Goal: Transaction & Acquisition: Purchase product/service

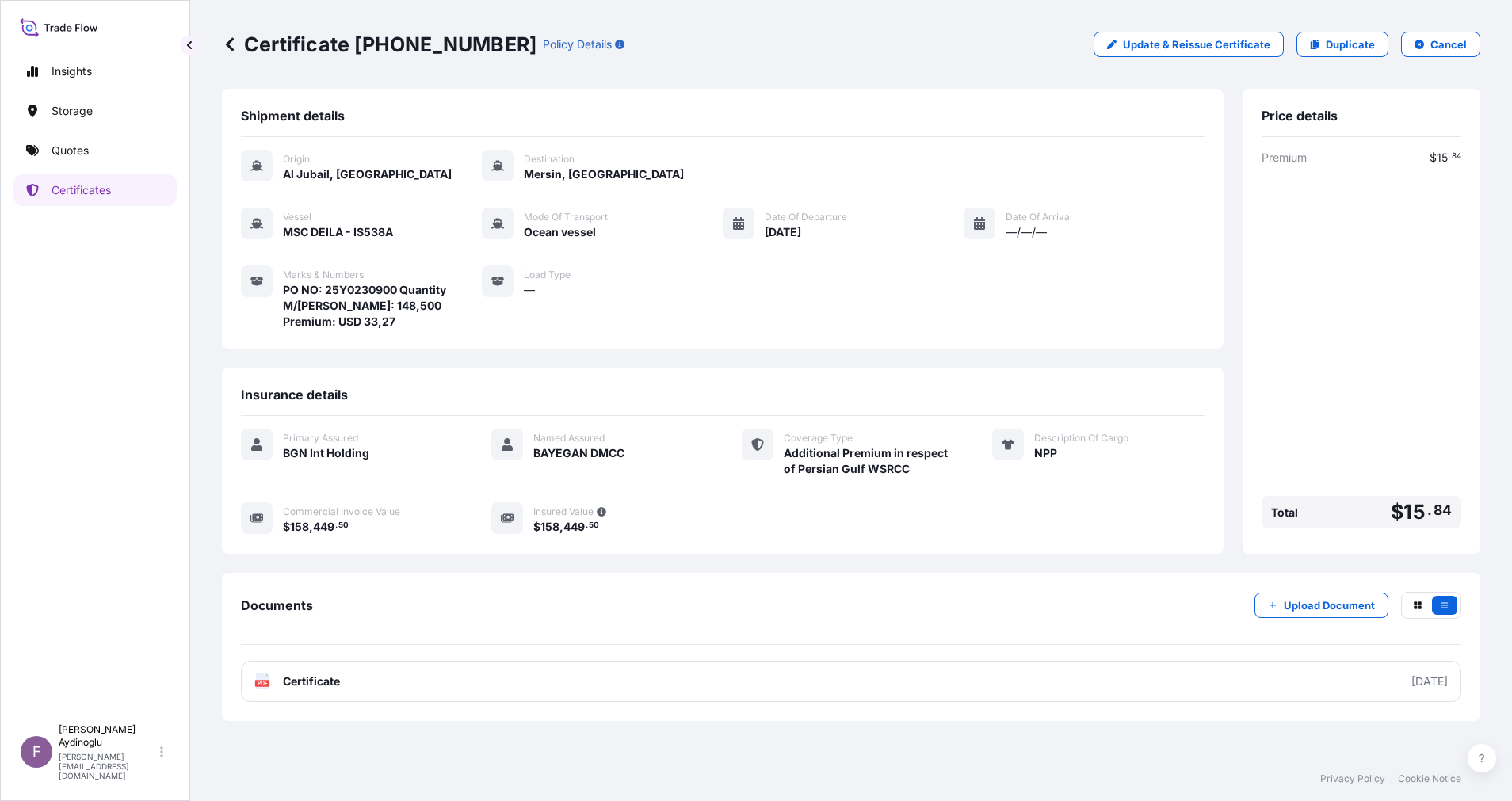
click at [705, 359] on div "Shipment details Origin Al Jubail, [GEOGRAPHIC_DATA] Destination [GEOGRAPHIC_DA…" at bounding box center [722, 321] width 1001 height 465
click at [131, 150] on link "Quotes" at bounding box center [95, 151] width 163 height 32
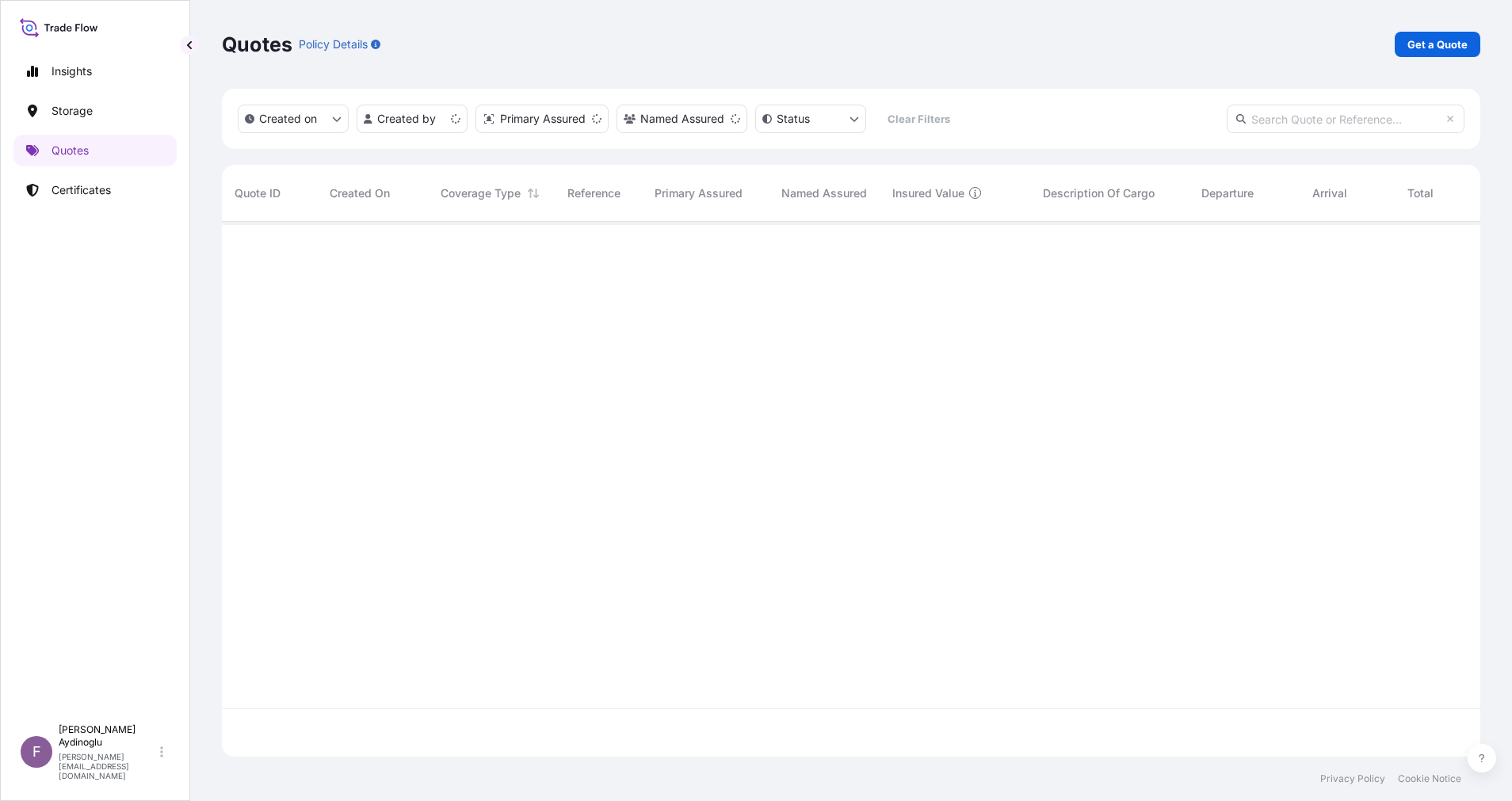
scroll to position [525, 1240]
click at [1437, 39] on p "Get a Quote" at bounding box center [1437, 45] width 60 height 16
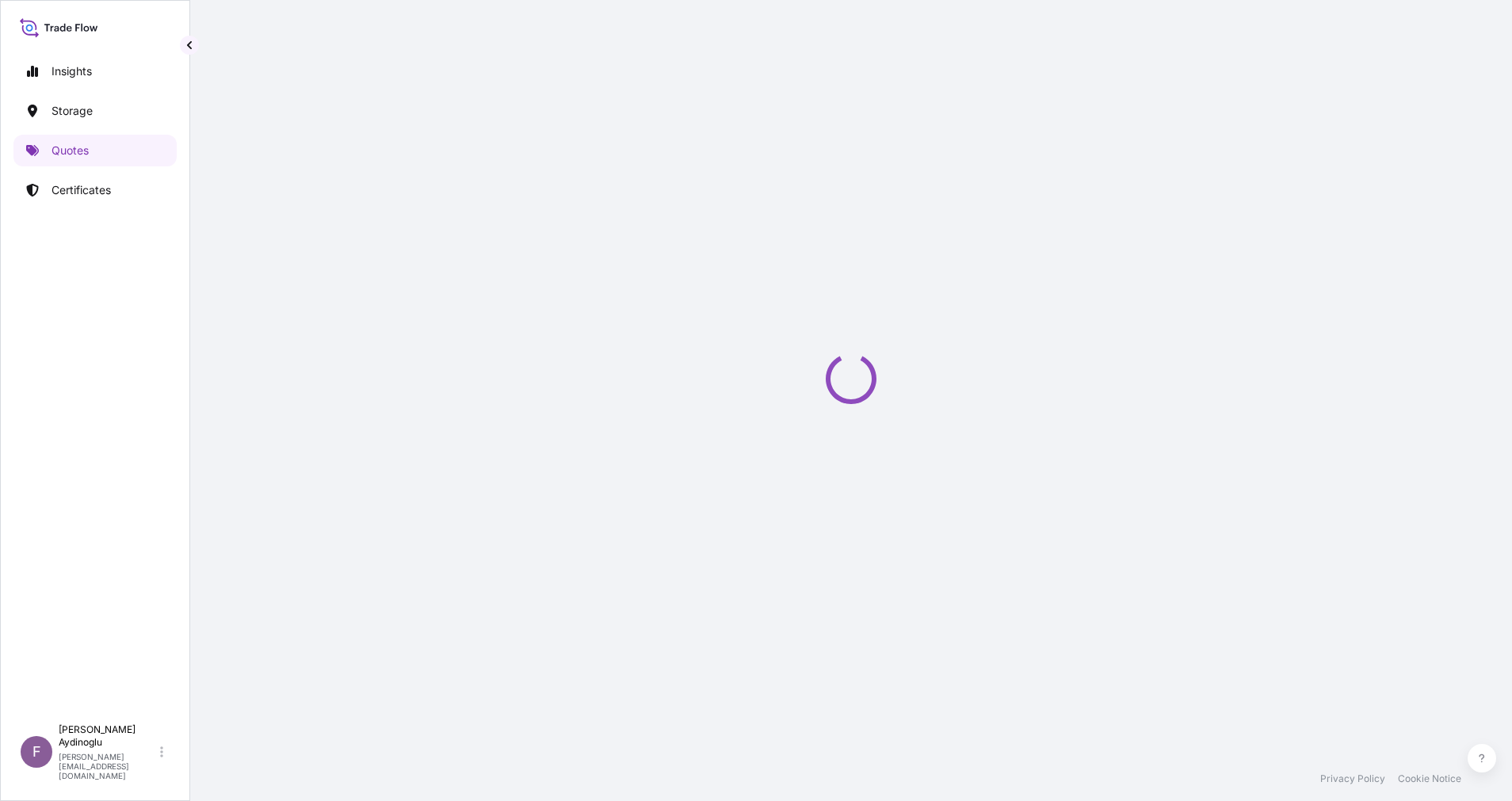
select select "Ocean Vessel"
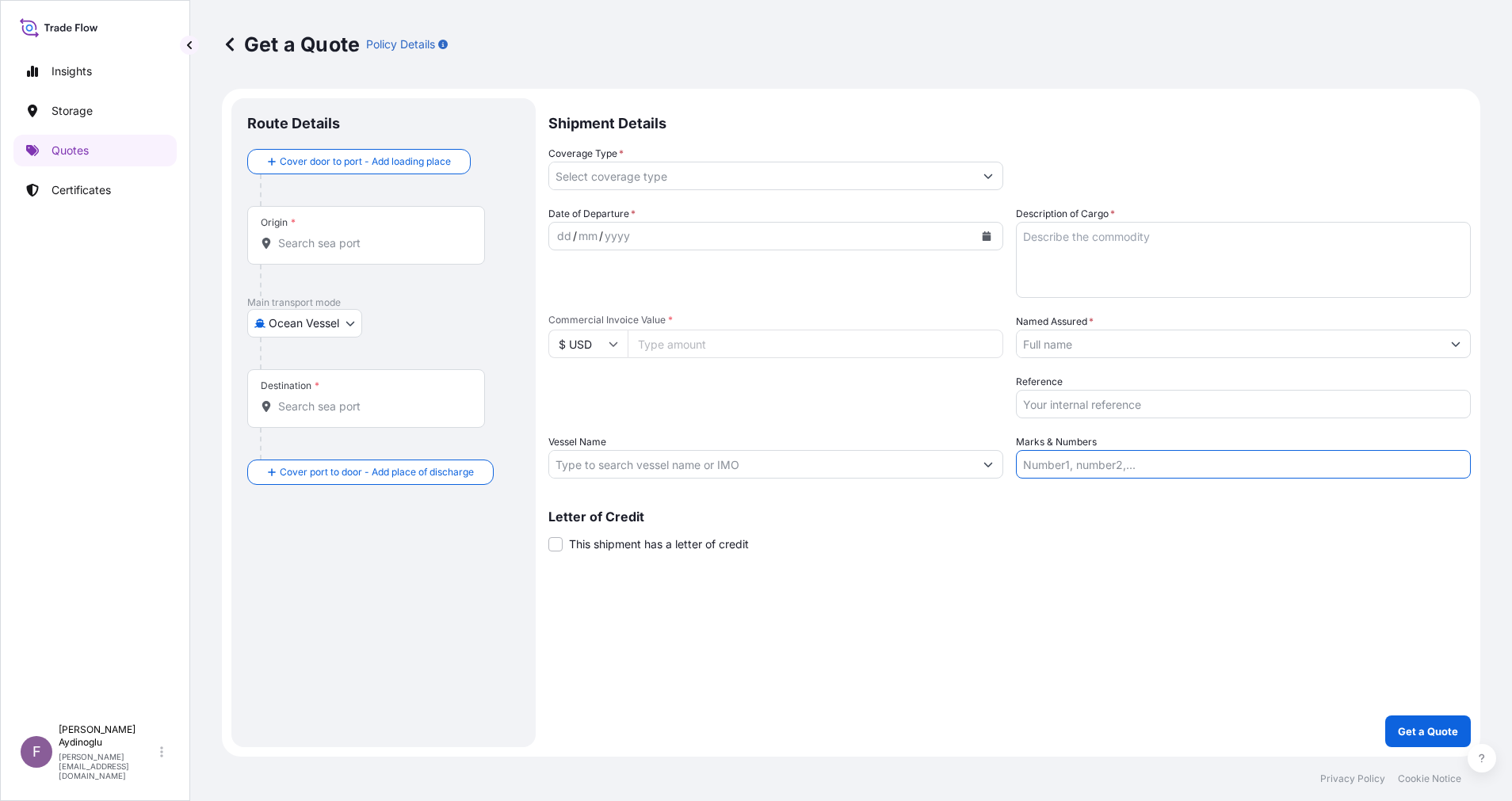
click at [1141, 454] on input "Marks & Numbers" at bounding box center [1243, 464] width 455 height 29
paste input "PO NO: 25Y0168600 Quantity M/[PERSON_NAME]: 247,500 Premium: USD 29,65"
click at [1141, 552] on div "Shipment Details Coverage Type * Date of Departure * dd / mm / yyyy Cargo Categ…" at bounding box center [1009, 422] width 922 height 649
click at [1108, 538] on div "Letter of Credit This shipment has a letter of credit Letter of credit * Letter…" at bounding box center [1009, 531] width 922 height 42
drag, startPoint x: 1064, startPoint y: 462, endPoint x: 1128, endPoint y: 464, distance: 64.0
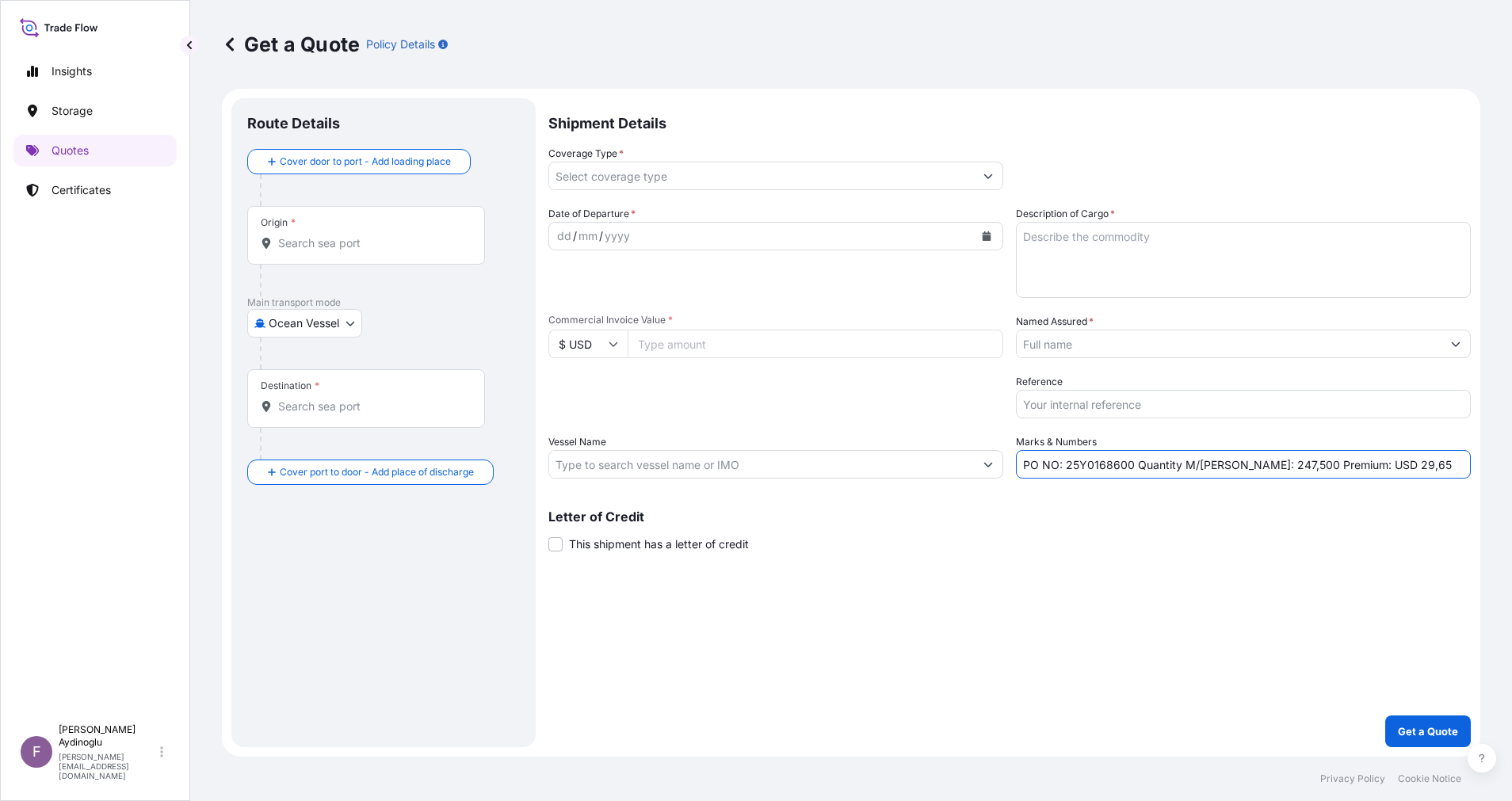
click at [1128, 464] on input "PO NO: 25Y0168600 Quantity M/[PERSON_NAME]: 247,500 Premium: USD 29,65" at bounding box center [1243, 464] width 455 height 29
paste input "2308"
type input "PO NO: 25Y0230800 Quantity M/[PERSON_NAME]: 247,500 Premium: USD 29,65"
click at [1125, 531] on div "Letter of Credit This shipment has a letter of credit Letter of credit * Letter…" at bounding box center [1009, 531] width 922 height 42
click at [717, 346] on input "Commercial Invoice Value *" at bounding box center [815, 344] width 375 height 29
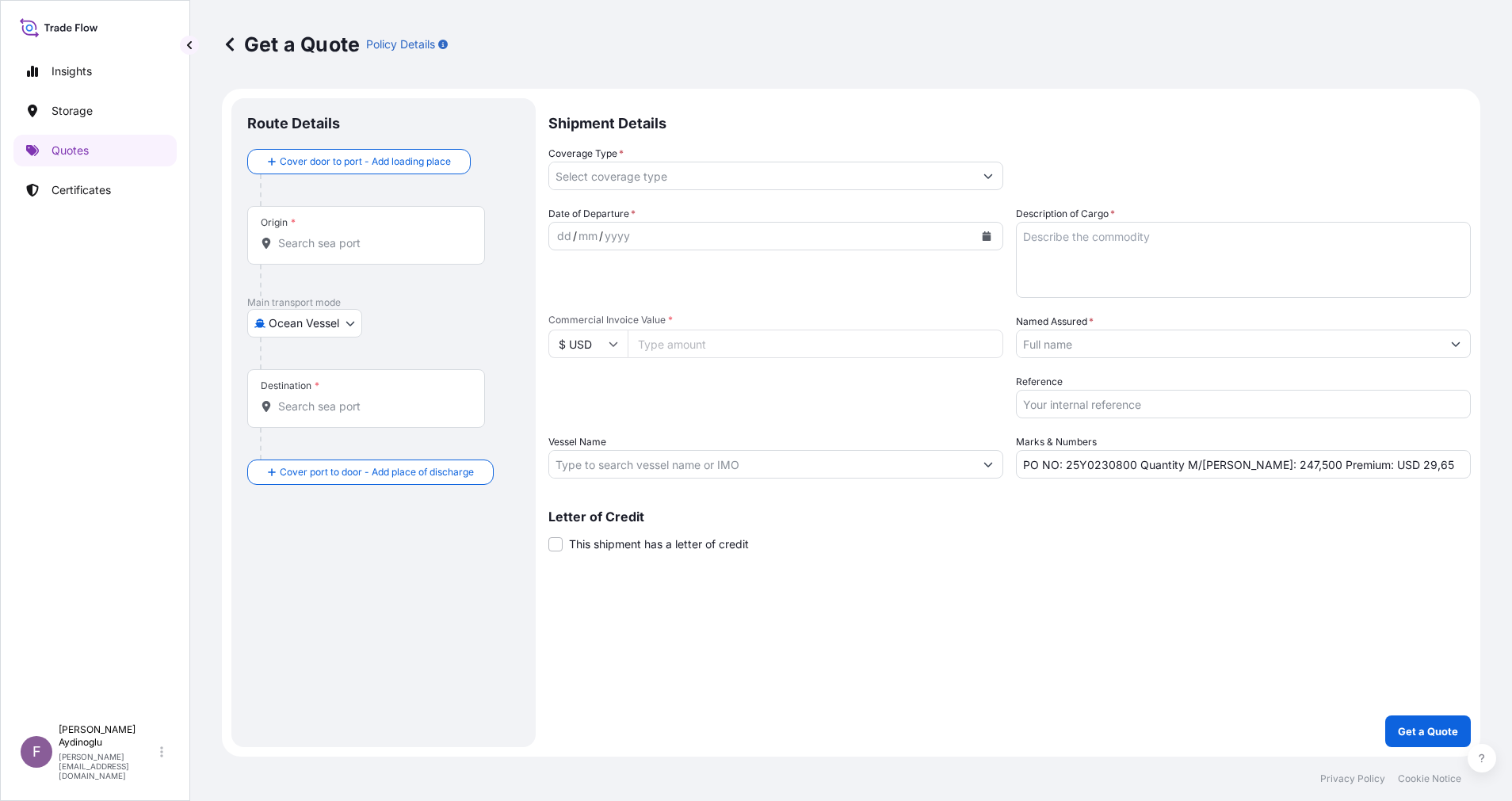
paste input "111078"
type input "111078"
click at [1040, 622] on div "Shipment Details Coverage Type * Date of Departure * dd / mm / yyyy Cargo Categ…" at bounding box center [1009, 422] width 922 height 649
click at [1146, 243] on textarea "Description of Cargo *" at bounding box center [1243, 259] width 455 height 76
paste textarea "HD100 BLACK"
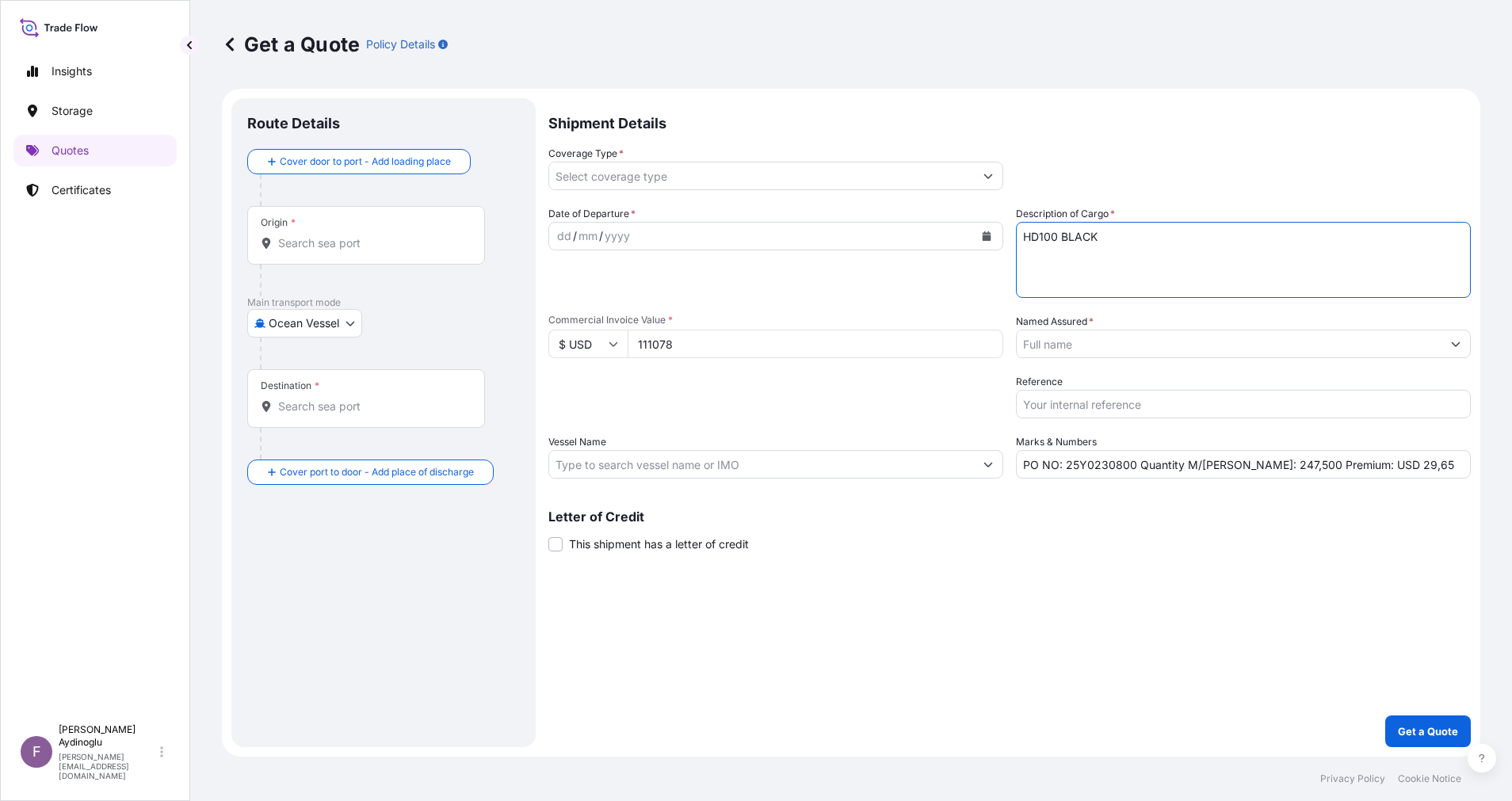
type textarea "HD100 BLACK"
click at [1079, 636] on div "Shipment Details Coverage Type * Date of Departure * dd / mm / yyyy Cargo Categ…" at bounding box center [1009, 422] width 922 height 649
drag, startPoint x: 1232, startPoint y: 468, endPoint x: 1248, endPoint y: 468, distance: 16.0
click at [1248, 468] on input "PO NO: 25Y0230800 Quantity M/[PERSON_NAME]: 247,500 Premium: USD 29,65" at bounding box center [1243, 464] width 455 height 29
click at [1253, 463] on input "PO NO: 25Y0230800 Quantity M/[PERSON_NAME]: 99,500 Premium: USD 29,65" at bounding box center [1243, 464] width 455 height 29
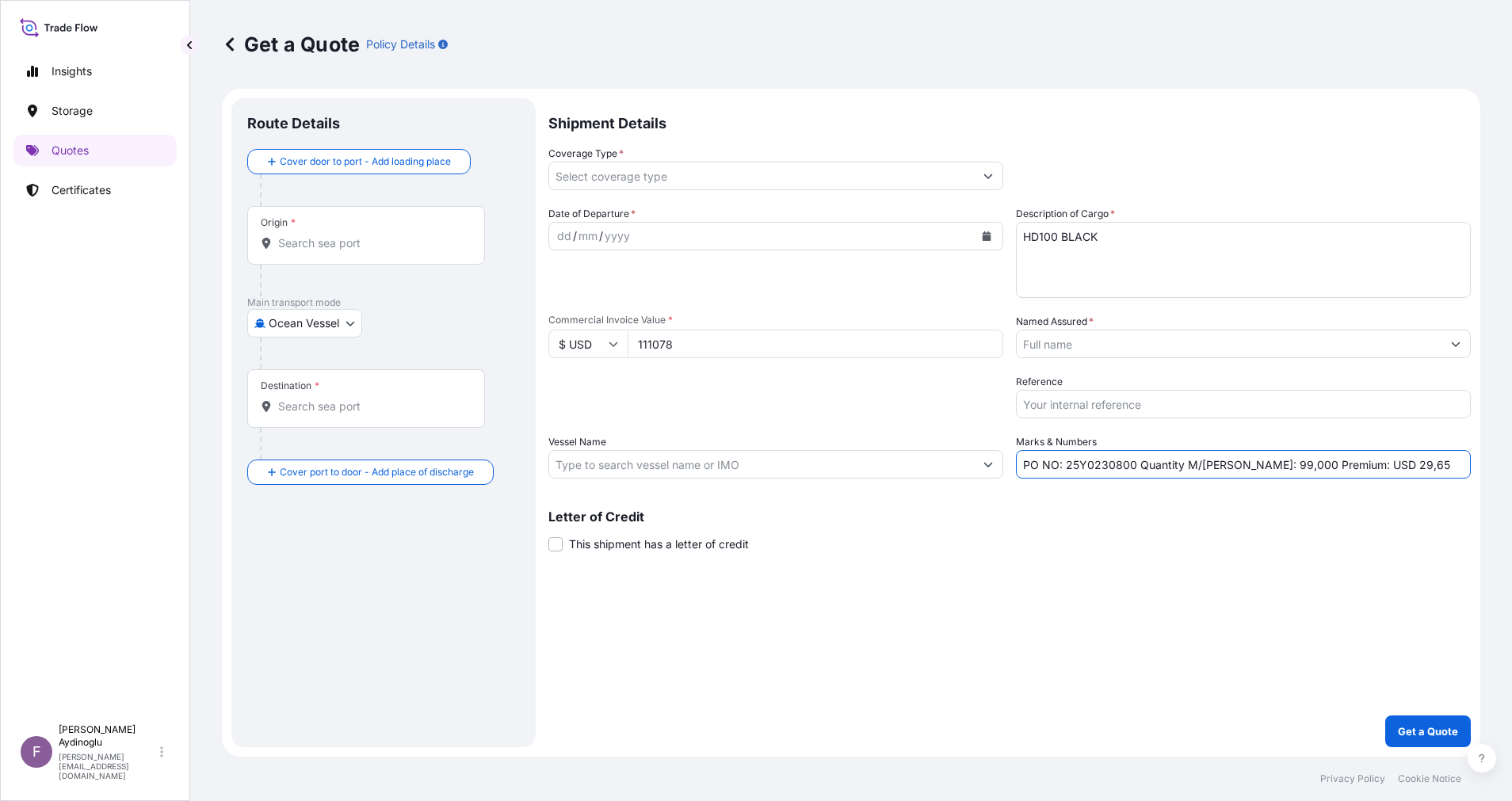
type input "PO NO: 25Y0230800 Quantity M/[PERSON_NAME]: 99,000 Premium: USD 29,65"
click at [787, 469] on input "Vessel Name" at bounding box center [761, 464] width 424 height 29
paste input "MSC [PERSON_NAME] - IS536A"
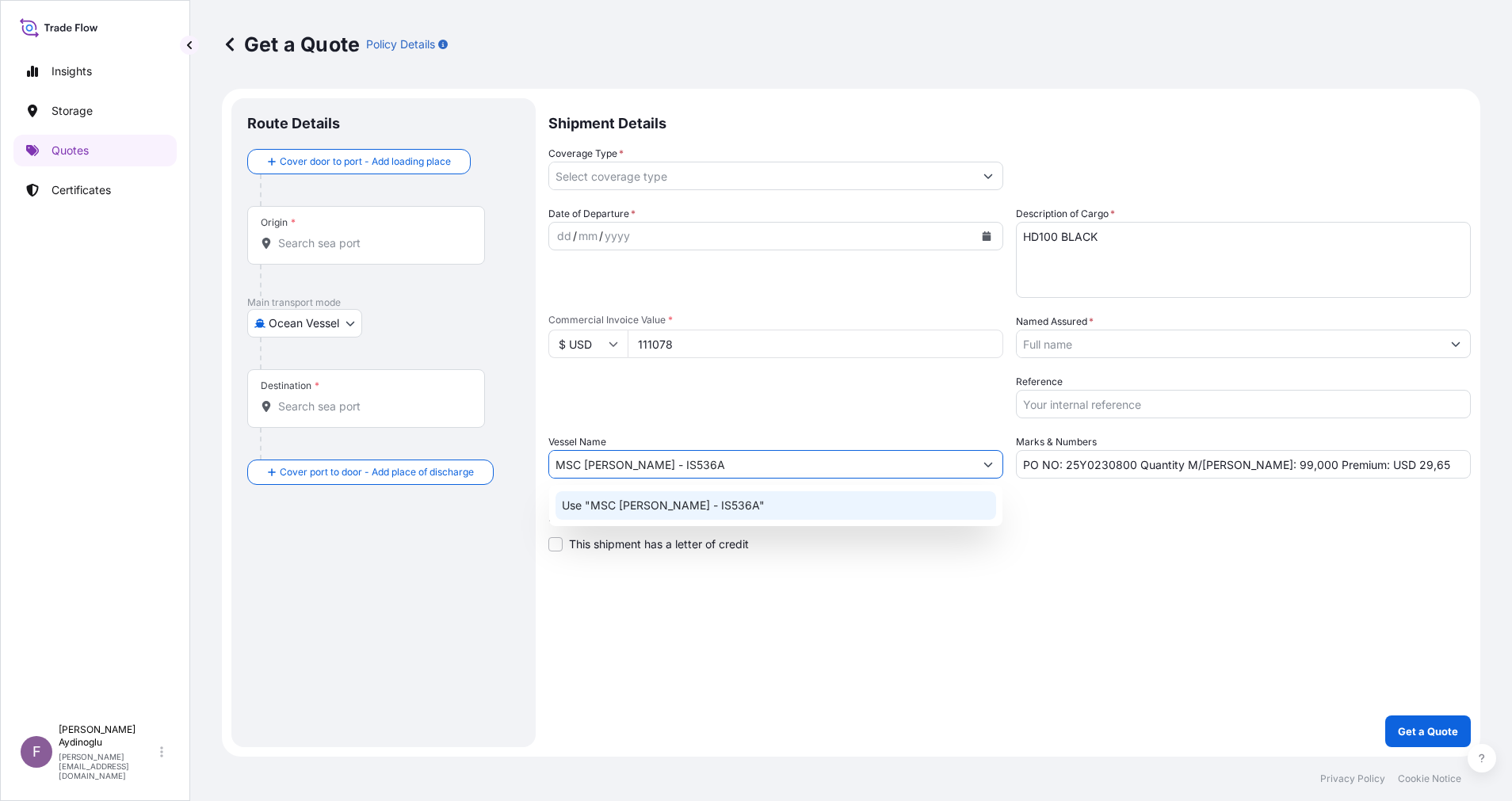
click at [791, 504] on div "Use "MSC [PERSON_NAME] - IS536A"" at bounding box center [776, 505] width 441 height 29
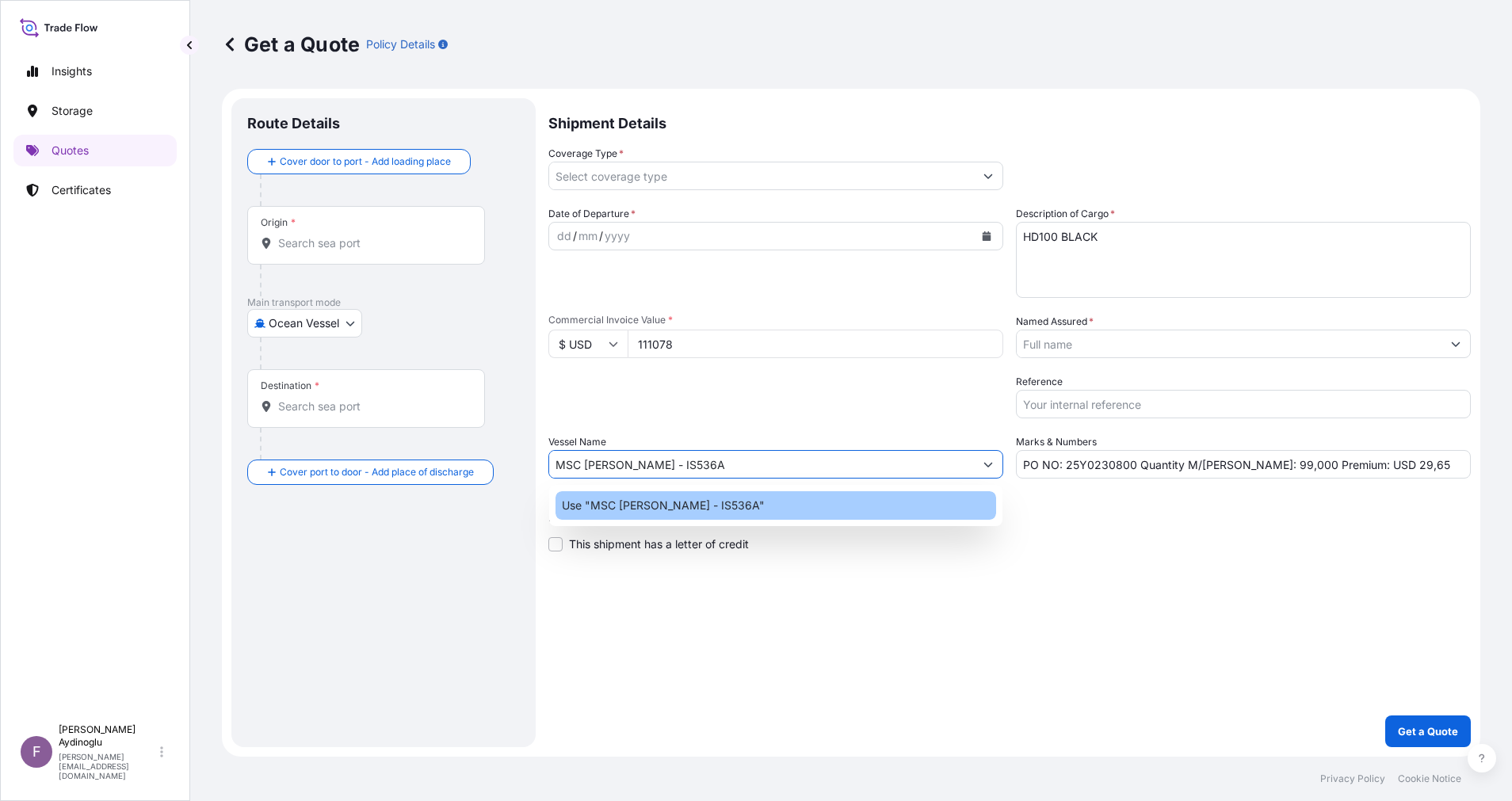
type input "MSC [PERSON_NAME] - IS536A"
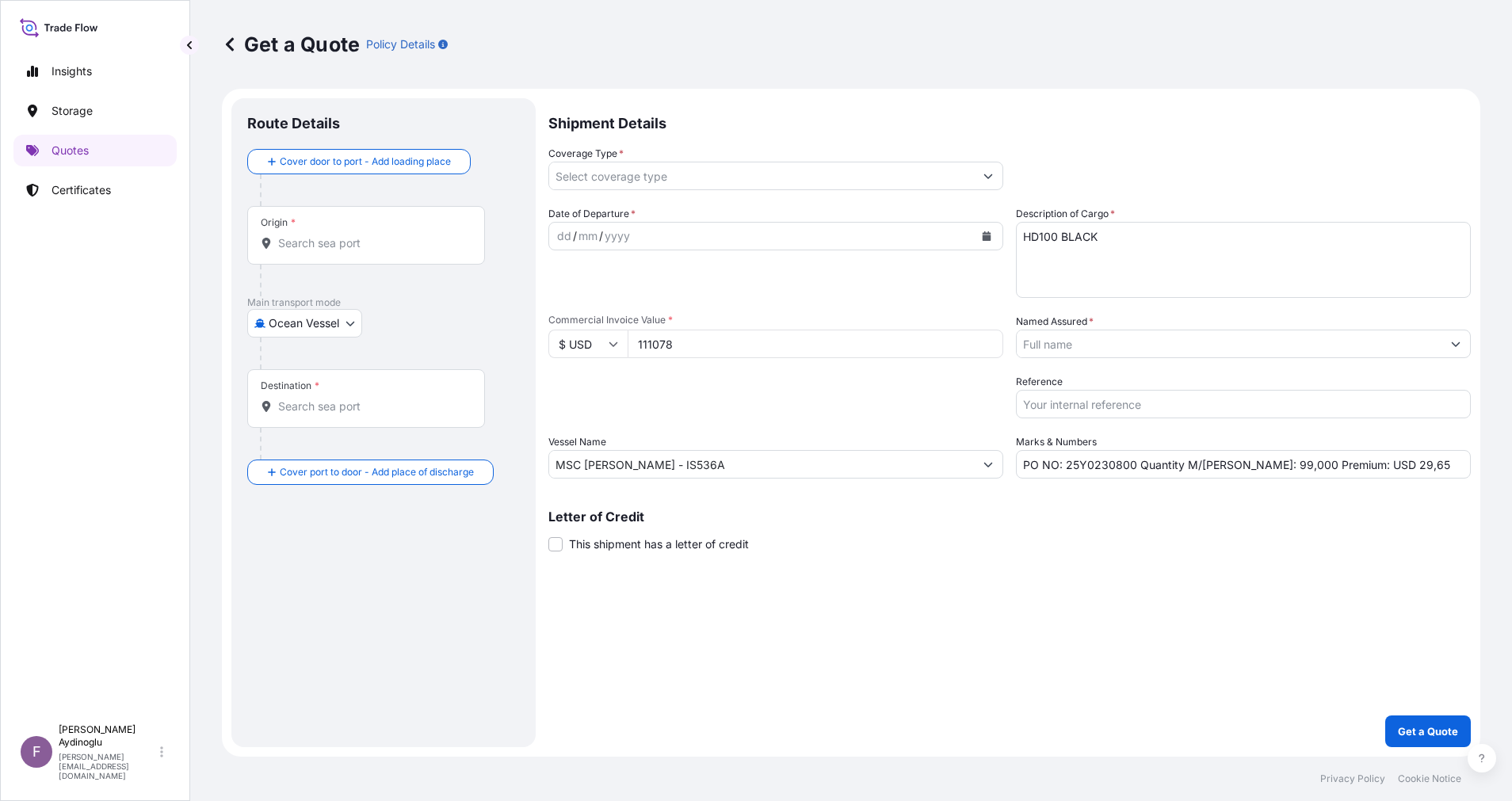
drag, startPoint x: 1019, startPoint y: 568, endPoint x: 1026, endPoint y: 581, distance: 14.8
click at [1019, 569] on div "Shipment Details Coverage Type * Date of Departure * dd / mm / yyyy Cargo Categ…" at bounding box center [1009, 422] width 922 height 649
click at [396, 238] on input "Origin *" at bounding box center [371, 243] width 187 height 16
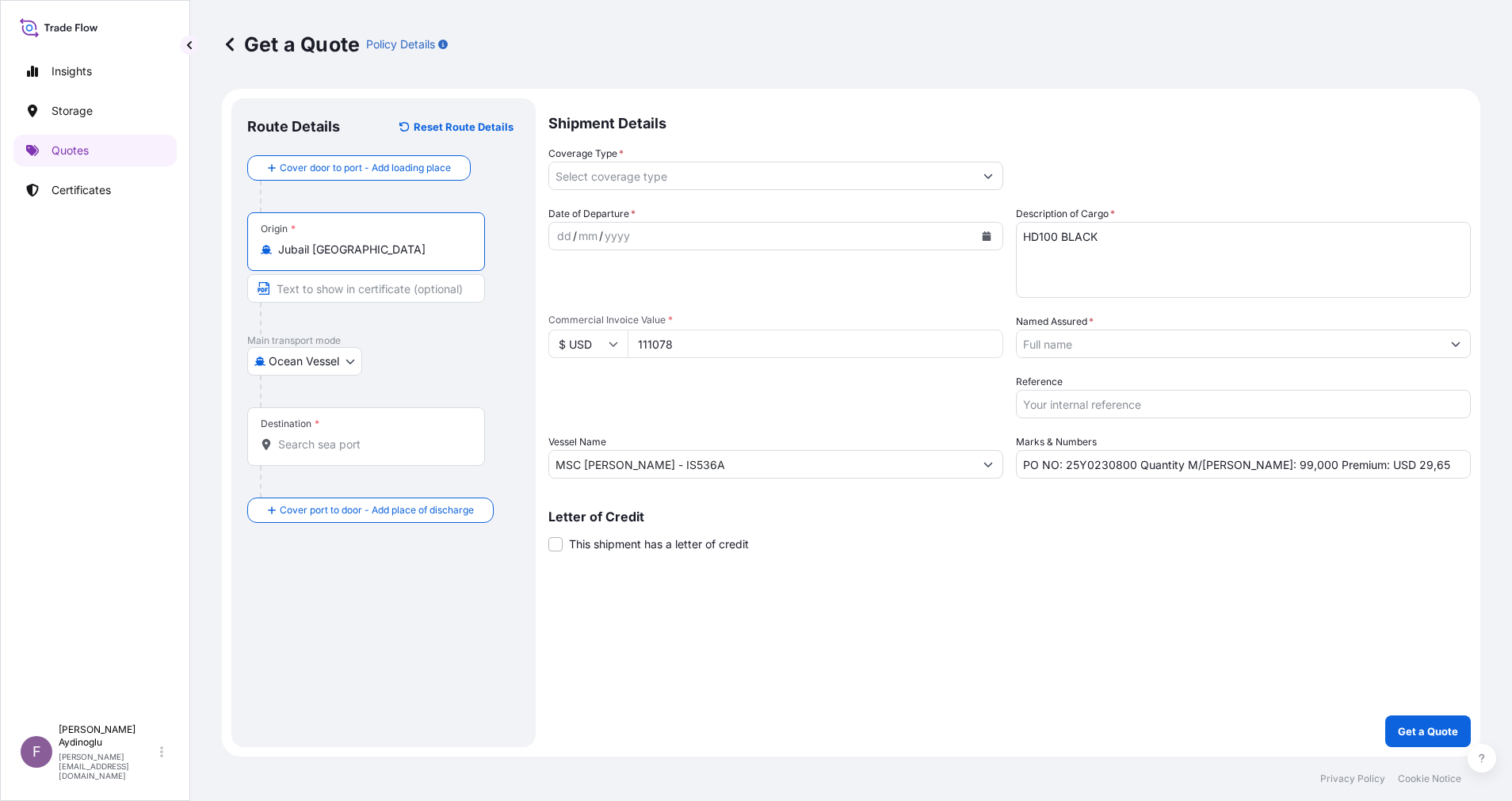
type input "Jubail [GEOGRAPHIC_DATA]"
type input "JUBAIL / [GEOGRAPHIC_DATA]"
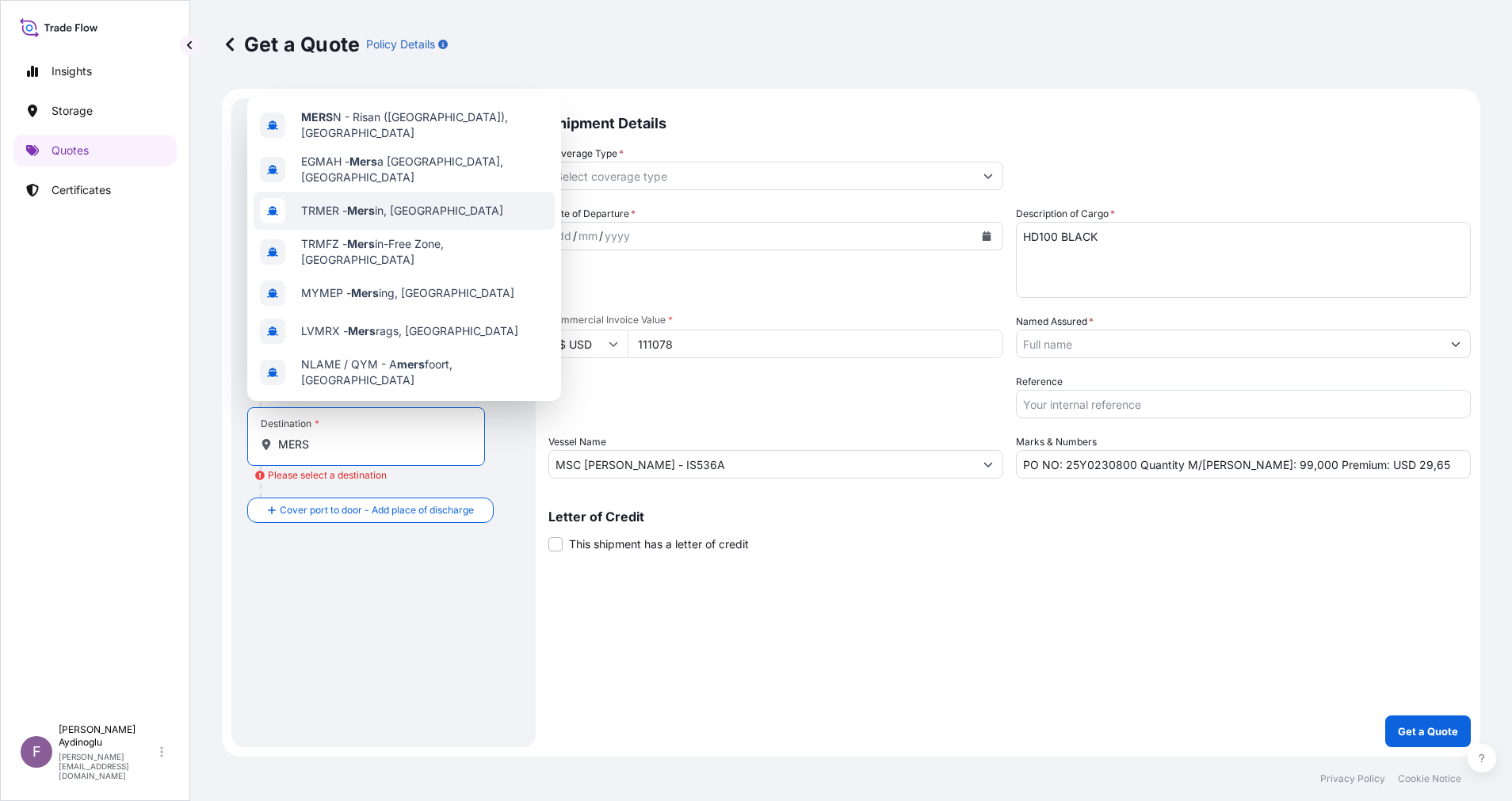
click at [420, 202] on span "TRMER - Mers in, [GEOGRAPHIC_DATA]" at bounding box center [401, 210] width 202 height 16
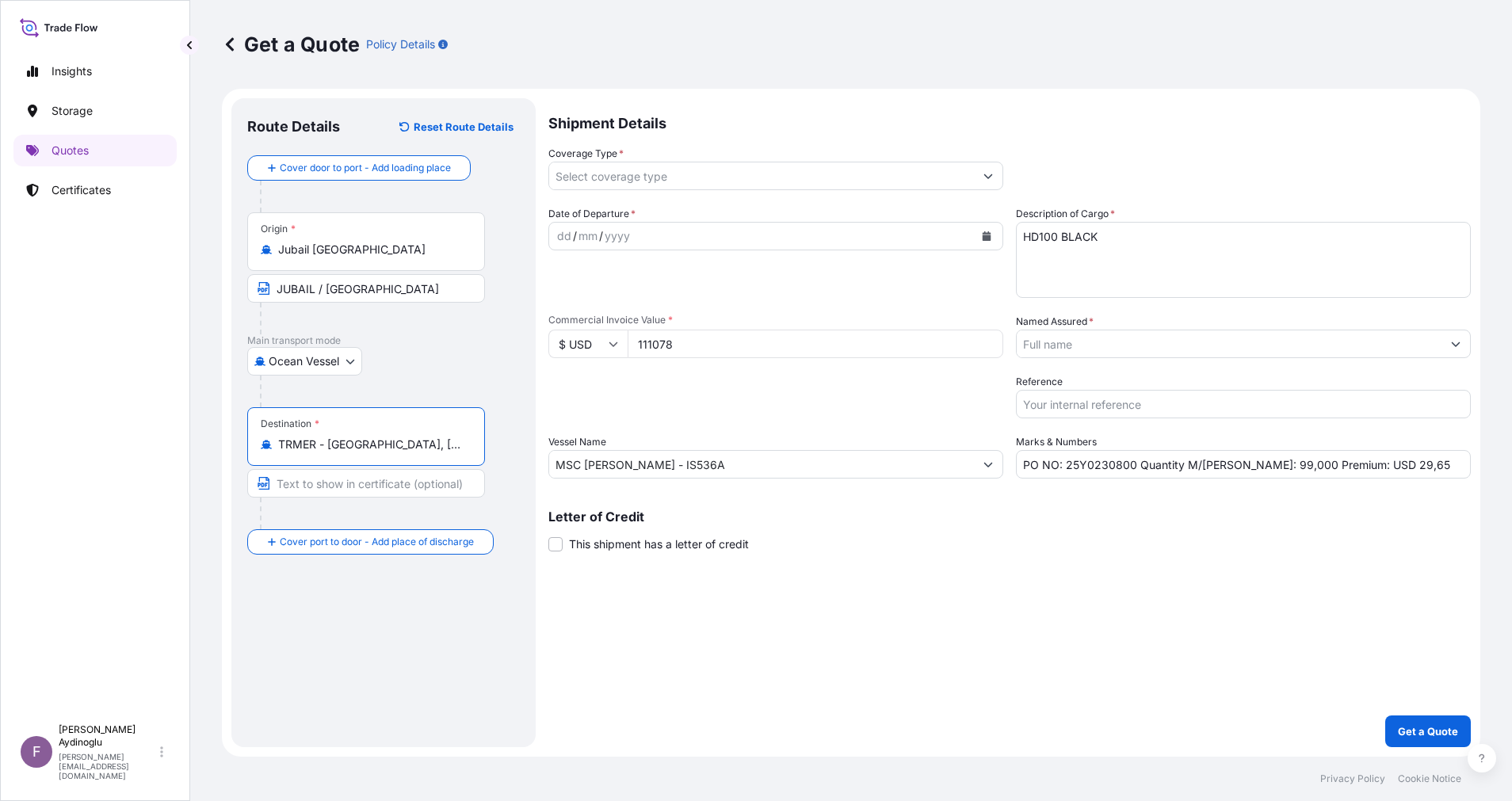
type input "TRMER - [GEOGRAPHIC_DATA], [GEOGRAPHIC_DATA]"
click at [363, 487] on input "Text to appear on certificate" at bounding box center [368, 483] width 243 height 29
type input "MERSIN / [GEOGRAPHIC_DATA]"
click at [1191, 590] on div "Shipment Details Coverage Type * Date of Departure * dd / mm / yyyy Cargo Categ…" at bounding box center [1009, 422] width 922 height 649
click at [1446, 351] on button "Show suggestions" at bounding box center [1455, 344] width 29 height 29
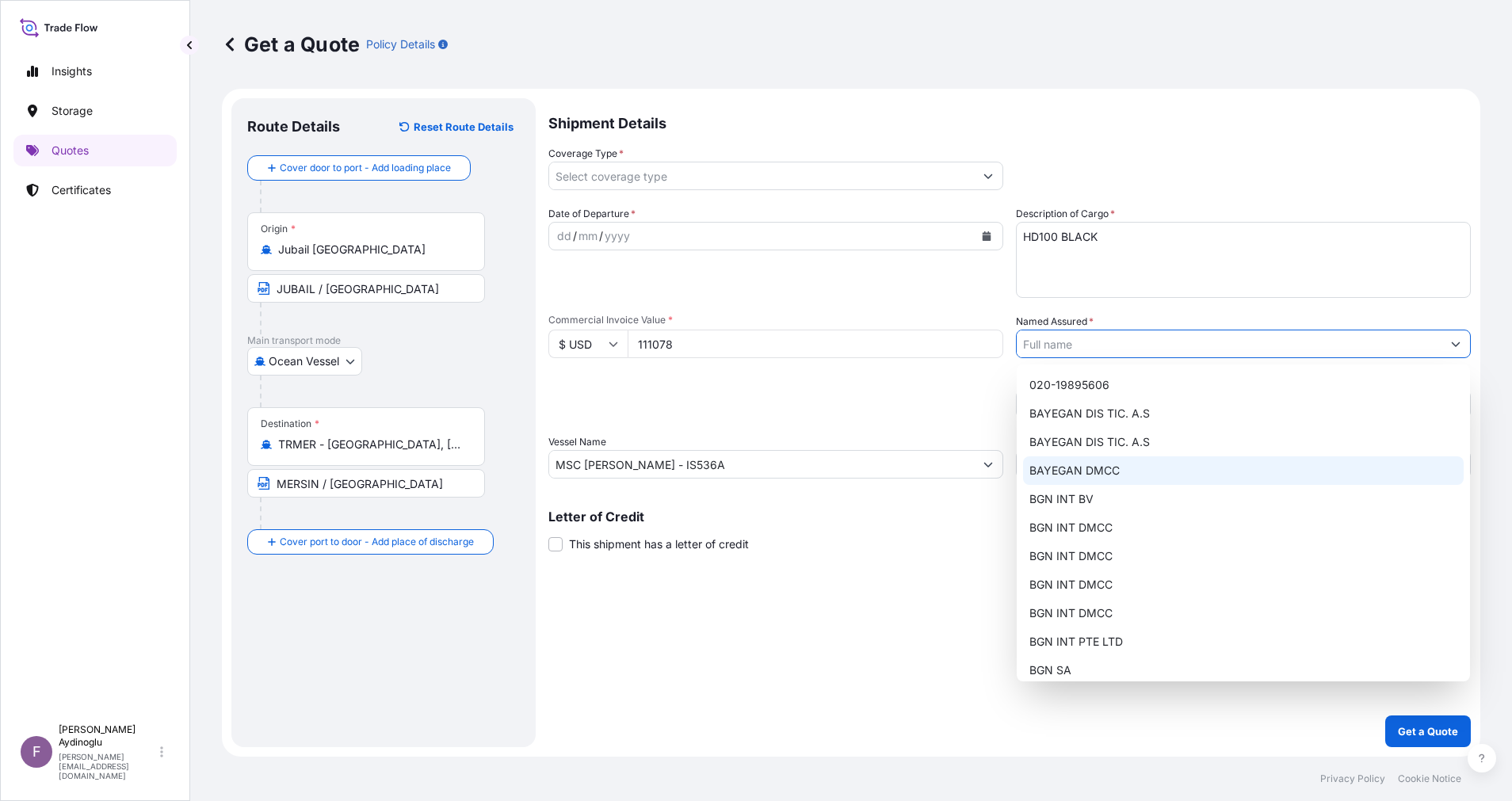
click at [1159, 471] on div "BAYEGAN DMCC" at bounding box center [1243, 471] width 441 height 29
type input "BAYEGAN DMCC"
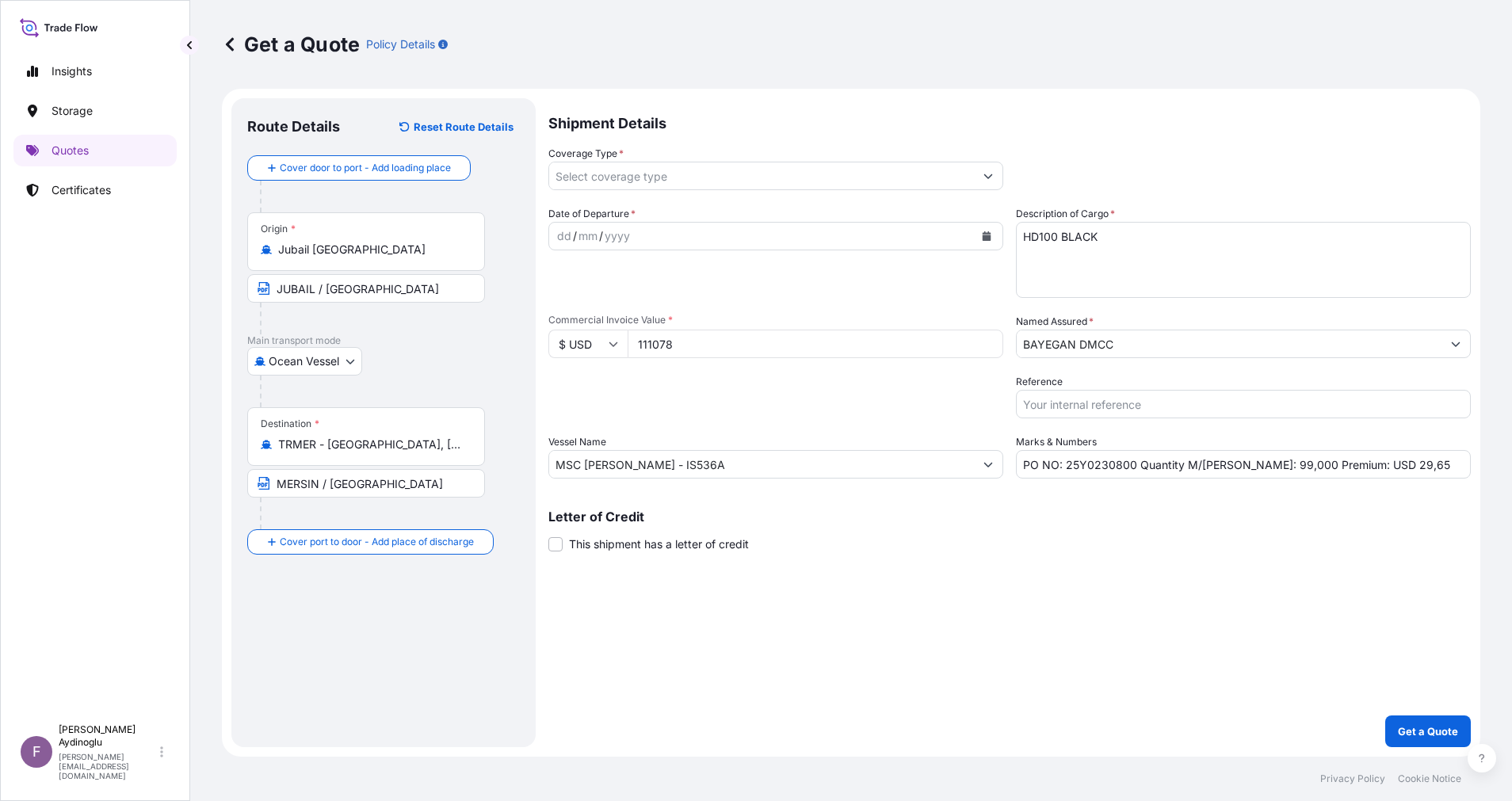
click at [939, 605] on div "Shipment Details Coverage Type * Date of Departure * dd / mm / yyyy Cargo Categ…" at bounding box center [1009, 422] width 922 height 649
click at [559, 238] on div "dd" at bounding box center [564, 237] width 18 height 19
click at [1003, 607] on div "Shipment Details Coverage Type * Date of Departure * [DATE] Cargo Category * LP…" at bounding box center [1009, 422] width 922 height 649
click at [1360, 464] on input "PO NO: 25Y0230800 Quantity M/[PERSON_NAME]: 99,000 Premium: USD 29,65" at bounding box center [1243, 464] width 455 height 29
type input "PO NO: 25Y0230800 Quantity M/[PERSON_NAME]: 99,000 Premium: USD 23,33"
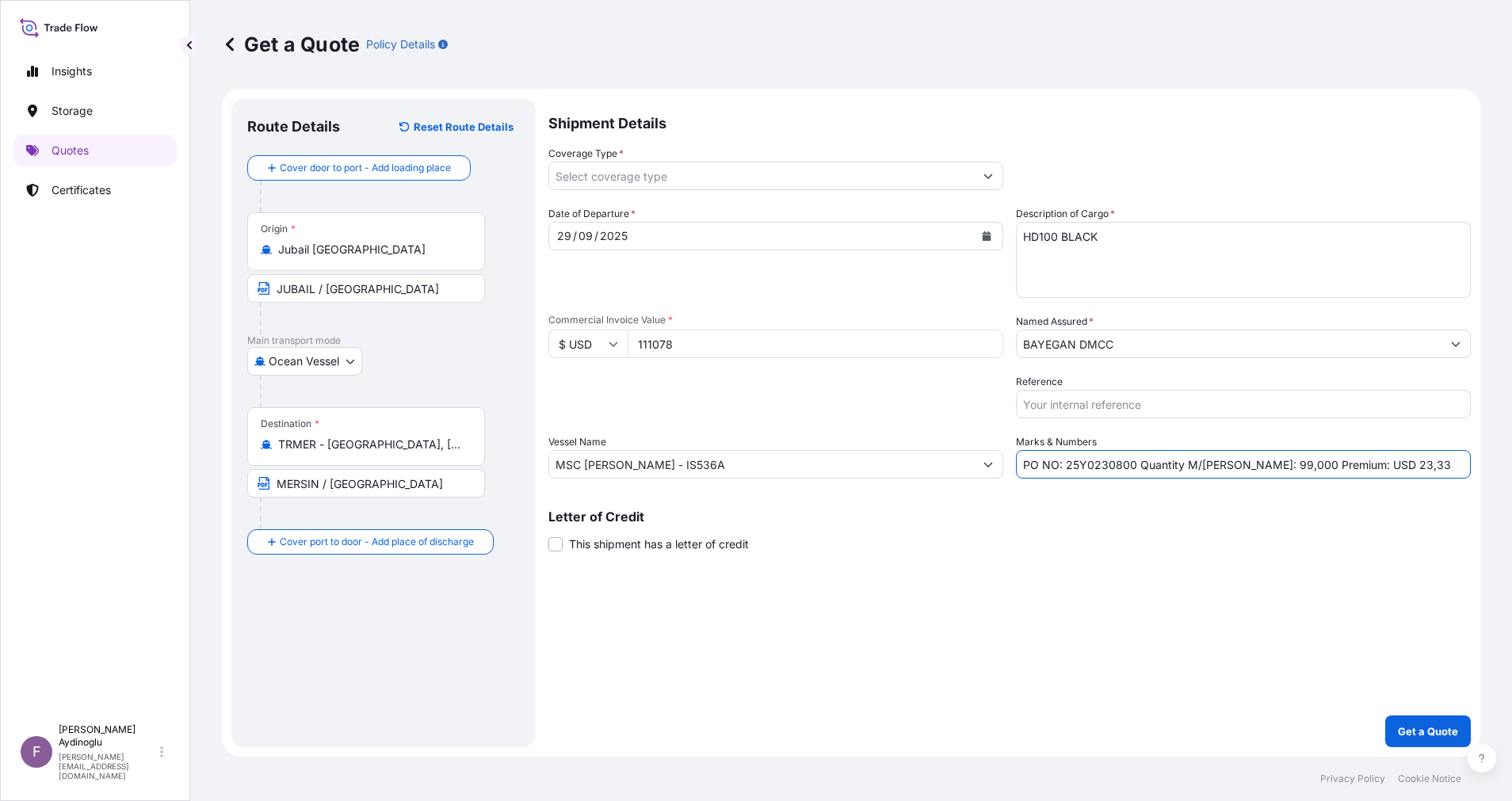
click at [996, 179] on button "Show suggestions" at bounding box center [988, 175] width 29 height 29
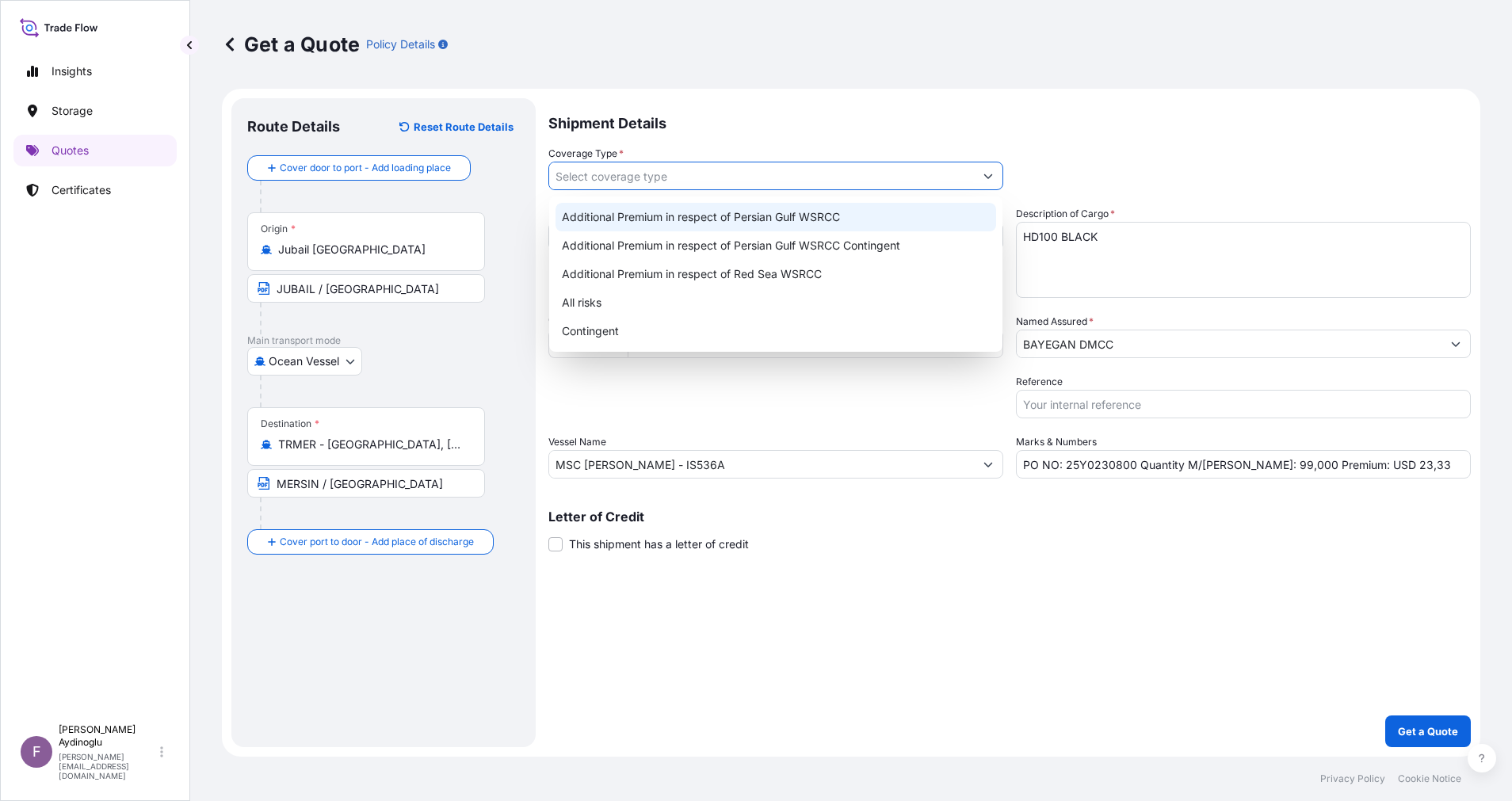
click at [881, 204] on div "Additional Premium in respect of Persian Gulf WSRCC" at bounding box center [776, 216] width 441 height 29
type input "Additional Premium in respect of Persian Gulf WSRCC"
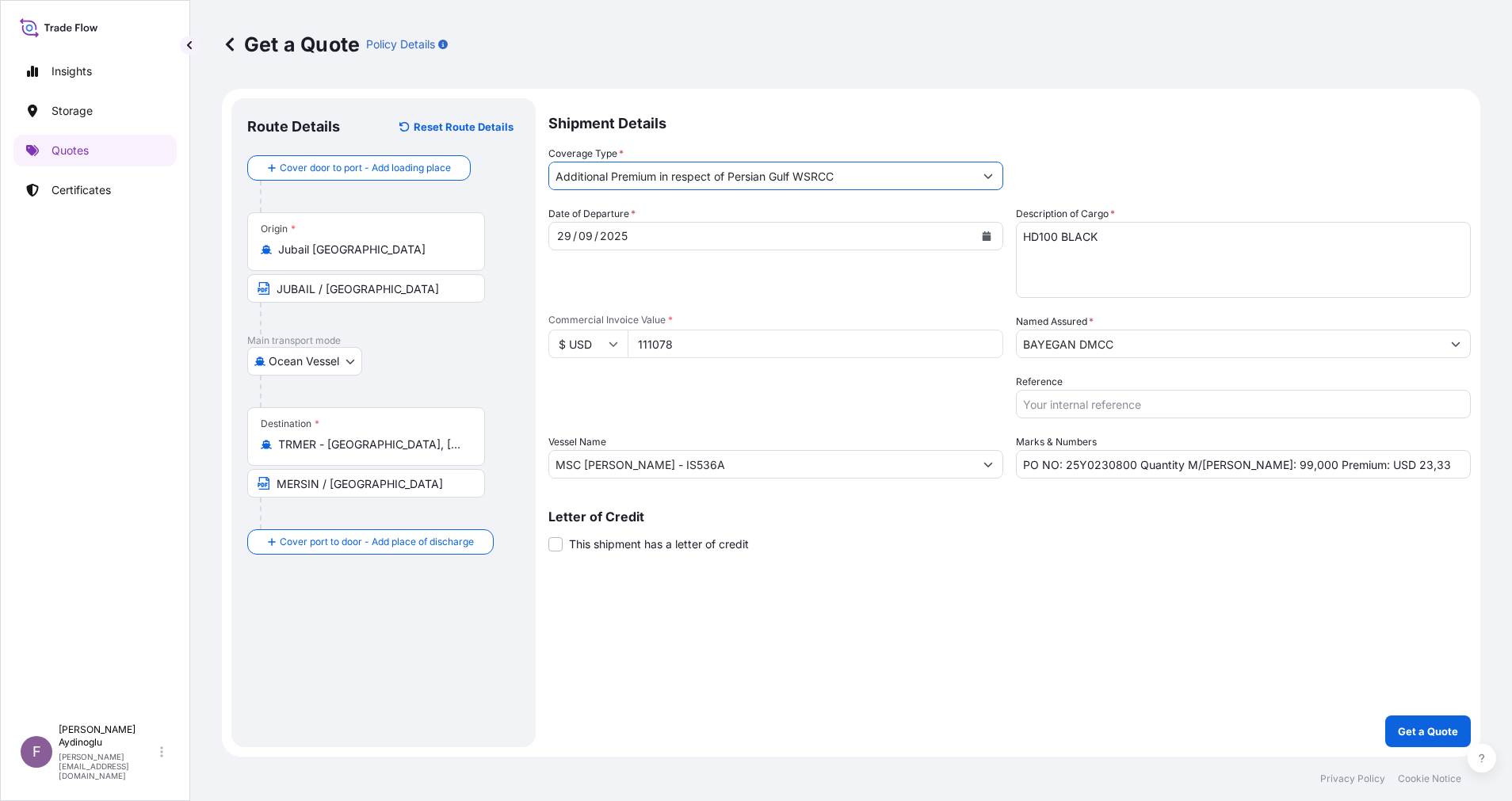
click at [1066, 673] on div "Shipment Details Coverage Type * Additional Premium in respect of Persian Gulf …" at bounding box center [1009, 422] width 922 height 649
click at [1416, 729] on p "Get a Quote" at bounding box center [1427, 731] width 60 height 16
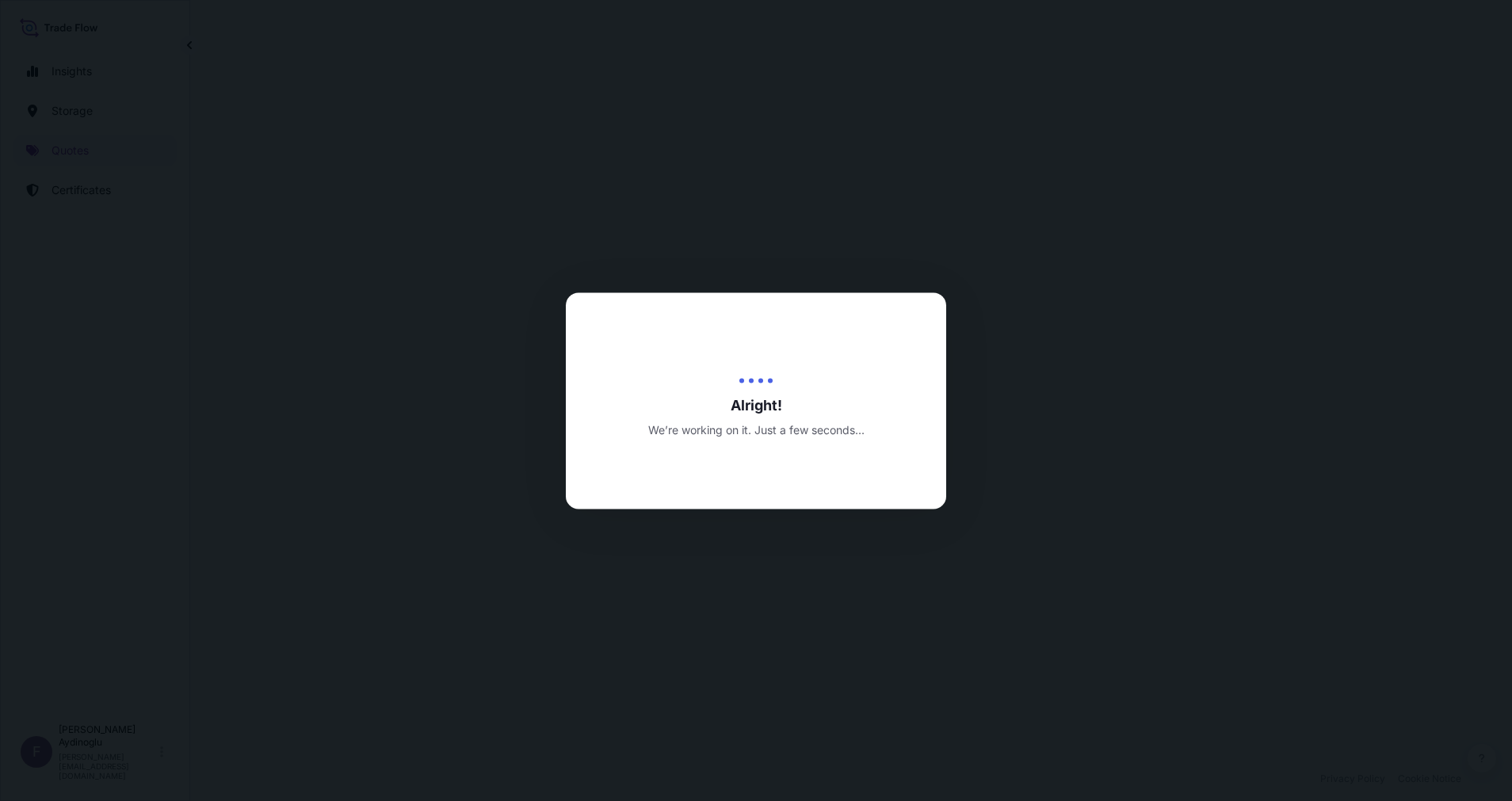
select select "Ocean Vessel"
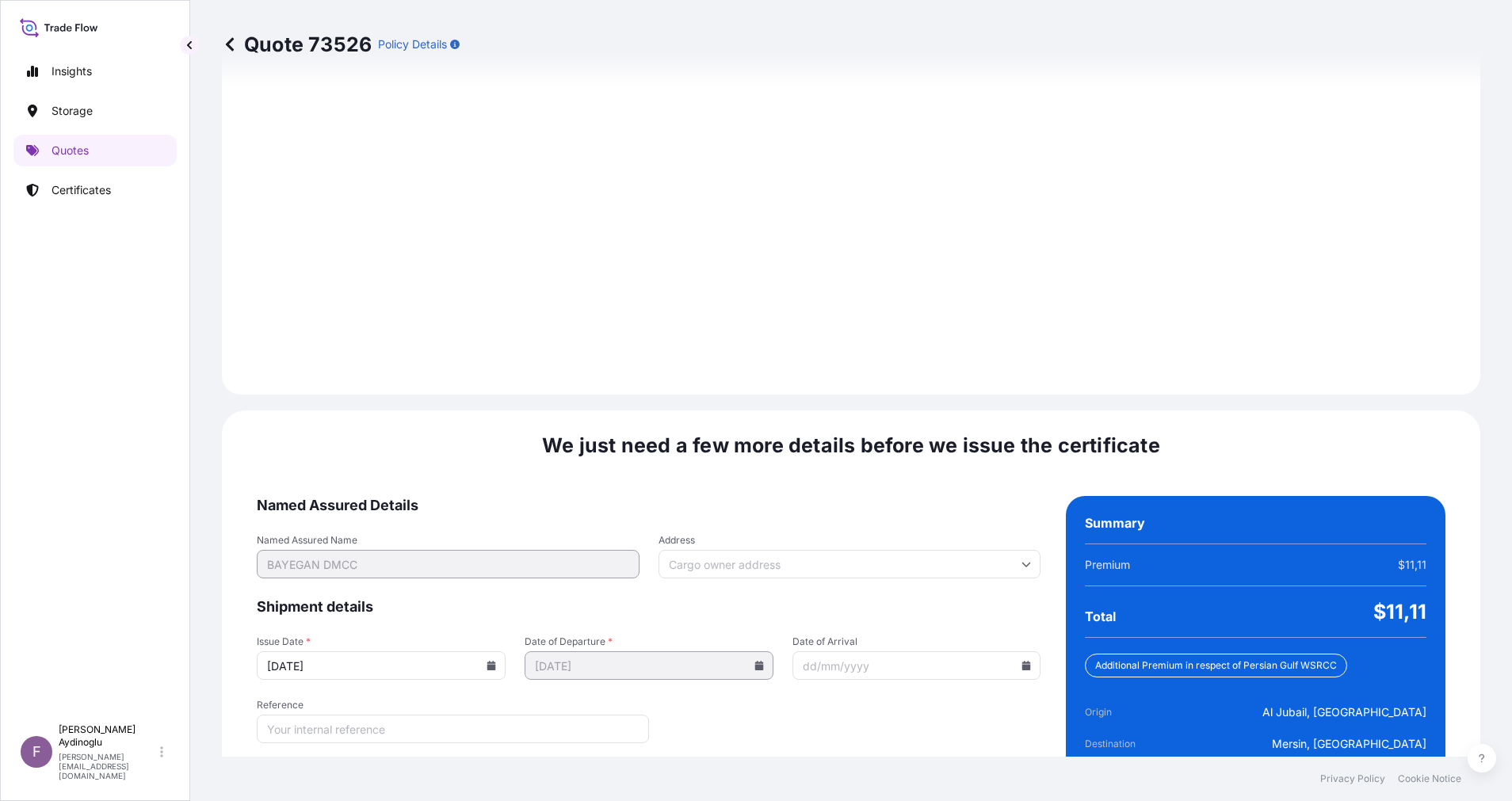
scroll to position [1701, 0]
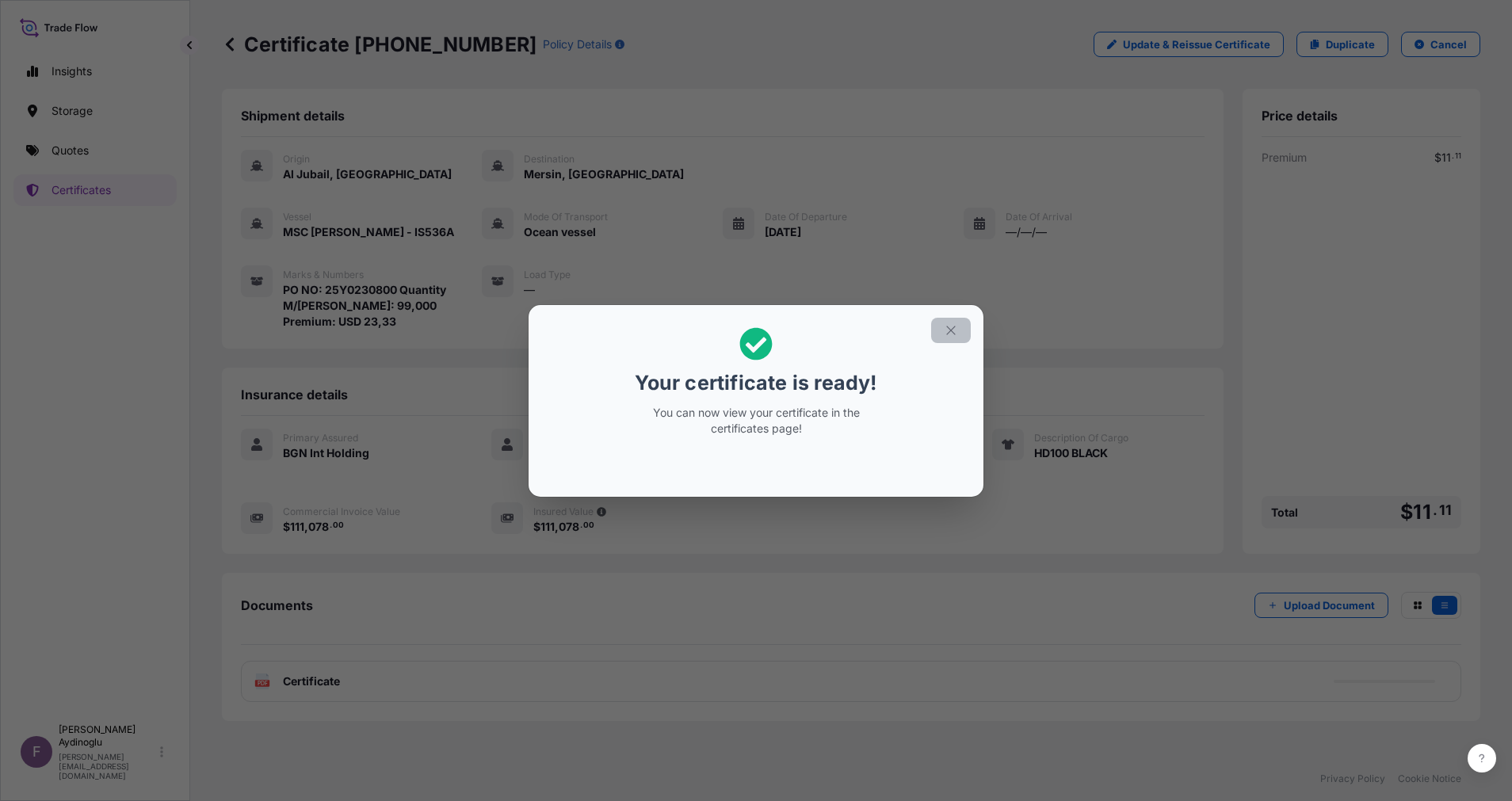
click at [952, 334] on icon "button" at bounding box center [950, 330] width 14 height 14
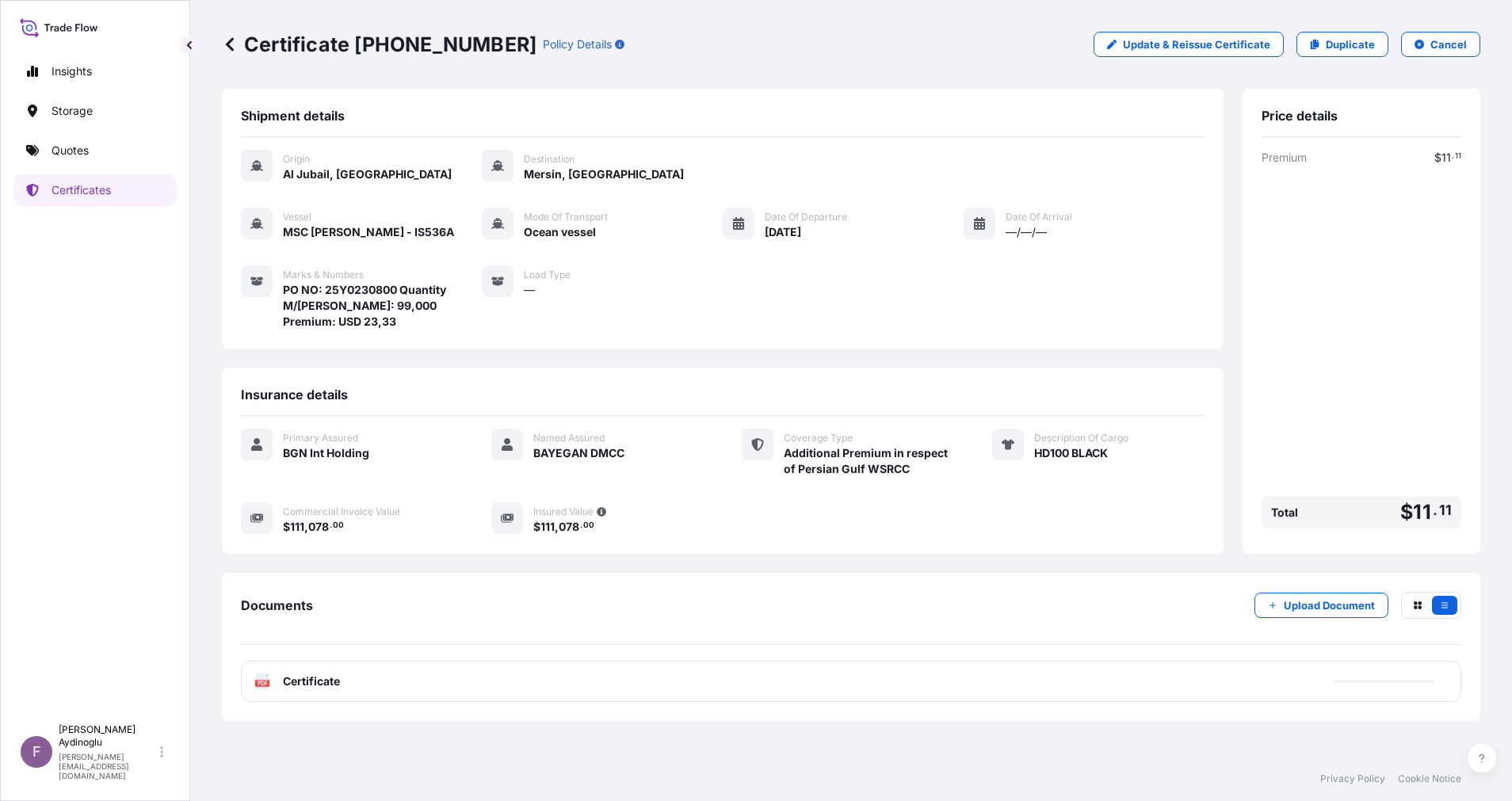
click at [813, 670] on div "PDF Certificate" at bounding box center [851, 681] width 1220 height 41
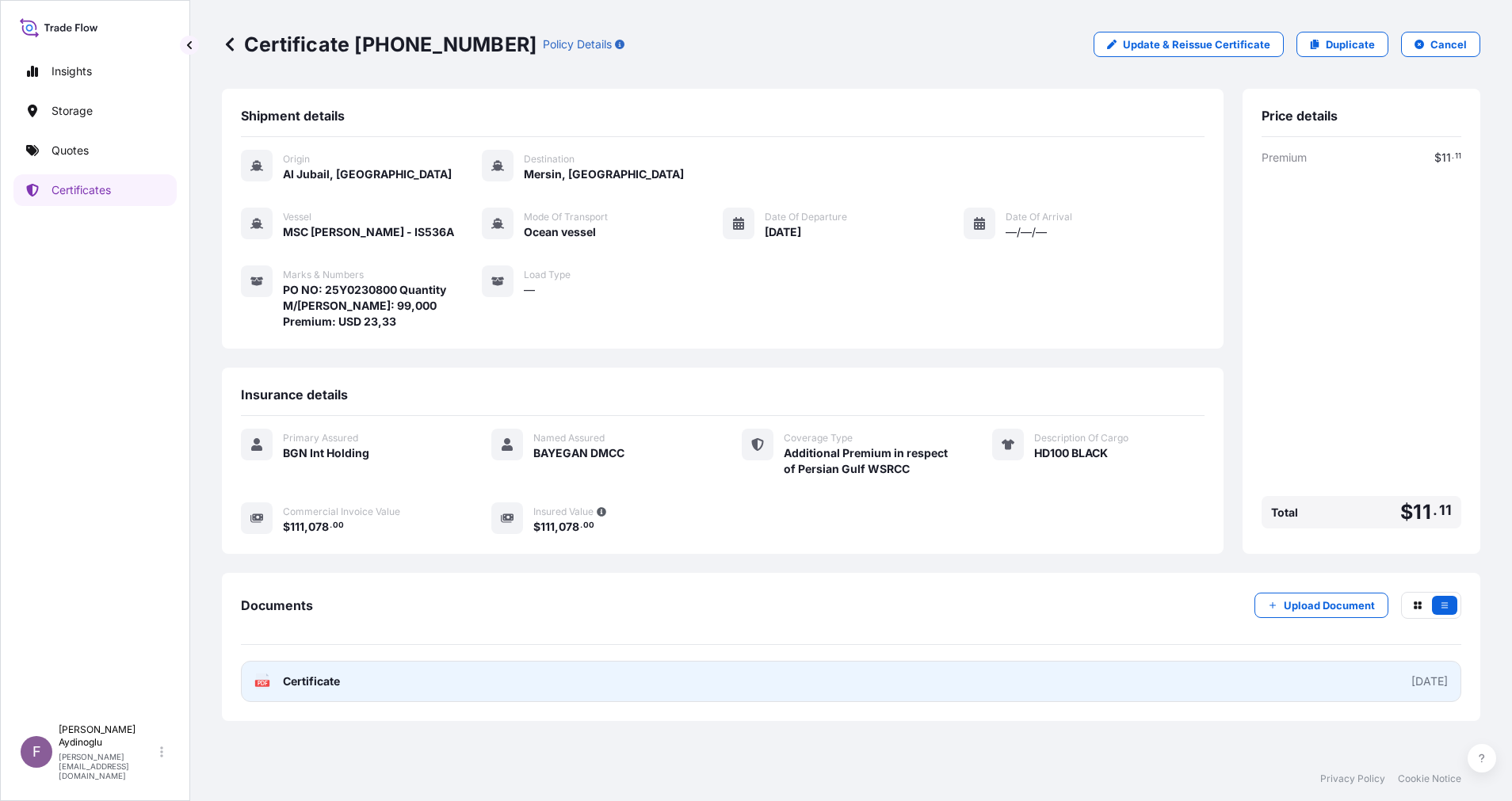
click at [838, 680] on link "PDF Certificate [DATE]" at bounding box center [851, 681] width 1220 height 41
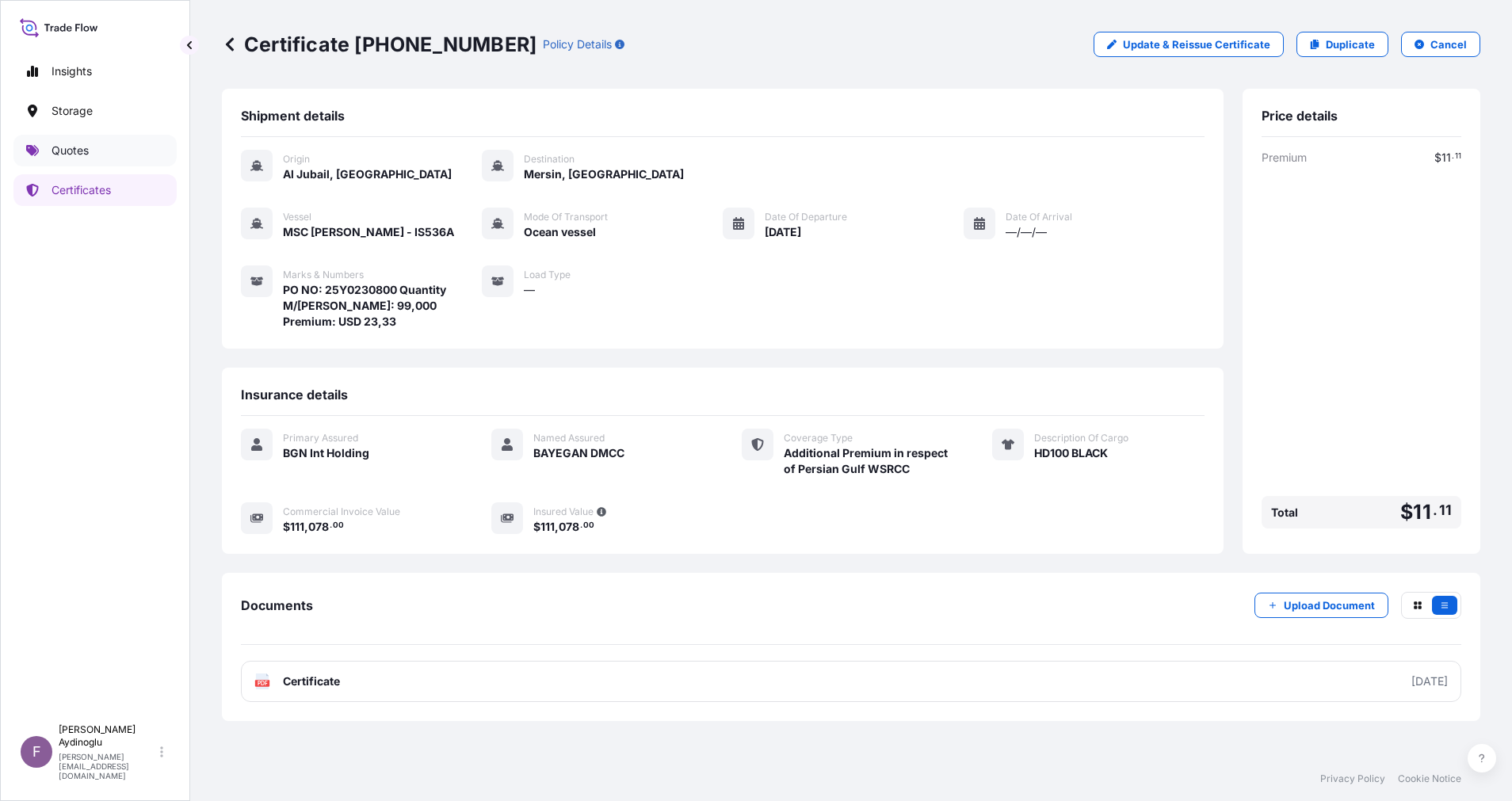
click at [102, 147] on link "Quotes" at bounding box center [95, 151] width 163 height 32
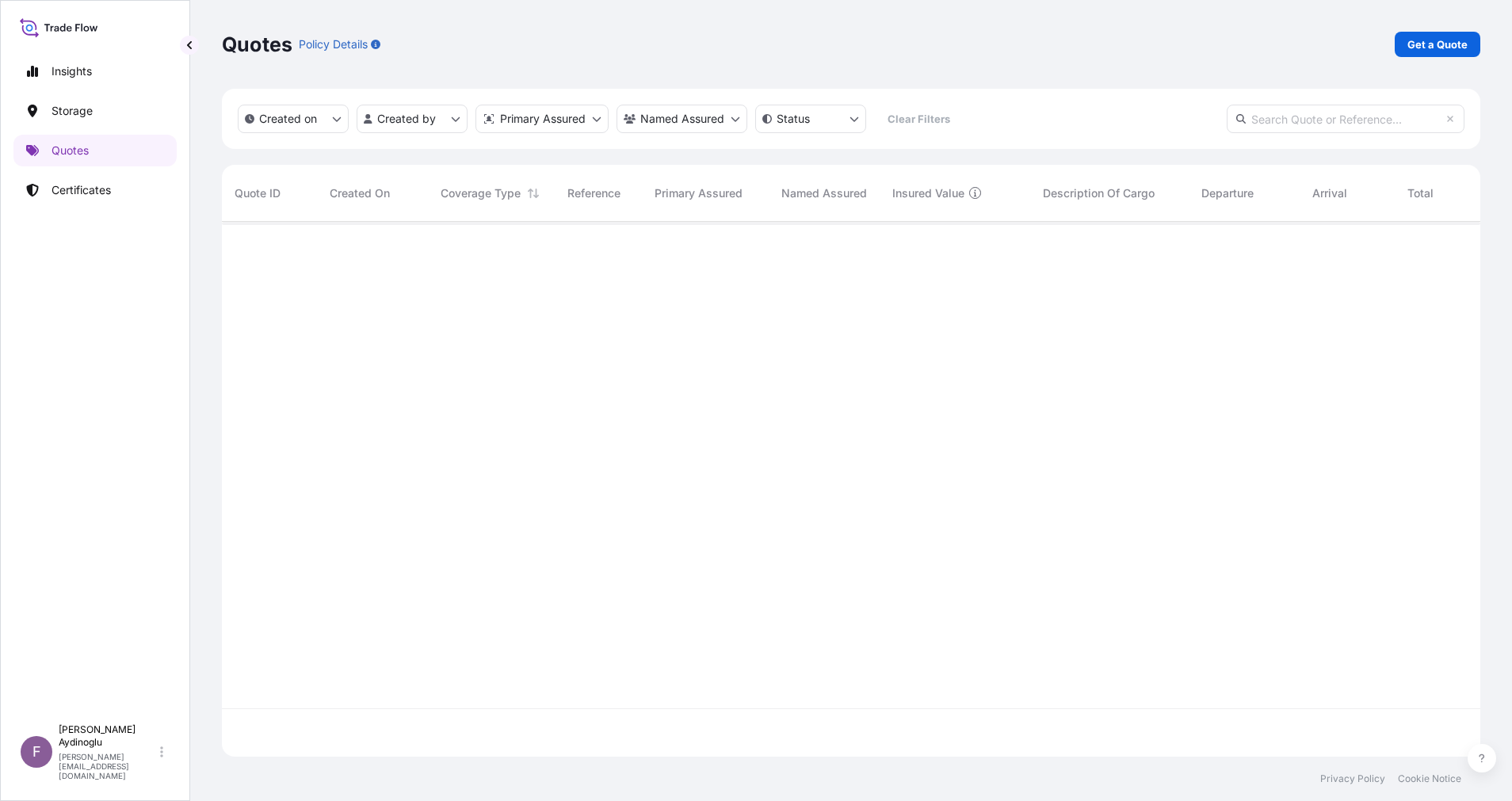
scroll to position [525, 1240]
click at [1432, 53] on link "Get a Quote" at bounding box center [1437, 44] width 86 height 25
select select "Ocean Vessel"
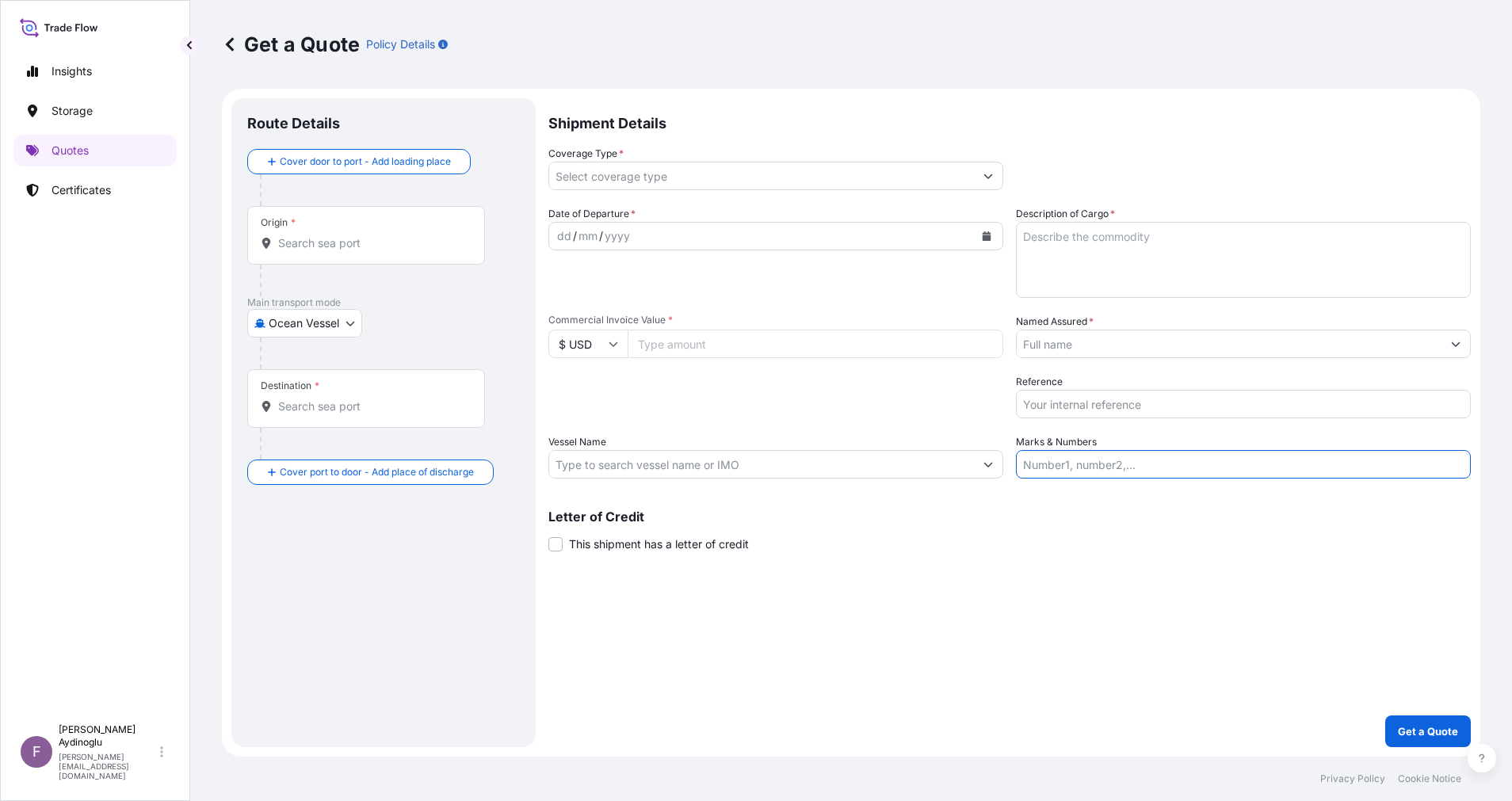
click at [1264, 461] on input "Marks & Numbers" at bounding box center [1243, 464] width 455 height 29
paste input "PO NO: 25Y0168600 Quantity M/[PERSON_NAME]: 247,500 Premium: USD 29,65"
click at [1194, 629] on div "Shipment Details Coverage Type * Date of Departure * dd / mm / yyyy Cargo Categ…" at bounding box center [1009, 422] width 922 height 649
drag, startPoint x: 1068, startPoint y: 464, endPoint x: 1128, endPoint y: 465, distance: 60.0
click at [1128, 465] on input "PO NO: 25Y0168600 Quantity M/[PERSON_NAME]: 247,500 Premium: USD 29,65" at bounding box center [1243, 464] width 455 height 29
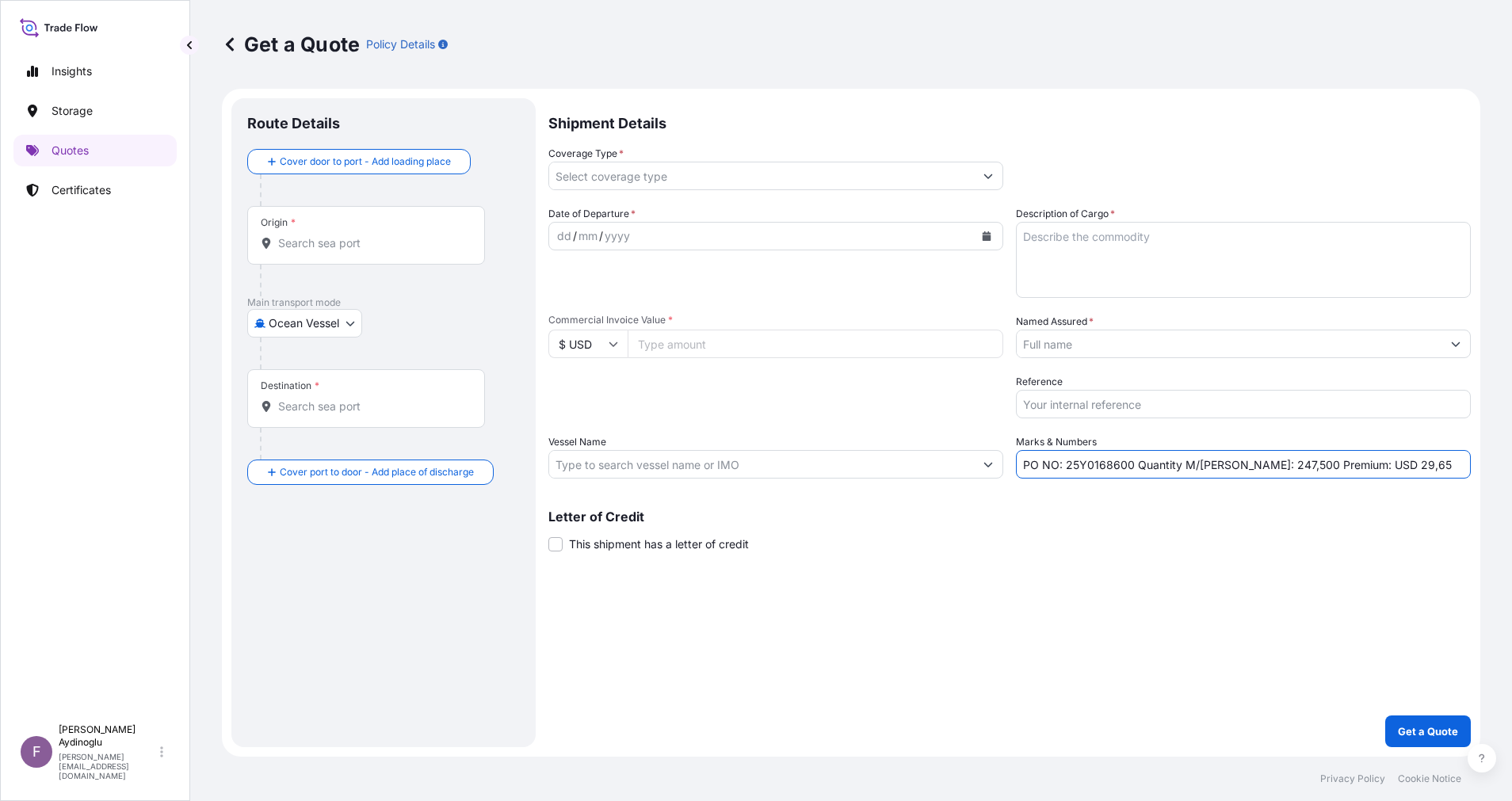
paste input "2300"
type input "PO NO: 25Y0230000 Quantity M/[PERSON_NAME]: 247,500 Premium: USD 29,65"
click at [1126, 547] on div "Letter of Credit This shipment has a letter of credit Letter of credit * Letter…" at bounding box center [1009, 531] width 922 height 42
click at [774, 465] on input "Vessel Name" at bounding box center [761, 464] width 424 height 29
paste input "522883,35"
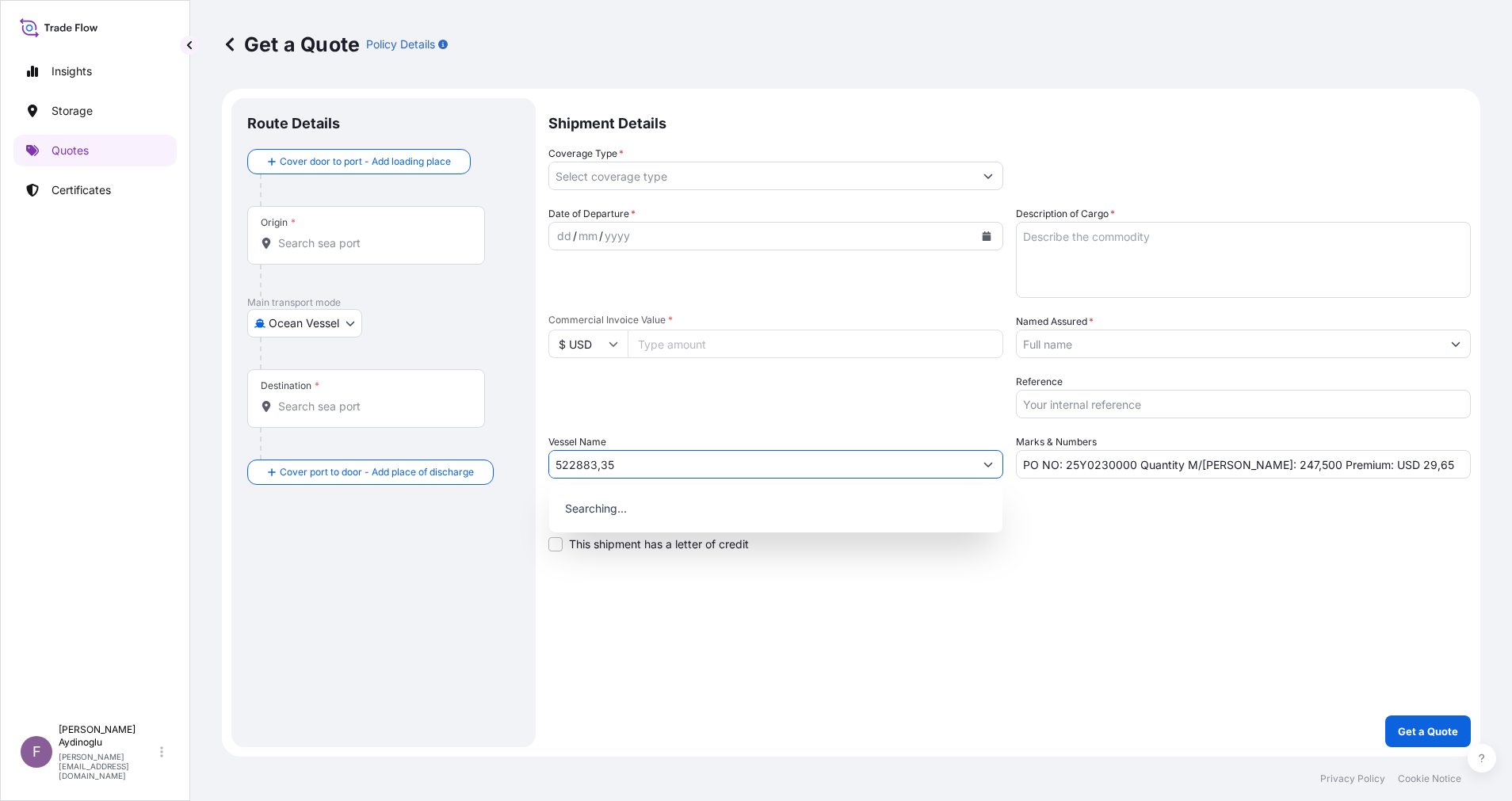
type input "522883,35"
click at [996, 664] on div "Shipment Details Coverage Type * Date of Departure * dd / mm / yyyy Cargo Categ…" at bounding box center [1009, 422] width 922 height 649
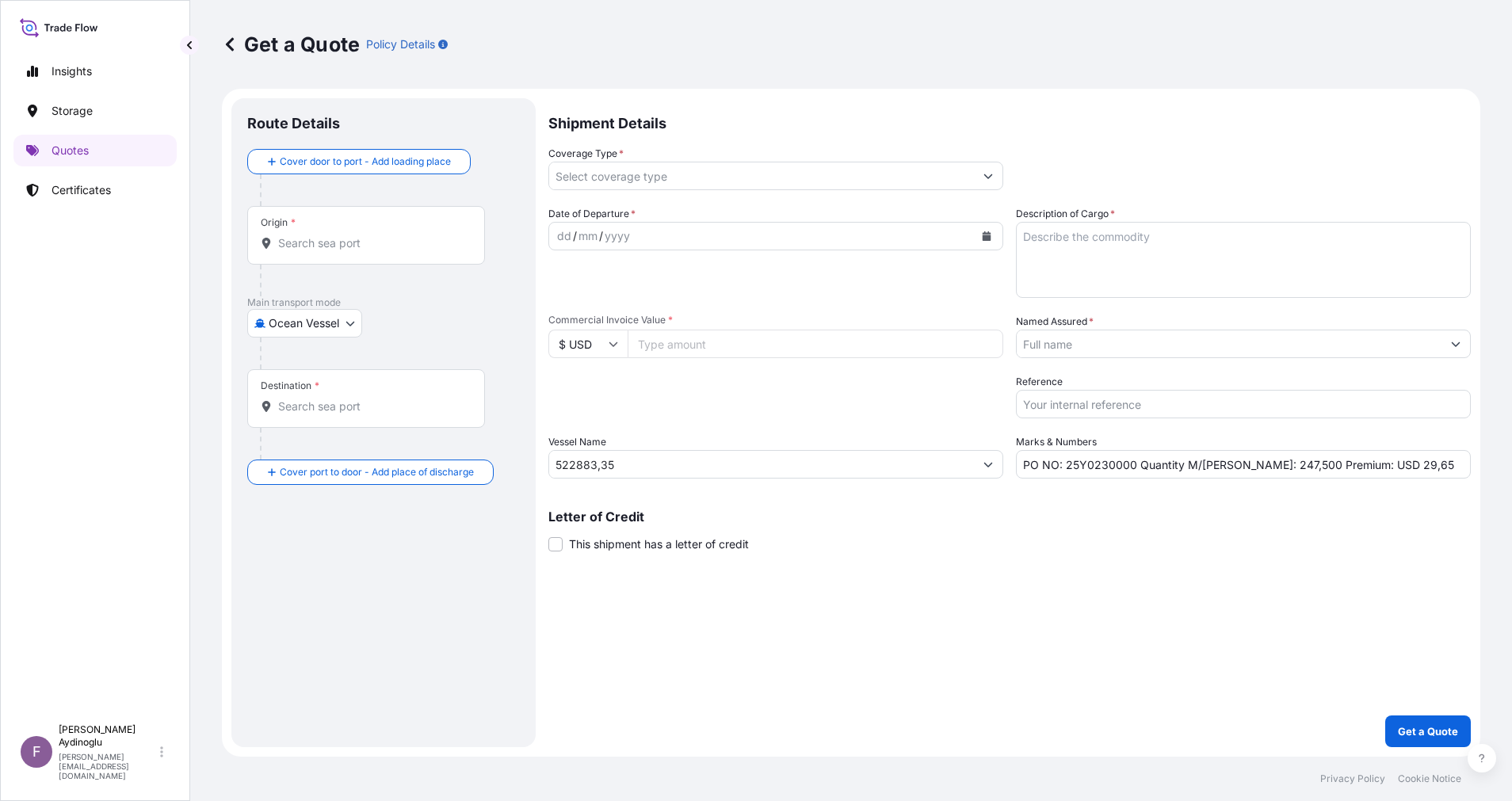
click at [736, 344] on input "Commercial Invoice Value *" at bounding box center [815, 344] width 375 height 29
paste input "522883.35"
type input "522883.35"
drag, startPoint x: 734, startPoint y: 466, endPoint x: 458, endPoint y: 460, distance: 276.1
click at [470, 461] on form "Route Details Cover door to port - Add loading place Place of loading Road / In…" at bounding box center [850, 422] width 1258 height 668
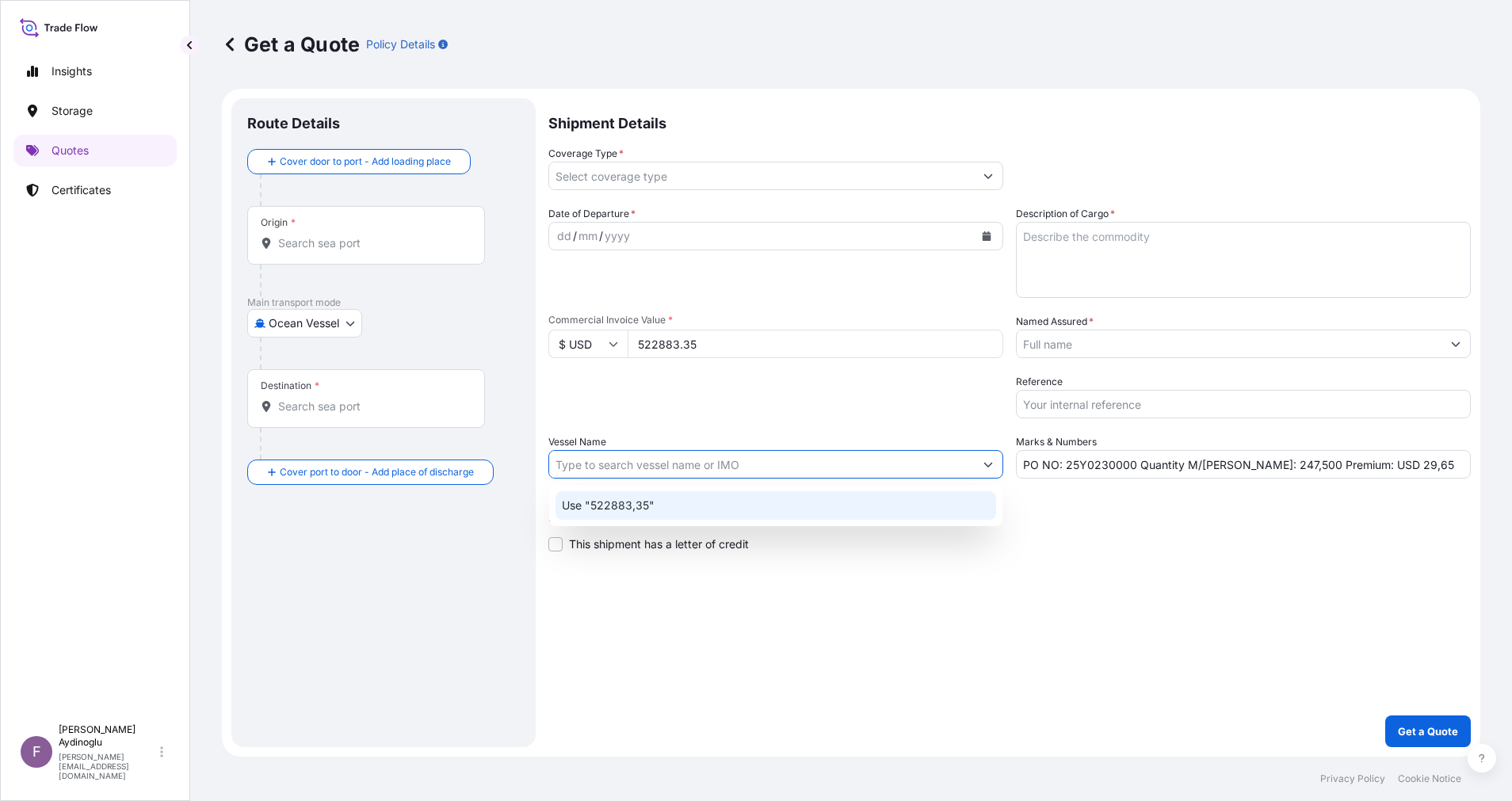
click at [933, 570] on div "Shipment Details Coverage Type * Date of Departure * dd / mm / yyyy Cargo Categ…" at bounding box center [1009, 422] width 922 height 649
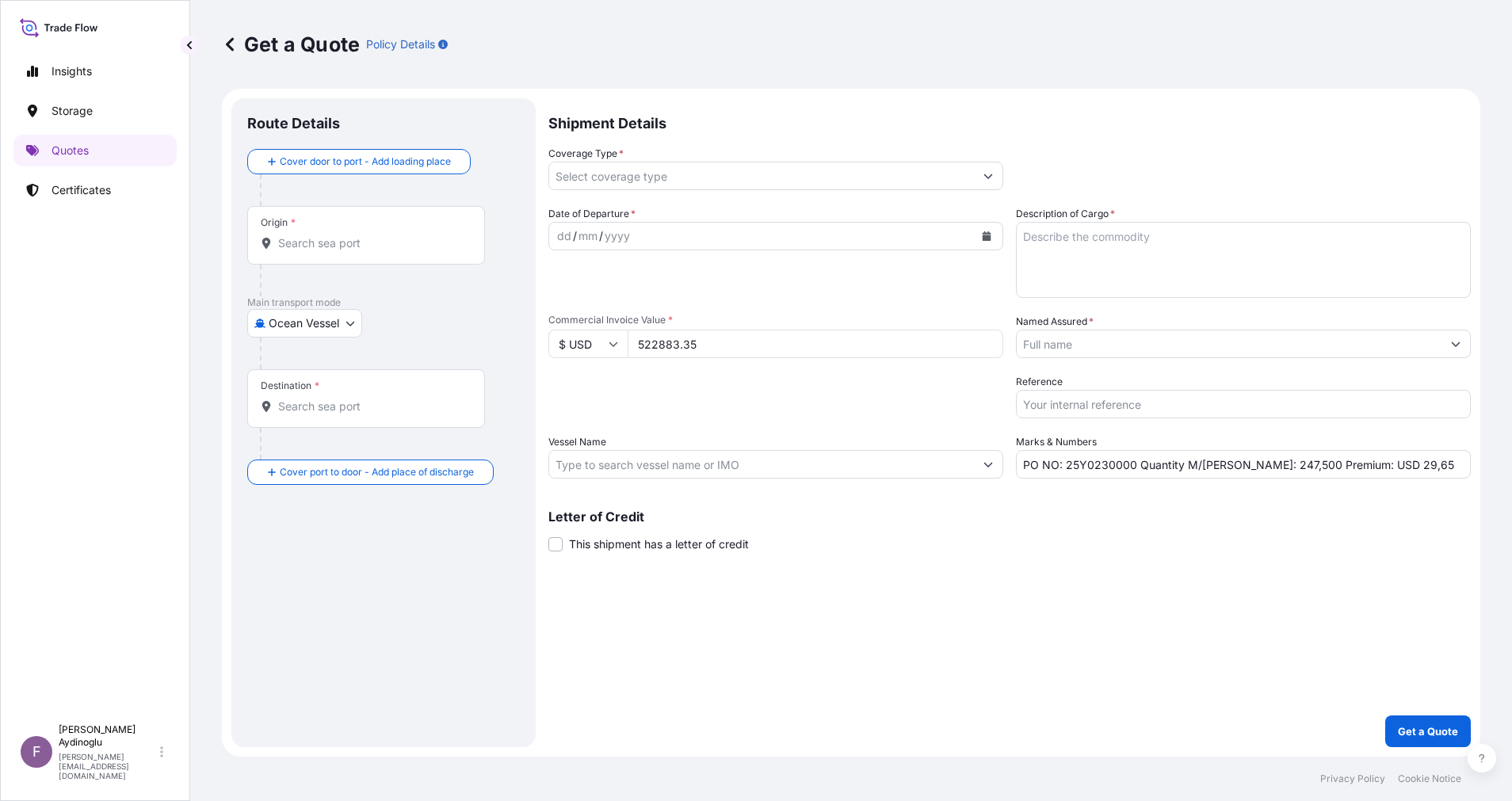
click at [1201, 266] on textarea "Description of Cargo *" at bounding box center [1243, 259] width 455 height 76
paste textarea "HD100 BLACK"
type textarea "HD100 BLACK"
click at [1207, 531] on div "Letter of Credit This shipment has a letter of credit Letter of credit * Letter…" at bounding box center [1009, 531] width 922 height 42
drag, startPoint x: 1234, startPoint y: 468, endPoint x: 1249, endPoint y: 469, distance: 15.0
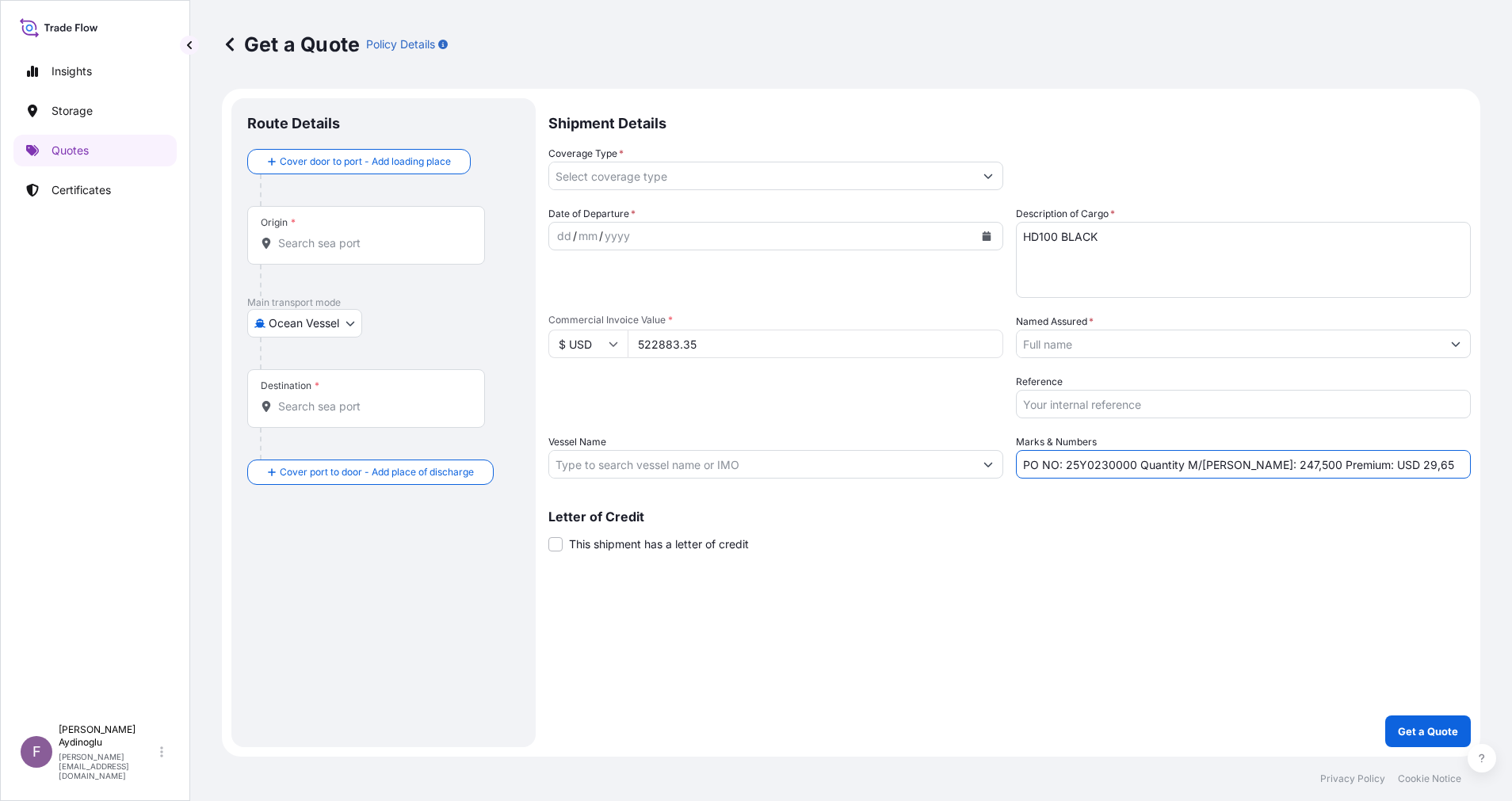
click at [1249, 469] on input "PO NO: 25Y0230000 Quantity M/[PERSON_NAME]: 247,500 Premium: USD 29,65" at bounding box center [1243, 464] width 455 height 29
type input "PO NO: 25Y0230000 Quantity M/[PERSON_NAME]: 495,000 Premium: USD 29,65"
click at [753, 468] on input "Vessel Name" at bounding box center [761, 464] width 424 height 29
paste input "MSC [PERSON_NAME]/IS536A"
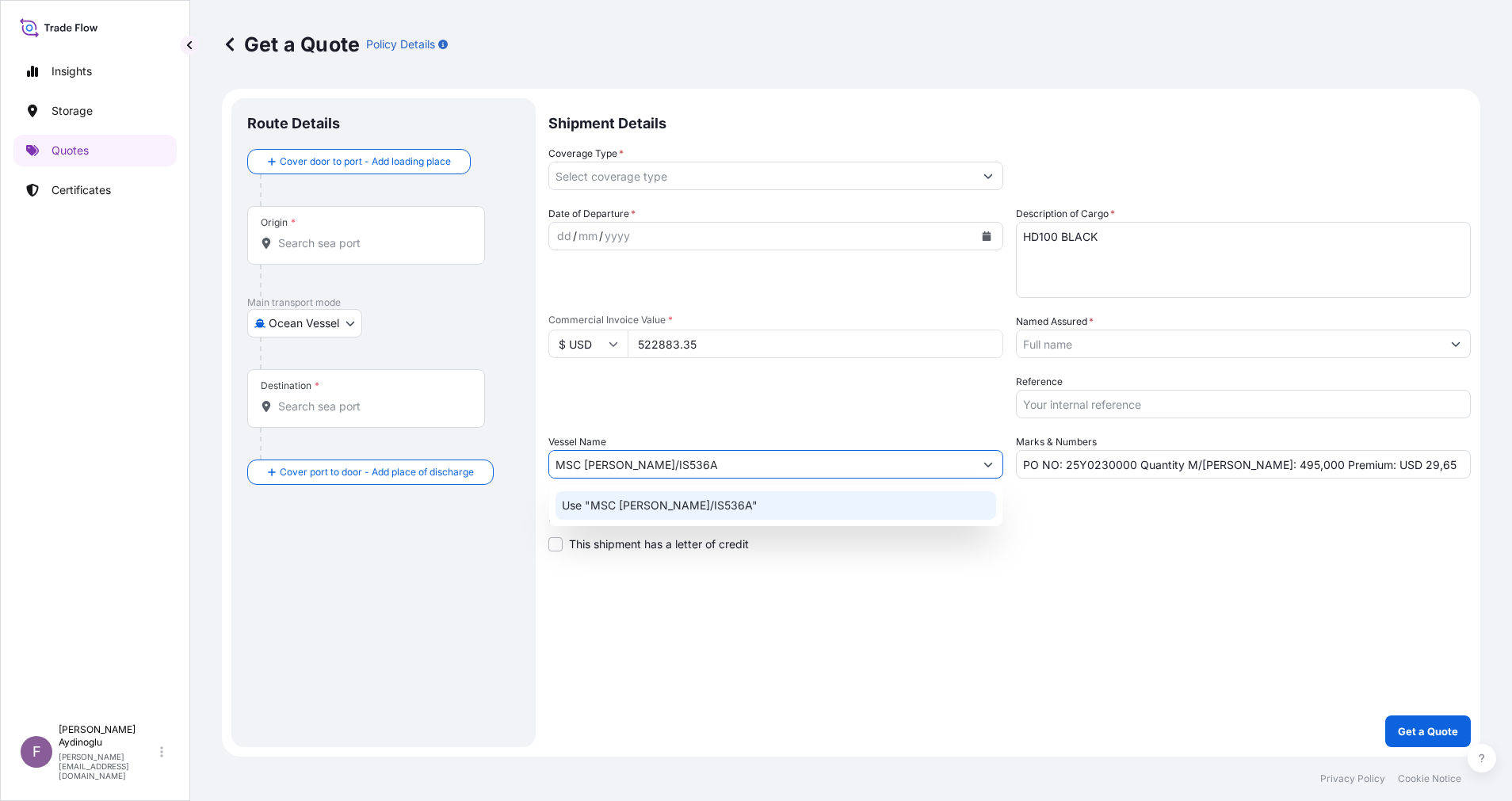
click at [825, 517] on div "Use "MSC [PERSON_NAME]/IS536A"" at bounding box center [776, 505] width 441 height 29
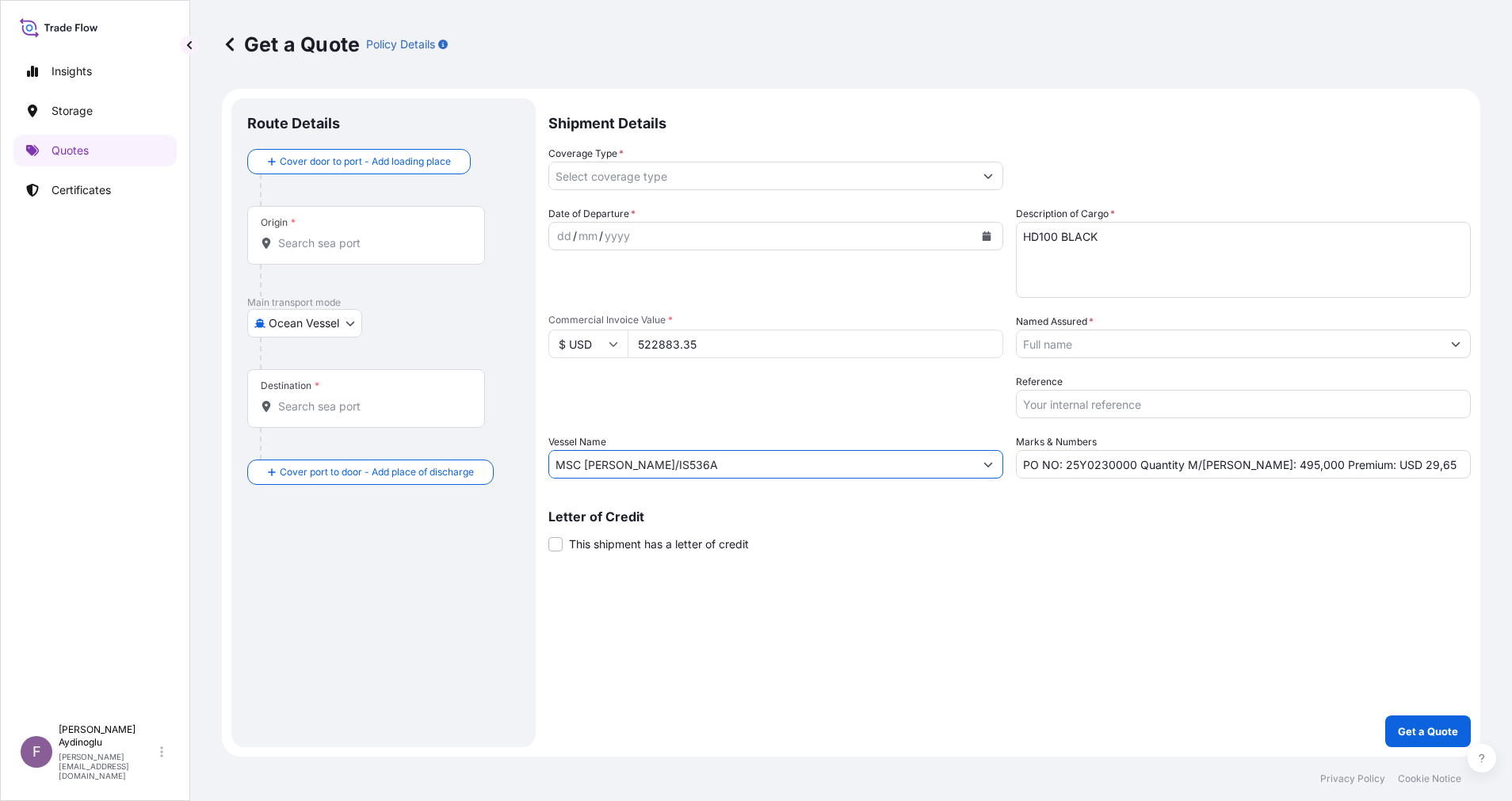
type input "MSC [PERSON_NAME]/IS536A"
click at [1019, 591] on div "Shipment Details Coverage Type * Date of Departure * dd / mm / yyyy Cargo Categ…" at bounding box center [1009, 422] width 922 height 649
click at [383, 237] on input "Origin *" at bounding box center [371, 243] width 187 height 16
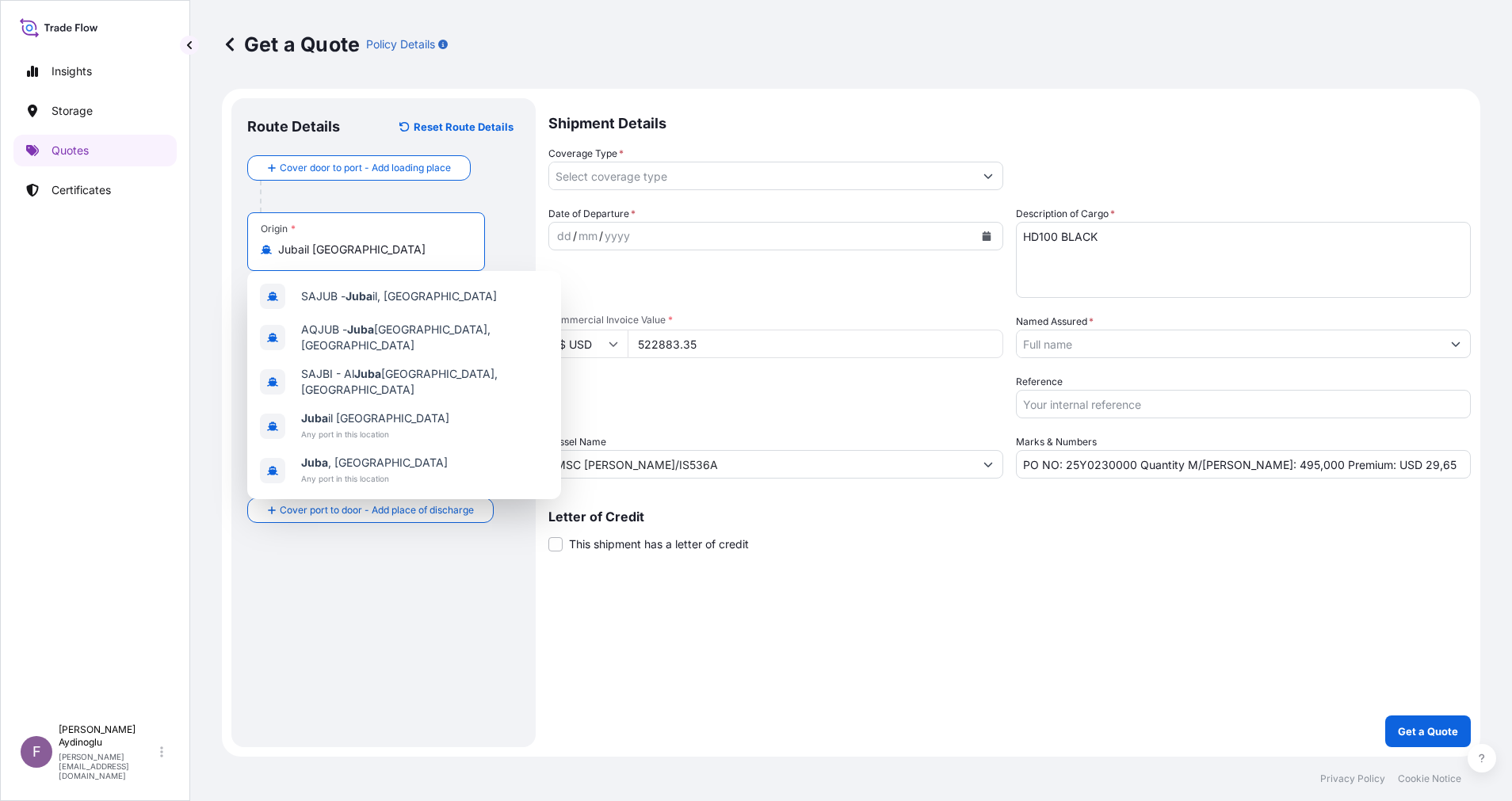
type input "Jubail [GEOGRAPHIC_DATA]"
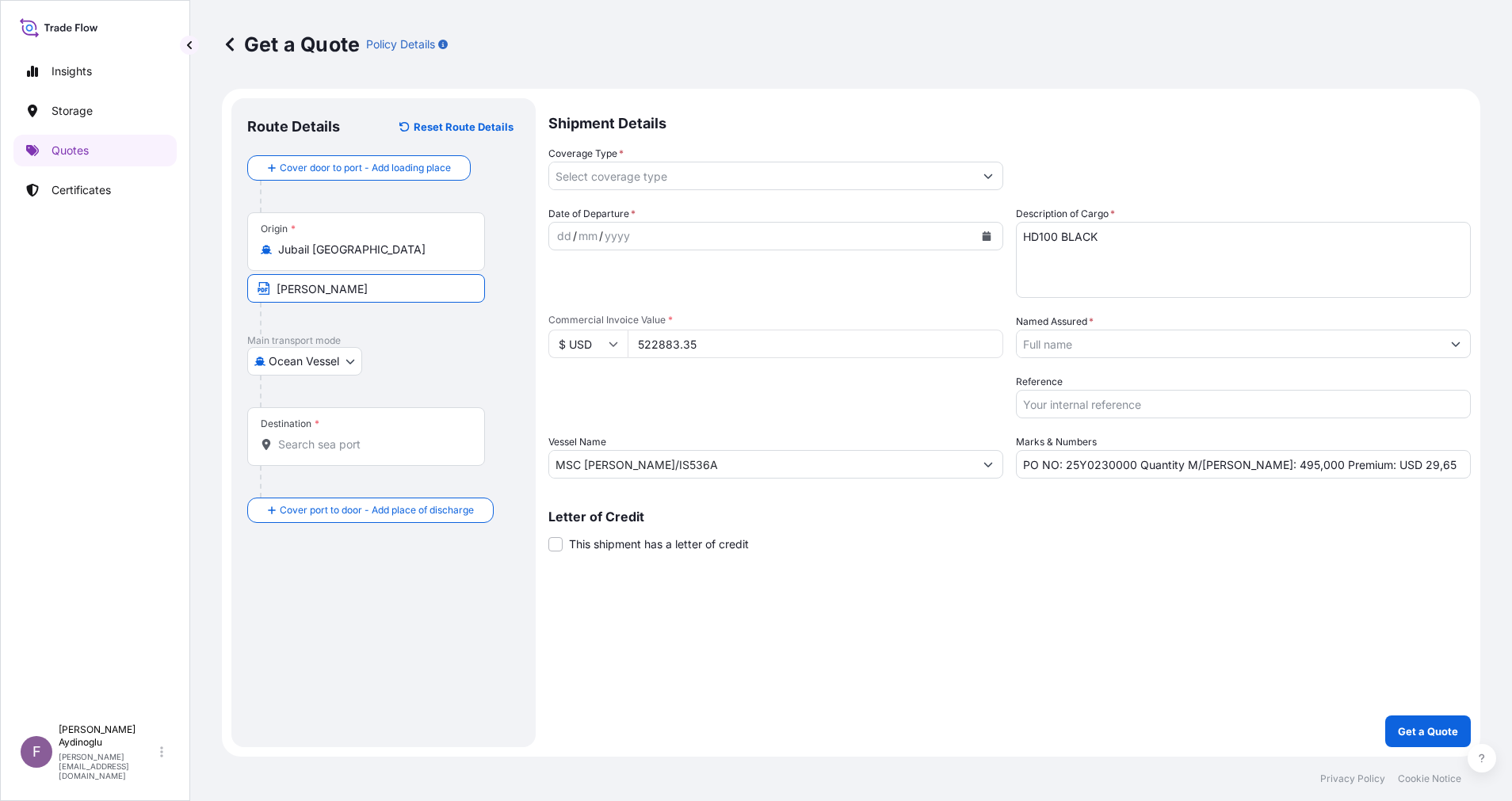
type input "JUBAIL / [GEOGRAPHIC_DATA]"
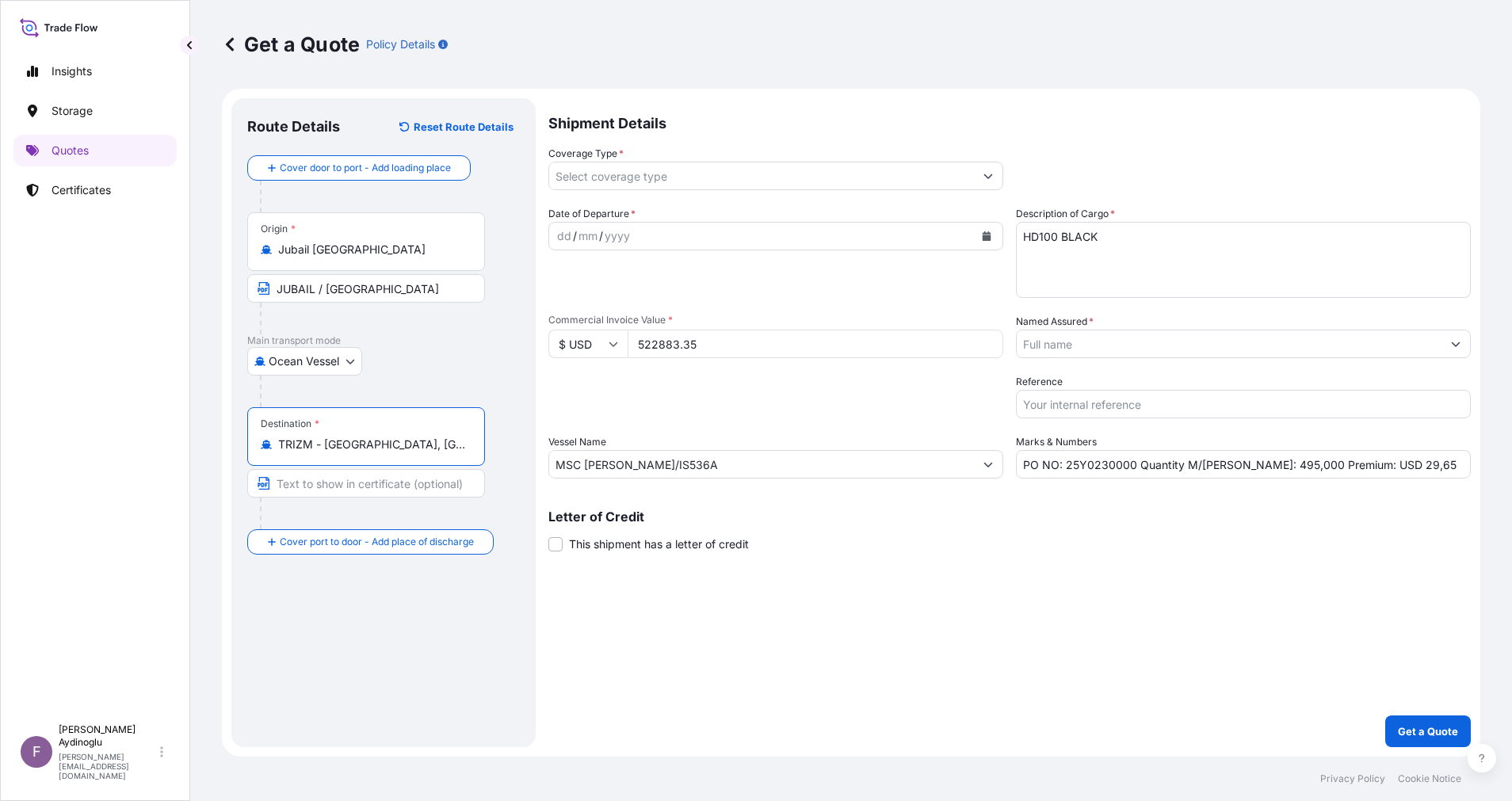
type input "TRIZM - [GEOGRAPHIC_DATA], [GEOGRAPHIC_DATA]"
type input "IZMIR / [GEOGRAPHIC_DATA]"
click at [983, 603] on div "Shipment Details Coverage Type * Date of Departure * dd / mm / yyyy Cargo Categ…" at bounding box center [1009, 422] width 922 height 649
click at [563, 235] on div "dd" at bounding box center [564, 237] width 18 height 19
drag, startPoint x: 1396, startPoint y: 469, endPoint x: 1359, endPoint y: 467, distance: 37.1
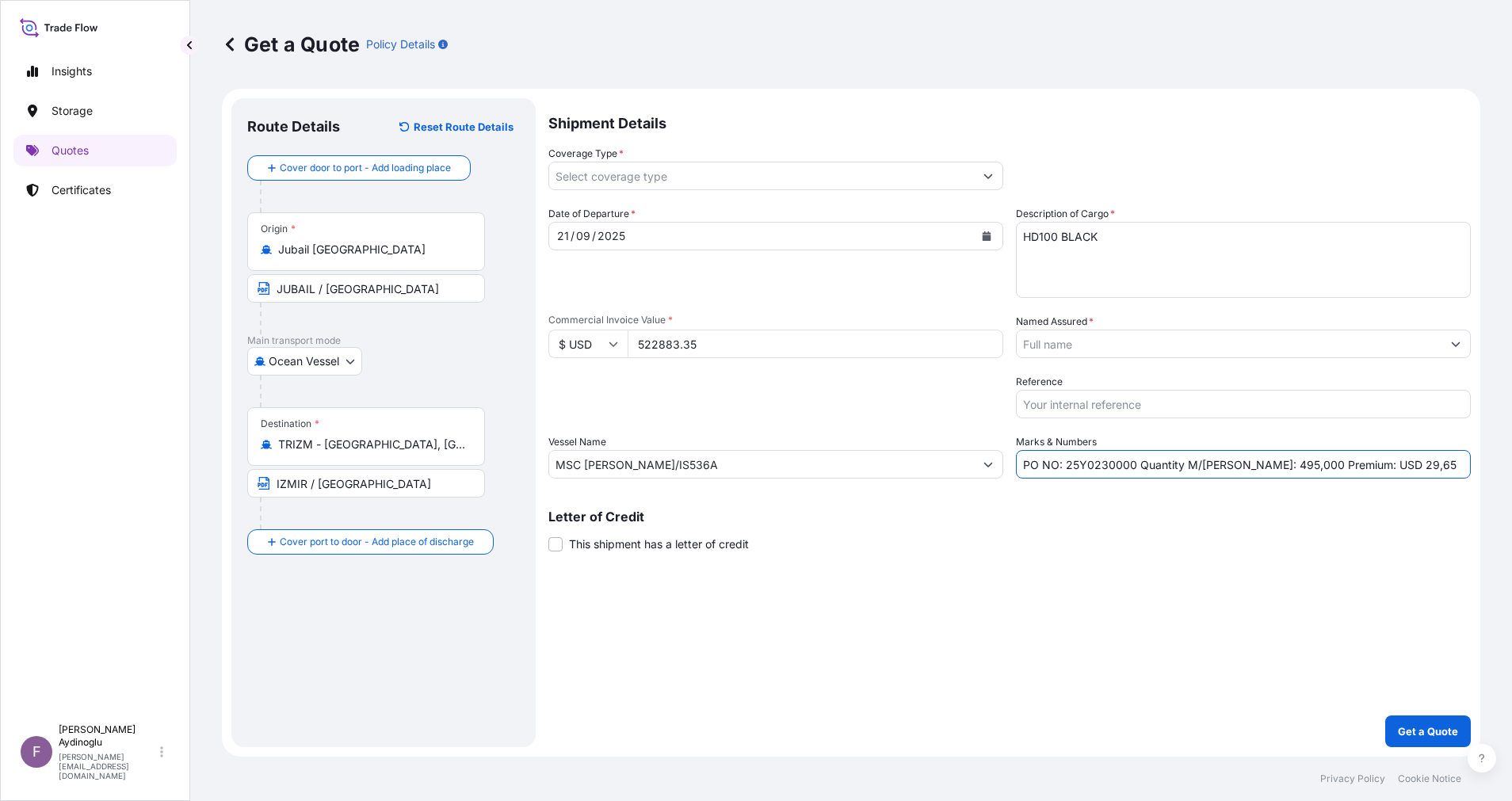
click at [1359, 467] on input "PO NO: 25Y0230000 Quantity M/[PERSON_NAME]: 495,000 Premium: USD 29,65" at bounding box center [1243, 464] width 455 height 29
type input "PO NO: 25Y0230000 Quantity M/[PERSON_NAME]: 495,000 Premium: USD 109,81"
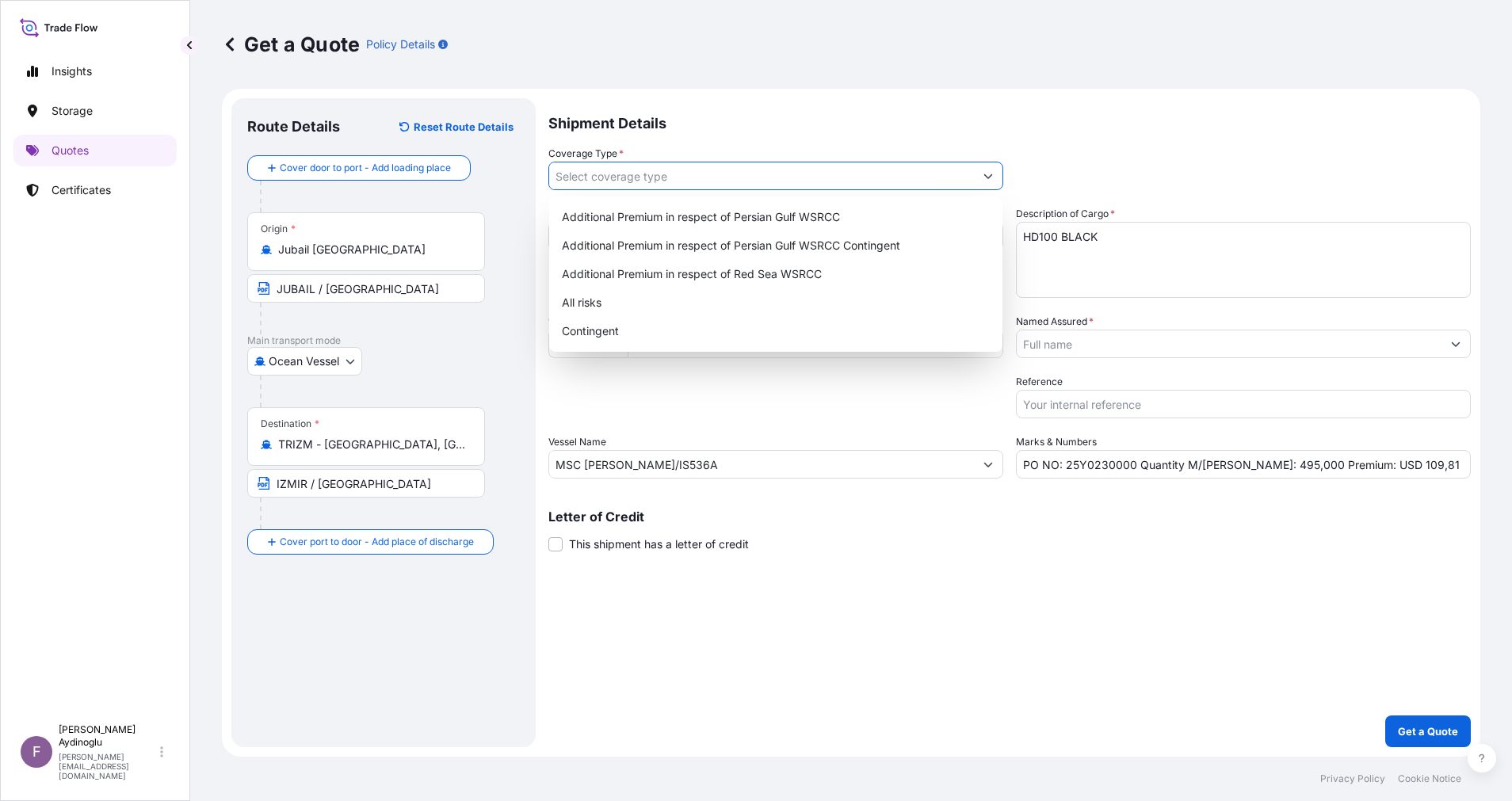
click at [997, 172] on button "Show suggestions" at bounding box center [988, 175] width 29 height 29
click at [848, 207] on div "Additional Premium in respect of Persian Gulf WSRCC" at bounding box center [776, 216] width 441 height 29
type input "Additional Premium in respect of Persian Gulf WSRCC"
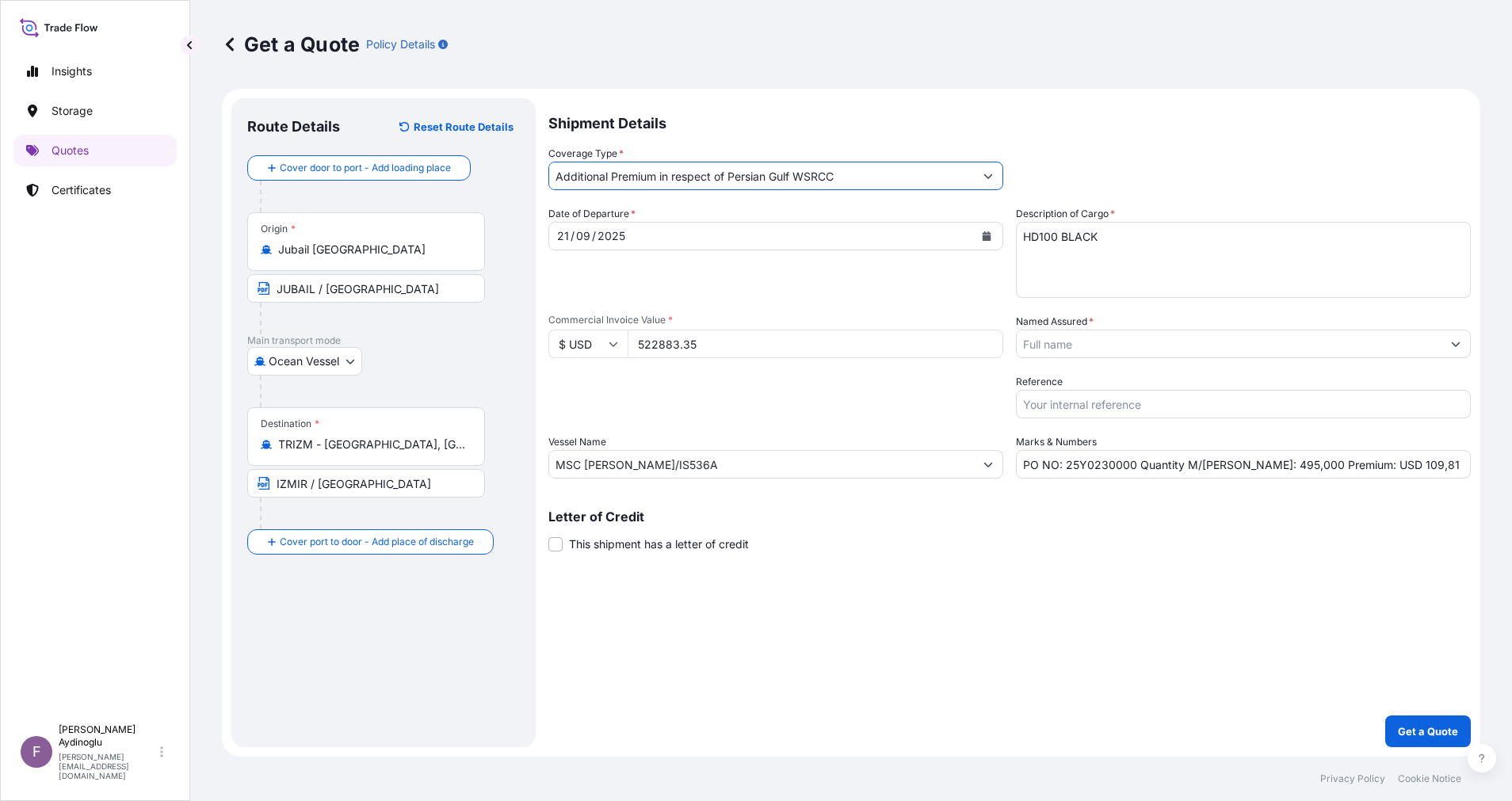
click at [975, 677] on div "Shipment Details Coverage Type * Additional Premium in respect of Persian Gulf …" at bounding box center [1009, 422] width 922 height 649
click at [1457, 344] on icon "Show suggestions" at bounding box center [1456, 344] width 9 height 4
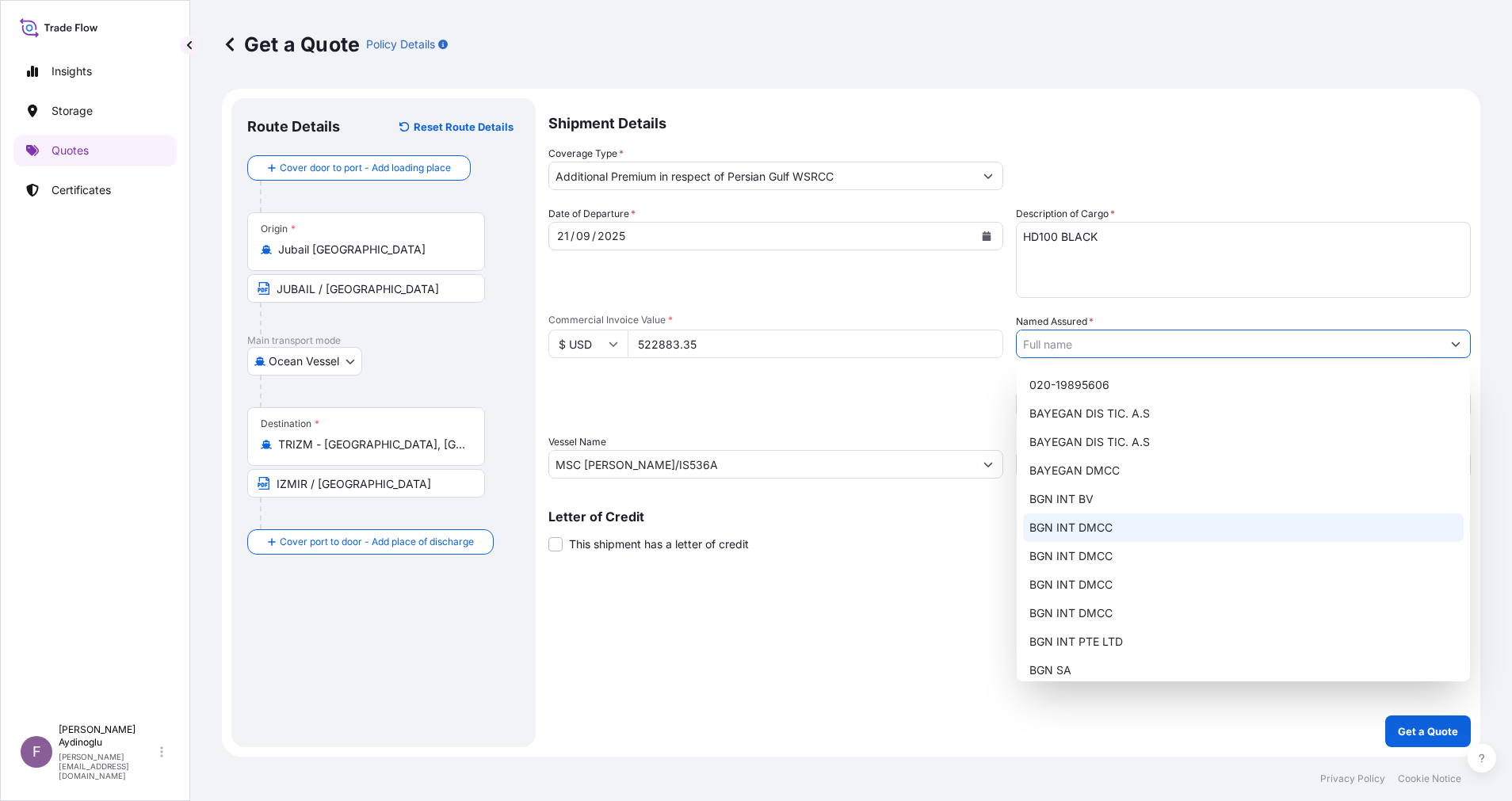
click at [1198, 522] on div "BGN INT DMCC" at bounding box center [1243, 528] width 441 height 29
type input "BGN INT DMCC"
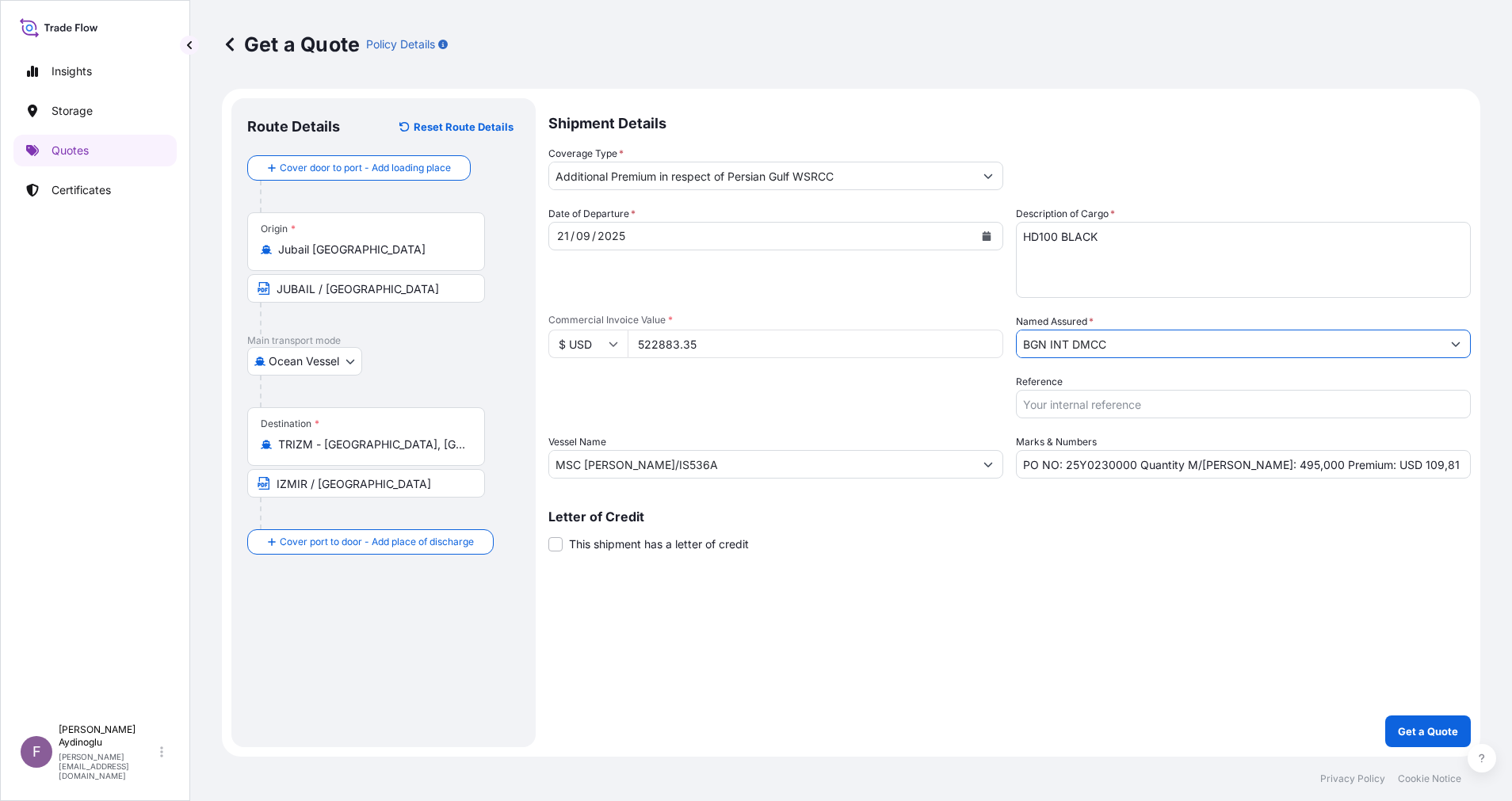
click at [1460, 340] on button "Show suggestions" at bounding box center [1455, 344] width 29 height 29
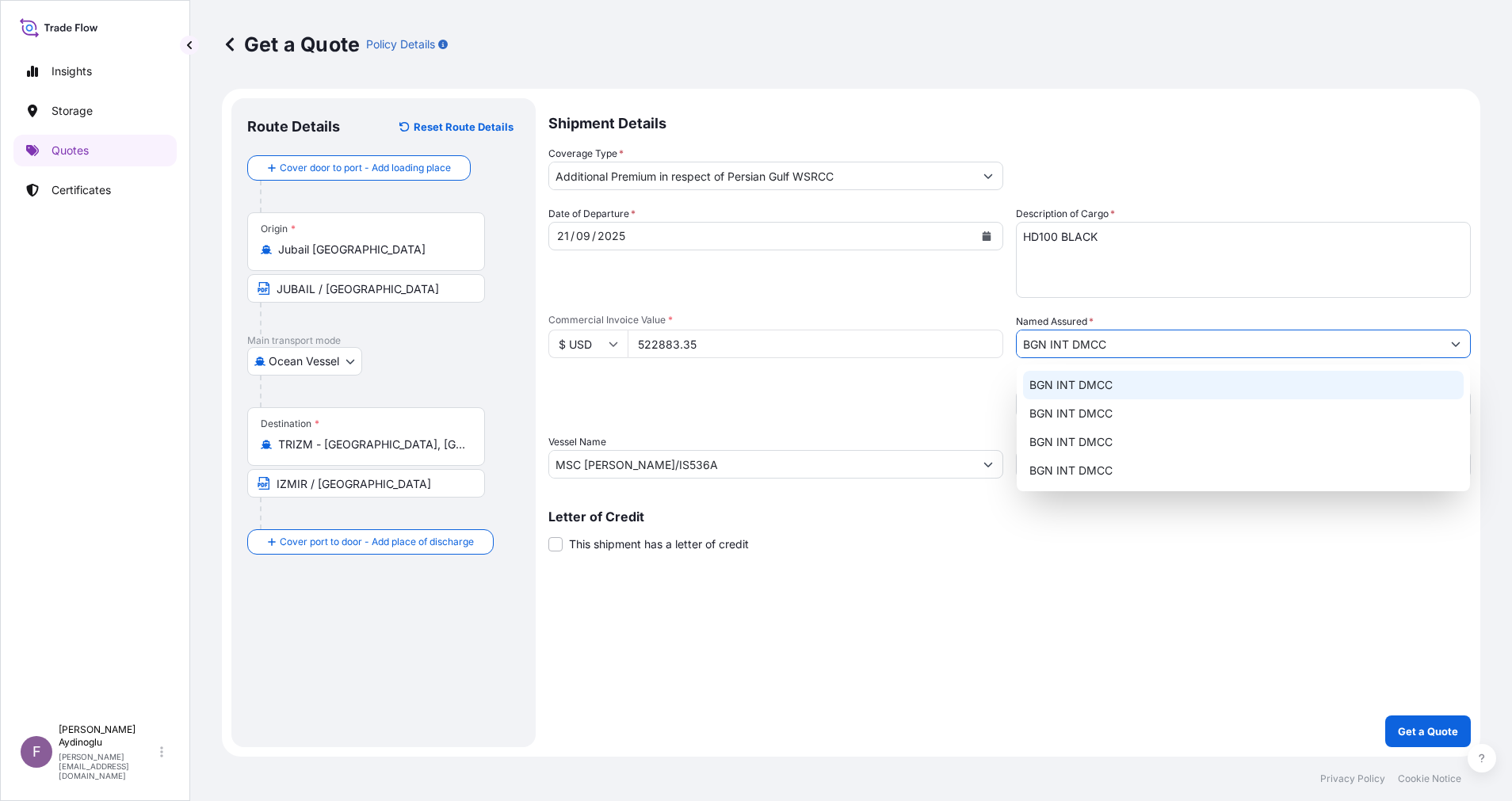
drag, startPoint x: 1251, startPoint y: 343, endPoint x: 775, endPoint y: 360, distance: 476.3
click at [788, 344] on div "Date of Departure * [DATE] Cargo Category * LPG, Crude Oil, Utility Fuel, Mid D…" at bounding box center [1009, 342] width 922 height 273
click at [1459, 344] on icon "Show suggestions" at bounding box center [1455, 344] width 10 height 10
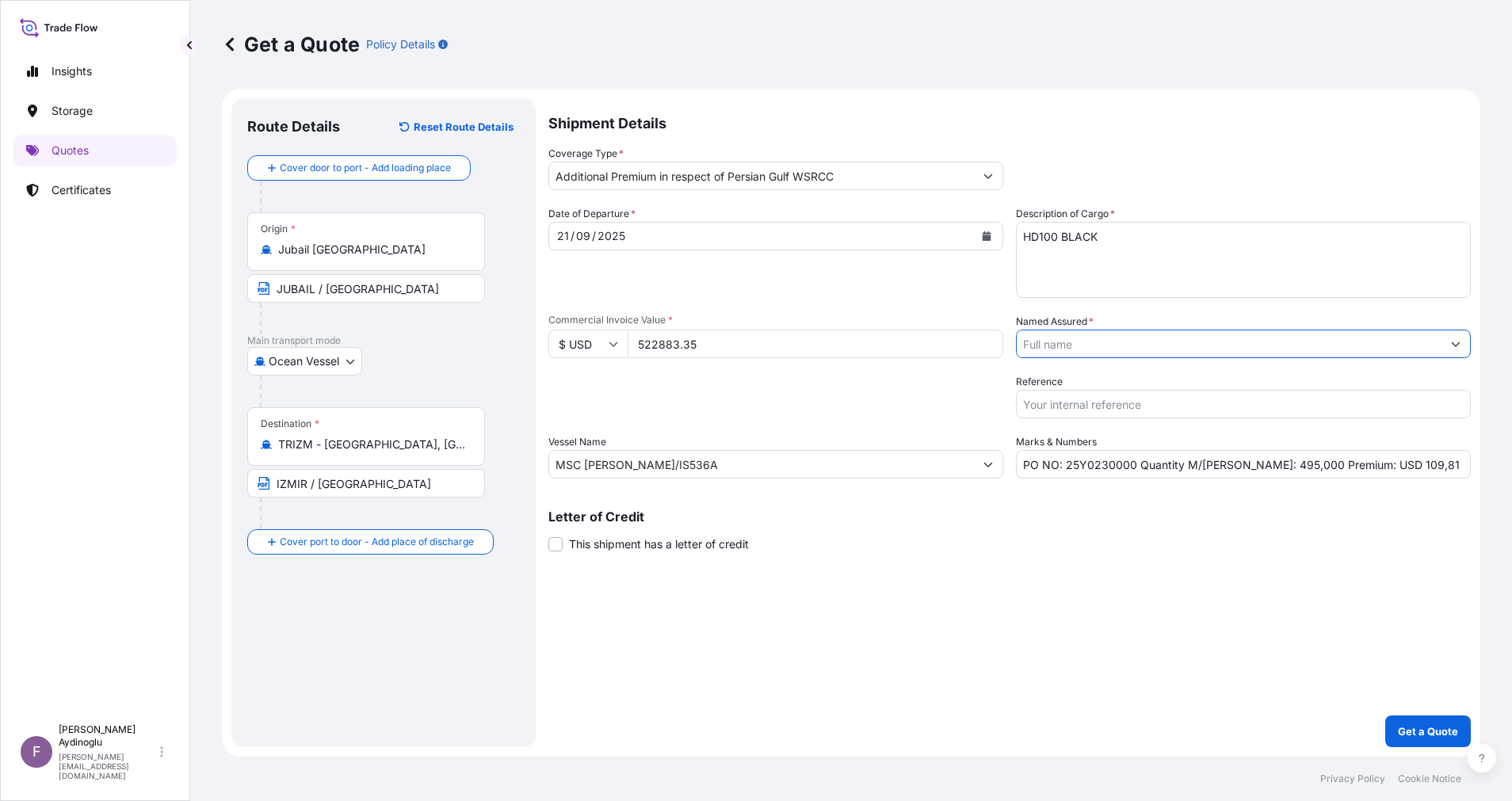
click at [1456, 344] on icon "Show suggestions" at bounding box center [1456, 344] width 9 height 4
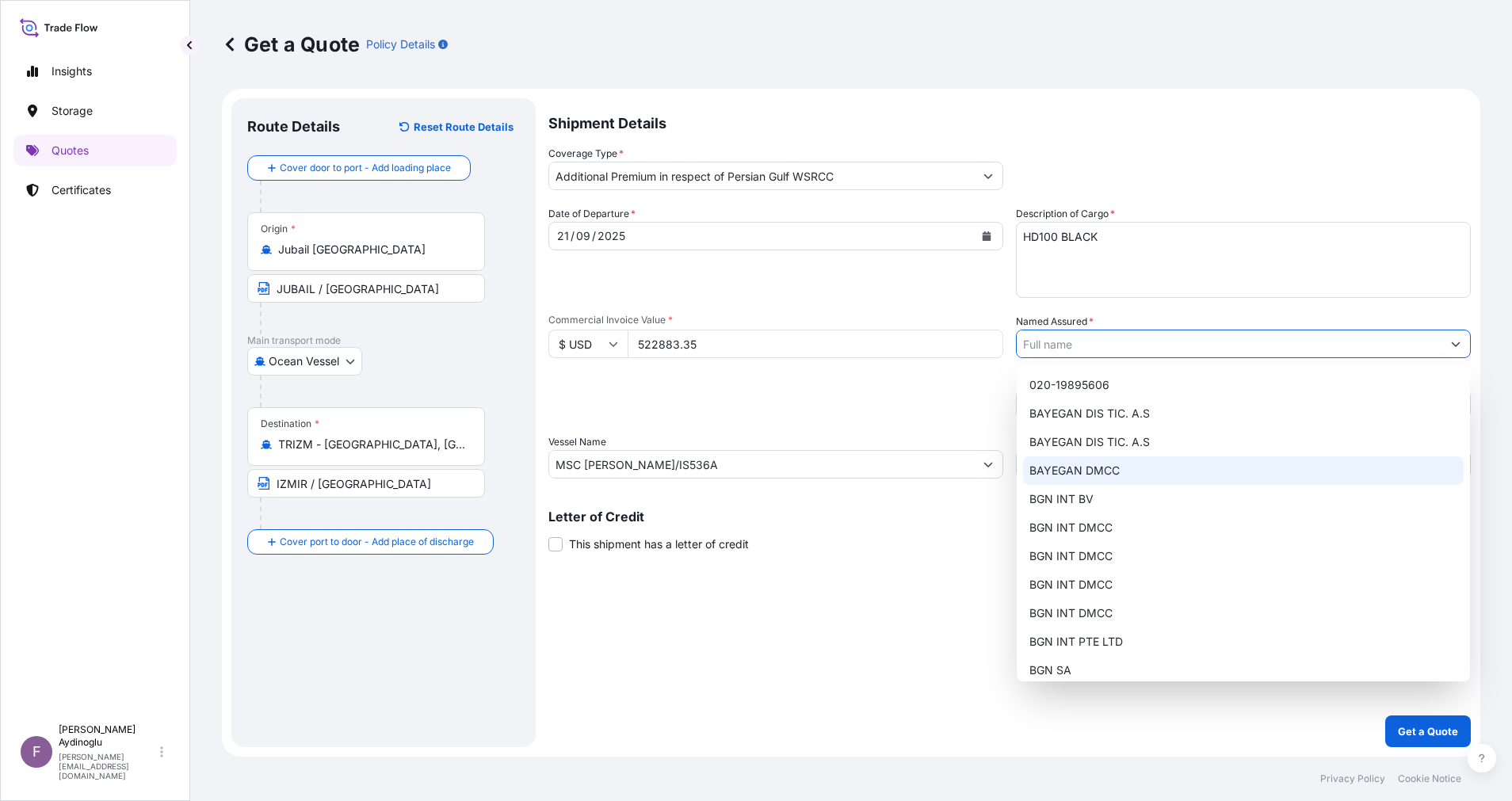
click at [1228, 464] on div "BAYEGAN DMCC" at bounding box center [1243, 471] width 441 height 29
type input "BAYEGAN DMCC"
click at [1067, 610] on div "Shipment Details Coverage Type * Additional Premium in respect of Persian Gulf …" at bounding box center [1009, 422] width 922 height 649
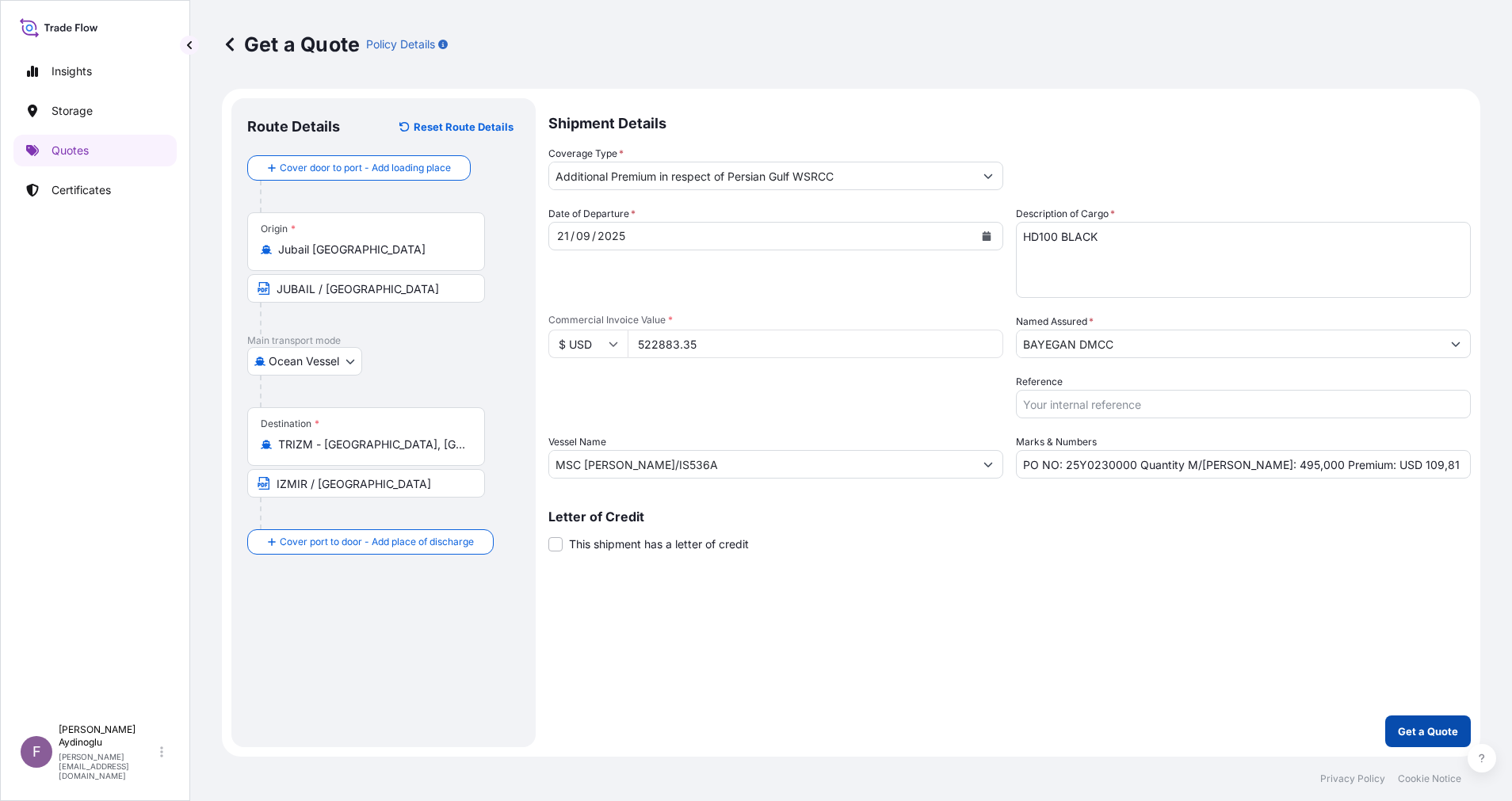
click at [1424, 727] on p "Get a Quote" at bounding box center [1427, 731] width 60 height 16
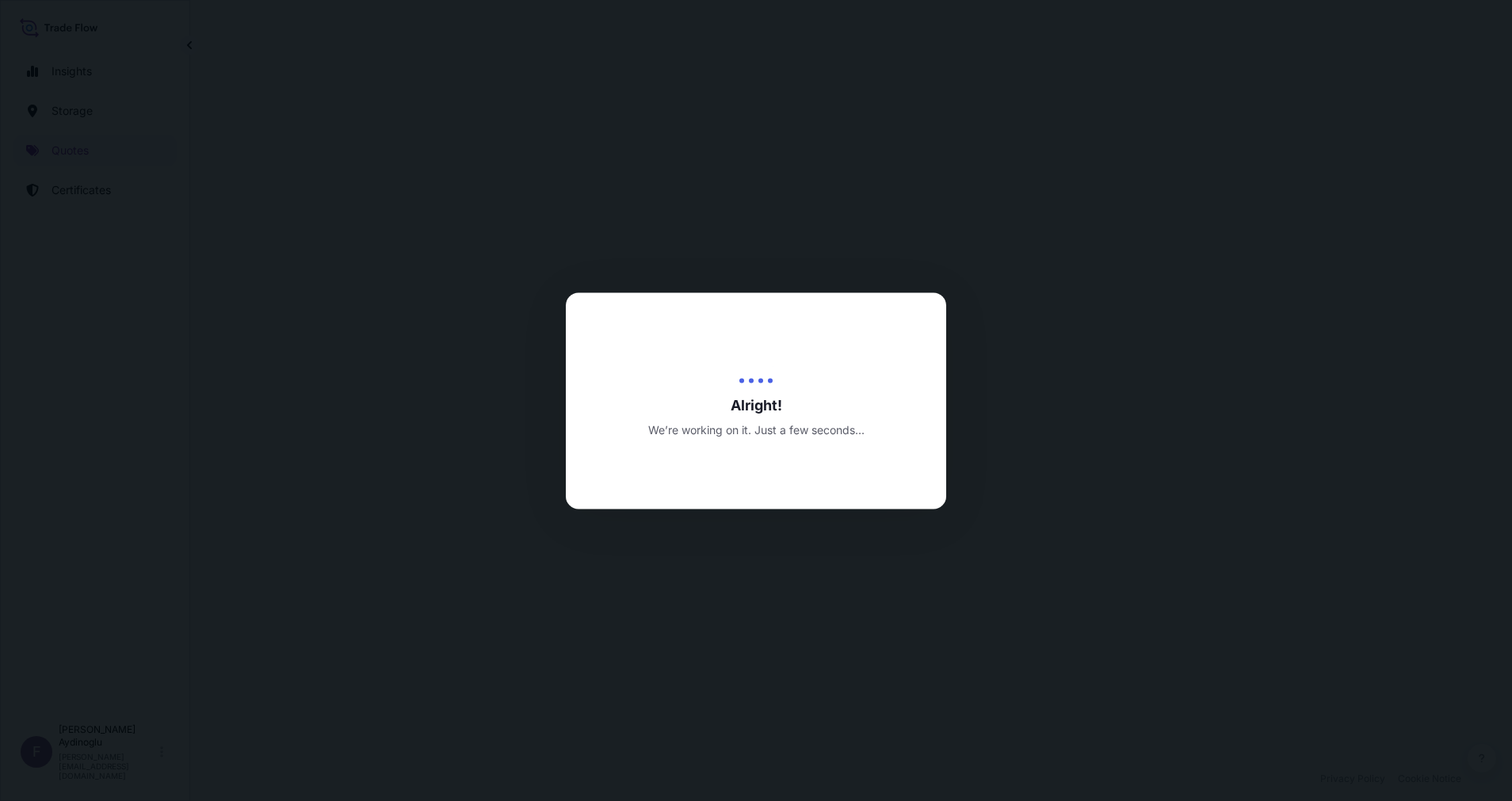
select select "Ocean Vessel"
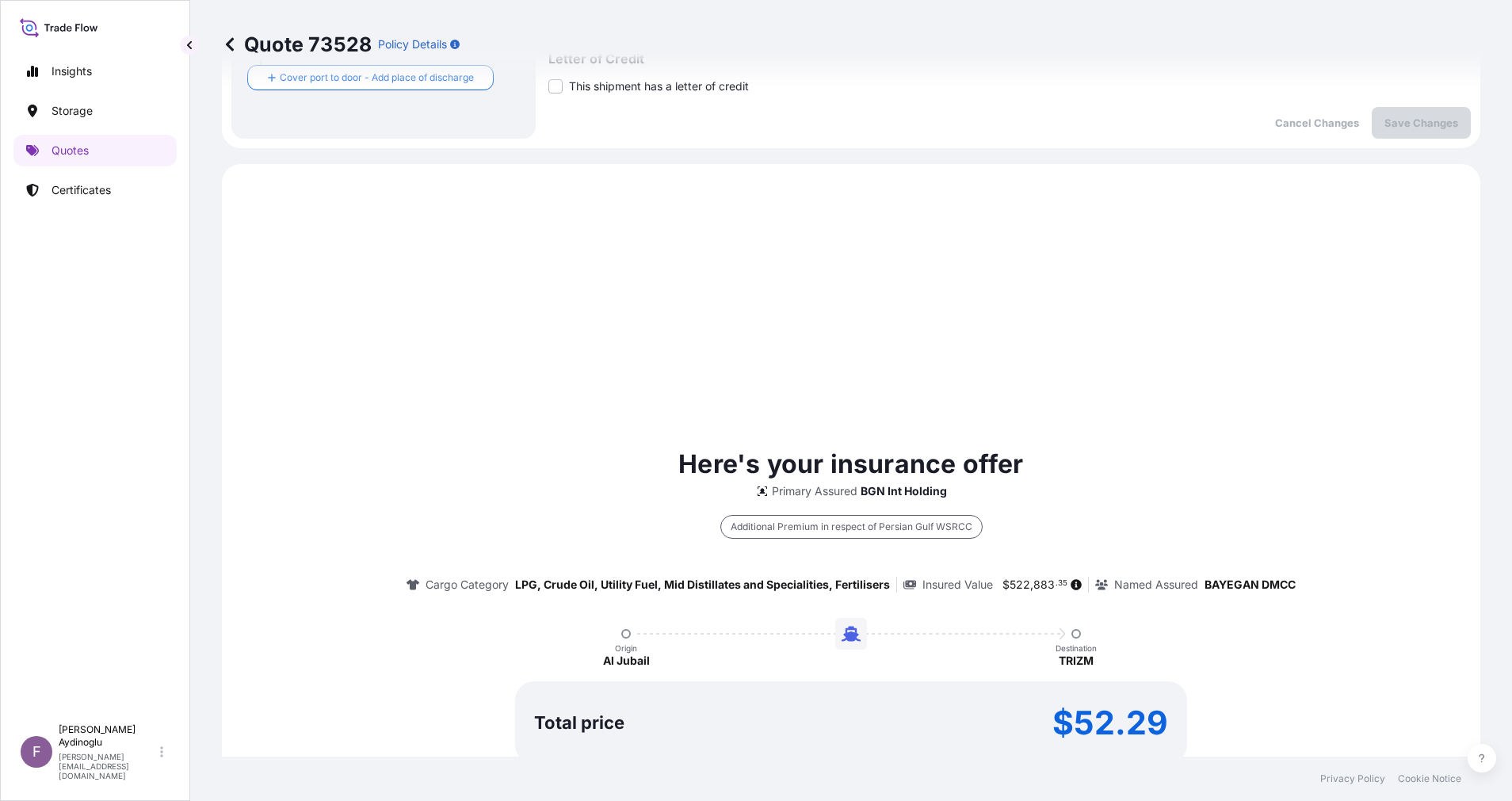
scroll to position [542, 0]
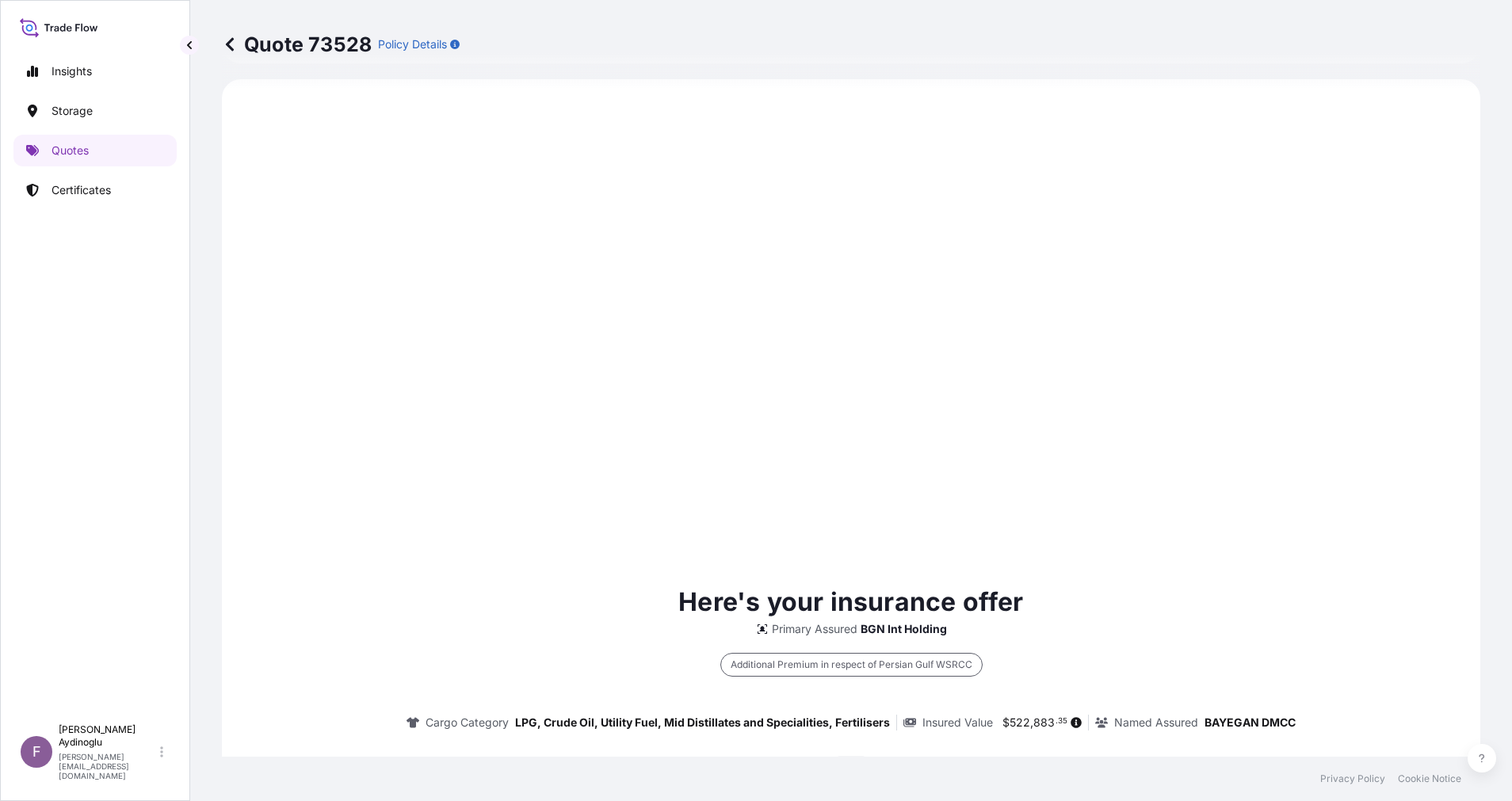
type input "[DATE]"
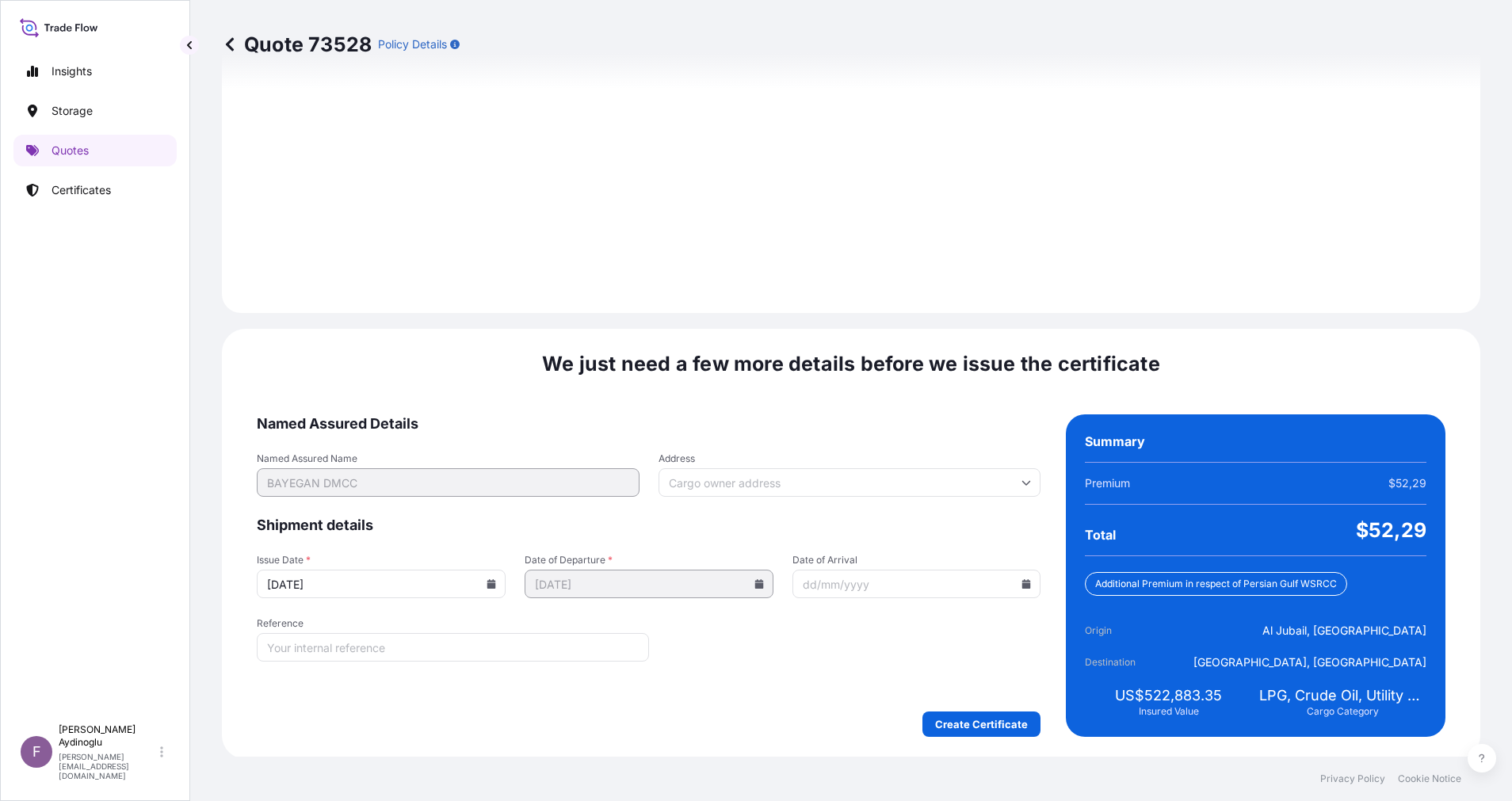
scroll to position [1701, 0]
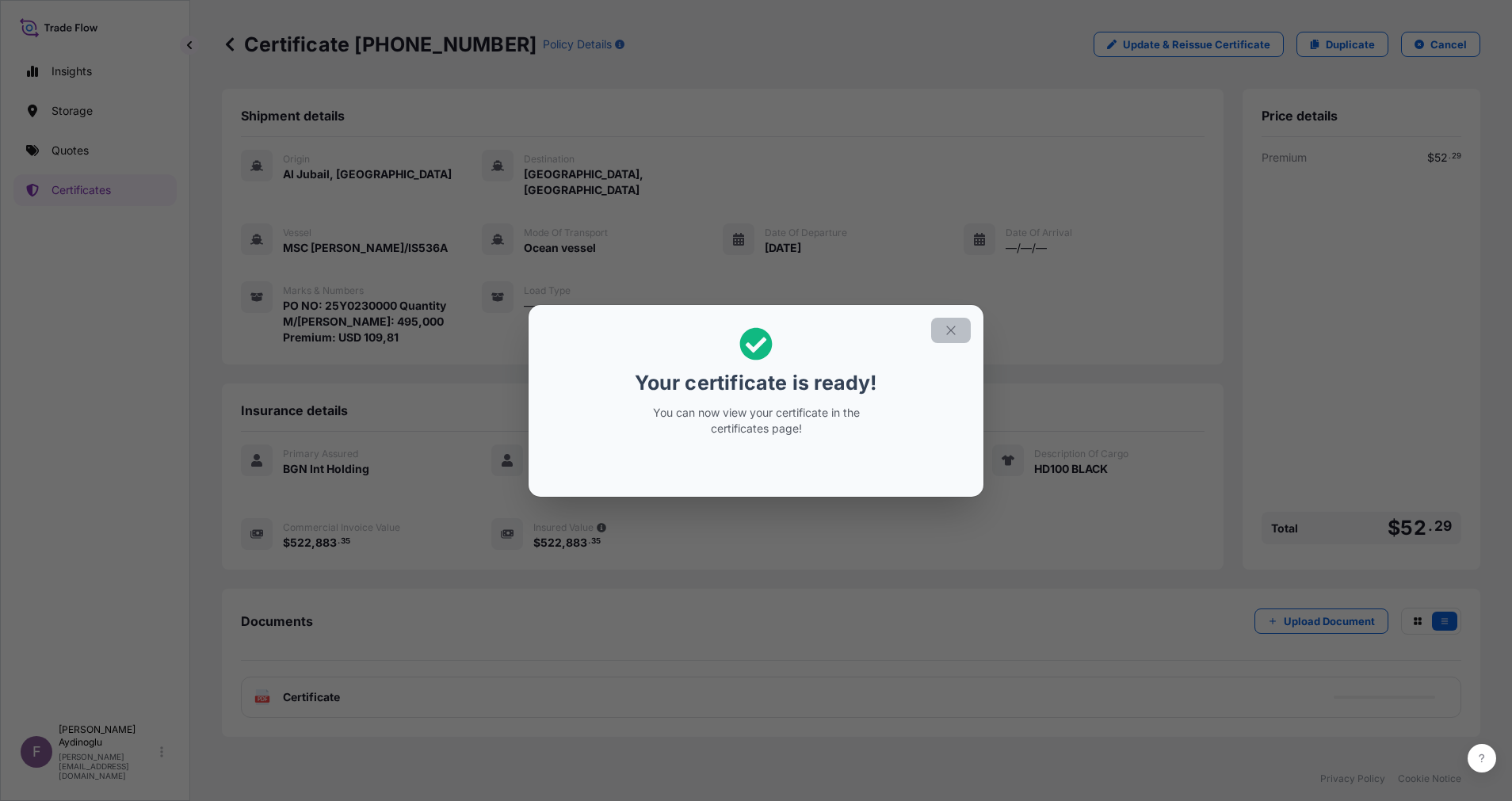
click at [945, 337] on icon "button" at bounding box center [950, 330] width 14 height 14
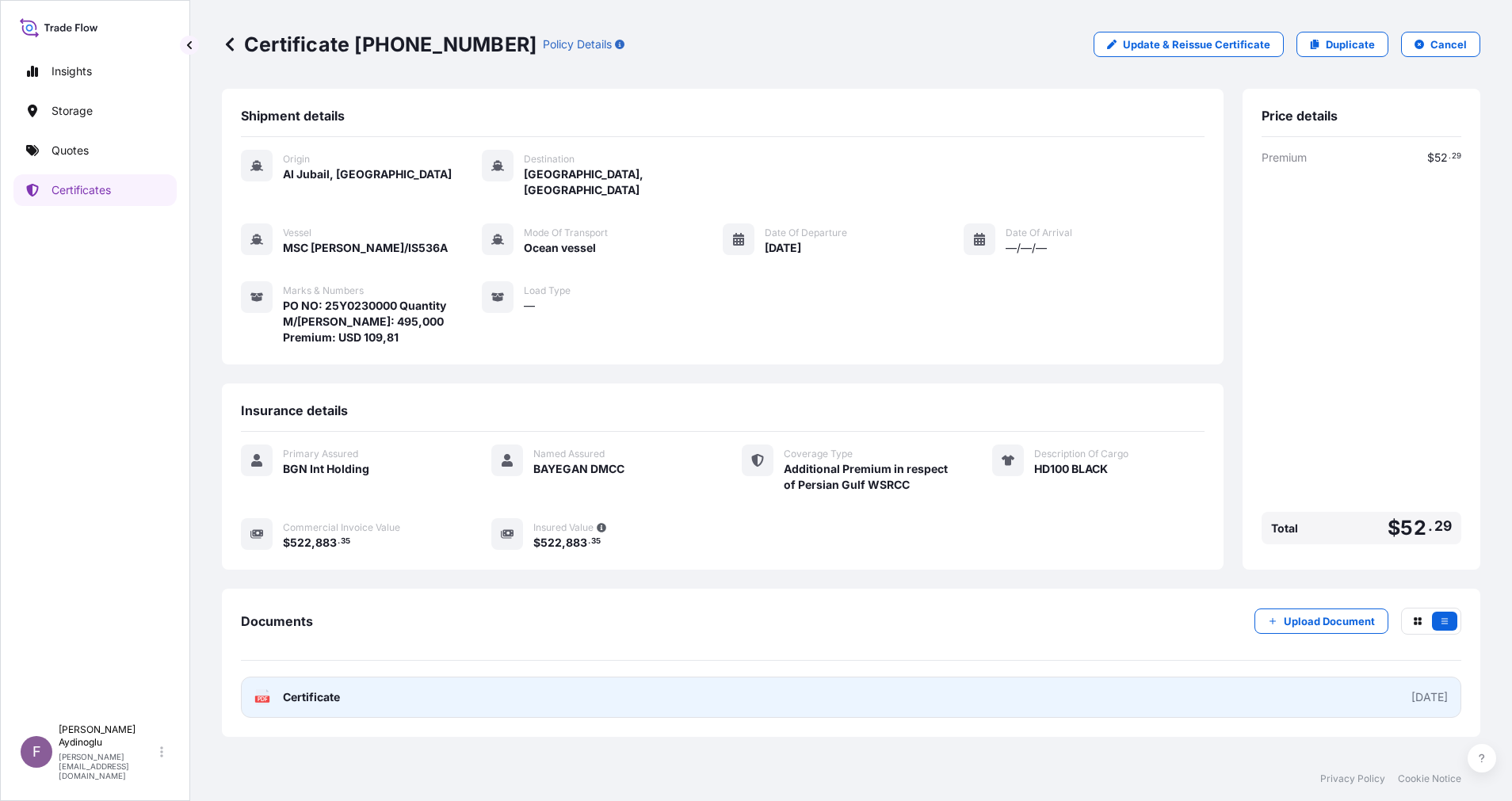
click at [867, 691] on link "PDF Certificate [DATE]" at bounding box center [851, 697] width 1220 height 41
click at [892, 682] on link "PDF Certificate [DATE]" at bounding box center [851, 697] width 1220 height 41
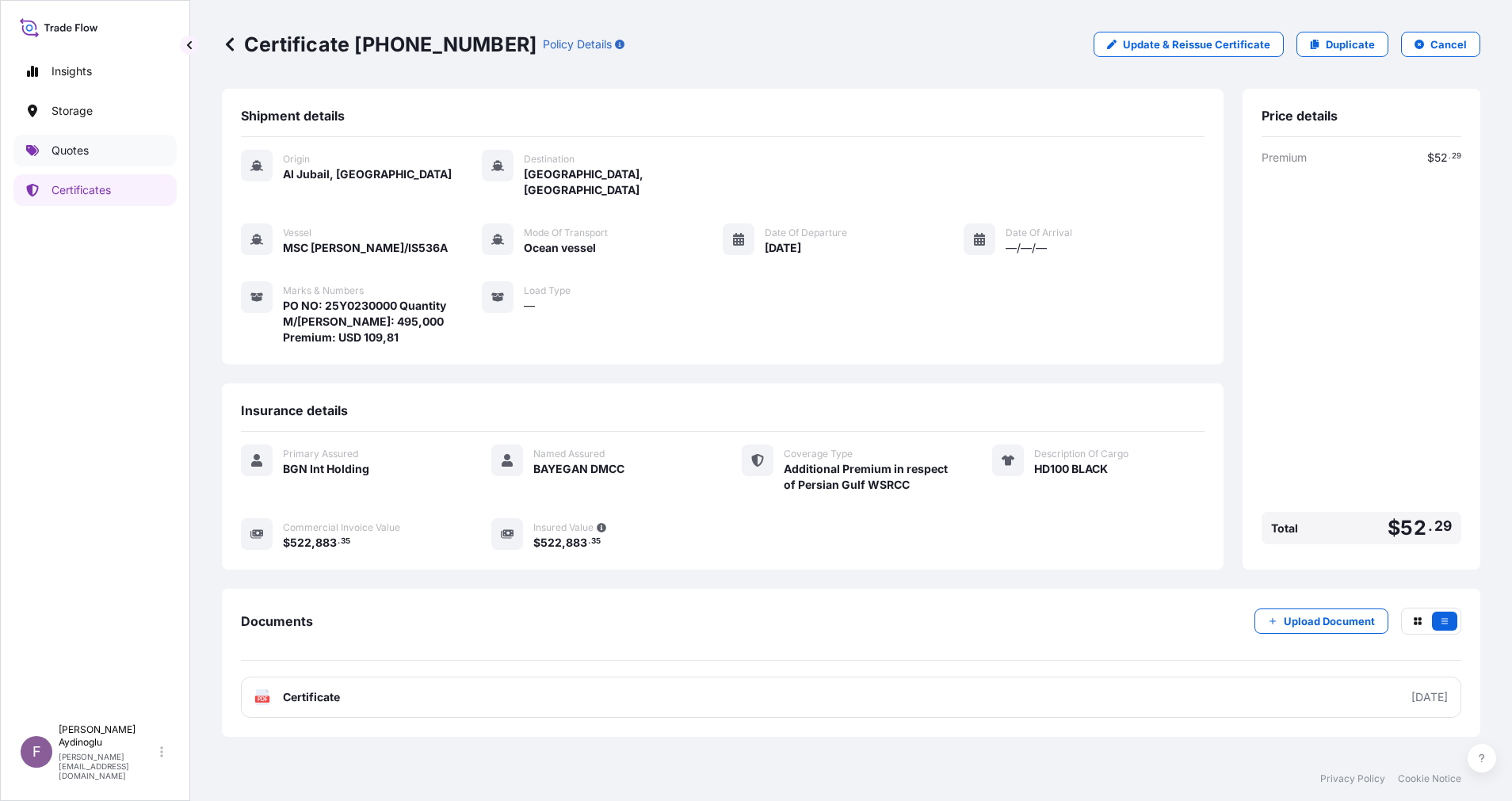
click at [70, 159] on link "Quotes" at bounding box center [95, 151] width 163 height 32
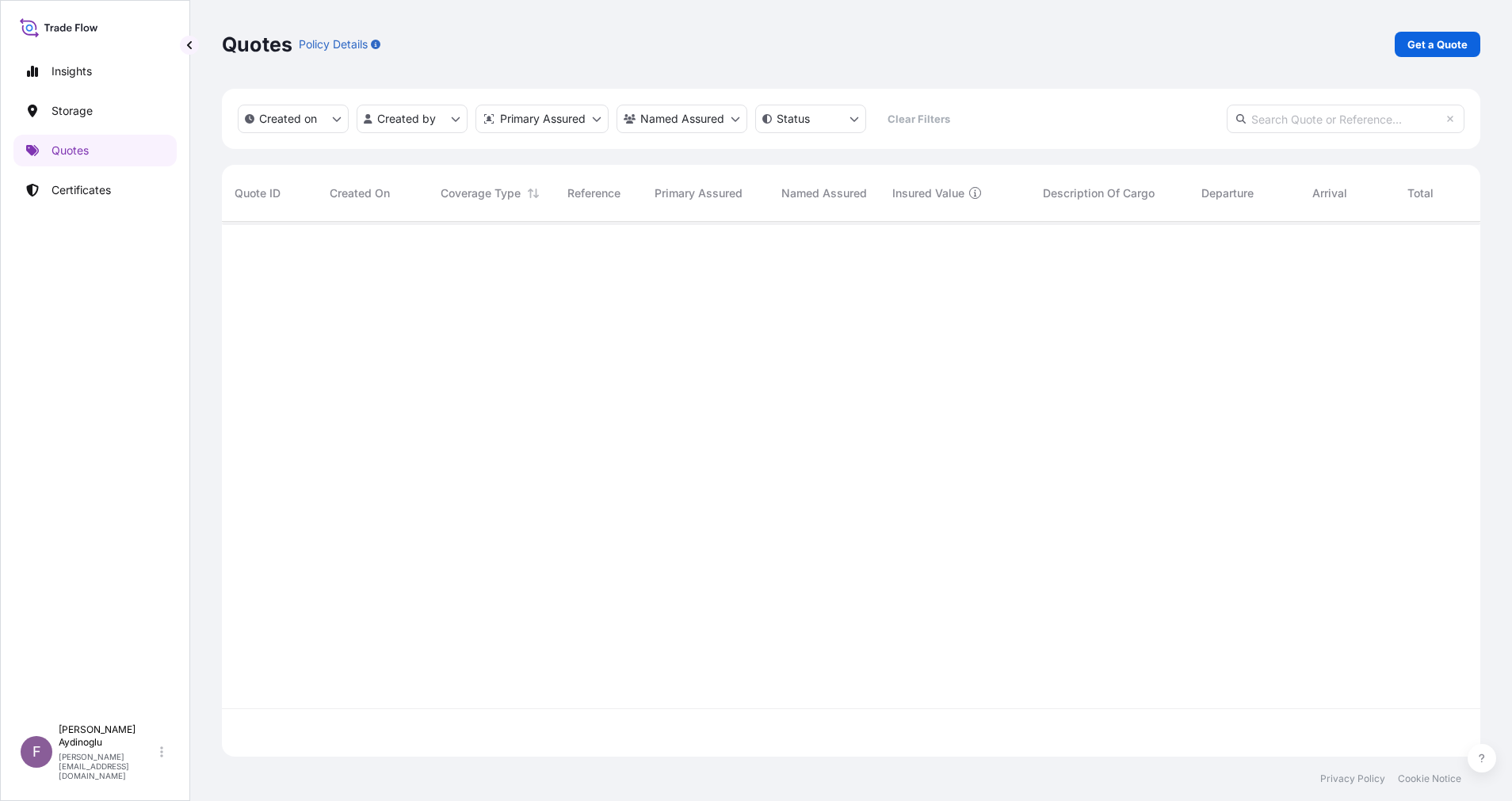
scroll to position [525, 1240]
click at [1430, 45] on p "Get a Quote" at bounding box center [1437, 45] width 60 height 16
select select "Ocean Vessel"
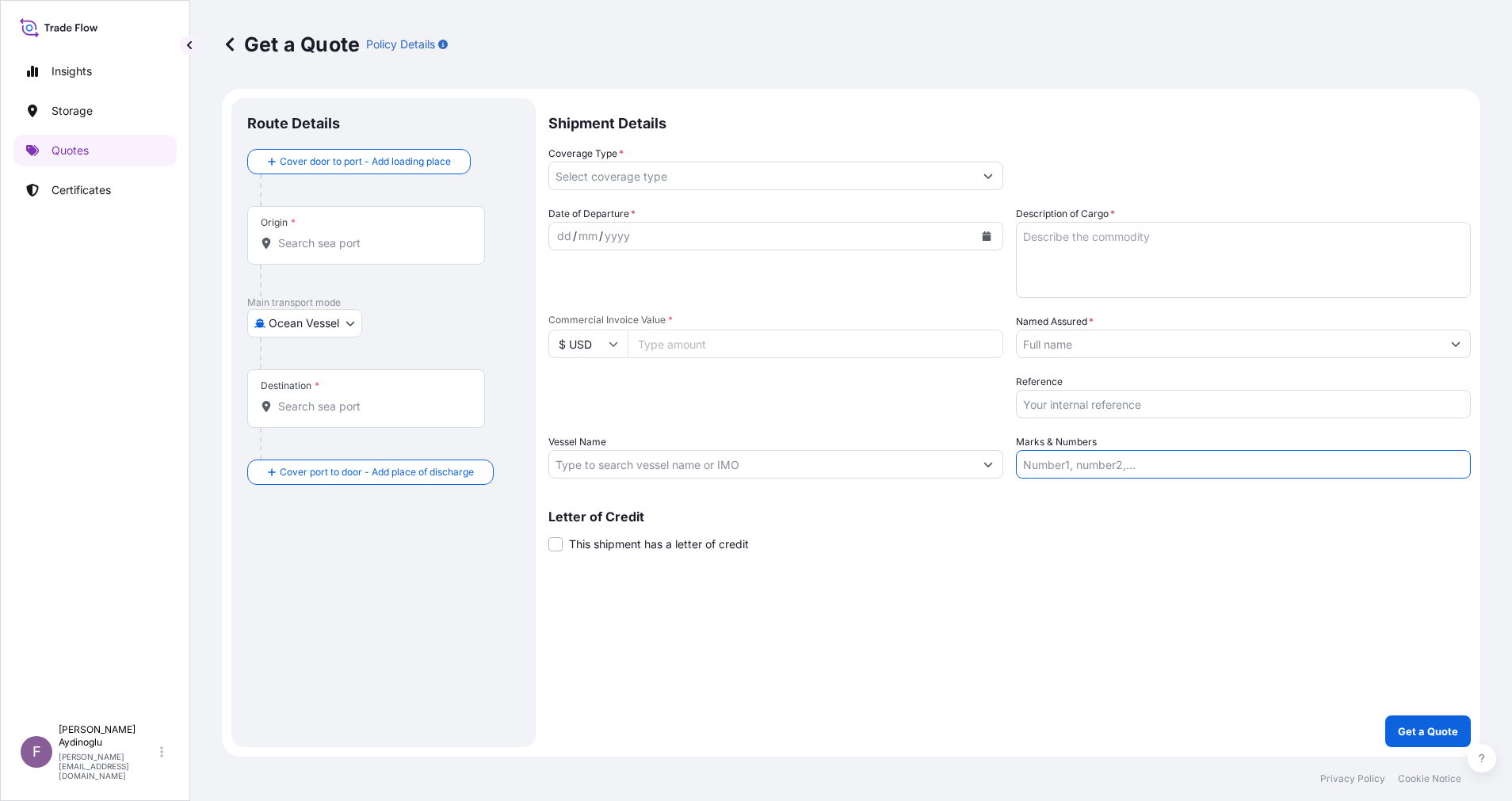
click at [1165, 466] on input "Marks & Numbers" at bounding box center [1243, 464] width 455 height 29
paste input "PO NO: 25Y0168600 Quantity M/[PERSON_NAME]: 247,500 Premium: USD 29,65"
click at [1012, 624] on div "Shipment Details Coverage Type * Date of Departure * dd / mm / yyyy Cargo Categ…" at bounding box center [1009, 422] width 922 height 649
drag, startPoint x: 1067, startPoint y: 469, endPoint x: 1130, endPoint y: 469, distance: 63.0
click at [1130, 469] on input "PO NO: 25Y0168600 Quantity M/[PERSON_NAME]: 247,500 Premium: USD 29,65" at bounding box center [1243, 464] width 455 height 29
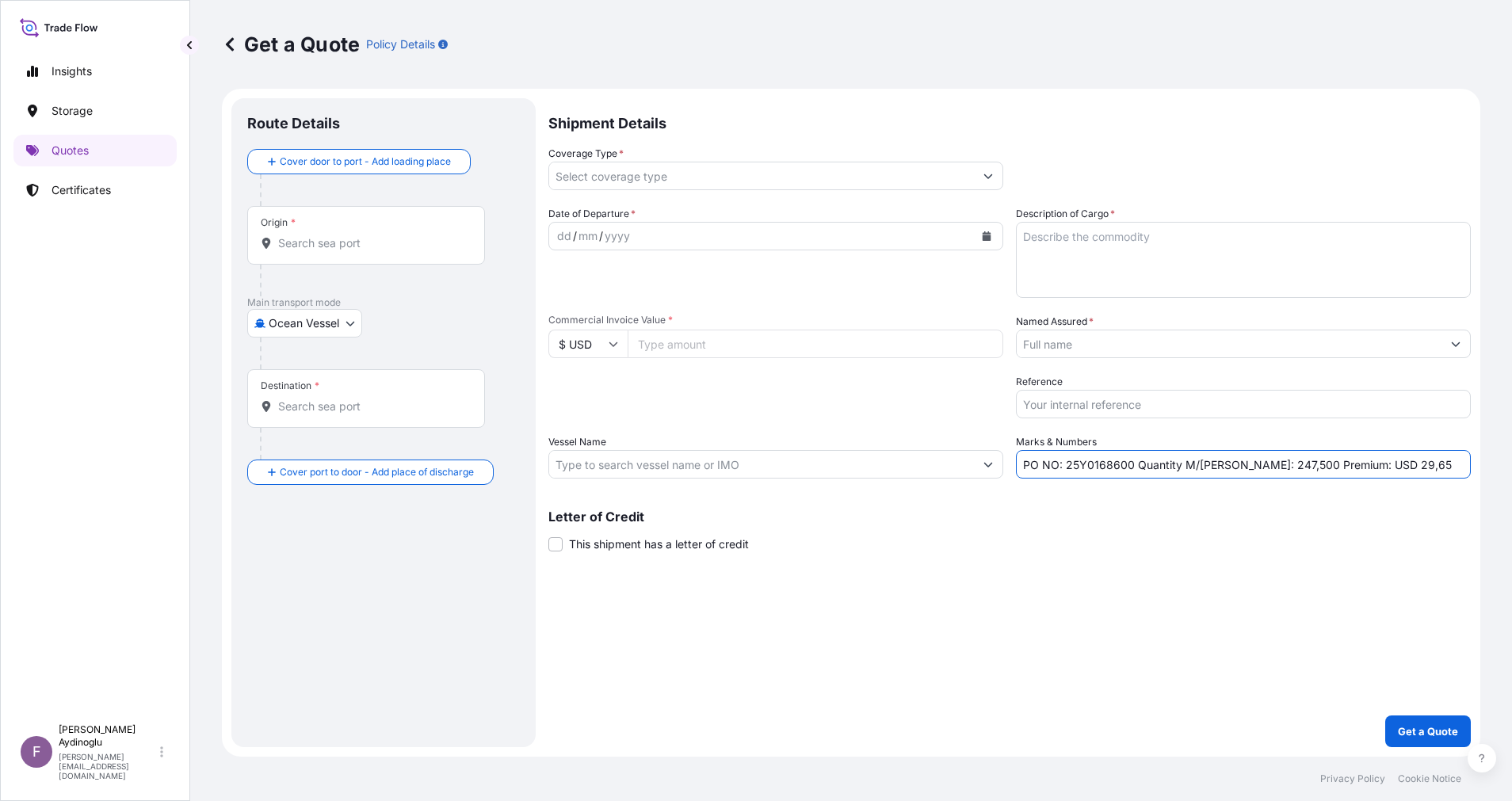
paste input "2304"
type input "PO NO: 25Y0230400 Quantity M/[PERSON_NAME]: 247,500 Premium: USD 29,65"
click at [1125, 537] on div "Letter of Credit This shipment has a letter of credit Letter of credit * Letter…" at bounding box center [1009, 531] width 922 height 42
click at [721, 351] on input "Commercial Invoice Value *" at bounding box center [815, 344] width 375 height 29
paste input "148697.56"
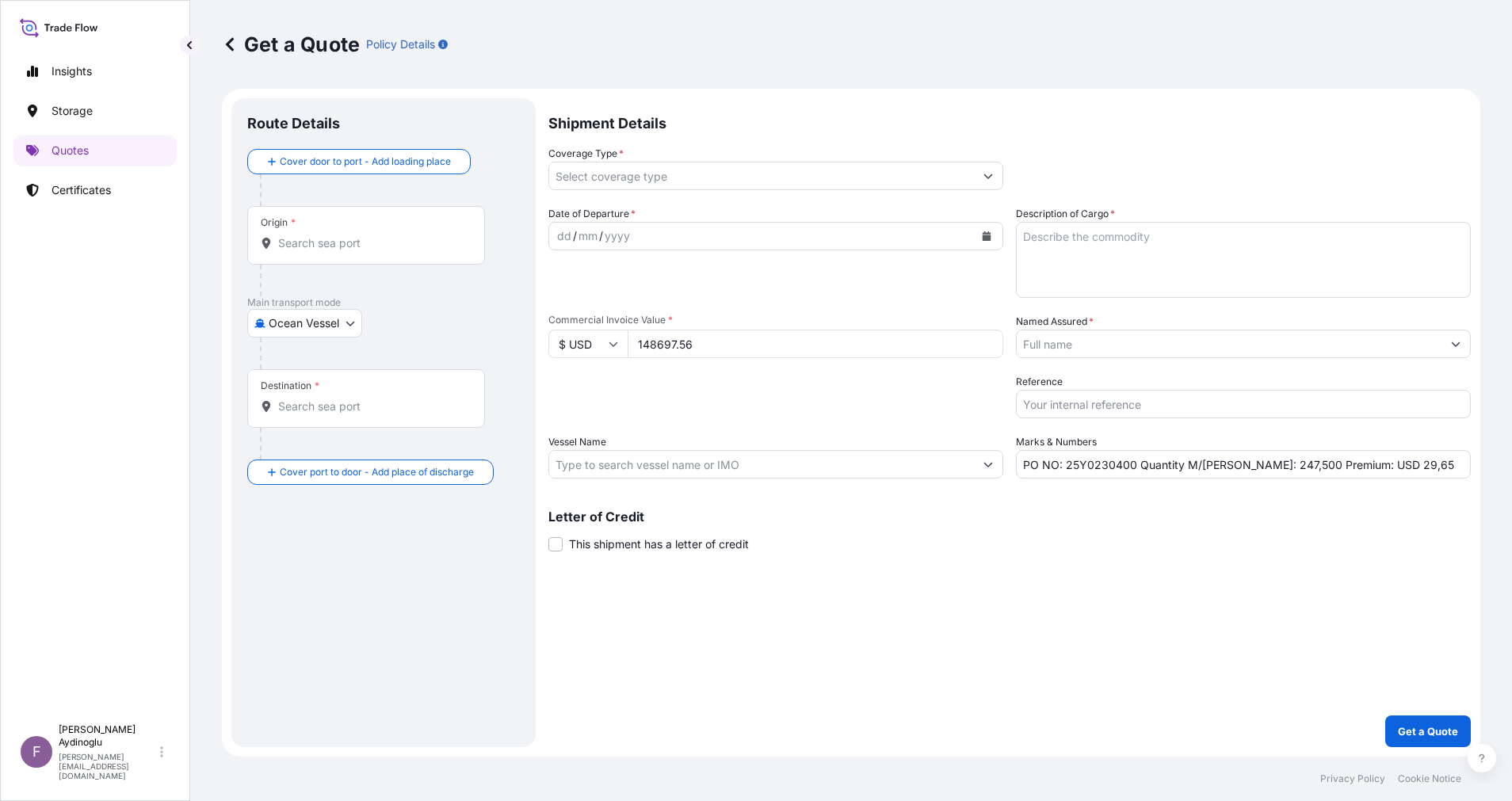
type input "148697.56"
click at [874, 568] on div "Shipment Details Coverage Type * Date of Departure * dd / mm / yyyy Cargo Categ…" at bounding box center [1009, 422] width 922 height 649
click at [1085, 274] on textarea "Description of Cargo *" at bounding box center [1243, 259] width 455 height 76
type textarea "NPP"
drag, startPoint x: 1232, startPoint y: 466, endPoint x: 1250, endPoint y: 469, distance: 18.2
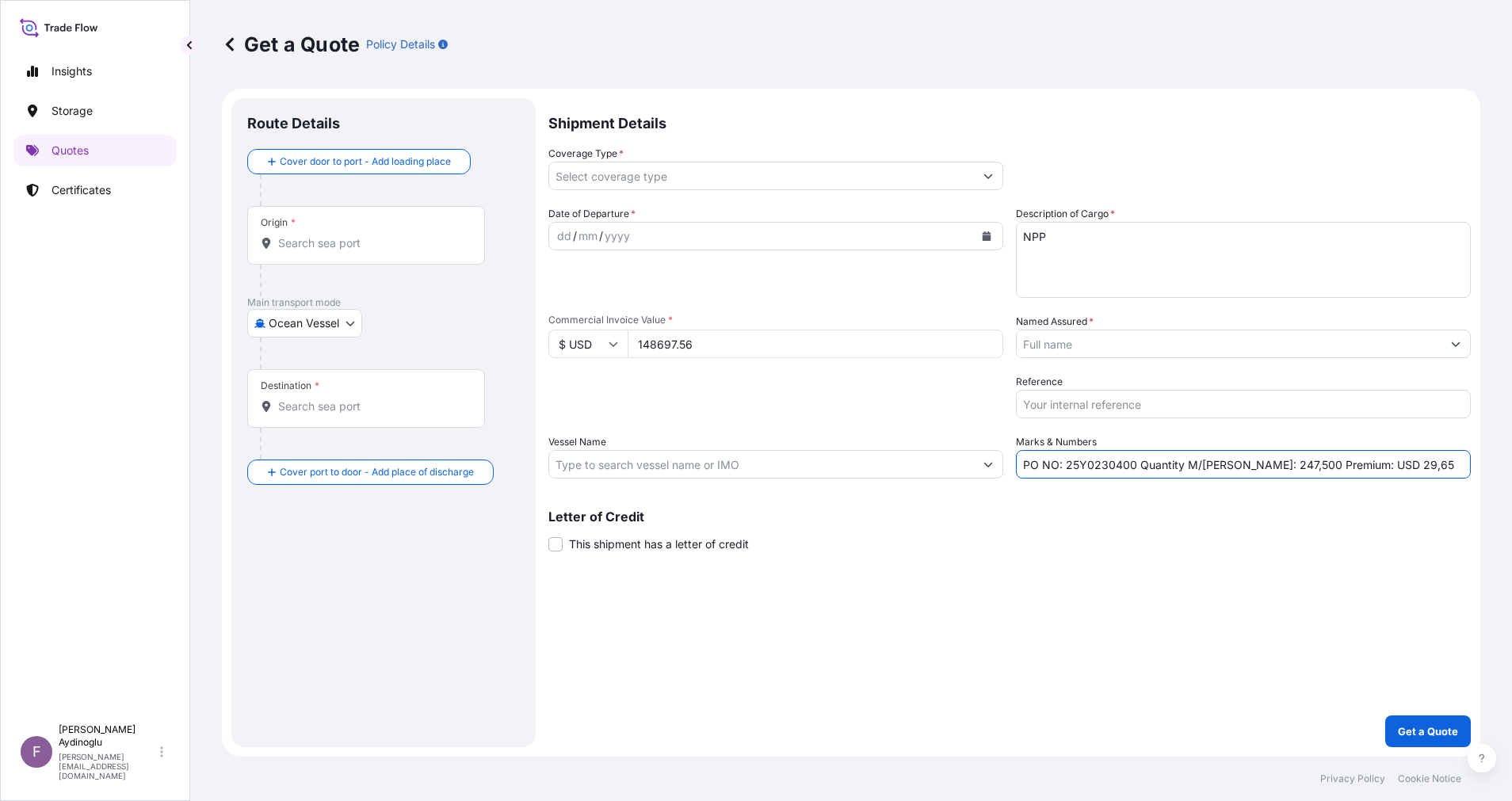
click at [1250, 469] on input "PO NO: 25Y0230400 Quantity M/[PERSON_NAME]: 247,500 Premium: USD 29,65" at bounding box center [1243, 464] width 455 height 29
type input "PO NO: 25Y0230400 Quantity M/[PERSON_NAME]: 148,500 Premium: USD 29,65"
click at [774, 468] on input "Vessel Name" at bounding box center [761, 464] width 424 height 29
paste input "MSC [PERSON_NAME]/IS536A"
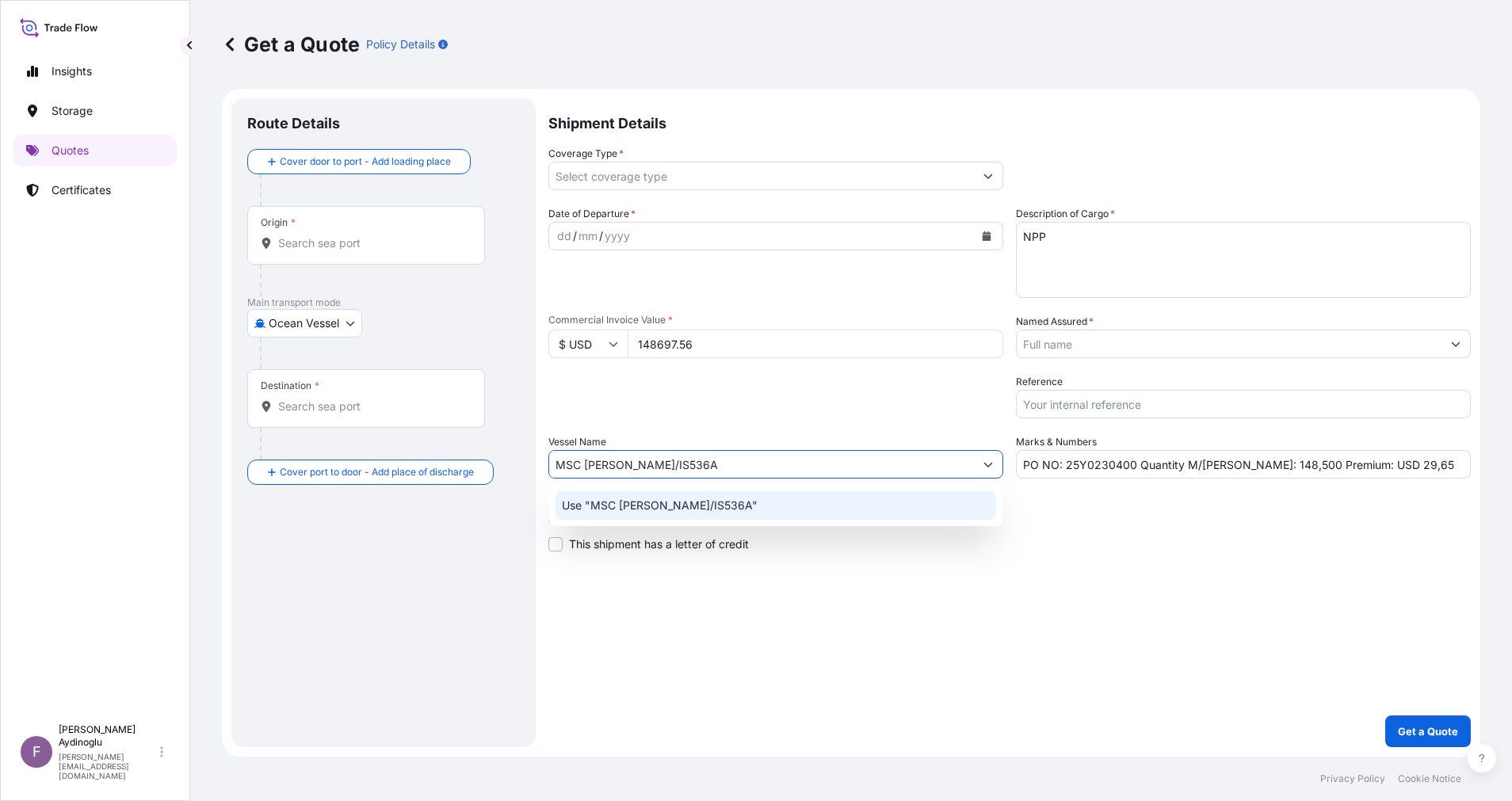
click at [862, 505] on div "Use "MSC [PERSON_NAME]/IS536A"" at bounding box center [776, 505] width 441 height 29
type input "MSC [PERSON_NAME]/IS536A"
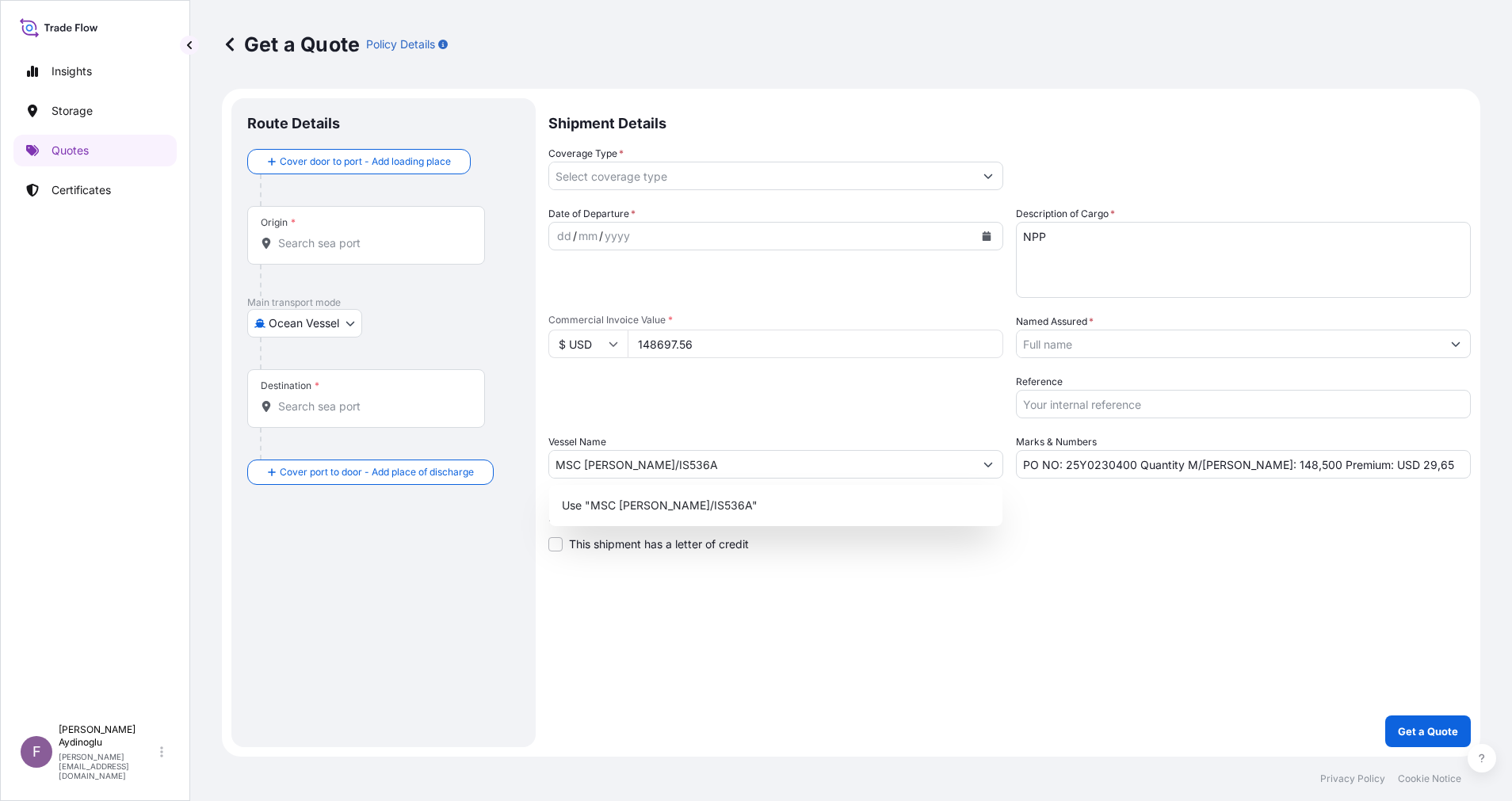
click at [1044, 598] on div "Shipment Details Coverage Type * Date of Departure * dd / mm / yyyy Cargo Categ…" at bounding box center [1009, 422] width 922 height 649
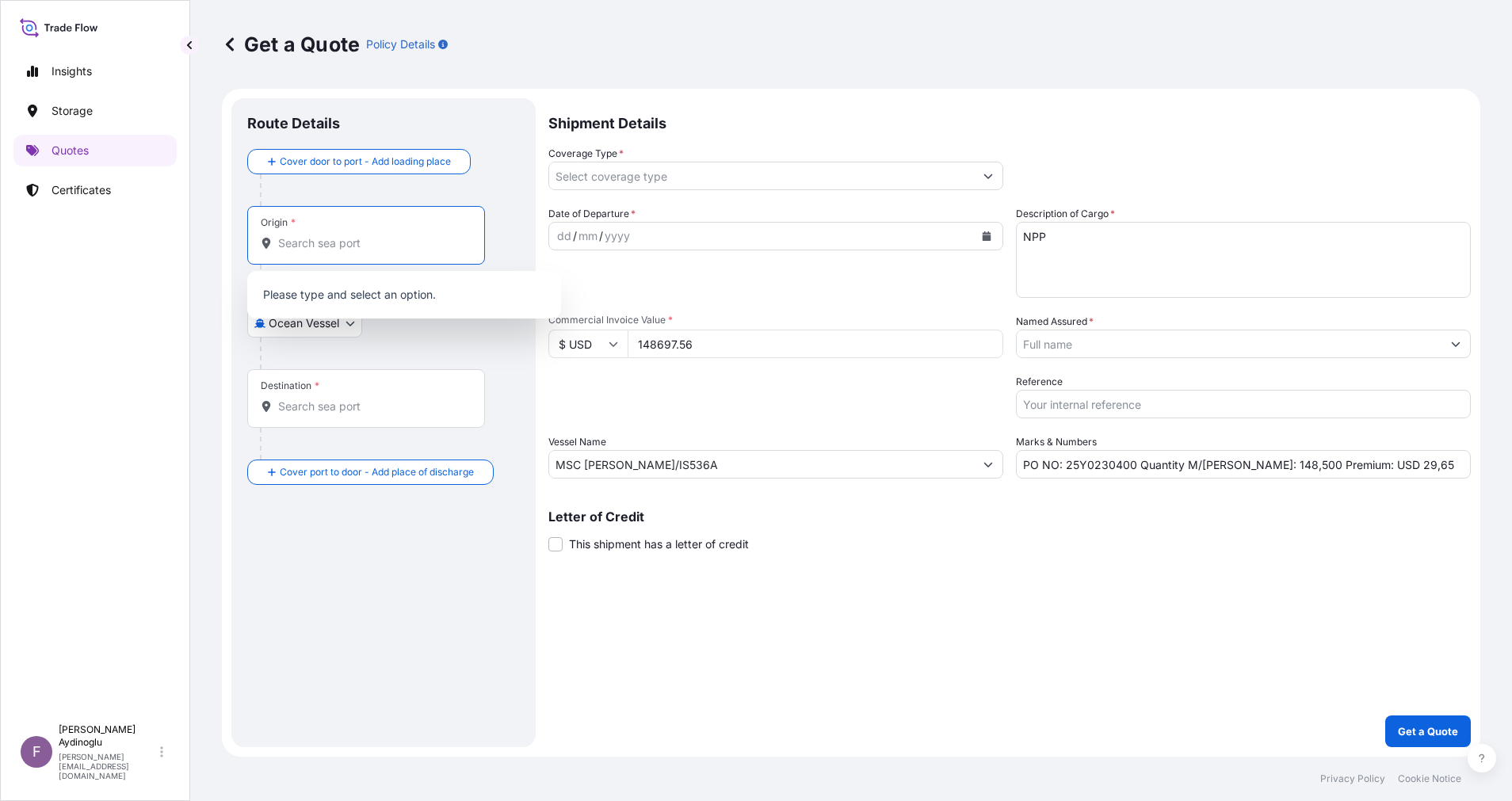
click at [391, 236] on input "Origin *" at bounding box center [371, 243] width 187 height 16
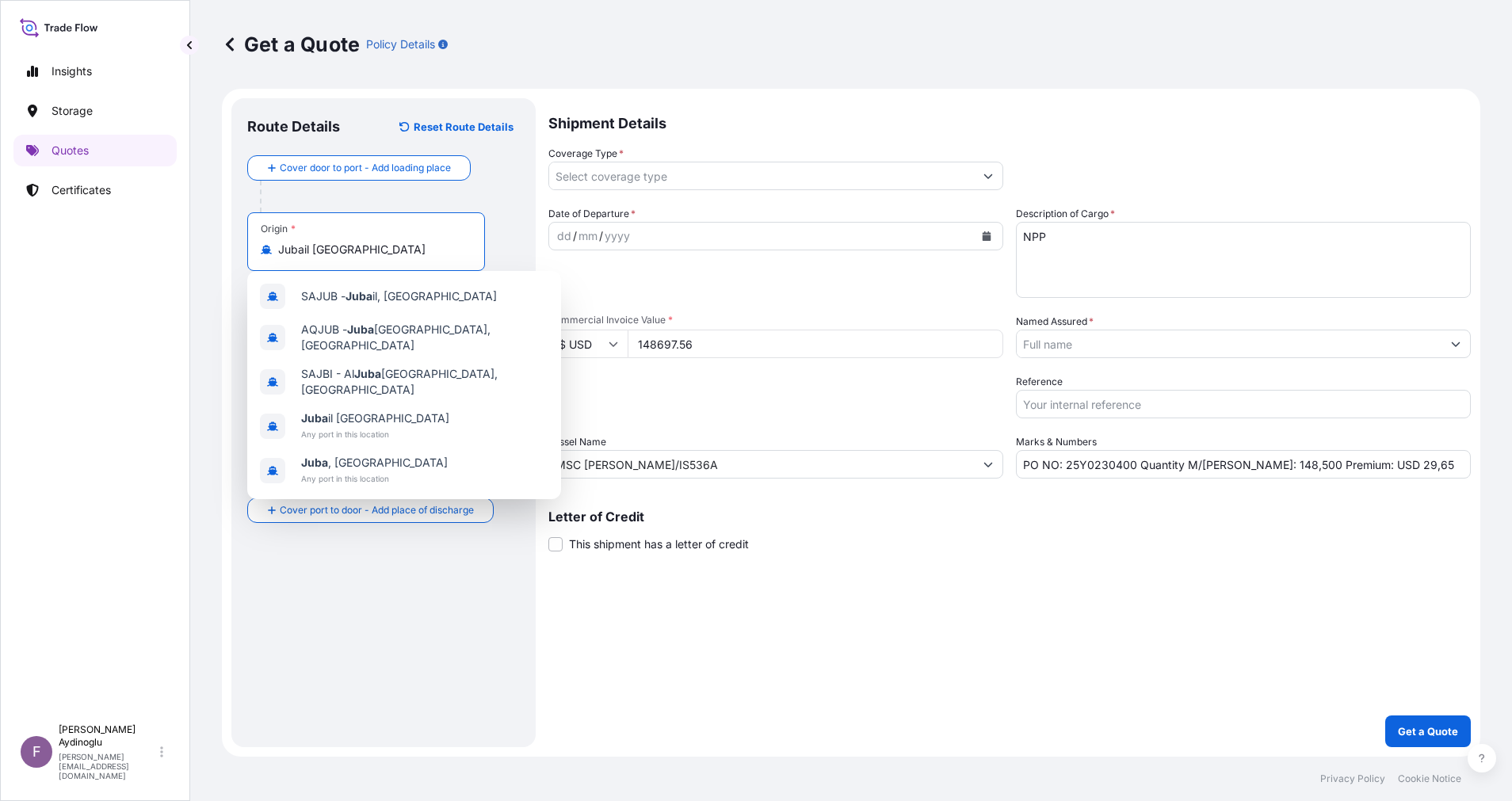
type input "Jubail [GEOGRAPHIC_DATA]"
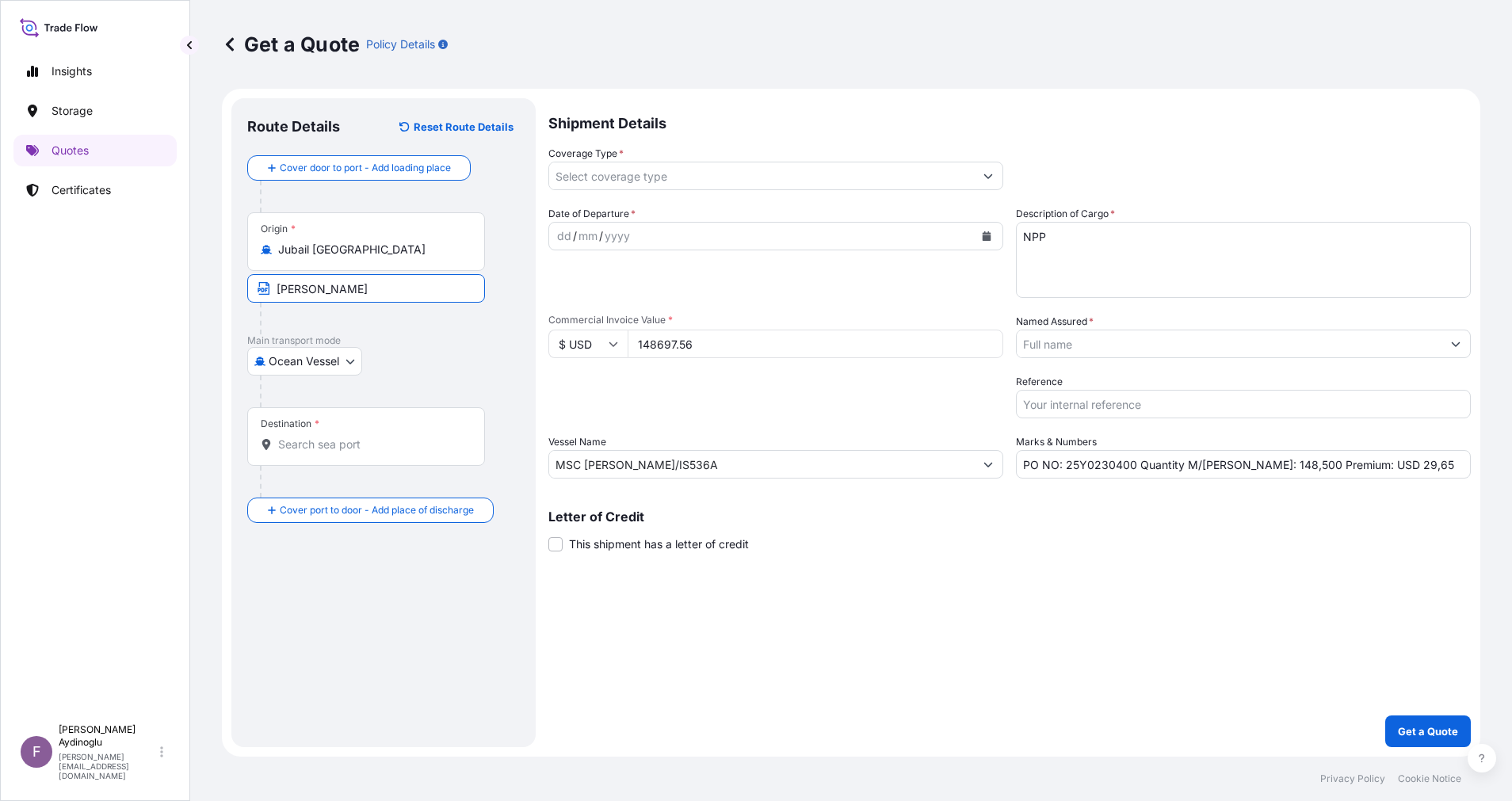
type input "JUBAIL / [GEOGRAPHIC_DATA]"
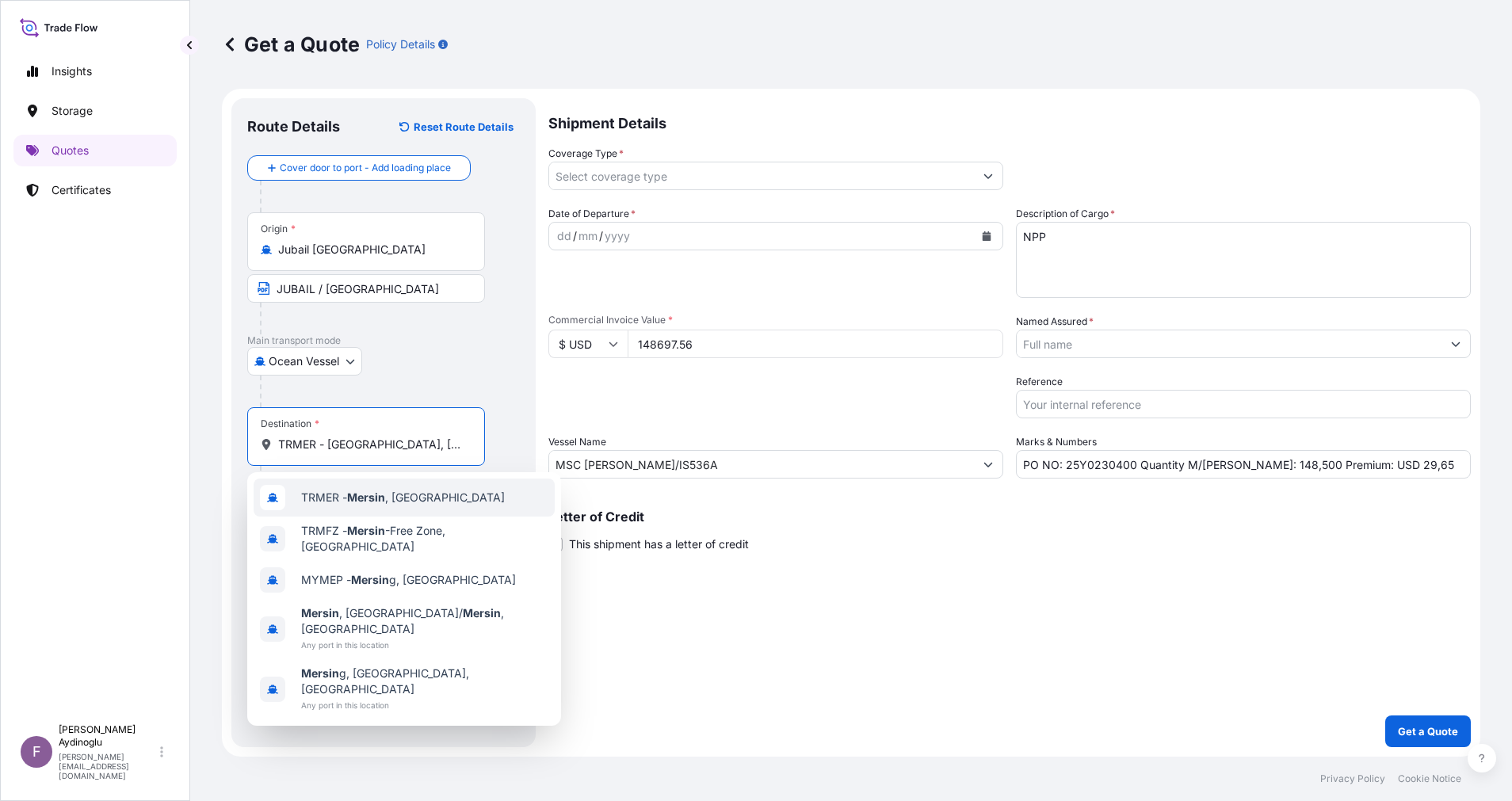
type input "TRMER - [GEOGRAPHIC_DATA], [GEOGRAPHIC_DATA]"
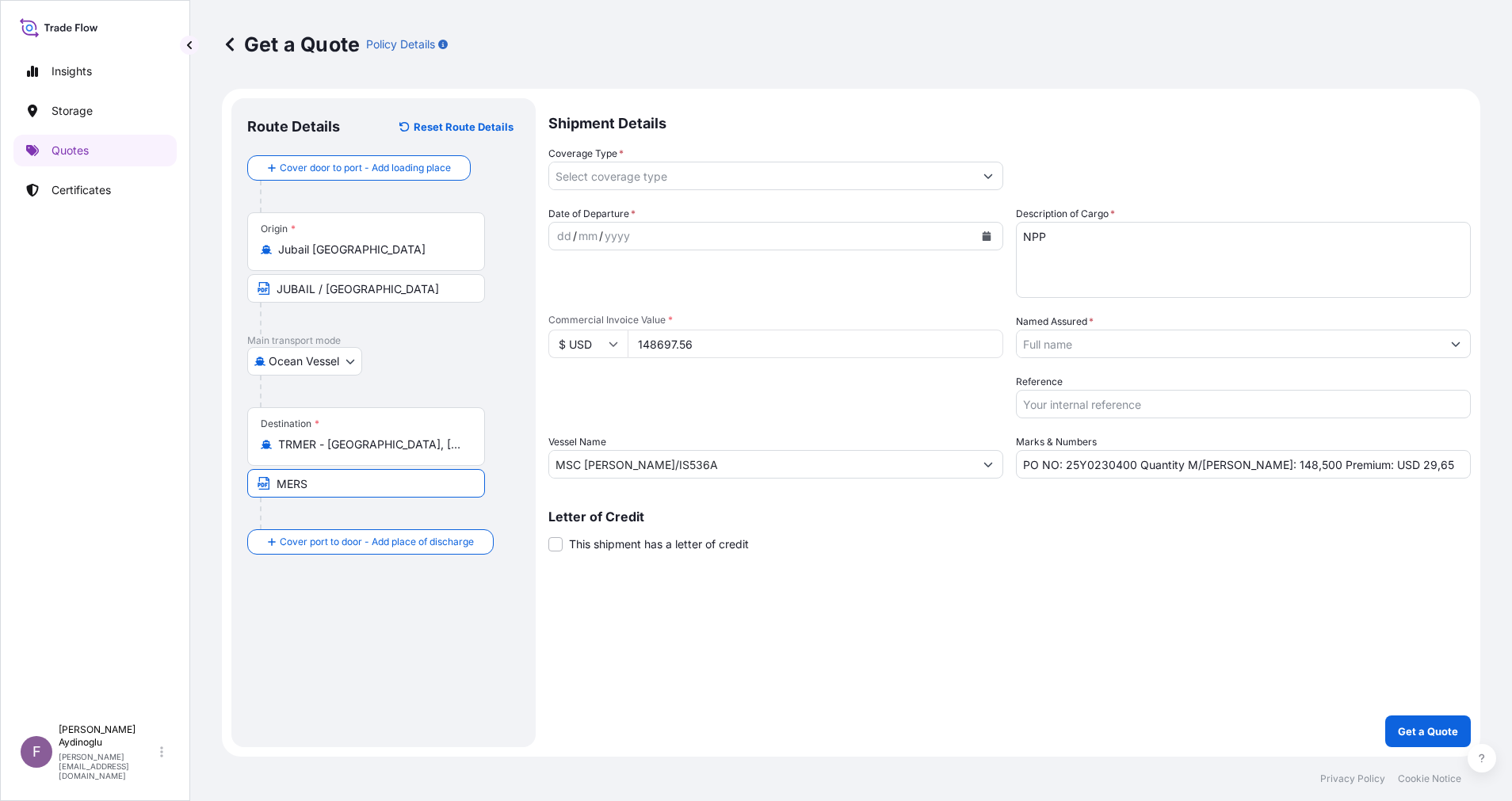
type input "MERSIN / [GEOGRAPHIC_DATA]"
click at [564, 231] on div "dd" at bounding box center [564, 237] width 18 height 19
drag, startPoint x: 1398, startPoint y: 465, endPoint x: 1354, endPoint y: 471, distance: 44.4
click at [1354, 471] on input "PO NO: 25Y0230400 Quantity M/[PERSON_NAME]: 148,500 Premium: USD 29,65" at bounding box center [1243, 464] width 455 height 29
type input "PO NO: 25Y0230400 Quantity M/[PERSON_NAME]: 148,500 Premium: USD 31,23"
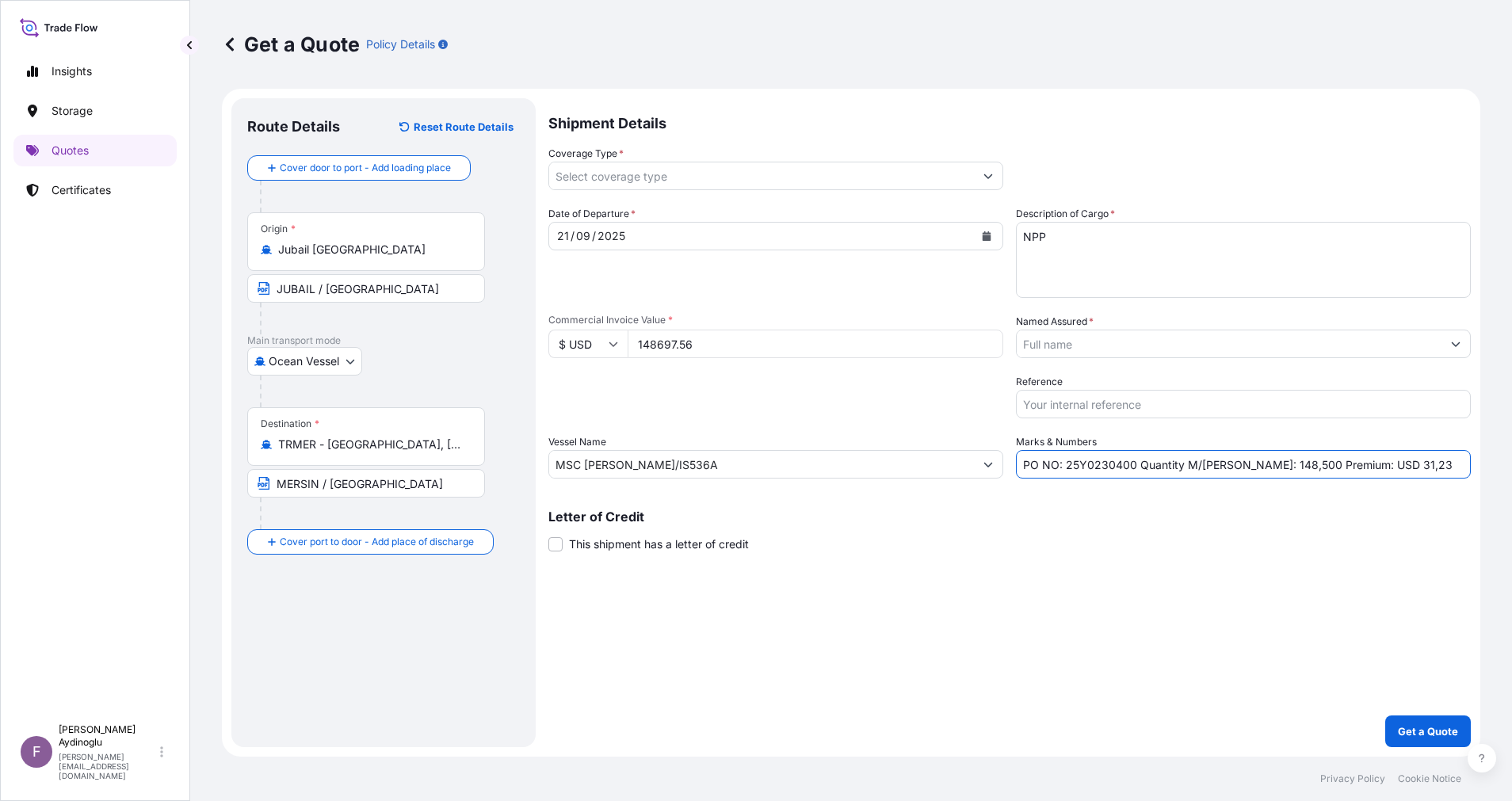
click at [1258, 513] on p "Letter of Credit" at bounding box center [1009, 516] width 922 height 12
click at [987, 174] on icon "Show suggestions" at bounding box center [988, 175] width 10 height 10
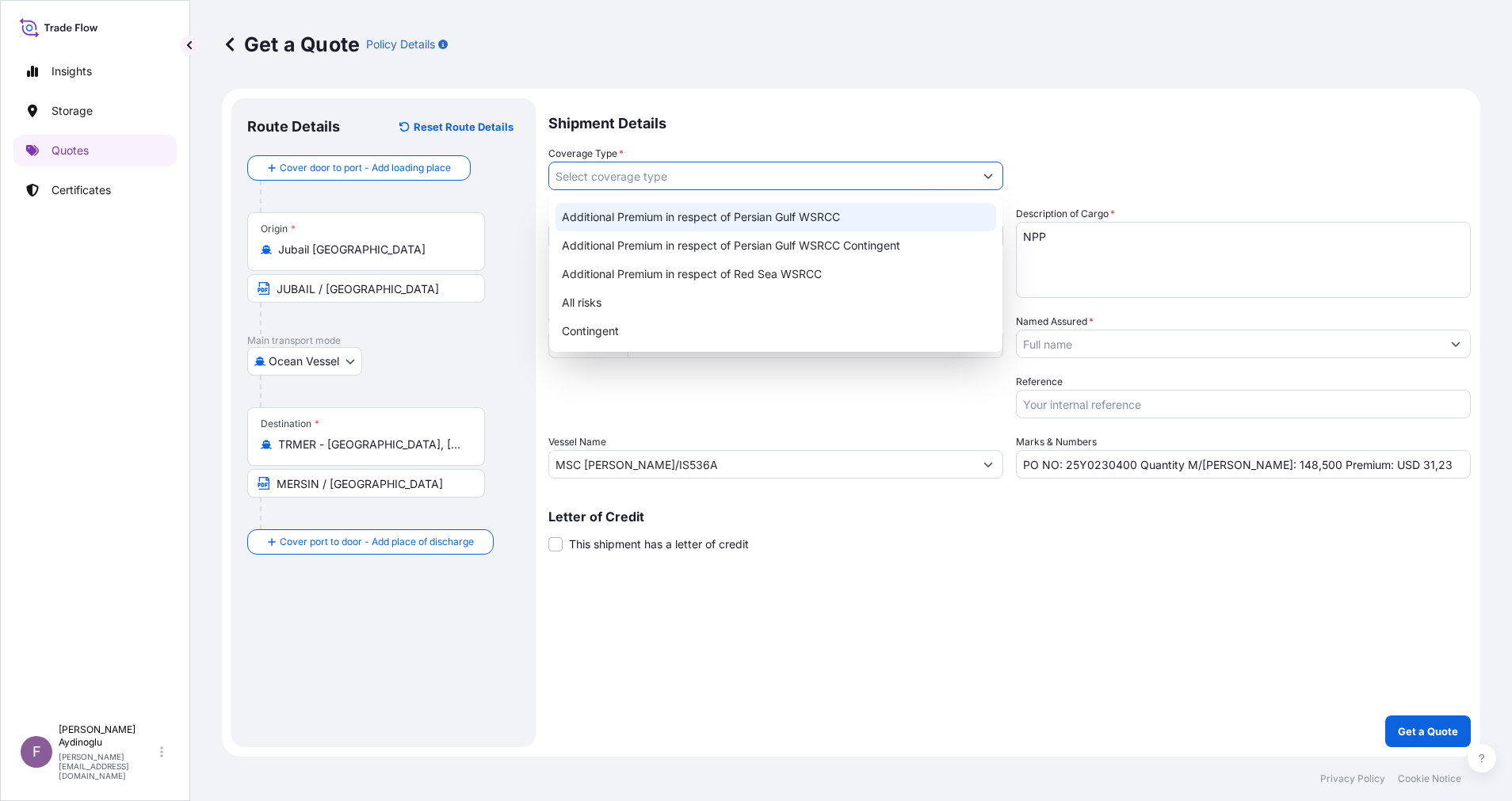
click at [877, 226] on div "Additional Premium in respect of Persian Gulf WSRCC" at bounding box center [776, 216] width 441 height 29
type input "Additional Premium in respect of Persian Gulf WSRCC"
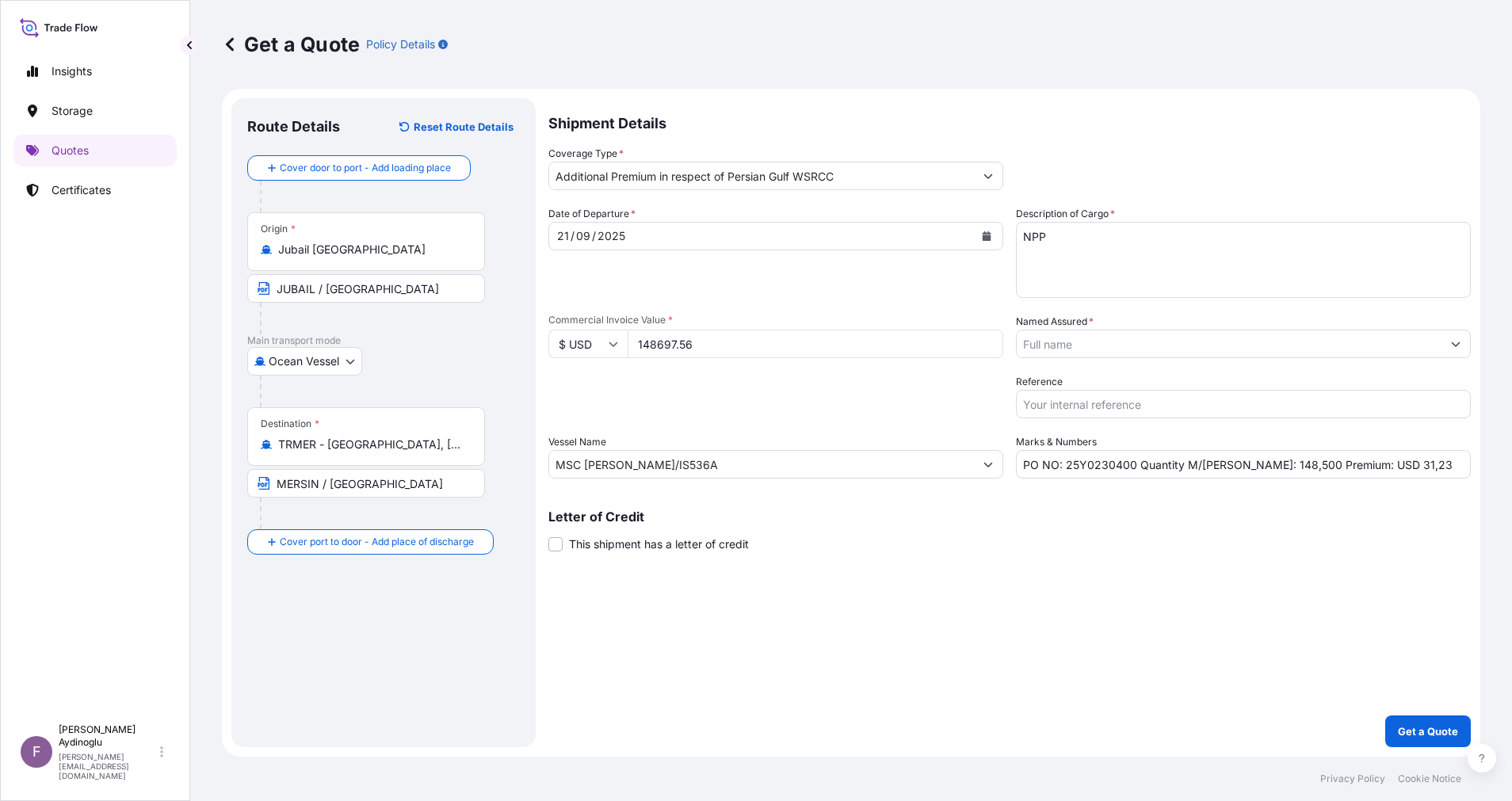
click at [1473, 349] on form "Route Details Reset Route Details Cover door to port - Add loading place Place …" at bounding box center [850, 422] width 1258 height 668
click at [1462, 347] on button "Show suggestions" at bounding box center [1455, 344] width 29 height 29
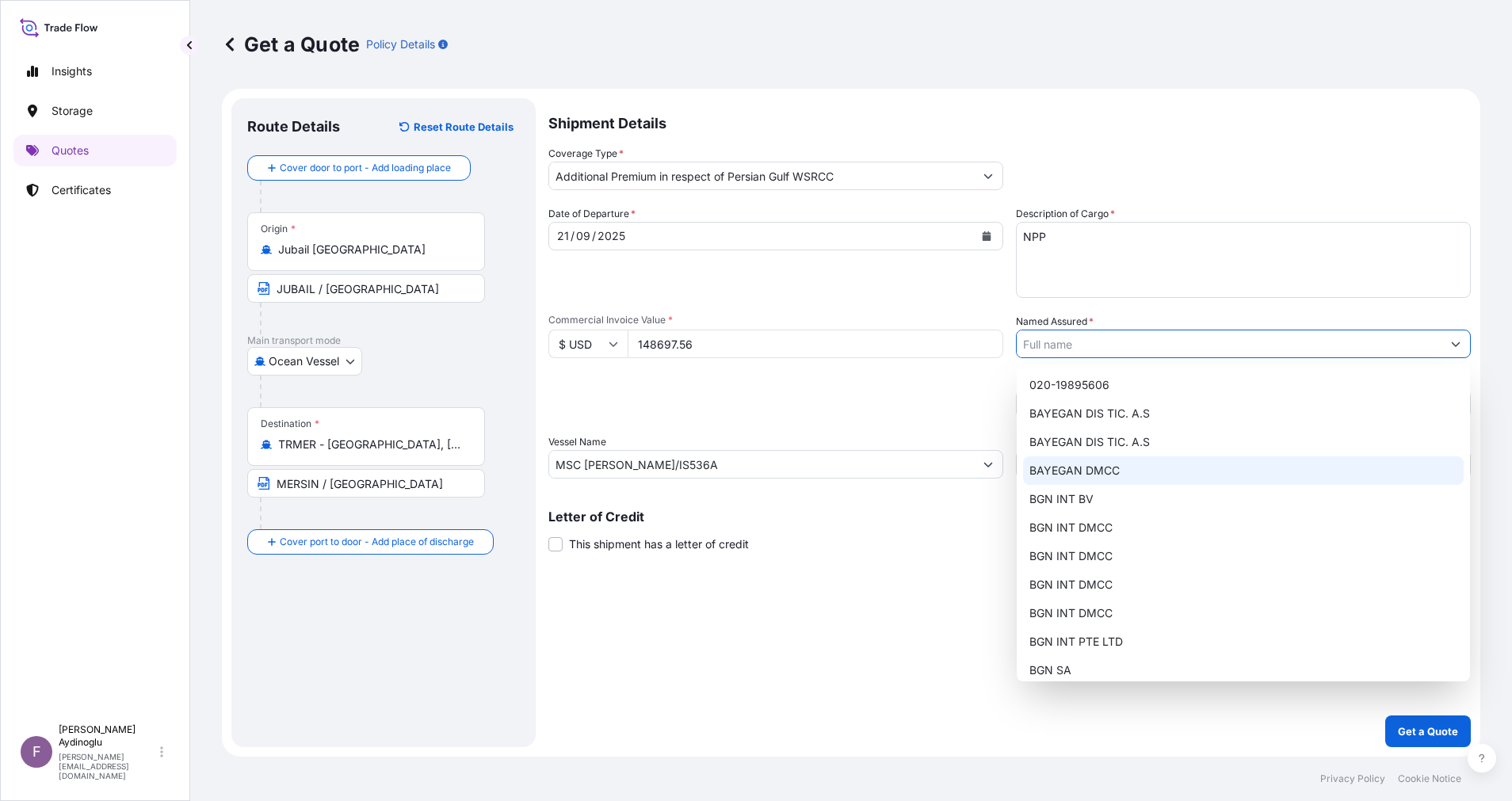
click at [1183, 470] on div "BAYEGAN DMCC" at bounding box center [1243, 471] width 441 height 29
type input "BAYEGAN DMCC"
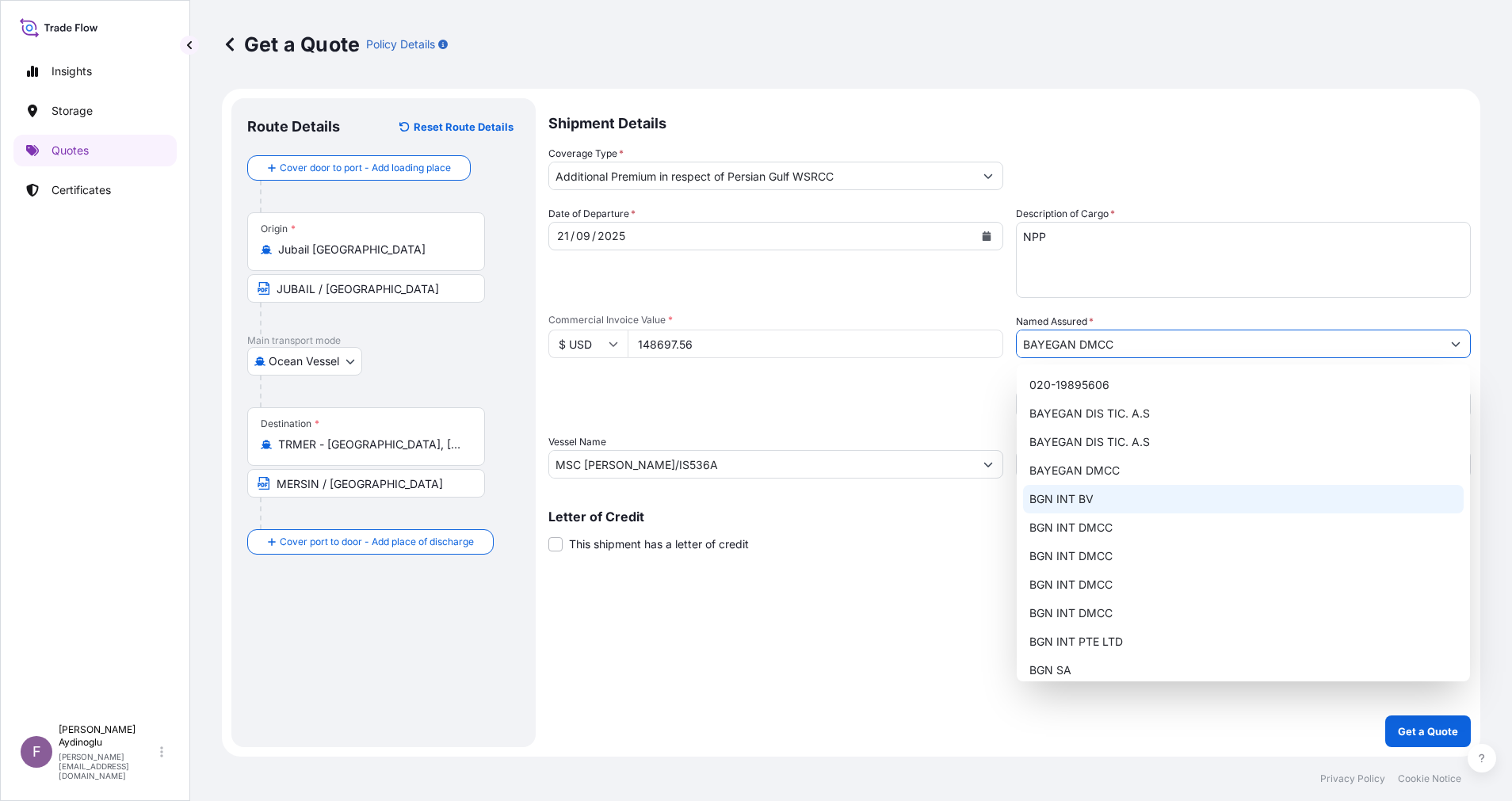
click at [957, 623] on div "Shipment Details Coverage Type * Additional Premium in respect of Persian Gulf …" at bounding box center [1009, 422] width 922 height 649
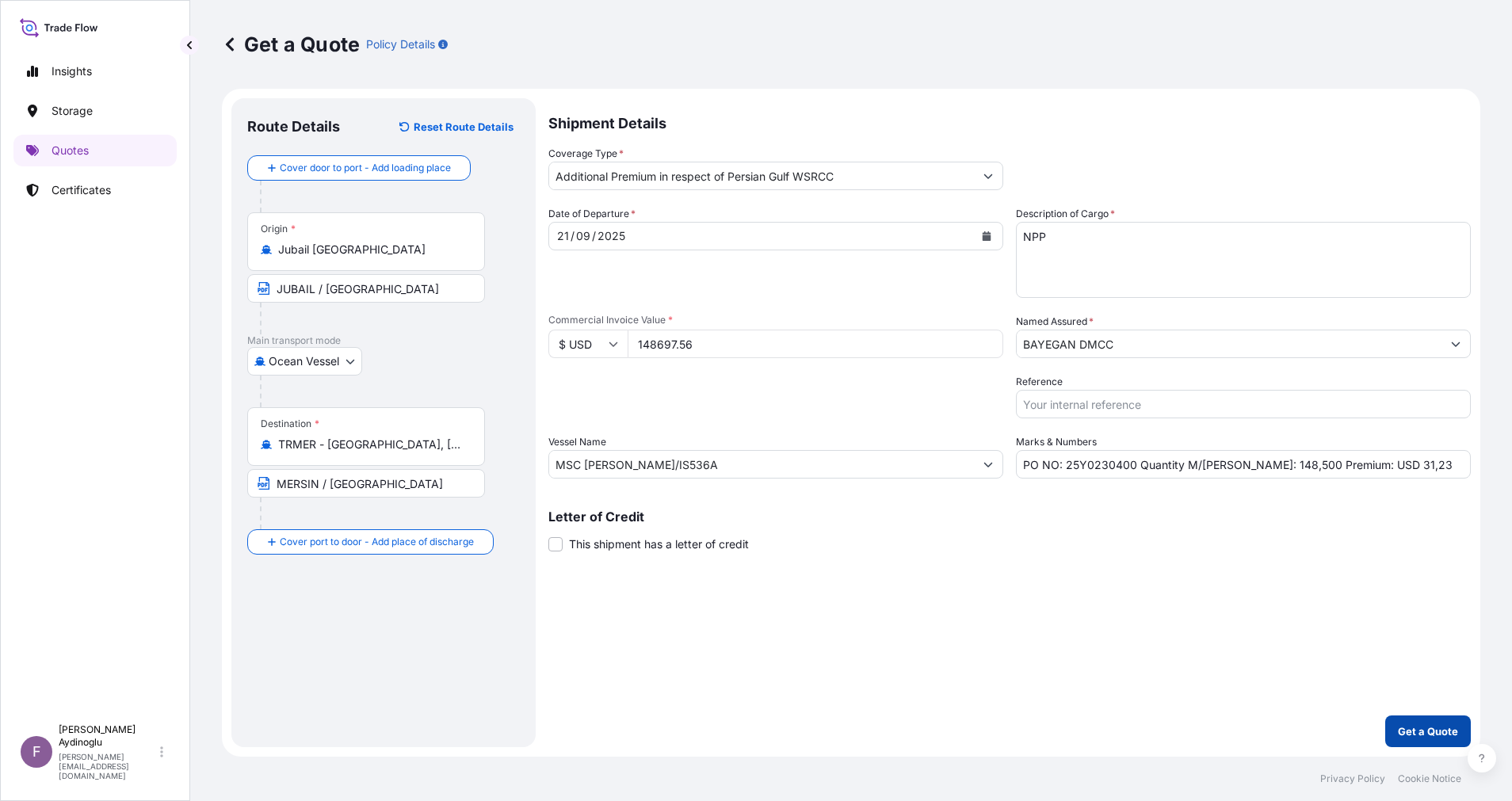
click at [1436, 734] on p "Get a Quote" at bounding box center [1427, 731] width 60 height 16
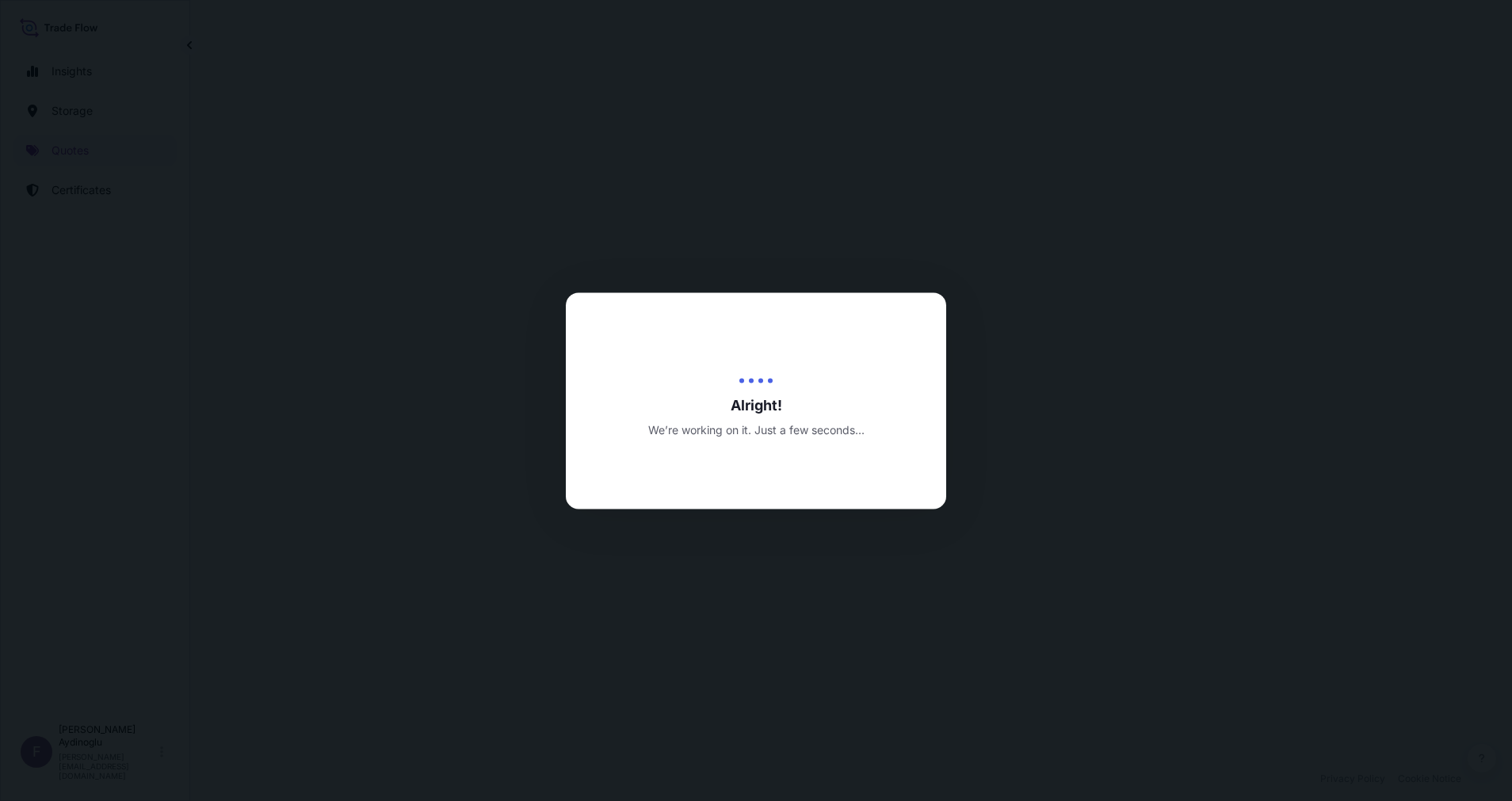
select select "Ocean Vessel"
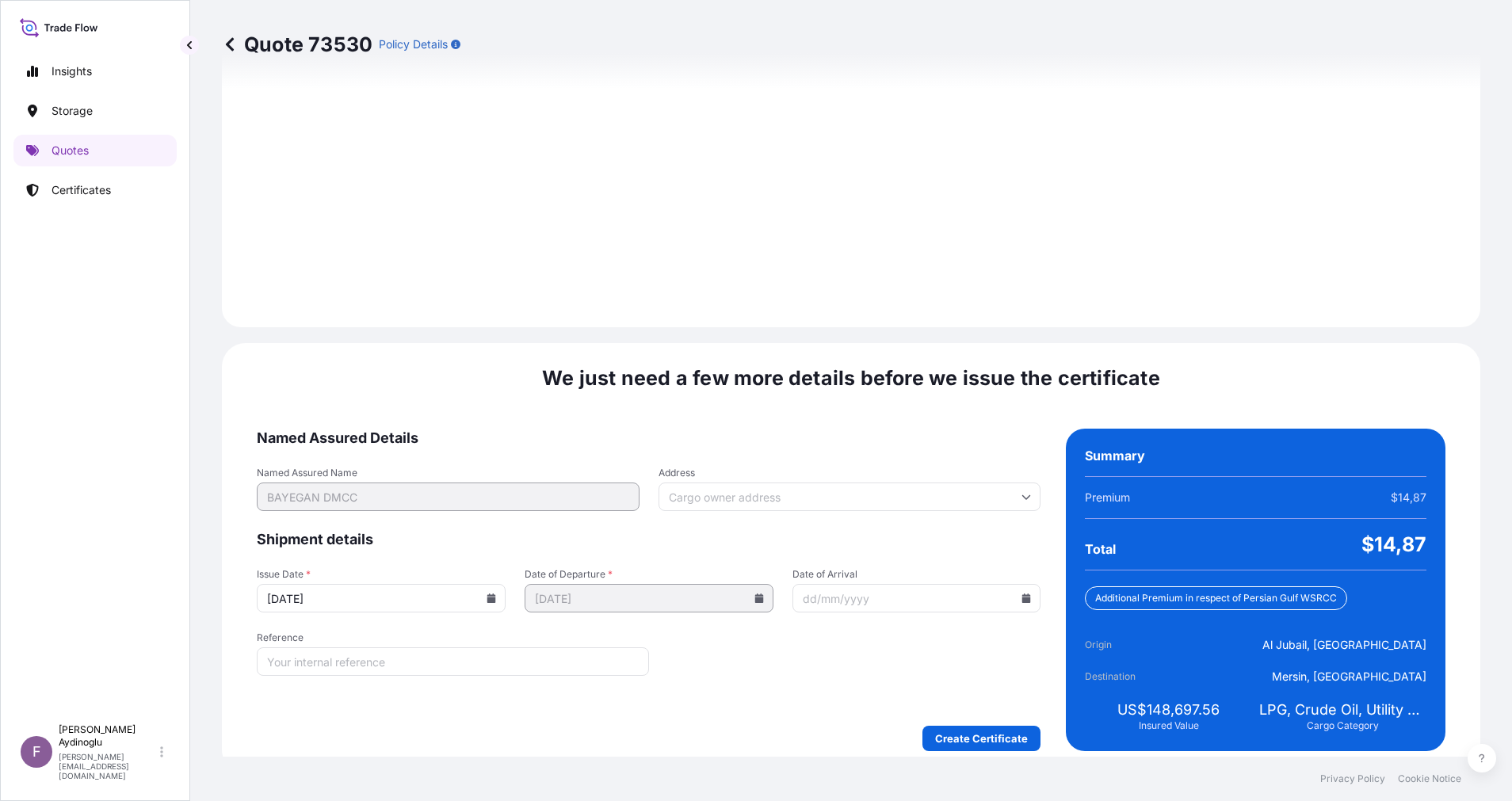
scroll to position [1701, 0]
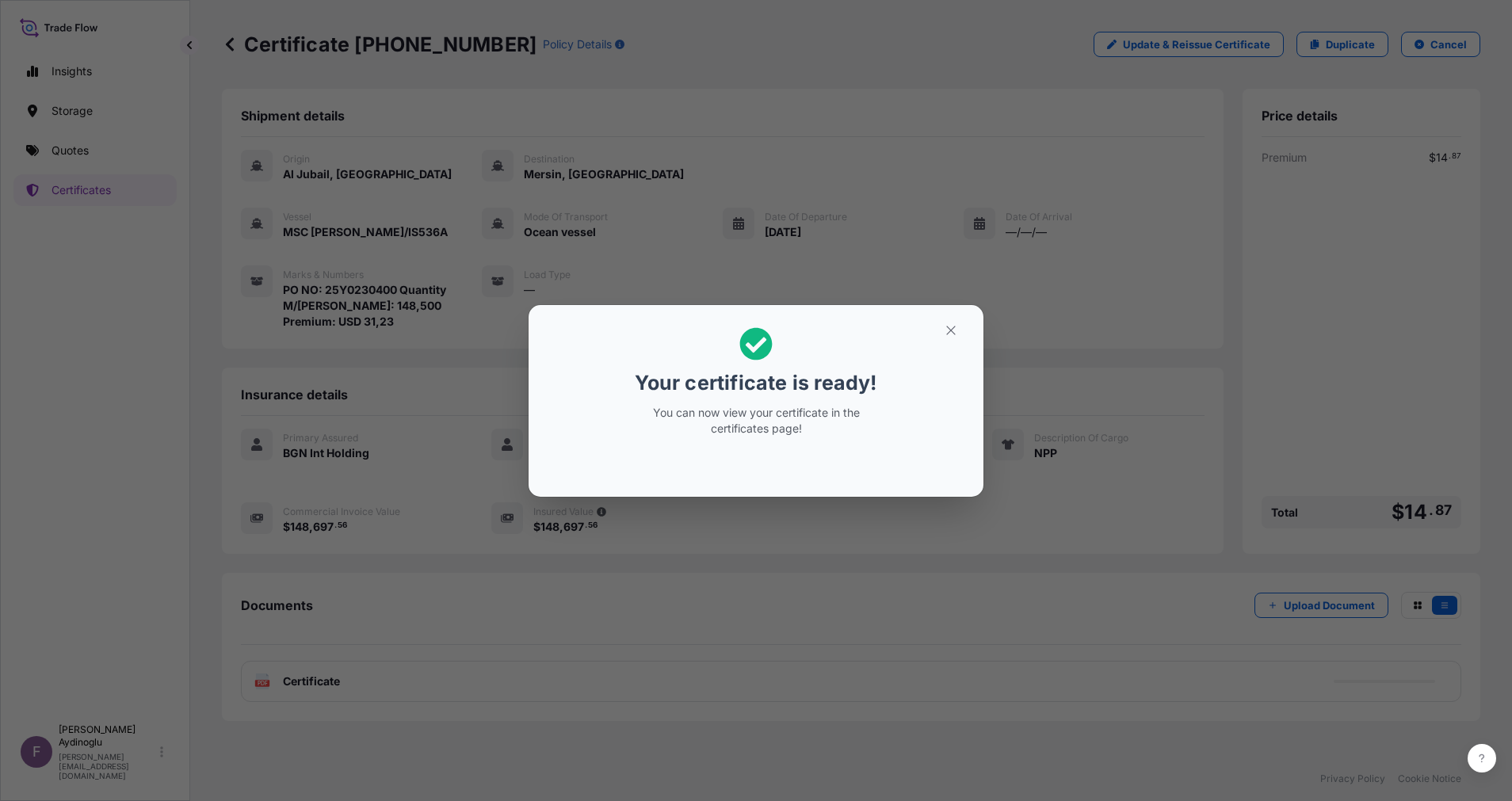
click at [943, 343] on h2 "Your certificate is ready! You can now view your certificate in the certificate…" at bounding box center [756, 381] width 429 height 128
click at [949, 329] on icon "button" at bounding box center [950, 330] width 14 height 14
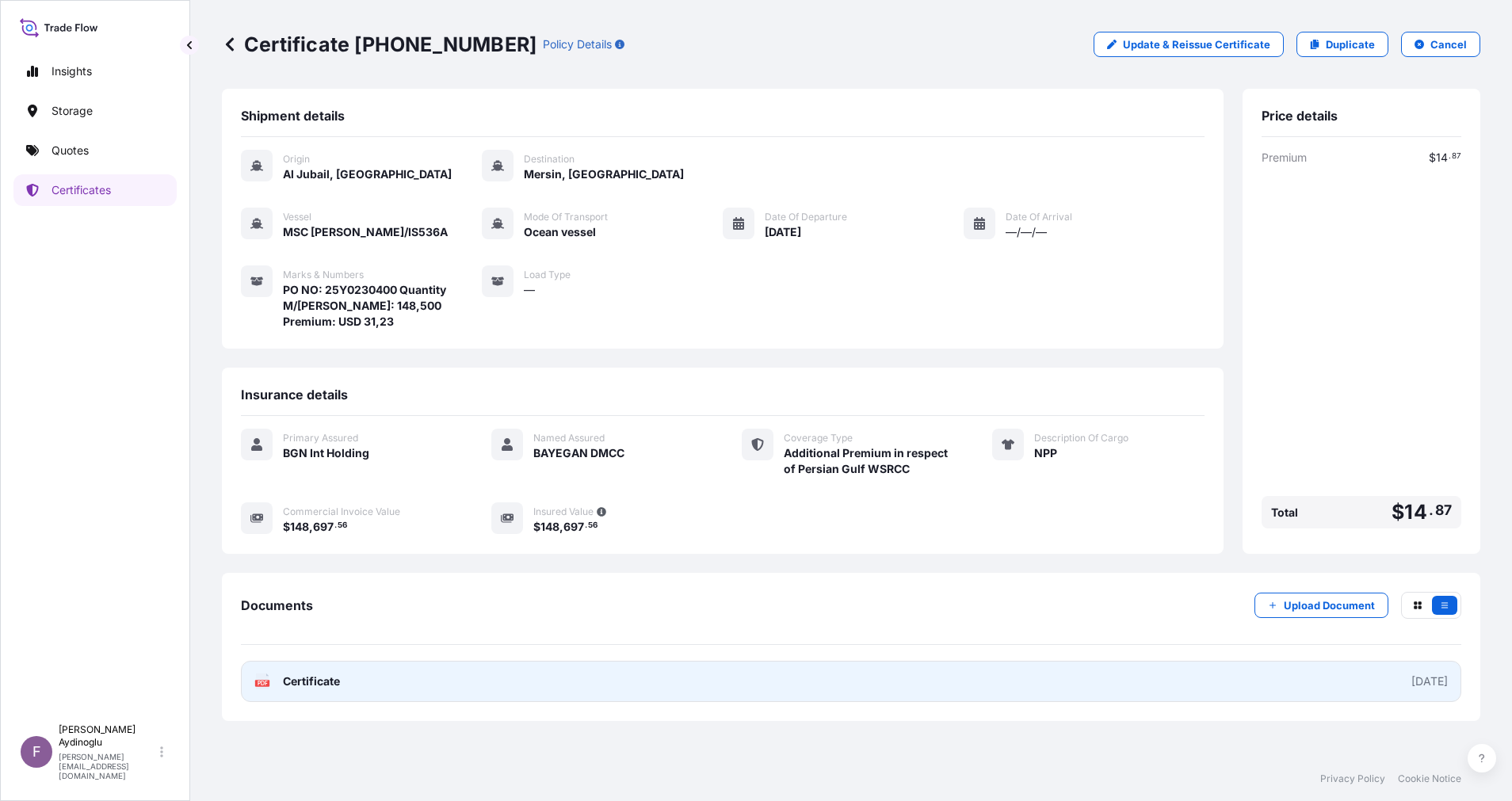
click at [856, 680] on link "PDF Certificate [DATE]" at bounding box center [851, 681] width 1220 height 41
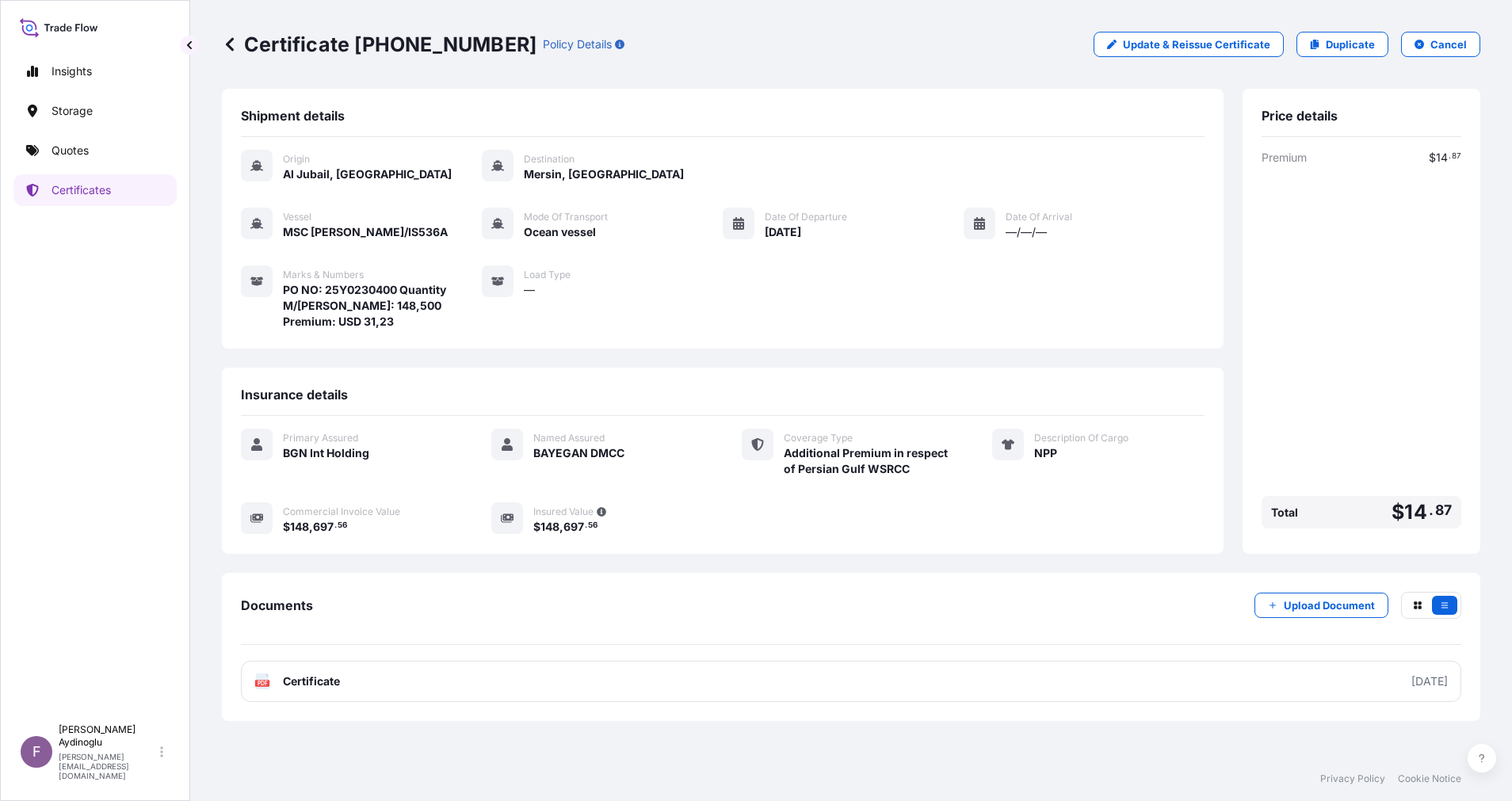
click at [75, 172] on div "Insights Storage Quotes Certificates" at bounding box center [95, 379] width 163 height 675
click at [75, 163] on link "Quotes" at bounding box center [95, 151] width 163 height 32
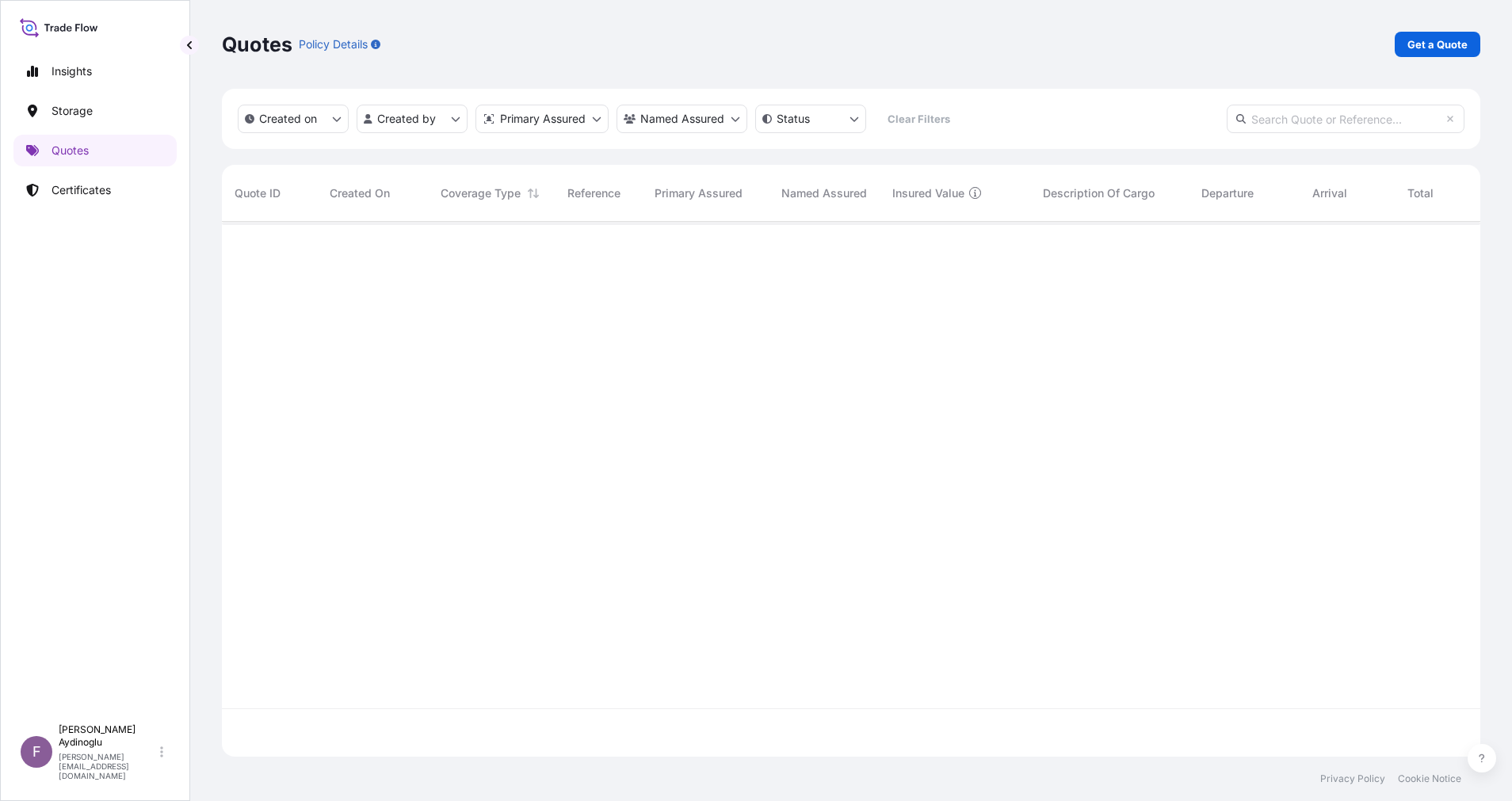
scroll to position [525, 1240]
click at [1436, 39] on p "Get a Quote" at bounding box center [1437, 45] width 60 height 16
select select "Ocean Vessel"
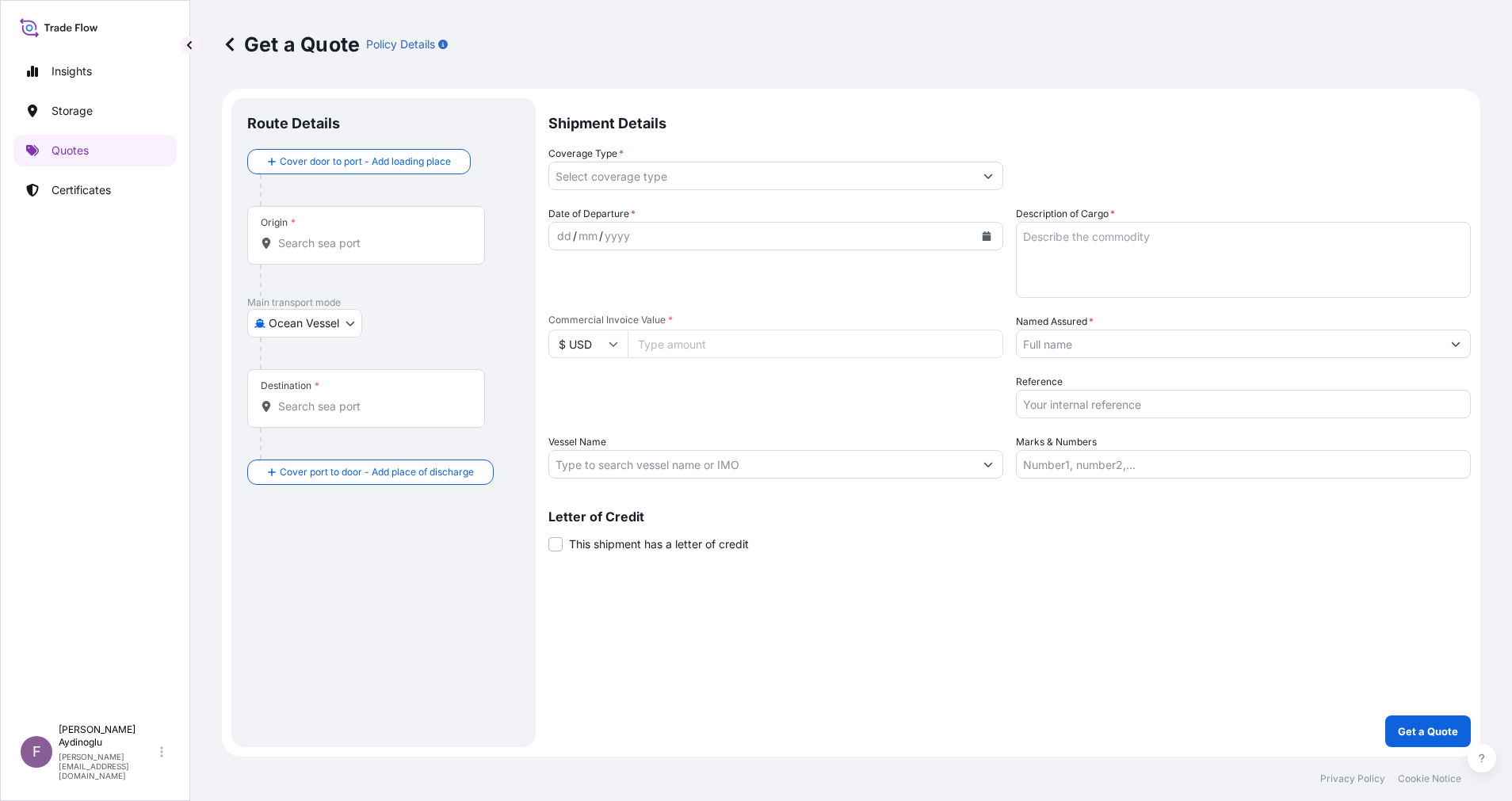
click at [1191, 465] on input "Marks & Numbers" at bounding box center [1243, 464] width 455 height 29
paste input "PO NO: 25Y0168600 Quantity M/[PERSON_NAME]: 247,500 Premium: USD 29,65"
click at [1143, 580] on div "Shipment Details Coverage Type * Date of Departure * dd / mm / yyyy Cargo Categ…" at bounding box center [1009, 422] width 922 height 649
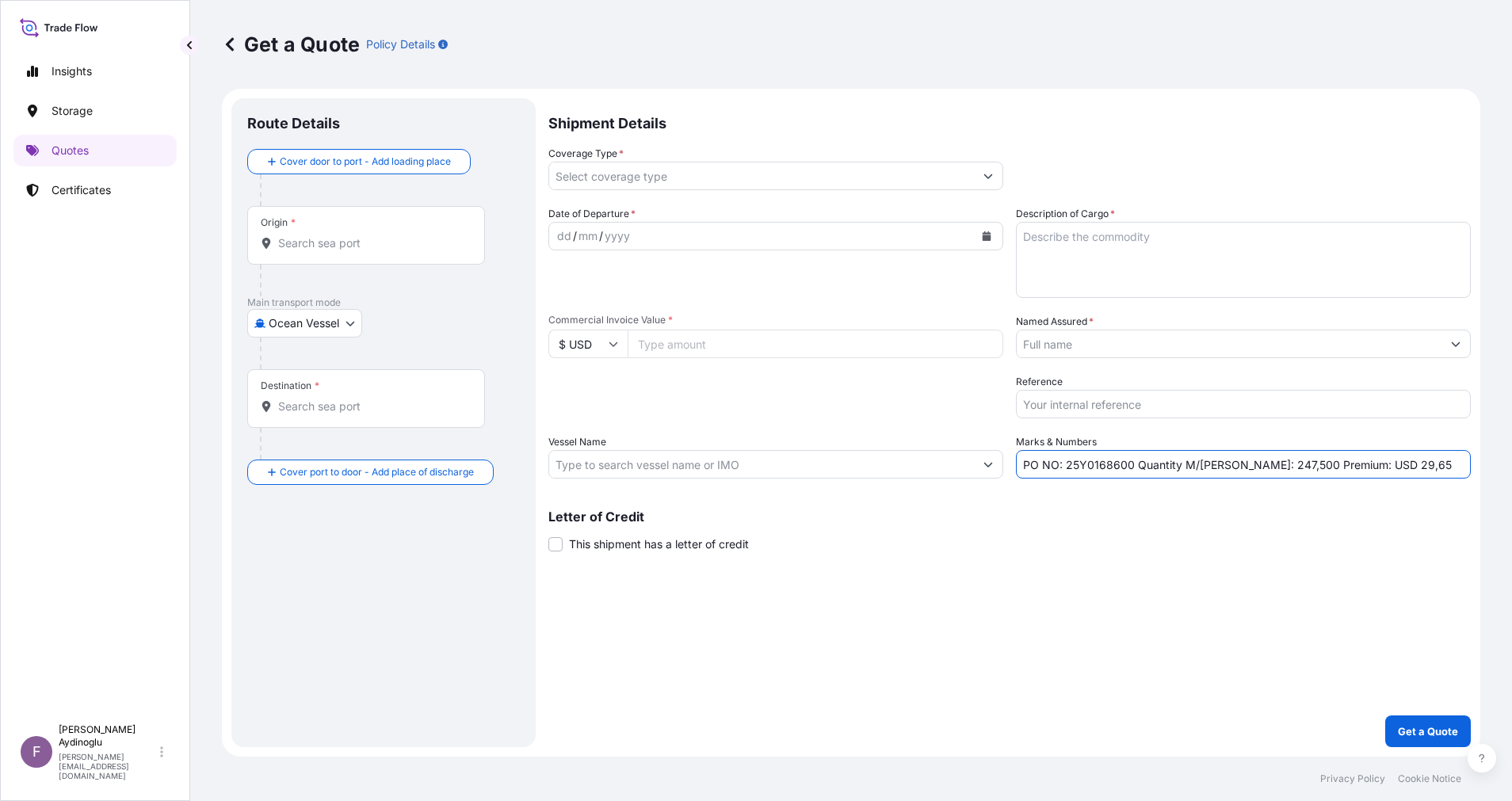
drag, startPoint x: 1067, startPoint y: 466, endPoint x: 1129, endPoint y: 468, distance: 62.0
click at [1129, 468] on input "PO NO: 25Y0168600 Quantity M/[PERSON_NAME]: 247,500 Premium: USD 29,65" at bounding box center [1243, 464] width 455 height 29
paste input "2299"
type input "PO NO: 25Y0229900 Quantity M/[PERSON_NAME]: 247,500 Premium: USD 29,65"
click at [1163, 565] on div "Shipment Details Coverage Type * Date of Departure * dd / mm / yyyy Cargo Categ…" at bounding box center [1009, 422] width 922 height 649
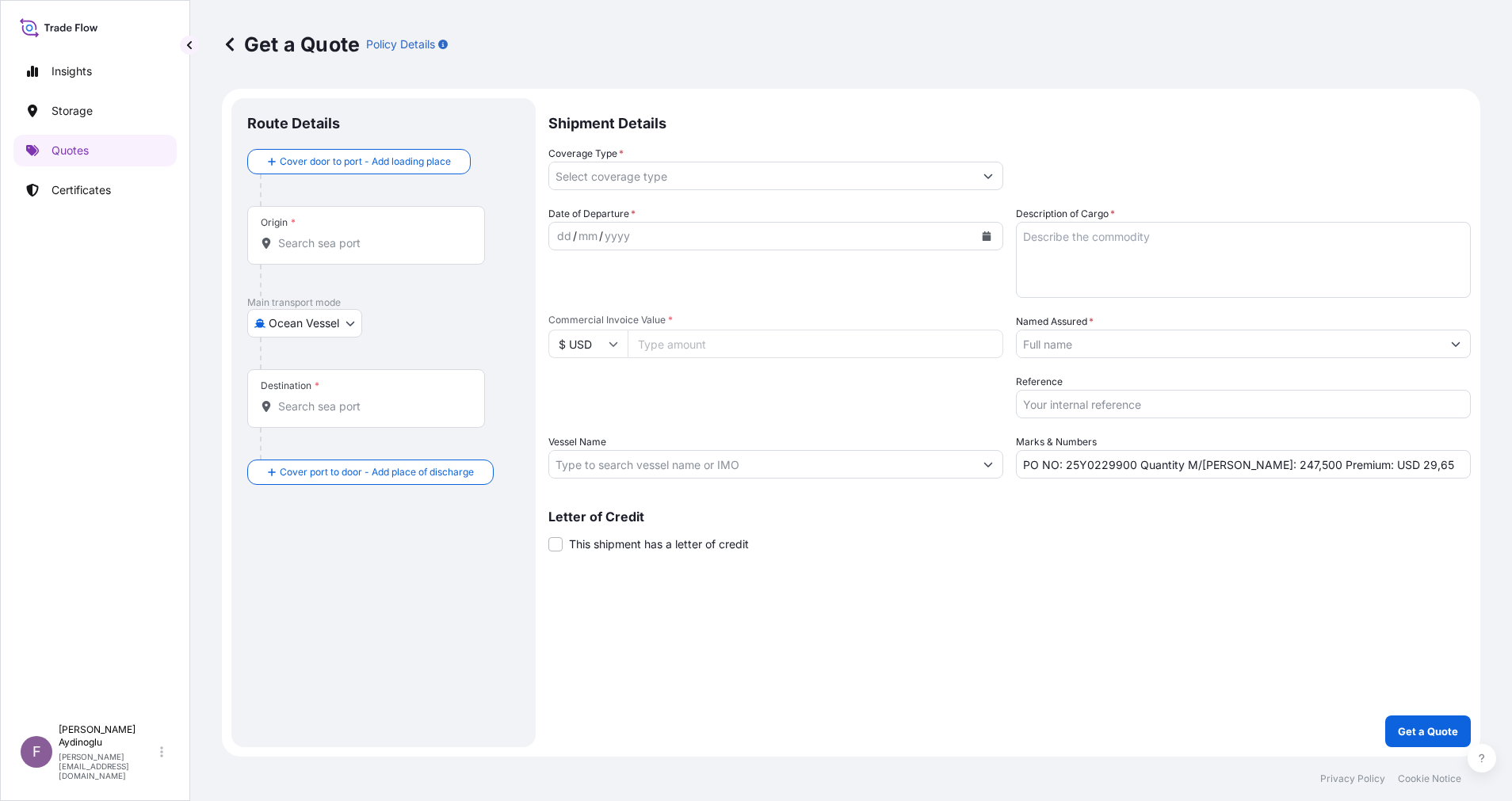
click at [656, 351] on input "Commercial Invoice Value *" at bounding box center [815, 344] width 375 height 29
paste input "495658.35"
type input "495658.35"
click at [820, 663] on div "Shipment Details Coverage Type * Date of Departure * dd / mm / yyyy Cargo Categ…" at bounding box center [1009, 422] width 922 height 649
click at [1118, 237] on textarea "Description of Cargo *" at bounding box center [1243, 259] width 455 height 76
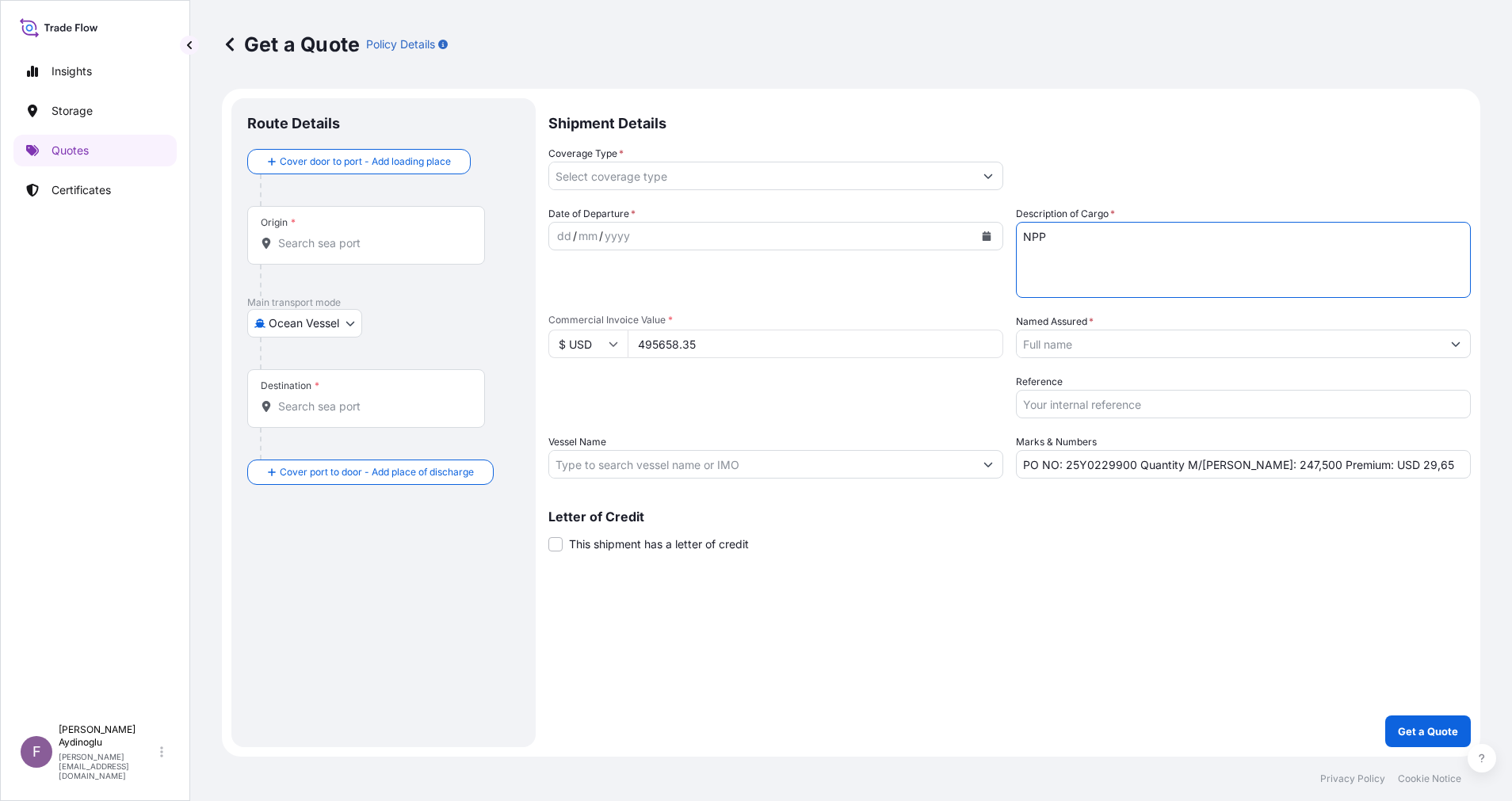
type textarea "NPP"
drag, startPoint x: 1233, startPoint y: 466, endPoint x: 1251, endPoint y: 468, distance: 18.1
click at [1251, 468] on input "PO NO: 25Y0229900 Quantity M/[PERSON_NAME]: 247,500 Premium: USD 29,65" at bounding box center [1243, 464] width 455 height 29
type input "PO NO: 25Y0229900 Quantity M/[PERSON_NAME]: 495,000 Premium: USD 29,65"
click at [718, 463] on input "Vessel Name" at bounding box center [761, 464] width 424 height 29
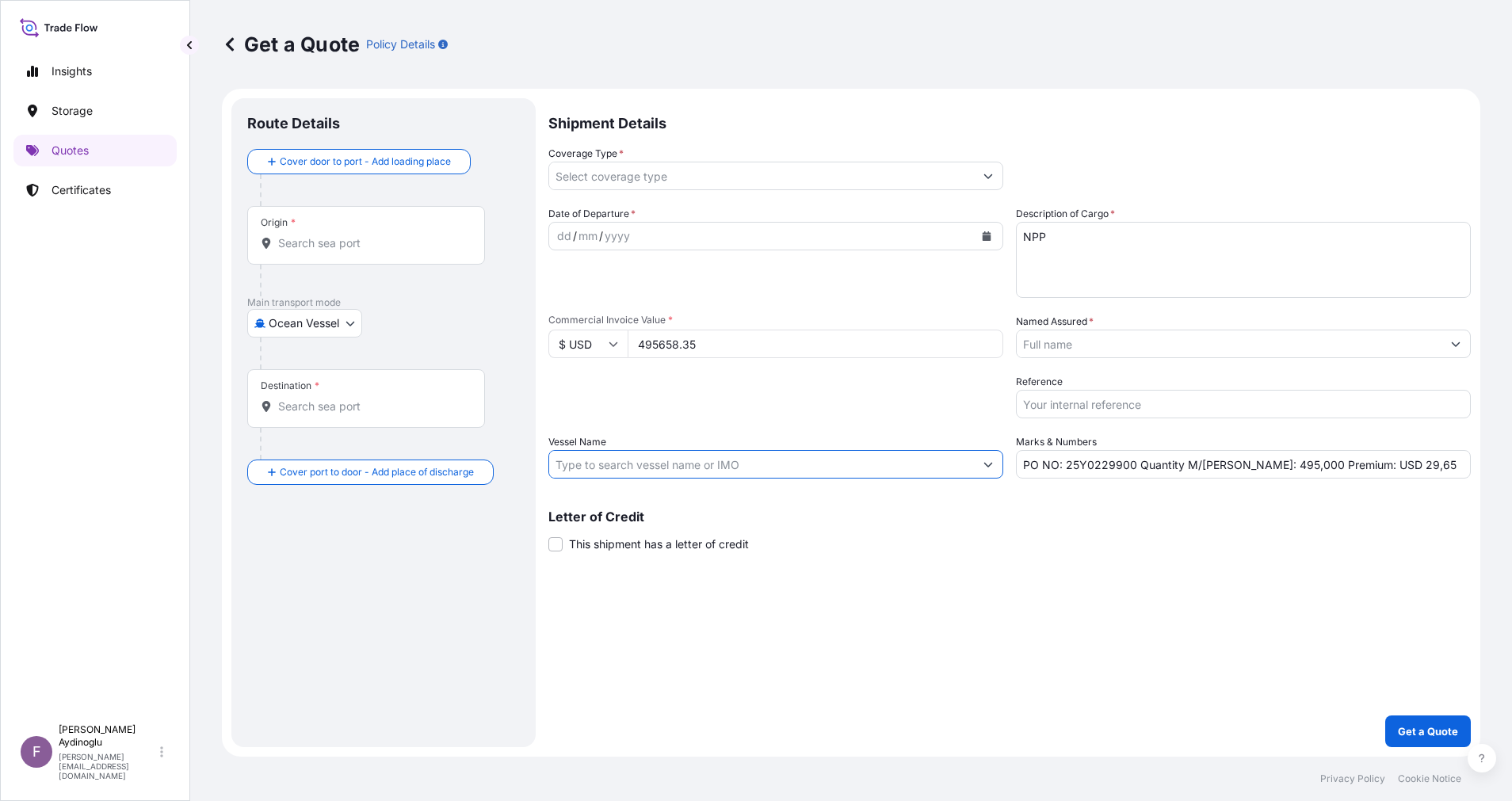
paste input "MSC [PERSON_NAME]/IS536A"
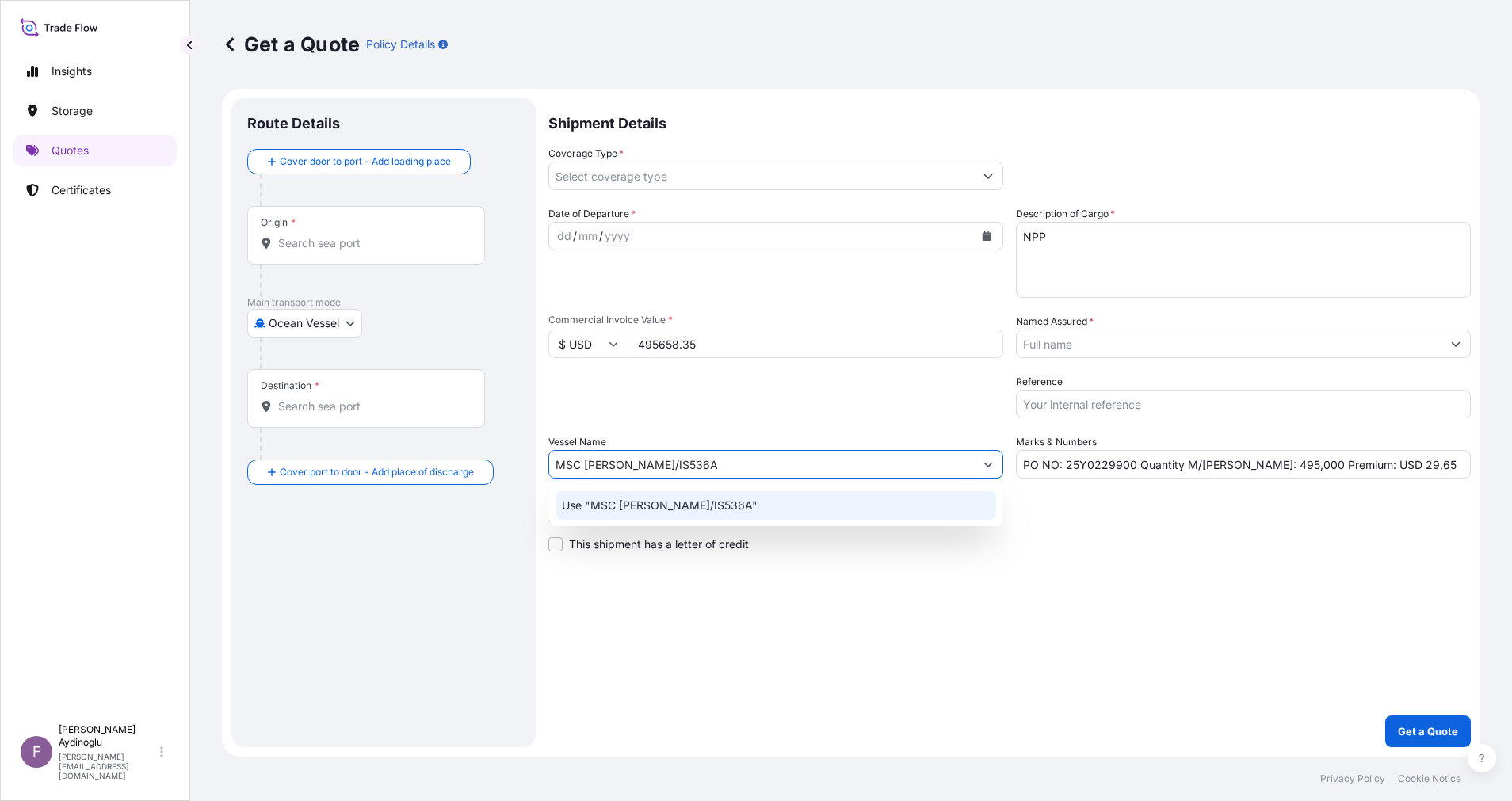
click at [781, 508] on div "Use "MSC [PERSON_NAME]/IS536A"" at bounding box center [776, 505] width 441 height 29
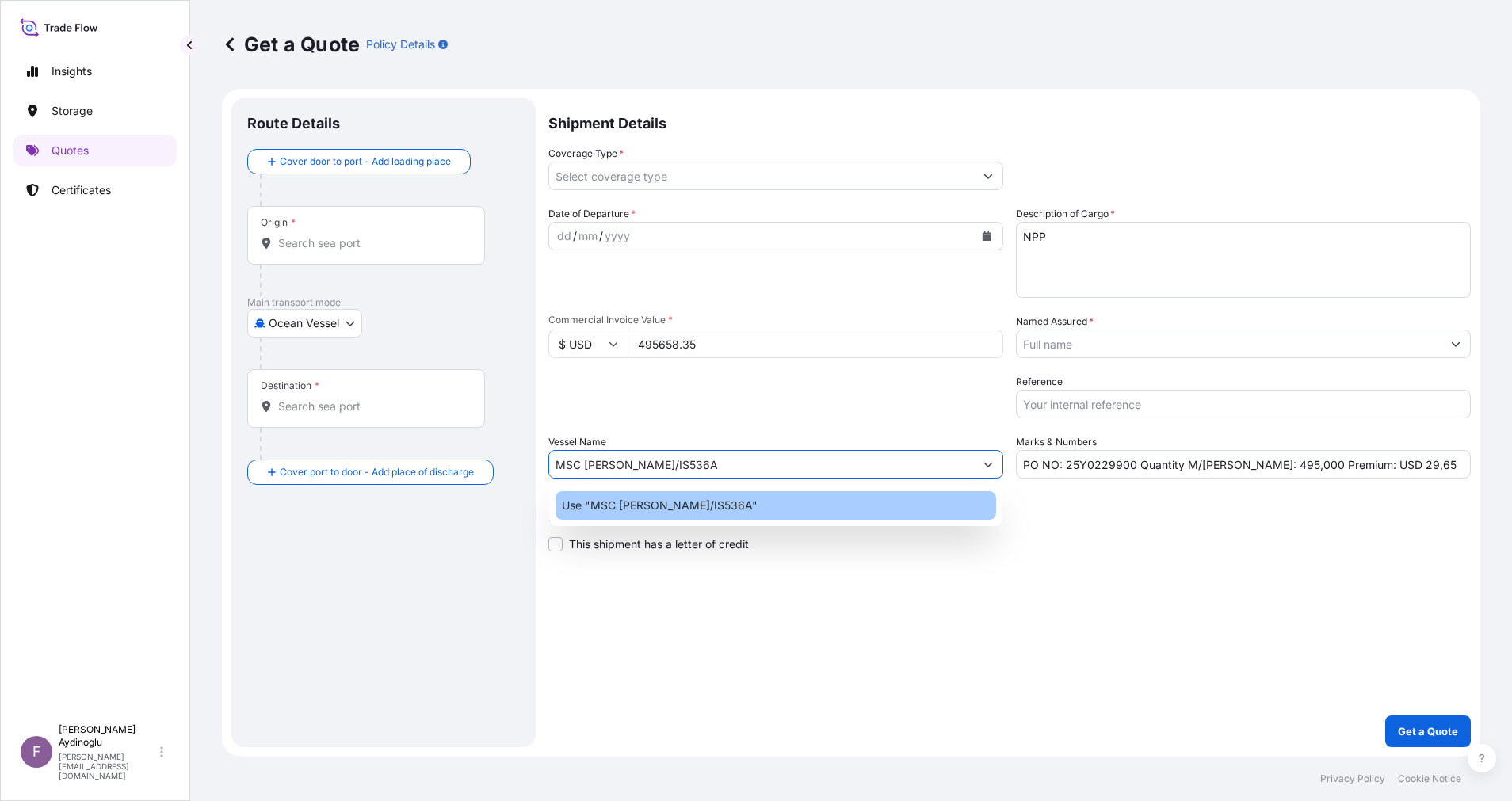
type input "MSC [PERSON_NAME]/IS536A"
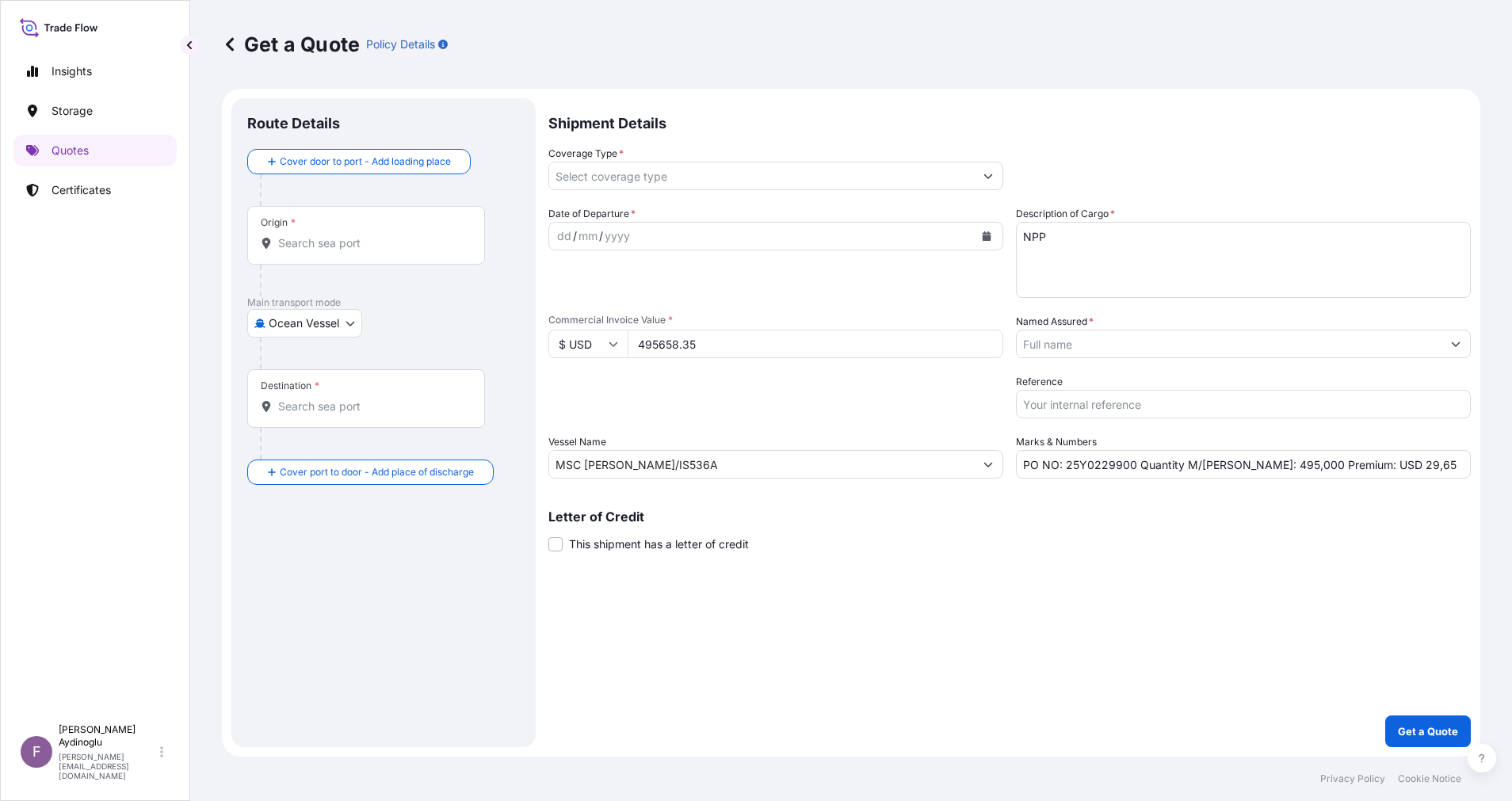
click at [951, 559] on div "Shipment Details Coverage Type * Date of Departure * dd / mm / yyyy Cargo Categ…" at bounding box center [1009, 422] width 922 height 649
click at [364, 240] on input "Origin *" at bounding box center [371, 243] width 187 height 16
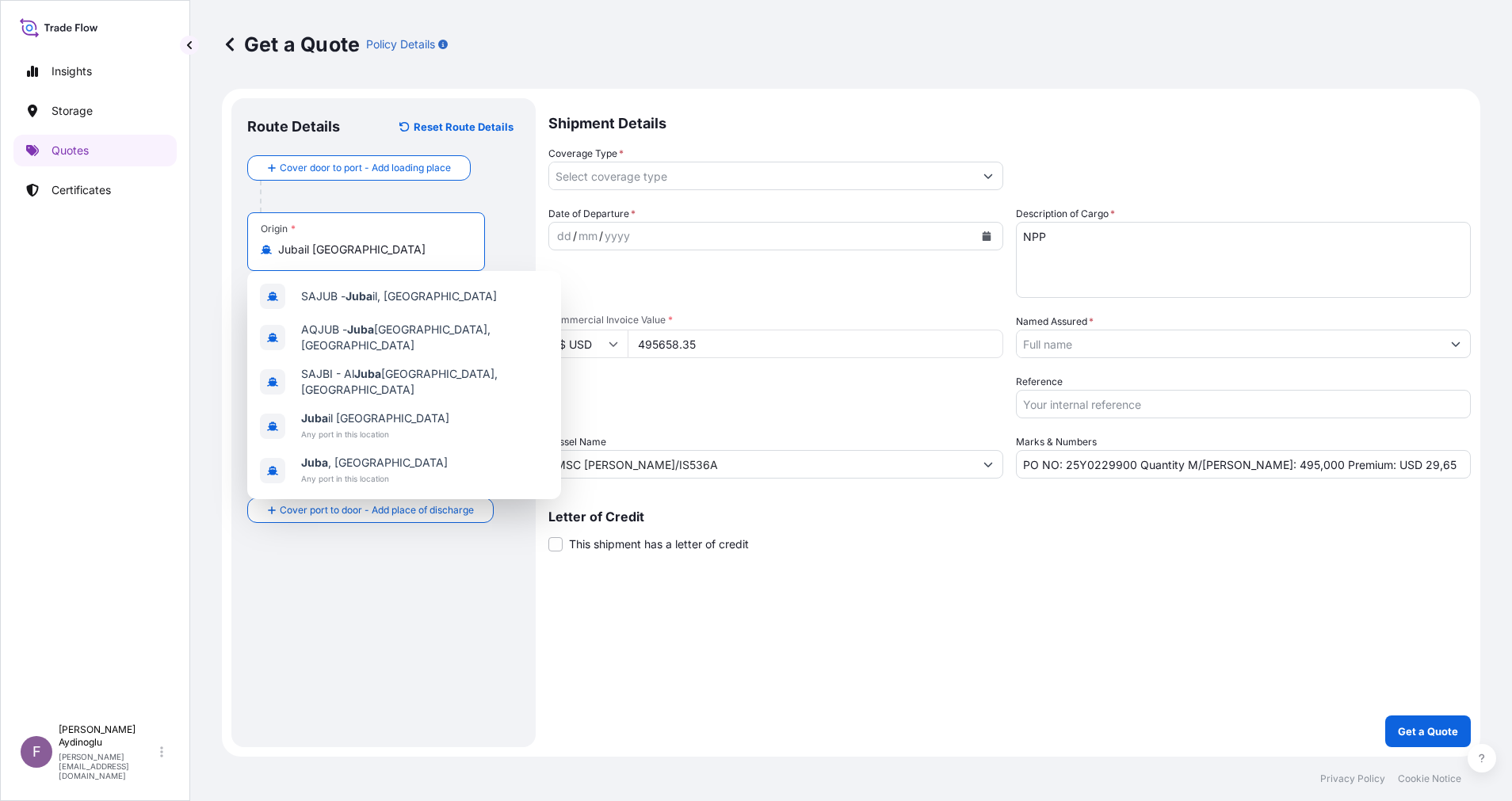
type input "Jubail [GEOGRAPHIC_DATA]"
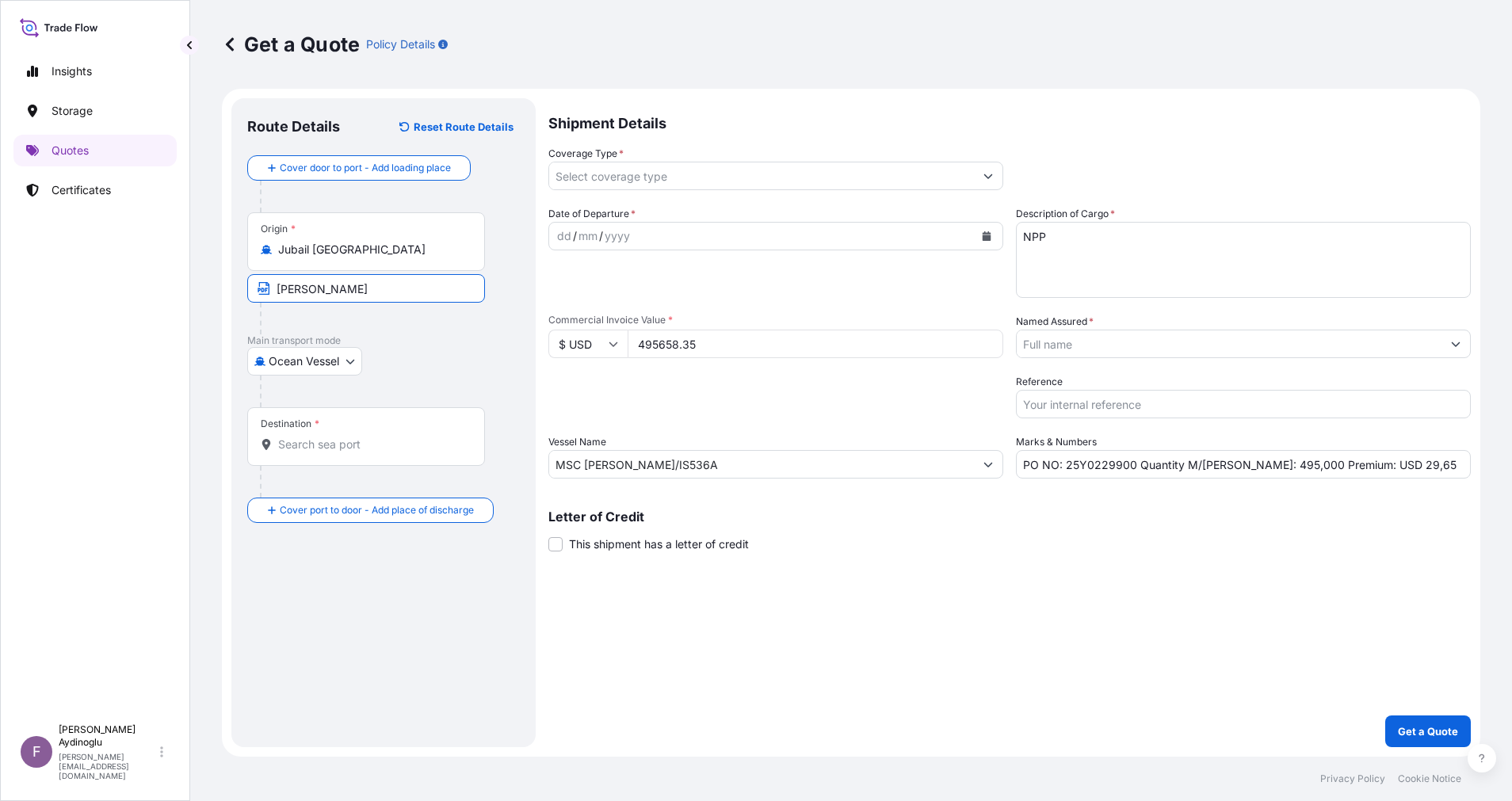
type input "JUBAIL / [GEOGRAPHIC_DATA]"
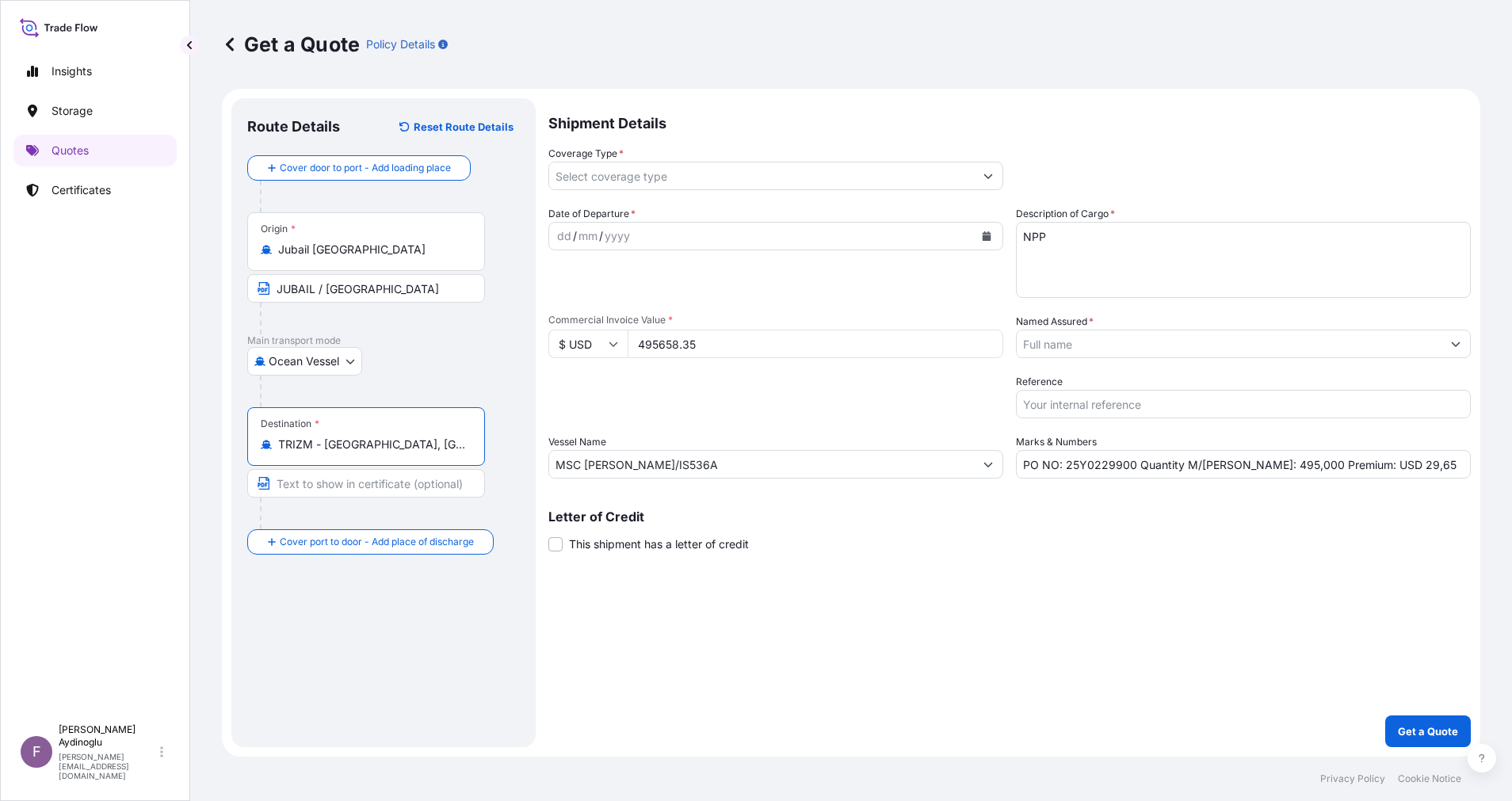
type input "TRIZM - [GEOGRAPHIC_DATA], [GEOGRAPHIC_DATA]"
type input "IZMIR / [GEOGRAPHIC_DATA]"
click at [562, 230] on div "dd" at bounding box center [564, 237] width 18 height 19
drag, startPoint x: 1395, startPoint y: 466, endPoint x: 1359, endPoint y: 468, distance: 36.1
click at [1359, 468] on input "PO NO: 25Y0229900 Quantity M/[PERSON_NAME]: 495,000 Premium: USD 29,65" at bounding box center [1243, 464] width 455 height 29
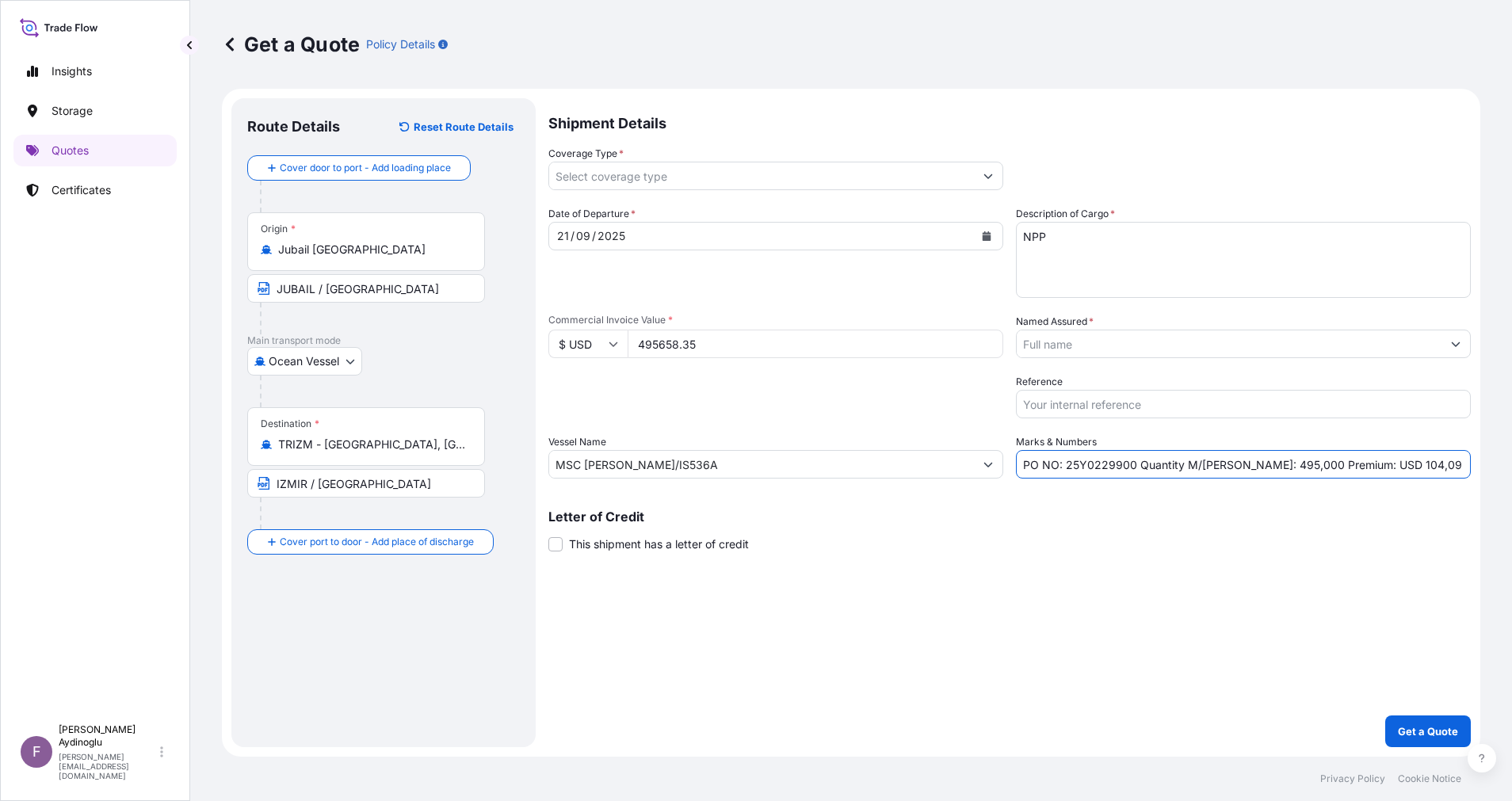
type input "PO NO: 25Y0229900 Quantity M/[PERSON_NAME]: 495,000 Premium: USD 104,09"
click at [1448, 351] on button "Show suggestions" at bounding box center [1455, 344] width 29 height 29
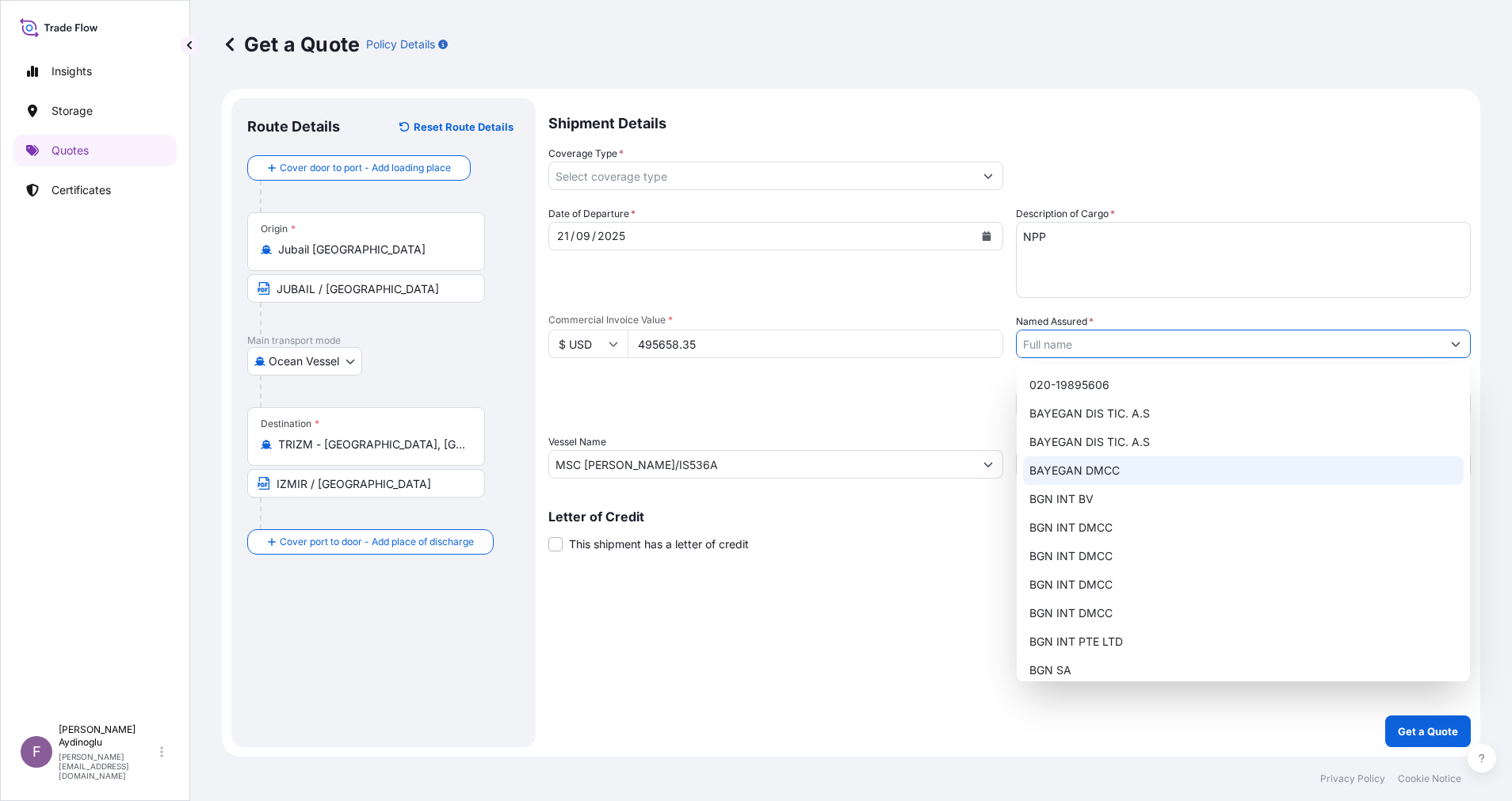
click at [1179, 473] on div "BAYEGAN DMCC" at bounding box center [1243, 471] width 441 height 29
type input "BAYEGAN DMCC"
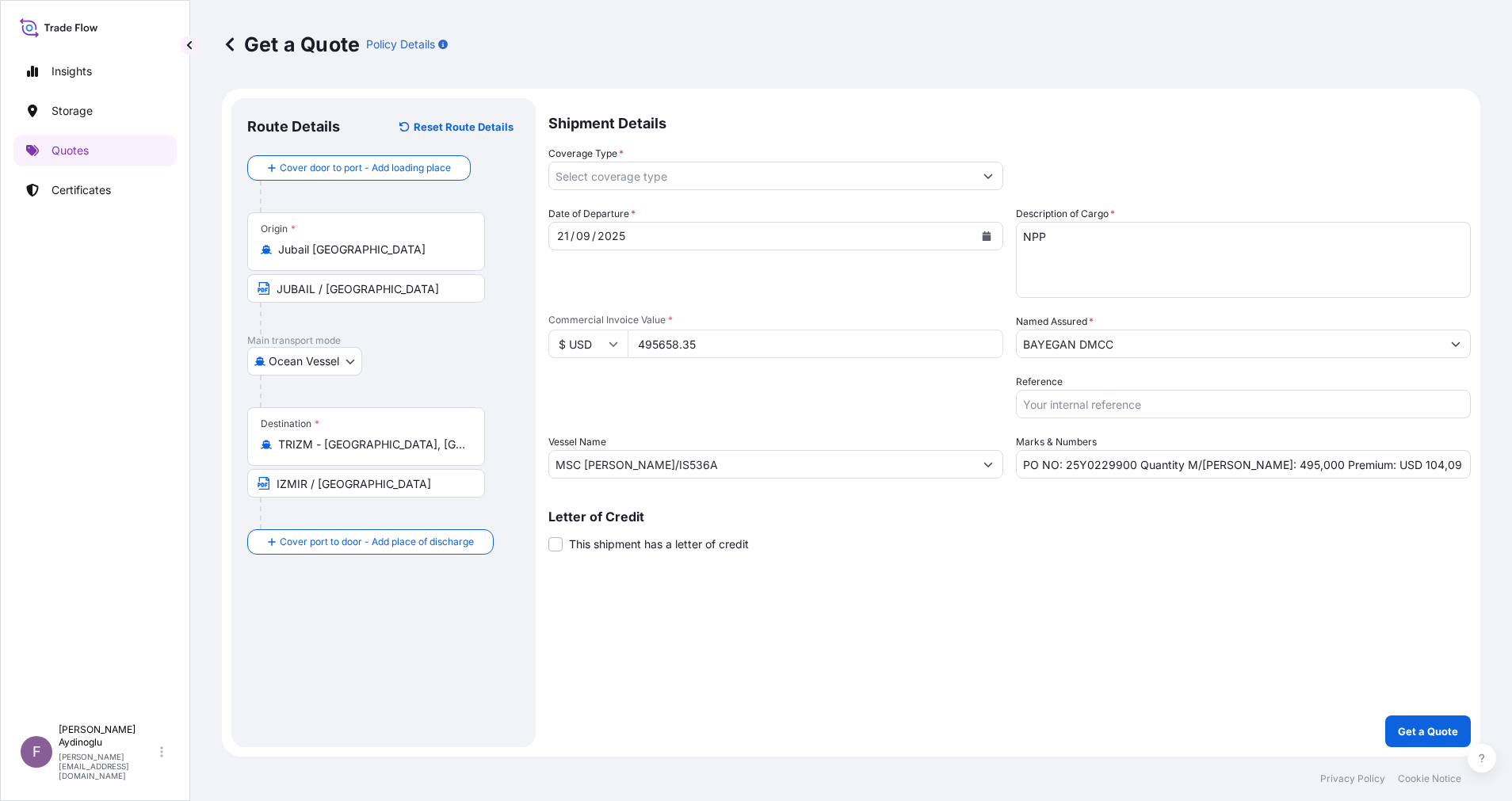
click at [1040, 584] on div "Shipment Details Coverage Type * Date of Departure * [DATE] Cargo Category * LP…" at bounding box center [1009, 422] width 922 height 649
click at [992, 181] on button "Show suggestions" at bounding box center [988, 175] width 29 height 29
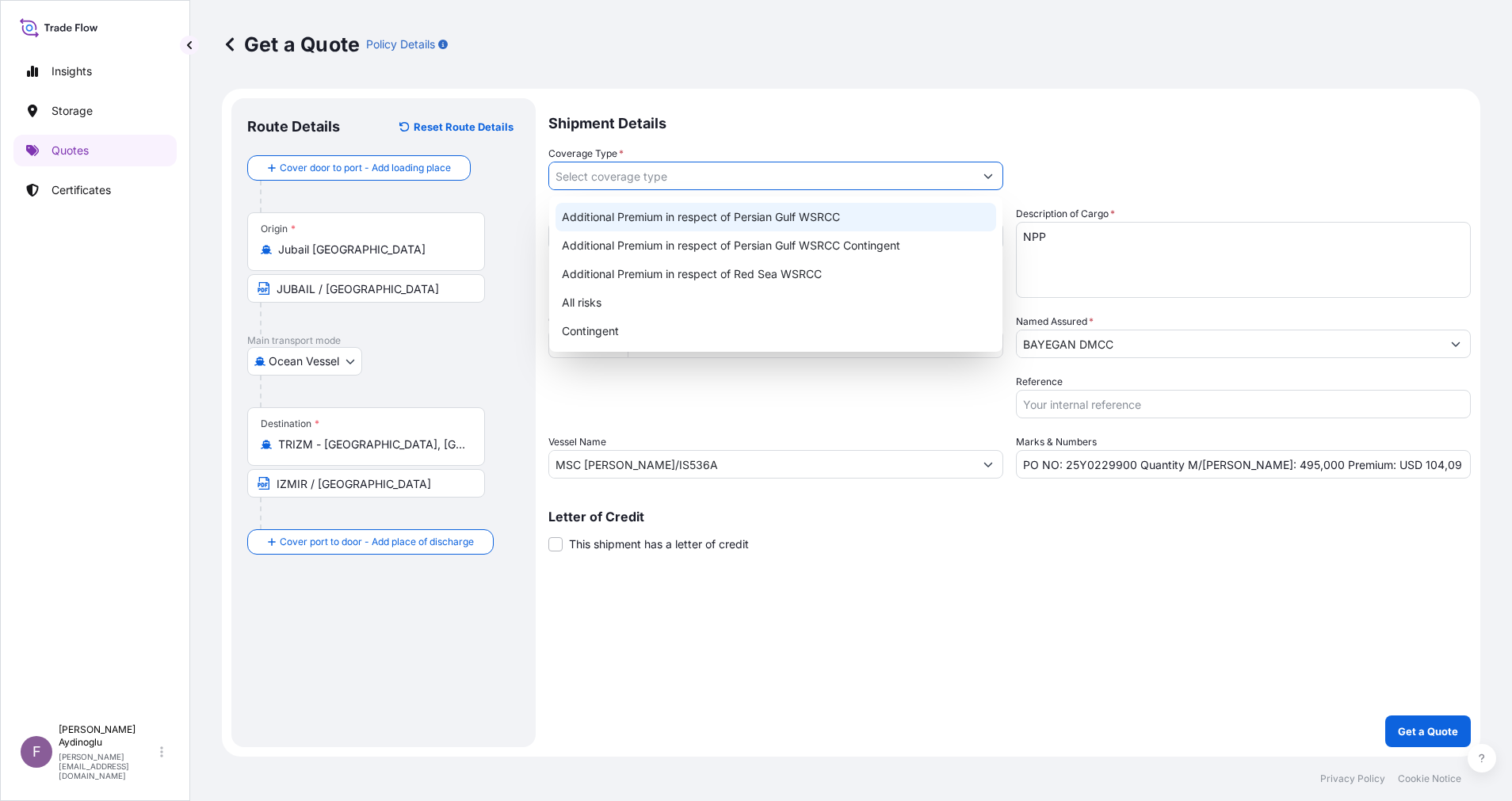
click at [865, 210] on div "Additional Premium in respect of Persian Gulf WSRCC" at bounding box center [776, 216] width 441 height 29
type input "Additional Premium in respect of Persian Gulf WSRCC"
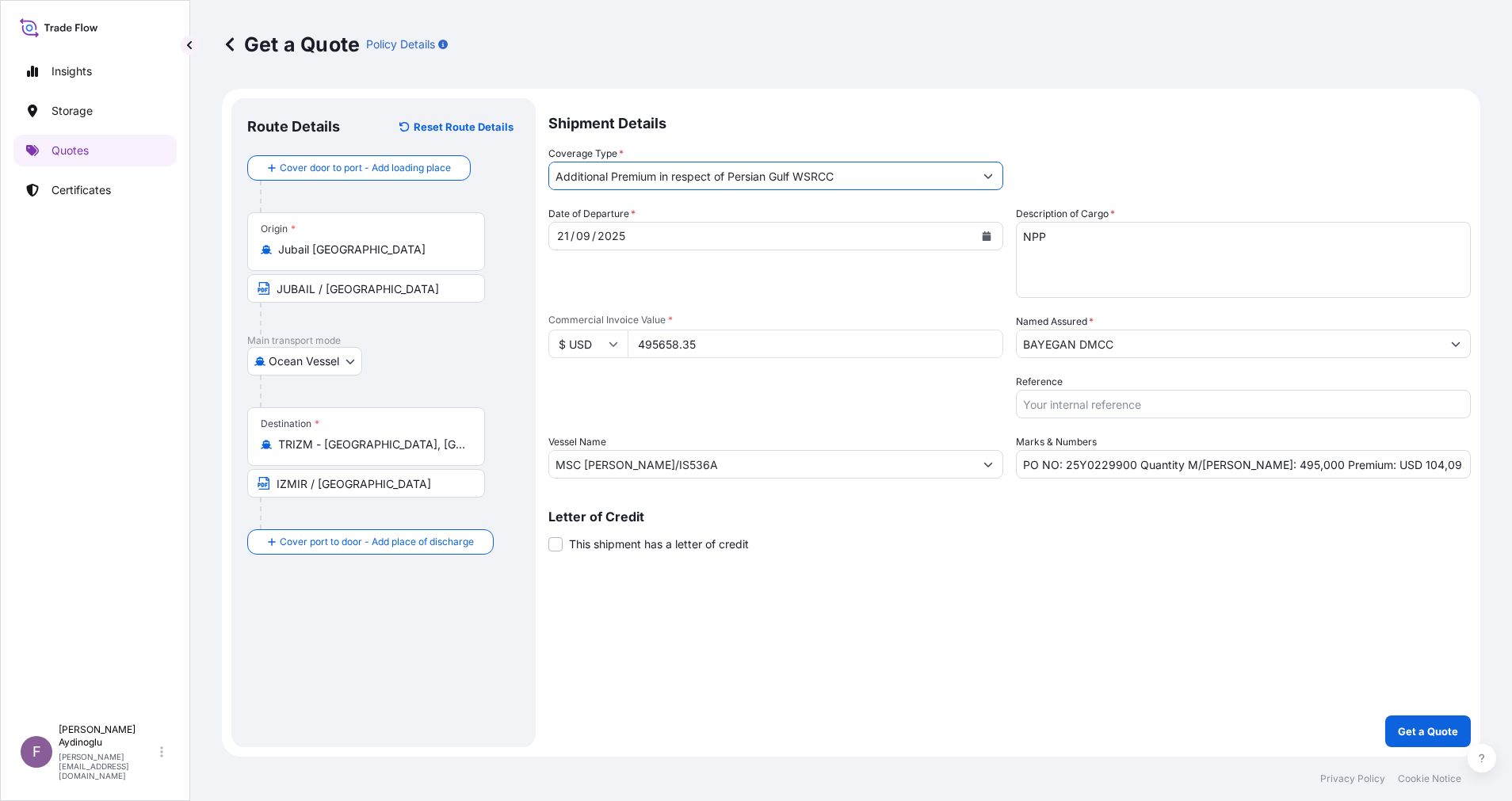
click at [1075, 642] on div "Shipment Details Coverage Type * Additional Premium in respect of Persian Gulf …" at bounding box center [1009, 422] width 922 height 649
click at [1413, 727] on p "Get a Quote" at bounding box center [1427, 731] width 60 height 16
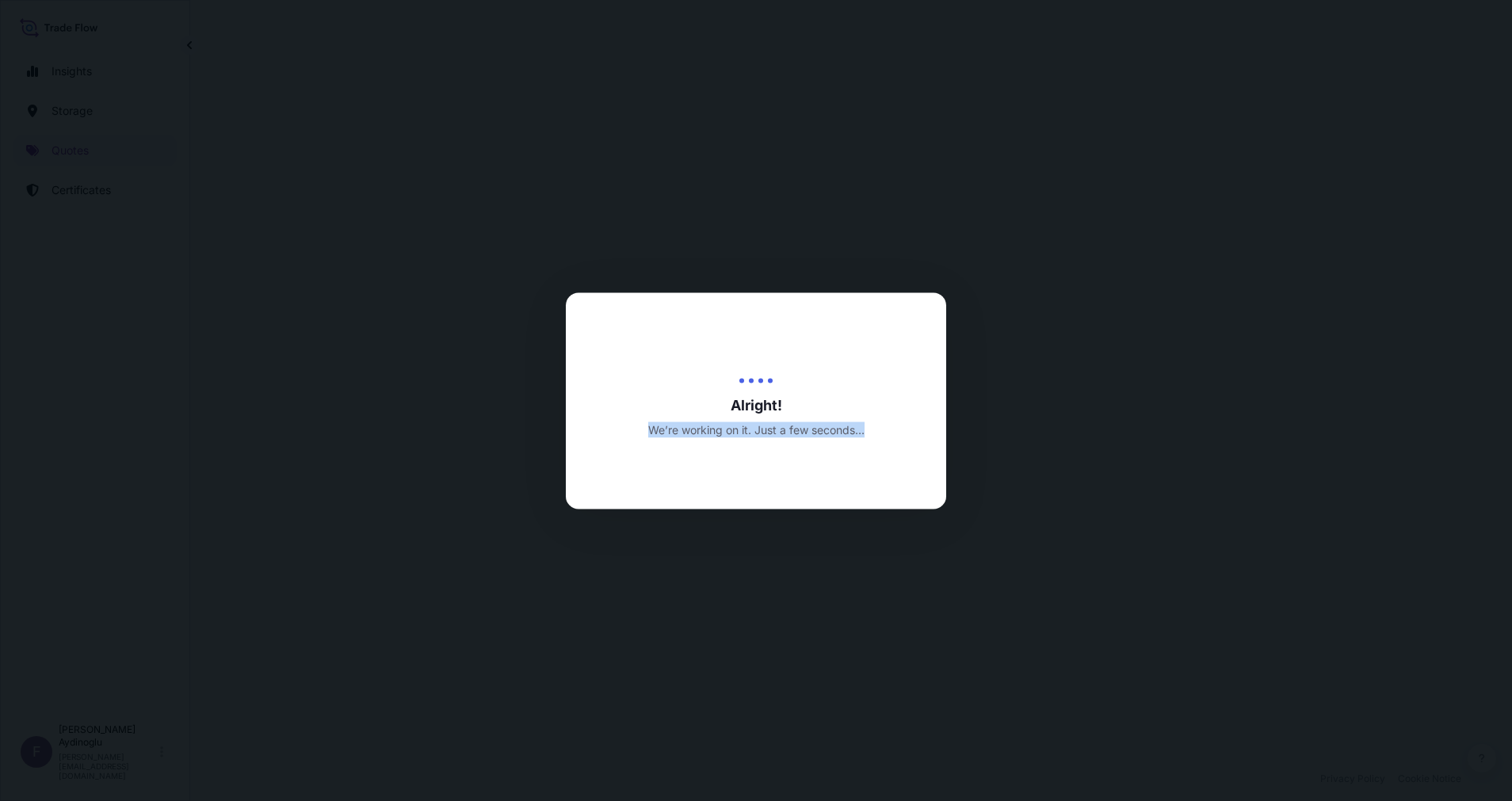
drag, startPoint x: 649, startPoint y: 430, endPoint x: 866, endPoint y: 436, distance: 217.1
click at [866, 436] on div "We’re working on it. Just a few seconds..." at bounding box center [756, 429] width 380 height 17
select select "Ocean Vessel"
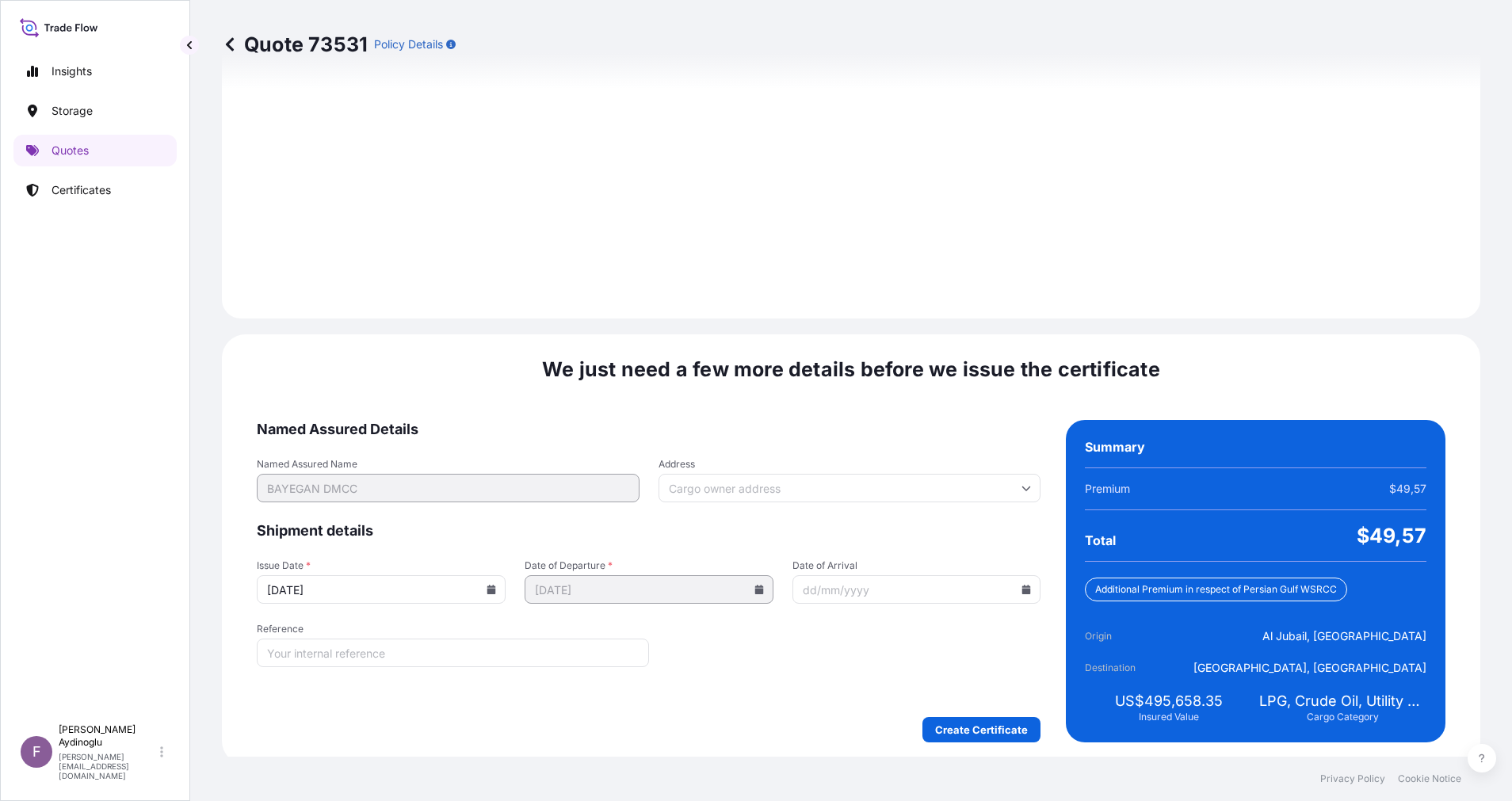
scroll to position [1701, 0]
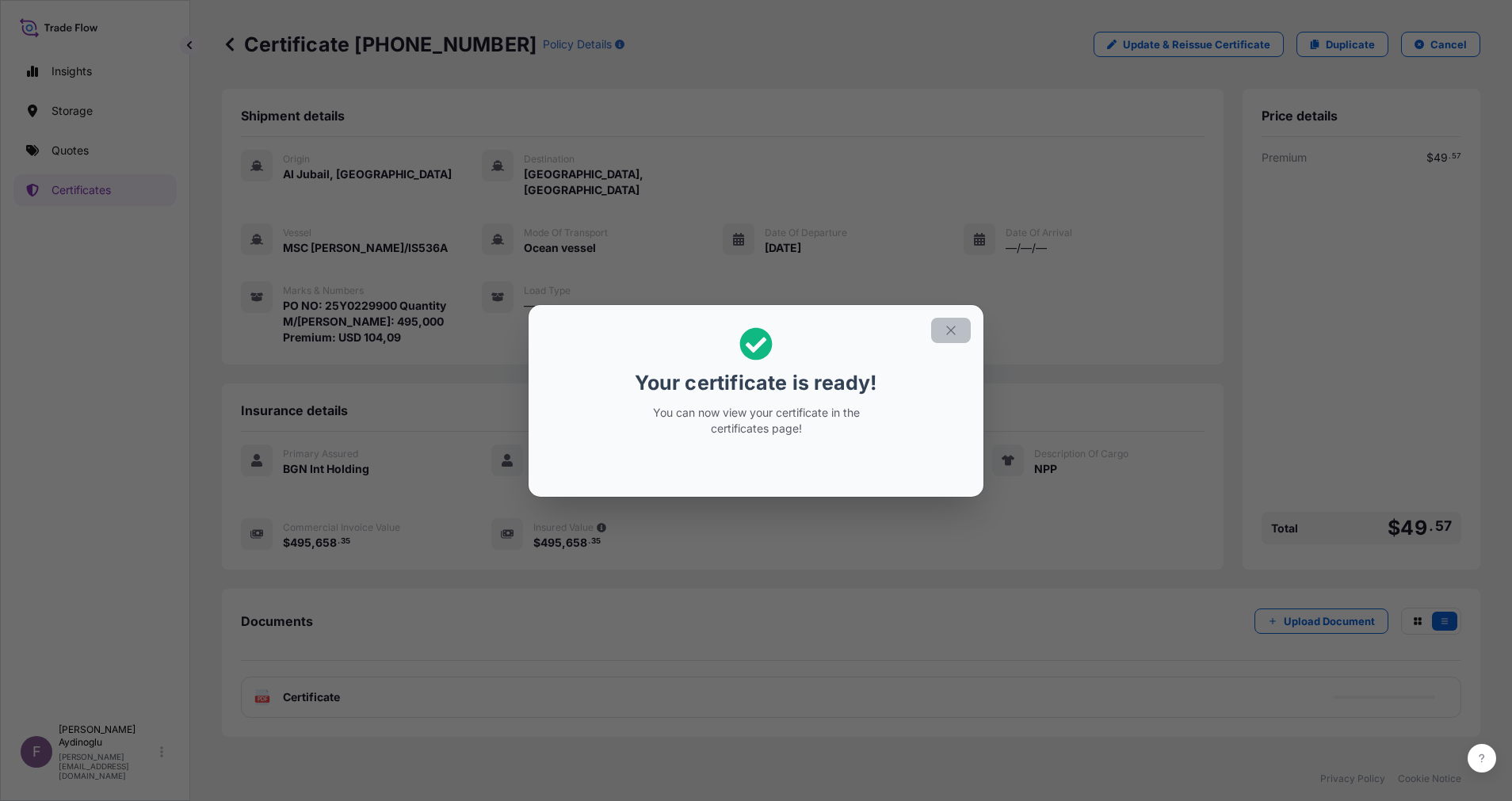
click at [960, 325] on button "button" at bounding box center [950, 330] width 39 height 25
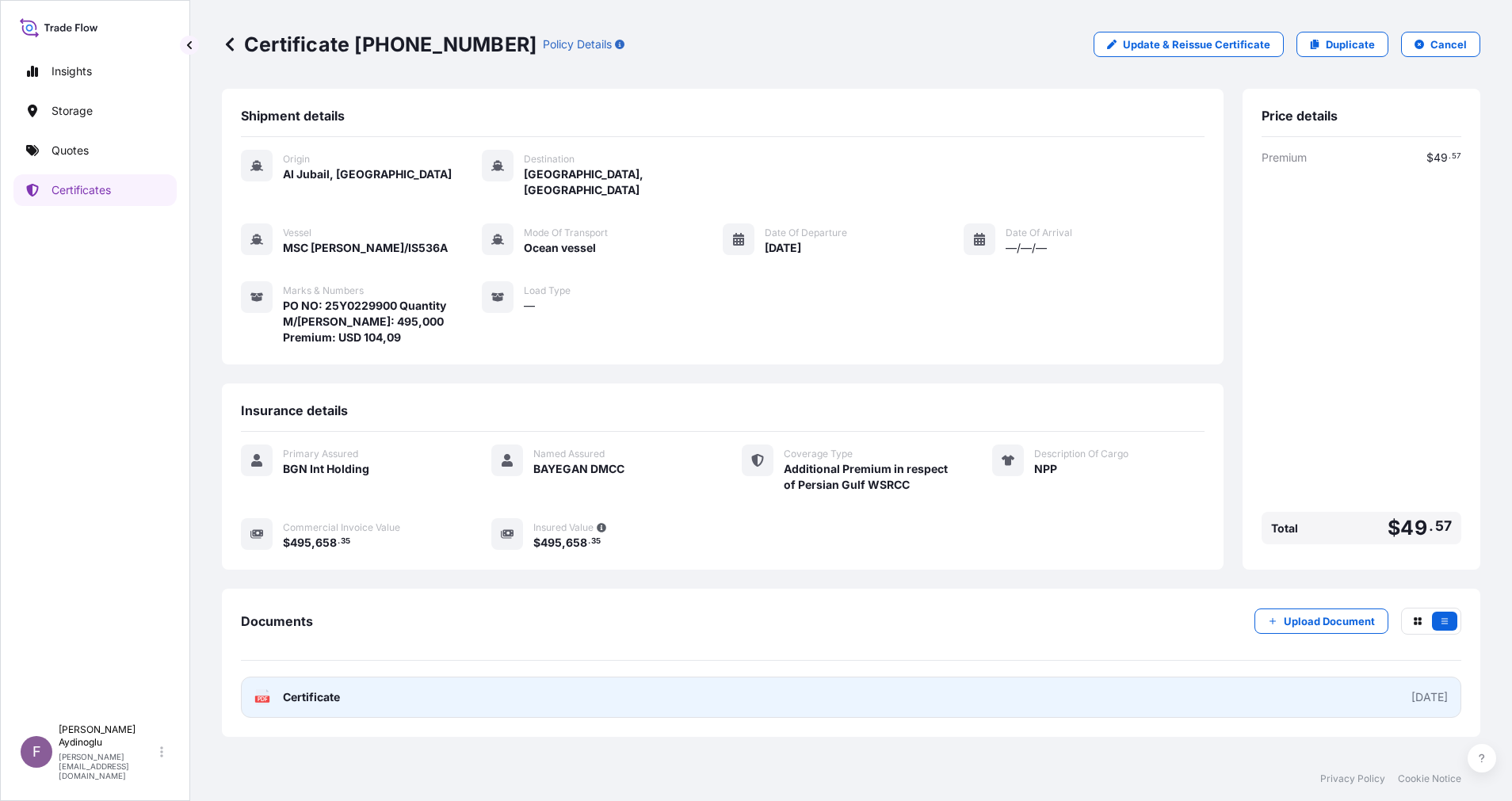
click at [801, 677] on link "PDF Certificate [DATE]" at bounding box center [851, 697] width 1220 height 41
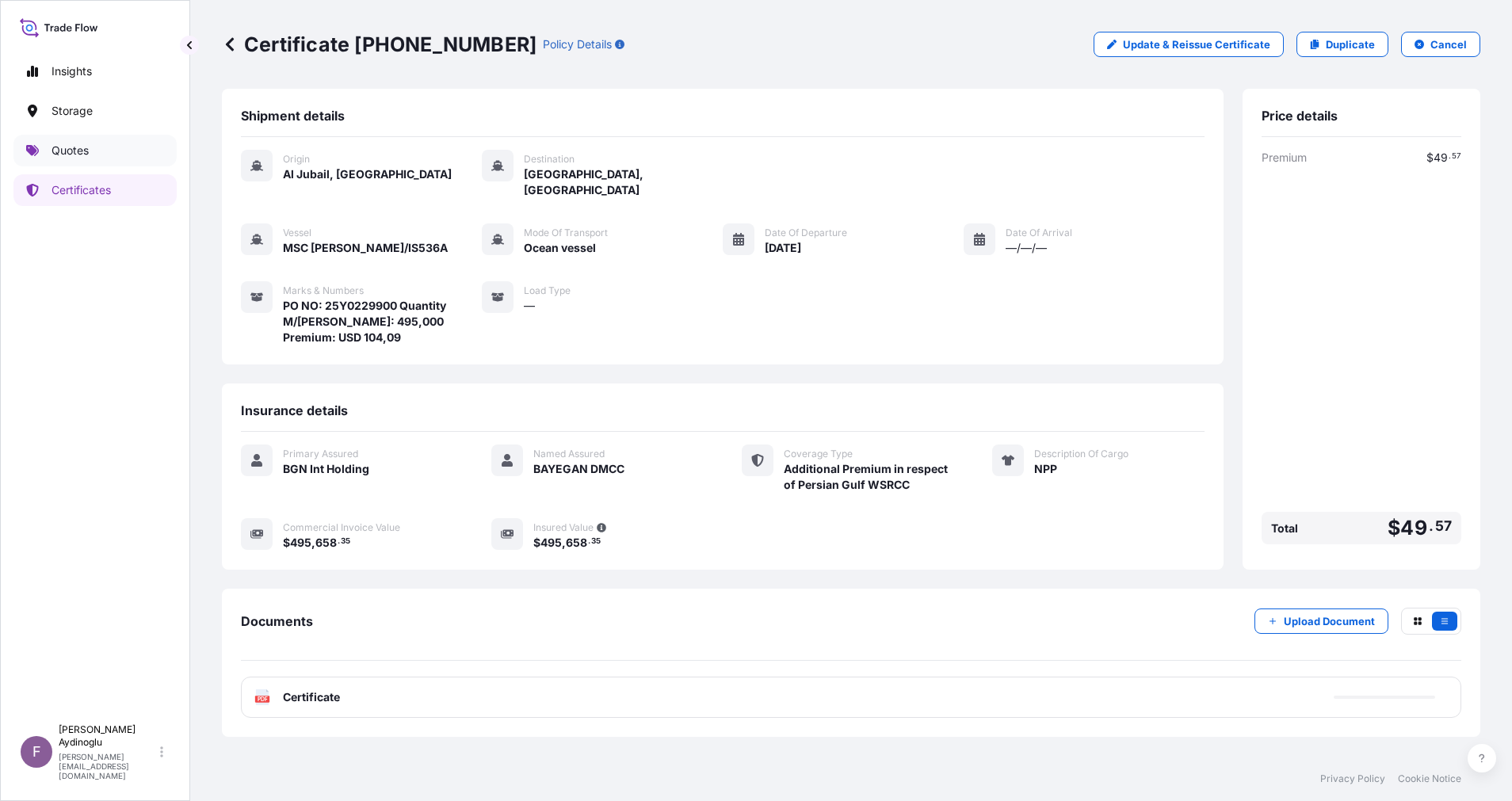
click at [61, 152] on p "Quotes" at bounding box center [70, 151] width 37 height 16
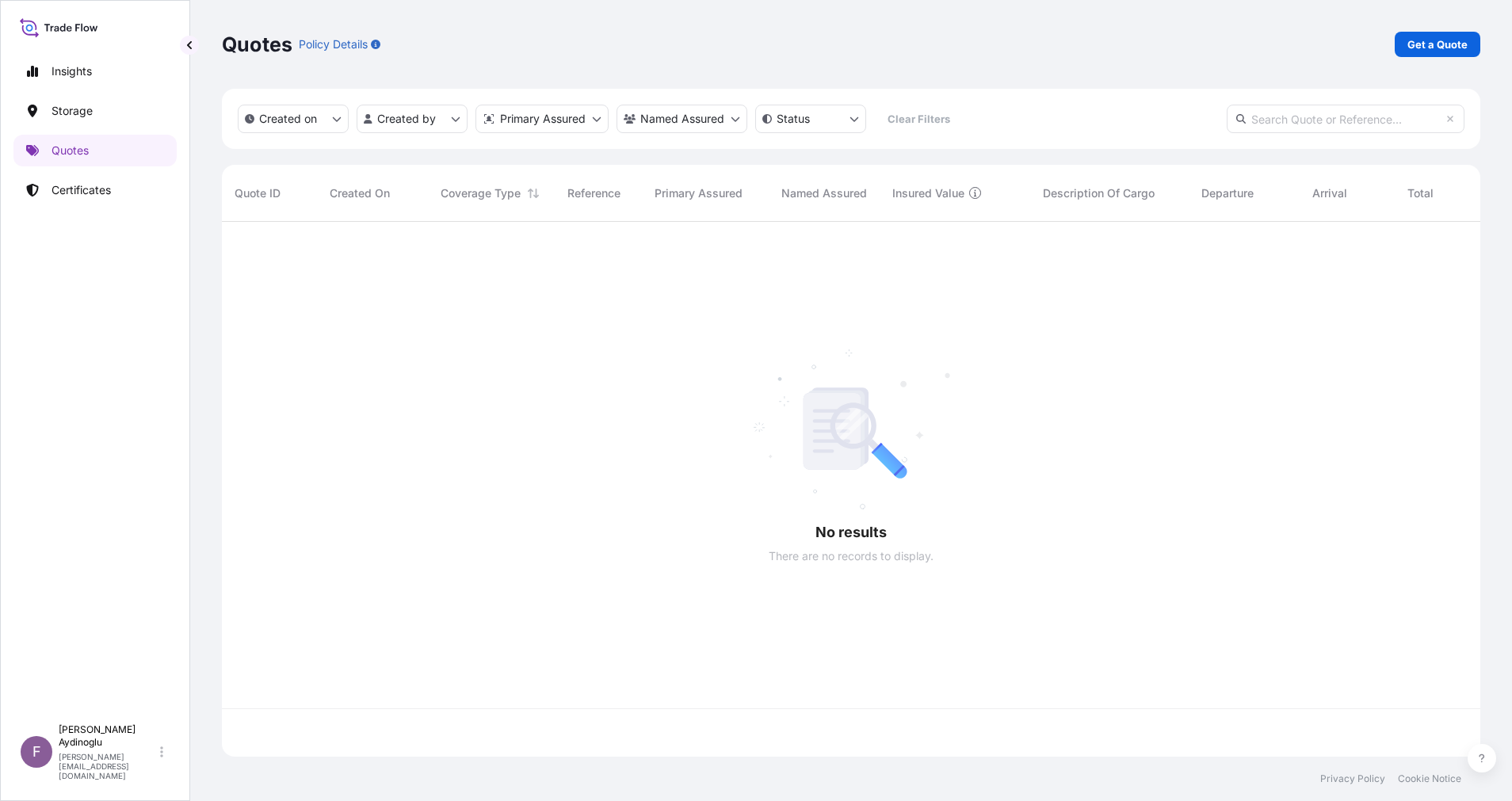
scroll to position [525, 1240]
click at [1428, 39] on p "Get a Quote" at bounding box center [1437, 45] width 60 height 16
select select "Ocean Vessel"
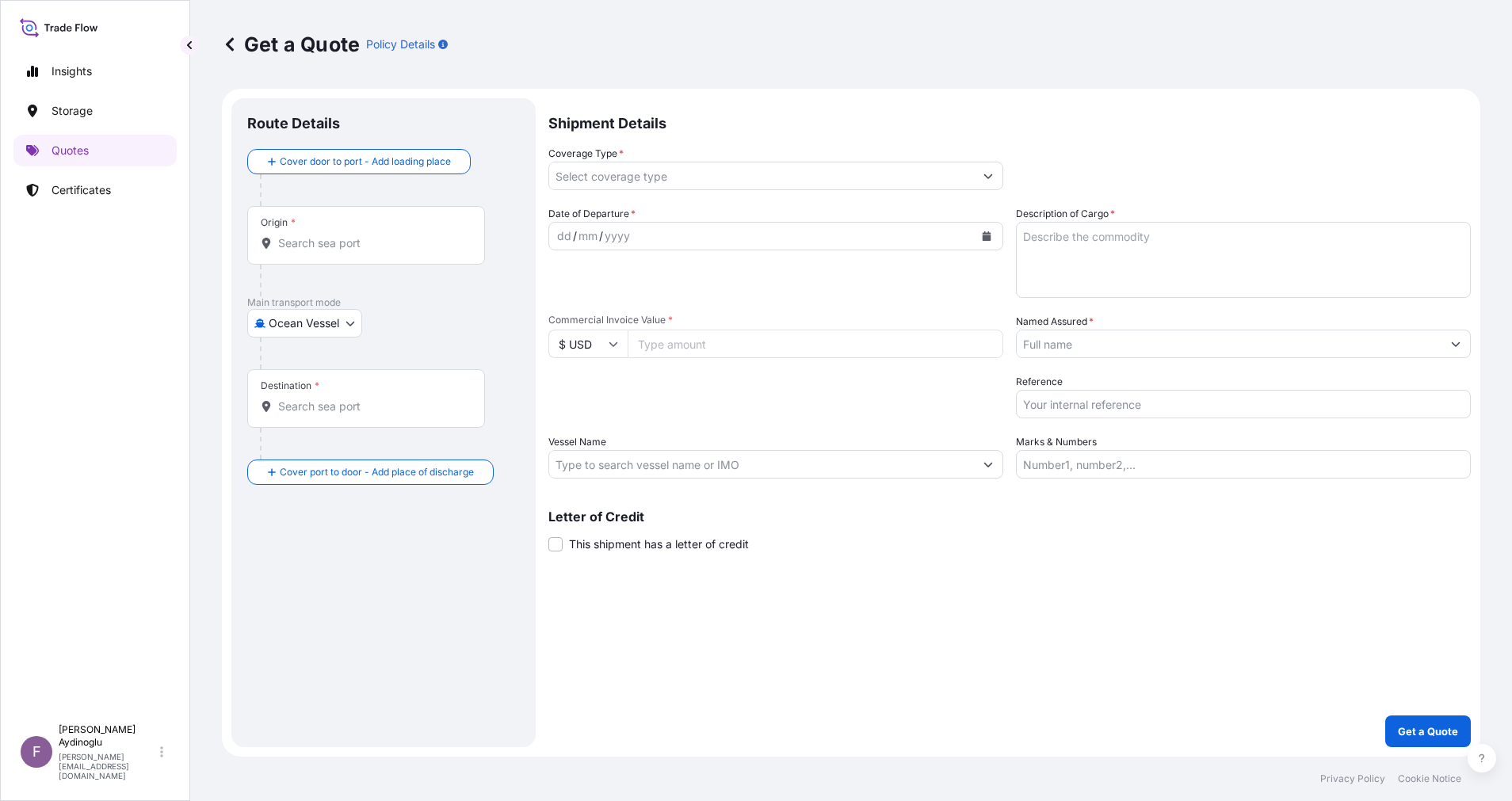
click at [1241, 459] on input "Marks & Numbers" at bounding box center [1243, 464] width 455 height 29
paste input "PO NO: 25Y0168600 Quantity M/[PERSON_NAME]: 247,500 Premium: USD 29,65"
click at [1231, 521] on p "Letter of Credit" at bounding box center [1009, 516] width 922 height 12
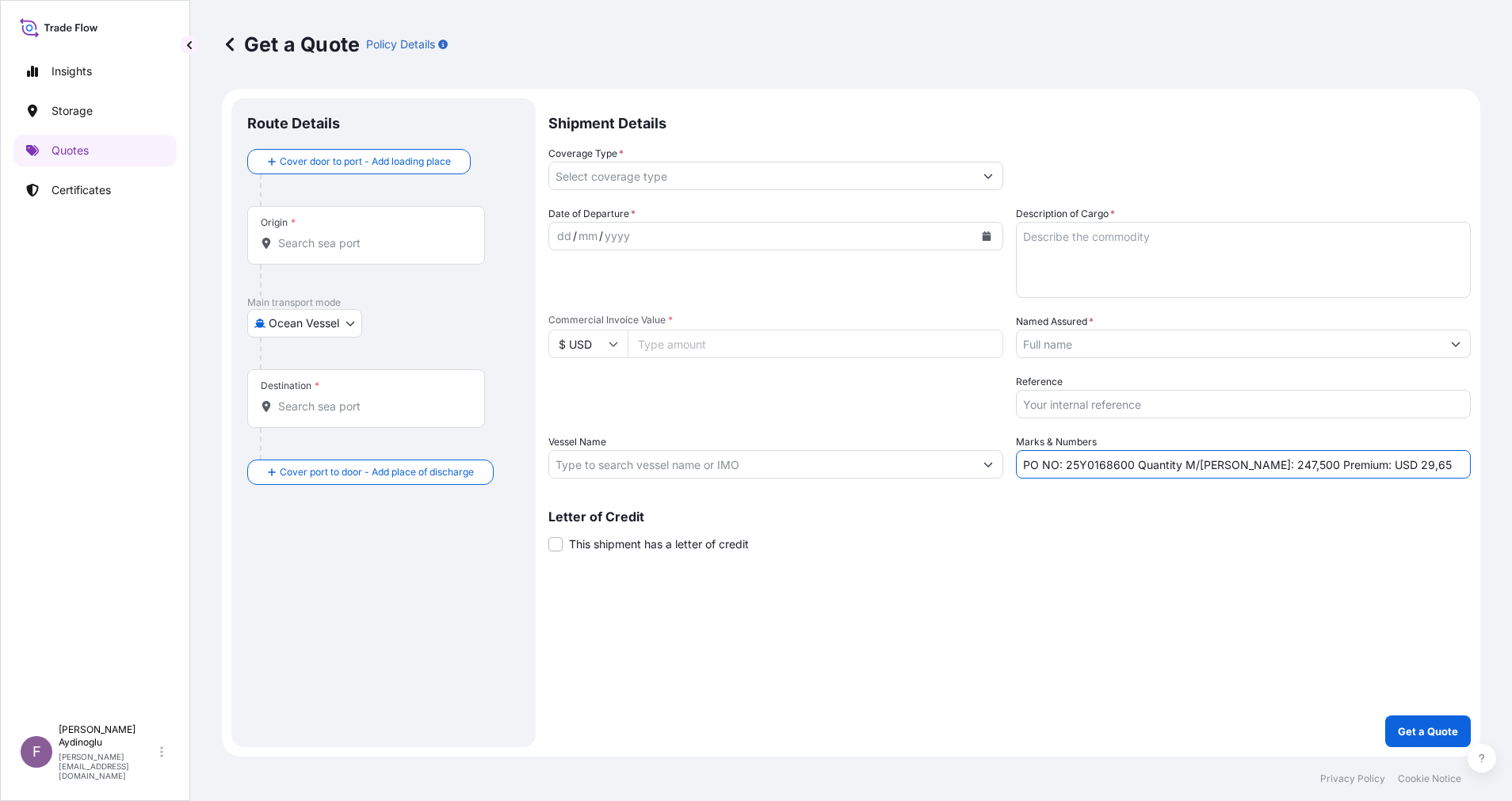
drag, startPoint x: 1067, startPoint y: 464, endPoint x: 1128, endPoint y: 465, distance: 61.0
click at [1128, 465] on input "PO NO: 25Y0168600 Quantity M/[PERSON_NAME]: 247,500 Premium: USD 29,65" at bounding box center [1243, 464] width 455 height 29
paste input "2298"
type input "PO NO: 25Y0229800 Quantity M/[PERSON_NAME]: 247,500 Premium: USD 29,65"
click at [707, 350] on input "Commercial Invoice Value *" at bounding box center [815, 344] width 375 height 29
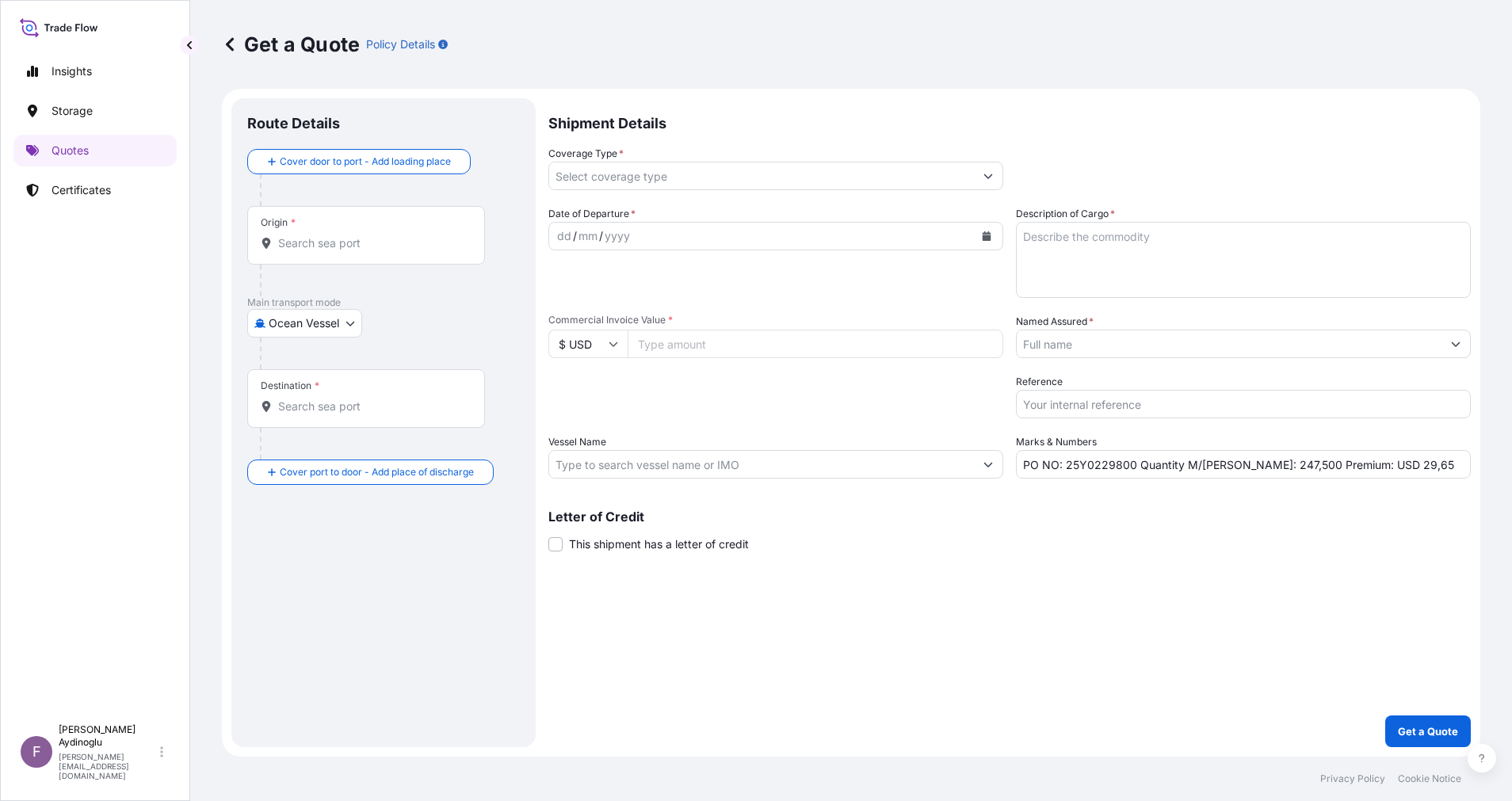
paste input "507065.68"
type input "507065.68"
click at [987, 630] on div "Shipment Details Coverage Type * Date of Departure * dd / mm / yyyy Cargo Categ…" at bounding box center [1009, 422] width 922 height 649
click at [1158, 272] on textarea "Description of Cargo *" at bounding box center [1243, 259] width 455 height 76
paste textarea "PP H3030T"
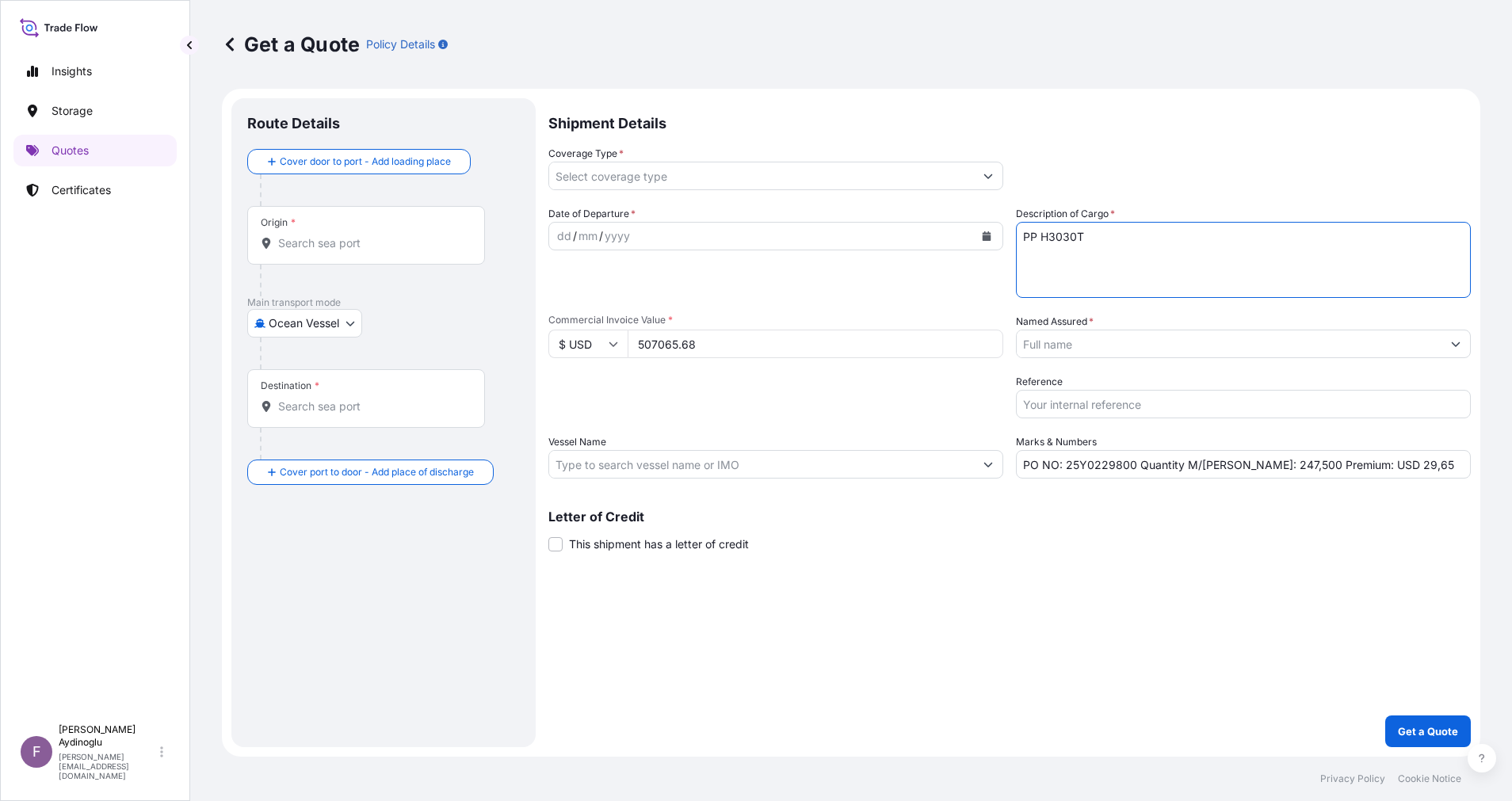
type textarea "PP H3030T"
click at [1146, 598] on div "Shipment Details Coverage Type * Date of Departure * dd / mm / yyyy Cargo Categ…" at bounding box center [1009, 422] width 922 height 649
drag, startPoint x: 1235, startPoint y: 469, endPoint x: 1248, endPoint y: 471, distance: 13.2
click at [1248, 471] on input "PO NO: 25Y0229800 Quantity M/[PERSON_NAME]: 247,500 Premium: USD 29,65" at bounding box center [1243, 464] width 455 height 29
type input "PO NO: 25Y0229800 Quantity M/[PERSON_NAME]: 495,000 Premium: USD 29,65"
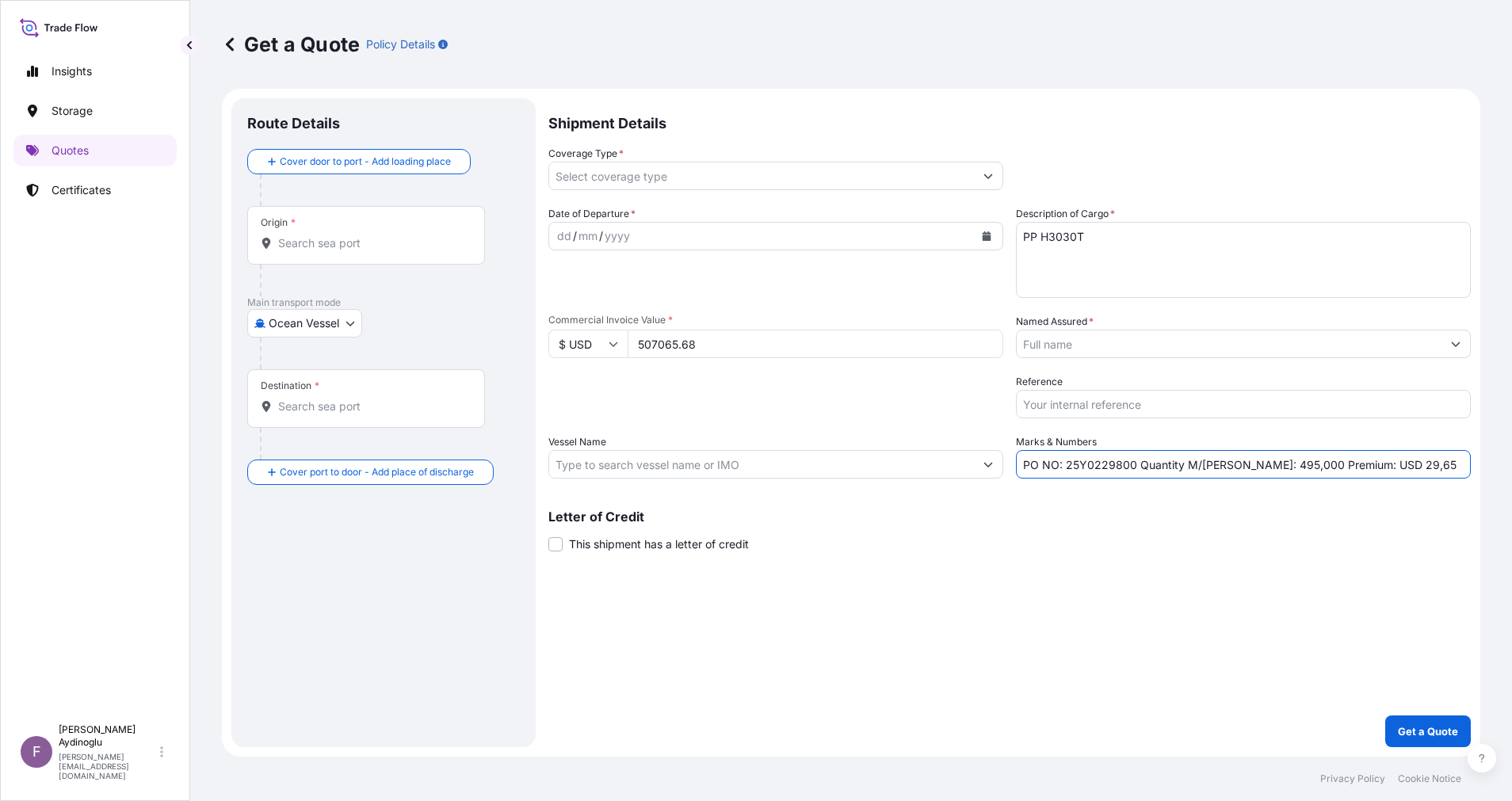
click at [822, 464] on input "Vessel Name" at bounding box center [761, 464] width 424 height 29
paste input "MSC DEILA - IS538A"
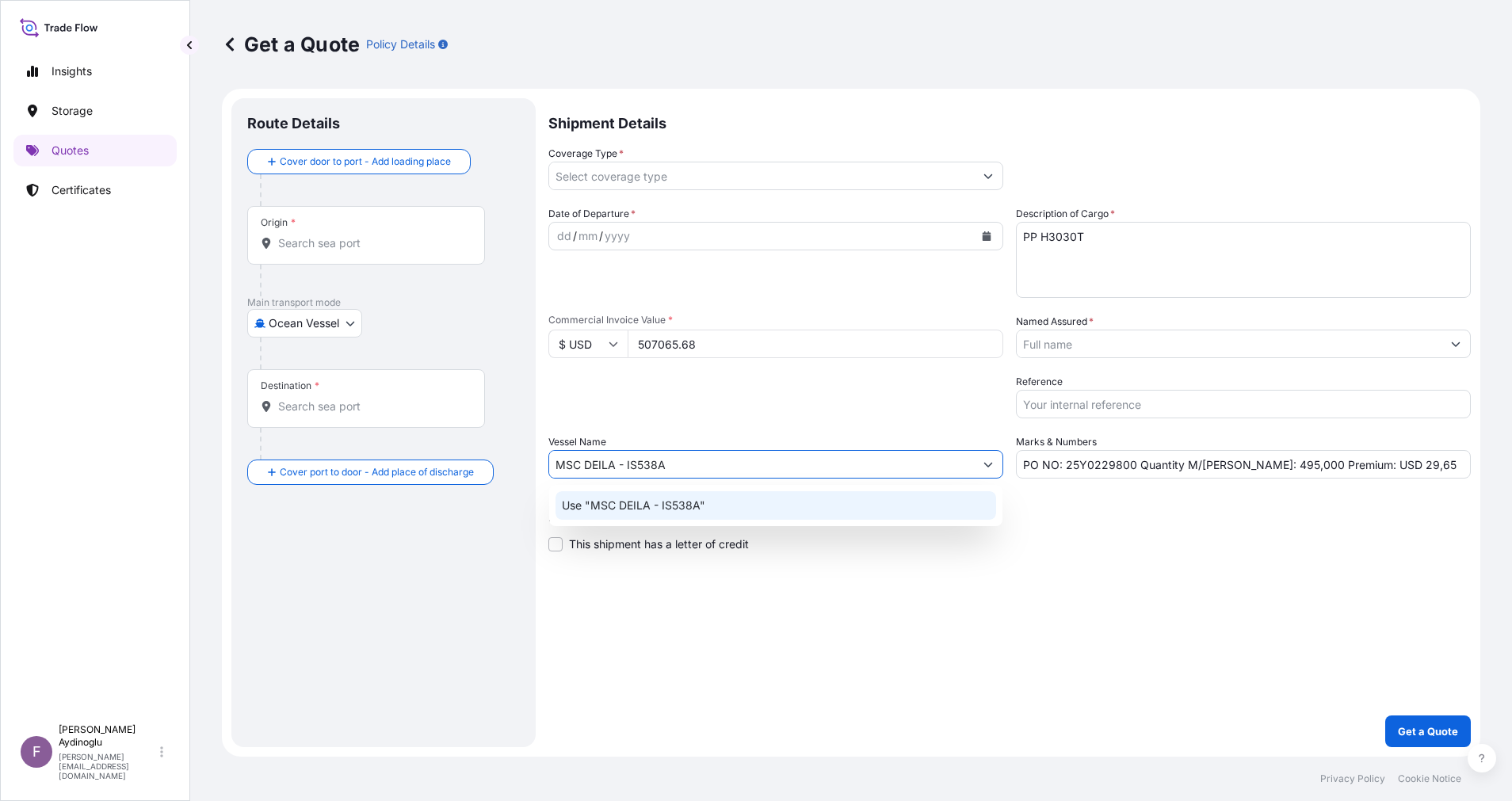
click at [851, 509] on div "Use "MSC DEILA - IS538A"" at bounding box center [776, 505] width 441 height 29
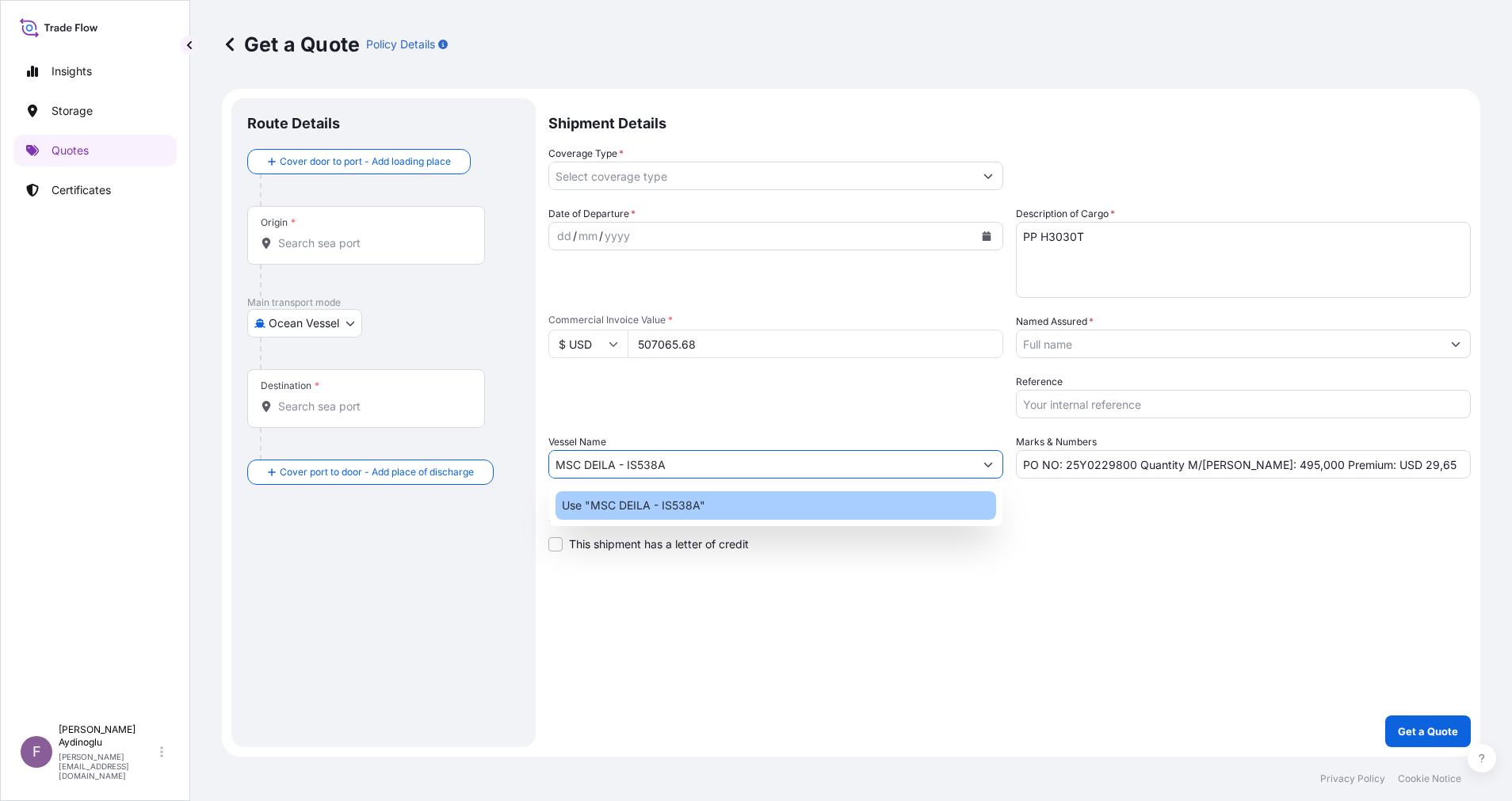
type input "MSC DEILA - IS538A"
click at [955, 590] on div "Shipment Details Coverage Type * Date of Departure * dd / mm / yyyy Cargo Categ…" at bounding box center [1009, 422] width 922 height 649
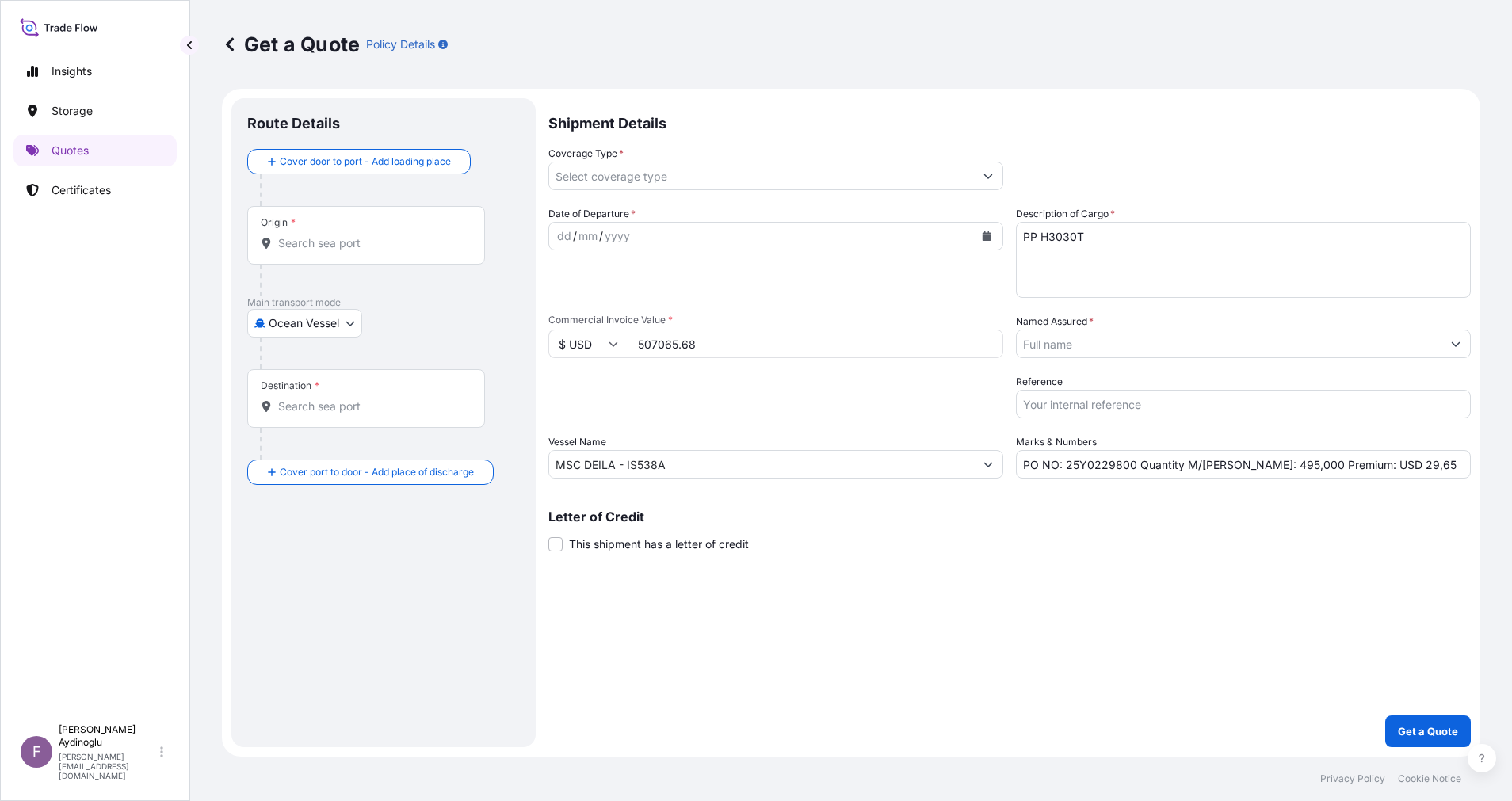
click at [388, 243] on input "Origin *" at bounding box center [371, 243] width 187 height 16
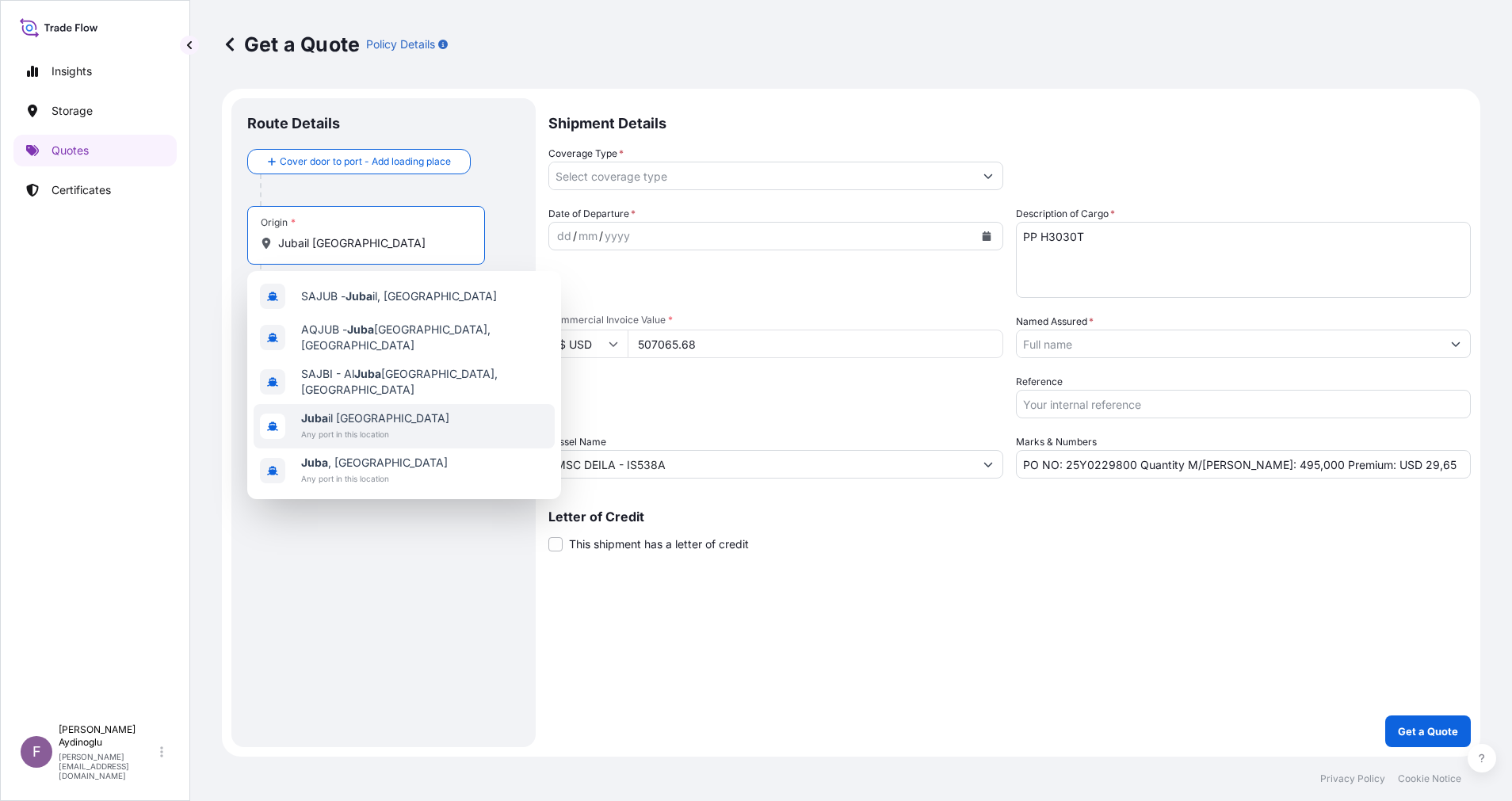
type input "Jubail [GEOGRAPHIC_DATA]"
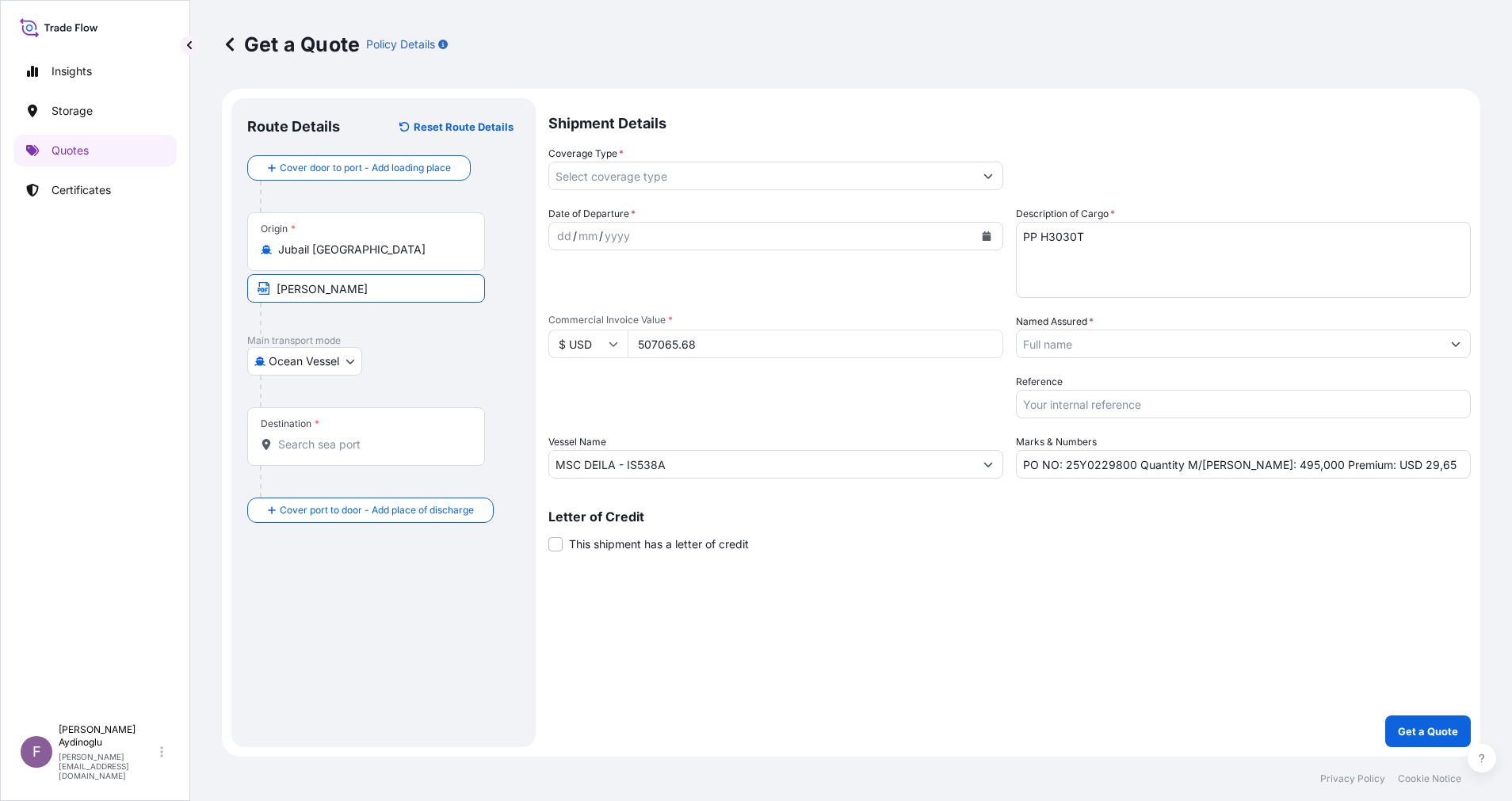
type input "JUBAIL / [GEOGRAPHIC_DATA]"
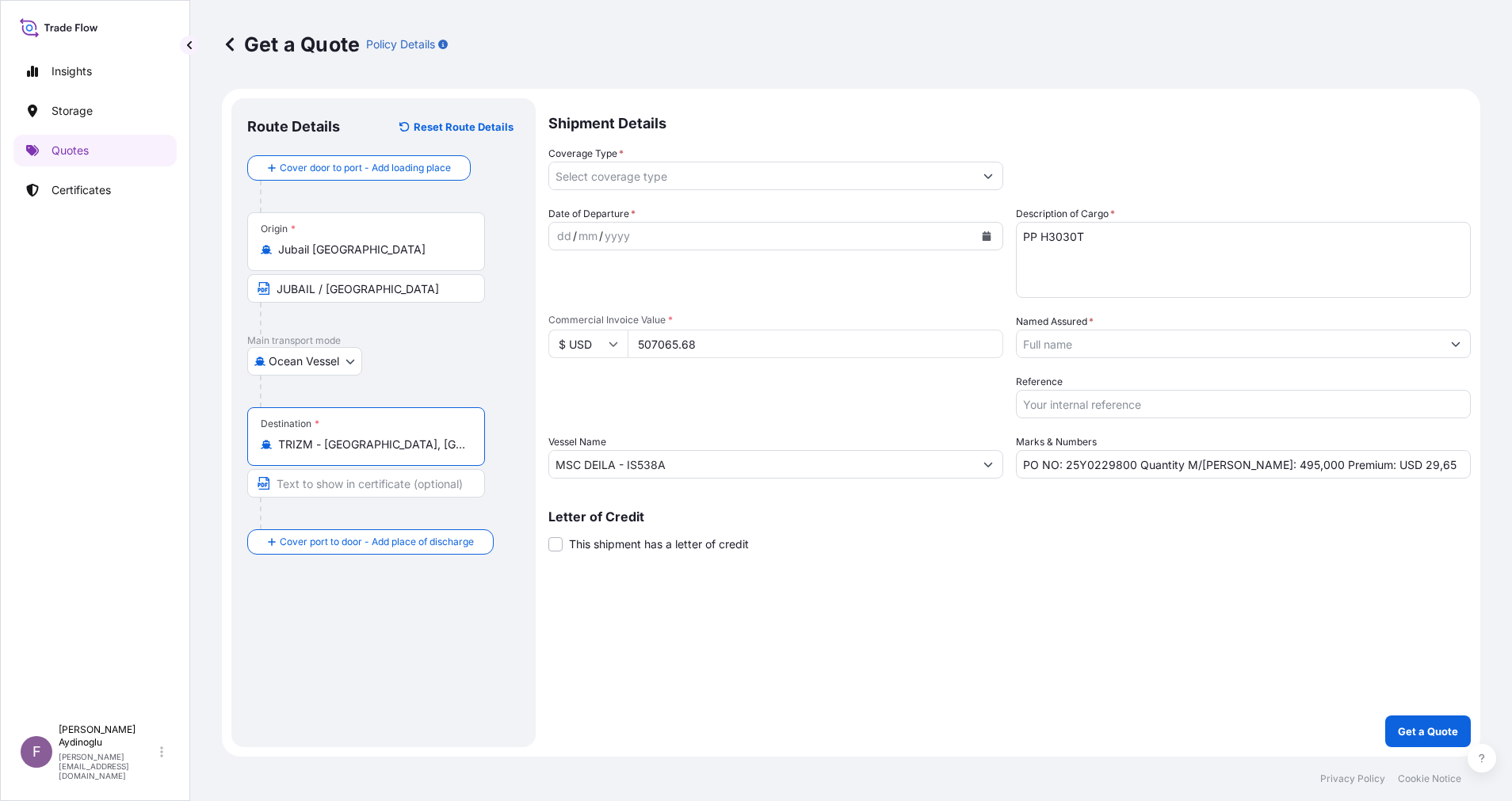
type input "TRIZM - [GEOGRAPHIC_DATA], [GEOGRAPHIC_DATA]"
type input "IZMIR / [GEOGRAPHIC_DATA]"
click at [564, 230] on div "dd" at bounding box center [564, 237] width 18 height 19
click at [986, 176] on icon "Show suggestions" at bounding box center [989, 176] width 9 height 4
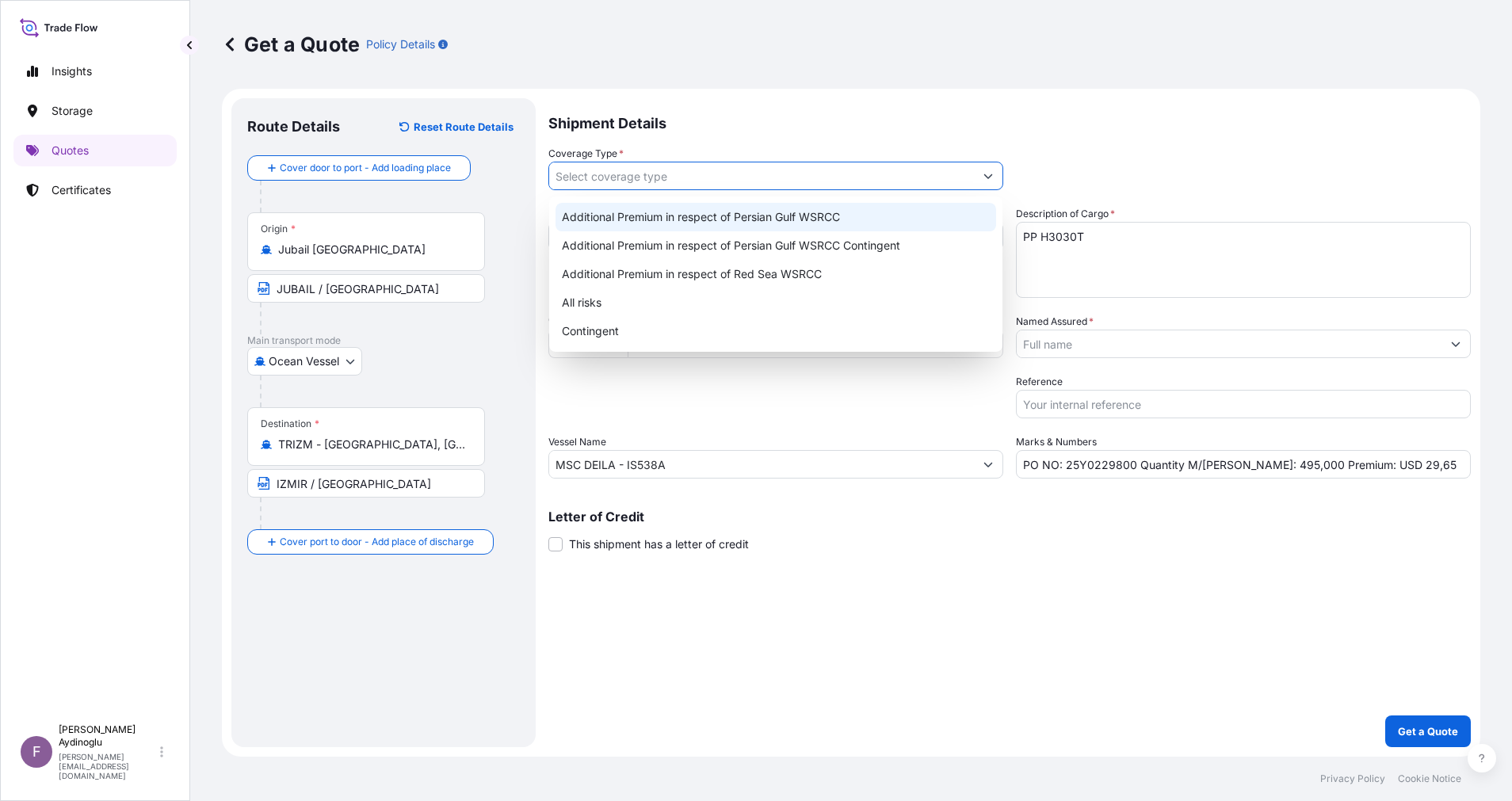
click at [820, 225] on div "Additional Premium in respect of Persian Gulf WSRCC" at bounding box center [776, 216] width 441 height 29
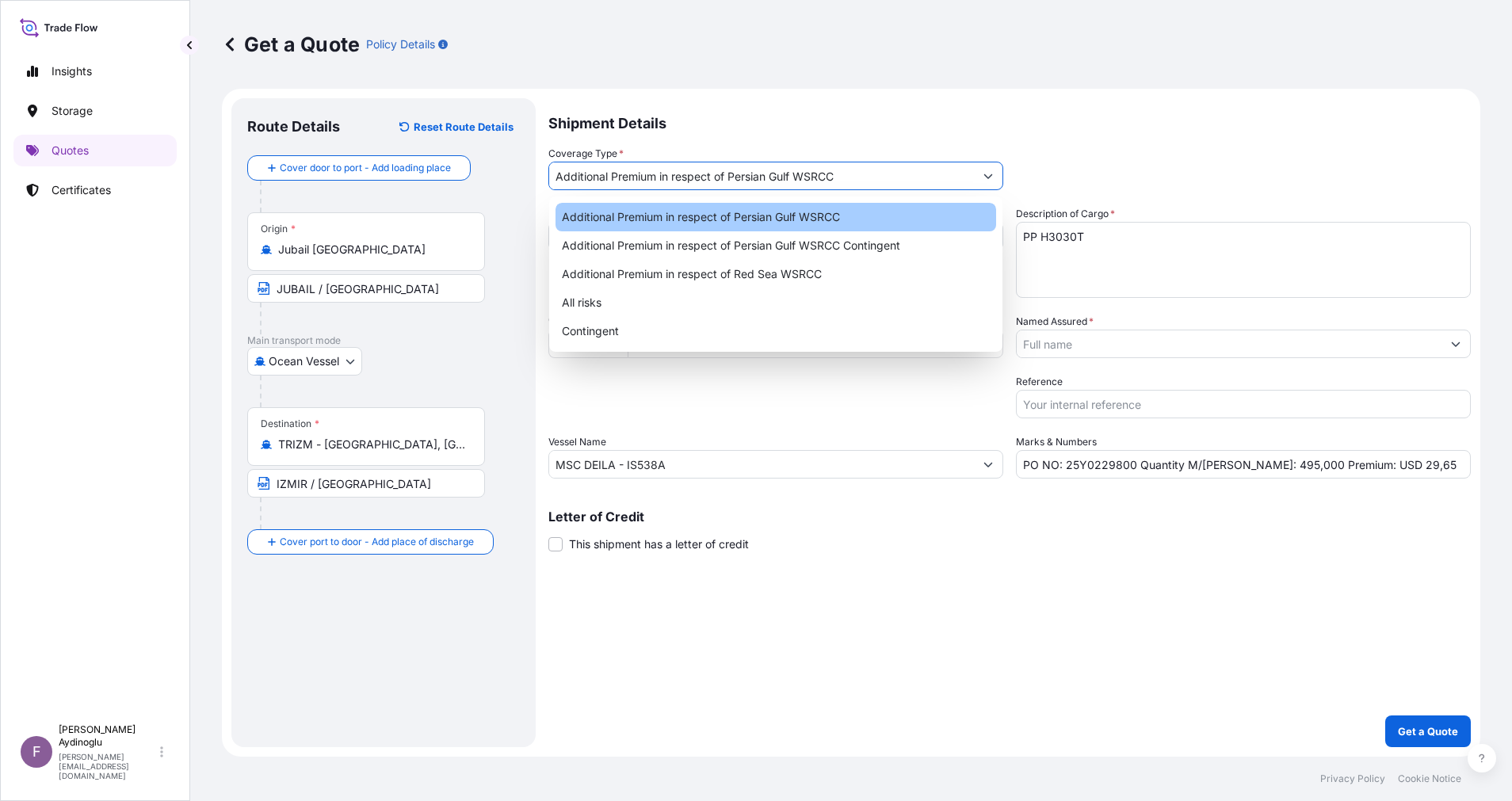
type input "Additional Premium in respect of Persian Gulf WSRCC"
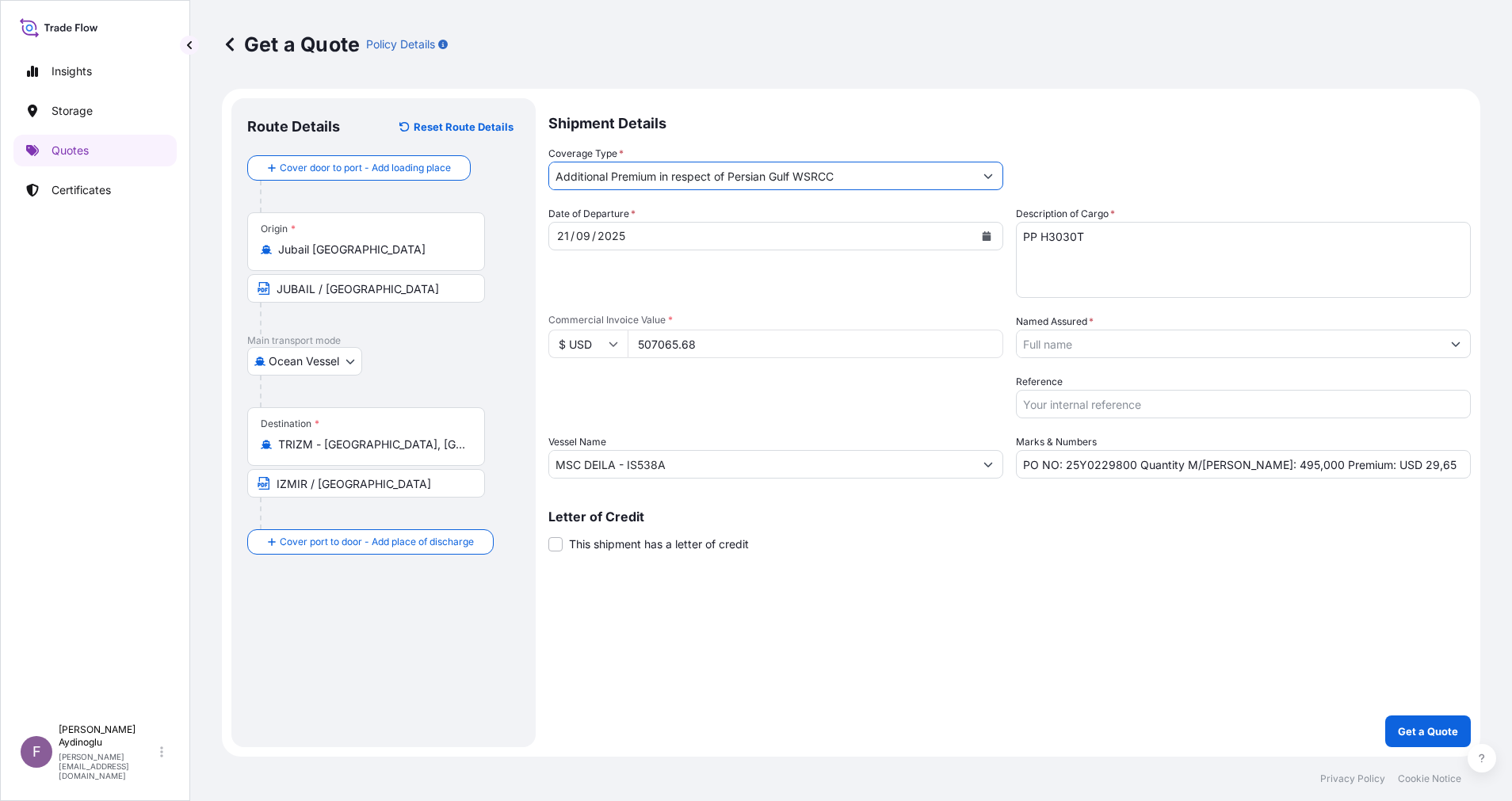
click at [1019, 592] on div "Shipment Details Coverage Type * Additional Premium in respect of Persian Gulf …" at bounding box center [1009, 422] width 922 height 649
drag, startPoint x: 1388, startPoint y: 464, endPoint x: 1359, endPoint y: 466, distance: 29.1
click at [1359, 466] on input "PO NO: 25Y0229800 Quantity M/[PERSON_NAME]: 495,000 Premium: USD 29,65" at bounding box center [1243, 464] width 455 height 29
type input "PO NO: 25Y0229800 Quantity M/[PERSON_NAME]: 495,000 Premium: USD 106,48"
click at [1464, 348] on button "Show suggestions" at bounding box center [1455, 344] width 29 height 29
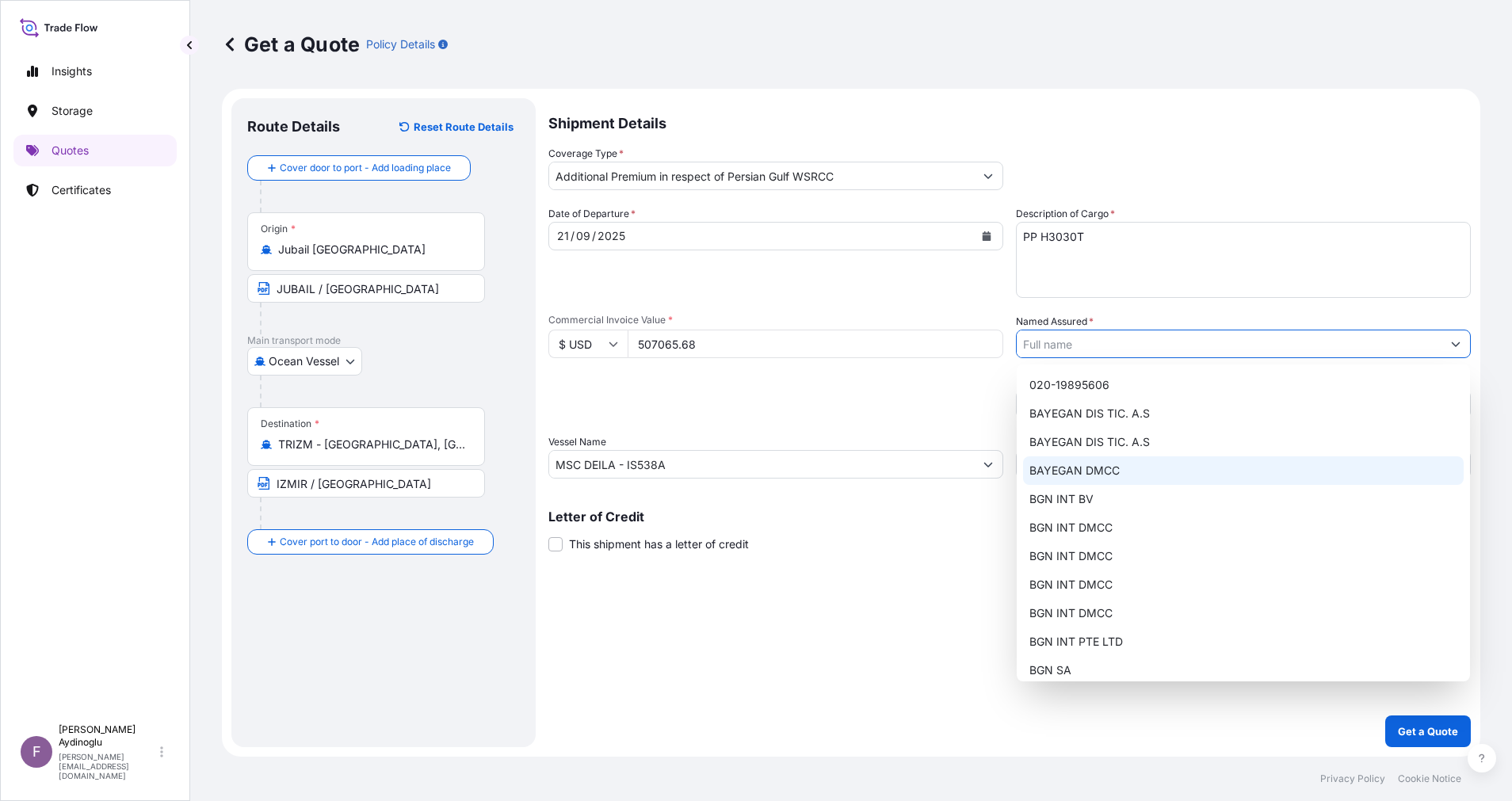
click at [1192, 467] on div "BAYEGAN DMCC" at bounding box center [1243, 471] width 441 height 29
type input "BAYEGAN DMCC"
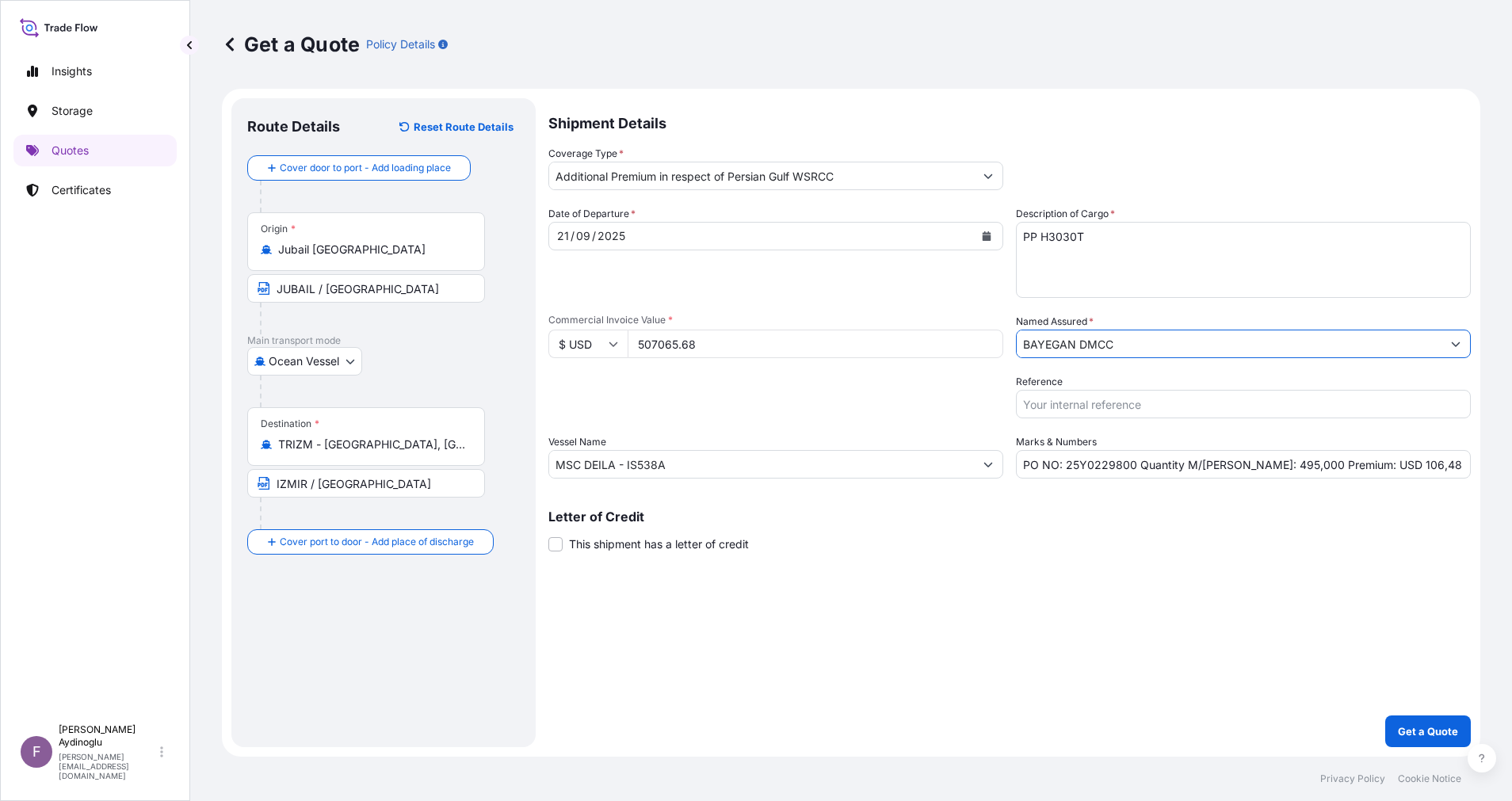
click at [1157, 634] on div "Shipment Details Coverage Type * Additional Premium in respect of Persian Gulf …" at bounding box center [1009, 422] width 922 height 649
click at [1413, 719] on button "Get a Quote" at bounding box center [1428, 731] width 86 height 32
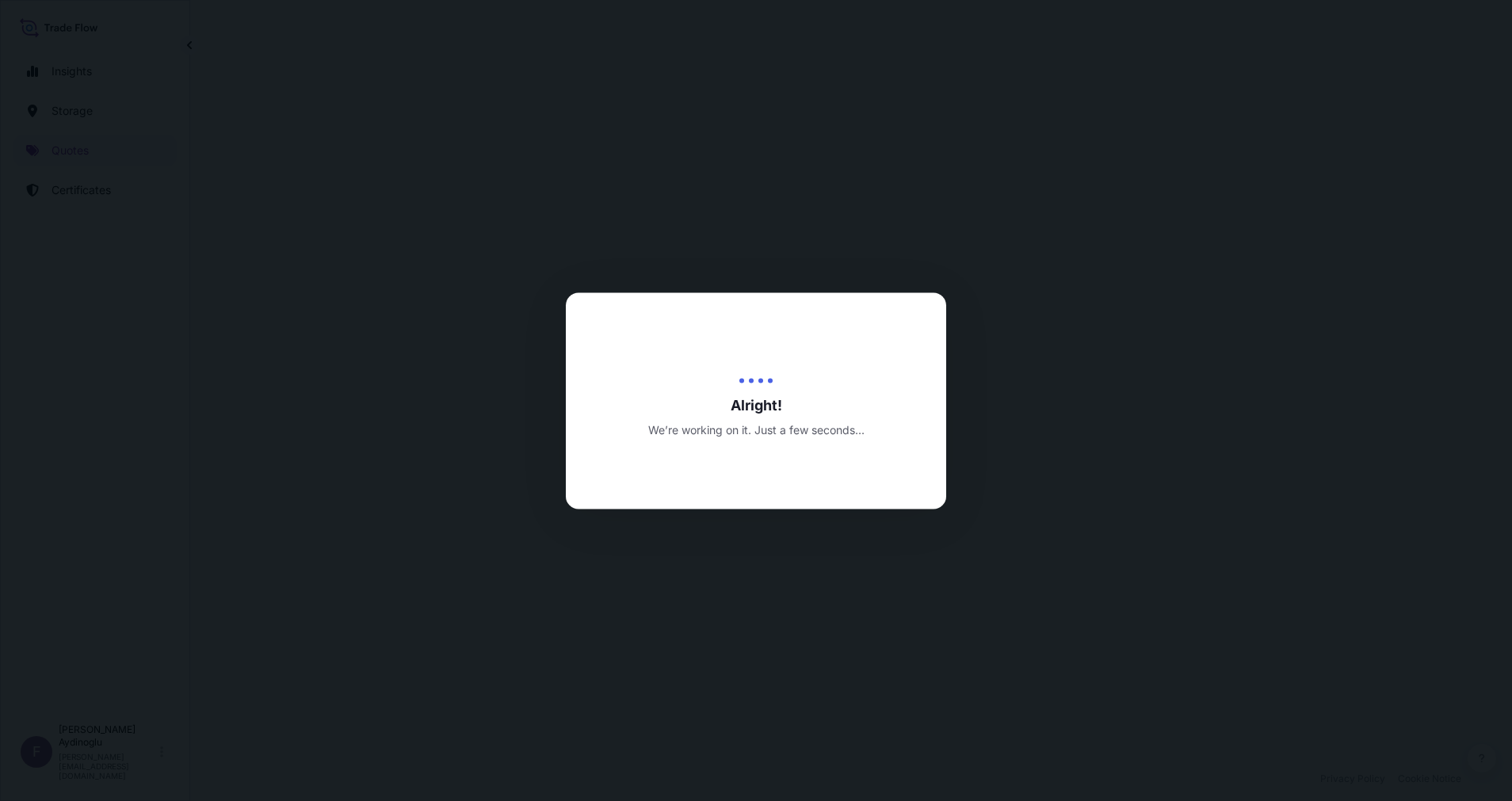
select select "Ocean Vessel"
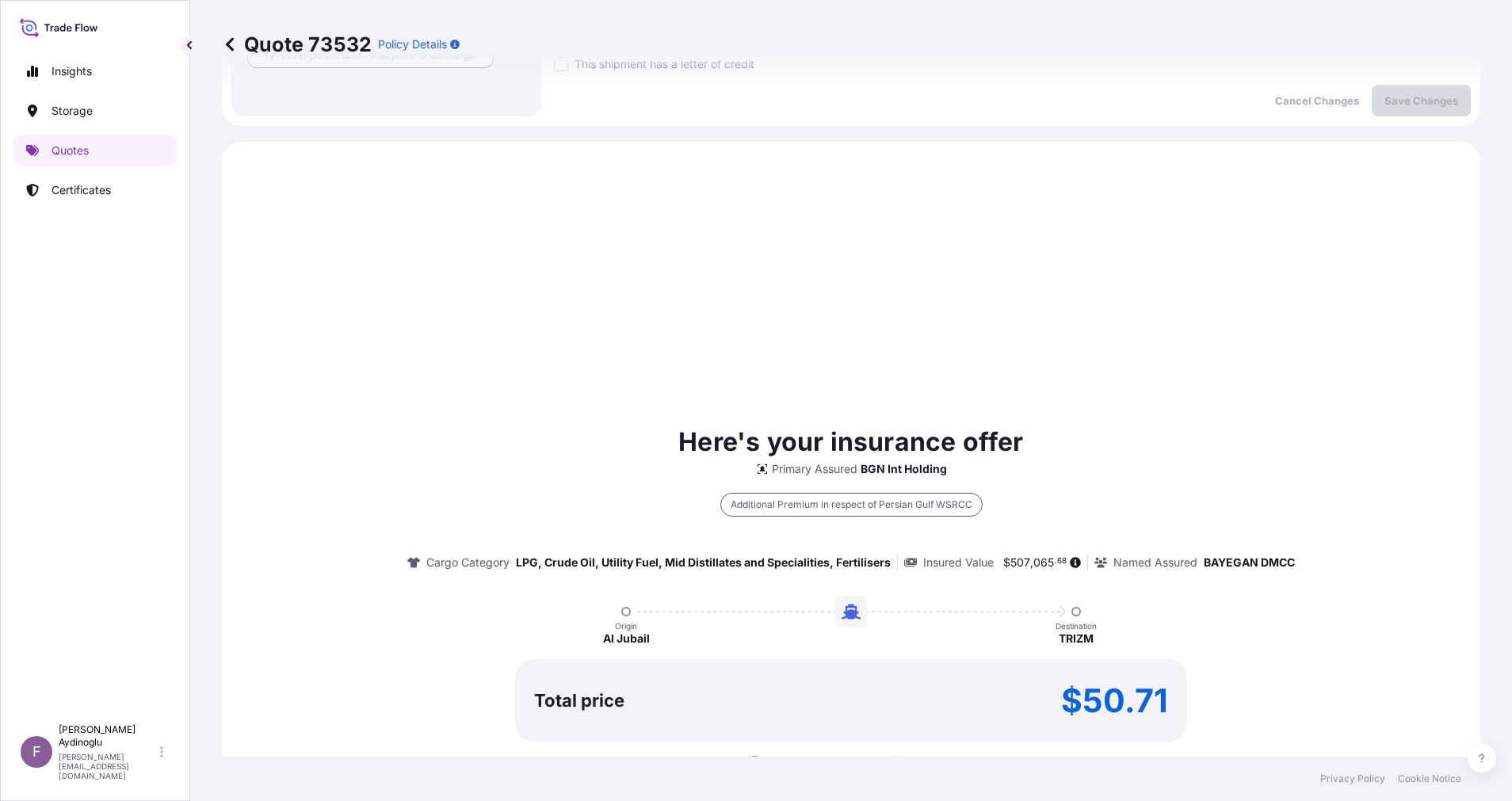
scroll to position [542, 0]
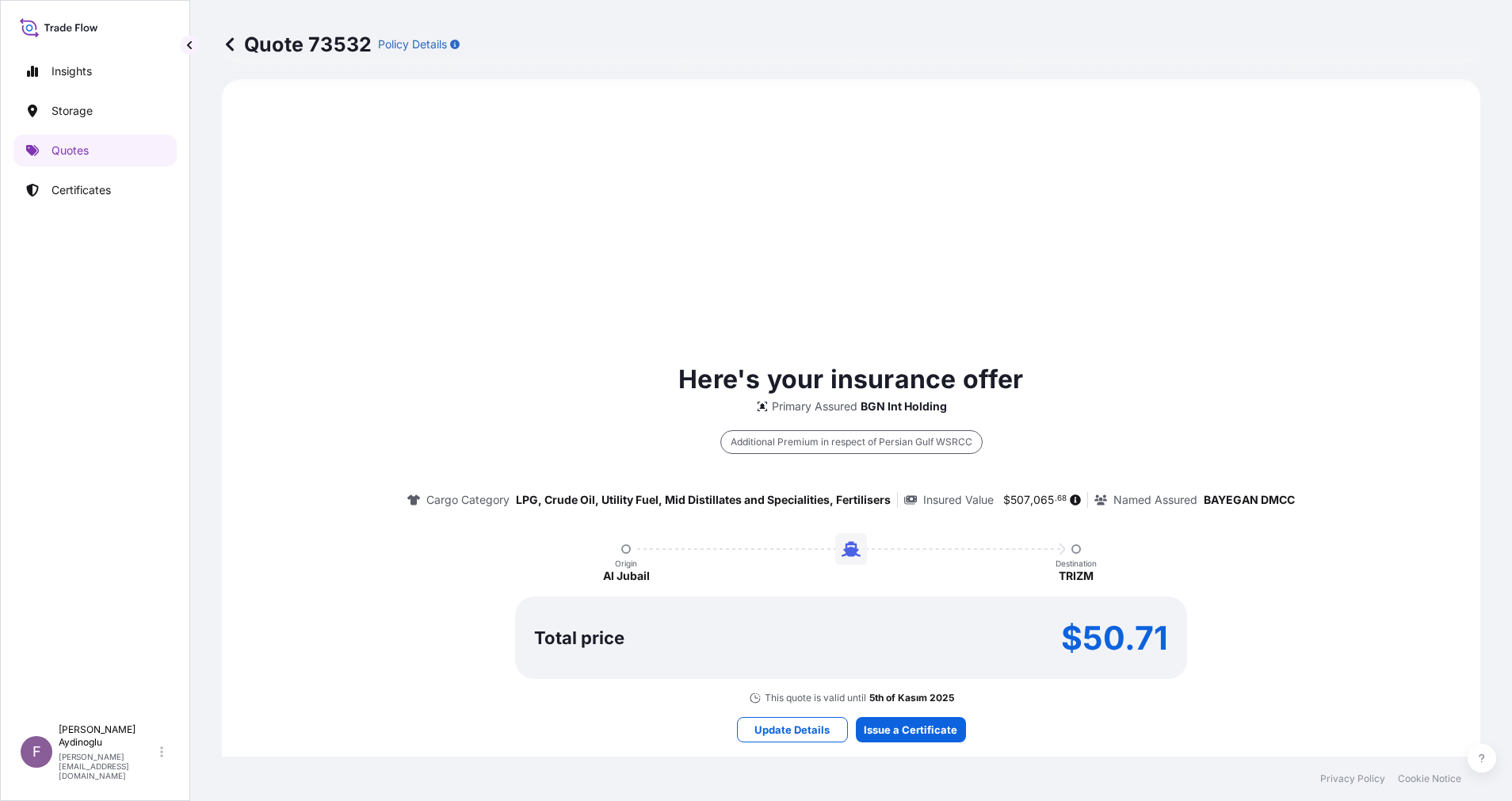
click at [893, 712] on div "Here's your insurance offer Primary Assured BGN Int Holding Additional Premium …" at bounding box center [850, 551] width 1214 height 899
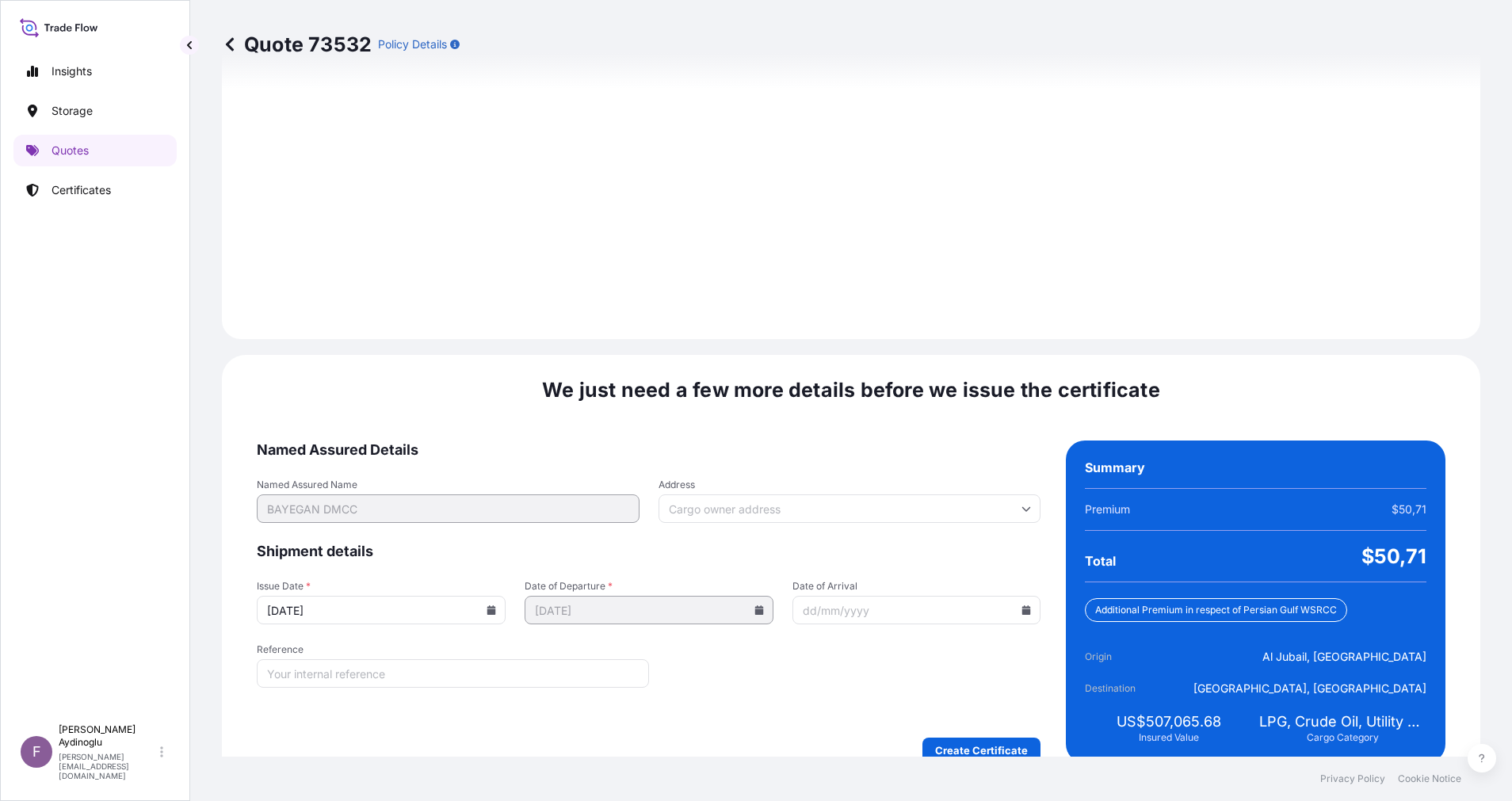
scroll to position [1701, 0]
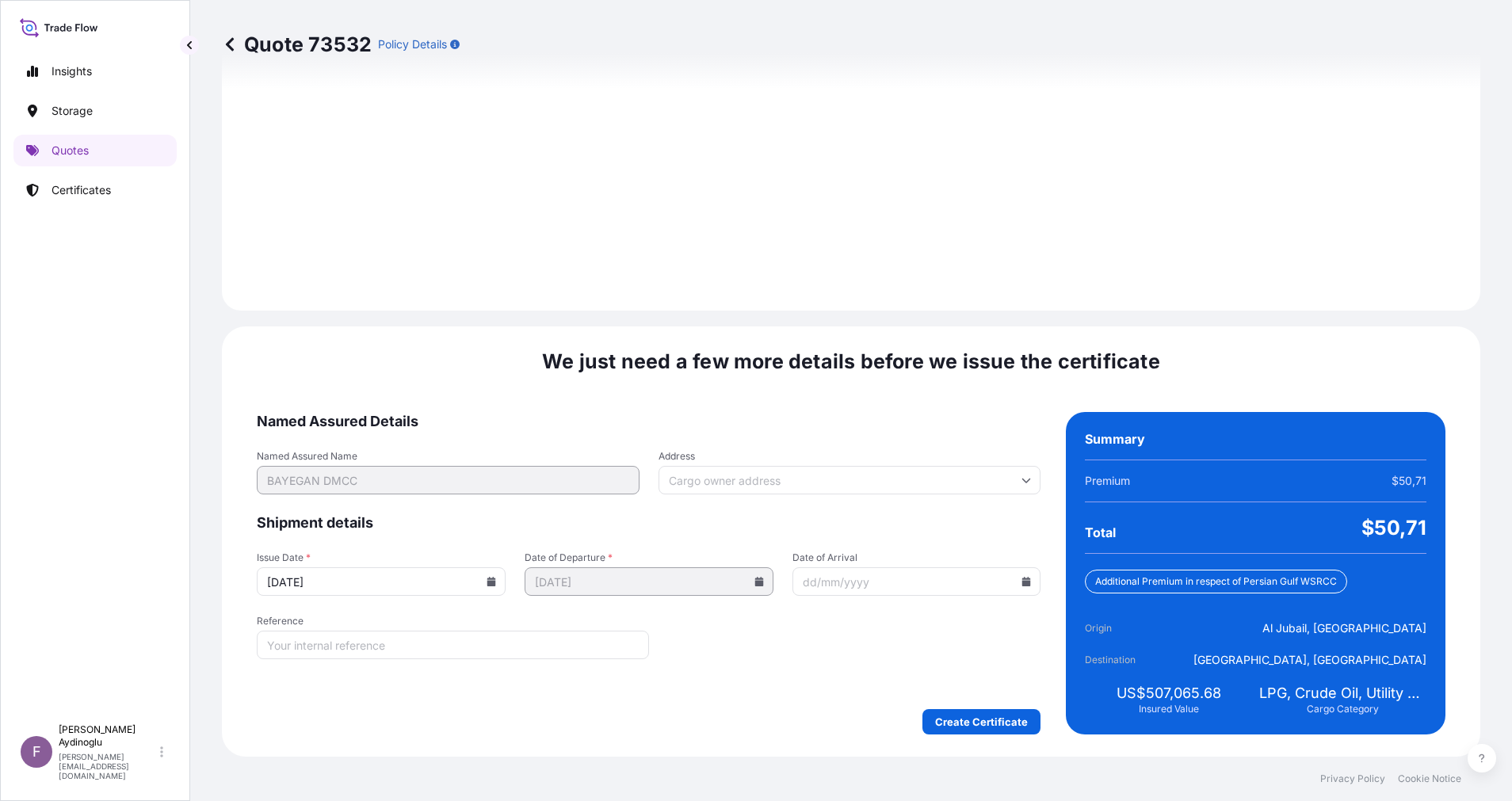
drag, startPoint x: 974, startPoint y: 705, endPoint x: 976, endPoint y: 712, distance: 7.3
click at [976, 711] on form "Named Assured Details Named Assured Name BAYEGAN DMCC Address Shipment details …" at bounding box center [649, 573] width 784 height 323
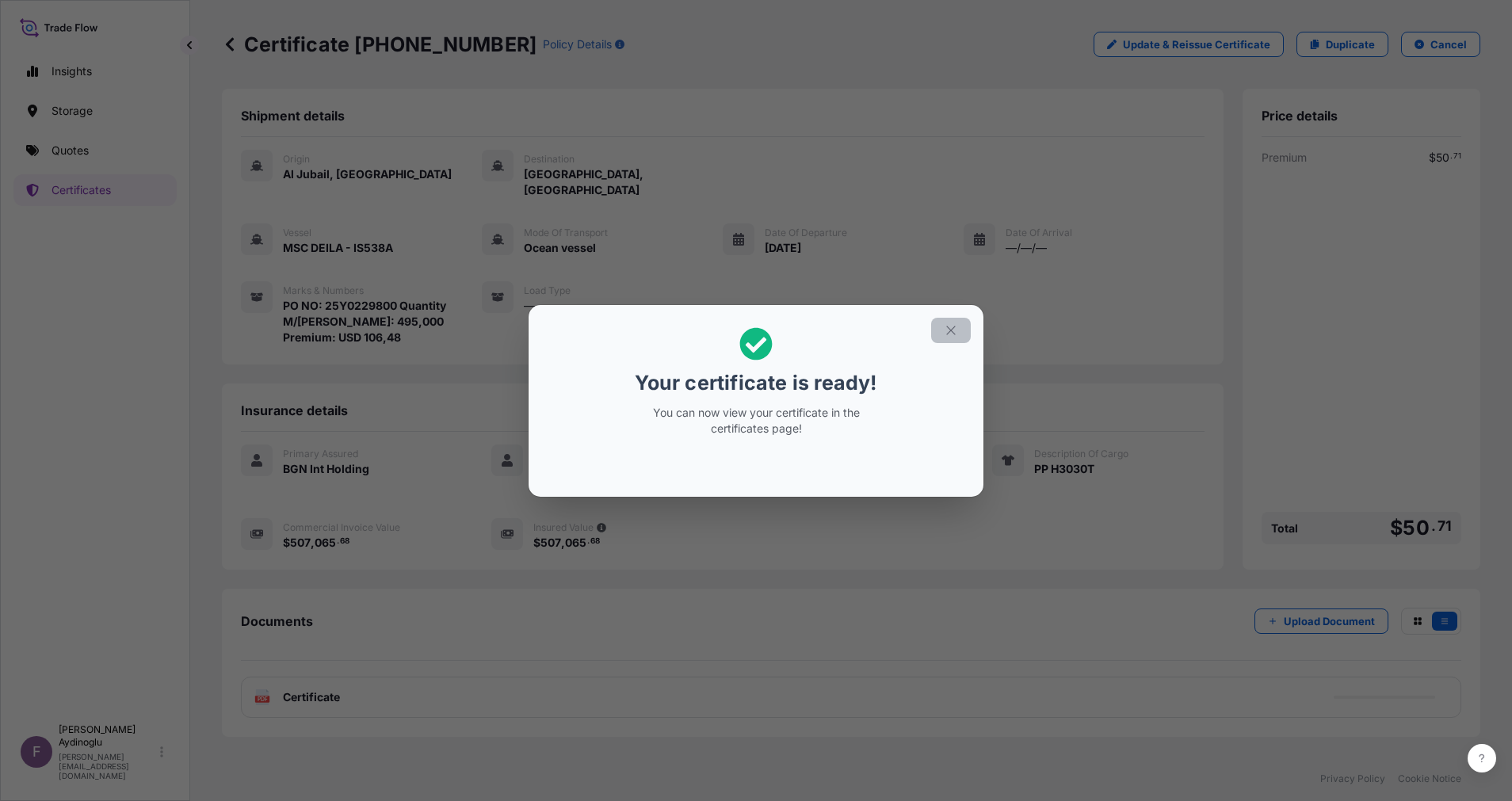
click at [956, 334] on icon "button" at bounding box center [950, 330] width 14 height 14
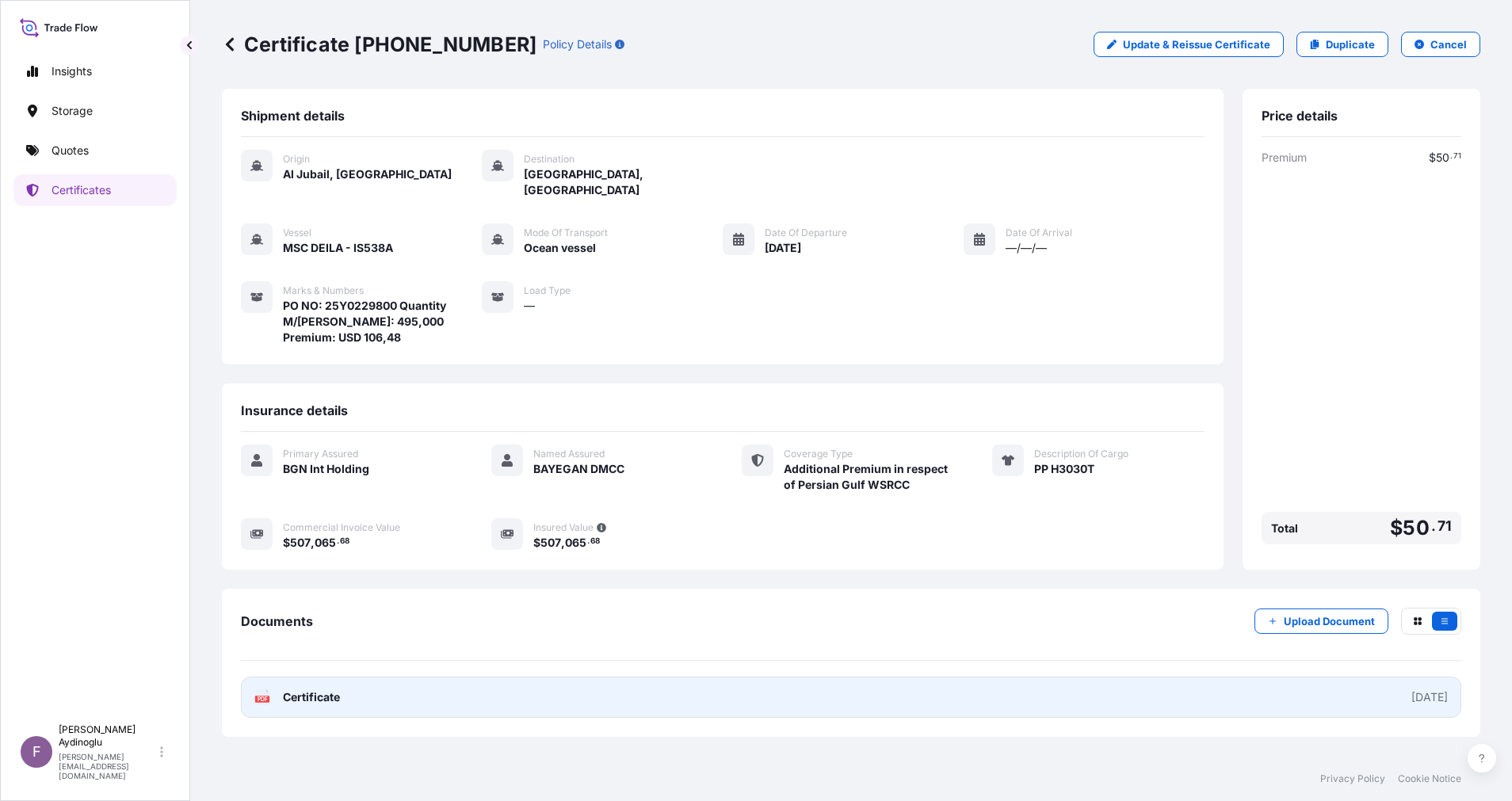
click at [777, 699] on link "PDF Certificate [DATE]" at bounding box center [851, 697] width 1220 height 41
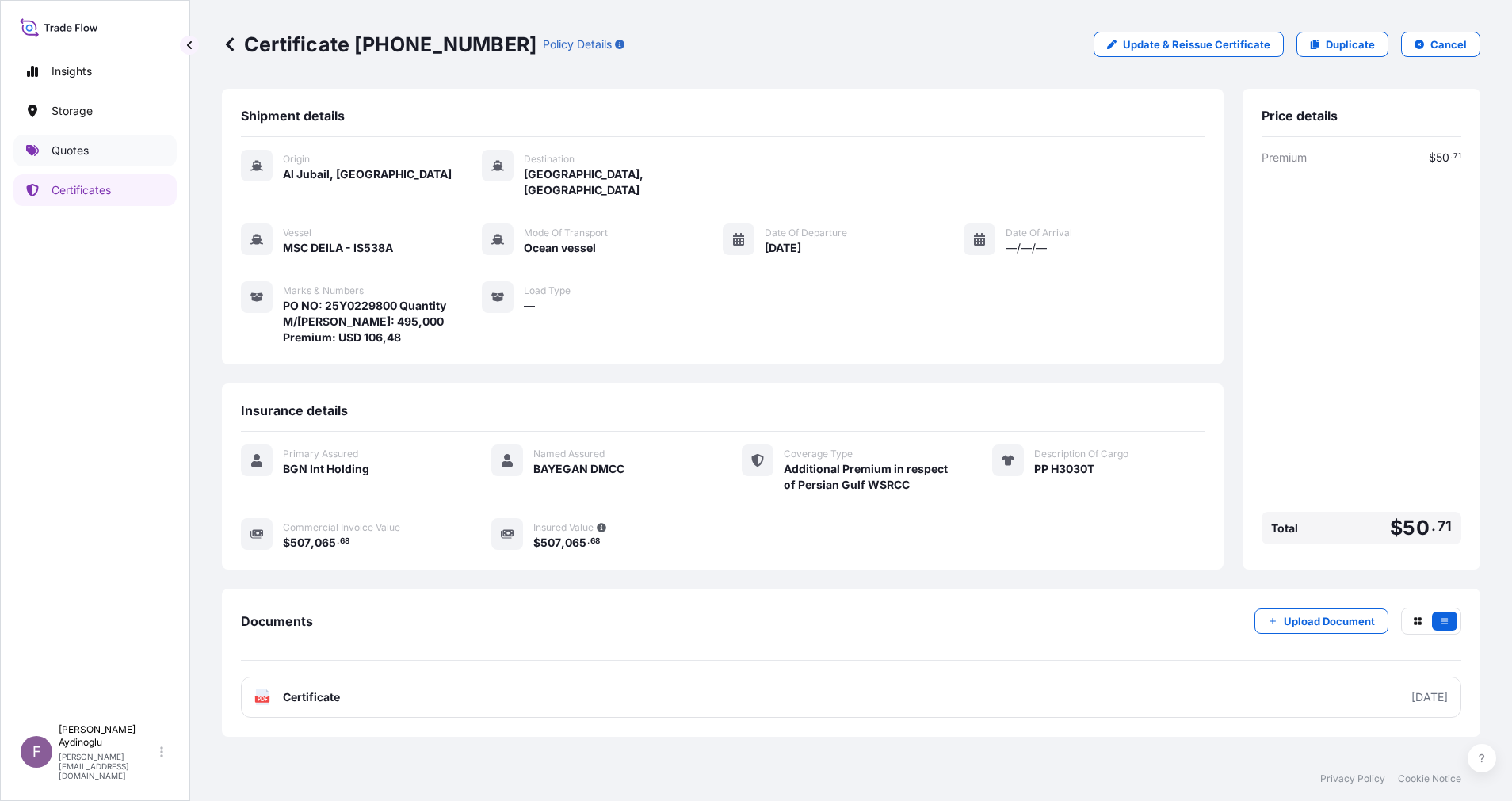
click at [115, 139] on link "Quotes" at bounding box center [95, 151] width 163 height 32
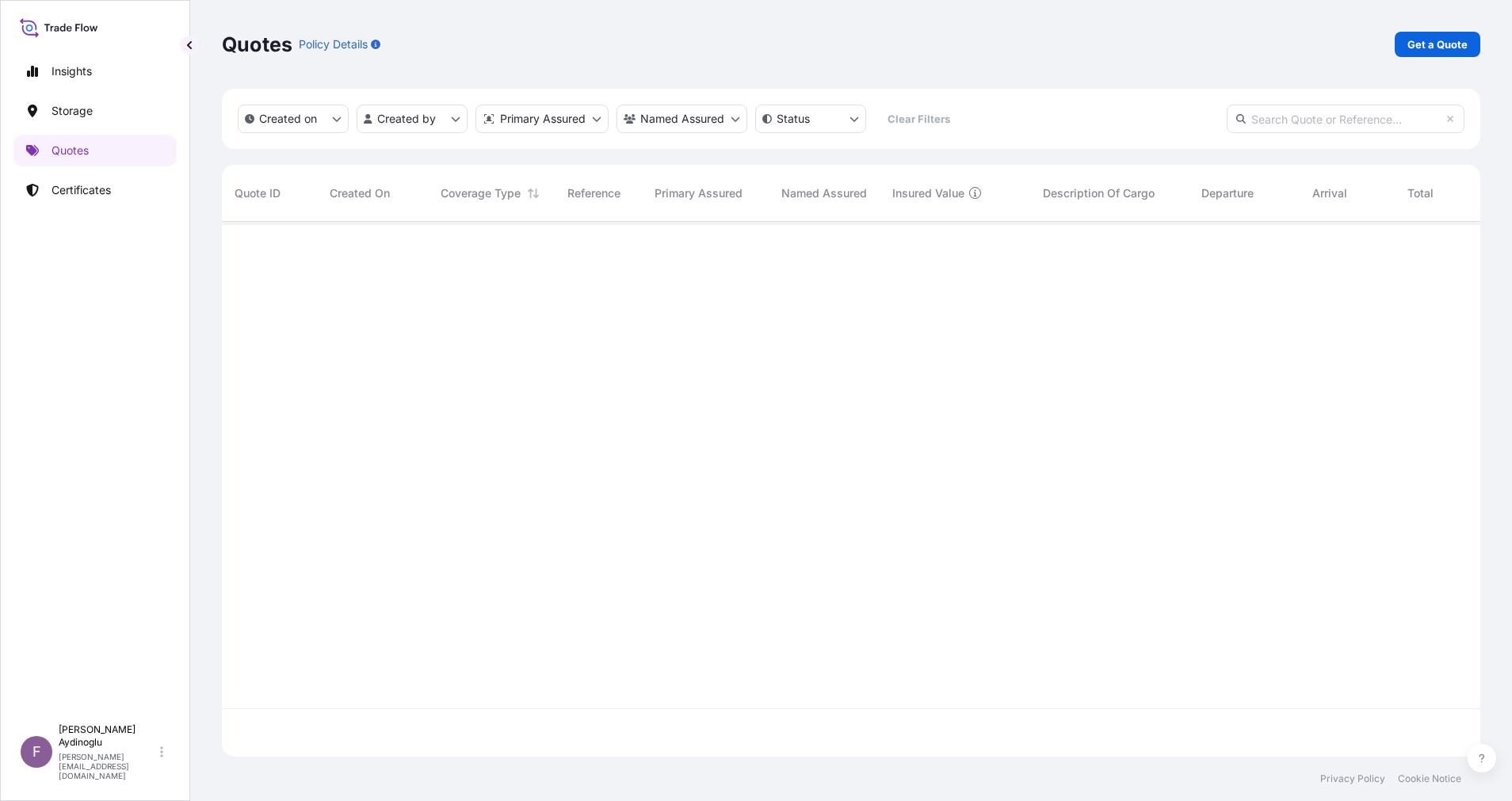
scroll to position [525, 1240]
click at [1423, 52] on p "Get a Quote" at bounding box center [1437, 45] width 60 height 16
select select "Ocean Vessel"
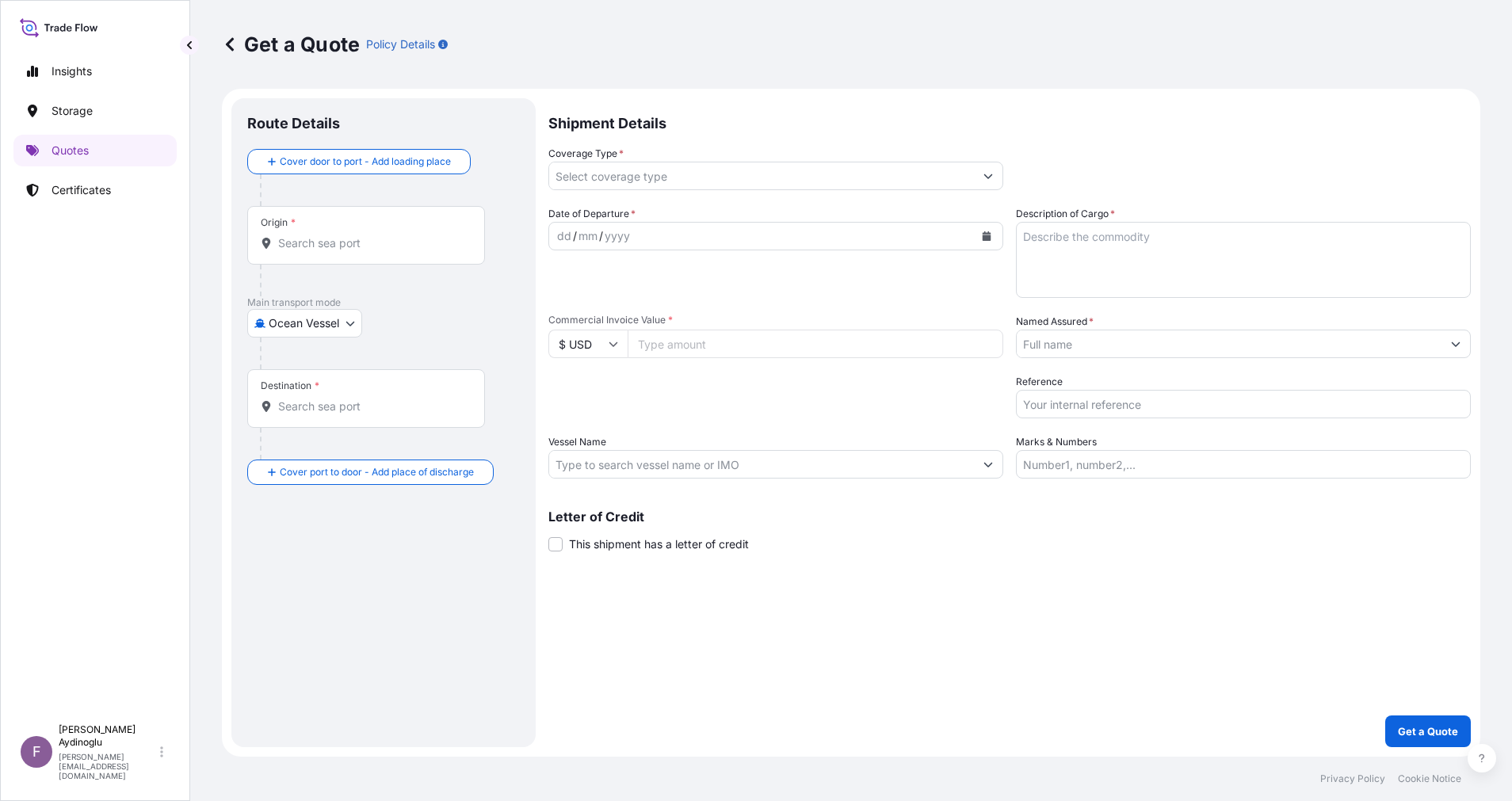
click at [1225, 466] on input "Marks & Numbers" at bounding box center [1243, 464] width 455 height 29
paste input "PO NO: 25Y0168600 Quantity M/[PERSON_NAME]: 247,500 Premium: USD 29,65"
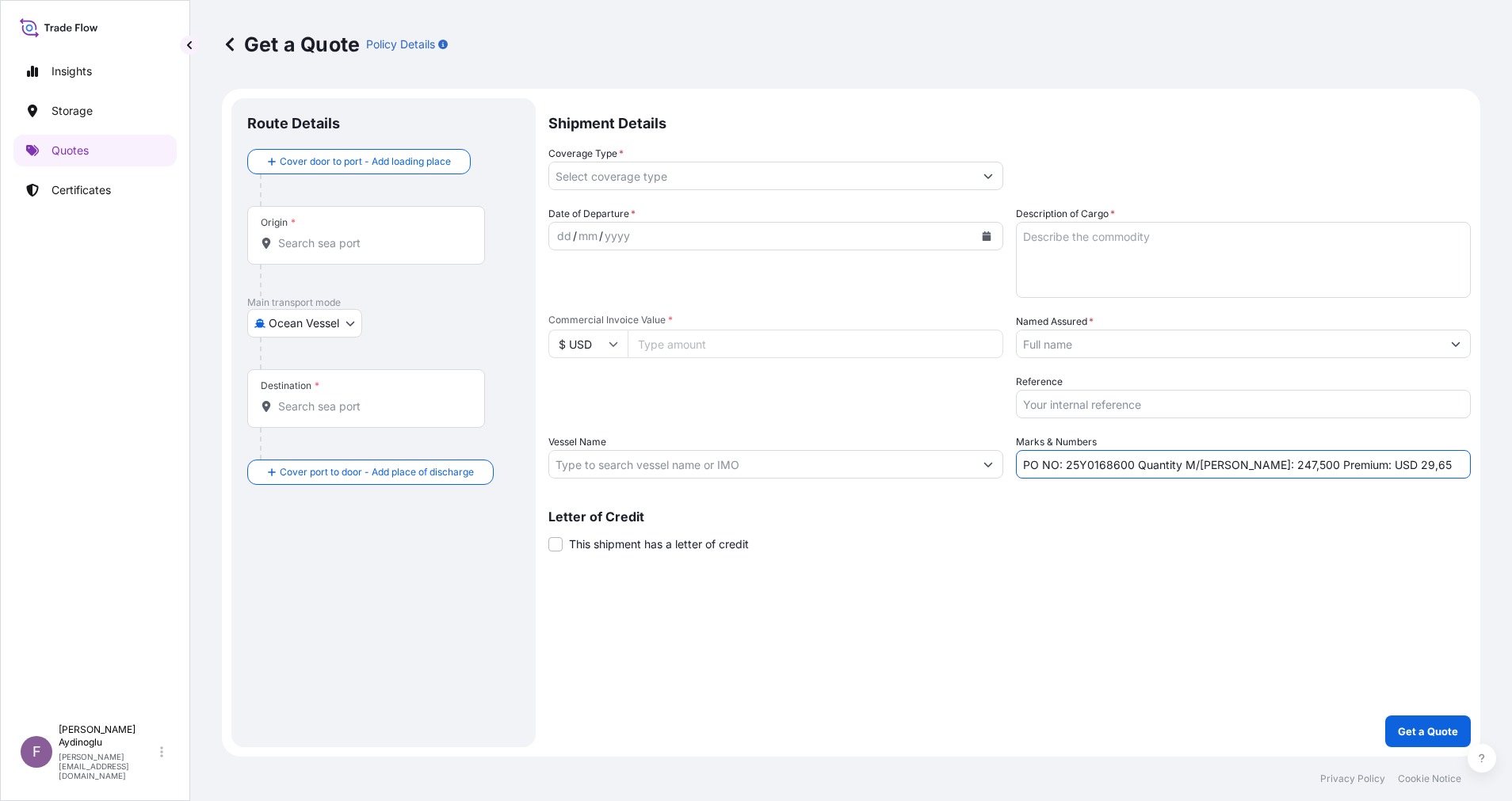
drag, startPoint x: 1007, startPoint y: 619, endPoint x: 935, endPoint y: 713, distance: 118.4
click at [1006, 620] on div "Shipment Details Coverage Type * Date of Departure * dd / mm / yyyy Cargo Categ…" at bounding box center [1009, 422] width 922 height 649
drag, startPoint x: 1067, startPoint y: 464, endPoint x: 1129, endPoint y: 468, distance: 62.1
click at [1129, 468] on input "PO NO: 25Y0168600 Quantity M/[PERSON_NAME]: 247,500 Premium: USD 29,65" at bounding box center [1243, 464] width 455 height 29
paste input "2285"
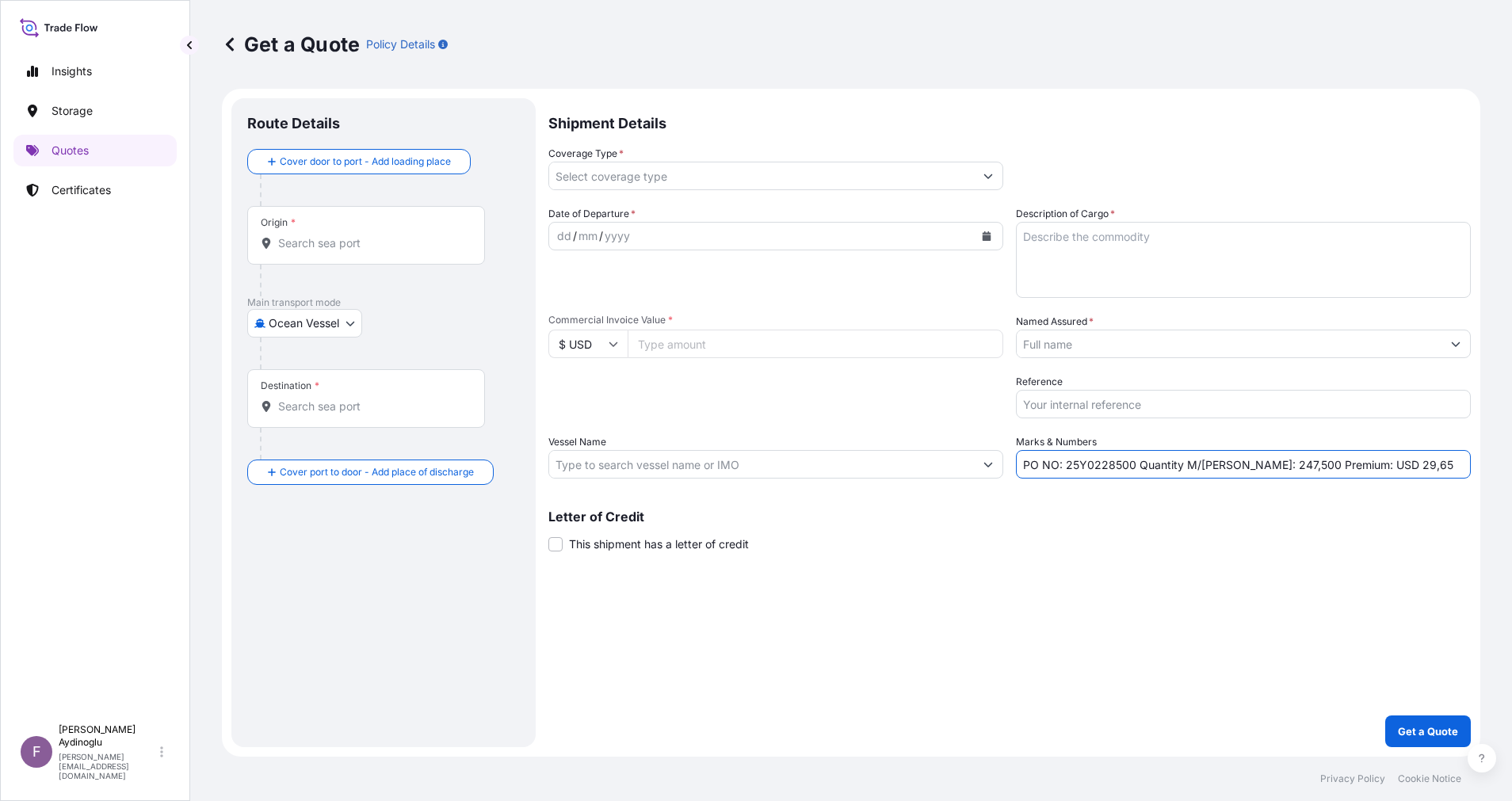
type input "PO NO: 25Y0228500 Quantity M/[PERSON_NAME]: 247,500 Premium: USD 29,65"
click at [1182, 546] on div "Letter of Credit This shipment has a letter of credit Letter of credit * Letter…" at bounding box center [1009, 531] width 922 height 42
click at [699, 346] on input "Commercial Invoice Value *" at bounding box center [815, 344] width 375 height 29
paste input "2028262.5"
type input "2028262.5"
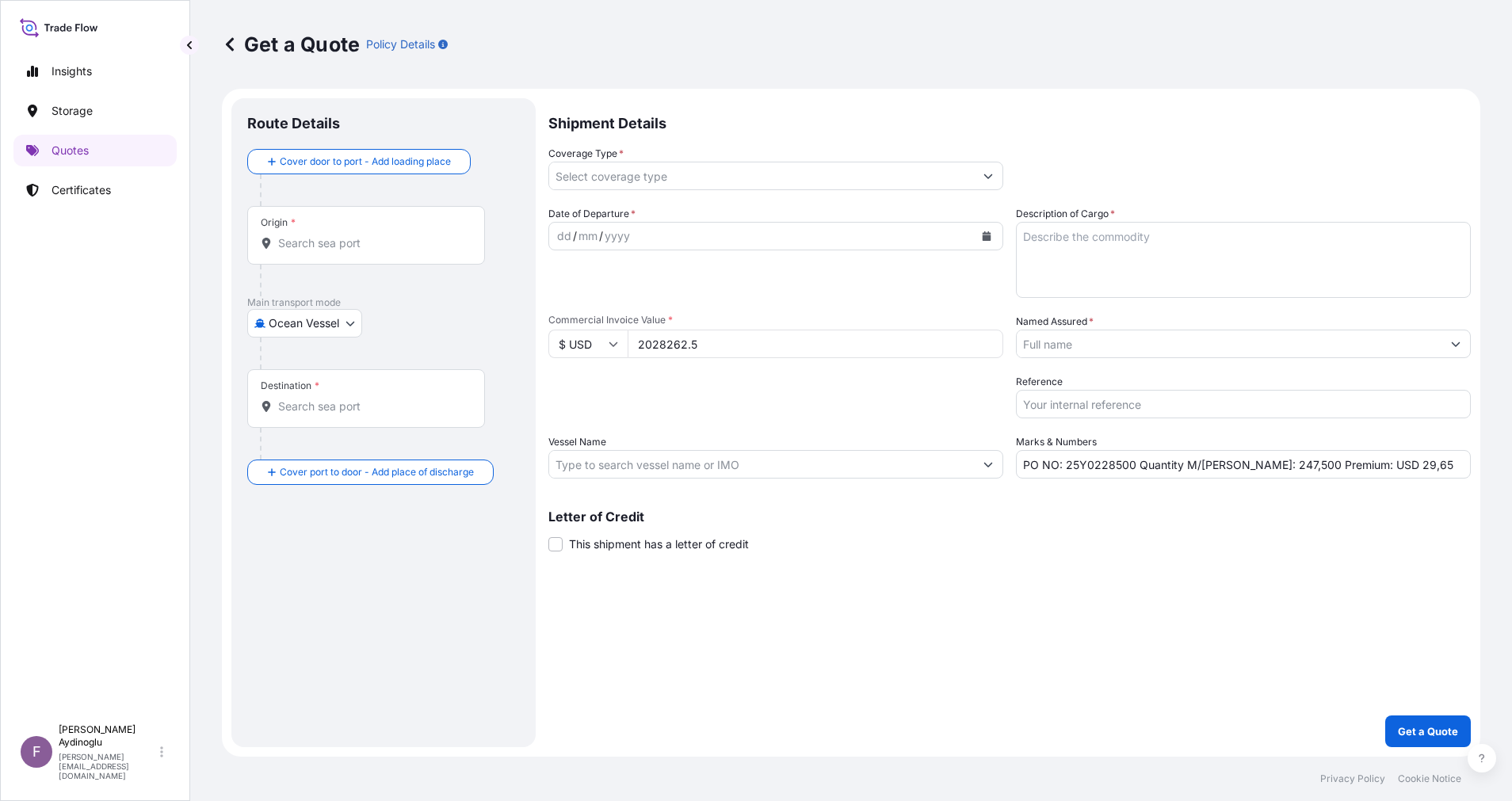
click at [982, 673] on div "Shipment Details Coverage Type * Date of Departure * dd / mm / yyyy Cargo Categ…" at bounding box center [1009, 422] width 922 height 649
click at [1119, 271] on textarea "Description of Cargo *" at bounding box center [1243, 259] width 455 height 76
paste textarea "PP H3030T"
type textarea "PP H3030T"
drag, startPoint x: 1124, startPoint y: 528, endPoint x: 1125, endPoint y: 536, distance: 8.1
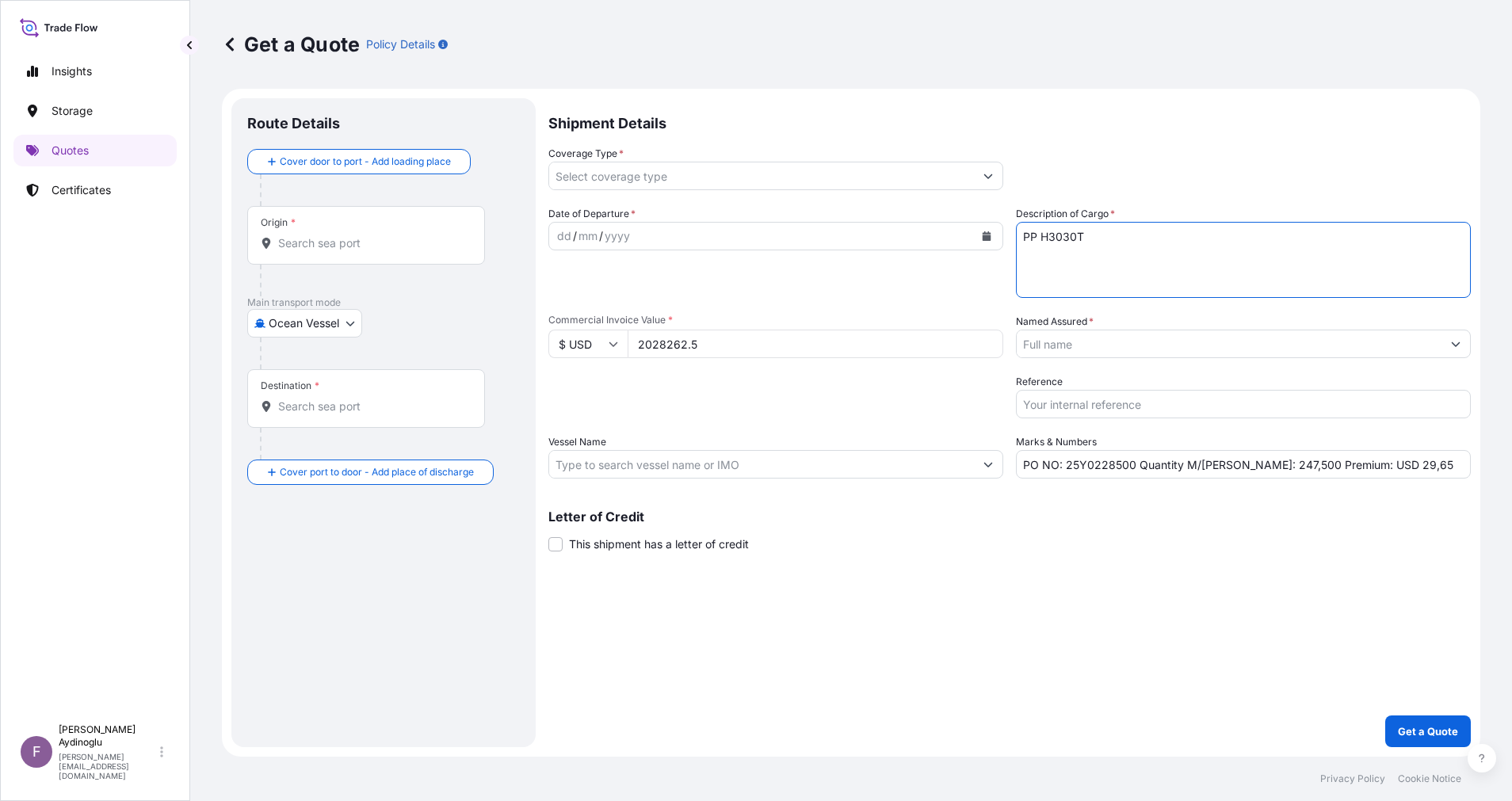
click at [1125, 529] on div "Letter of Credit This shipment has a letter of credit Letter of credit * Letter…" at bounding box center [1009, 531] width 922 height 42
drag, startPoint x: 1231, startPoint y: 468, endPoint x: 1247, endPoint y: 472, distance: 16.5
click at [1247, 472] on input "PO NO: 25Y0228500 Quantity M/[PERSON_NAME]: 247,500 Premium: USD 29,65" at bounding box center [1243, 464] width 455 height 29
click at [1270, 465] on input "PO NO: 25Y0228500 Quantity M/[PERSON_NAME]: 1.980,500 Premium: USD 29,65" at bounding box center [1243, 464] width 455 height 29
type input "PO NO: 25Y0228500 Quantity M/[PERSON_NAME]: 1.980,000 Premium: USD 29,65"
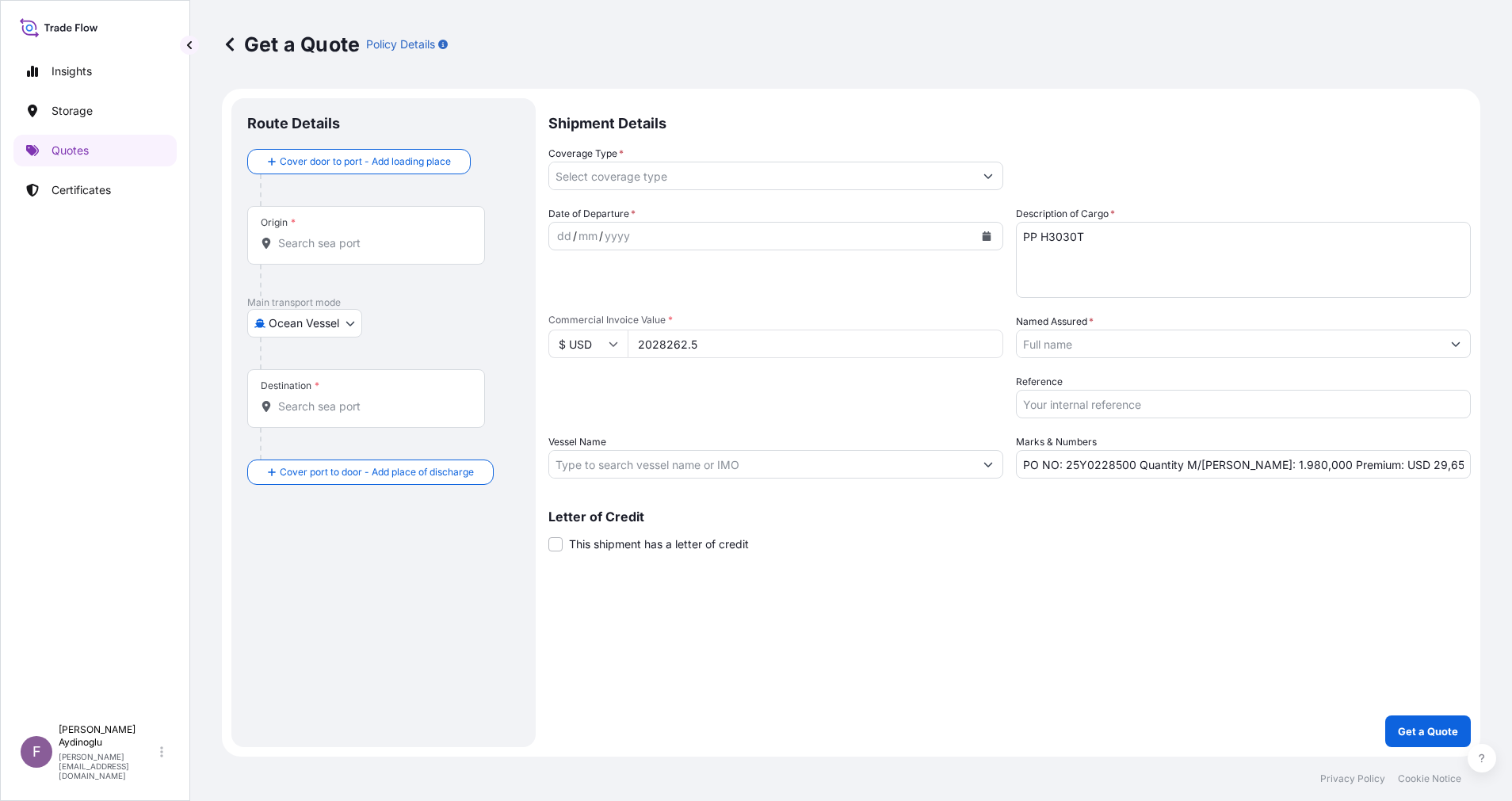
click at [1304, 567] on div "Shipment Details Coverage Type * Date of Departure * dd / mm / yyyy Cargo Categ…" at bounding box center [1009, 422] width 922 height 649
click at [746, 470] on input "Vessel Name" at bounding box center [761, 464] width 424 height 29
paste input "X-PRESS SALWEEN"
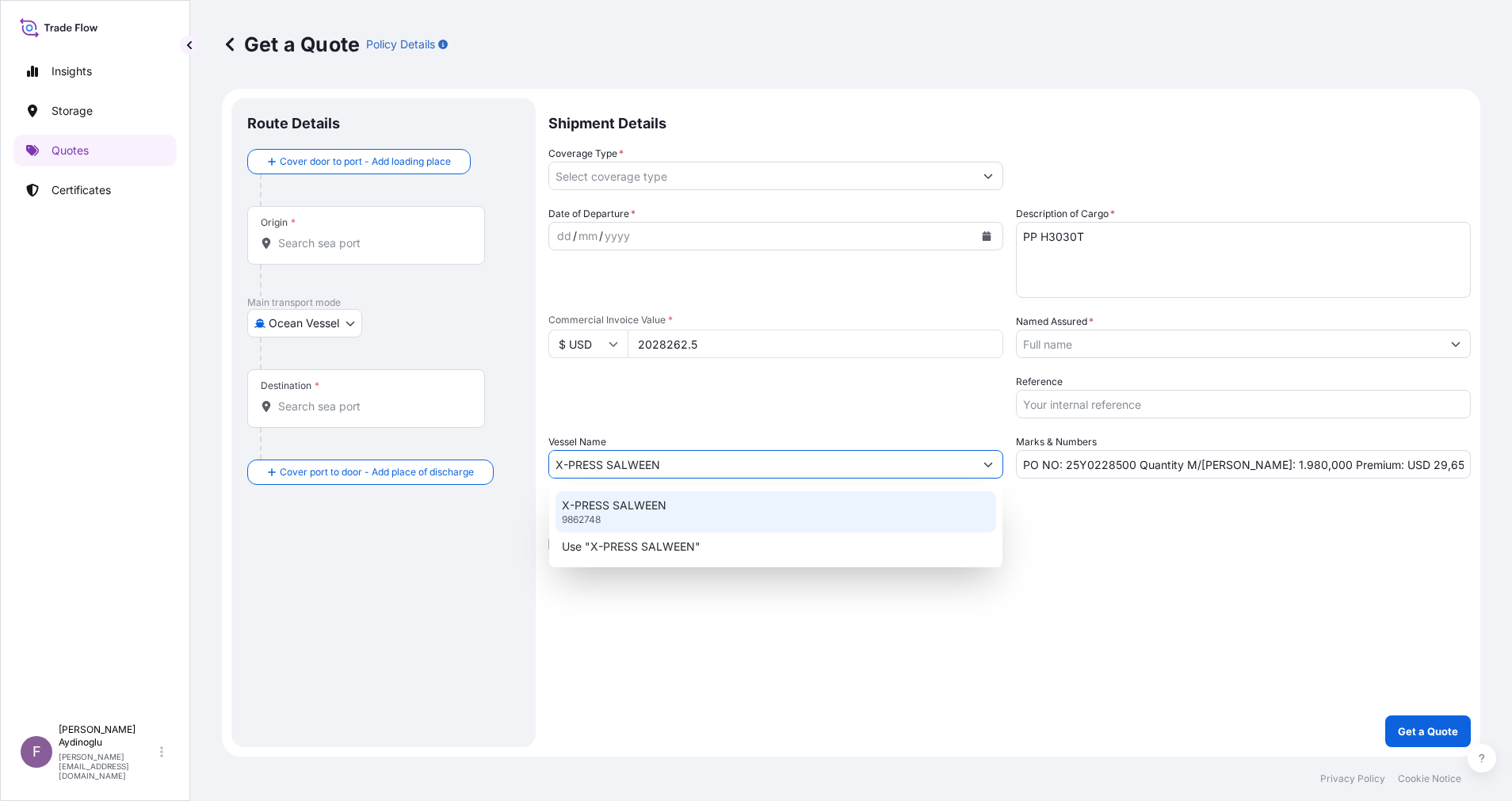
click at [757, 500] on div "X-PRESS SALWEEN 9862748" at bounding box center [776, 511] width 441 height 41
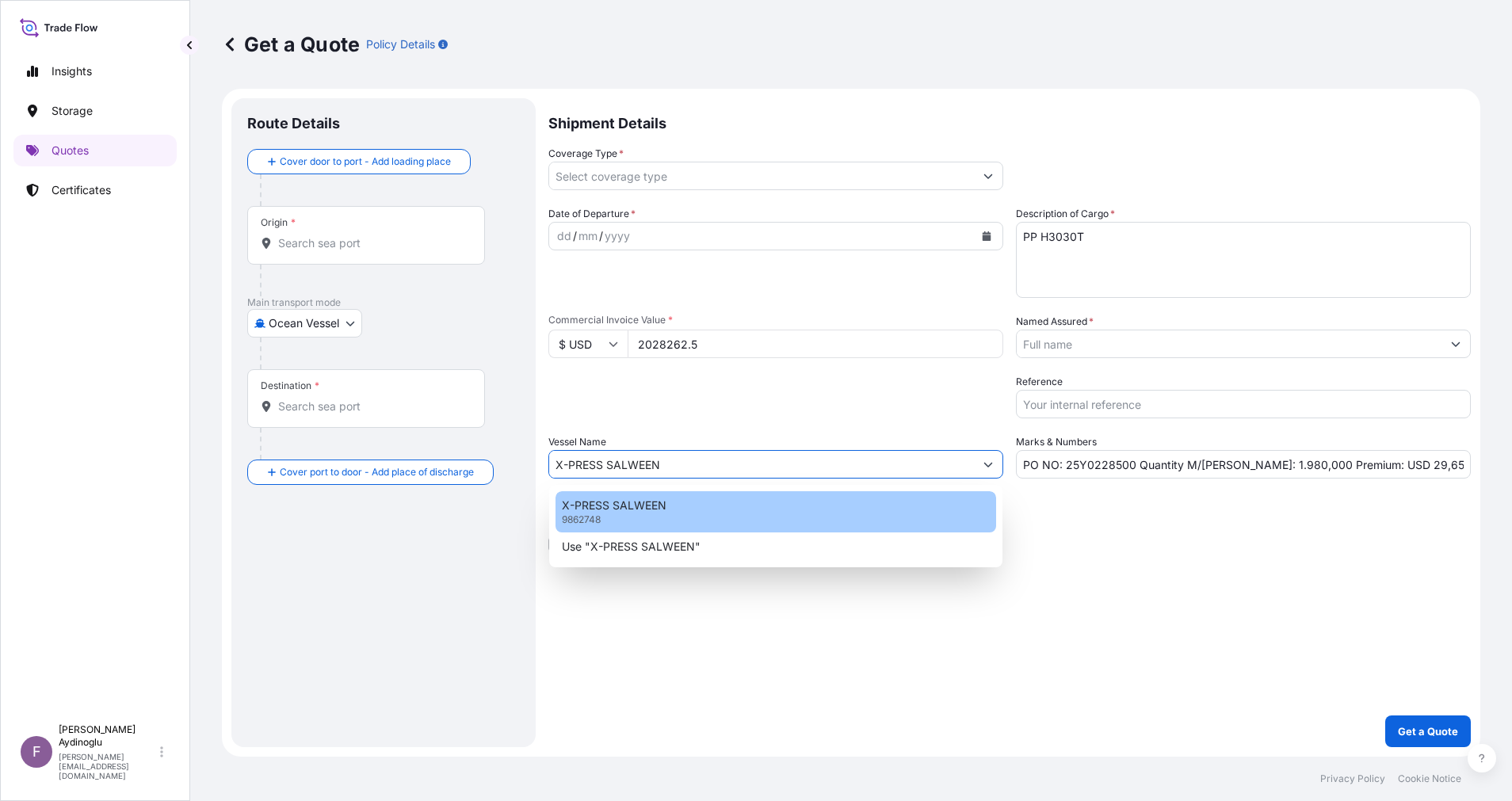
type input "X-PRESS SALWEEN"
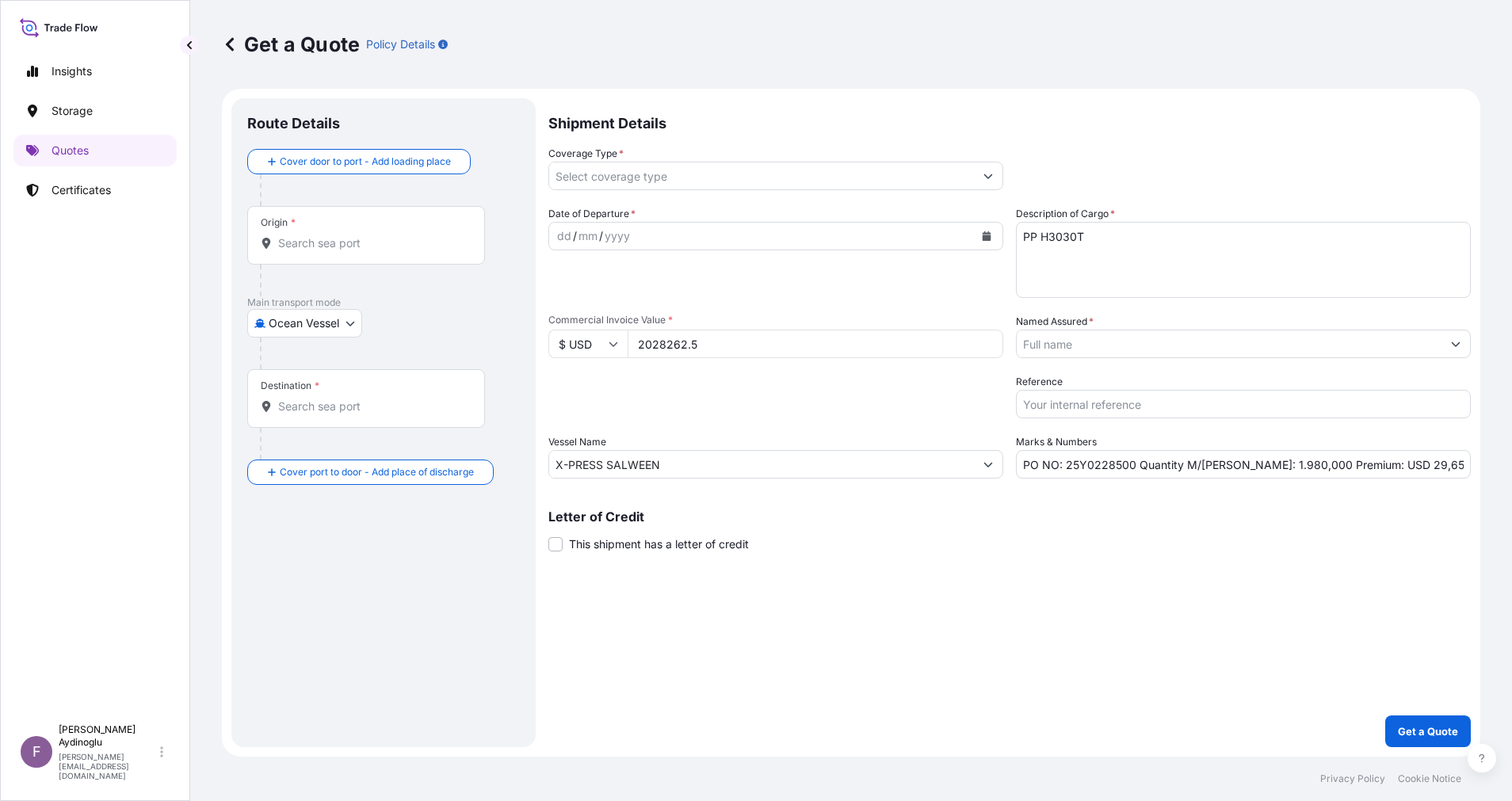
click at [1140, 645] on div "Shipment Details Coverage Type * Date of Departure * dd / mm / yyyy Cargo Categ…" at bounding box center [1009, 422] width 922 height 649
click at [374, 248] on input "Origin *" at bounding box center [371, 243] width 187 height 16
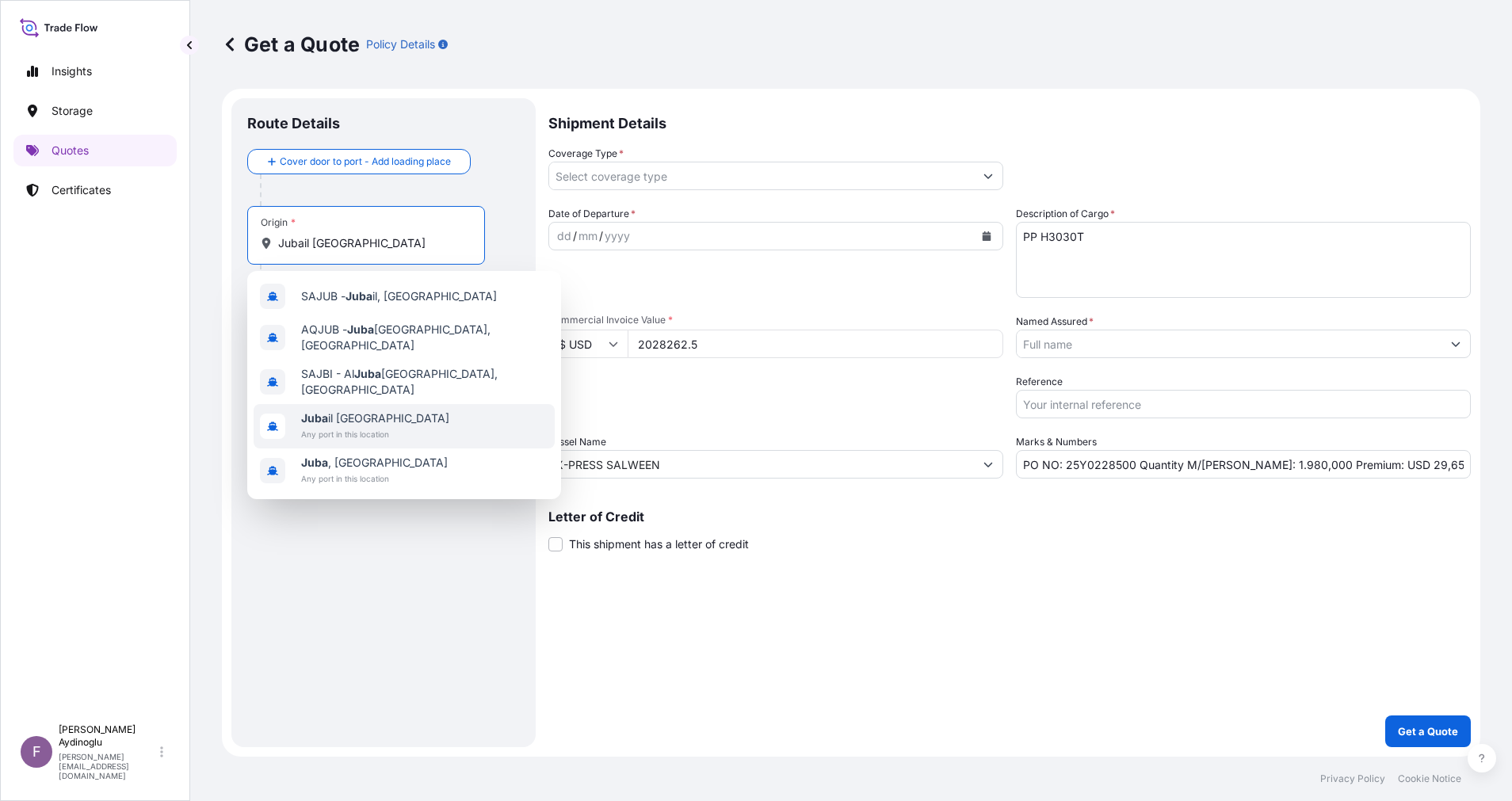
type input "Jubail [GEOGRAPHIC_DATA]"
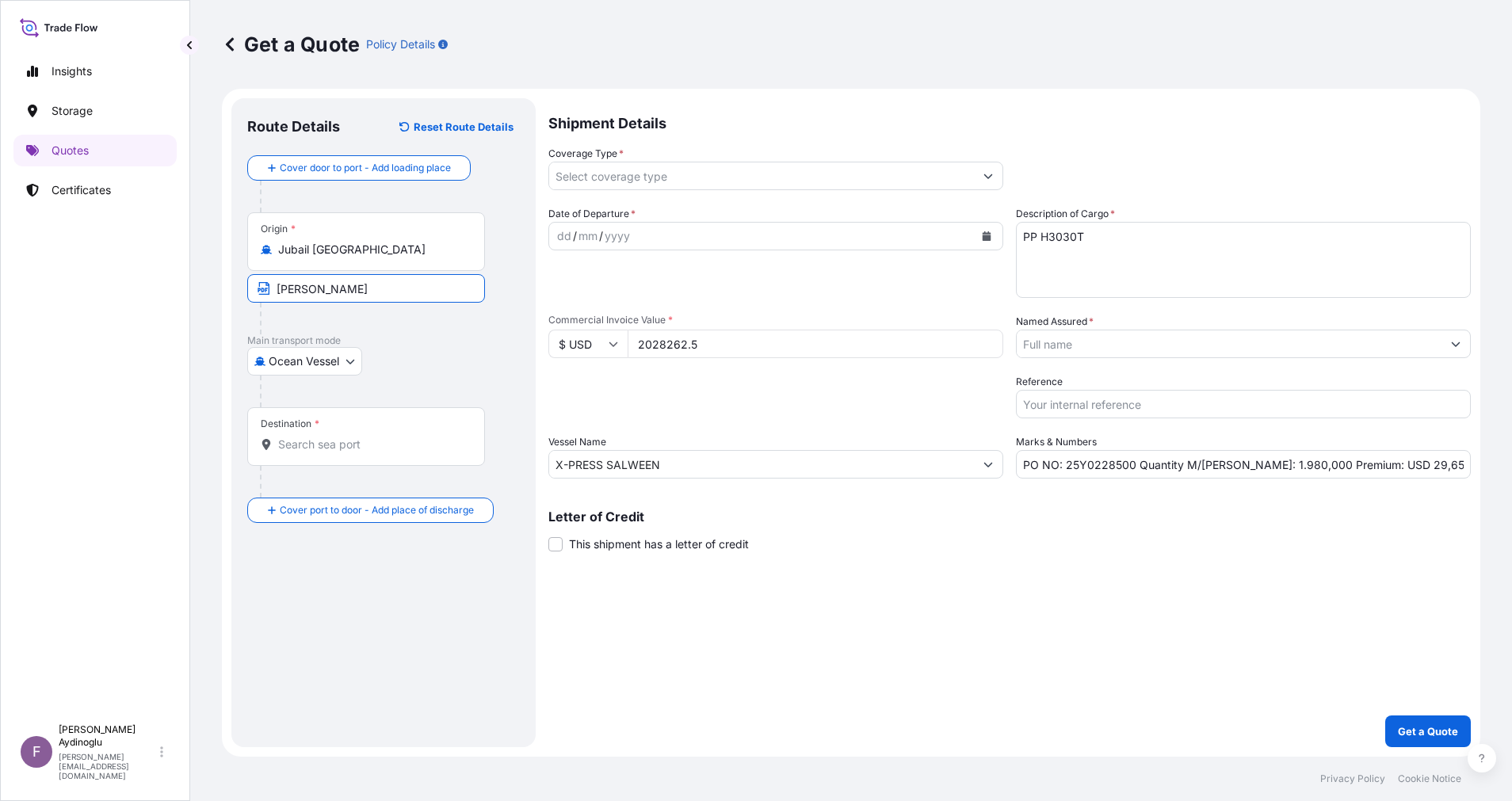
type input "JUBAIL / [GEOGRAPHIC_DATA]"
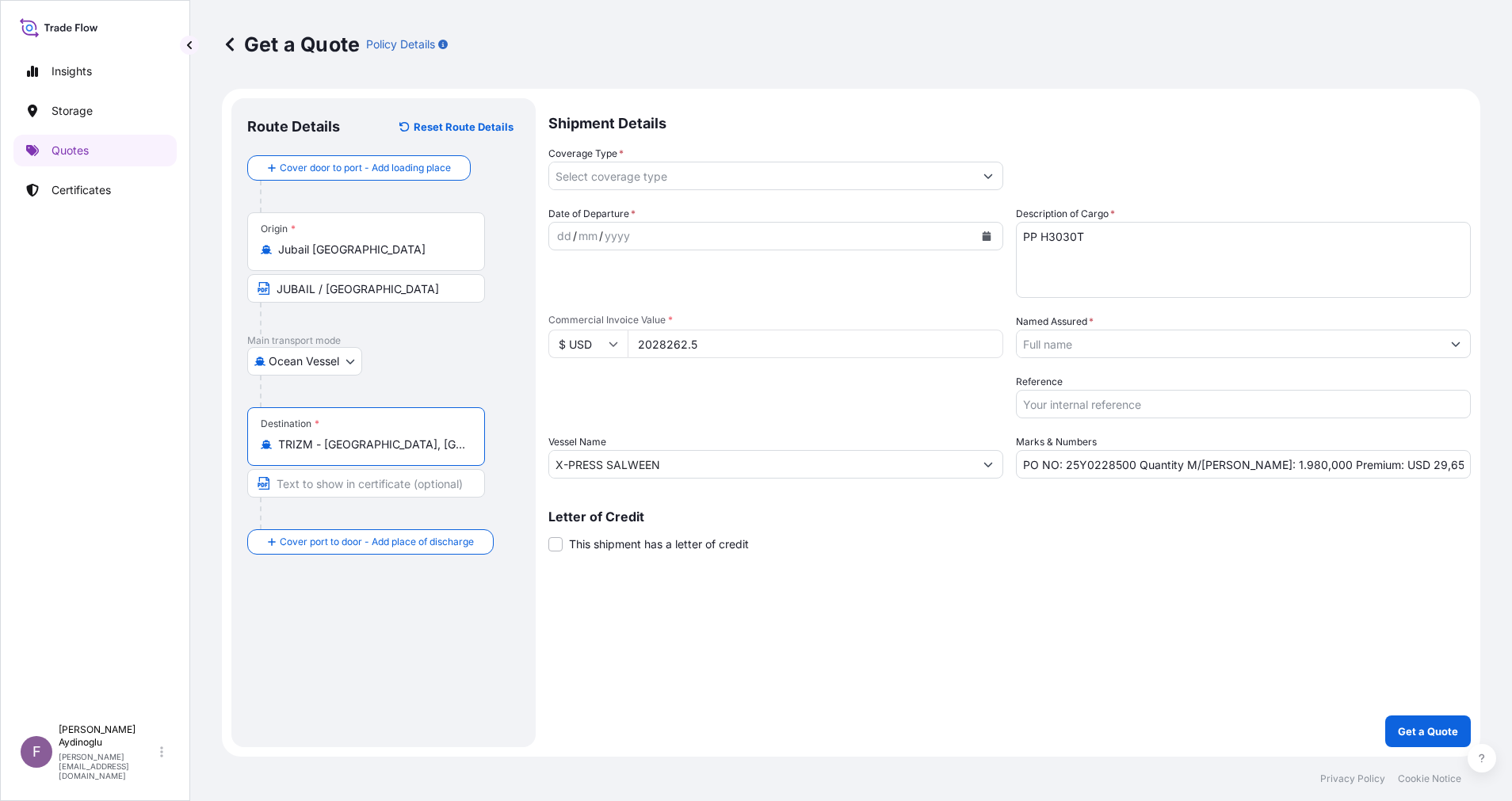
type input "TRIZM - [GEOGRAPHIC_DATA], [GEOGRAPHIC_DATA]"
type input "IZMIR / [GEOGRAPHIC_DATA]"
click at [563, 237] on div "dd" at bounding box center [564, 237] width 18 height 19
drag, startPoint x: 1409, startPoint y: 465, endPoint x: 1366, endPoint y: 469, distance: 43.2
click at [1366, 469] on input "PO NO: 25Y0228500 Quantity M/[PERSON_NAME]: 1.980,000 Premium: USD 29,65" at bounding box center [1243, 464] width 455 height 29
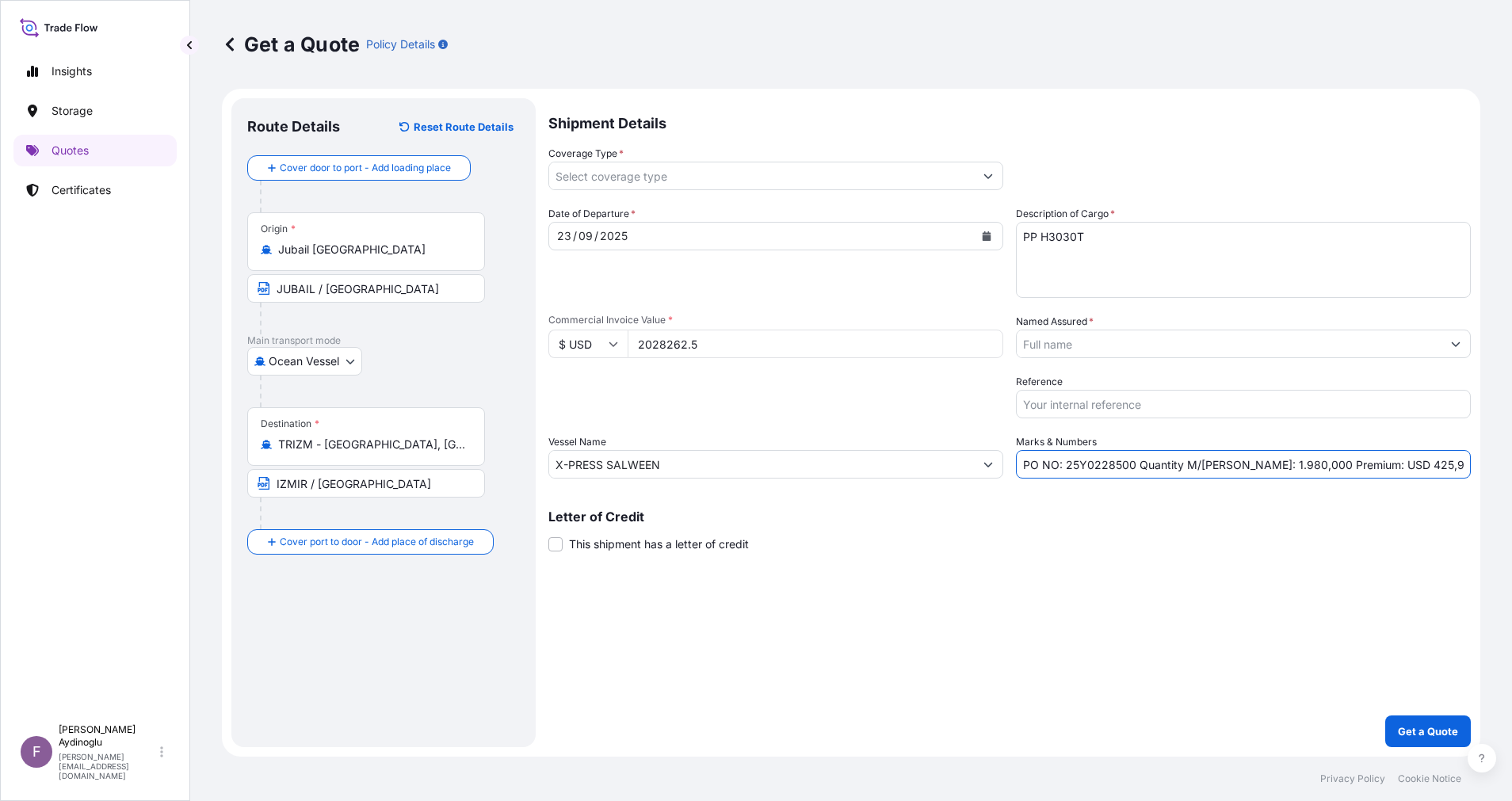
type input "PO NO: 25Y0228500 Quantity M/[PERSON_NAME]: 1.980,000 Premium: USD 425,94"
click at [1454, 358] on div "Date of Departure * [DATE] Cargo Category * LPG, Crude Oil, Utility Fuel, Mid D…" at bounding box center [1009, 342] width 922 height 273
click at [1454, 352] on button "Show suggestions" at bounding box center [1455, 344] width 29 height 29
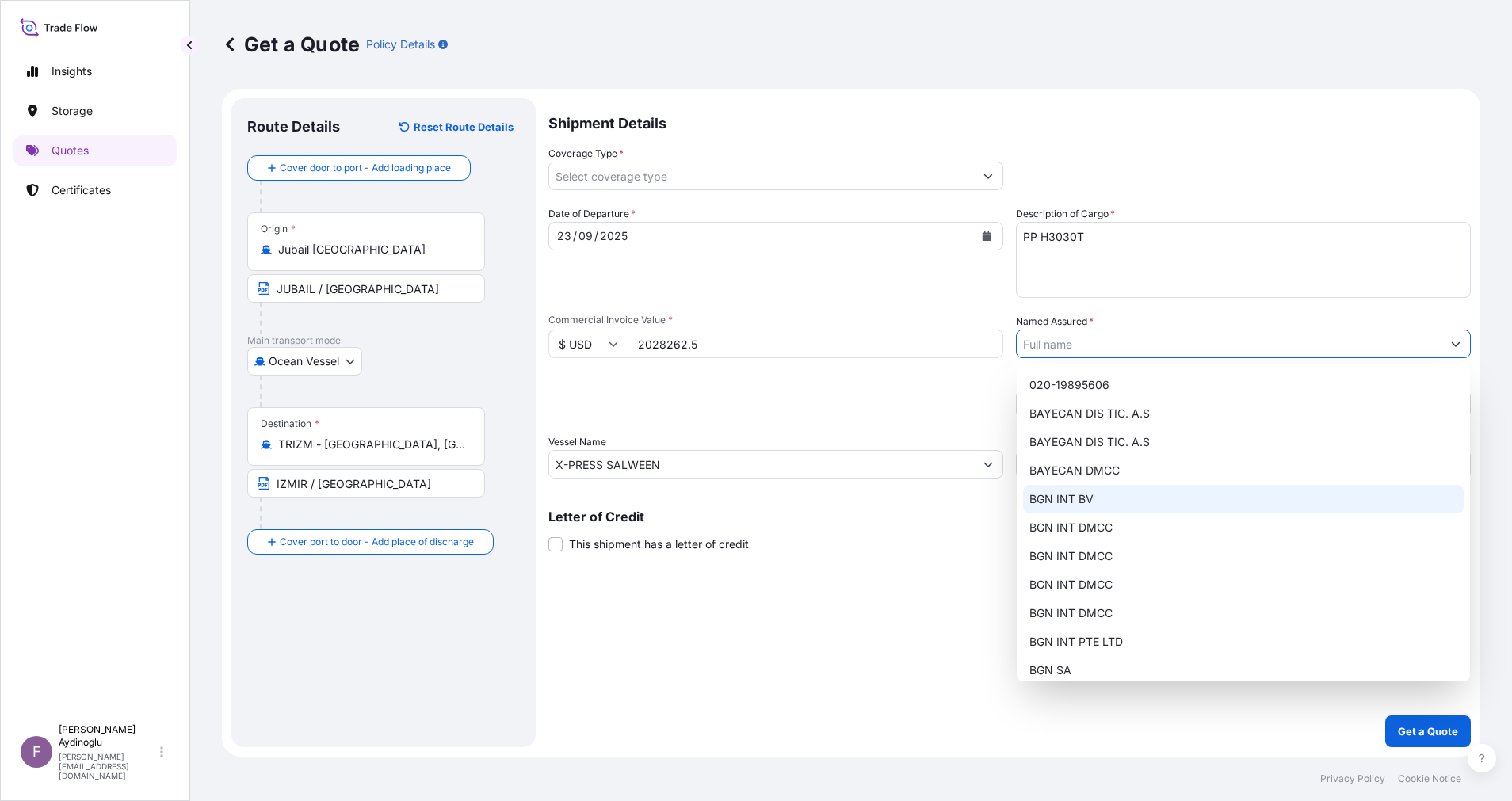
click at [1213, 474] on div "BAYEGAN DMCC" at bounding box center [1243, 471] width 441 height 29
type input "BAYEGAN DMCC"
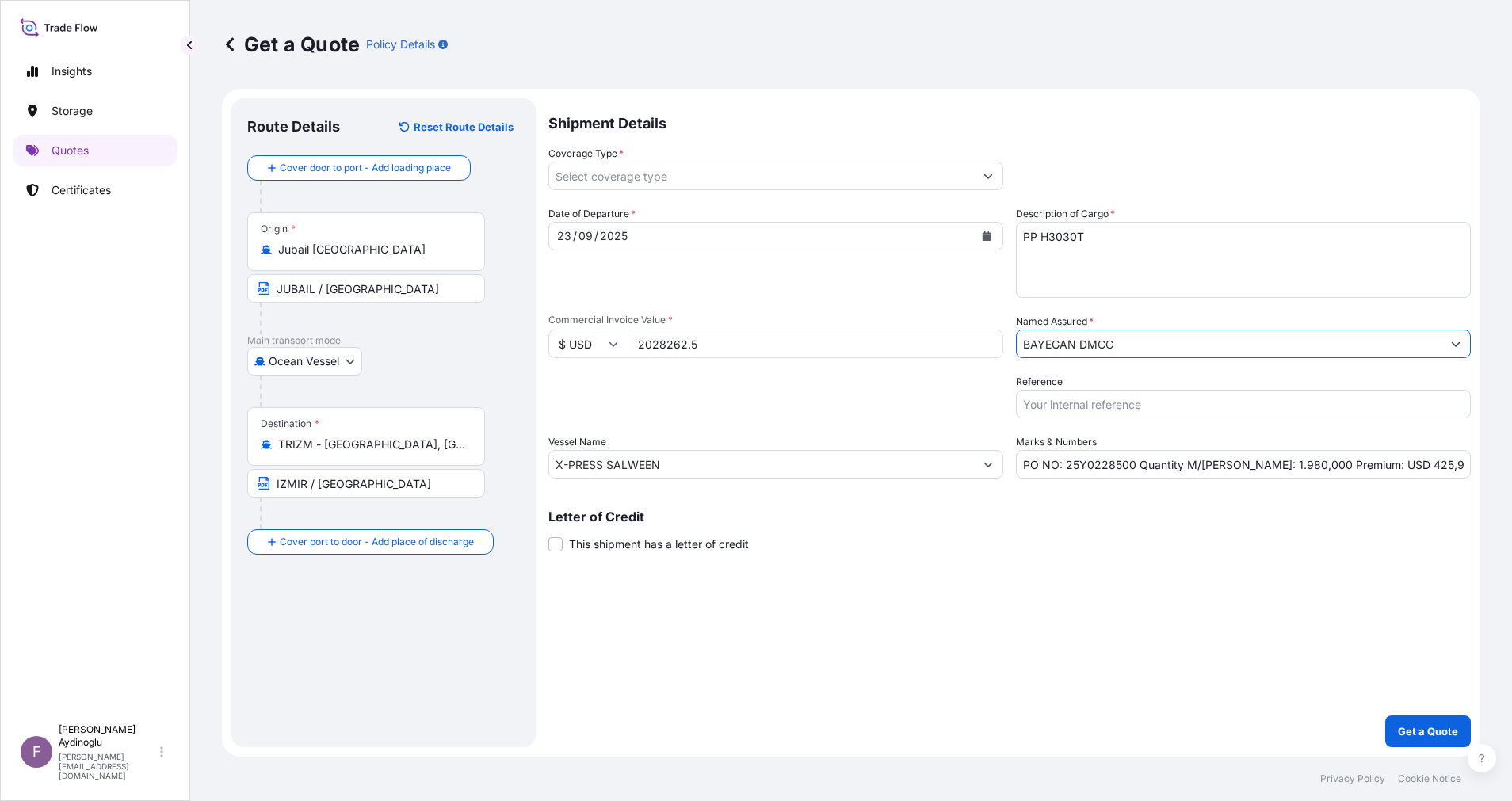
click at [1024, 603] on div "Shipment Details Coverage Type * Date of Departure * [DATE] Cargo Category * LP…" at bounding box center [1009, 422] width 922 height 649
click at [984, 172] on icon "Show suggestions" at bounding box center [988, 175] width 10 height 10
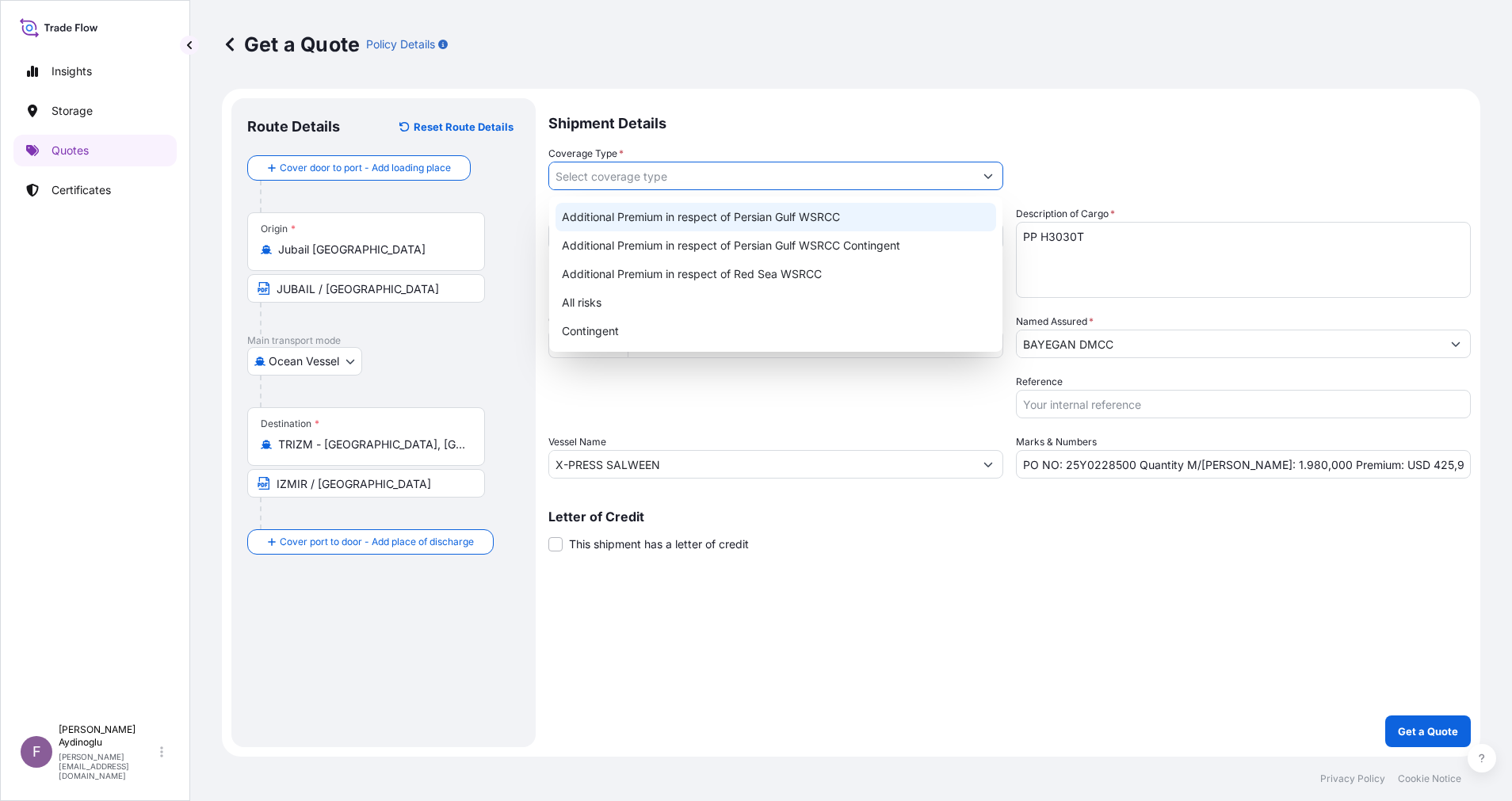
click at [919, 211] on div "Additional Premium in respect of Persian Gulf WSRCC" at bounding box center [776, 216] width 441 height 29
type input "Additional Premium in respect of Persian Gulf WSRCC"
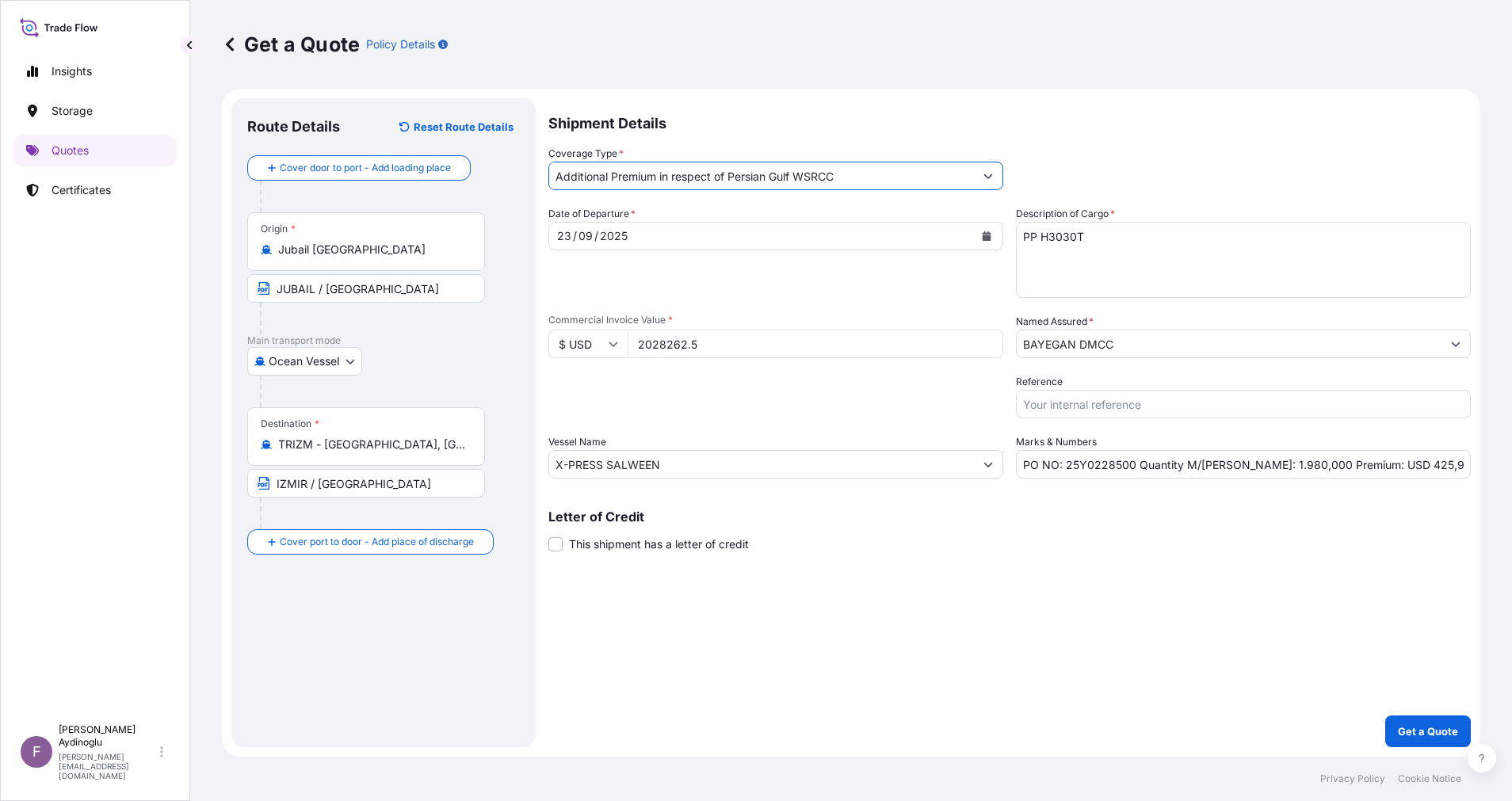
click at [984, 611] on div "Shipment Details Coverage Type * Additional Premium in respect of Persian Gulf …" at bounding box center [1009, 422] width 922 height 649
click at [1398, 726] on p "Get a Quote" at bounding box center [1427, 731] width 60 height 16
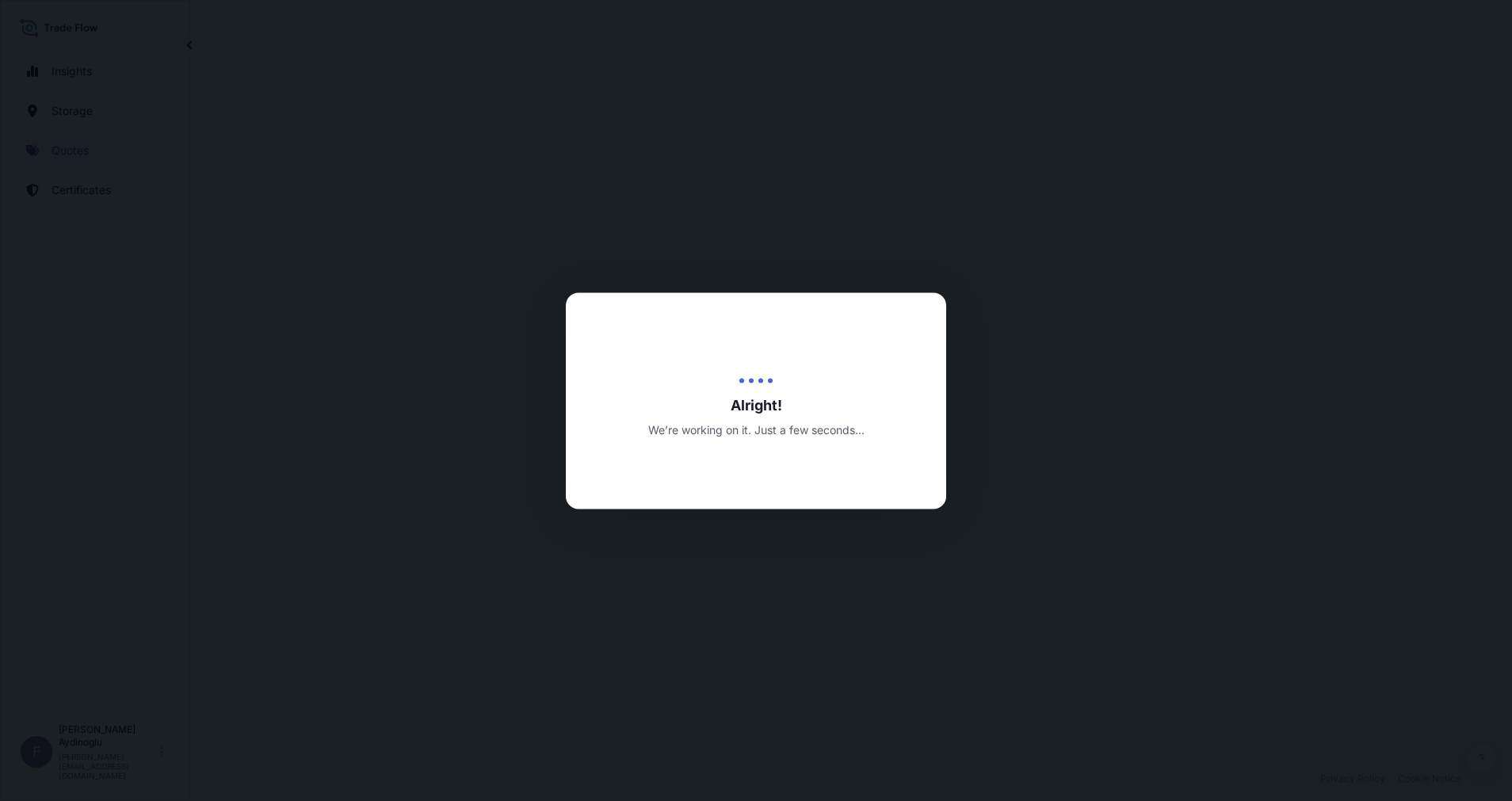
select select "Ocean Vessel"
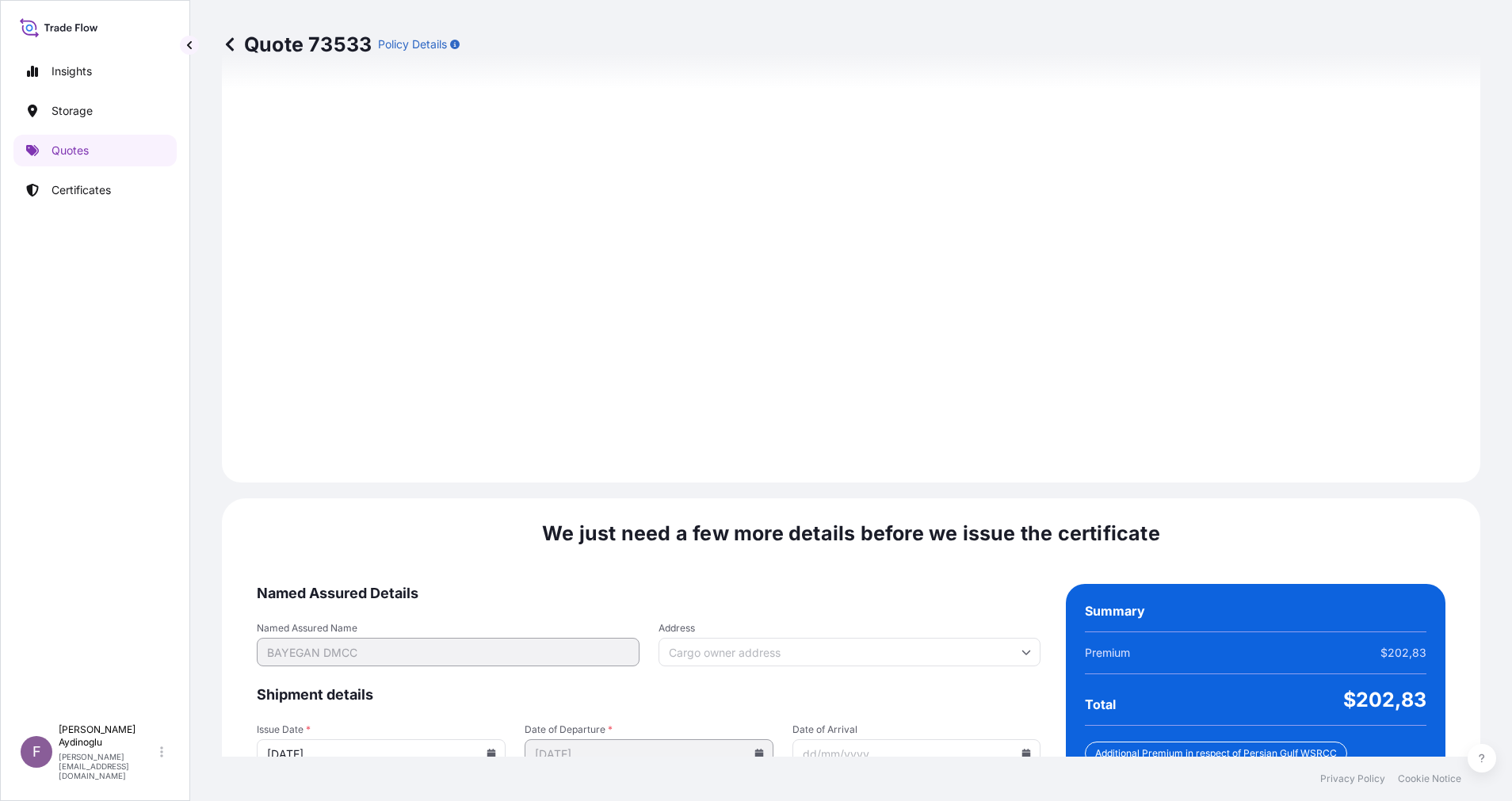
scroll to position [1701, 0]
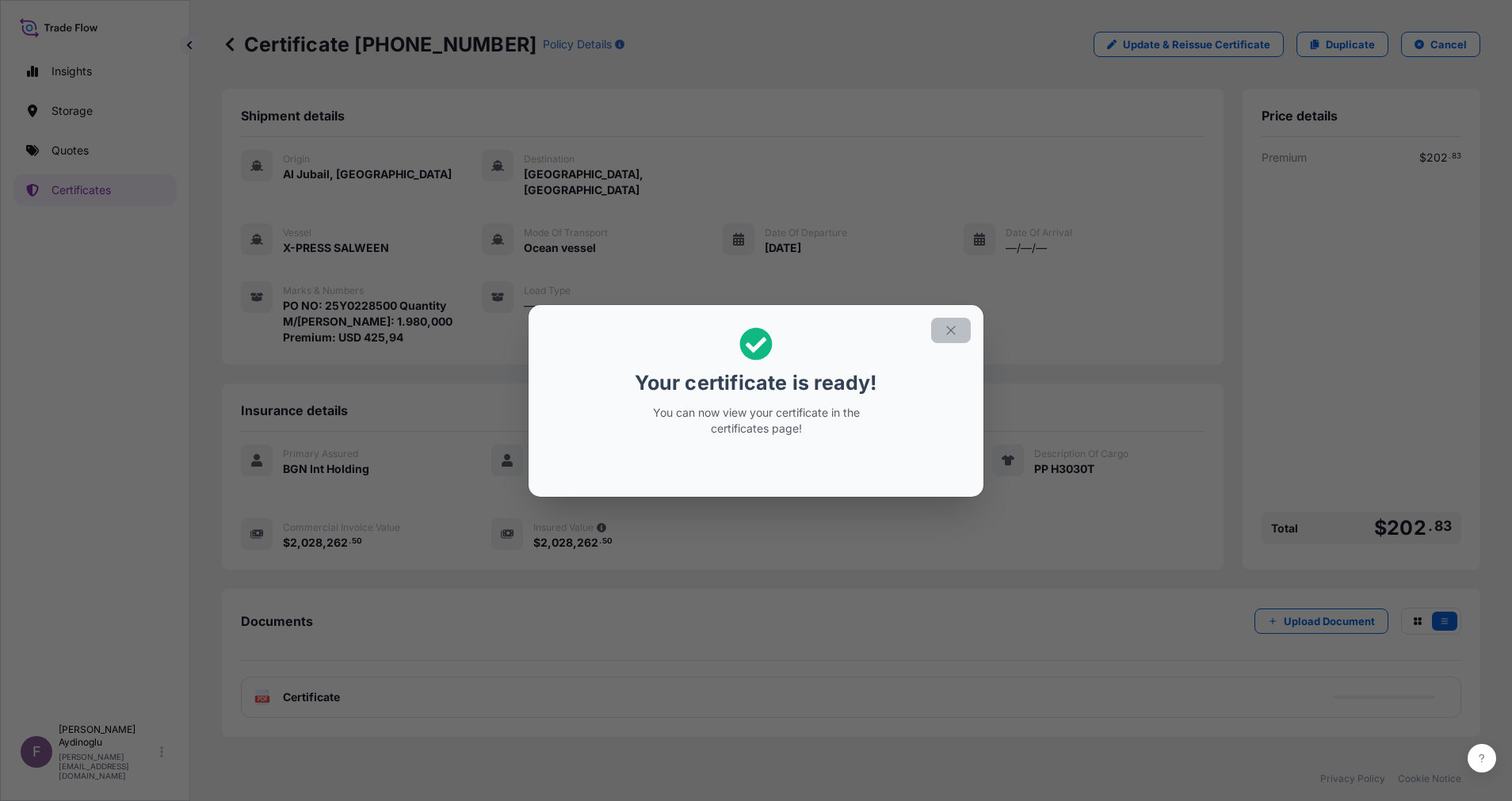
click at [954, 331] on icon "button" at bounding box center [950, 330] width 14 height 14
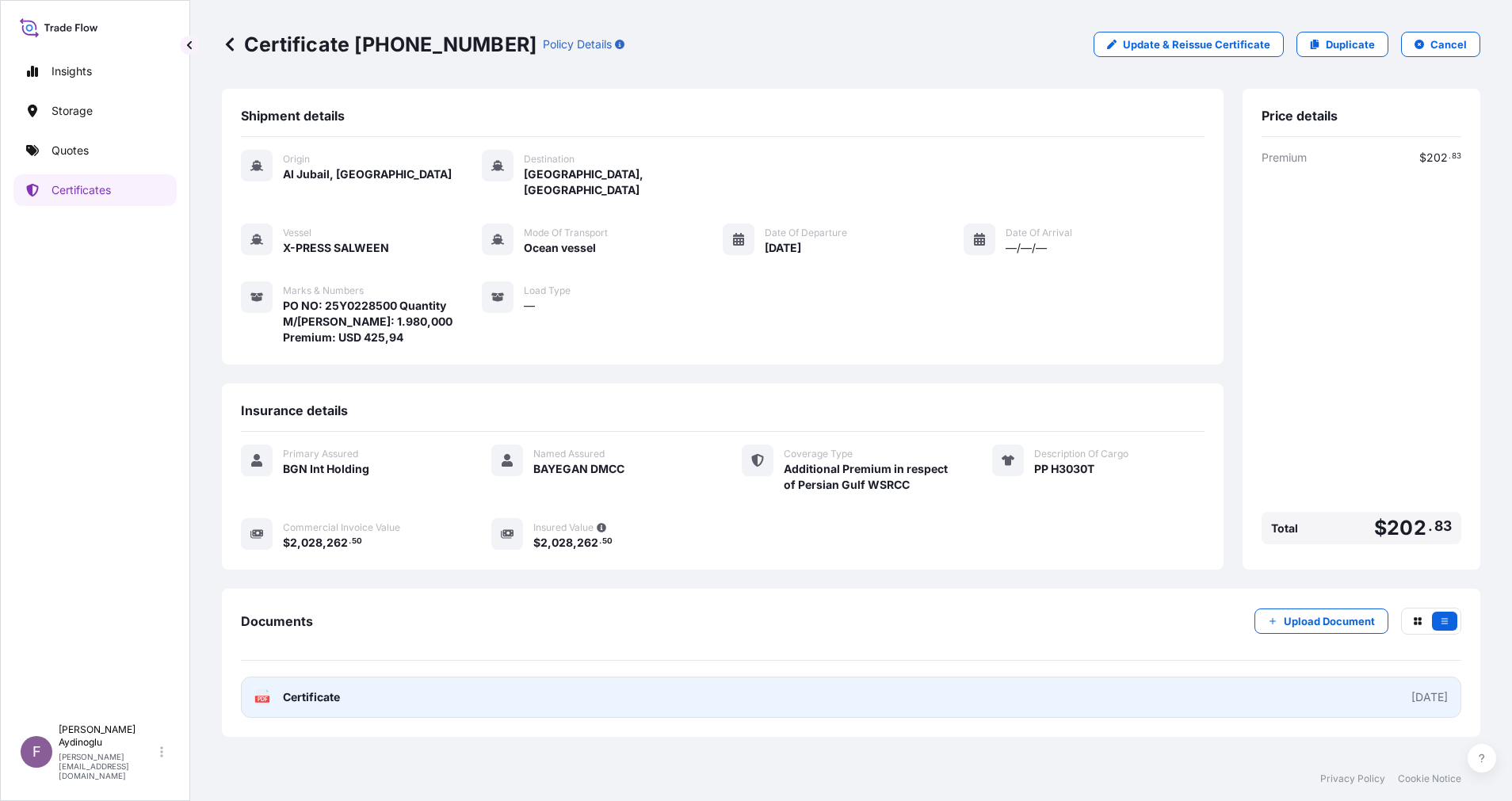
click at [777, 684] on link "PDF Certificate [DATE]" at bounding box center [851, 697] width 1220 height 41
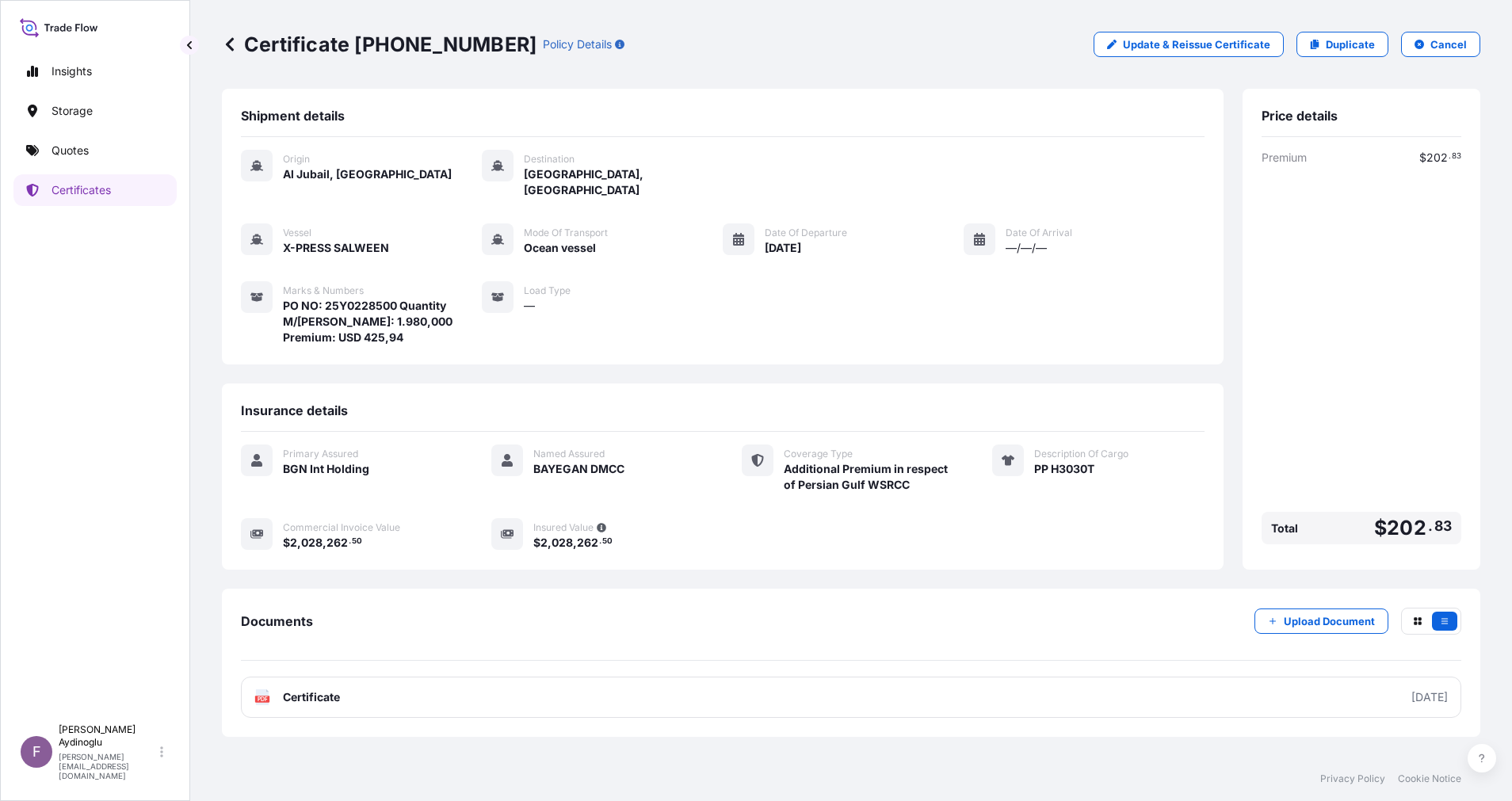
click at [113, 148] on link "Quotes" at bounding box center [95, 151] width 163 height 32
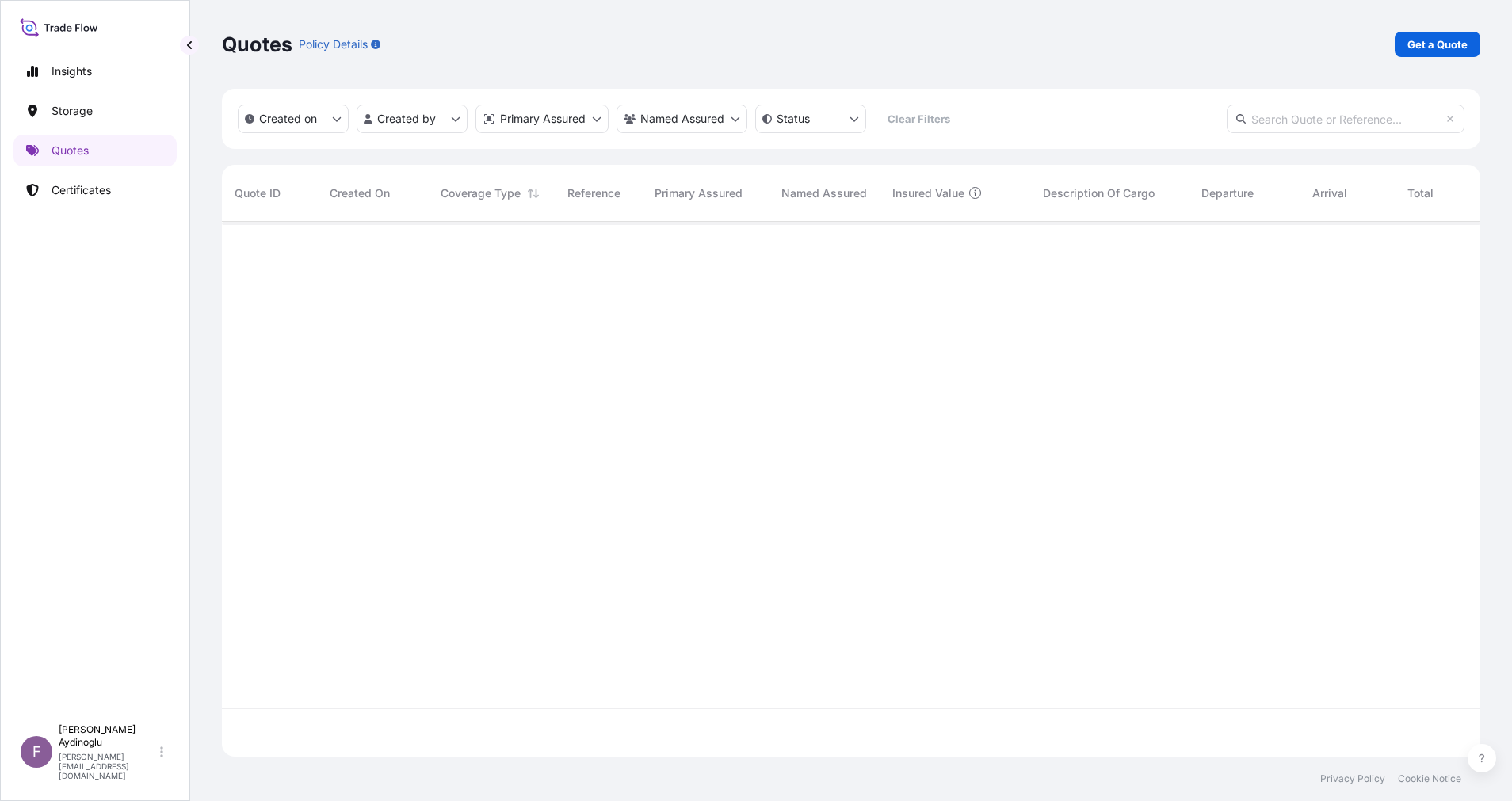
scroll to position [525, 1240]
click at [1453, 48] on p "Get a Quote" at bounding box center [1437, 45] width 60 height 16
select select "Ocean Vessel"
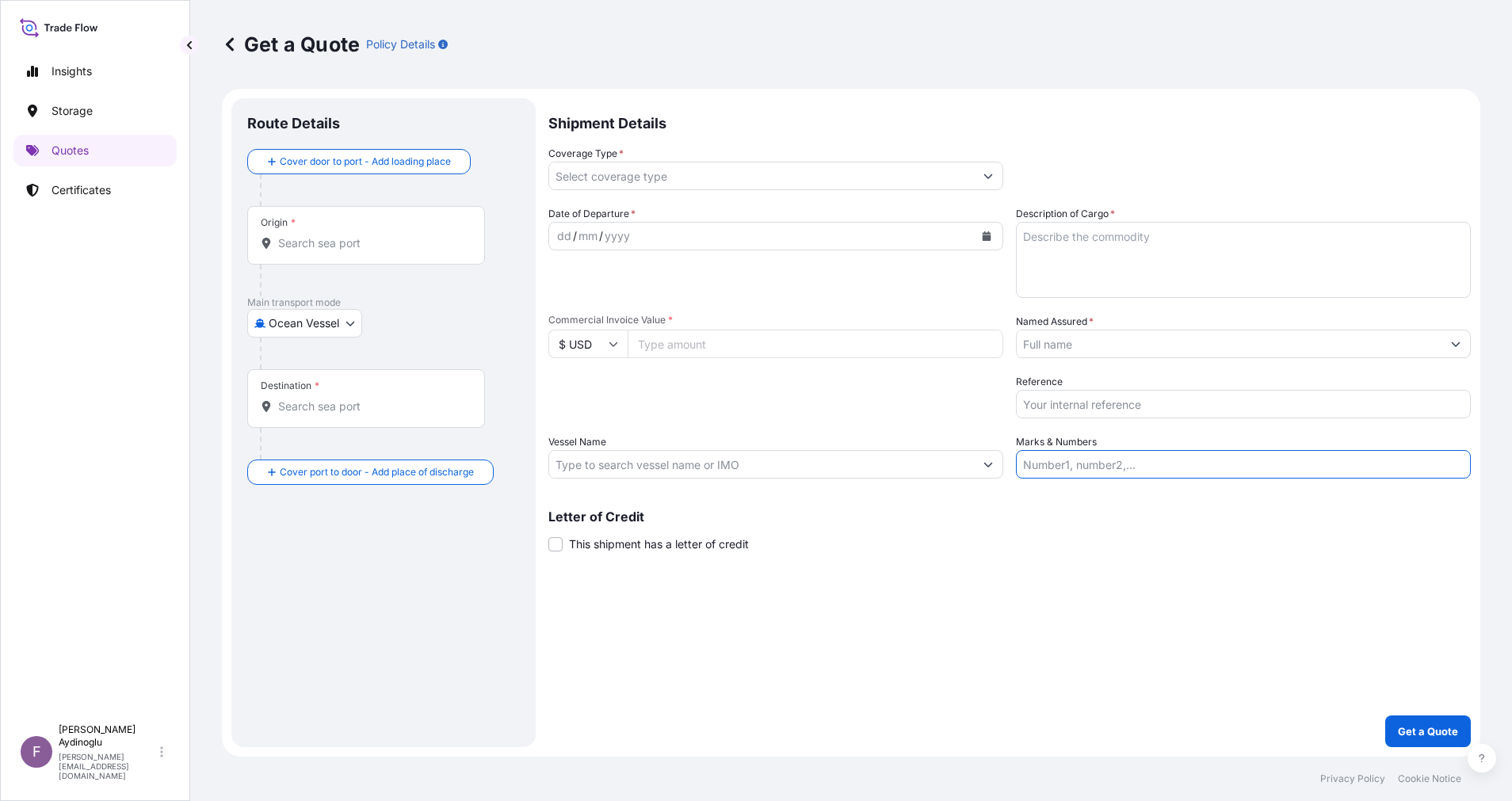
click at [1121, 468] on input "Marks & Numbers" at bounding box center [1243, 464] width 455 height 29
paste input "PO NO: 25Y0168600 Quantity M/[PERSON_NAME]: 247,500 Premium: USD 29,65"
click at [1096, 626] on div "Shipment Details Coverage Type * Date of Departure * dd / mm / yyyy Cargo Categ…" at bounding box center [1009, 422] width 922 height 649
drag, startPoint x: 1066, startPoint y: 467, endPoint x: 1128, endPoint y: 464, distance: 62.1
click at [1128, 464] on input "PO NO: 25Y0168600 Quantity M/[PERSON_NAME]: 247,500 Premium: USD 29,65" at bounding box center [1243, 464] width 455 height 29
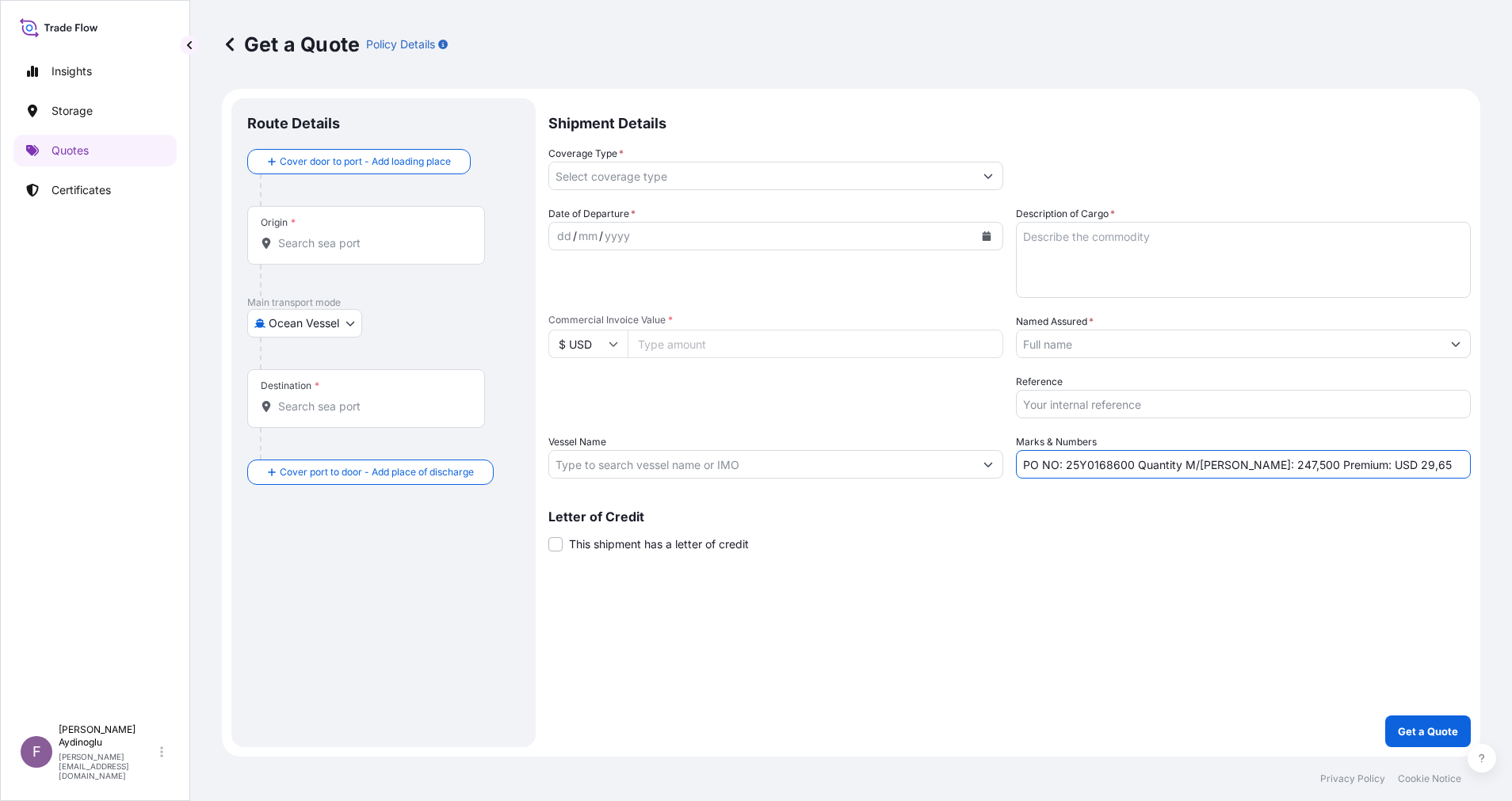
paste input "2303"
type input "PO NO: 25Y0230300 Quantity M/[PERSON_NAME]: 247,500 Premium: USD 29,65"
click at [1125, 527] on div "Letter of Credit This shipment has a letter of credit Letter of credit * Letter…" at bounding box center [1009, 531] width 922 height 42
click at [736, 352] on input "Commercial Invoice Value *" at bounding box center [815, 344] width 375 height 29
paste input "180569.84"
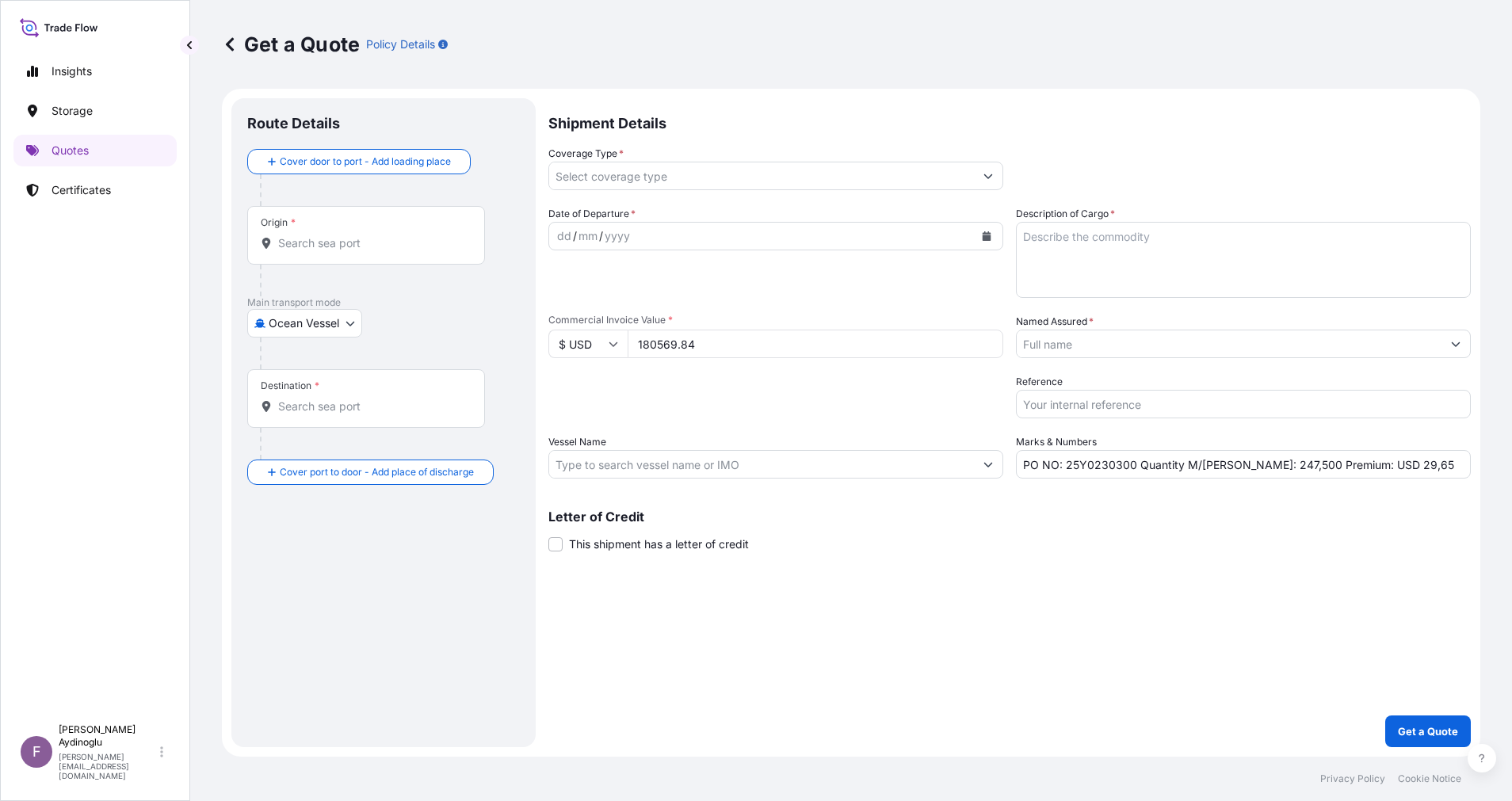
type input "180569.84"
click at [1010, 624] on div "Shipment Details Coverage Type * Date of Departure * dd / mm / yyyy Cargo Categ…" at bounding box center [1009, 422] width 922 height 649
click at [1251, 284] on textarea "Description of Cargo *" at bounding box center [1243, 259] width 455 height 76
paste textarea "PPH2350"
type textarea "PPH2350"
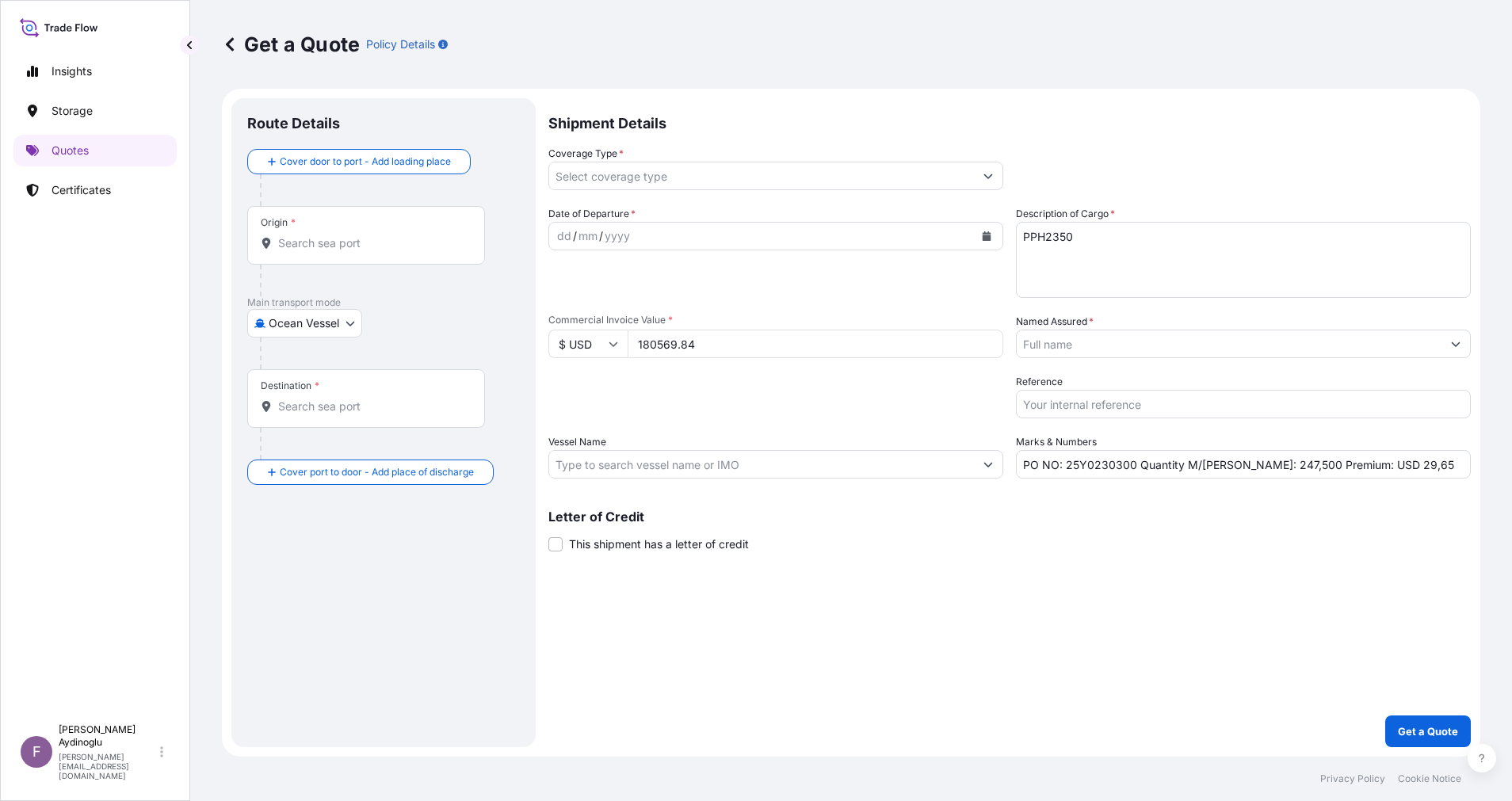
click at [1206, 576] on div "Shipment Details Coverage Type * Date of Departure * dd / mm / yyyy Cargo Categ…" at bounding box center [1009, 422] width 922 height 649
drag, startPoint x: 1232, startPoint y: 466, endPoint x: 1263, endPoint y: 466, distance: 31.0
click at [1263, 466] on input "PO NO: 25Y0230300 Quantity M/[PERSON_NAME]: 247,500 Premium: USD 29,65" at bounding box center [1243, 464] width 455 height 29
paste input "173,25"
type input "PO NO: 25Y0230300 Quantity M/[PERSON_NAME]: 173,250 Premium: USD 29,65"
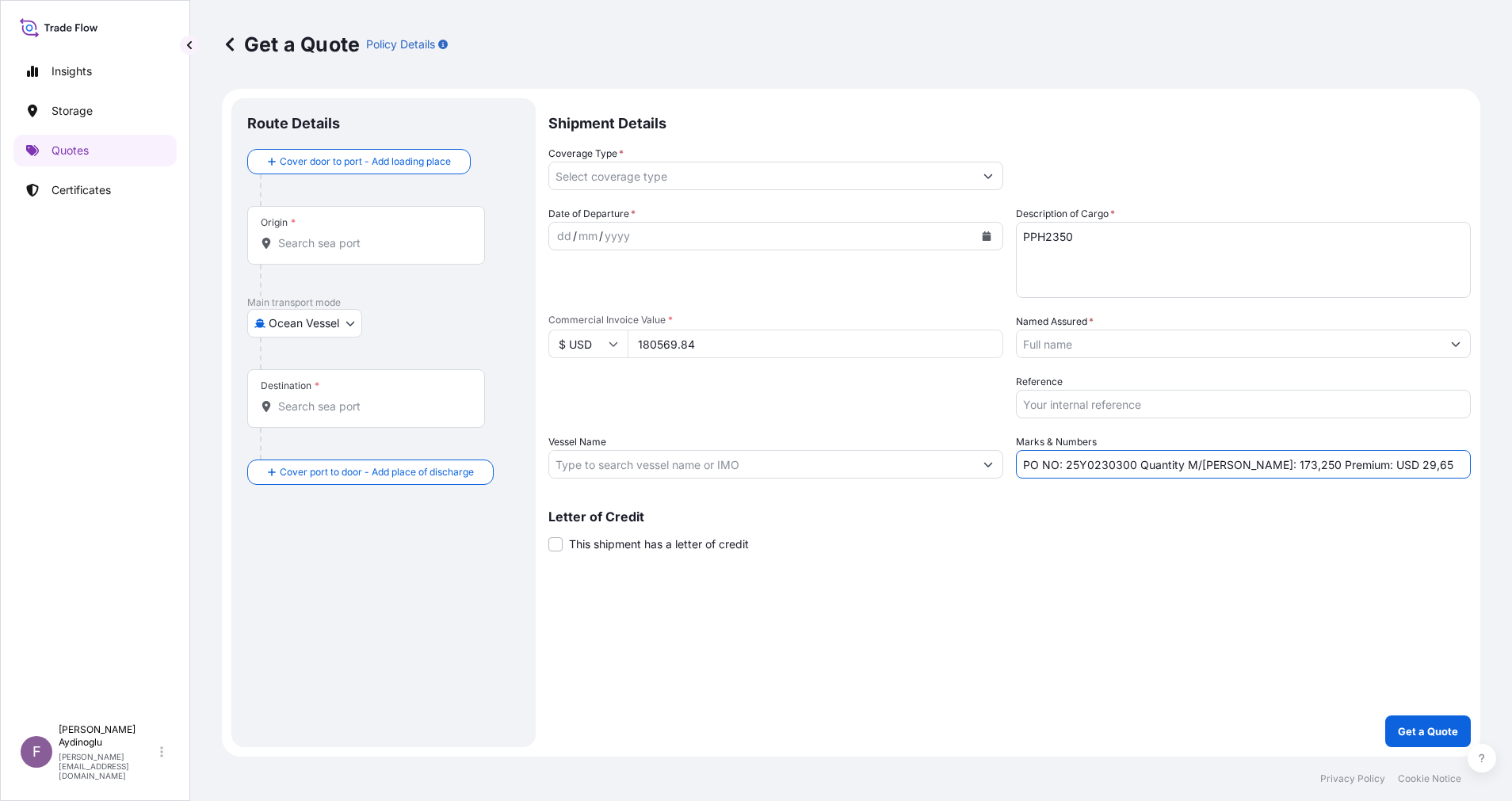
click at [757, 465] on input "Vessel Name" at bounding box center [761, 464] width 424 height 29
paste input "GROTON/0CQ4OE1MA"
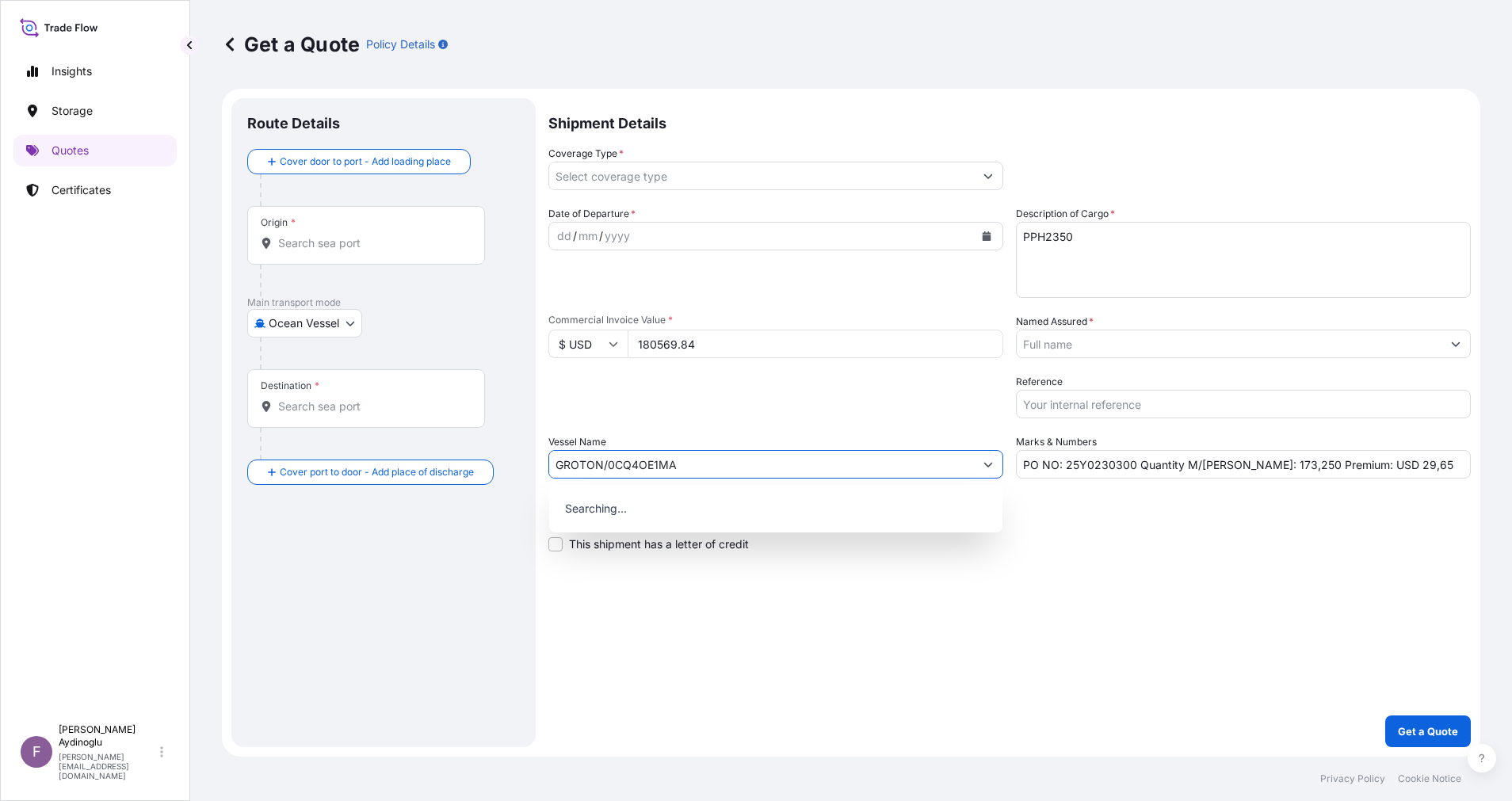
type input "GROTON/0CQ4OE1MA"
click at [959, 590] on div "Shipment Details Coverage Type * Date of Departure * dd / mm / yyyy Cargo Categ…" at bounding box center [1009, 422] width 922 height 649
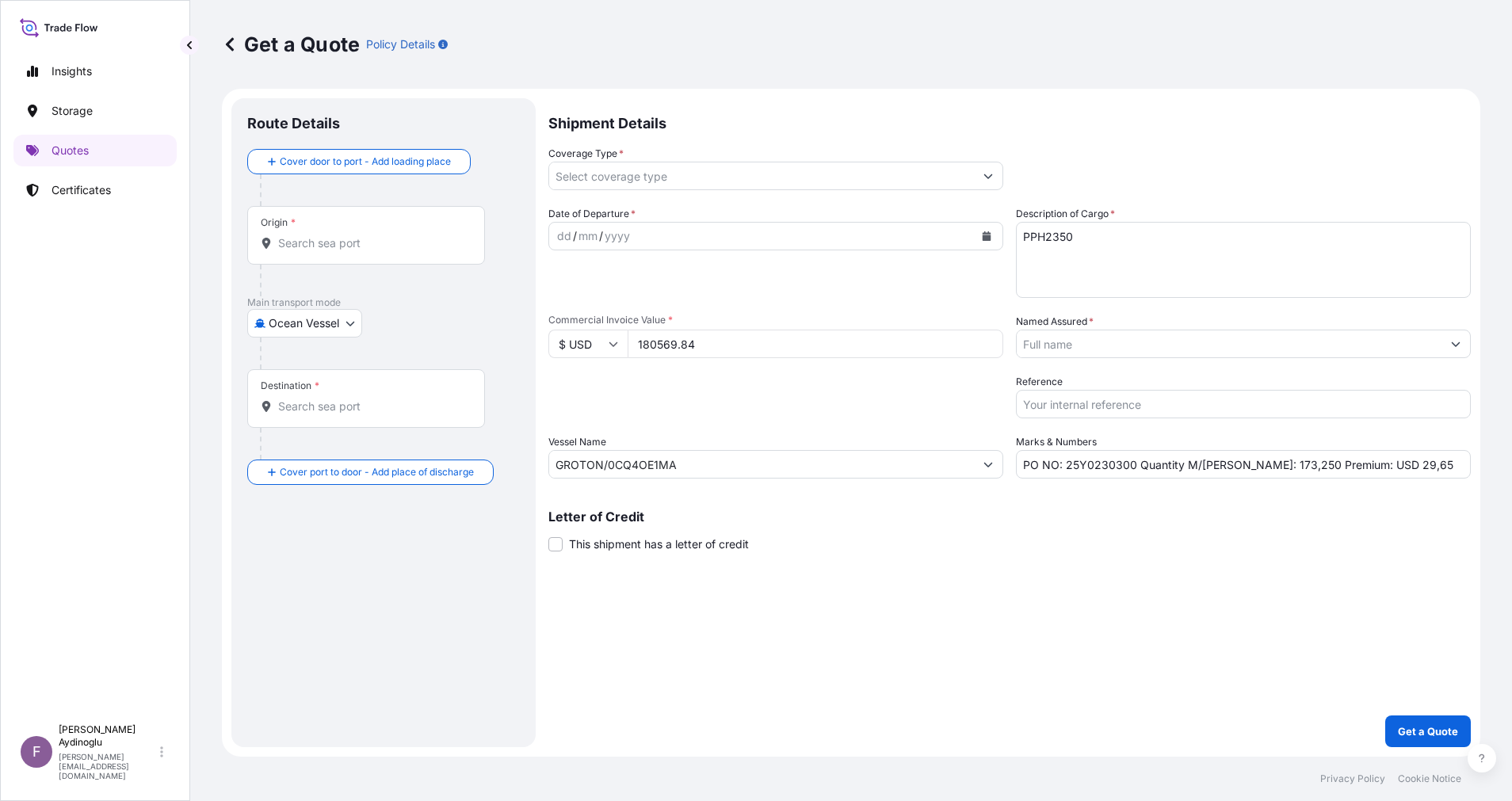
click at [375, 238] on input "Origin *" at bounding box center [371, 243] width 187 height 16
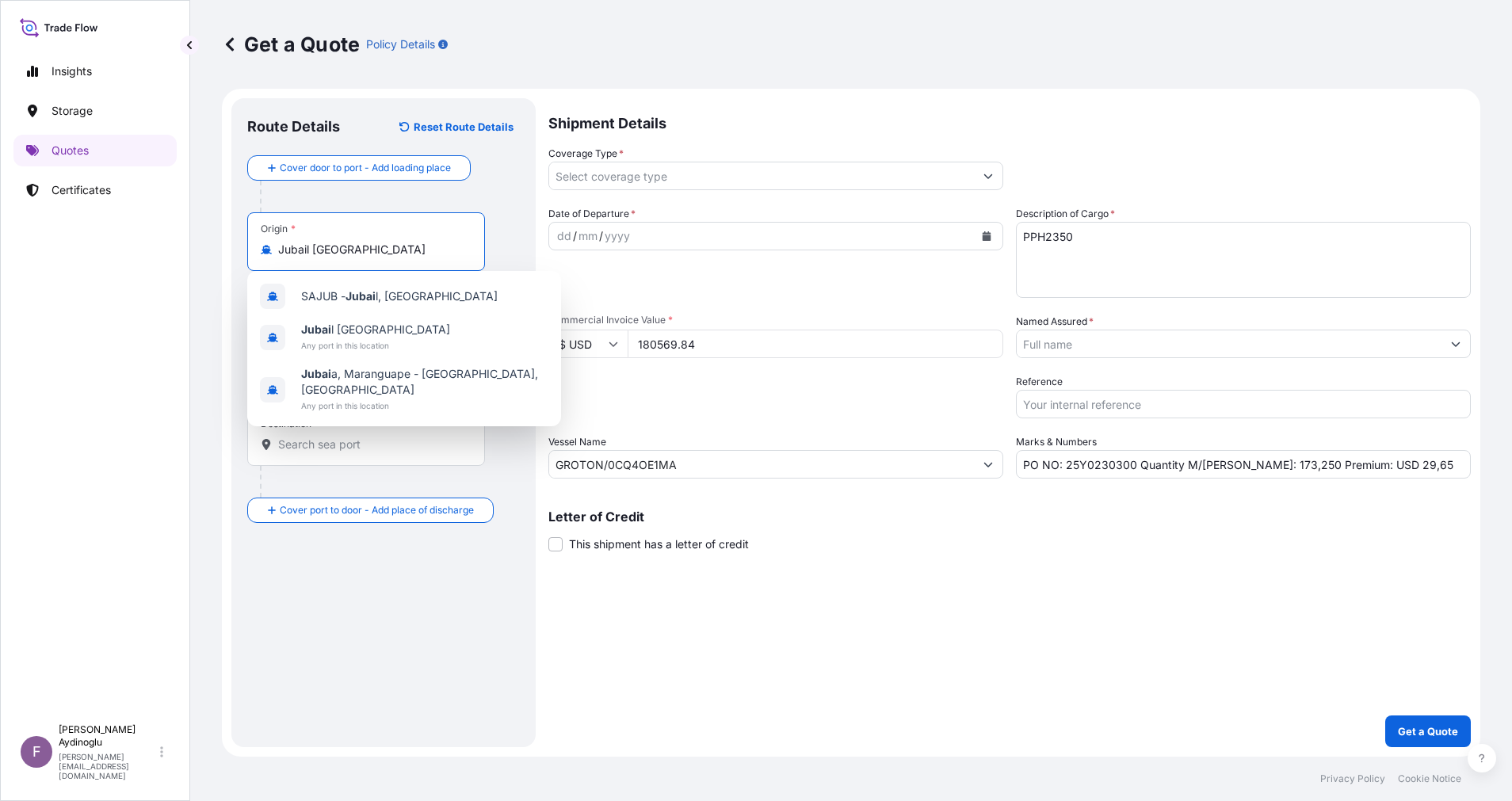
type input "Jubail [GEOGRAPHIC_DATA]"
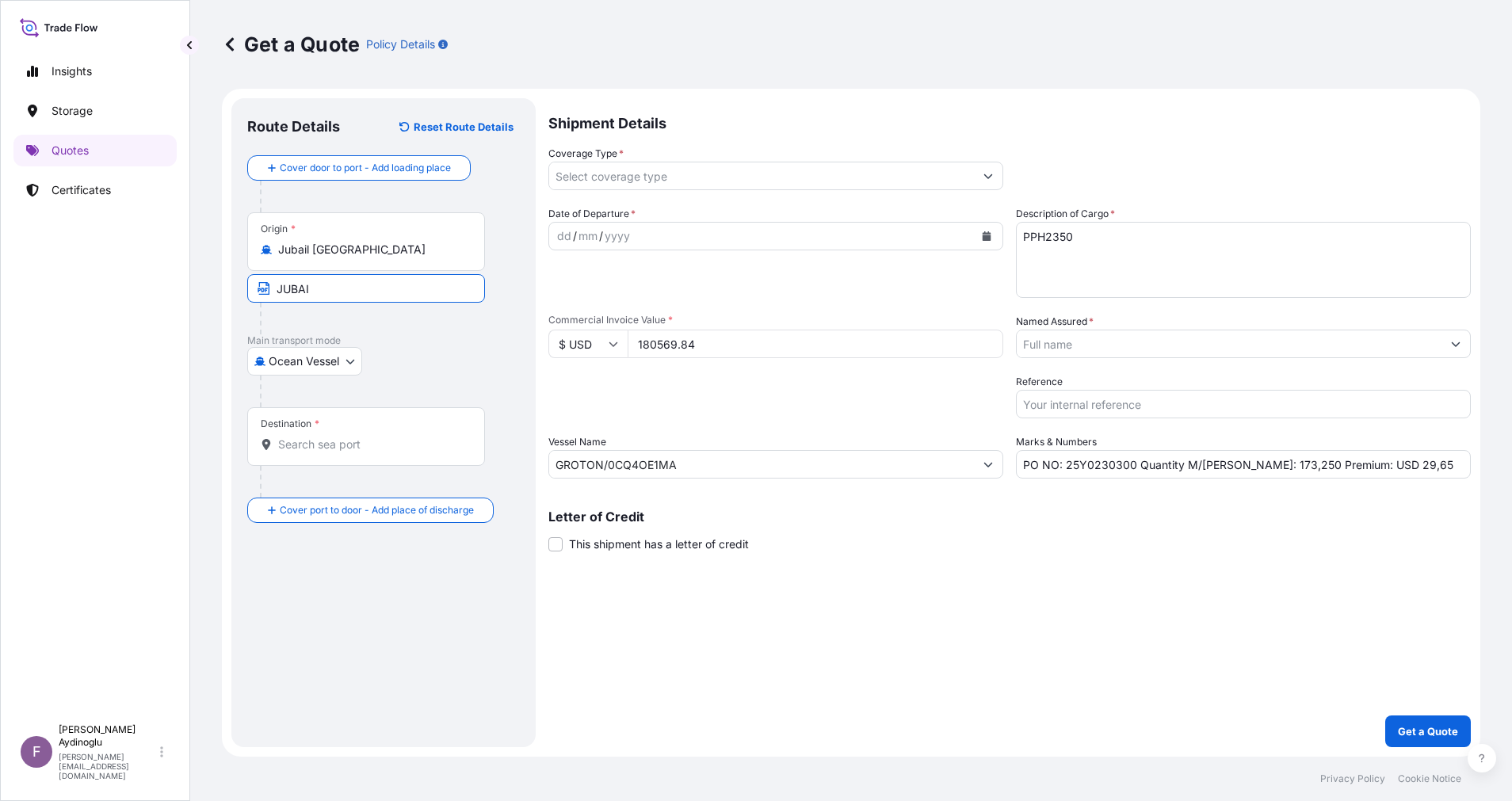
type input "JUBAIL / [GEOGRAPHIC_DATA]"
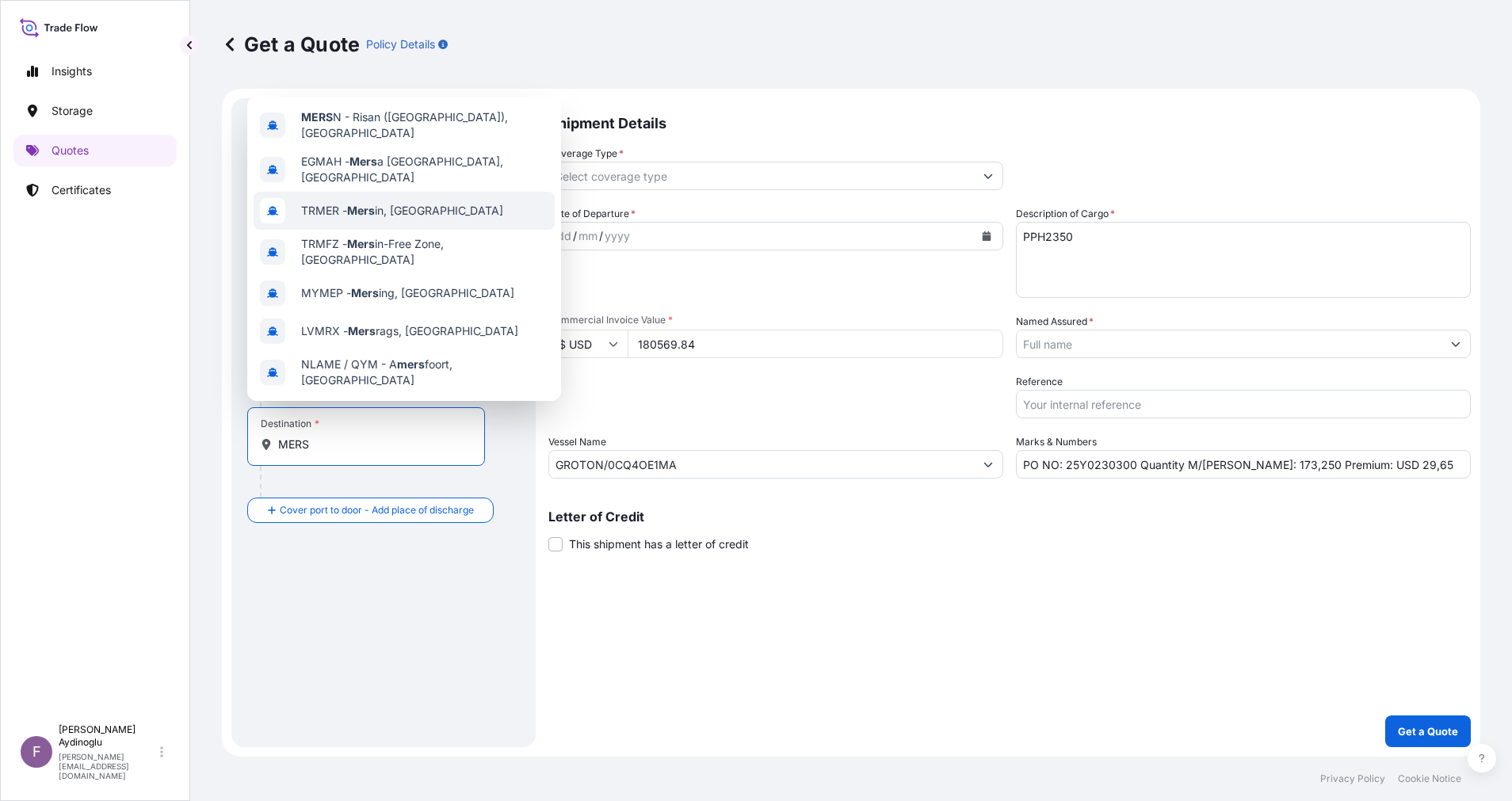
click at [417, 209] on div "TRMER - Mers in, [GEOGRAPHIC_DATA]" at bounding box center [403, 210] width 301 height 38
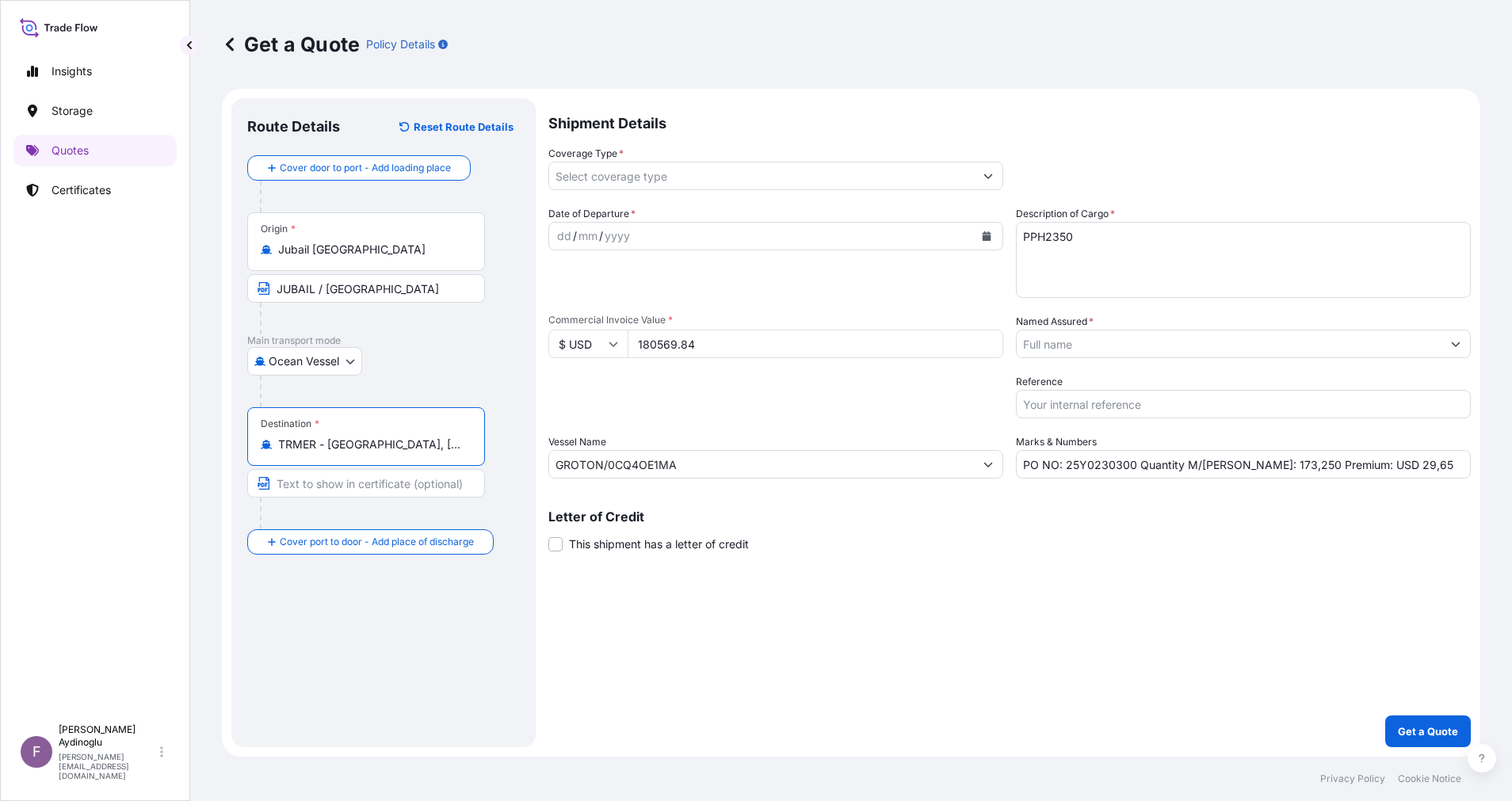
type input "TRMER - [GEOGRAPHIC_DATA], [GEOGRAPHIC_DATA]"
drag, startPoint x: 376, startPoint y: 483, endPoint x: 390, endPoint y: 486, distance: 14.3
click at [376, 483] on input "Text to appear on certificate" at bounding box center [368, 483] width 243 height 29
type input "MERSIN / [GEOGRAPHIC_DATA]"
click at [569, 228] on div "dd" at bounding box center [564, 237] width 18 height 19
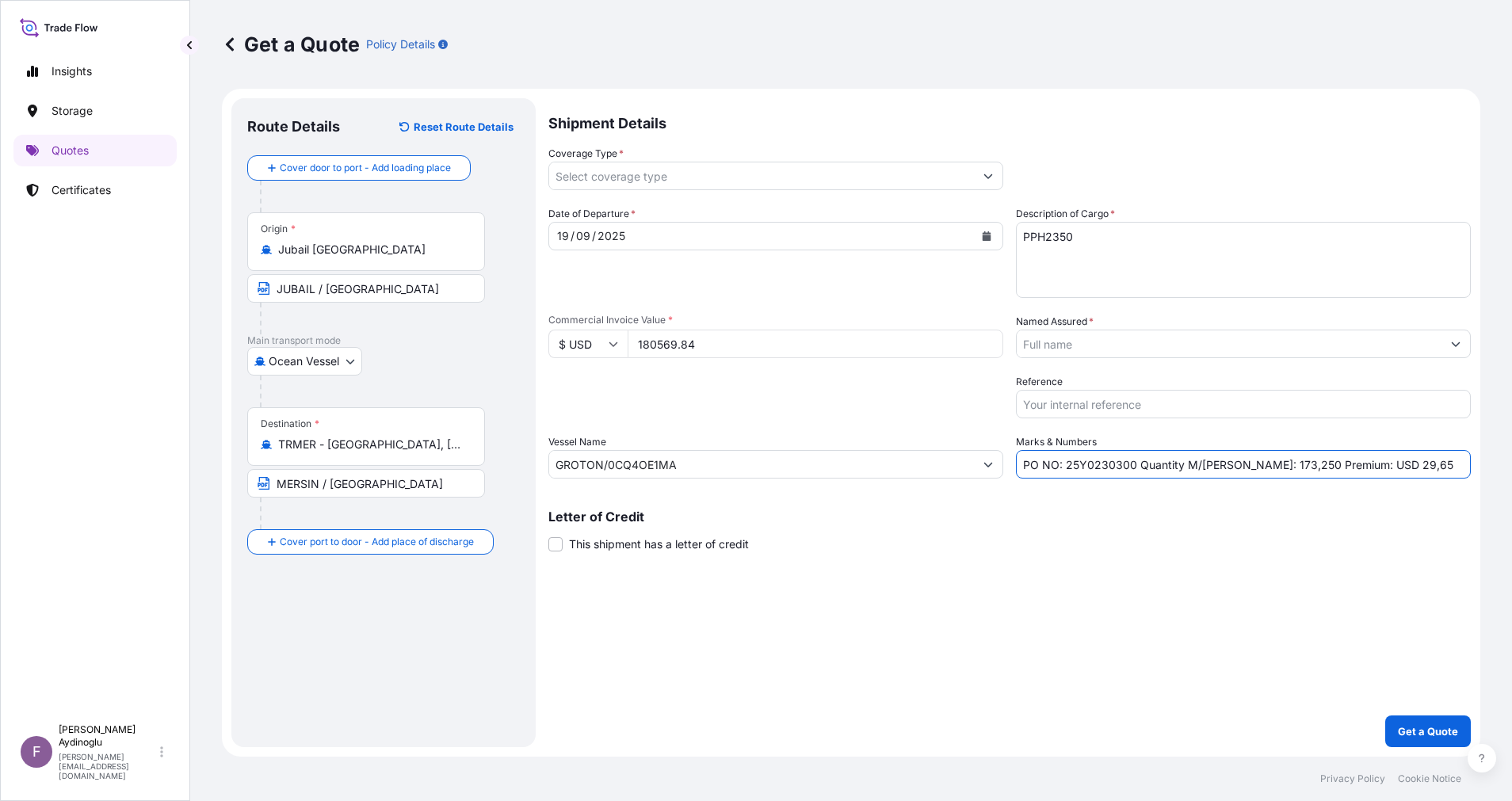
drag, startPoint x: 1417, startPoint y: 459, endPoint x: 1352, endPoint y: 471, distance: 66.1
click at [1352, 471] on input "PO NO: 25Y0230300 Quantity M/[PERSON_NAME]: 173,250 Premium: USD 29,65" at bounding box center [1243, 464] width 455 height 29
type input "PO NO: 25Y0230300 Quantity M/[PERSON_NAME]: 173,250 Premium: USD 37,92"
click at [996, 182] on button "Show suggestions" at bounding box center [988, 175] width 29 height 29
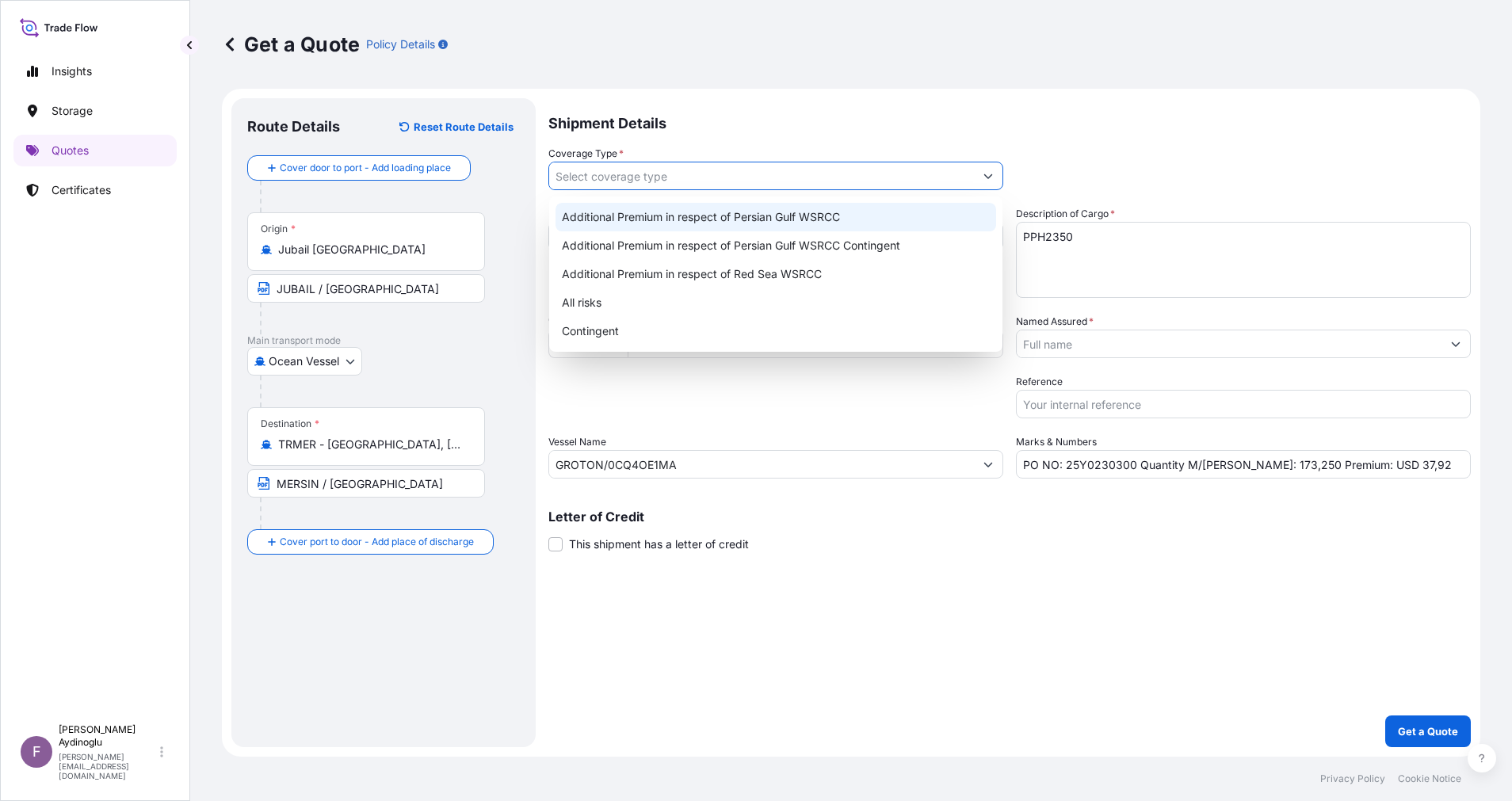
click at [978, 209] on div "Additional Premium in respect of Persian Gulf WSRCC" at bounding box center [776, 216] width 441 height 29
type input "Additional Premium in respect of Persian Gulf WSRCC"
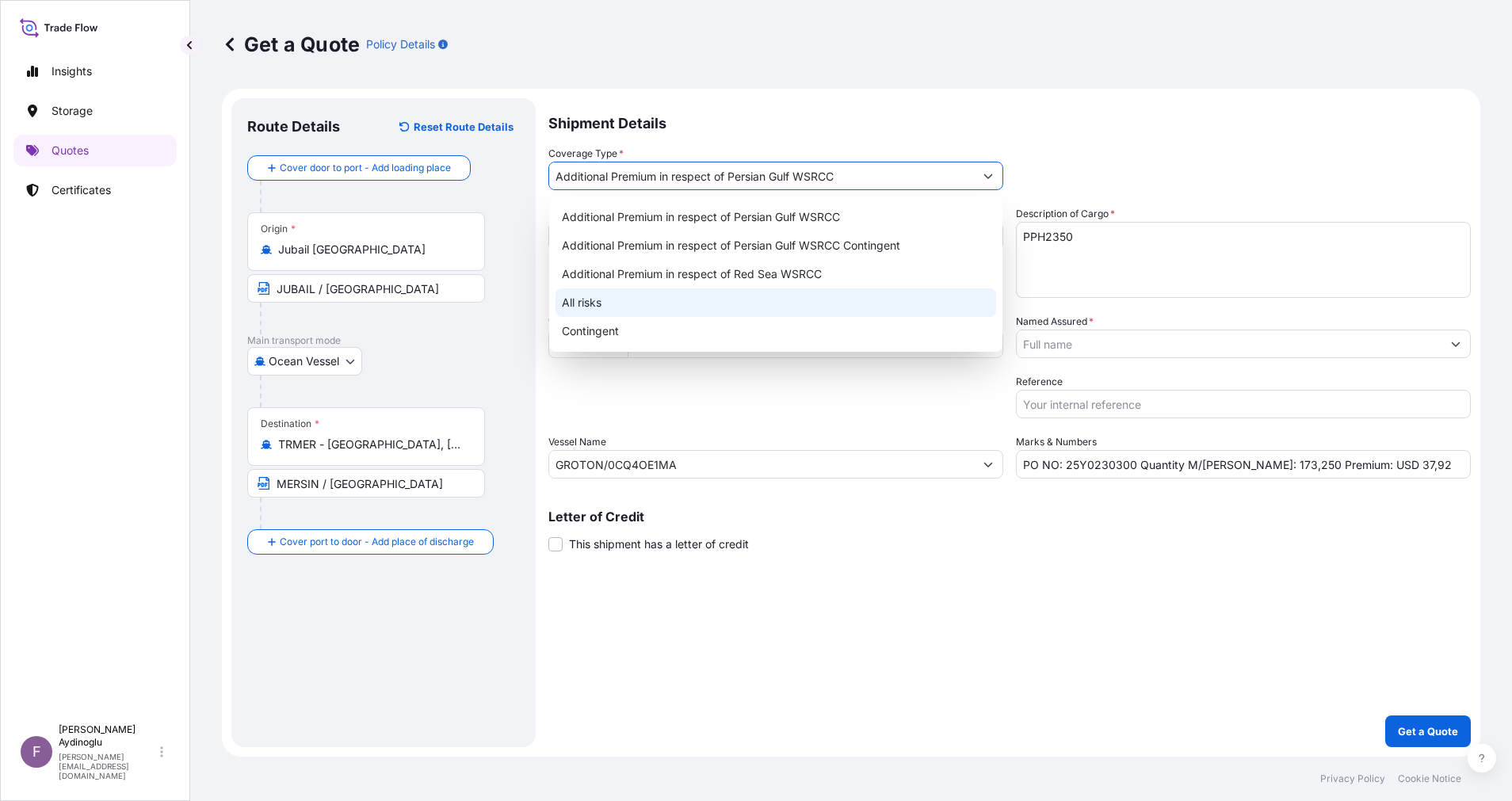
click at [1484, 342] on div "Get a Quote Policy Details Route Details Reset Route Details Cover door to port…" at bounding box center [851, 378] width 1322 height 756
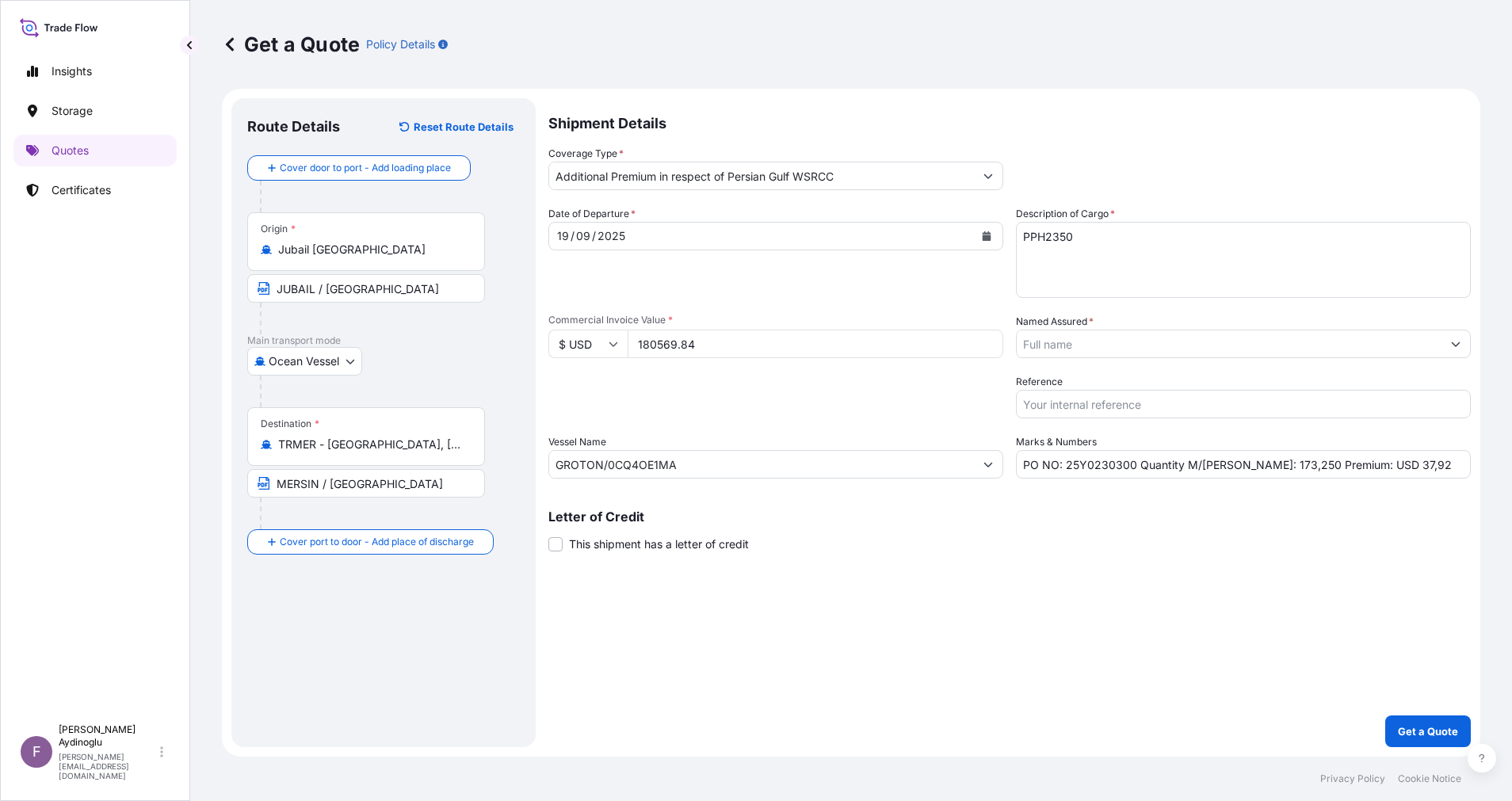
click at [1466, 349] on button "Show suggestions" at bounding box center [1455, 344] width 29 height 29
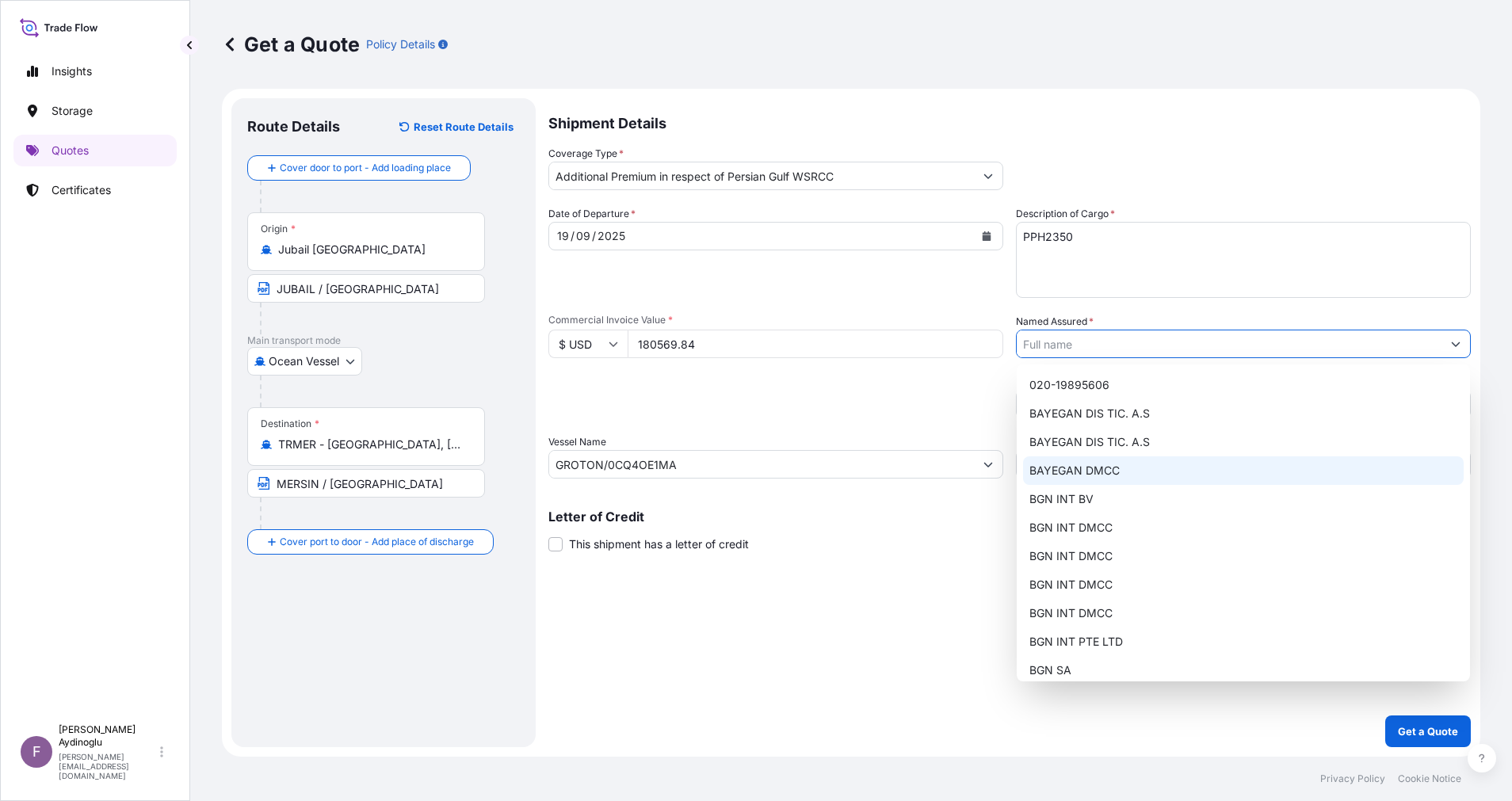
click at [1124, 470] on div "BAYEGAN DMCC" at bounding box center [1243, 471] width 441 height 29
type input "BAYEGAN DMCC"
click at [962, 564] on div "Shipment Details Coverage Type * Additional Premium in respect of Persian Gulf …" at bounding box center [1009, 422] width 922 height 649
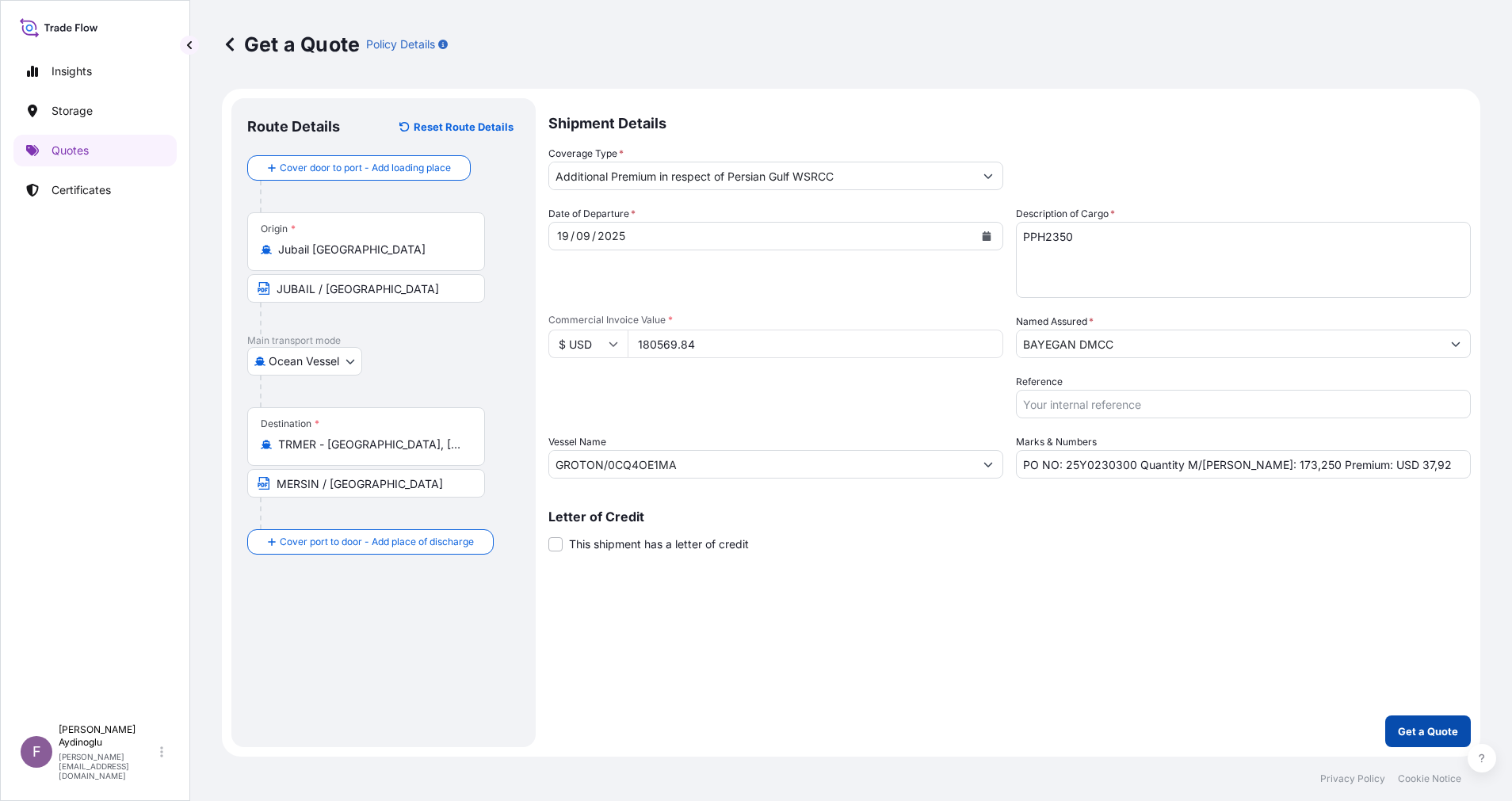
click at [1430, 723] on p "Get a Quote" at bounding box center [1427, 731] width 60 height 16
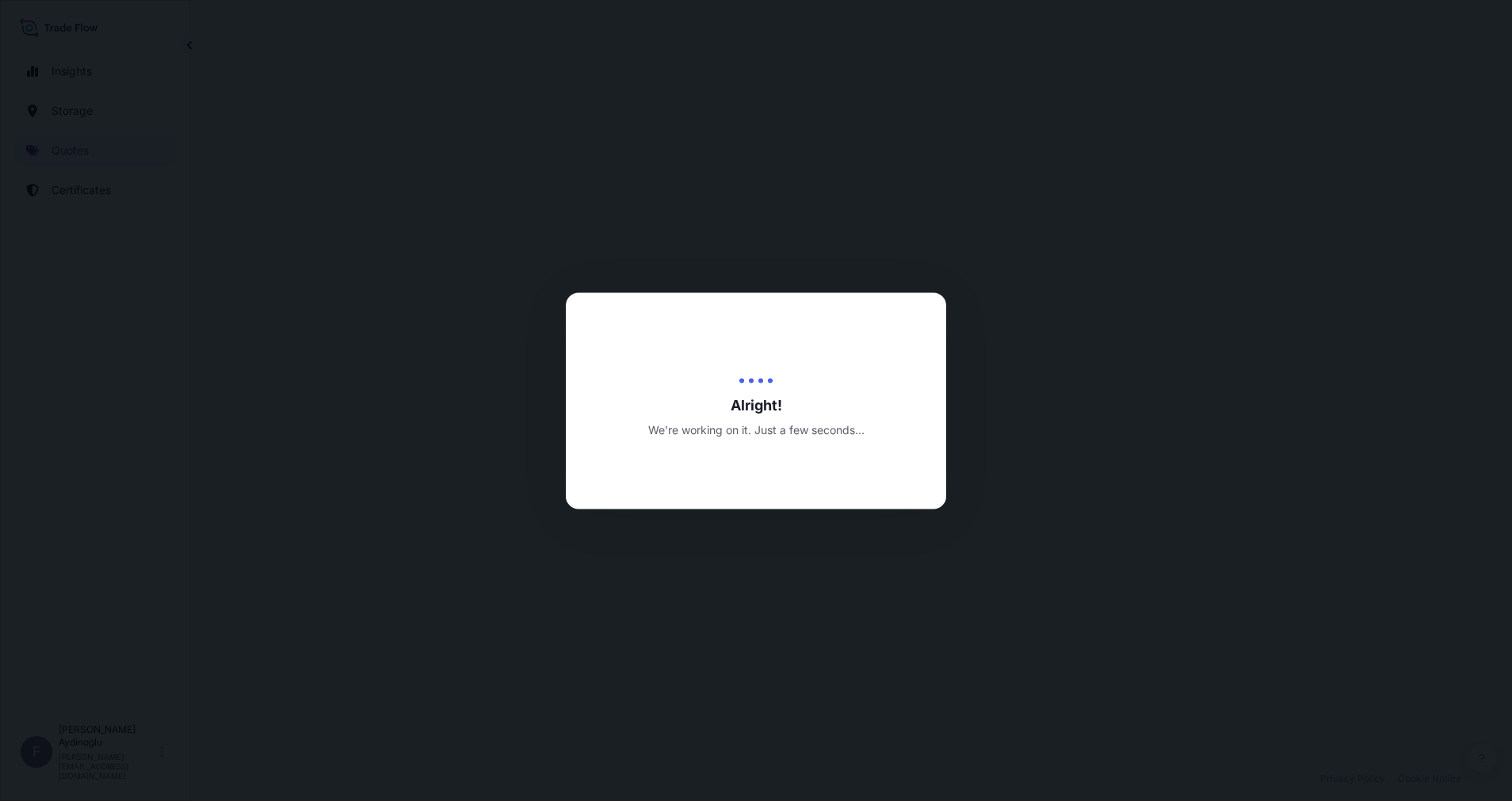
select select "Ocean Vessel"
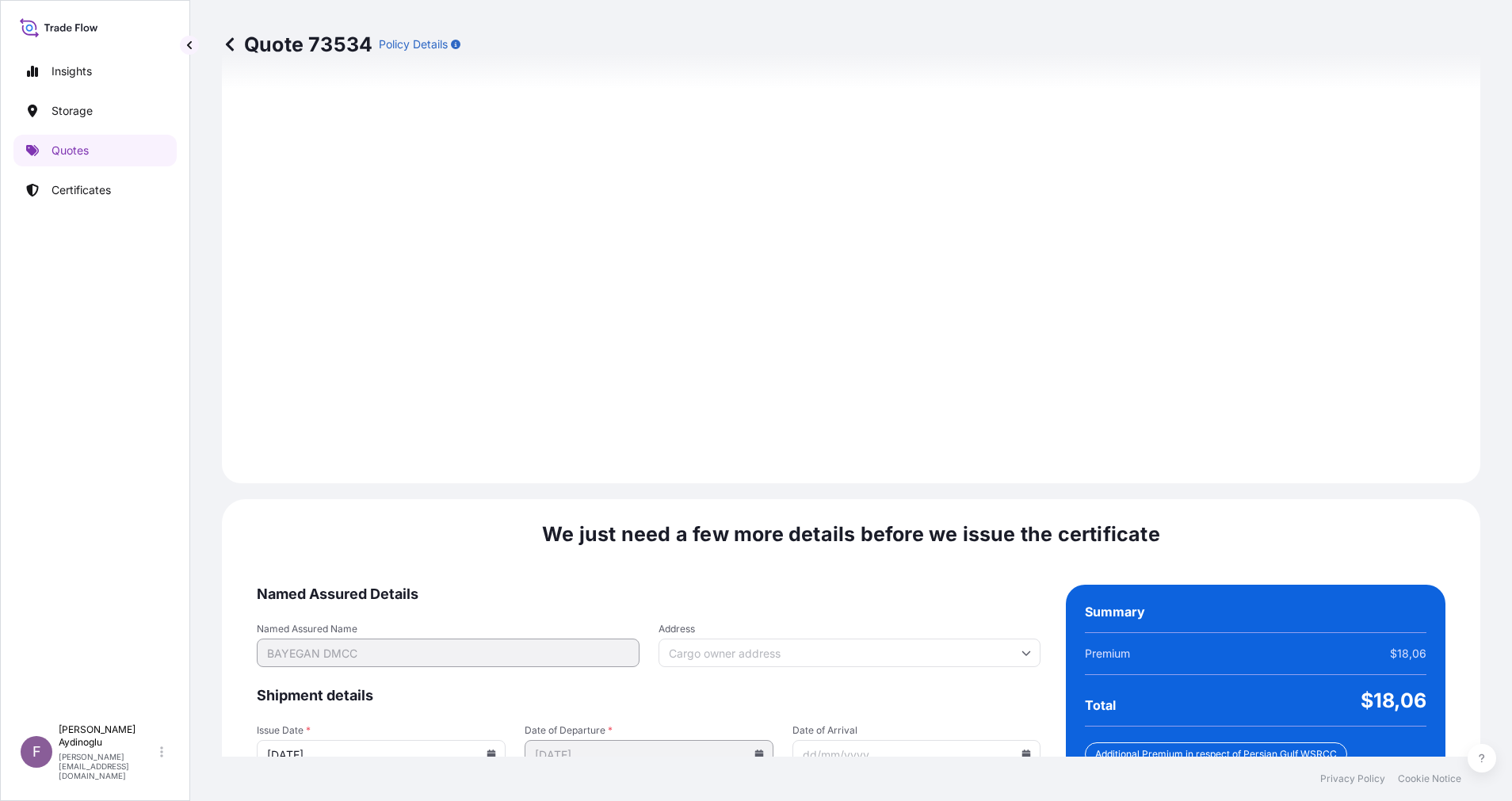
scroll to position [1701, 0]
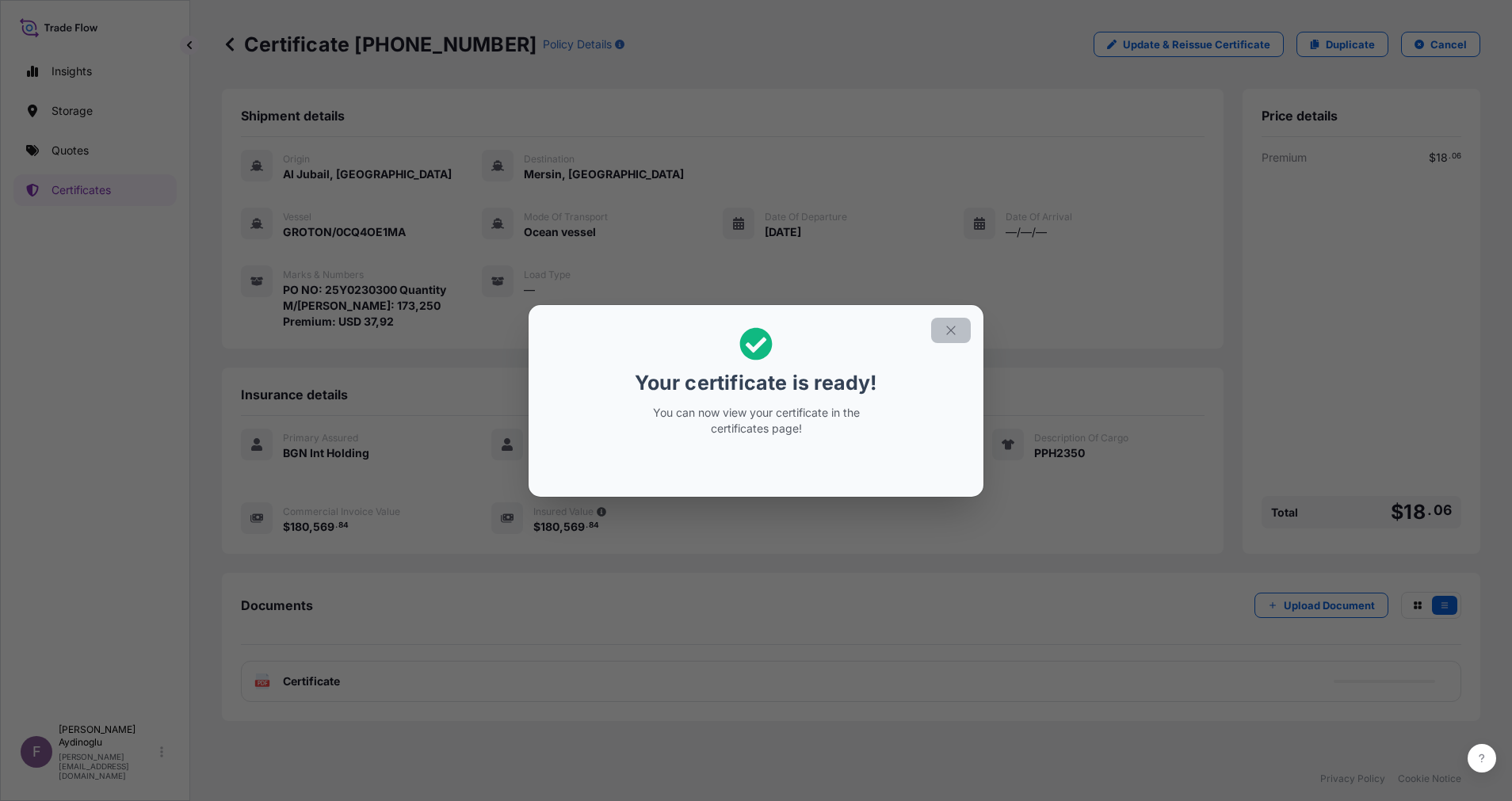
click at [951, 335] on icon "button" at bounding box center [950, 330] width 14 height 14
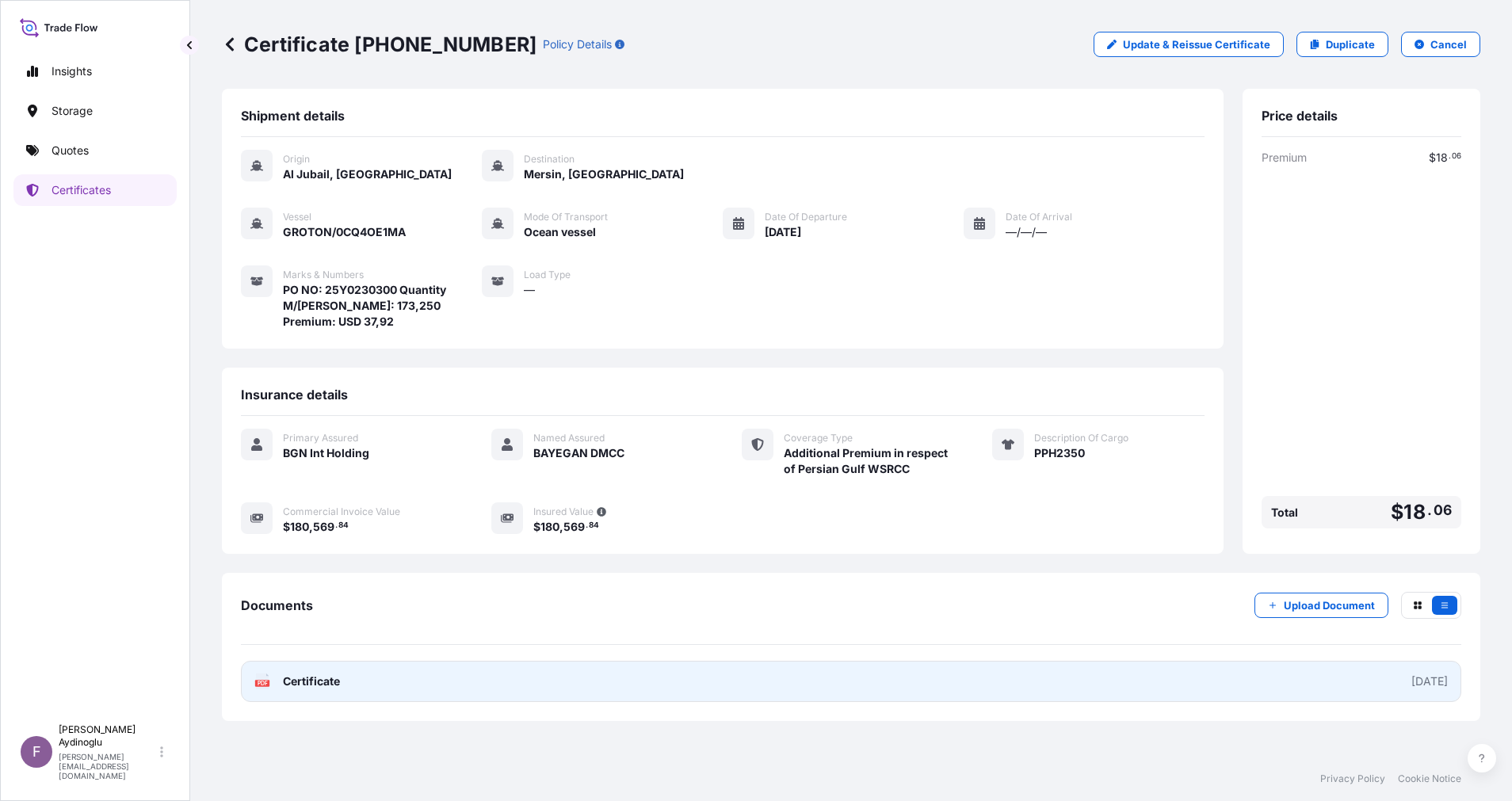
click at [809, 677] on link "PDF Certificate [DATE]" at bounding box center [851, 681] width 1220 height 41
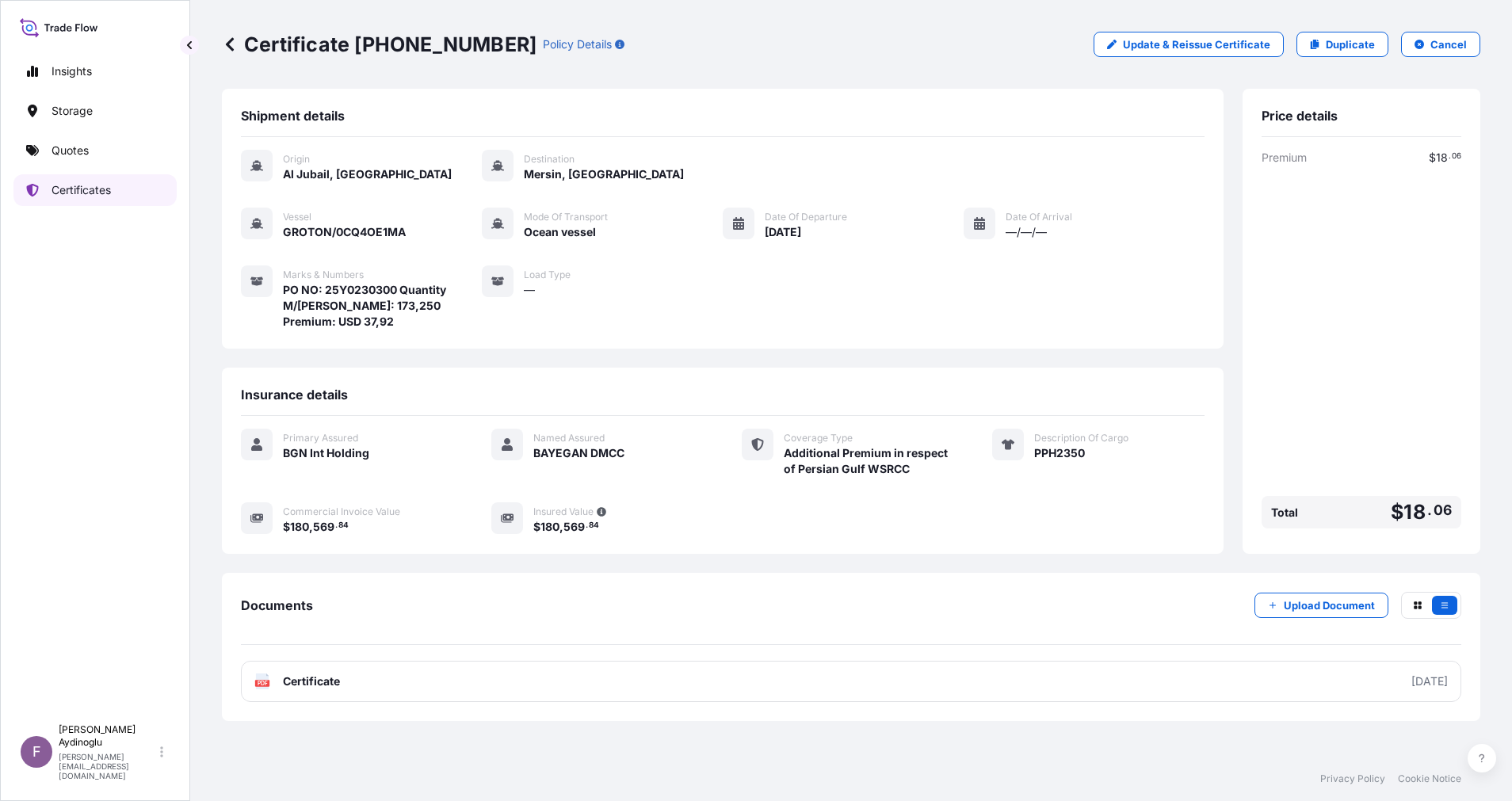
click at [62, 150] on p "Quotes" at bounding box center [70, 151] width 37 height 16
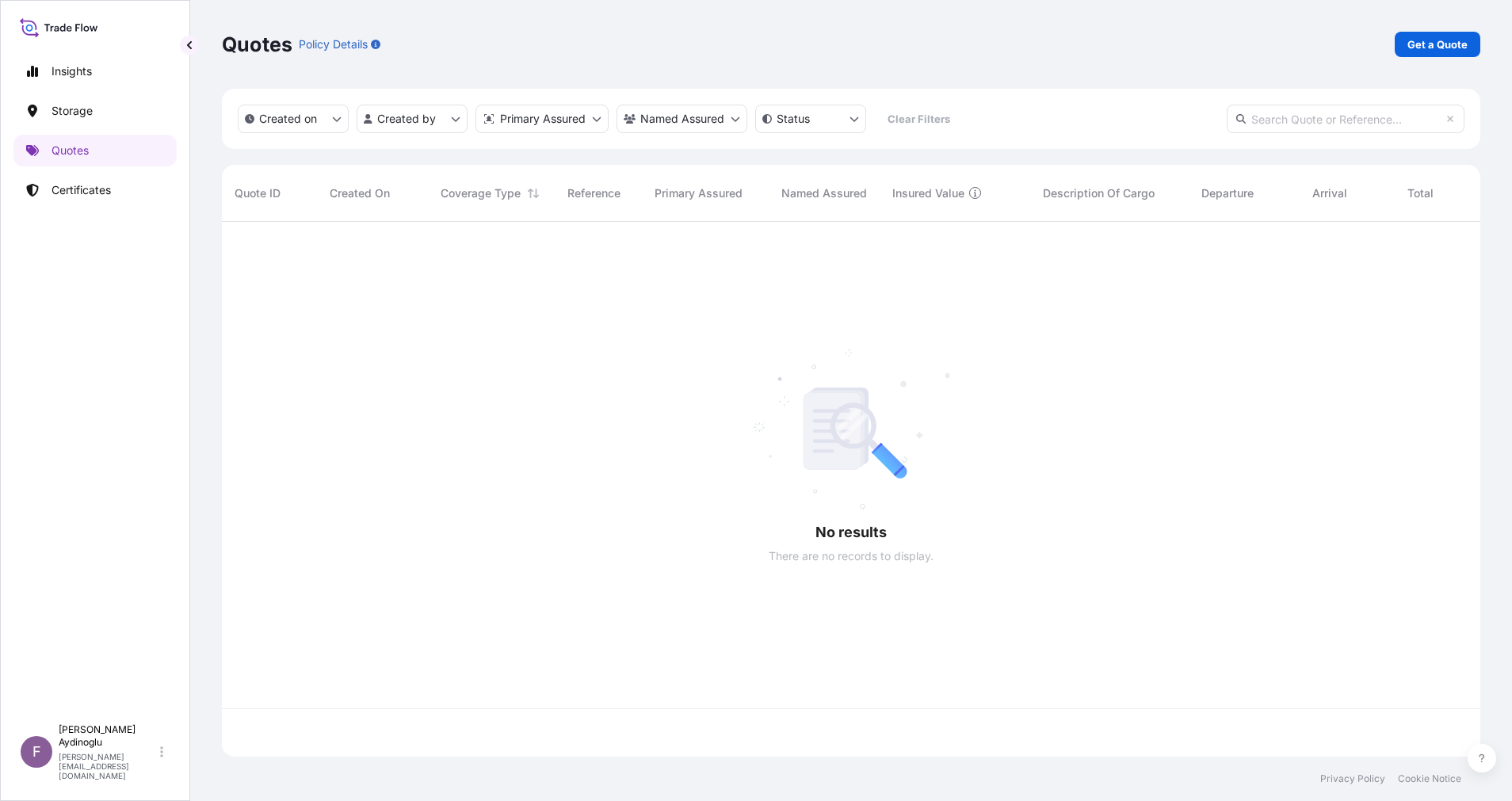
scroll to position [525, 1240]
click at [1437, 44] on p "Get a Quote" at bounding box center [1437, 45] width 60 height 16
select select "Ocean Vessel"
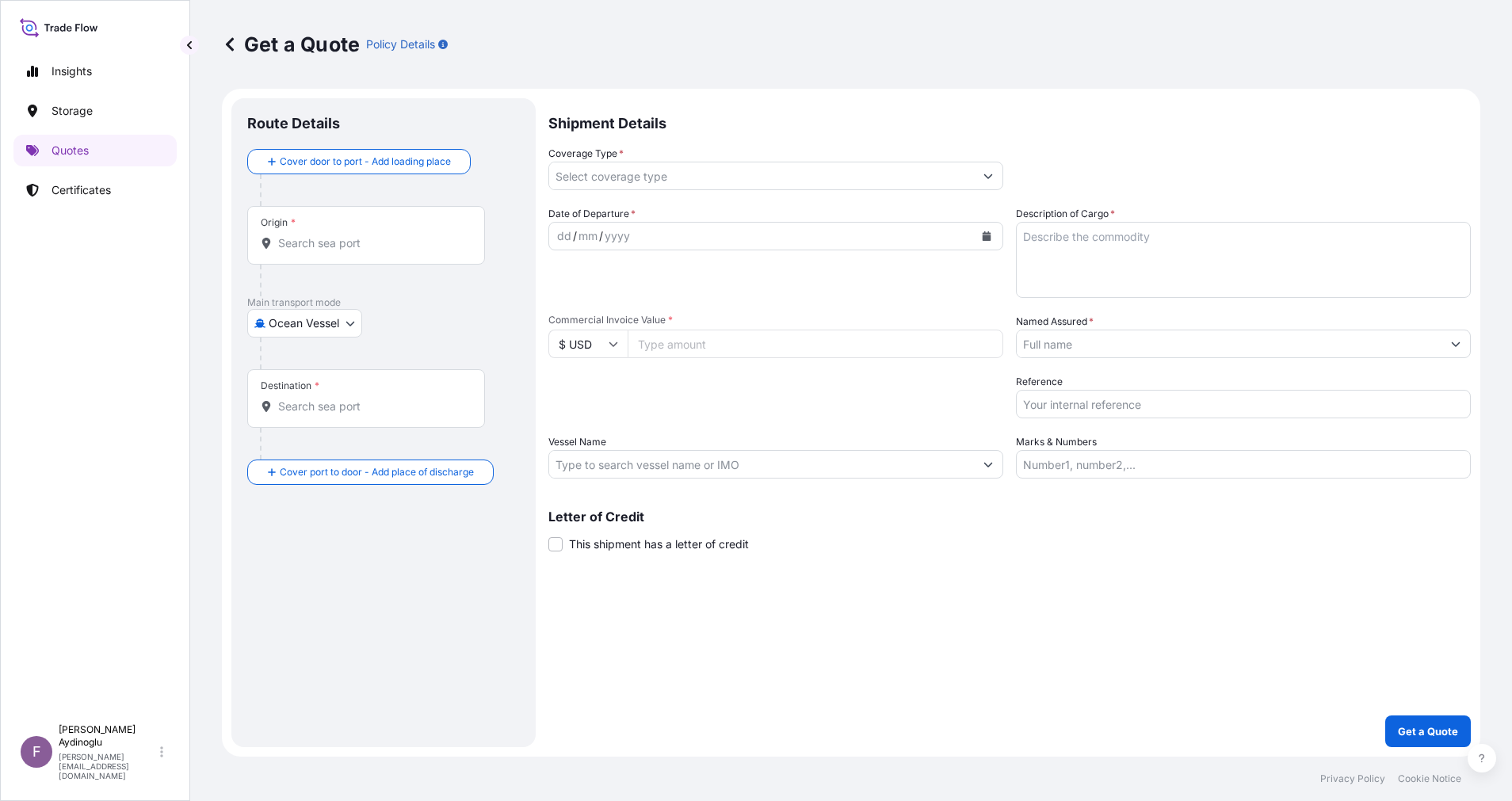
click at [1190, 471] on input "Marks & Numbers" at bounding box center [1243, 464] width 455 height 29
paste input "PO NO: 25Y0168600 Quantity M/[PERSON_NAME]: 247,500 Premium: USD 29,65"
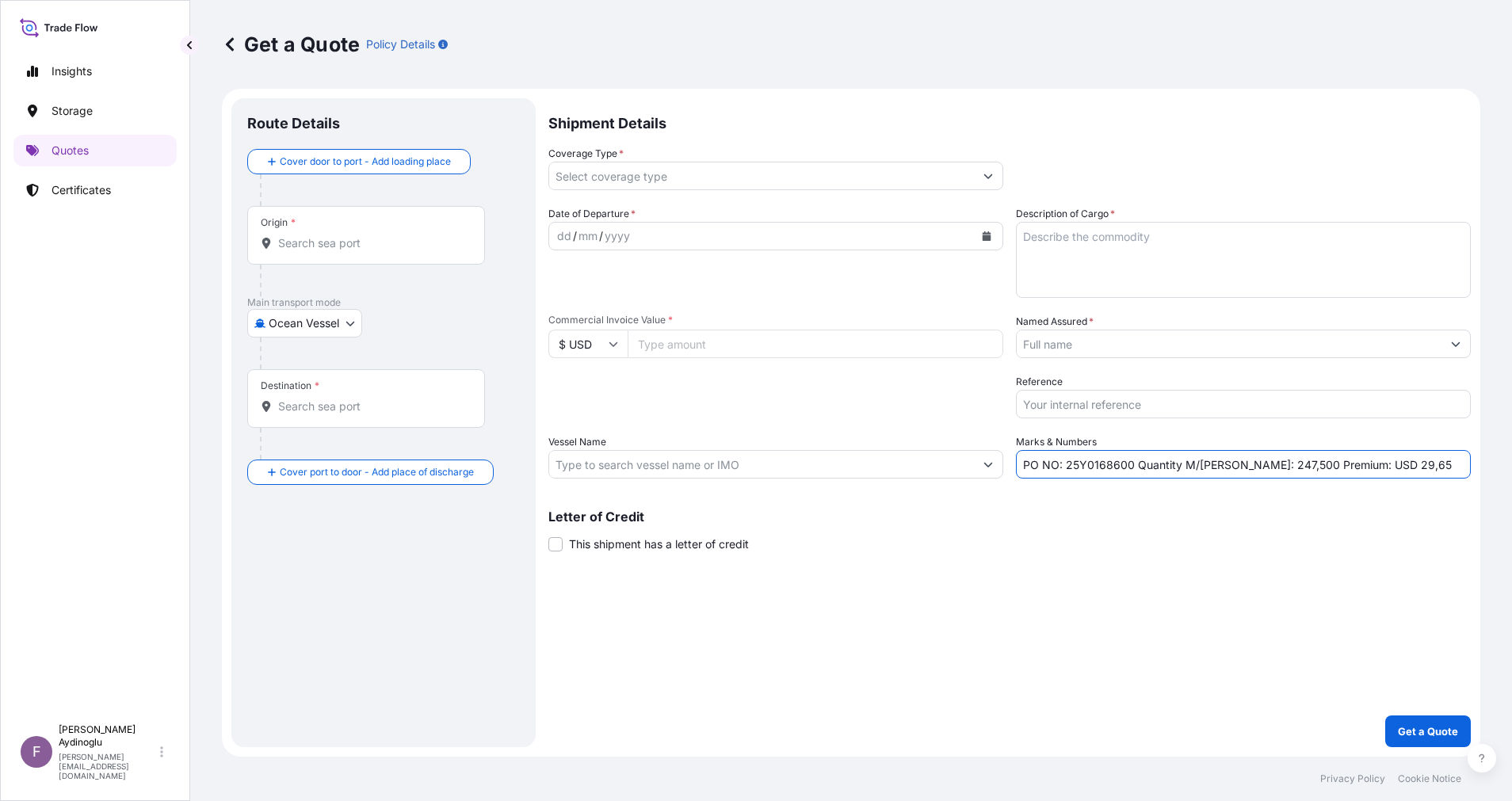
drag, startPoint x: 1066, startPoint y: 464, endPoint x: 1128, endPoint y: 460, distance: 62.1
click at [1128, 460] on input "PO NO: 25Y0168600 Quantity M/[PERSON_NAME]: 247,500 Premium: USD 29,65" at bounding box center [1243, 464] width 455 height 29
paste input "2295"
type input "PO NO: 25Y0229500 Quantity M/[PERSON_NAME]: 247,500 Premium: USD 29,65"
click at [754, 342] on input "Commercial Invoice Value *" at bounding box center [815, 344] width 375 height 29
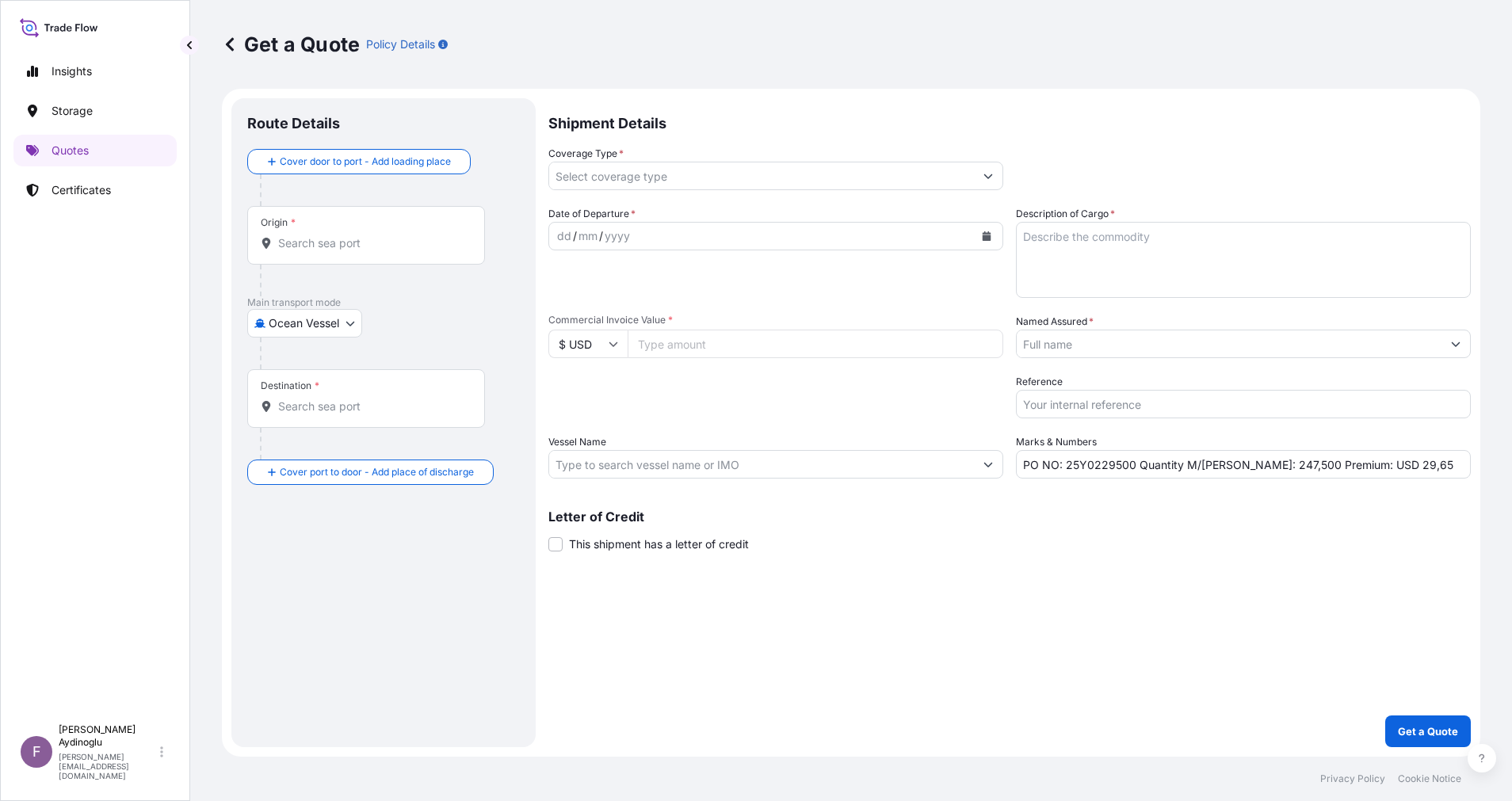
paste input "515913.75"
type input "515913.75"
click at [1084, 680] on div "Shipment Details Coverage Type * Date of Departure * dd / mm / yyyy Cargo Categ…" at bounding box center [1009, 422] width 922 height 649
click at [1217, 240] on textarea "Description of Cargo *" at bounding box center [1243, 259] width 455 height 76
paste textarea "PPH2350"
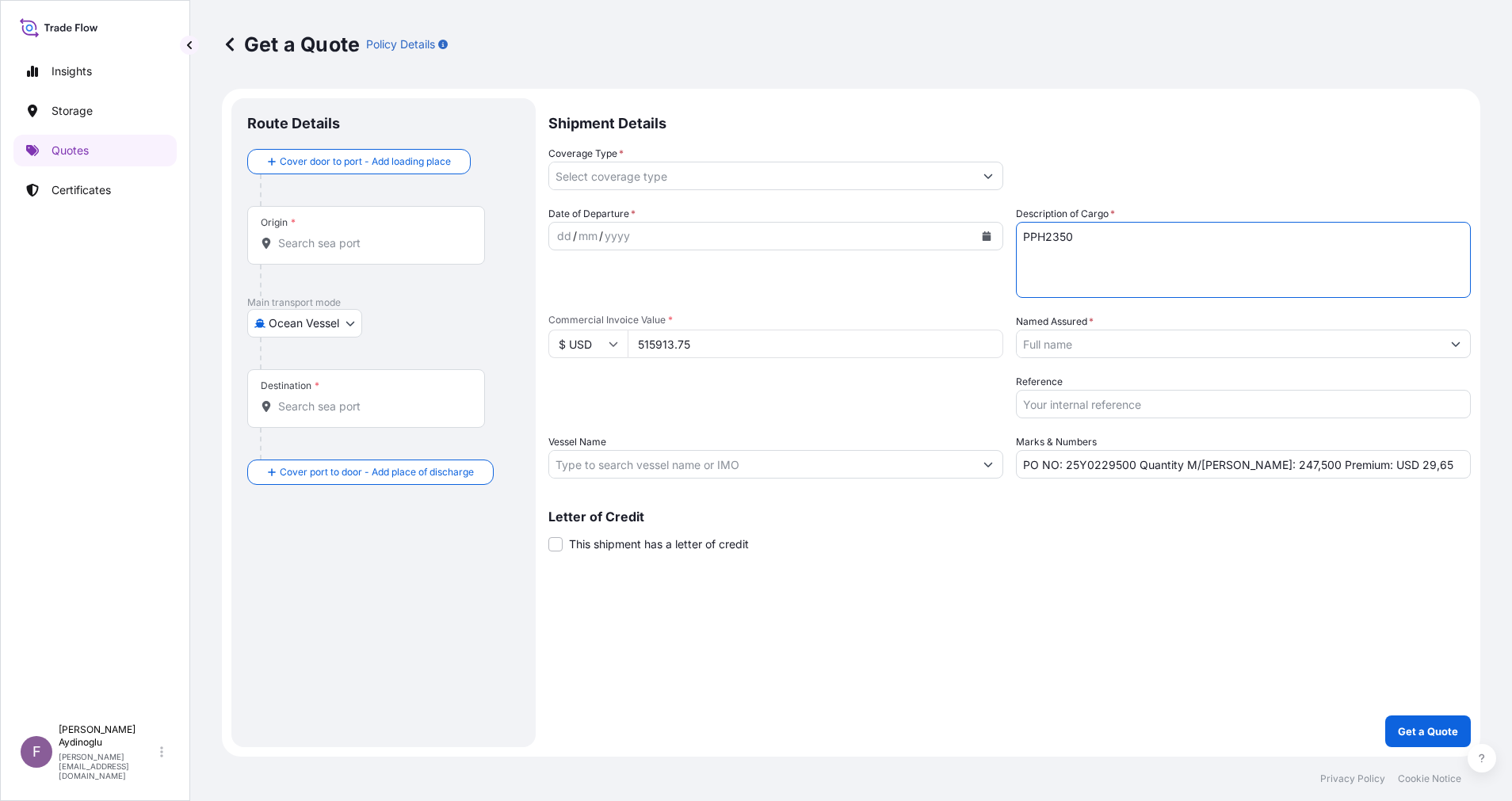
type textarea "PPH2350"
click at [1203, 556] on div "Shipment Details Coverage Type * Date of Departure * dd / mm / yyyy Cargo Categ…" at bounding box center [1009, 422] width 922 height 649
drag, startPoint x: 1232, startPoint y: 464, endPoint x: 1248, endPoint y: 465, distance: 16.0
click at [1248, 465] on input "PO NO: 25Y0229500 Quantity M/[PERSON_NAME]: 247,500 Premium: USD 29,65" at bounding box center [1243, 464] width 455 height 29
paste input "495"
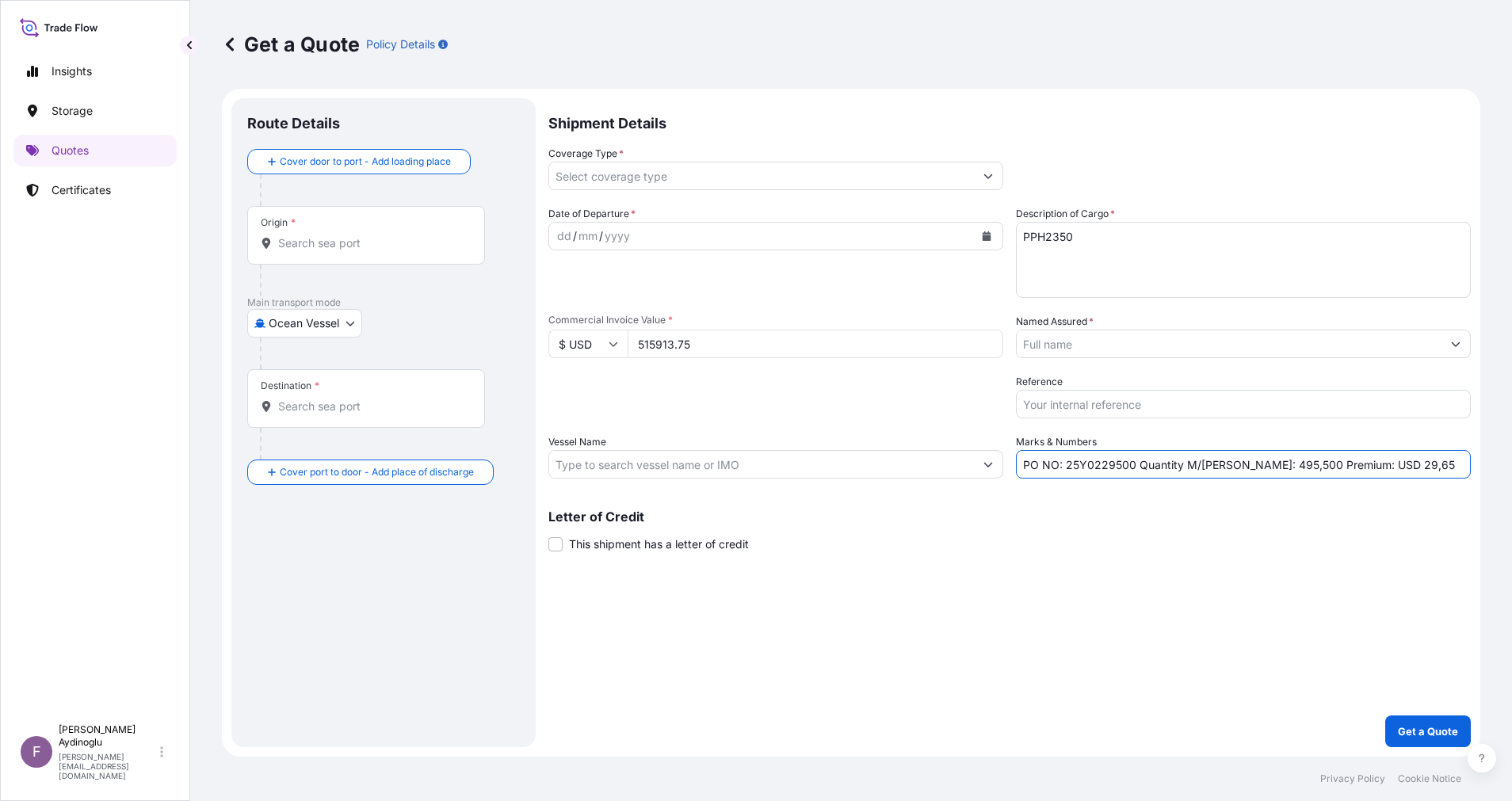
click at [1260, 469] on input "PO NO: 25Y0229500 Quantity M/[PERSON_NAME]: 495,500 Premium: USD 29,65" at bounding box center [1243, 464] width 455 height 29
type input "PO NO: 25Y0229500 Quantity M/[PERSON_NAME]: 495,000 Premium: USD 29,65"
click at [760, 466] on input "Vessel Name" at bounding box center [761, 464] width 424 height 29
paste input "MAO GANG XIA MEN"
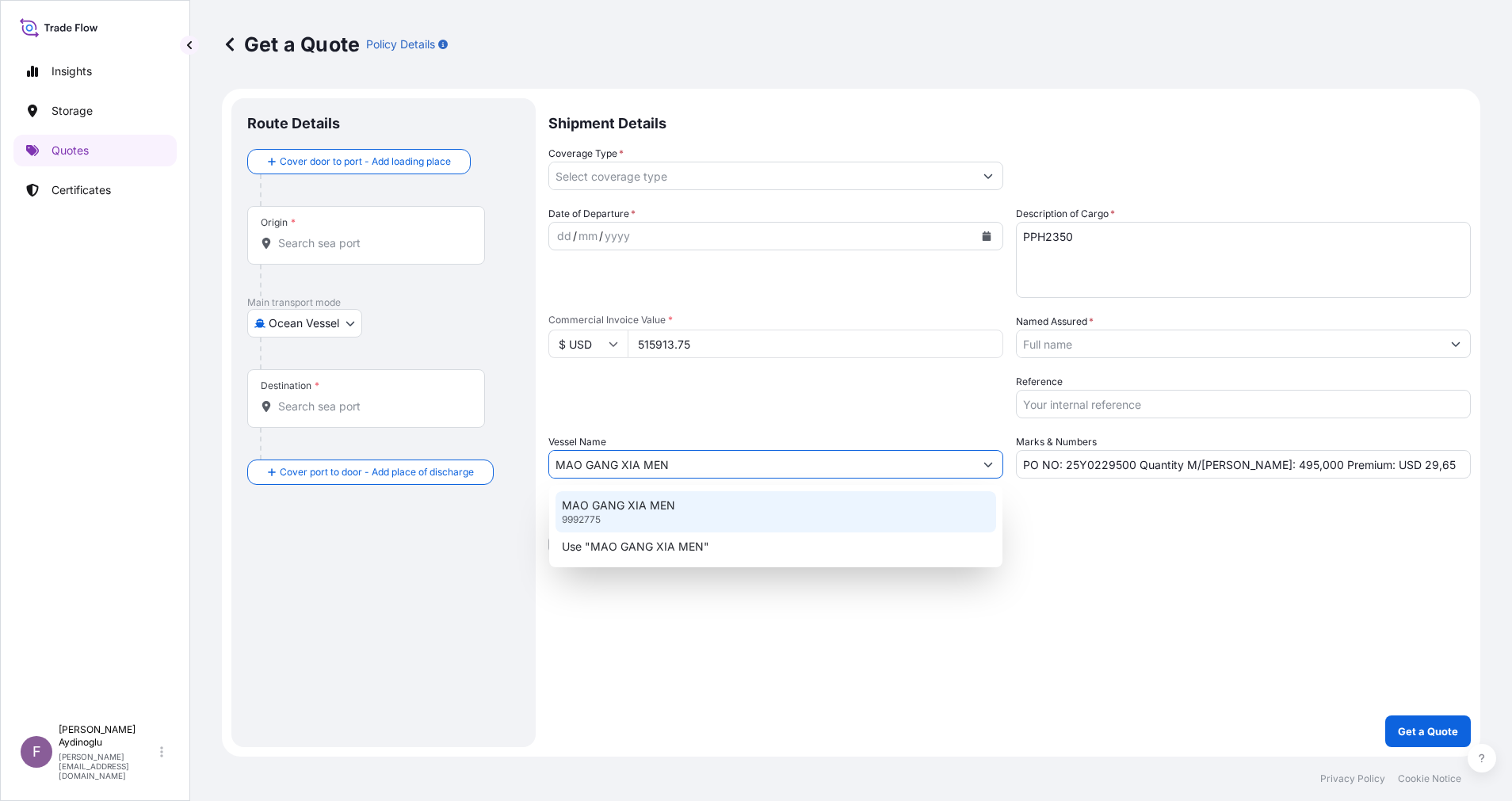
click at [826, 516] on div "MAO GANG XIA MEN 9992775" at bounding box center [776, 511] width 441 height 41
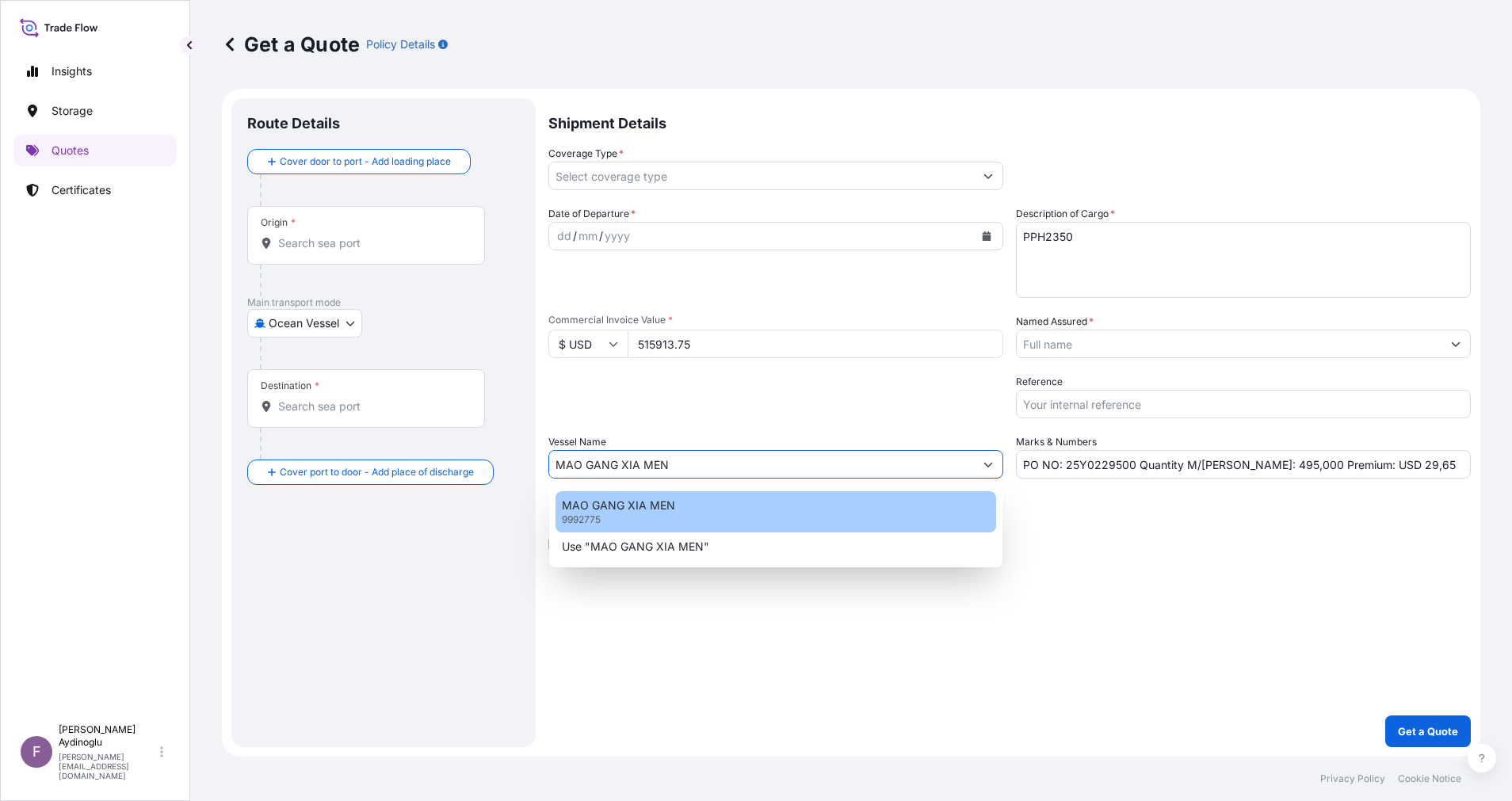
type input "MAO GANG XIA MEN"
click at [892, 598] on div "Shipment Details Coverage Type * Date of Departure * dd / mm / yyyy Cargo Categ…" at bounding box center [1009, 422] width 922 height 649
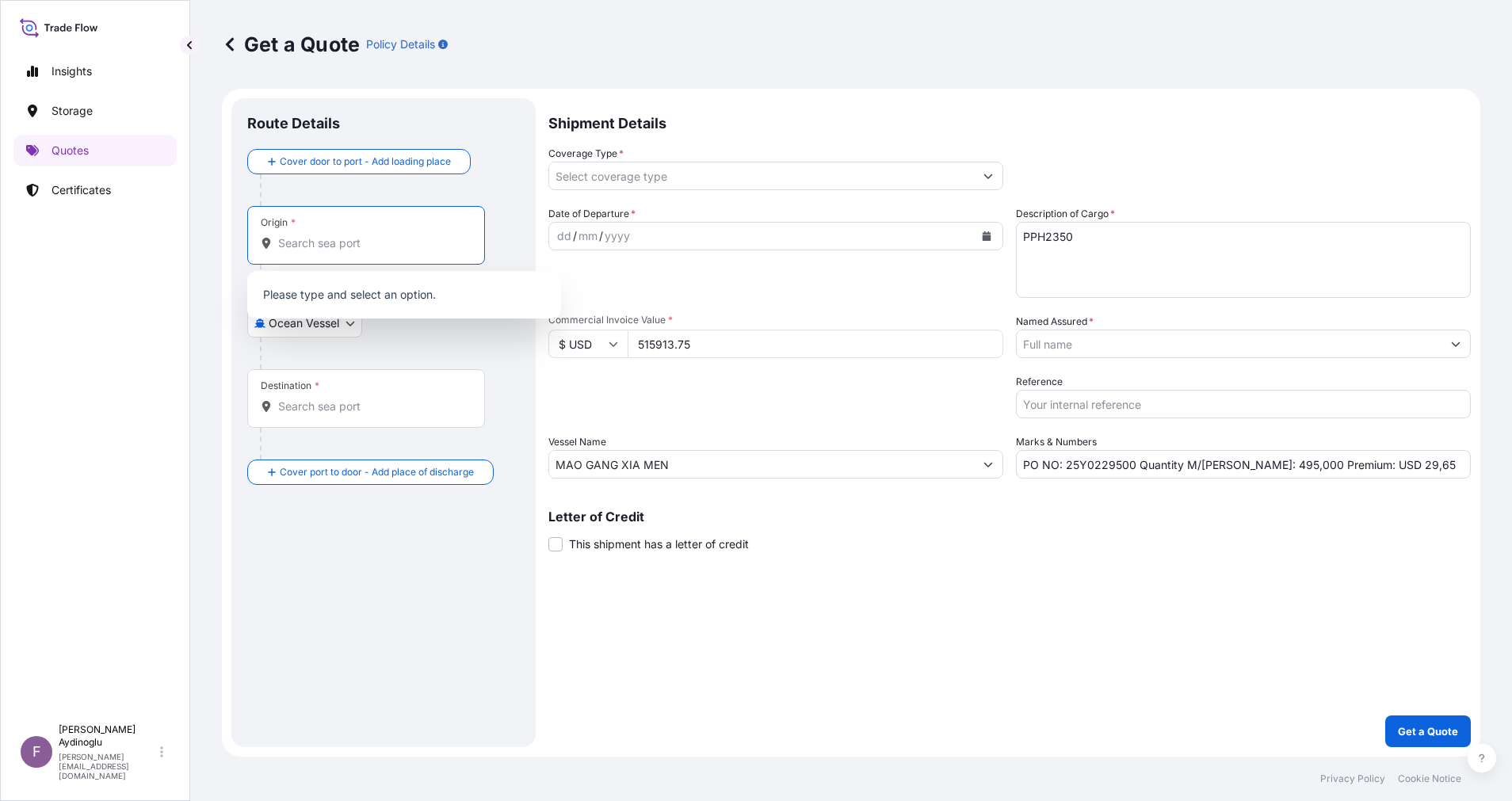
click at [402, 239] on input "Origin *" at bounding box center [371, 243] width 187 height 16
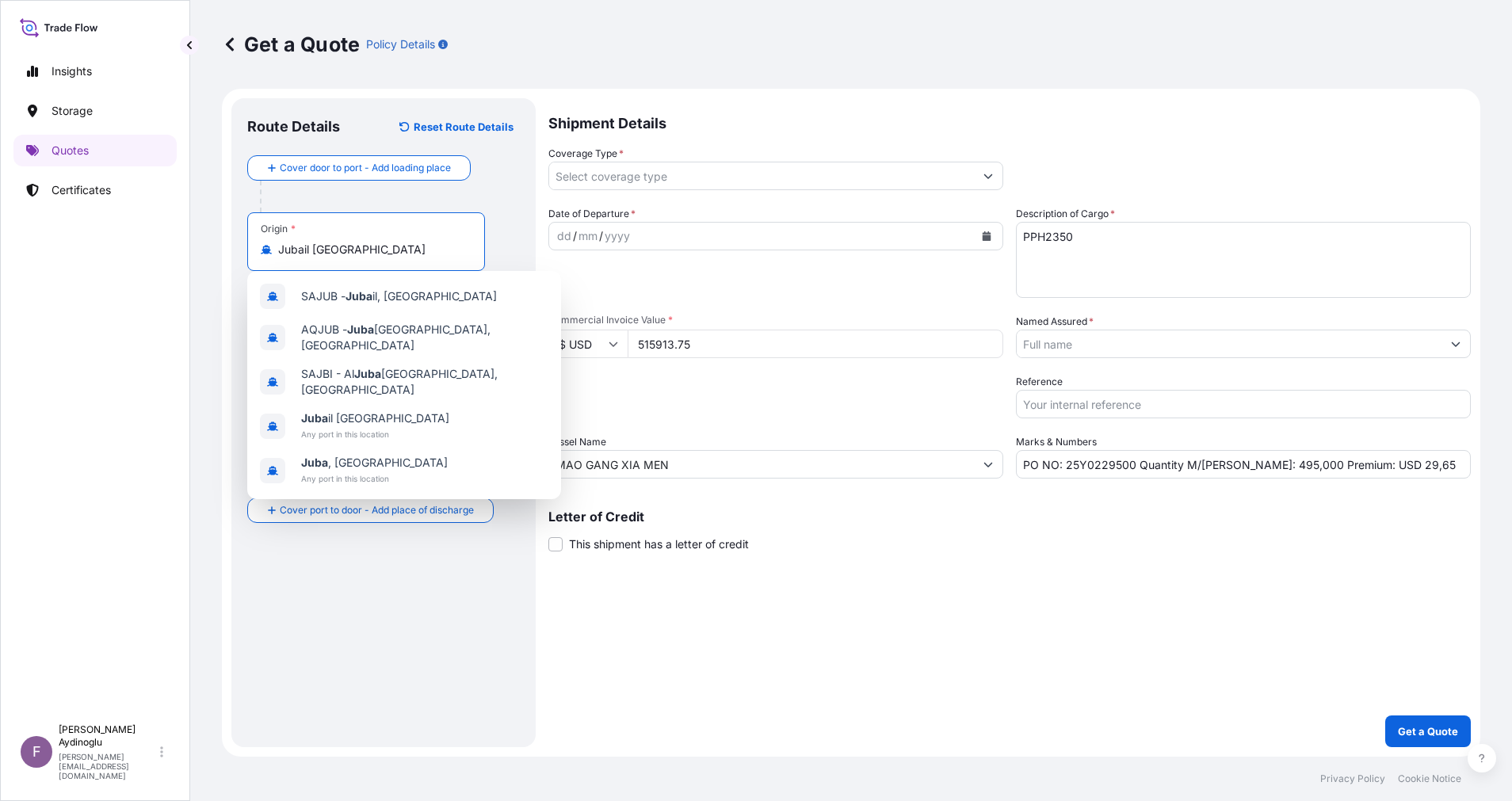
type input "Jubail [GEOGRAPHIC_DATA]"
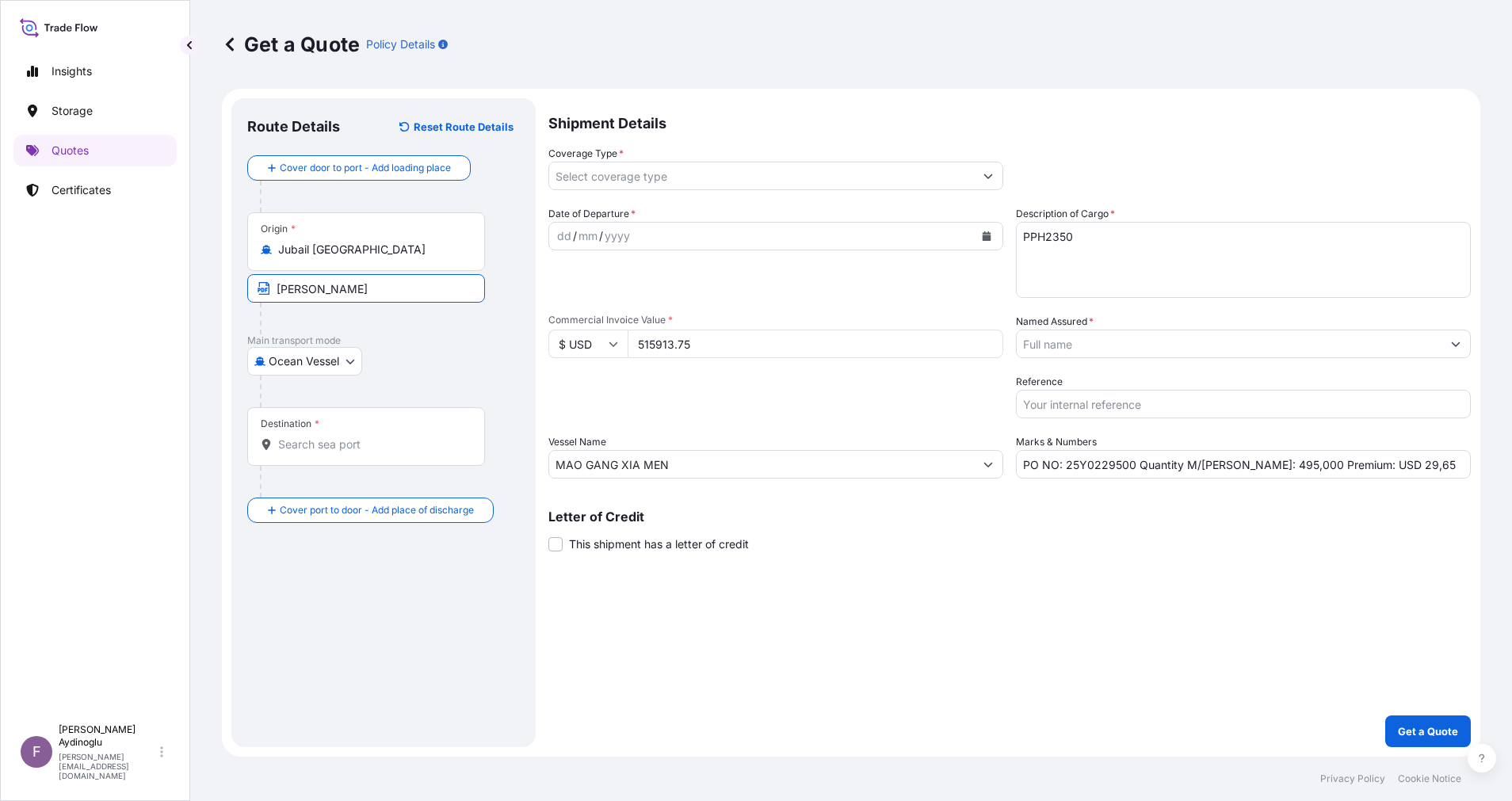
type input "JUBAIL / [GEOGRAPHIC_DATA]"
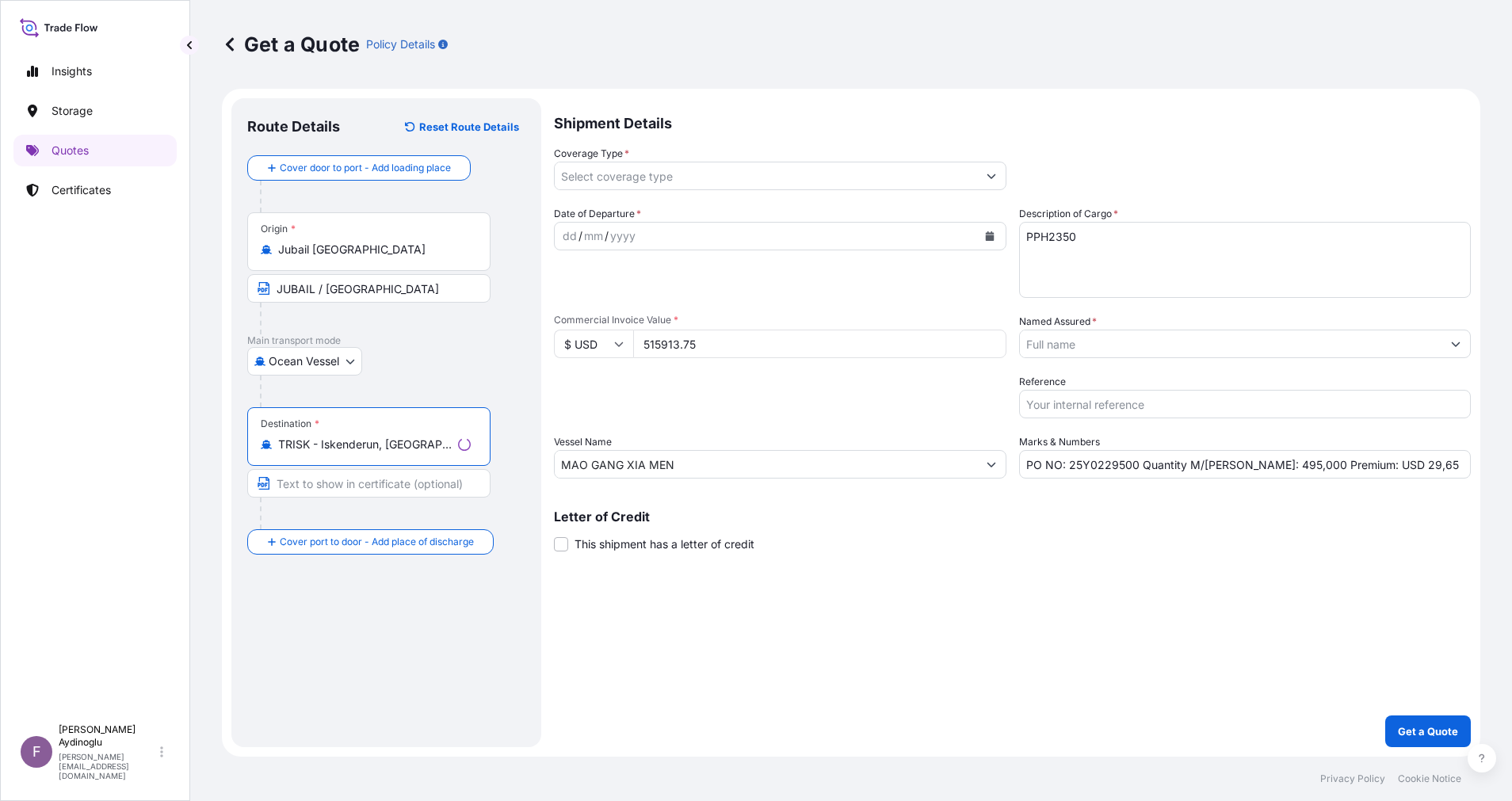
type input "TRISK - Iskenderun, [GEOGRAPHIC_DATA]"
type input "ISKENDERUN / [GEOGRAPHIC_DATA]"
click at [557, 240] on div "dd" at bounding box center [564, 237] width 18 height 19
drag, startPoint x: 1390, startPoint y: 471, endPoint x: 1359, endPoint y: 468, distance: 31.1
click at [1359, 468] on input "PO NO: 25Y0229500 Quantity M/[PERSON_NAME]: 495,000 Premium: USD 29,65" at bounding box center [1243, 464] width 455 height 29
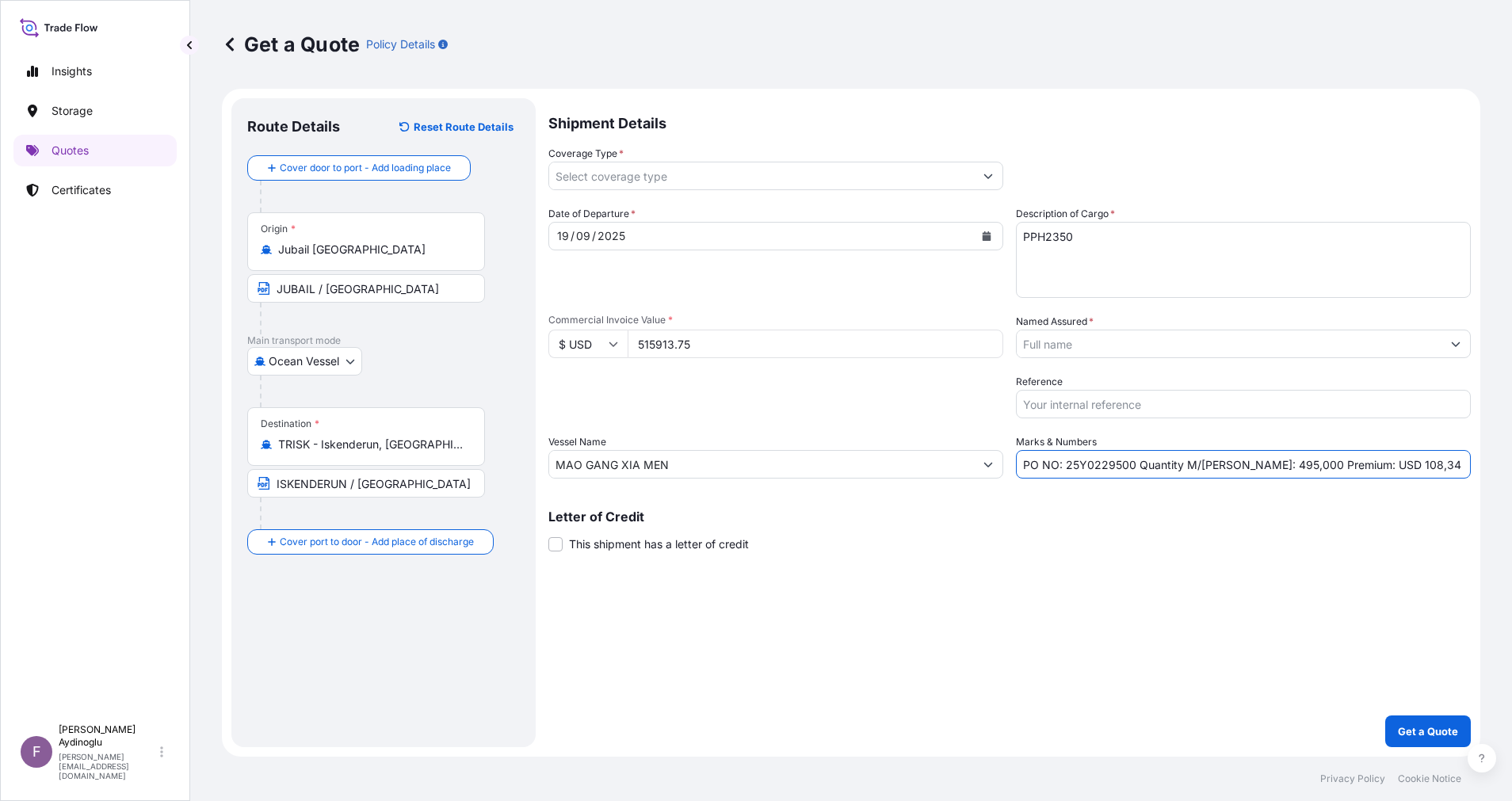
type input "PO NO: 25Y0229500 Quantity M/[PERSON_NAME]: 495,000 Premium: USD 108,34"
click at [993, 136] on p "Shipment Details" at bounding box center [1009, 122] width 922 height 47
click at [973, 203] on div "Shipment Details Coverage Type * Date of Departure * [DATE] Cargo Category * LP…" at bounding box center [1009, 422] width 922 height 649
click at [983, 178] on button "Show suggestions" at bounding box center [988, 175] width 29 height 29
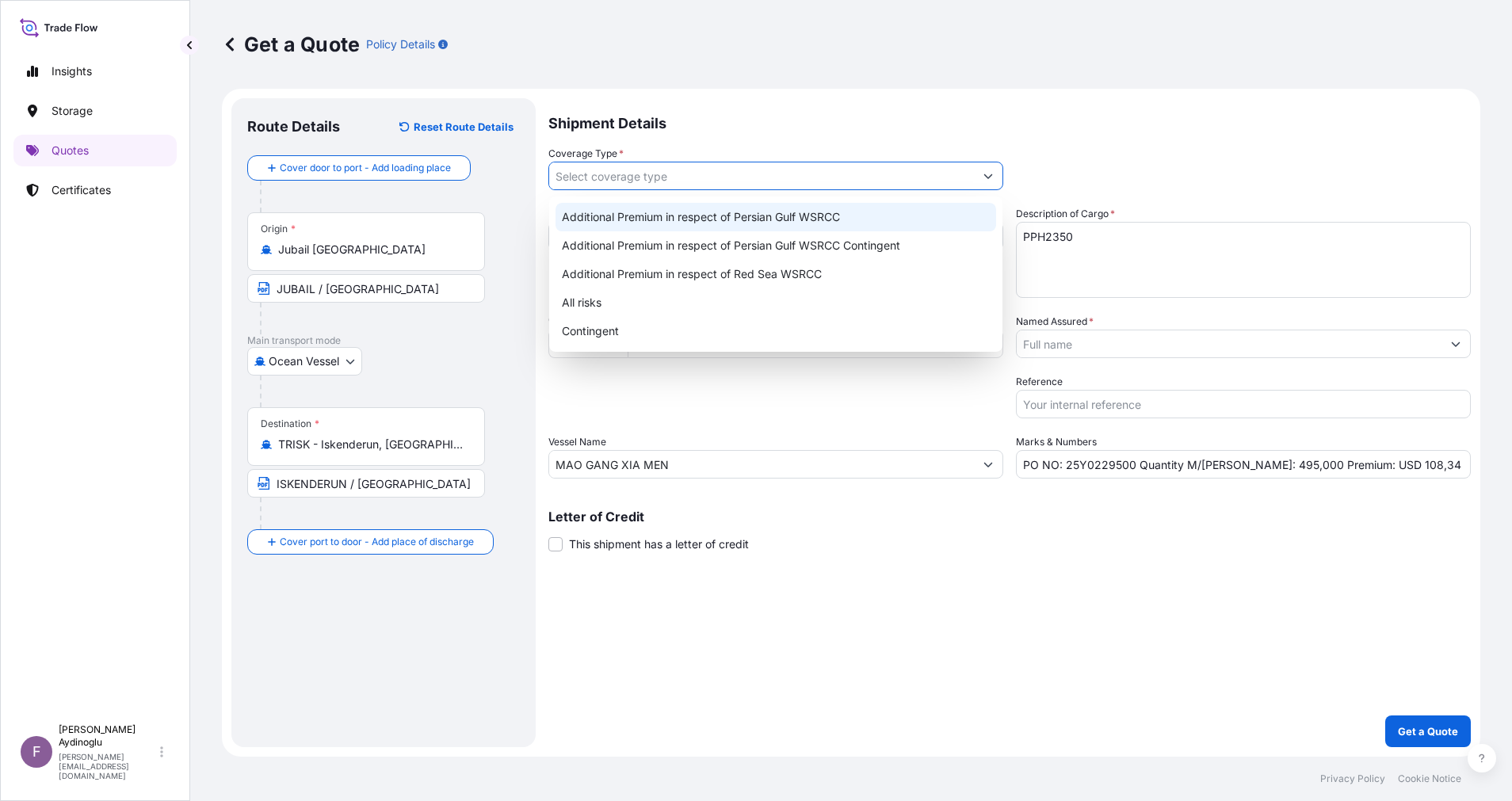
click at [869, 208] on div "Additional Premium in respect of Persian Gulf WSRCC" at bounding box center [776, 216] width 441 height 29
type input "Additional Premium in respect of Persian Gulf WSRCC"
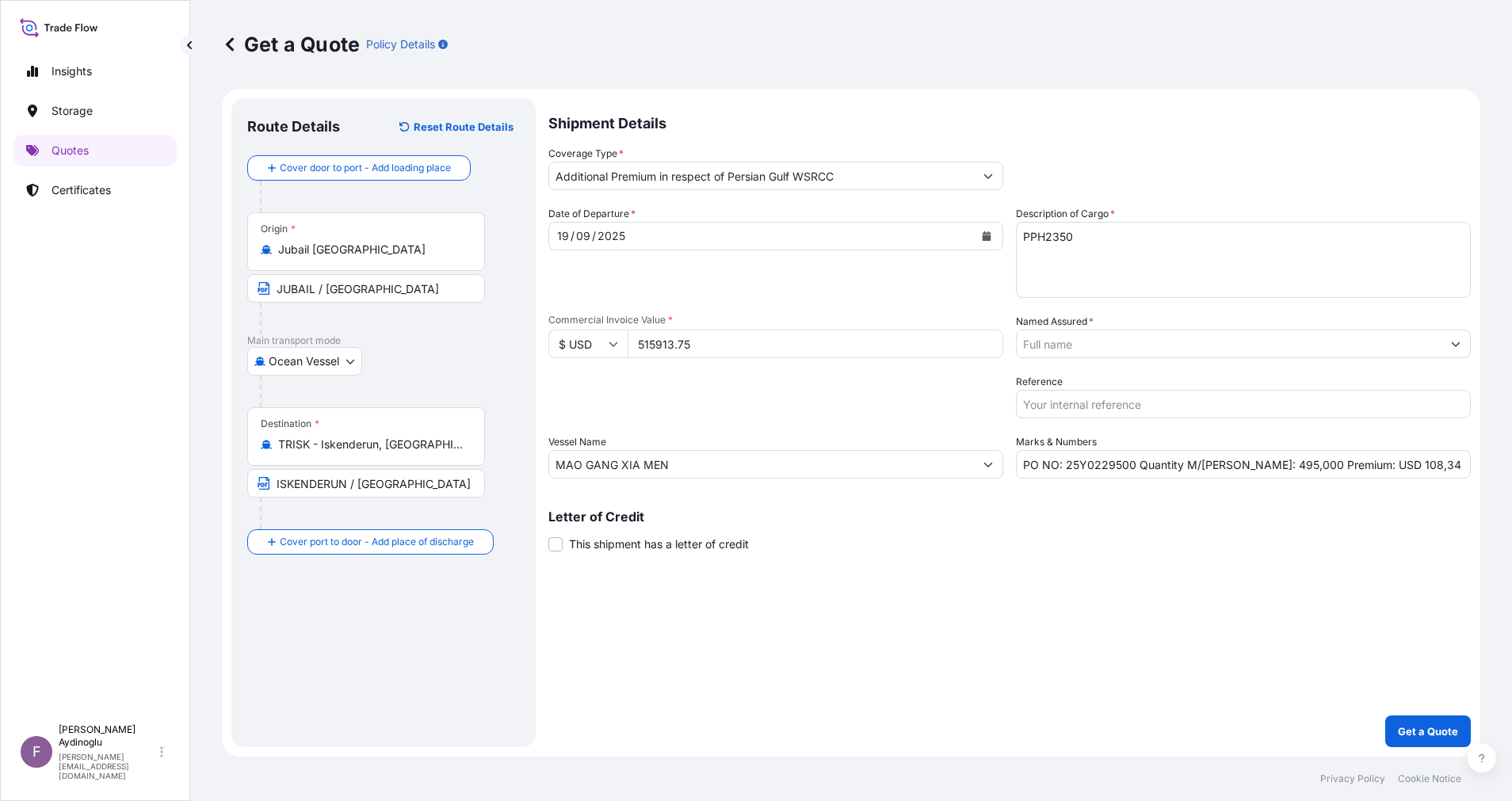
click at [936, 682] on div "Shipment Details Coverage Type * Additional Premium in respect of Persian Gulf …" at bounding box center [1009, 422] width 922 height 649
click at [1462, 341] on button "Show suggestions" at bounding box center [1455, 344] width 29 height 29
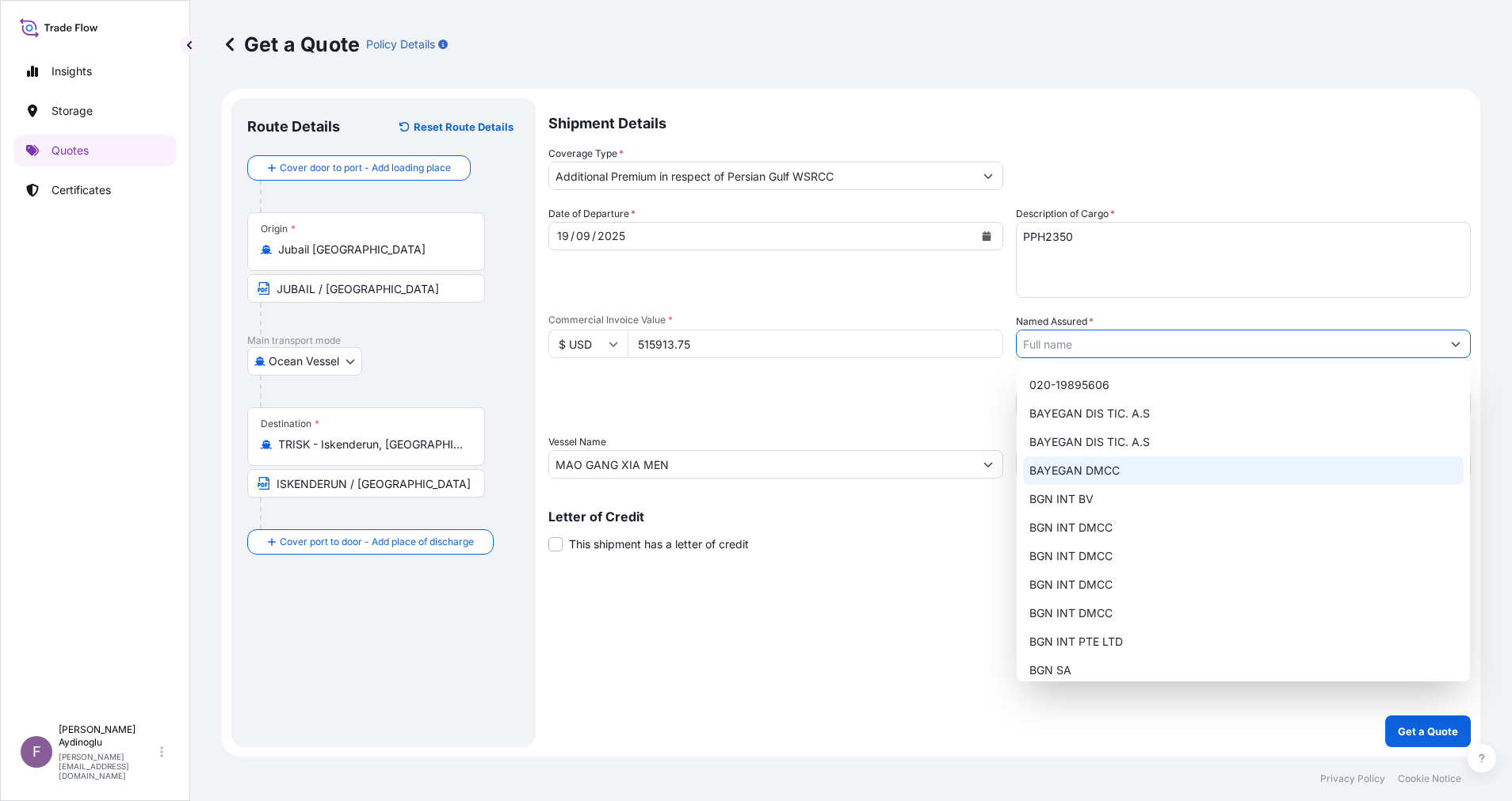
click at [1190, 465] on div "BAYEGAN DMCC" at bounding box center [1243, 471] width 441 height 29
type input "BAYEGAN DMCC"
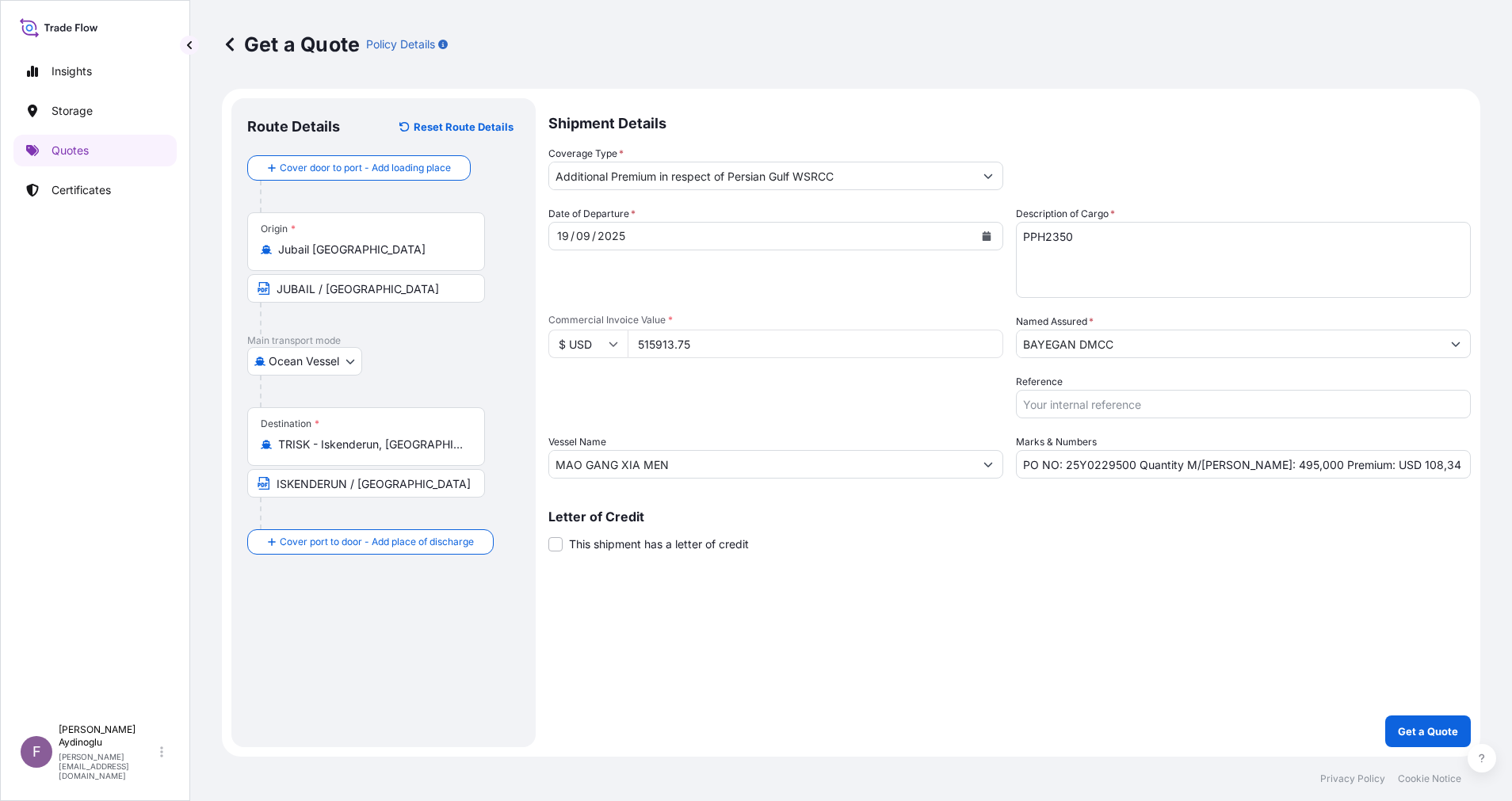
click at [898, 638] on div "Shipment Details Coverage Type * Additional Premium in respect of Persian Gulf …" at bounding box center [1009, 422] width 922 height 649
click at [1413, 727] on p "Get a Quote" at bounding box center [1427, 731] width 60 height 16
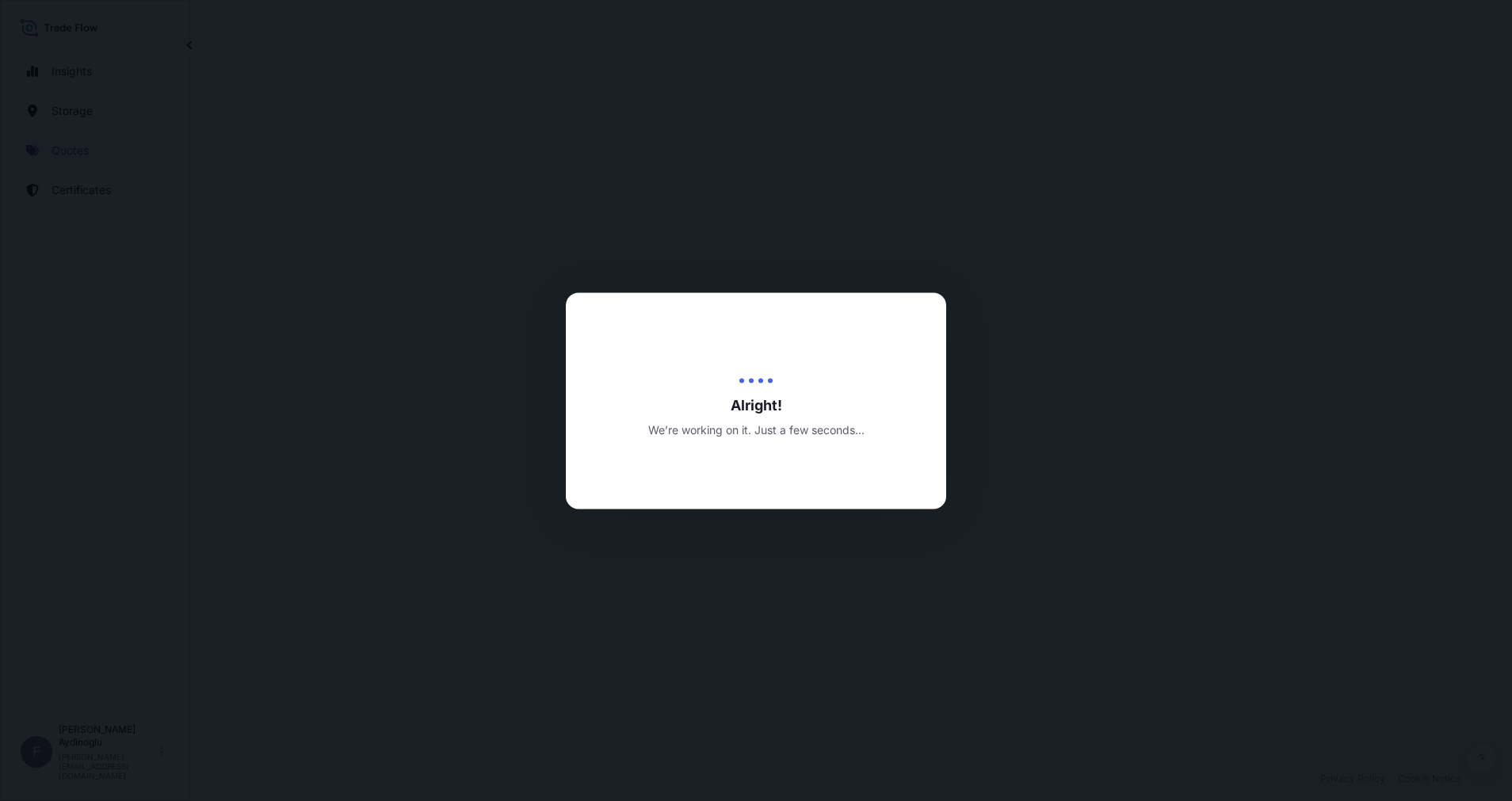
select select "Ocean Vessel"
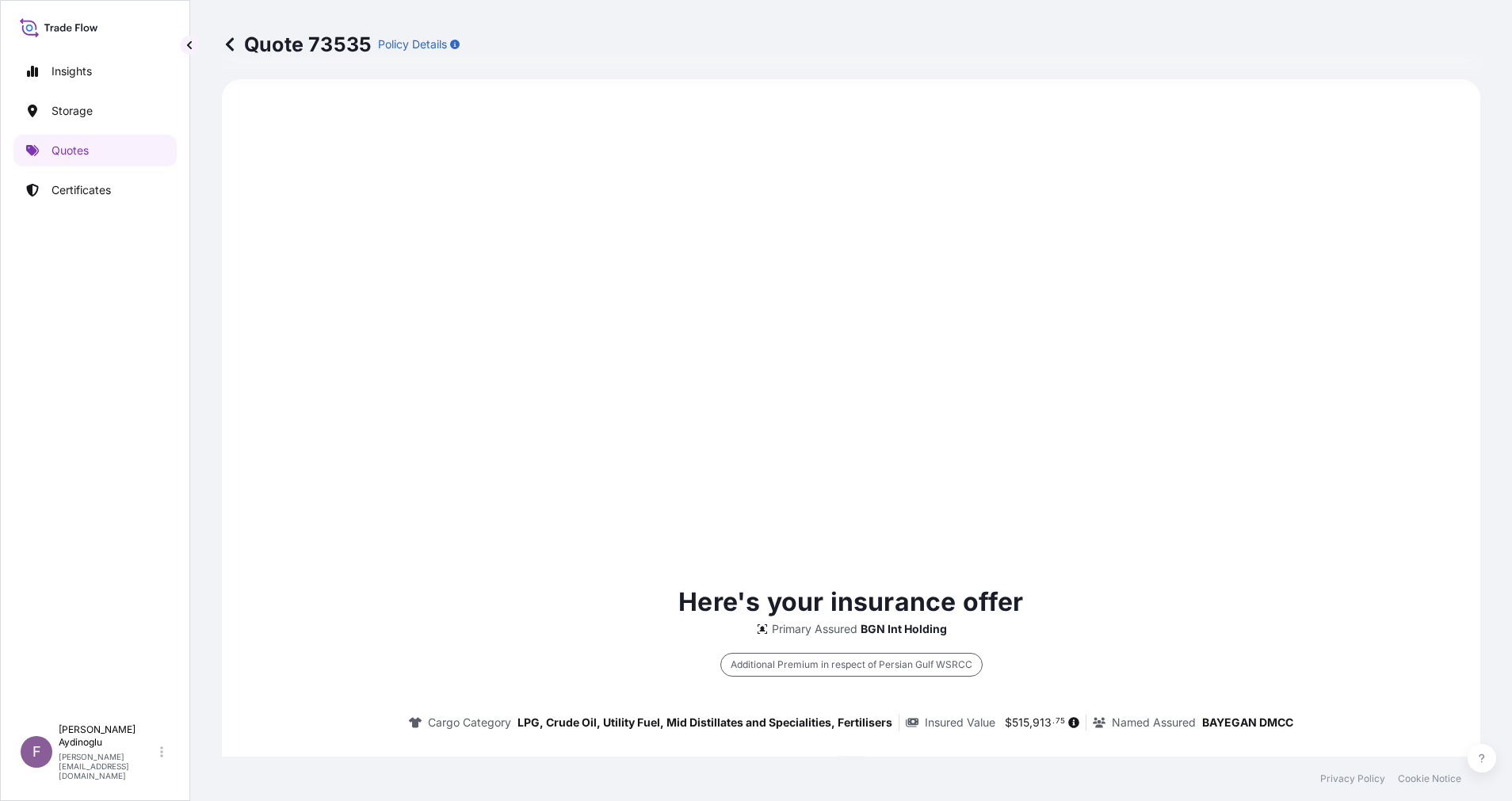
type input "[DATE]"
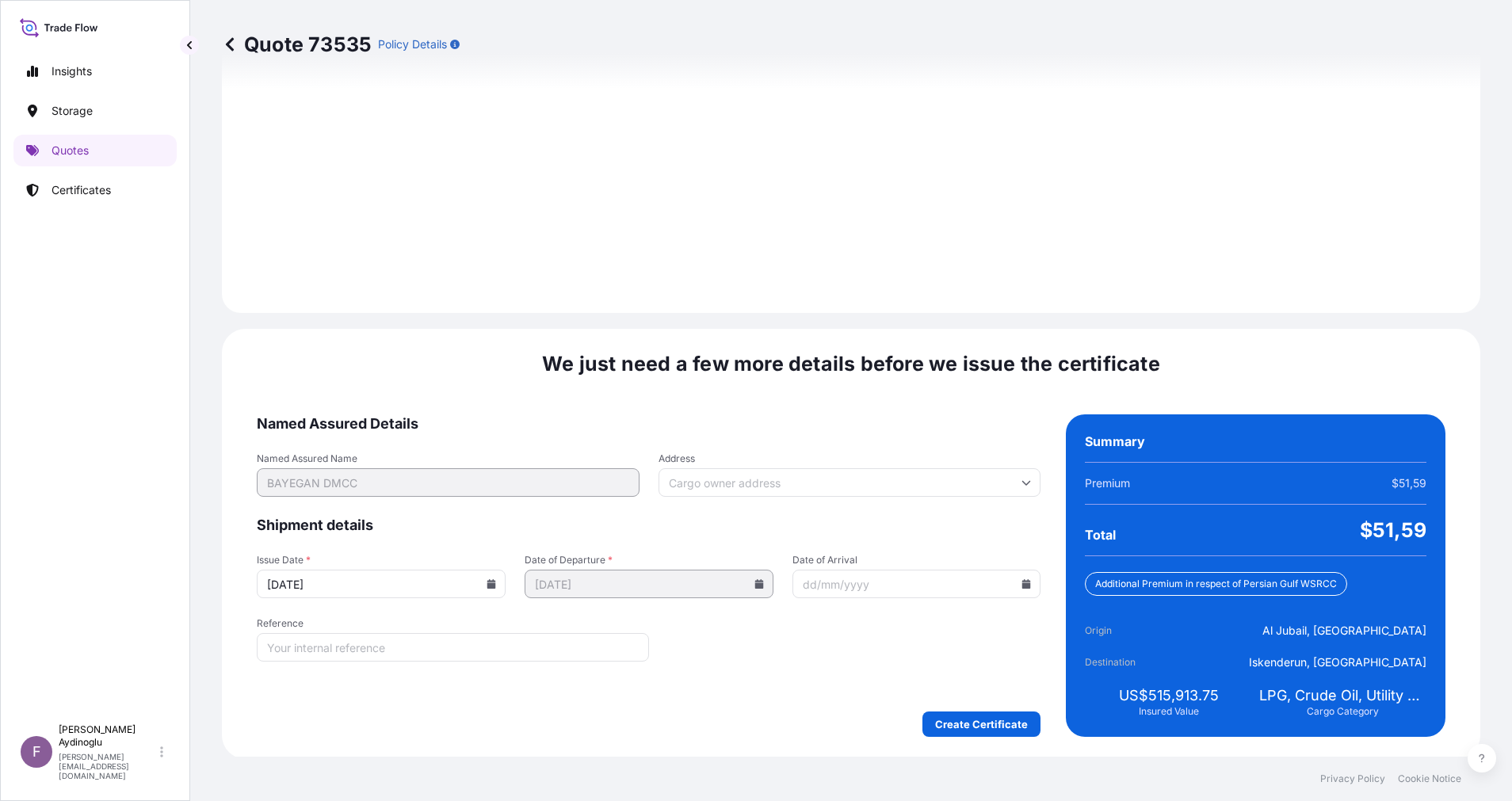
scroll to position [1701, 0]
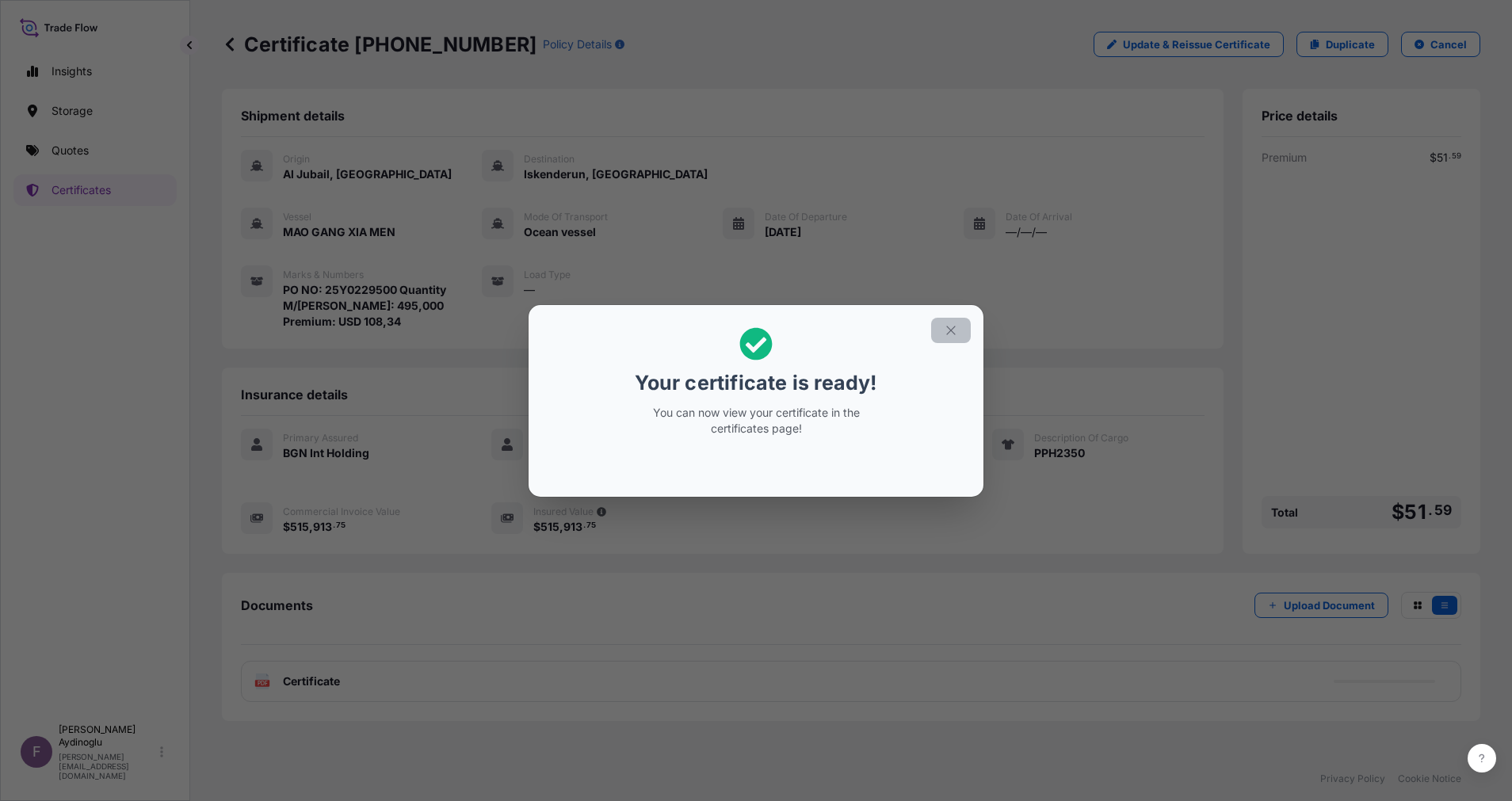
click at [954, 337] on icon "button" at bounding box center [950, 330] width 14 height 14
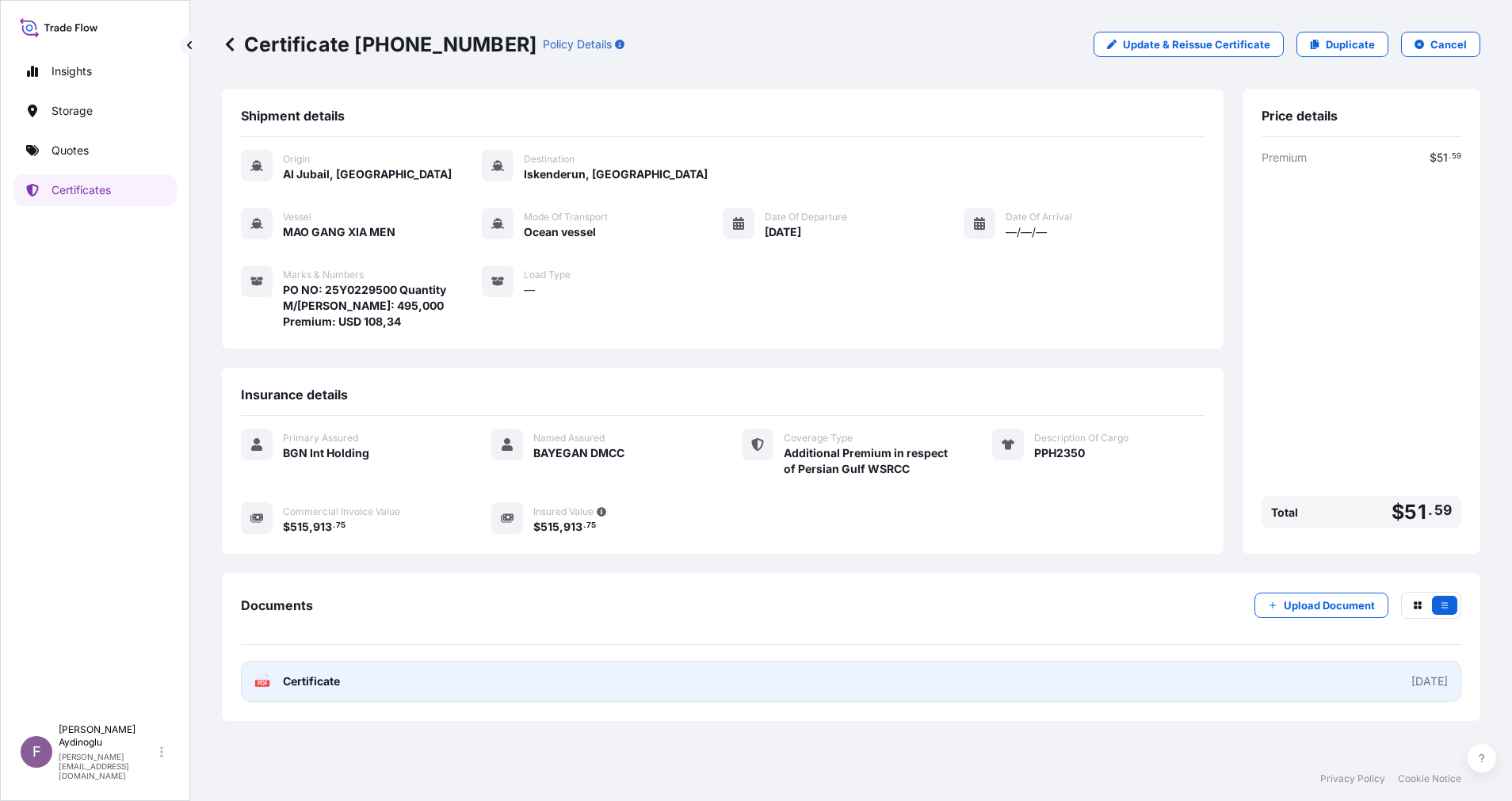
click at [947, 674] on link "PDF Certificate [DATE]" at bounding box center [851, 681] width 1220 height 41
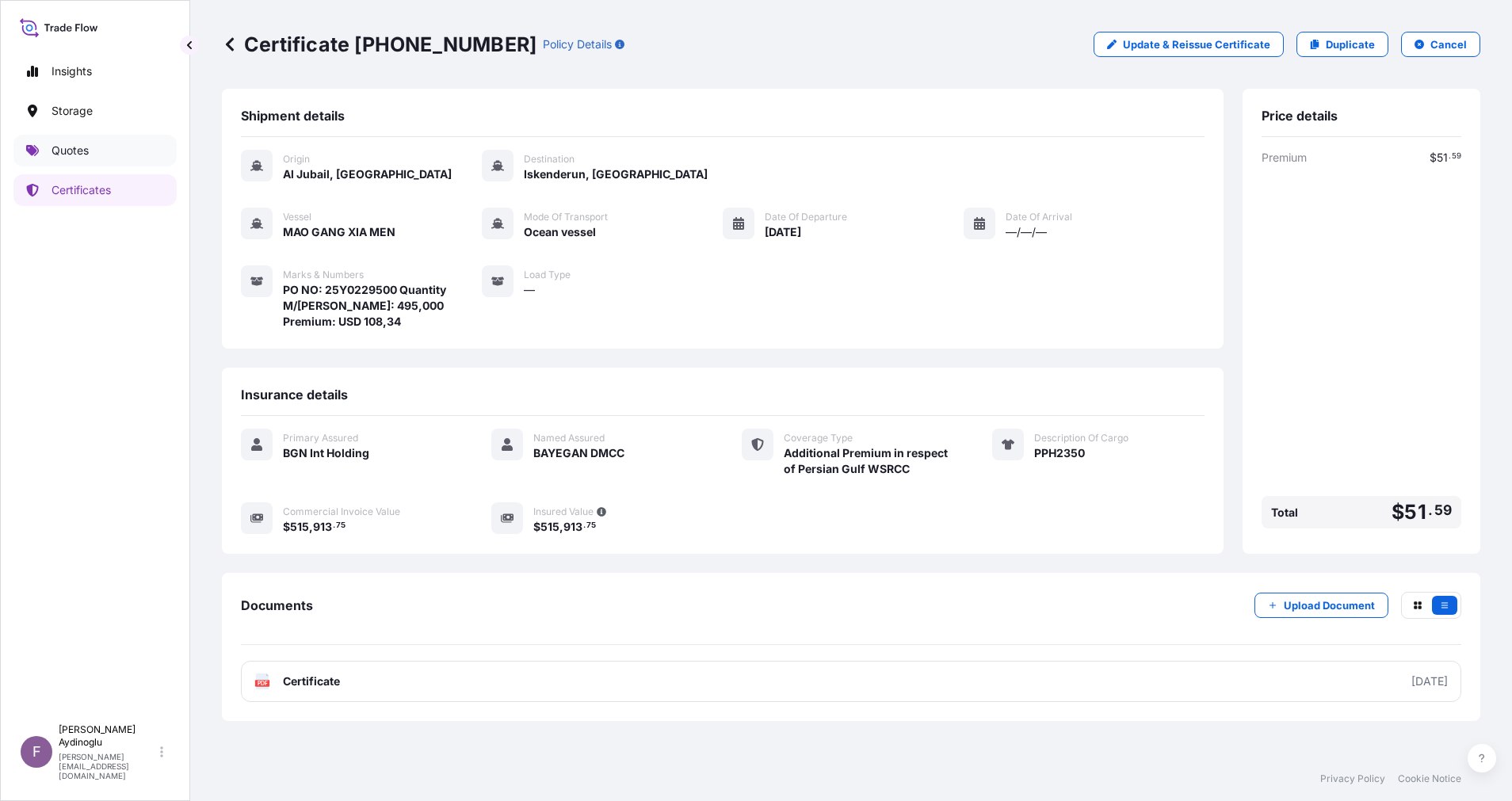
click at [110, 163] on link "Quotes" at bounding box center [95, 151] width 163 height 32
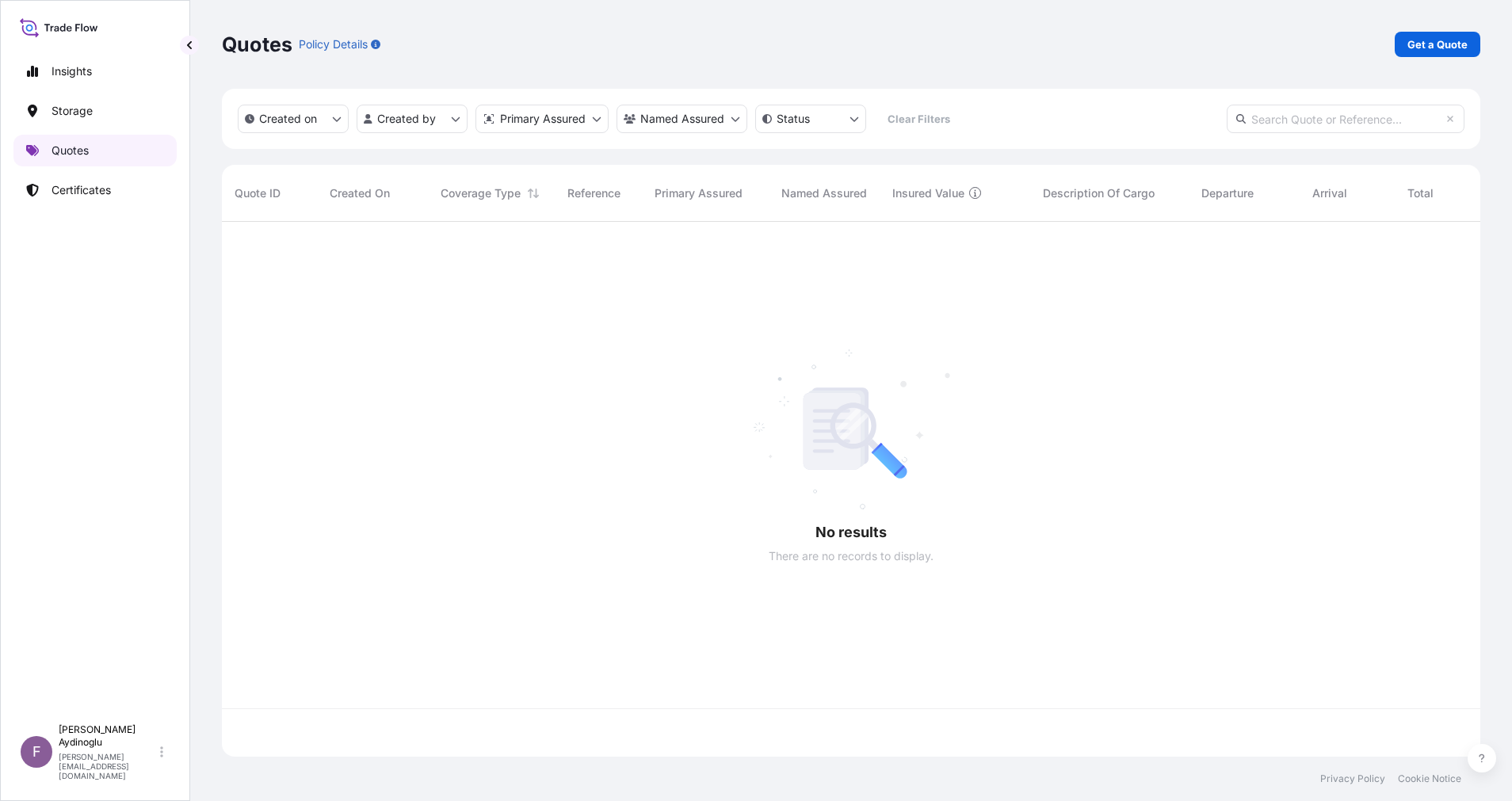
scroll to position [525, 1240]
click at [1435, 34] on link "Get a Quote" at bounding box center [1437, 44] width 86 height 25
select select "Ocean Vessel"
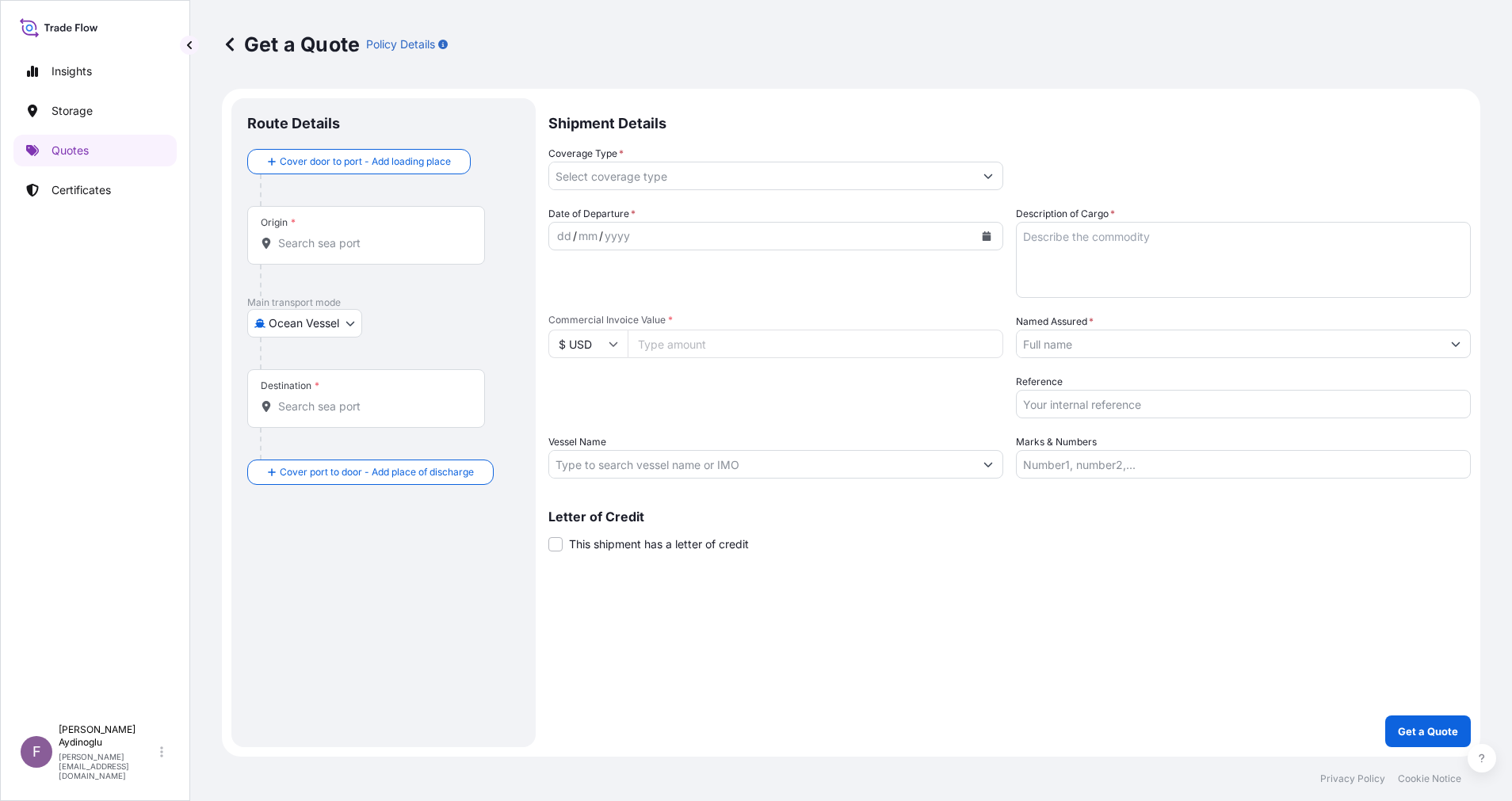
click at [1086, 471] on input "Marks & Numbers" at bounding box center [1243, 464] width 455 height 29
paste input "PO NO: 25Y0168600 Quantity M/[PERSON_NAME]: 247,500 Premium: USD 29,65"
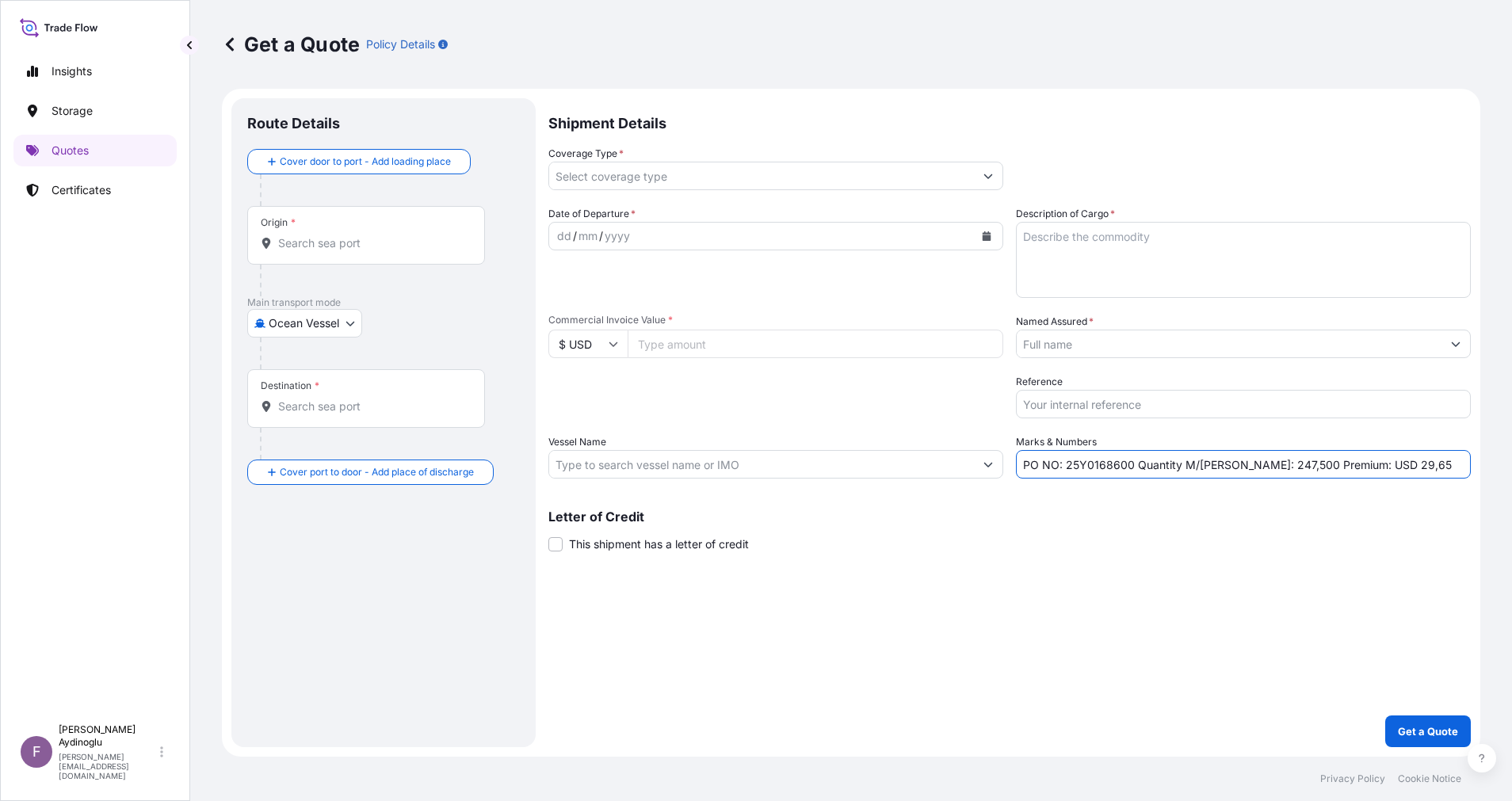
drag, startPoint x: 1066, startPoint y: 464, endPoint x: 1132, endPoint y: 464, distance: 66.0
click at [1132, 464] on input "PO NO: 25Y0168600 Quantity M/[PERSON_NAME]: 247,500 Premium: USD 29,65" at bounding box center [1243, 464] width 455 height 29
paste input "2302"
type input "PO NO: 25Y0230200 Quantity M/[PERSON_NAME]: 247,500 Premium: USD 29,65"
click at [1168, 542] on div "Letter of Credit This shipment has a letter of credit Letter of credit * Letter…" at bounding box center [1009, 531] width 922 height 42
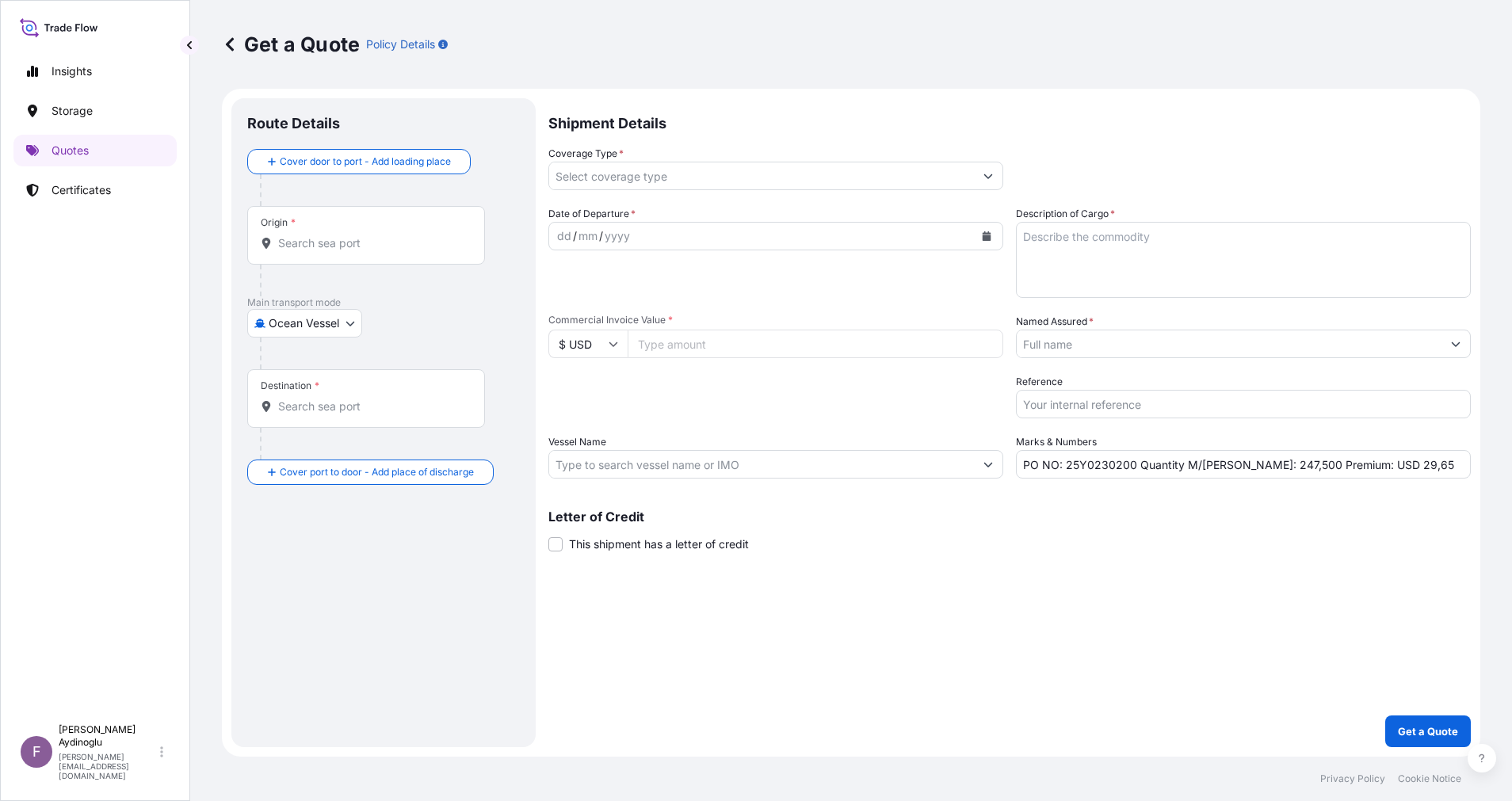
click at [880, 353] on input "Commercial Invoice Value *" at bounding box center [815, 344] width 375 height 29
paste input "257956.93"
type input "257956.93"
click at [922, 654] on div "Shipment Details Coverage Type * Date of Departure * dd / mm / yyyy Cargo Categ…" at bounding box center [1009, 422] width 922 height 649
click at [1017, 595] on div "Shipment Details Coverage Type * Date of Departure * dd / mm / yyyy Cargo Categ…" at bounding box center [1009, 422] width 922 height 649
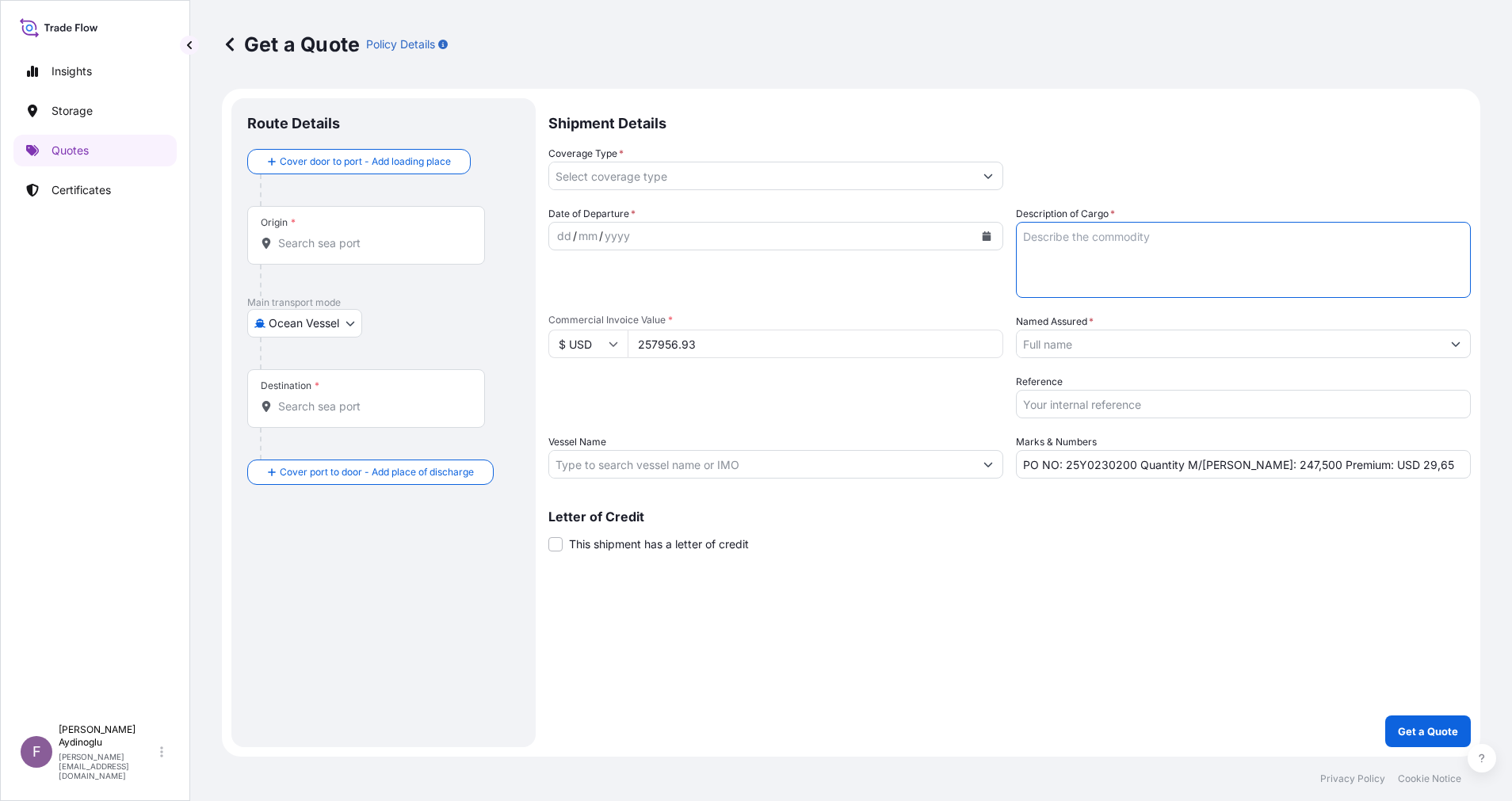
click at [1150, 261] on textarea "Description of Cargo *" at bounding box center [1243, 259] width 455 height 76
paste textarea "PPH2350"
type textarea "PPH2350"
click at [1166, 541] on div "Letter of Credit This shipment has a letter of credit Letter of credit * Letter…" at bounding box center [1009, 531] width 922 height 42
click at [716, 455] on input "Vessel Name" at bounding box center [761, 464] width 424 height 29
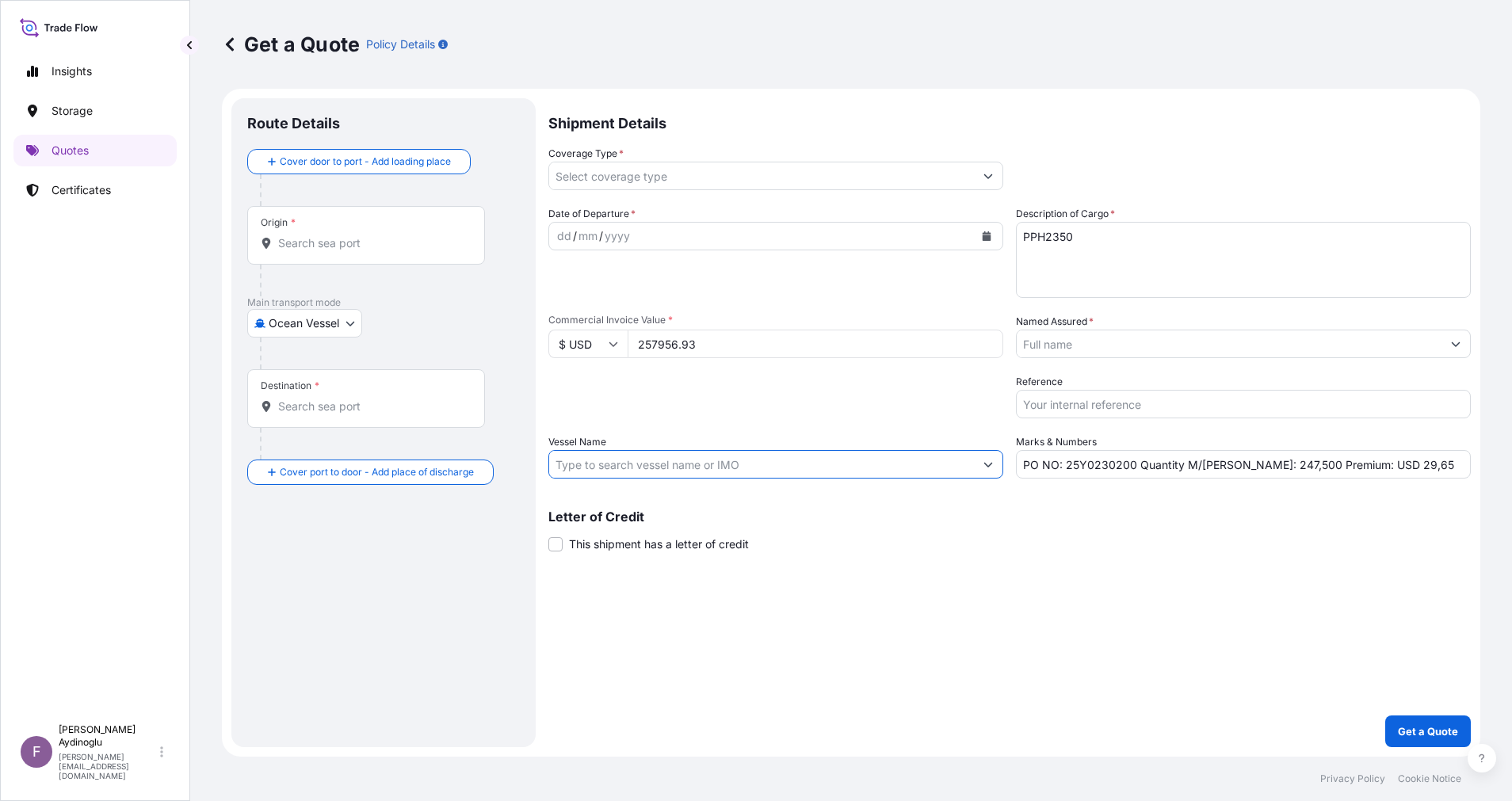
paste input "MSC [PERSON_NAME]"
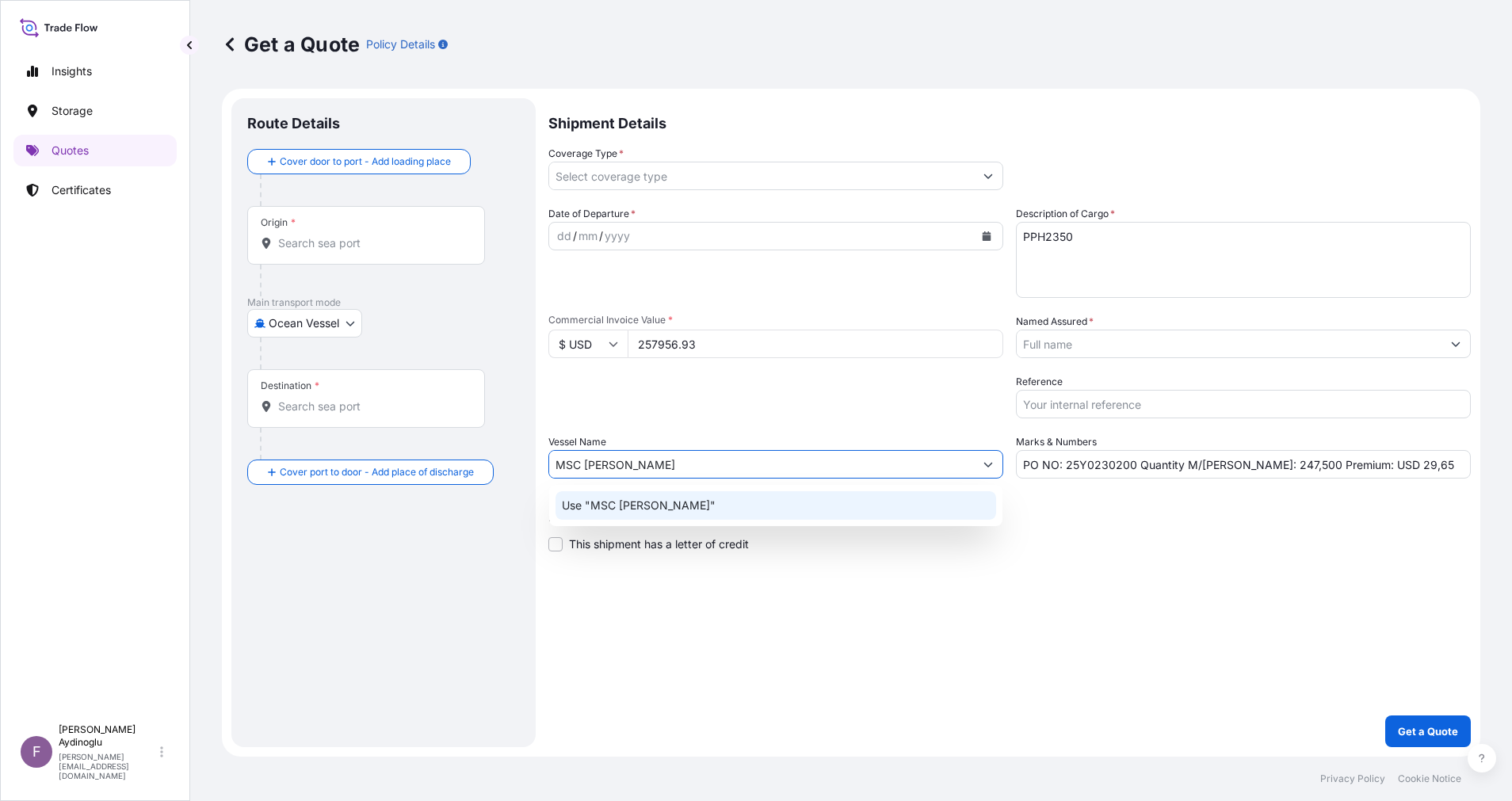
click at [831, 504] on div "Use "MSC [PERSON_NAME]"" at bounding box center [776, 505] width 441 height 29
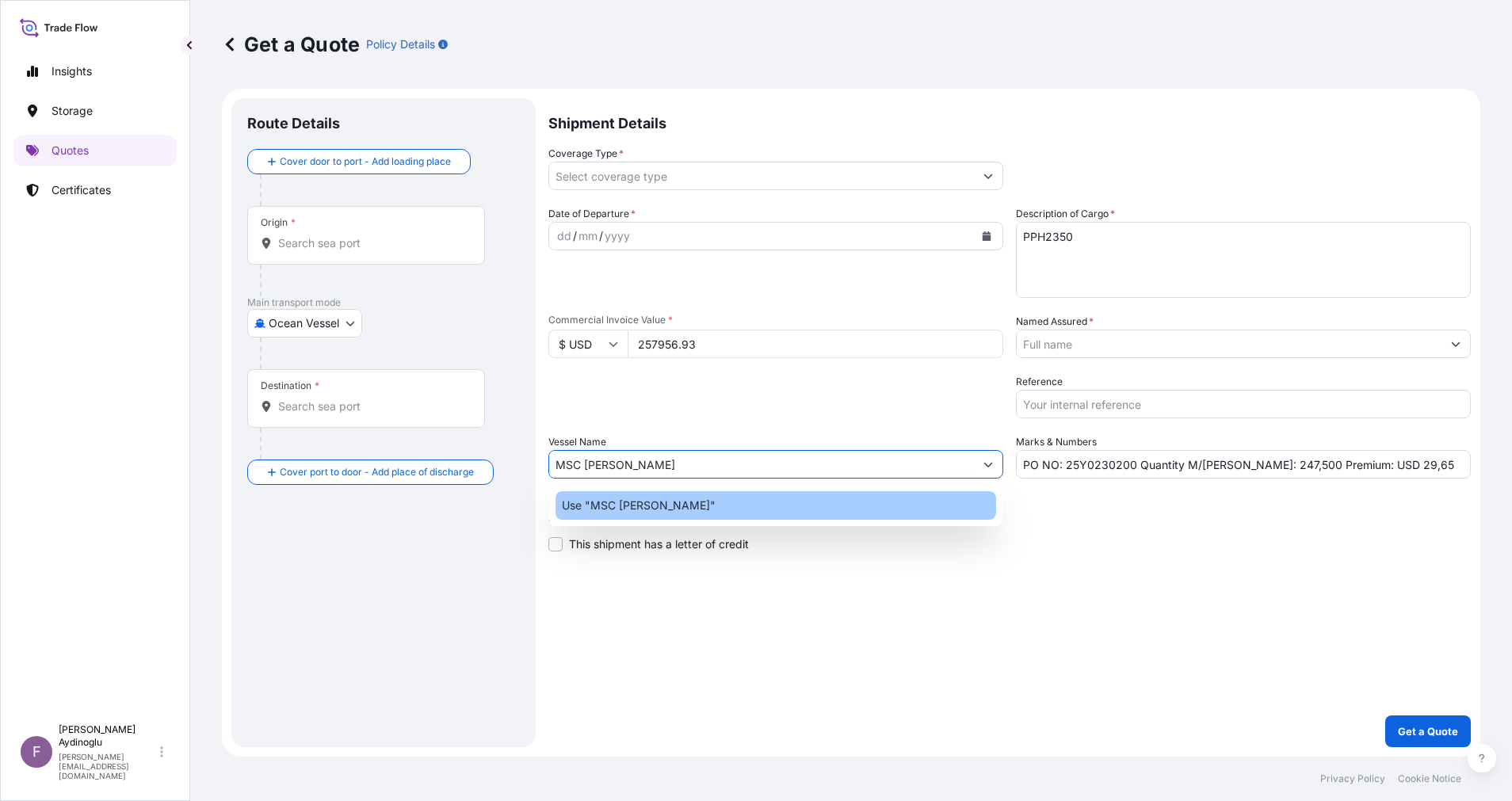
type input "MSC [PERSON_NAME]"
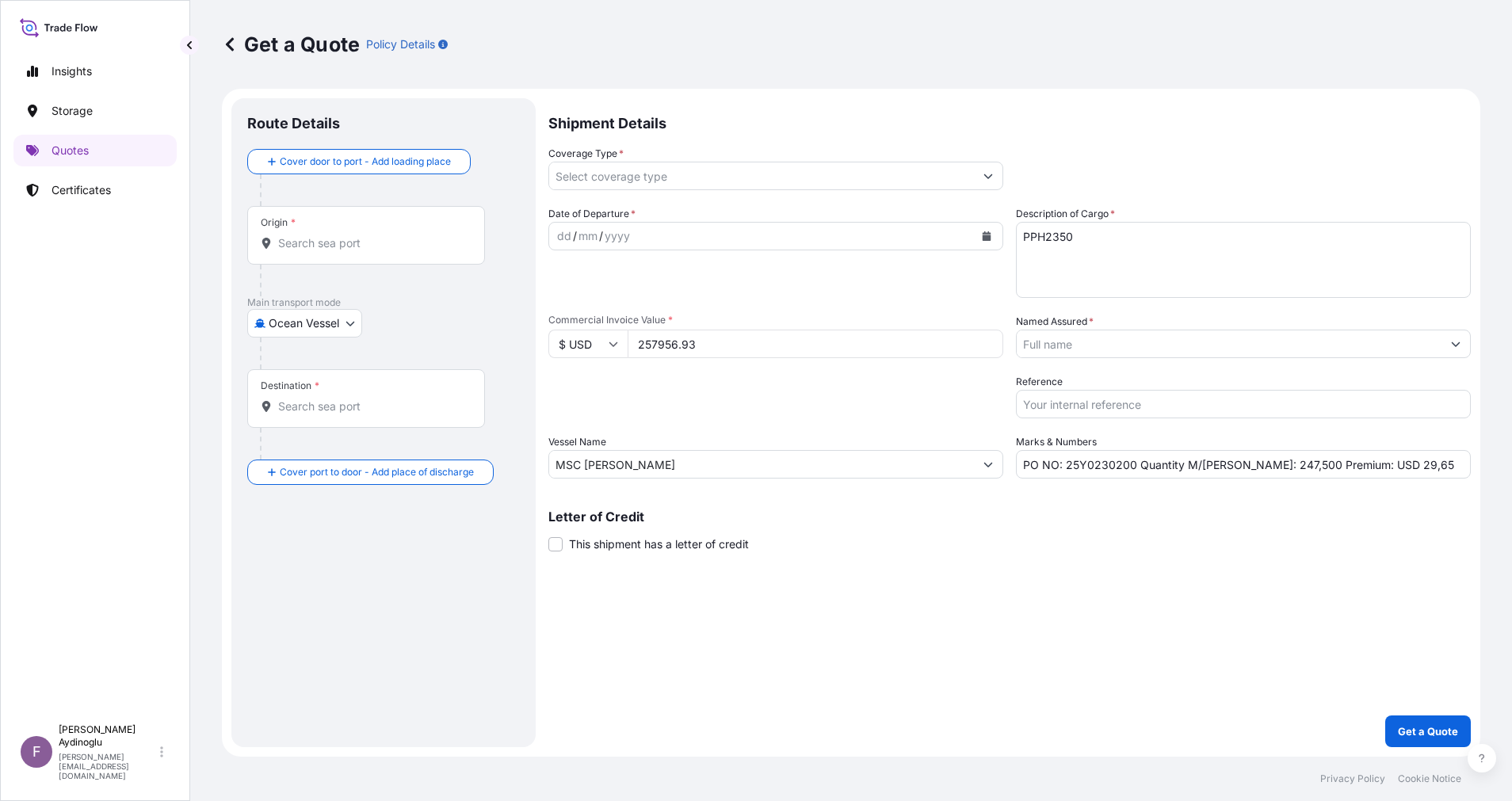
click at [1026, 590] on div "Shipment Details Coverage Type * Date of Departure * dd / mm / yyyy Cargo Categ…" at bounding box center [1009, 422] width 922 height 649
click at [398, 244] on input "Origin *" at bounding box center [371, 243] width 187 height 16
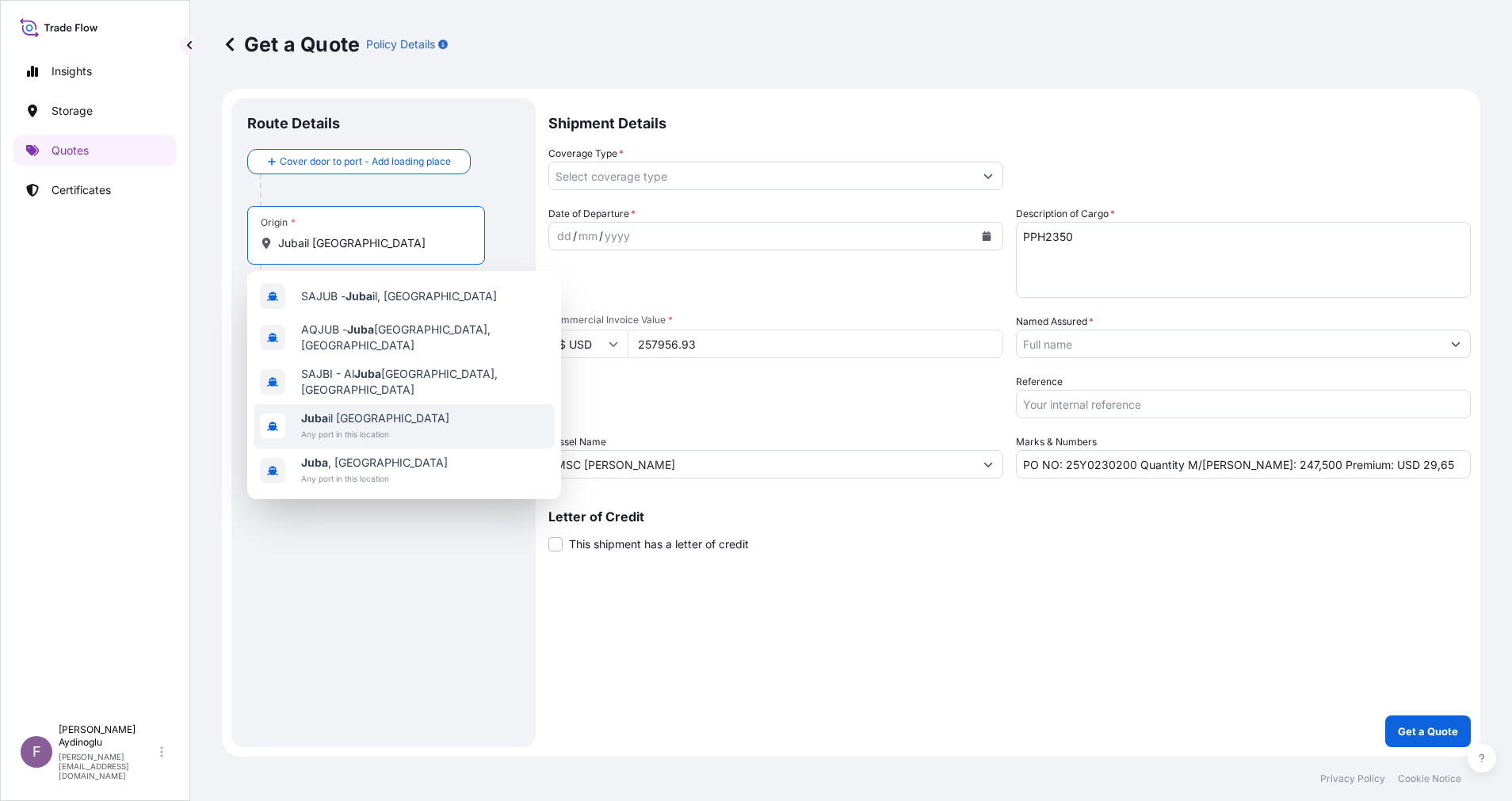
type input "Jubail [GEOGRAPHIC_DATA]"
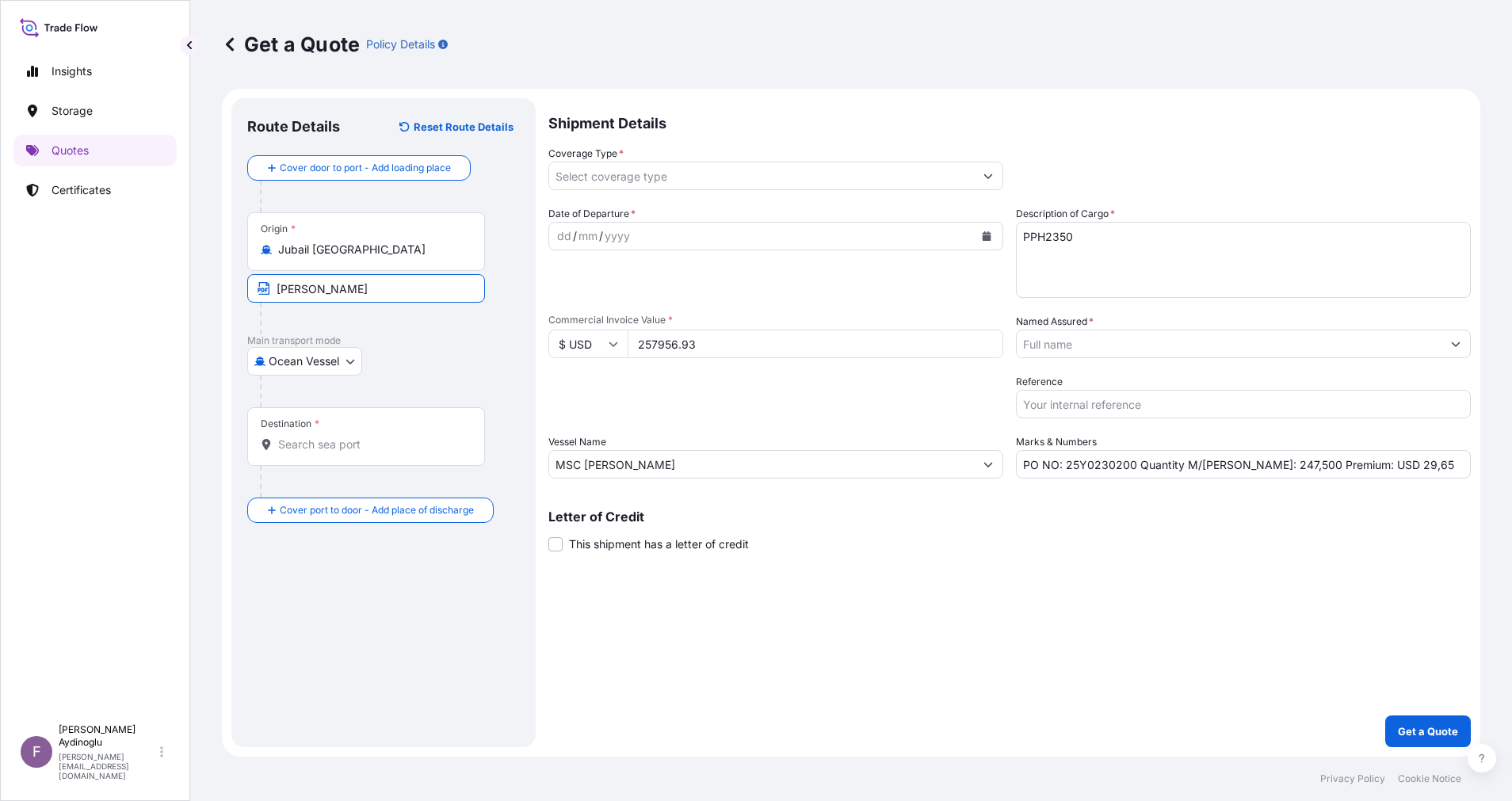
type input "JUBAIL / [GEOGRAPHIC_DATA]"
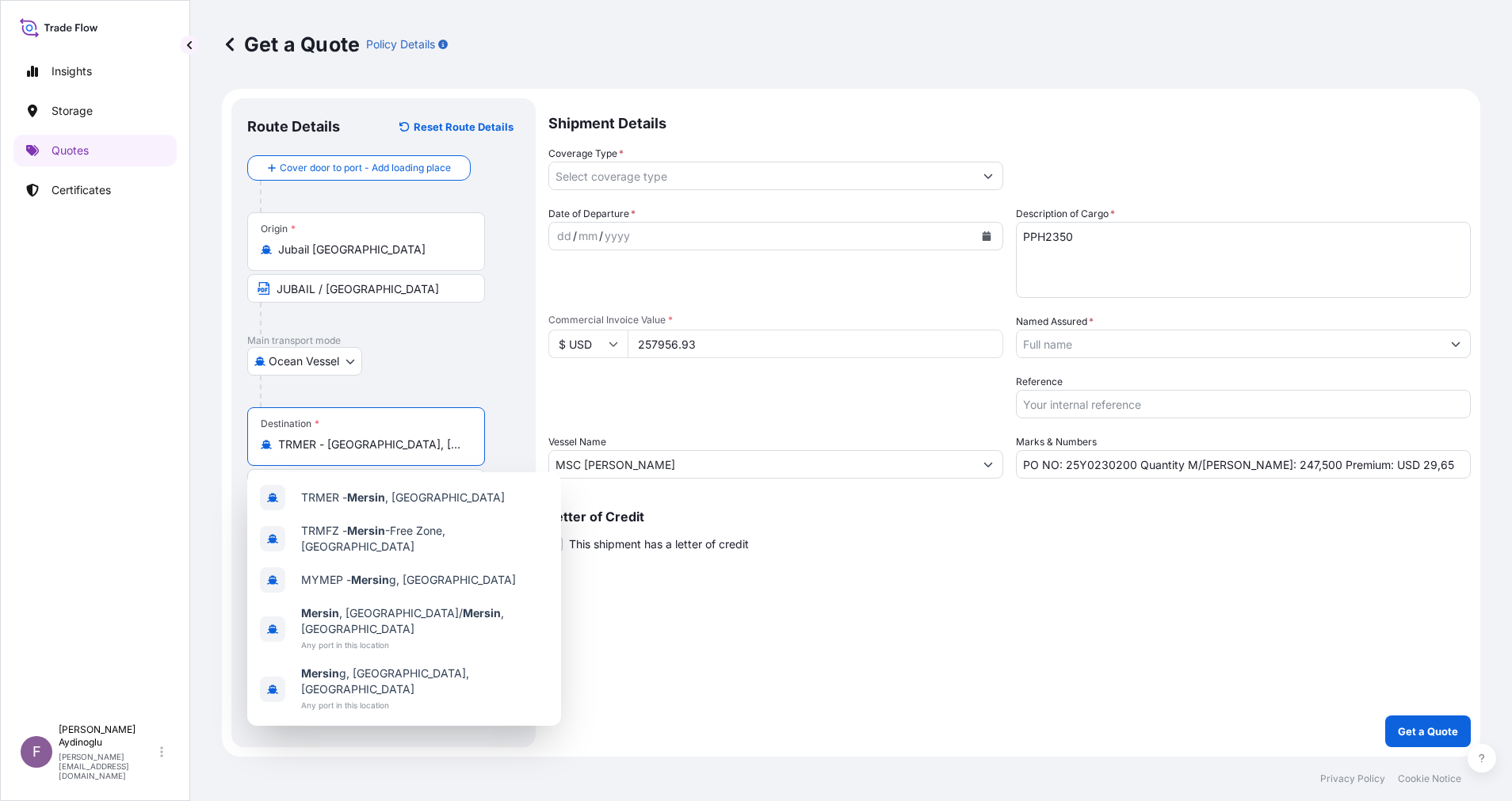
type input "TRMER - [GEOGRAPHIC_DATA], [GEOGRAPHIC_DATA]"
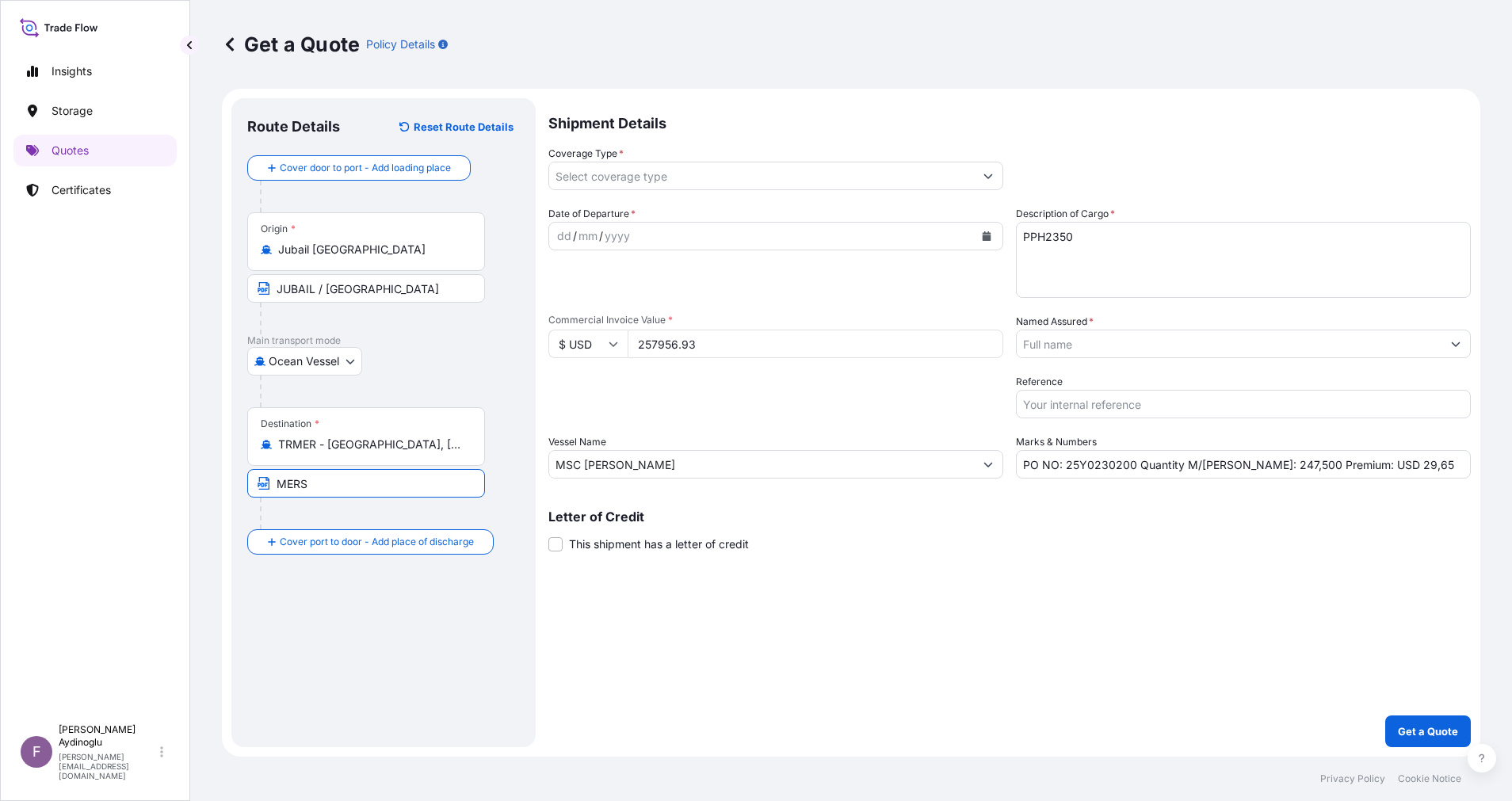
type input "MERSIN / [GEOGRAPHIC_DATA]"
click at [564, 243] on div "dd" at bounding box center [564, 237] width 18 height 19
drag, startPoint x: 1405, startPoint y: 465, endPoint x: 1358, endPoint y: 466, distance: 47.0
click at [1358, 466] on input "PO NO: 25Y0230200 Quantity M/[PERSON_NAME]: 247,500 Premium: USD 29,65" at bounding box center [1243, 464] width 455 height 29
type input "PO NO: 25Y0230200 Quantity M/[PERSON_NAME]: 247,500 Premium: USD 54,17"
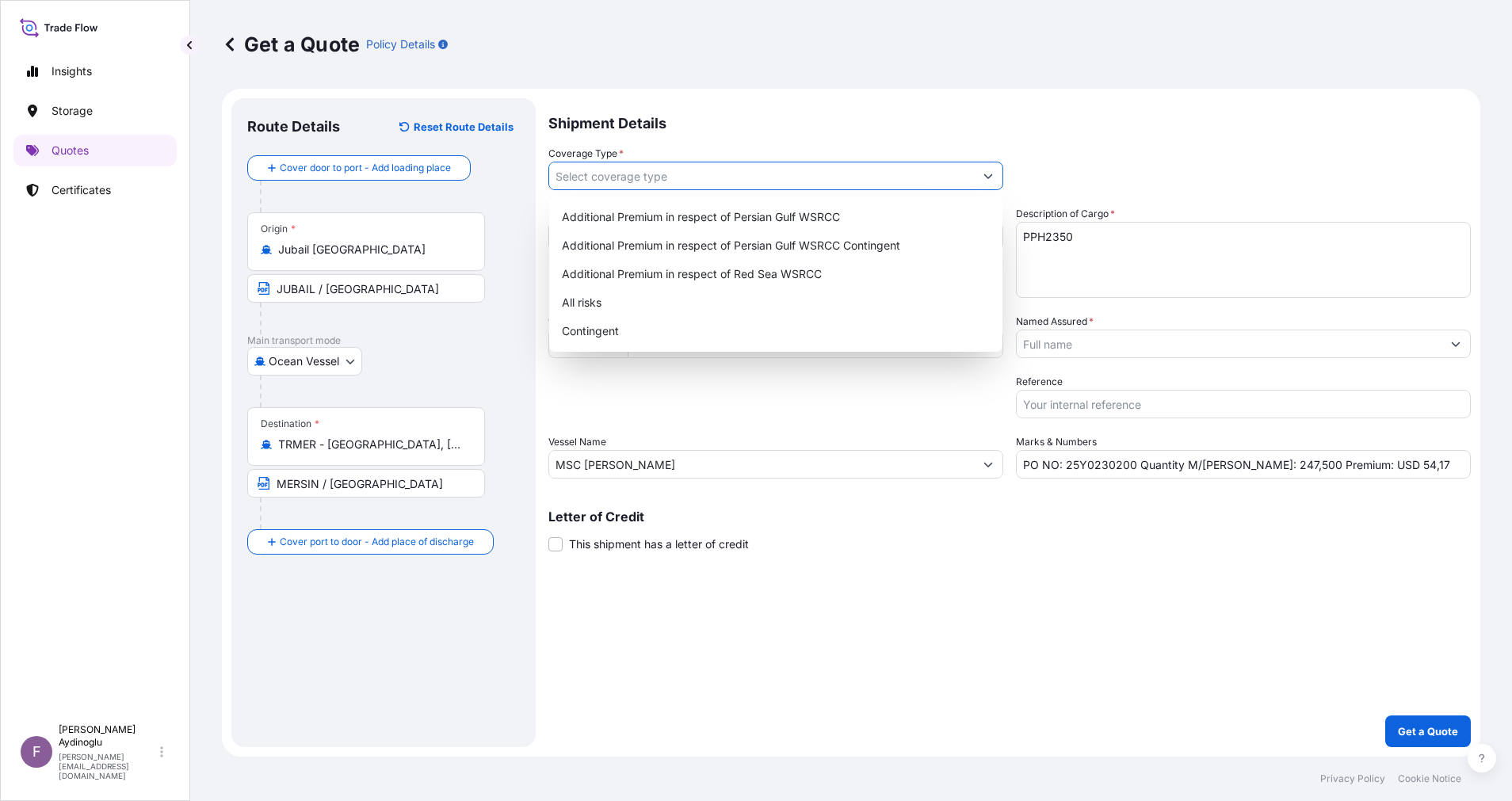
click at [985, 172] on icon "Show suggestions" at bounding box center [988, 175] width 10 height 10
click at [840, 219] on div "Additional Premium in respect of Persian Gulf WSRCC" at bounding box center [776, 216] width 441 height 29
type input "Additional Premium in respect of Persian Gulf WSRCC"
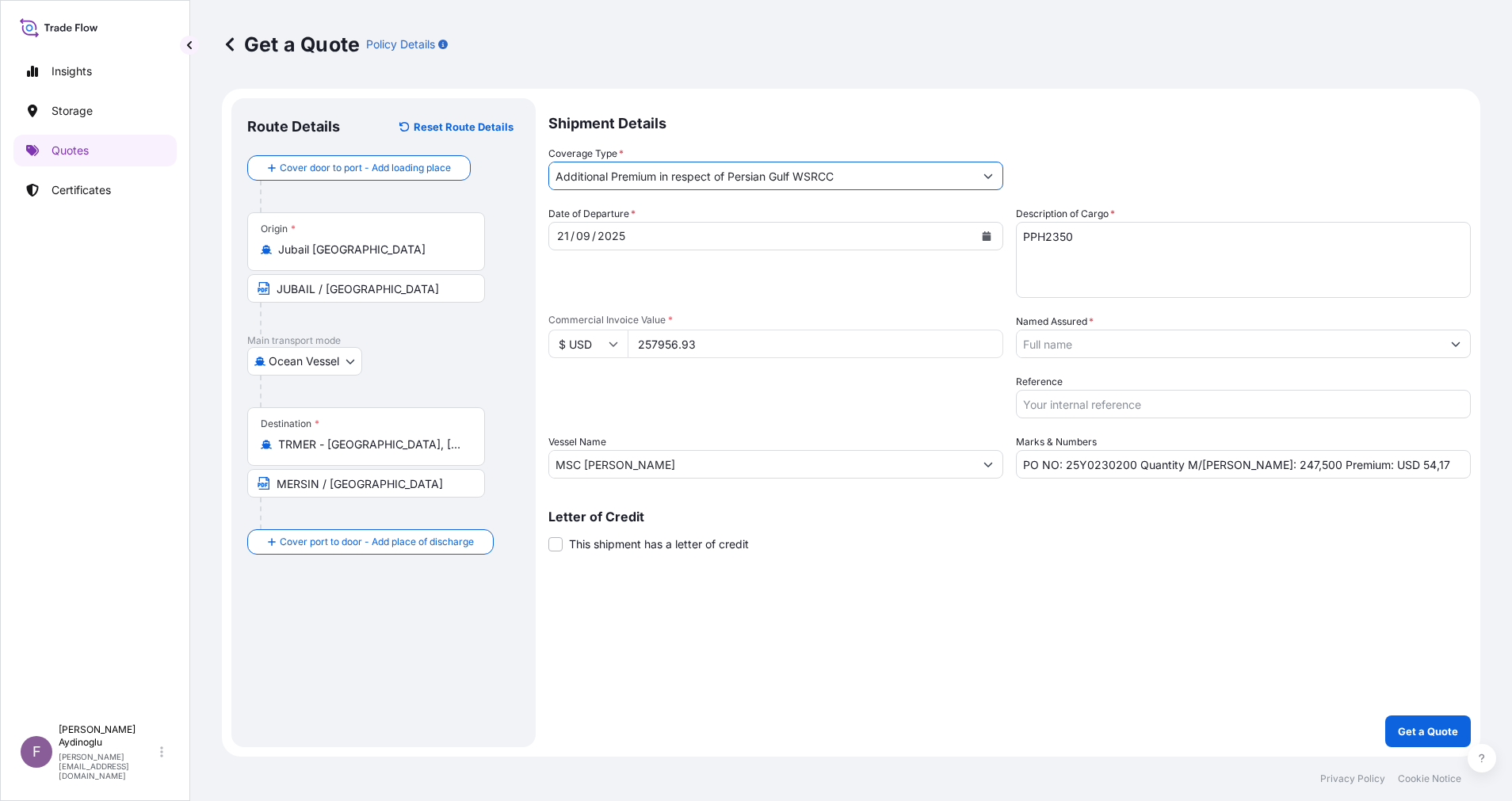
click at [1079, 645] on div "Shipment Details Coverage Type * Additional Premium in respect of Persian Gulf …" at bounding box center [1009, 422] width 922 height 649
click at [1456, 351] on button "Show suggestions" at bounding box center [1455, 344] width 29 height 29
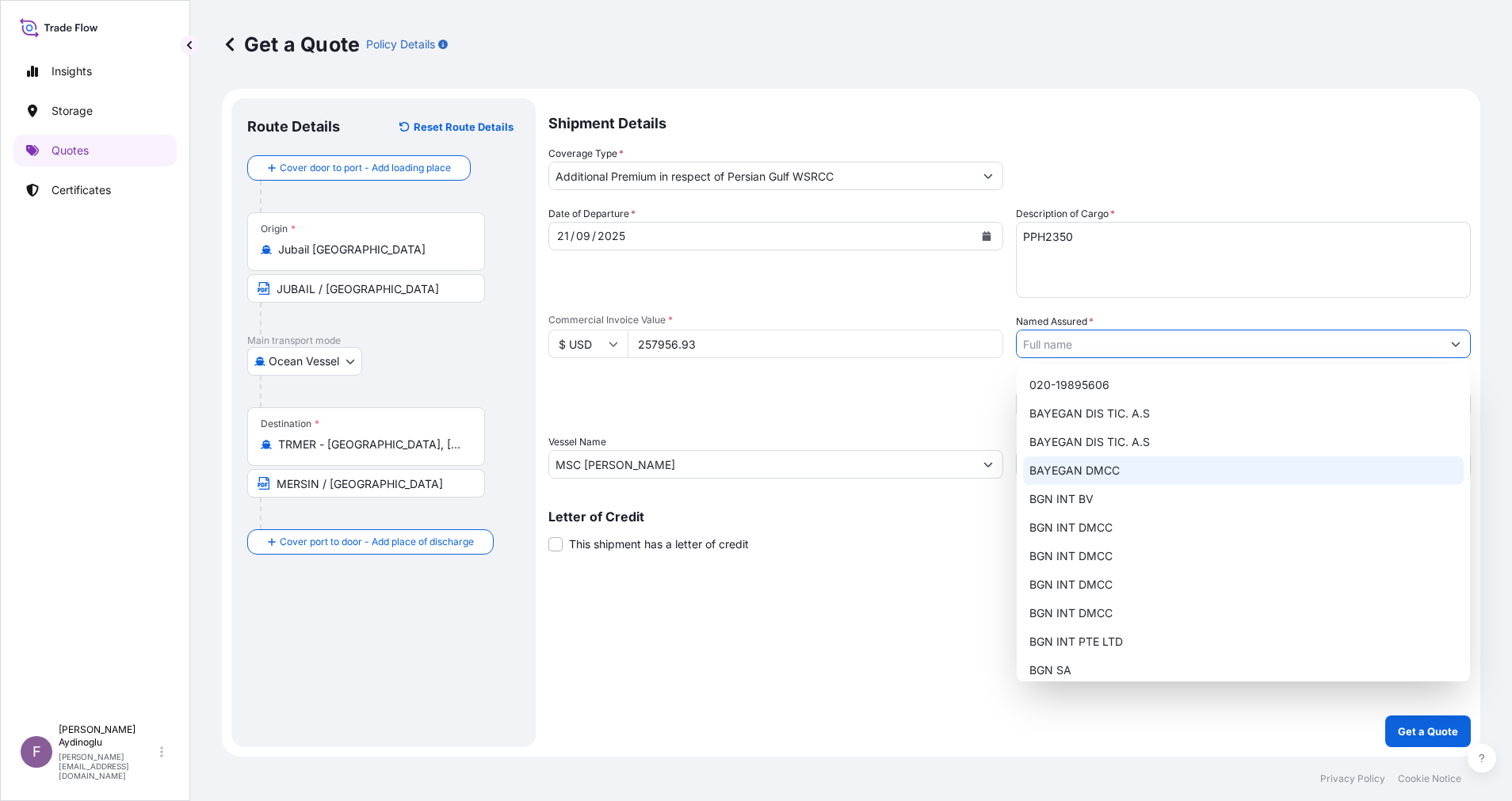
click at [1141, 471] on div "BAYEGAN DMCC" at bounding box center [1243, 471] width 441 height 29
type input "BAYEGAN DMCC"
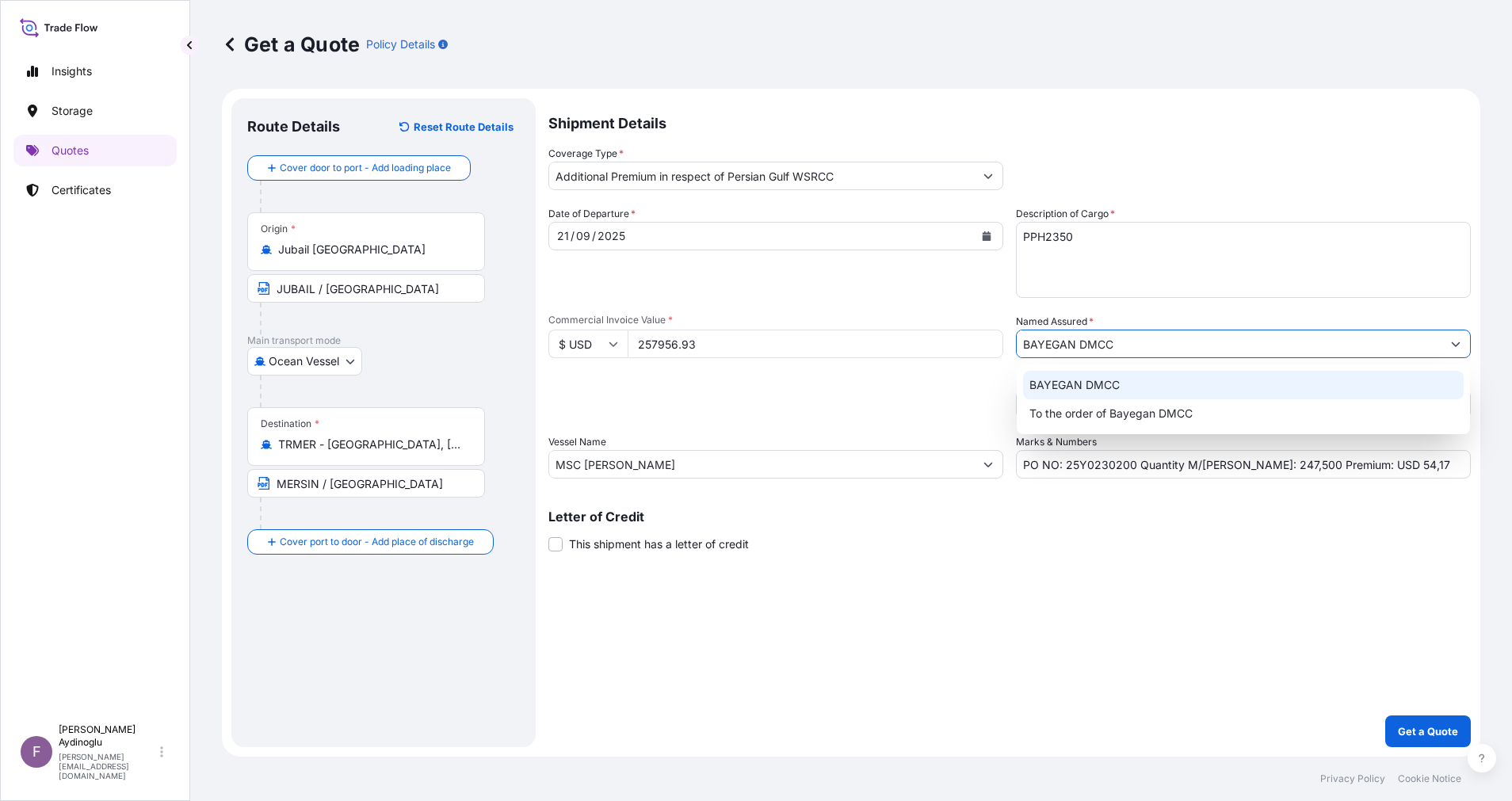
click at [1049, 612] on div "Shipment Details Coverage Type * Additional Premium in respect of Persian Gulf …" at bounding box center [1009, 422] width 922 height 649
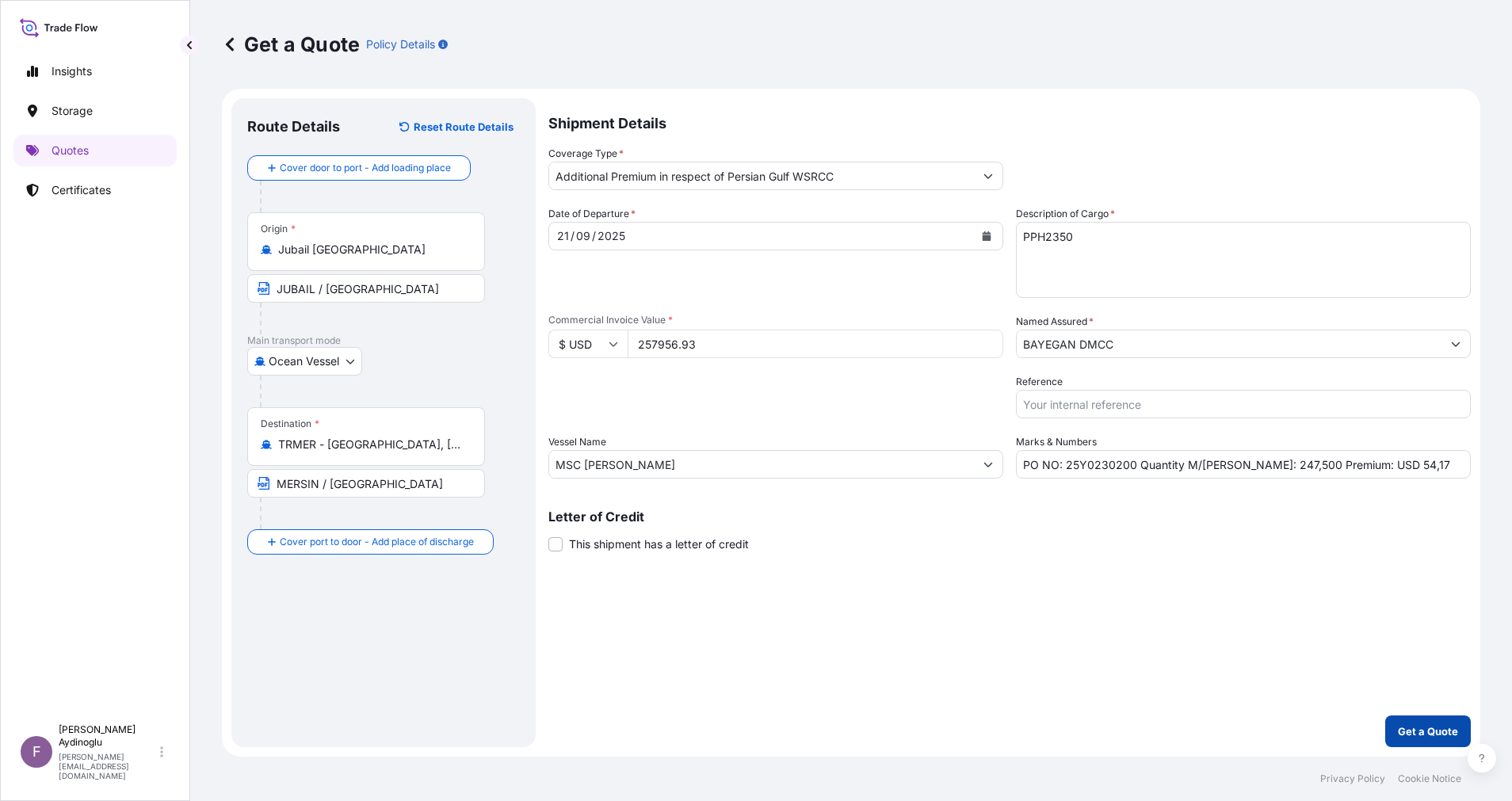
click at [1425, 723] on p "Get a Quote" at bounding box center [1427, 731] width 60 height 16
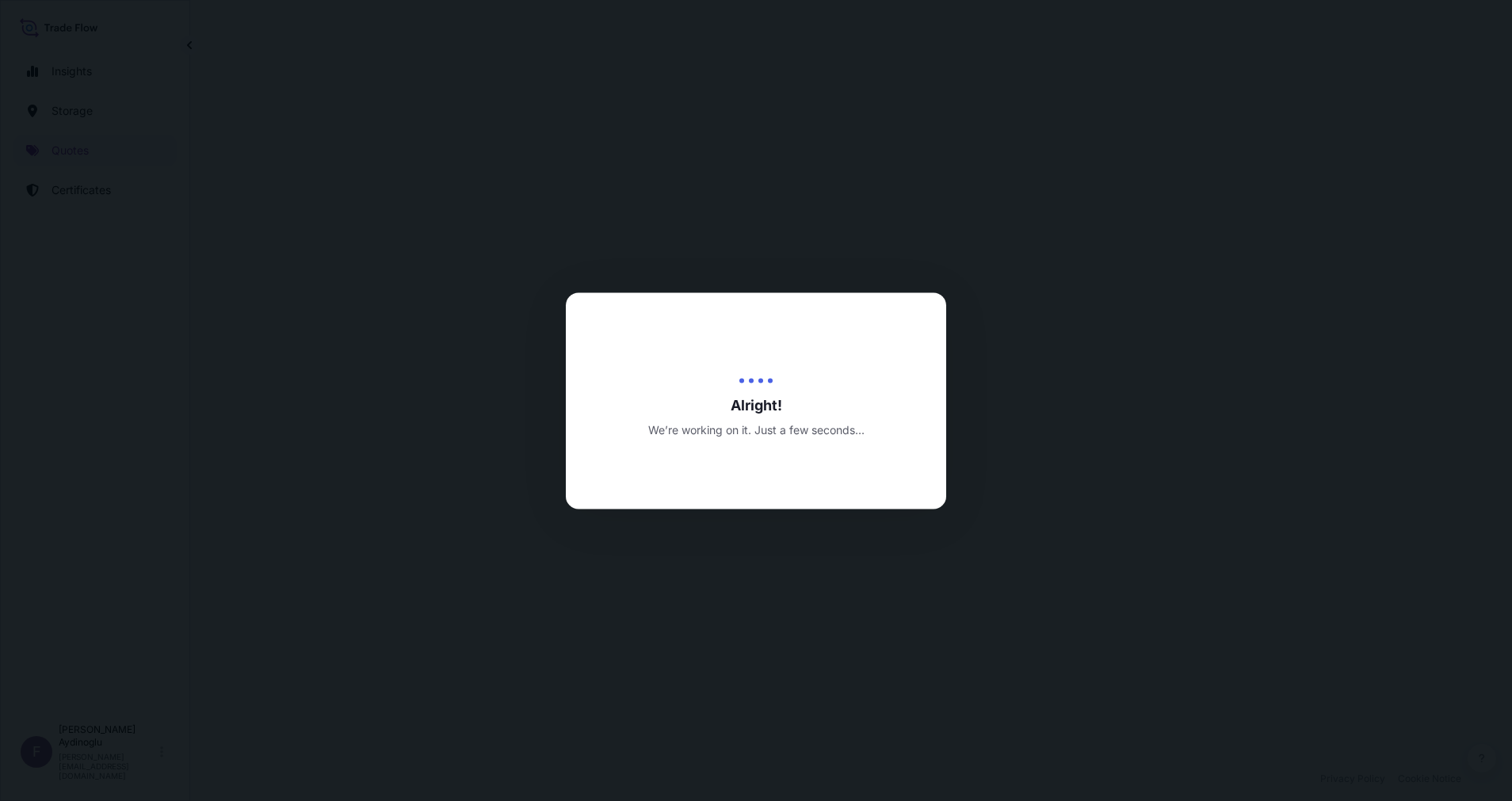
select select "Ocean Vessel"
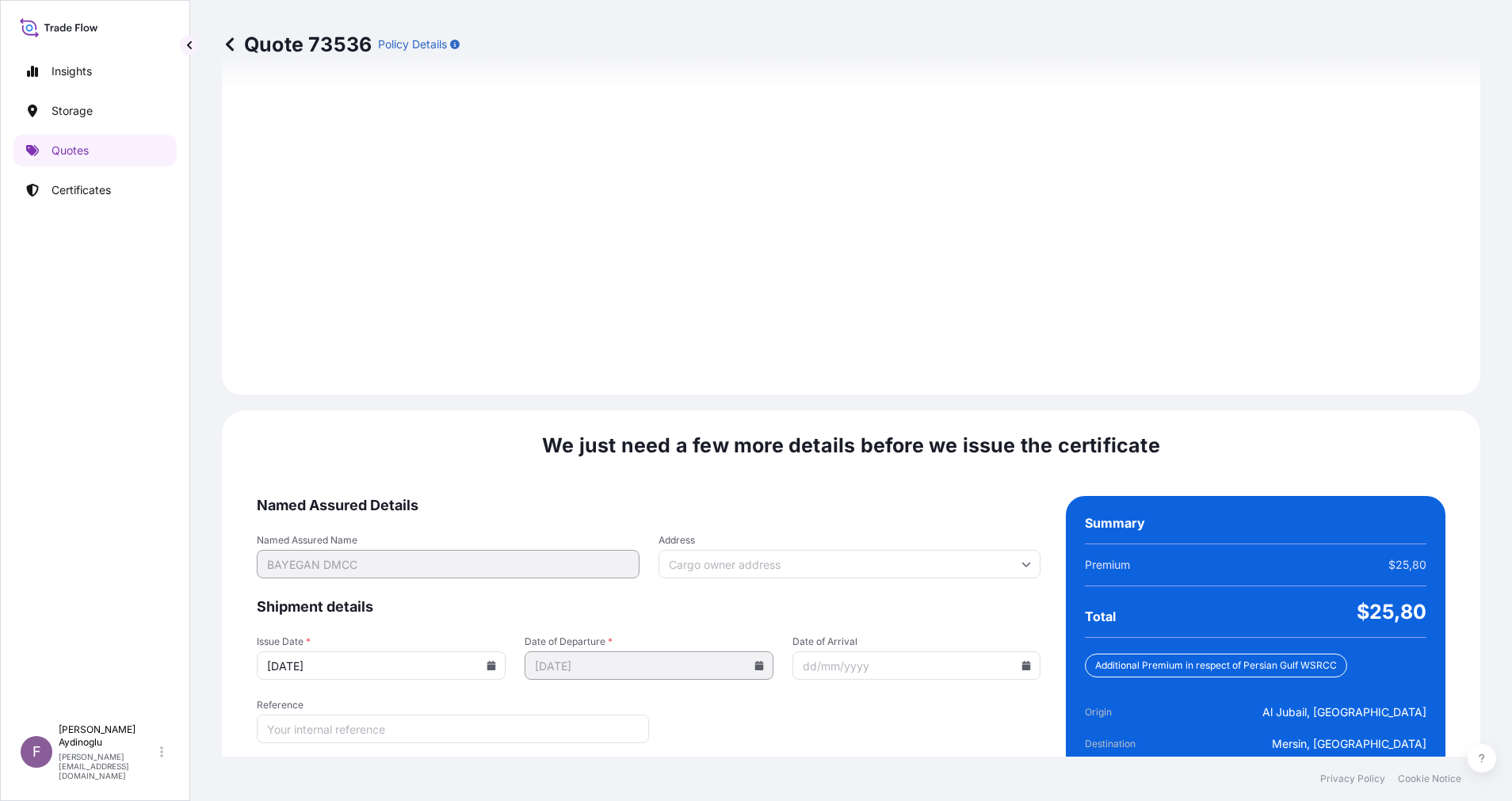
scroll to position [1701, 0]
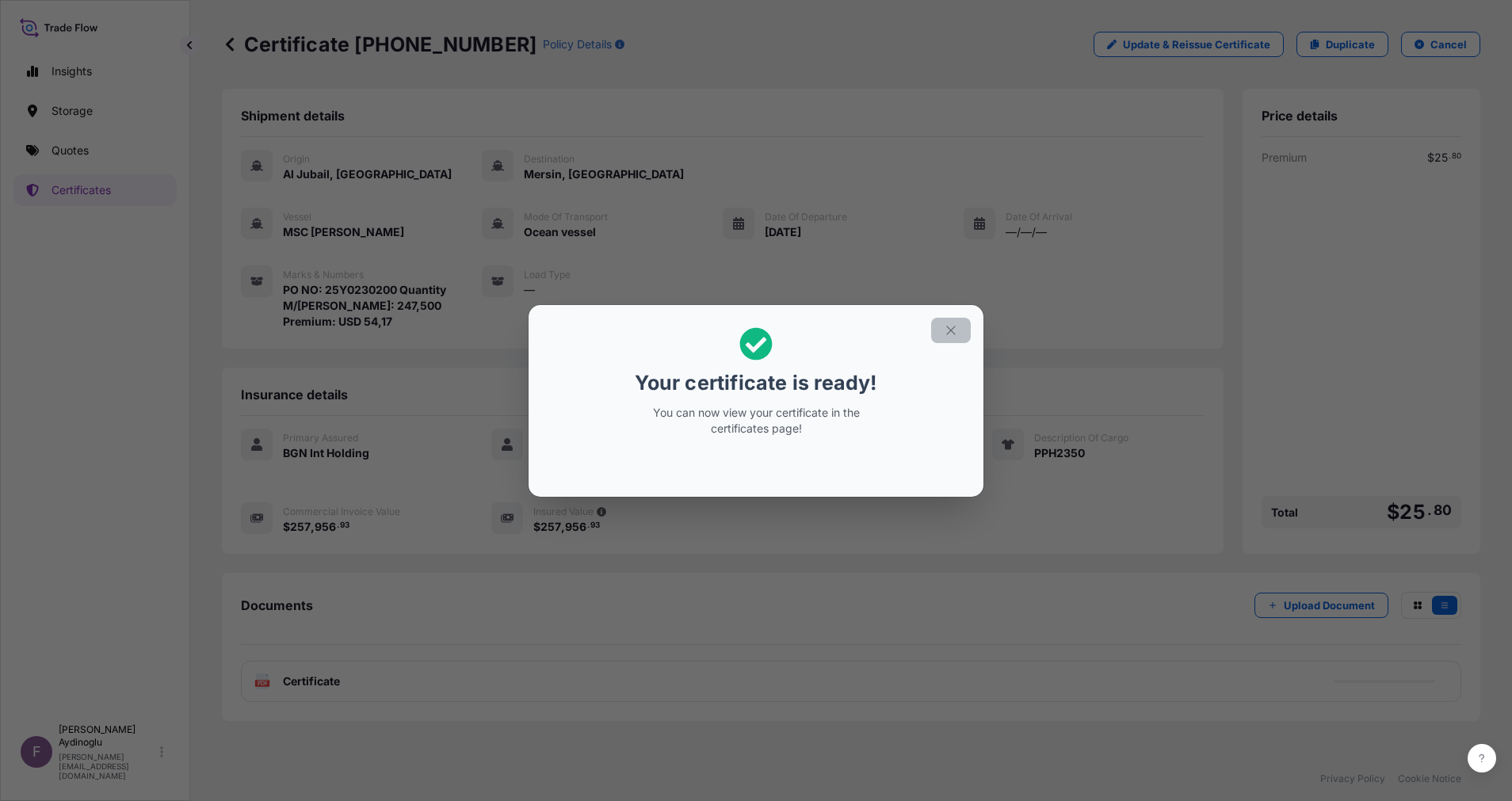
click at [953, 320] on button "button" at bounding box center [950, 330] width 39 height 25
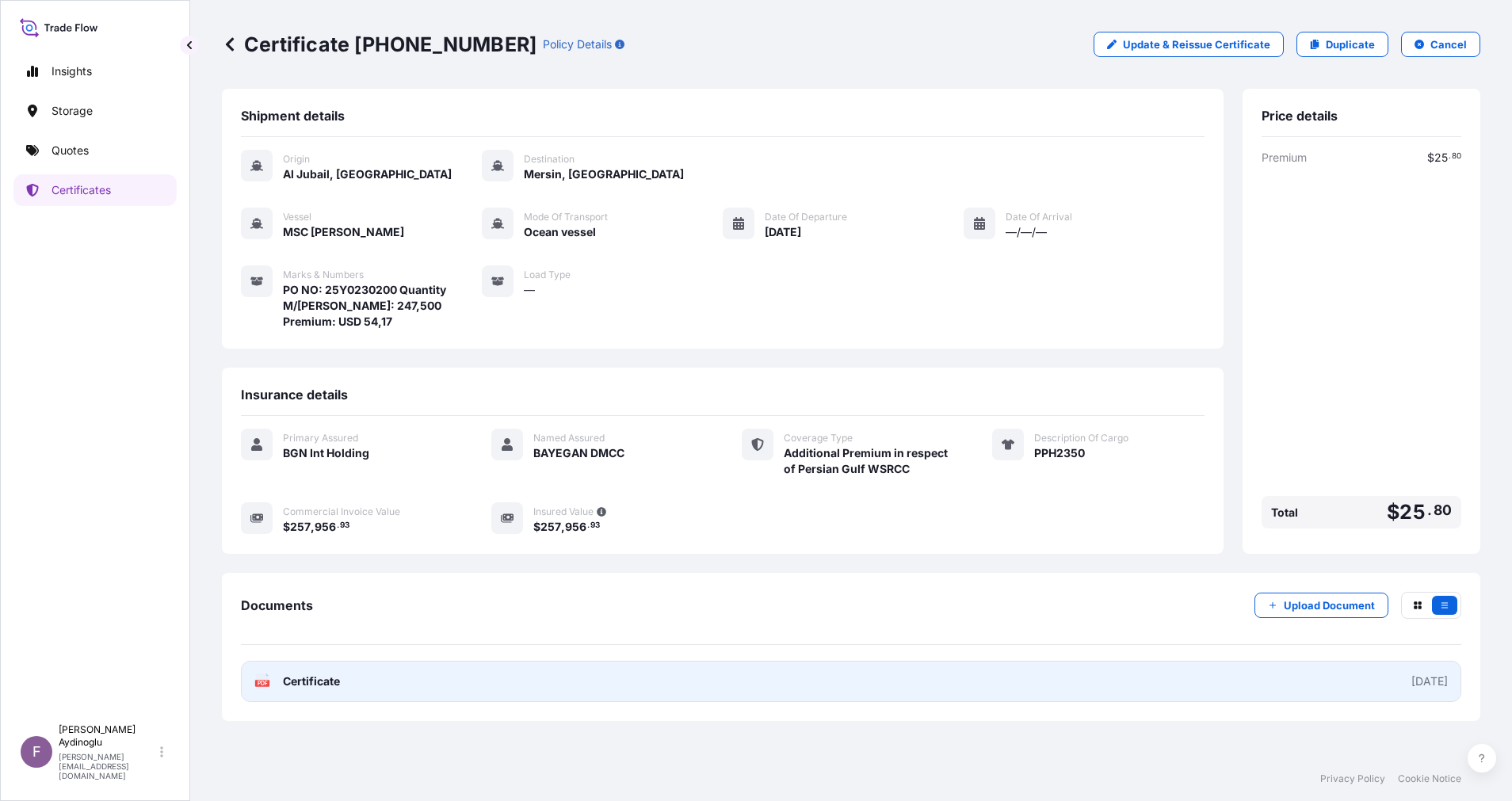
click at [805, 682] on link "PDF Certificate [DATE]" at bounding box center [851, 681] width 1220 height 41
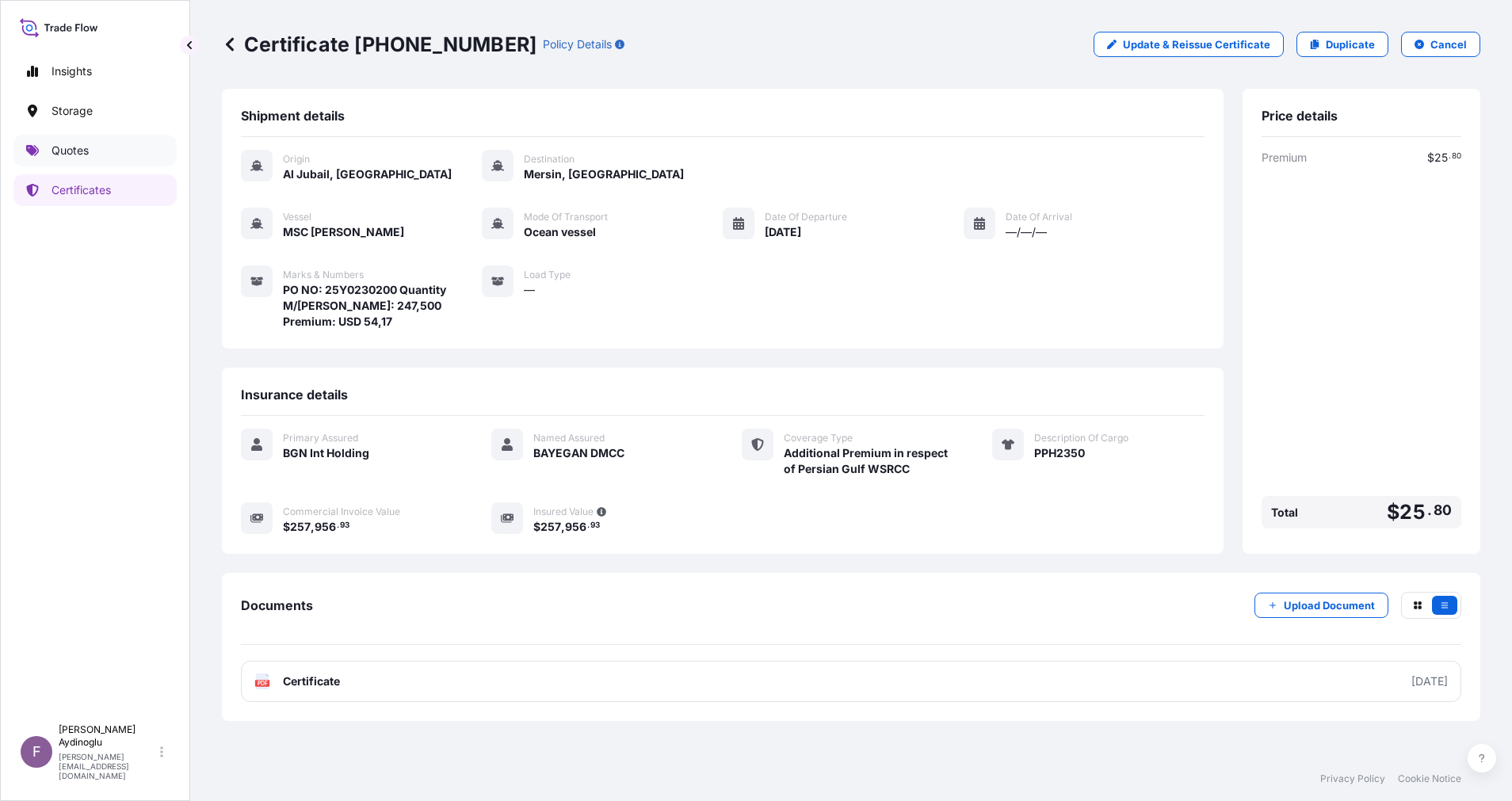
click at [126, 153] on link "Quotes" at bounding box center [95, 151] width 163 height 32
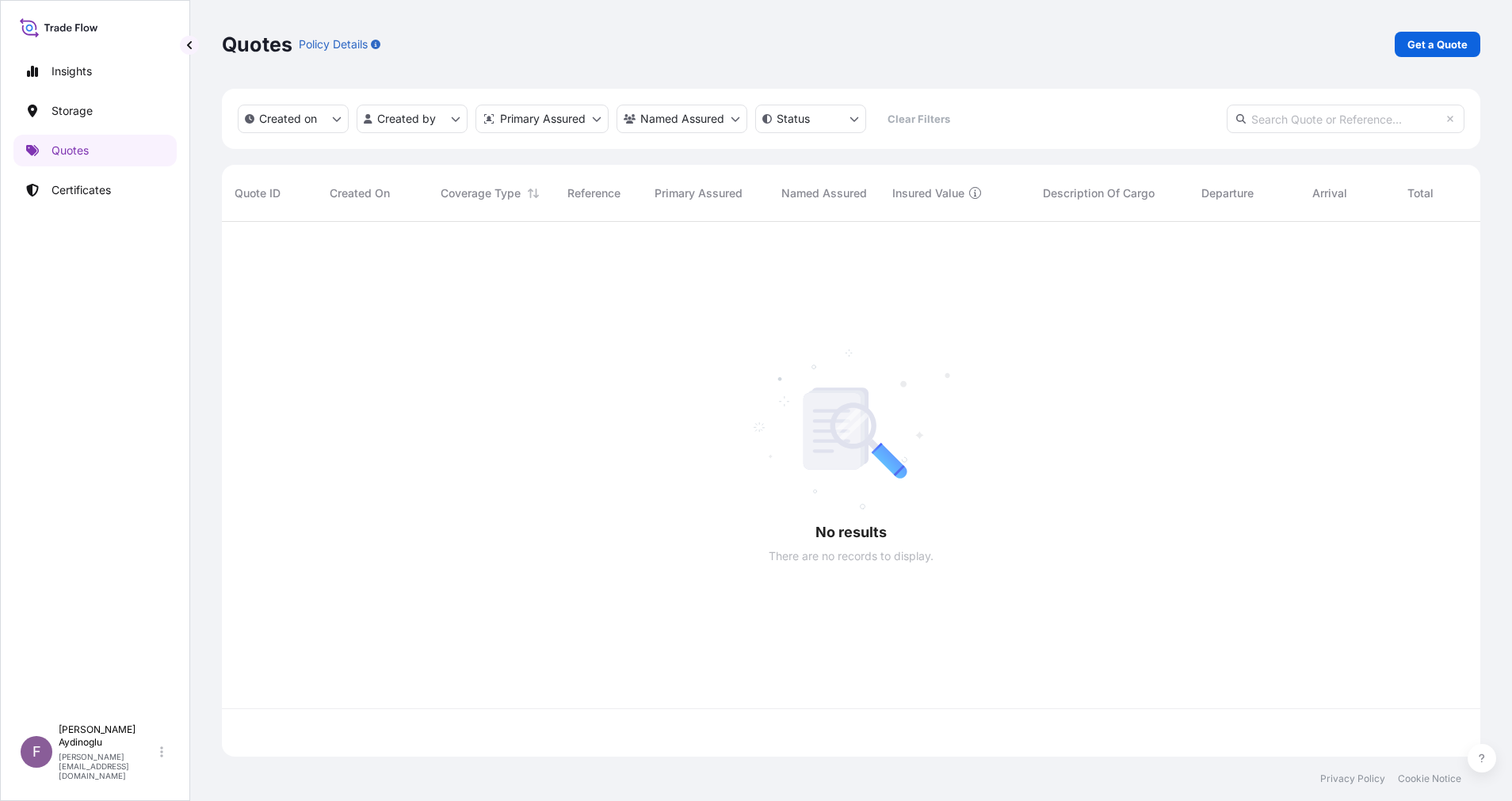
scroll to position [525, 1240]
click at [1447, 50] on p "Get a Quote" at bounding box center [1437, 45] width 60 height 16
select select "Ocean Vessel"
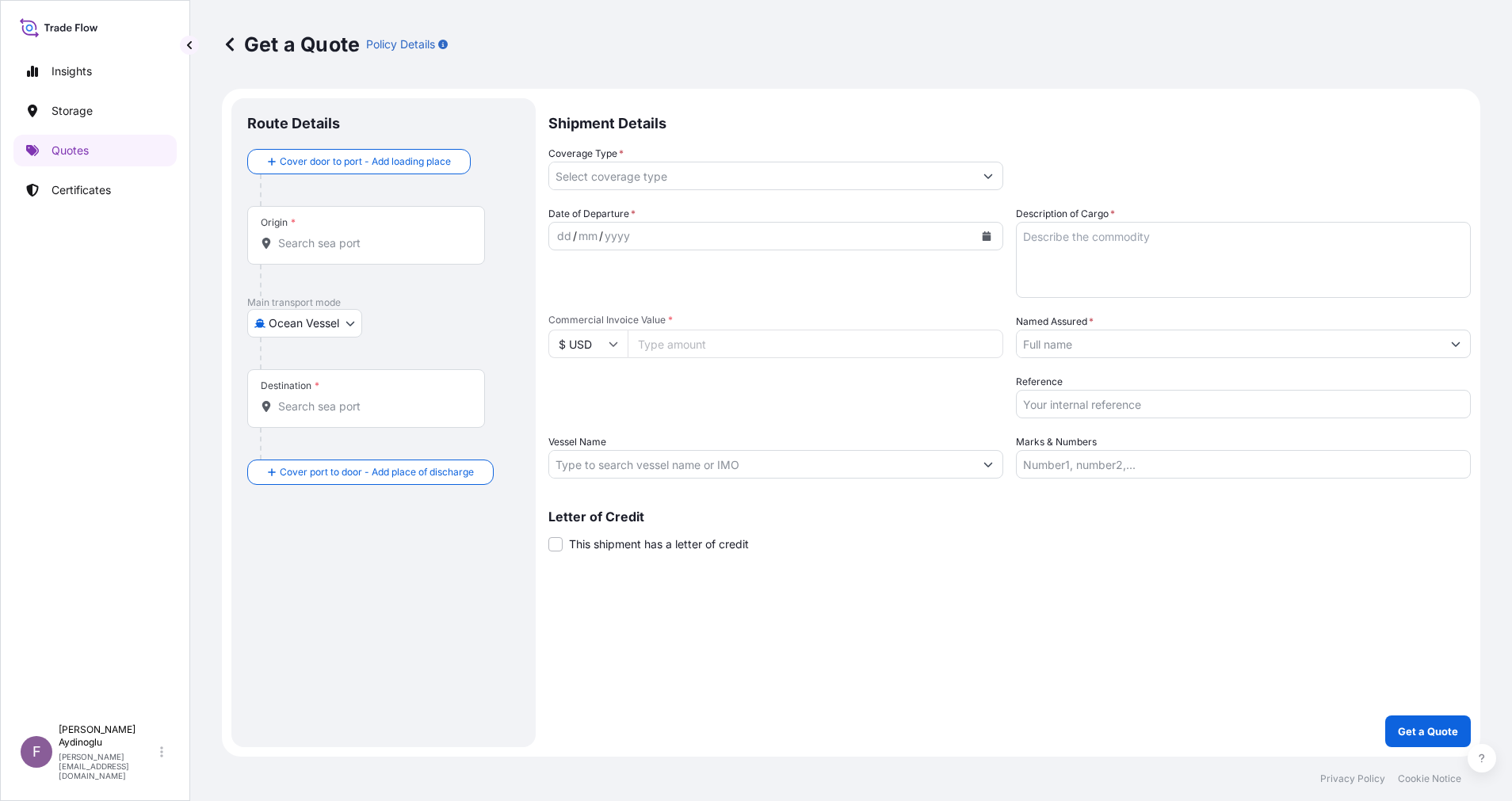
click at [1108, 464] on input "Marks & Numbers" at bounding box center [1243, 464] width 455 height 29
paste input "PO NO: 25Y0168600 Quantity M/[PERSON_NAME]: 247,500 Premium: USD 29,65"
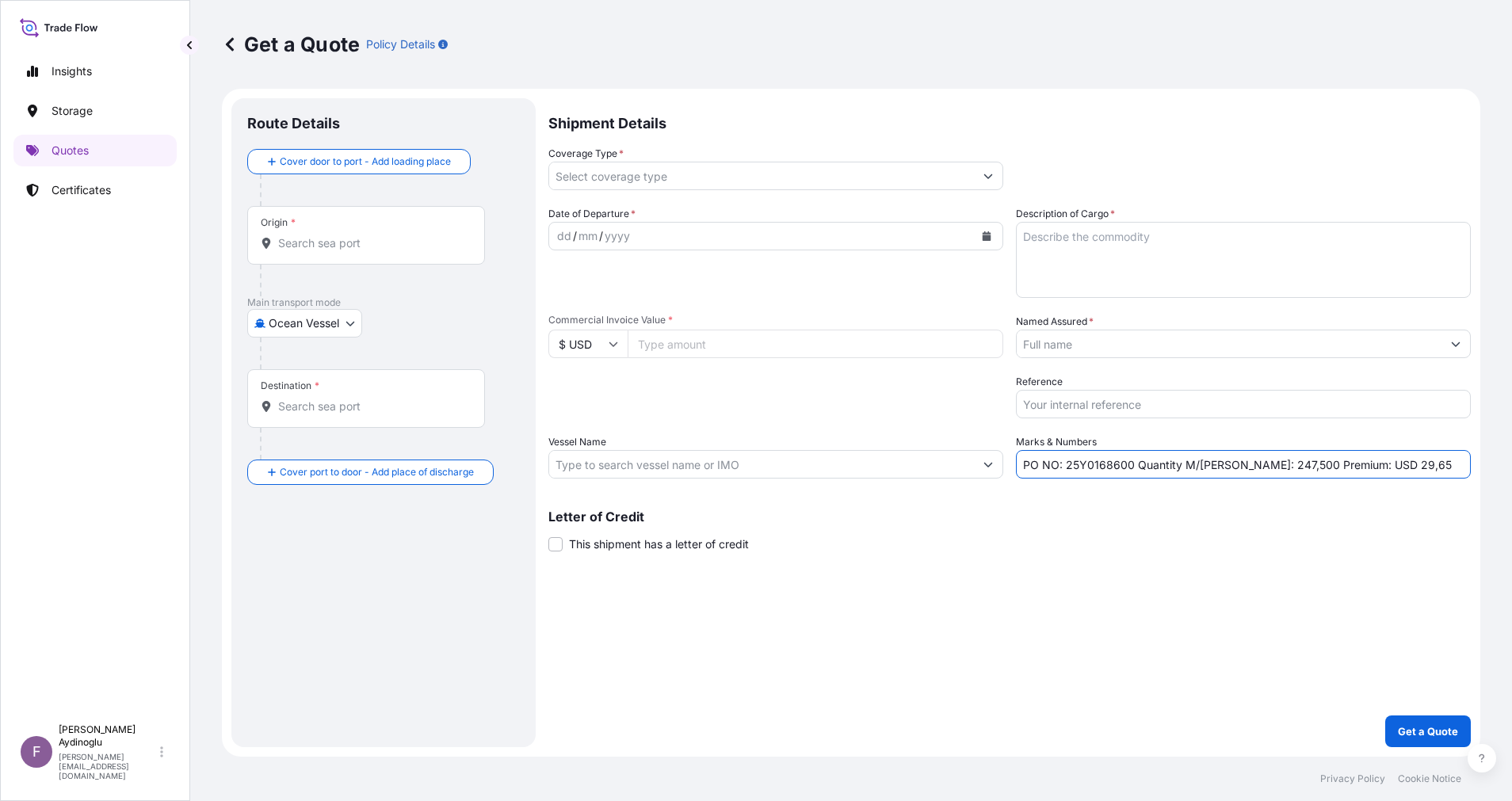
drag, startPoint x: 1097, startPoint y: 564, endPoint x: 1058, endPoint y: 592, distance: 48.0
click at [1097, 564] on div "Shipment Details Coverage Type * Date of Departure * dd / mm / yyyy Cargo Categ…" at bounding box center [1009, 422] width 922 height 649
drag, startPoint x: 1067, startPoint y: 464, endPoint x: 1129, endPoint y: 465, distance: 62.0
click at [1129, 465] on input "PO NO: 25Y0168600 Quantity M/[PERSON_NAME]: 247,500 Premium: USD 29,65" at bounding box center [1243, 464] width 455 height 29
paste input "2287"
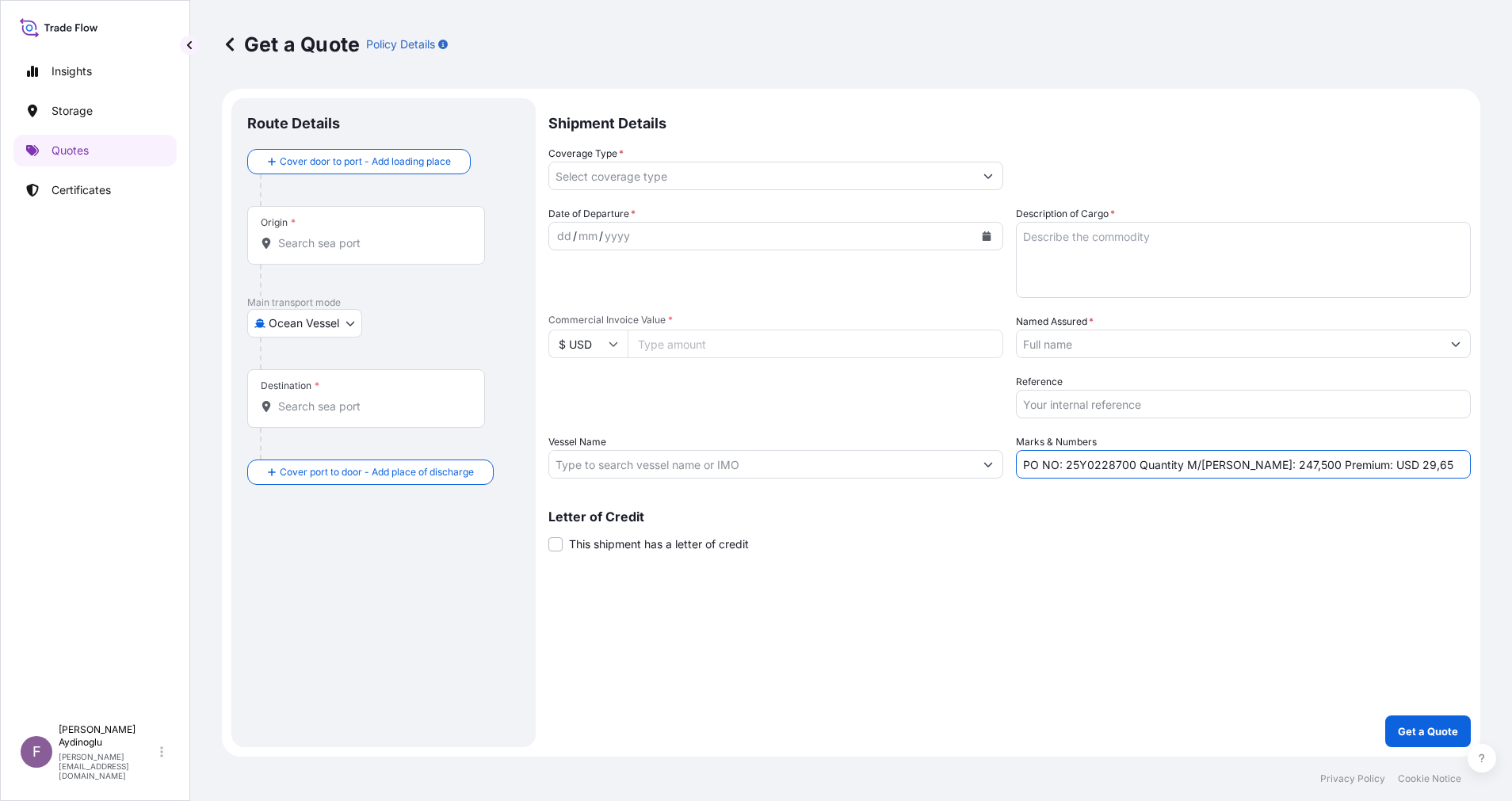
type input "PO NO: 25Y0228700 Quantity M/[PERSON_NAME]: 247,500 Premium: USD 29,65"
click at [1139, 547] on div "Letter of Credit This shipment has a letter of credit Letter of credit * Letter…" at bounding box center [1009, 531] width 922 height 42
click at [759, 349] on input "Commercial Invoice Value *" at bounding box center [815, 344] width 375 height 29
paste input "257956.93"
type input "257956.93"
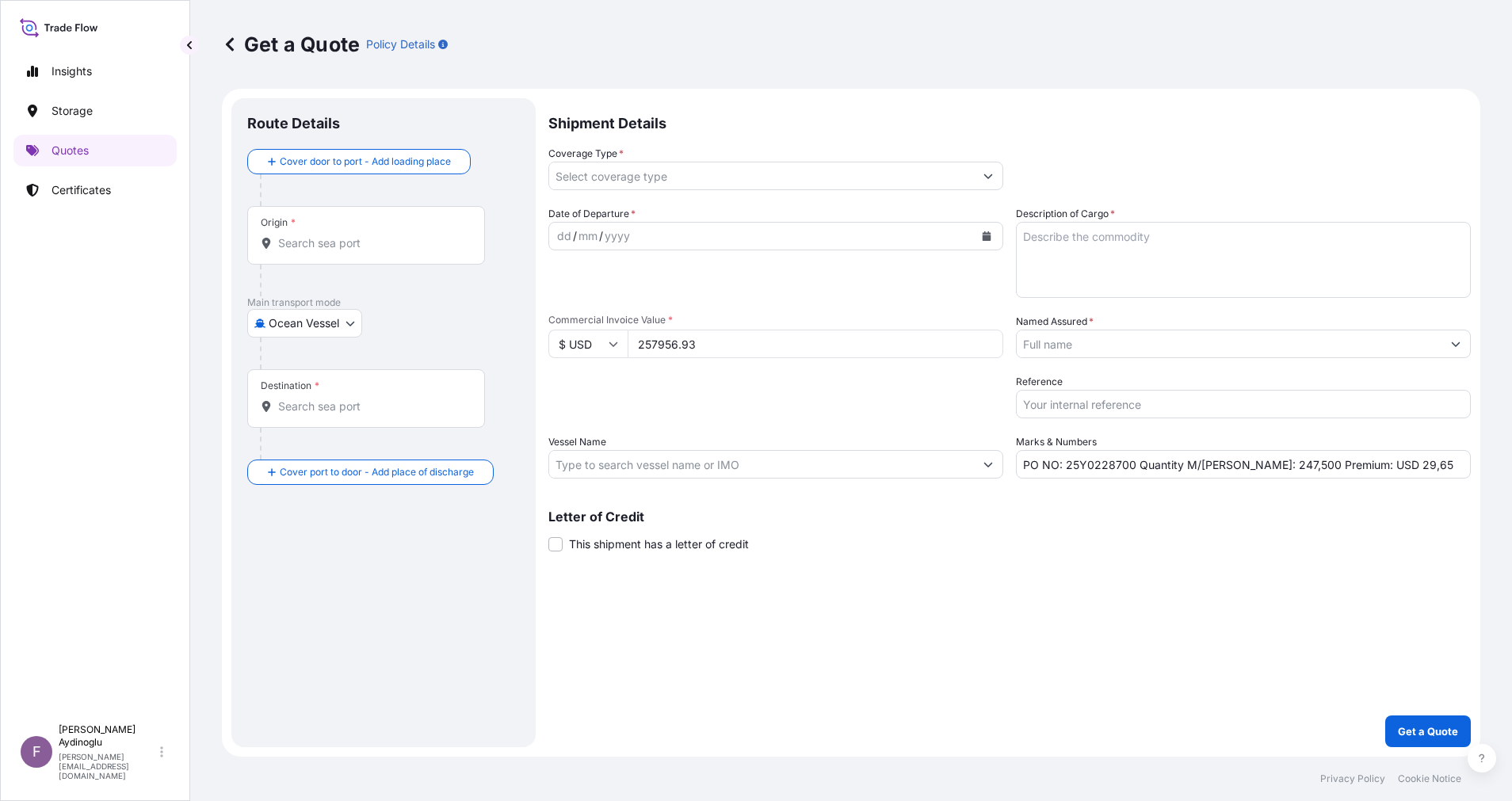
click at [989, 598] on div "Shipment Details Coverage Type * Date of Departure * dd / mm / yyyy Cargo Categ…" at bounding box center [1009, 422] width 922 height 649
click at [1193, 260] on textarea "Description of Cargo *" at bounding box center [1243, 259] width 455 height 76
paste textarea "PPH2350"
type textarea "PPH2350"
click at [1130, 647] on div "Shipment Details Coverage Type * Date of Departure * dd / mm / yyyy Cargo Categ…" at bounding box center [1009, 422] width 922 height 649
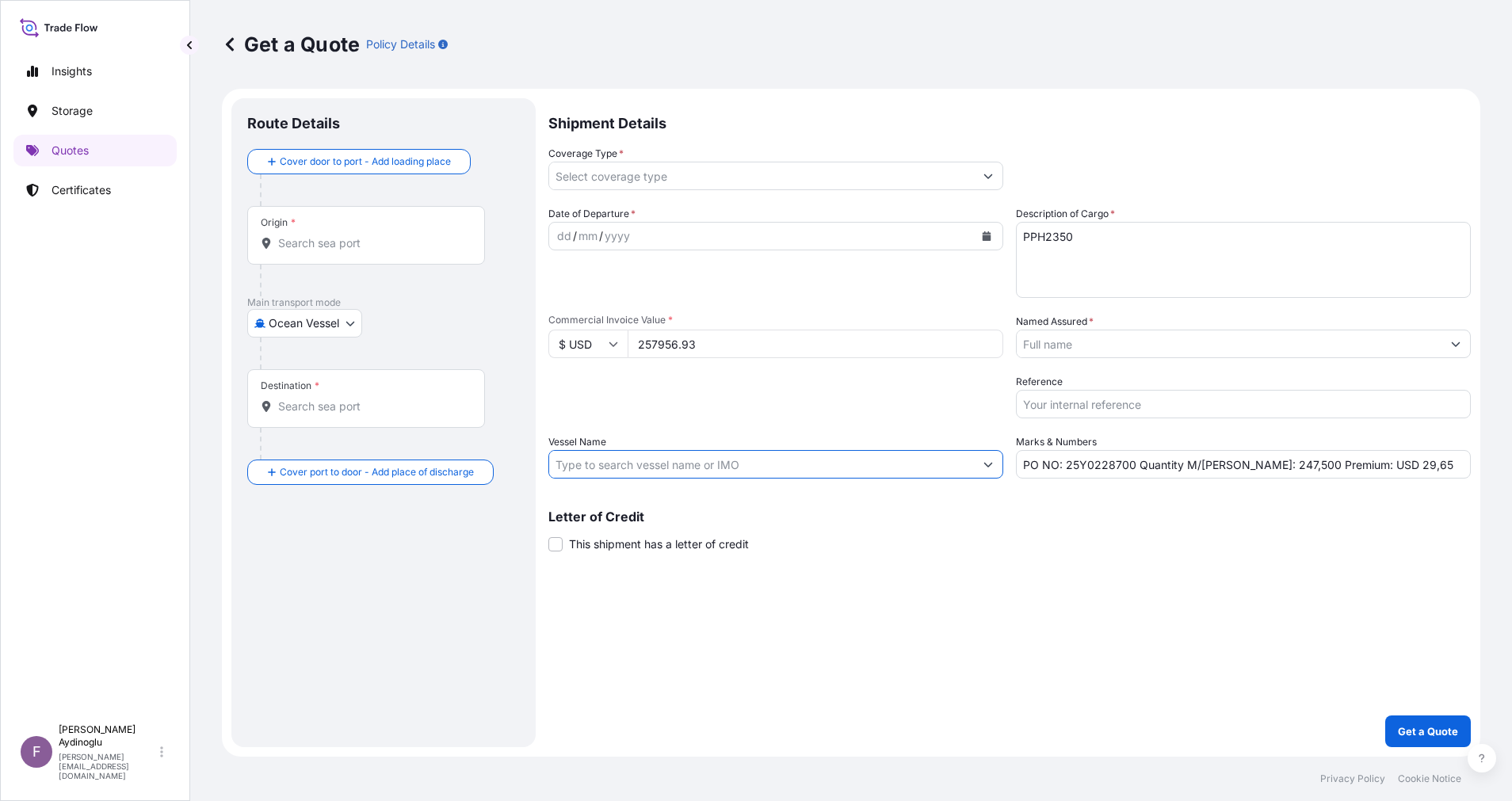
click at [856, 464] on input "Vessel Name" at bounding box center [761, 464] width 424 height 29
paste input "MAO GANG XIA MEN"
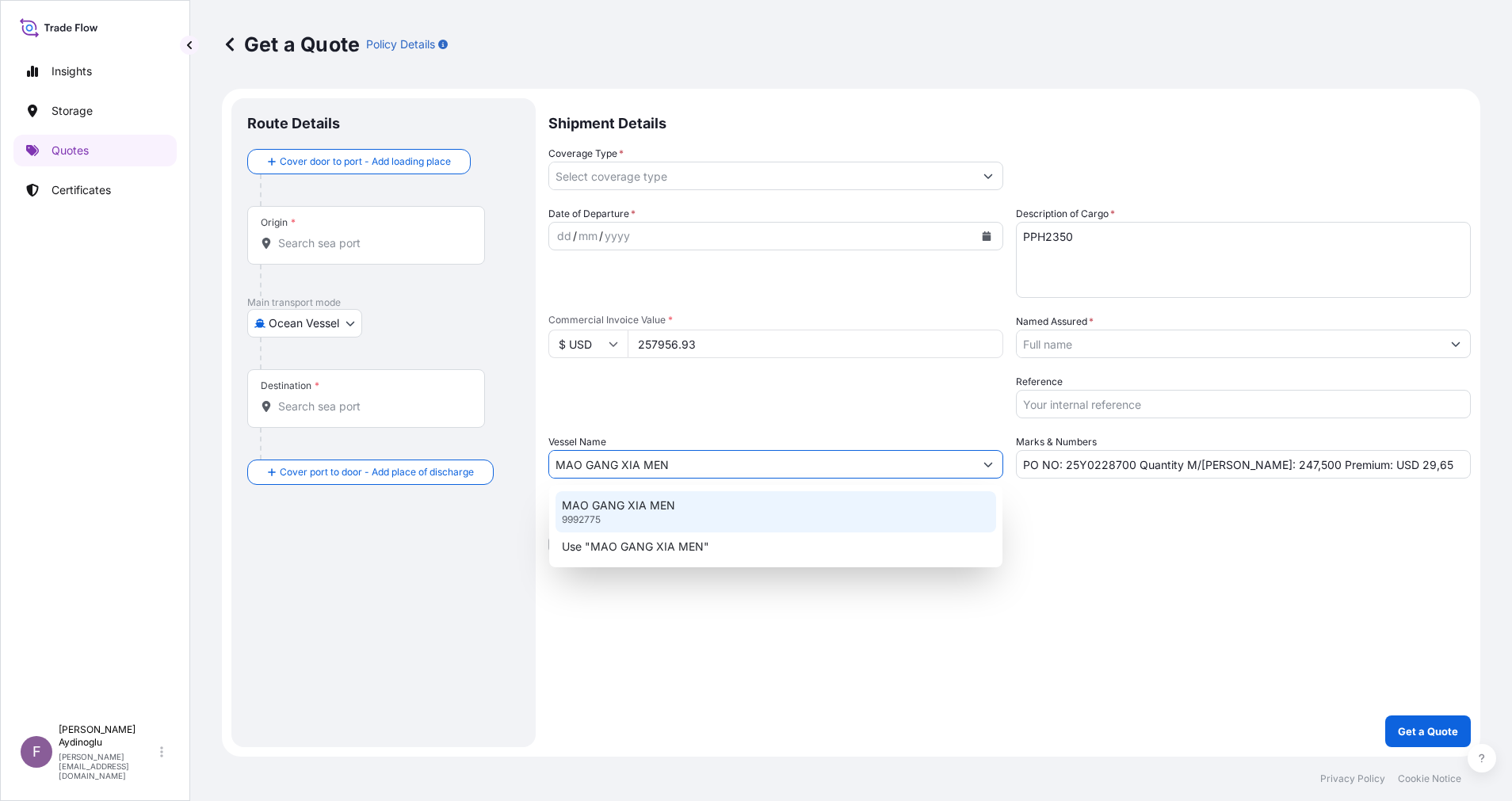
click at [833, 507] on div "MAO GANG XIA MEN 9992775" at bounding box center [776, 511] width 441 height 41
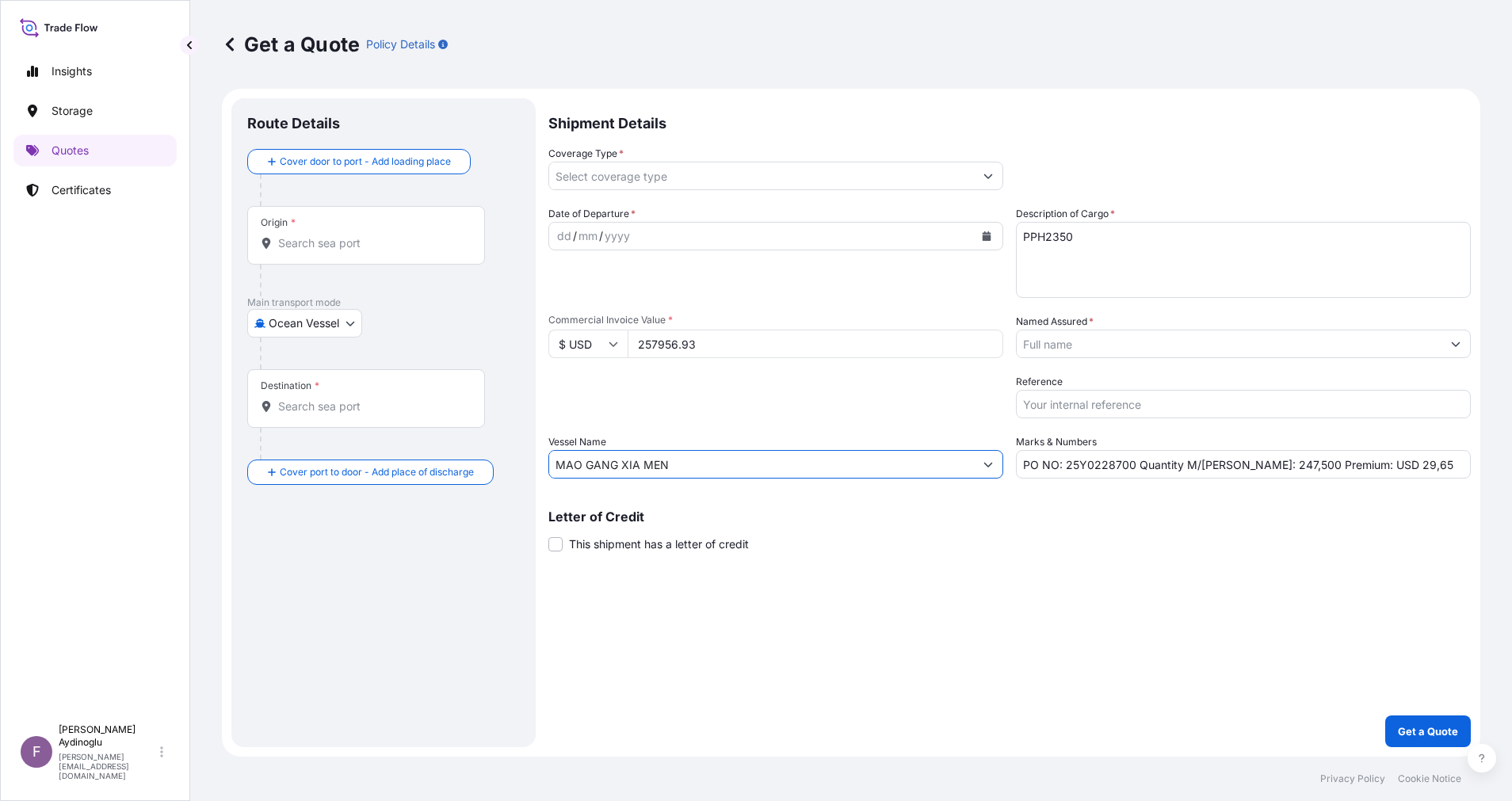
type input "MAO GANG XIA MEN"
click at [956, 624] on div "Shipment Details Coverage Type * Date of Departure * dd / mm / yyyy Cargo Categ…" at bounding box center [1009, 422] width 922 height 649
click at [362, 250] on input "Origin *" at bounding box center [371, 243] width 187 height 16
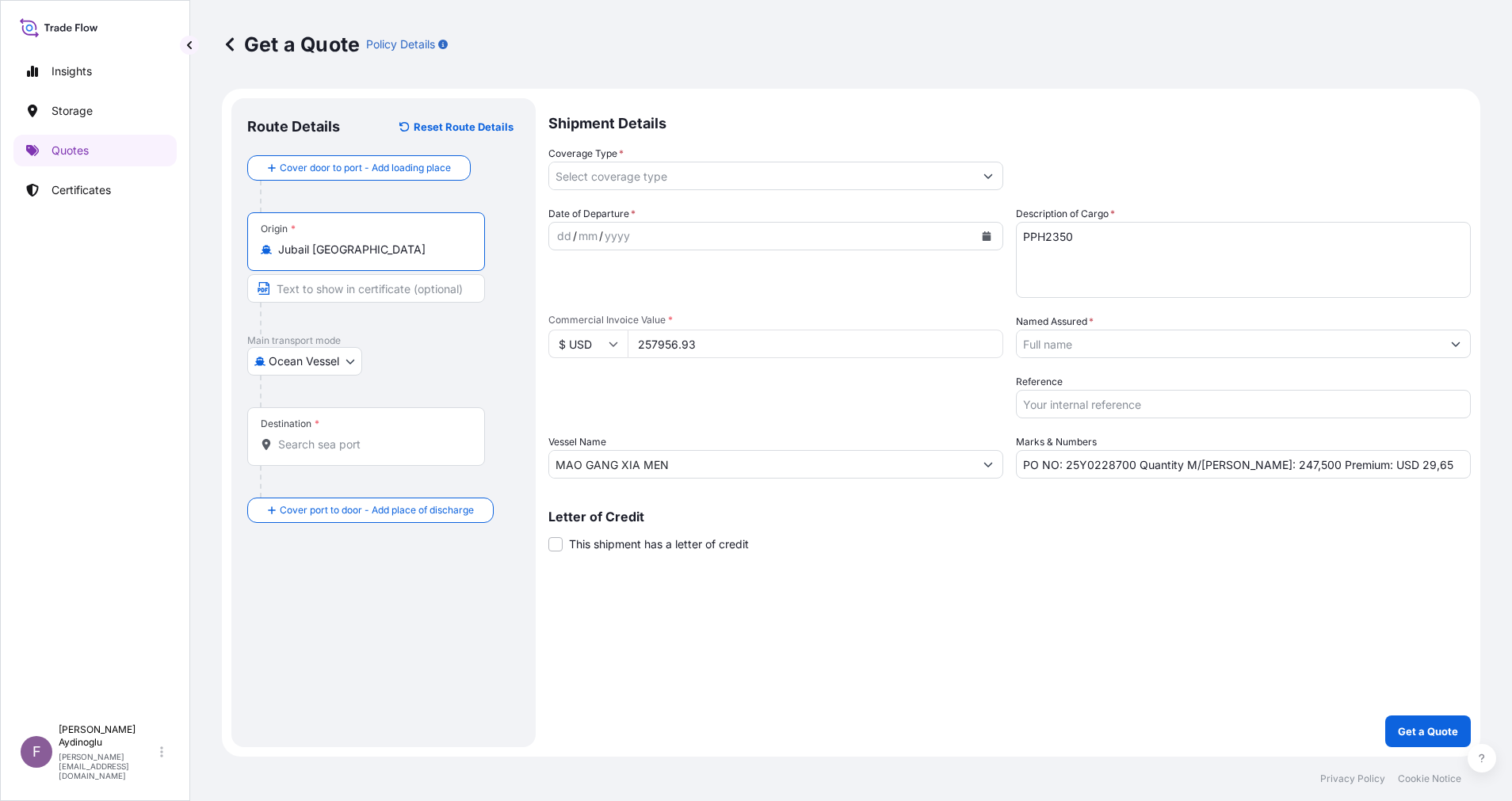
type input "Jubail [GEOGRAPHIC_DATA]"
type input "JUBAIL / [GEOGRAPHIC_DATA]"
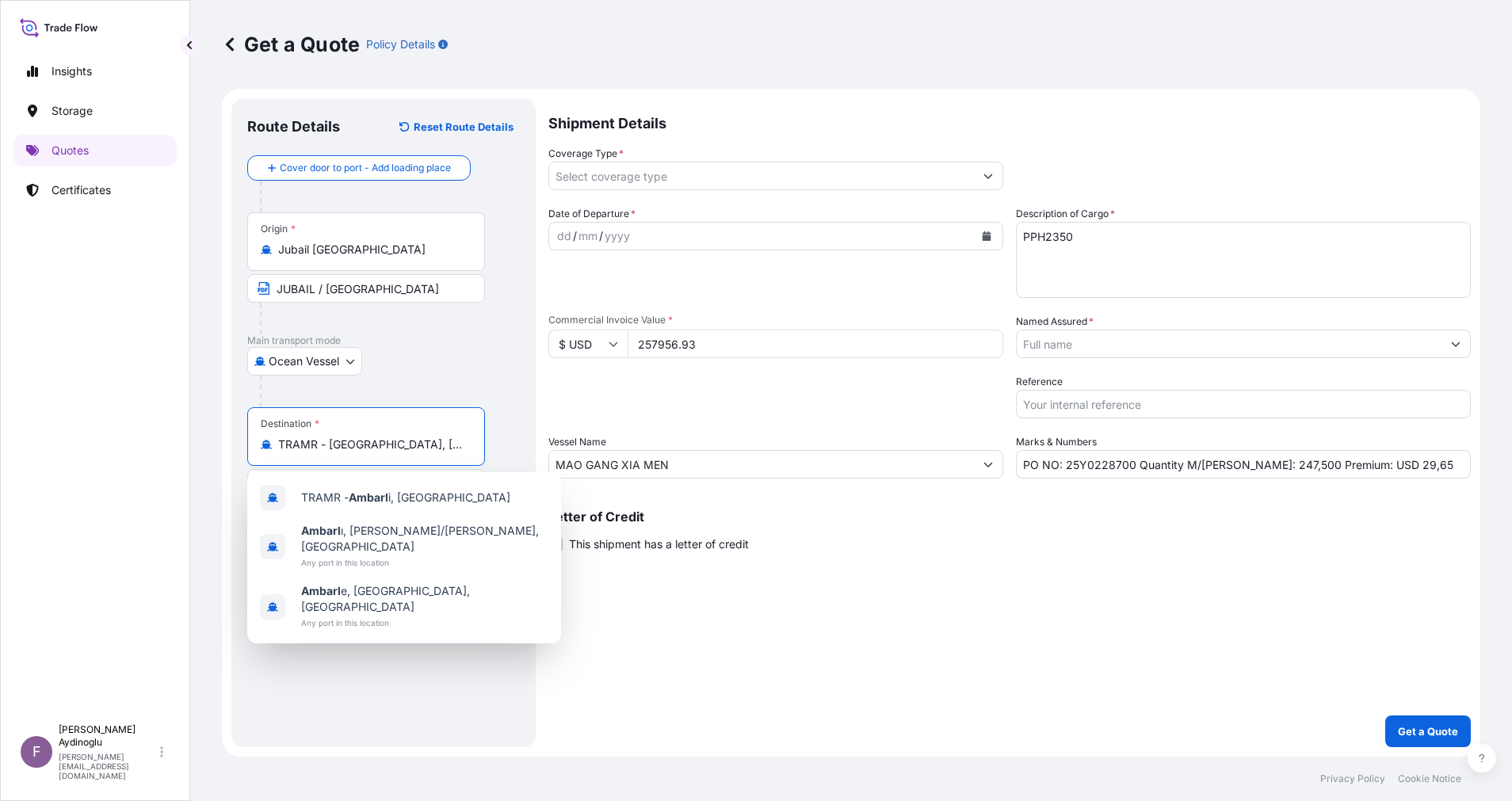
type input "TRAMR - [GEOGRAPHIC_DATA], [GEOGRAPHIC_DATA]"
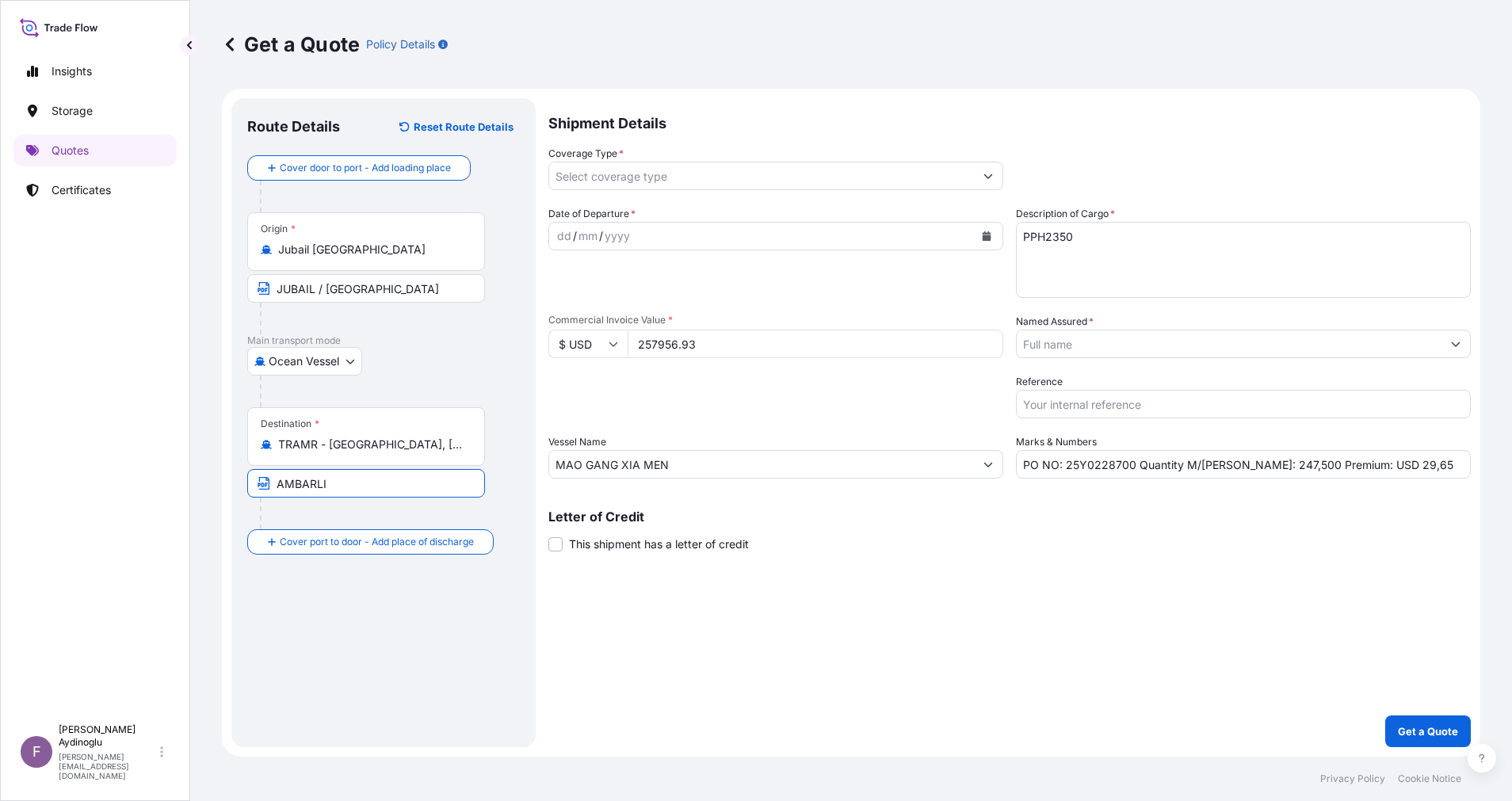
type input "AMBARLI / [GEOGRAPHIC_DATA]"
click at [565, 242] on div "dd" at bounding box center [564, 237] width 18 height 19
drag, startPoint x: 1371, startPoint y: 466, endPoint x: 1355, endPoint y: 469, distance: 16.3
click at [1355, 469] on input "PO NO: 25Y0228700 Quantity M/[PERSON_NAME]: 247,500 Premium: USD 29,65" at bounding box center [1243, 464] width 455 height 29
type input "PO NO: 25Y0228700 Quantity M/[PERSON_NAME]: 247,500 Premium: USD 54,17"
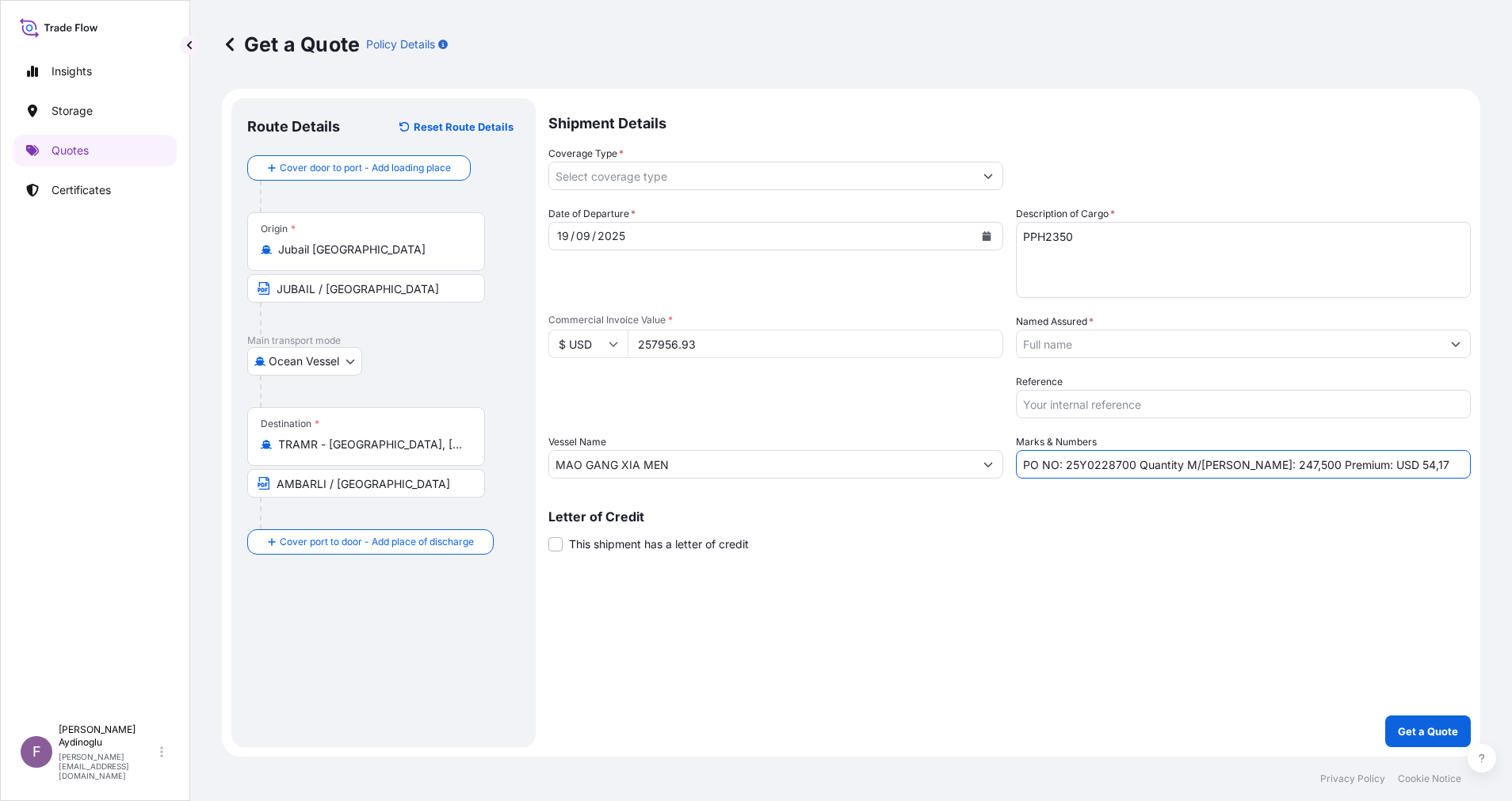
click at [984, 182] on button "Show suggestions" at bounding box center [988, 175] width 29 height 29
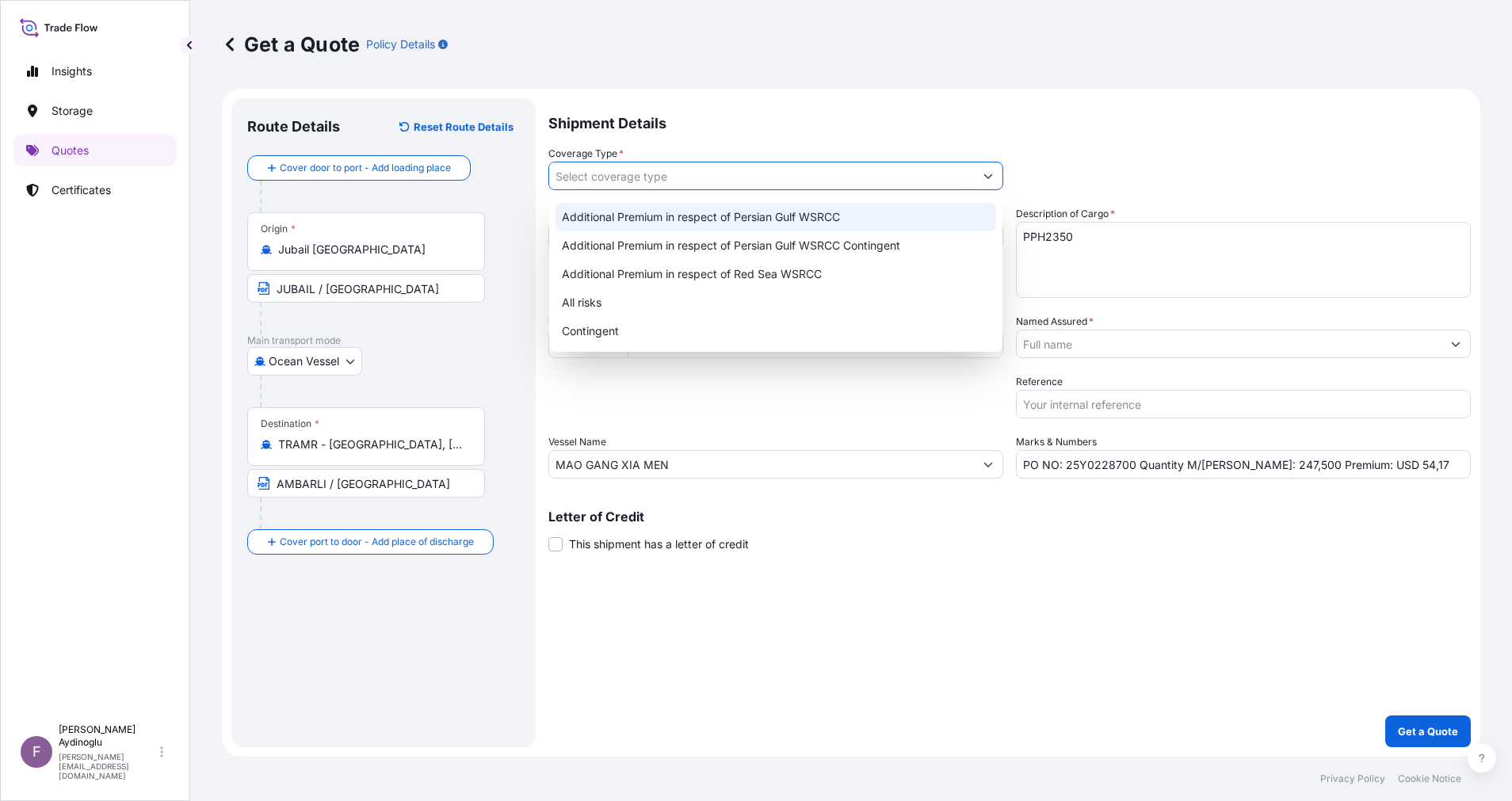
click at [828, 215] on div "Additional Premium in respect of Persian Gulf WSRCC" at bounding box center [776, 216] width 441 height 29
type input "Additional Premium in respect of Persian Gulf WSRCC"
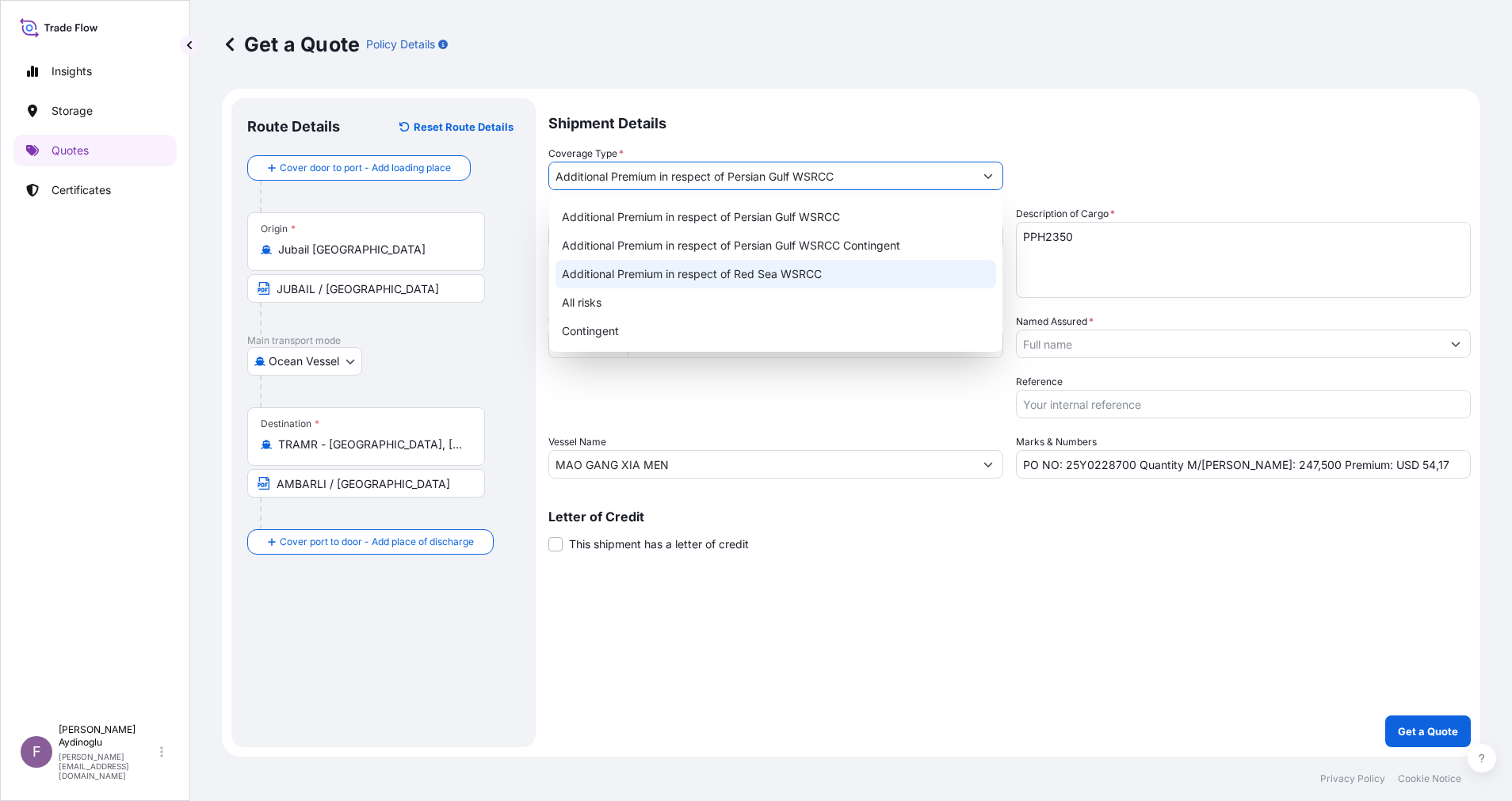
click at [1228, 669] on div "Shipment Details Coverage Type * Additional Premium in respect of Persian Gulf …" at bounding box center [1009, 422] width 922 height 649
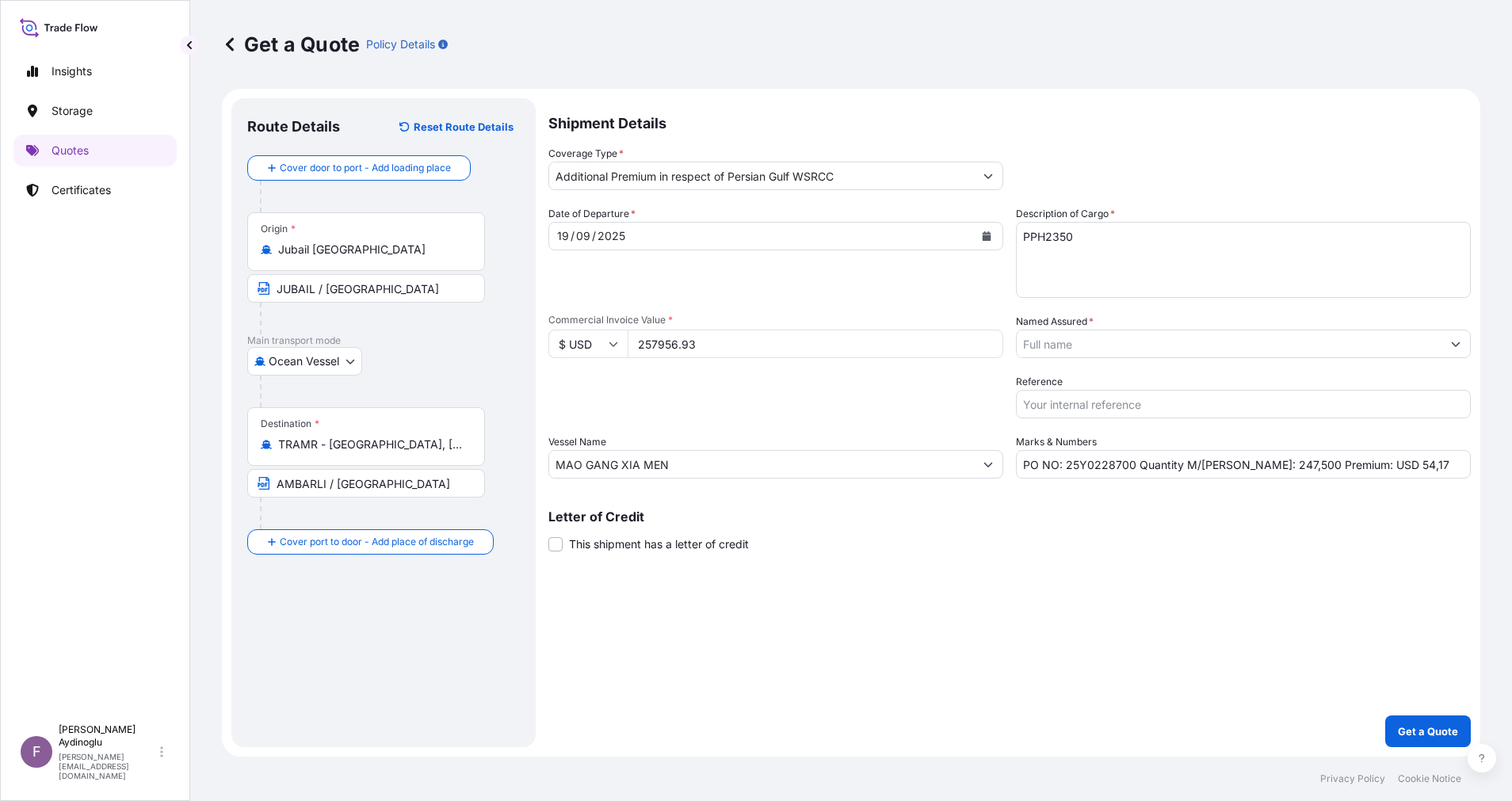
click at [1456, 342] on icon "Show suggestions" at bounding box center [1455, 344] width 10 height 10
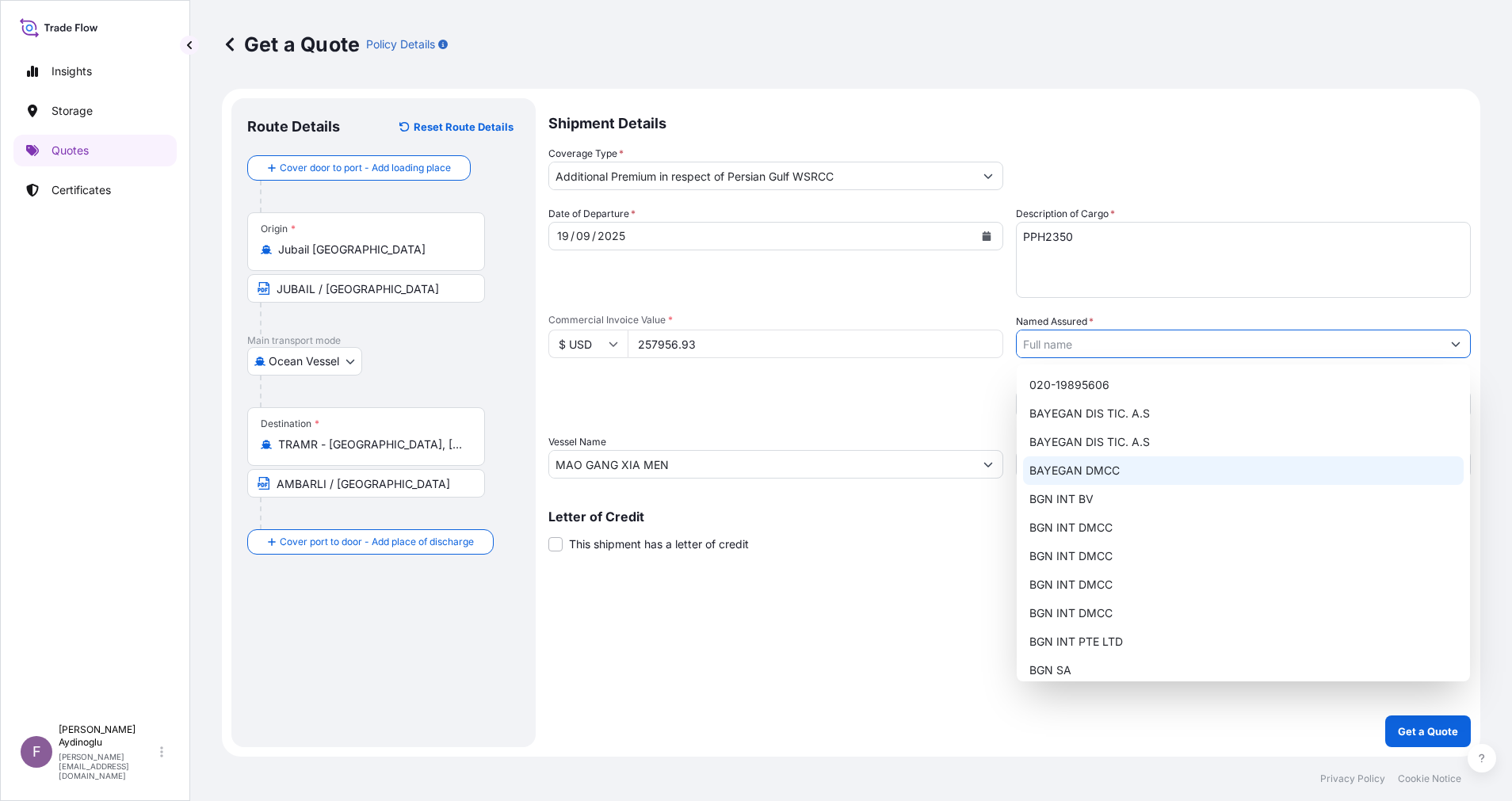
click at [1180, 474] on div "BAYEGAN DMCC" at bounding box center [1243, 471] width 441 height 29
type input "BAYEGAN DMCC"
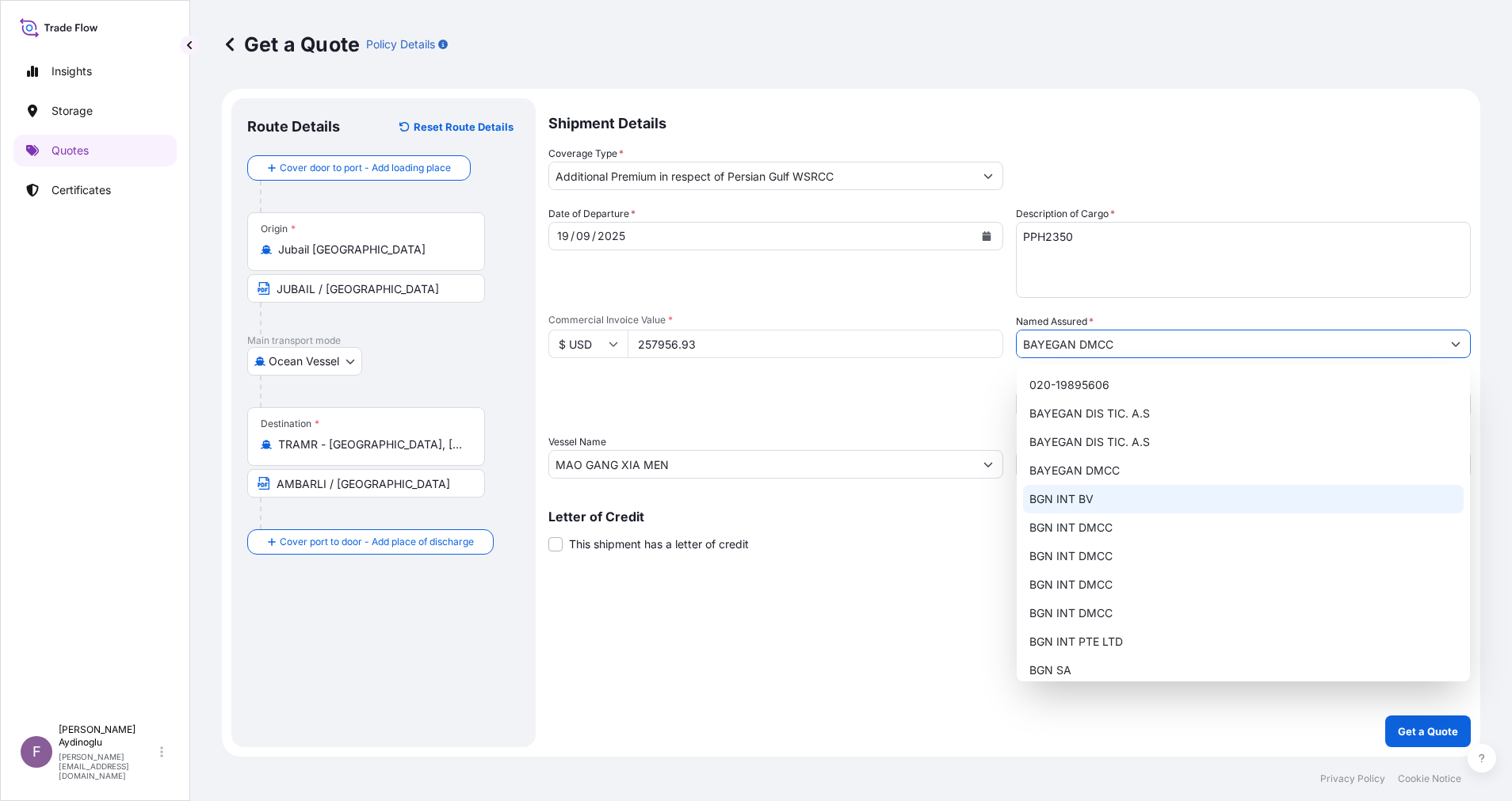
click at [1002, 592] on div "Shipment Details Coverage Type * Additional Premium in respect of Persian Gulf …" at bounding box center [1009, 422] width 922 height 649
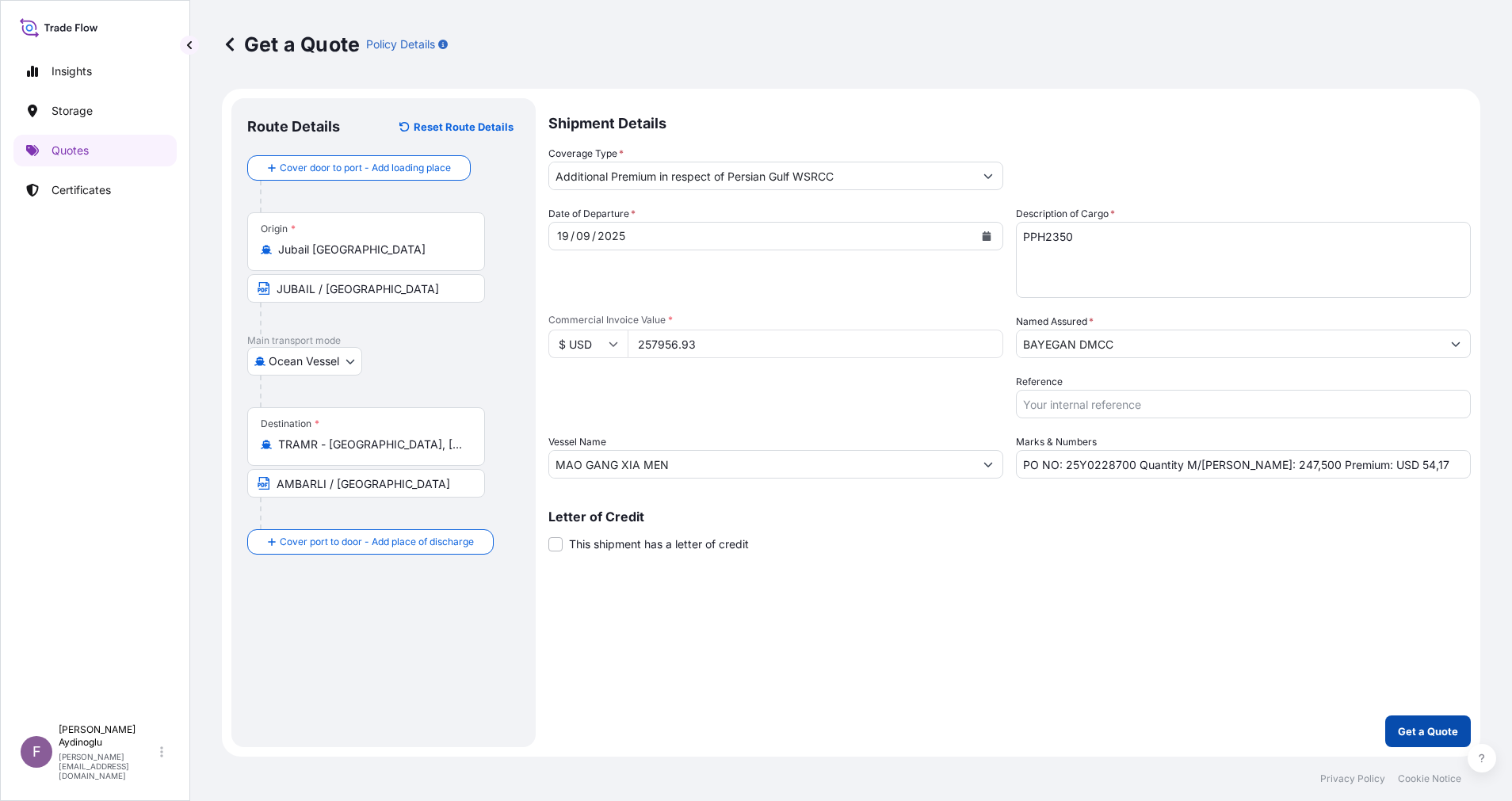
click at [1415, 730] on p "Get a Quote" at bounding box center [1427, 731] width 60 height 16
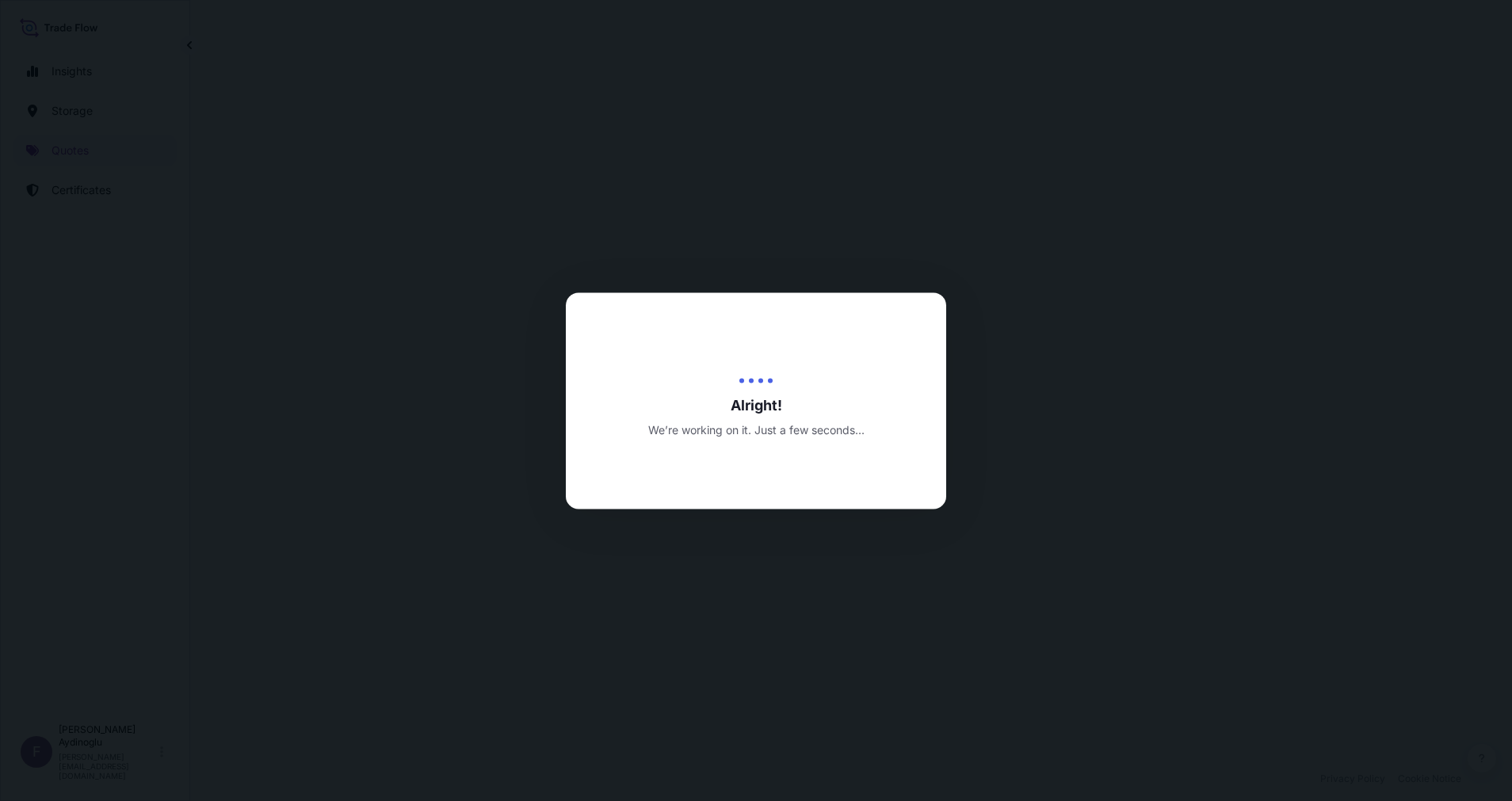
select select "Ocean Vessel"
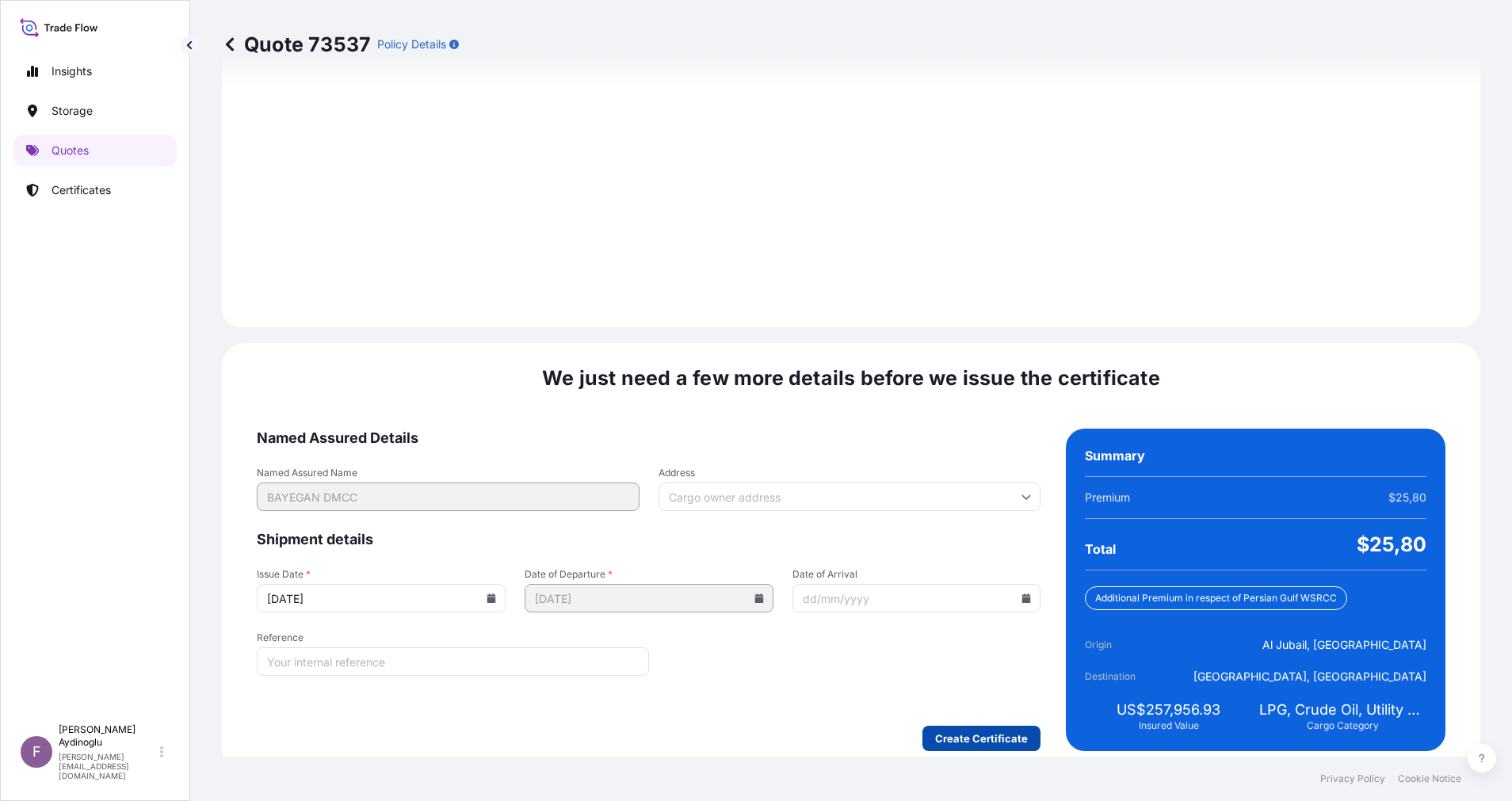
scroll to position [1701, 0]
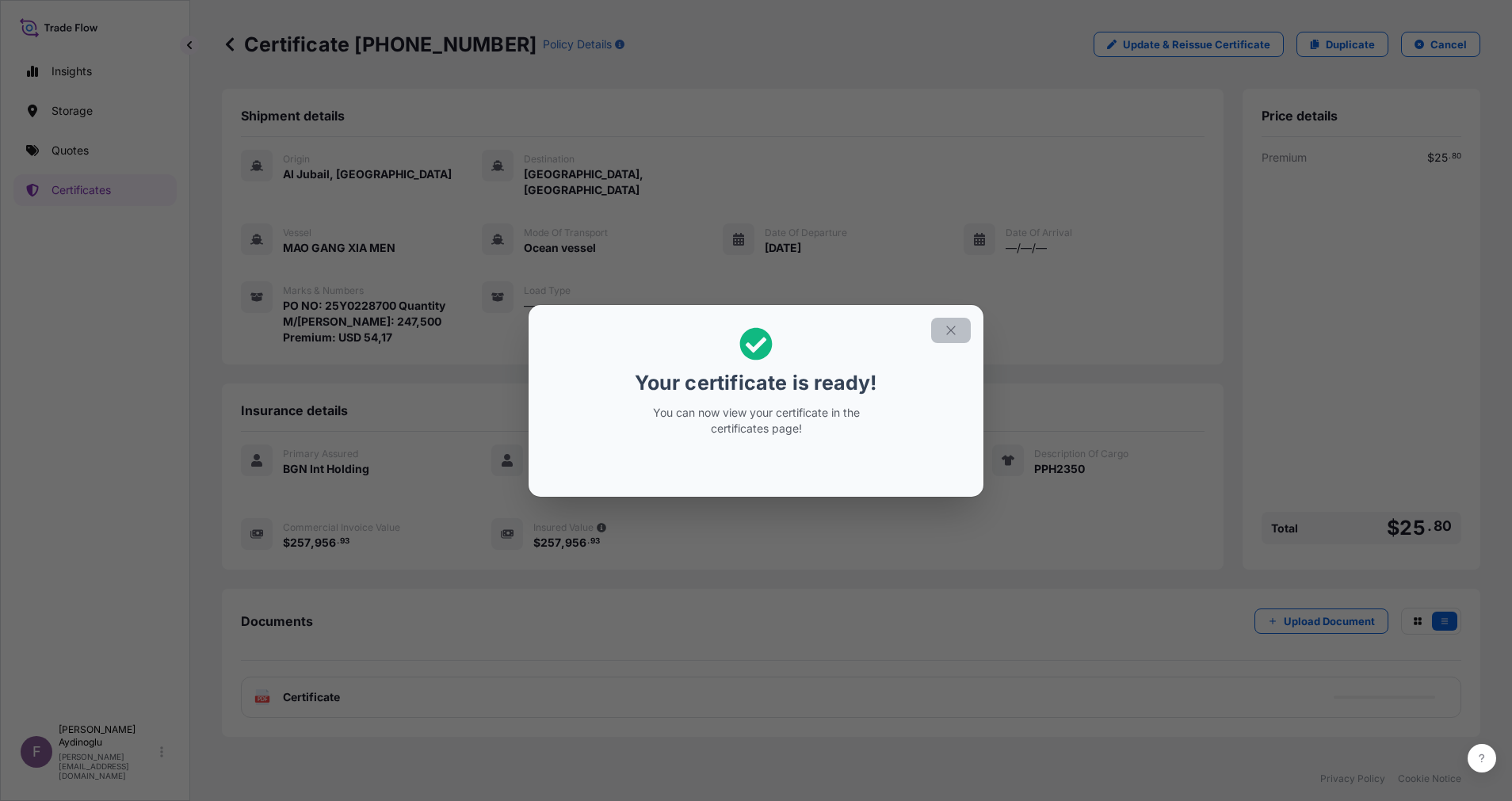
click at [960, 336] on button "button" at bounding box center [950, 330] width 39 height 25
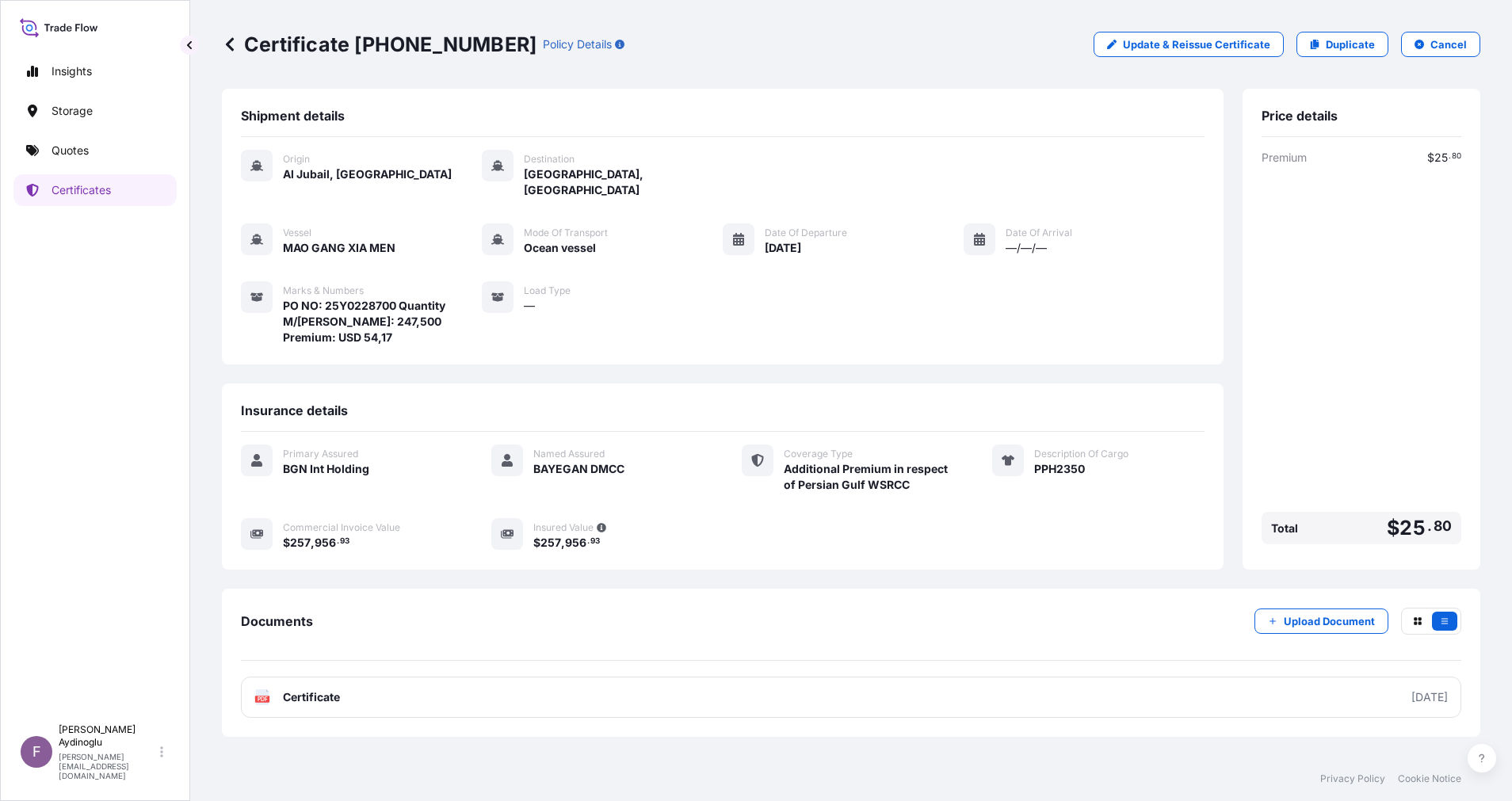
click at [1125, 750] on div "Shipment details Origin [GEOGRAPHIC_DATA], [GEOGRAPHIC_DATA] Destination [GEOGR…" at bounding box center [850, 422] width 1258 height 668
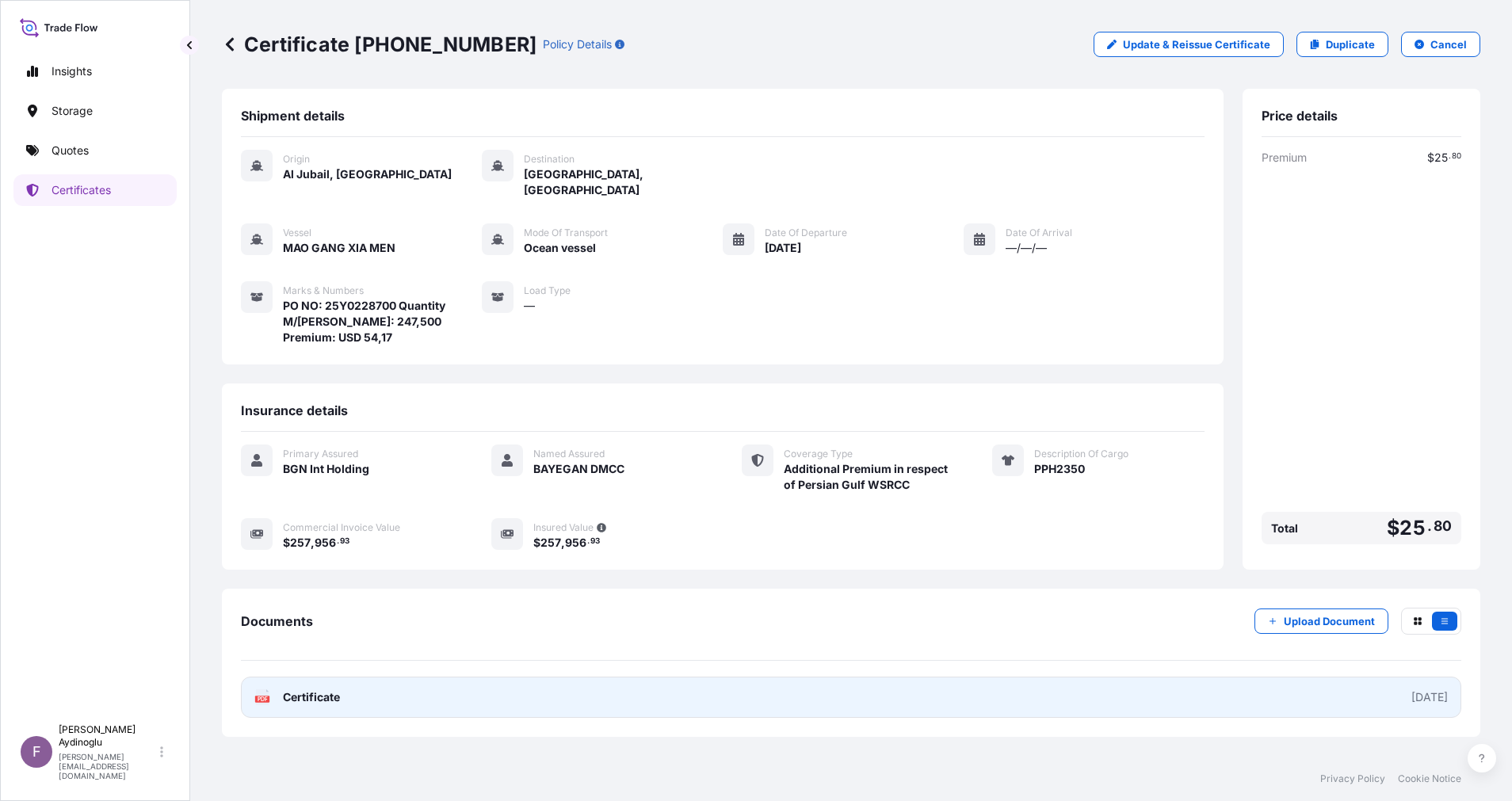
click at [969, 677] on link "PDF Certificate [DATE]" at bounding box center [851, 697] width 1220 height 41
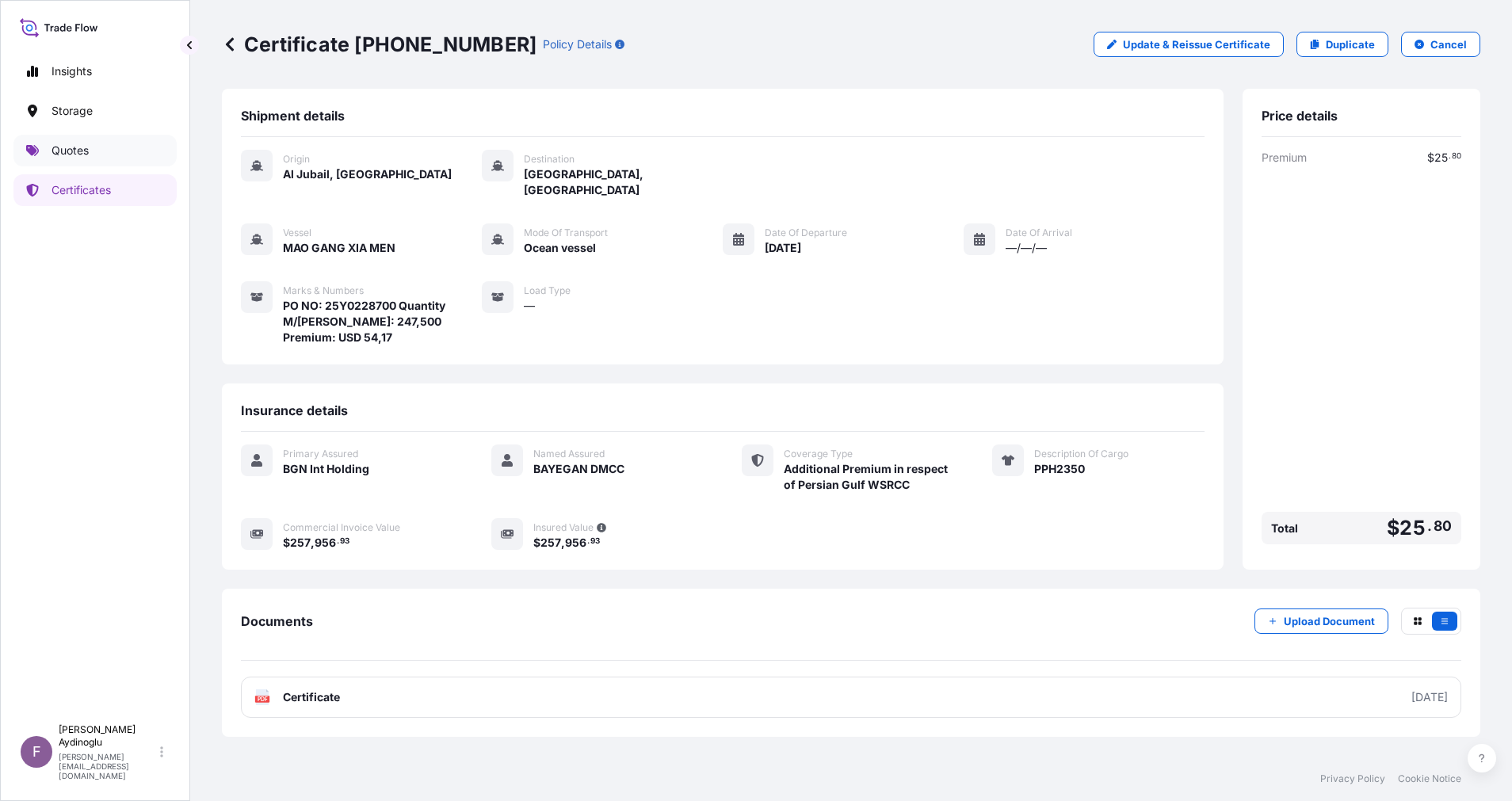
click at [69, 146] on p "Quotes" at bounding box center [70, 151] width 37 height 16
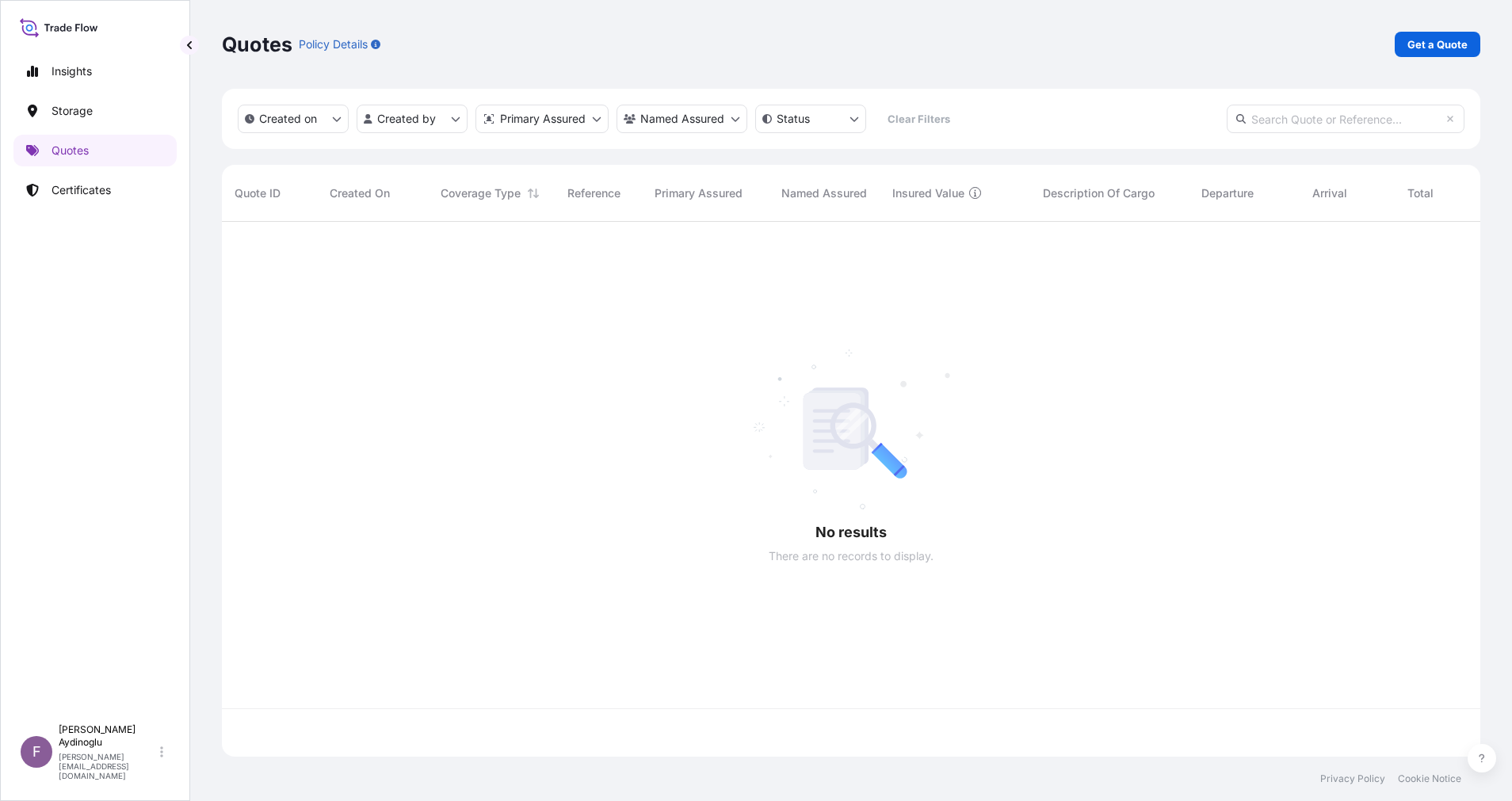
scroll to position [525, 1240]
click at [1413, 39] on p "Get a Quote" at bounding box center [1437, 45] width 60 height 16
select select "Ocean Vessel"
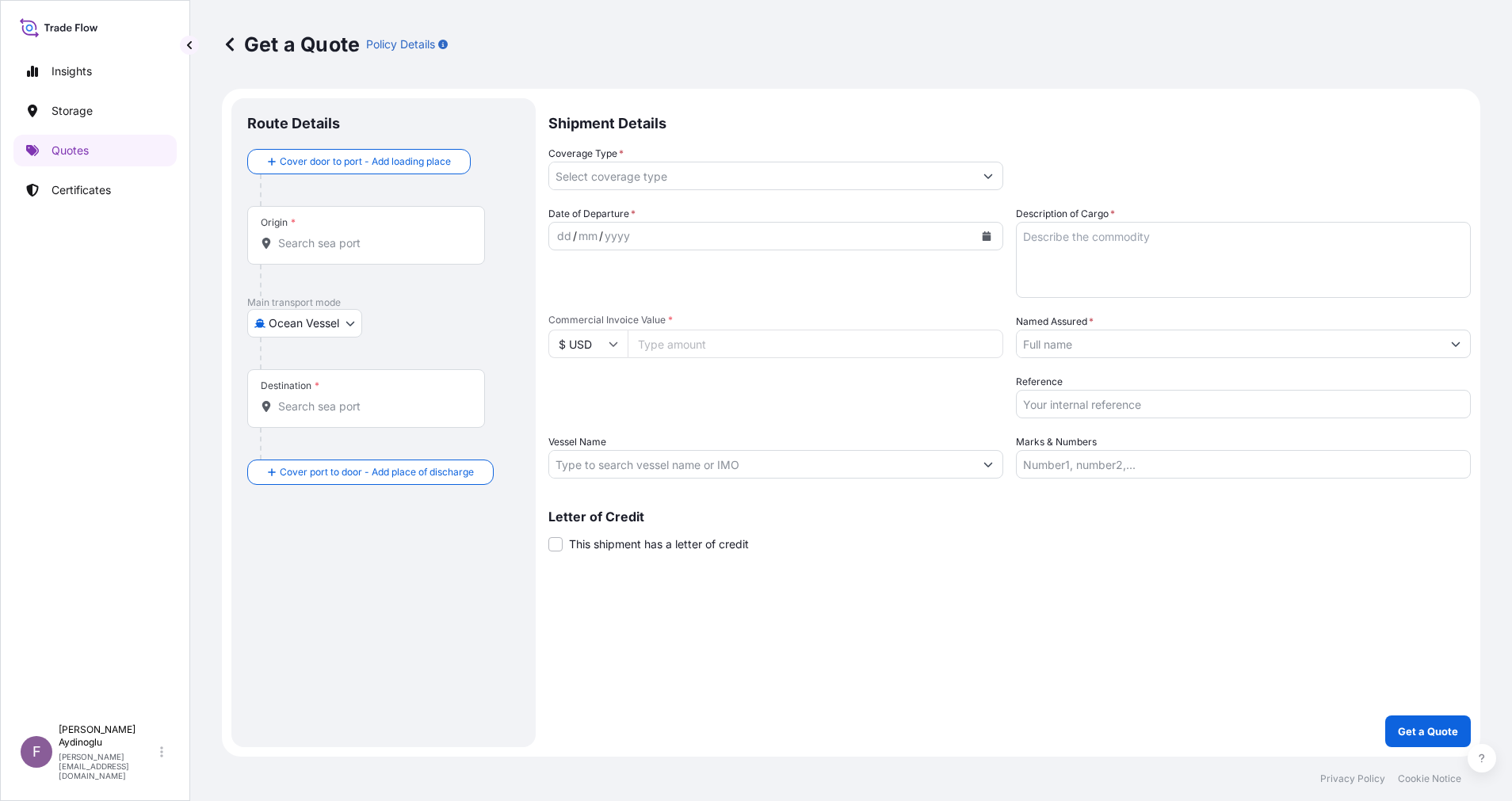
click at [1306, 456] on input "Marks & Numbers" at bounding box center [1243, 464] width 455 height 29
paste input "PO NO: 25Y0168600 Quantity M/[PERSON_NAME]: 247,500 Premium: USD 29,65"
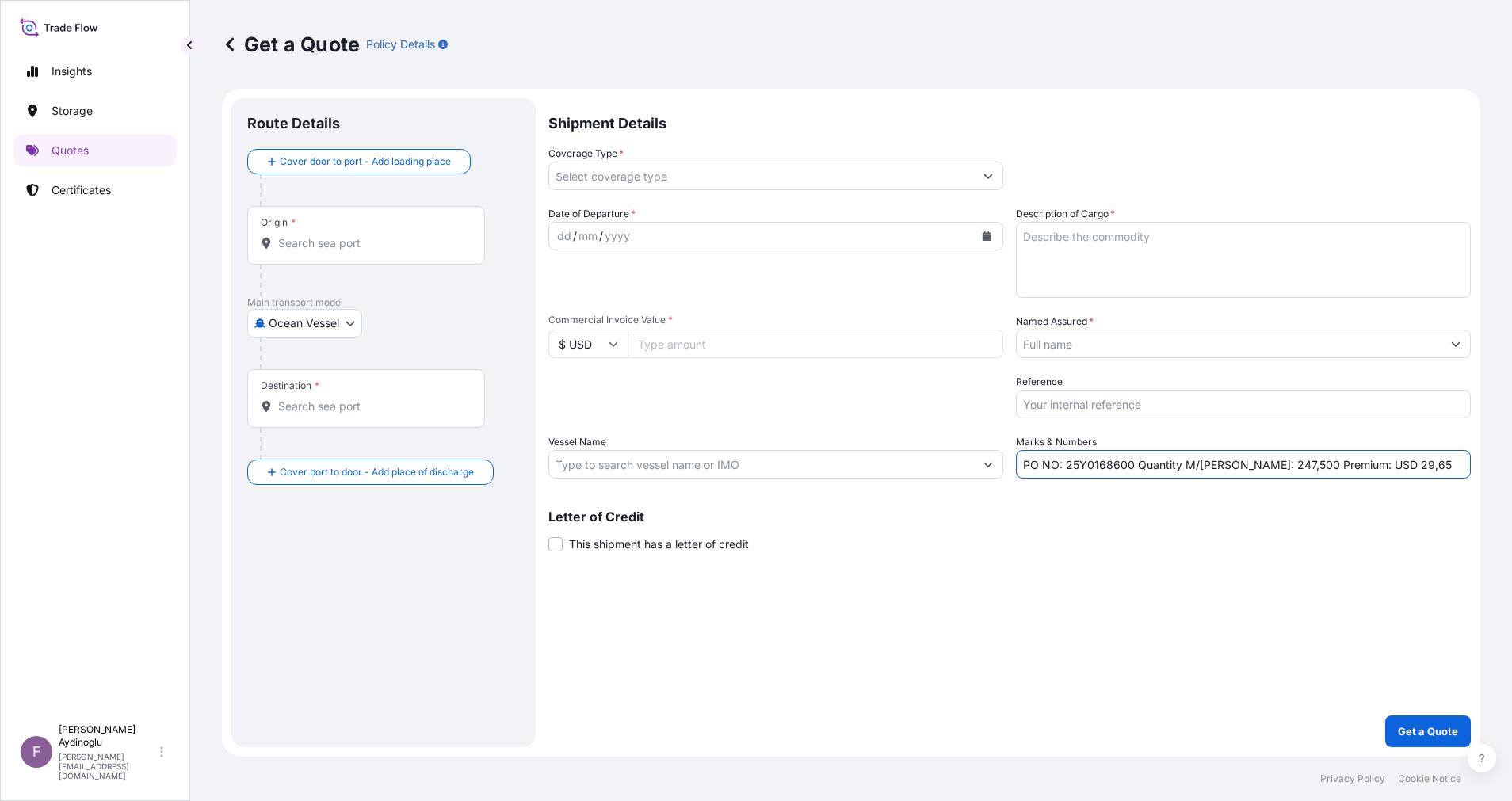
click at [1146, 638] on div "Shipment Details Coverage Type * Date of Departure * dd / mm / yyyy Cargo Categ…" at bounding box center [1009, 422] width 922 height 649
drag, startPoint x: 1068, startPoint y: 467, endPoint x: 1128, endPoint y: 468, distance: 60.0
click at [1128, 468] on input "PO NO: 25Y0168600 Quantity M/[PERSON_NAME]: 247,500 Premium: USD 29,65" at bounding box center [1243, 464] width 455 height 29
paste input "2288"
type input "PO NO: 25Y0228800 Quantity M/[PERSON_NAME]: 247,500 Premium: USD 29,65"
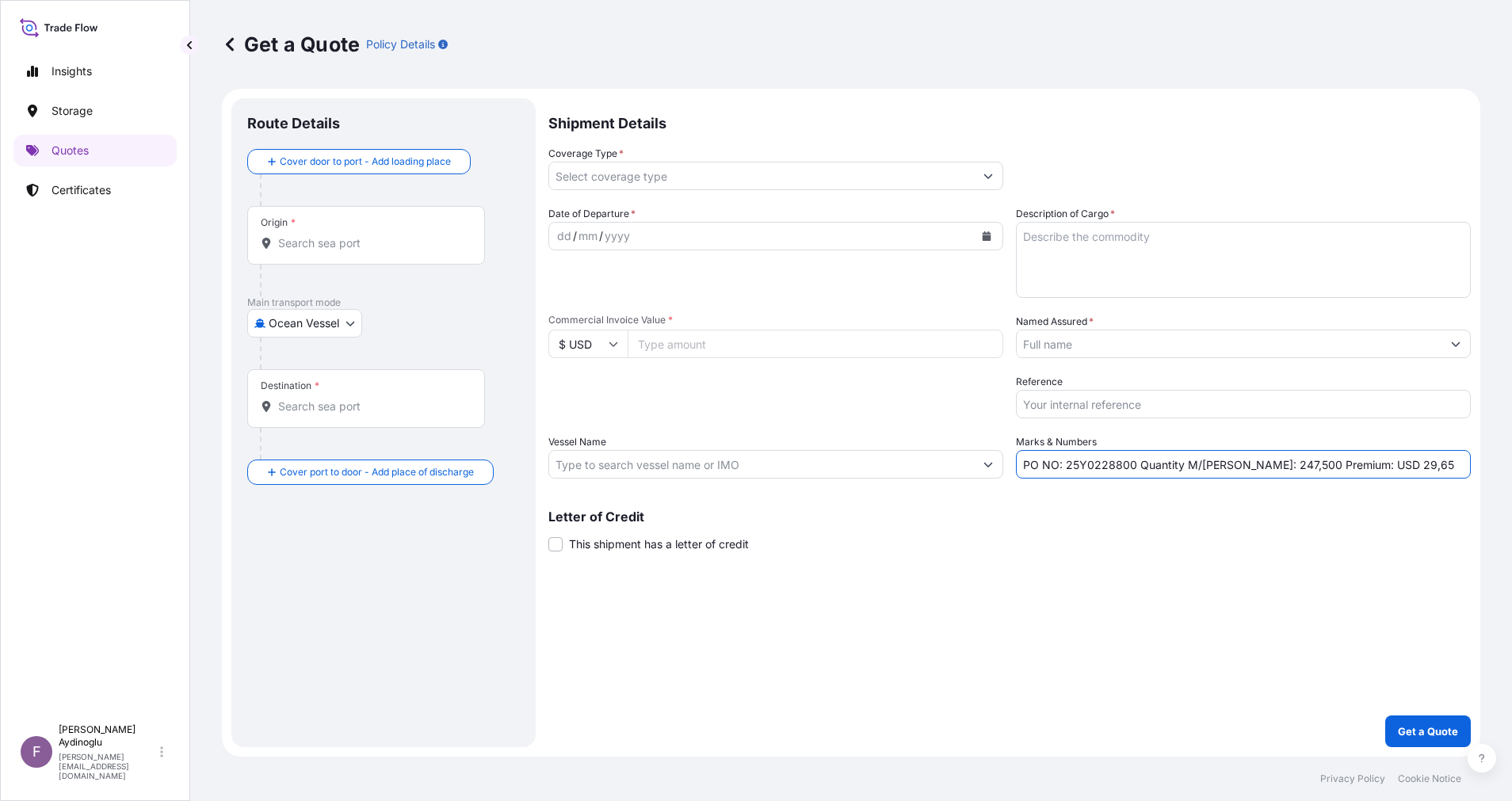
click at [1133, 545] on div "Letter of Credit This shipment has a letter of credit Letter of credit * Letter…" at bounding box center [1009, 531] width 922 height 42
click at [764, 346] on input "Commercial Invoice Value *" at bounding box center [815, 344] width 375 height 29
paste input "300972.43"
type input "300972.43"
click at [1095, 647] on div "Shipment Details Coverage Type * Date of Departure * dd / mm / yyyy Cargo Categ…" at bounding box center [1009, 422] width 922 height 649
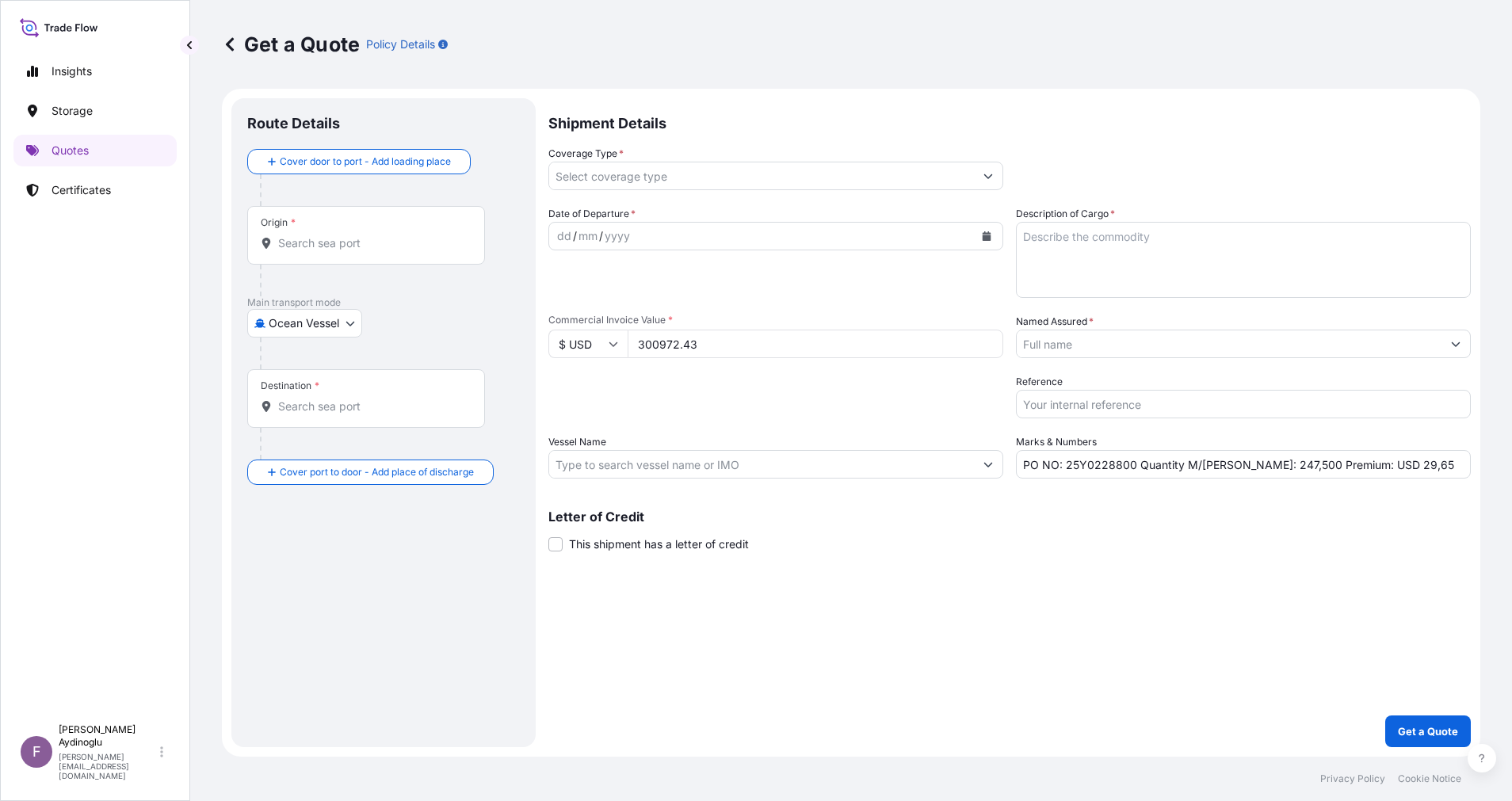
click at [1314, 234] on textarea "Description of Cargo *" at bounding box center [1243, 259] width 455 height 76
paste textarea "PPH1045"
type textarea "PPH1045"
click at [941, 594] on div "Shipment Details Coverage Type * Date of Departure * dd / mm / yyyy Cargo Categ…" at bounding box center [1009, 422] width 922 height 649
drag, startPoint x: 1240, startPoint y: 469, endPoint x: 1250, endPoint y: 470, distance: 10.0
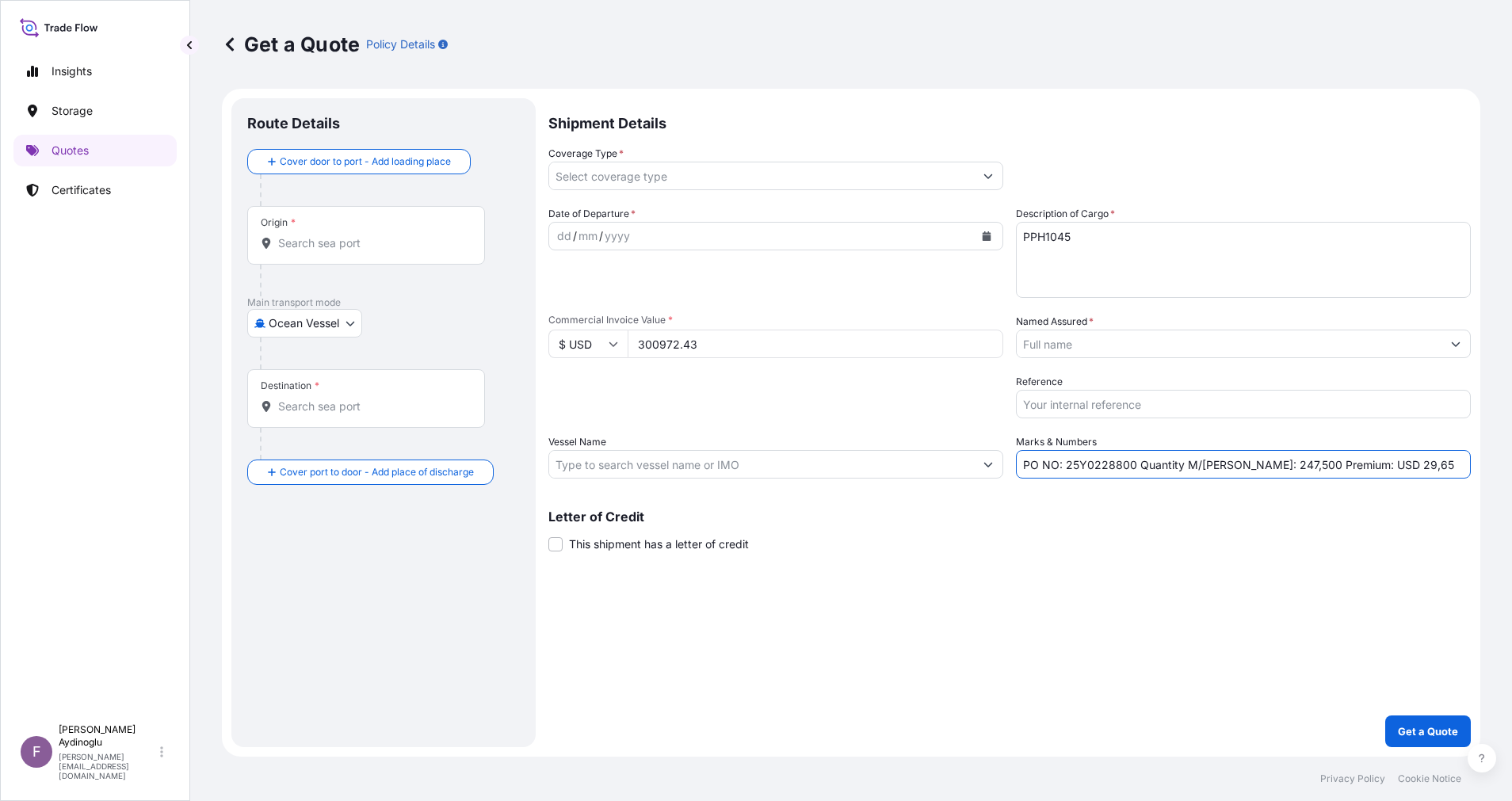
click at [1250, 470] on input "PO NO: 25Y0228800 Quantity M/[PERSON_NAME]: 247,500 Premium: USD 29,65" at bounding box center [1243, 464] width 455 height 29
type input "PO NO: 25Y0228800 Quantity M/[PERSON_NAME]: 297,000 Premium: USD 29,65"
click at [738, 464] on input "Vessel Name" at bounding box center [761, 464] width 424 height 29
paste input "GULF BARAKAH"
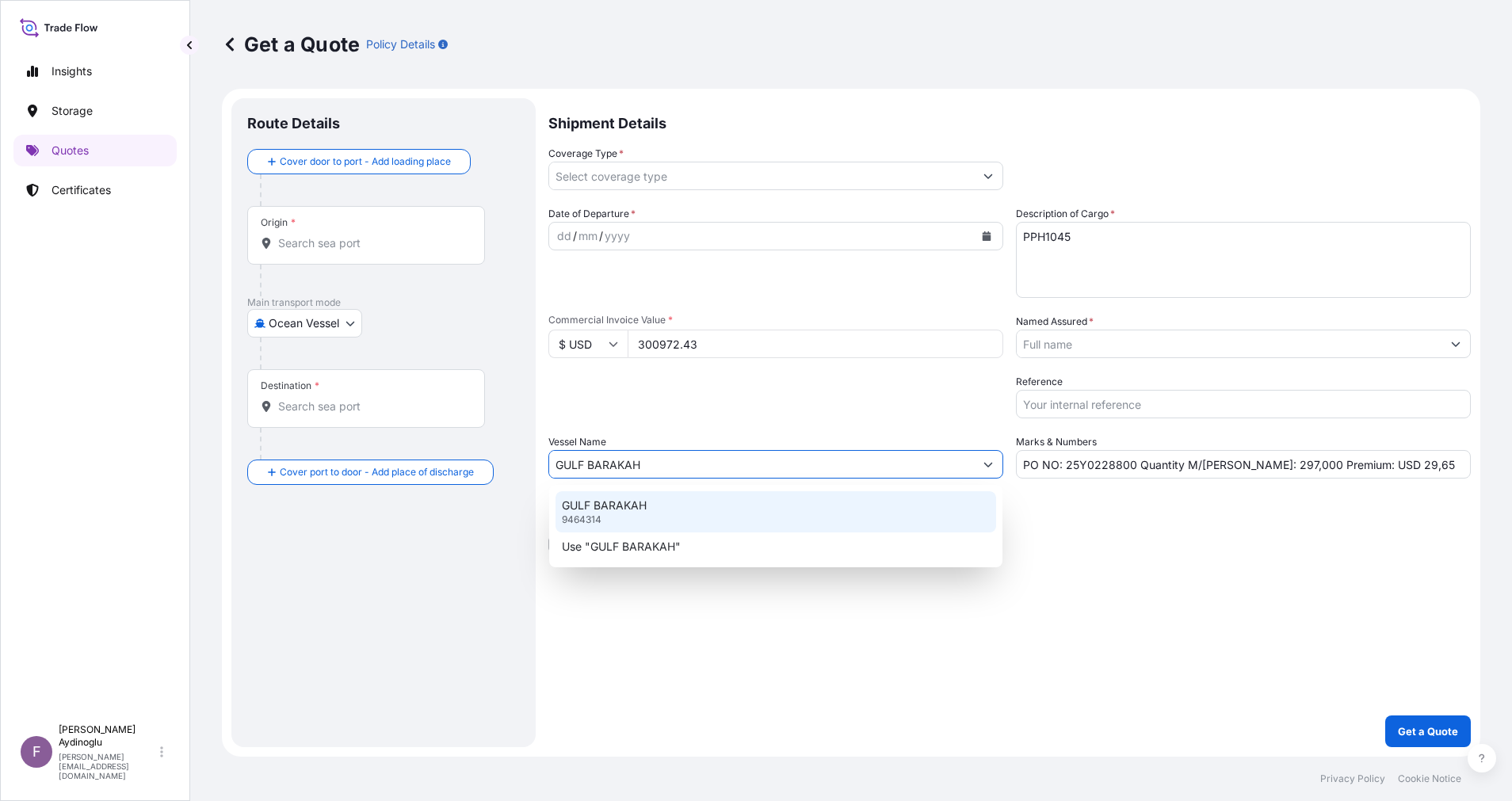
click at [707, 509] on div "[GEOGRAPHIC_DATA]" at bounding box center [776, 511] width 441 height 41
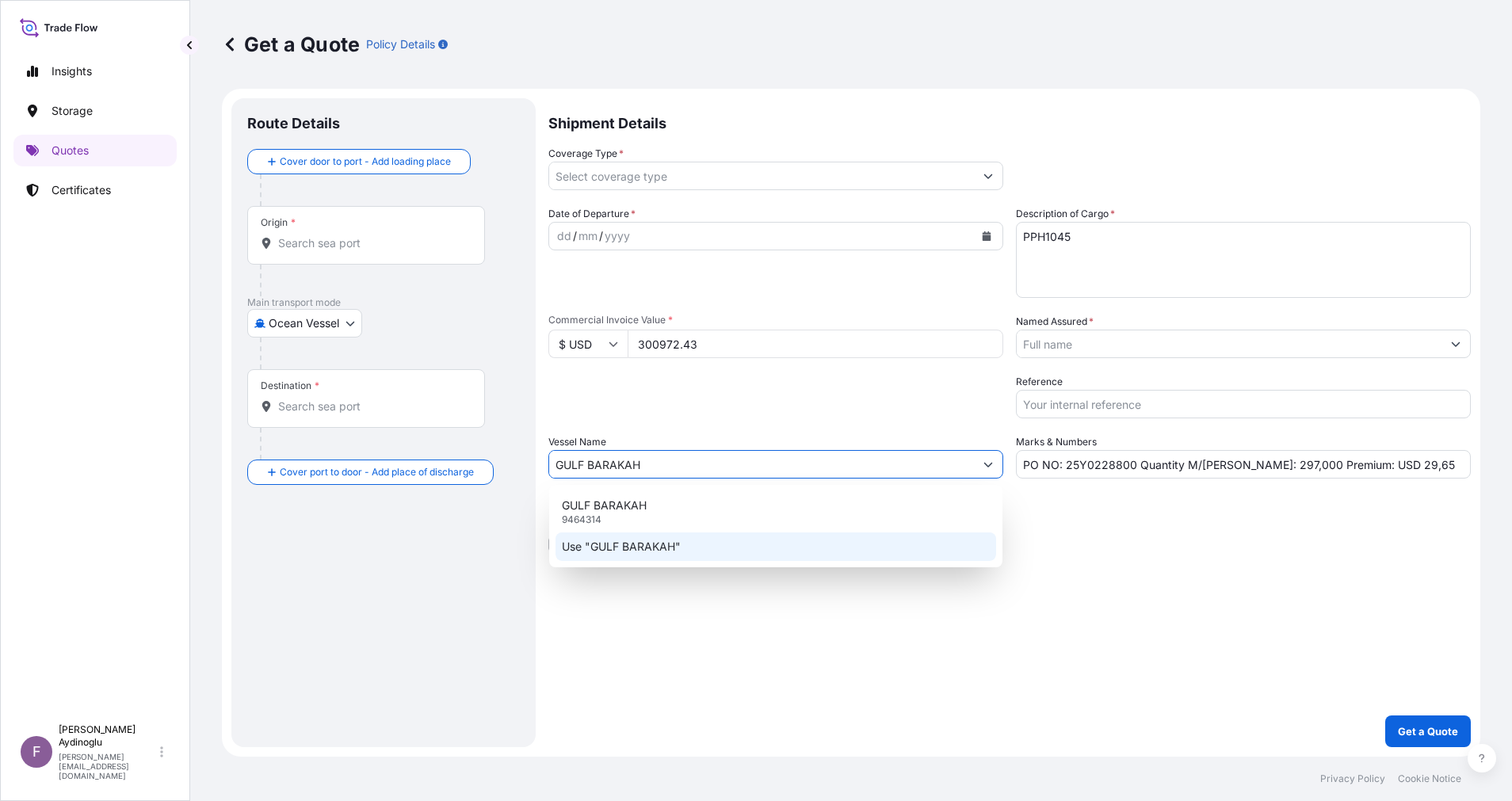
type input "GULF BARAKAH"
click at [984, 545] on div "Letter of Credit This shipment has a letter of credit Letter of credit * Letter…" at bounding box center [1009, 531] width 922 height 42
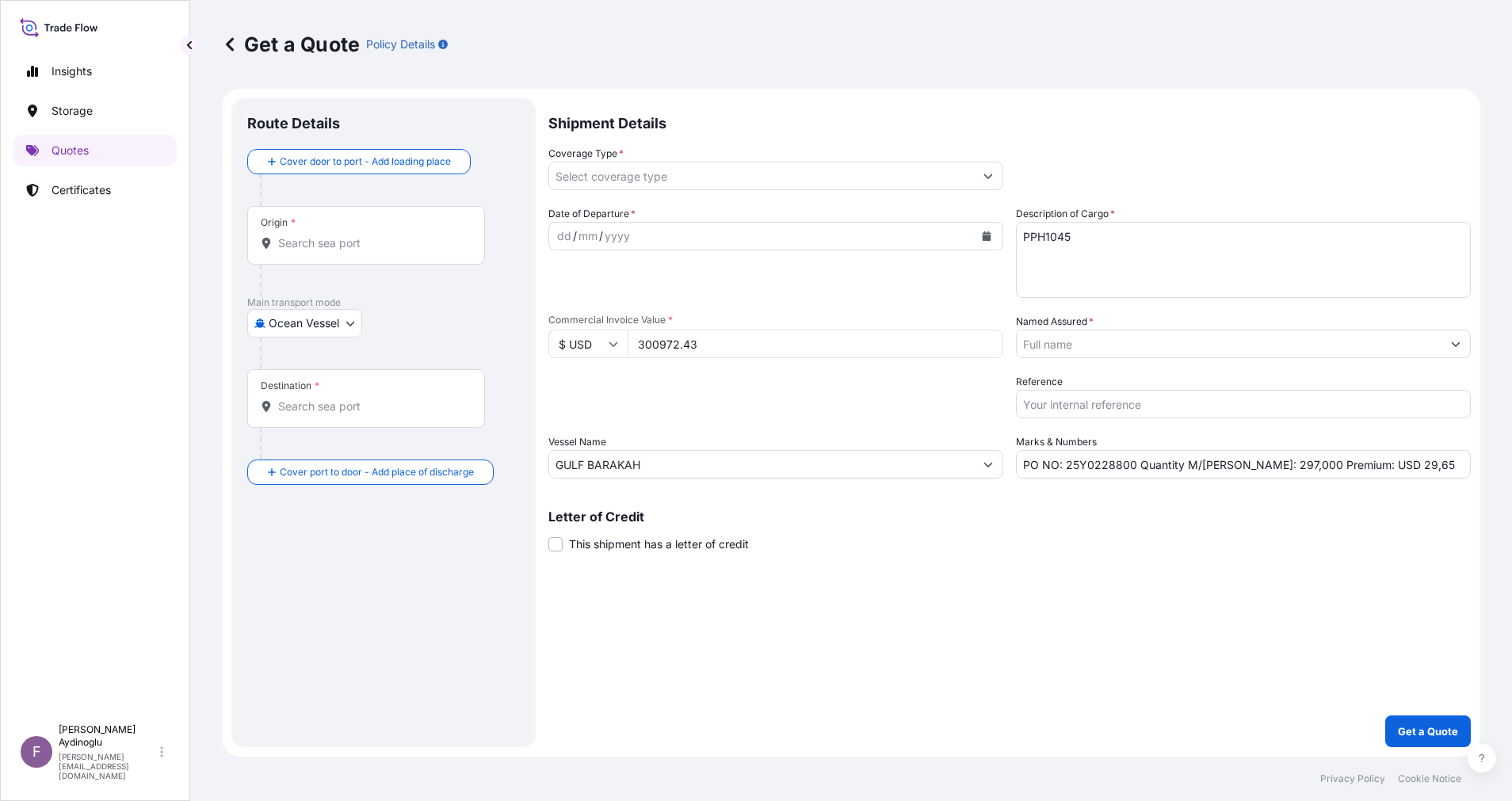
click at [429, 237] on input "Origin *" at bounding box center [371, 243] width 187 height 16
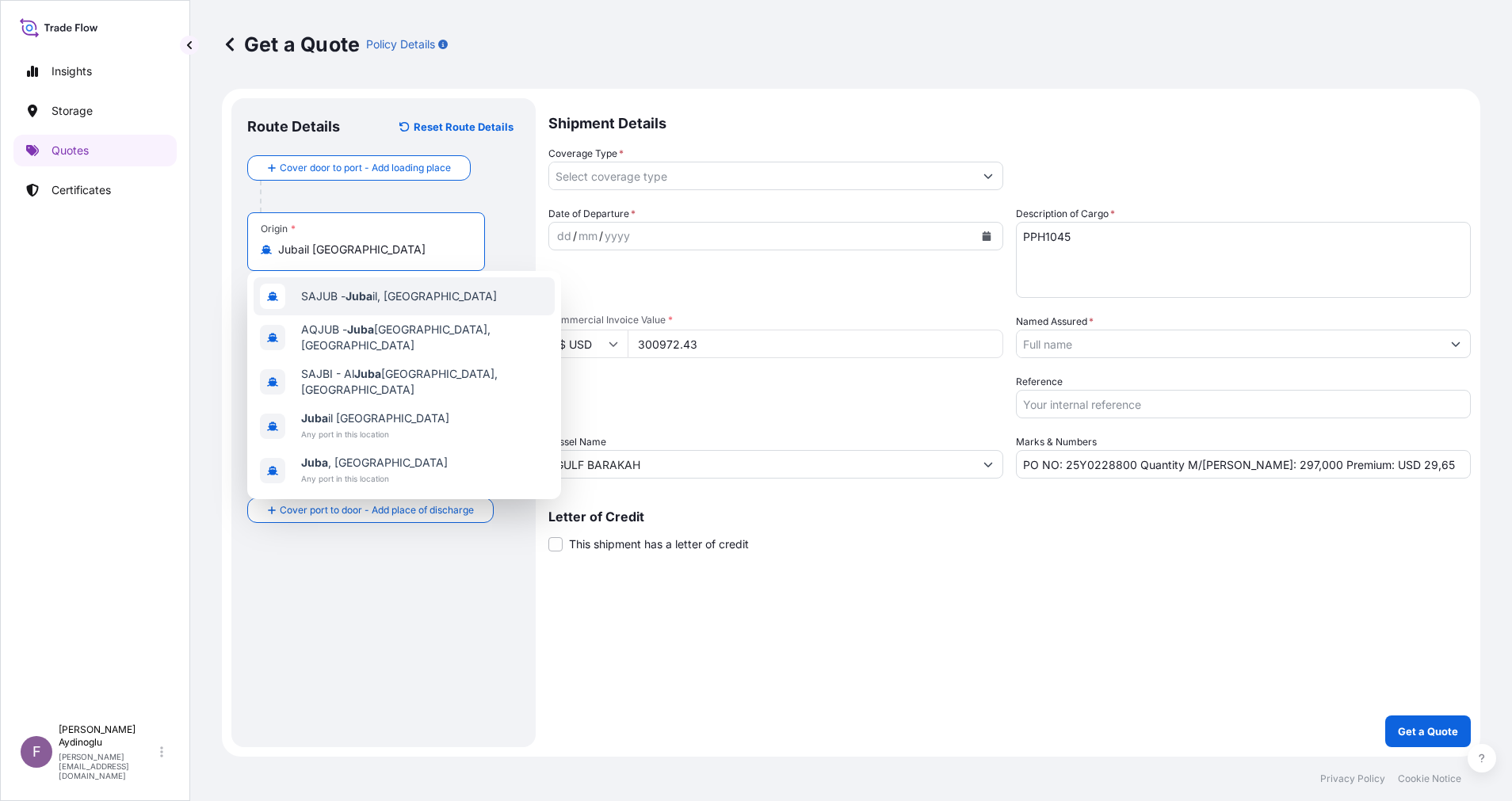
type input "Jubail [GEOGRAPHIC_DATA]"
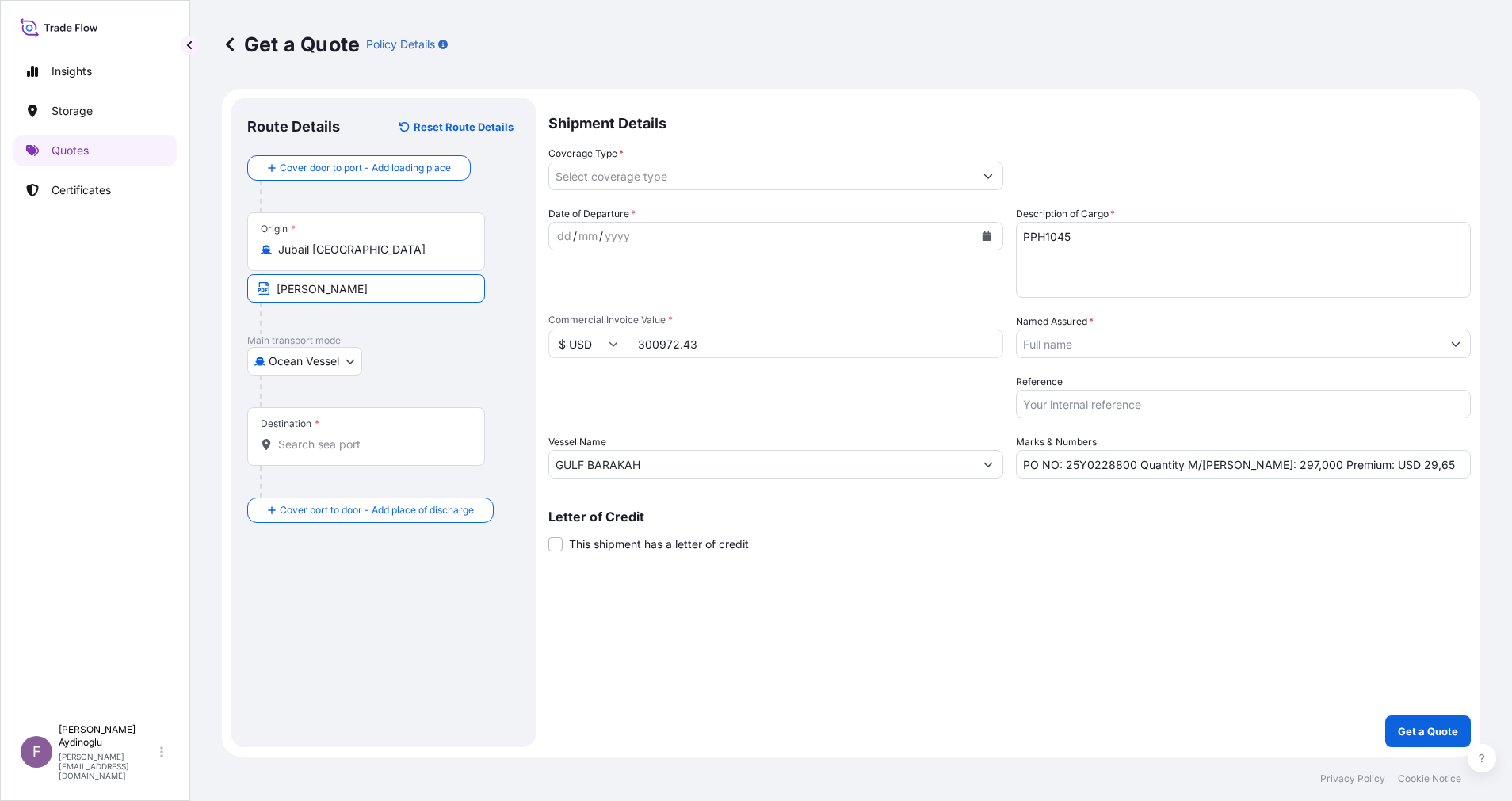
type input "JUBAIL / [GEOGRAPHIC_DATA]"
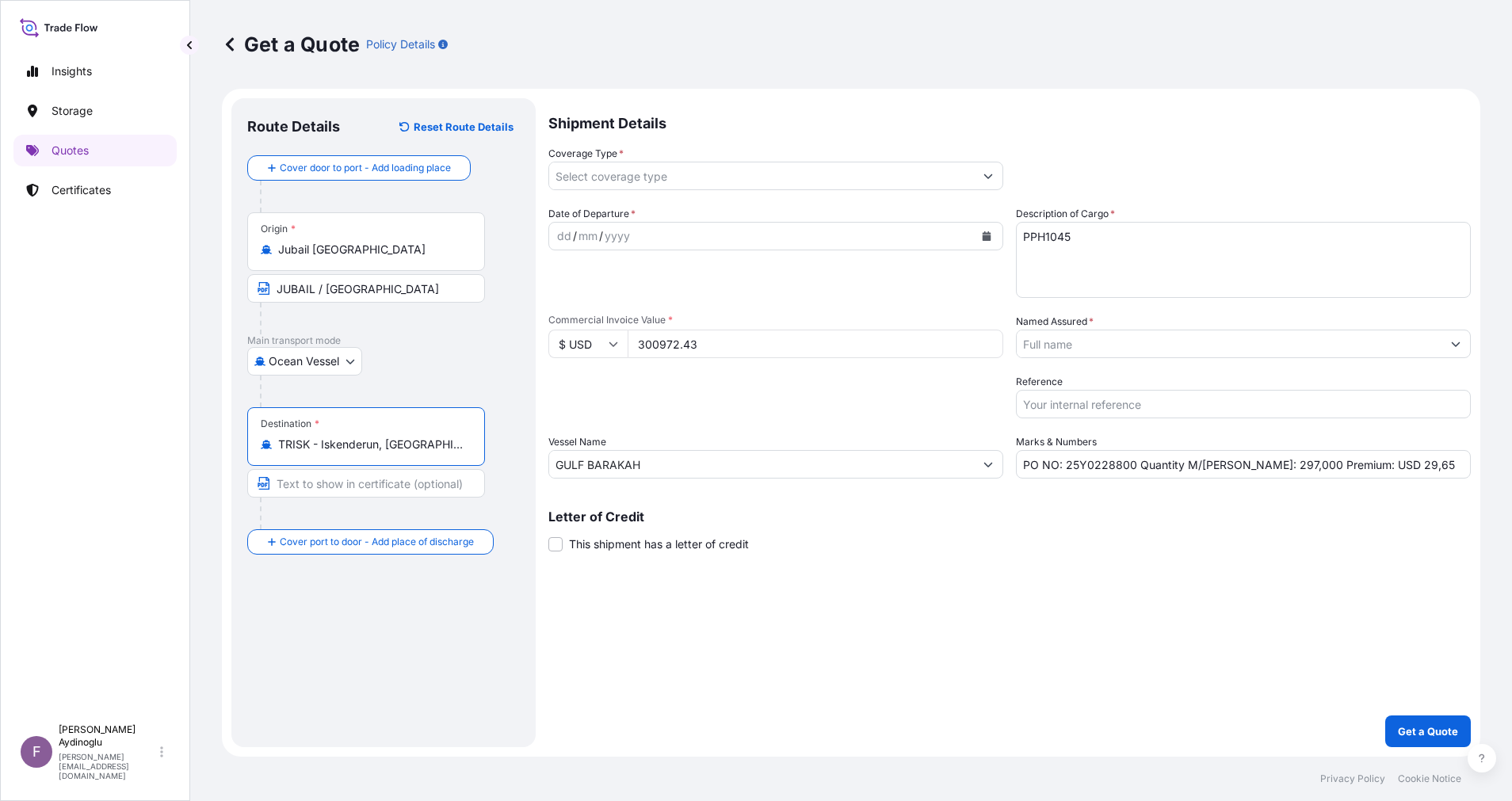
type input "TRISK - Iskenderun, [GEOGRAPHIC_DATA]"
type input "ISKENDERUN / [GEOGRAPHIC_DATA]"
click at [563, 237] on div "dd" at bounding box center [564, 237] width 18 height 19
drag, startPoint x: 1389, startPoint y: 467, endPoint x: 1356, endPoint y: 467, distance: 33.0
click at [1356, 467] on input "PO NO: 25Y0228800 Quantity M/[PERSON_NAME]: 297,000 Premium: USD 29,65" at bounding box center [1243, 464] width 455 height 29
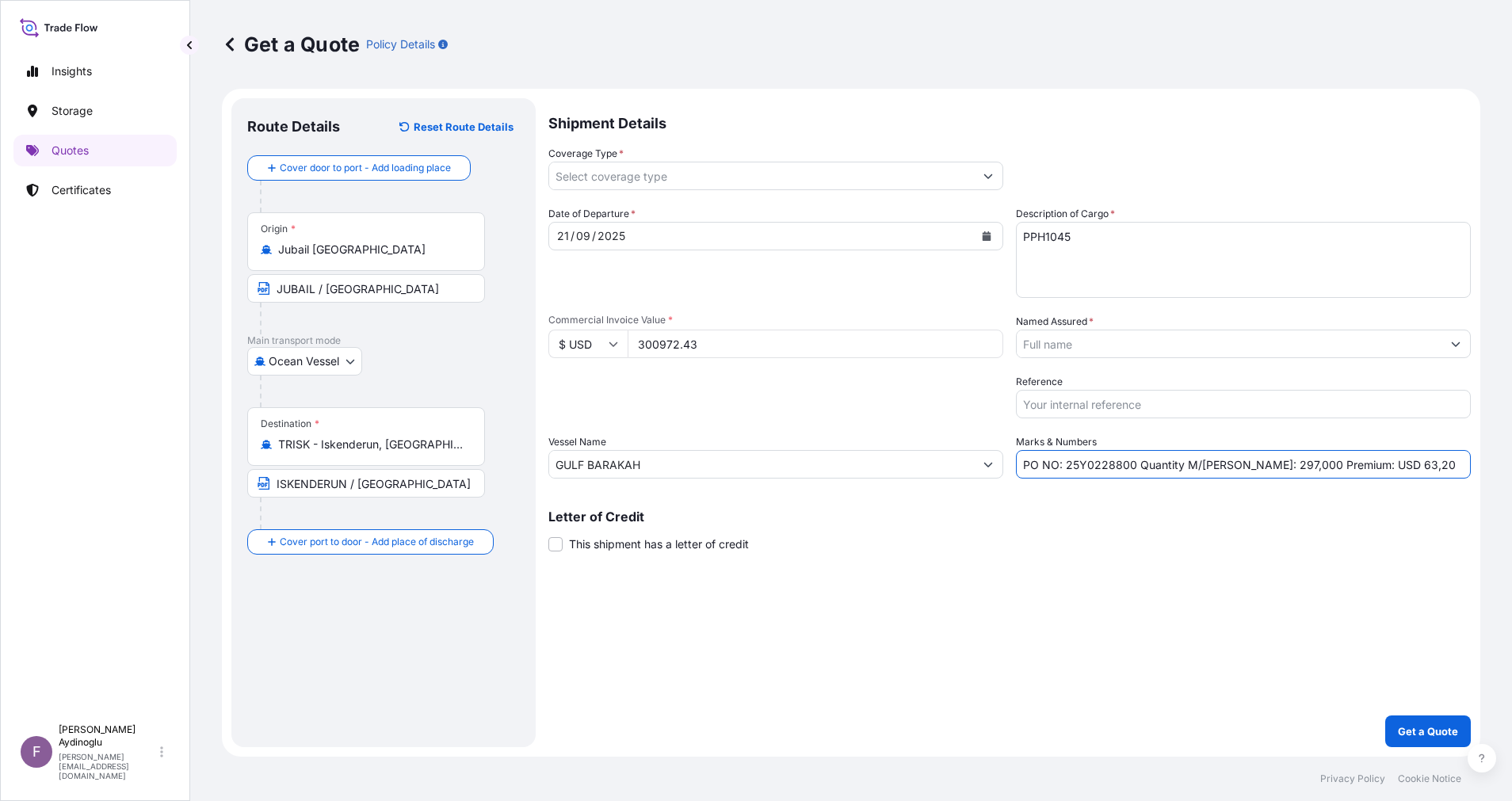
type input "PO NO: 25Y0228800 Quantity M/[PERSON_NAME]: 297,000 Premium: USD 63,20"
click at [984, 180] on icon "Show suggestions" at bounding box center [988, 175] width 10 height 10
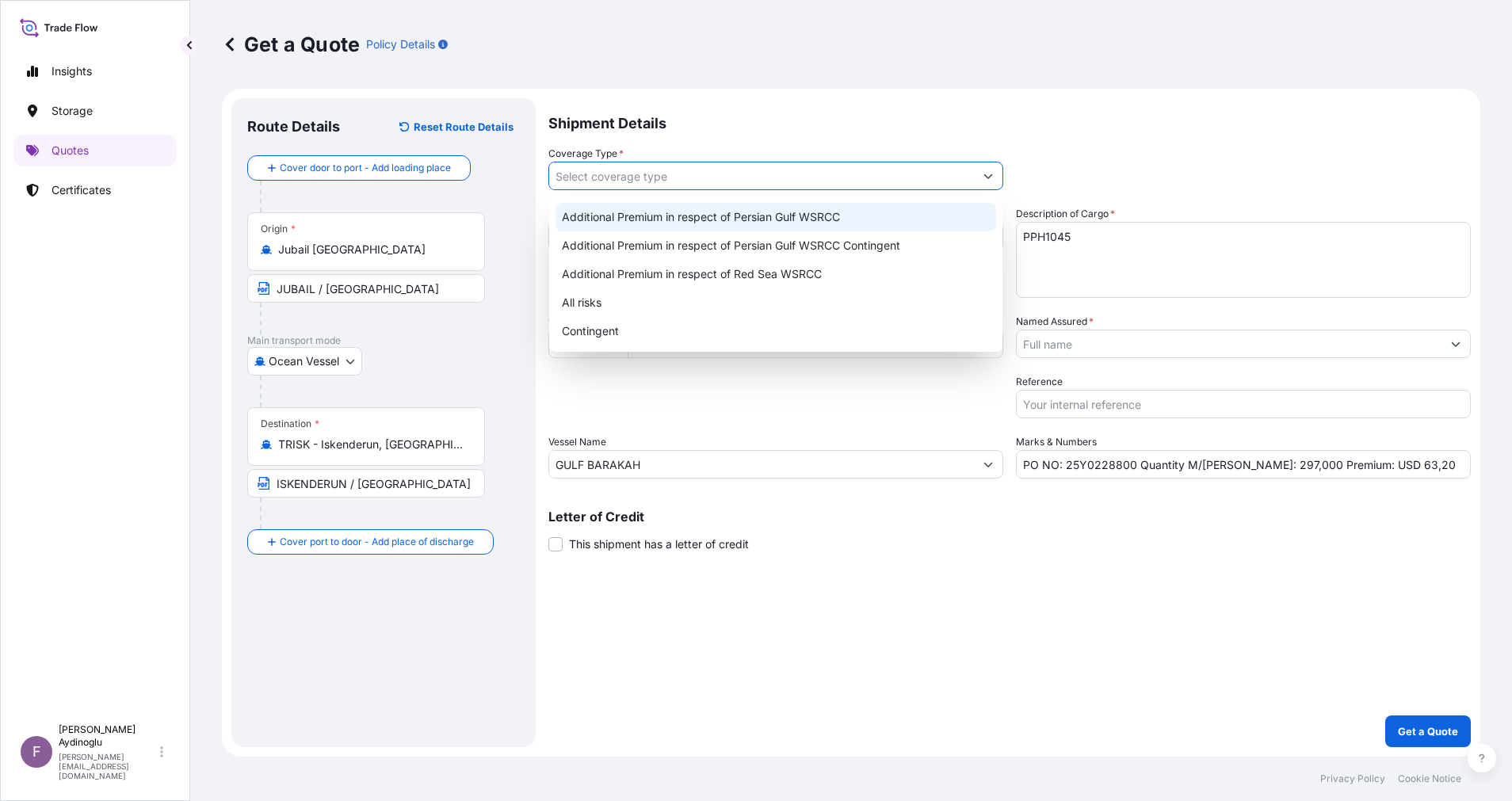
click at [877, 209] on div "Additional Premium in respect of Persian Gulf WSRCC" at bounding box center [776, 216] width 441 height 29
type input "Additional Premium in respect of Persian Gulf WSRCC"
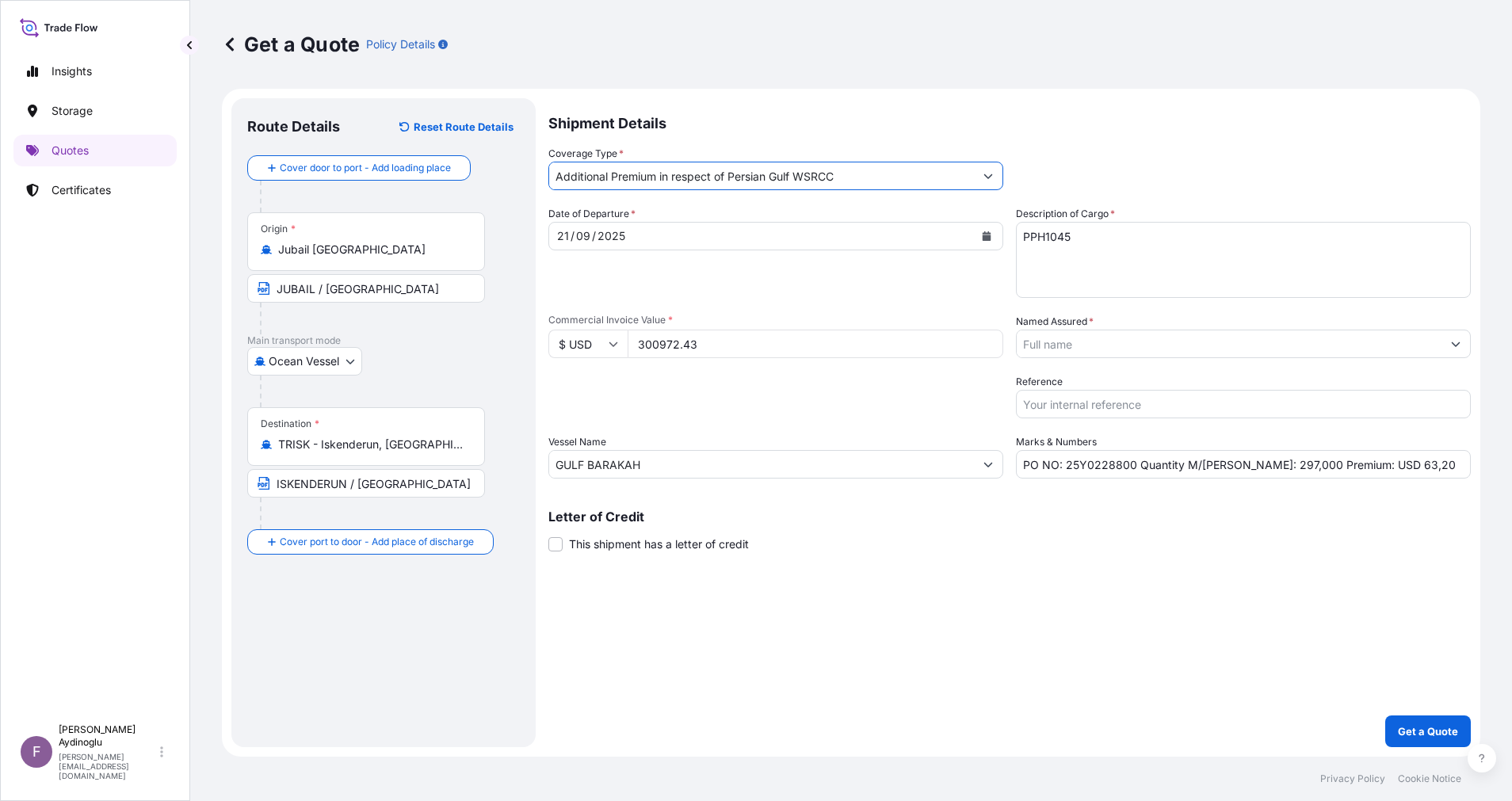
click at [1466, 338] on button "Show suggestions" at bounding box center [1455, 344] width 29 height 29
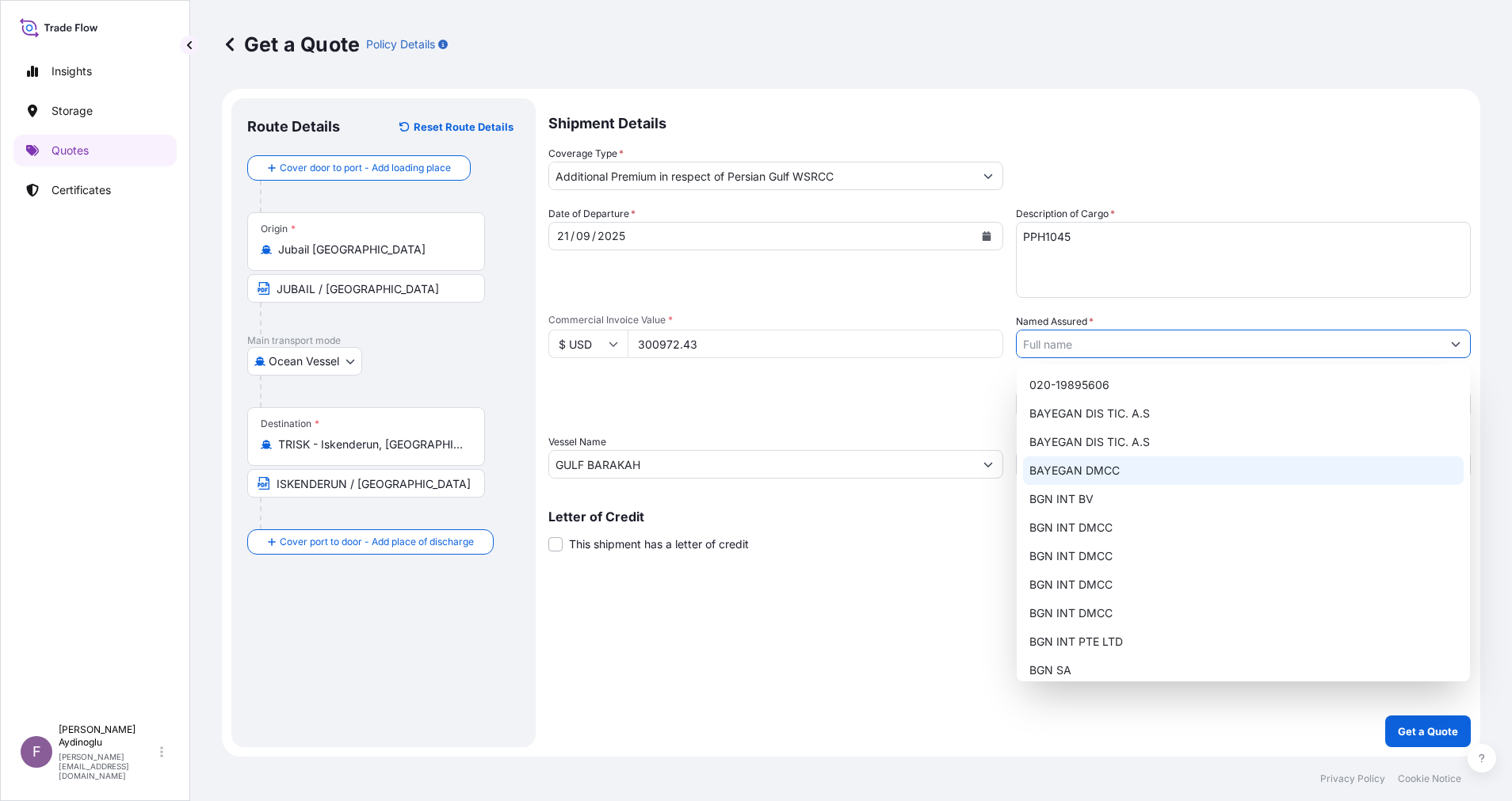
click at [1189, 457] on div "BAYEGAN DMCC" at bounding box center [1243, 471] width 441 height 29
type input "BAYEGAN DMCC"
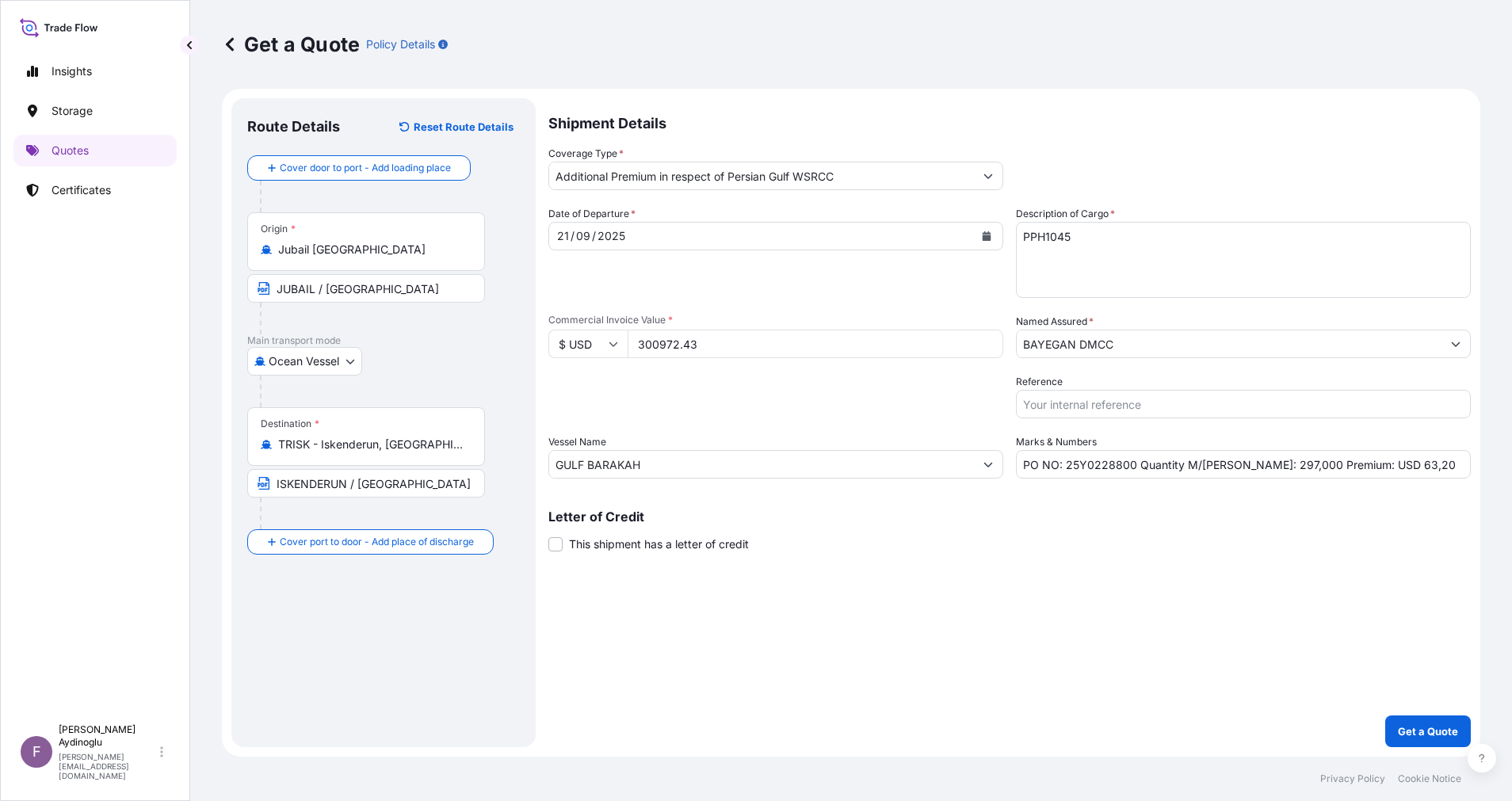
click at [978, 588] on div "Shipment Details Coverage Type * Additional Premium in respect of Persian Gulf …" at bounding box center [1009, 422] width 922 height 649
click at [1416, 721] on button "Get a Quote" at bounding box center [1428, 731] width 86 height 32
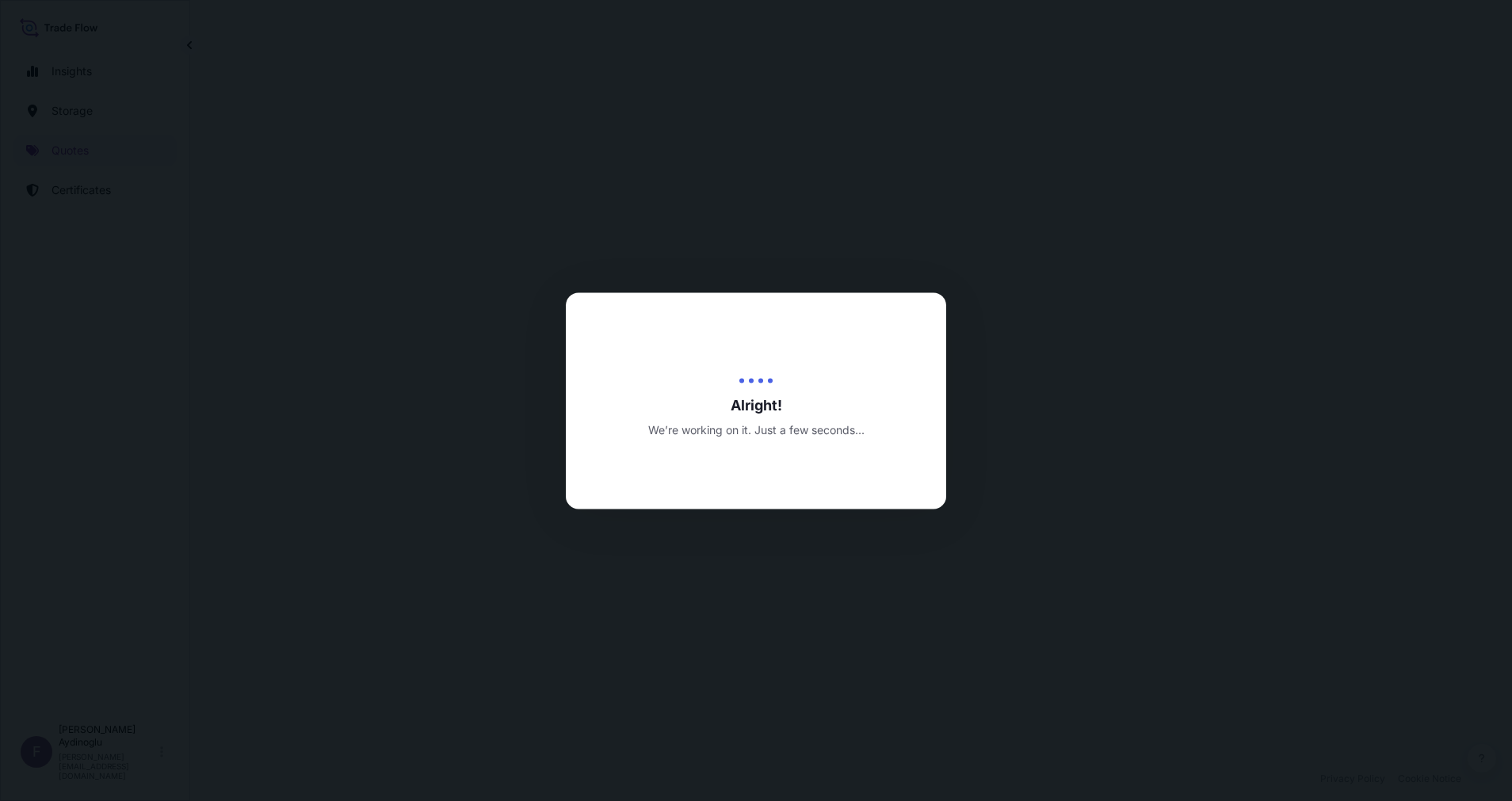
select select "Ocean Vessel"
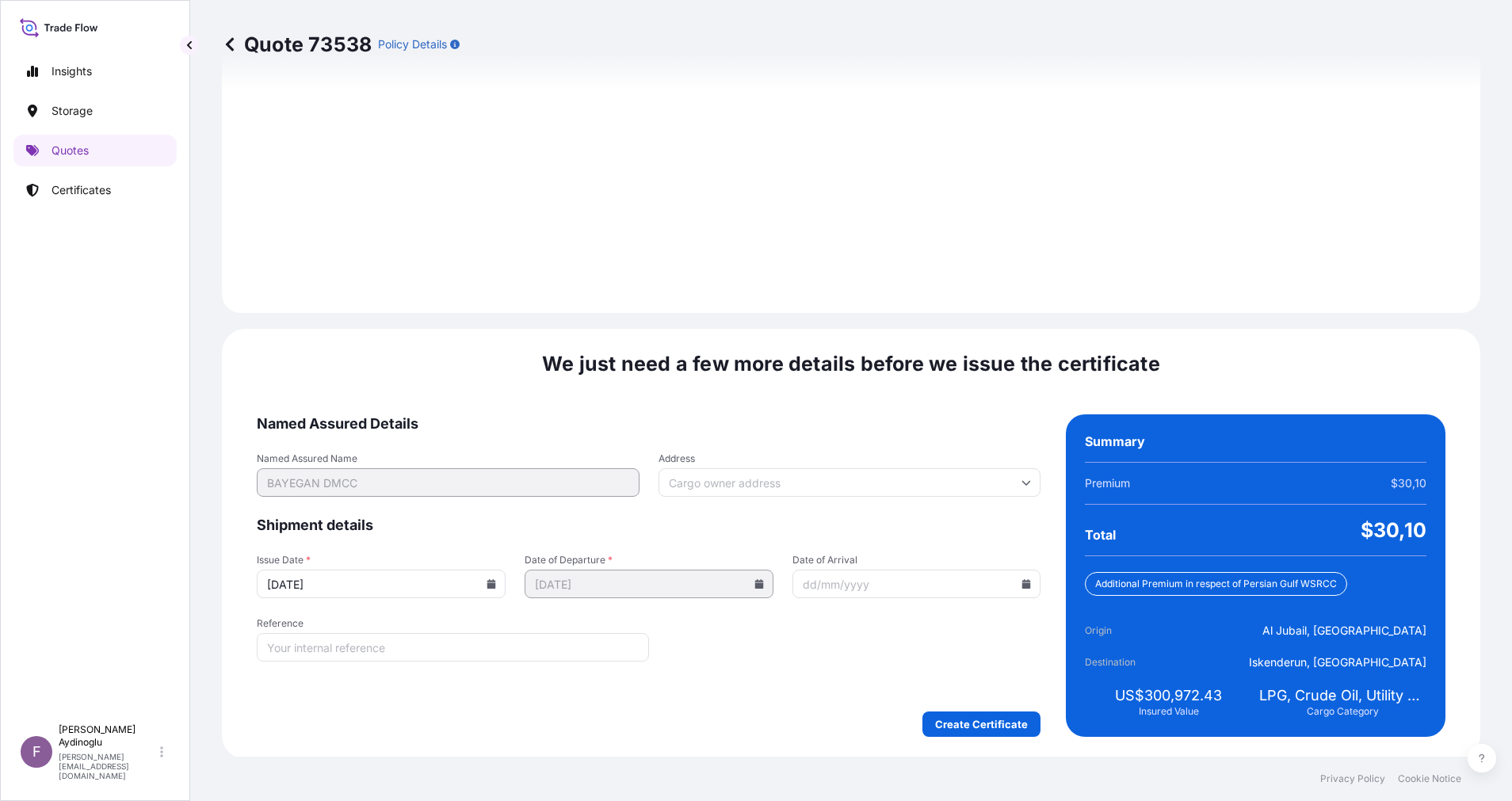
scroll to position [1701, 0]
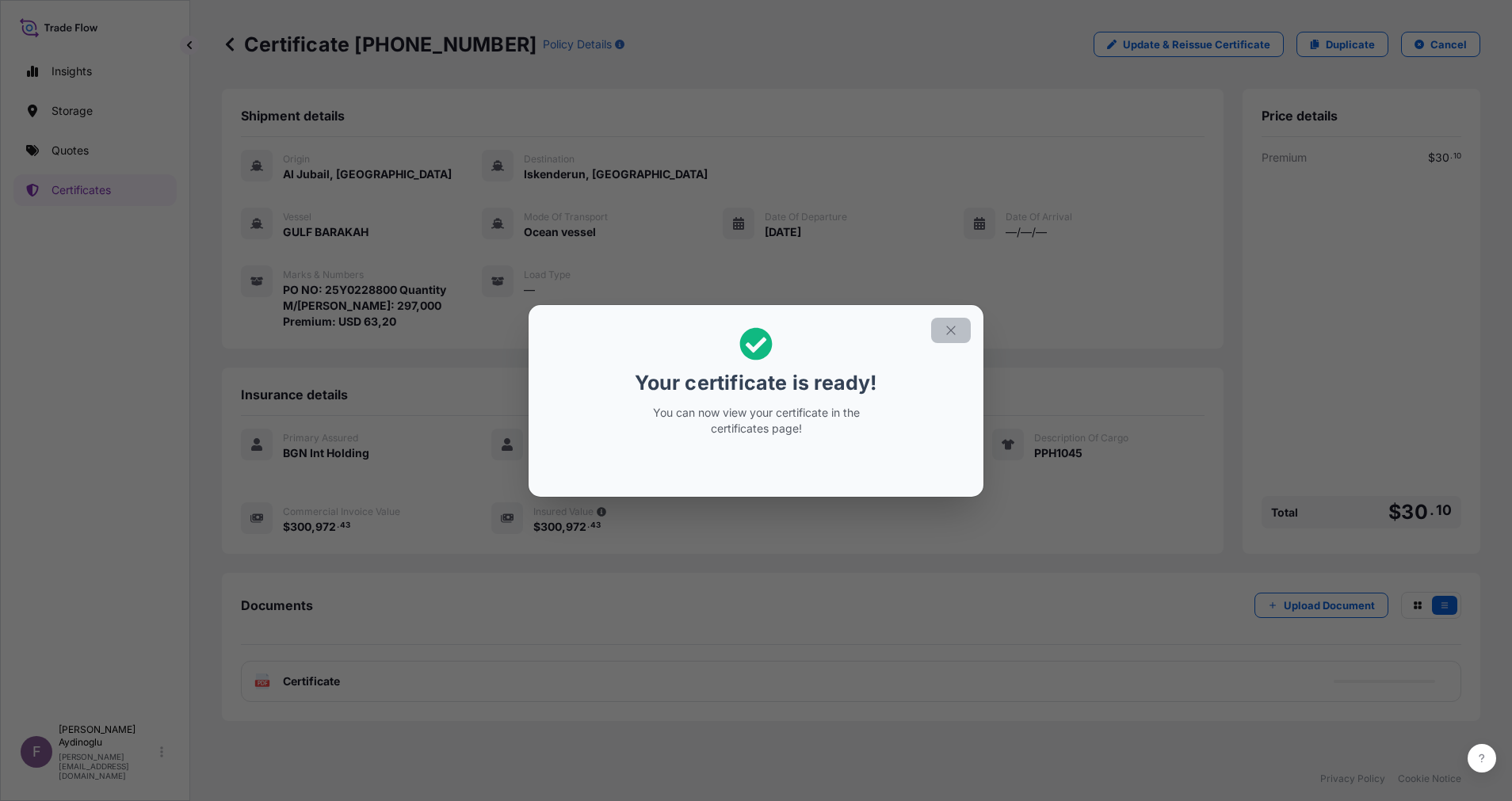
click at [952, 336] on icon "button" at bounding box center [950, 330] width 14 height 14
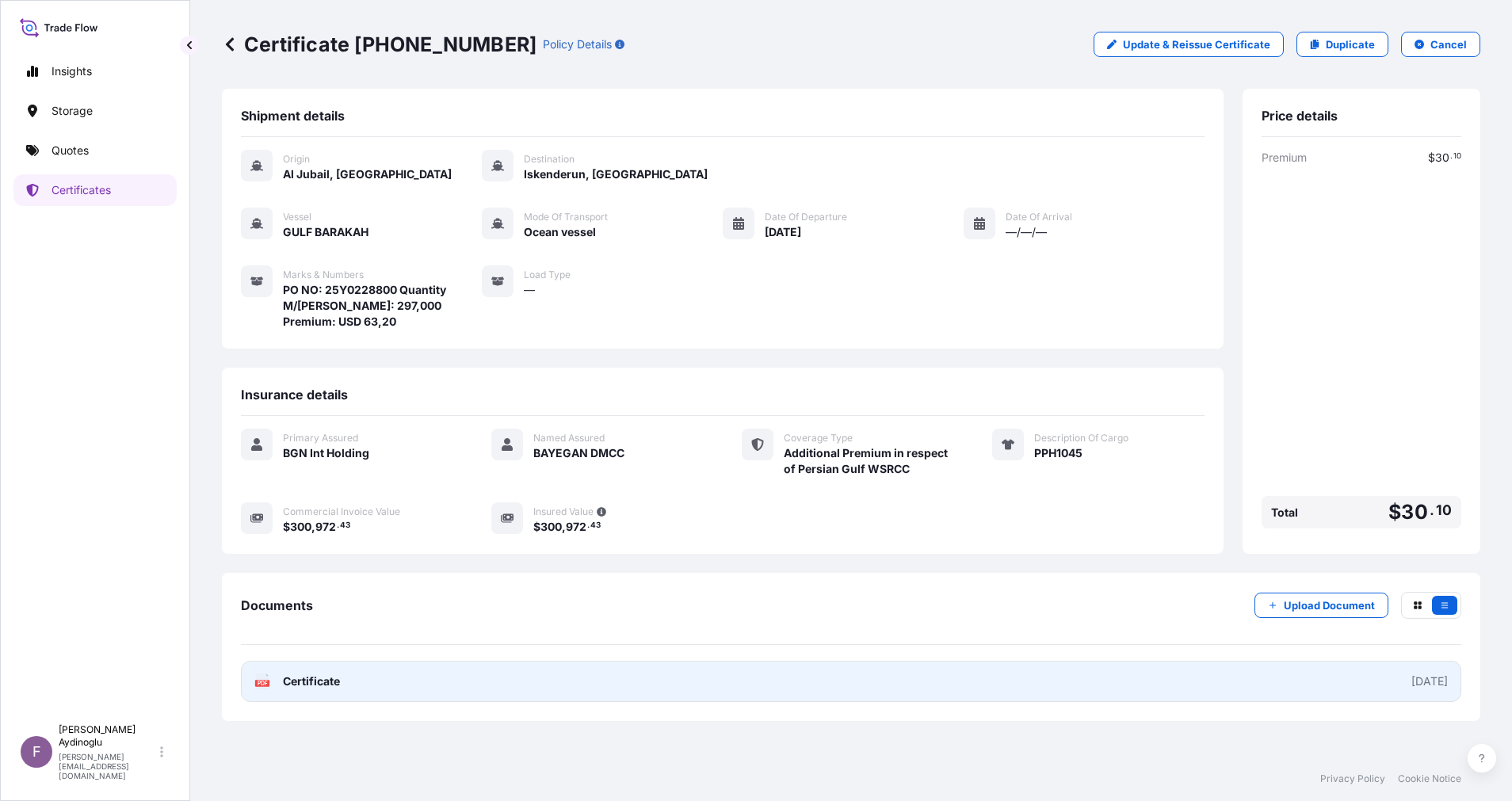
click at [888, 670] on link "PDF Certificate [DATE]" at bounding box center [851, 681] width 1220 height 41
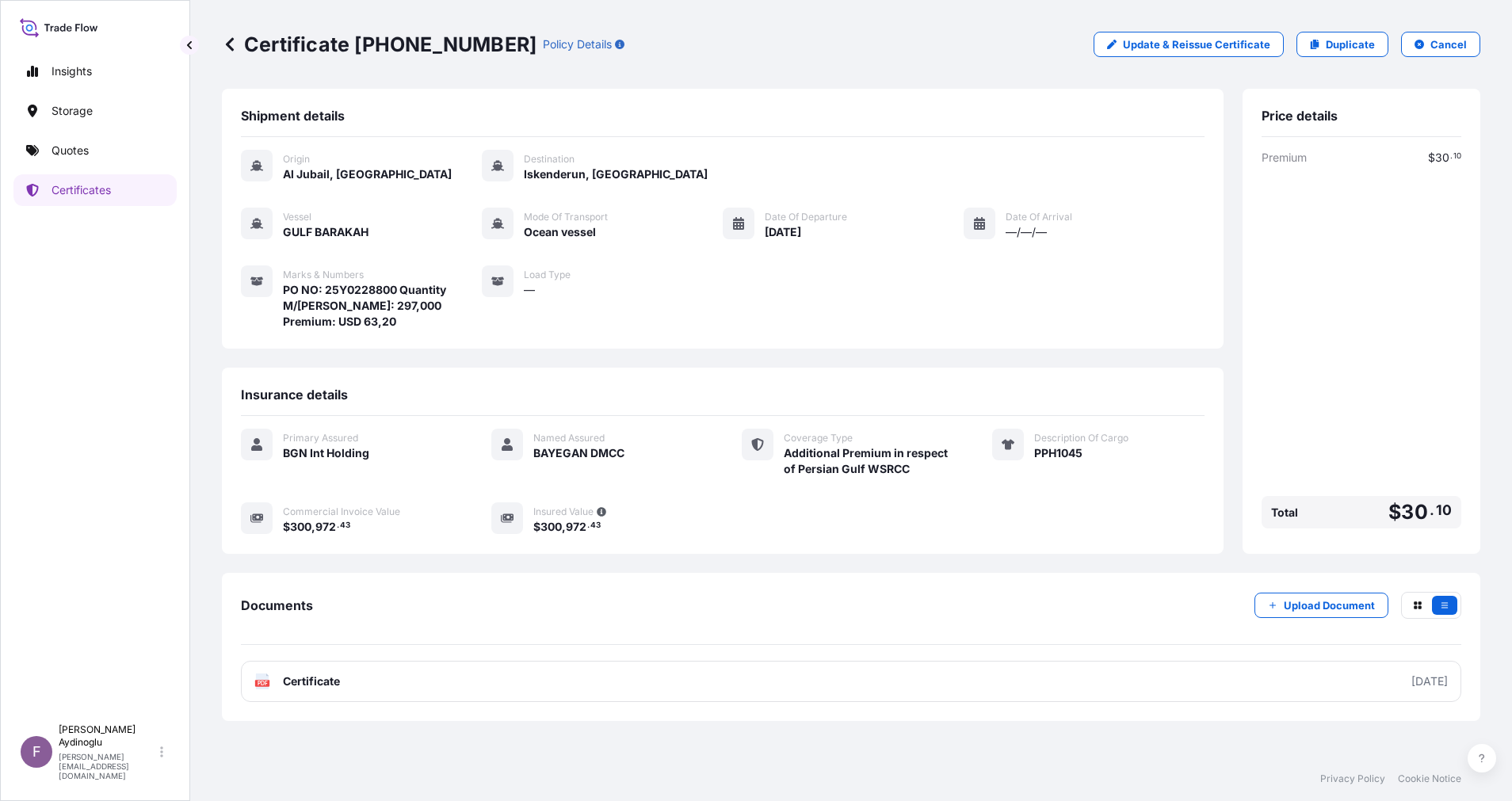
click at [699, 578] on div "Documents Upload Document PDF Certificate [DATE]" at bounding box center [850, 646] width 1258 height 148
click at [82, 145] on p "Quotes" at bounding box center [70, 151] width 37 height 16
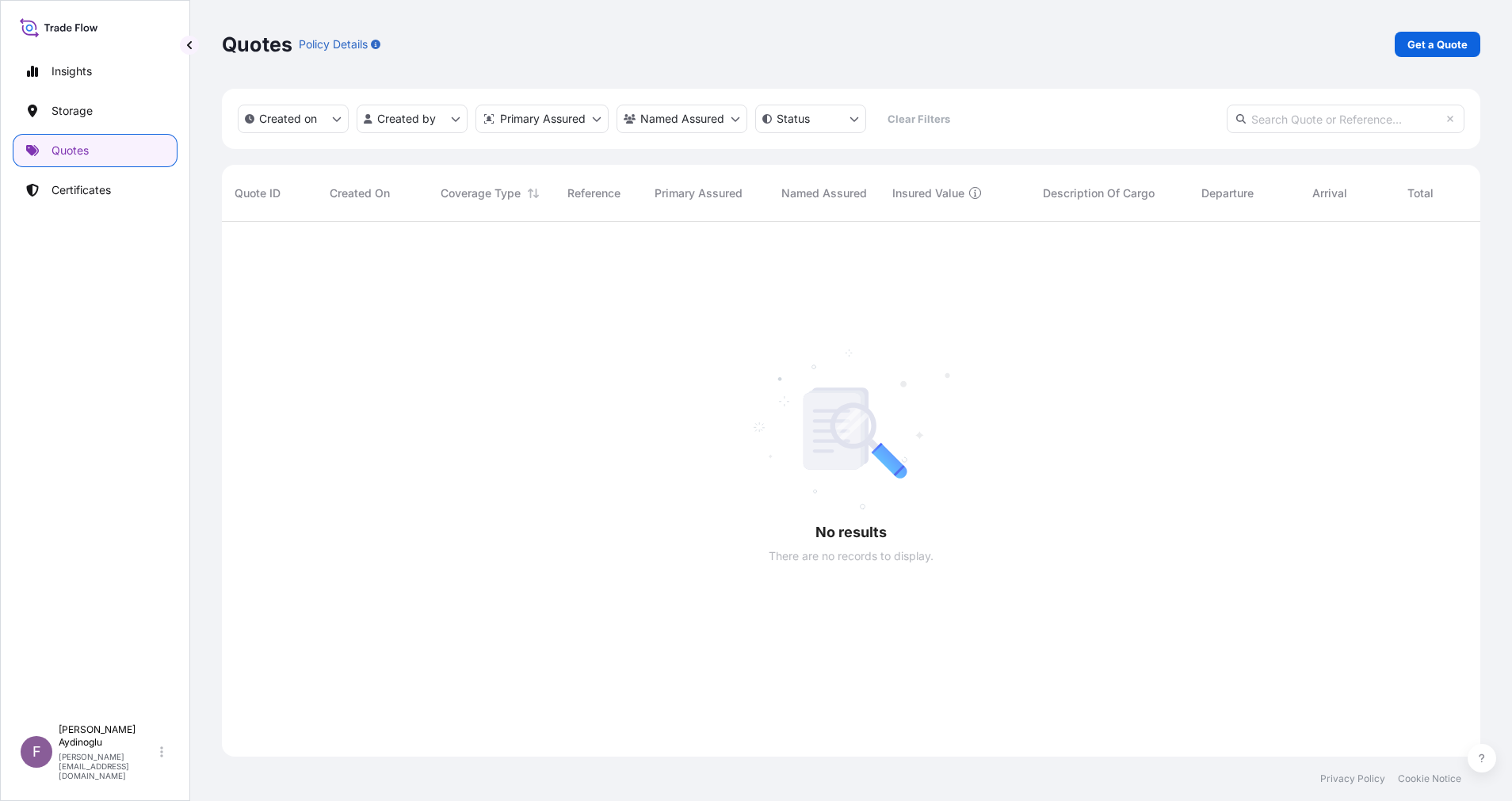
scroll to position [573, 1240]
click at [1459, 53] on link "Get a Quote" at bounding box center [1437, 44] width 86 height 25
select select "Ocean Vessel"
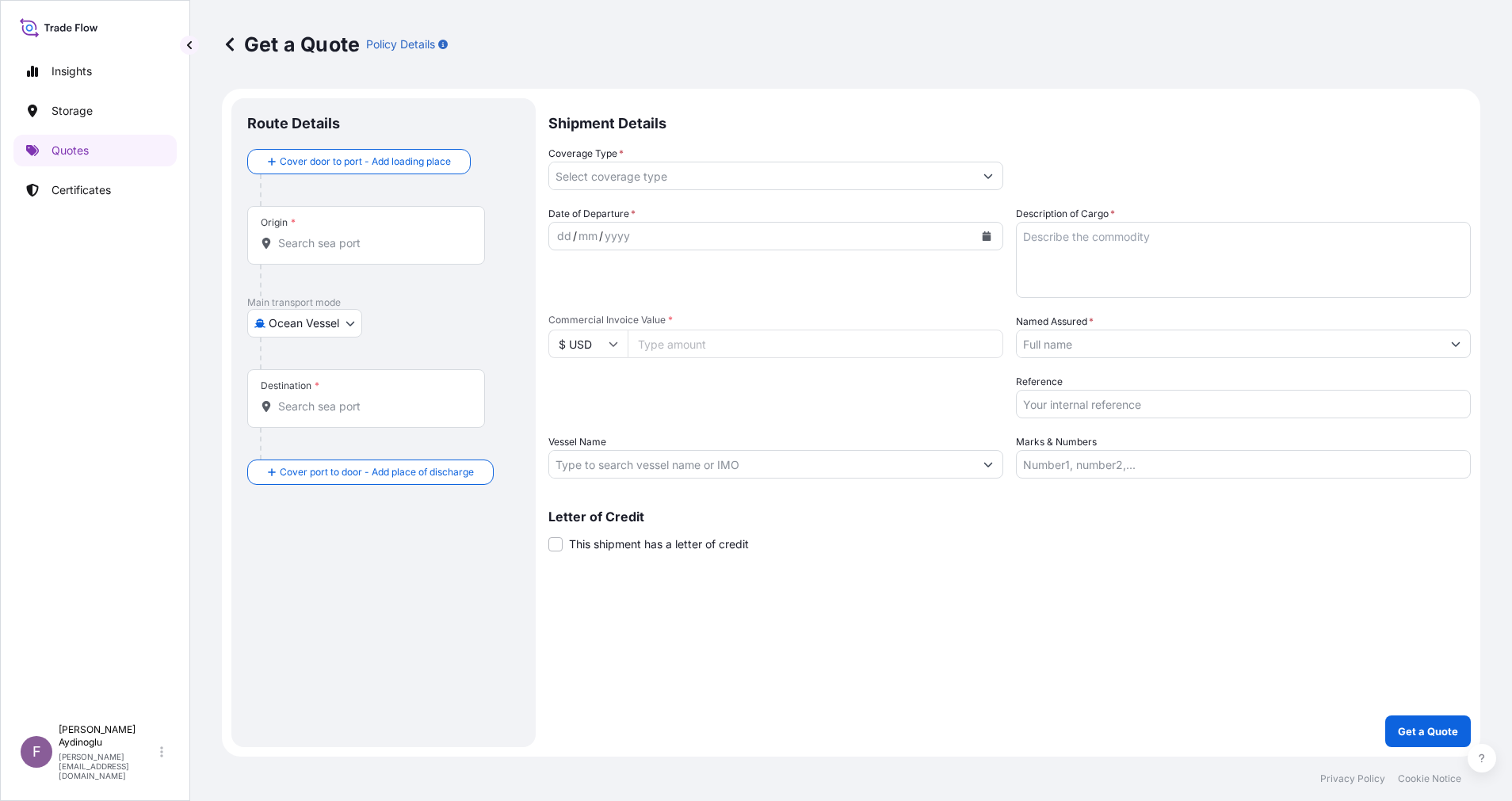
click at [1228, 461] on input "Marks & Numbers" at bounding box center [1243, 464] width 455 height 29
paste input "PO NO: 25Y0168600 Quantity M/[PERSON_NAME]: 247,500 Premium: USD 29,65"
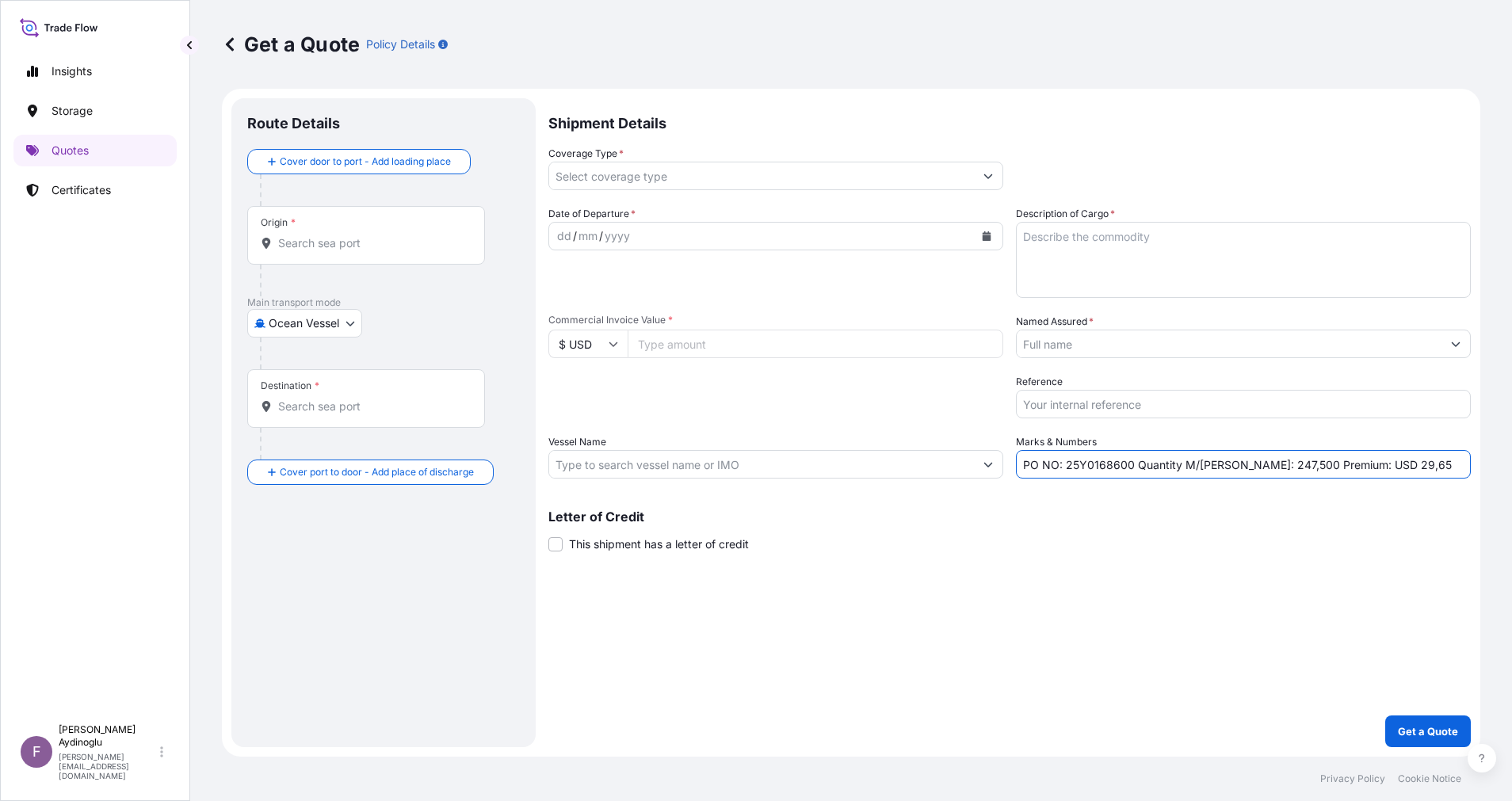
click at [1179, 588] on div "Shipment Details Coverage Type * Date of Departure * dd / mm / yyyy Cargo Categ…" at bounding box center [1009, 422] width 922 height 649
drag, startPoint x: 1067, startPoint y: 465, endPoint x: 1132, endPoint y: 464, distance: 65.0
click at [1132, 464] on input "PO NO: 25Y0168600 Quantity M/[PERSON_NAME]: 247,500 Premium: USD 29,65" at bounding box center [1243, 464] width 455 height 29
paste input "2171"
type input "PO NO: 25Y0217100 Quantity M/[PERSON_NAME]: 247,500 Premium: USD 29,65"
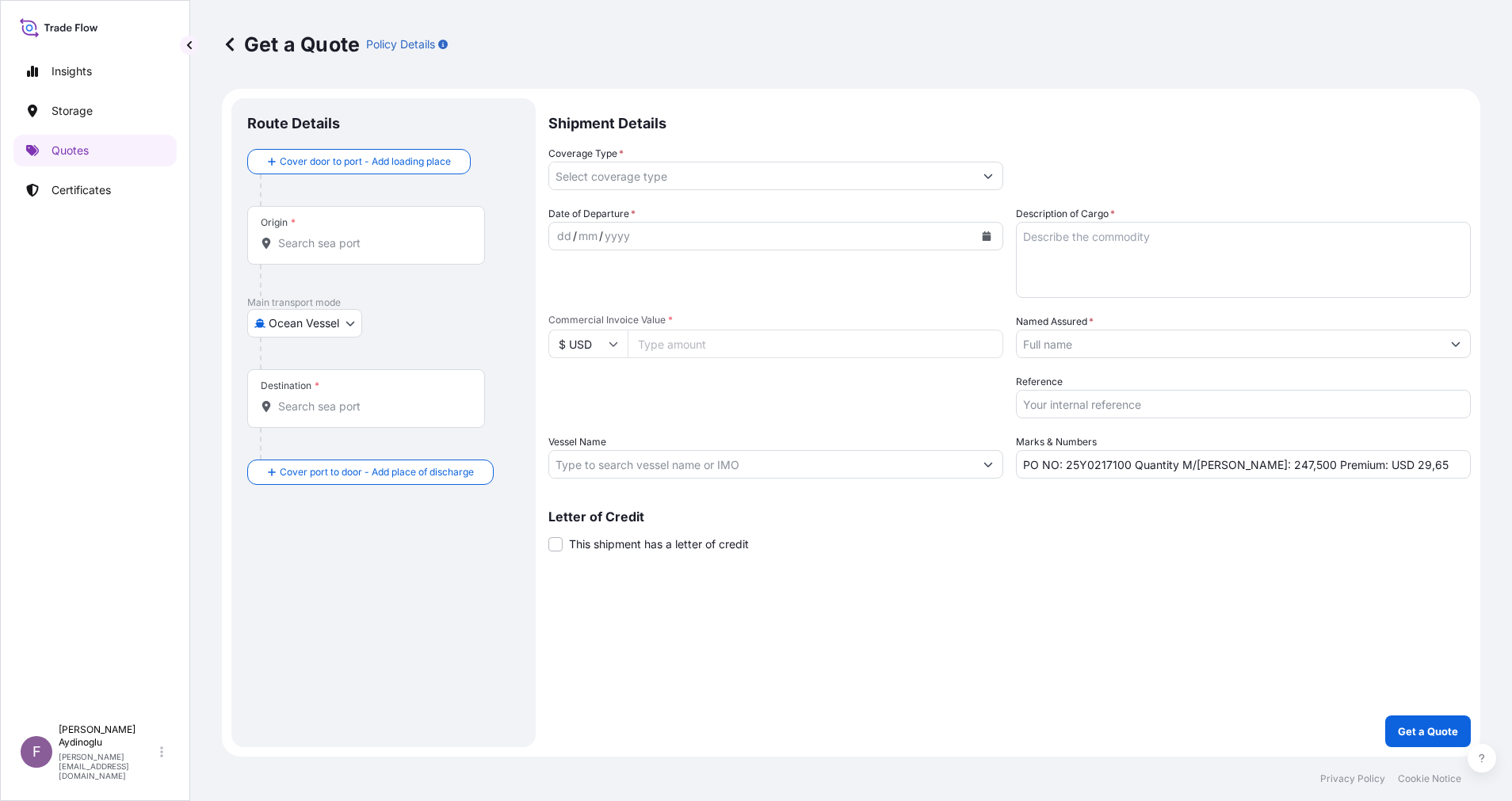
click at [1155, 579] on div "Shipment Details Coverage Type * Date of Departure * dd / mm / yyyy Cargo Categ…" at bounding box center [1009, 422] width 922 height 649
click at [723, 344] on input "Commercial Invoice Value *" at bounding box center [815, 344] width 375 height 29
paste input "580981.5"
type input "580981.5"
click at [927, 635] on div "Shipment Details Coverage Type * Date of Departure * dd / mm / yyyy Cargo Categ…" at bounding box center [1009, 422] width 922 height 649
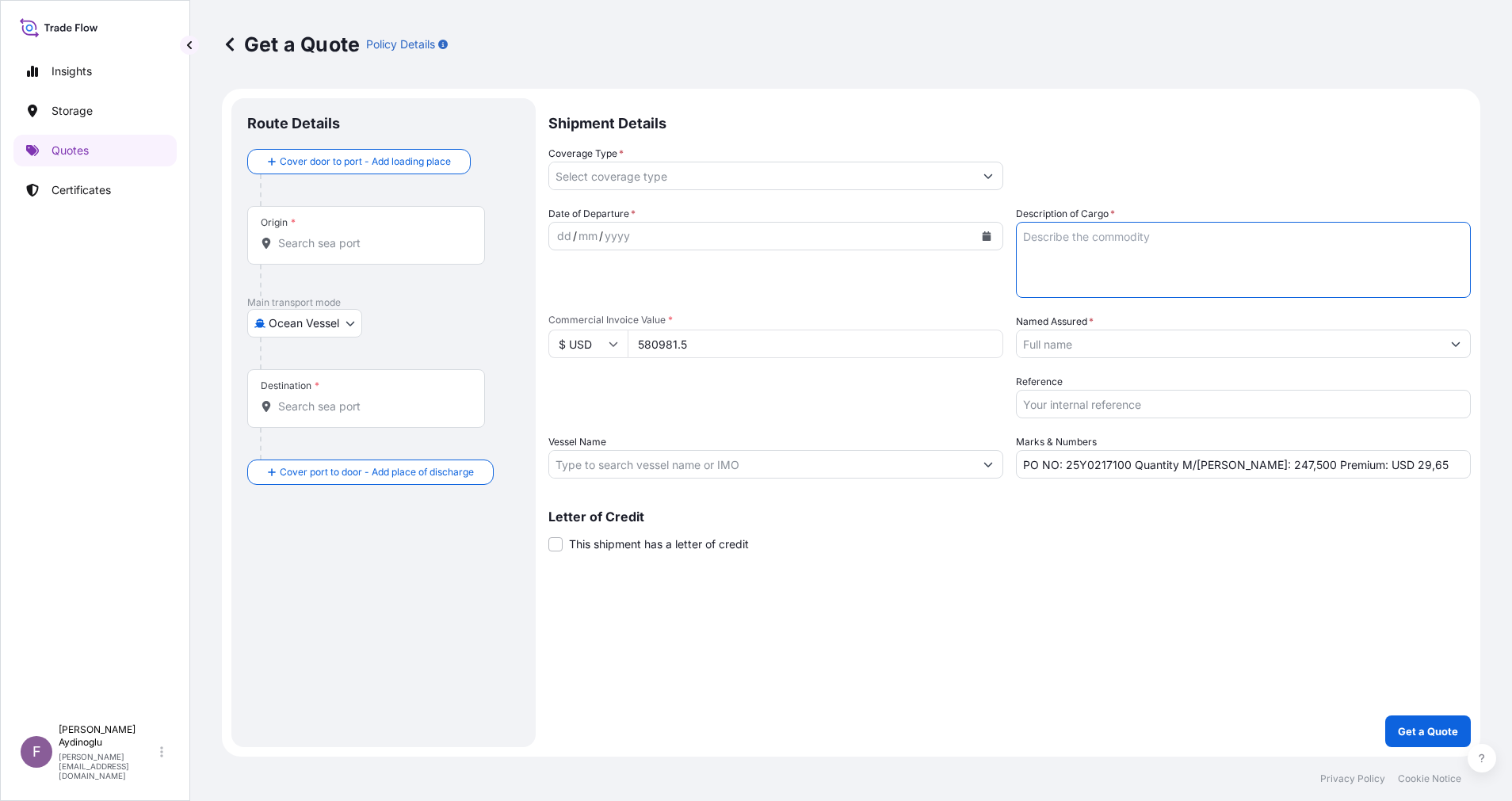
click at [1207, 259] on textarea "Description of Cargo *" at bounding box center [1243, 259] width 455 height 76
paste textarea "PPH2250"
type textarea "PPH2250"
click at [1239, 565] on div "Shipment Details Coverage Type * Date of Departure * dd / mm / yyyy Cargo Categ…" at bounding box center [1009, 422] width 922 height 649
drag, startPoint x: 1231, startPoint y: 465, endPoint x: 1245, endPoint y: 465, distance: 14.0
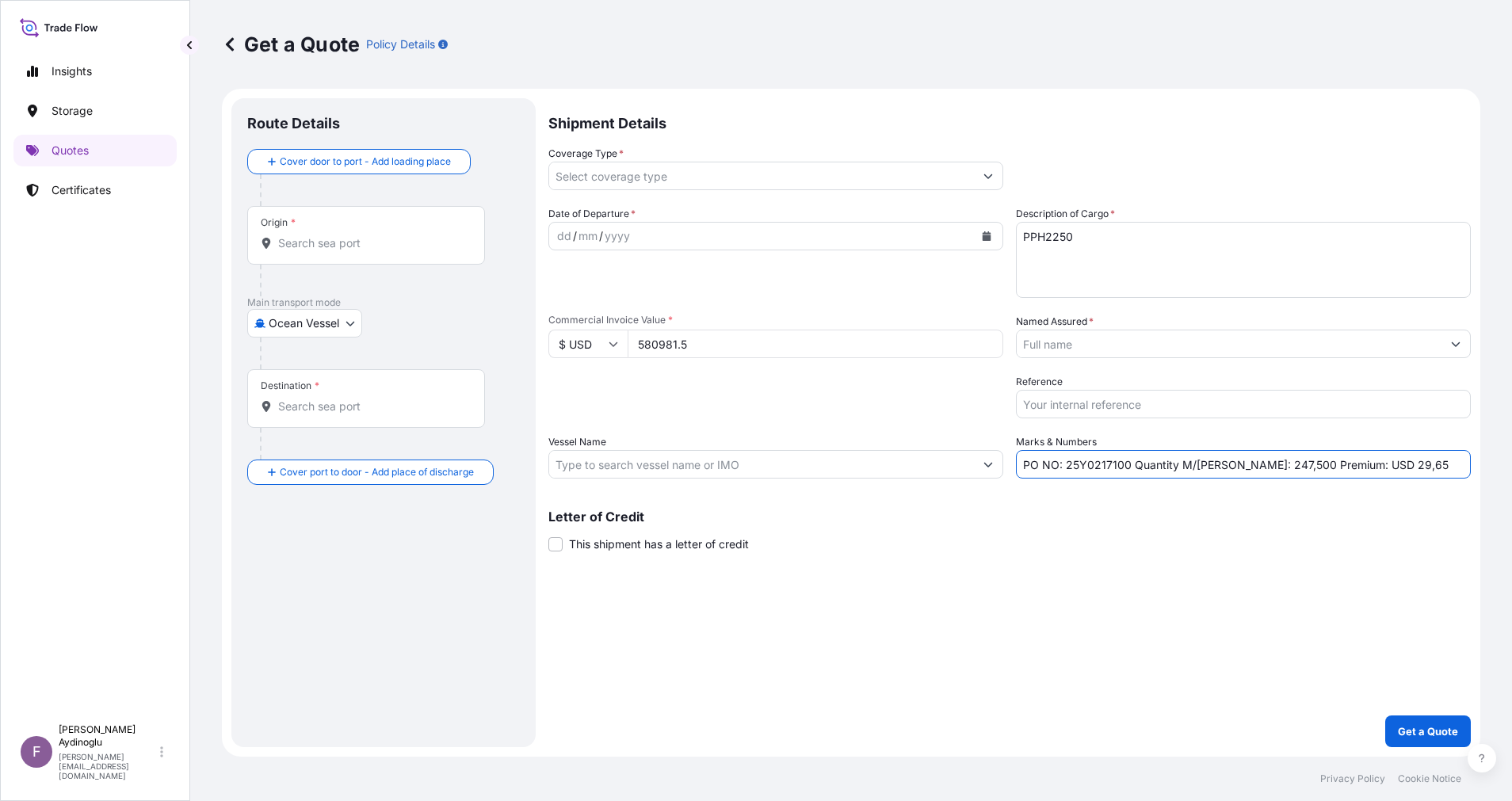
click at [1245, 465] on input "PO NO: 25Y0217100 Quantity M/[PERSON_NAME]: 247,500 Premium: USD 29,65" at bounding box center [1243, 464] width 455 height 29
type input "PO NO: 25Y0217100 Quantity M/[PERSON_NAME]: 544,500 Premium: USD 29,65"
click at [680, 471] on input "Vessel Name" at bounding box center [761, 464] width 424 height 29
paste input "[PERSON_NAME]"
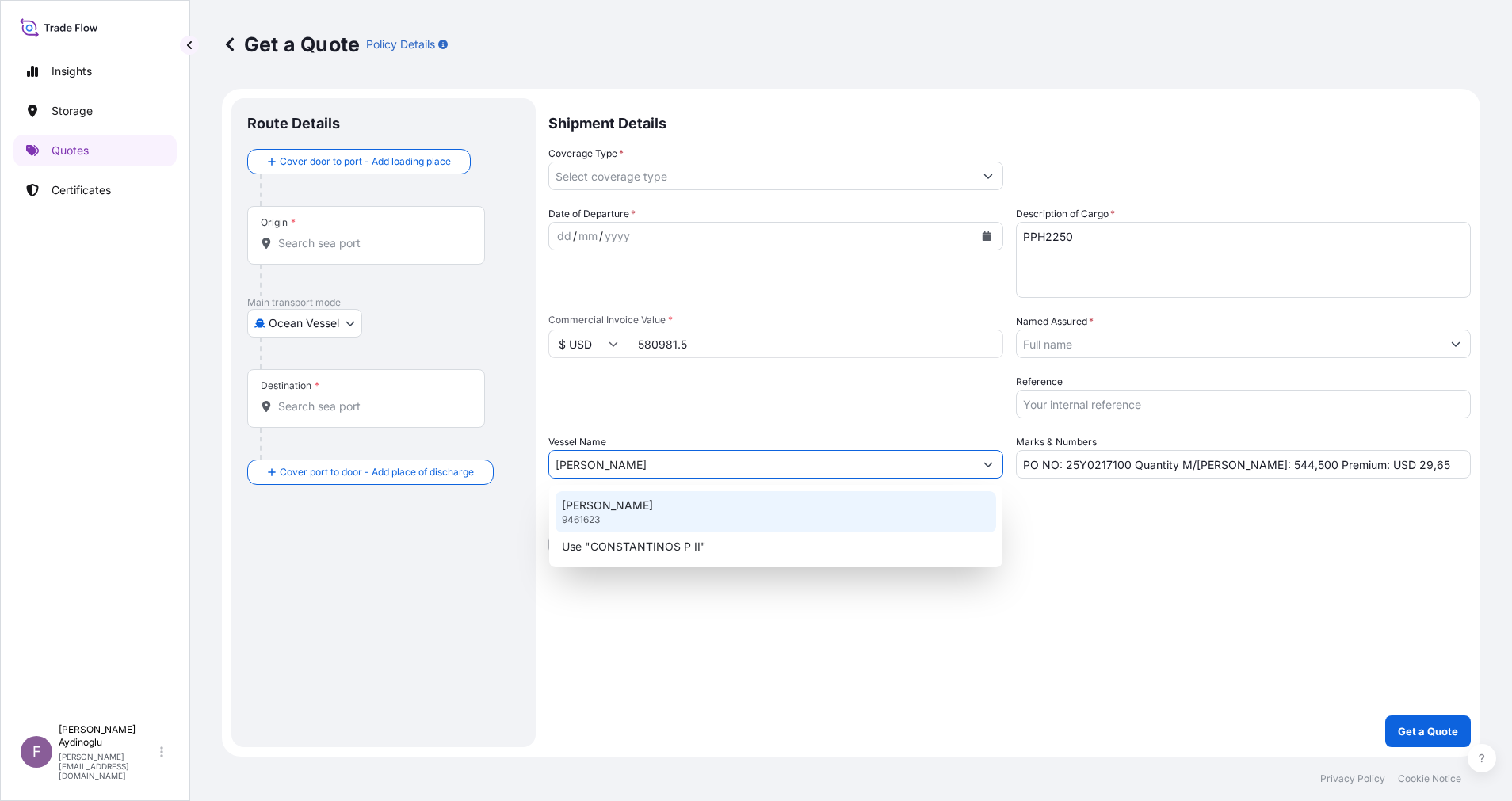
click at [813, 511] on div "CONSTANTINOS P II 9461623" at bounding box center [776, 511] width 441 height 41
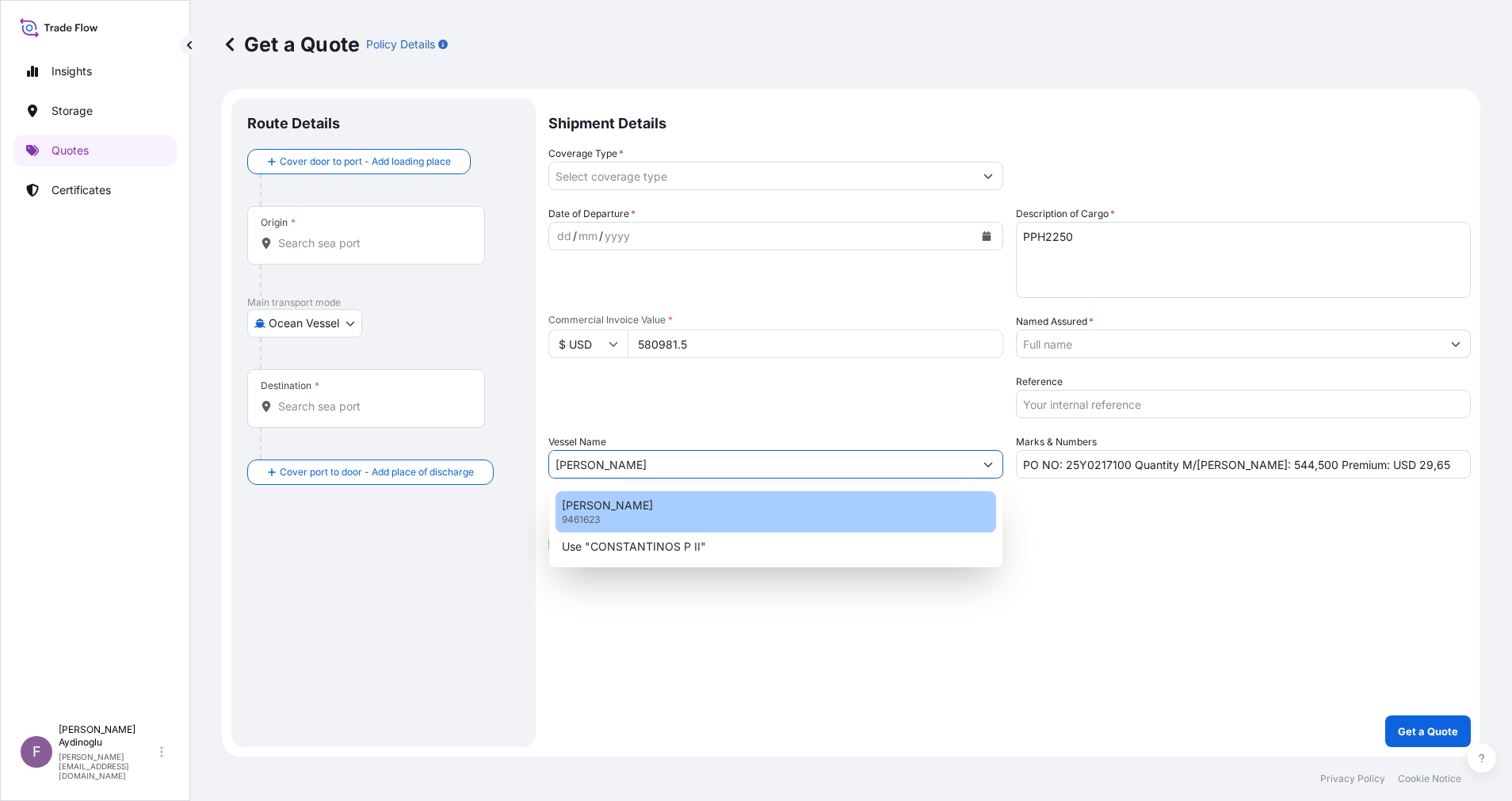
type input "[PERSON_NAME]"
click at [1042, 567] on div "Shipment Details Coverage Type * Date of Departure * dd / mm / yyyy Cargo Categ…" at bounding box center [1009, 422] width 922 height 649
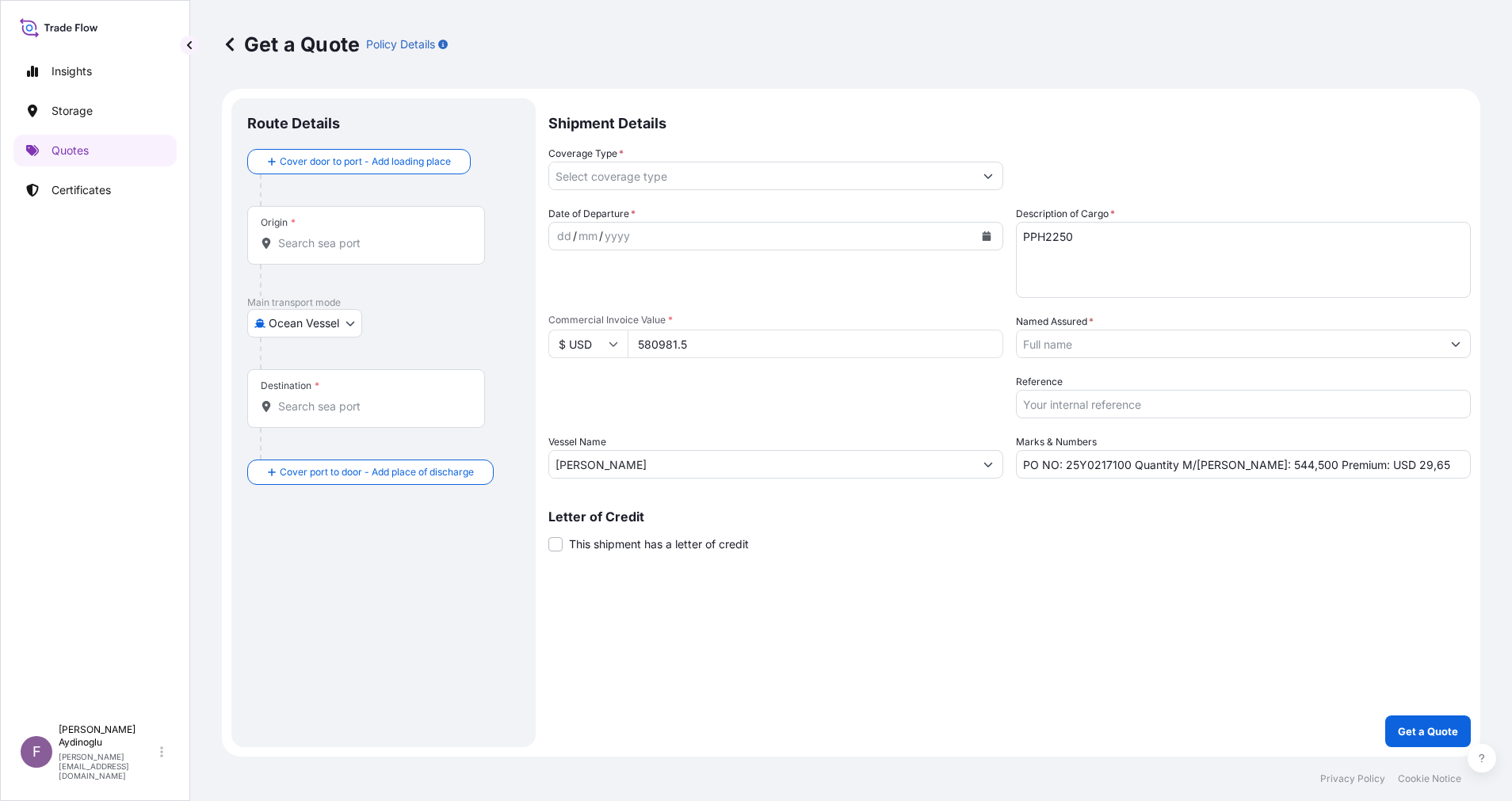
click at [382, 251] on input "Origin *" at bounding box center [371, 243] width 187 height 16
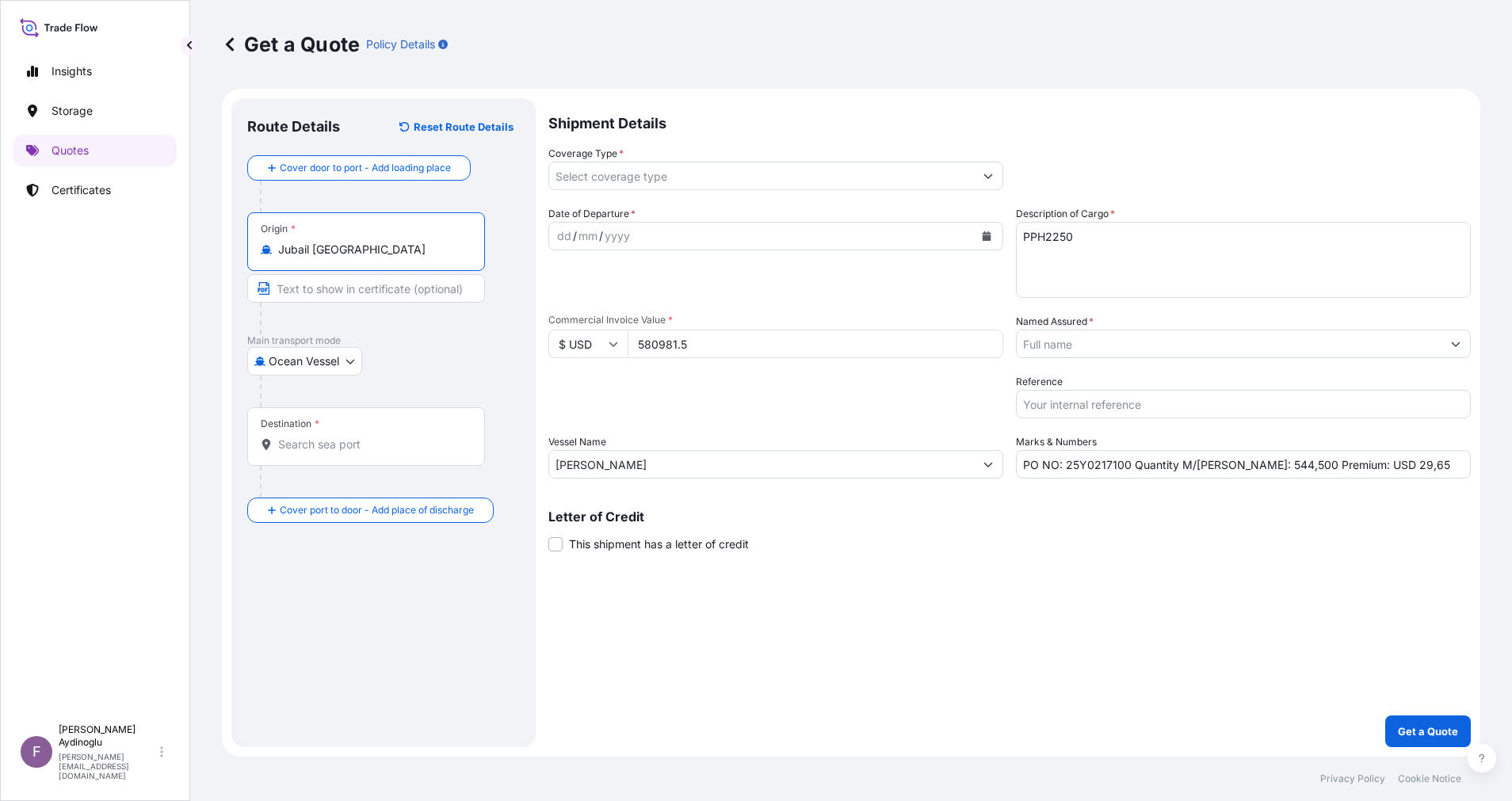
type input "Jubail [GEOGRAPHIC_DATA]"
type input "JUBAIL / [GEOGRAPHIC_DATA]"
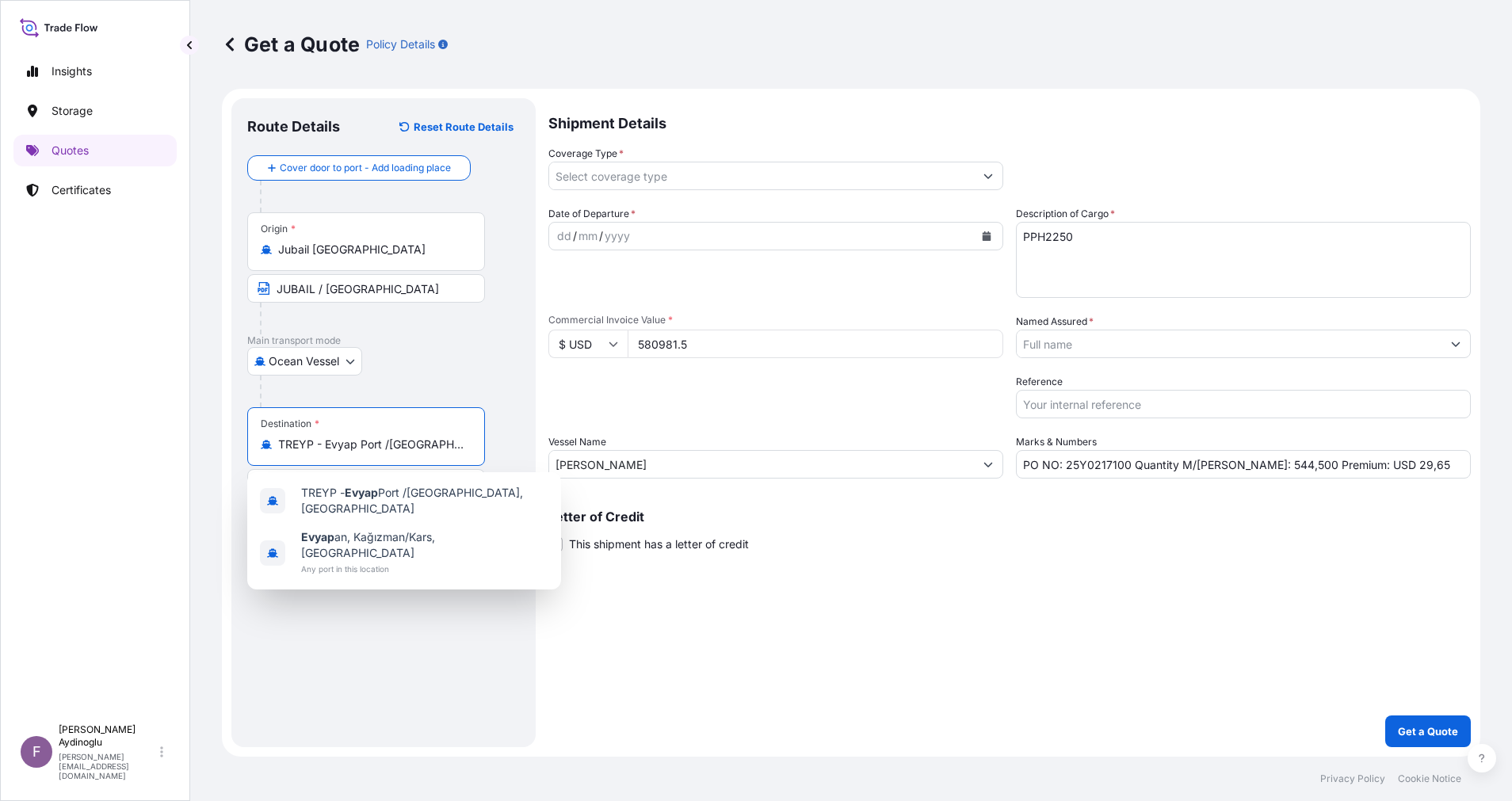
type input "TREYP - Evyap Port /[GEOGRAPHIC_DATA], [GEOGRAPHIC_DATA]"
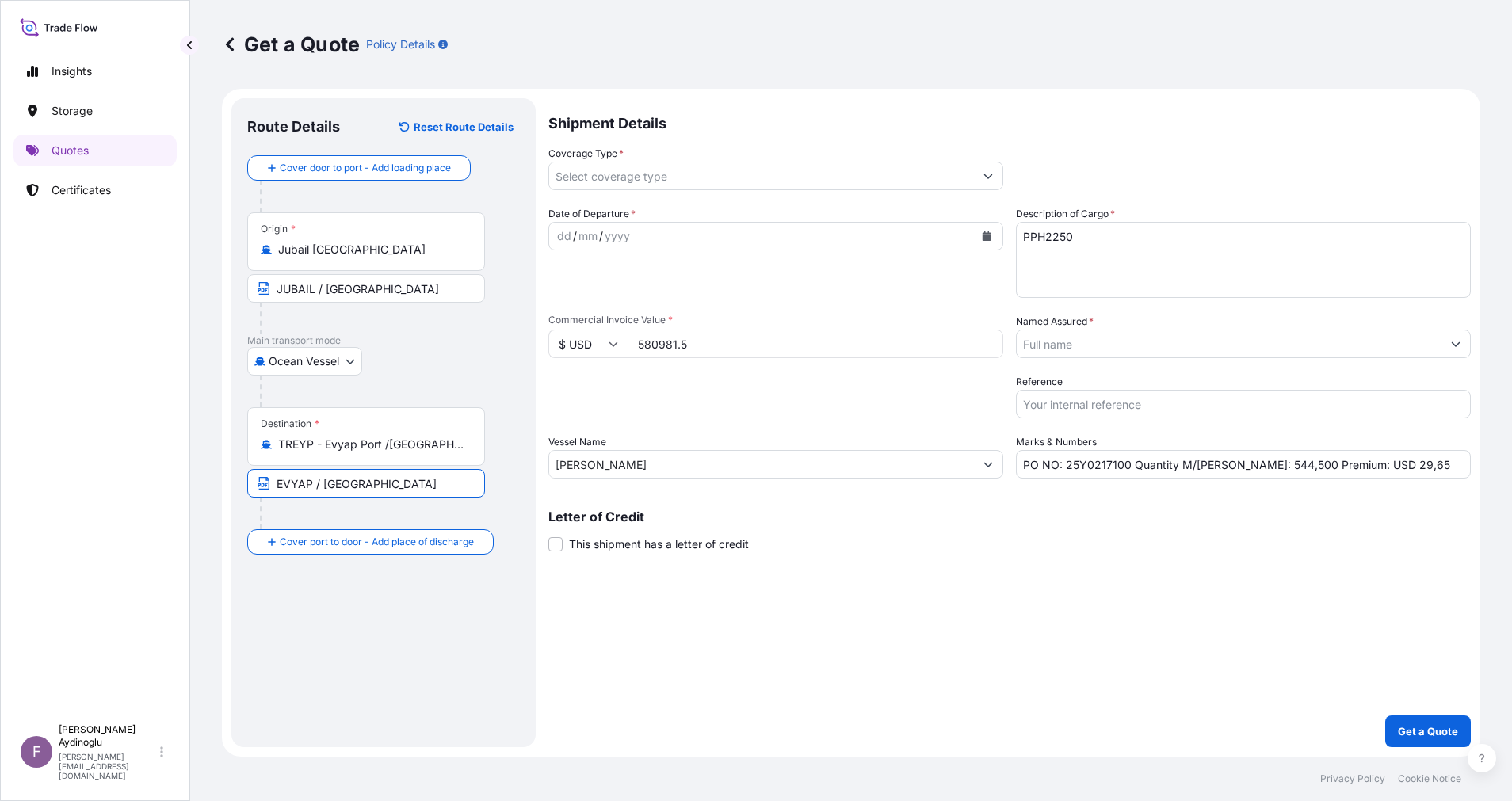
click at [565, 237] on div "dd" at bounding box center [564, 237] width 18 height 19
drag, startPoint x: 1400, startPoint y: 467, endPoint x: 1354, endPoint y: 464, distance: 46.1
click at [1354, 464] on input "PO NO: 25Y0217100 Quantity M/[PERSON_NAME]: 544,500 Premium: USD 29,65" at bounding box center [1243, 464] width 455 height 29
click at [984, 177] on icon "Show suggestions" at bounding box center [988, 175] width 10 height 10
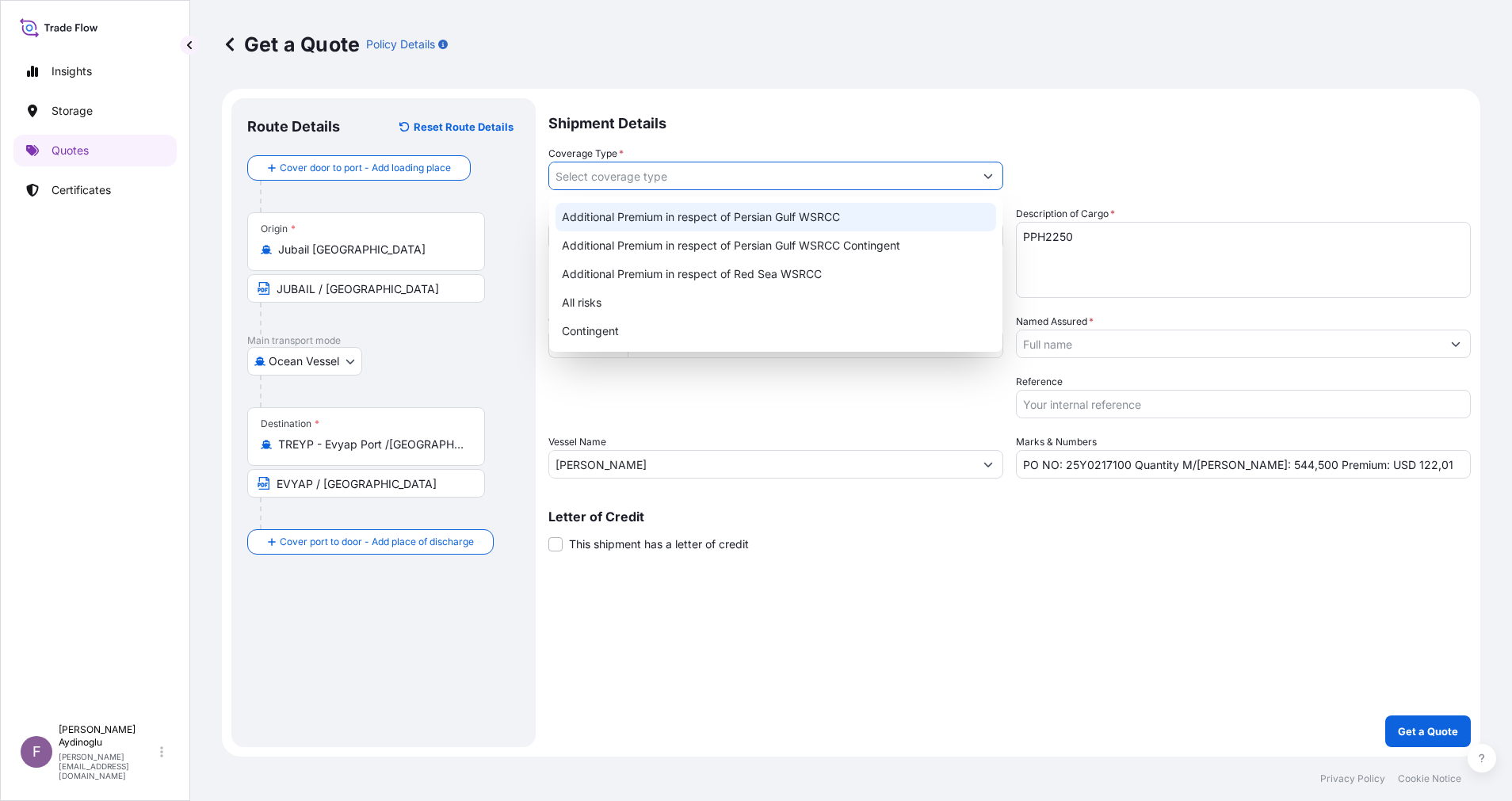
click at [853, 221] on div "Additional Premium in respect of Persian Gulf WSRCC" at bounding box center [776, 216] width 441 height 29
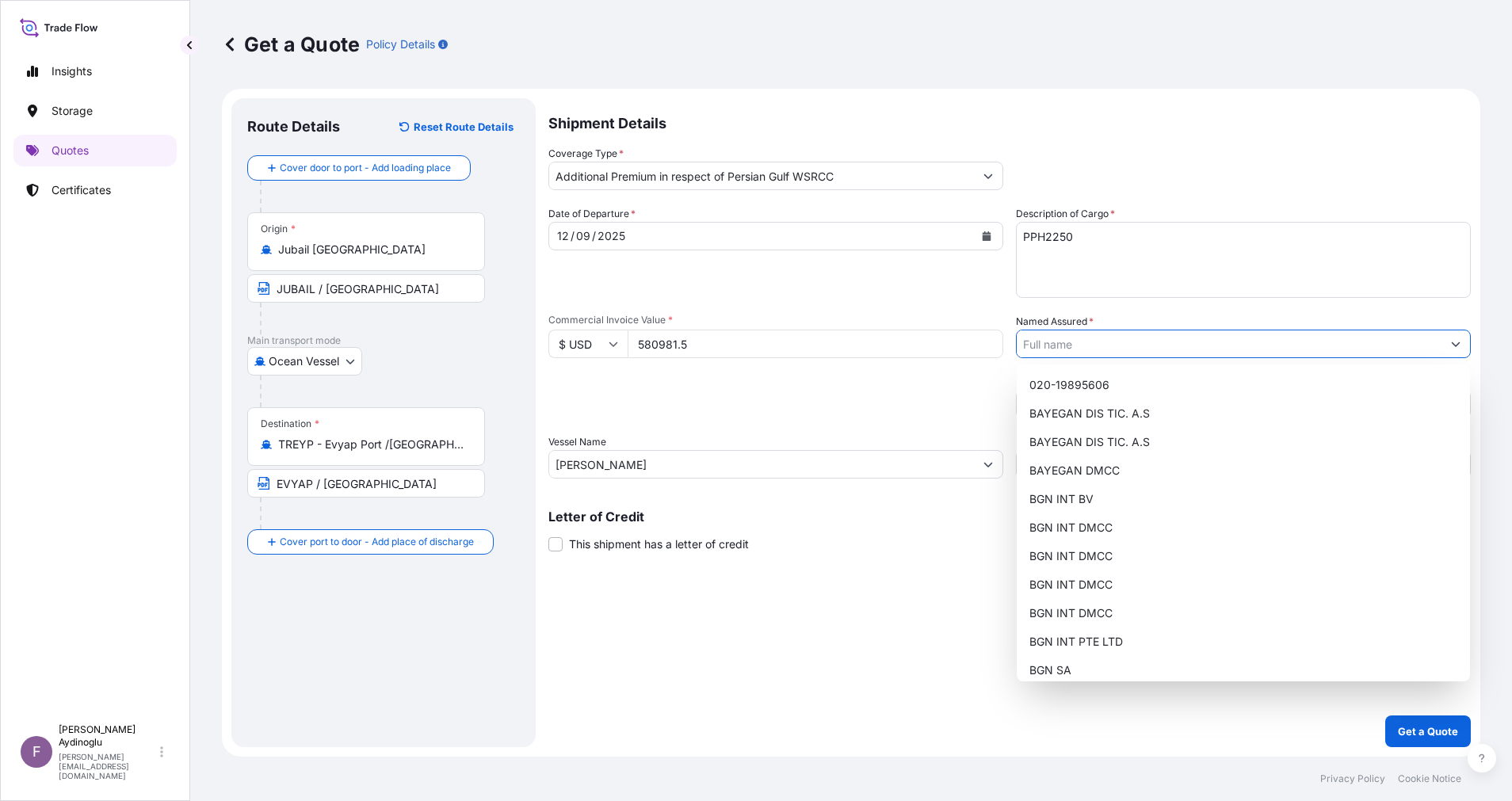
click at [1456, 342] on icon "Show suggestions" at bounding box center [1455, 344] width 10 height 10
click at [1204, 471] on div "BAYEGAN DMCC" at bounding box center [1243, 471] width 441 height 29
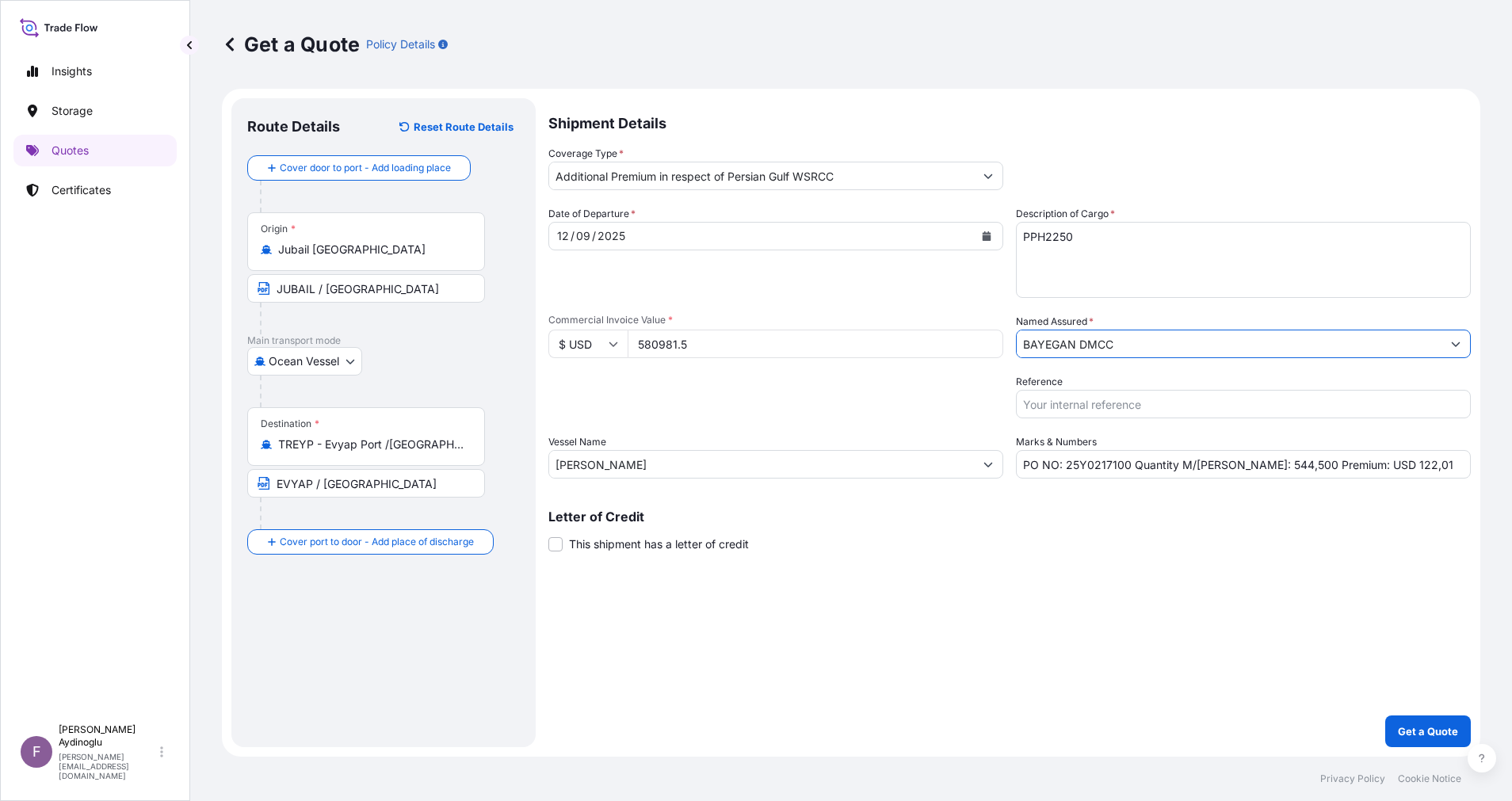
click at [988, 620] on div "Shipment Details Coverage Type * Additional Premium in respect of Persian Gulf …" at bounding box center [1009, 422] width 922 height 649
click at [1404, 724] on p "Get a Quote" at bounding box center [1427, 731] width 60 height 16
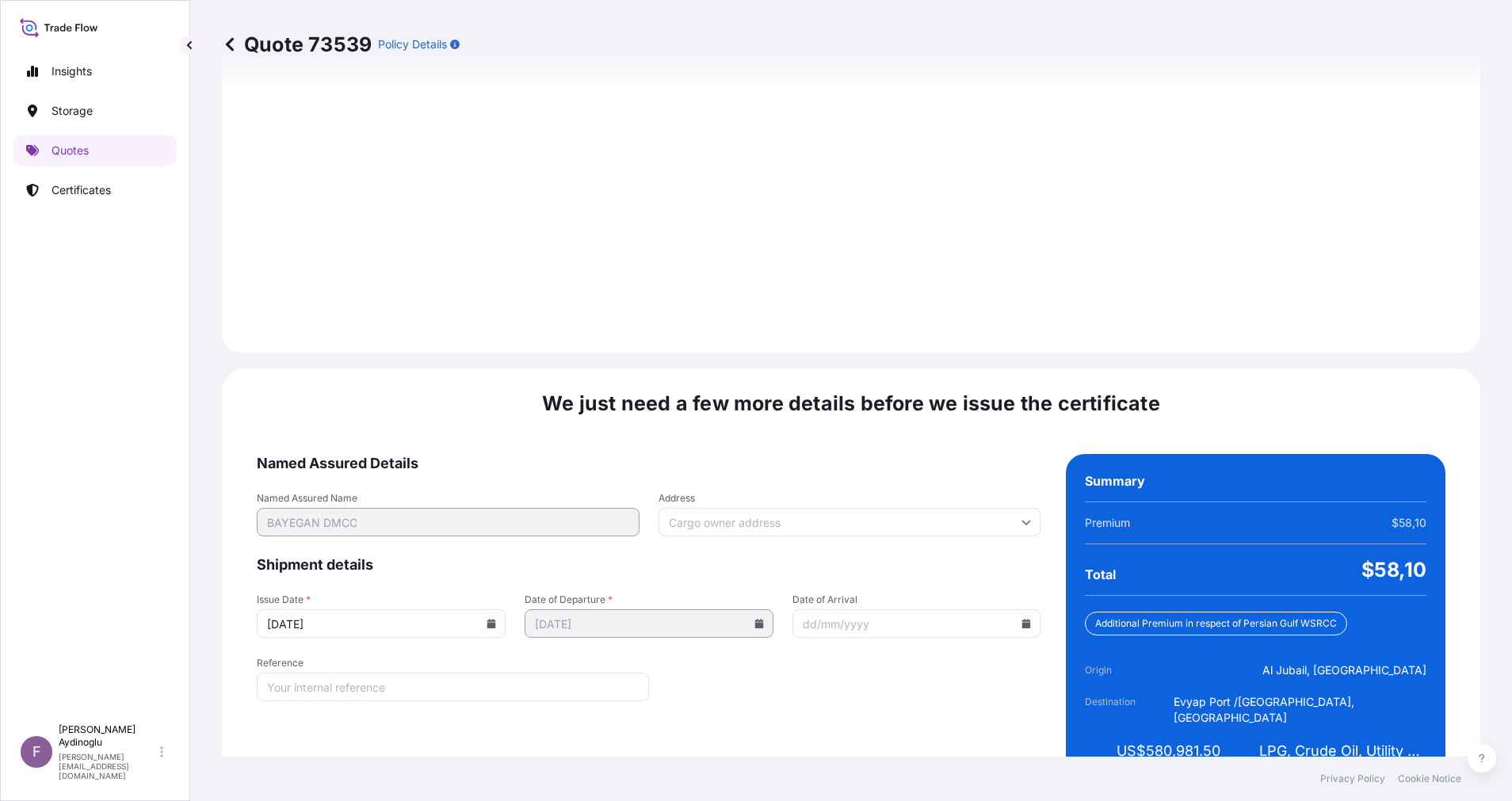
scroll to position [1701, 0]
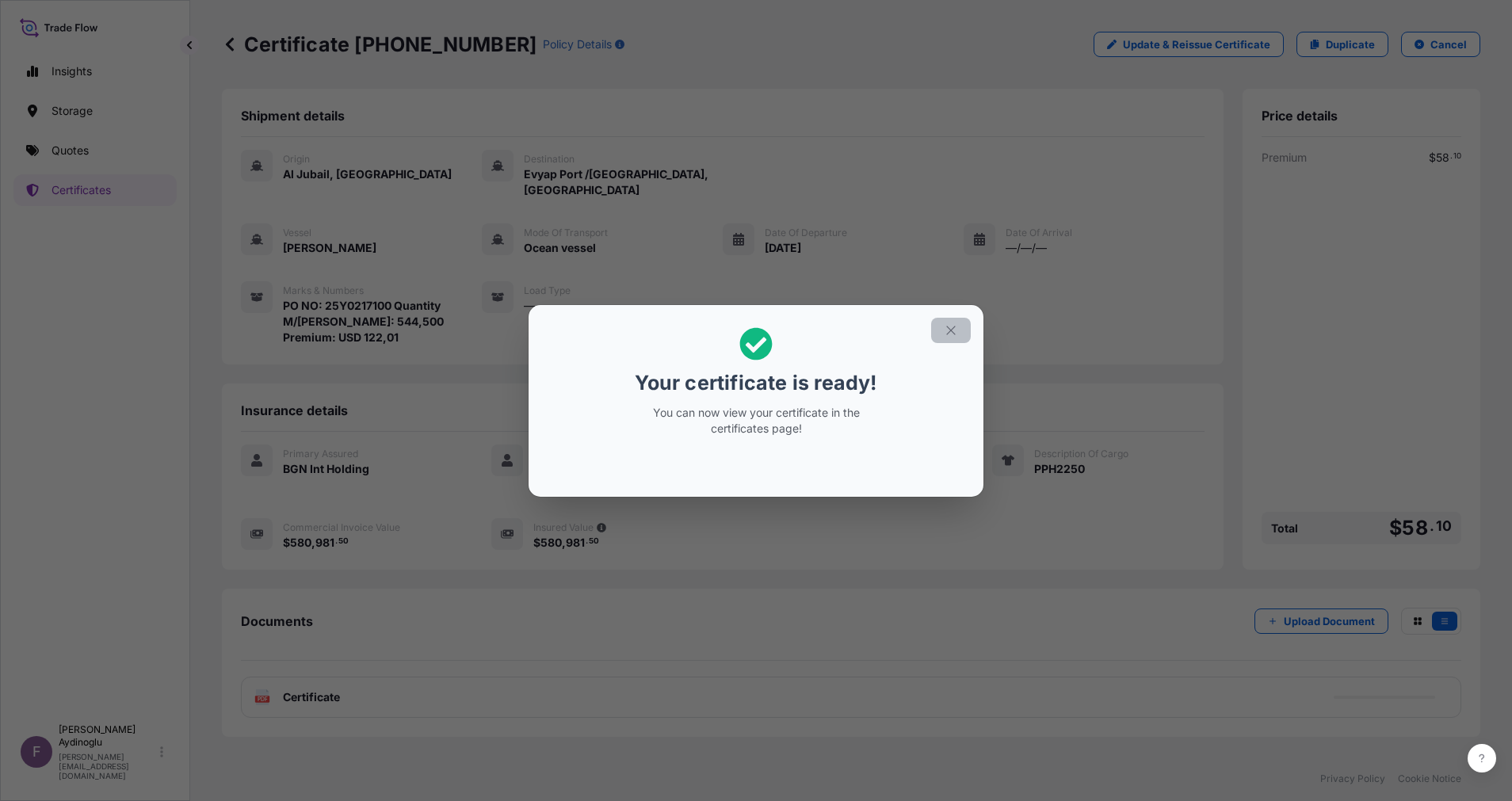
click at [943, 331] on button "button" at bounding box center [950, 330] width 39 height 25
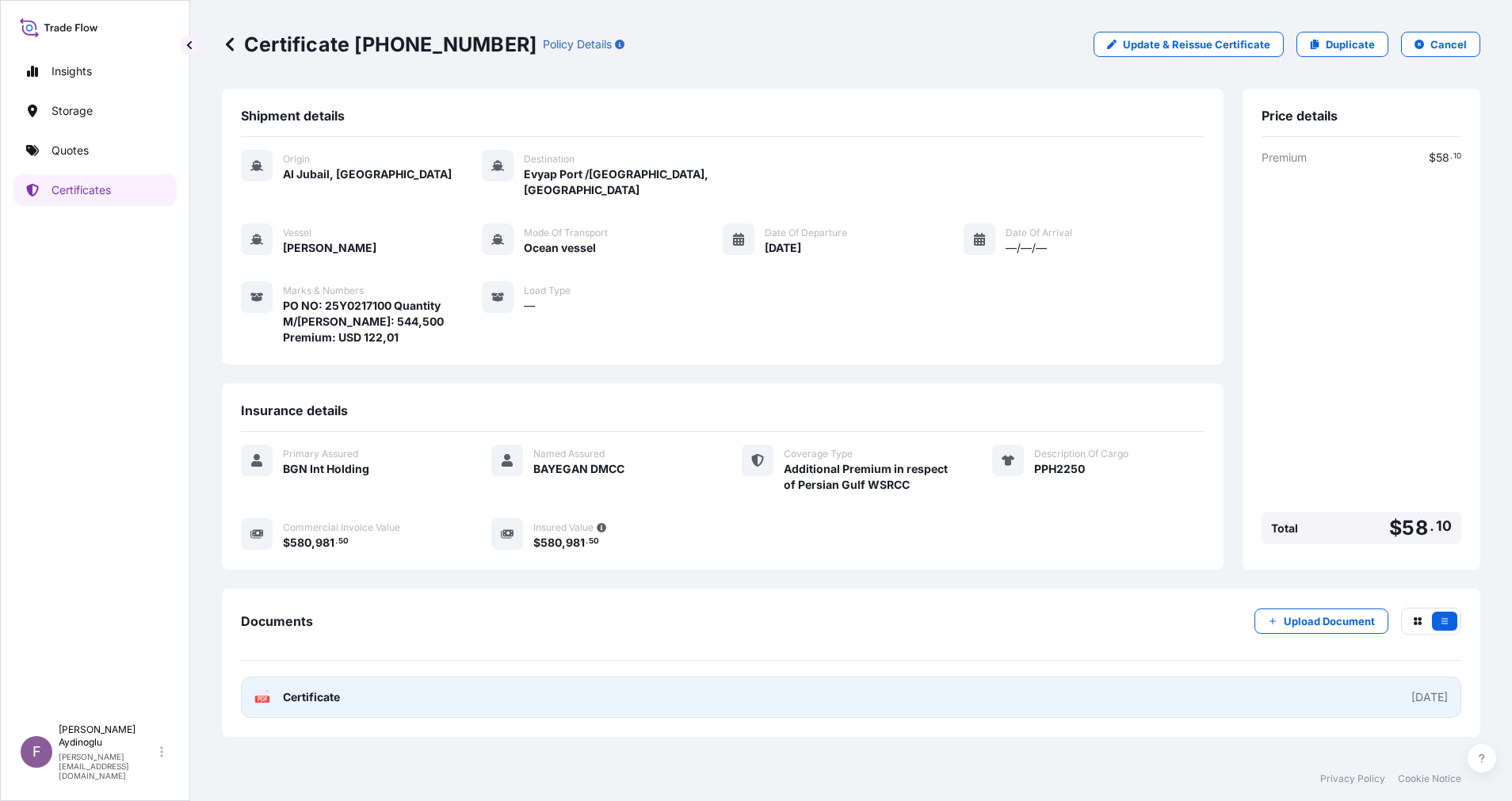
click at [1059, 691] on link "PDF Certificate [DATE]" at bounding box center [851, 697] width 1220 height 41
click at [933, 677] on link "PDF Certificate [DATE]" at bounding box center [851, 697] width 1220 height 41
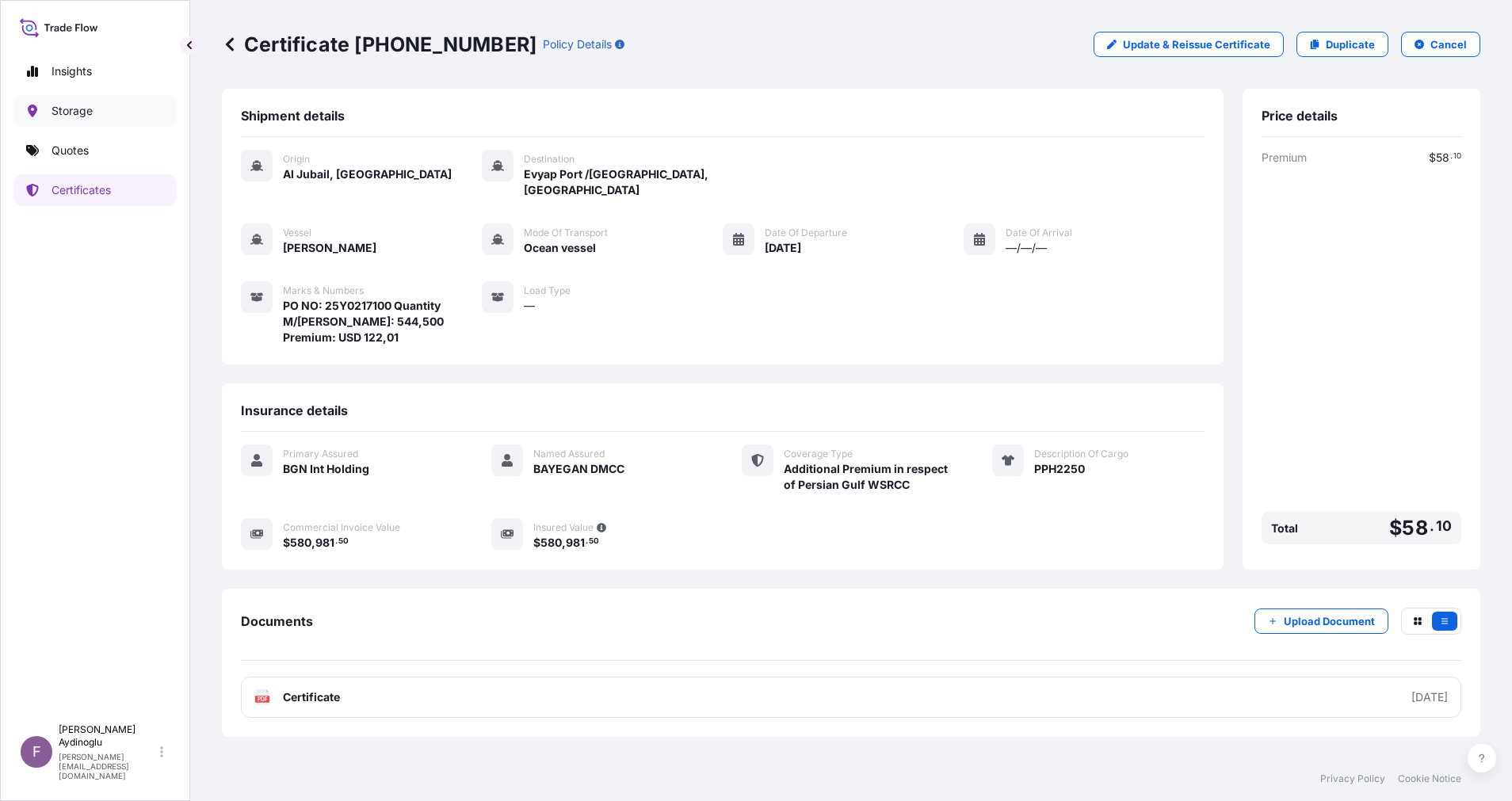
click at [97, 150] on link "Quotes" at bounding box center [95, 151] width 163 height 32
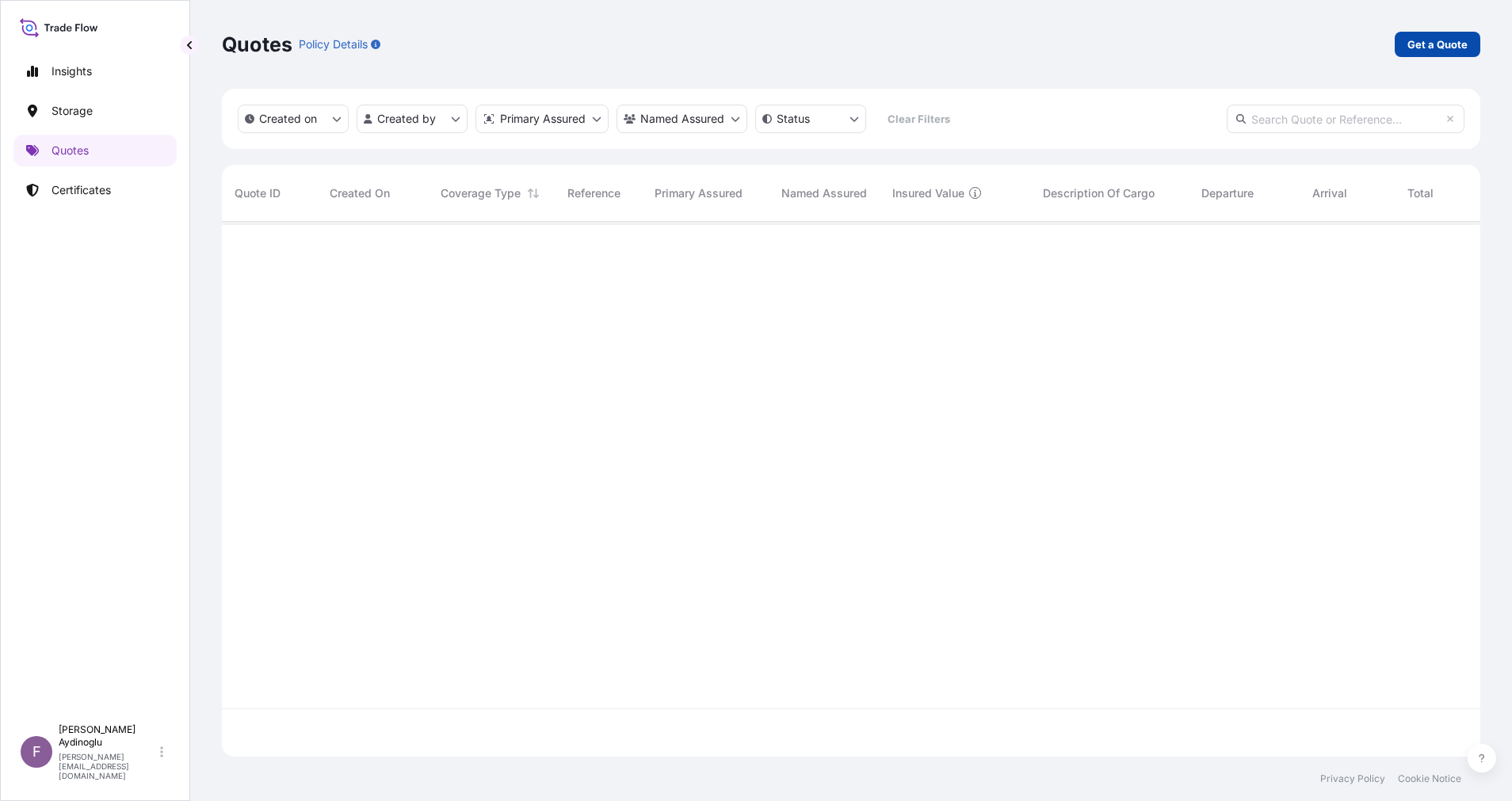
scroll to position [525, 1240]
click at [1466, 38] on link "Get a Quote" at bounding box center [1437, 44] width 86 height 25
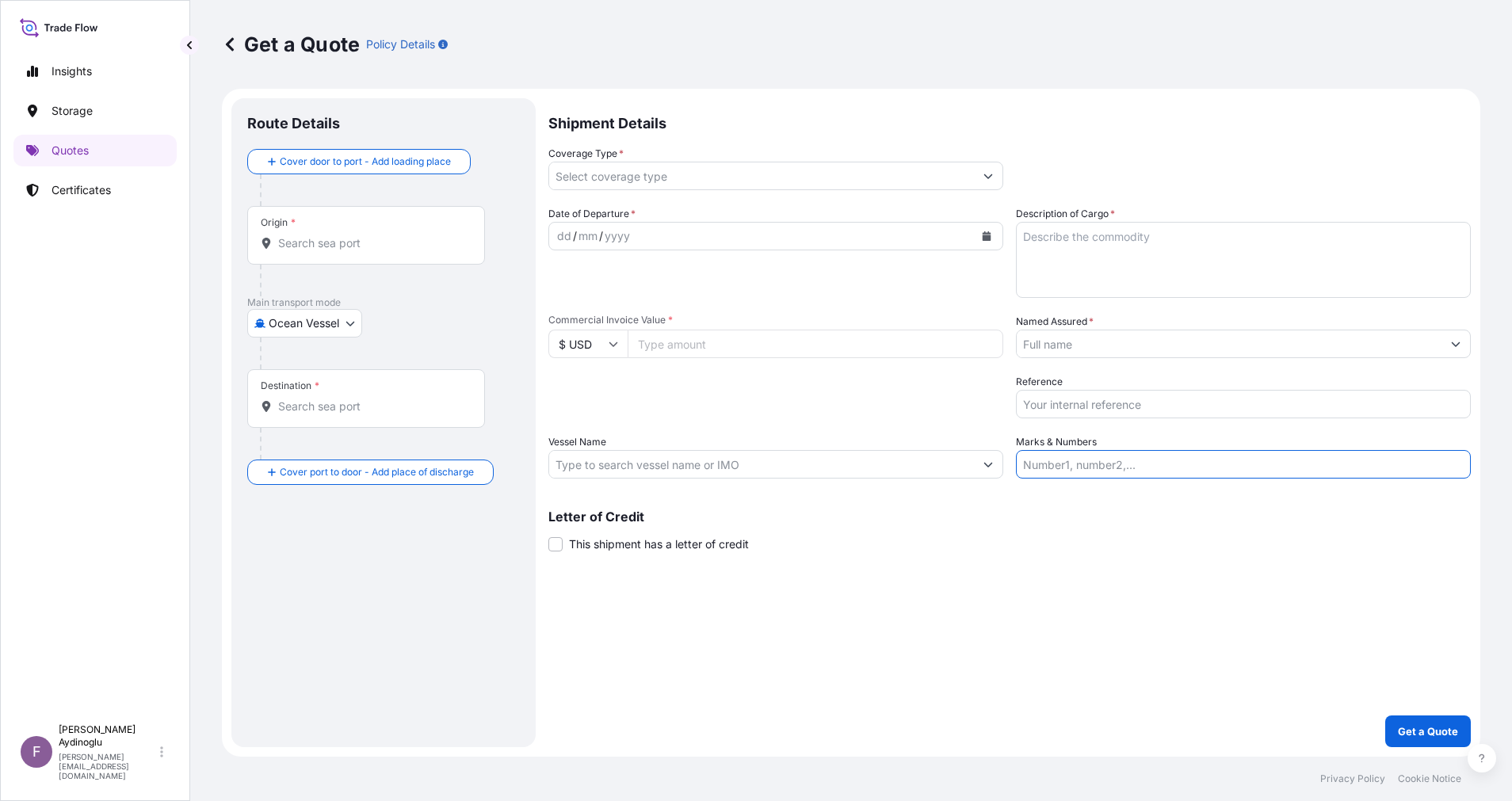
click at [1265, 465] on input "Marks & Numbers" at bounding box center [1243, 464] width 455 height 29
paste input "PO NO: 25Y0168600 Quantity M/[PERSON_NAME]: 247,500 Premium: USD 29,65"
drag, startPoint x: 1082, startPoint y: 642, endPoint x: 995, endPoint y: 676, distance: 93.4
click at [1079, 644] on div "Shipment Details Coverage Type * Date of Departure * dd / mm / yyyy Cargo Categ…" at bounding box center [1009, 422] width 922 height 649
drag, startPoint x: 1067, startPoint y: 467, endPoint x: 1128, endPoint y: 467, distance: 61.0
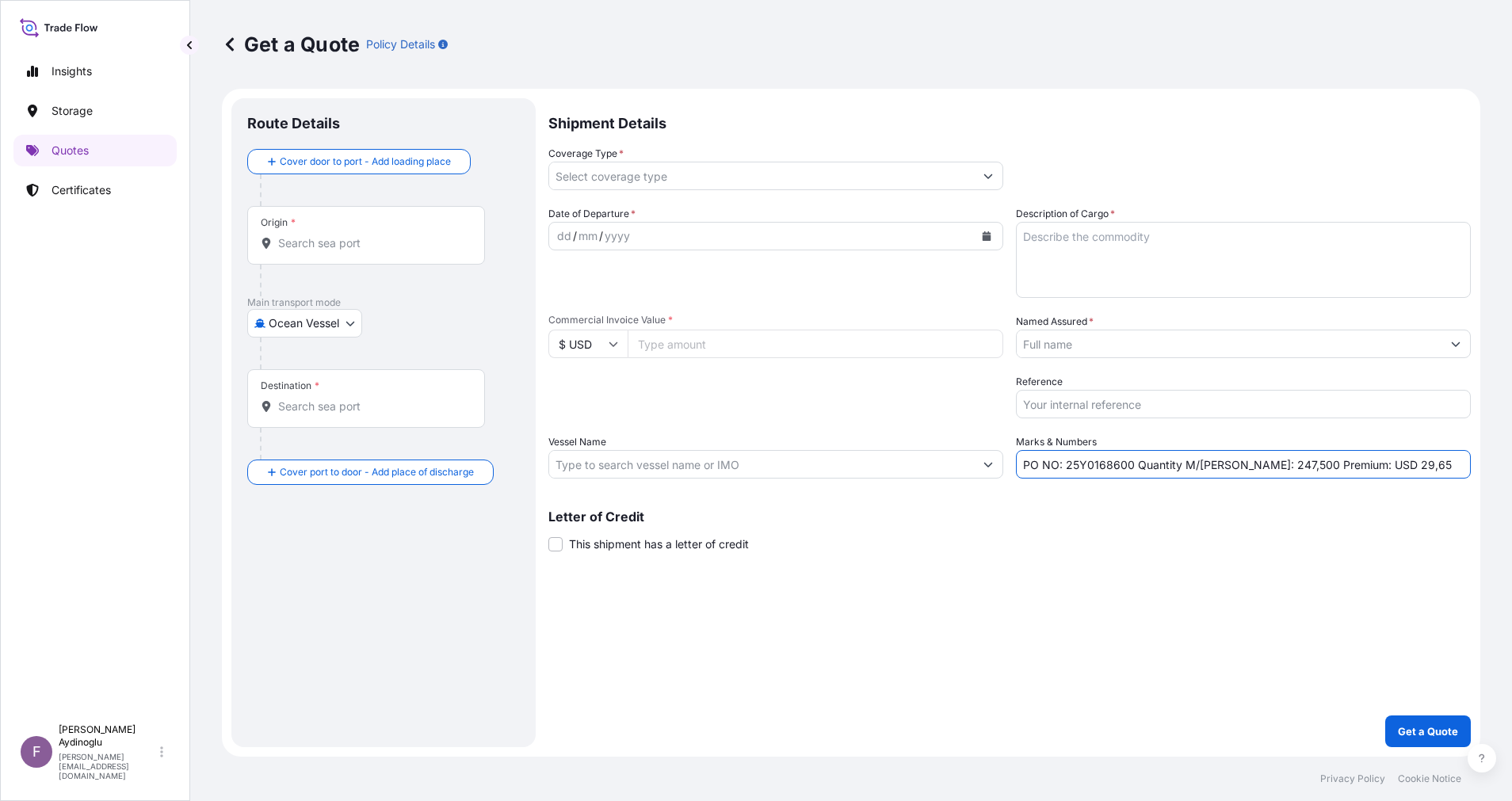
click at [1128, 467] on input "PO NO: 25Y0168600 Quantity M/[PERSON_NAME]: 247,500 Premium: USD 29,65" at bounding box center [1243, 464] width 455 height 29
paste input "2087"
click at [1171, 638] on div "Shipment Details Coverage Type * Date of Departure * dd / mm / yyyy Cargo Categ…" at bounding box center [1009, 422] width 922 height 649
click at [775, 335] on input "Commercial Invoice Value *" at bounding box center [815, 344] width 375 height 29
paste input "519997.5"
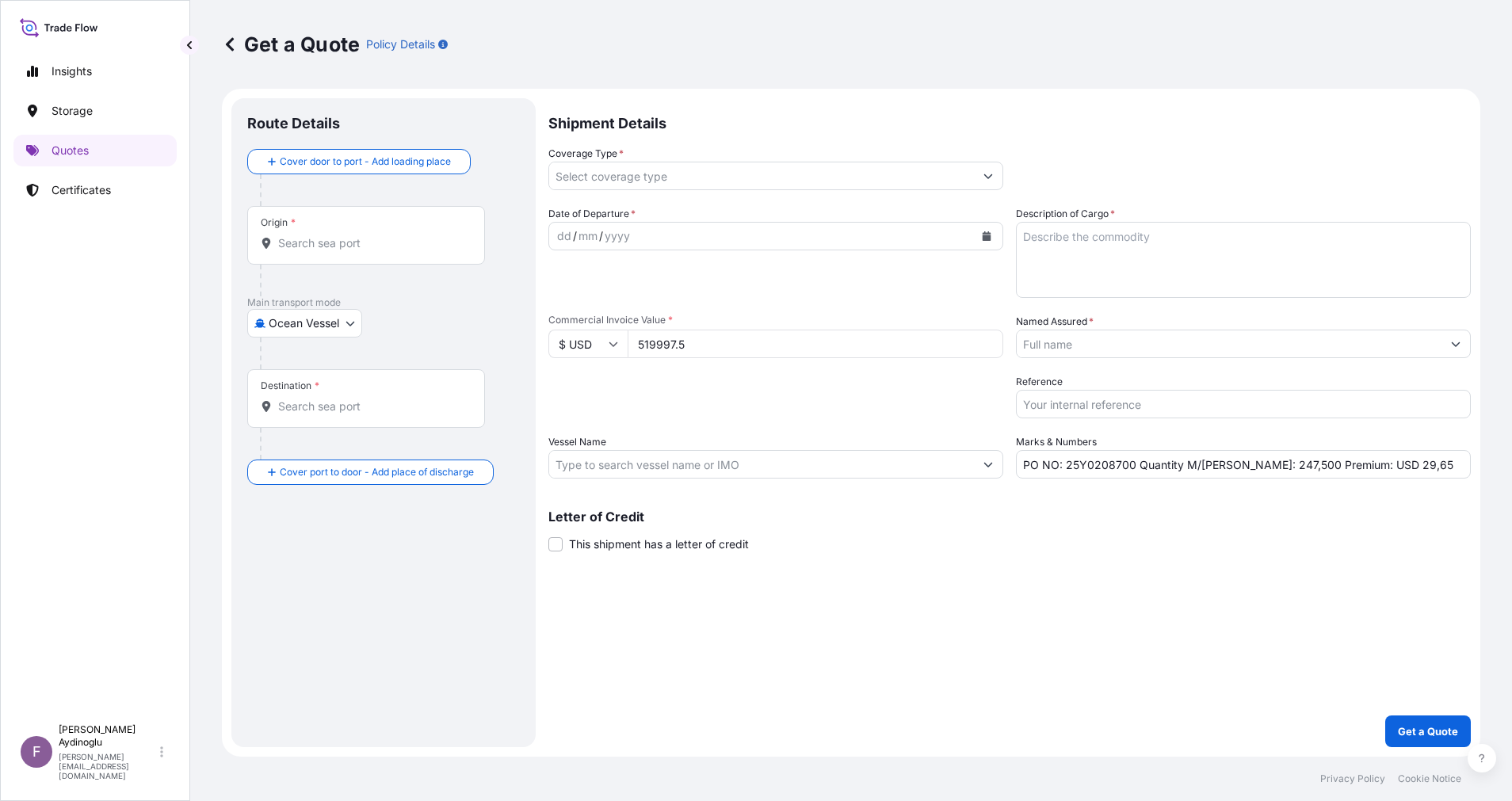
click at [1131, 666] on div "Shipment Details Coverage Type * Date of Departure * dd / mm / yyyy Cargo Categ…" at bounding box center [1009, 422] width 922 height 649
click at [1151, 252] on textarea "Description of Cargo *" at bounding box center [1243, 259] width 455 height 76
paste textarea "PP H3030T"
click at [1163, 601] on div "Shipment Details Coverage Type * Date of Departure * dd / mm / yyyy Cargo Categ…" at bounding box center [1009, 422] width 922 height 649
drag, startPoint x: 1232, startPoint y: 468, endPoint x: 1249, endPoint y: 469, distance: 17.0
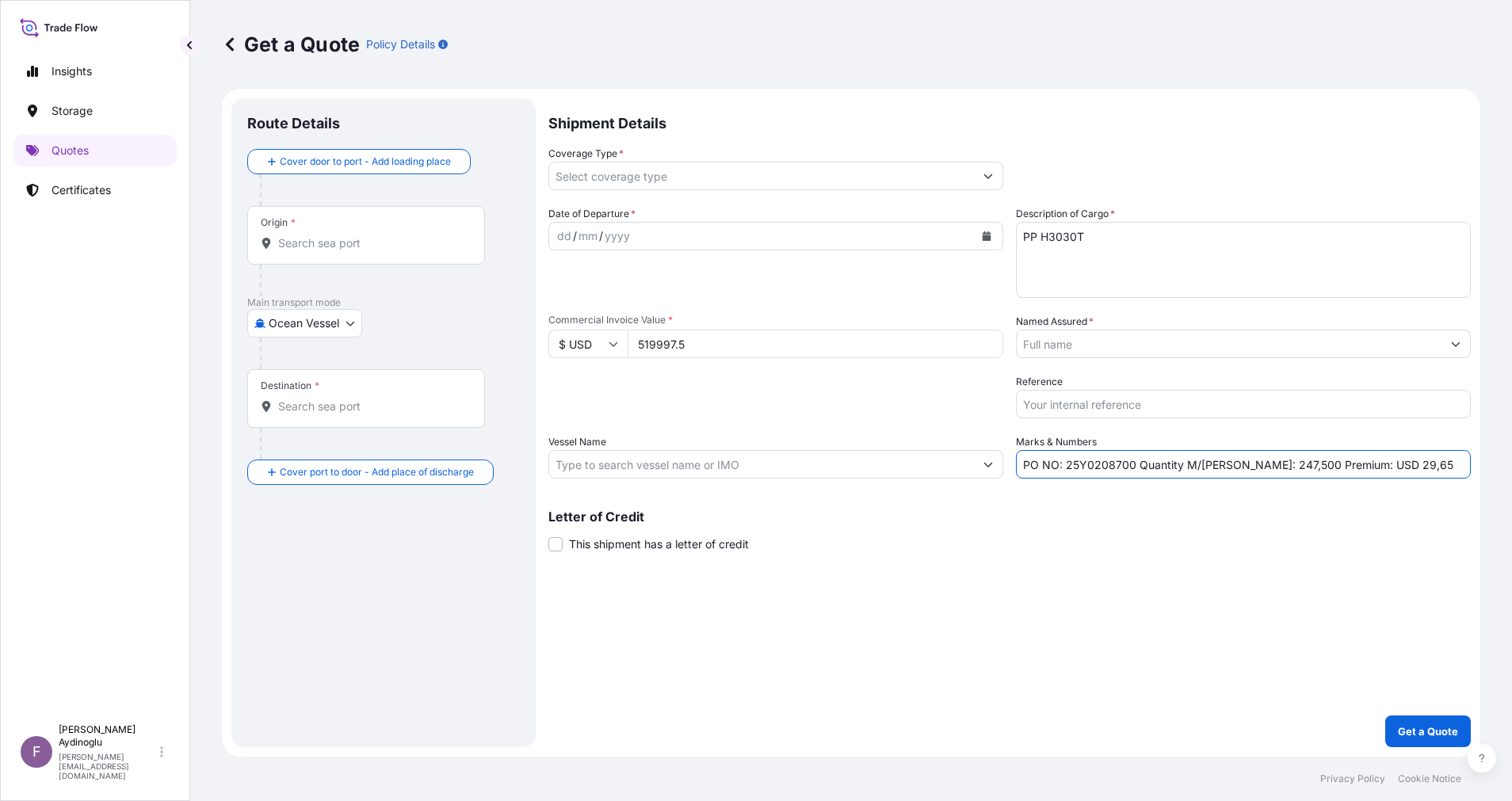
click at [1249, 469] on input "PO NO: 25Y0208700 Quantity M/[PERSON_NAME]: 247,500 Premium: USD 29,65" at bounding box center [1243, 464] width 455 height 29
click at [817, 459] on input "Vessel Name" at bounding box center [761, 464] width 424 height 29
paste input "MSC RAPALLO"
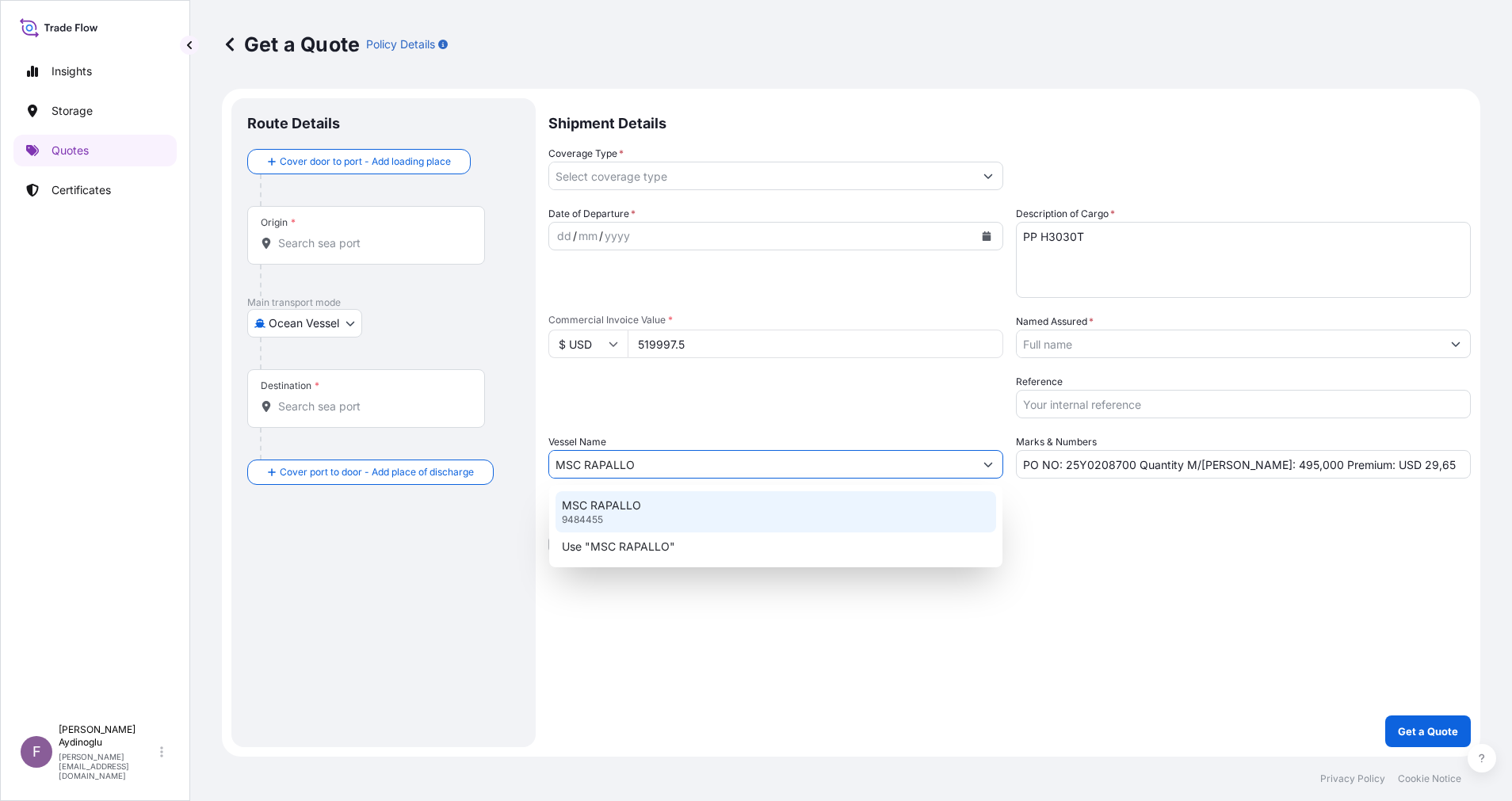
click at [860, 514] on div "MSC RAPALLO 9484455" at bounding box center [776, 511] width 441 height 41
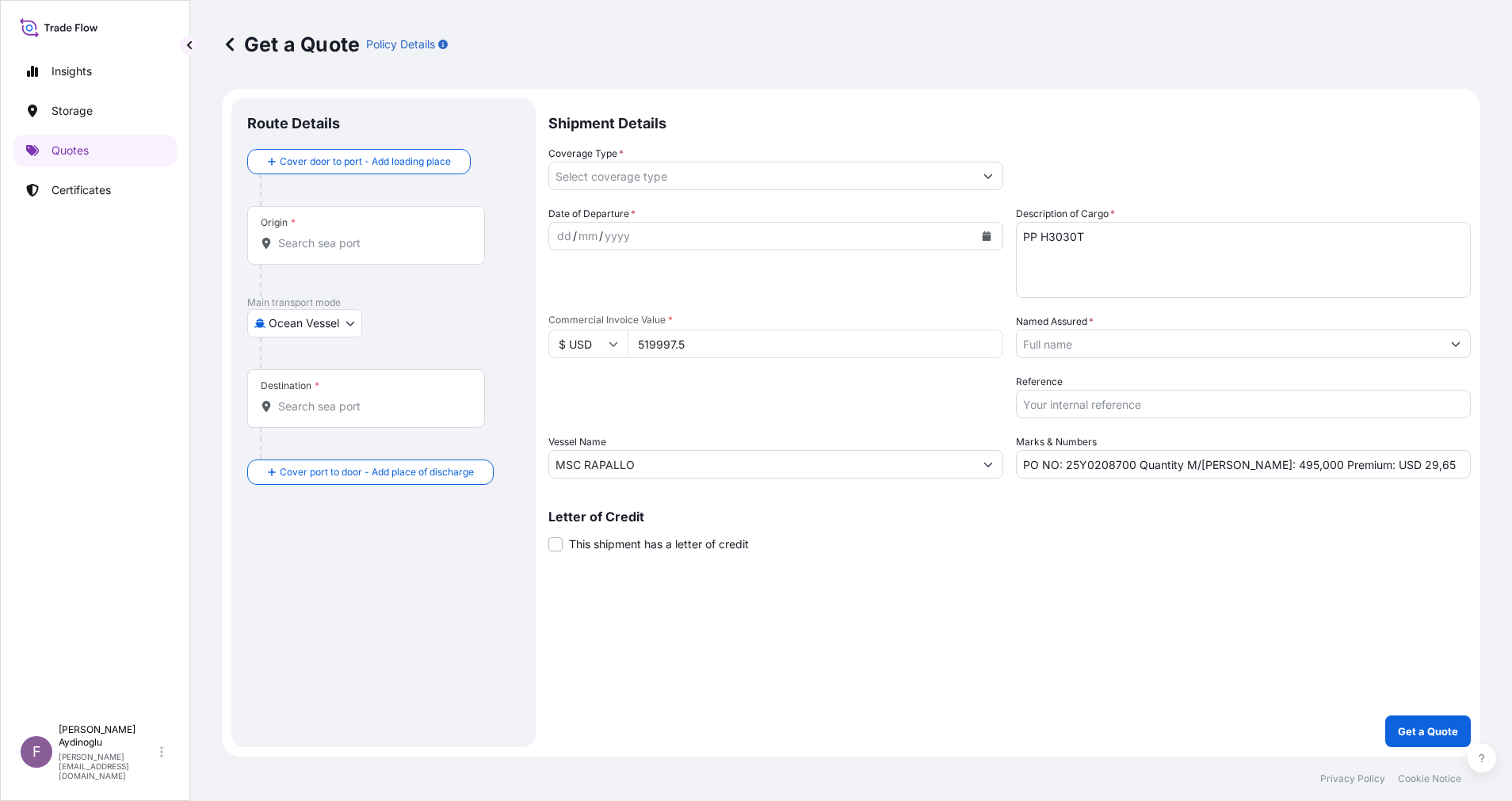
click at [1149, 580] on div "Shipment Details Coverage Type * Date of Departure * dd / mm / yyyy Cargo Categ…" at bounding box center [1009, 422] width 922 height 649
click at [396, 238] on input "Origin *" at bounding box center [371, 243] width 187 height 16
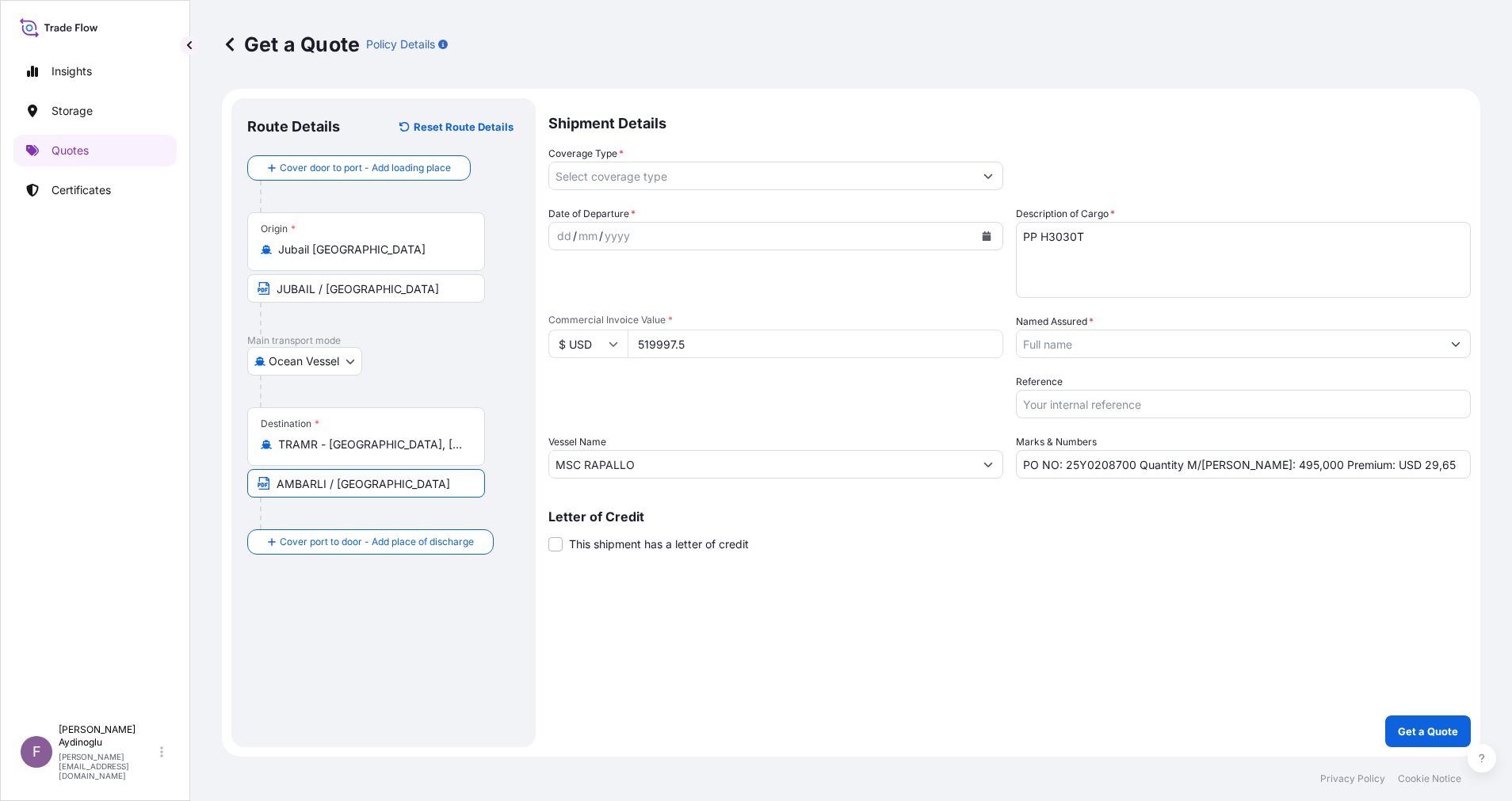
click at [557, 240] on div "dd" at bounding box center [564, 237] width 18 height 19
drag, startPoint x: 1401, startPoint y: 458, endPoint x: 1356, endPoint y: 474, distance: 47.8
click at [1356, 474] on input "PO NO: 25Y0208700 Quantity M/[PERSON_NAME]: 495,000 Premium: USD 29,65" at bounding box center [1243, 464] width 455 height 29
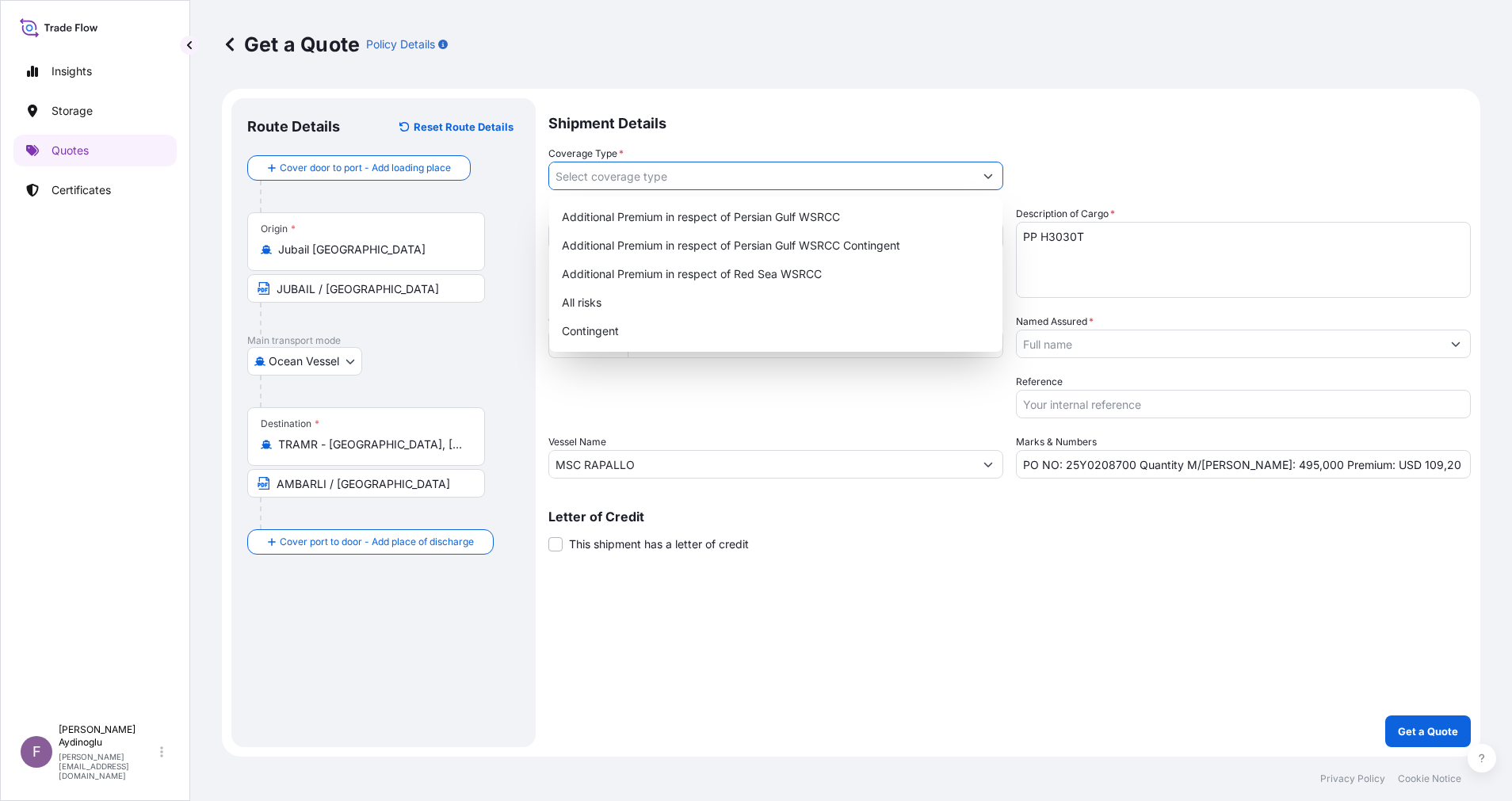
click at [996, 173] on button "Show suggestions" at bounding box center [988, 175] width 29 height 29
click at [894, 214] on div "Additional Premium in respect of Persian Gulf WSRCC" at bounding box center [776, 216] width 441 height 29
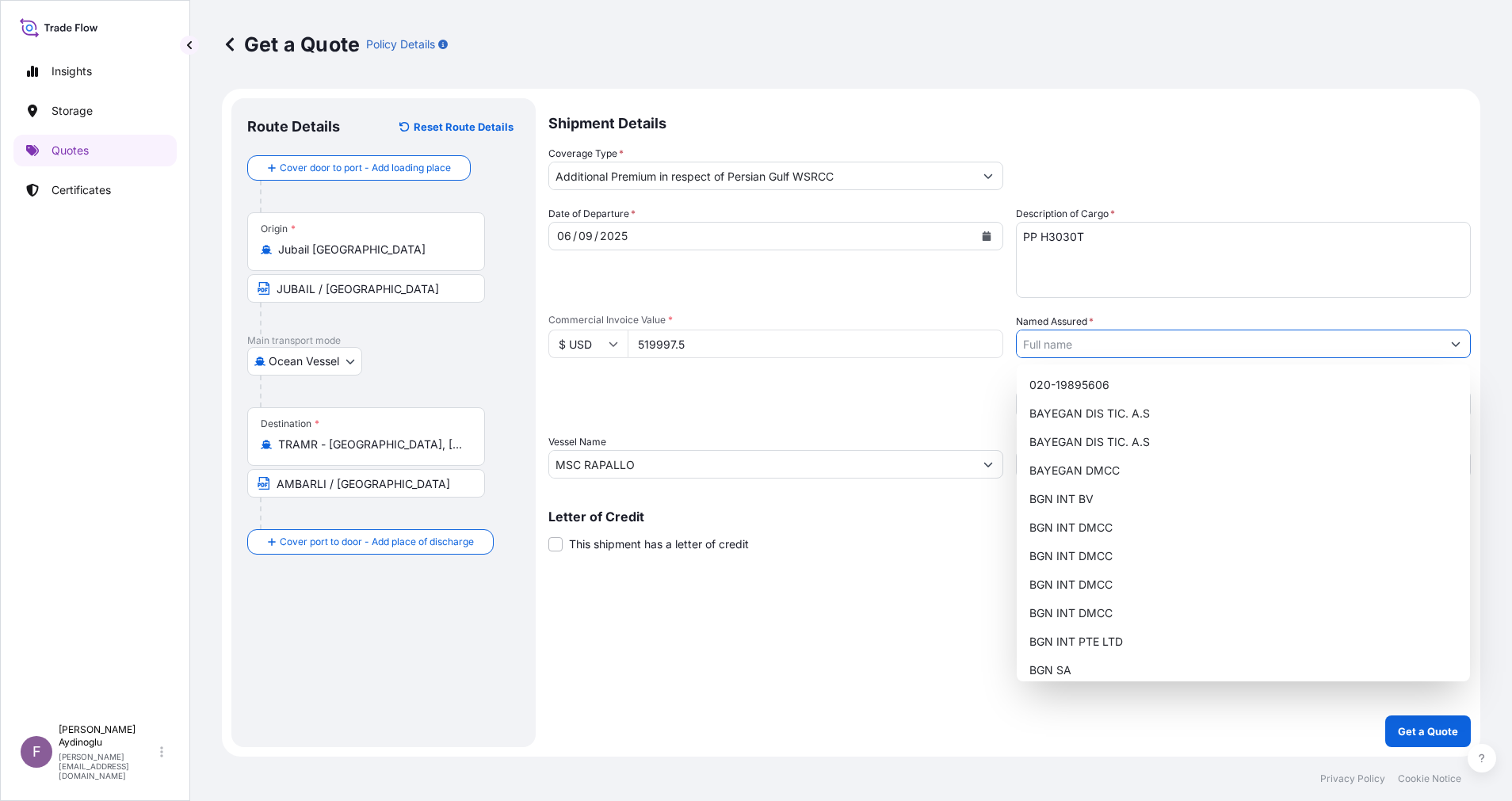
click at [1460, 338] on button "Show suggestions" at bounding box center [1455, 344] width 29 height 29
click at [1173, 478] on div "BAYEGAN DMCC" at bounding box center [1243, 471] width 441 height 29
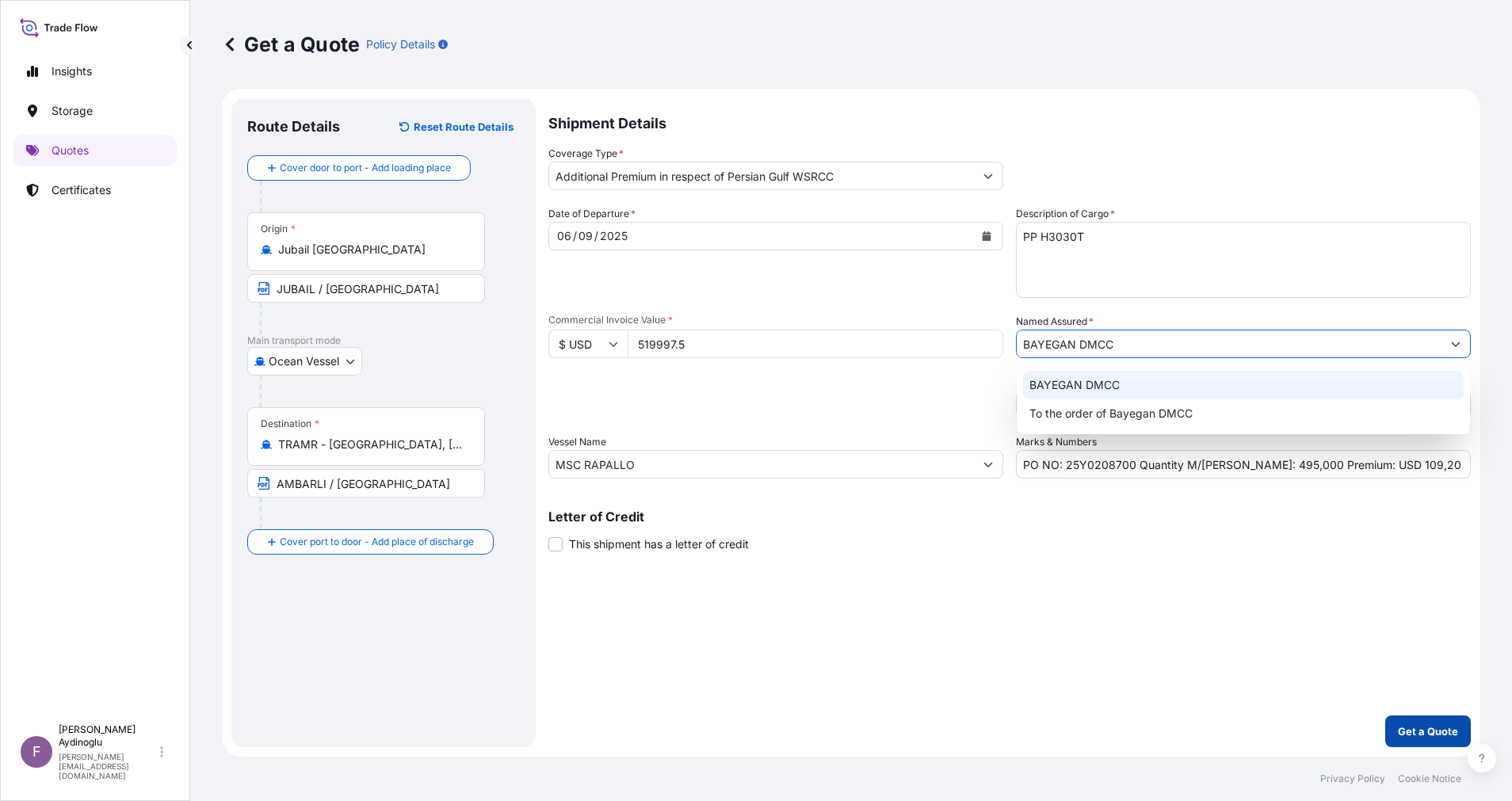
click at [1433, 726] on p "Get a Quote" at bounding box center [1427, 731] width 60 height 16
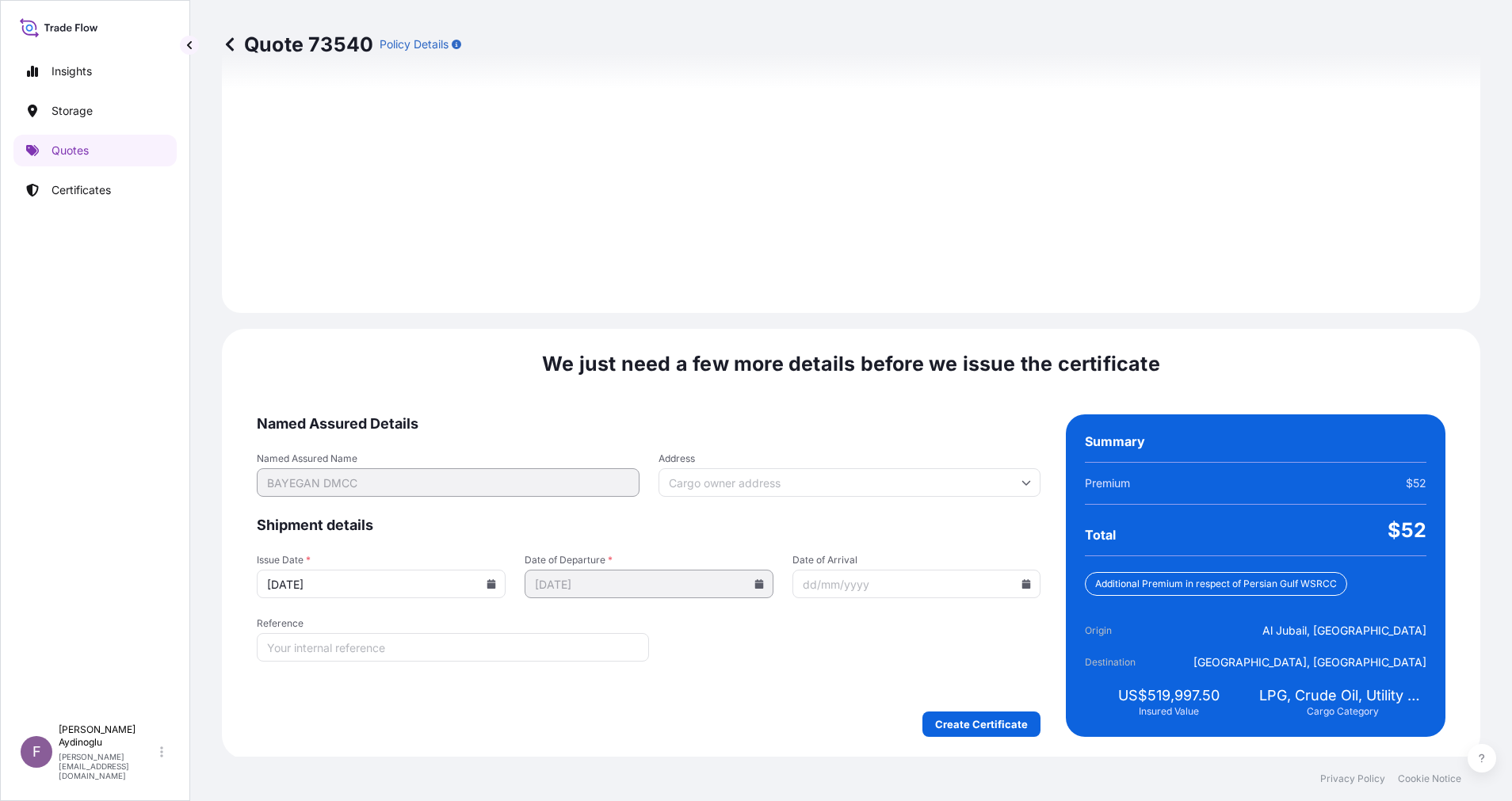
scroll to position [1701, 0]
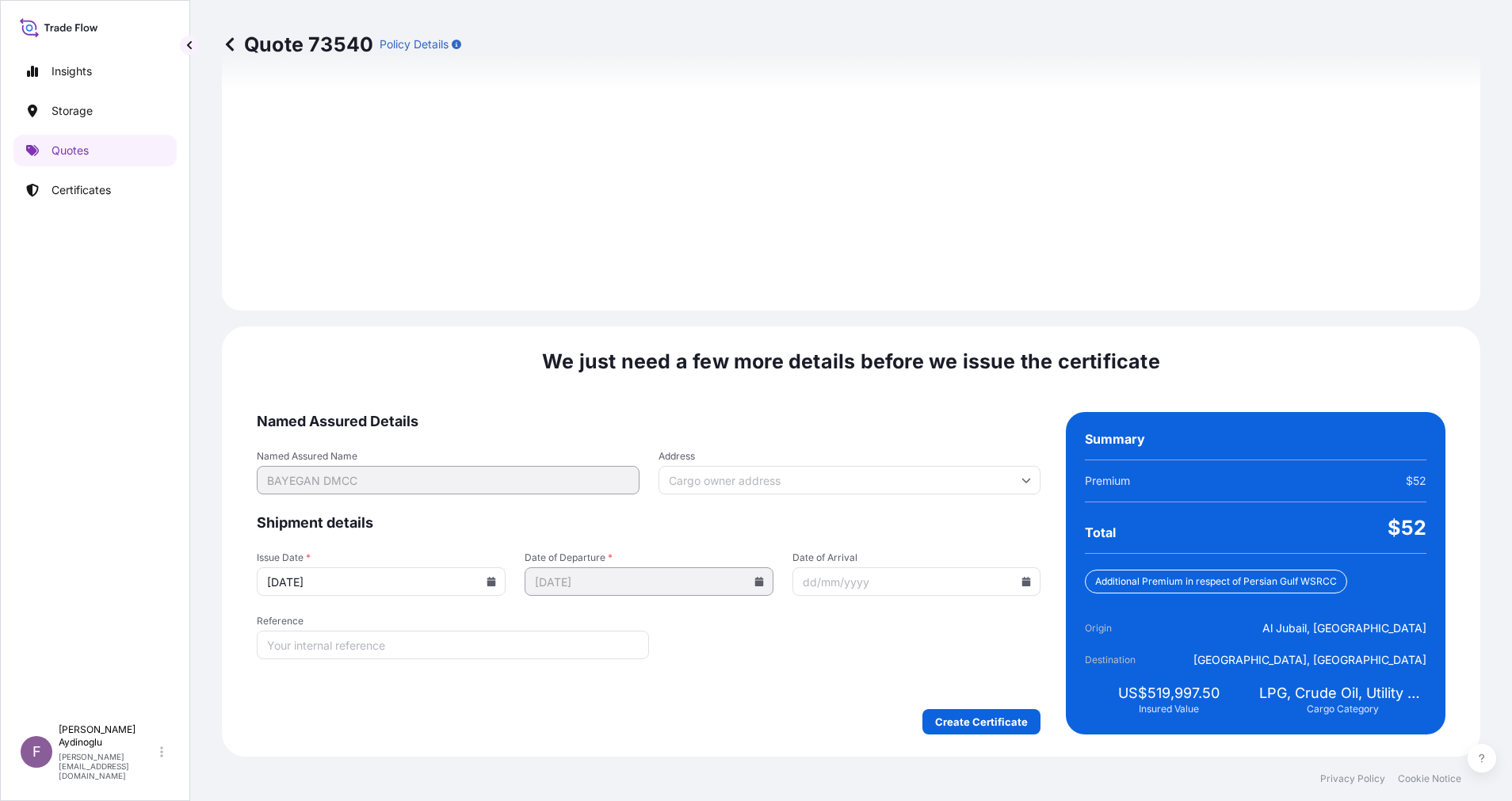
click at [949, 708] on form "Named Assured Details Named Assured Name BAYEGAN DMCC Address Shipment details …" at bounding box center [649, 573] width 784 height 323
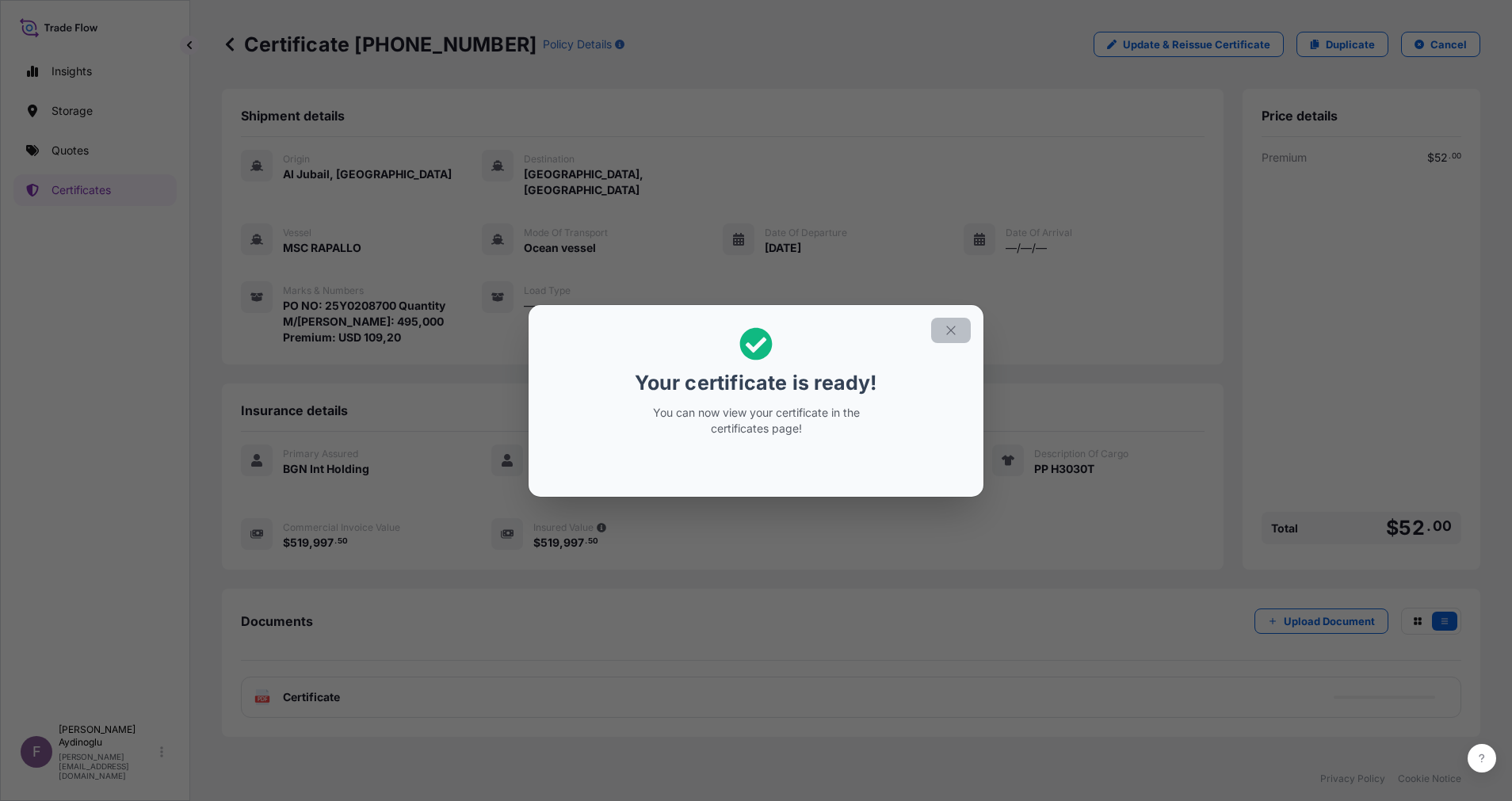
click at [948, 330] on icon "button" at bounding box center [950, 330] width 14 height 14
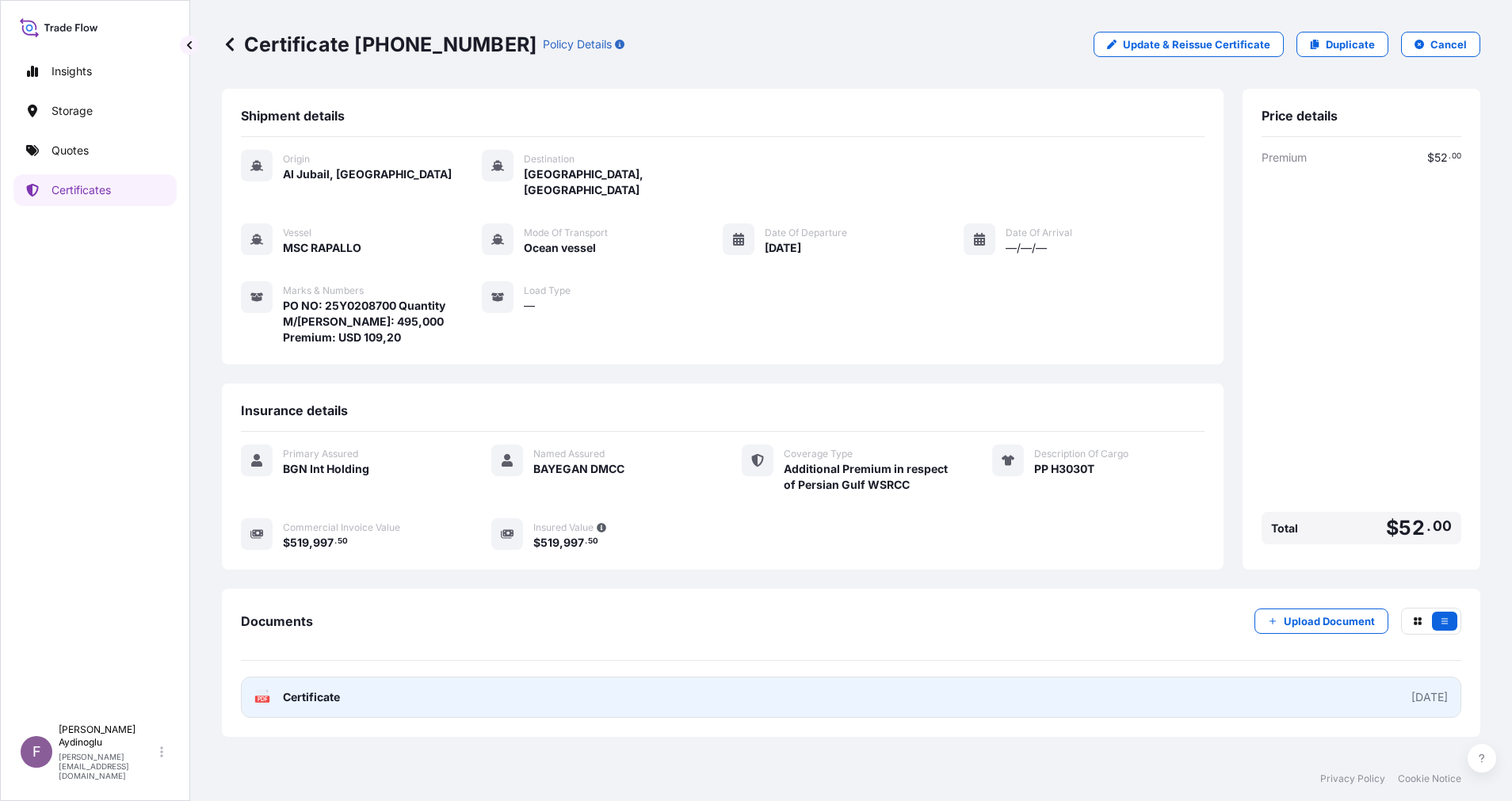
click at [786, 683] on link "PDF Certificate [DATE]" at bounding box center [851, 697] width 1220 height 41
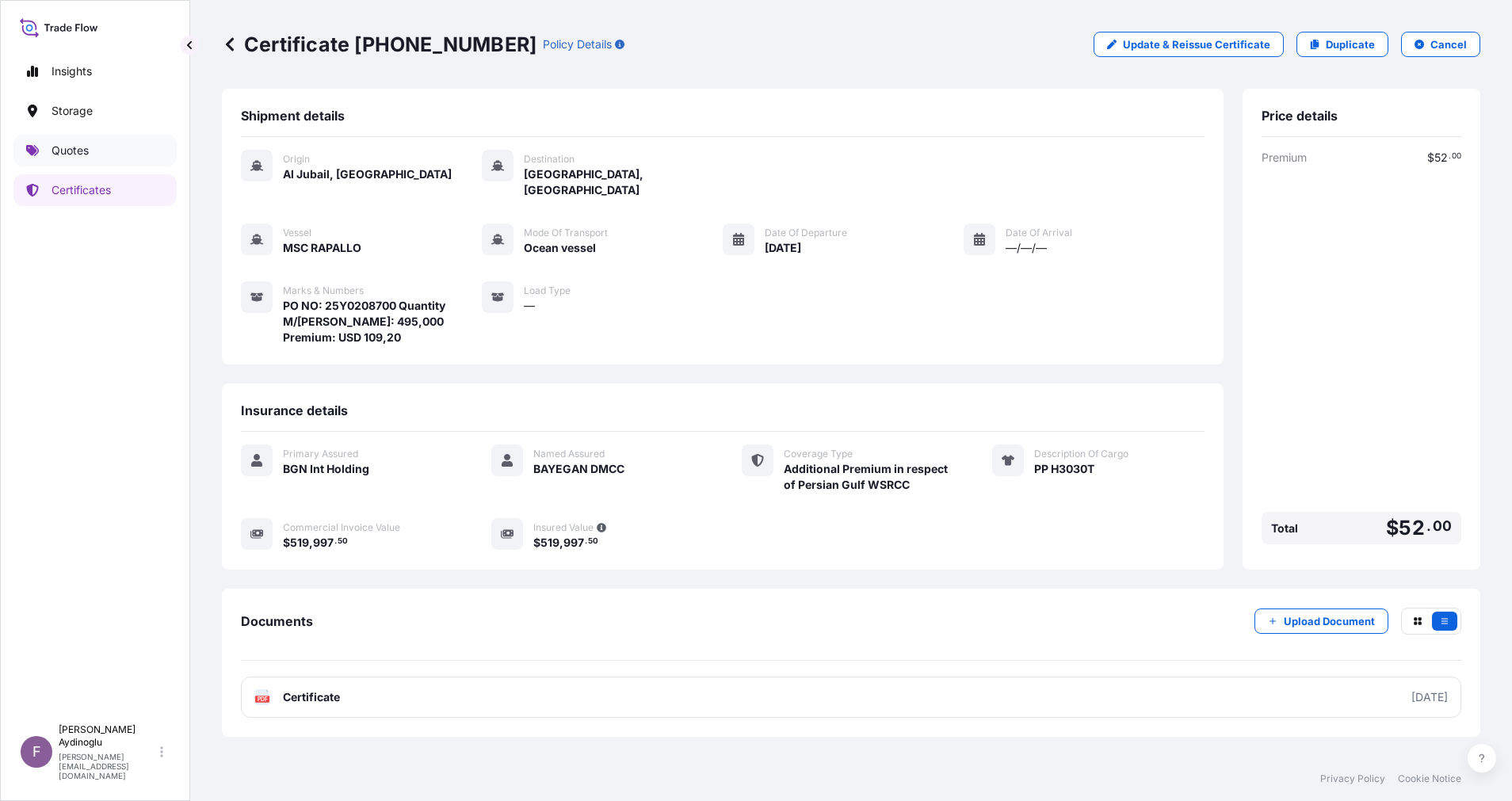
click at [118, 149] on link "Quotes" at bounding box center [95, 151] width 163 height 32
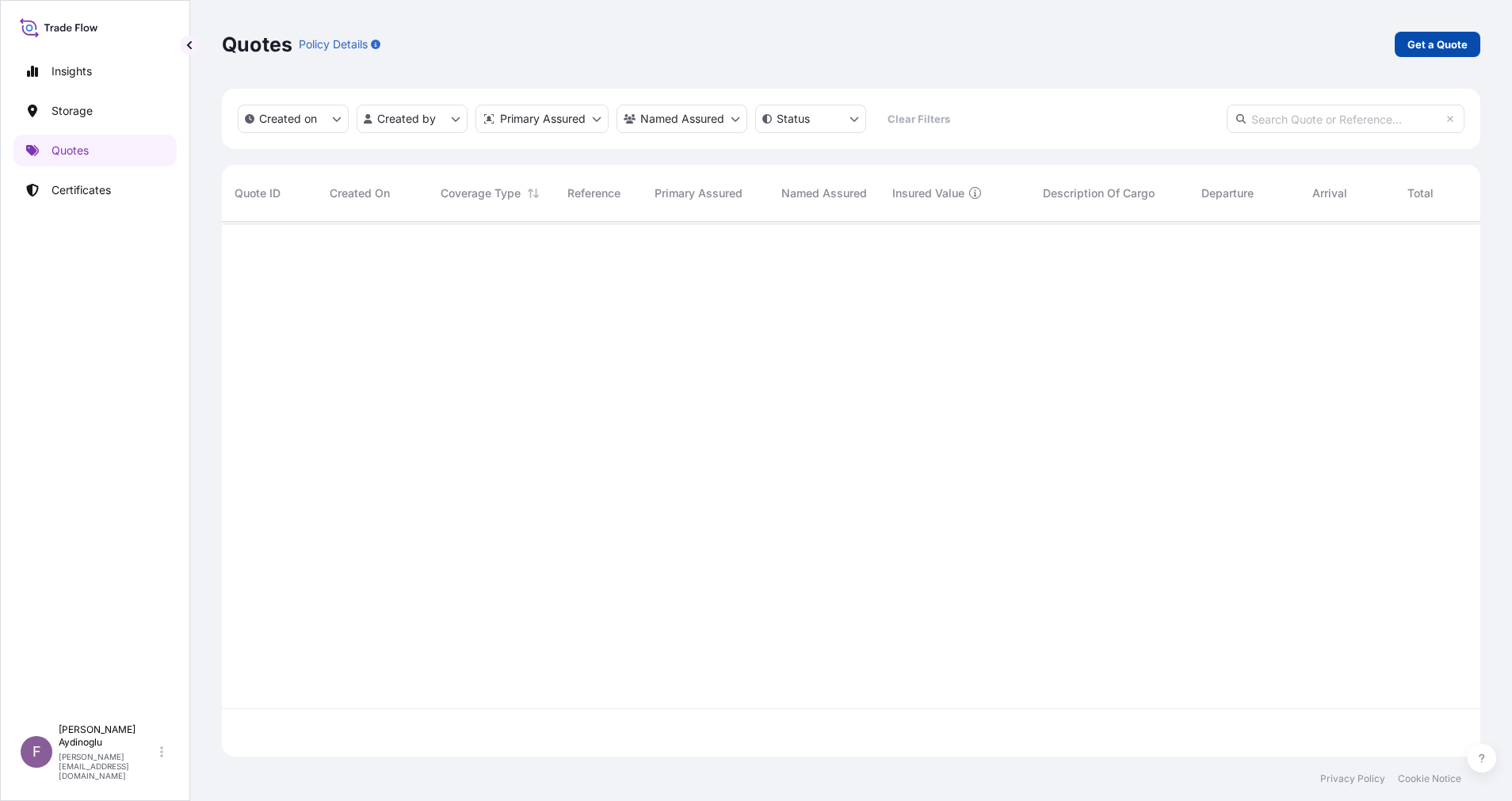
scroll to position [525, 1240]
click at [1446, 44] on p "Get a Quote" at bounding box center [1437, 45] width 60 height 16
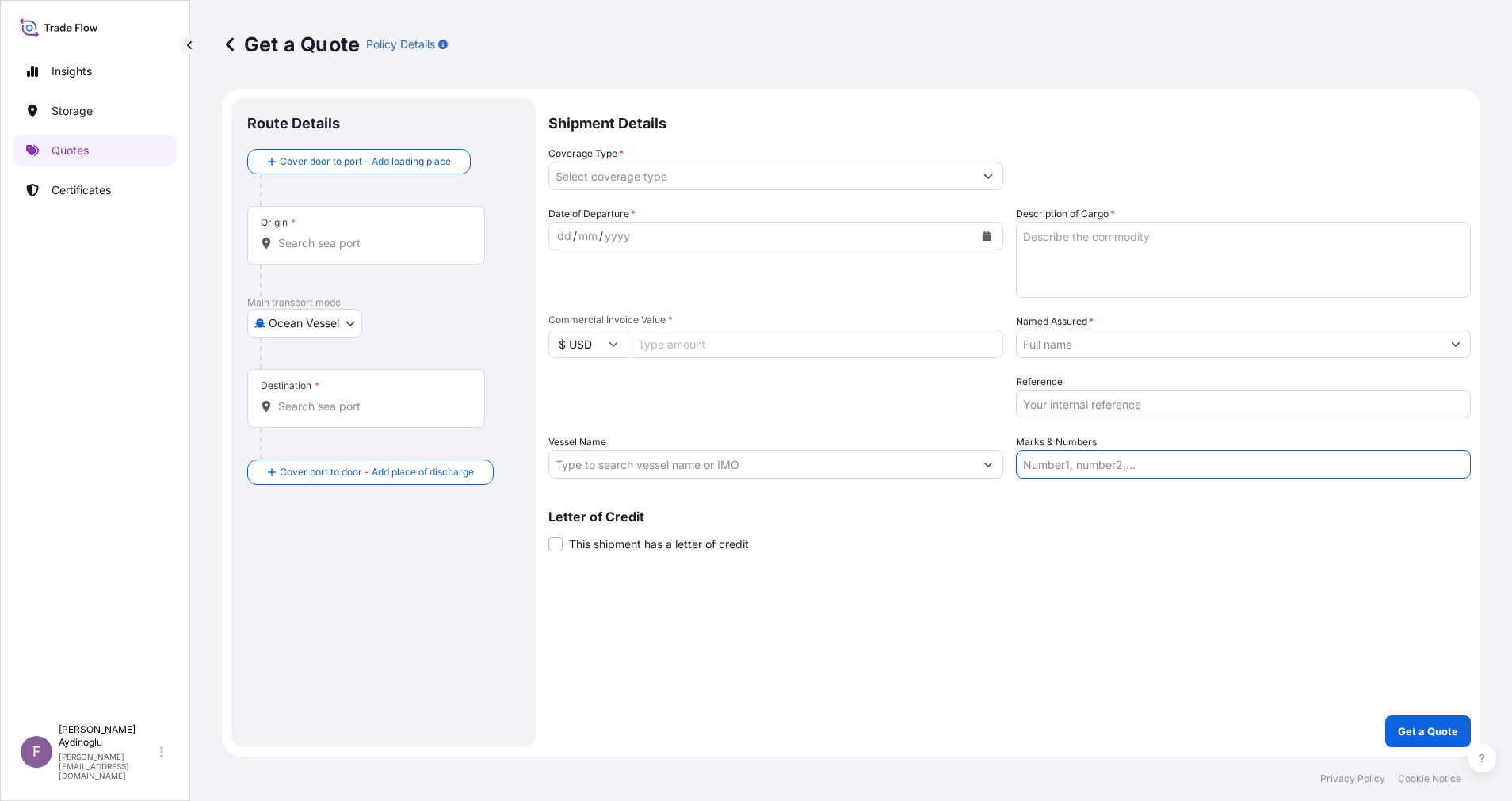
click at [1232, 474] on input "Marks & Numbers" at bounding box center [1243, 464] width 455 height 29
paste input "PO NO: 25Y0168600 Quantity M/[PERSON_NAME]: 247,500 Premium: USD 29,65"
drag, startPoint x: 1067, startPoint y: 467, endPoint x: 1130, endPoint y: 466, distance: 63.0
click at [1130, 466] on input "PO NO: 25Y0168600 Quantity M/[PERSON_NAME]: 247,500 Premium: USD 29,65" at bounding box center [1243, 464] width 455 height 29
paste input "20"
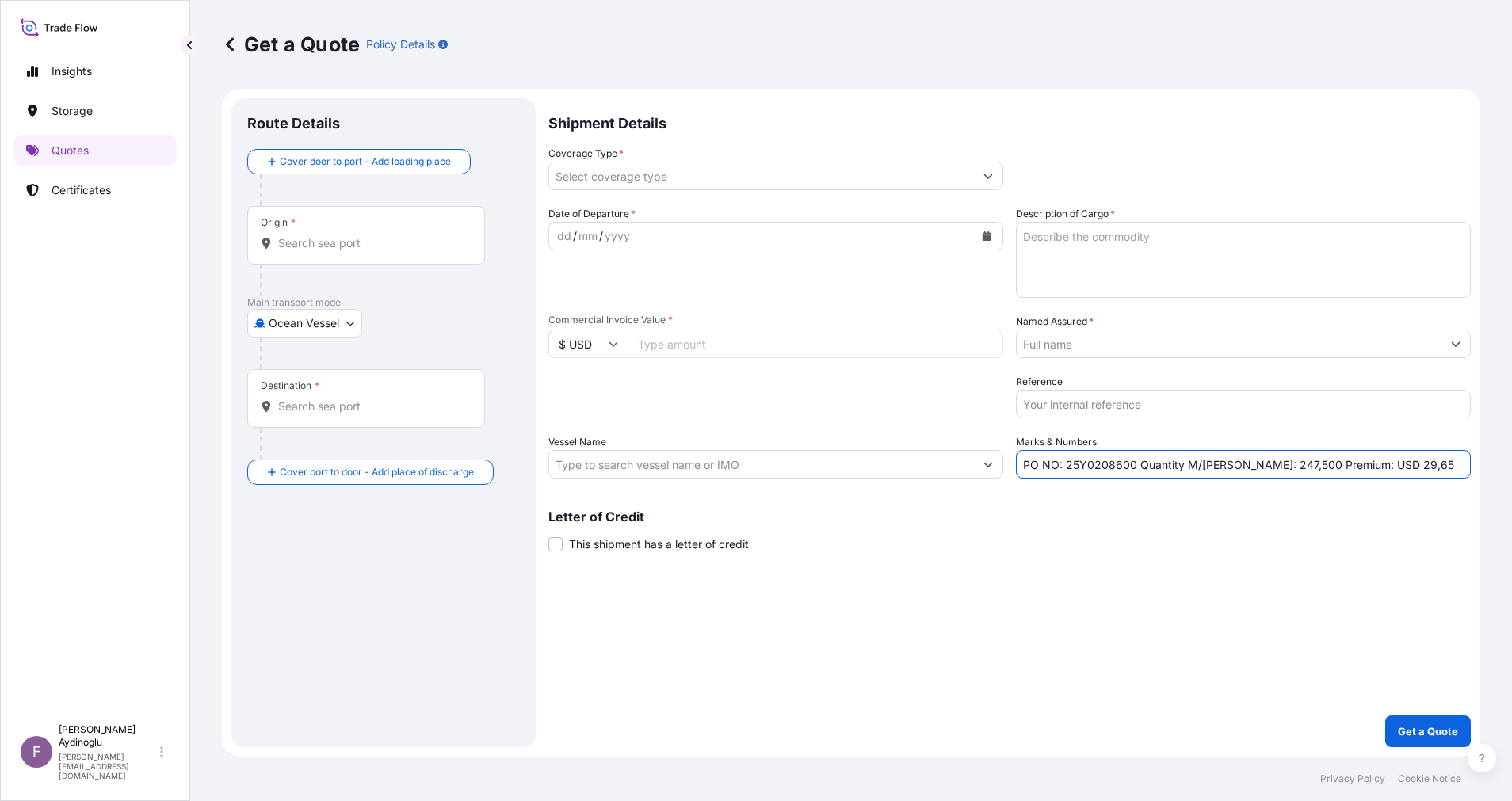
click at [1134, 549] on div "Letter of Credit This shipment has a letter of credit Letter of credit * Letter…" at bounding box center [1009, 531] width 922 height 42
click at [737, 342] on input "Commercial Invoice Value *" at bounding box center [815, 344] width 375 height 29
paste input "583976.25"
click at [1044, 614] on div "Shipment Details Coverage Type * Date of Departure * dd / mm / yyyy Cargo Categ…" at bounding box center [1009, 422] width 922 height 649
click at [1130, 262] on textarea "Description of Cargo *" at bounding box center [1243, 259] width 455 height 76
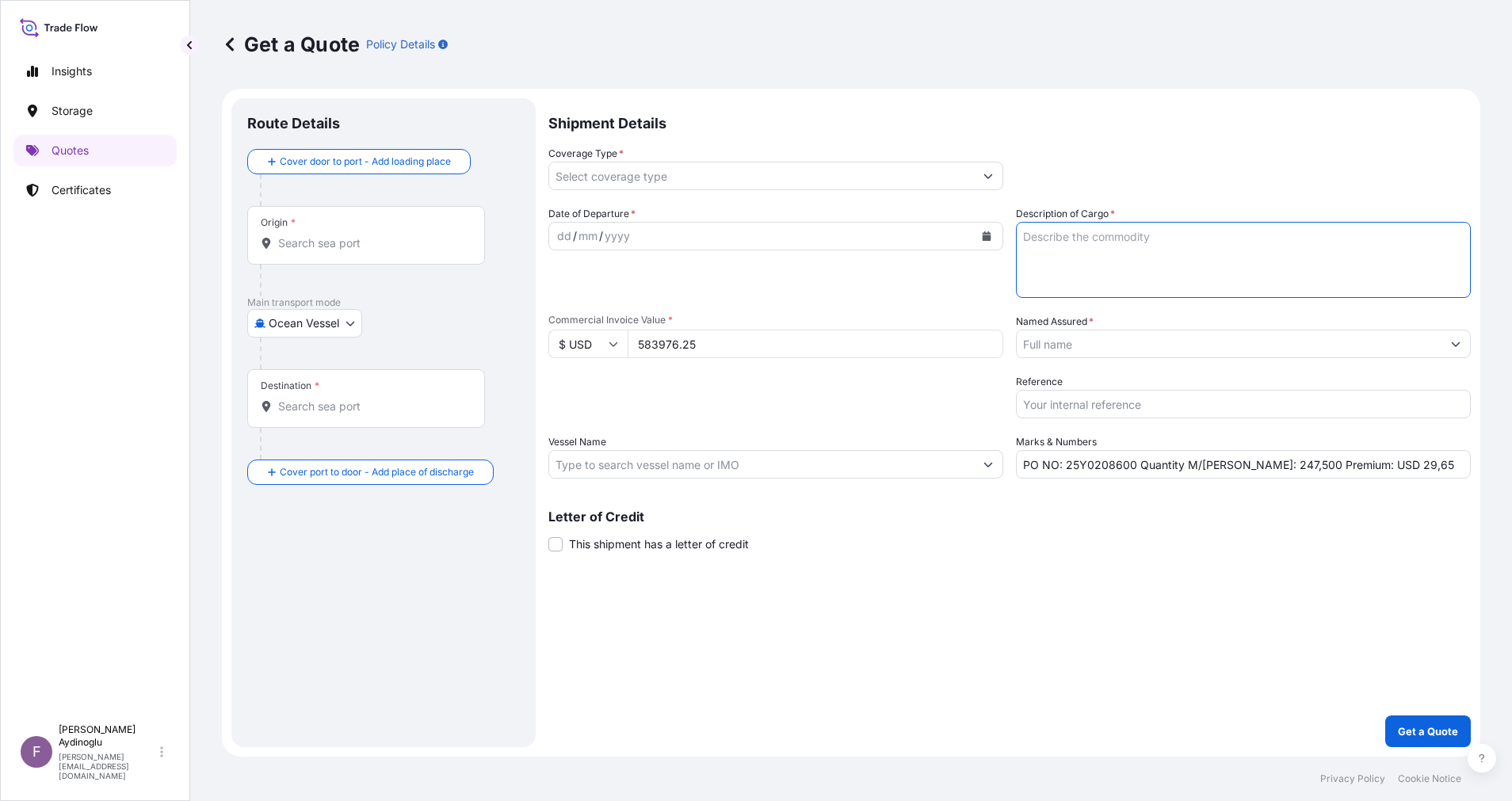
paste textarea "PPH2350"
click at [1159, 546] on div "Letter of Credit This shipment has a letter of credit Letter of credit * Letter…" at bounding box center [1009, 531] width 922 height 42
drag, startPoint x: 1234, startPoint y: 465, endPoint x: 1260, endPoint y: 466, distance: 26.0
click at [1260, 466] on input "PO NO: 25Y0208600 Quantity M/[PERSON_NAME]: 247,500 Premium: USD 29,65" at bounding box center [1243, 464] width 455 height 29
paste input "544"
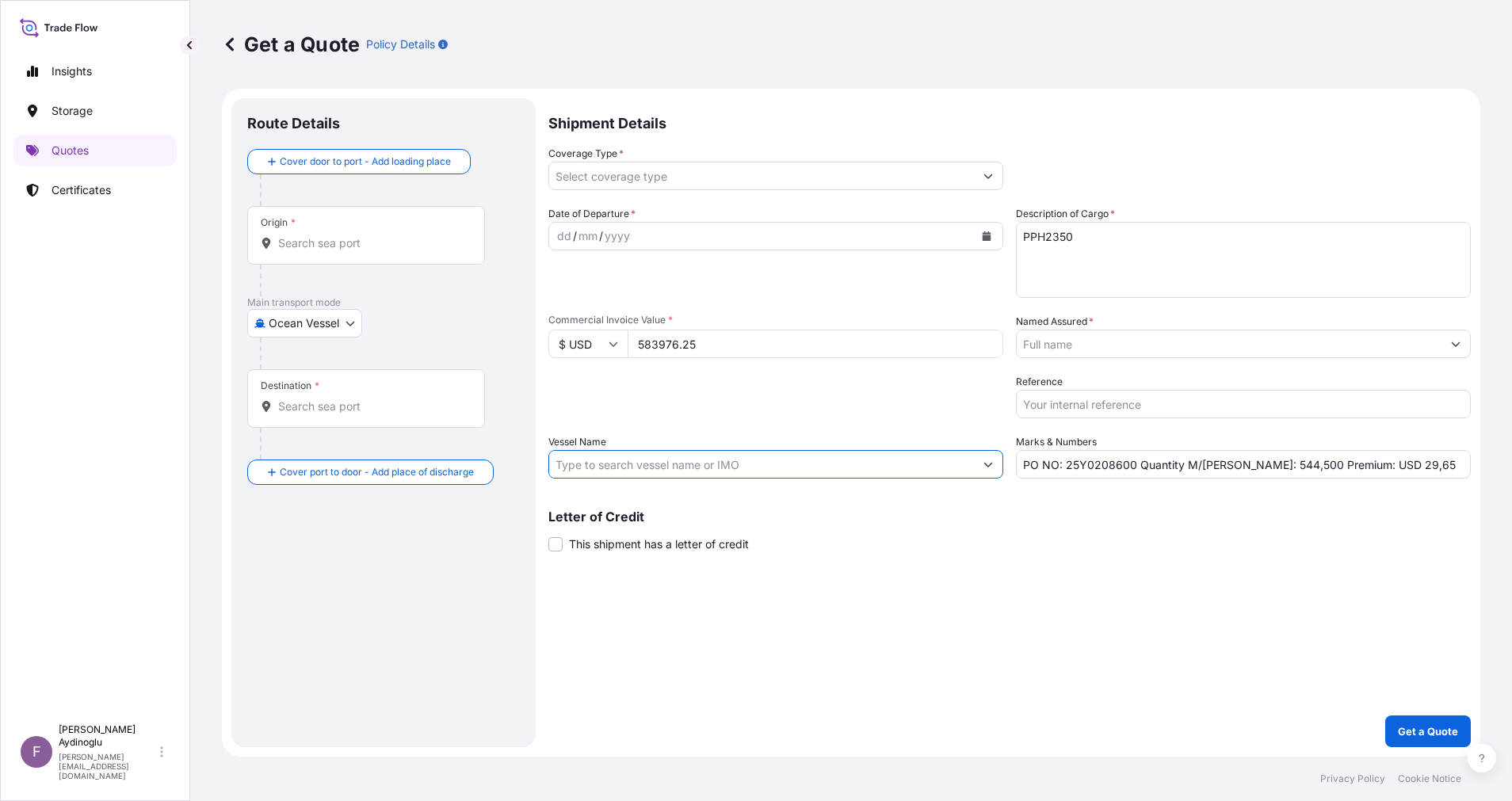
click at [660, 462] on input "Vessel Name" at bounding box center [761, 464] width 424 height 29
paste input "SPIL CITRA"
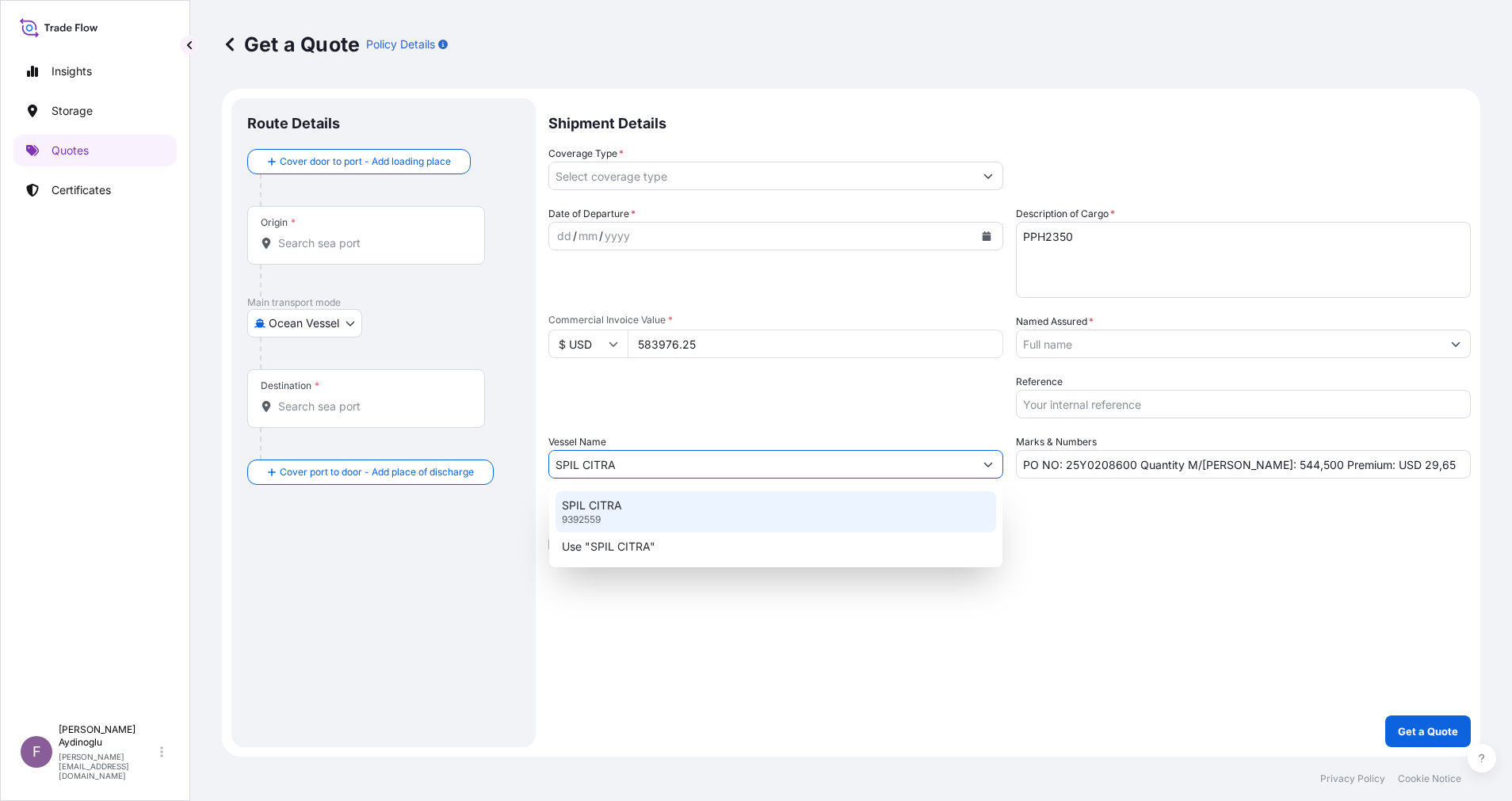
click at [812, 507] on div "SPIL CITRA 9392559" at bounding box center [776, 511] width 441 height 41
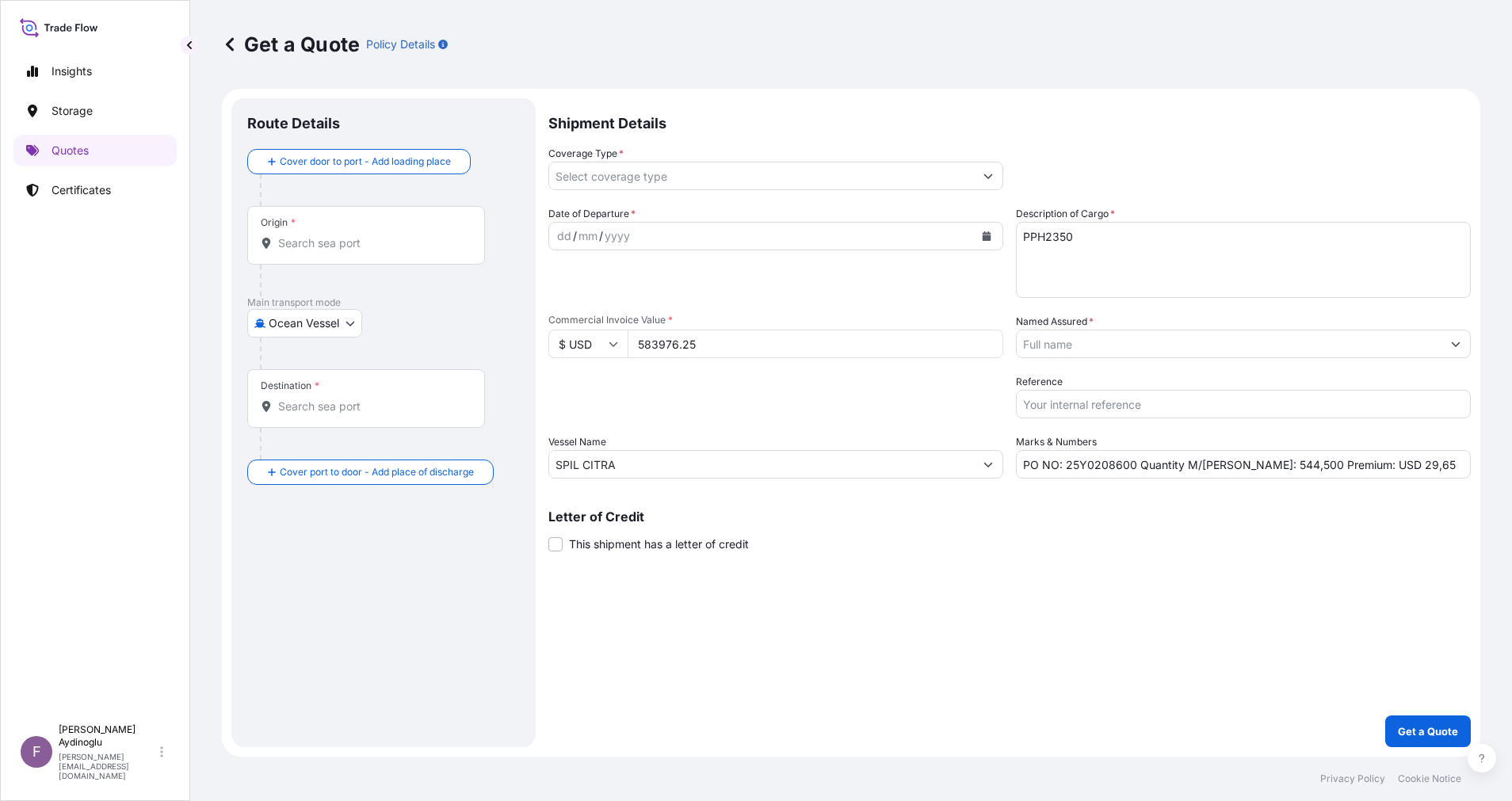
click at [841, 583] on div "Shipment Details Coverage Type * Date of Departure * dd / mm / yyyy Cargo Categ…" at bounding box center [1009, 422] width 922 height 649
drag, startPoint x: 388, startPoint y: 239, endPoint x: 399, endPoint y: 247, distance: 13.6
click at [384, 237] on input "Origin *" at bounding box center [371, 243] width 187 height 16
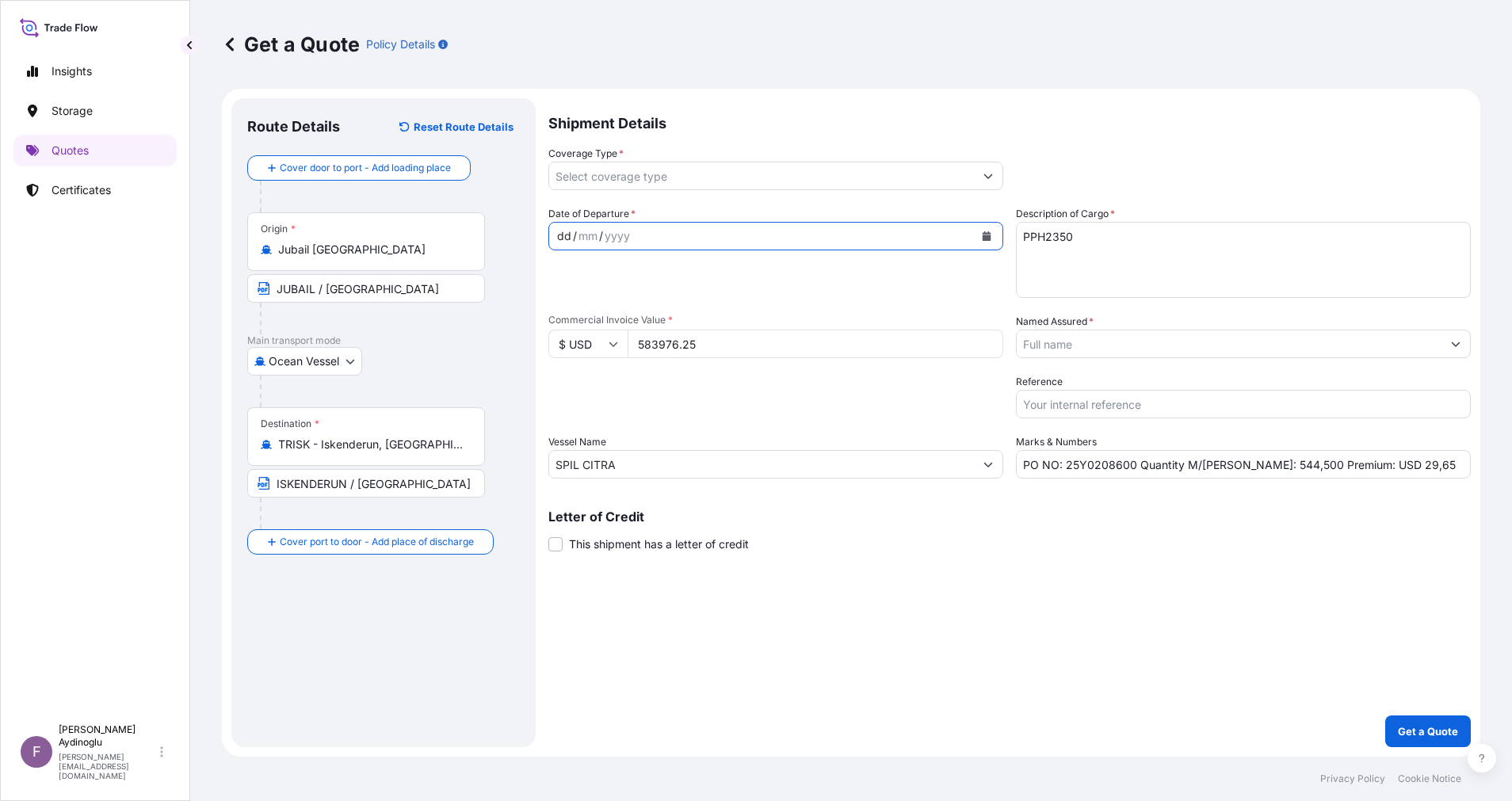
click at [556, 235] on div "dd" at bounding box center [564, 237] width 18 height 19
drag, startPoint x: 1416, startPoint y: 470, endPoint x: 1359, endPoint y: 471, distance: 57.0
click at [1359, 471] on input "PO NO: 25Y0208600 Quantity M/[PERSON_NAME]: 544,500 Premium: USD 29,65" at bounding box center [1243, 464] width 455 height 29
click at [981, 175] on button "Show suggestions" at bounding box center [988, 175] width 29 height 29
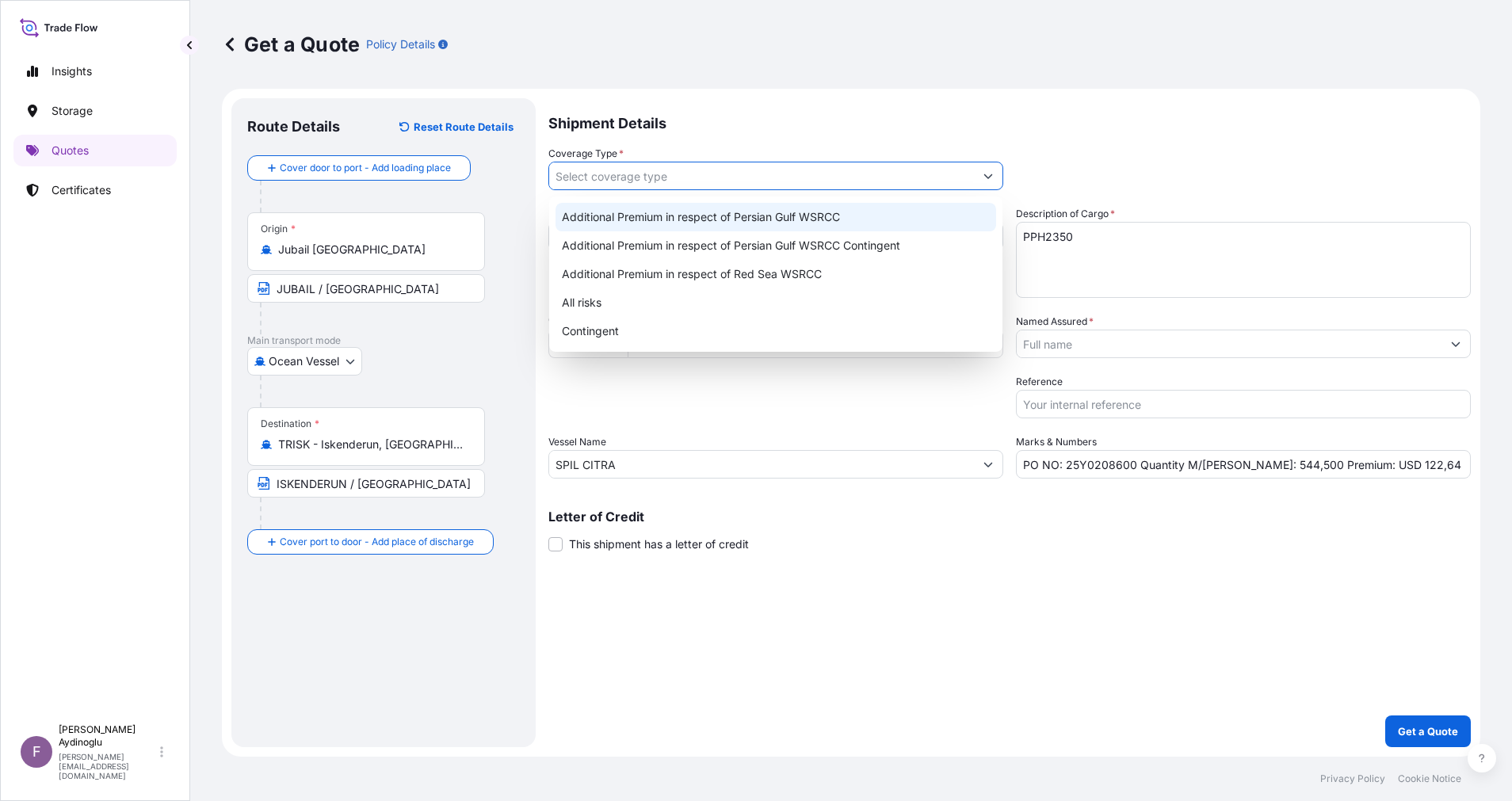
click at [795, 222] on div "Additional Premium in respect of Persian Gulf WSRCC" at bounding box center [776, 216] width 441 height 29
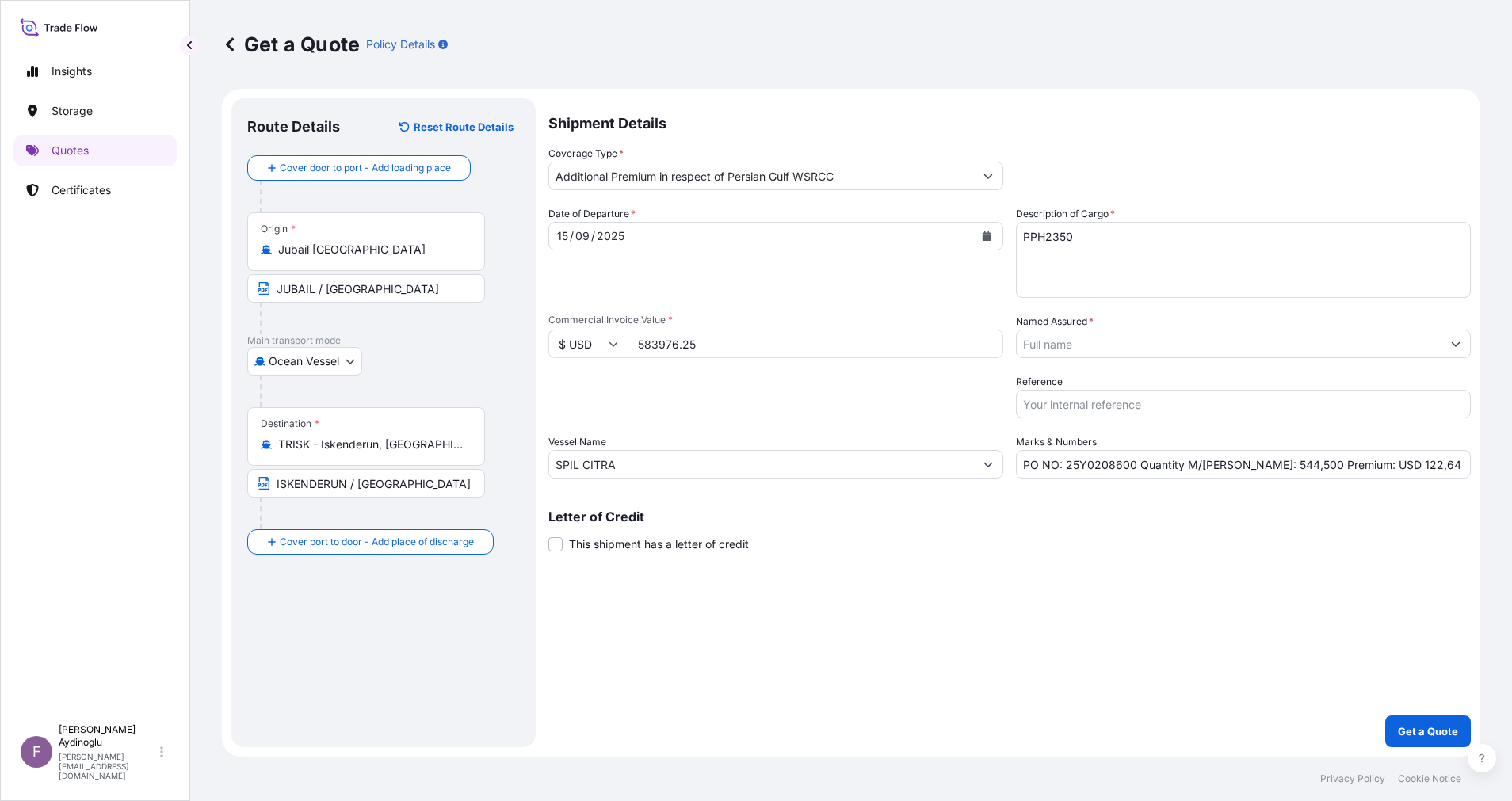
click at [946, 518] on p "Letter of Credit" at bounding box center [1009, 516] width 922 height 12
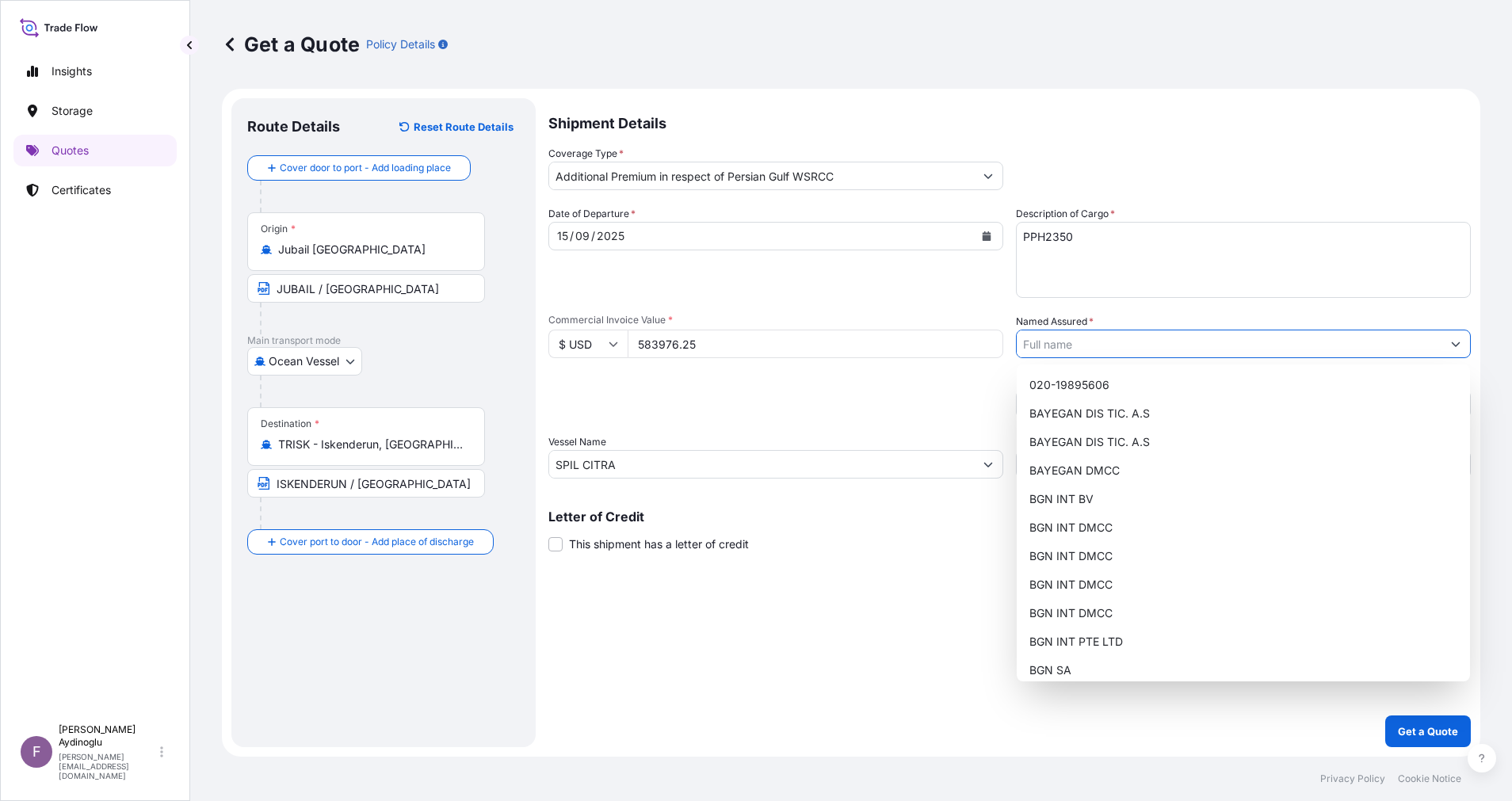
click at [1455, 347] on icon "Show suggestions" at bounding box center [1455, 344] width 10 height 10
click at [1142, 478] on div "BAYEGAN DMCC" at bounding box center [1243, 471] width 441 height 29
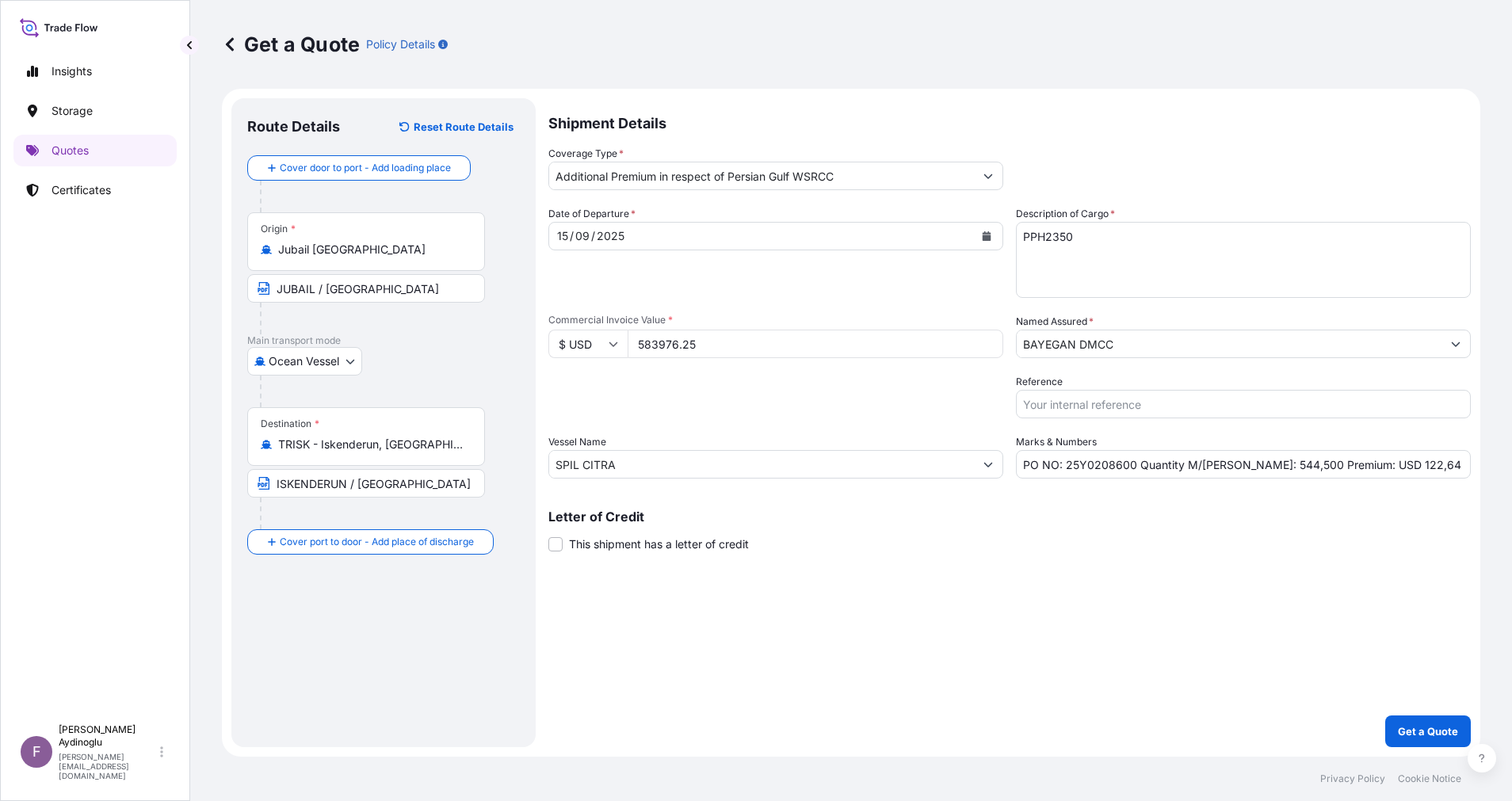
click at [1018, 599] on div "Shipment Details Coverage Type * Additional Premium in respect of Persian Gulf …" at bounding box center [1009, 422] width 922 height 649
click at [879, 575] on div "Shipment Details Coverage Type * Additional Premium in respect of Persian Gulf …" at bounding box center [1009, 422] width 922 height 649
click at [1437, 724] on p "Get a Quote" at bounding box center [1427, 731] width 60 height 16
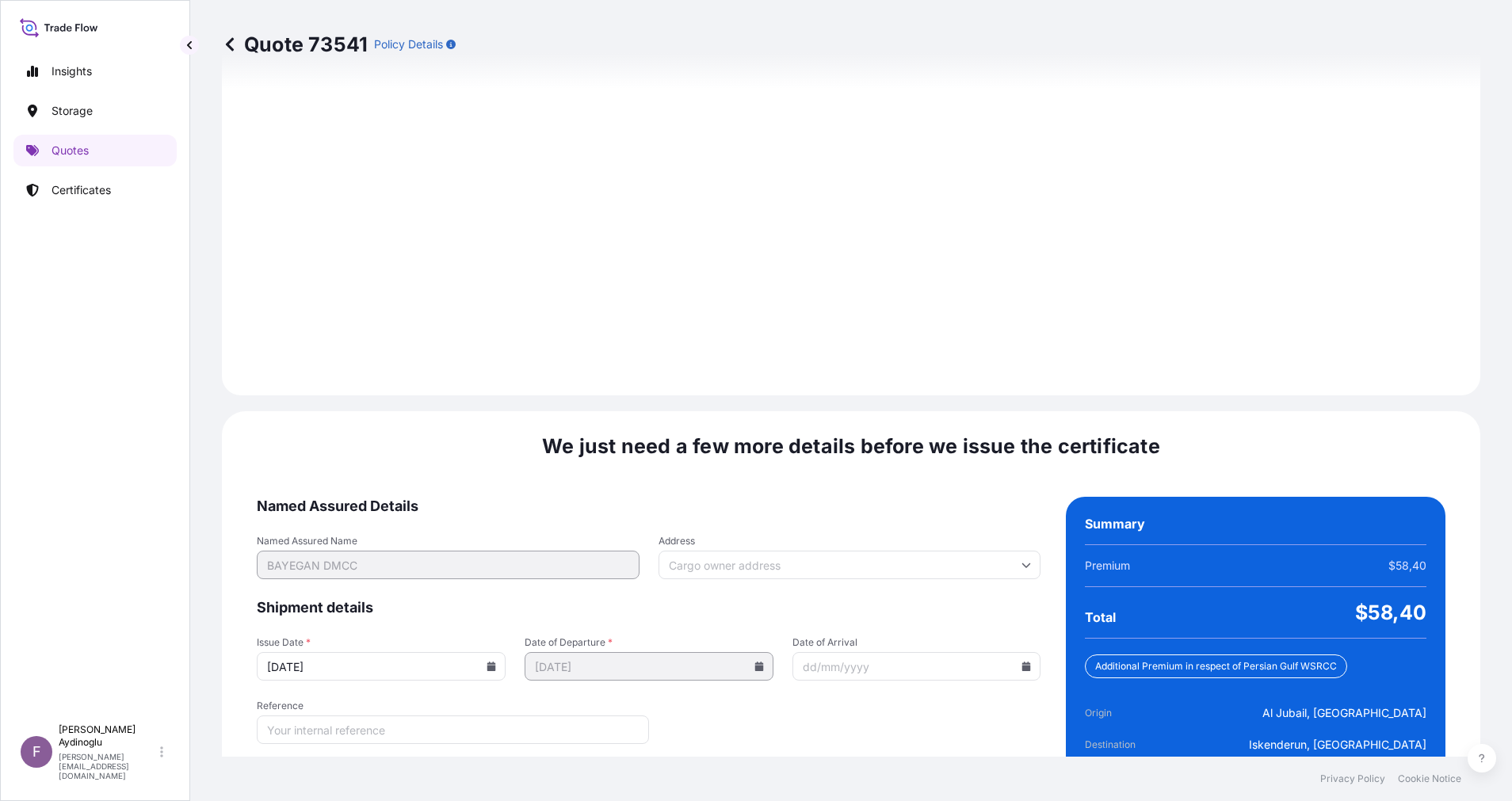
scroll to position [1701, 0]
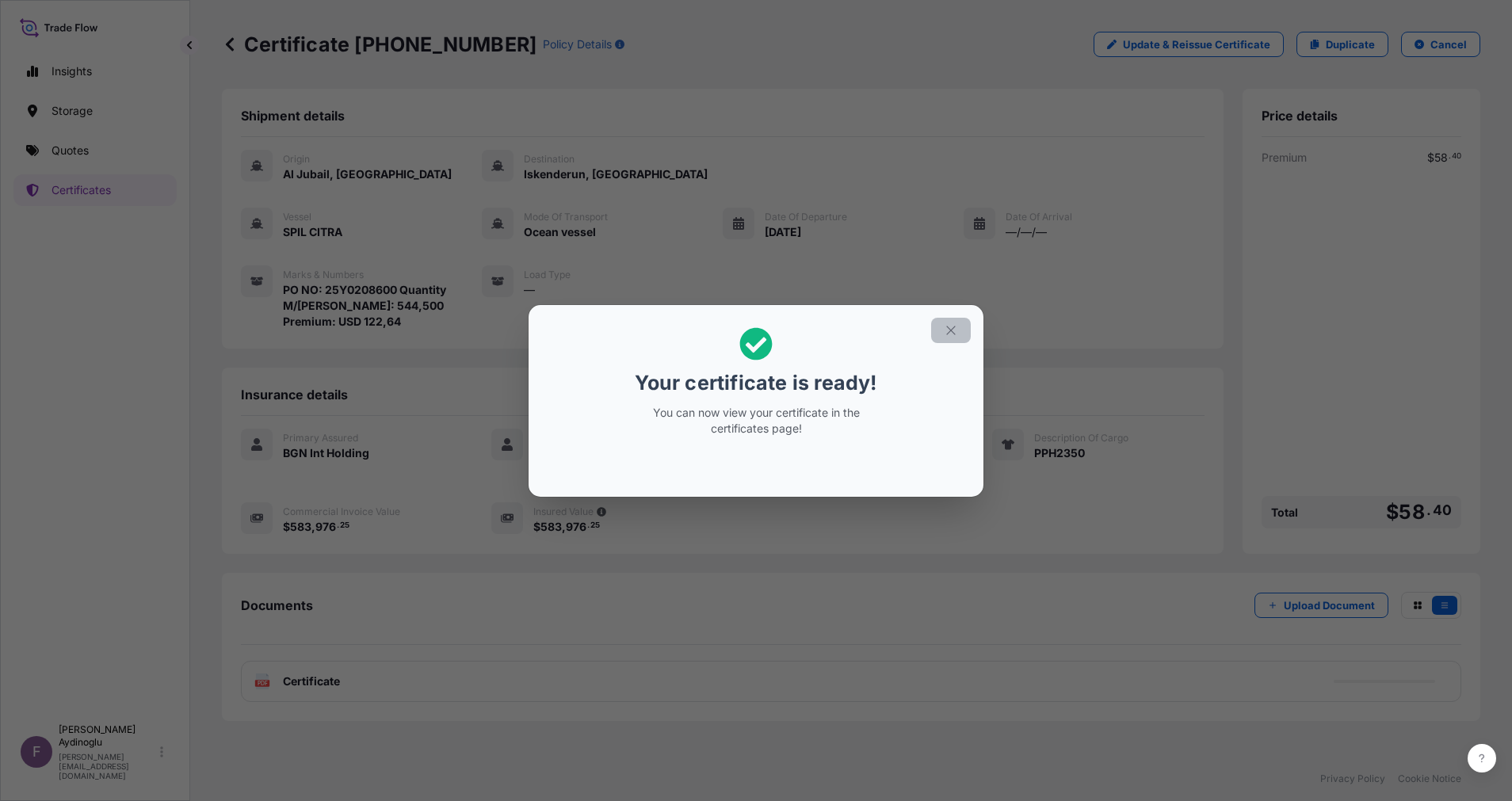
click at [943, 334] on button "button" at bounding box center [950, 330] width 39 height 25
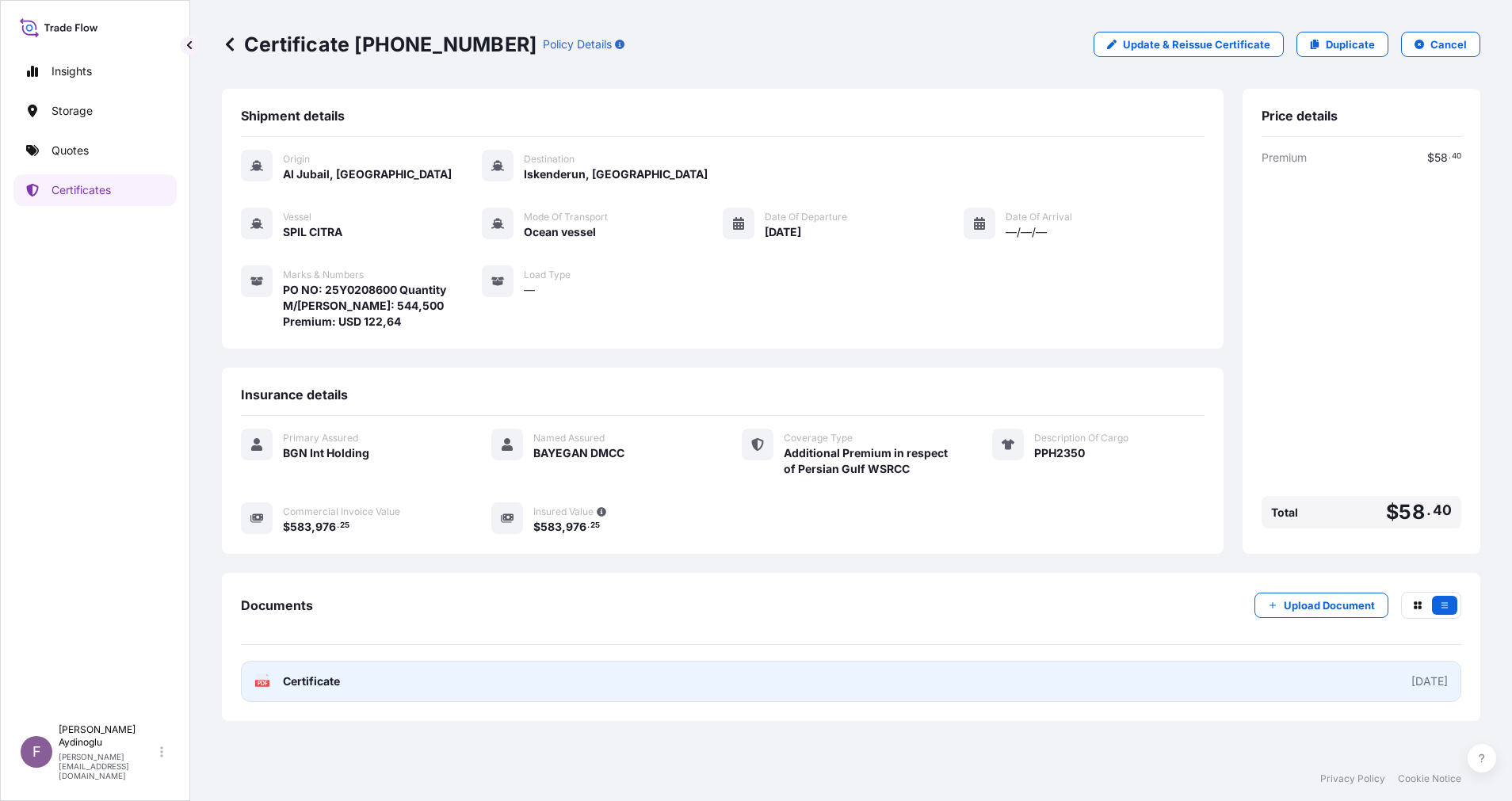
click at [820, 682] on link "PDF Certificate [DATE]" at bounding box center [851, 681] width 1220 height 41
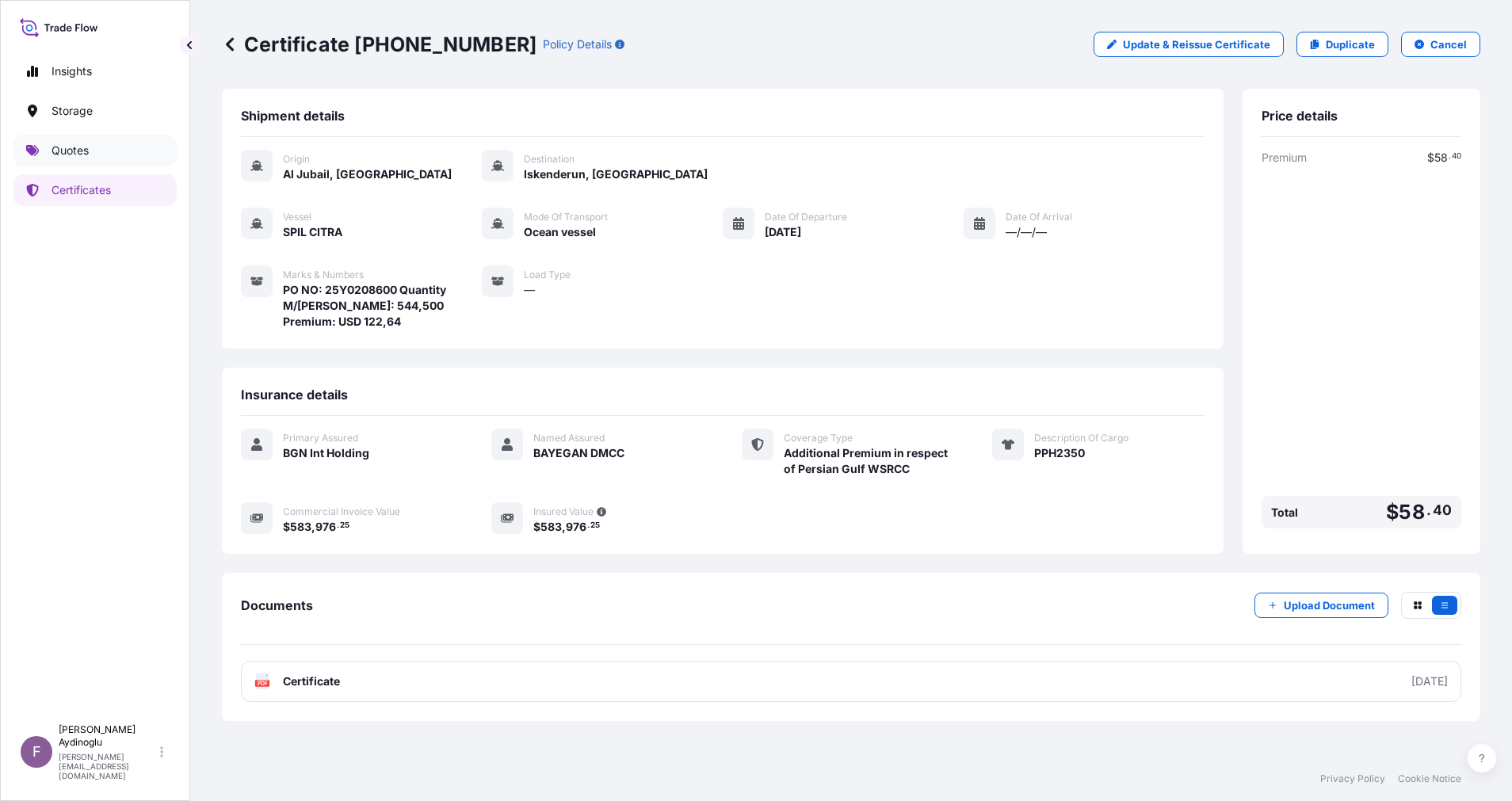
click at [70, 166] on link "Quotes" at bounding box center [95, 151] width 163 height 32
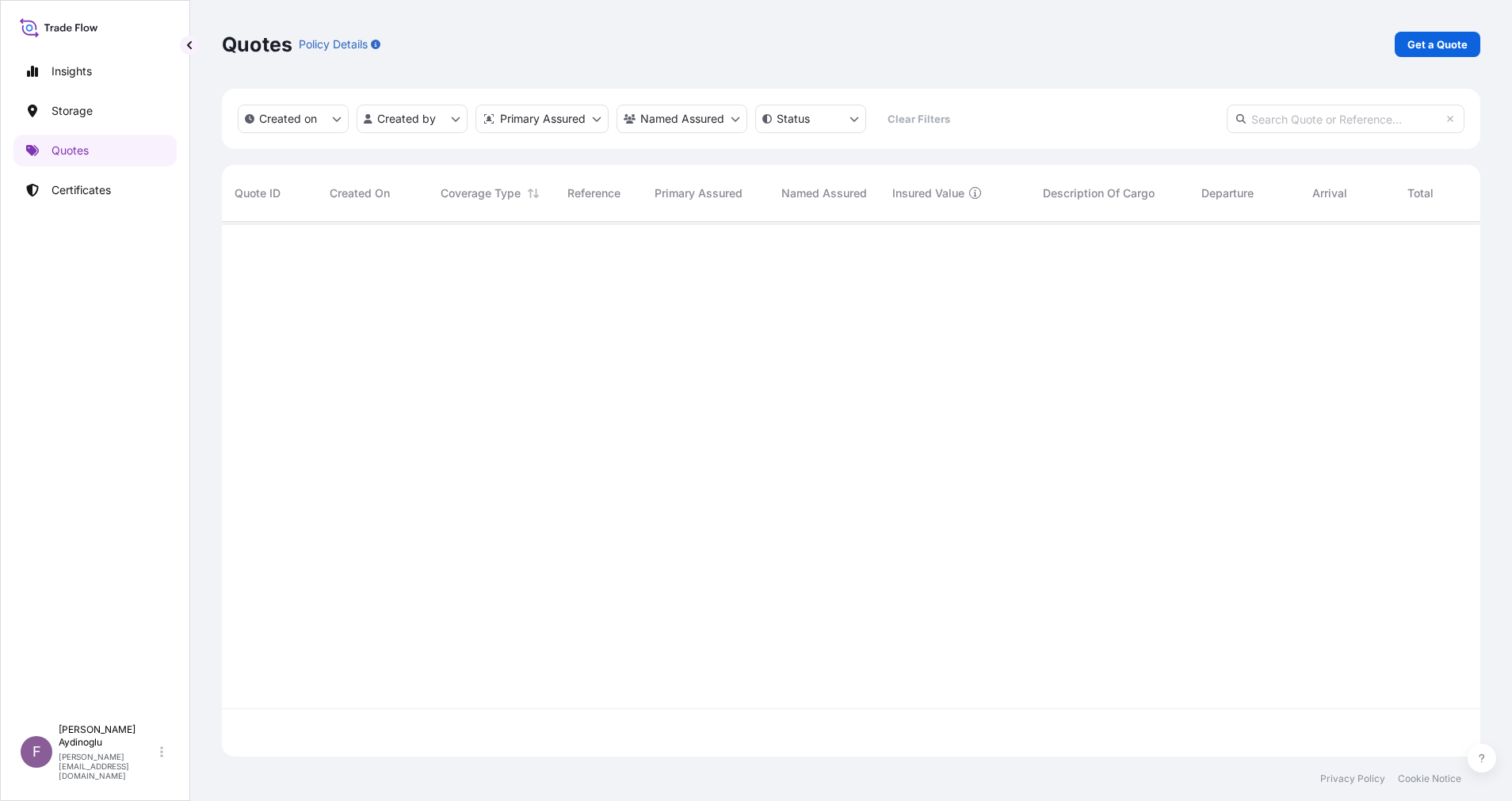
scroll to position [525, 1240]
click at [1449, 38] on p "Get a Quote" at bounding box center [1437, 45] width 60 height 16
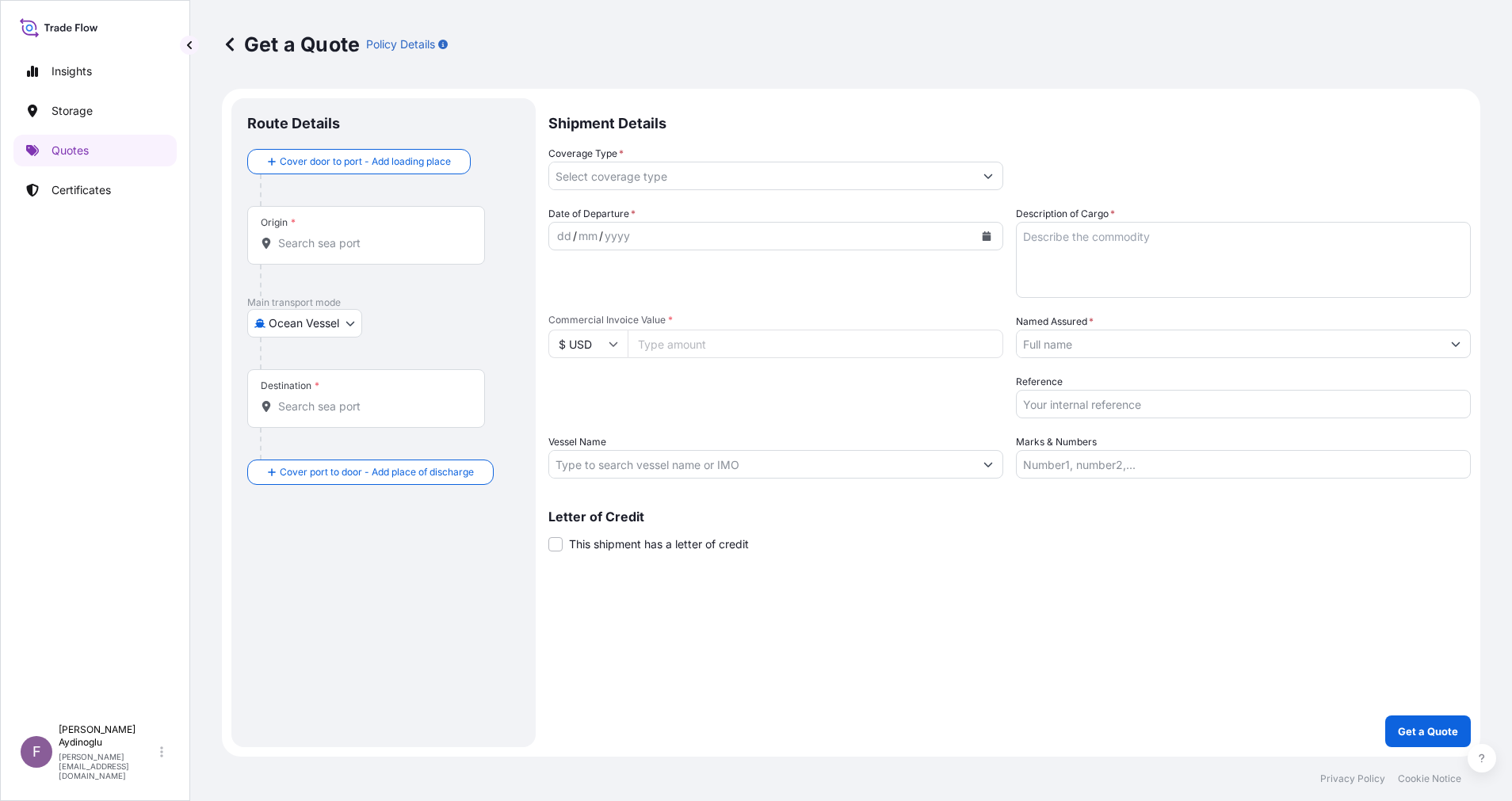
click at [1243, 457] on input "Marks & Numbers" at bounding box center [1243, 464] width 455 height 29
paste input "PO NO: 25Y0168600 Quantity M/[PERSON_NAME]: 247,500 Premium: USD 29,65"
click at [712, 473] on input "Vessel Name" at bounding box center [761, 464] width 424 height 29
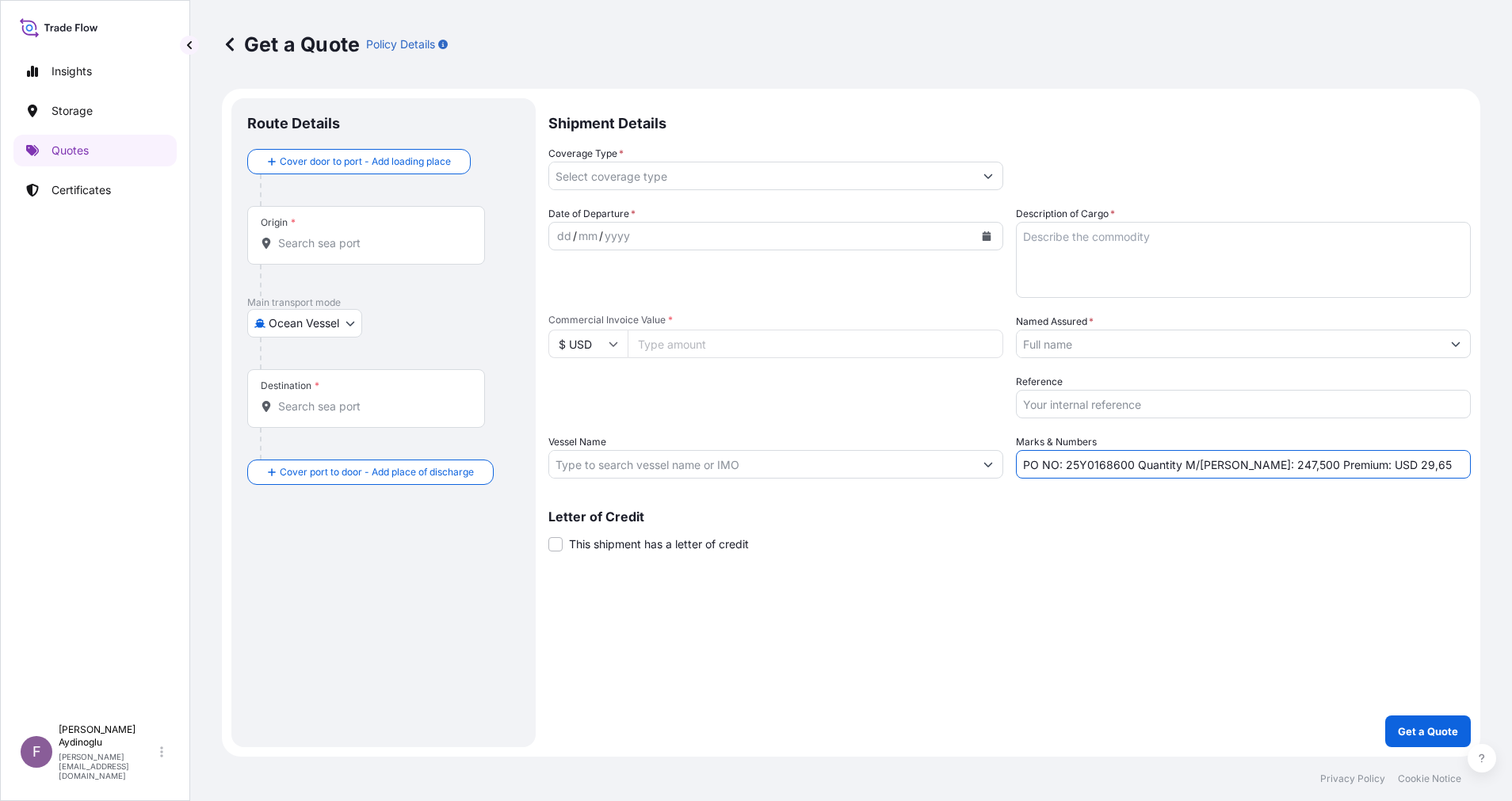
drag, startPoint x: 1067, startPoint y: 465, endPoint x: 1128, endPoint y: 465, distance: 61.0
click at [1128, 465] on input "PO NO: 25Y0168600 Quantity M/[PERSON_NAME]: 247,500 Premium: USD 29,65" at bounding box center [1243, 464] width 455 height 29
paste input "2085"
click at [802, 337] on input "Commercial Invoice Value *" at bounding box center [815, 344] width 375 height 29
paste input "212355"
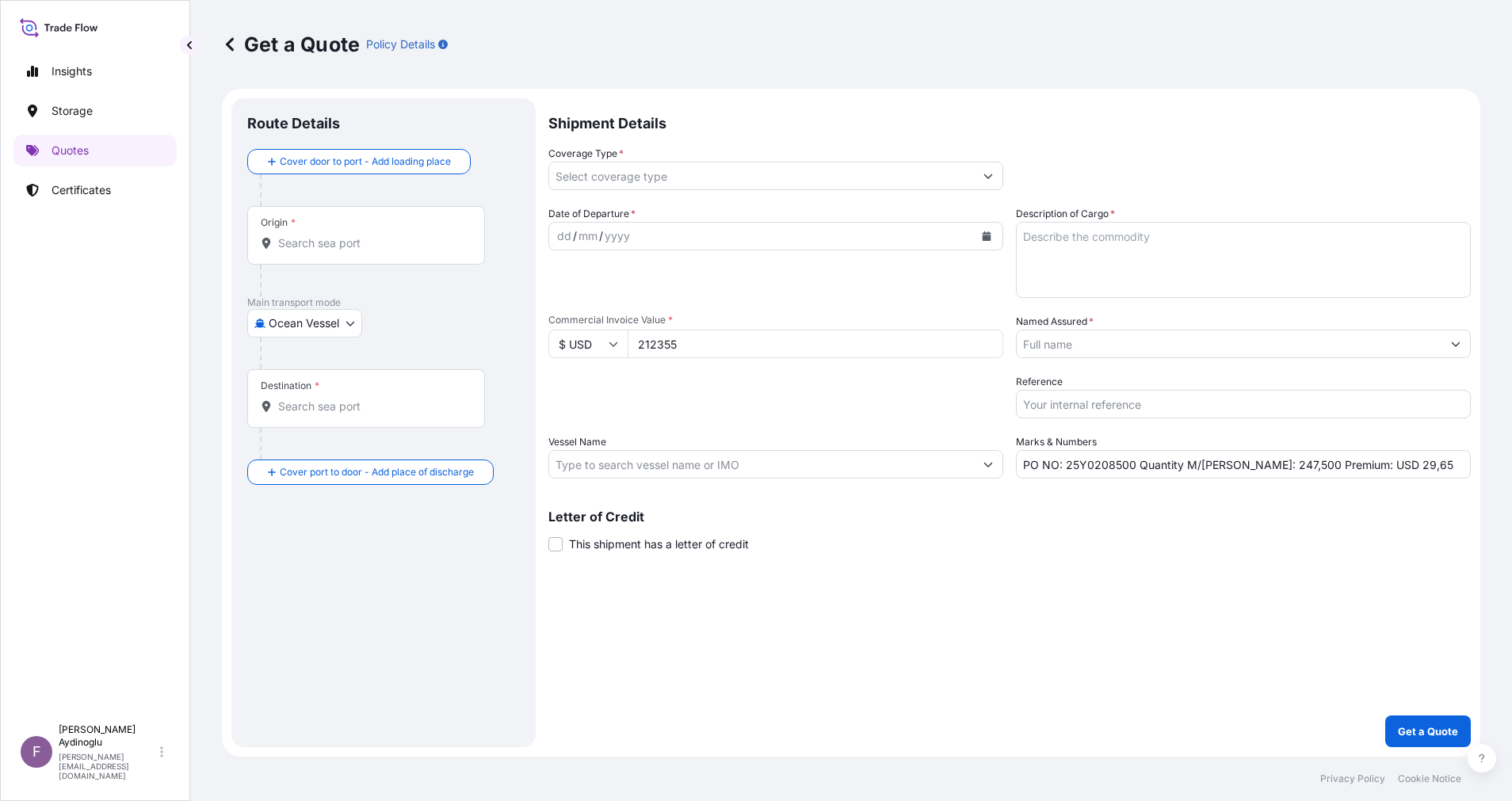
click at [1154, 710] on div "Shipment Details Coverage Type * Date of Departure * dd / mm / yyyy Cargo Categ…" at bounding box center [1009, 422] width 922 height 649
click at [1130, 246] on textarea "Description of Cargo *" at bounding box center [1243, 259] width 455 height 76
paste textarea "PPH2350"
click at [1127, 584] on div "Shipment Details Coverage Type * Date of Departure * dd / mm / yyyy Cargo Categ…" at bounding box center [1009, 422] width 922 height 649
drag, startPoint x: 1232, startPoint y: 466, endPoint x: 1249, endPoint y: 467, distance: 17.0
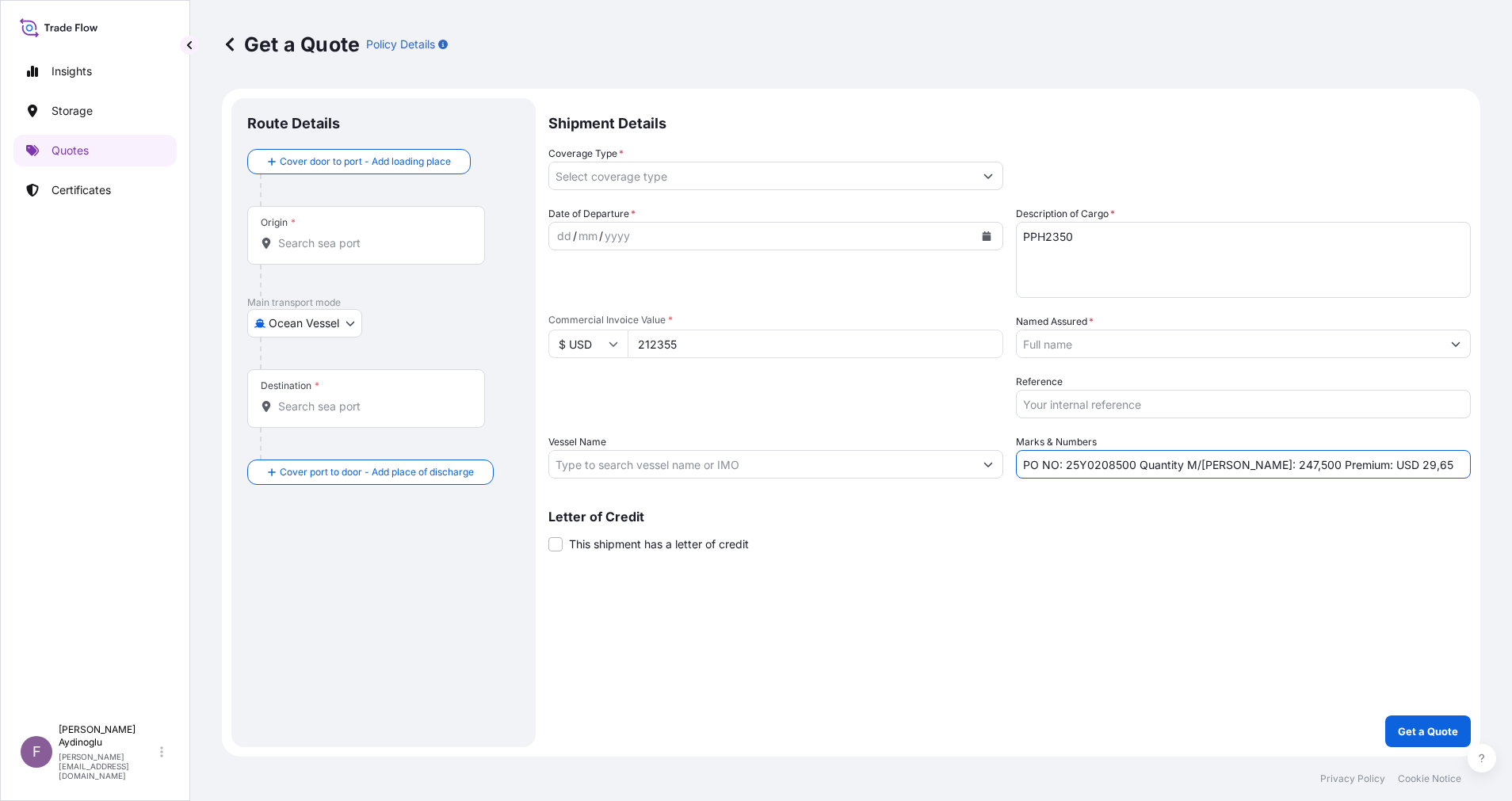
click at [1249, 467] on input "PO NO: 25Y0208500 Quantity M/[PERSON_NAME]: 247,500 Premium: USD 29,65" at bounding box center [1243, 464] width 455 height 29
click at [751, 462] on input "Vessel Name" at bounding box center [761, 464] width 424 height 29
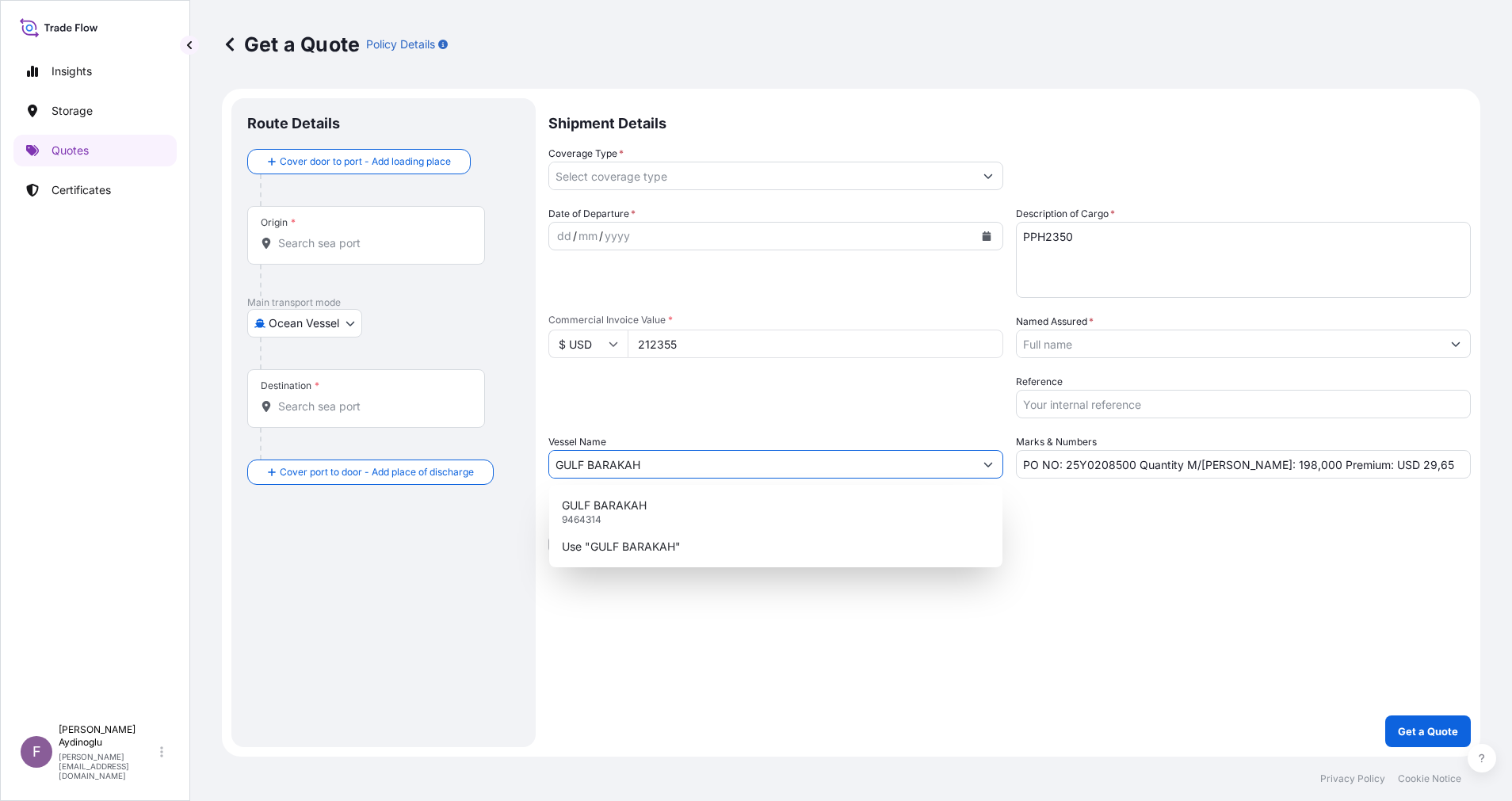
click at [815, 500] on div "[GEOGRAPHIC_DATA]" at bounding box center [776, 511] width 441 height 41
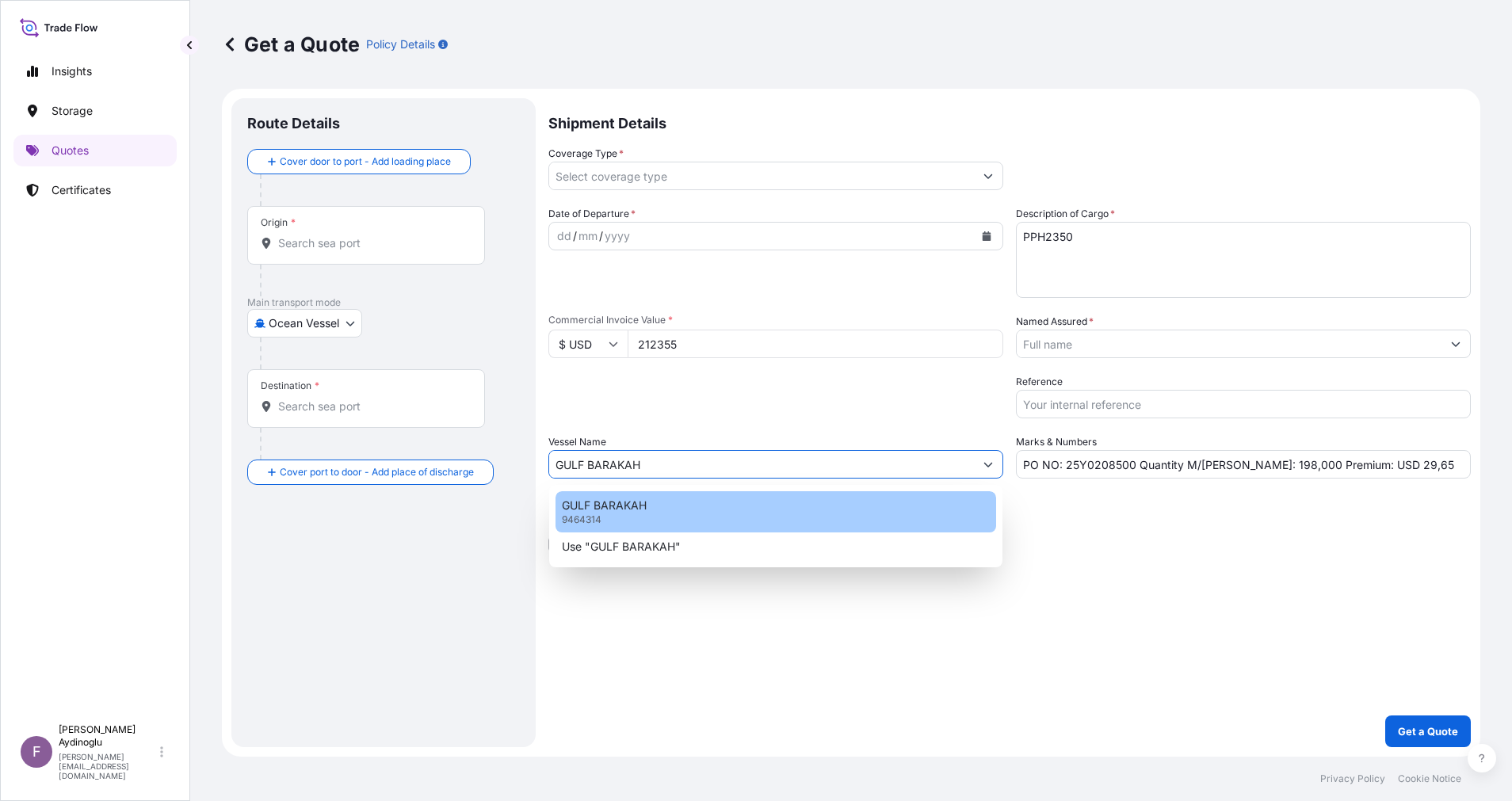
click at [1175, 566] on div "Shipment Details Coverage Type * Date of Departure * dd / mm / yyyy Cargo Categ…" at bounding box center [1009, 422] width 922 height 649
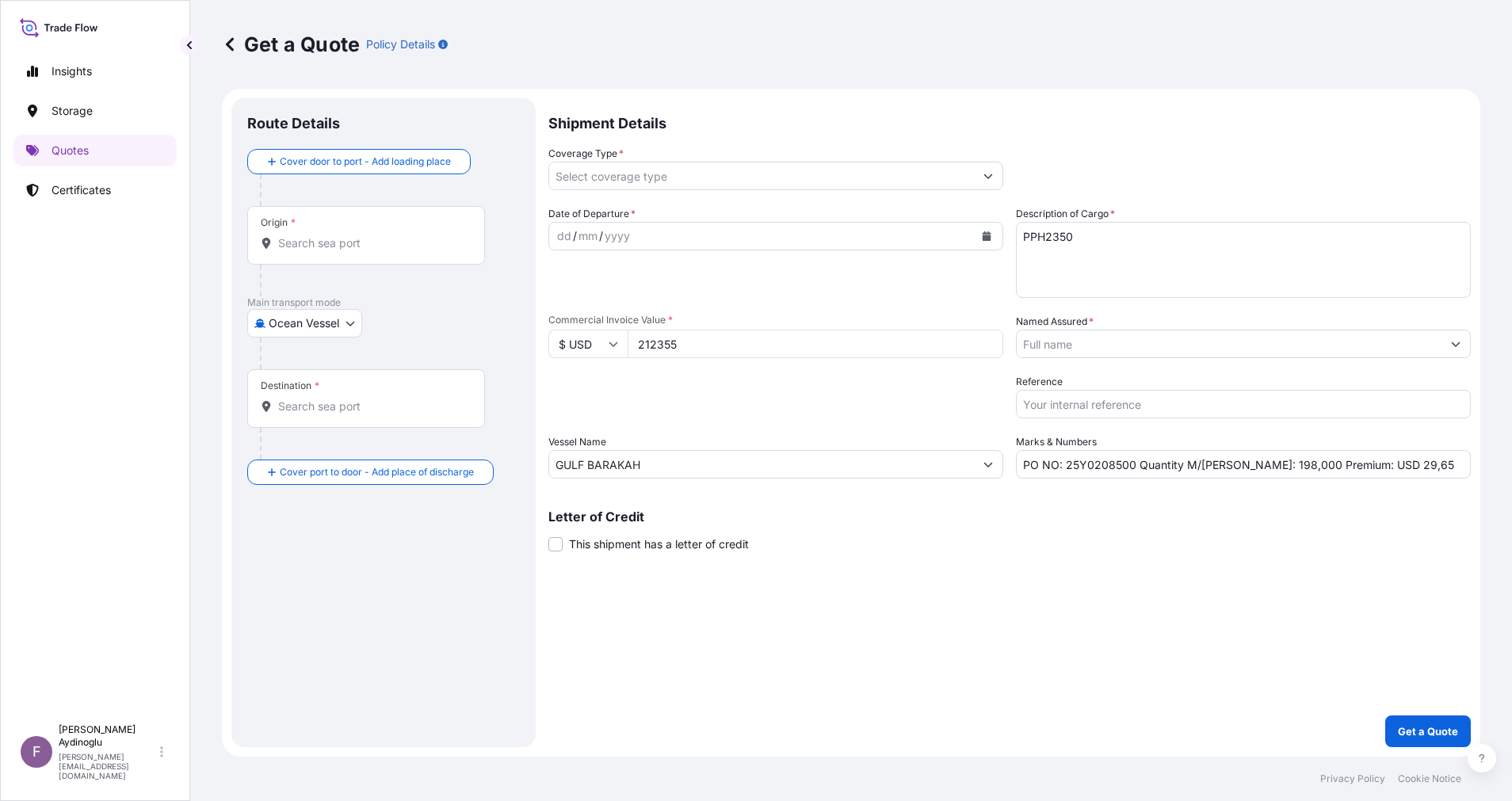
click at [385, 254] on div "Origin *" at bounding box center [366, 235] width 238 height 59
click at [385, 252] on input "Origin *" at bounding box center [371, 243] width 187 height 16
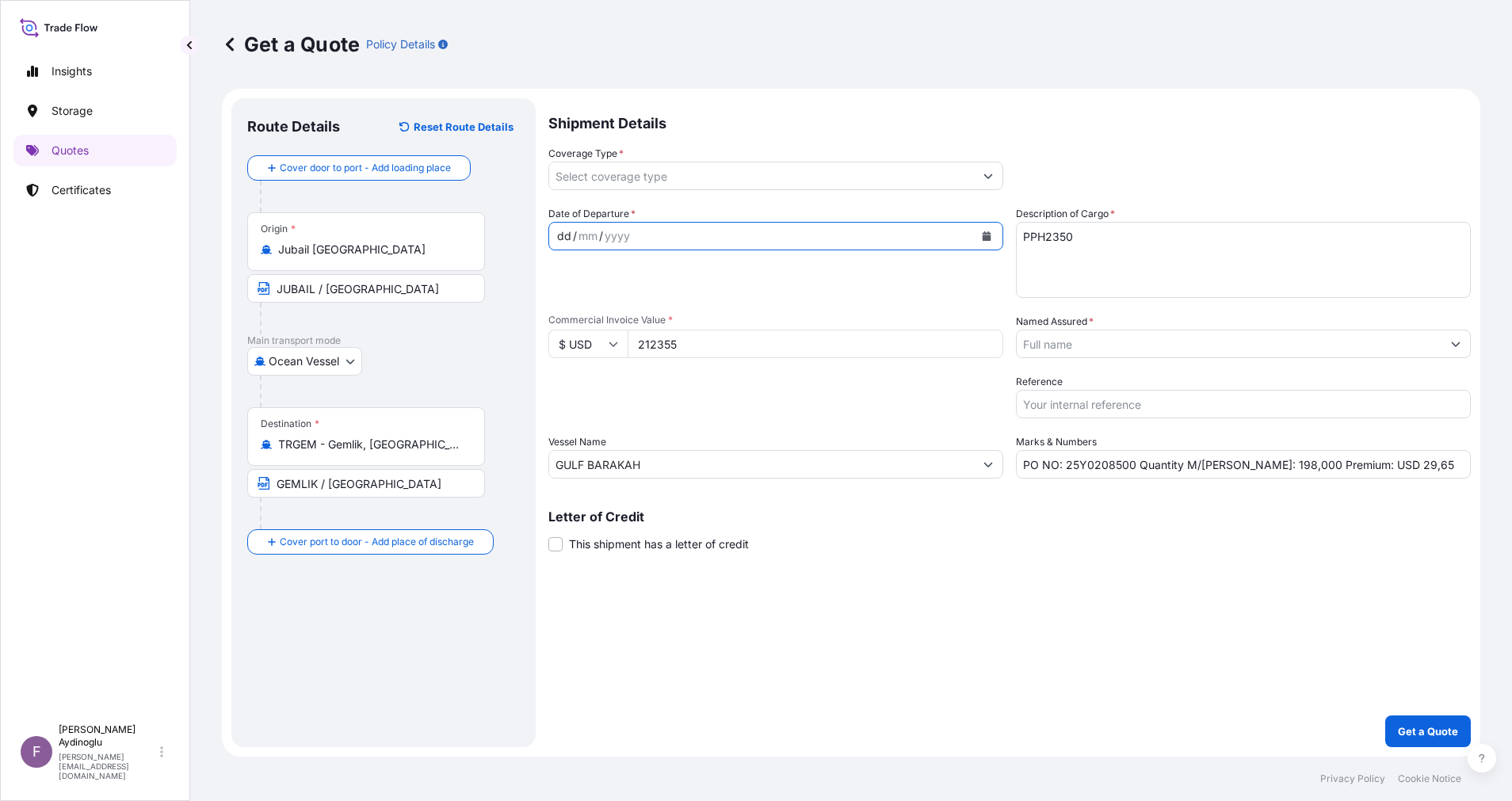
click at [562, 237] on div "dd" at bounding box center [564, 237] width 18 height 19
drag, startPoint x: 1385, startPoint y: 463, endPoint x: 1357, endPoint y: 463, distance: 28.0
click at [1357, 463] on input "PO NO: 25Y0208500 Quantity M/[PERSON_NAME]: 198,000 Premium: USD 29,65" at bounding box center [1243, 464] width 455 height 29
click at [984, 184] on button "Show suggestions" at bounding box center [988, 175] width 29 height 29
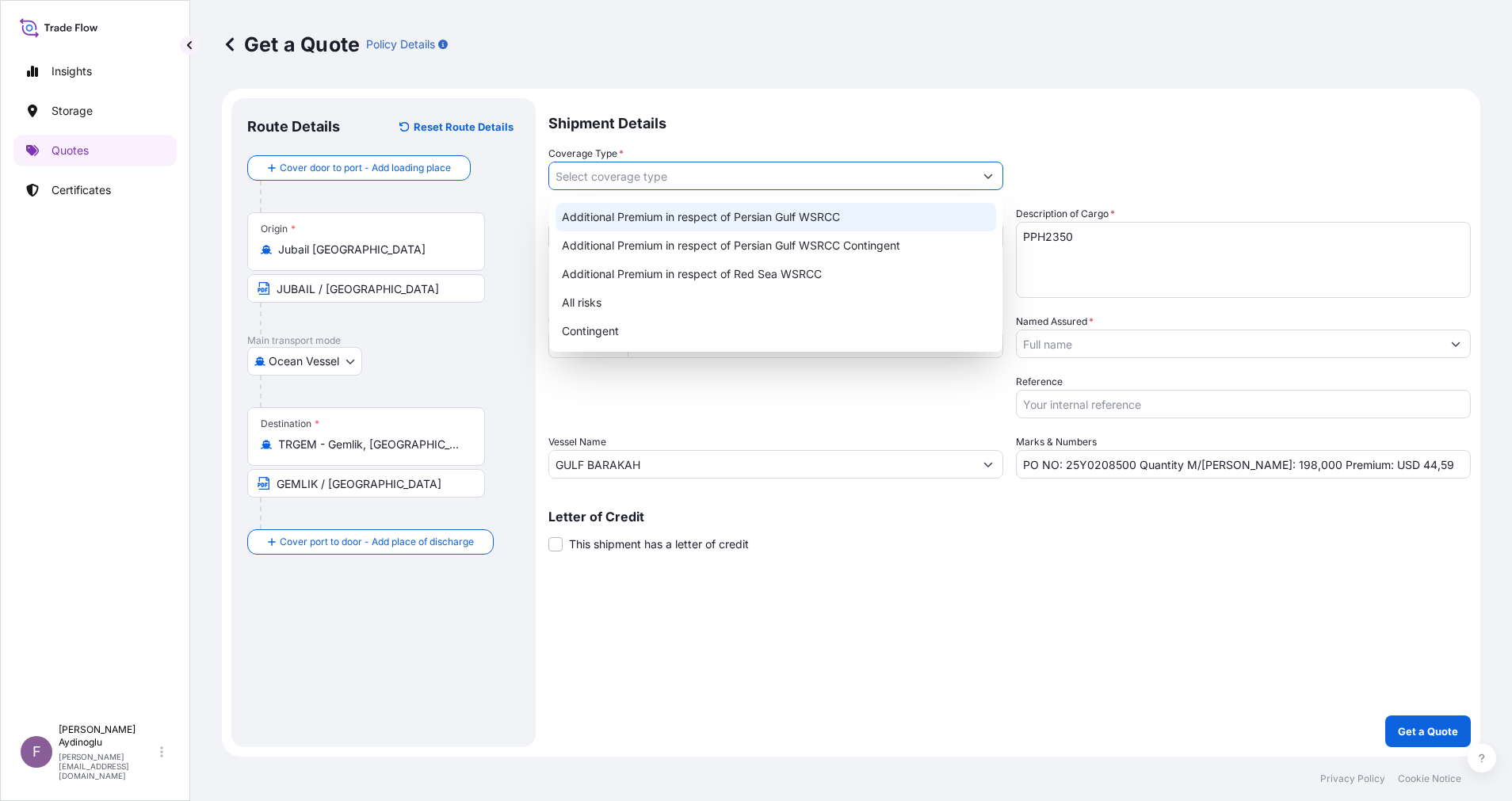
click at [834, 221] on div "Additional Premium in respect of Persian Gulf WSRCC" at bounding box center [776, 216] width 441 height 29
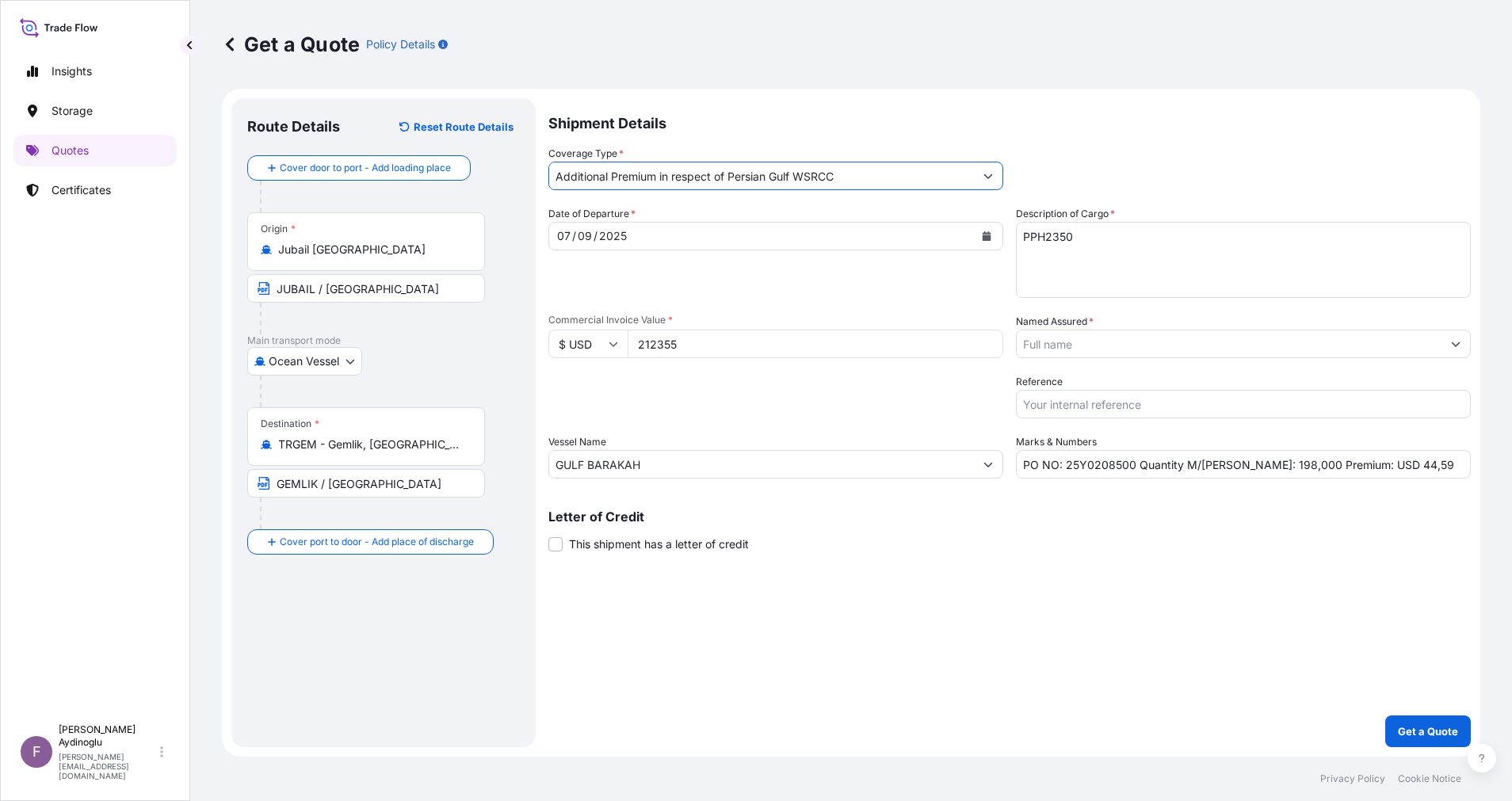
click at [1466, 342] on button "Show suggestions" at bounding box center [1455, 344] width 29 height 29
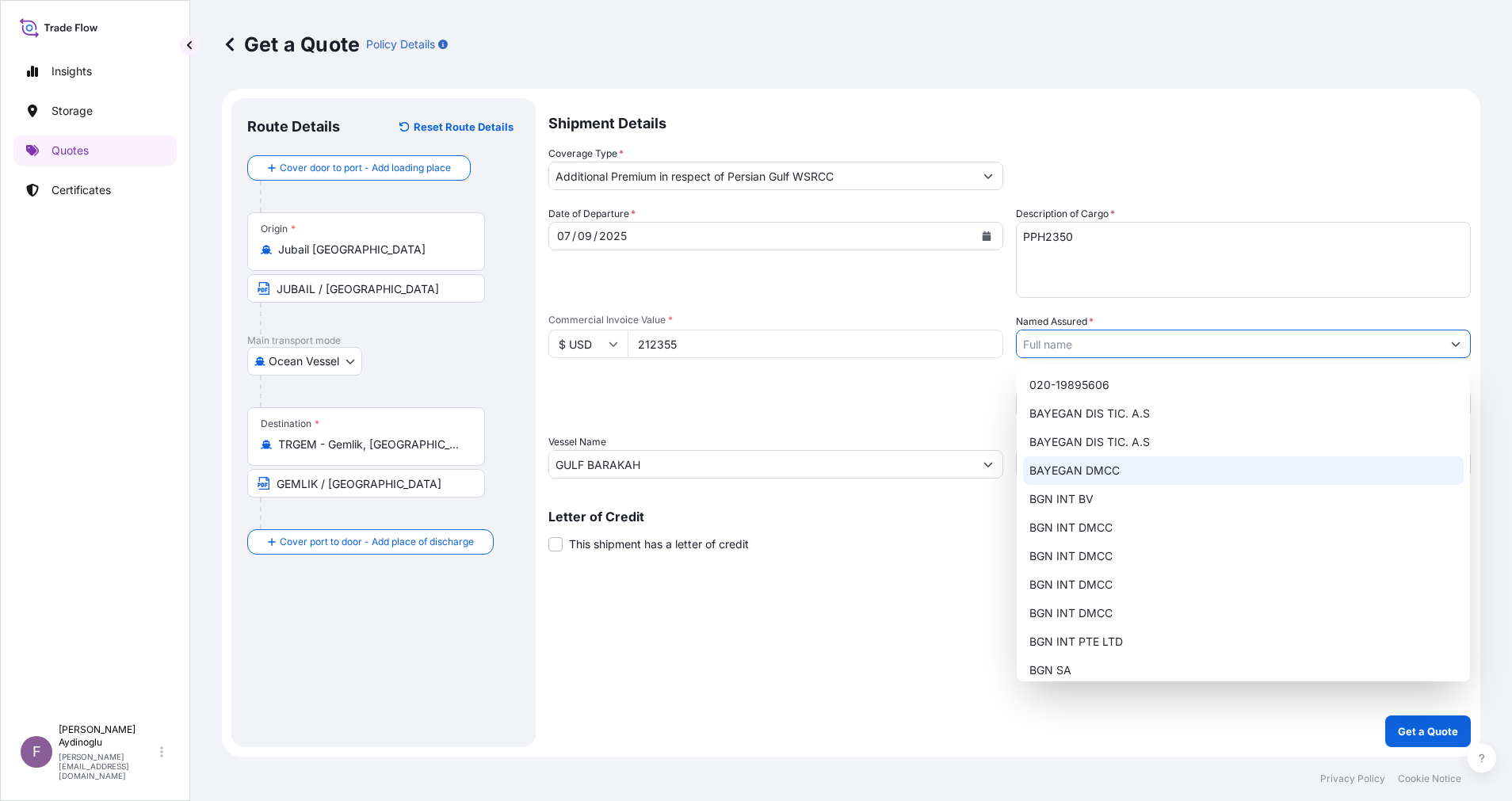
click at [1172, 462] on div "BAYEGAN DMCC" at bounding box center [1243, 471] width 441 height 29
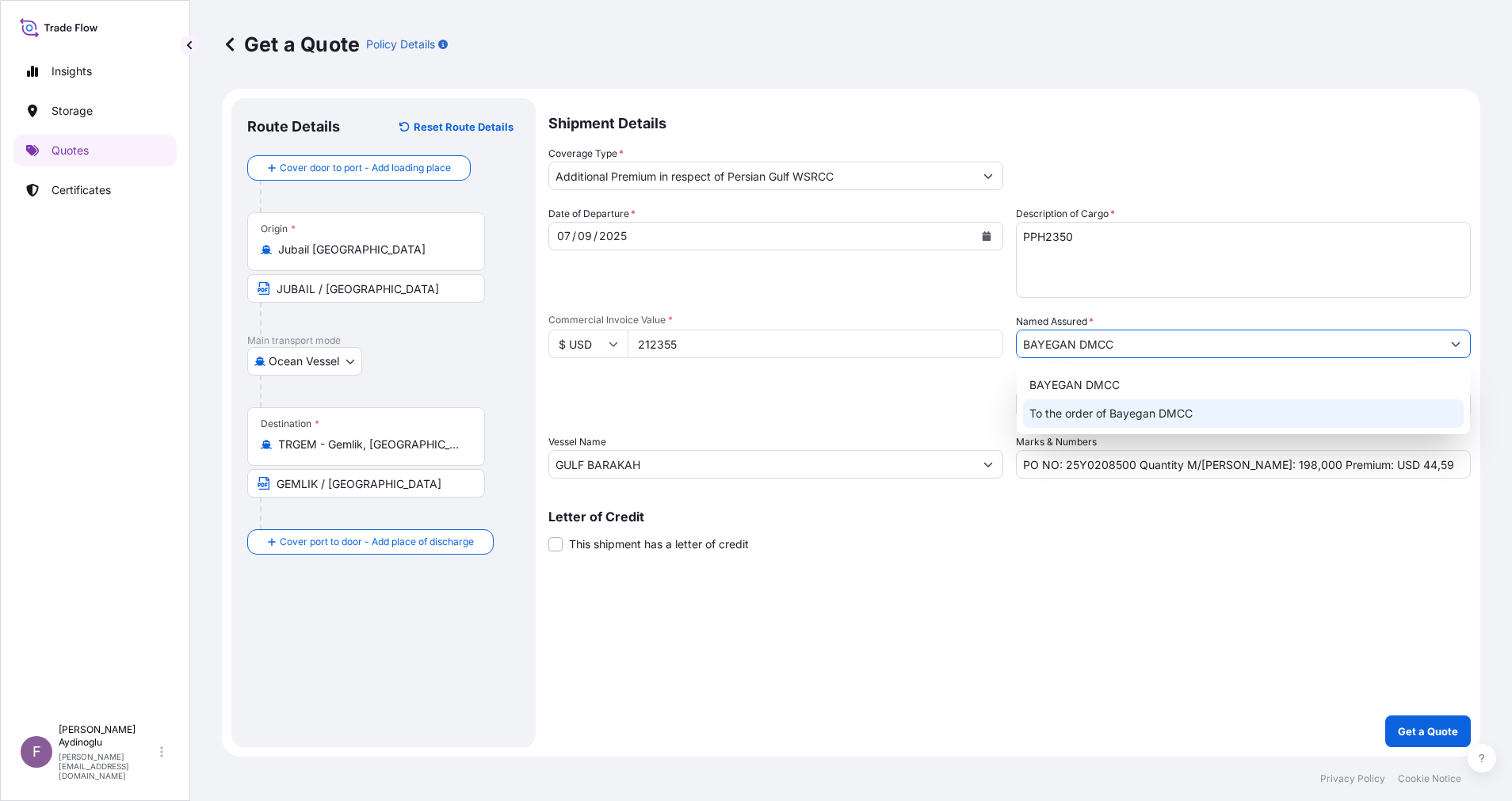
click at [1214, 578] on div "Shipment Details Coverage Type * Additional Premium in respect of Persian Gulf …" at bounding box center [1009, 422] width 922 height 649
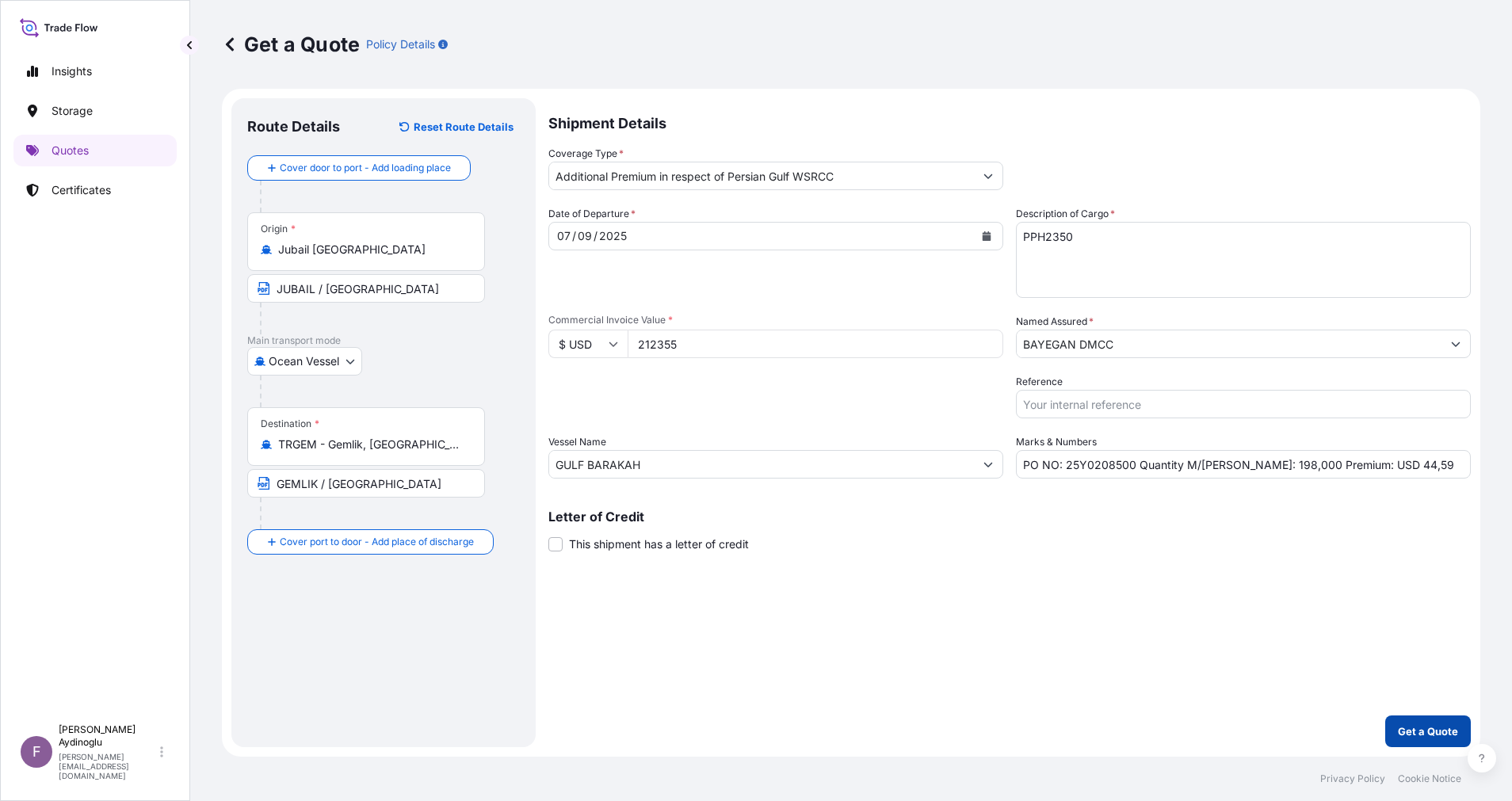
click at [1420, 719] on button "Get a Quote" at bounding box center [1428, 731] width 86 height 32
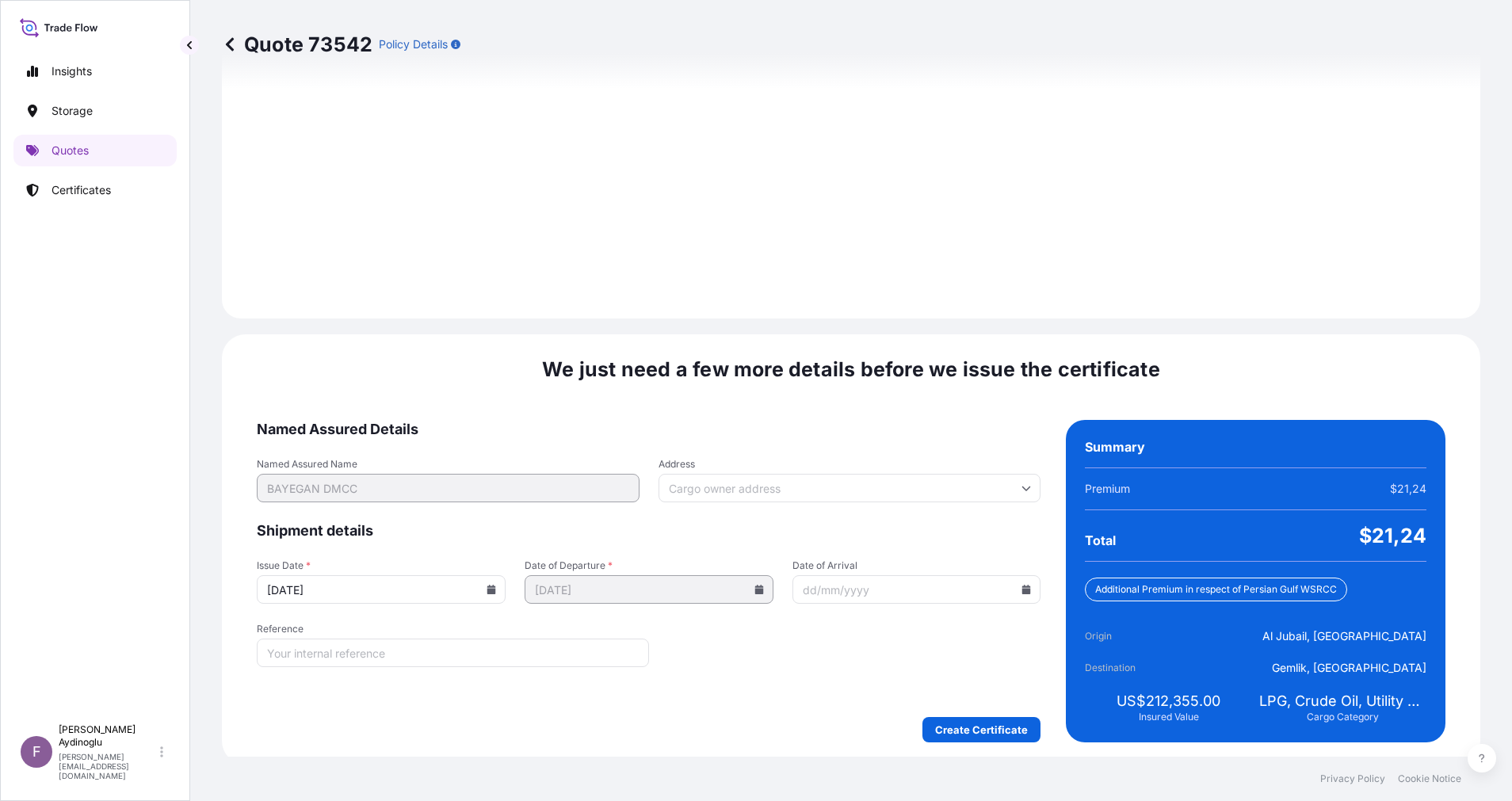
scroll to position [1701, 0]
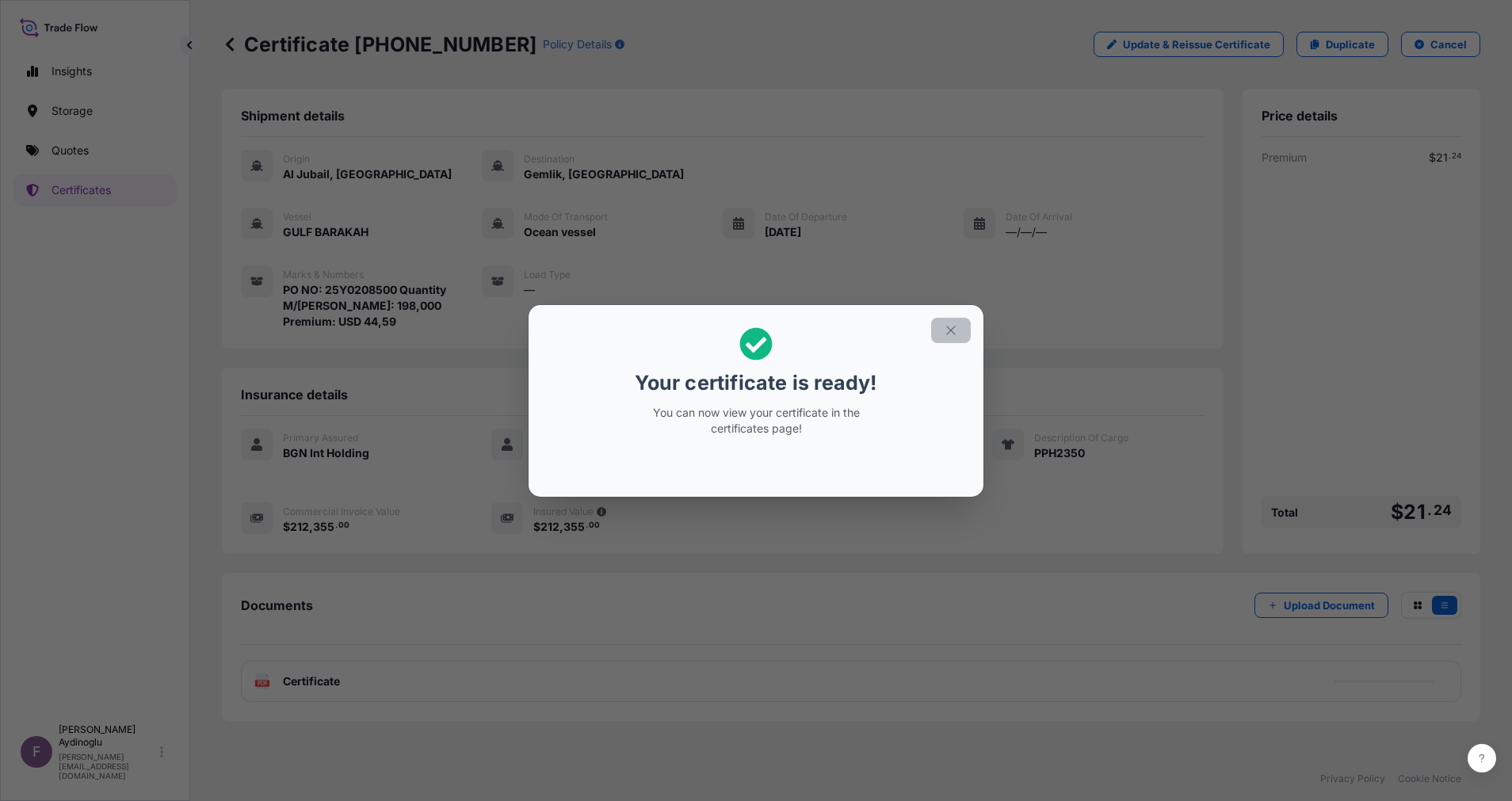
click at [950, 333] on icon "button" at bounding box center [950, 330] width 14 height 14
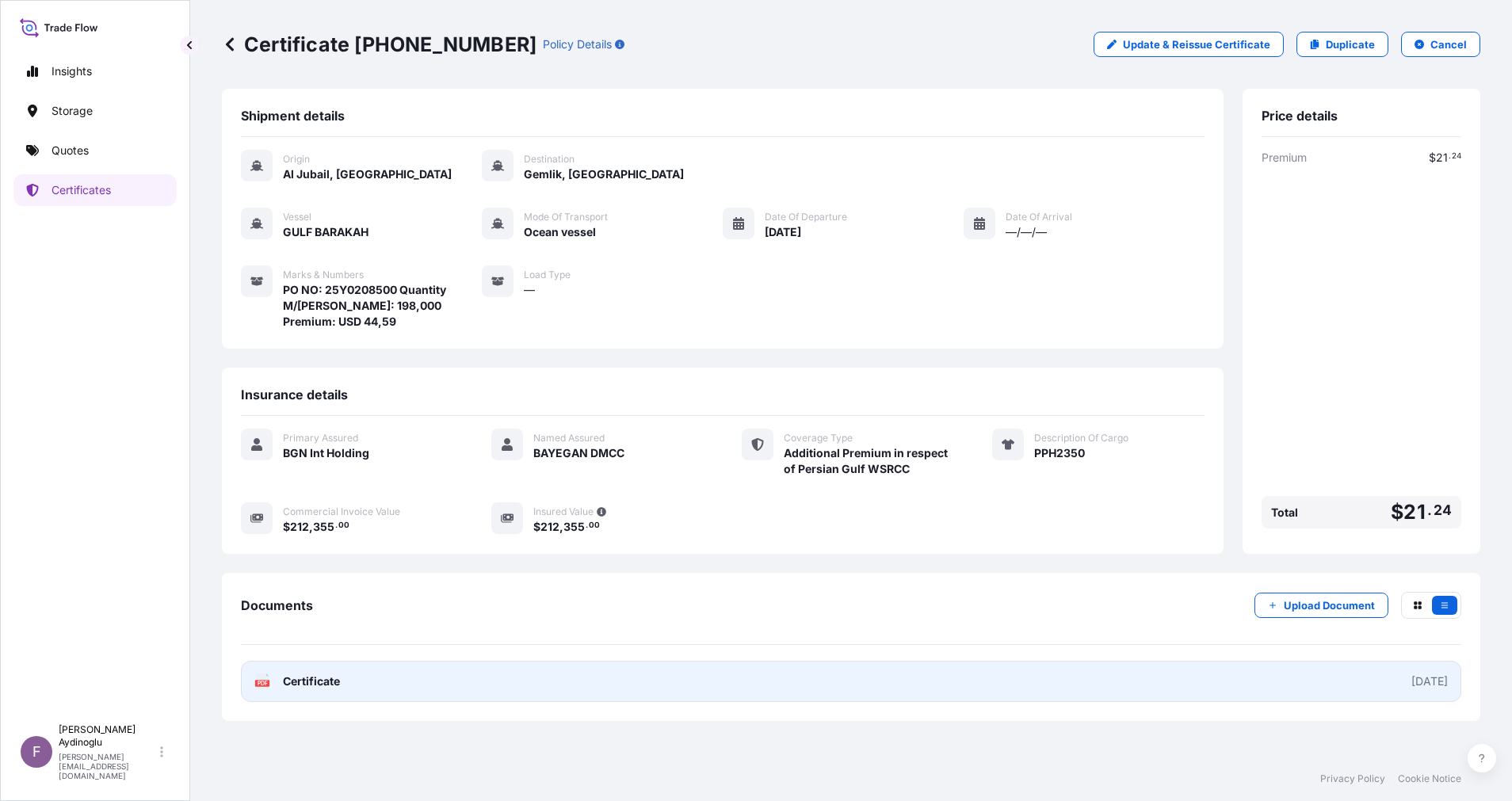
click at [841, 665] on link "PDF Certificate [DATE]" at bounding box center [851, 681] width 1220 height 41
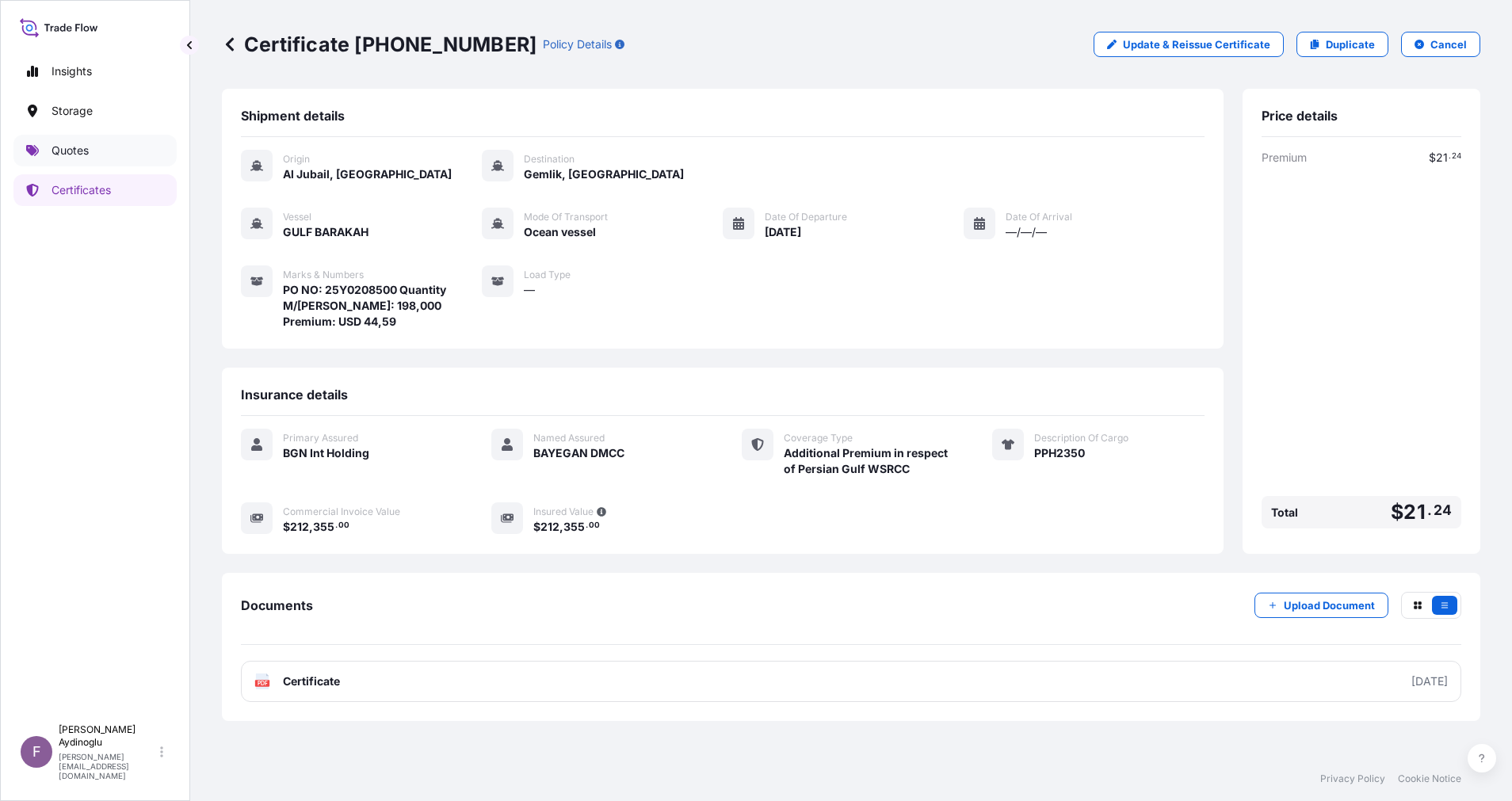
click at [104, 141] on link "Quotes" at bounding box center [95, 151] width 163 height 32
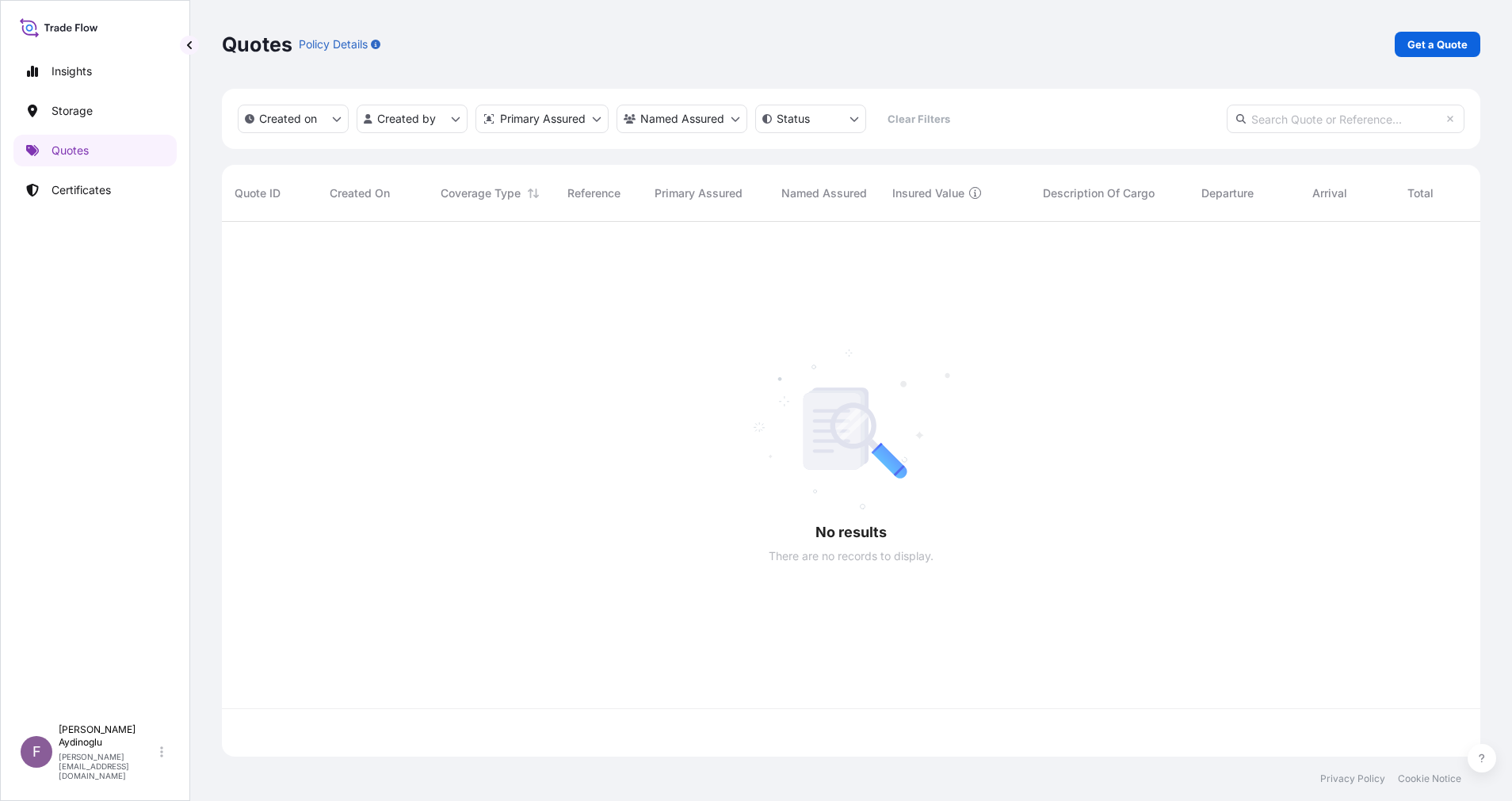
scroll to position [525, 1240]
click at [1437, 46] on p "Get a Quote" at bounding box center [1437, 45] width 60 height 16
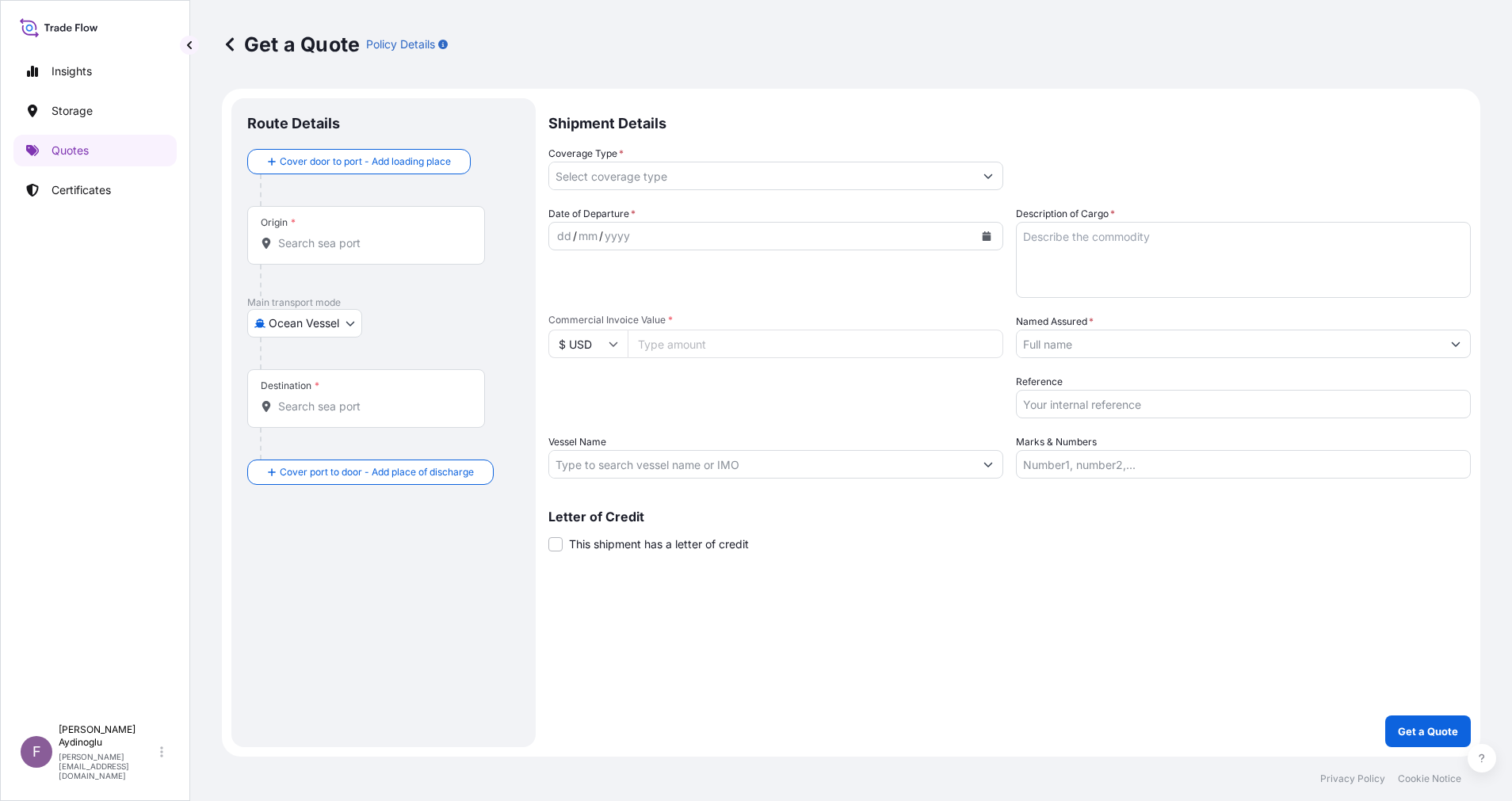
click at [1248, 468] on input "Marks & Numbers" at bounding box center [1243, 464] width 455 height 29
paste input "PO NO: 25Y0168600 Quantity M/[PERSON_NAME]: 247,500 Premium: USD 29,65"
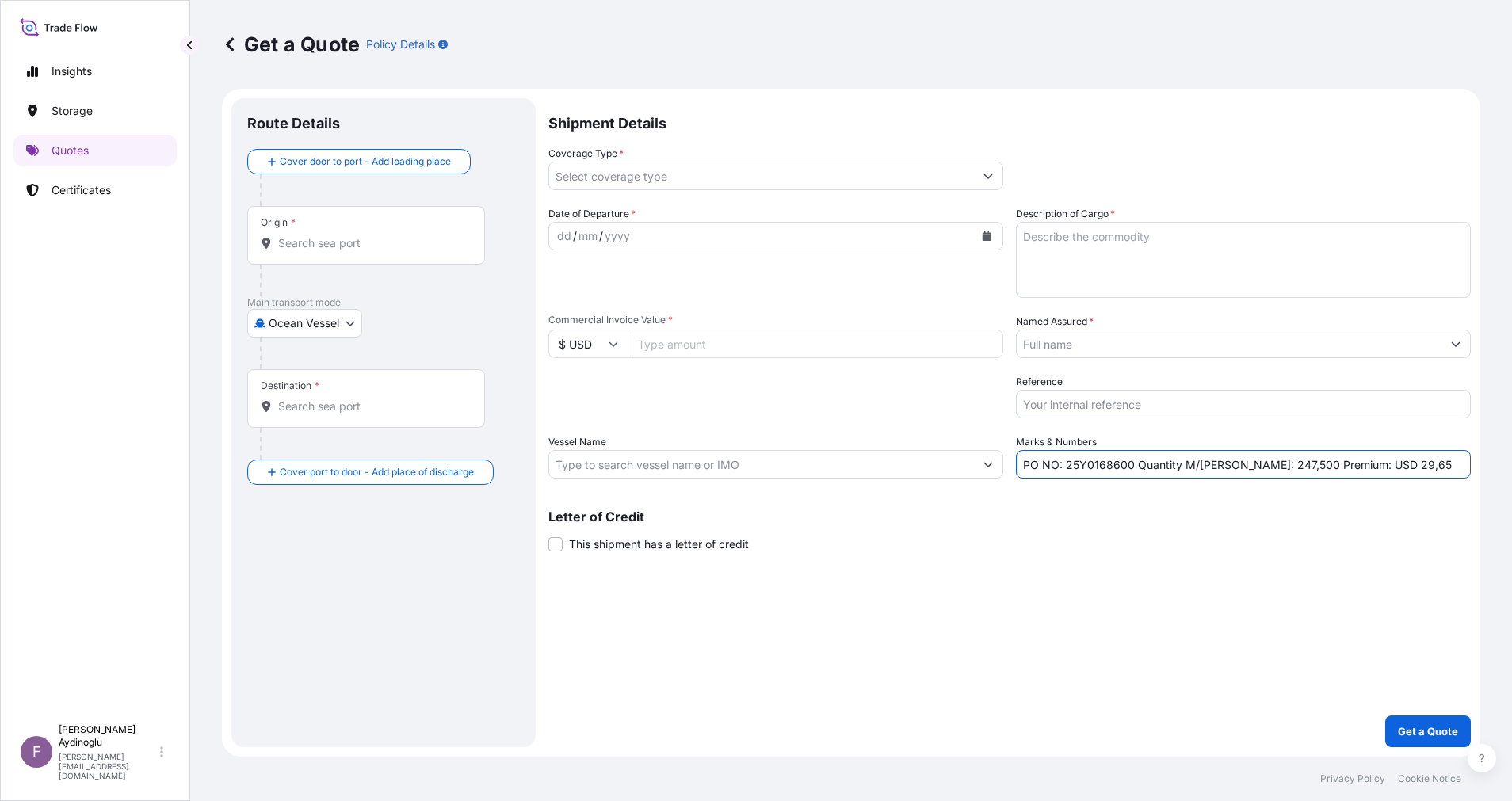
drag, startPoint x: 1137, startPoint y: 572, endPoint x: 1127, endPoint y: 589, distance: 19.7
click at [1135, 572] on div "Shipment Details Coverage Type * Date of Departure * dd / mm / yyyy Cargo Categ…" at bounding box center [1009, 422] width 922 height 649
drag, startPoint x: 1065, startPoint y: 465, endPoint x: 1128, endPoint y: 468, distance: 63.1
click at [1128, 468] on input "PO NO: 25Y0168600 Quantity M/[PERSON_NAME]: 247,500 Premium: USD 29,65" at bounding box center [1243, 464] width 455 height 29
paste input "2164"
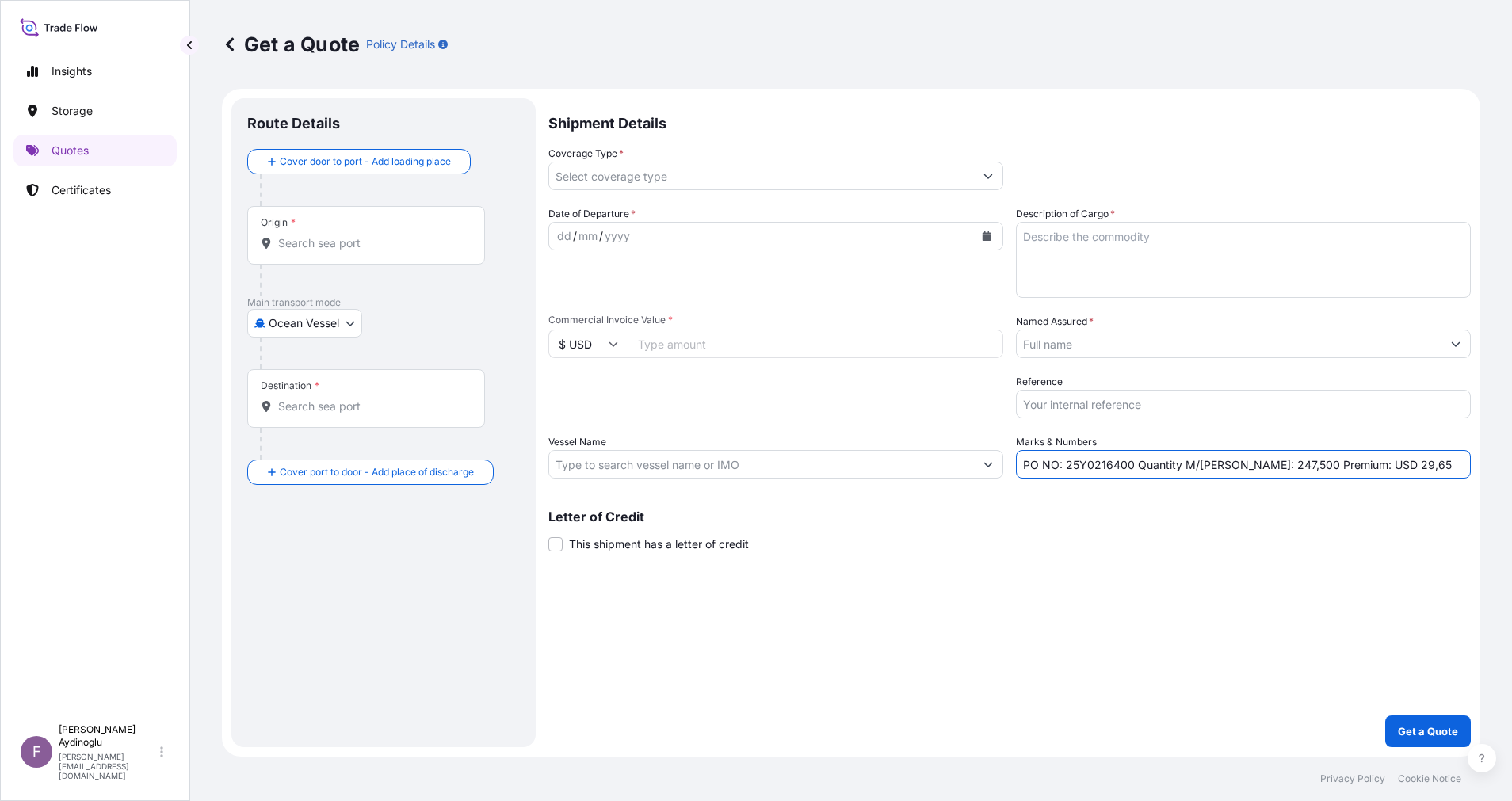
click at [1133, 546] on div "Letter of Credit This shipment has a letter of credit Letter of credit * Letter…" at bounding box center [1009, 531] width 922 height 42
click at [706, 351] on input "Commercial Invoice Value *" at bounding box center [815, 344] width 375 height 29
paste input "30492"
click at [969, 615] on div "Shipment Details Coverage Type * Date of Departure * dd / mm / yyyy Cargo Categ…" at bounding box center [1009, 422] width 922 height 649
click at [1270, 268] on textarea "Description of Cargo *" at bounding box center [1243, 259] width 455 height 76
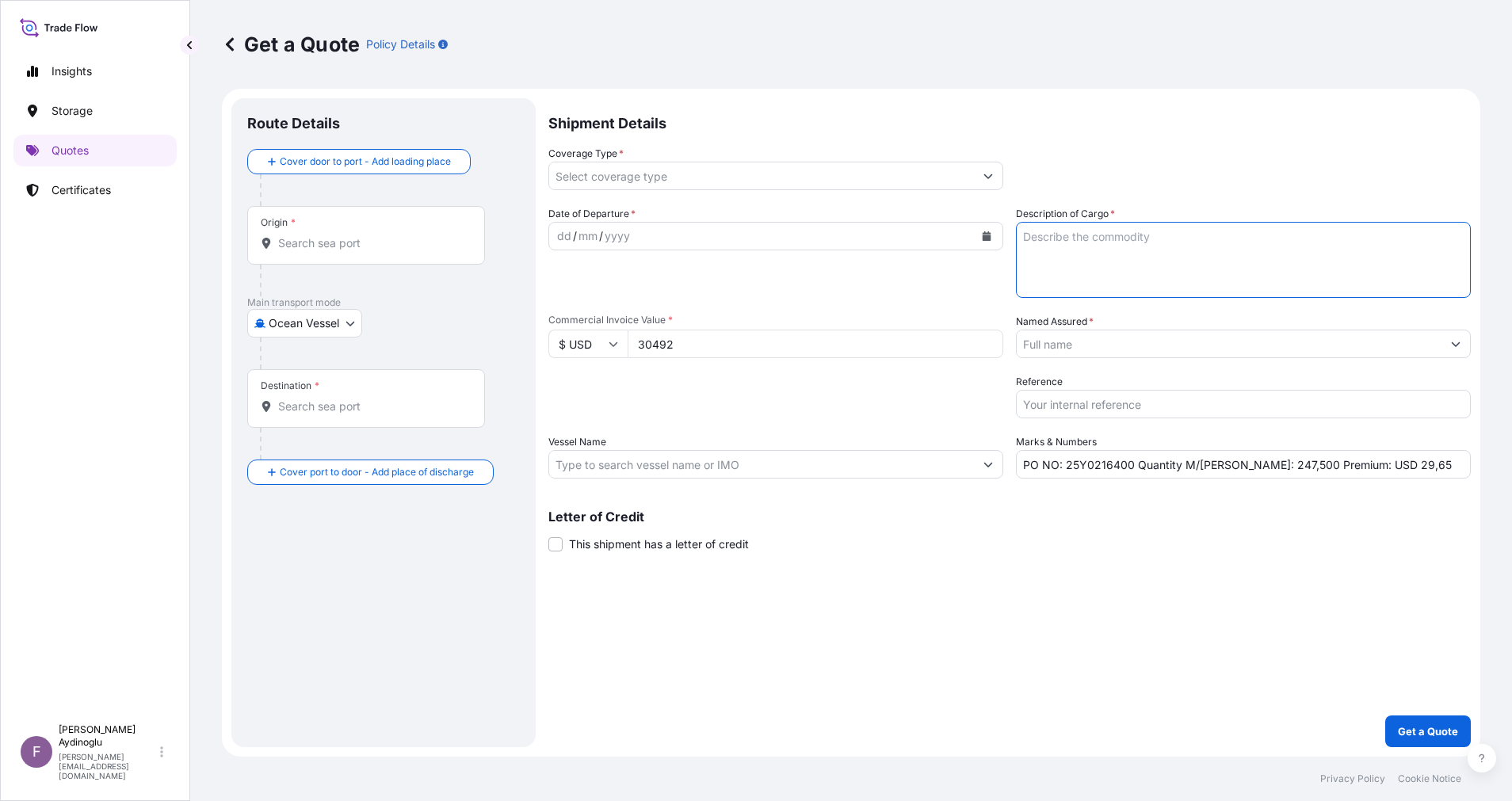
paste textarea "LD 4025AS"
drag, startPoint x: 1026, startPoint y: 696, endPoint x: 1024, endPoint y: 682, distance: 14.1
click at [1026, 696] on div "Shipment Details Coverage Type * Date of Departure * dd / mm / yyyy Cargo Categ…" at bounding box center [1009, 422] width 922 height 649
click at [1246, 465] on input "PO NO: 25Y0216400 Quantity M/[PERSON_NAME]: 247,500 Premium: USD 29,65" at bounding box center [1243, 464] width 455 height 29
click at [775, 463] on input "Vessel Name" at bounding box center [761, 464] width 424 height 29
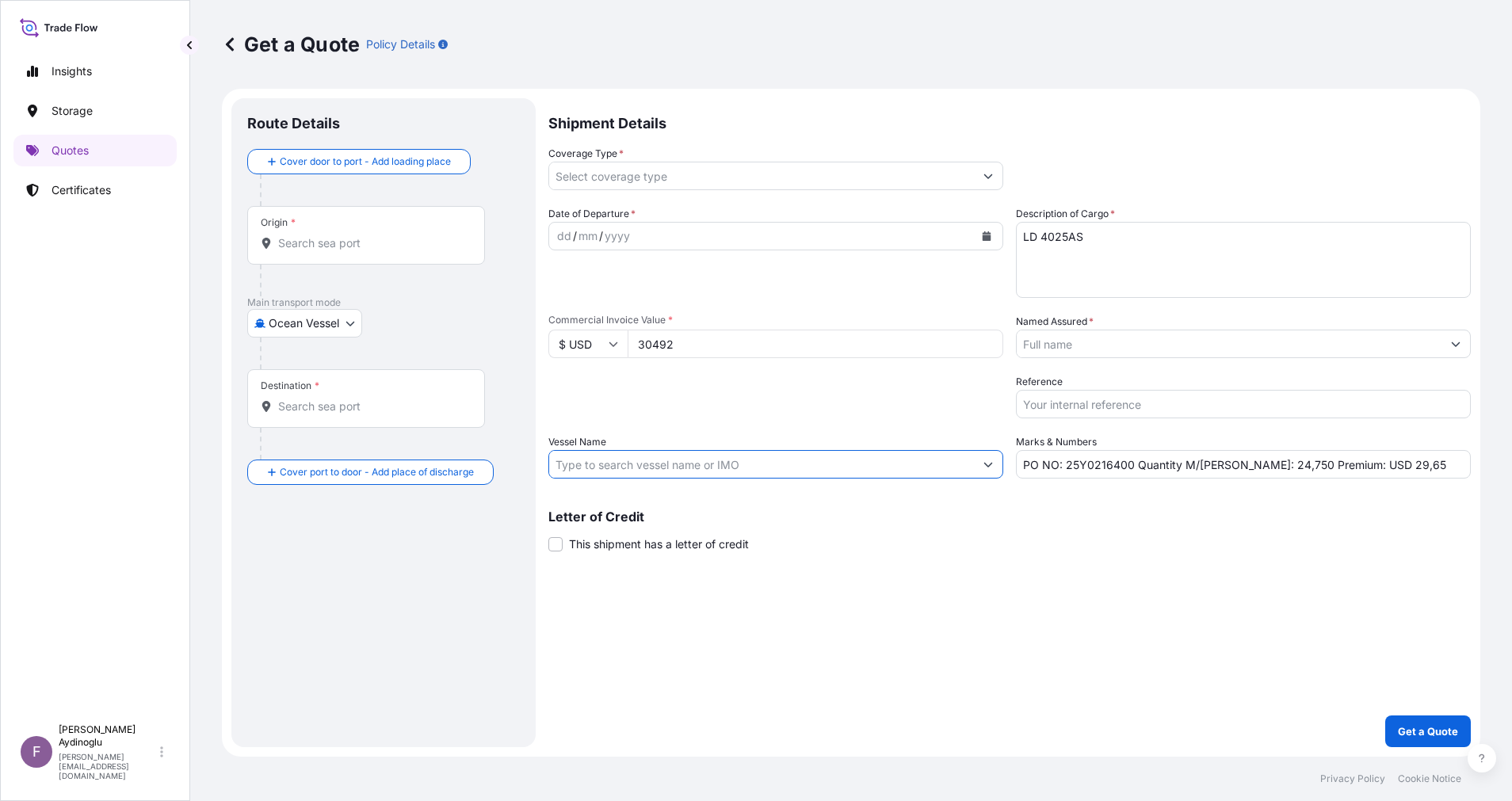
paste input "MSC VERONA"
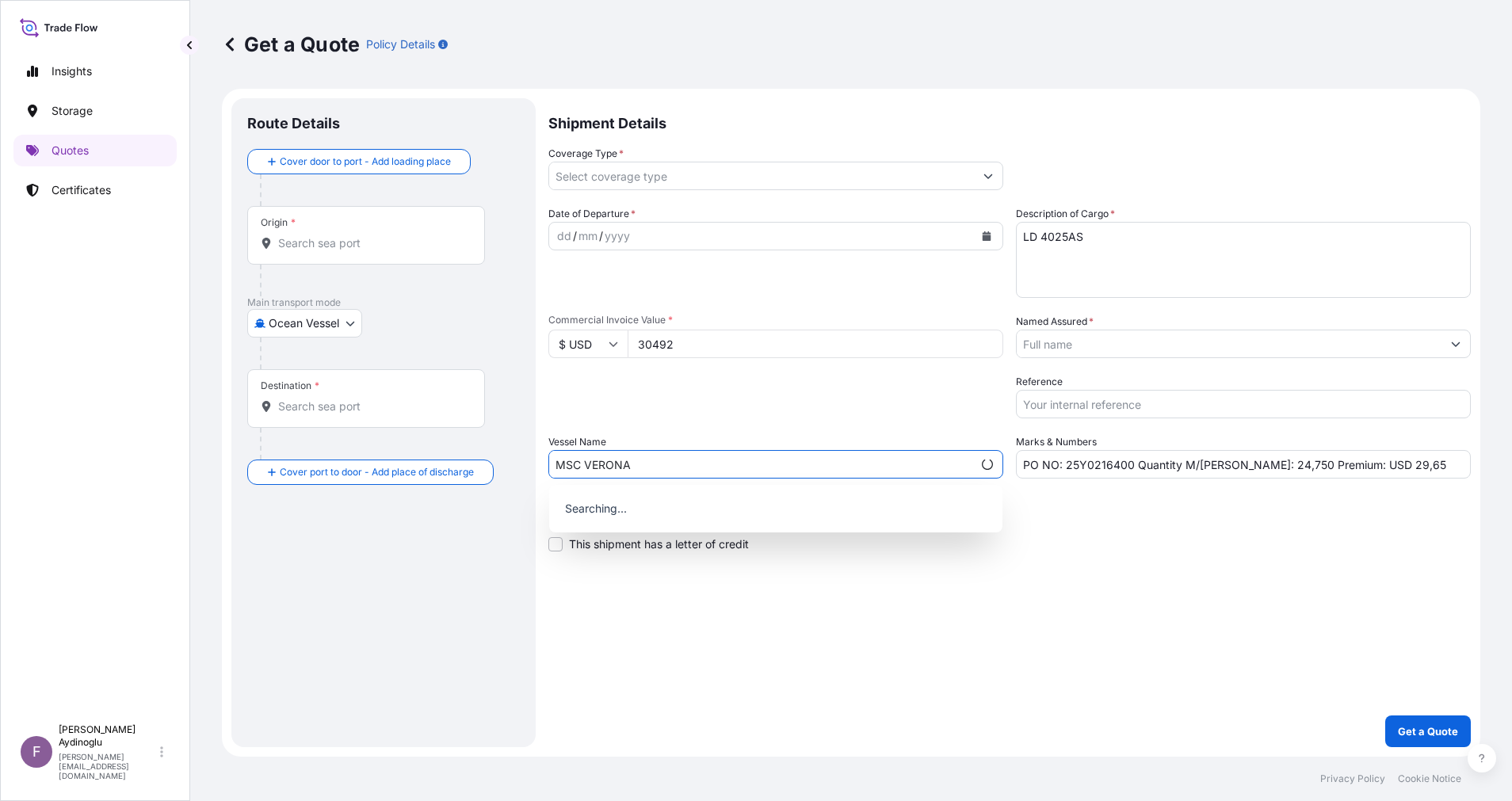
click at [892, 647] on div "Shipment Details Coverage Type * Date of Departure * dd / mm / yyyy Cargo Categ…" at bounding box center [1009, 422] width 922 height 649
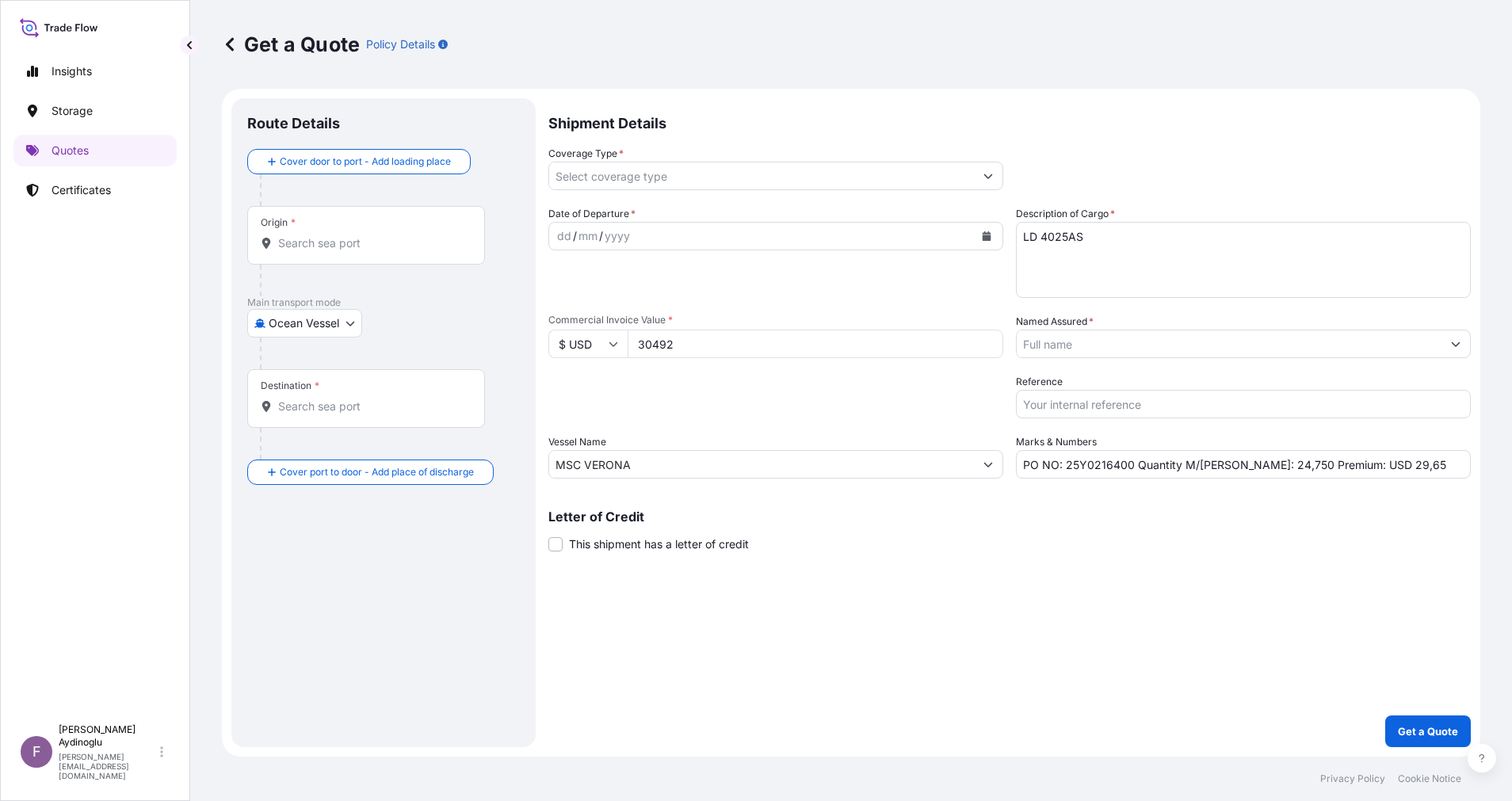
click at [350, 246] on input "Origin *" at bounding box center [371, 243] width 187 height 16
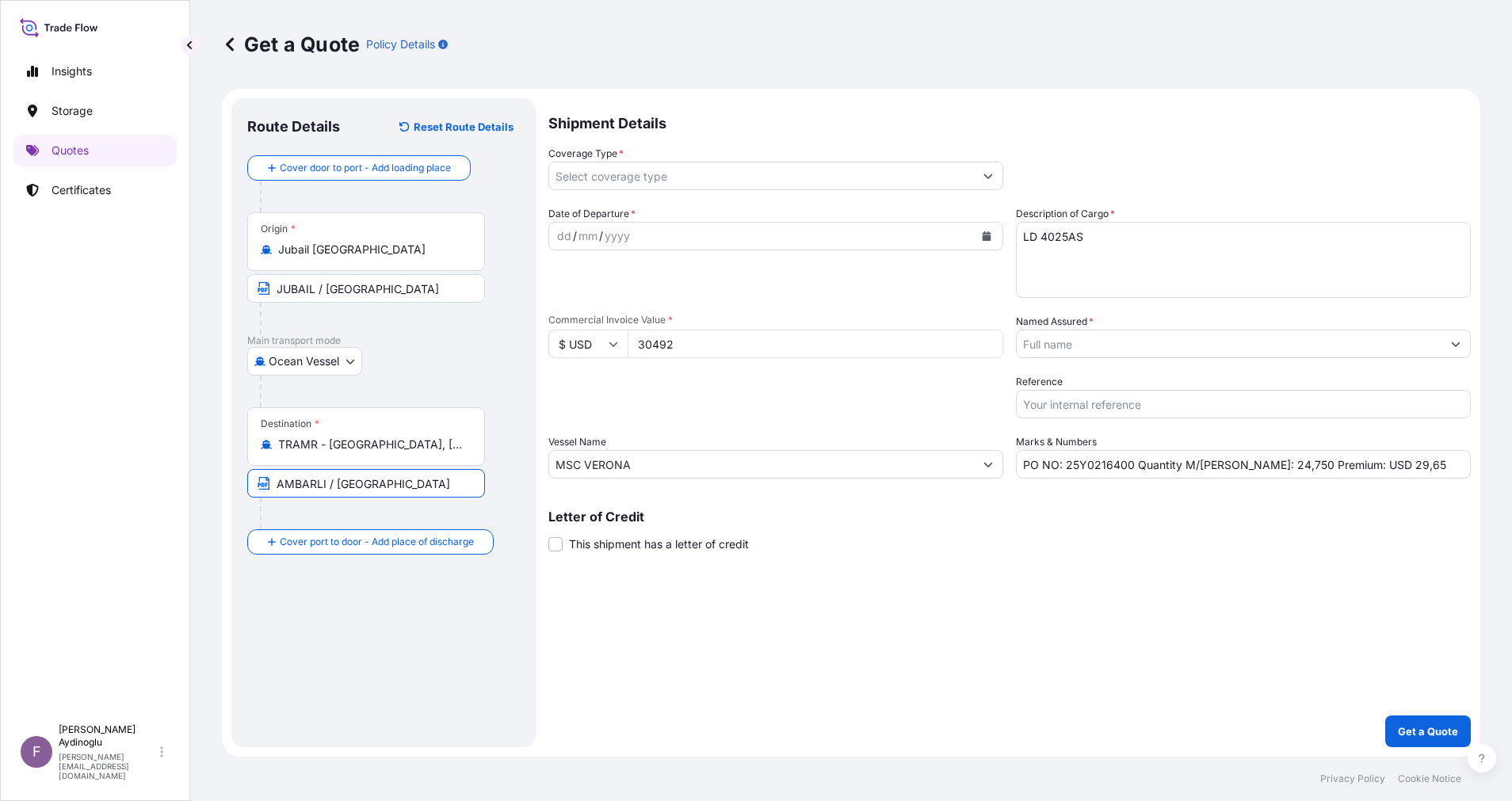
click at [563, 235] on div "dd" at bounding box center [564, 237] width 18 height 19
drag, startPoint x: 1385, startPoint y: 465, endPoint x: 1349, endPoint y: 464, distance: 36.0
click at [1349, 464] on input "PO NO: 25Y0216400 Quantity M/[PERSON_NAME]: 24,750 Premium: USD 29,65" at bounding box center [1243, 464] width 455 height 29
click at [1001, 167] on button "Show suggestions" at bounding box center [988, 175] width 29 height 29
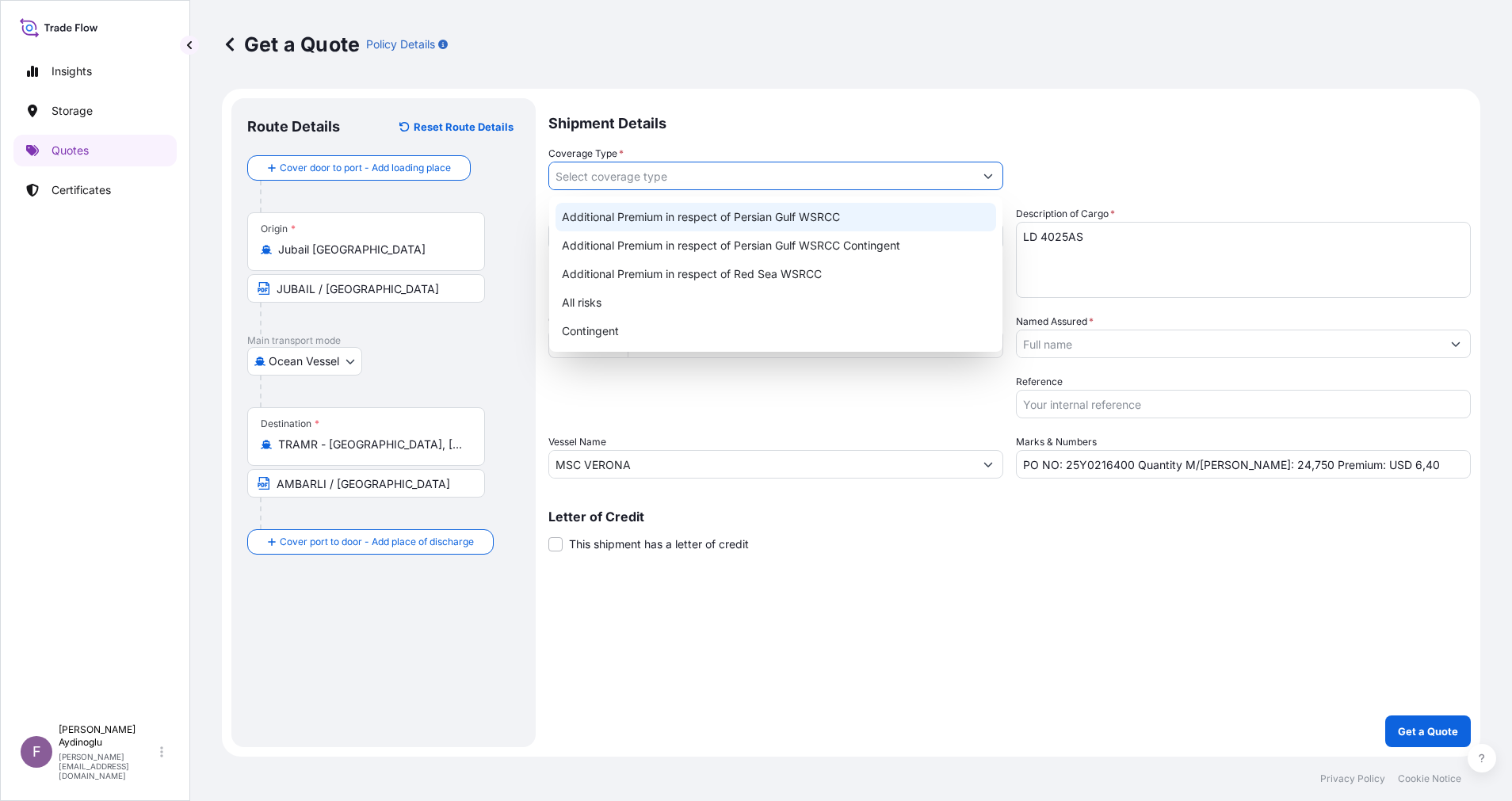
click at [913, 224] on div "Additional Premium in respect of Persian Gulf WSRCC" at bounding box center [776, 216] width 441 height 29
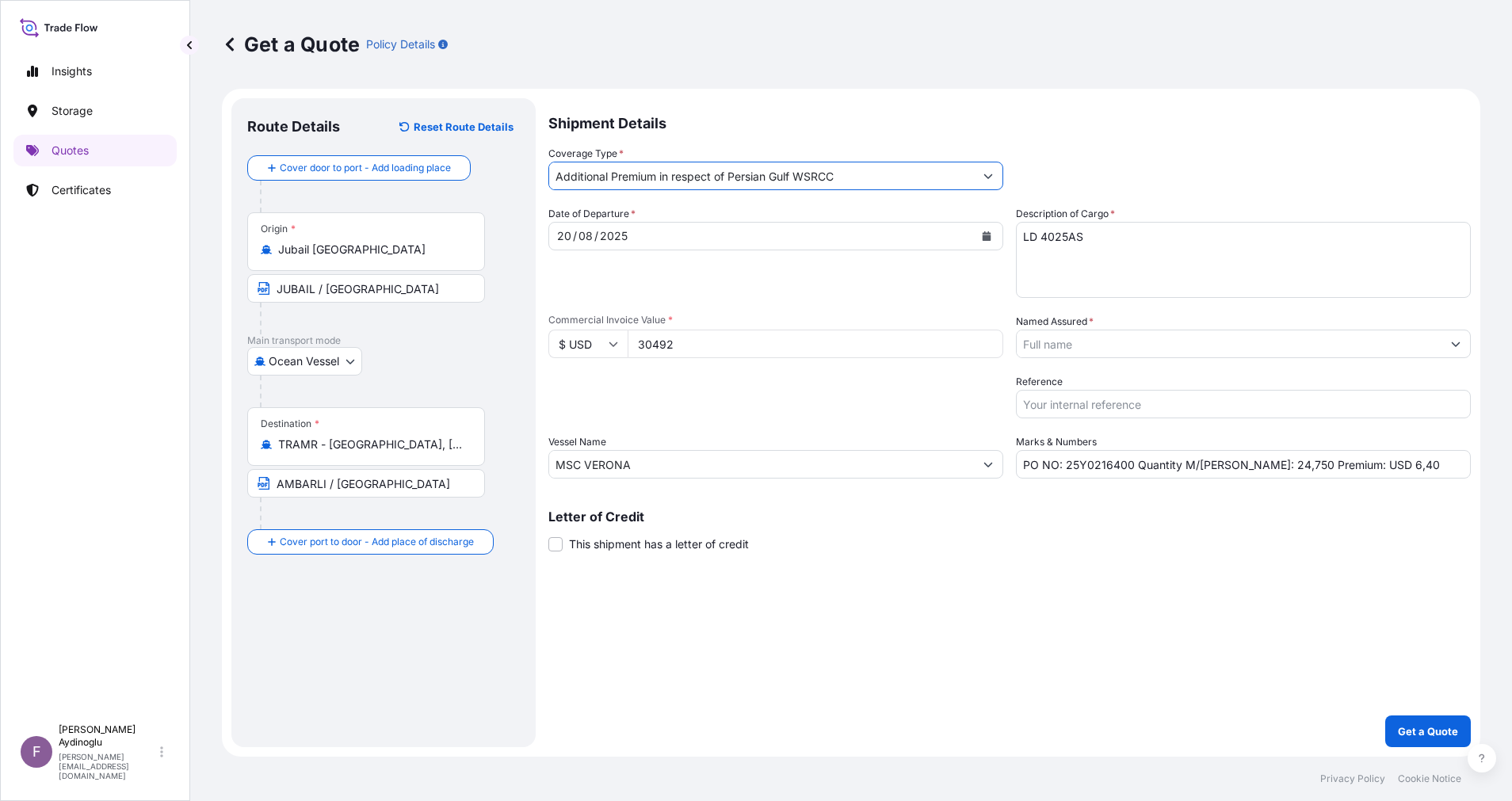
click at [1445, 351] on button "Show suggestions" at bounding box center [1455, 344] width 29 height 29
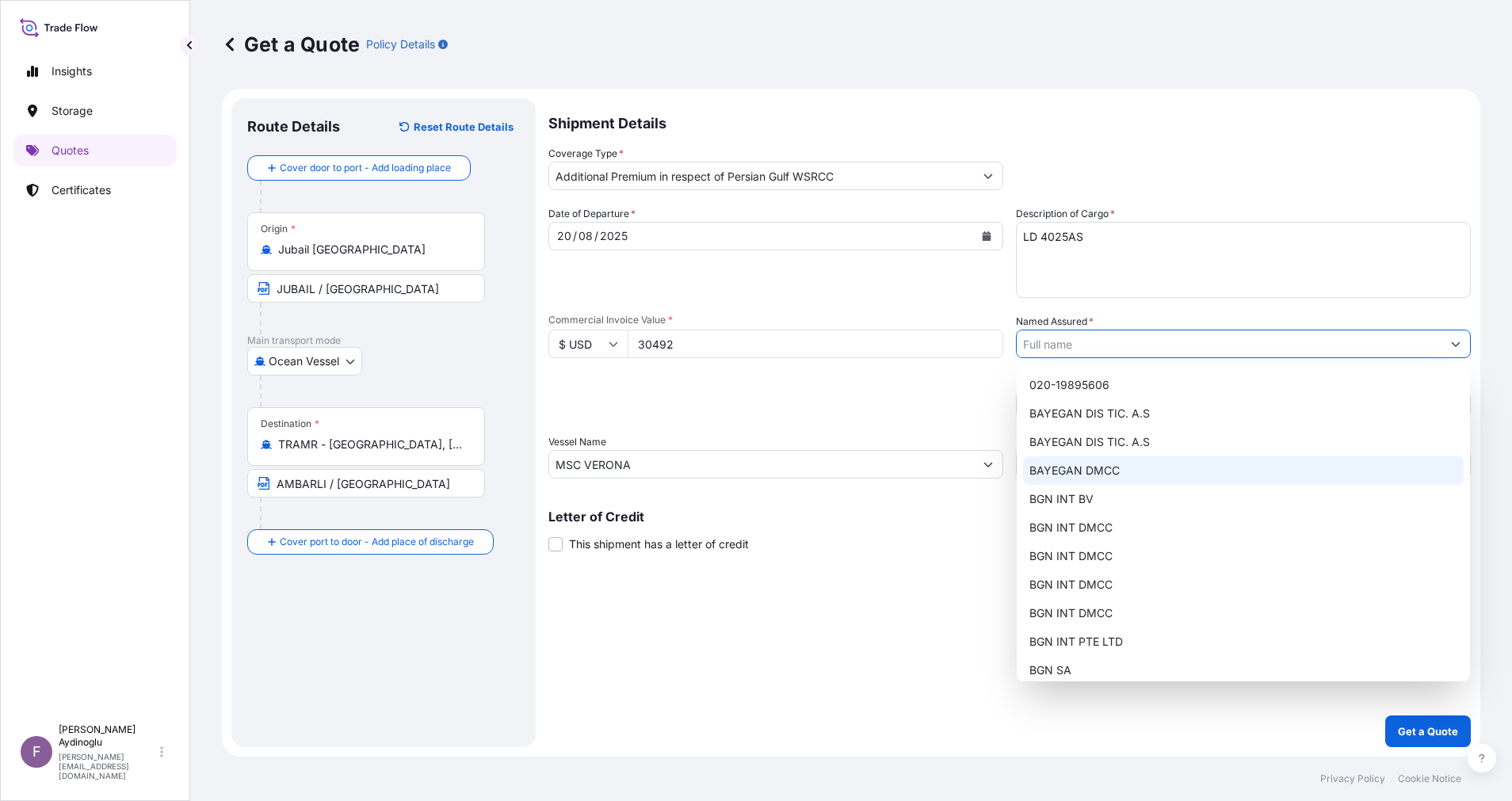
click at [1108, 475] on span "BAYEGAN DMCC" at bounding box center [1074, 471] width 90 height 16
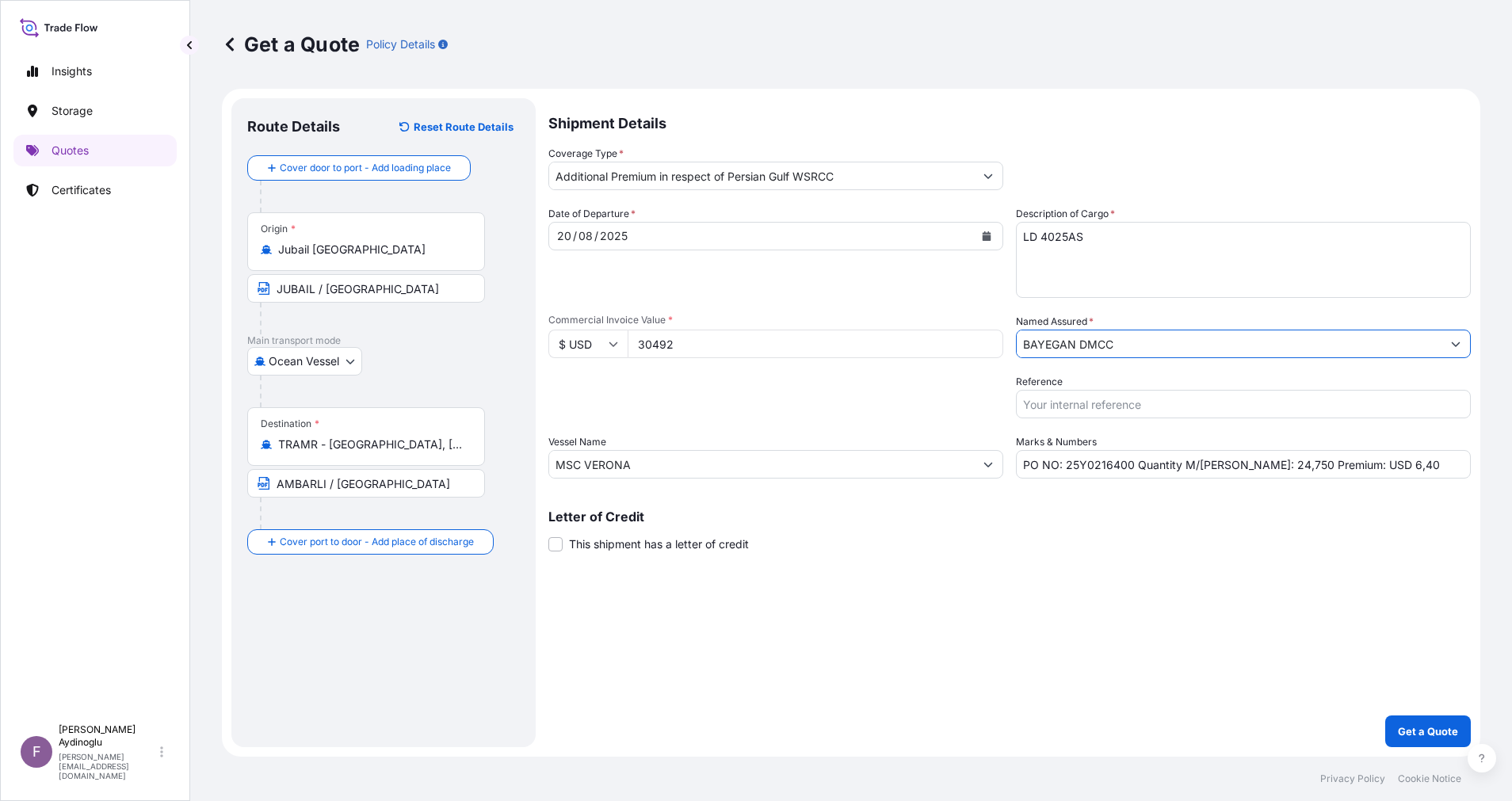
click at [927, 580] on div "Shipment Details Coverage Type * Additional Premium in respect of Persian Gulf …" at bounding box center [1009, 422] width 922 height 649
click at [1413, 726] on p "Get a Quote" at bounding box center [1427, 731] width 60 height 16
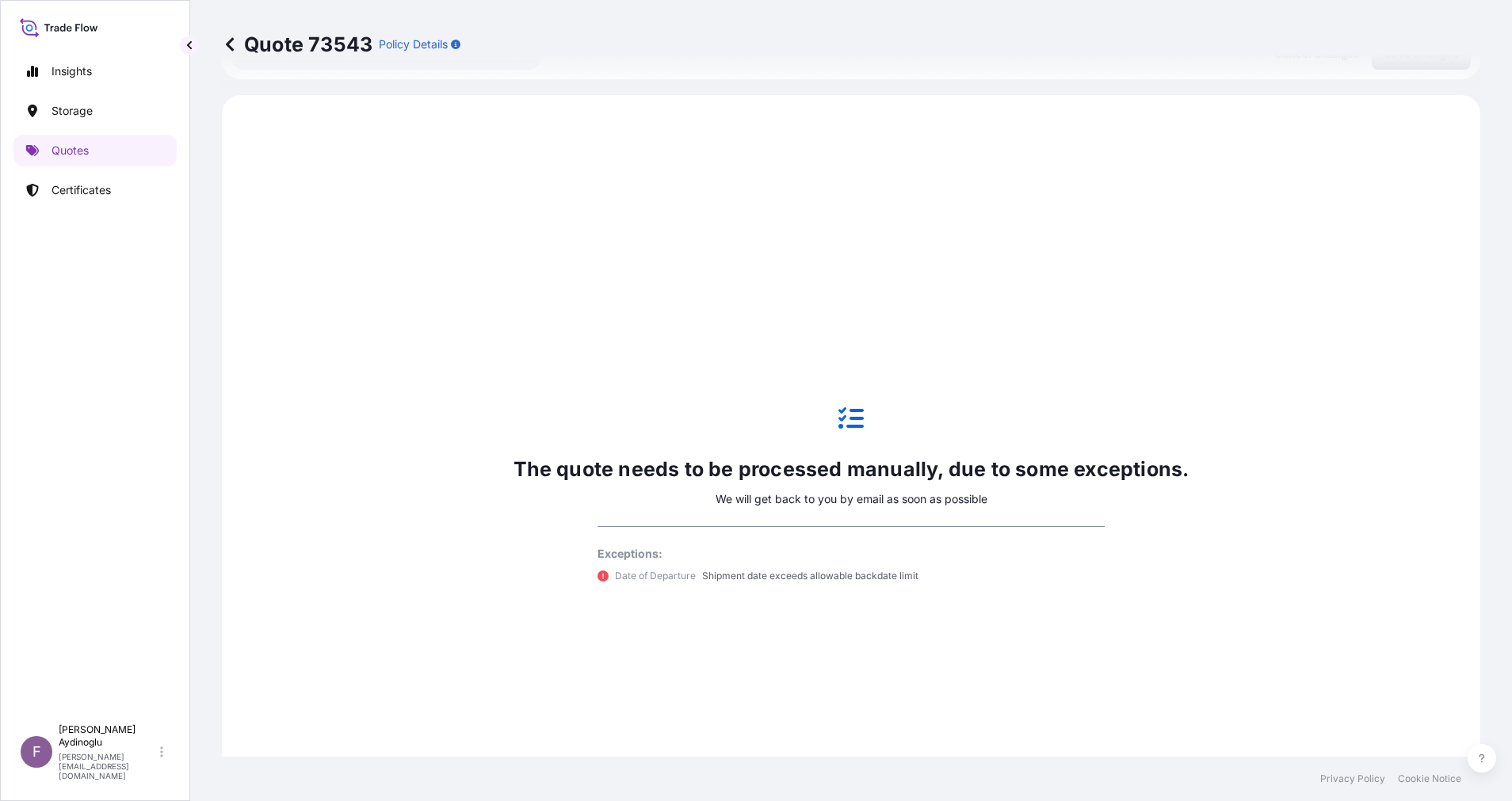
scroll to position [542, 0]
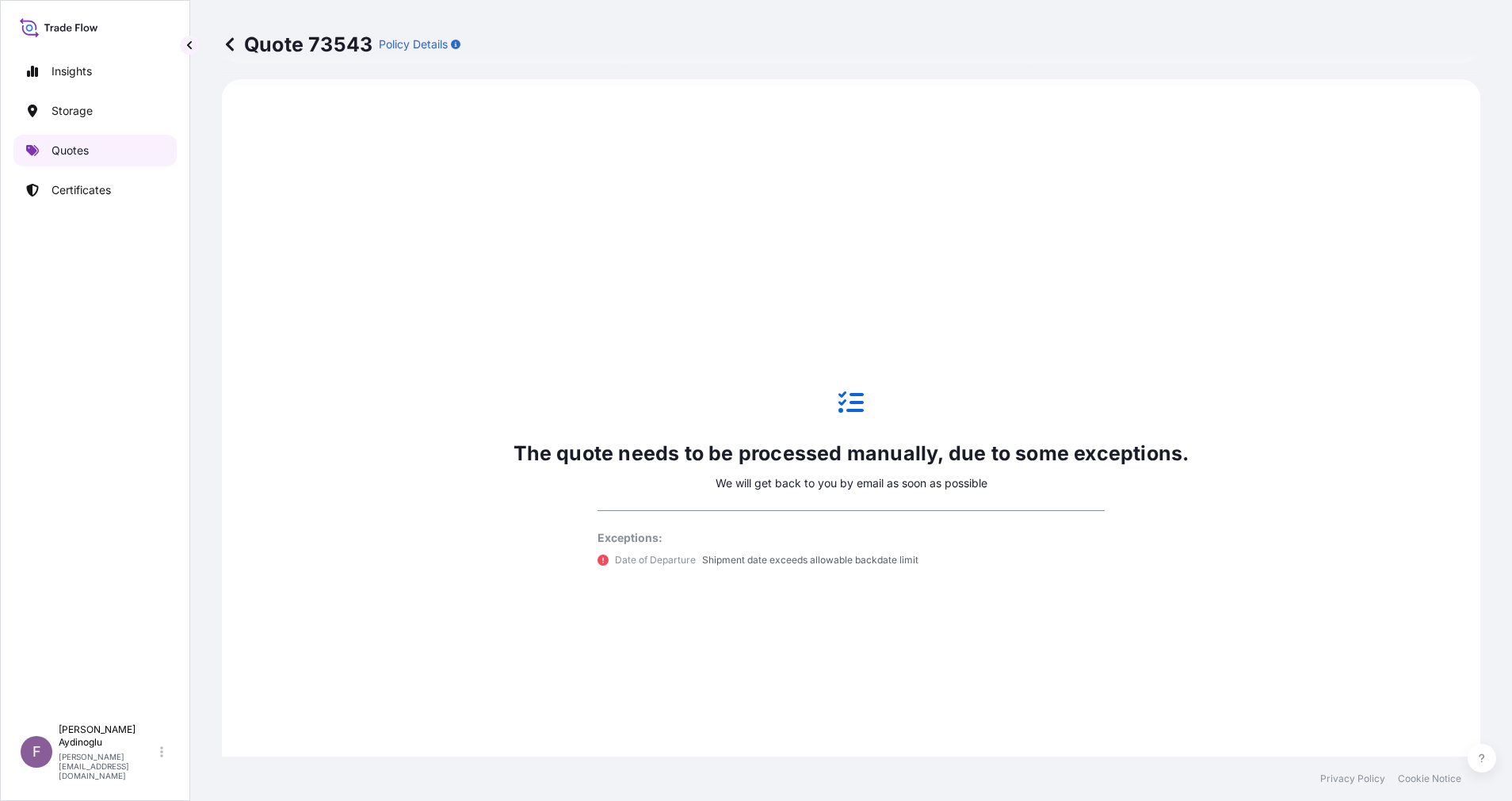
click at [118, 146] on link "Quotes" at bounding box center [95, 151] width 163 height 32
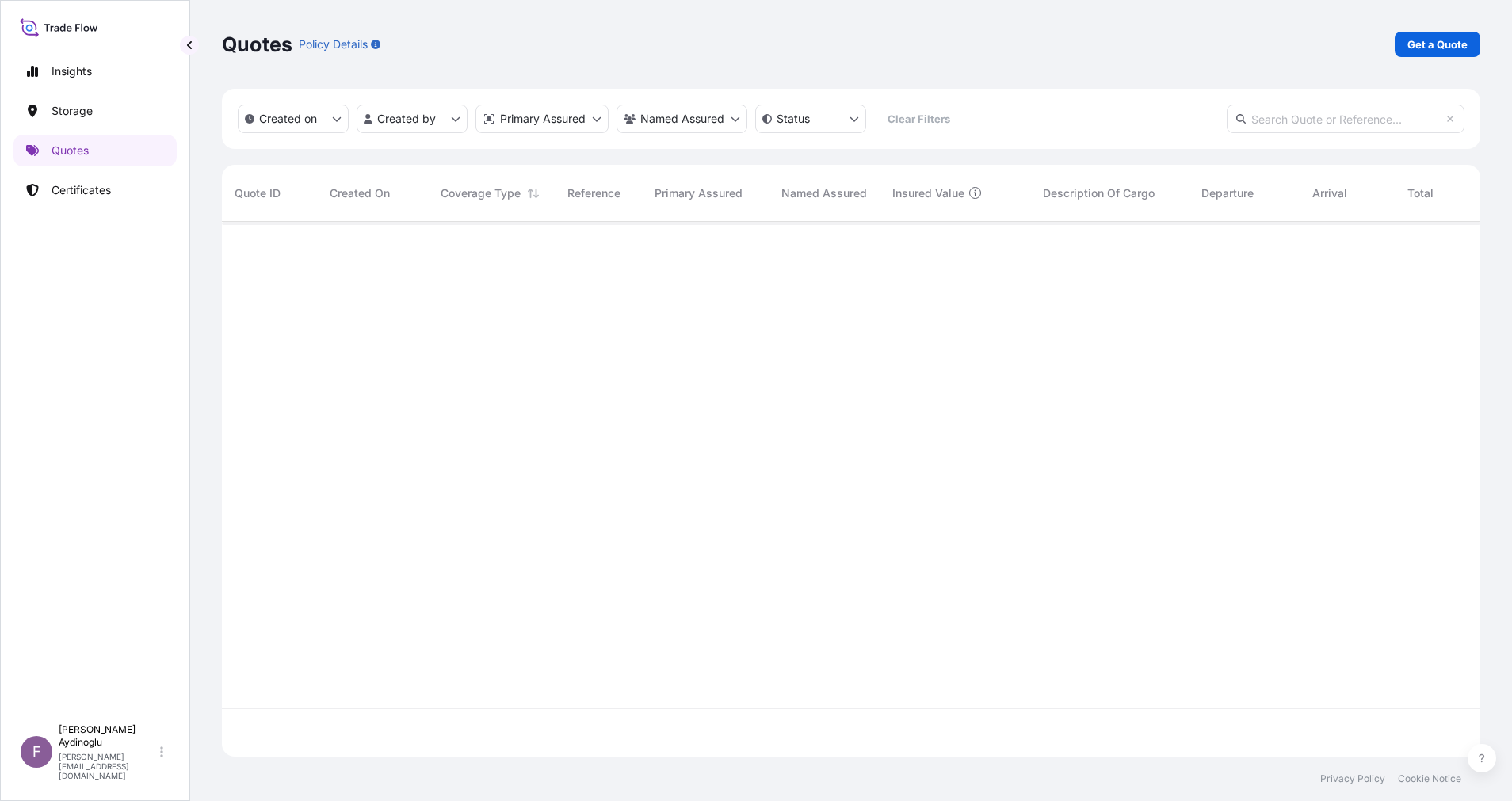
scroll to position [525, 1240]
click at [1437, 61] on div "Quotes Policy Details Get a Quote" at bounding box center [850, 44] width 1258 height 89
click at [1434, 56] on link "Get a Quote" at bounding box center [1437, 44] width 86 height 25
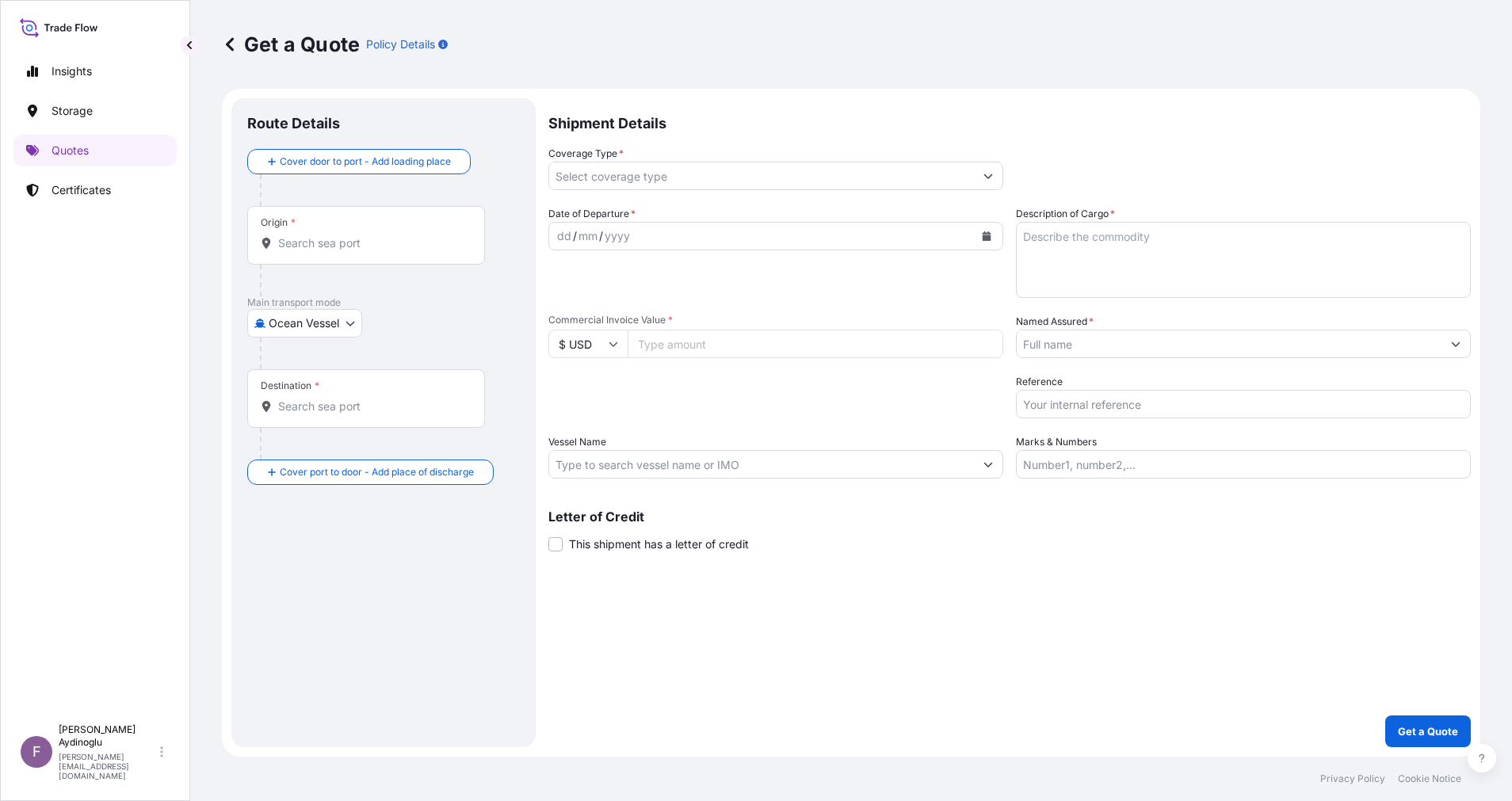
click at [1146, 458] on input "Marks & Numbers" at bounding box center [1243, 464] width 455 height 29
click at [1111, 459] on input "Marks & Numbers" at bounding box center [1243, 464] width 455 height 29
paste input "PO NO: 25Y0168600 Quantity M/[PERSON_NAME]: 247,500 Premium: USD 29,65"
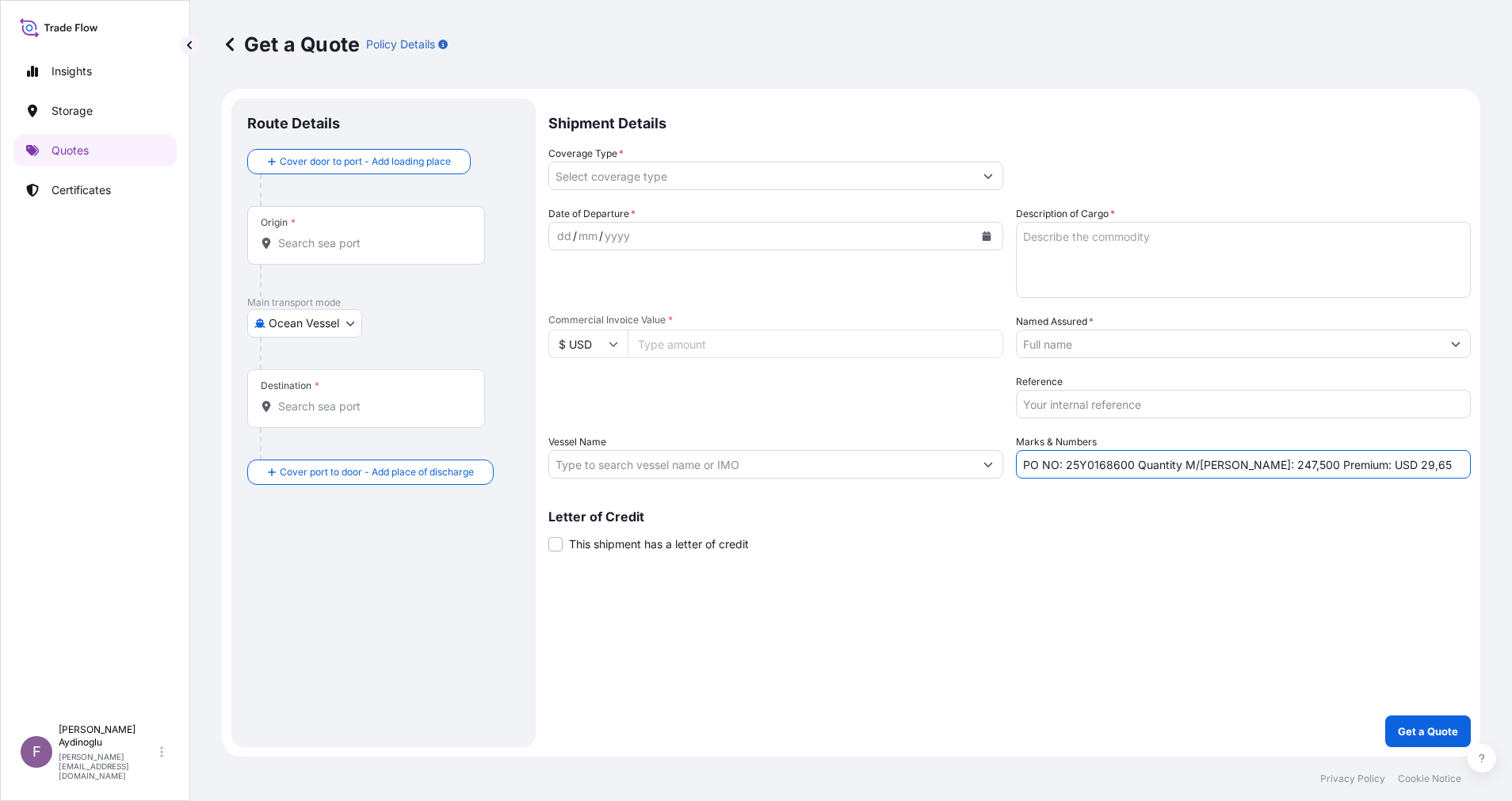
click at [1122, 587] on div "Shipment Details Coverage Type * Date of Departure * dd / mm / yyyy Cargo Categ…" at bounding box center [1009, 422] width 922 height 649
drag, startPoint x: 1068, startPoint y: 464, endPoint x: 1129, endPoint y: 466, distance: 61.0
click at [1129, 466] on input "PO NO: 25Y0168600 Quantity M/[PERSON_NAME]: 247,500 Premium: USD 29,65" at bounding box center [1243, 464] width 455 height 29
paste input "2040"
click at [742, 351] on input "Commercial Invoice Value *" at bounding box center [815, 344] width 375 height 29
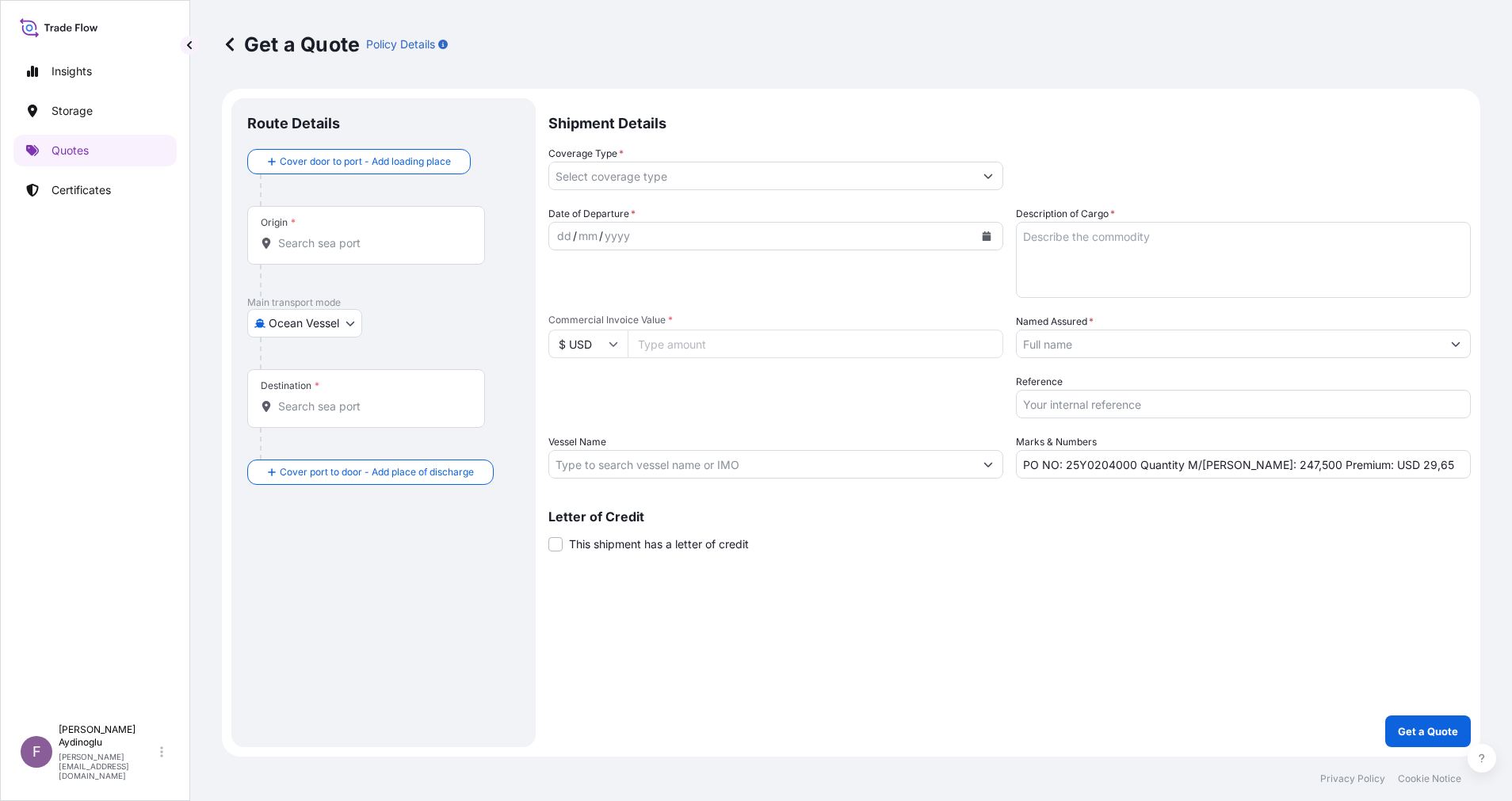
paste input "30492"
click at [948, 634] on div "Shipment Details Coverage Type * Date of Departure * dd / mm / yyyy Cargo Categ…" at bounding box center [1009, 422] width 922 height 649
click at [1106, 259] on textarea "Description of Cargo *" at bounding box center [1243, 259] width 455 height 76
paste textarea "LD 4025AS"
click at [1219, 626] on div "Shipment Details Coverage Type * Date of Departure * dd / mm / yyyy Cargo Categ…" at bounding box center [1009, 422] width 922 height 649
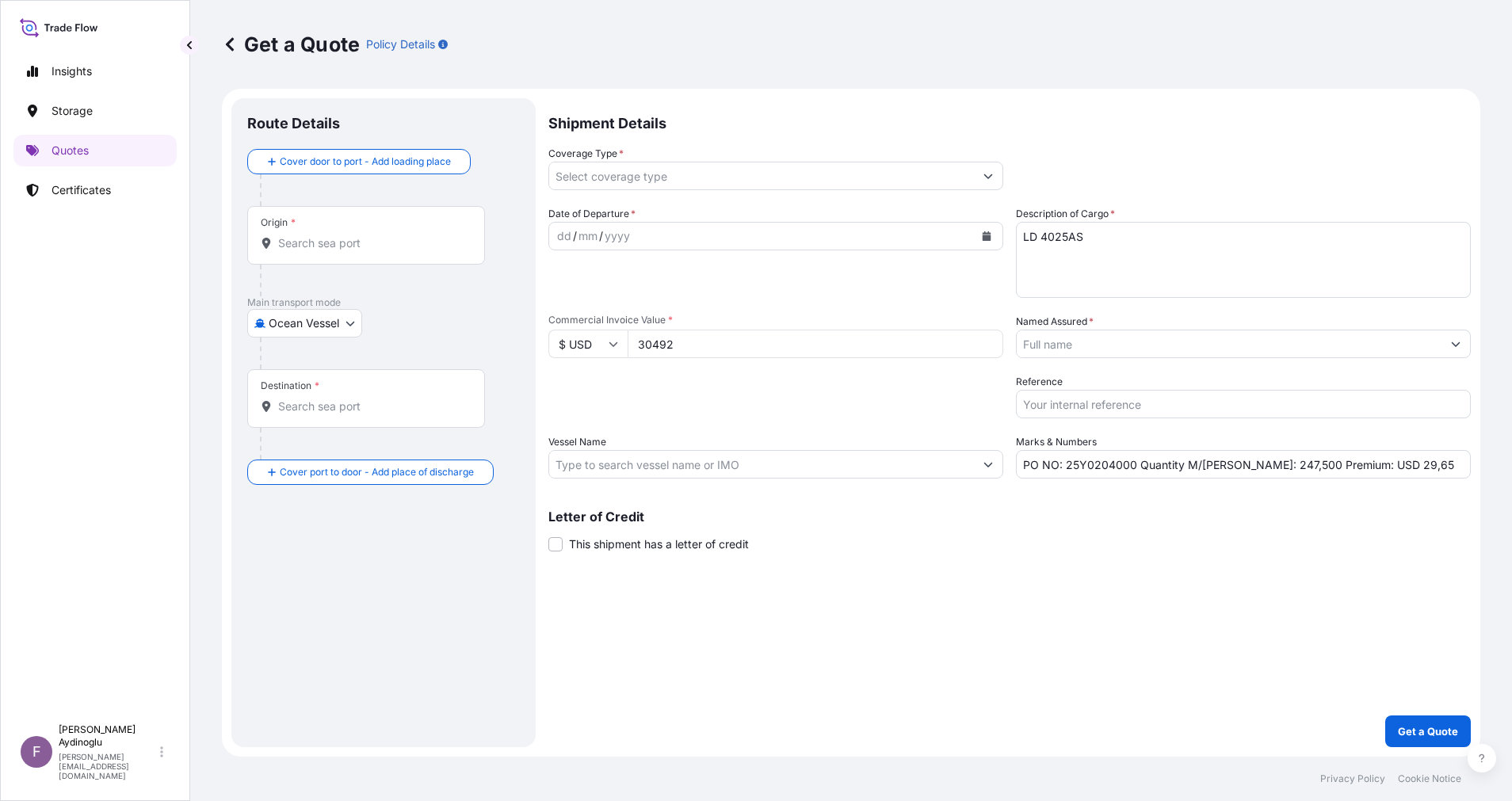
click at [1251, 465] on input "PO NO: 25Y0204000 Quantity M/[PERSON_NAME]: 247,500 Premium: USD 29,65" at bounding box center [1243, 464] width 455 height 29
click at [1262, 466] on input "PO NO: 25Y0204000 Quantity M/[PERSON_NAME]: 24,500 Premium: USD 29,65" at bounding box center [1243, 464] width 455 height 29
click at [850, 475] on input "Vessel Name" at bounding box center [761, 464] width 424 height 29
paste input "MSC VERONA"
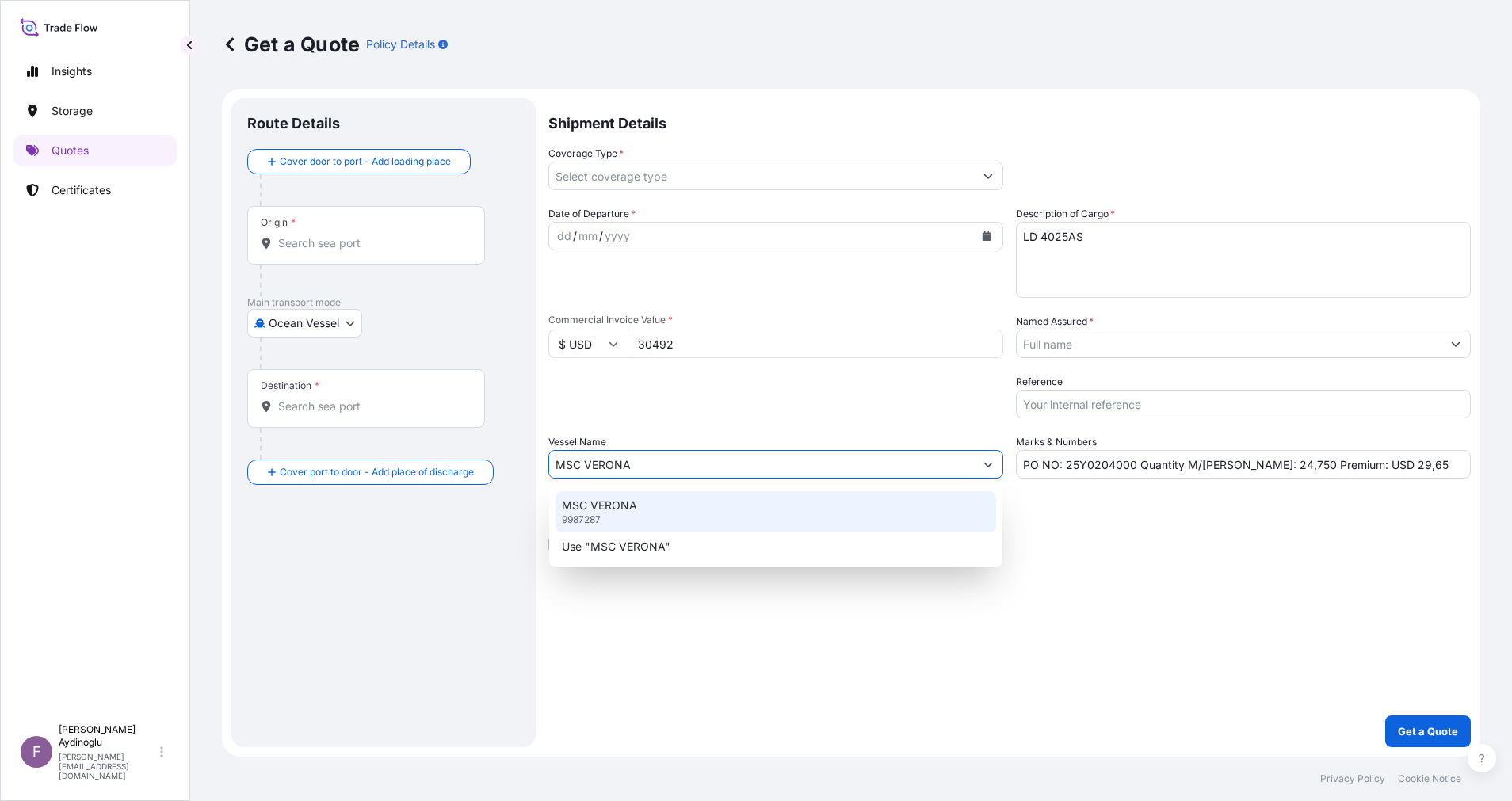
click at [795, 510] on div "MSC VERONA 9987287" at bounding box center [776, 511] width 441 height 41
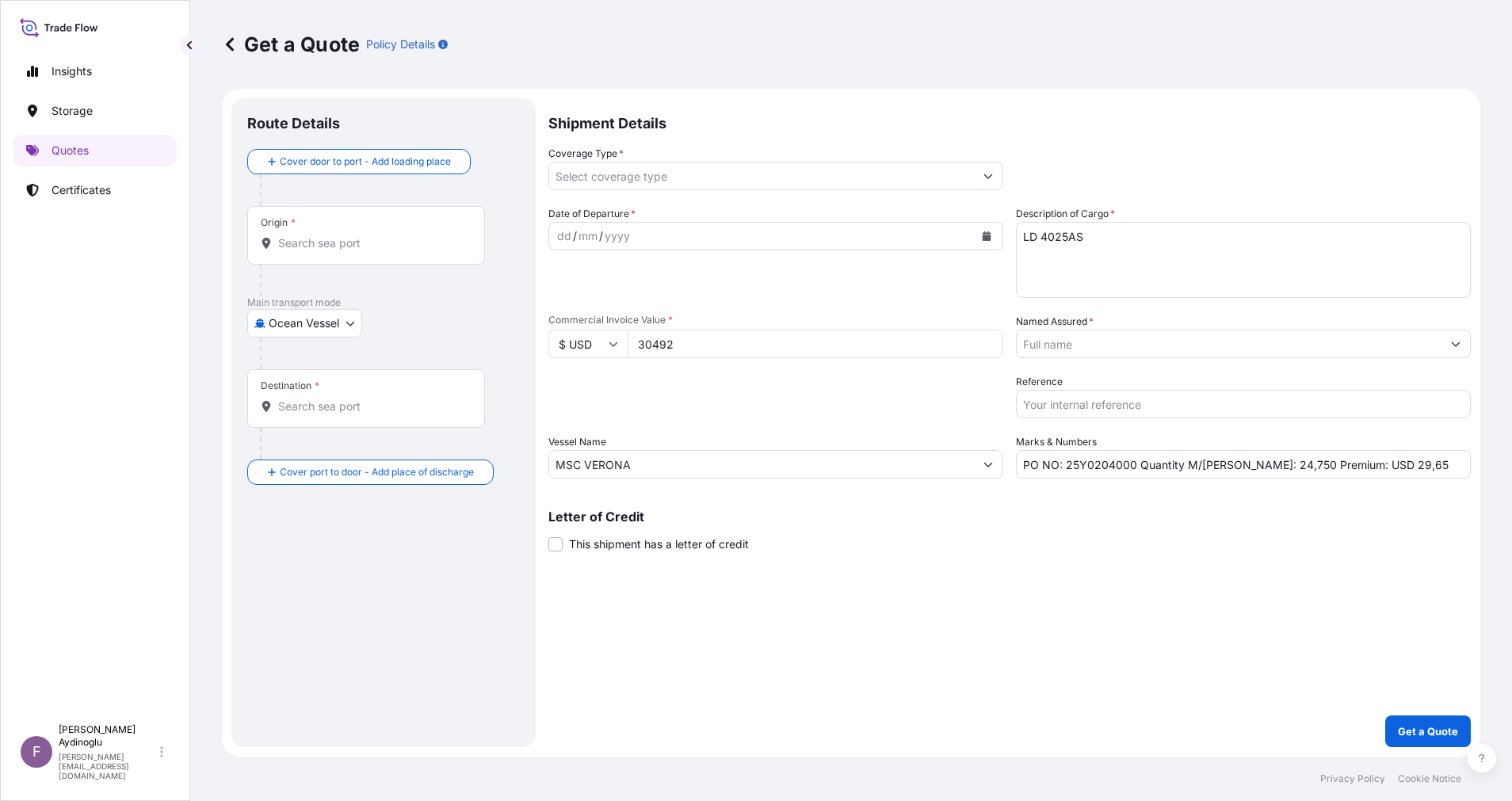
click at [1018, 607] on div "Shipment Details Coverage Type * Date of Departure * dd / mm / yyyy Cargo Categ…" at bounding box center [1009, 422] width 922 height 649
click at [392, 236] on input "Origin *" at bounding box center [371, 243] width 187 height 16
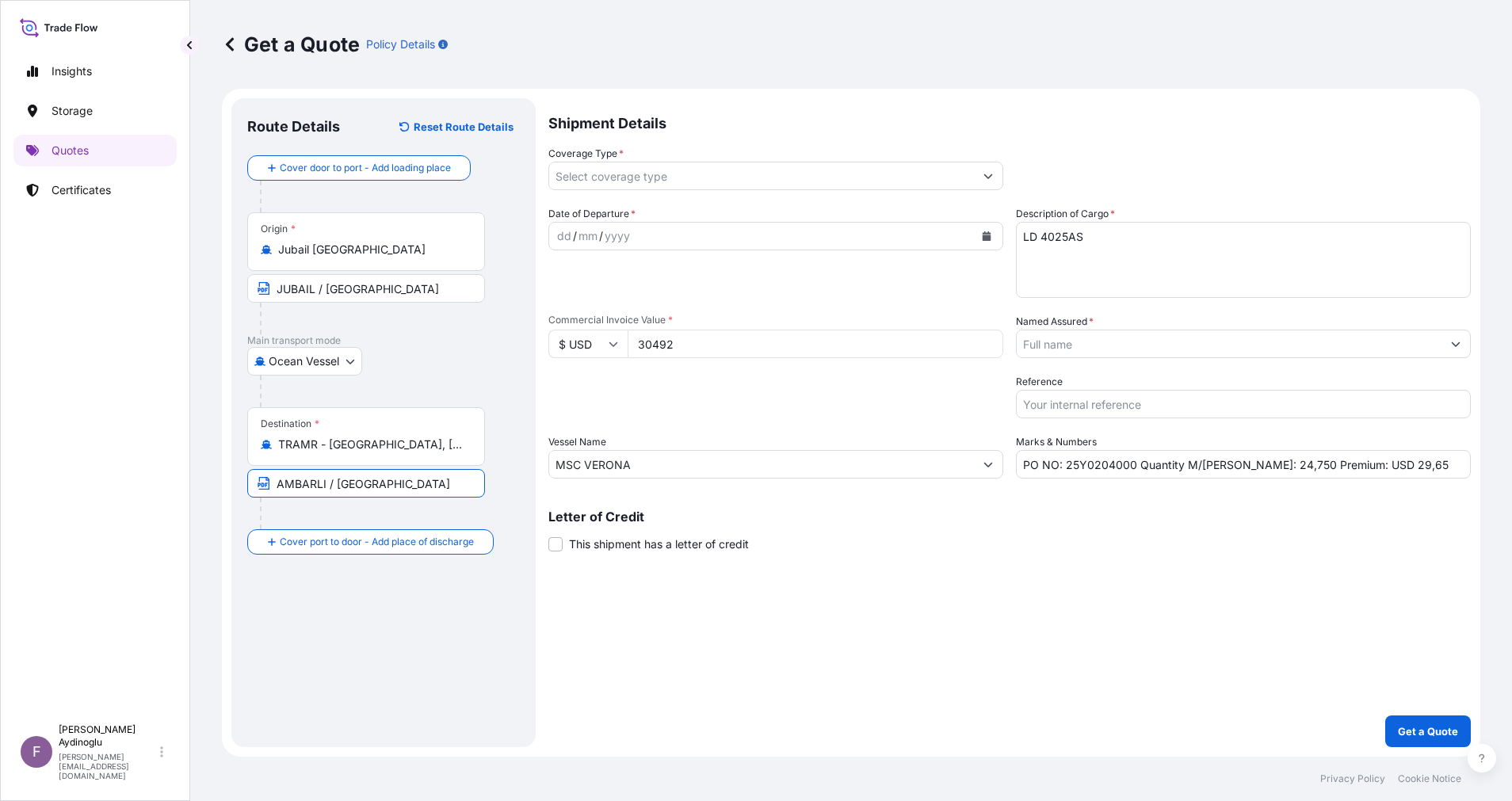
click at [565, 238] on div "dd" at bounding box center [564, 237] width 18 height 19
drag, startPoint x: 1379, startPoint y: 471, endPoint x: 1350, endPoint y: 472, distance: 29.0
click at [1350, 472] on input "PO NO: 25Y0204000 Quantity M/[PERSON_NAME]: 24,750 Premium: USD 29,65" at bounding box center [1243, 464] width 455 height 29
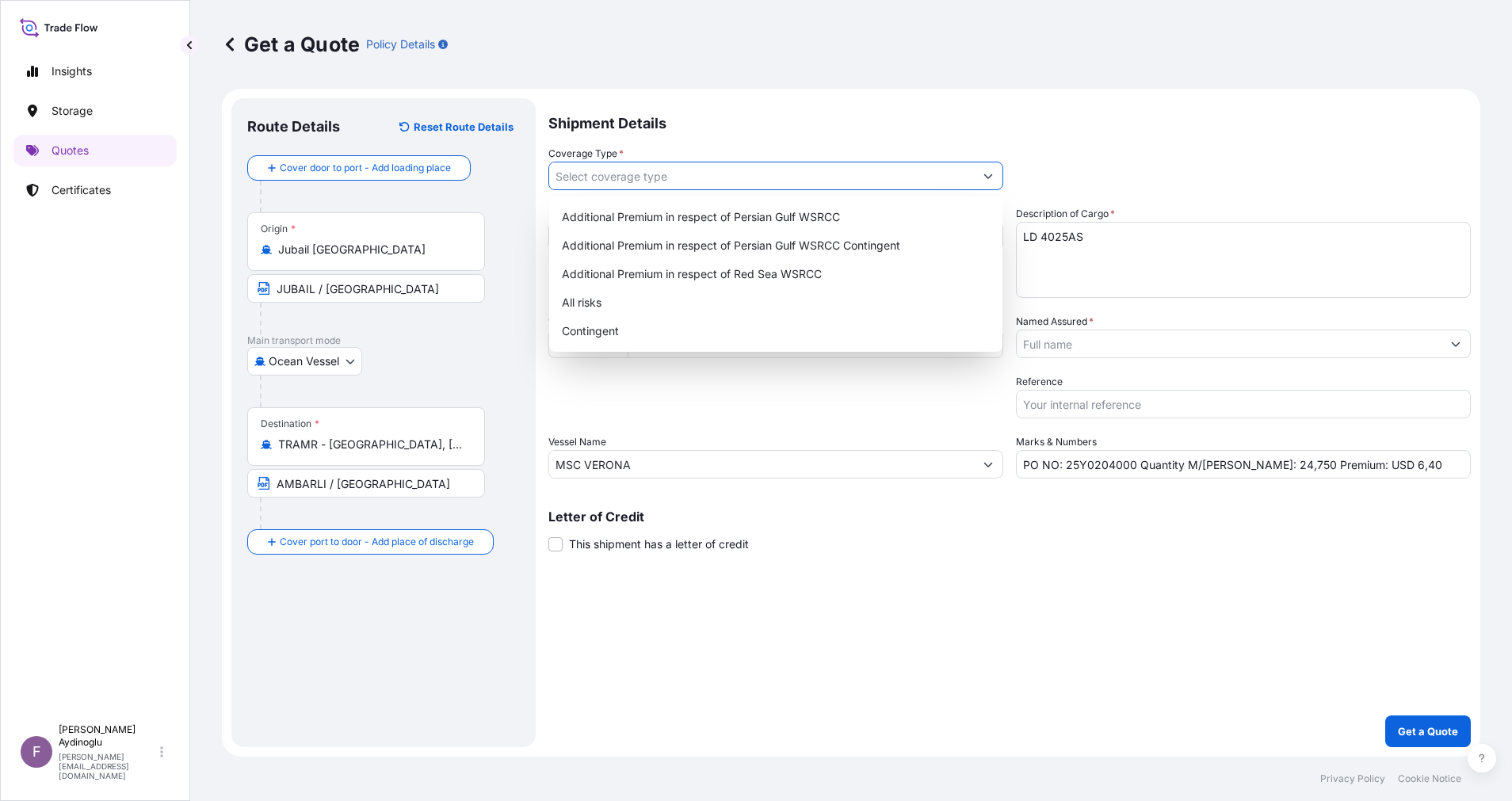
click at [985, 167] on button "Show suggestions" at bounding box center [988, 175] width 29 height 29
click at [815, 216] on div "Additional Premium in respect of Persian Gulf WSRCC" at bounding box center [776, 216] width 441 height 29
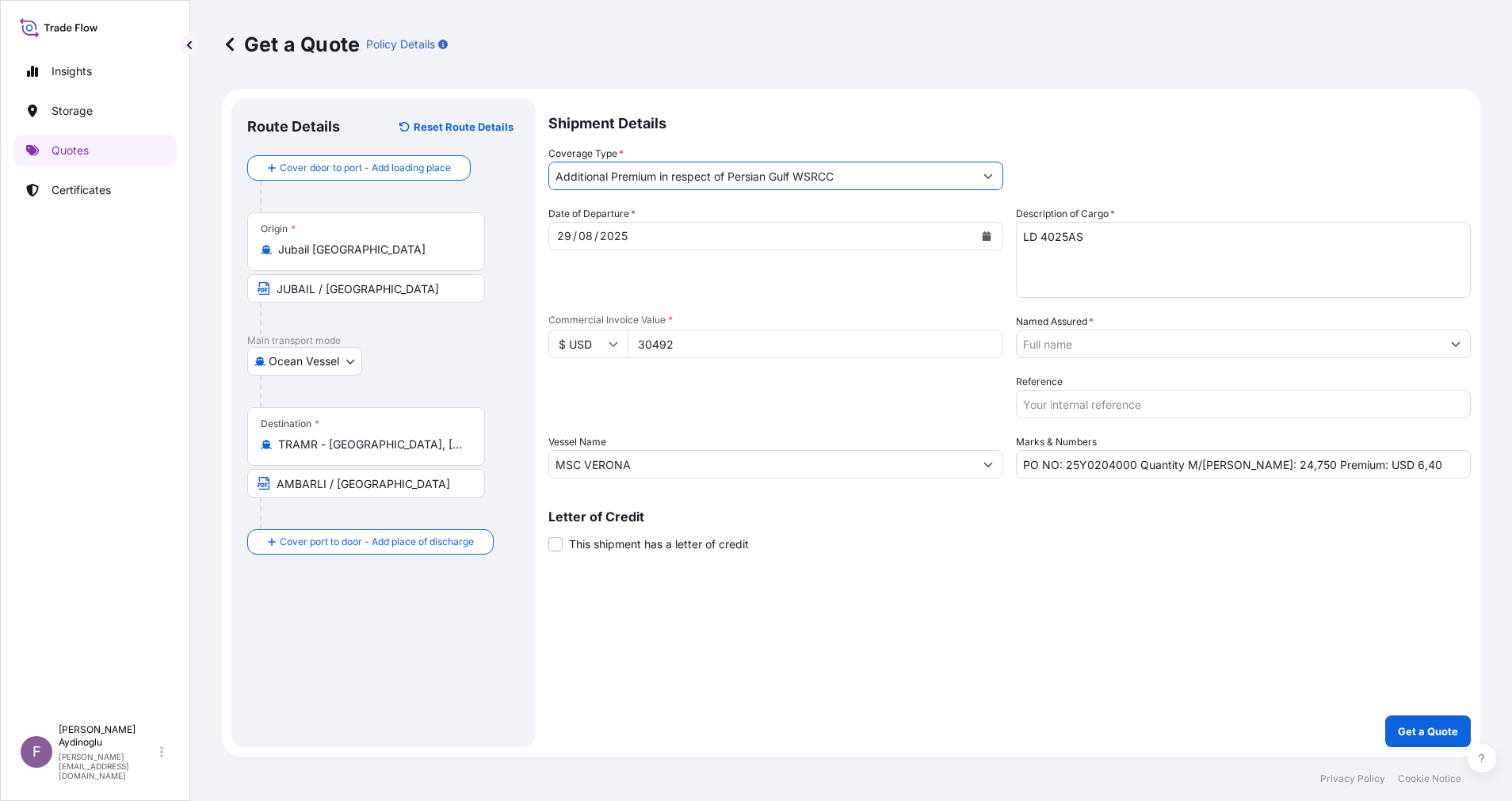
click at [1457, 346] on icon "Show suggestions" at bounding box center [1455, 344] width 10 height 10
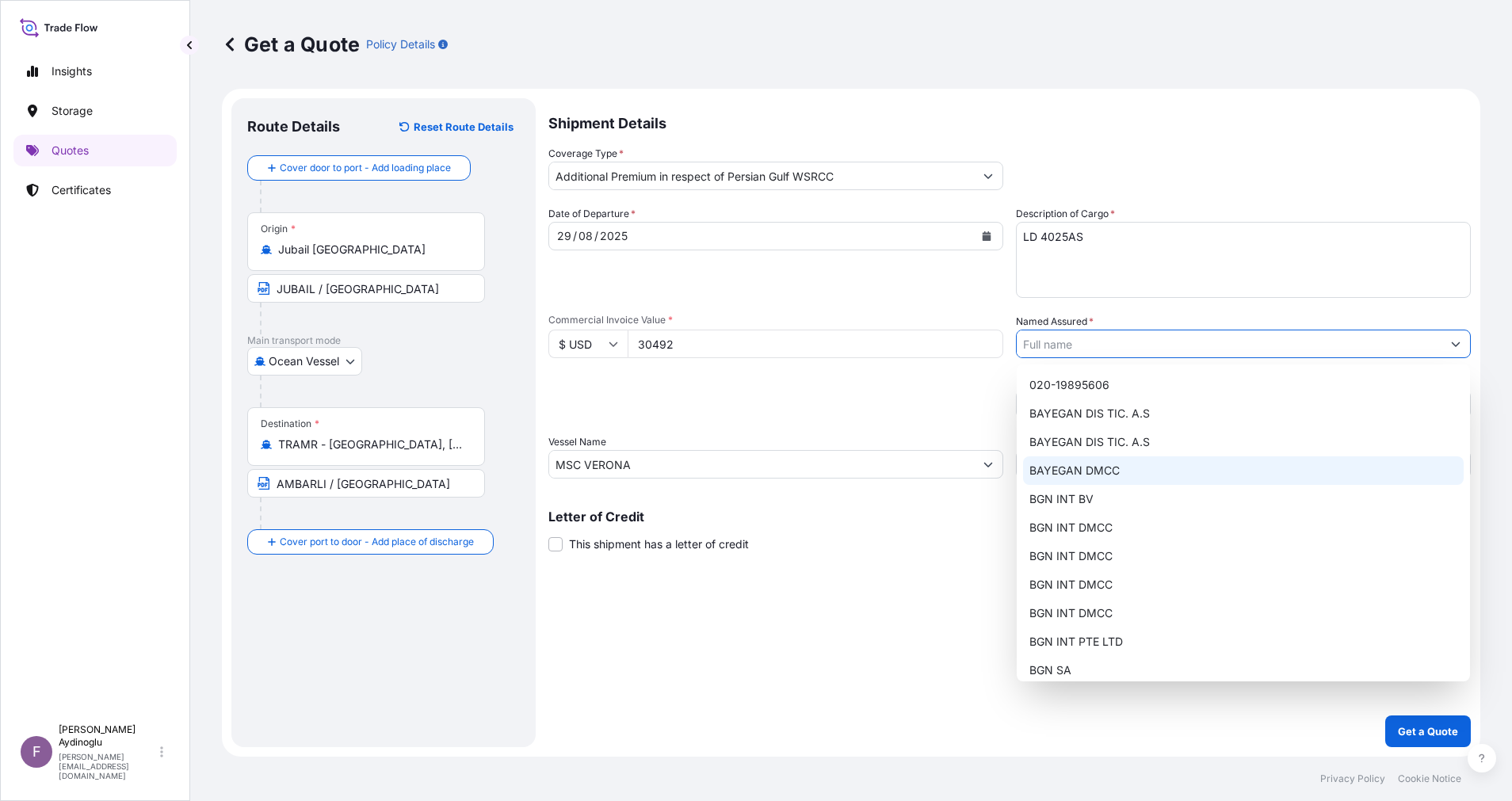
click at [1156, 463] on div "BAYEGAN DMCC" at bounding box center [1243, 471] width 441 height 29
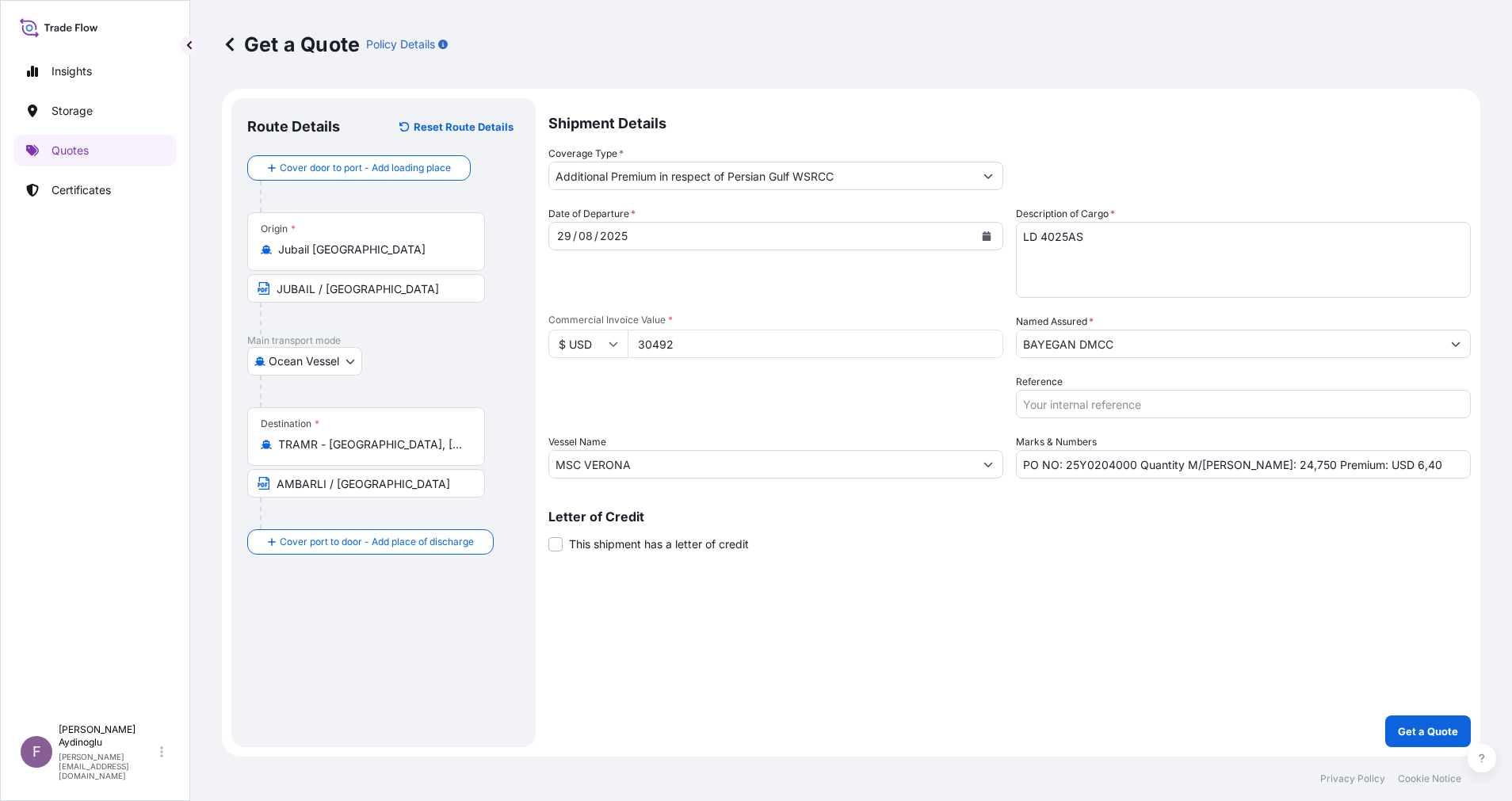
click at [964, 656] on div "Shipment Details Coverage Type * Additional Premium in respect of Persian Gulf …" at bounding box center [1009, 422] width 922 height 649
click at [1410, 724] on p "Get a Quote" at bounding box center [1427, 731] width 60 height 16
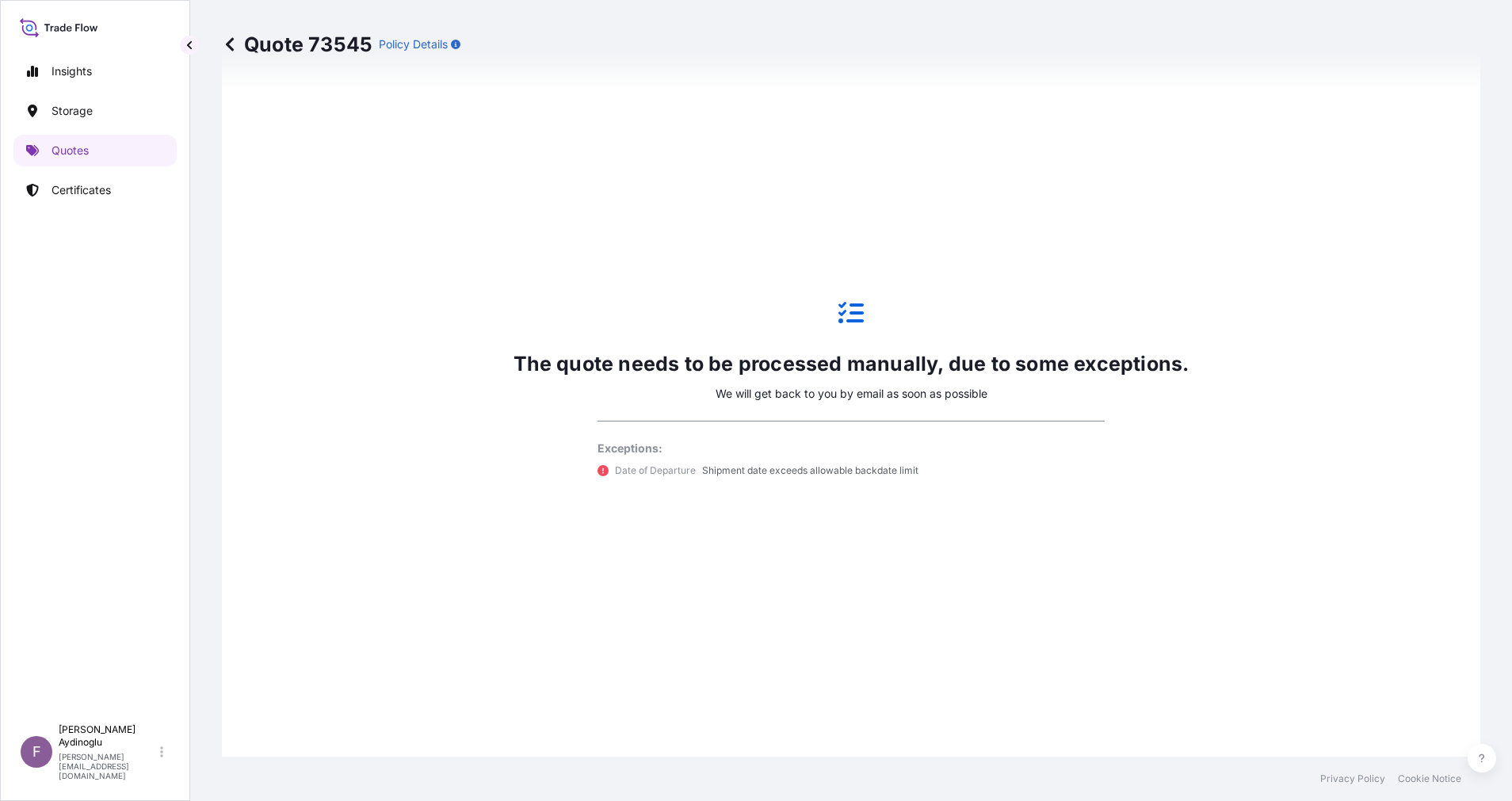
scroll to position [664, 0]
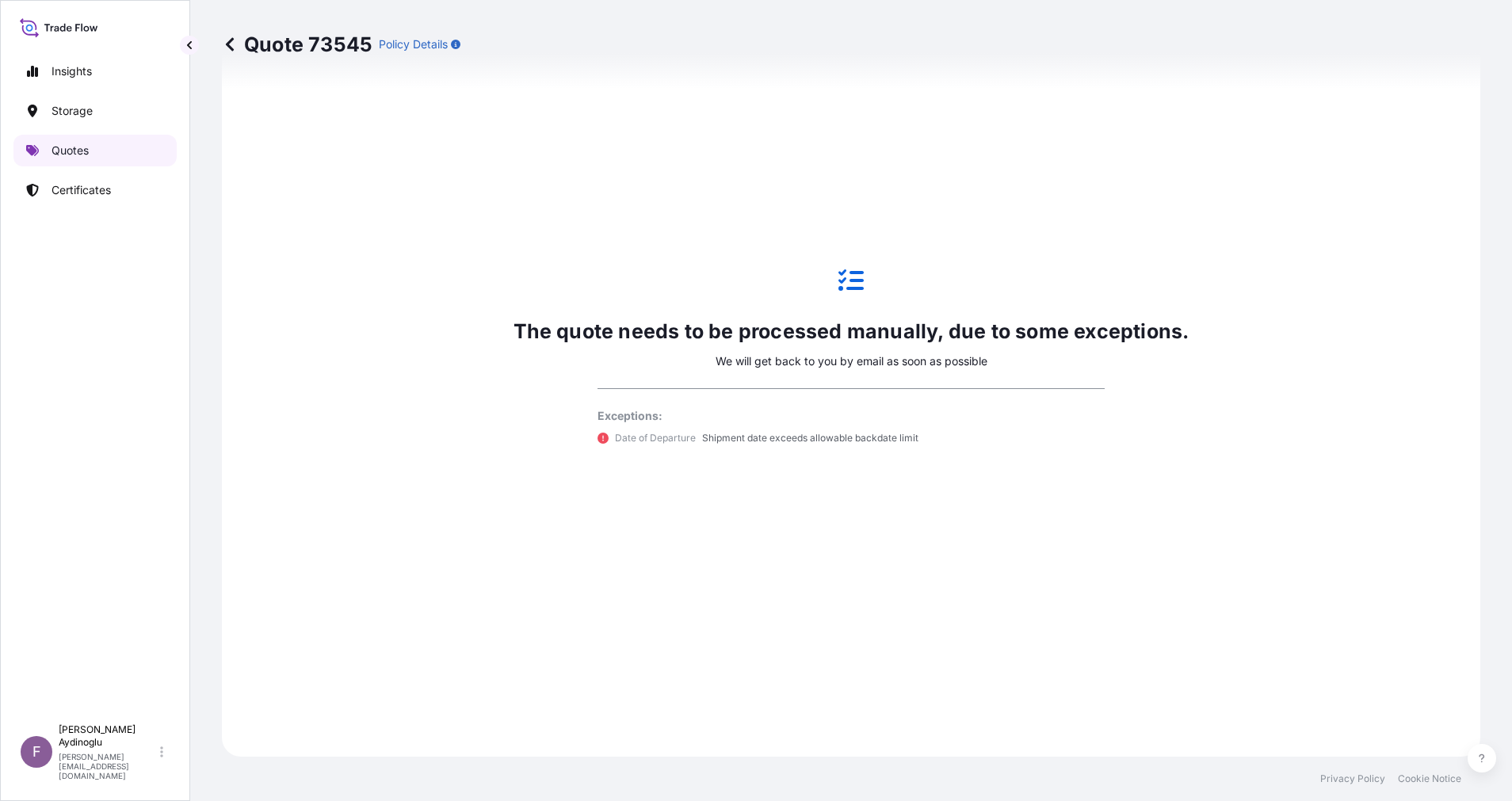
click at [97, 140] on link "Quotes" at bounding box center [95, 151] width 163 height 32
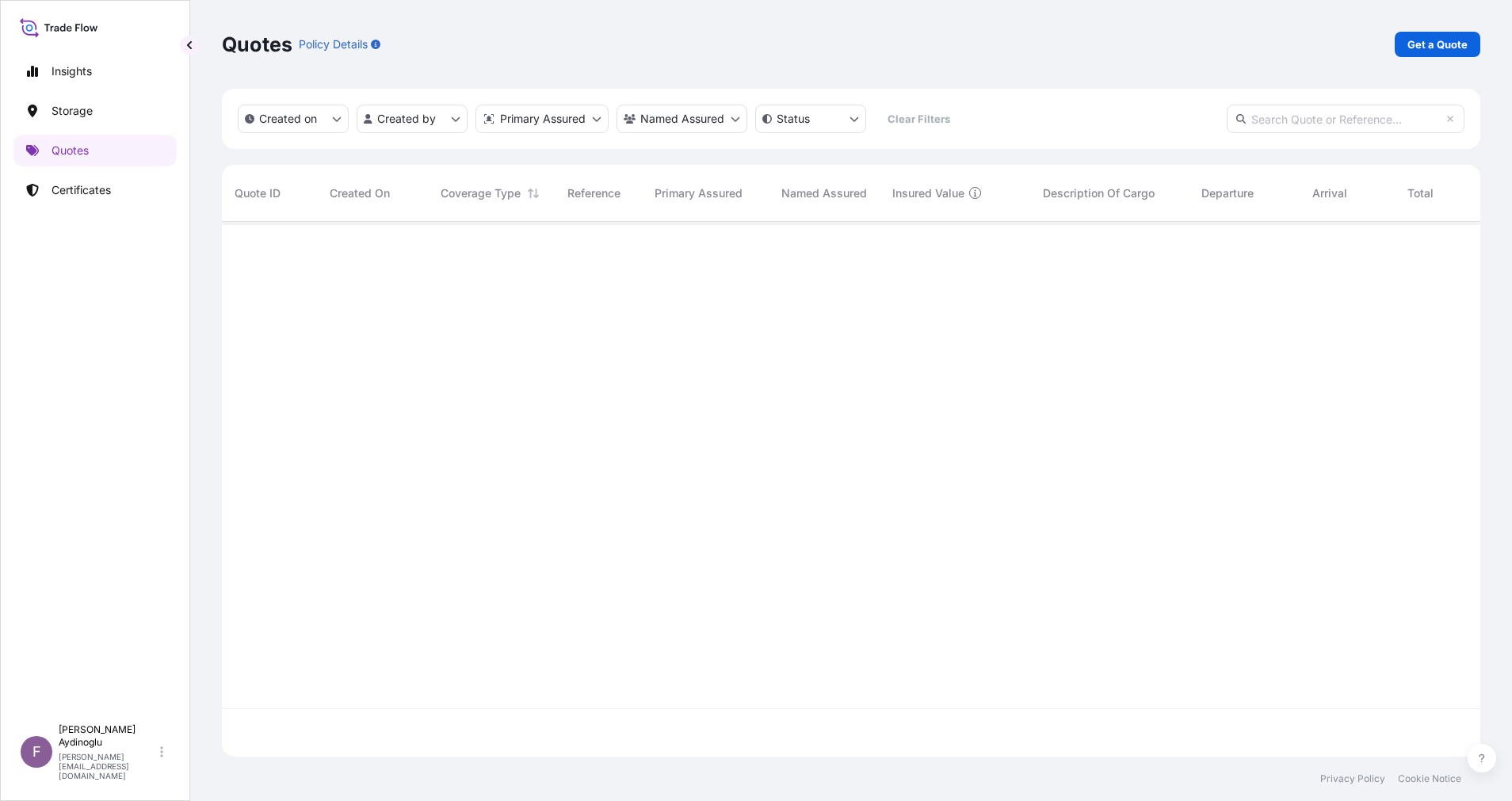
scroll to position [525, 1240]
click at [1435, 62] on div "Quotes Policy Details Get a Quote" at bounding box center [850, 44] width 1258 height 89
click at [1436, 48] on p "Get a Quote" at bounding box center [1437, 45] width 60 height 16
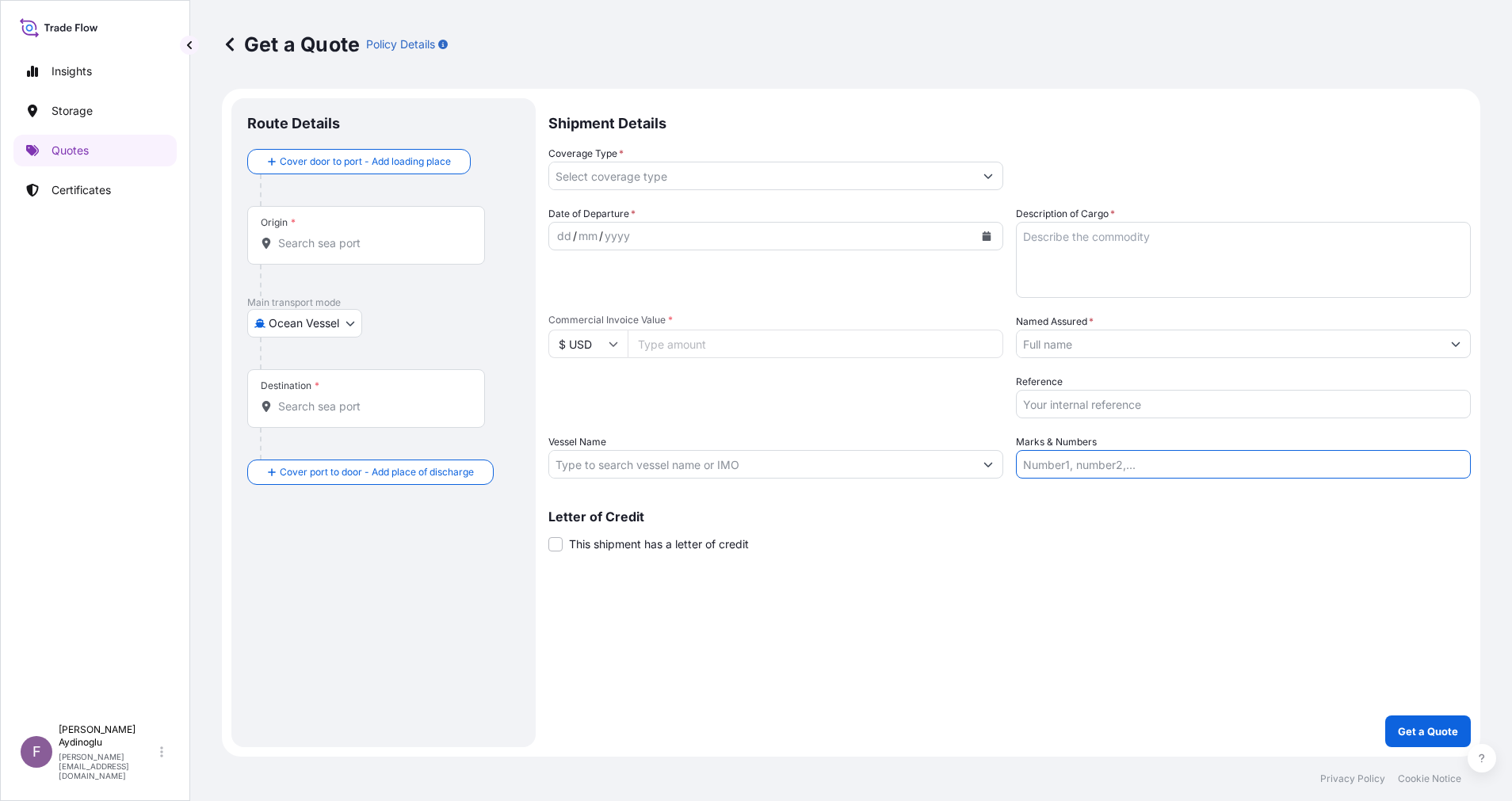
click at [1145, 455] on input "Marks & Numbers" at bounding box center [1243, 464] width 455 height 29
paste input "PO NO: 25Y0168600 Quantity M/[PERSON_NAME]: 247,500 Premium: USD 29,65"
drag, startPoint x: 1067, startPoint y: 467, endPoint x: 1128, endPoint y: 465, distance: 61.0
click at [1128, 465] on input "PO NO: 25Y0168600 Quantity M/[PERSON_NAME]: 247,500 Premium: USD 29,65" at bounding box center [1243, 464] width 455 height 29
paste input "2161"
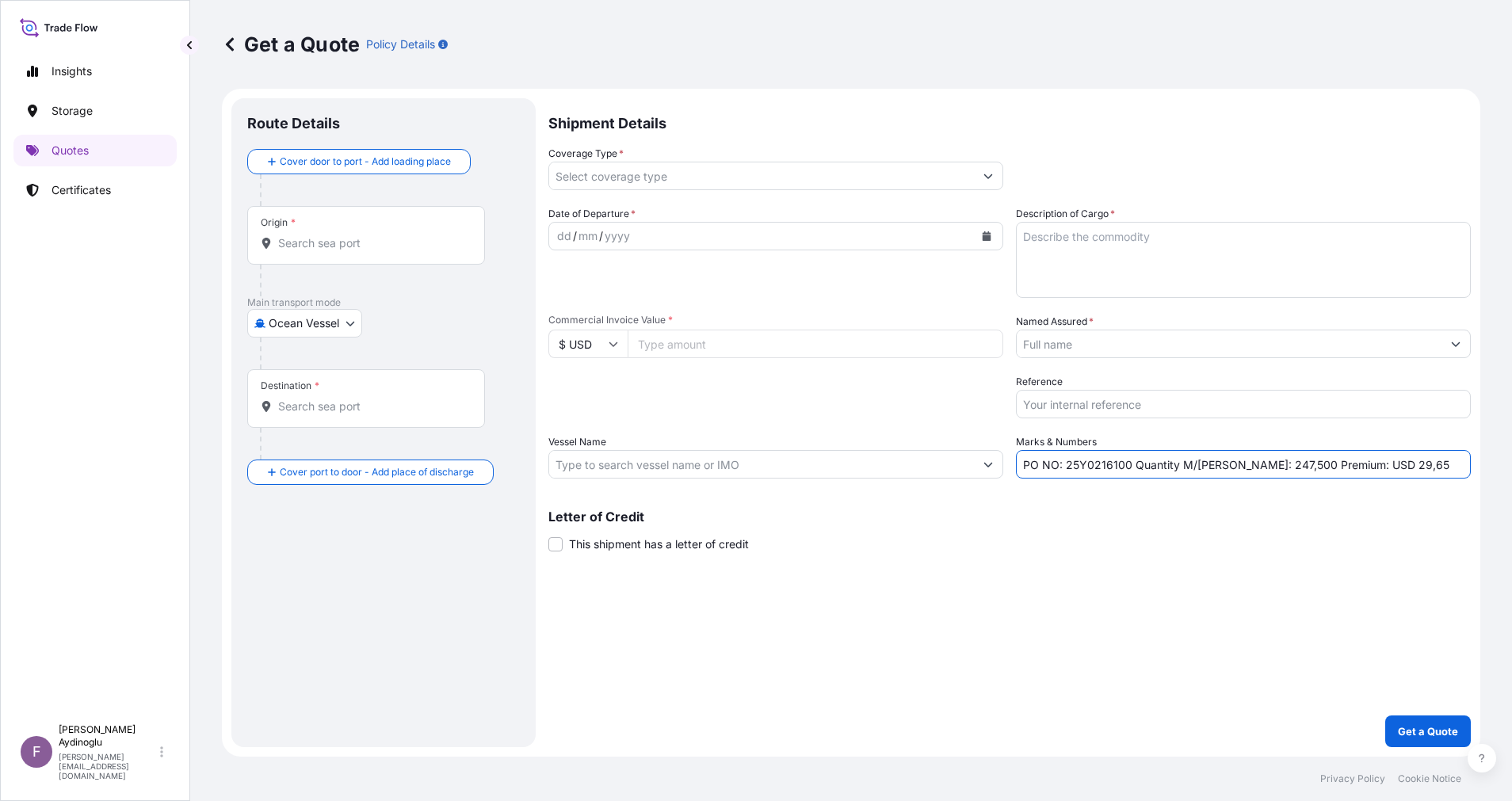
click at [1174, 556] on div "Shipment Details Coverage Type * Date of Departure * dd / mm / yyyy Cargo Categ…" at bounding box center [1009, 422] width 922 height 649
click at [727, 336] on input "Commercial Invoice Value *" at bounding box center [815, 344] width 375 height 29
paste input "1143994.5"
click at [1029, 609] on div "Shipment Details Coverage Type * Date of Departure * dd / mm / yyyy Cargo Categ…" at bounding box center [1009, 422] width 922 height 649
click at [1153, 252] on textarea "Description of Cargo *" at bounding box center [1243, 259] width 455 height 76
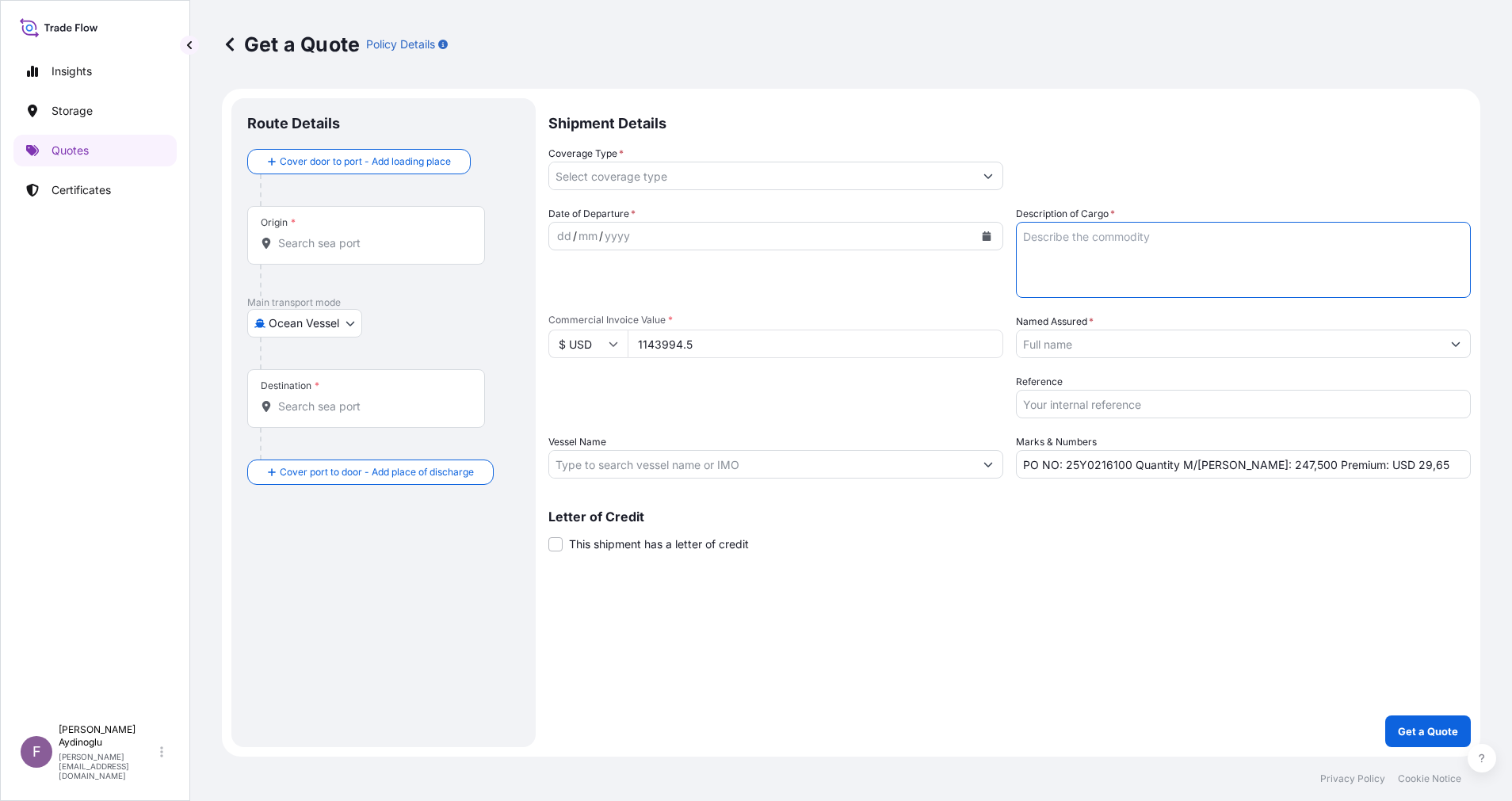
paste textarea "PP H3030T"
click at [1143, 581] on div "Shipment Details Coverage Type * Date of Departure * dd / mm / yyyy Cargo Categ…" at bounding box center [1009, 422] width 922 height 649
drag, startPoint x: 1230, startPoint y: 466, endPoint x: 1246, endPoint y: 466, distance: 16.0
click at [1246, 466] on input "PO NO: 25Y0216100 Quantity M/[PERSON_NAME]: 247,500 Premium: USD 29,65" at bounding box center [1243, 464] width 455 height 29
click at [1265, 463] on input "PO NO: 25Y0216100 Quantity M/[PERSON_NAME]: 1.089,500 Premium: USD 29,65" at bounding box center [1243, 464] width 455 height 29
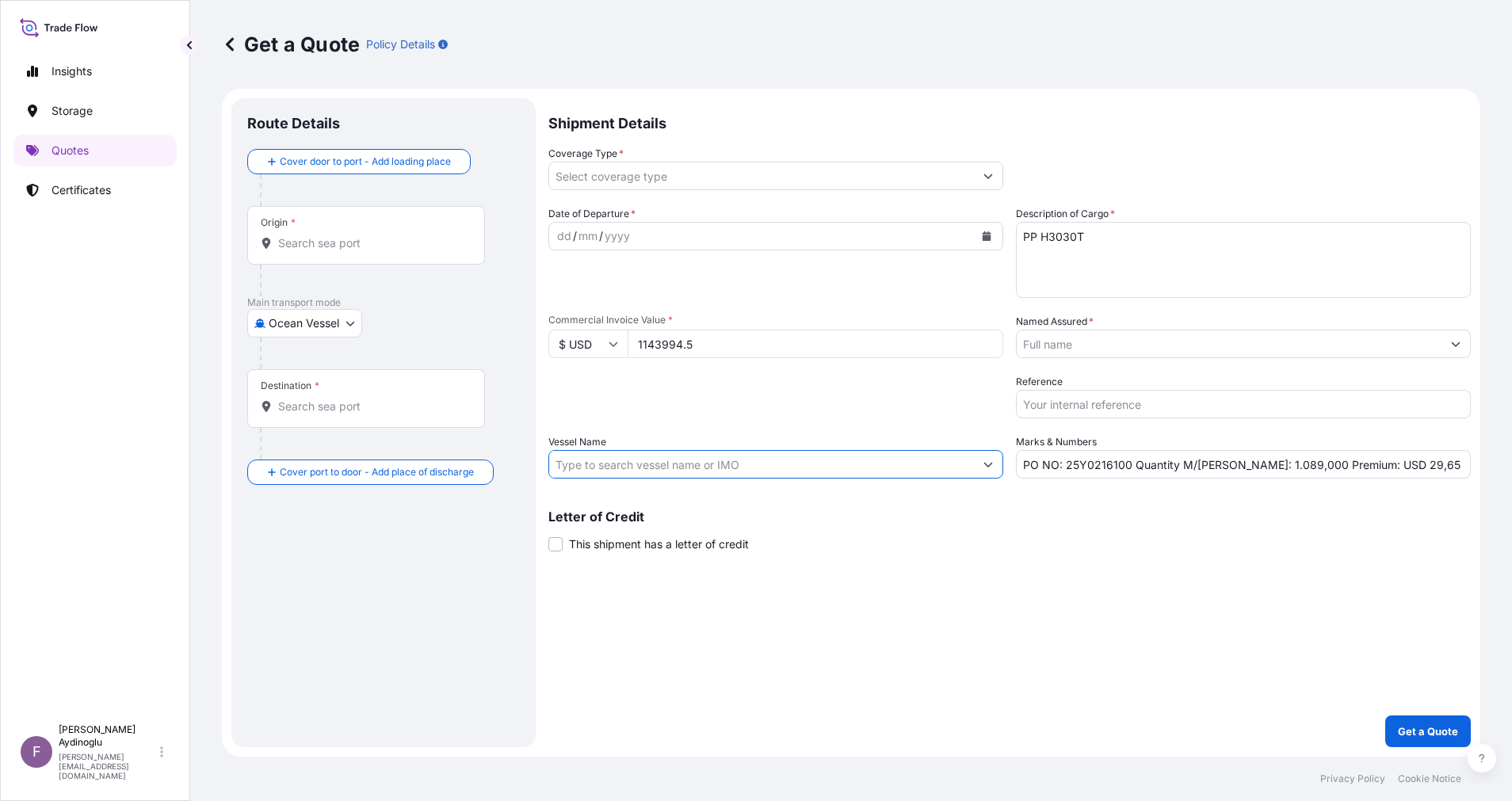
click at [729, 460] on input "Vessel Name" at bounding box center [761, 464] width 424 height 29
paste input "X-PRESS SALWEEN"
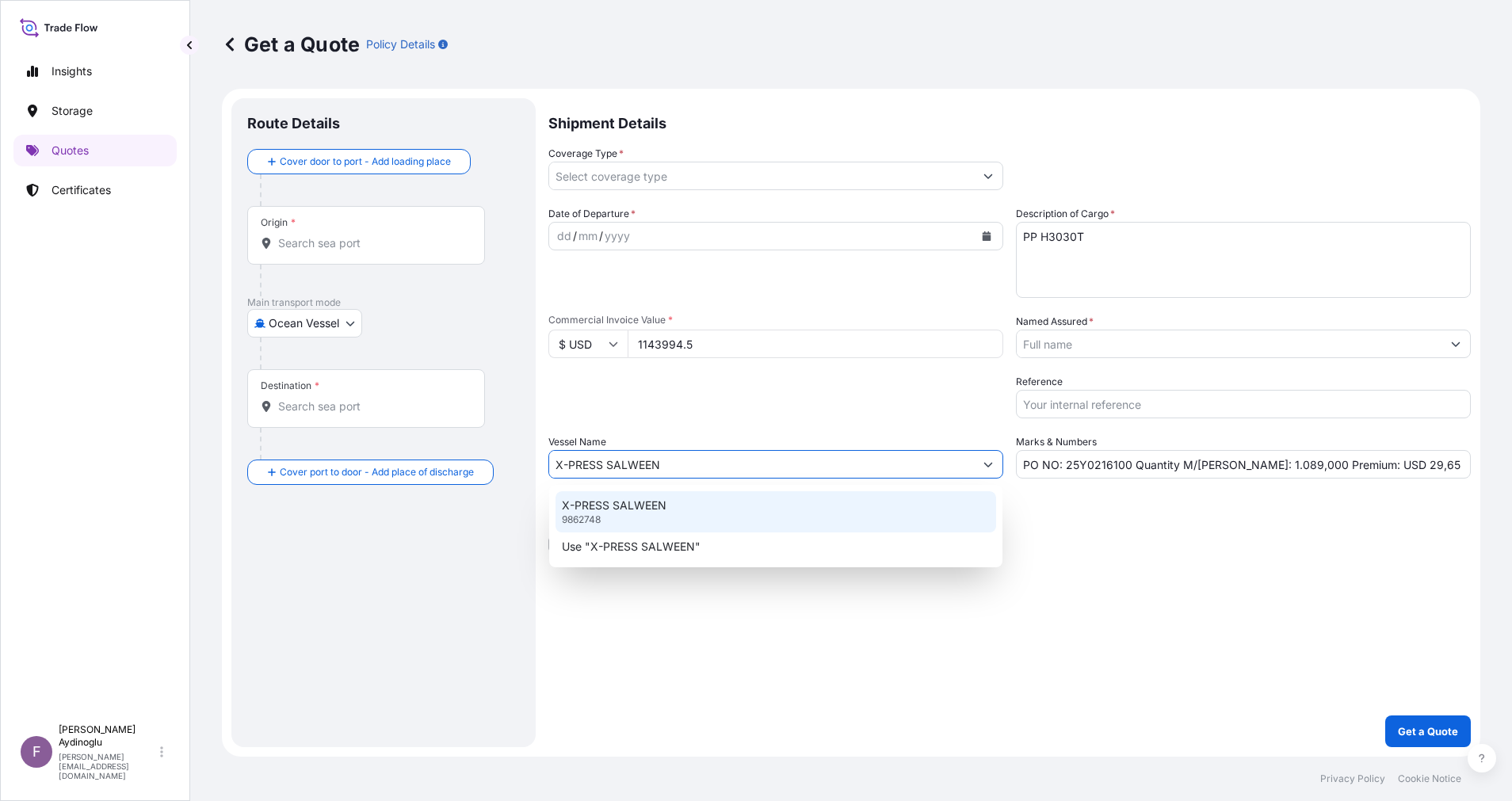
click at [737, 508] on div "X-PRESS SALWEEN 9862748" at bounding box center [776, 511] width 441 height 41
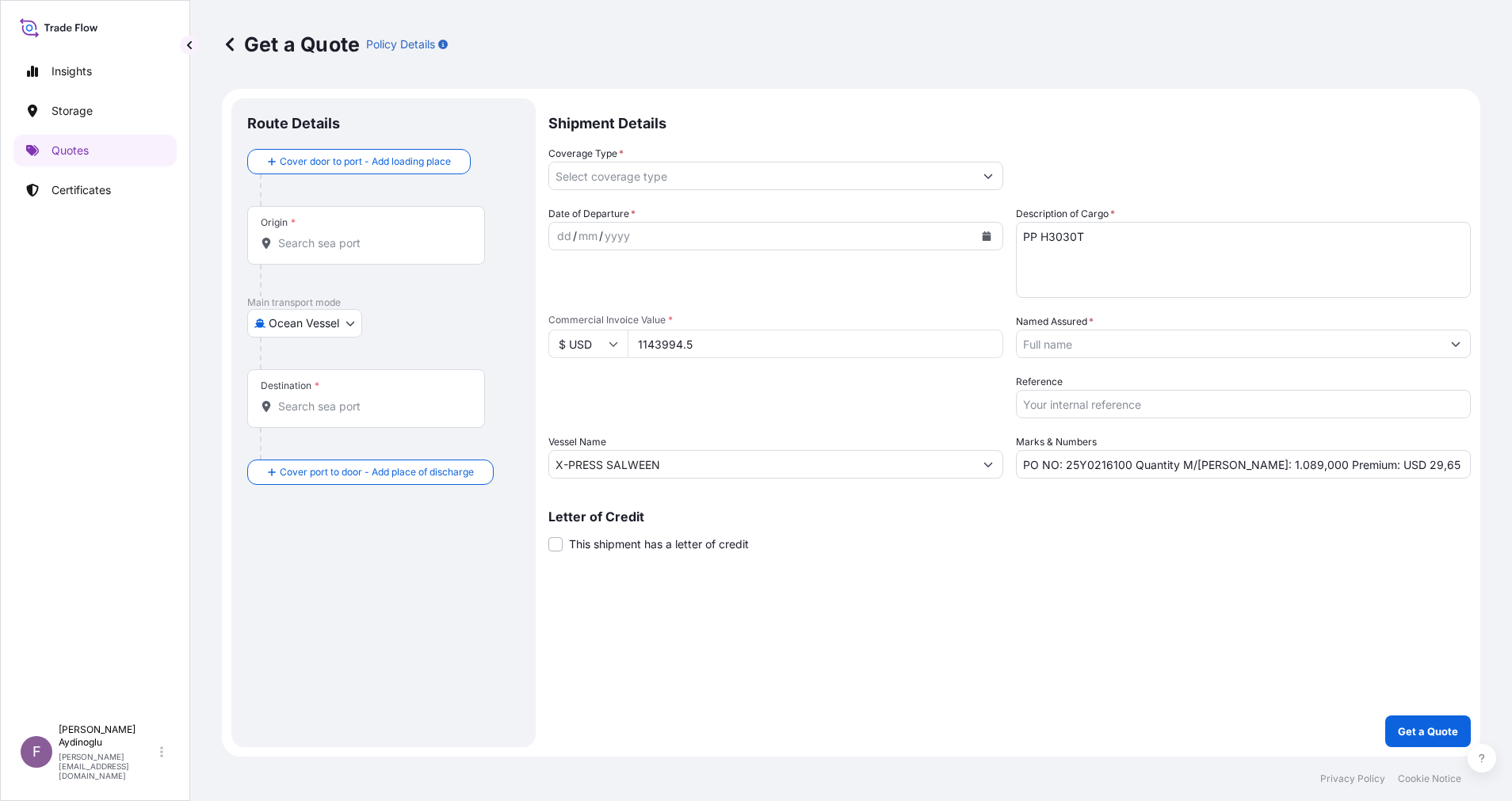
click at [980, 551] on div "Letter of Credit This shipment has a letter of credit Letter of credit * Letter…" at bounding box center [1009, 531] width 922 height 42
click at [340, 235] on input "Origin *" at bounding box center [371, 243] width 187 height 16
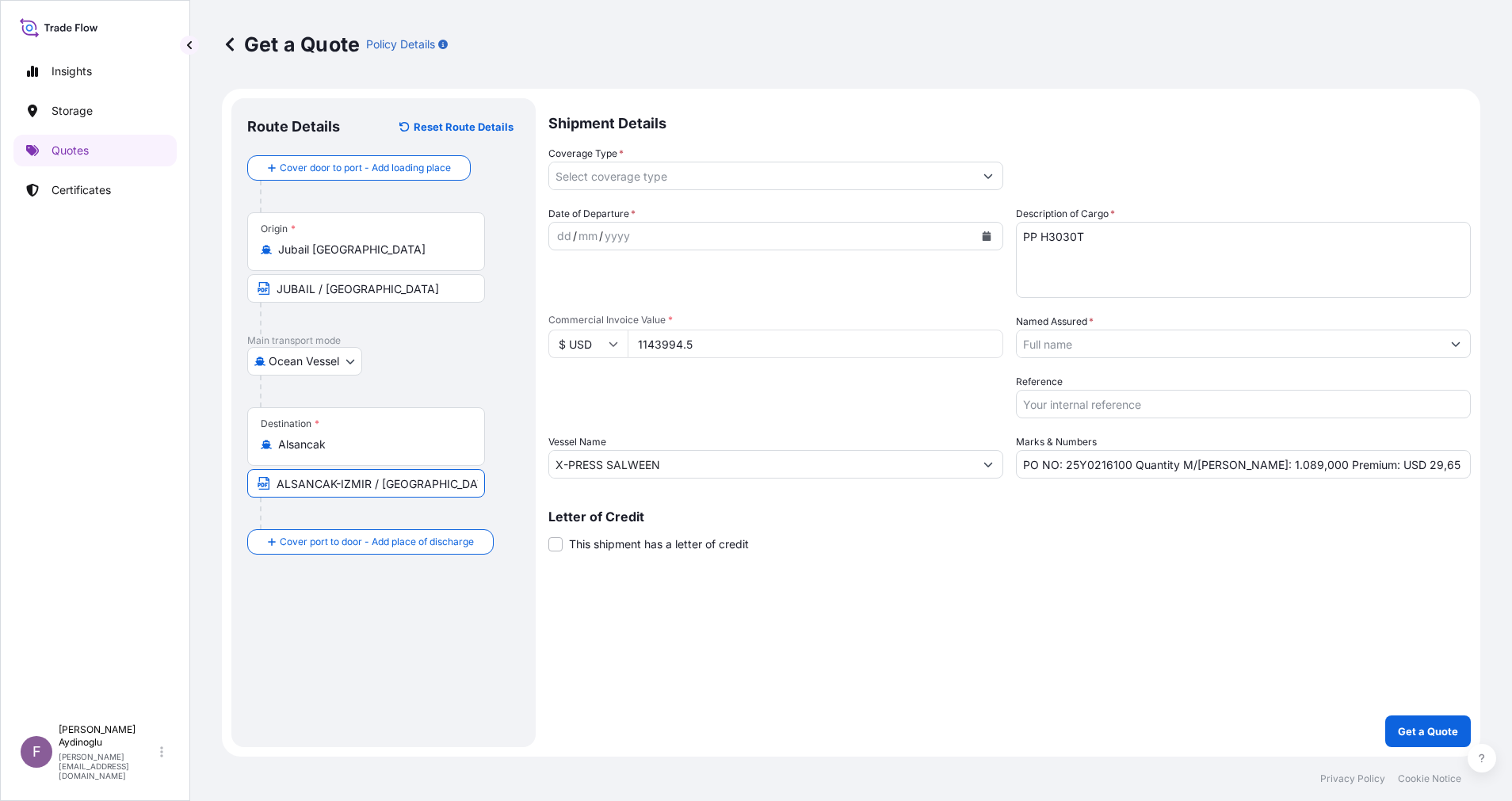
click at [557, 231] on div "dd" at bounding box center [564, 237] width 18 height 19
drag, startPoint x: 1396, startPoint y: 470, endPoint x: 1364, endPoint y: 471, distance: 32.0
click at [1364, 471] on input "PO NO: 25Y0216100 Quantity M/[PERSON_NAME]: 1.089,000 Premium: USD 29,65" at bounding box center [1243, 464] width 455 height 29
click at [987, 181] on button "Show suggestions" at bounding box center [988, 175] width 29 height 29
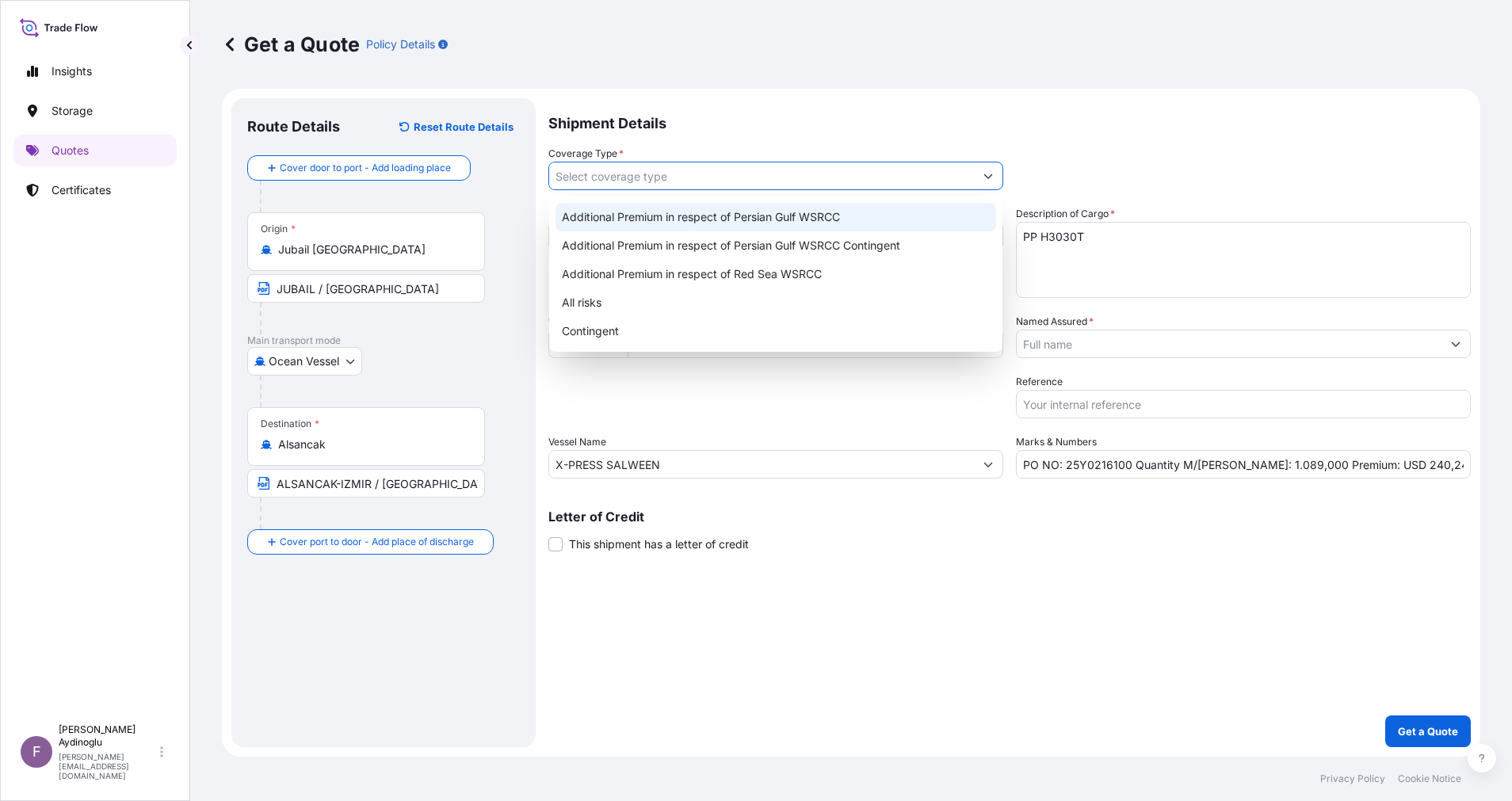
click at [791, 219] on div "Additional Premium in respect of Persian Gulf WSRCC" at bounding box center [776, 216] width 441 height 29
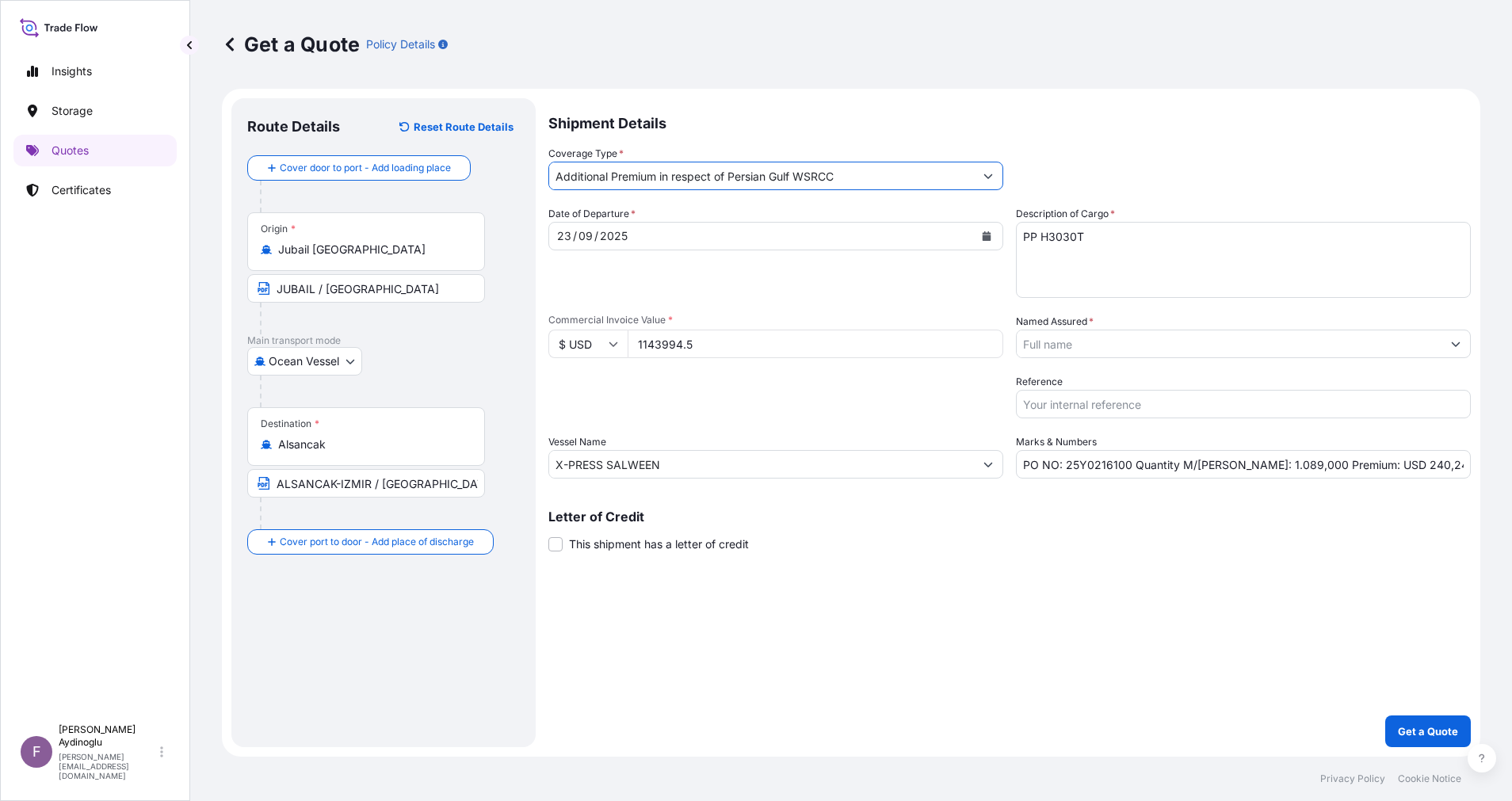
click at [1455, 351] on button "Show suggestions" at bounding box center [1455, 344] width 29 height 29
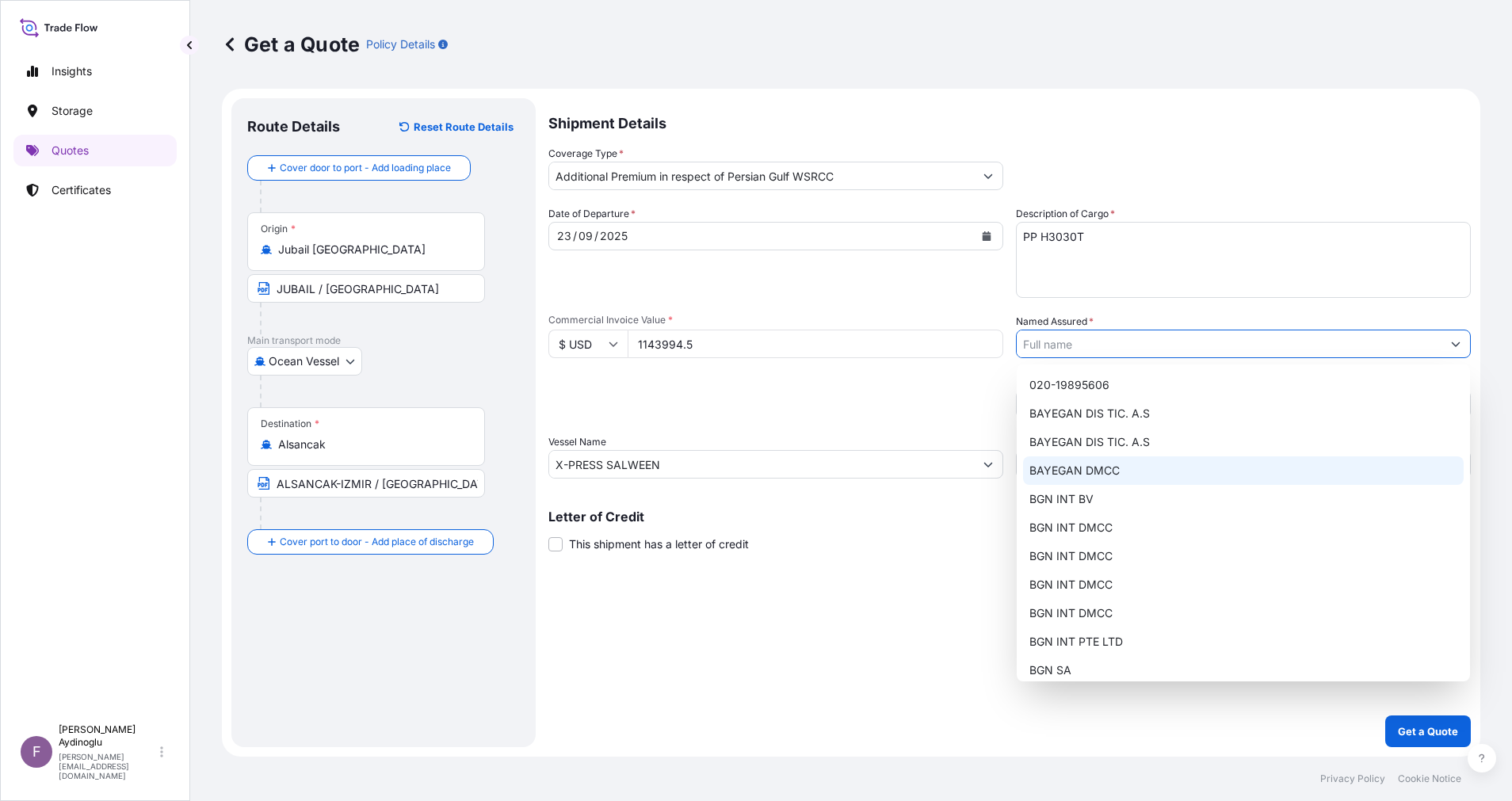
click at [1158, 470] on div "BAYEGAN DMCC" at bounding box center [1243, 471] width 441 height 29
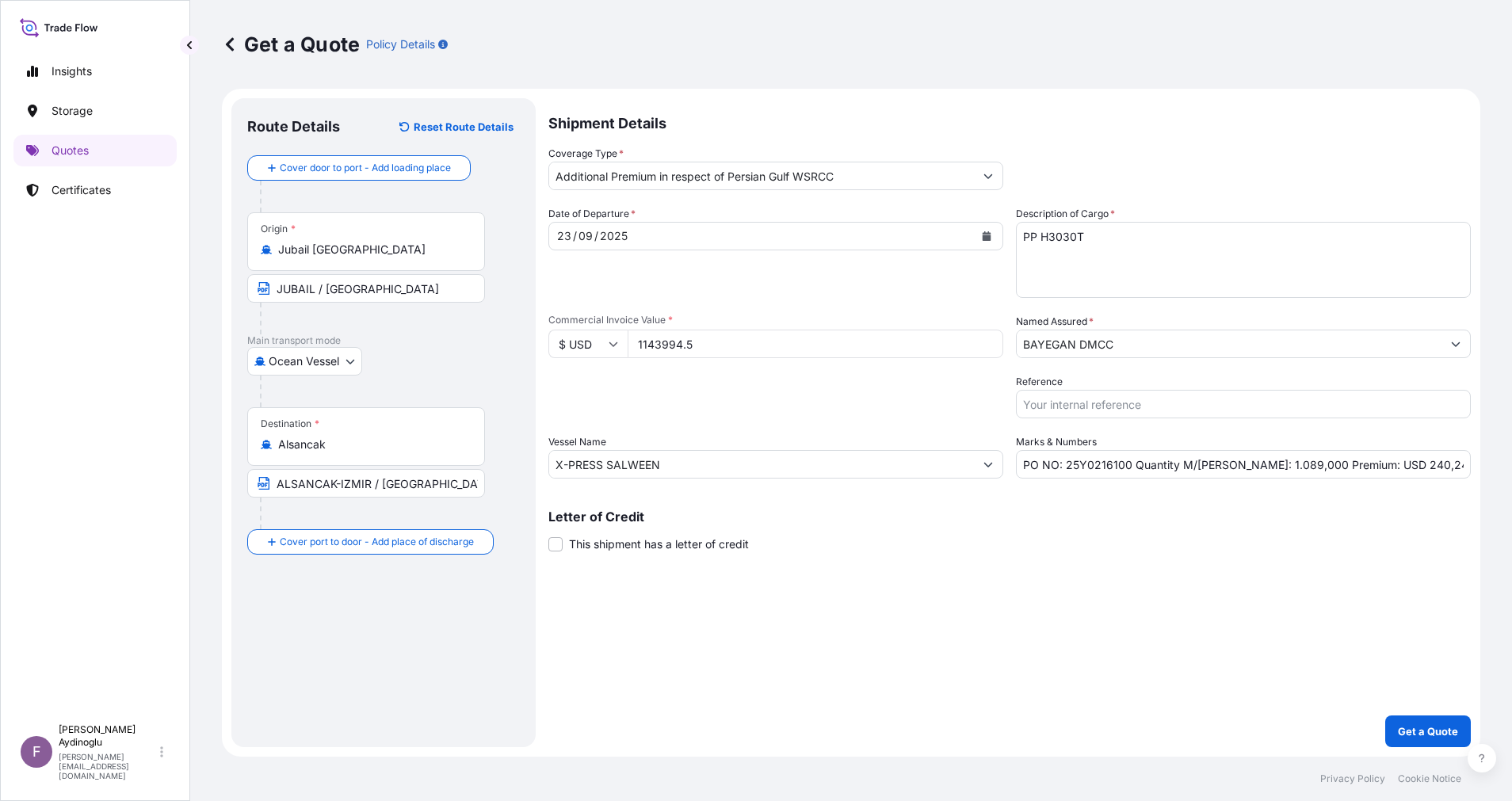
click at [976, 656] on div "Shipment Details Coverage Type * Additional Premium in respect of Persian Gulf …" at bounding box center [1009, 422] width 922 height 649
click at [1403, 724] on p "Get a Quote" at bounding box center [1427, 731] width 60 height 16
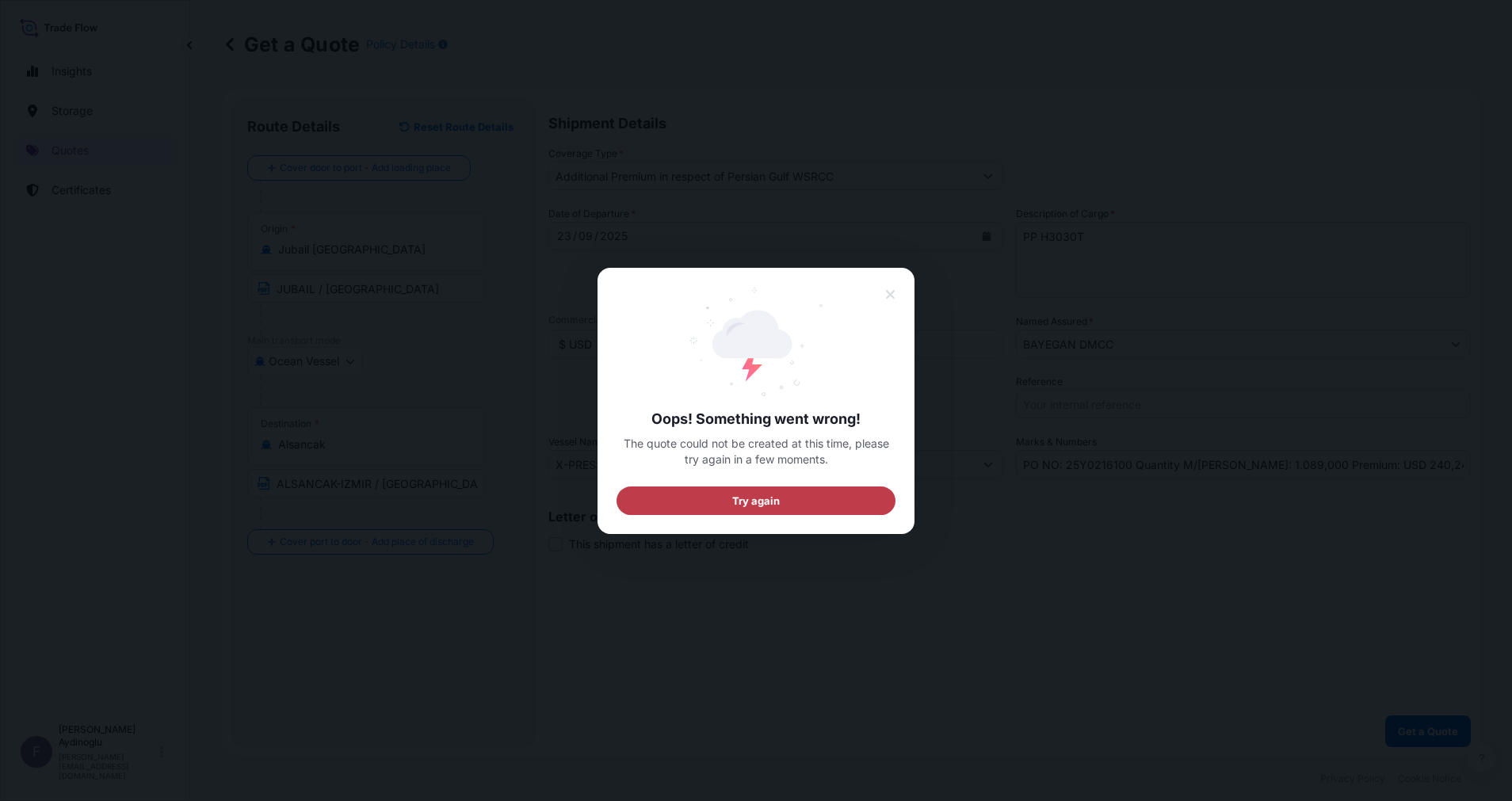
click at [856, 499] on button "Try again" at bounding box center [756, 500] width 279 height 29
click at [897, 284] on button at bounding box center [891, 294] width 30 height 29
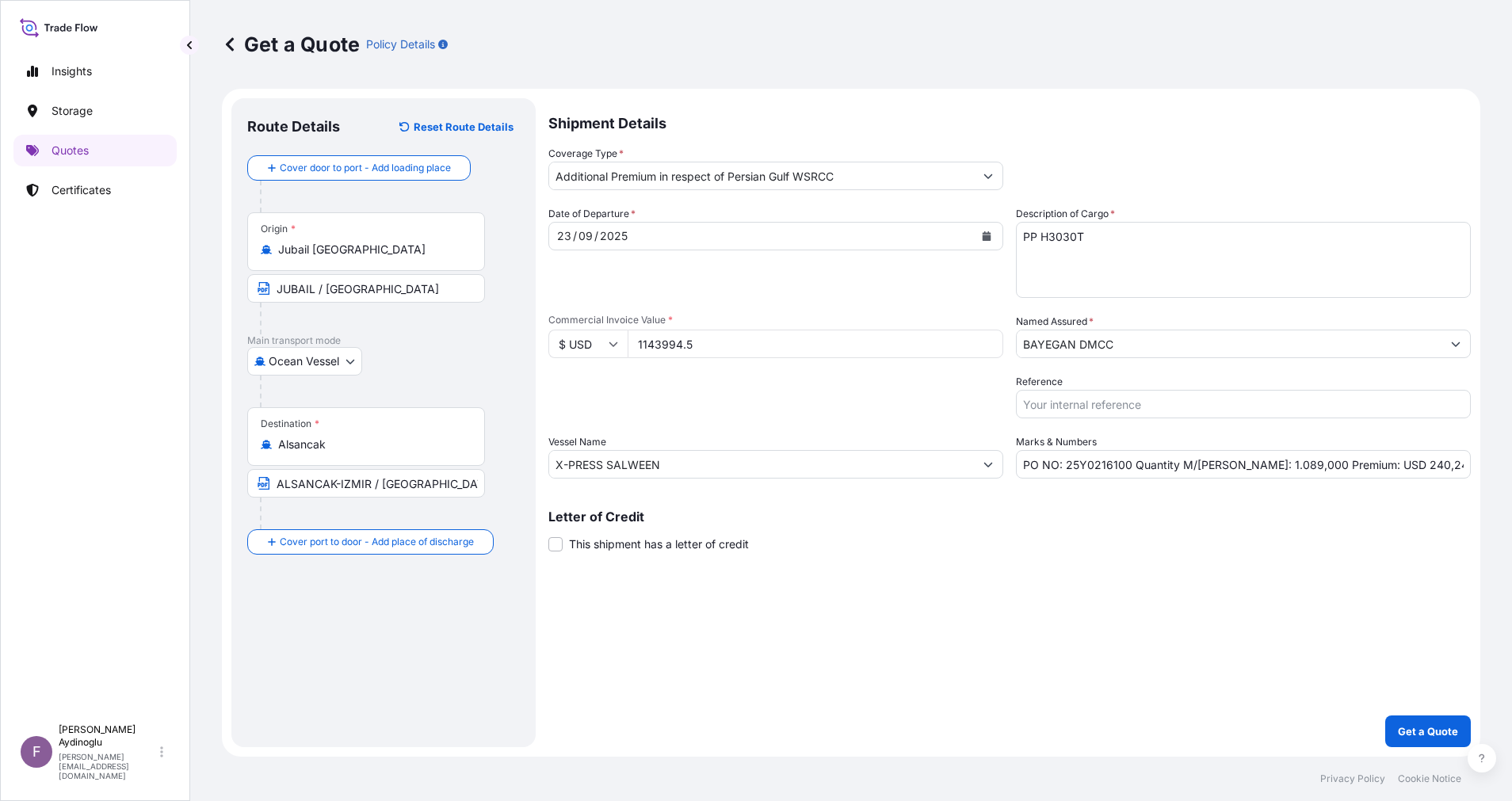
drag, startPoint x: 1032, startPoint y: 736, endPoint x: 1007, endPoint y: 721, distance: 29.2
click at [1031, 736] on div "Shipment Details Coverage Type * Additional Premium in respect of Persian Gulf …" at bounding box center [1009, 422] width 922 height 649
click at [111, 199] on link "Certificates" at bounding box center [95, 190] width 163 height 32
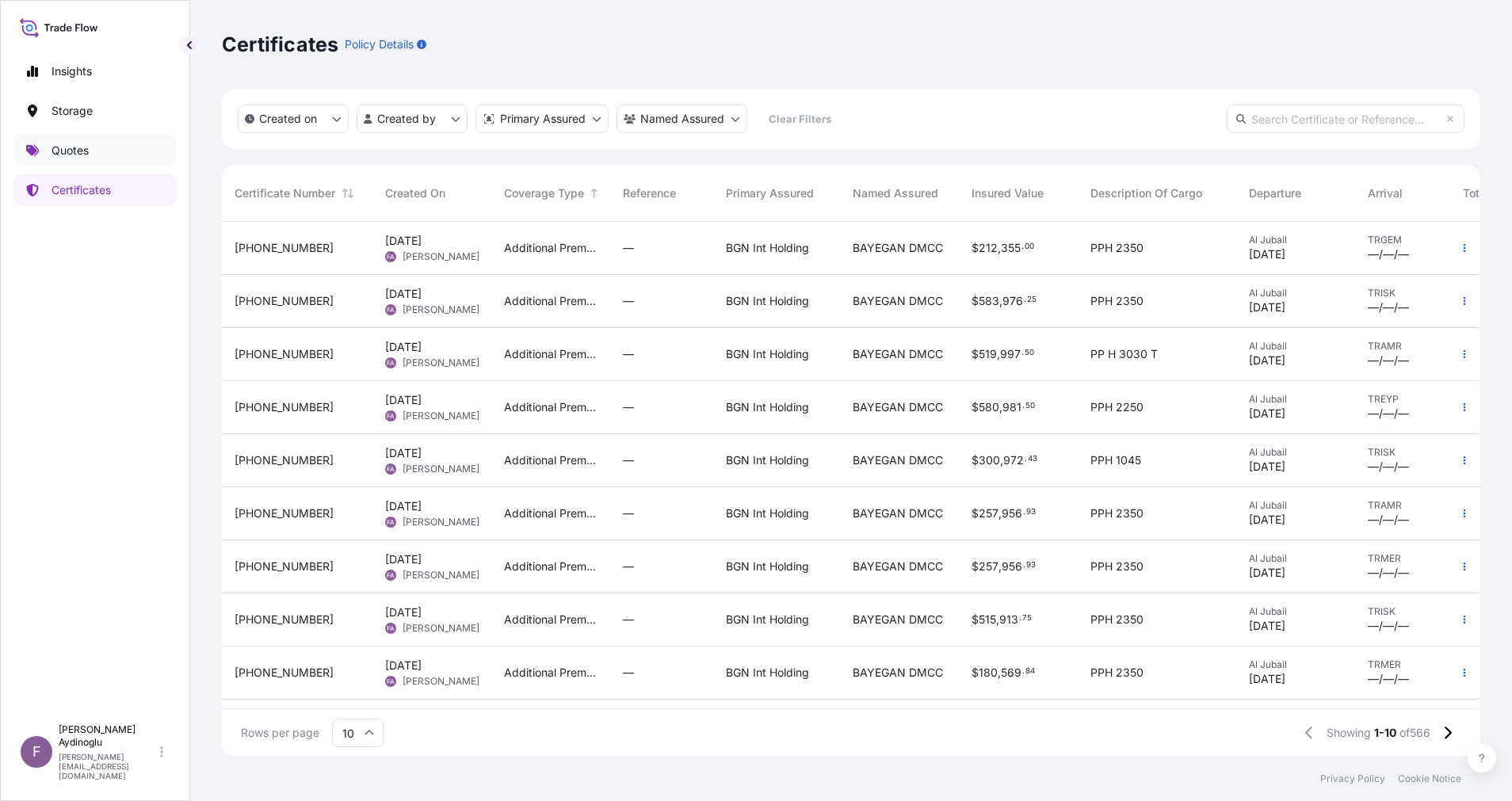
click at [66, 145] on p "Quotes" at bounding box center [70, 151] width 37 height 16
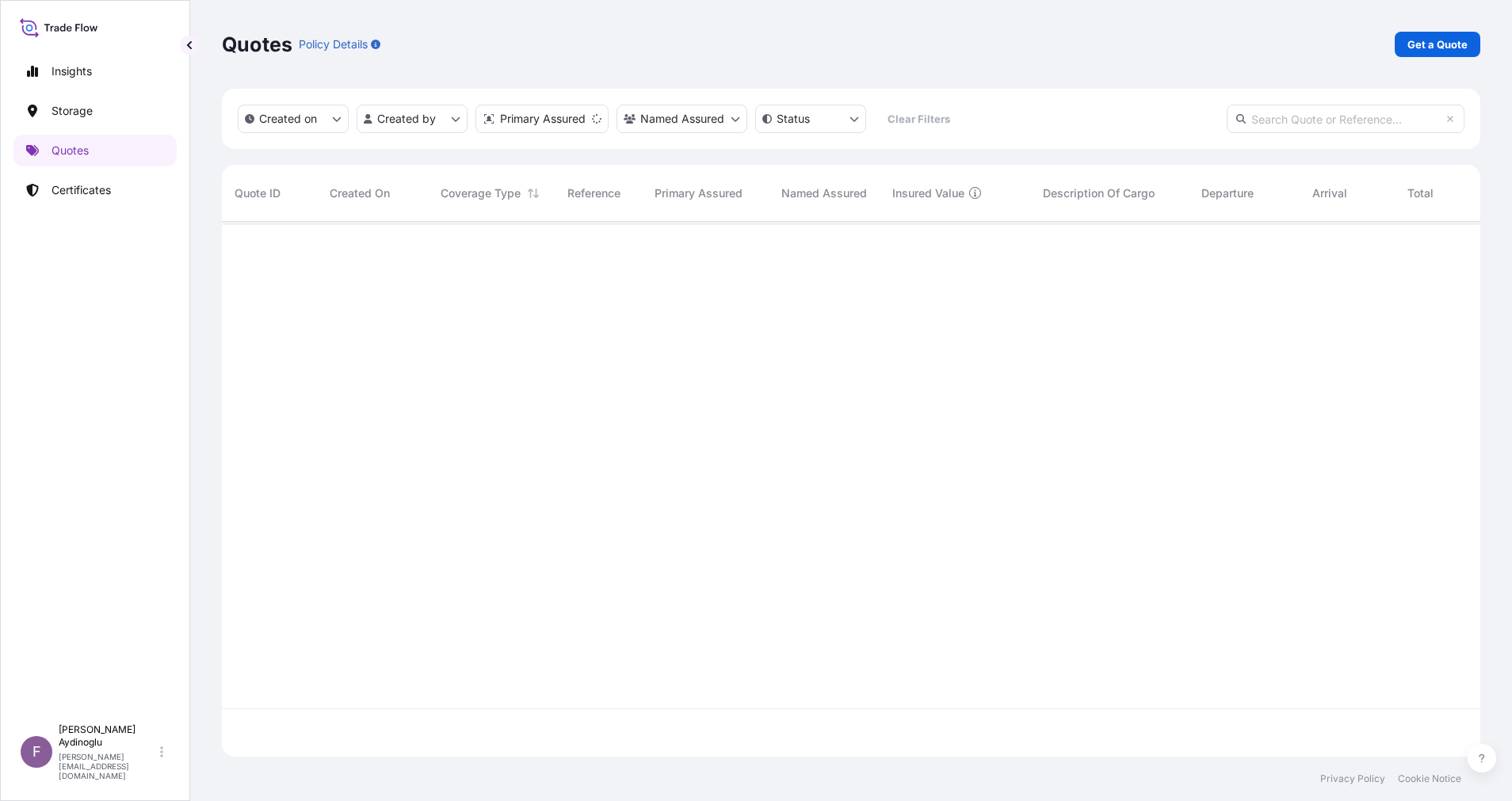
scroll to position [525, 1240]
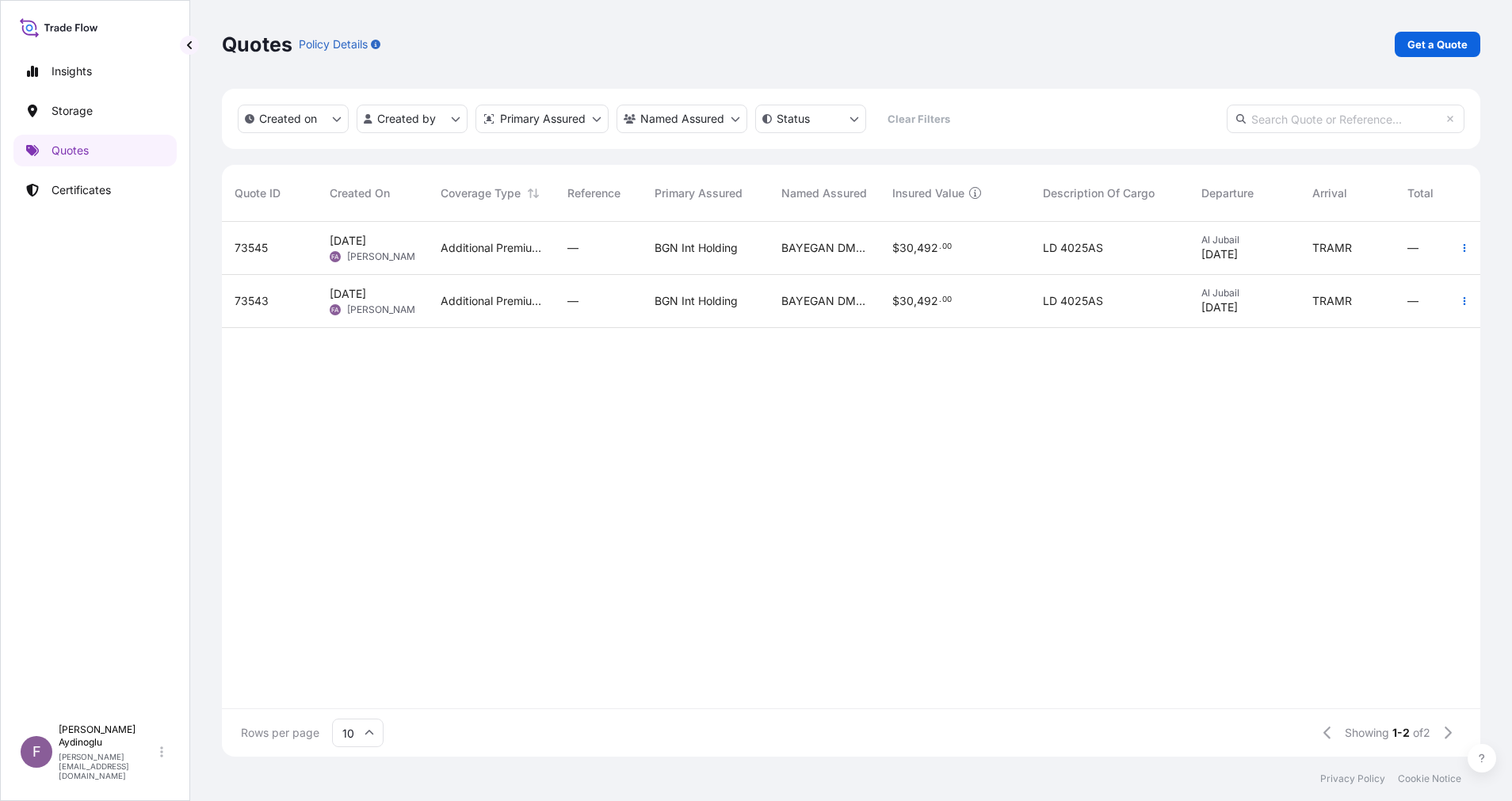
click at [1150, 688] on div "73545 [DATE] FA [PERSON_NAME] Additional Premium in respect of Persian Gulf WSR…" at bounding box center [926, 464] width 1410 height 486
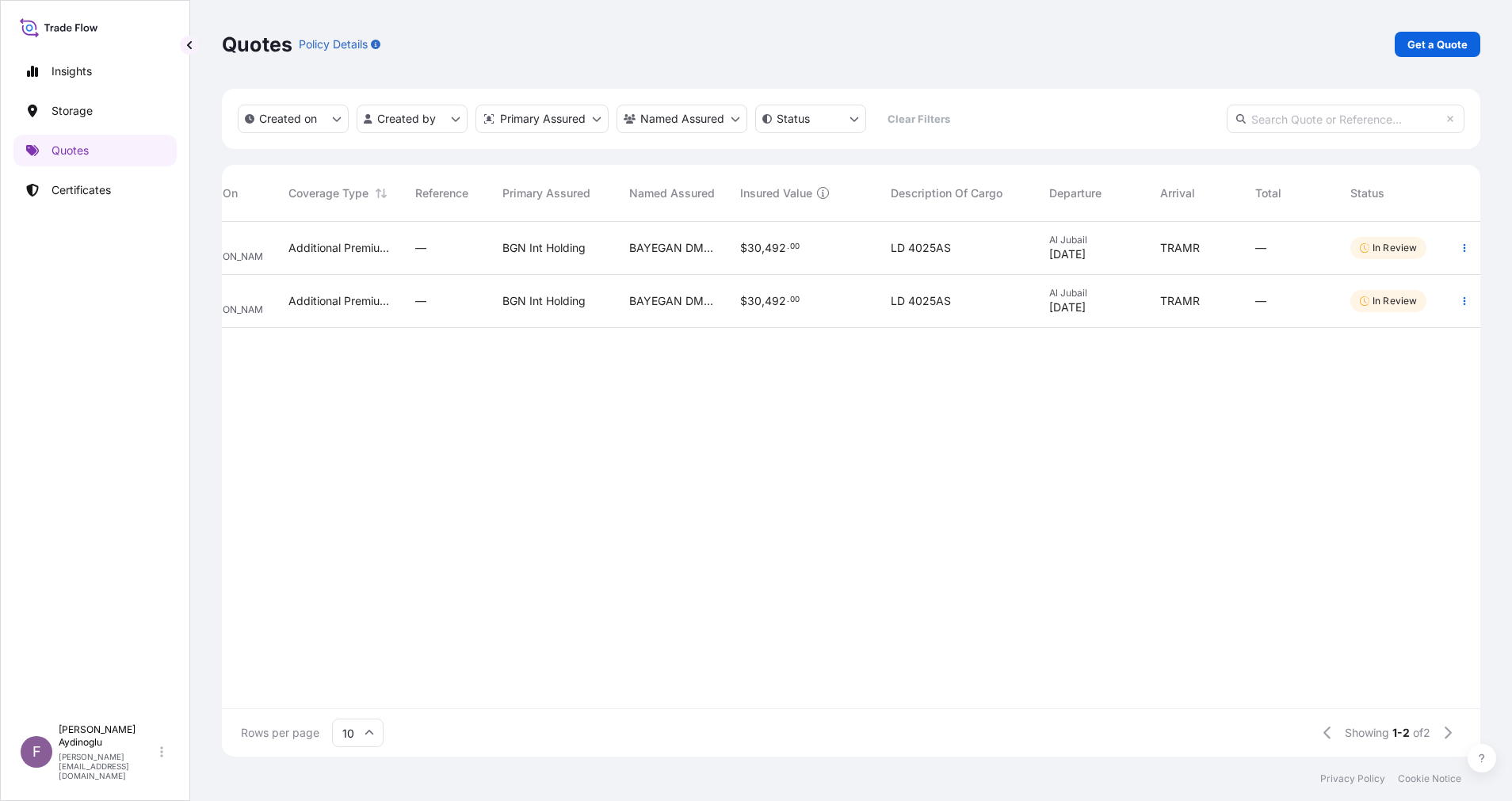
scroll to position [0, 0]
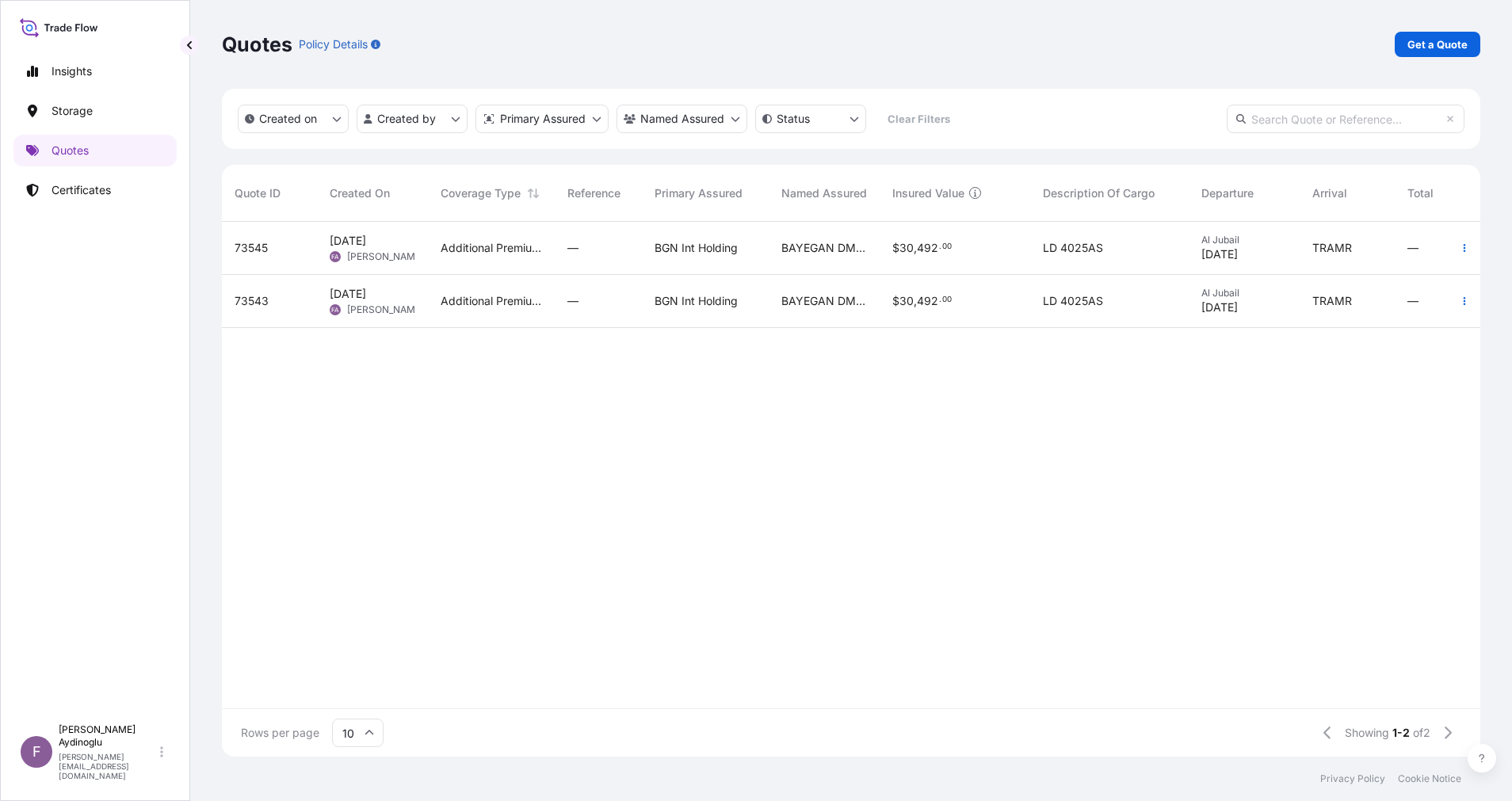
click at [743, 446] on div "73545 [DATE] FA [PERSON_NAME] Additional Premium in respect of Persian Gulf WSR…" at bounding box center [926, 464] width 1410 height 486
click at [1424, 46] on p "Get a Quote" at bounding box center [1437, 45] width 60 height 16
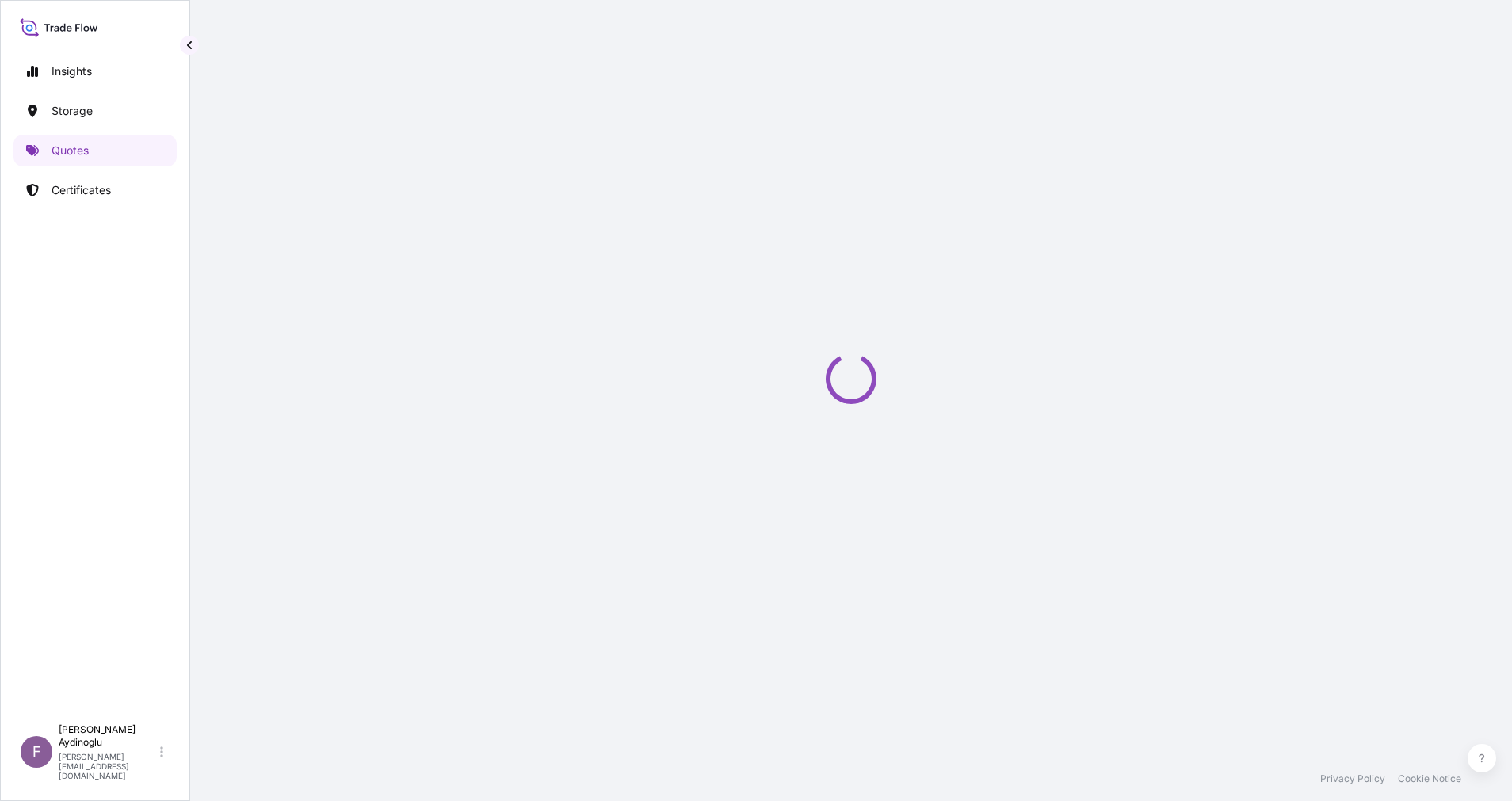
select select "Ocean Vessel"
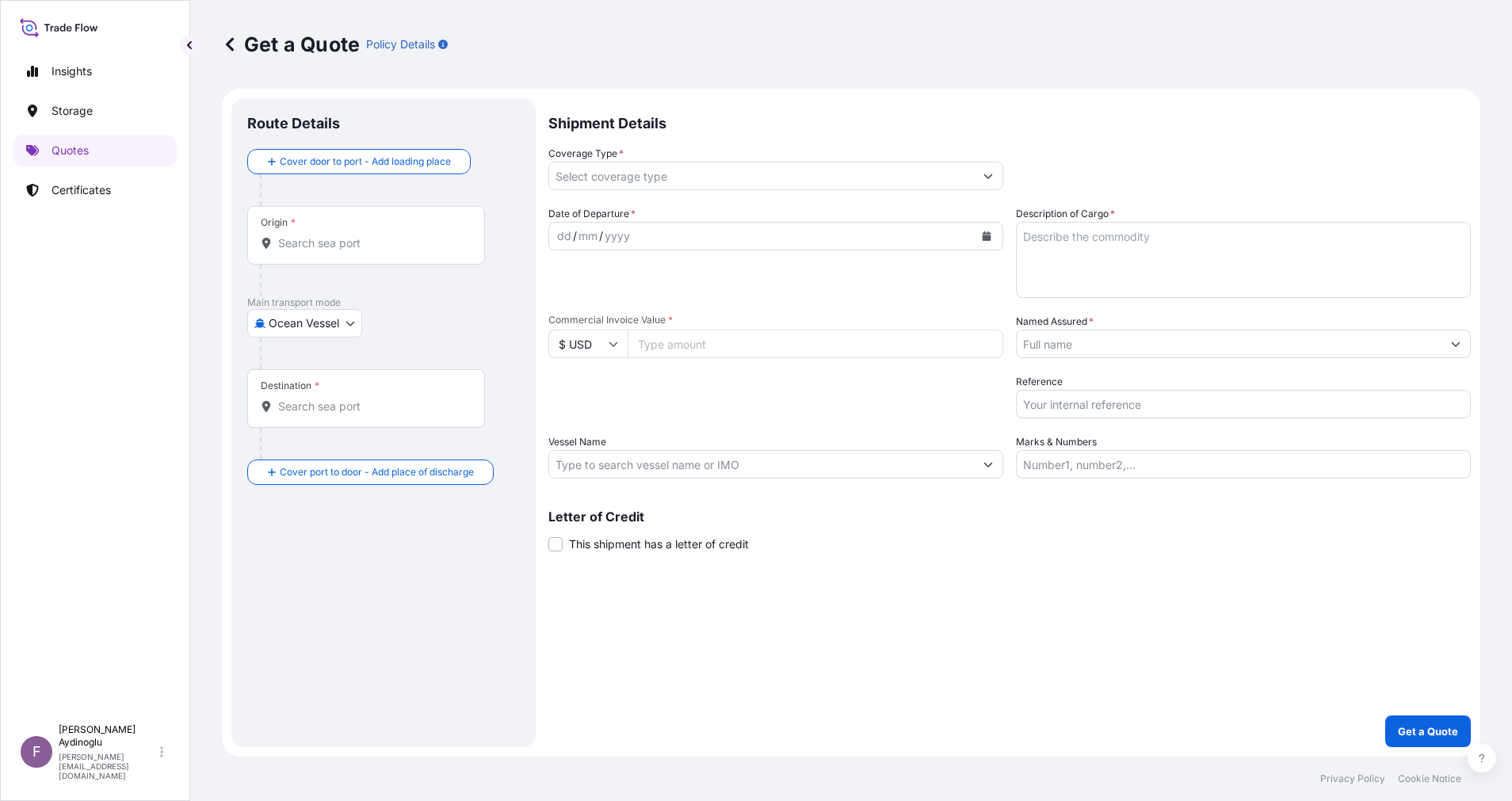
click at [1169, 470] on input "Marks & Numbers" at bounding box center [1243, 464] width 455 height 29
paste input "PO NO: 25Y0168600 Quantity M/[PERSON_NAME]: 247,500 Premium: USD 29,65"
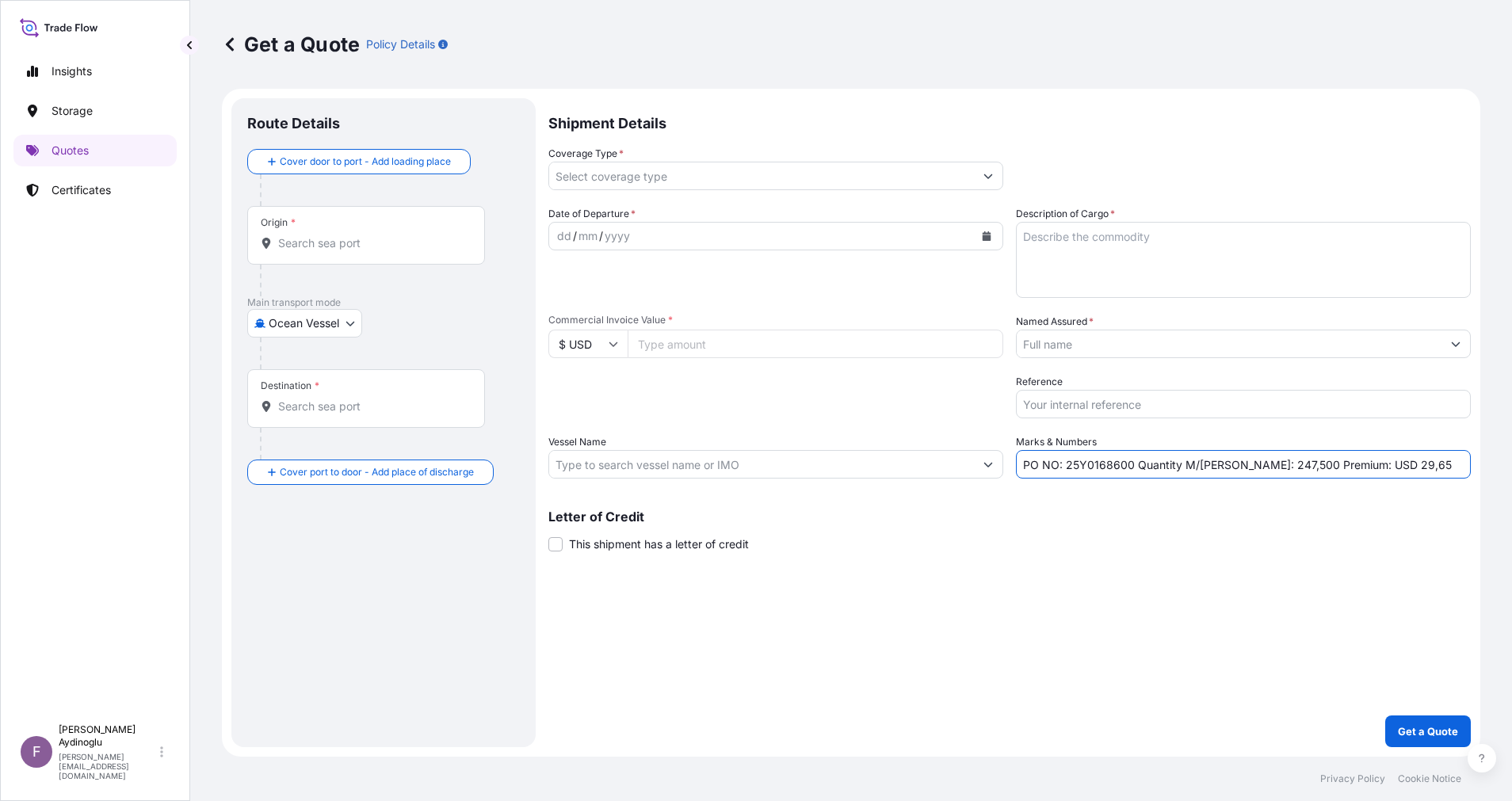
click at [1156, 565] on div "Shipment Details Coverage Type * Date of Departure * dd / mm / yyyy Cargo Categ…" at bounding box center [1009, 422] width 922 height 649
drag, startPoint x: 1067, startPoint y: 464, endPoint x: 1130, endPoint y: 465, distance: 63.0
click at [1130, 465] on input "PO NO: 25Y0168600 Quantity M/[PERSON_NAME]: 247,500 Premium: USD 29,65" at bounding box center [1243, 464] width 455 height 29
paste input "2013"
type input "PO NO: 25Y0201300 Quantity M/Tonn: 247,500 Premium: USD 29,65"
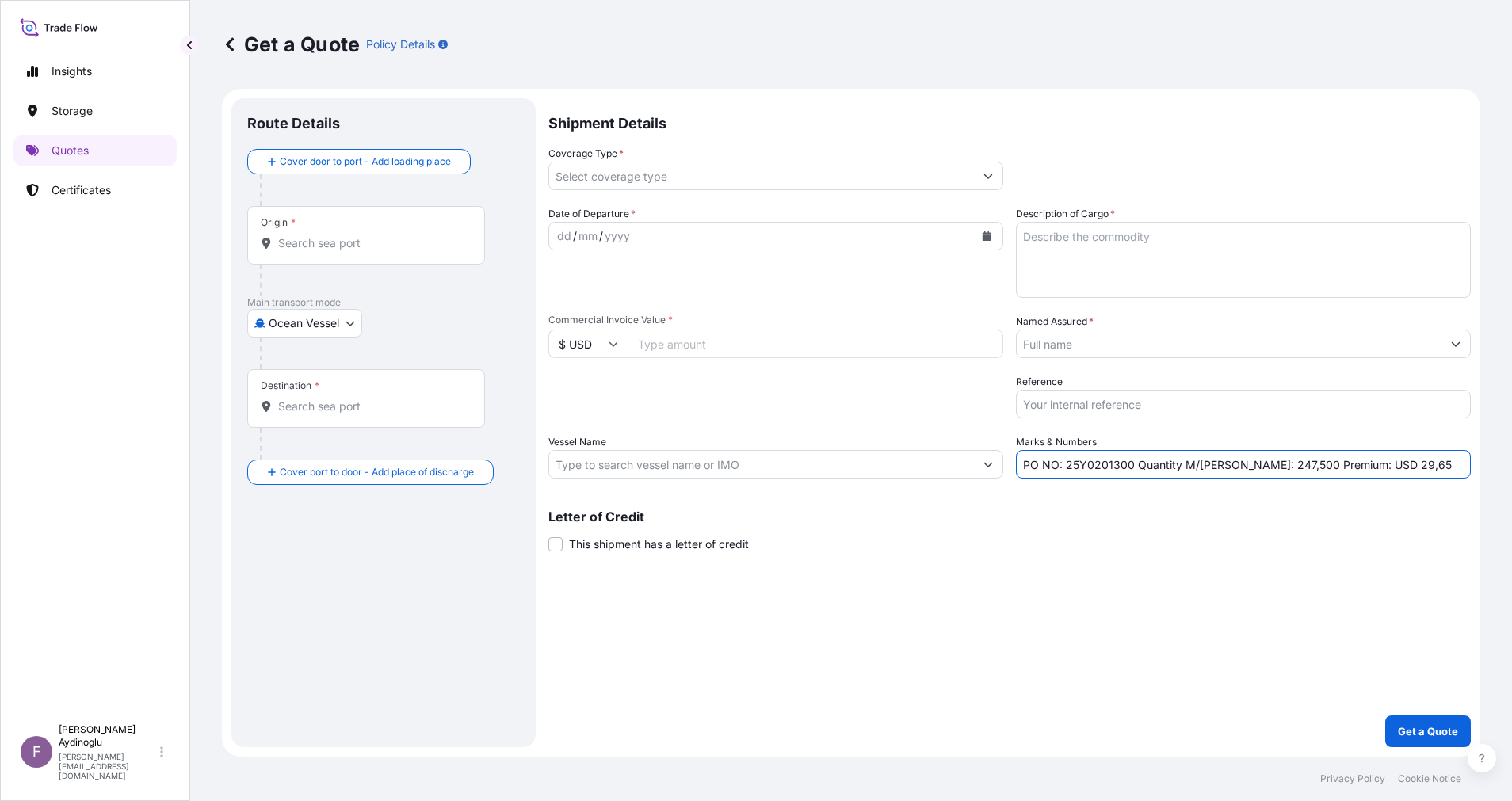
click at [679, 336] on input "Commercial Invoice Value *" at bounding box center [815, 344] width 375 height 29
type input "935995.500"
click at [833, 577] on div "Shipment Details Coverage Type * Date of Departure * dd / mm / yyyy Cargo Categ…" at bounding box center [1009, 422] width 922 height 649
click at [1182, 261] on textarea "Description of Cargo *" at bounding box center [1243, 259] width 455 height 76
paste textarea "PP H3030T"
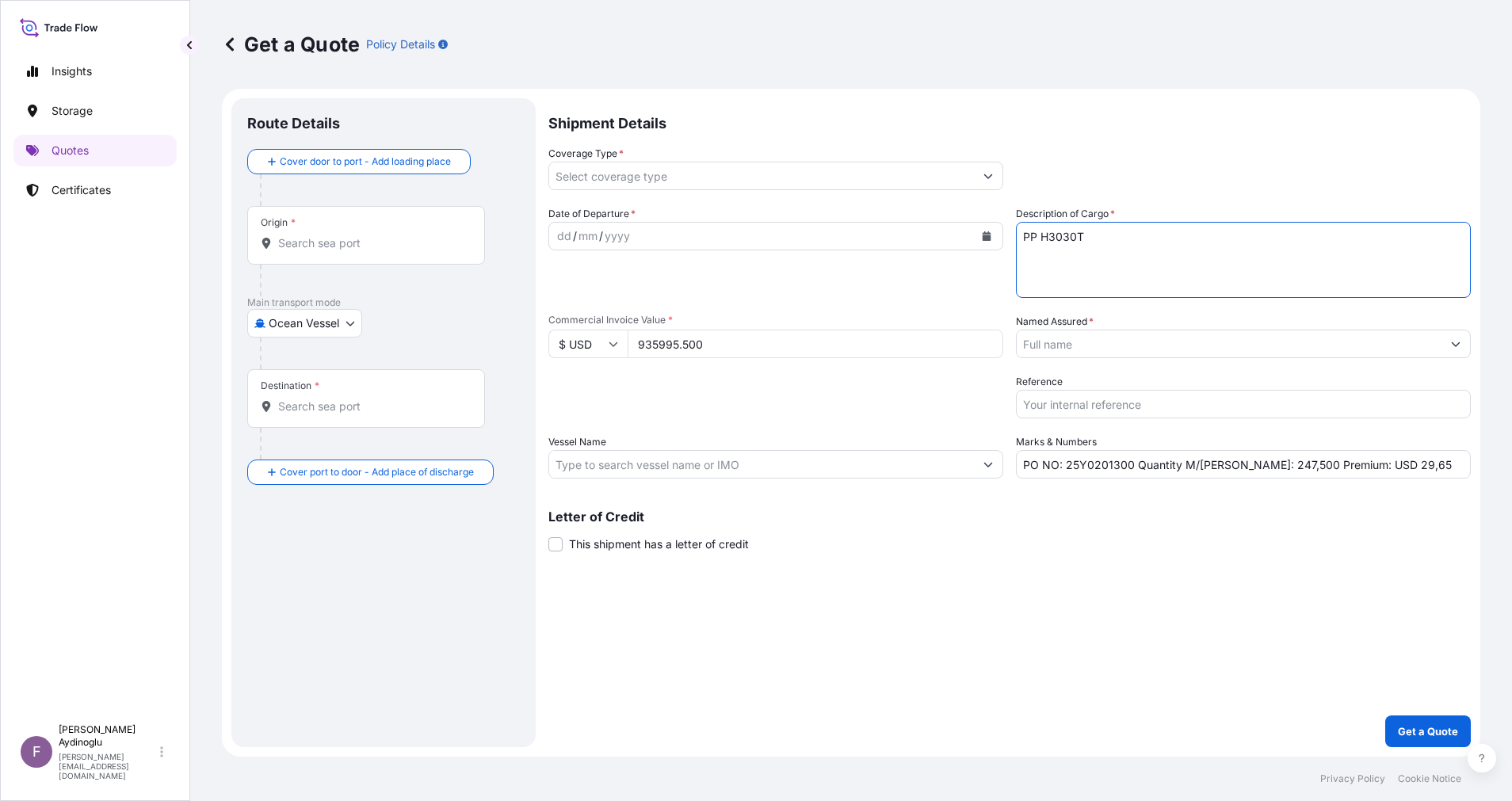
type textarea "PP H3030T"
click at [1201, 591] on div "Shipment Details Coverage Type * Date of Departure * dd / mm / yyyy Cargo Categ…" at bounding box center [1009, 422] width 922 height 649
drag, startPoint x: 1230, startPoint y: 469, endPoint x: 1245, endPoint y: 467, distance: 15.1
click at [1245, 467] on input "PO NO: 25Y0201300 Quantity M/Tonn: 247,500 Premium: USD 29,65" at bounding box center [1243, 464] width 455 height 29
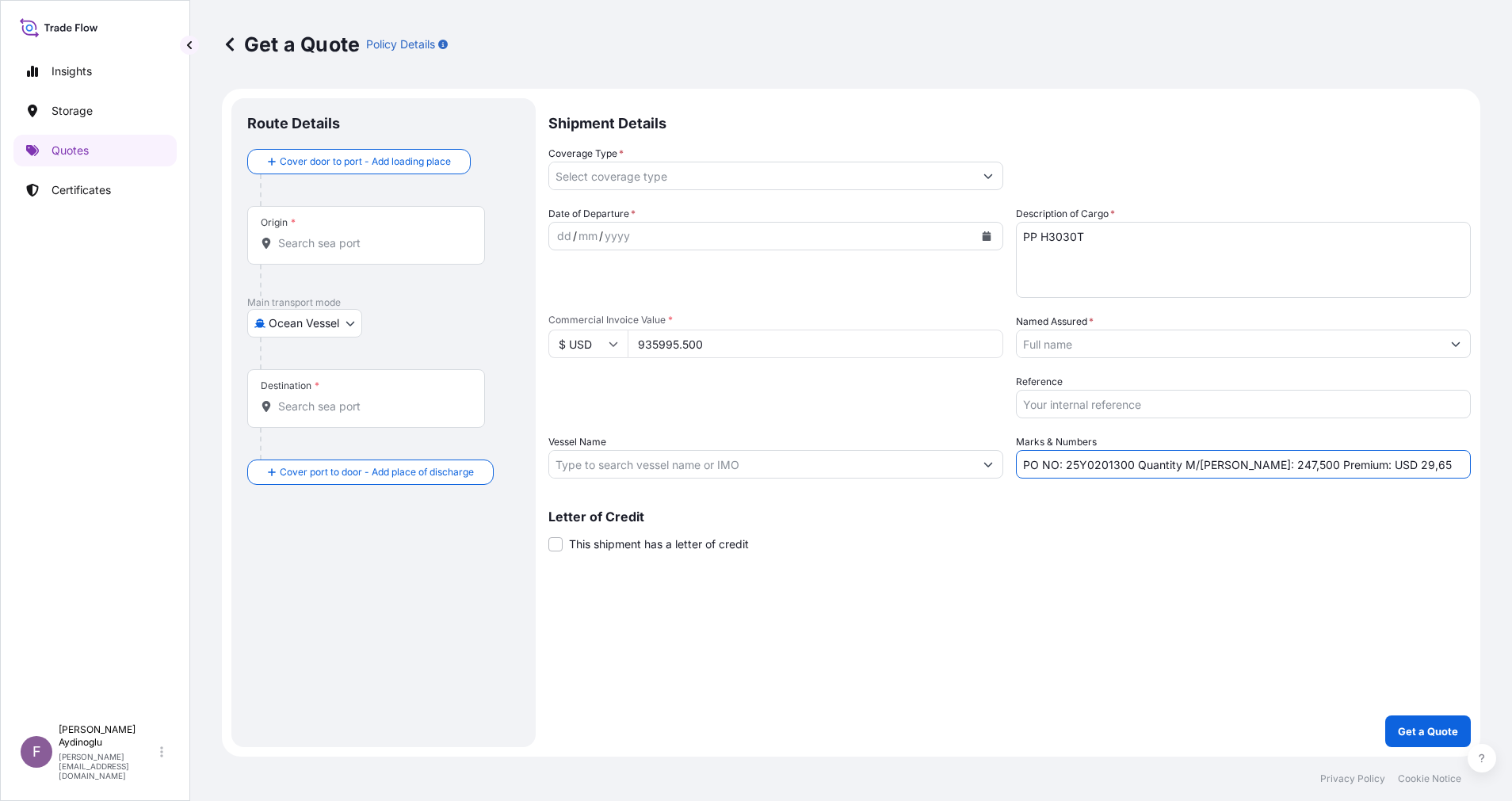
click at [1246, 467] on input "PO NO: 25Y0201300 Quantity M/Tonn: 247,500 Premium: USD 29,65" at bounding box center [1243, 464] width 455 height 29
type input "PO NO: 25Y0201300 Quantity M/Tonn: 891,000 Premium: USD 29,65"
click at [770, 464] on input "Vessel Name" at bounding box center [761, 464] width 424 height 29
paste input "MSC RAPALLO"
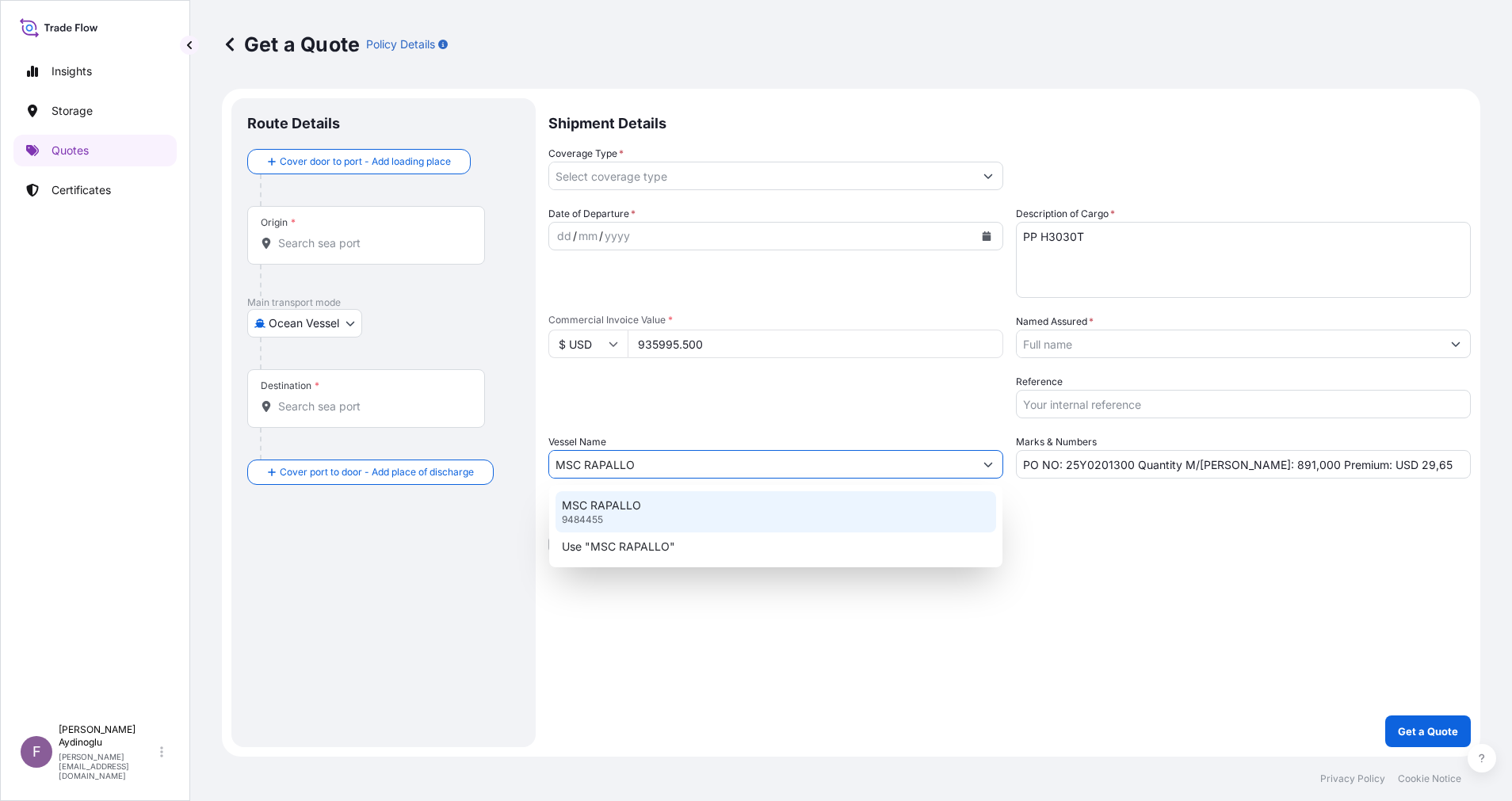
click at [781, 510] on div "MSC RAPALLO 9484455" at bounding box center [776, 511] width 441 height 41
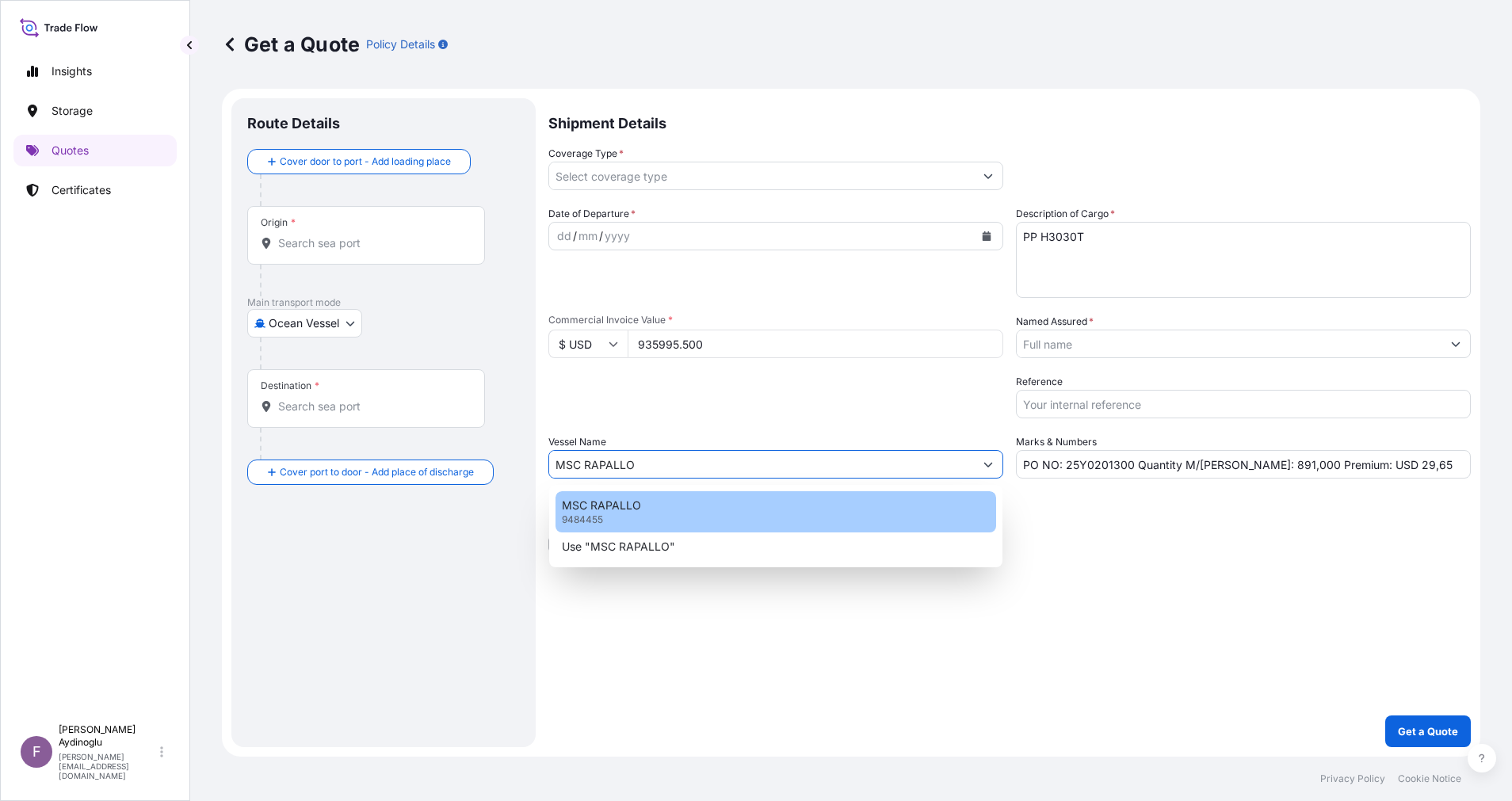
type input "MSC RAPALLO"
click at [1029, 541] on div "Letter of Credit This shipment has a letter of credit Letter of credit * Letter…" at bounding box center [1009, 531] width 922 height 42
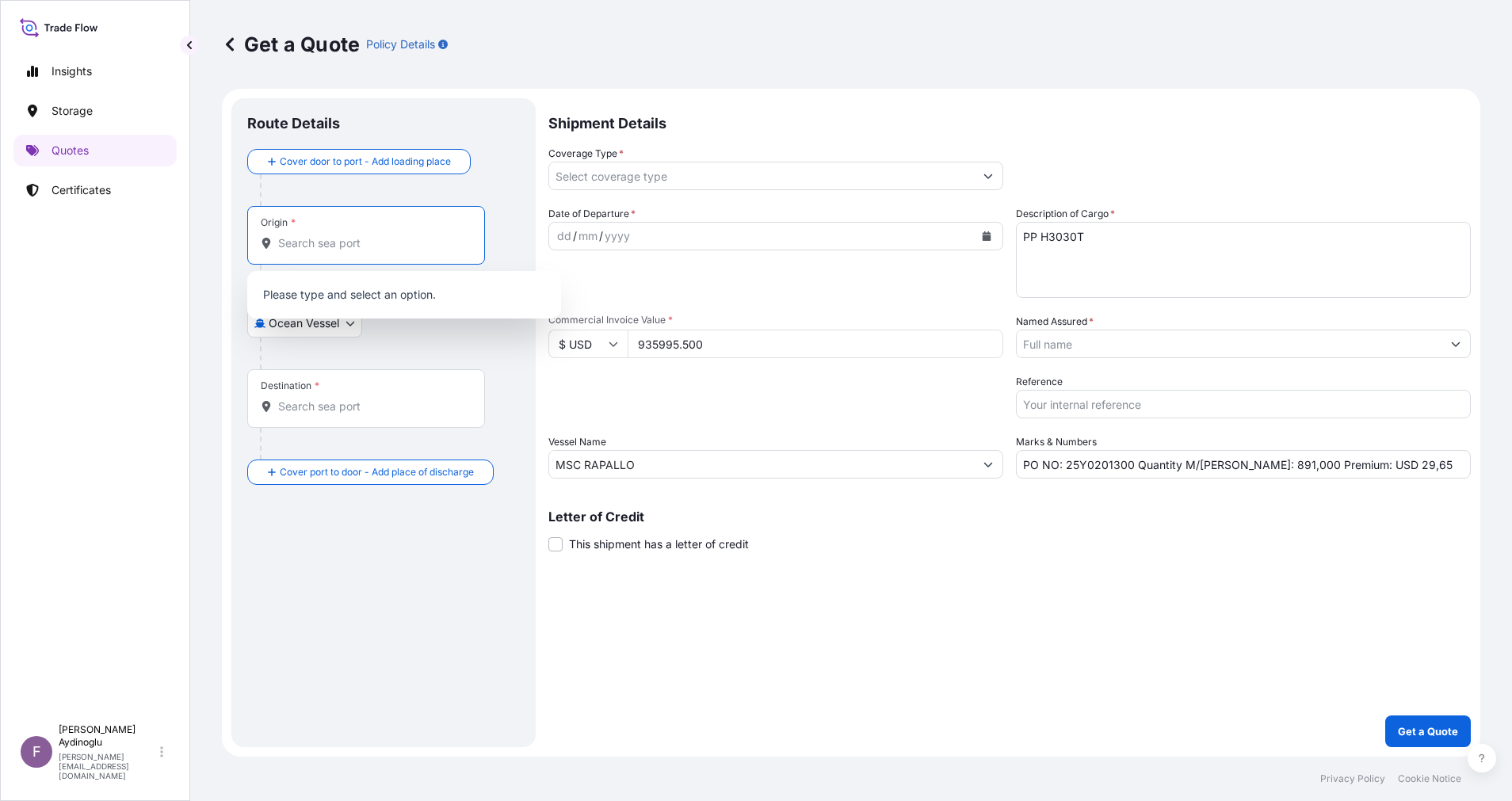
click at [366, 243] on input "Origin *" at bounding box center [371, 243] width 187 height 16
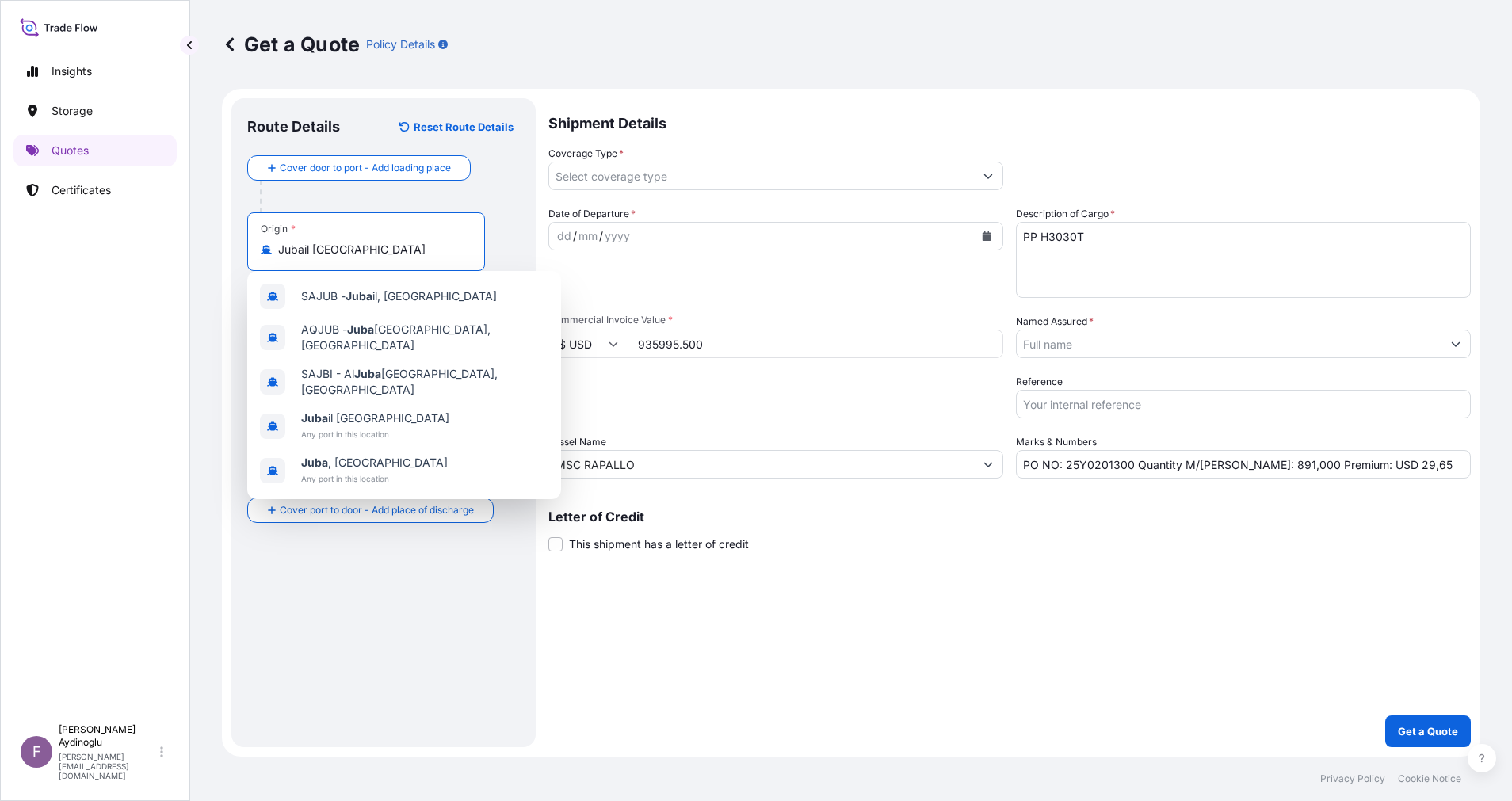
type input "Jubail [GEOGRAPHIC_DATA]"
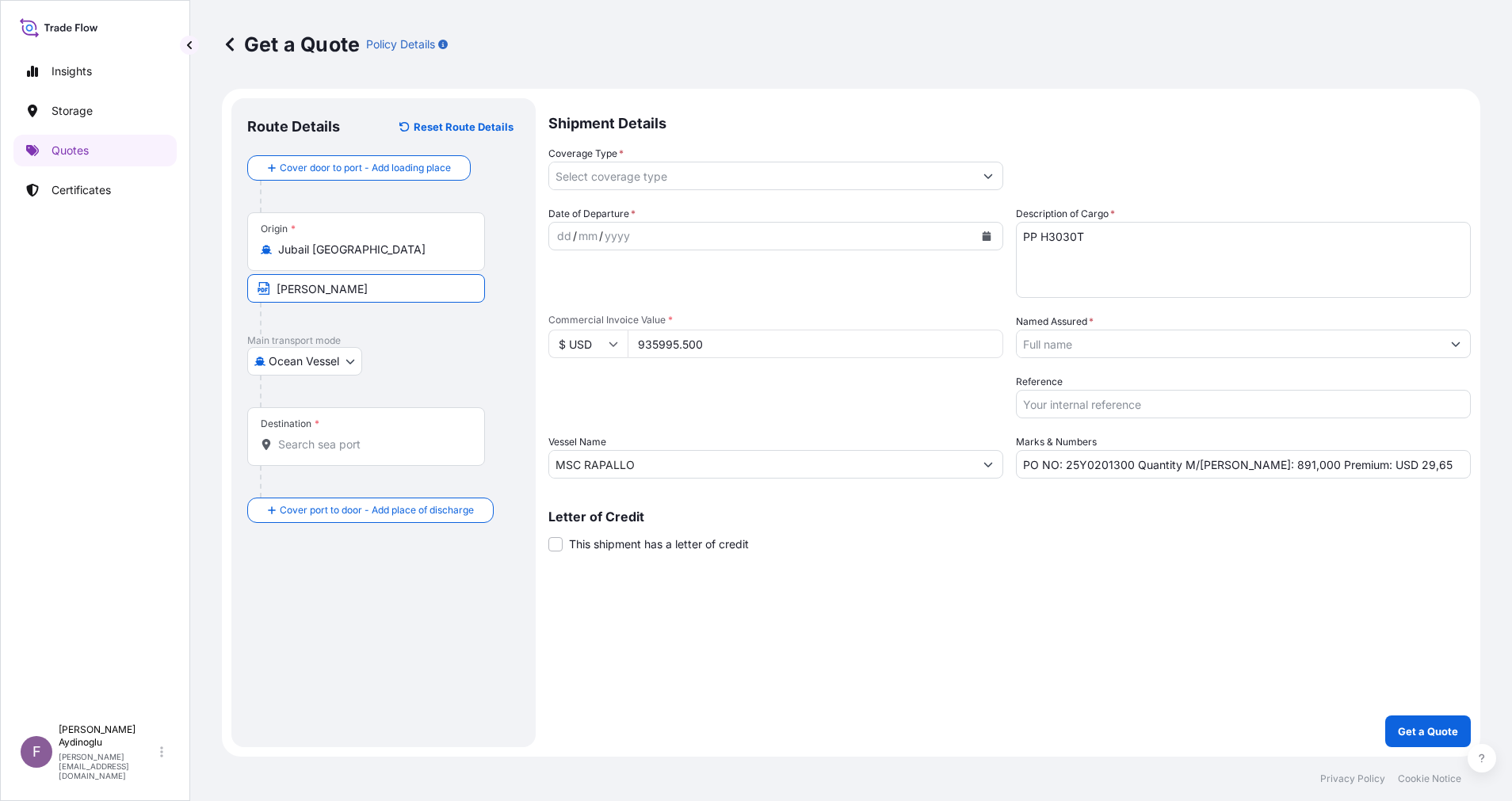
type input "JUBAIL / [GEOGRAPHIC_DATA]"
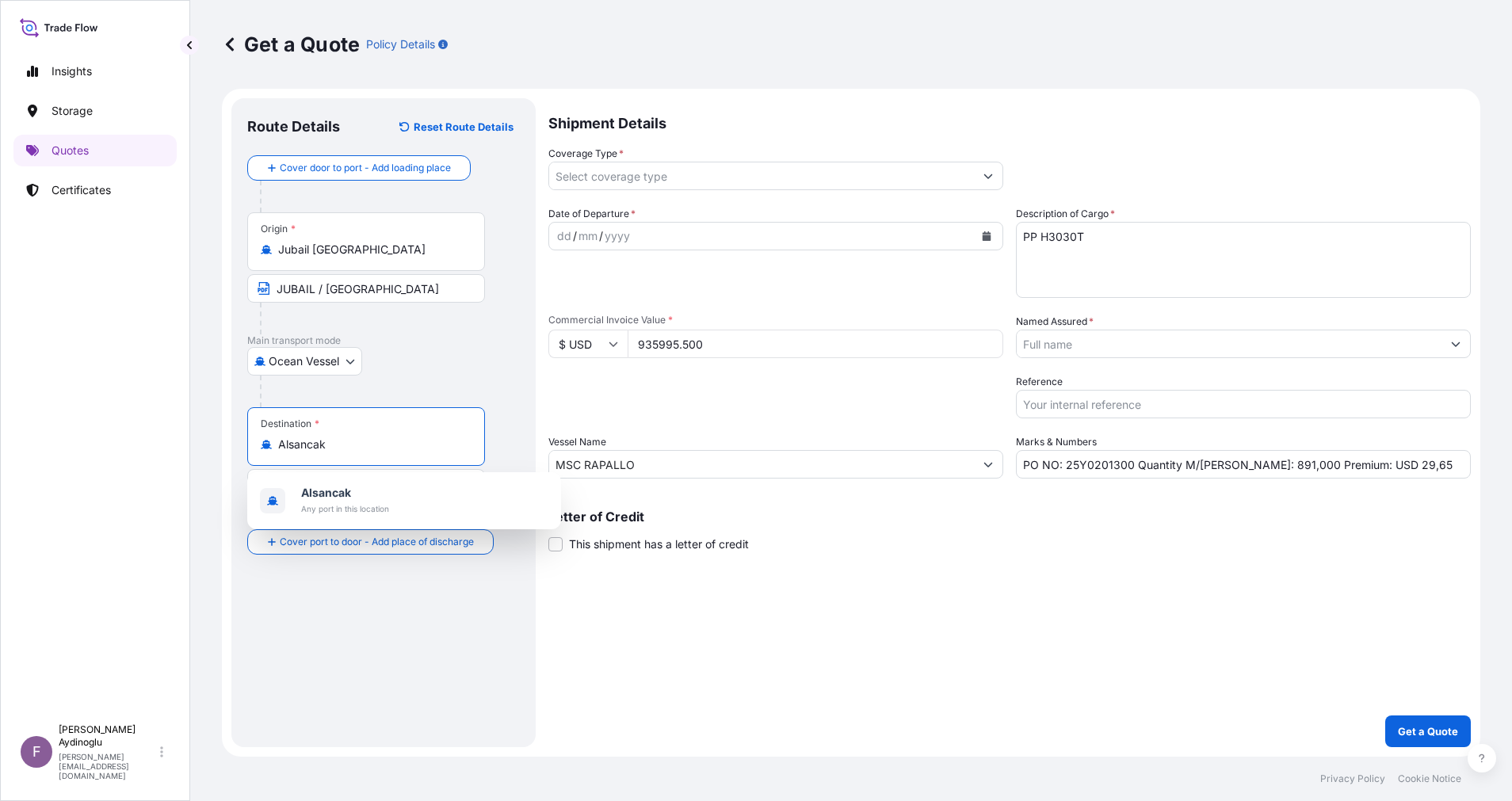
type input "Alsancak"
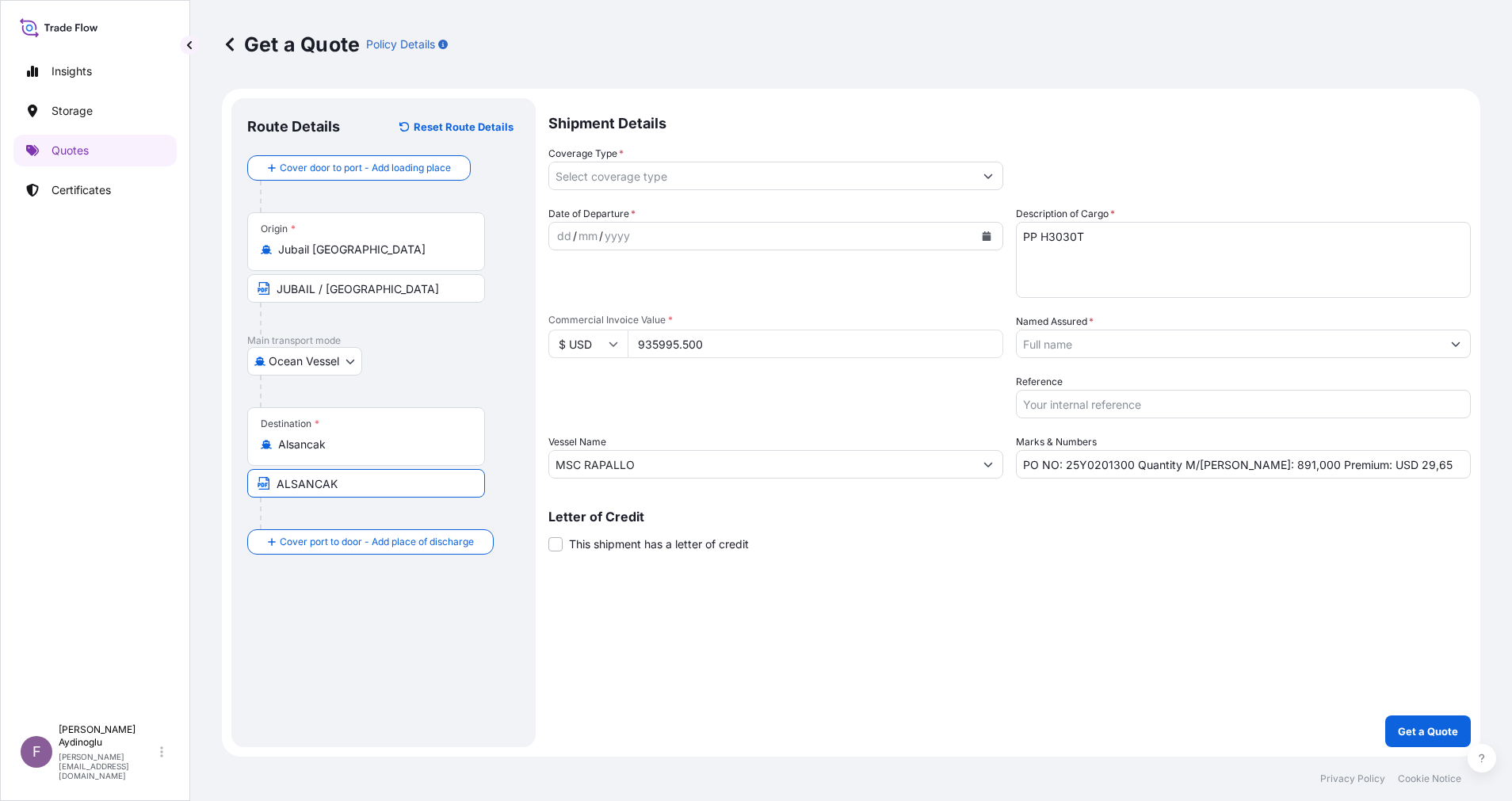
type input "ALSANCAK-IZMIR / [GEOGRAPHIC_DATA]"
click at [870, 584] on div "Shipment Details Coverage Type * Date of Departure * dd / mm / yyyy Cargo Categ…" at bounding box center [1009, 422] width 922 height 649
click at [572, 237] on div "/" at bounding box center [574, 237] width 4 height 19
drag, startPoint x: 1402, startPoint y: 465, endPoint x: 1355, endPoint y: 465, distance: 47.0
click at [1355, 465] on input "PO NO: 25Y0201300 Quantity M/Tonn: 891,000 Premium: USD 29,65" at bounding box center [1243, 464] width 455 height 29
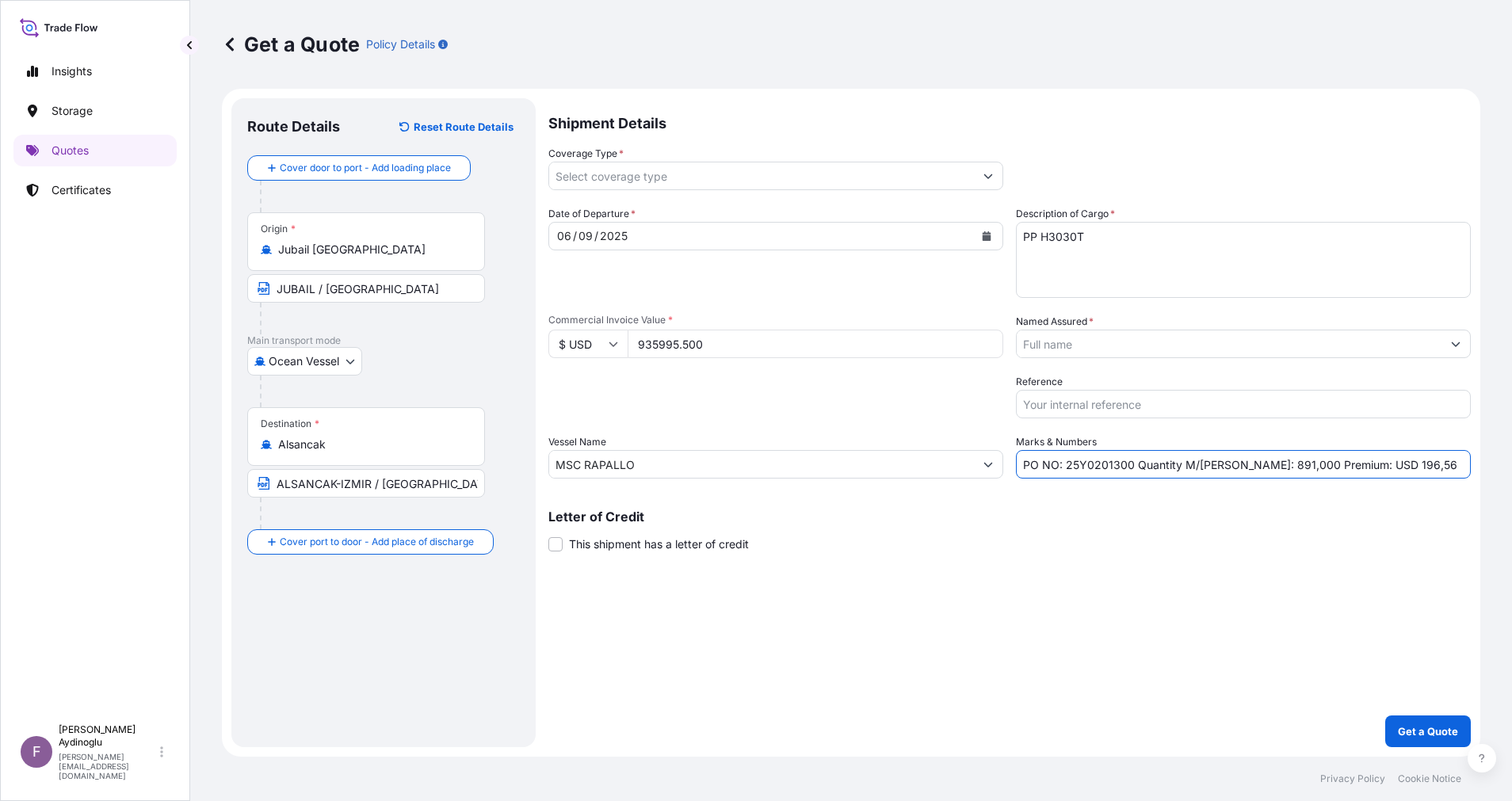
type input "PO NO: 25Y0201300 Quantity M/Tonn: 891,000 Premium: USD 196,56"
click at [1450, 344] on button "Show suggestions" at bounding box center [1455, 344] width 29 height 29
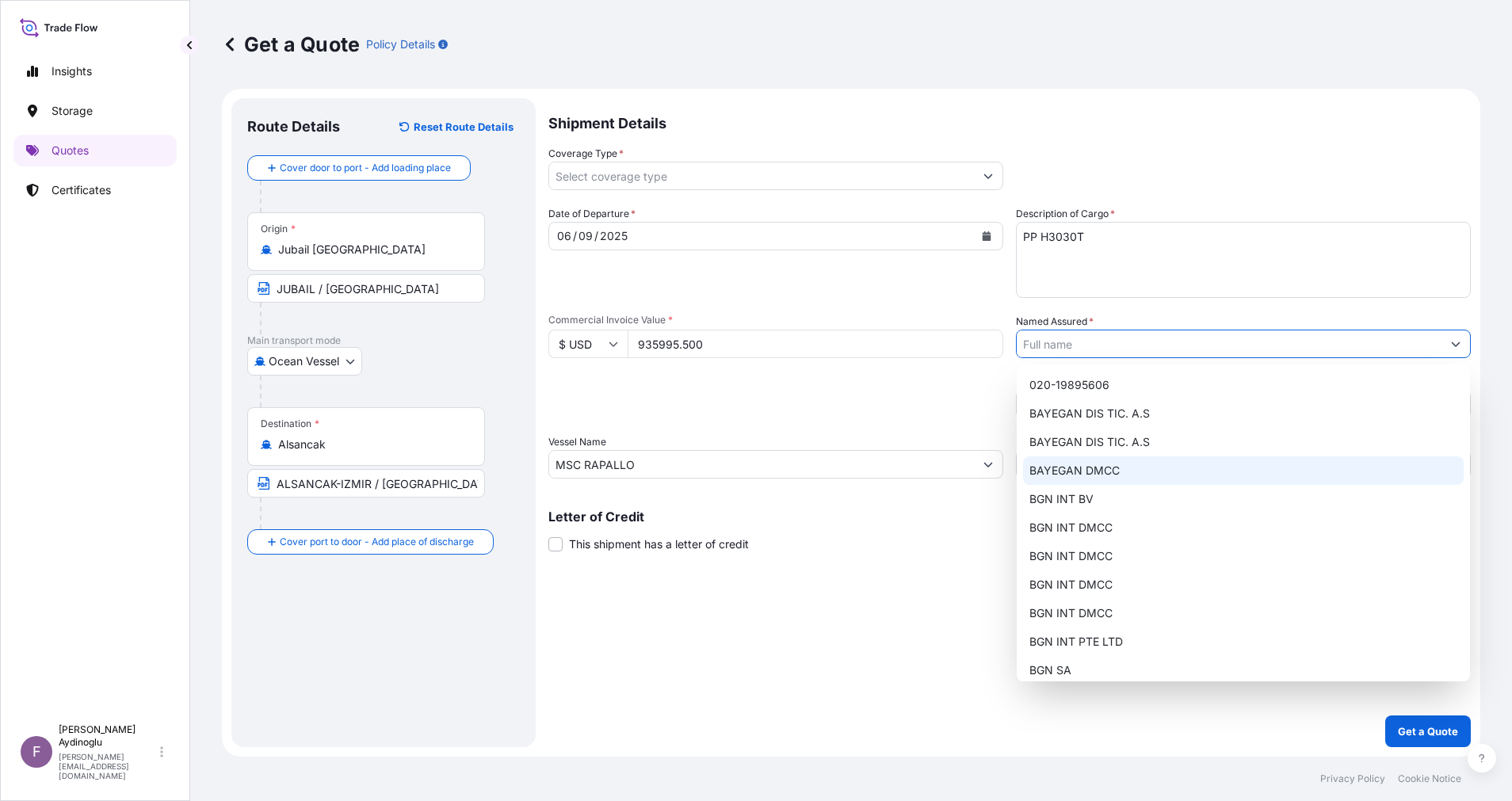
click at [1182, 465] on div "BAYEGAN DMCC" at bounding box center [1243, 471] width 441 height 29
type input "BAYEGAN DMCC"
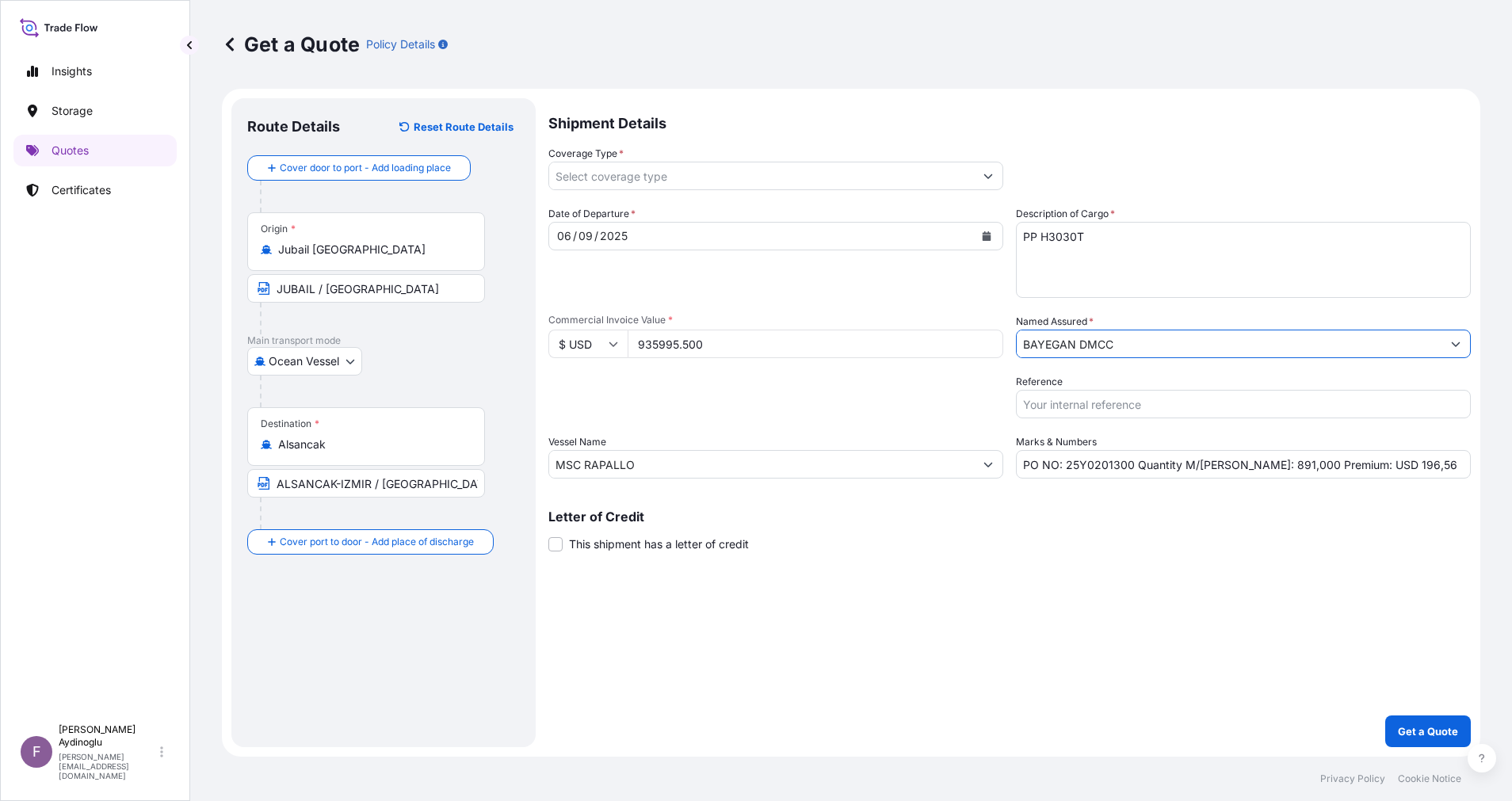
click at [969, 575] on div "Shipment Details Coverage Type * Date of Departure * 06 / 09 / 2025 Cargo Categ…" at bounding box center [1009, 422] width 922 height 649
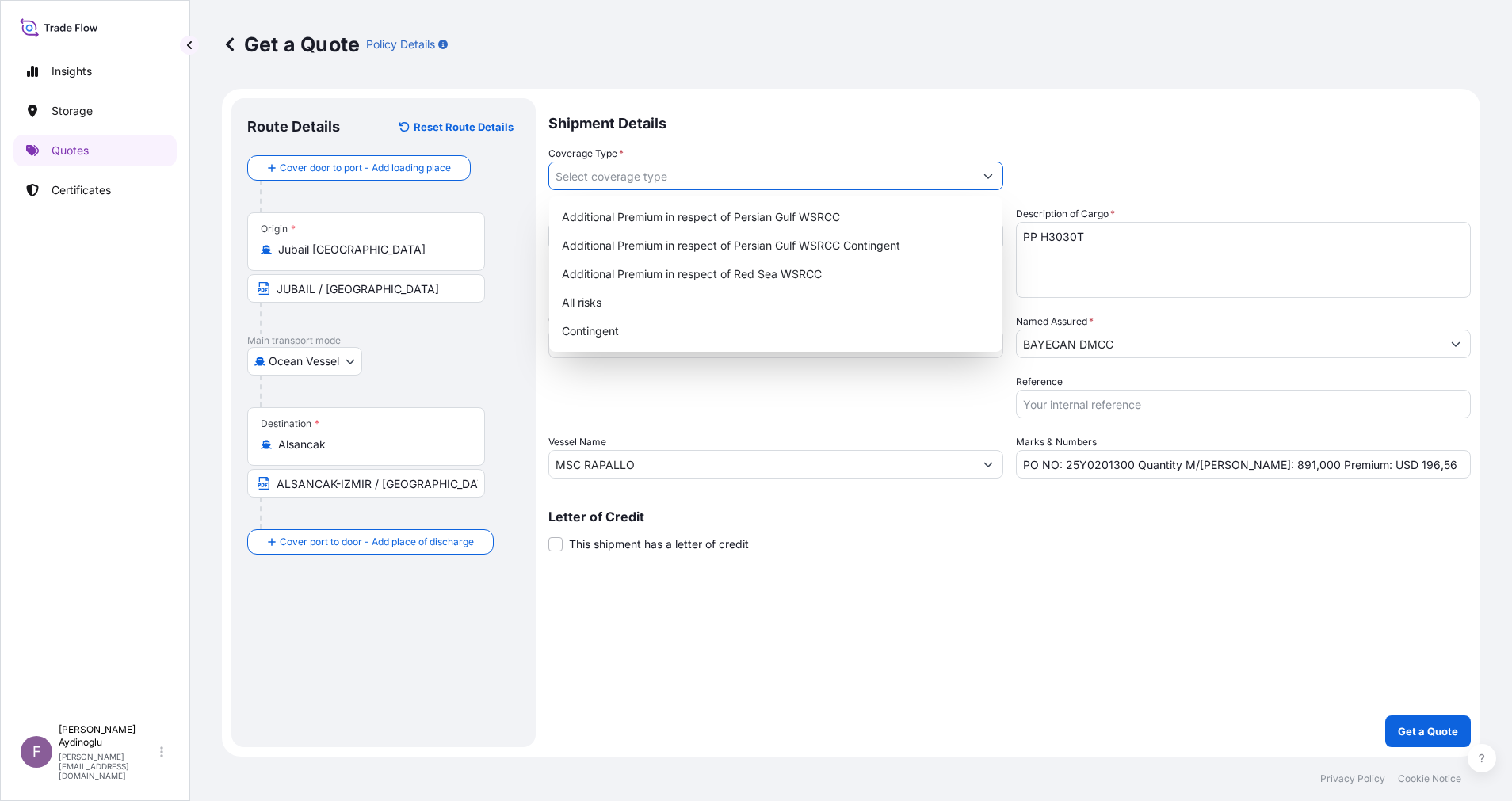
click at [993, 175] on button "Show suggestions" at bounding box center [988, 175] width 29 height 29
click at [926, 202] on div "Additional Premium in respect of Persian Gulf WSRCC Additional Premium in respe…" at bounding box center [775, 273] width 453 height 155
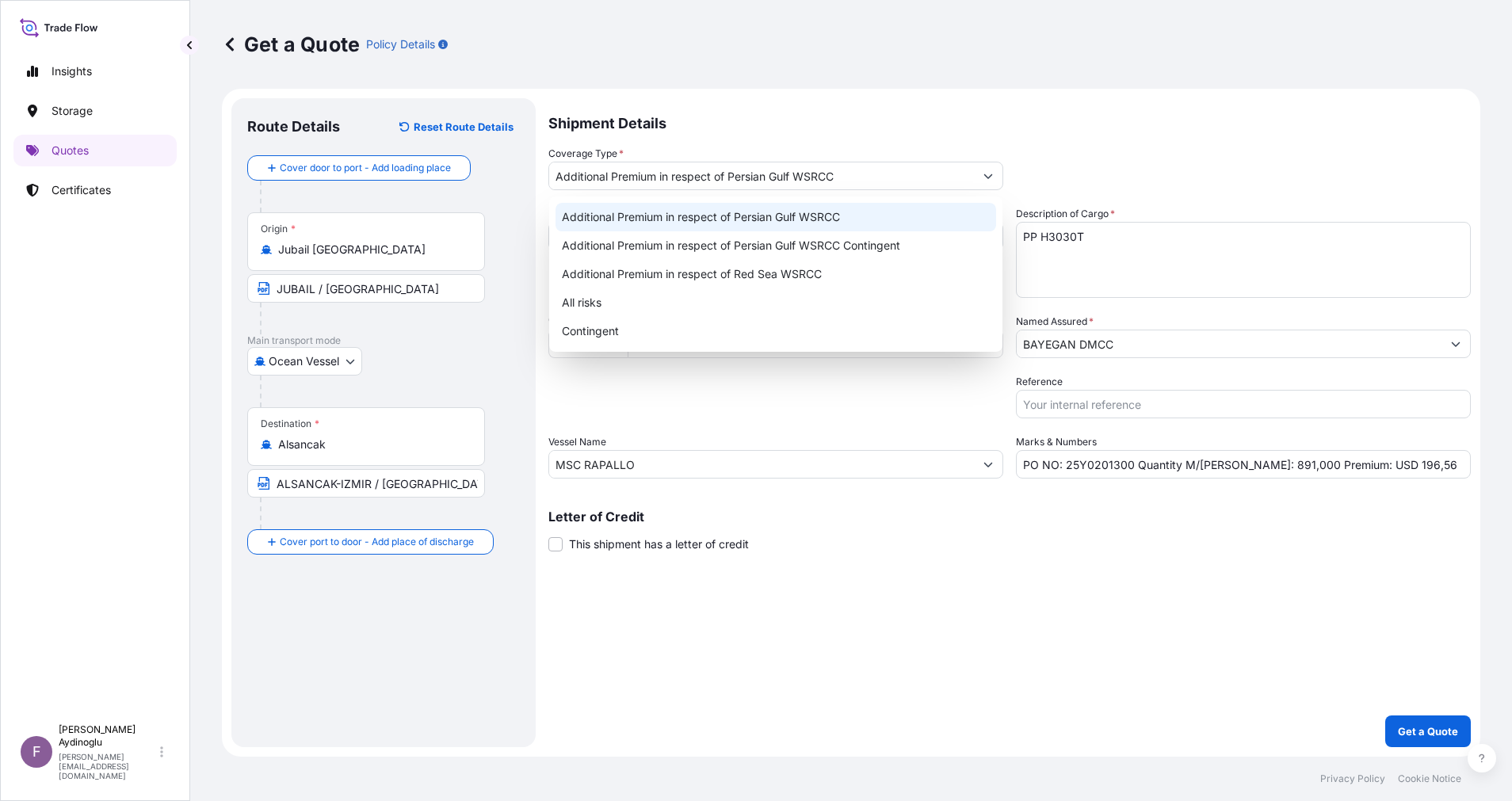
type input "Additional Premium in respect of Persian Gulf WSRCC"
click at [925, 213] on div "Date of Departure * 06 / 09 / 2025" at bounding box center [775, 252] width 455 height 92
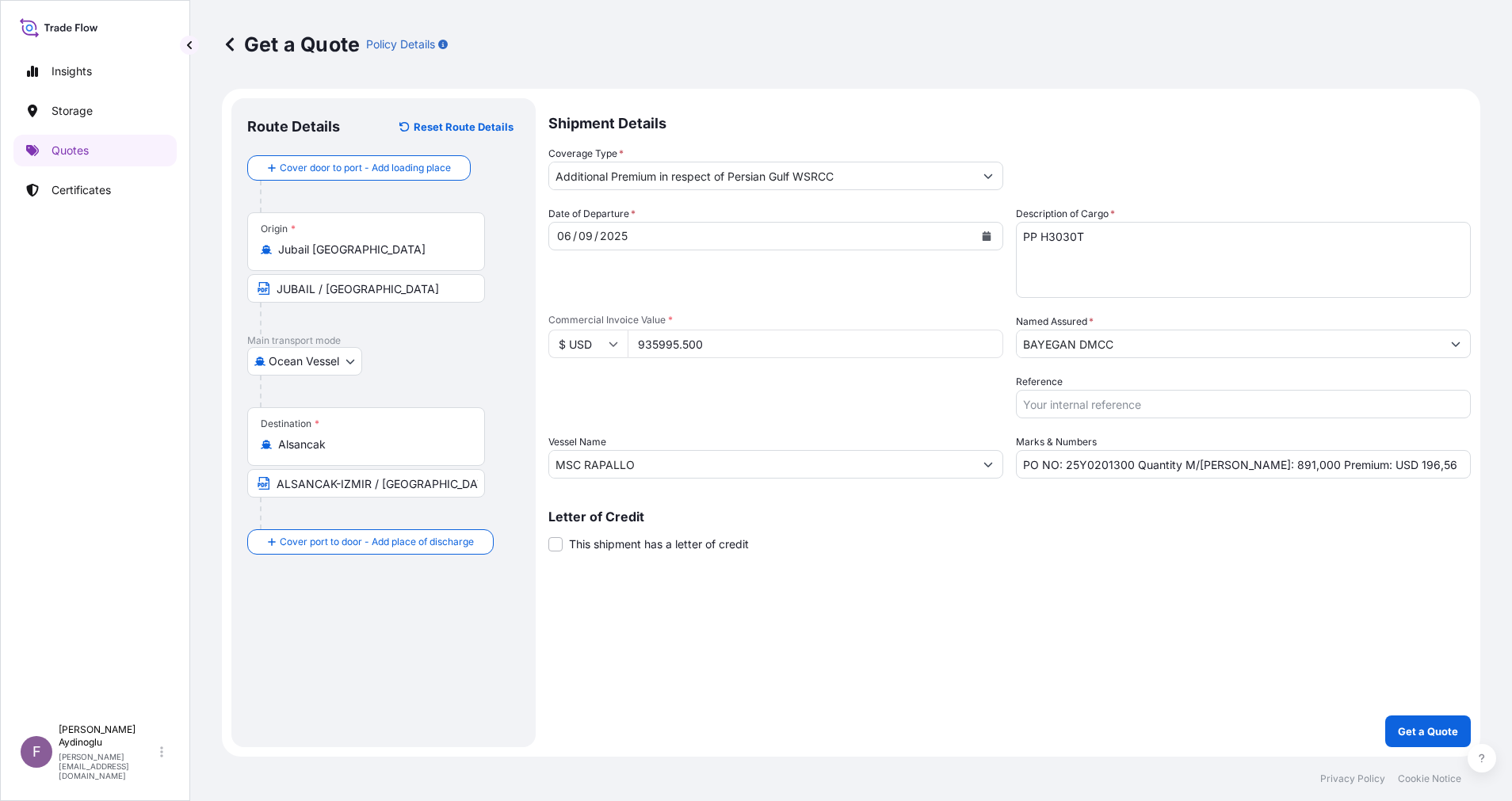
click at [1081, 668] on div "Shipment Details Coverage Type * Additional Premium in respect of Persian Gulf …" at bounding box center [1009, 422] width 922 height 649
click at [1434, 729] on p "Get a Quote" at bounding box center [1427, 731] width 60 height 16
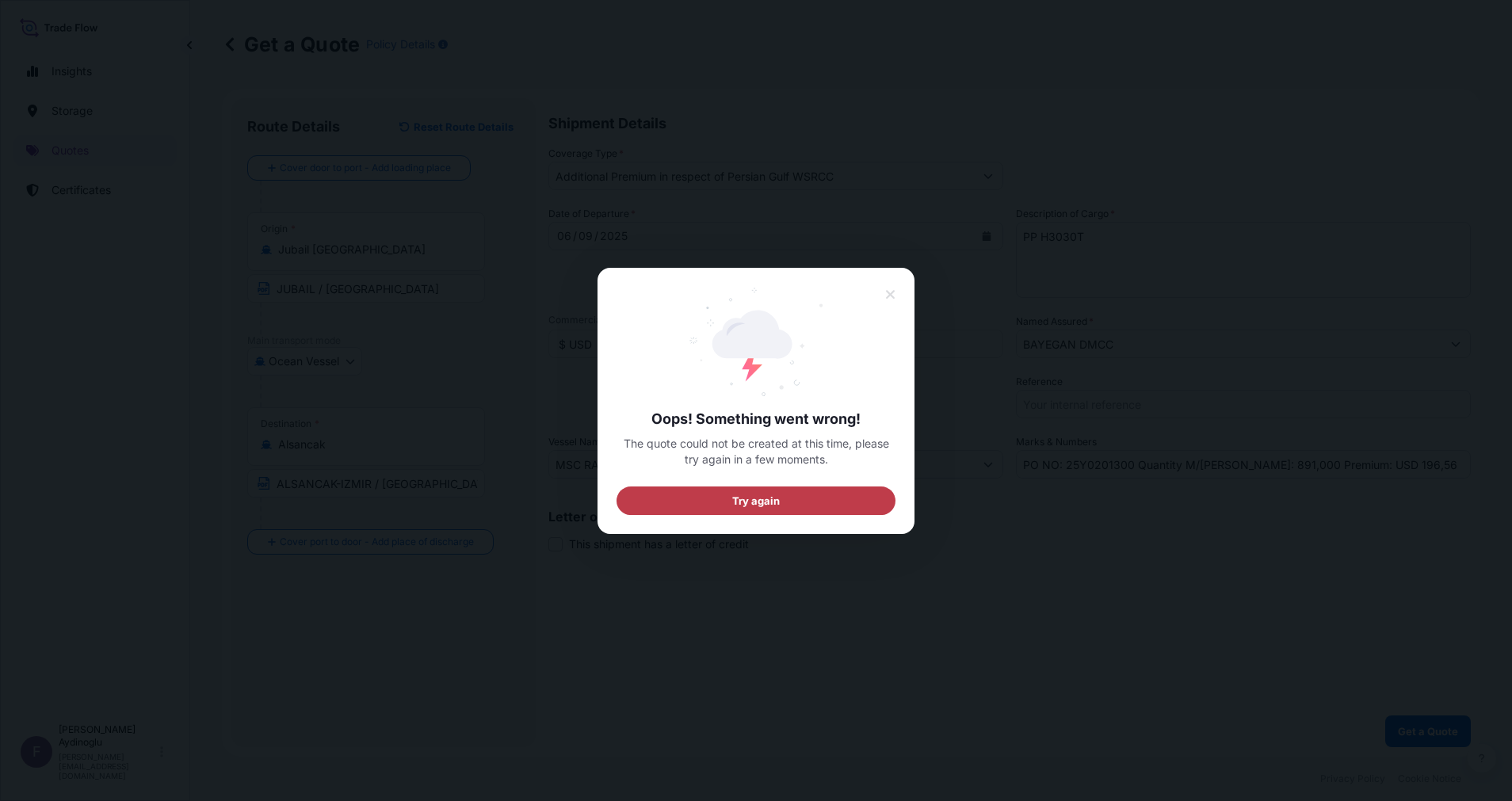
click at [790, 498] on button "Try again" at bounding box center [756, 500] width 279 height 29
click at [894, 294] on icon at bounding box center [891, 294] width 11 height 14
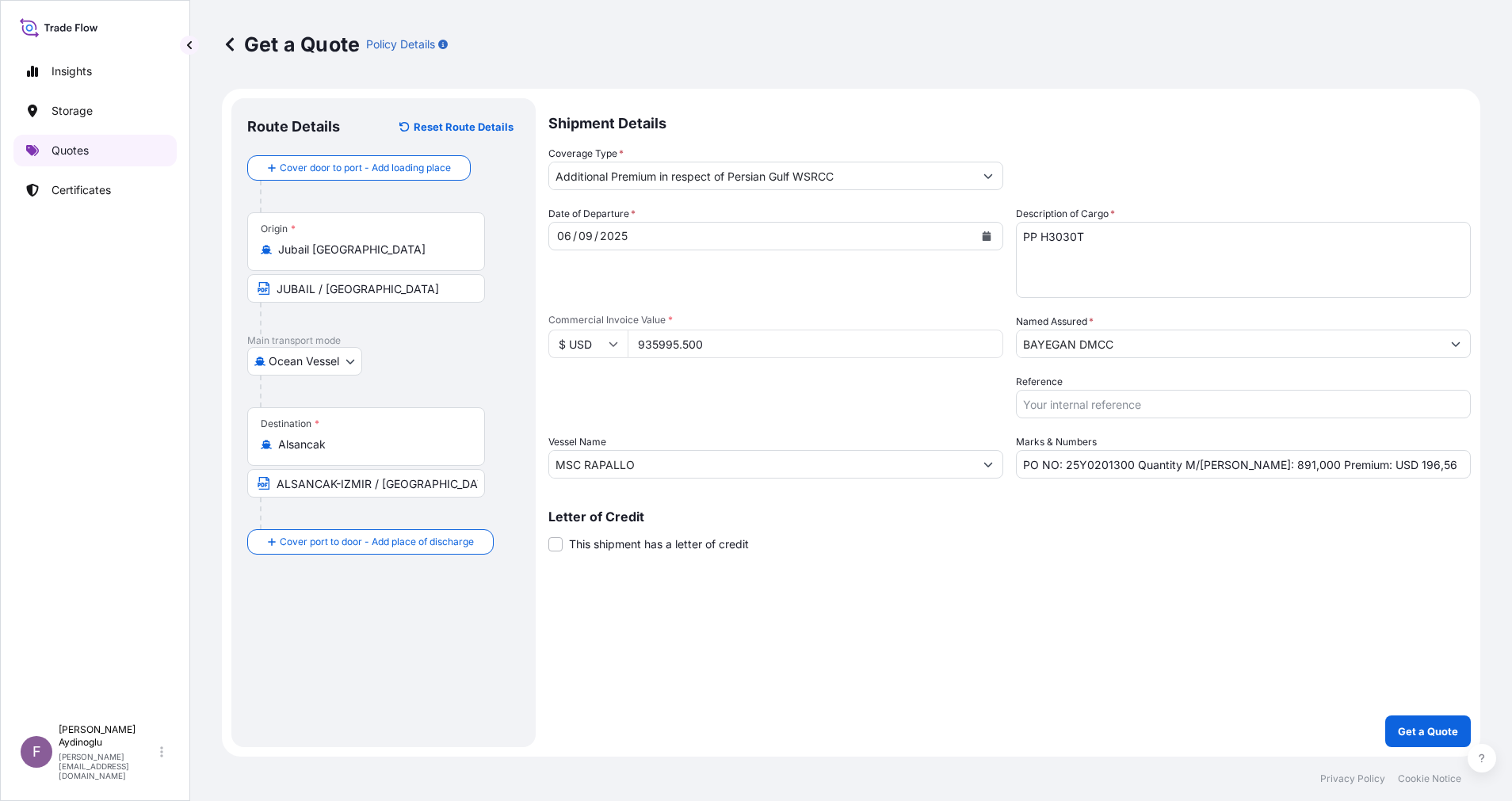
click at [80, 154] on p "Quotes" at bounding box center [70, 151] width 37 height 16
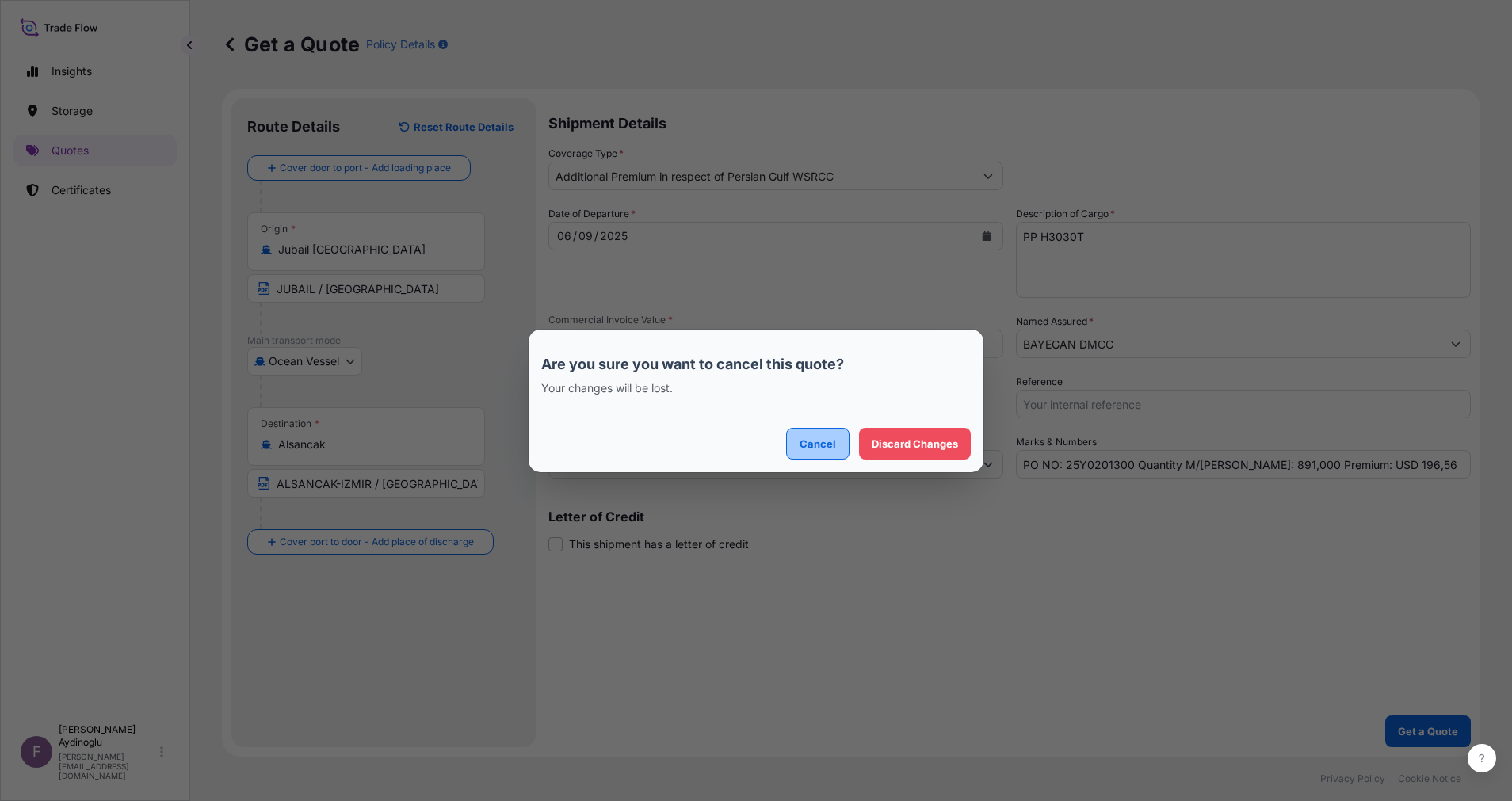
click at [792, 444] on button "Cancel" at bounding box center [818, 443] width 63 height 32
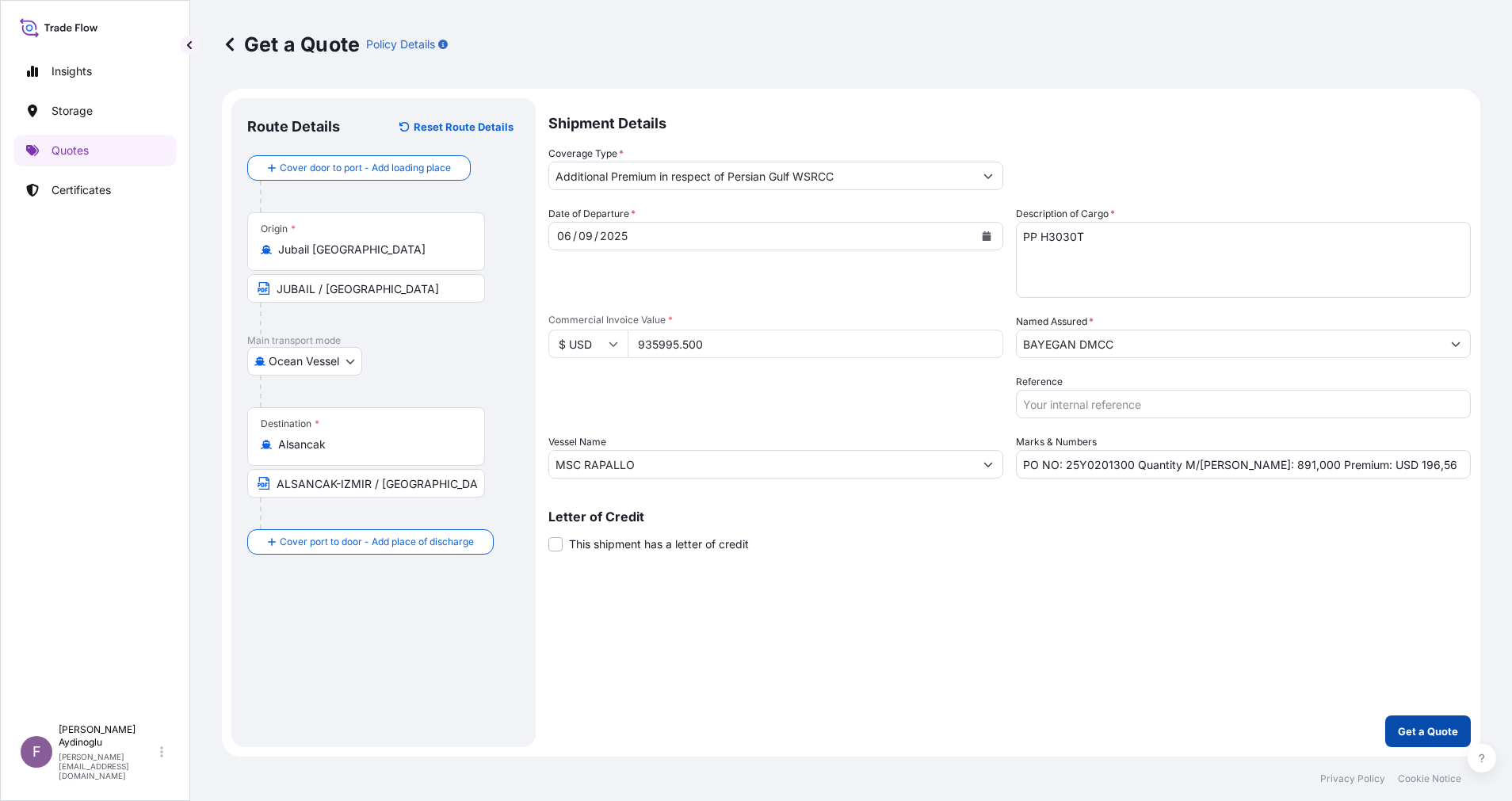
click at [1416, 719] on button "Get a Quote" at bounding box center [1428, 731] width 86 height 32
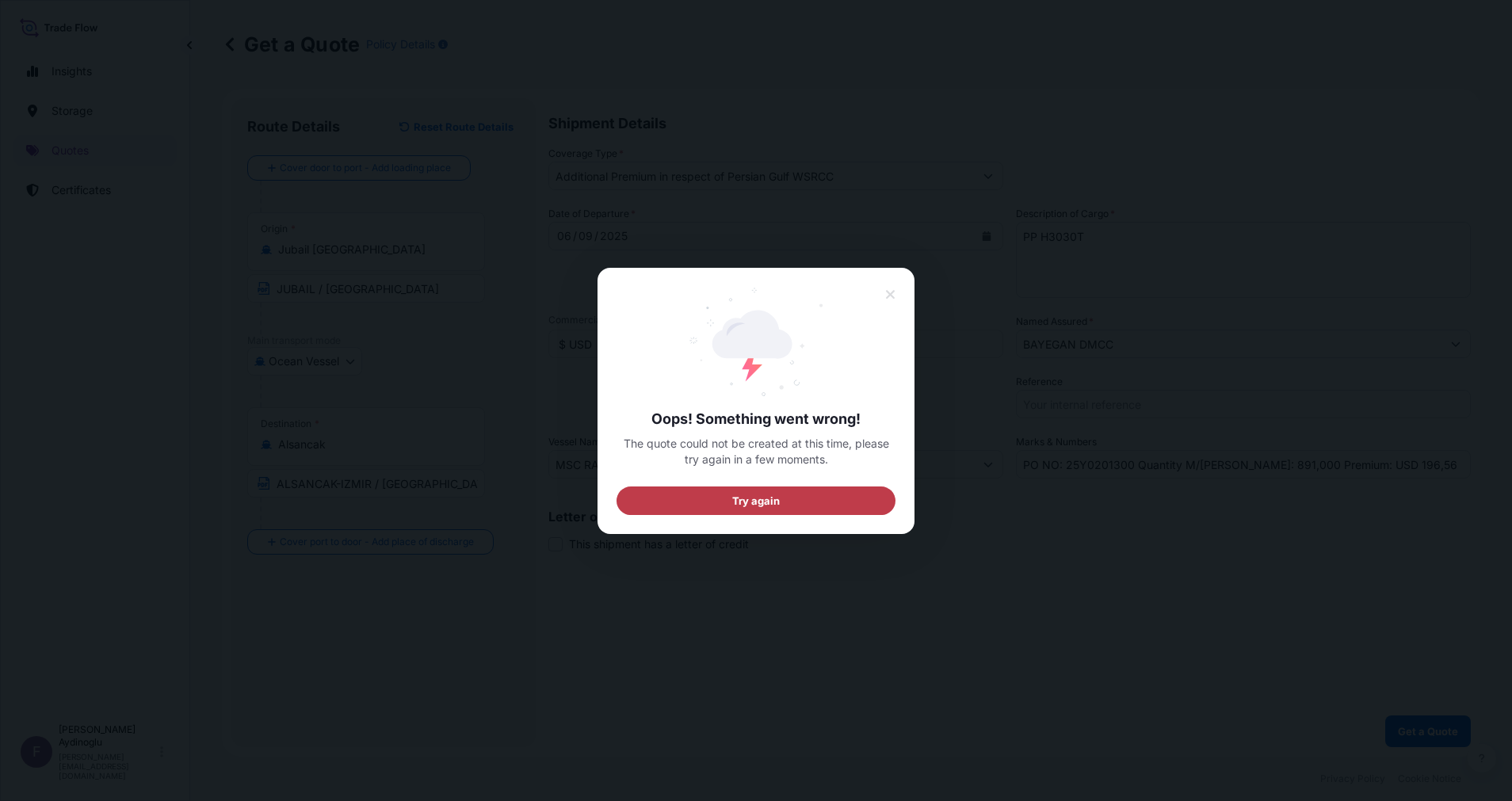
click at [777, 494] on span "Try again" at bounding box center [756, 500] width 48 height 16
click at [885, 294] on icon at bounding box center [891, 294] width 11 height 14
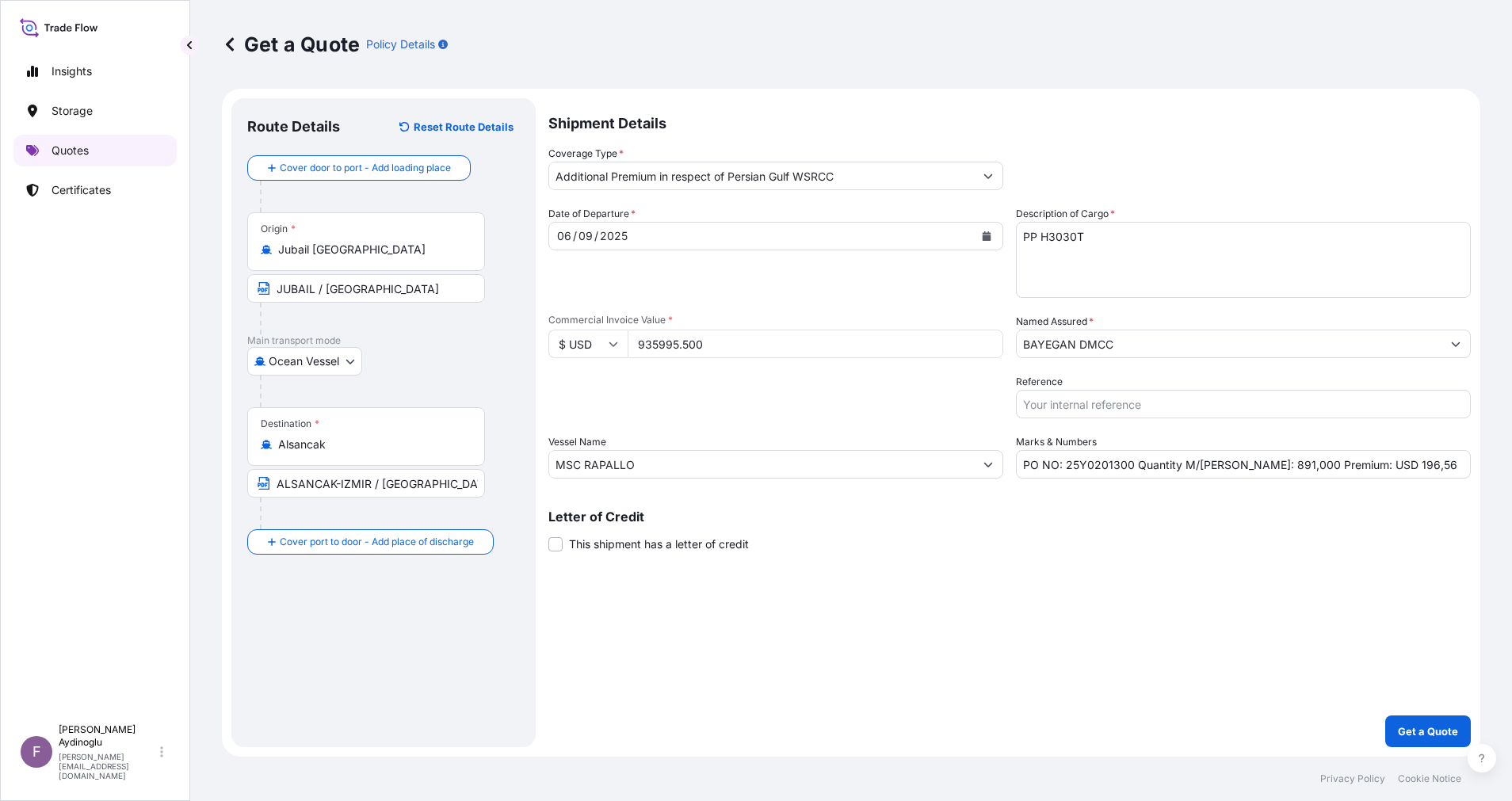
click at [136, 144] on link "Quotes" at bounding box center [95, 151] width 163 height 32
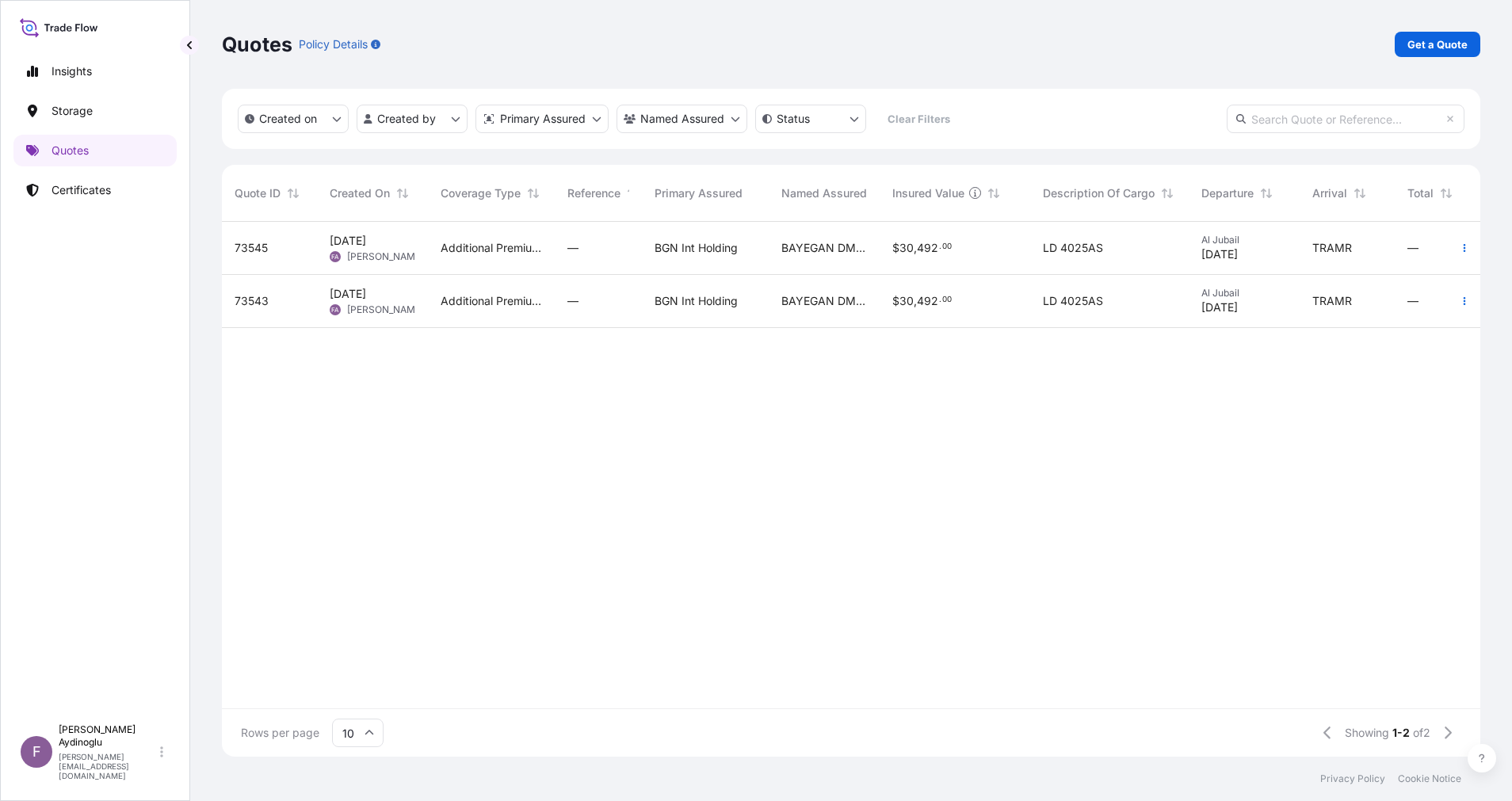
click at [674, 451] on div "73545 [DATE] FA [PERSON_NAME] Additional Premium in respect of Persian Gulf WSR…" at bounding box center [926, 464] width 1410 height 486
click at [113, 181] on link "Certificates" at bounding box center [95, 190] width 163 height 32
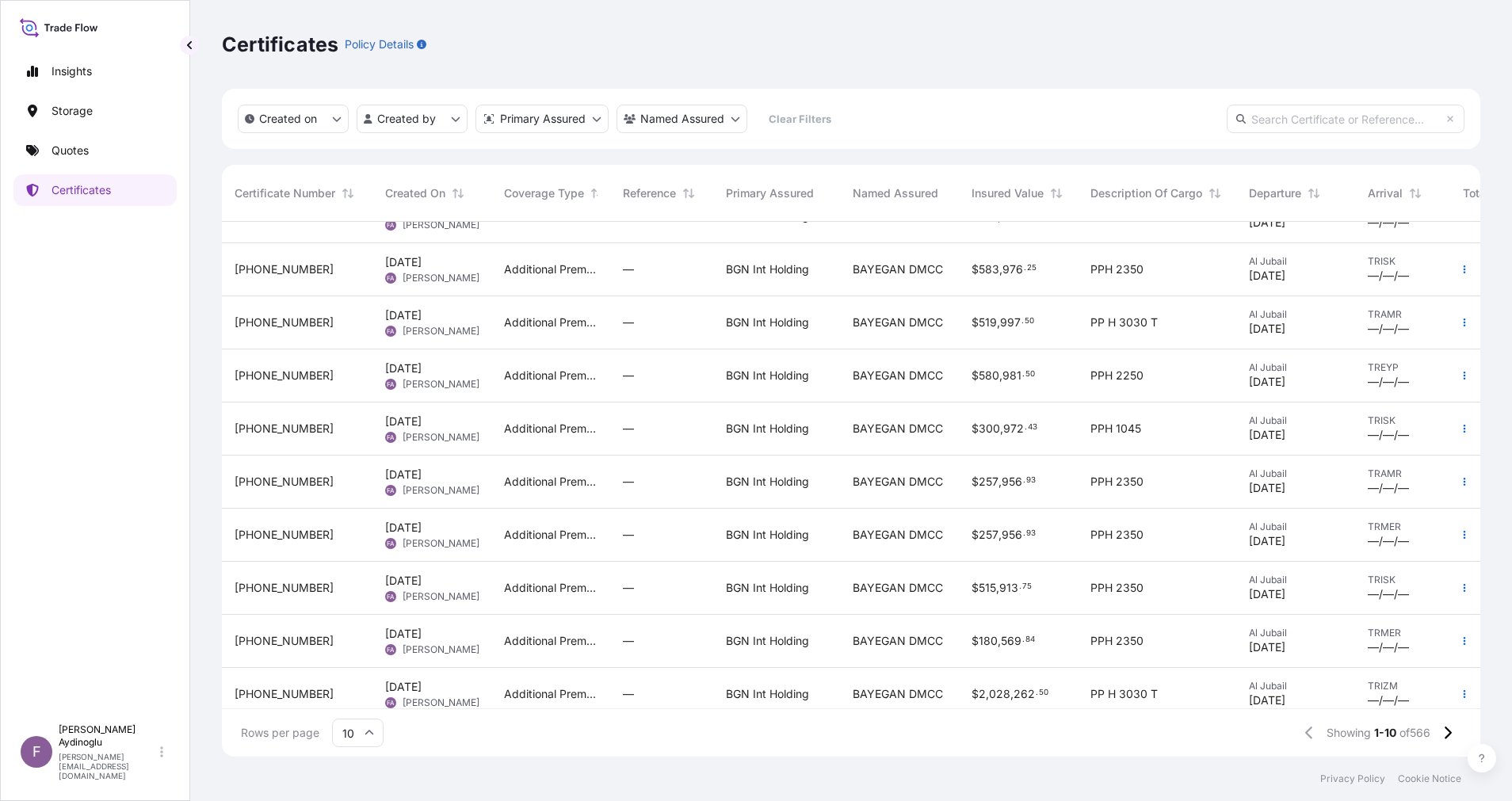
scroll to position [62, 0]
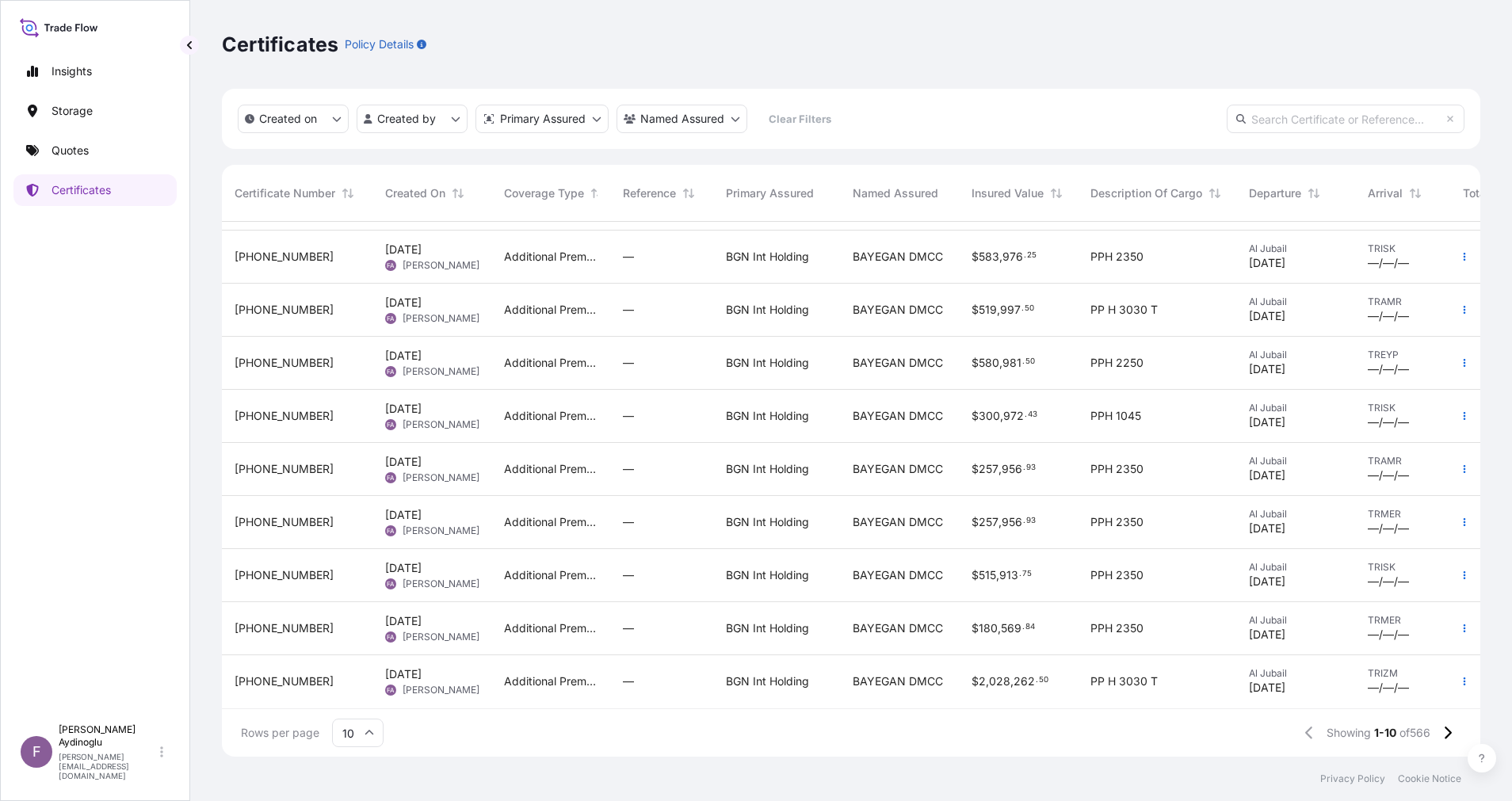
click at [358, 737] on input "10" at bounding box center [358, 733] width 52 height 29
click at [359, 688] on div "50" at bounding box center [358, 689] width 39 height 30
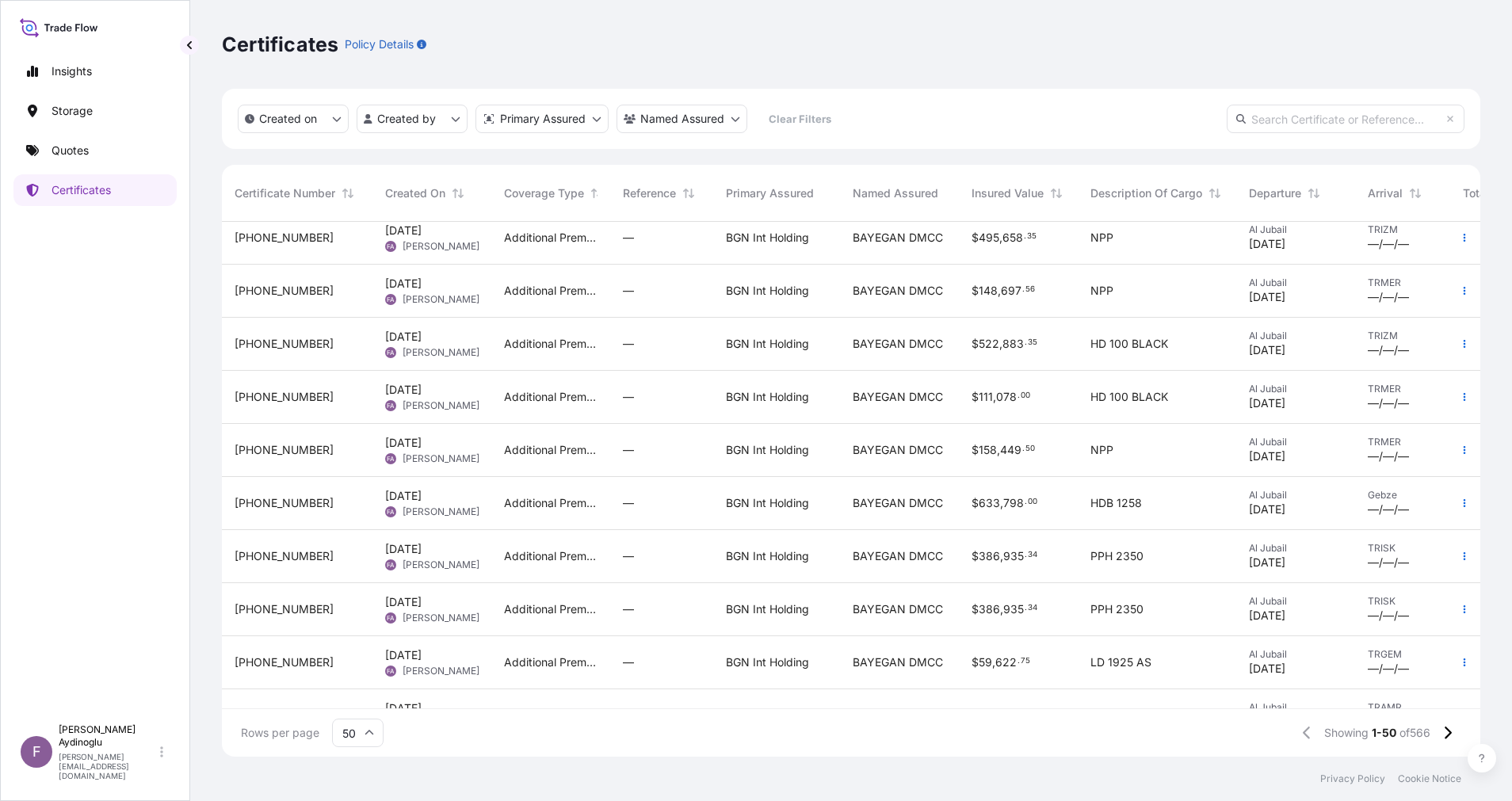
click at [506, 276] on div "Additional Premium in respect of Persian Gulf WSRCC" at bounding box center [550, 291] width 119 height 53
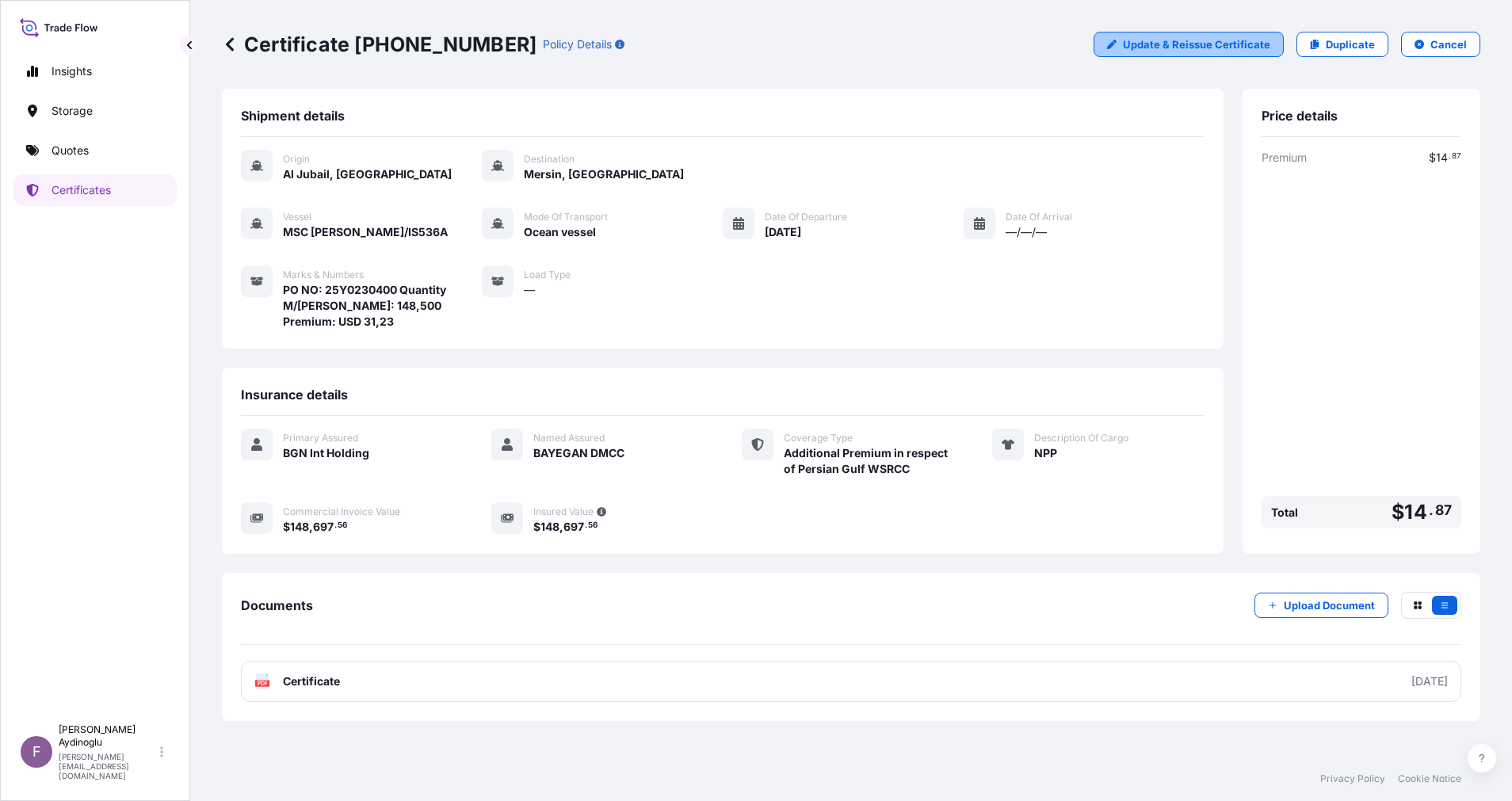
click at [1194, 46] on p "Update & Reissue Certificate" at bounding box center [1196, 45] width 147 height 16
select select "Ocean Vessel"
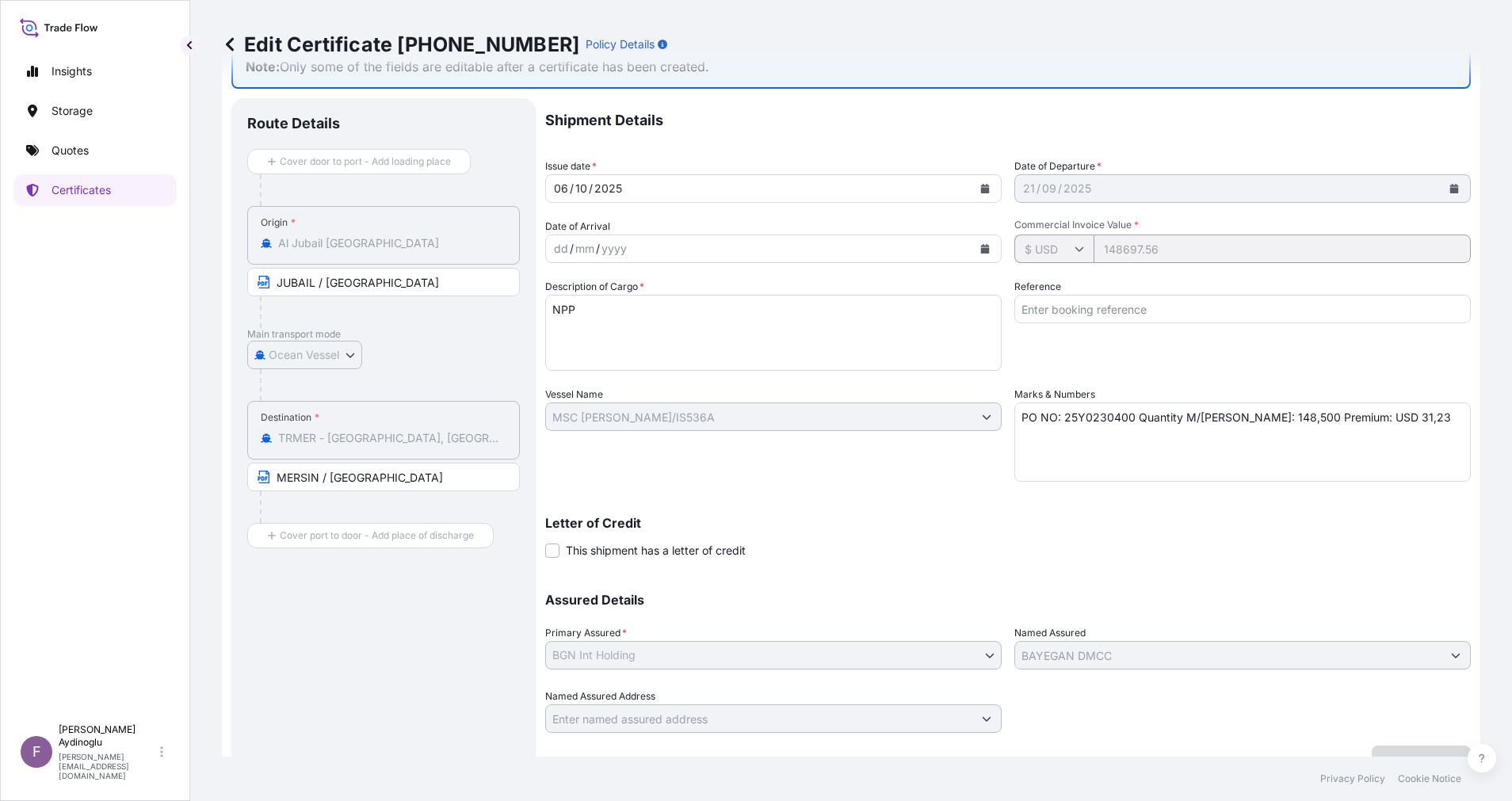
scroll to position [84, 0]
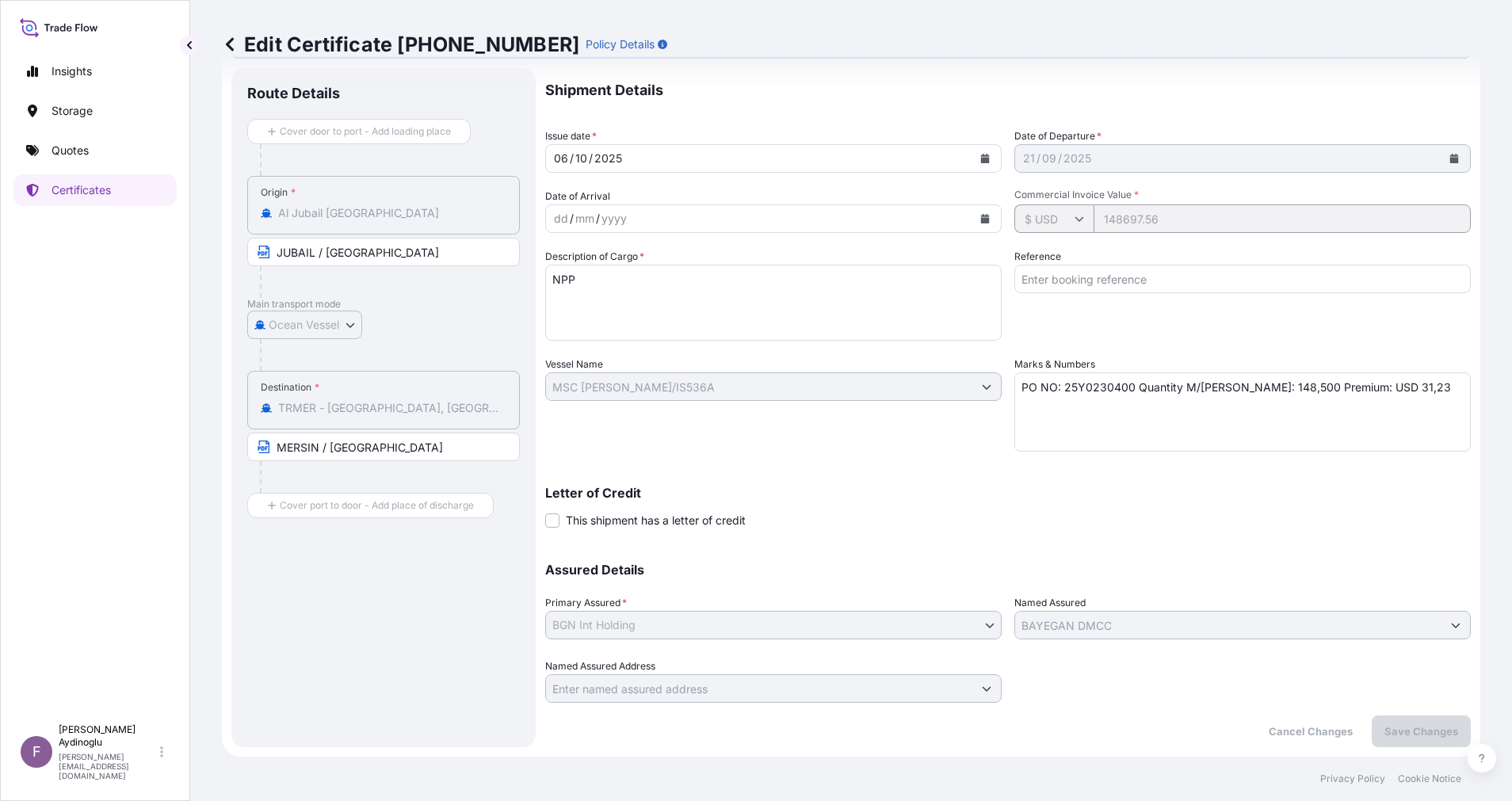
click at [659, 512] on div "This shipment has a letter of credit" at bounding box center [655, 520] width 180 height 17
click at [545, 512] on input "This shipment has a letter of credit" at bounding box center [545, 512] width 0 height 0
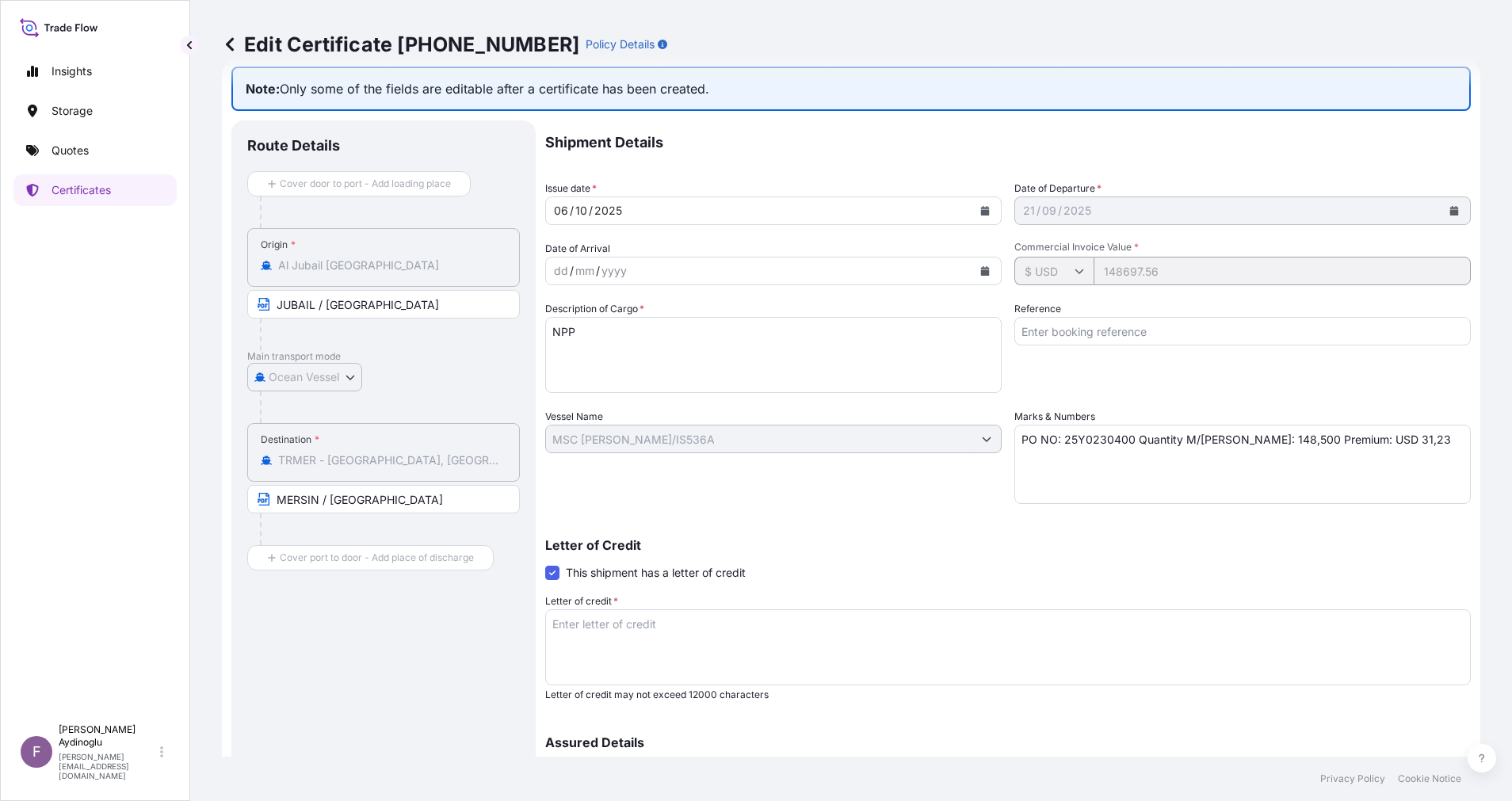
scroll to position [0, 0]
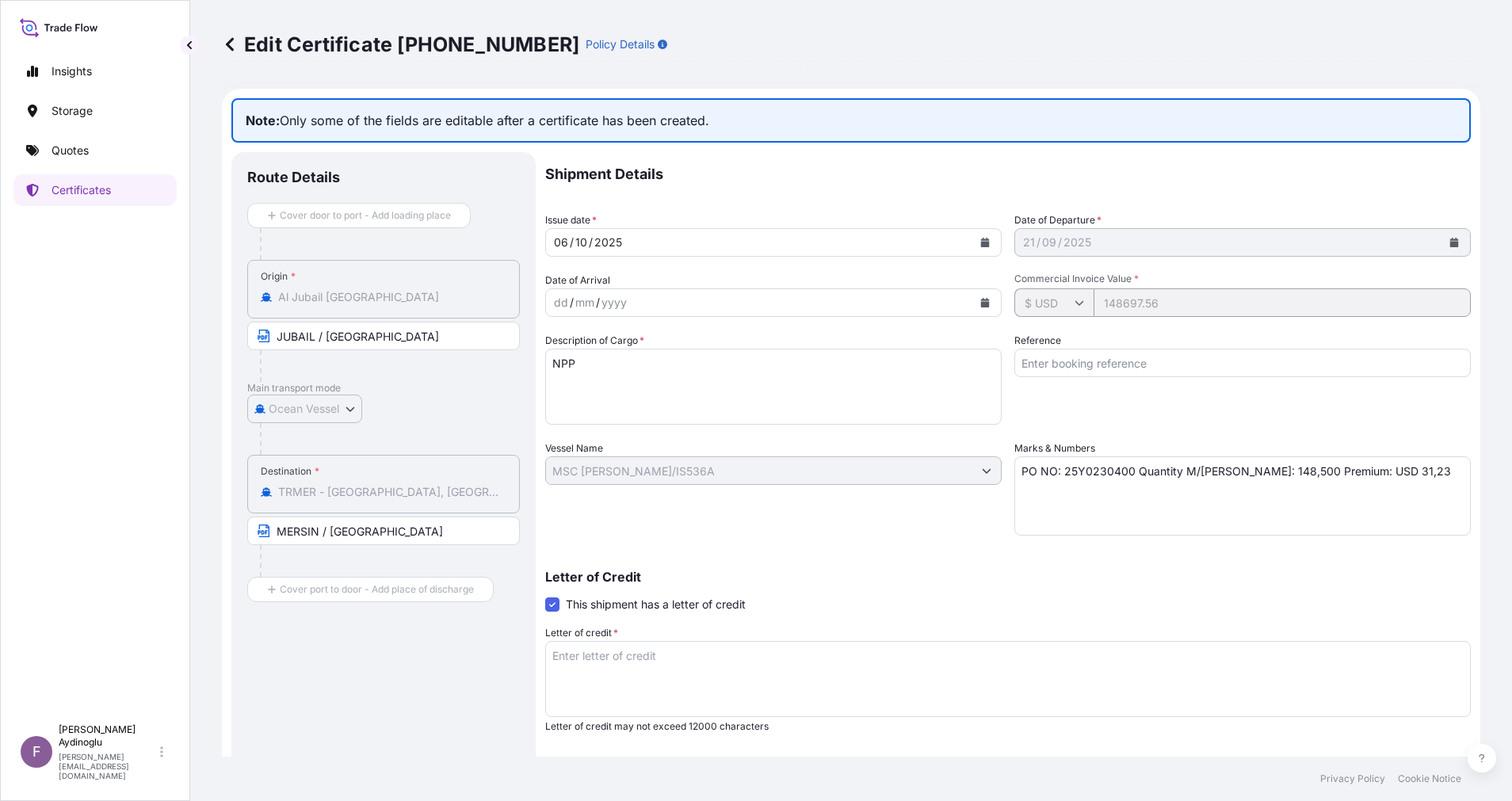
click at [231, 49] on icon at bounding box center [230, 43] width 8 height 13
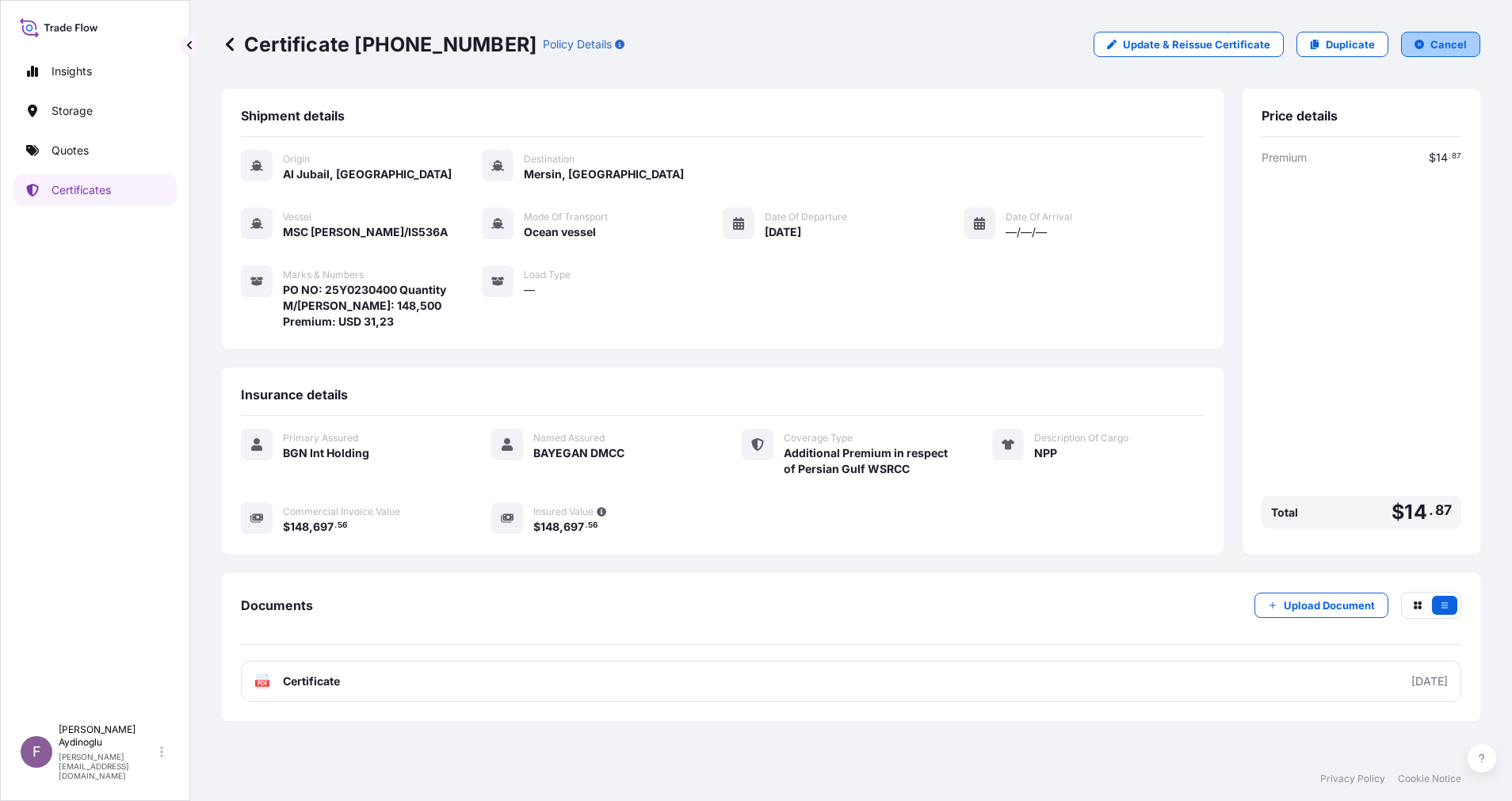
click at [1423, 52] on button "Cancel" at bounding box center [1440, 44] width 79 height 25
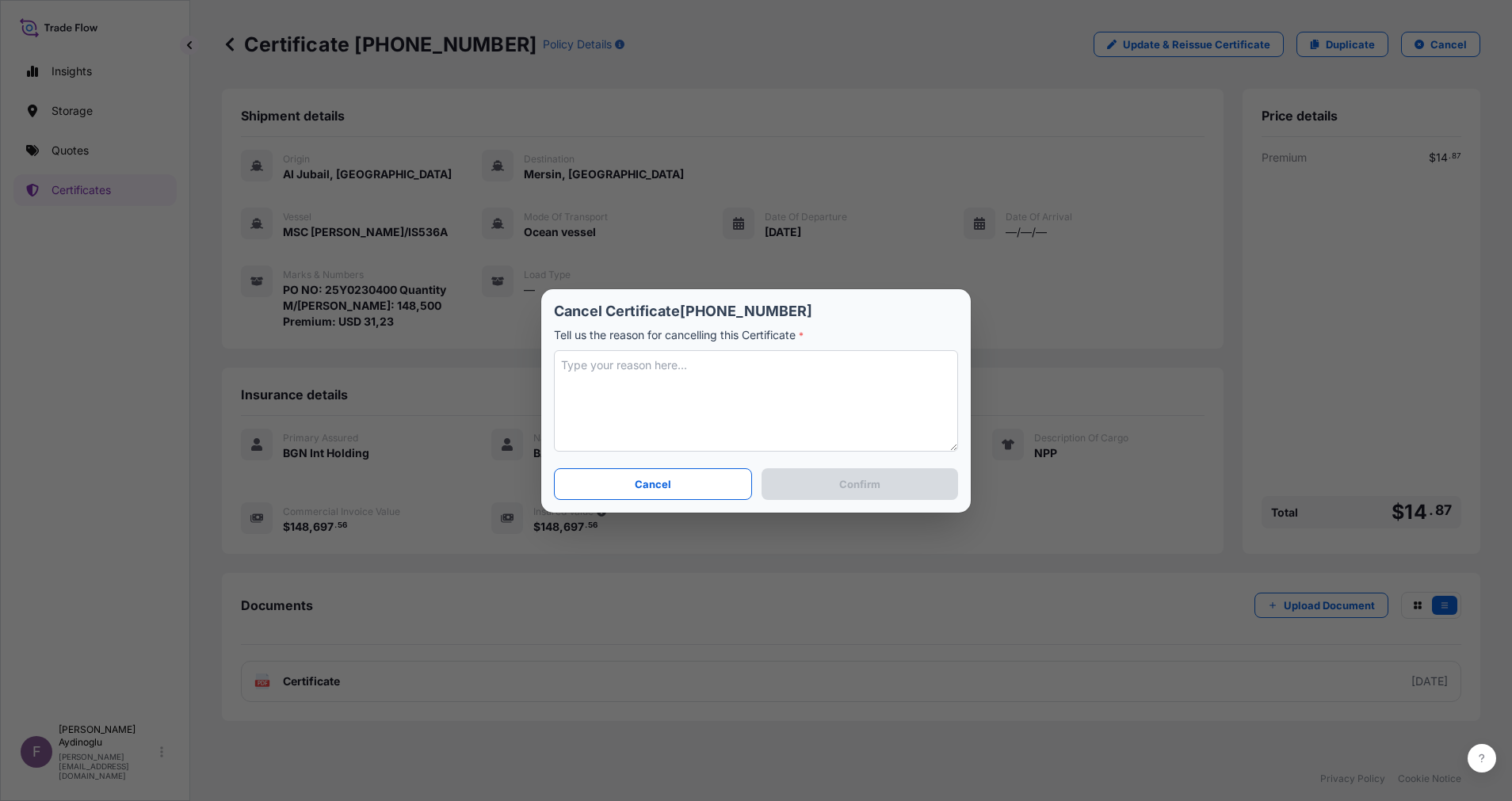
click at [625, 375] on textarea at bounding box center [756, 401] width 404 height 102
type textarea "ı"
type textarea "INVOICE VALUE CHANGED"
click at [915, 486] on button "Confirm" at bounding box center [860, 484] width 196 height 32
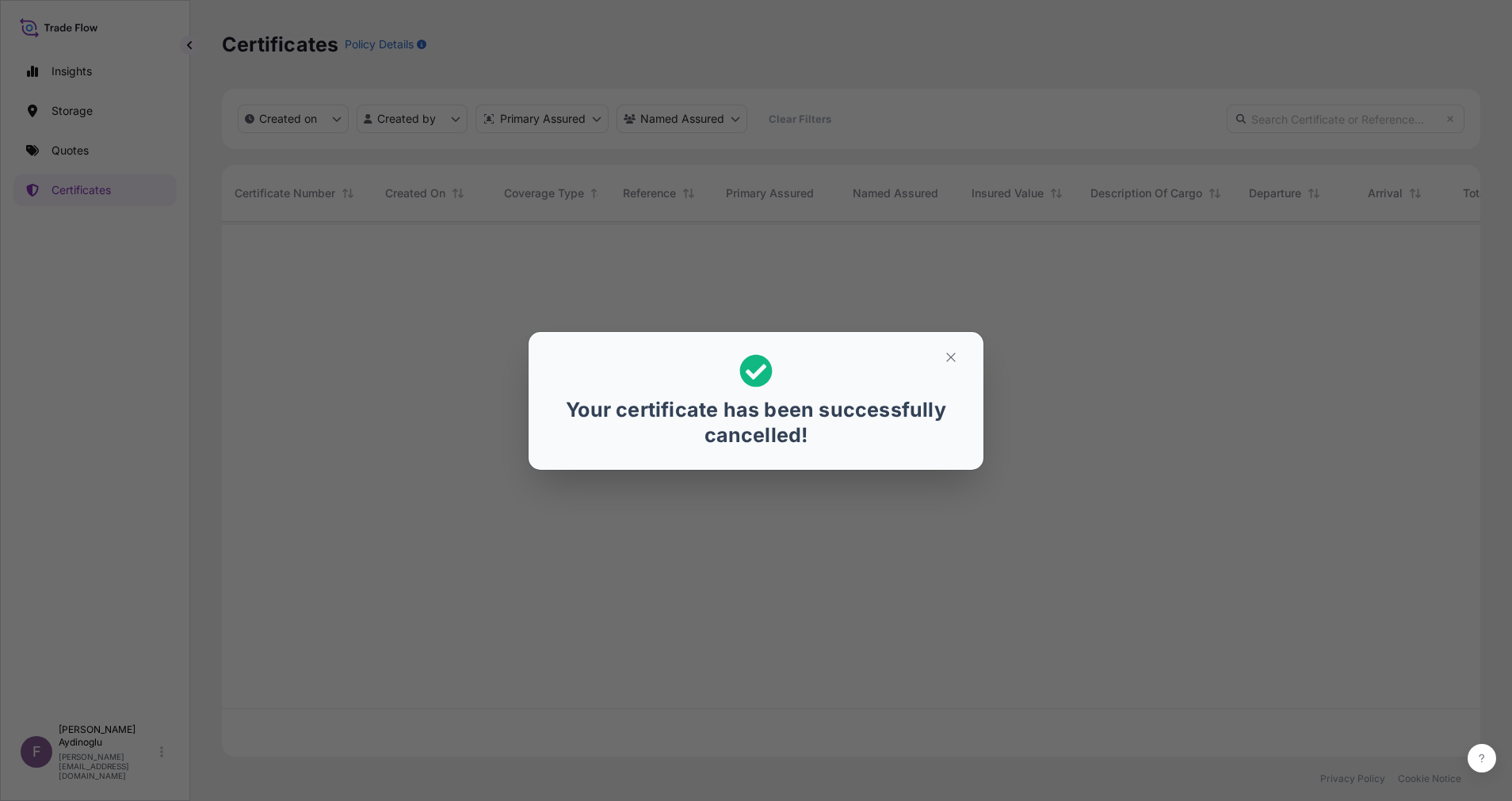
scroll to position [525, 1240]
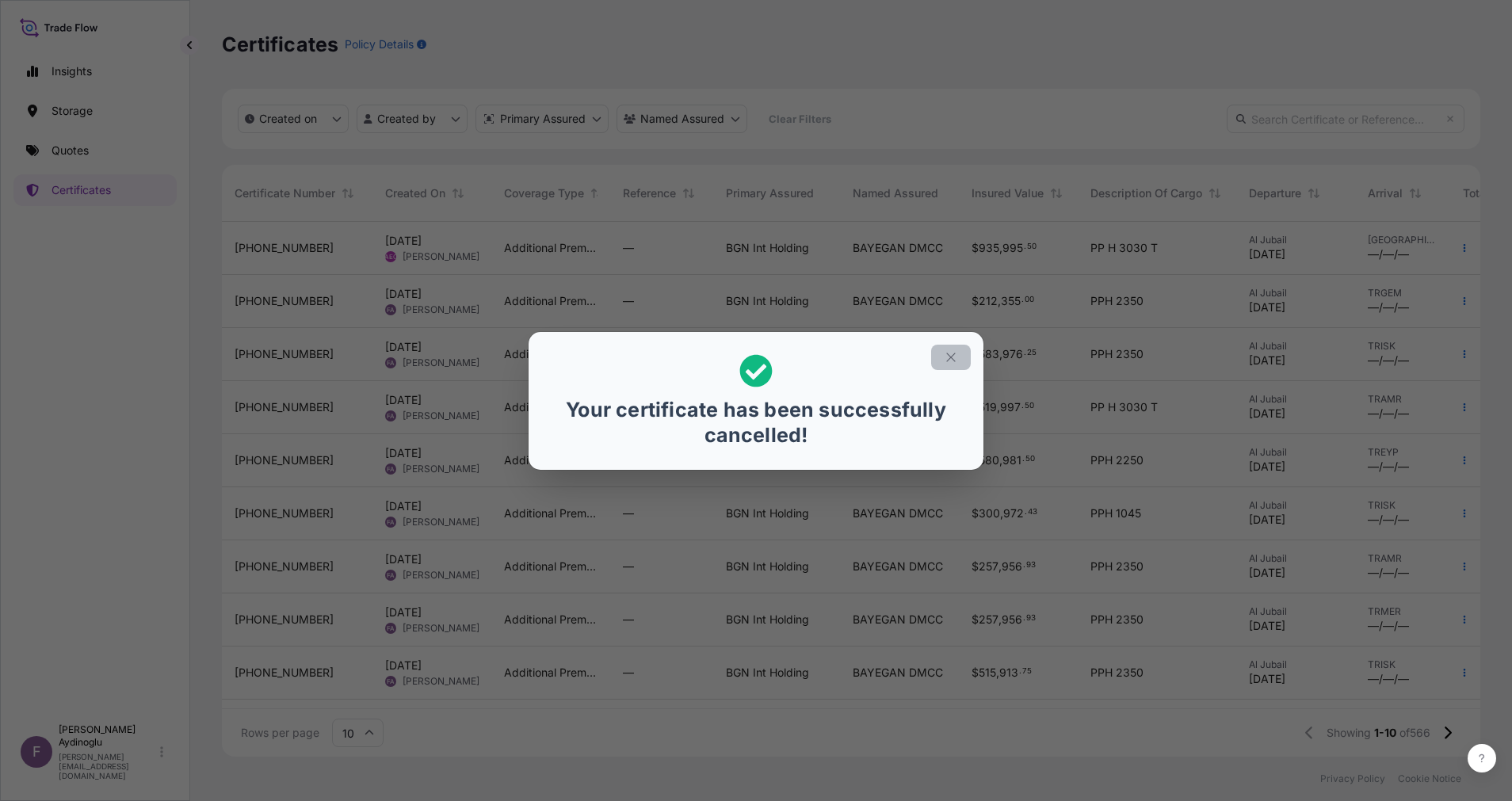
click at [942, 361] on button "button" at bounding box center [950, 357] width 39 height 25
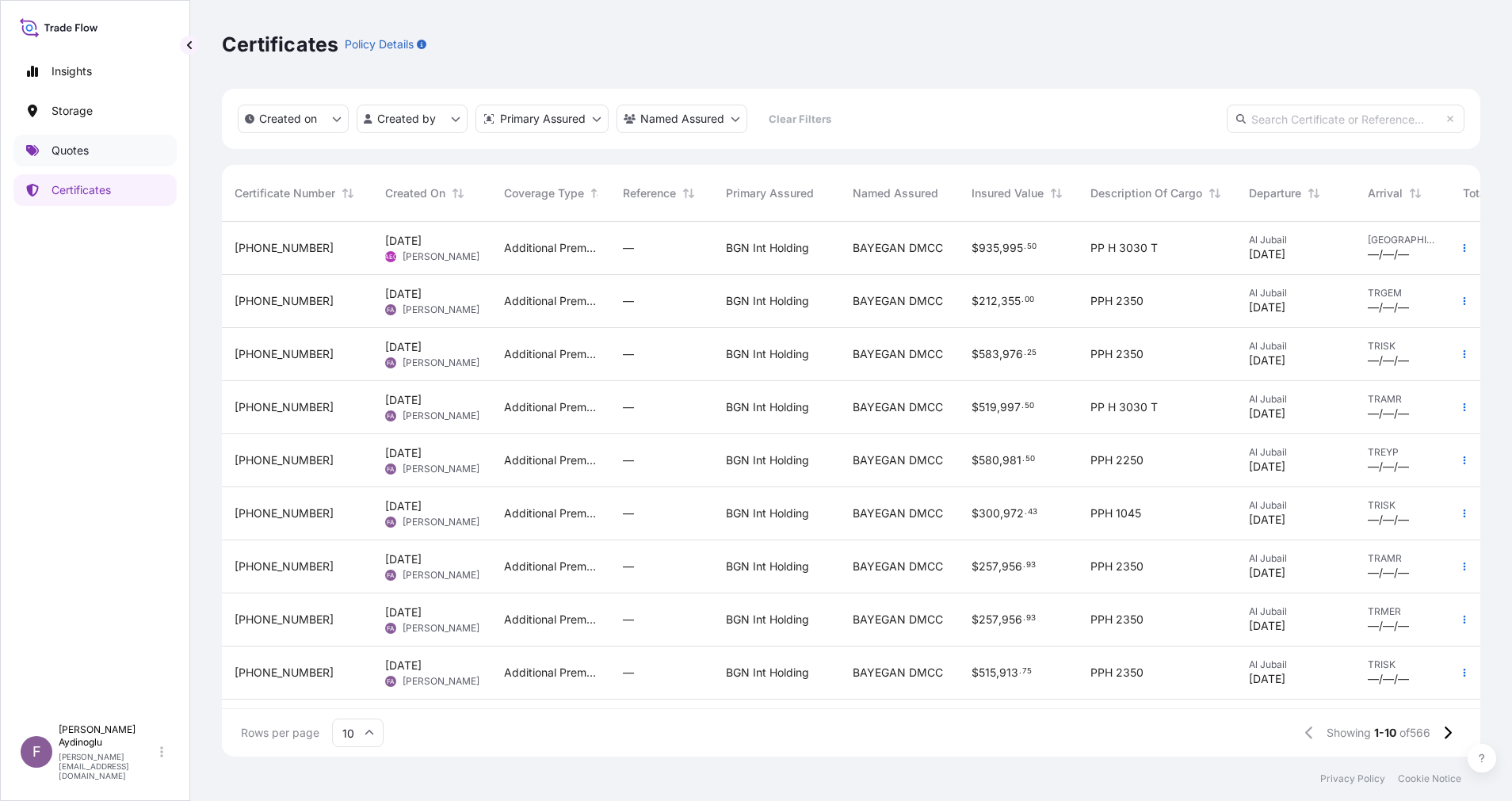
click at [98, 144] on link "Quotes" at bounding box center [95, 151] width 163 height 32
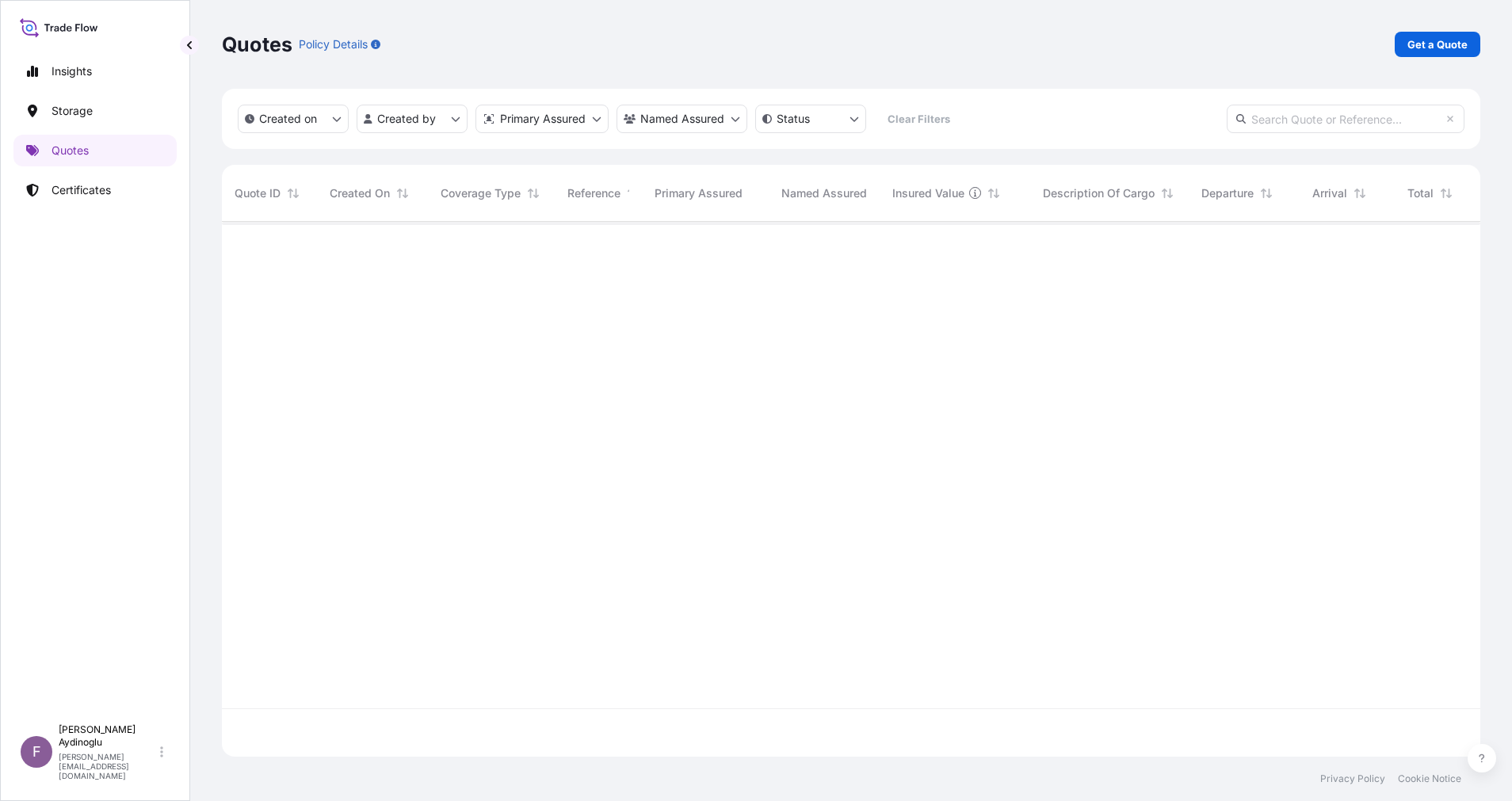
scroll to position [525, 1240]
click at [1431, 47] on p "Get a Quote" at bounding box center [1437, 45] width 60 height 16
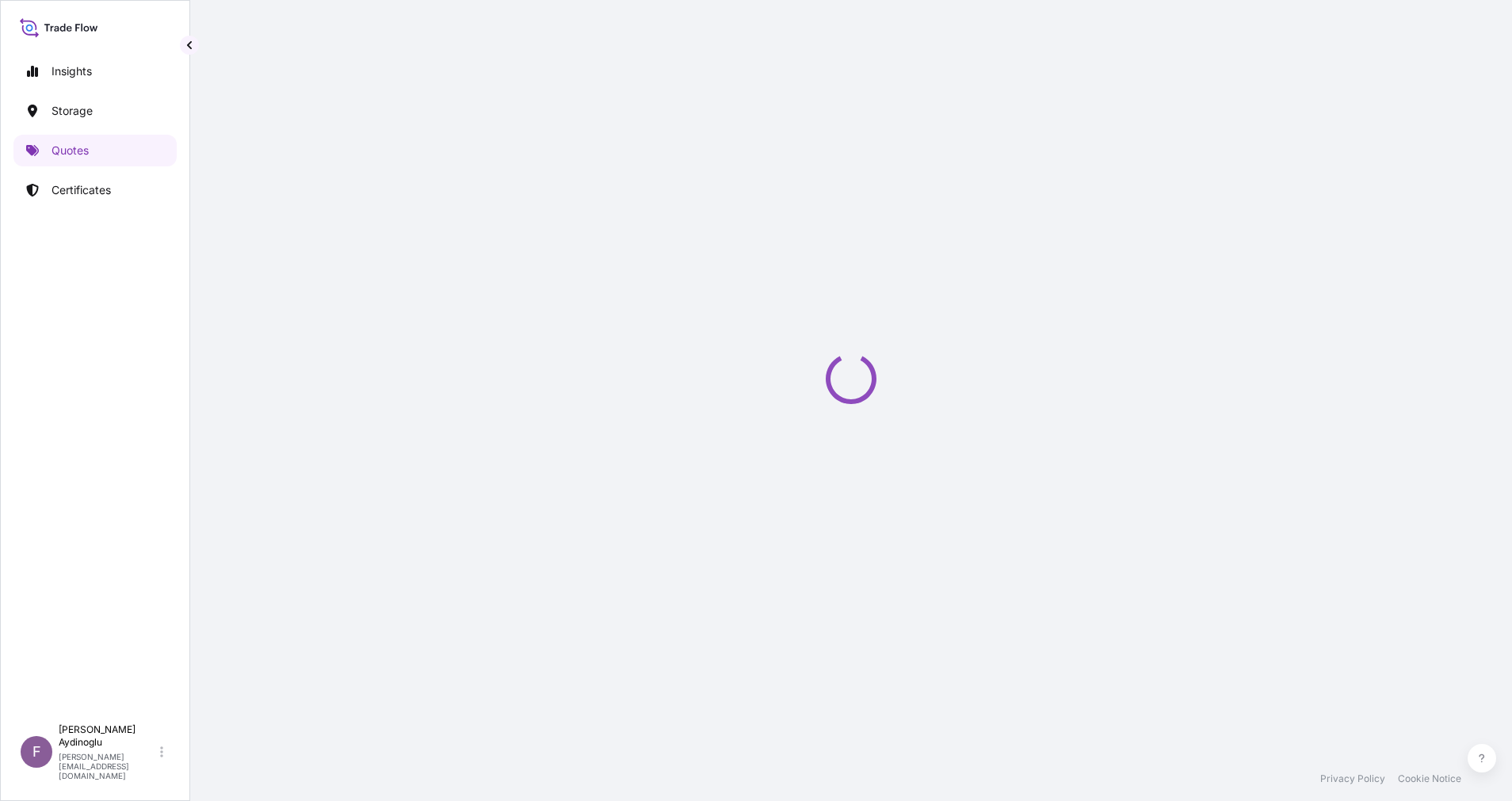
select select "Ocean Vessel"
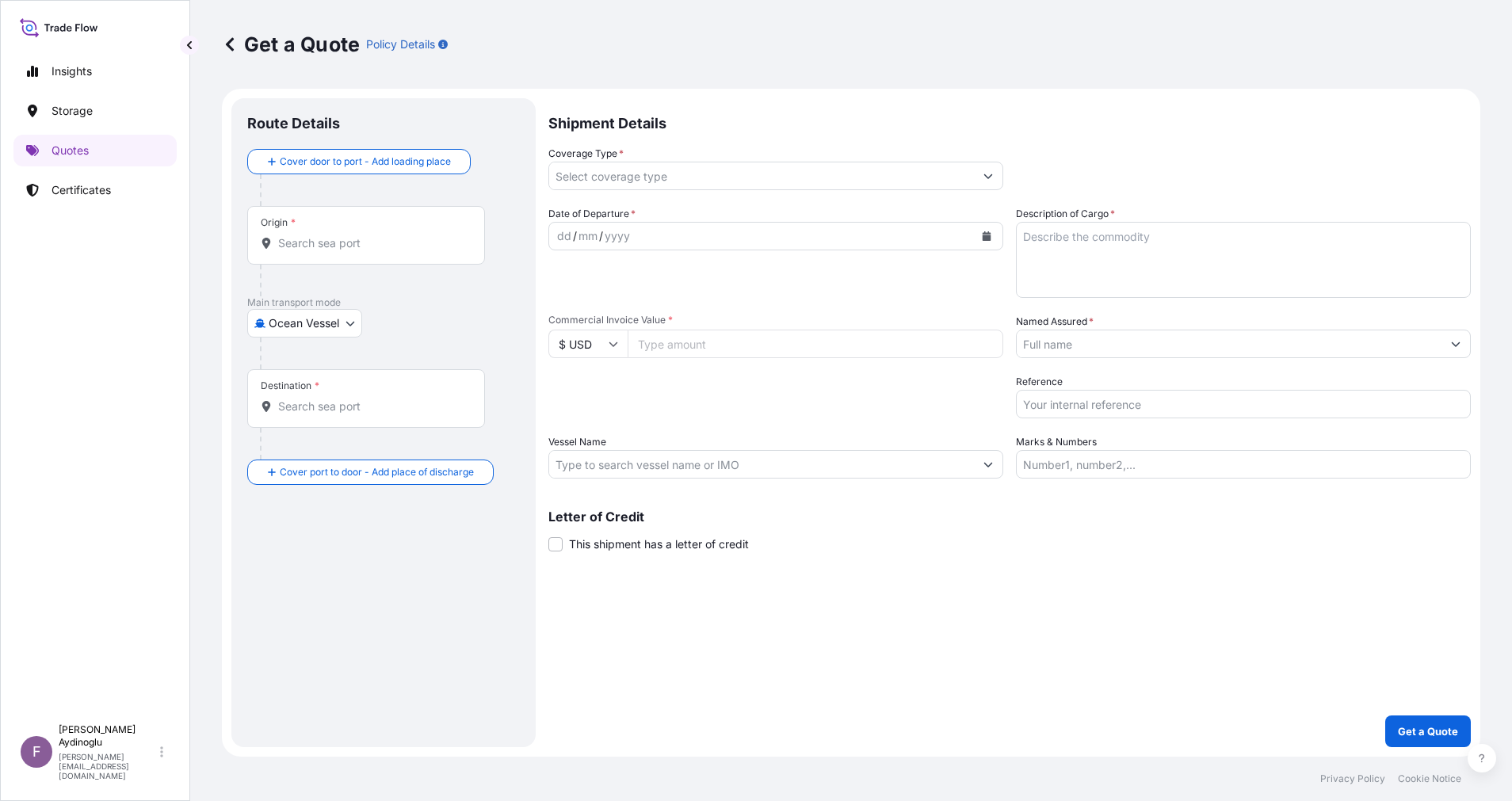
click at [1184, 458] on input "Marks & Numbers" at bounding box center [1243, 464] width 455 height 29
paste input "PO NO: 25Y0168600 Quantity M/[PERSON_NAME]: 247,500 Premium: USD 29,65"
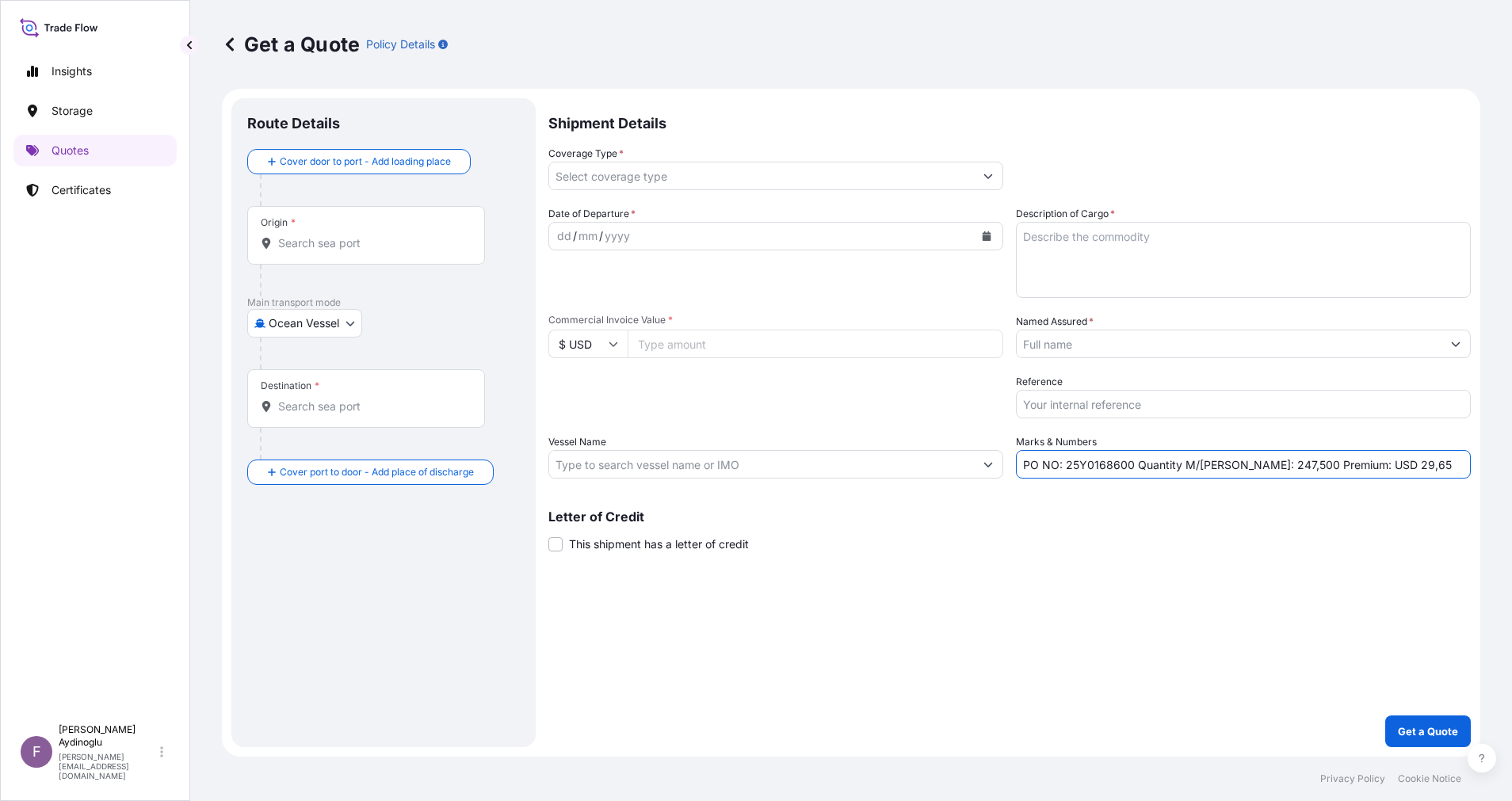
drag, startPoint x: 1067, startPoint y: 470, endPoint x: 1128, endPoint y: 471, distance: 61.0
click at [1128, 471] on input "PO NO: 25Y0168600 Quantity M/[PERSON_NAME]: 247,500 Premium: USD 29,65" at bounding box center [1243, 464] width 455 height 29
paste input "2304"
type input "PO NO: 25Y0230400 Quantity M/[PERSON_NAME]: 247,500 Premium: USD 29,65"
click at [728, 346] on input "Commercial Invoice Value *" at bounding box center [815, 344] width 375 height 29
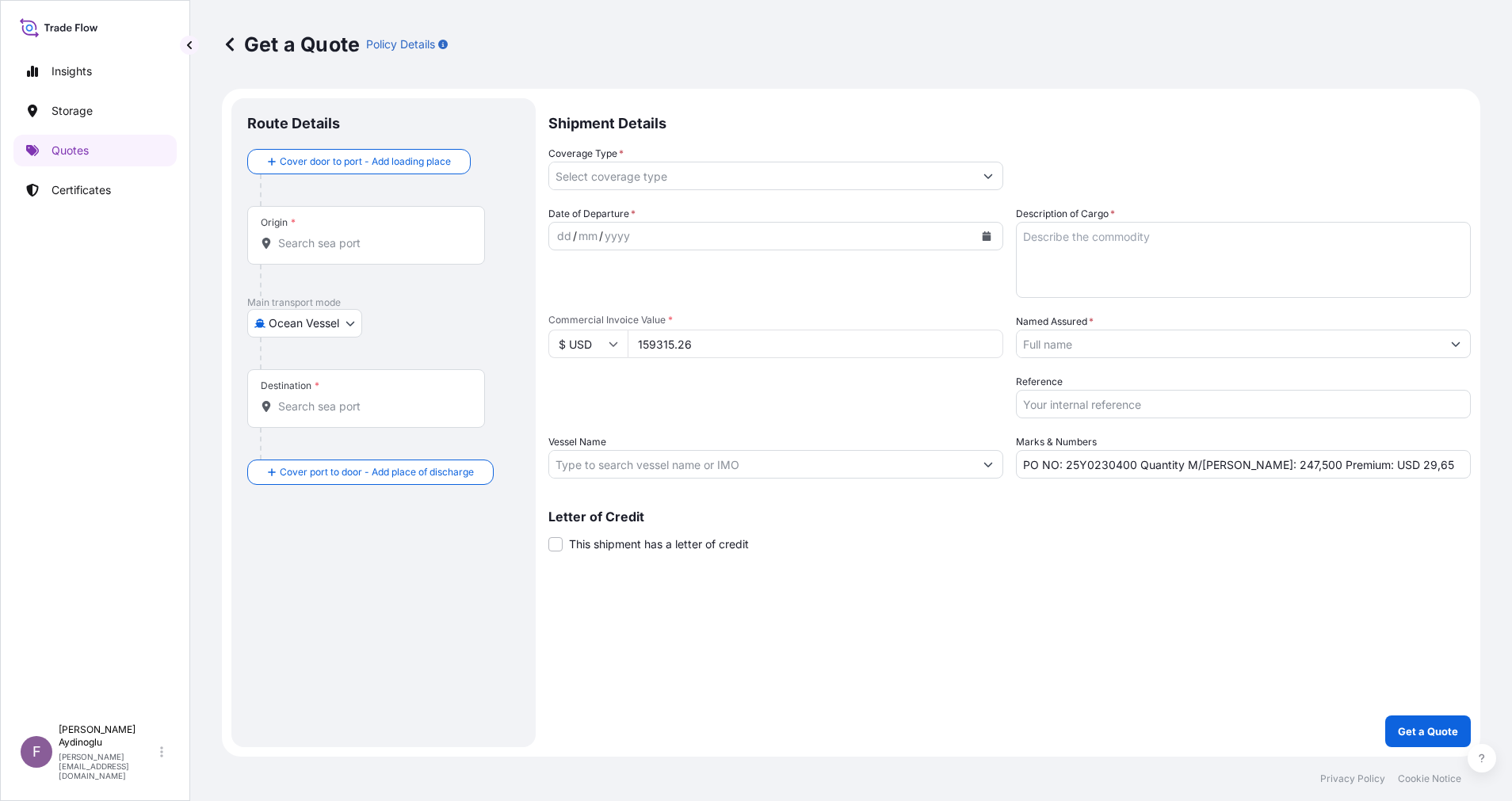
type input "159315.26"
click at [1123, 237] on textarea "Description of Cargo *" at bounding box center [1243, 259] width 455 height 76
paste textarea "HDPE (TASNEE HD NPP BLACK COMPOUND)"
type textarea "HDPE (TASNEE HD NPP BLACK COMPOUND)"
click at [1117, 558] on div "Shipment Details Coverage Type * Date of Departure * dd / mm / yyyy Cargo Categ…" at bounding box center [1009, 422] width 922 height 649
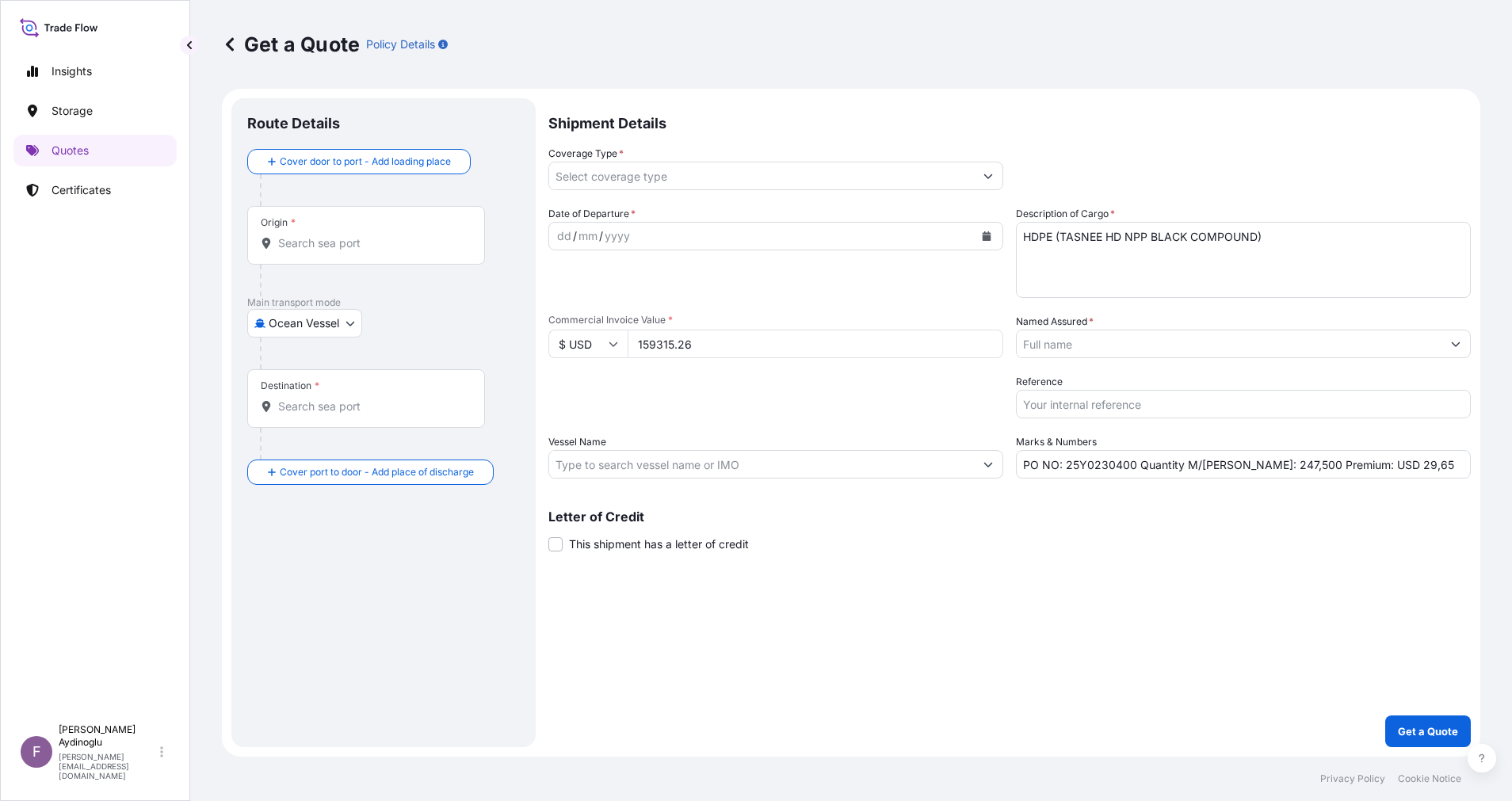
click at [1248, 465] on input "PO NO: 25Y0230400 Quantity M/[PERSON_NAME]: 247,500 Premium: USD 29,65" at bounding box center [1243, 464] width 455 height 29
type input "PO NO: 25Y0230400 Quantity M/[PERSON_NAME]: 148,500 Premium: USD 29,65"
click at [723, 459] on input "Vessel Name" at bounding box center [761, 464] width 424 height 29
paste input "MSC [PERSON_NAME]/IS536A"
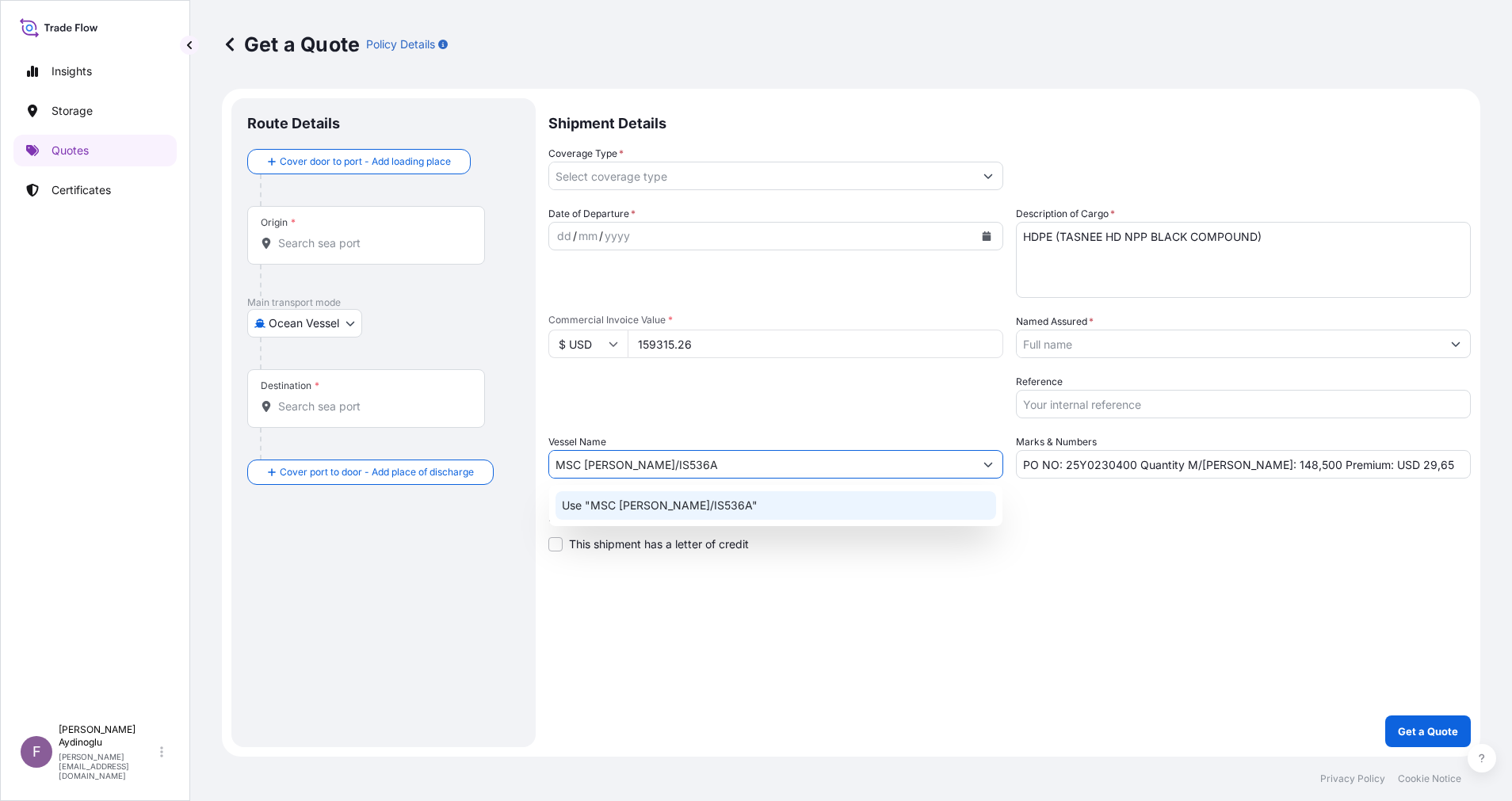
click at [765, 513] on div "Use "MSC [PERSON_NAME]/IS536A"" at bounding box center [776, 505] width 441 height 29
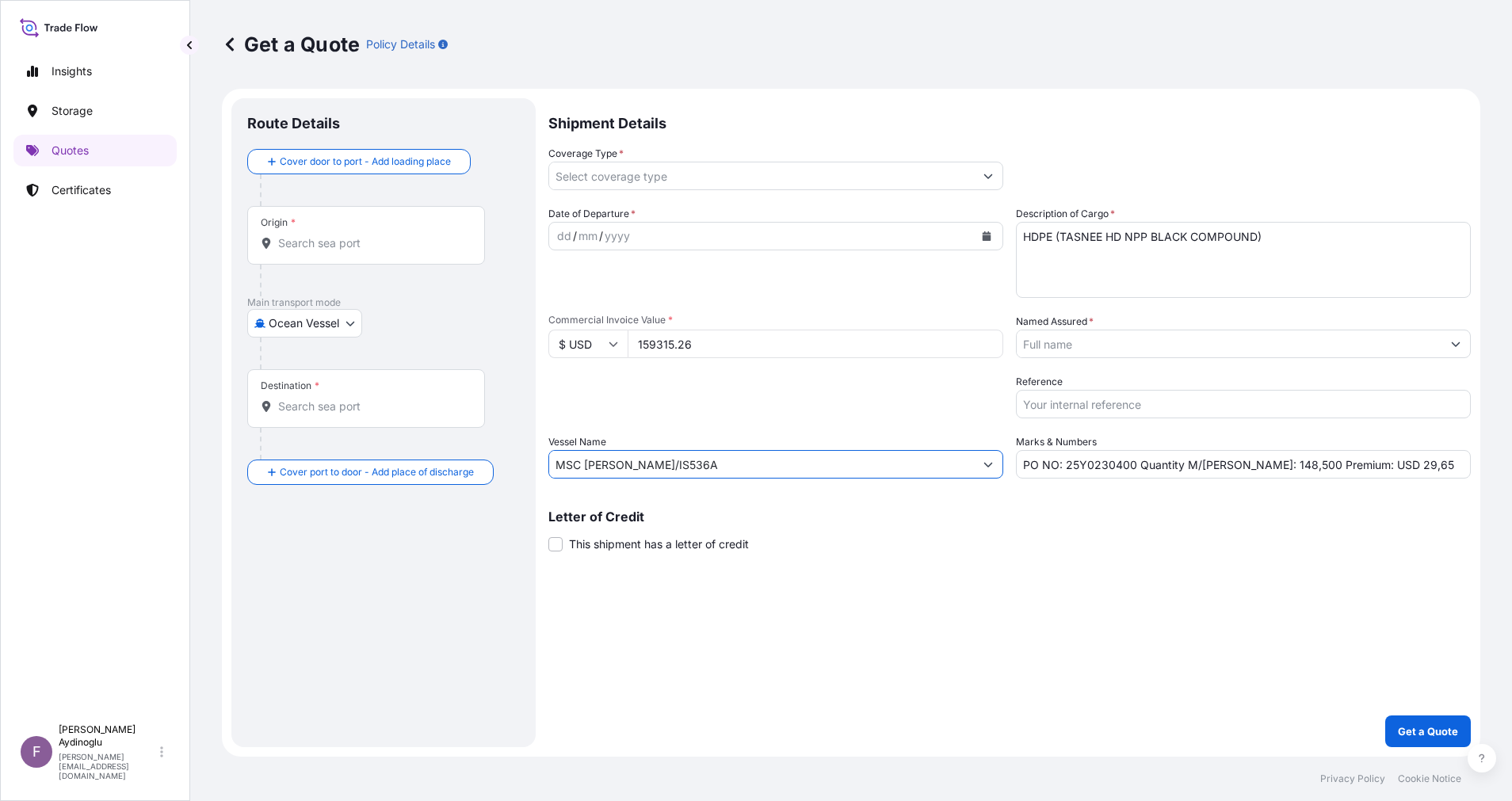
type input "MSC [PERSON_NAME]/IS536A"
click at [1013, 572] on div "Shipment Details Coverage Type * Date of Departure * dd / mm / yyyy Cargo Categ…" at bounding box center [1009, 422] width 922 height 649
click at [358, 233] on div "Origin *" at bounding box center [366, 235] width 238 height 59
click at [358, 235] on input "Origin *" at bounding box center [371, 243] width 187 height 16
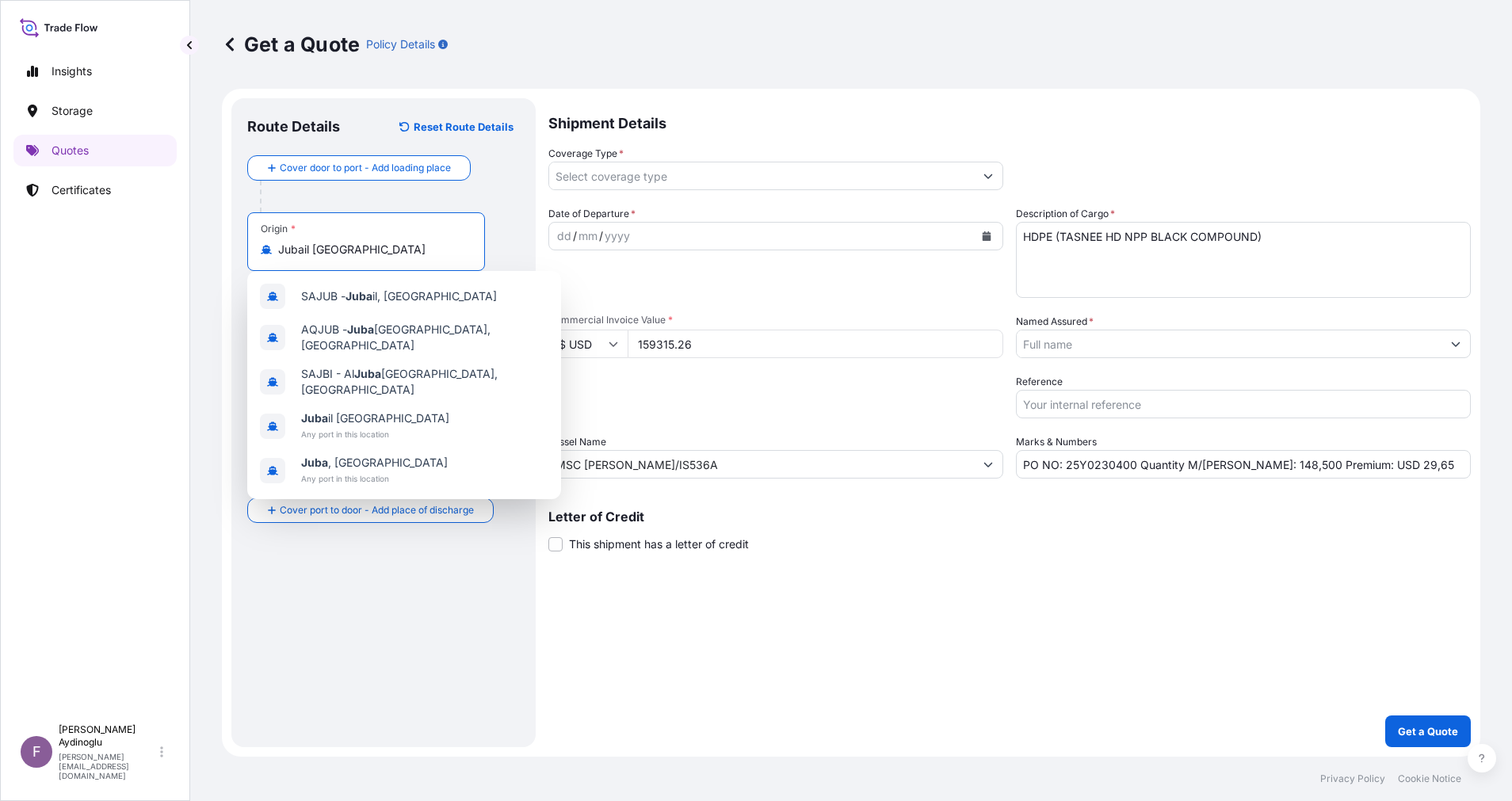
type input "Jubail [GEOGRAPHIC_DATA]"
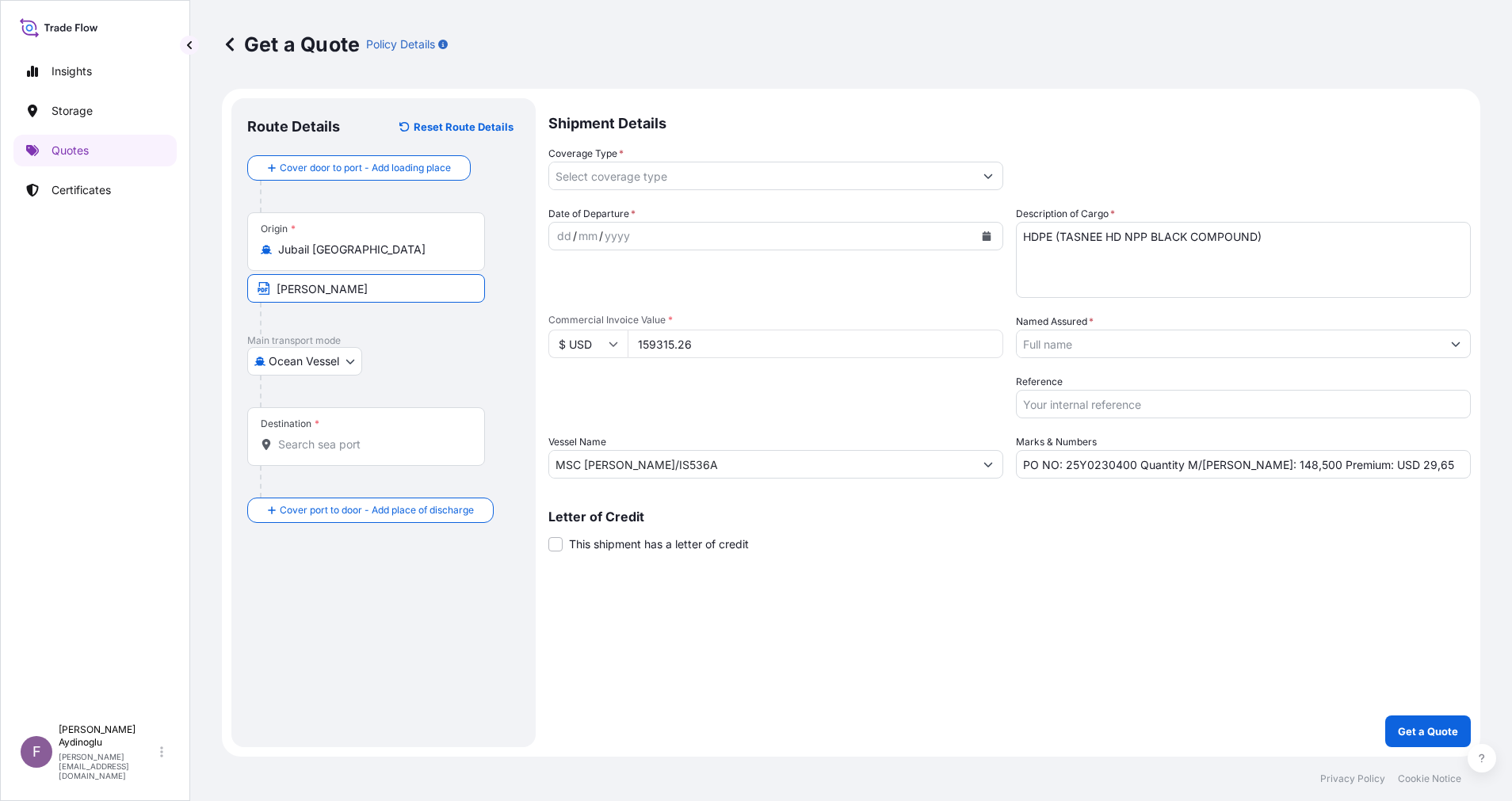
type input "JUBAIL / [GEOGRAPHIC_DATA]"
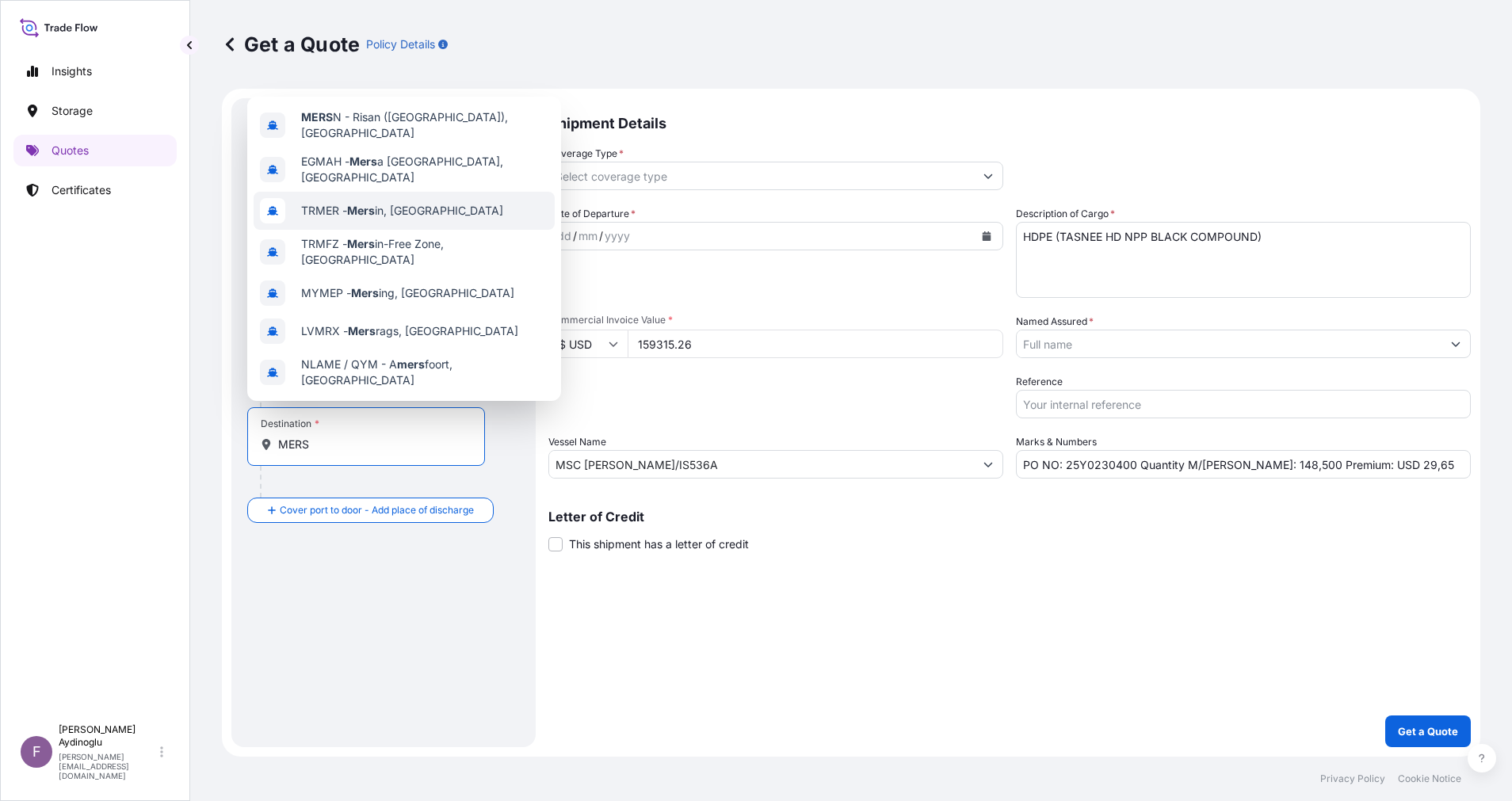
click at [428, 202] on span "TRMER - Mers in, [GEOGRAPHIC_DATA]" at bounding box center [401, 210] width 202 height 16
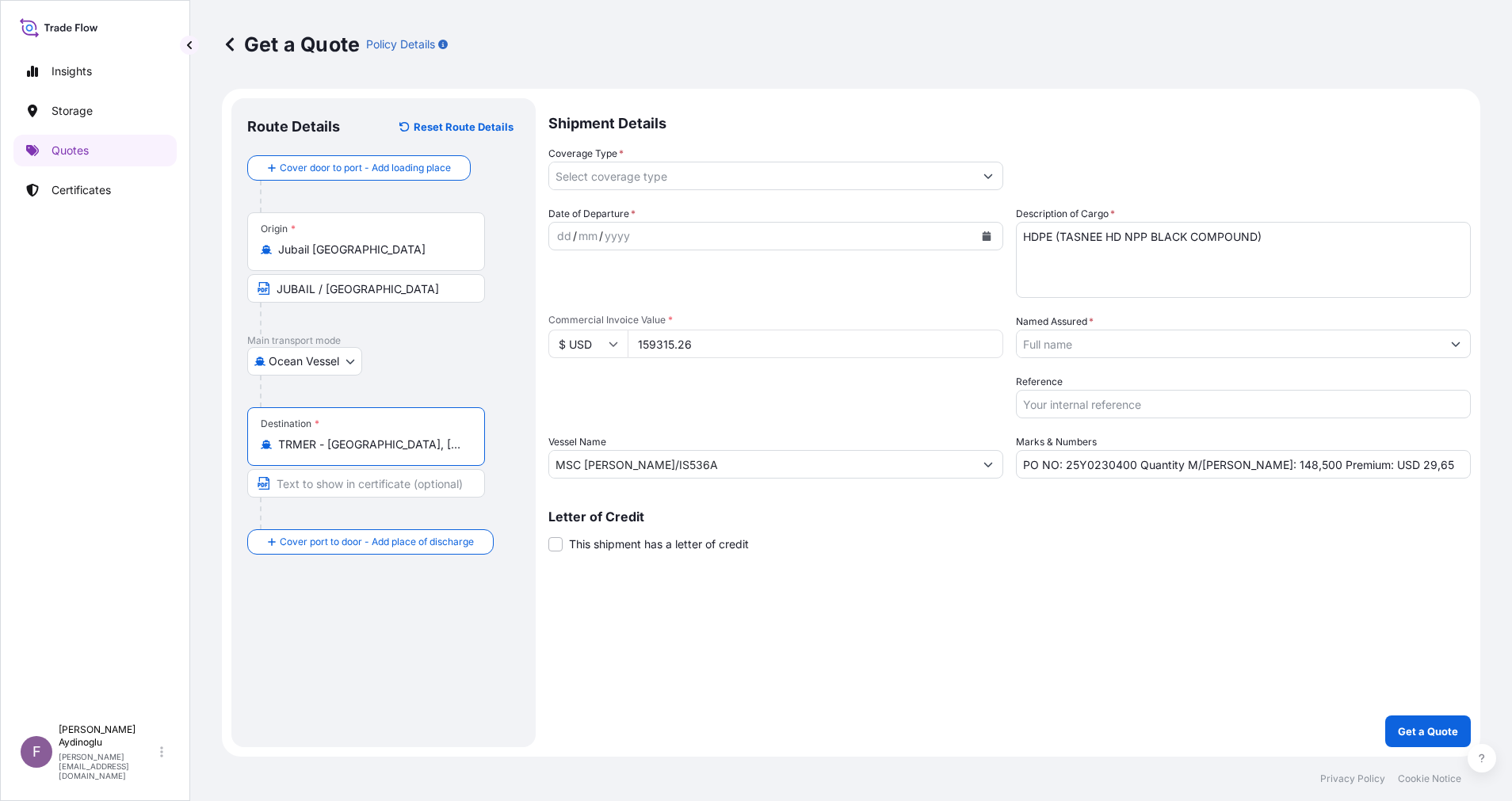
type input "TRMER - [GEOGRAPHIC_DATA], [GEOGRAPHIC_DATA]"
click at [412, 488] on input "Text to appear on certificate" at bounding box center [368, 483] width 243 height 29
type input "MERSIN / [GEOGRAPHIC_DATA]"
click at [564, 243] on div "dd" at bounding box center [564, 237] width 18 height 19
drag, startPoint x: 1398, startPoint y: 467, endPoint x: 1356, endPoint y: 468, distance: 42.0
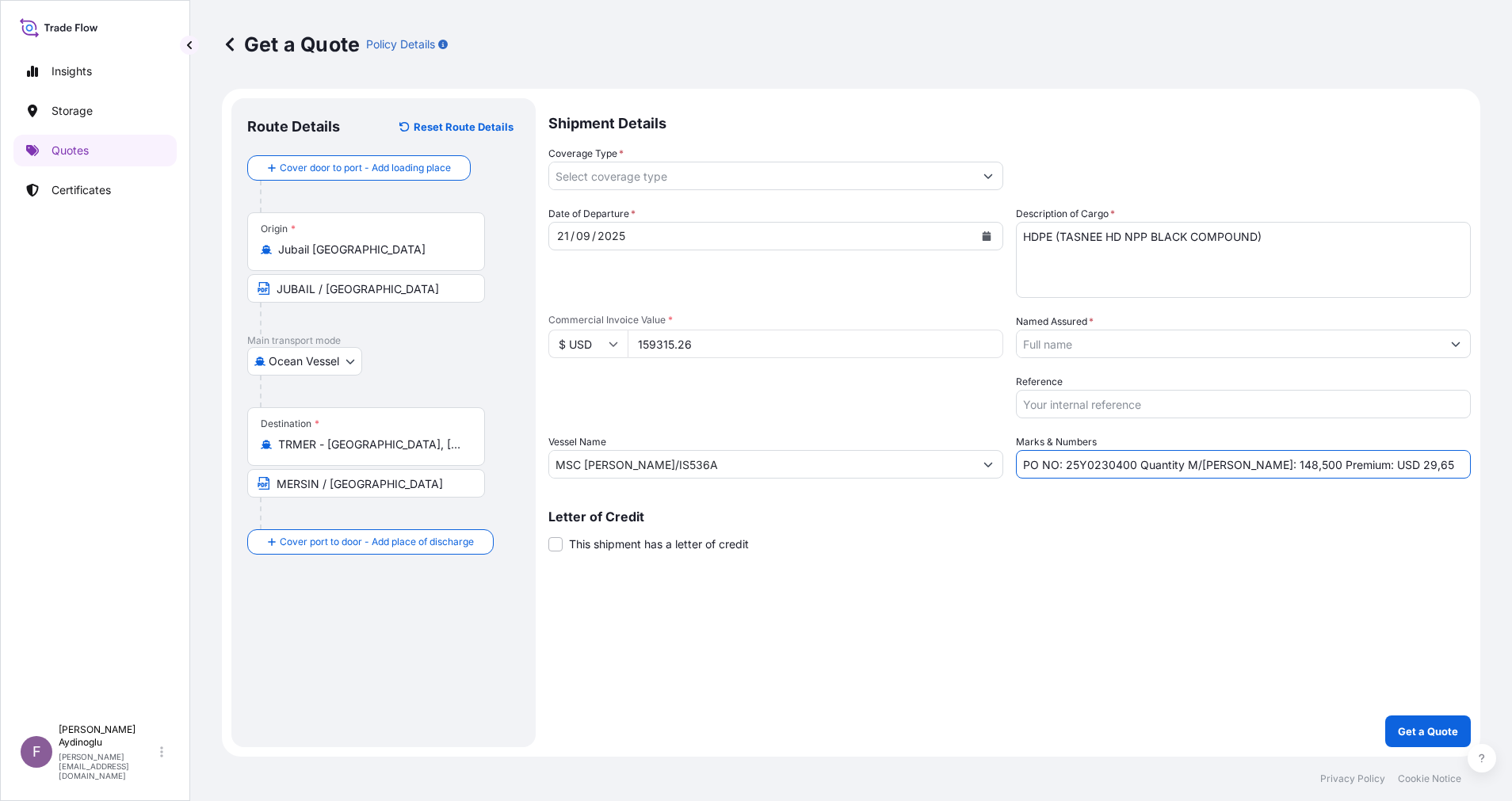
click at [1356, 468] on input "PO NO: 25Y0230400 Quantity M/[PERSON_NAME]: 148,500 Premium: USD 29,65" at bounding box center [1243, 464] width 455 height 29
type input "PO NO: 25Y0230400 Quantity M/Tonn: 148,500 Premium: USD 33,46"
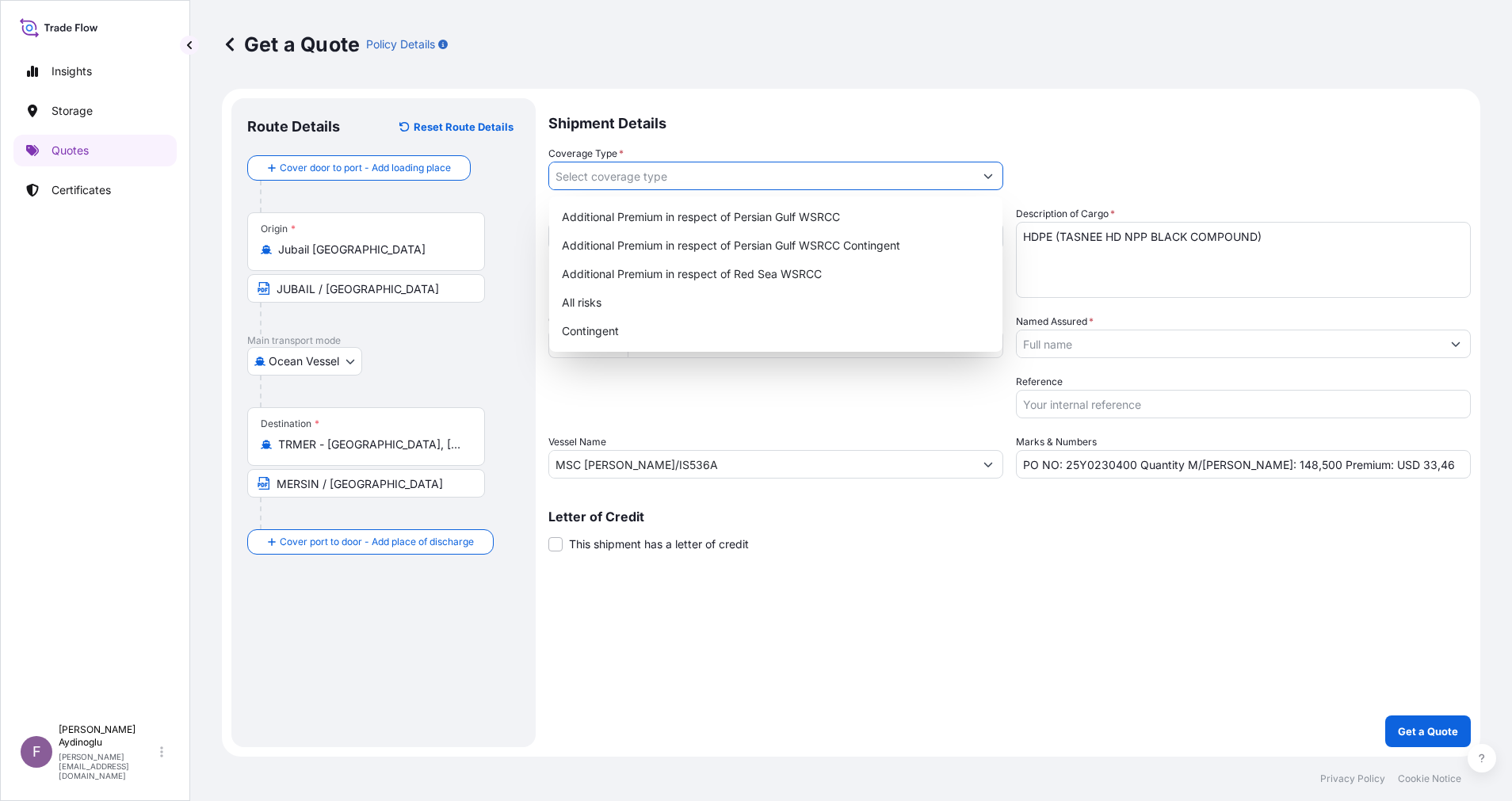
click at [988, 169] on button "Show suggestions" at bounding box center [988, 175] width 29 height 29
click at [848, 224] on div "Additional Premium in respect of Persian Gulf WSRCC" at bounding box center [776, 216] width 441 height 29
type input "Additional Premium in respect of Persian Gulf WSRCC"
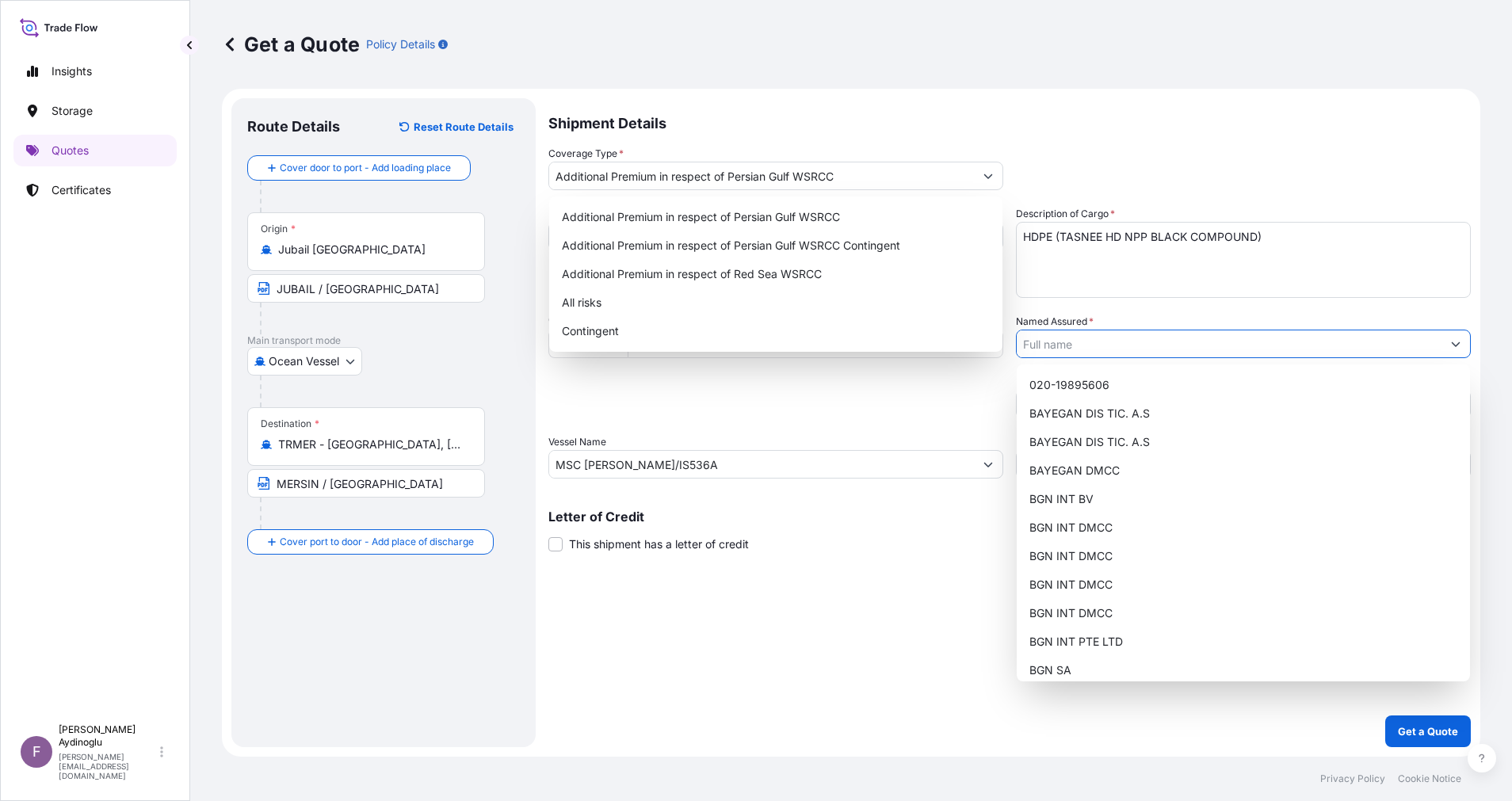
click at [1453, 337] on button "Show suggestions" at bounding box center [1455, 344] width 29 height 29
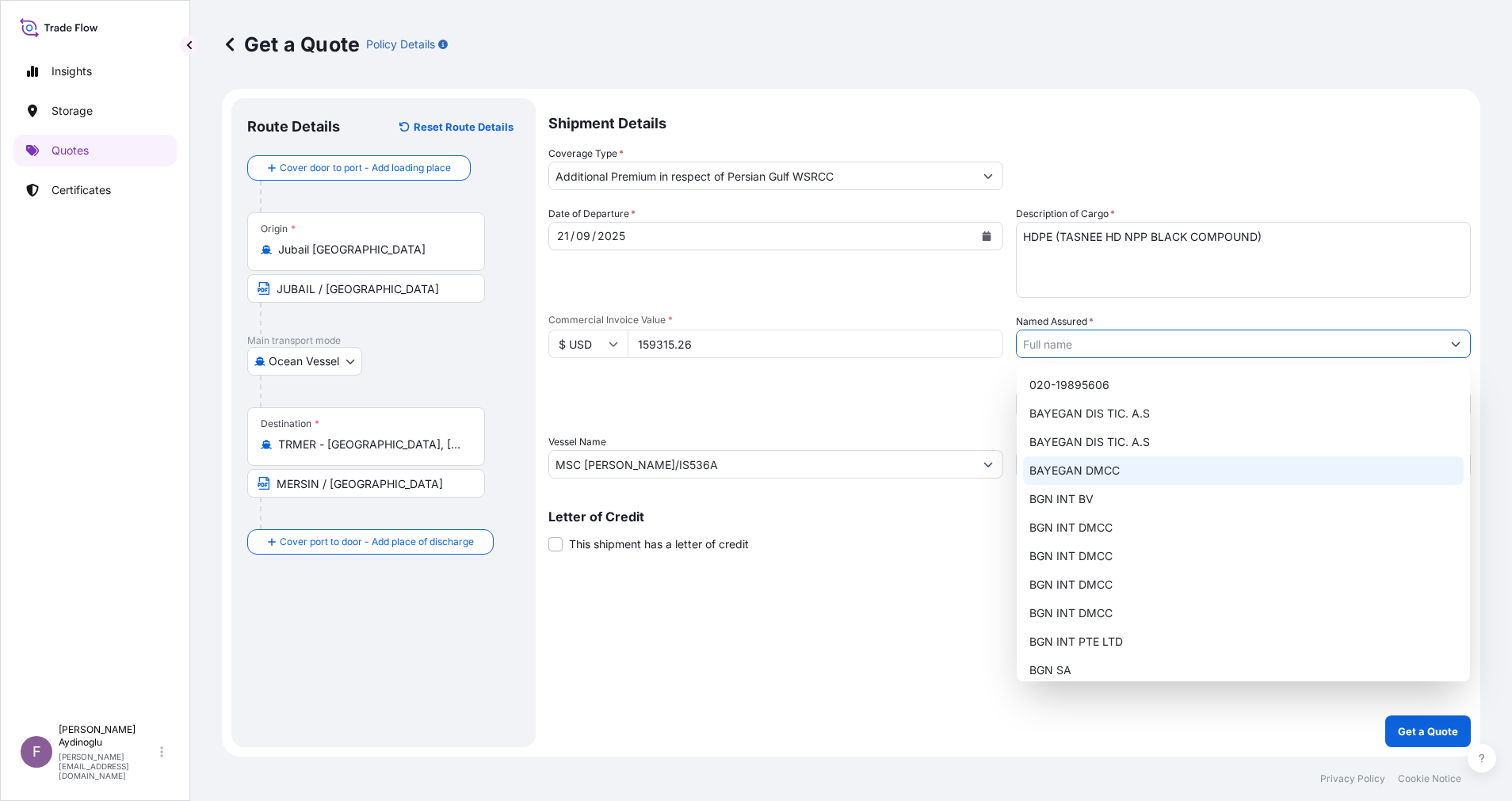
click at [1128, 477] on div "BAYEGAN DMCC" at bounding box center [1243, 471] width 441 height 29
type input "BAYEGAN DMCC"
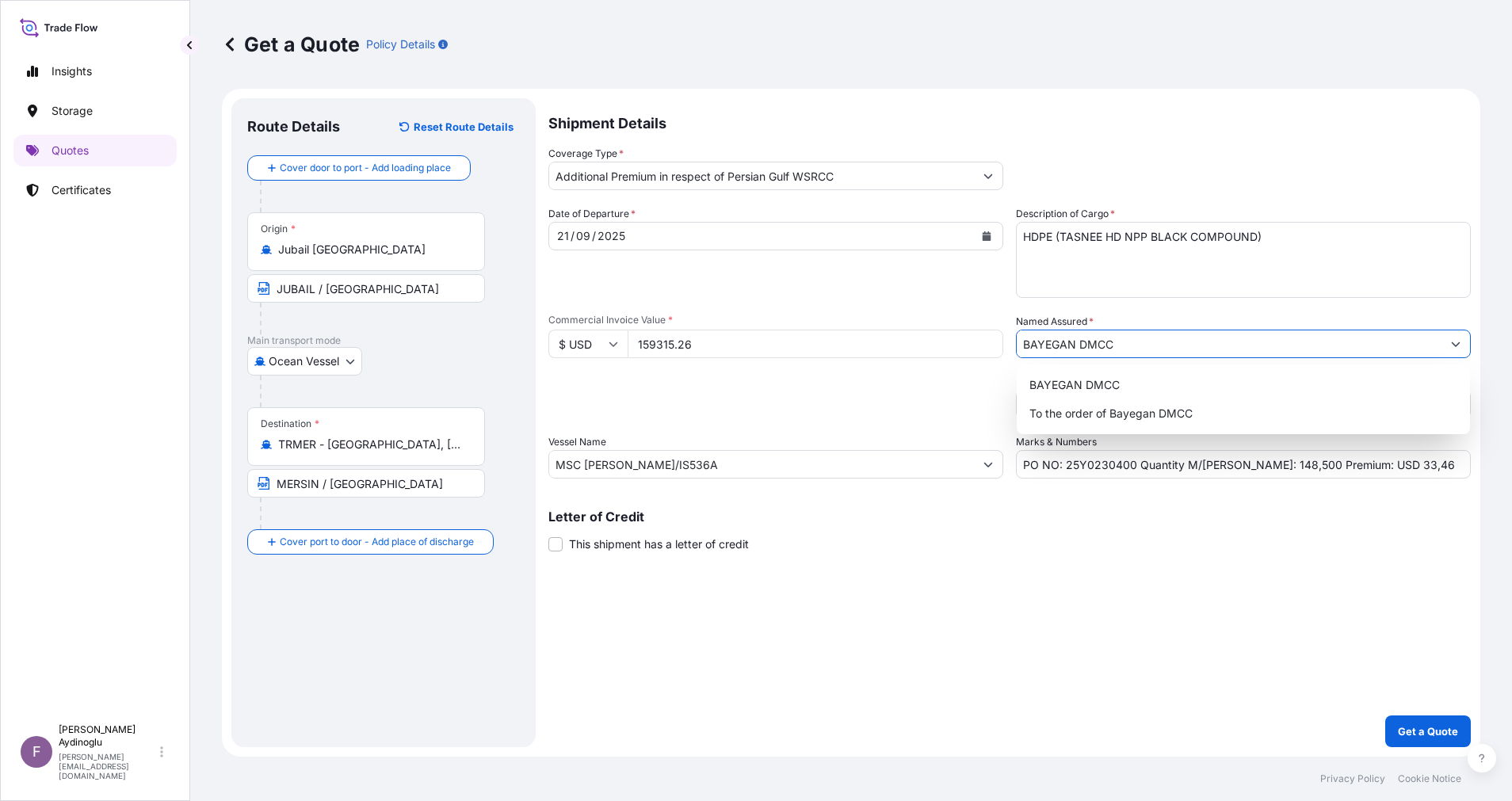
click at [1075, 621] on div "Shipment Details Coverage Type * Additional Premium in respect of Persian Gulf …" at bounding box center [1009, 422] width 922 height 649
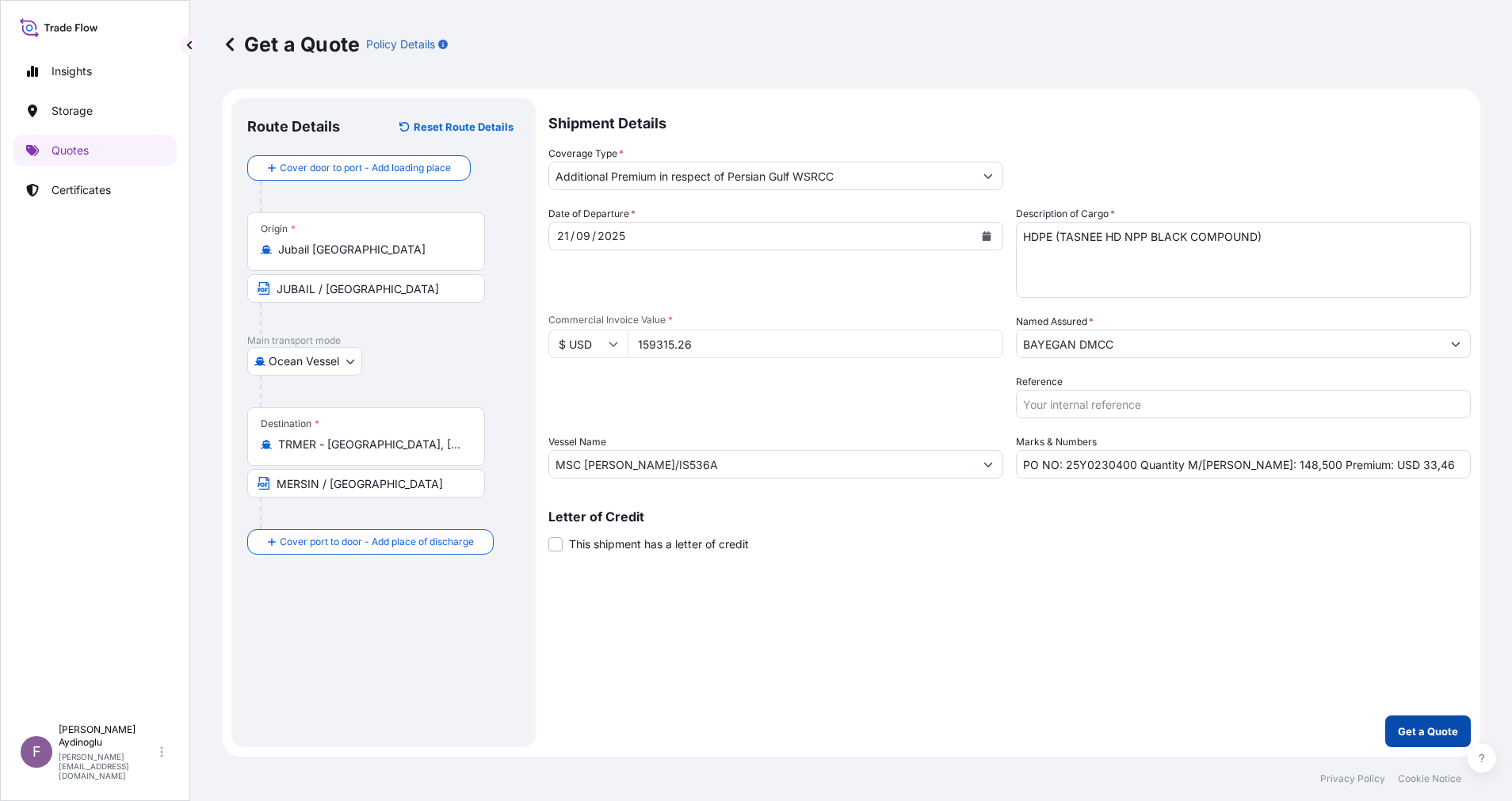
click at [1445, 715] on button "Get a Quote" at bounding box center [1428, 731] width 86 height 32
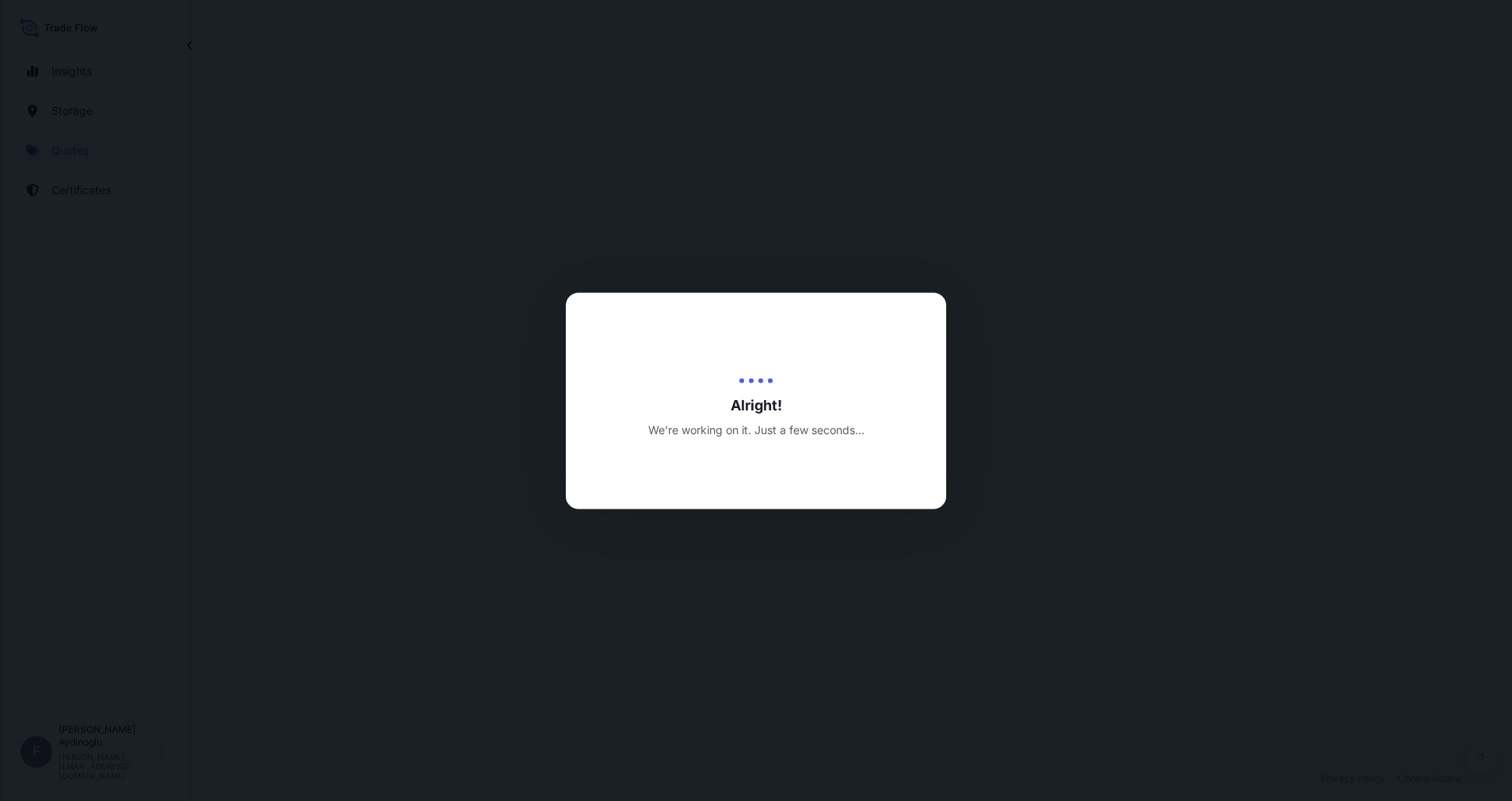
select select "Ocean Vessel"
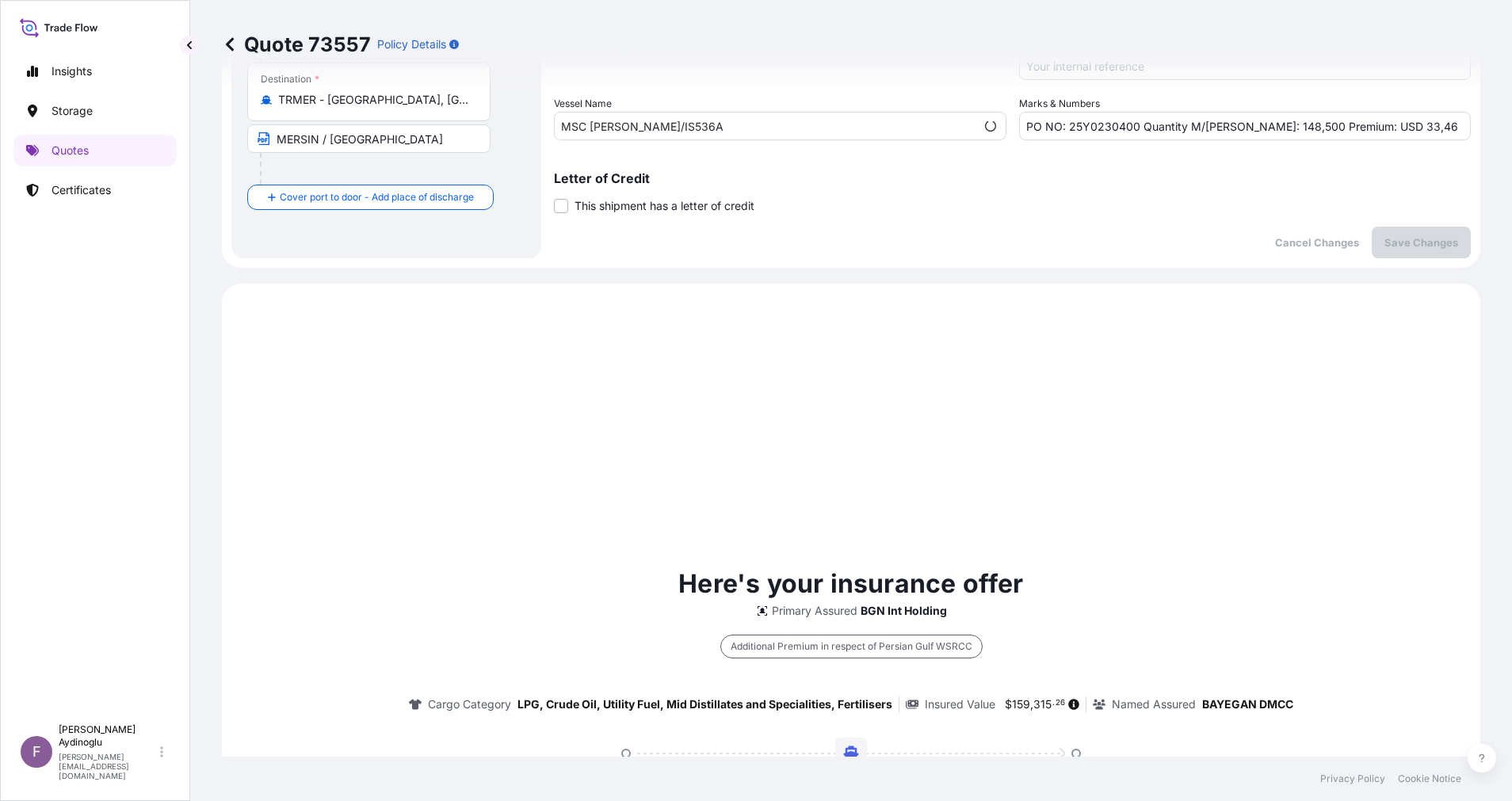
scroll to position [542, 0]
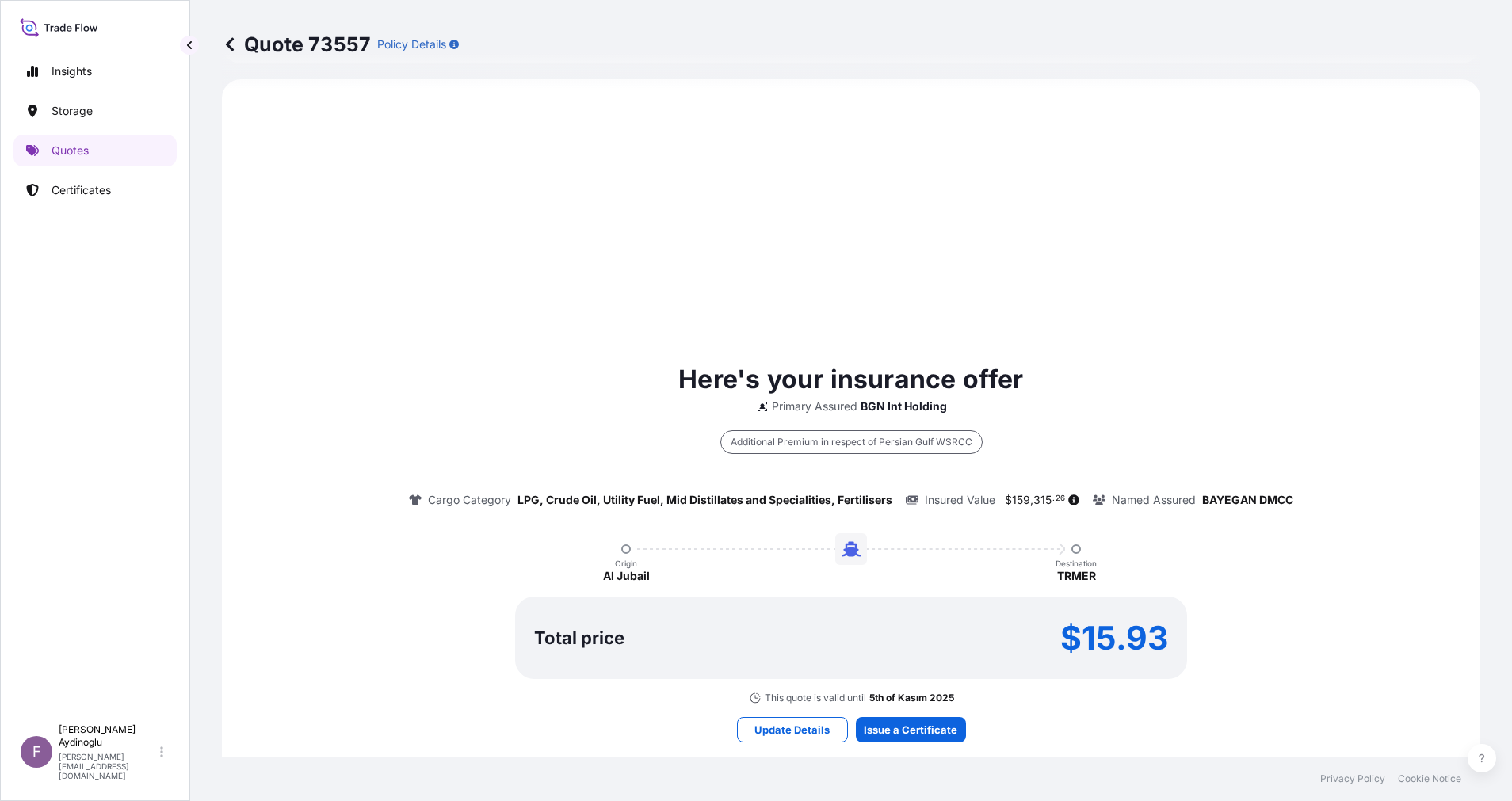
click at [906, 745] on div "Here's your insurance offer Primary Assured BGN Int Holding Additional Premium …" at bounding box center [850, 551] width 1214 height 899
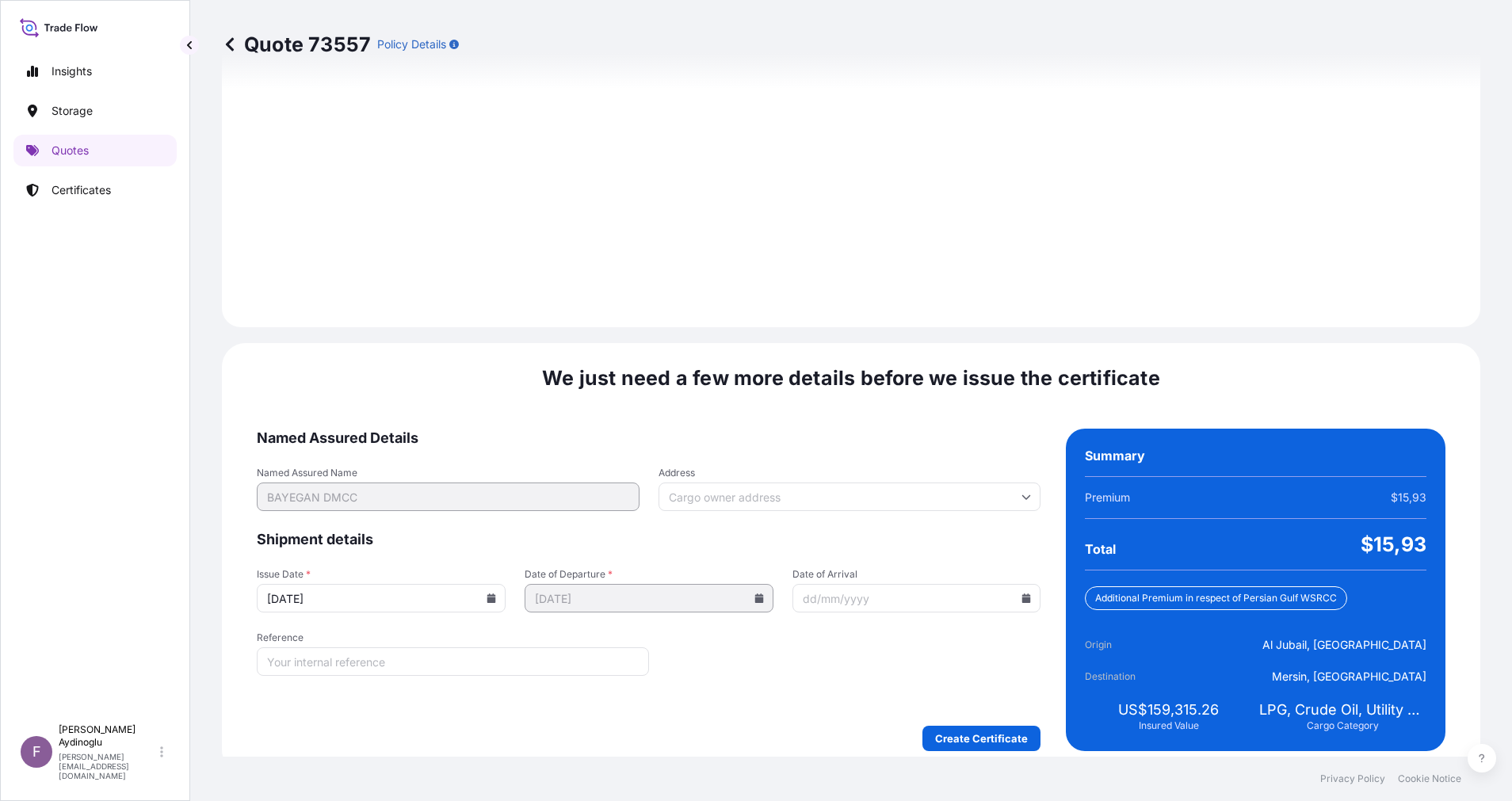
scroll to position [1701, 0]
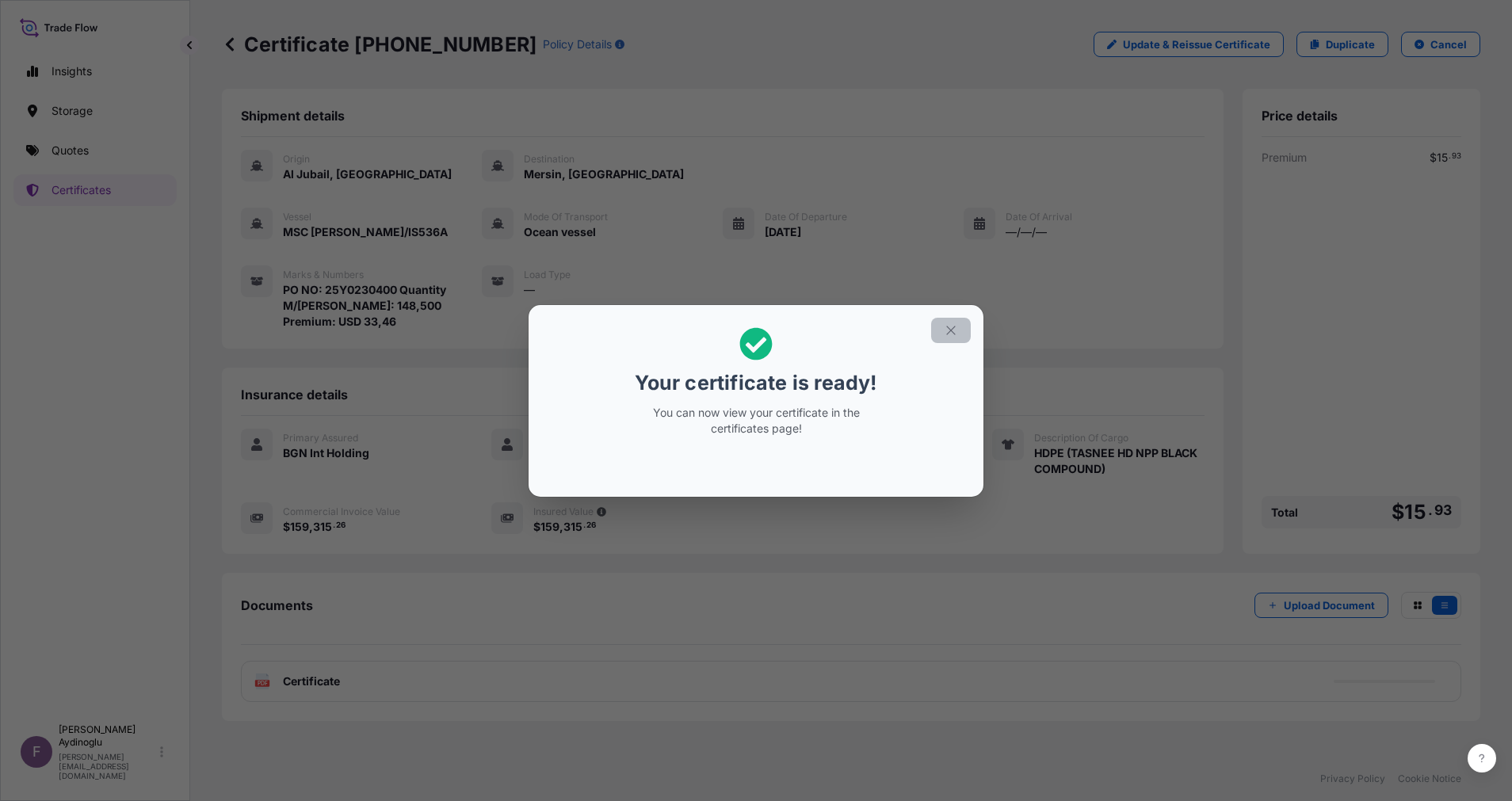
click at [959, 323] on button "button" at bounding box center [950, 330] width 39 height 25
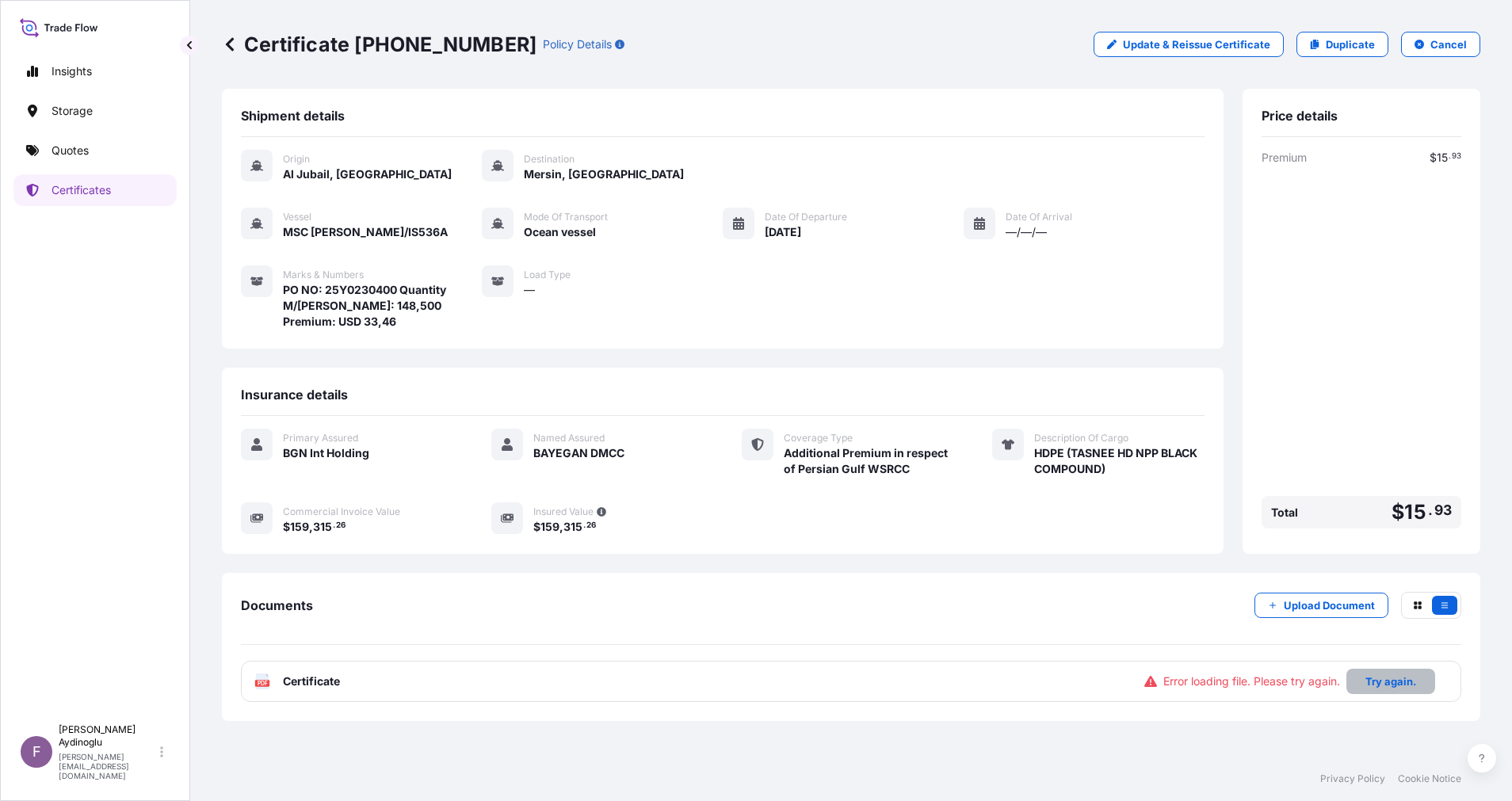
click at [1402, 676] on p "Try again." at bounding box center [1390, 681] width 51 height 16
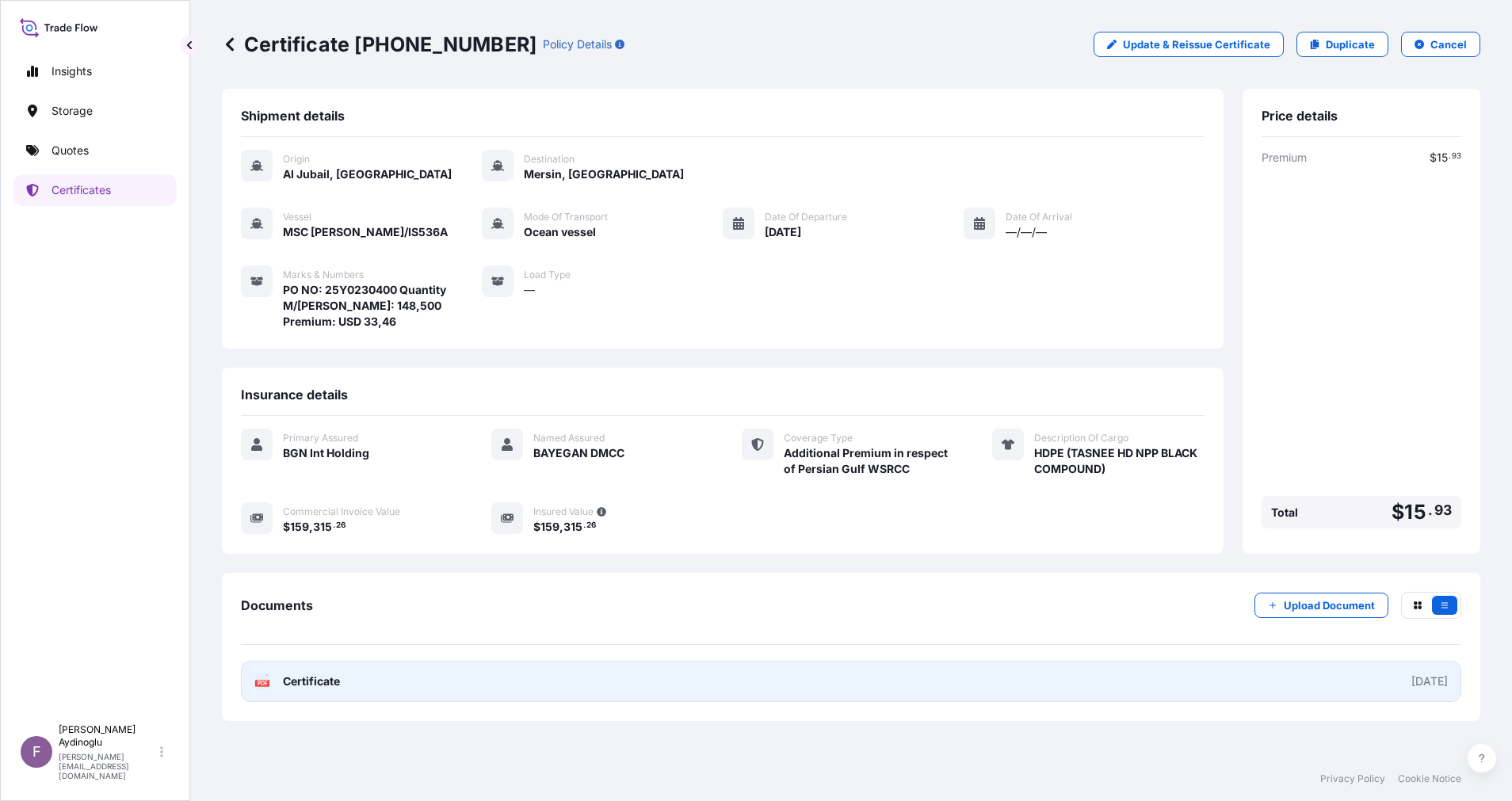
click at [877, 690] on link "PDF Certificate [DATE]" at bounding box center [851, 681] width 1220 height 41
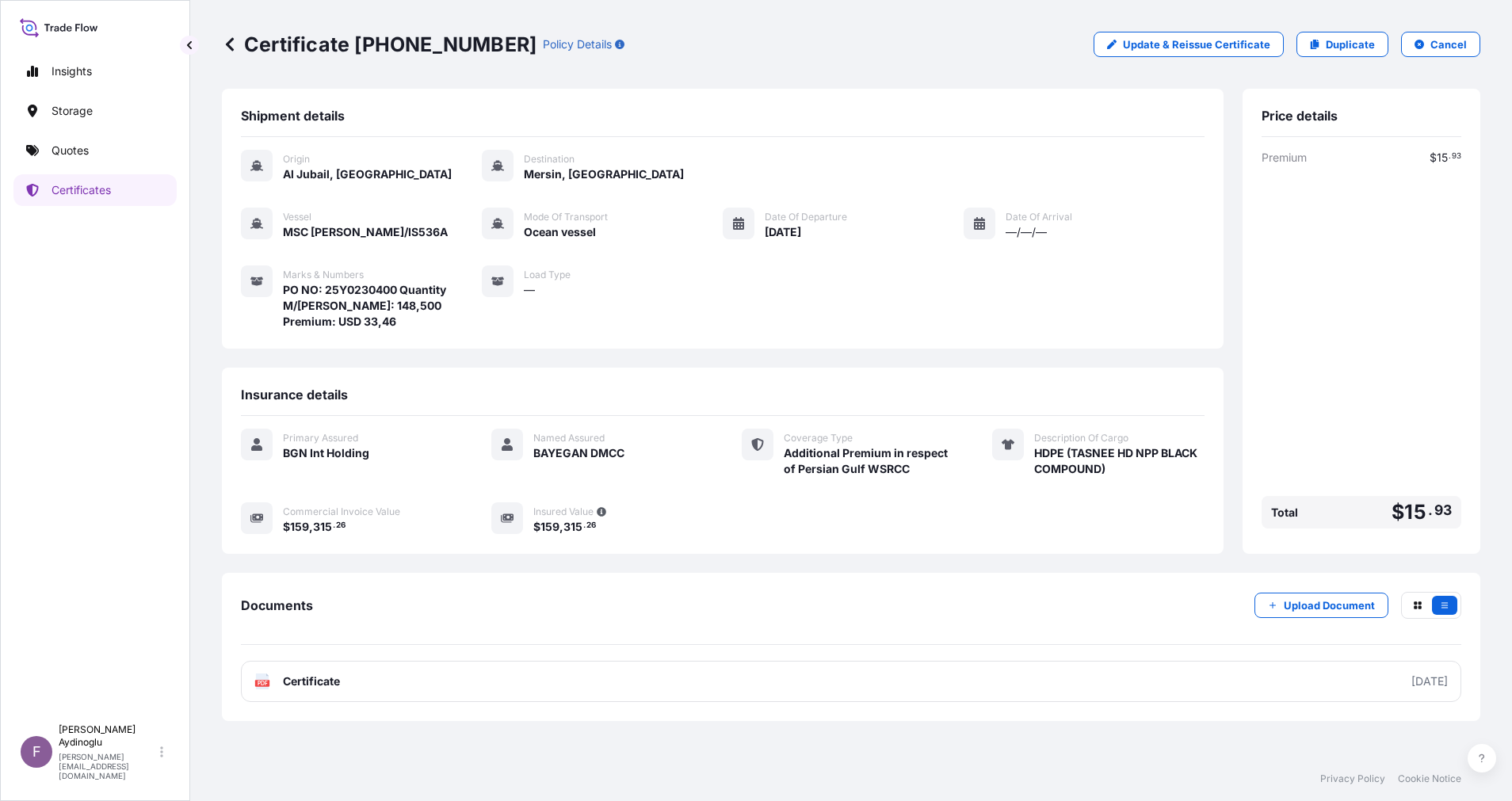
click at [794, 575] on div "Documents Upload Document PDF Certificate [DATE]" at bounding box center [850, 646] width 1258 height 148
click at [109, 149] on link "Quotes" at bounding box center [95, 151] width 163 height 32
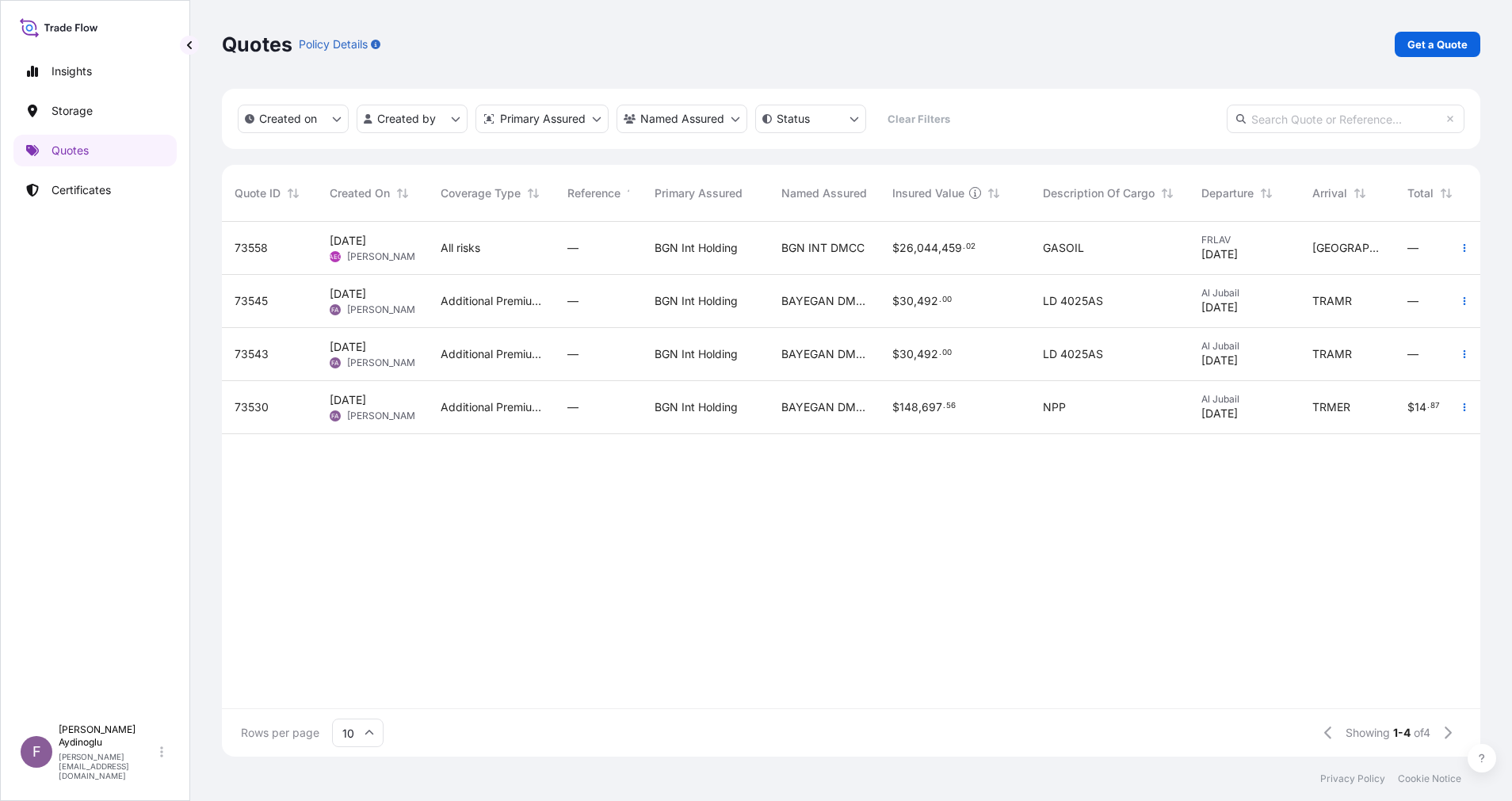
drag, startPoint x: 797, startPoint y: 686, endPoint x: 845, endPoint y: 692, distance: 48.4
click at [845, 691] on div "73558 6 Oct 2025 AEO Alp Eren Okur All risks — BGN Int Holding BGN INT DMCC $ 2…" at bounding box center [850, 464] width 1258 height 486
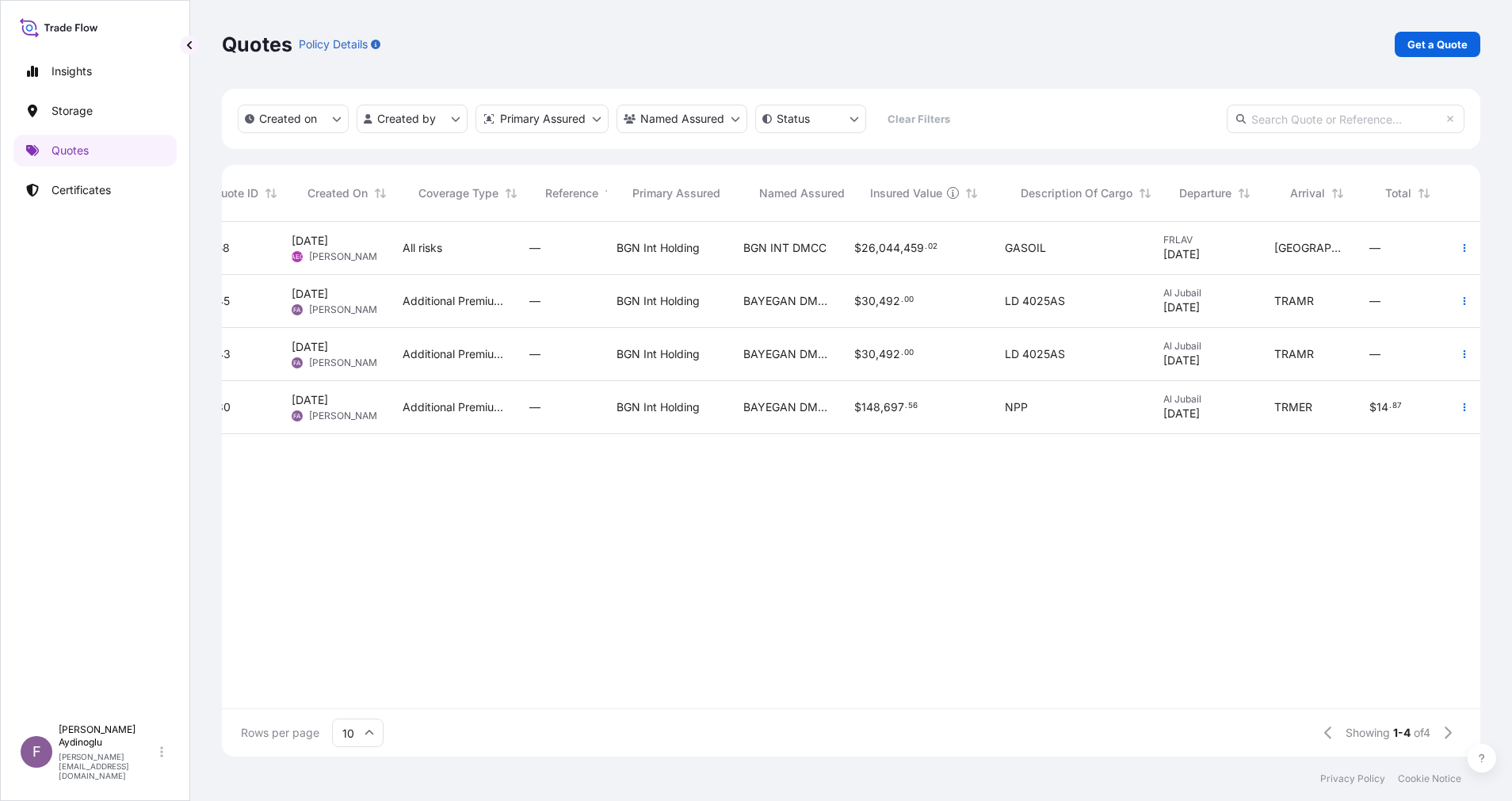
scroll to position [0, 153]
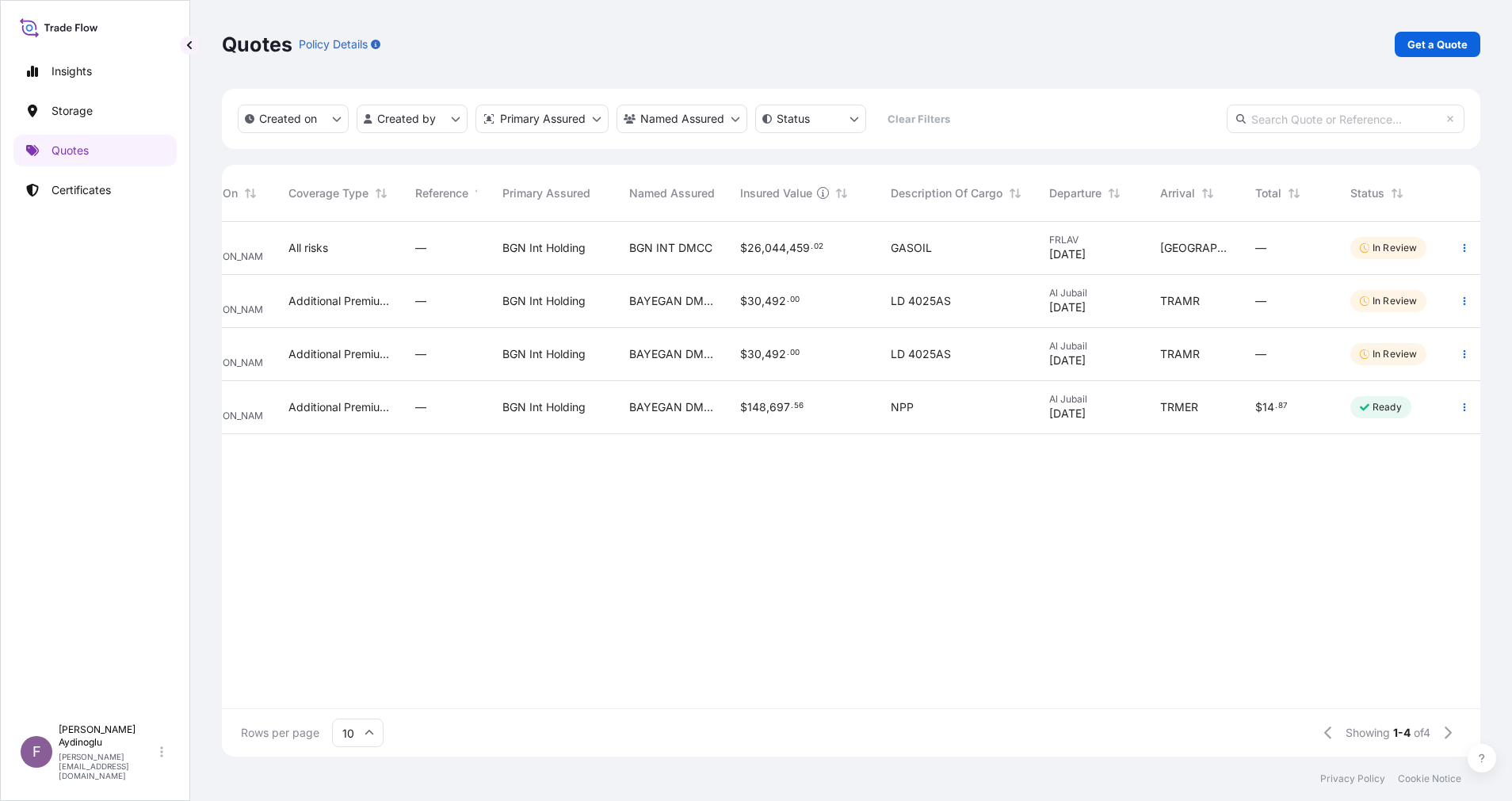
click at [1093, 399] on span "Al Jubail" at bounding box center [1092, 399] width 86 height 12
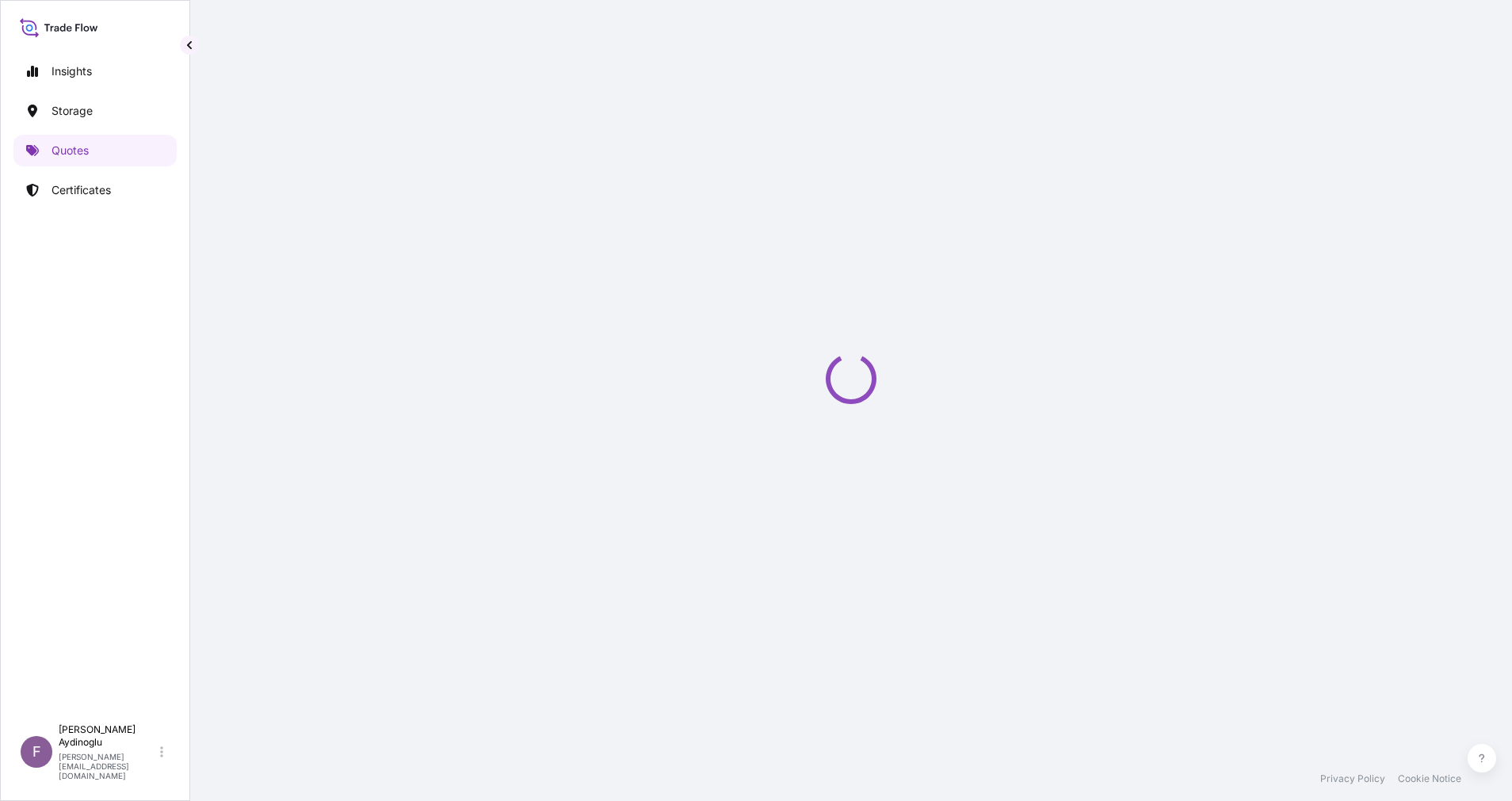
select select "Ocean Vessel"
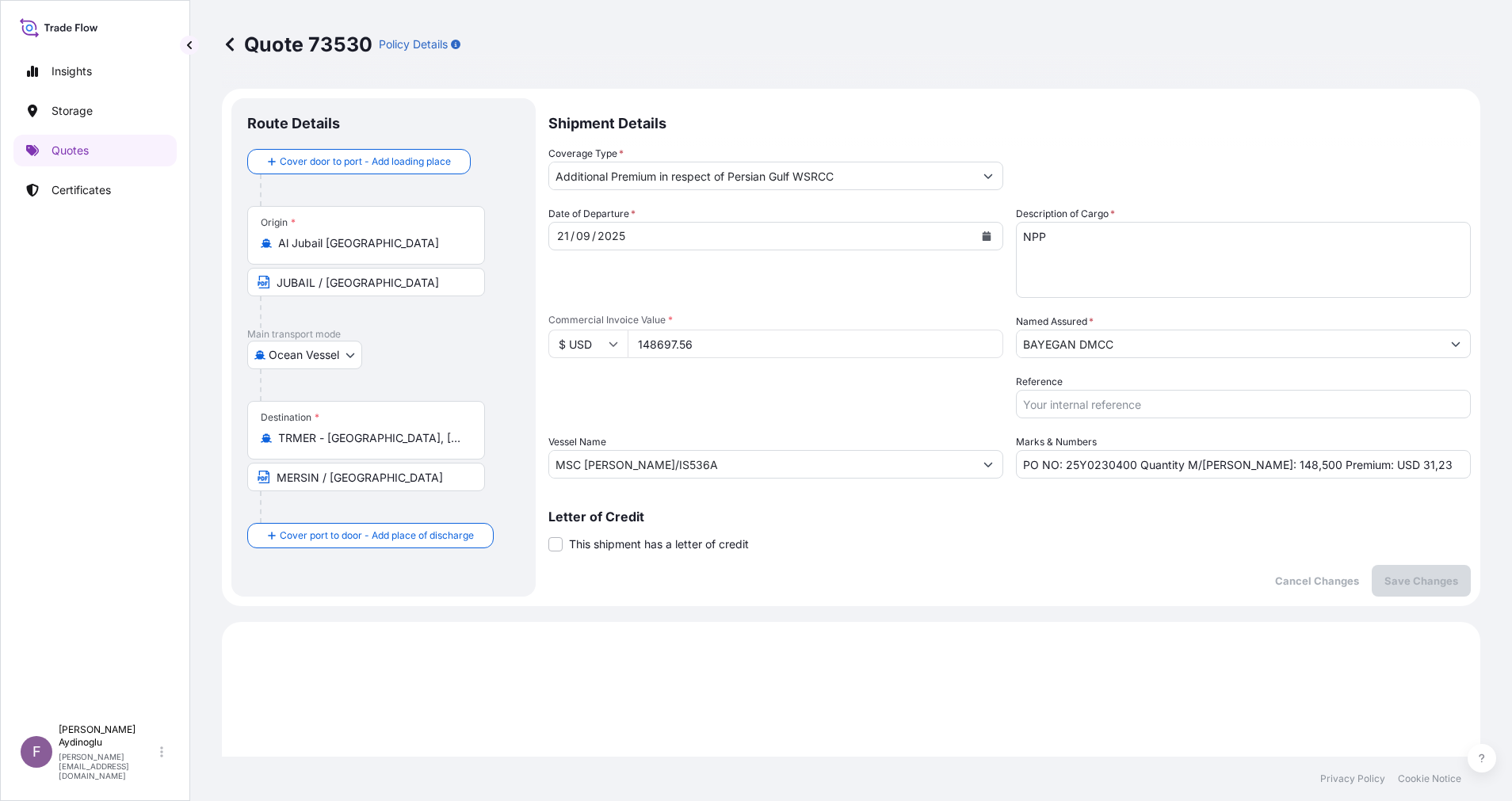
click at [1027, 556] on div "Shipment Details Coverage Type * Additional Premium in respect of Persian Gulf …" at bounding box center [1009, 347] width 922 height 499
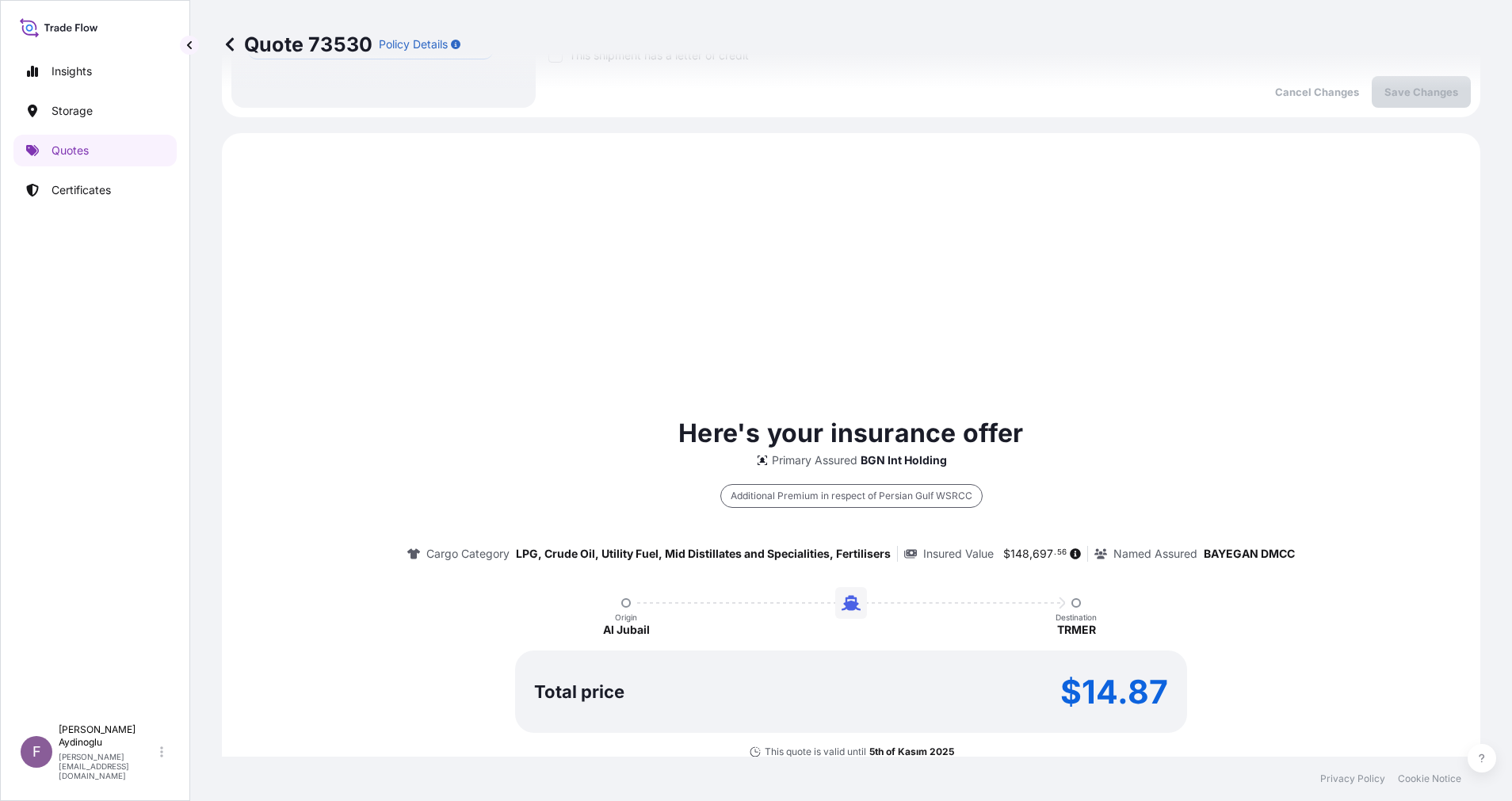
scroll to position [809, 0]
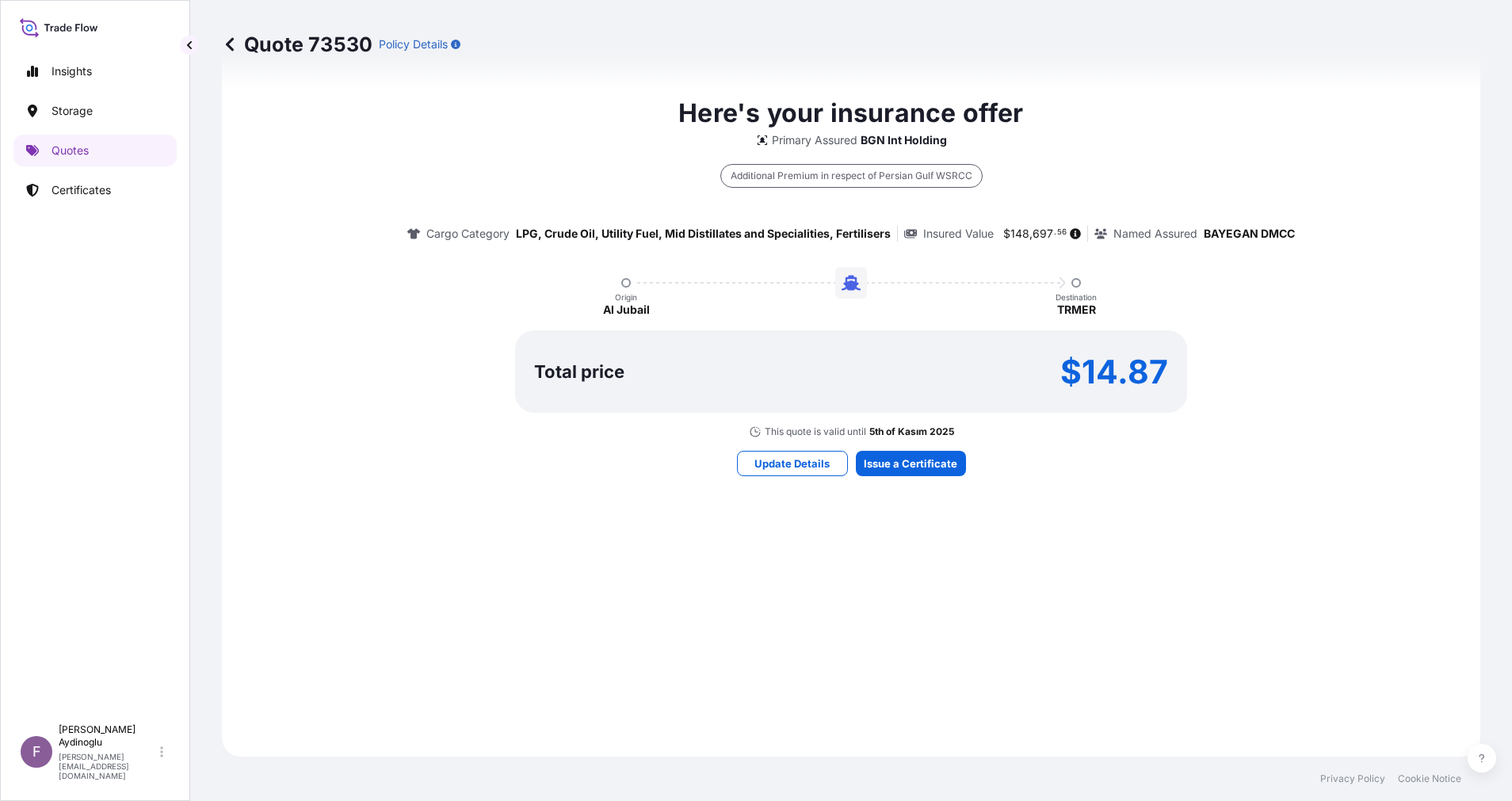
click at [233, 39] on icon at bounding box center [230, 43] width 8 height 13
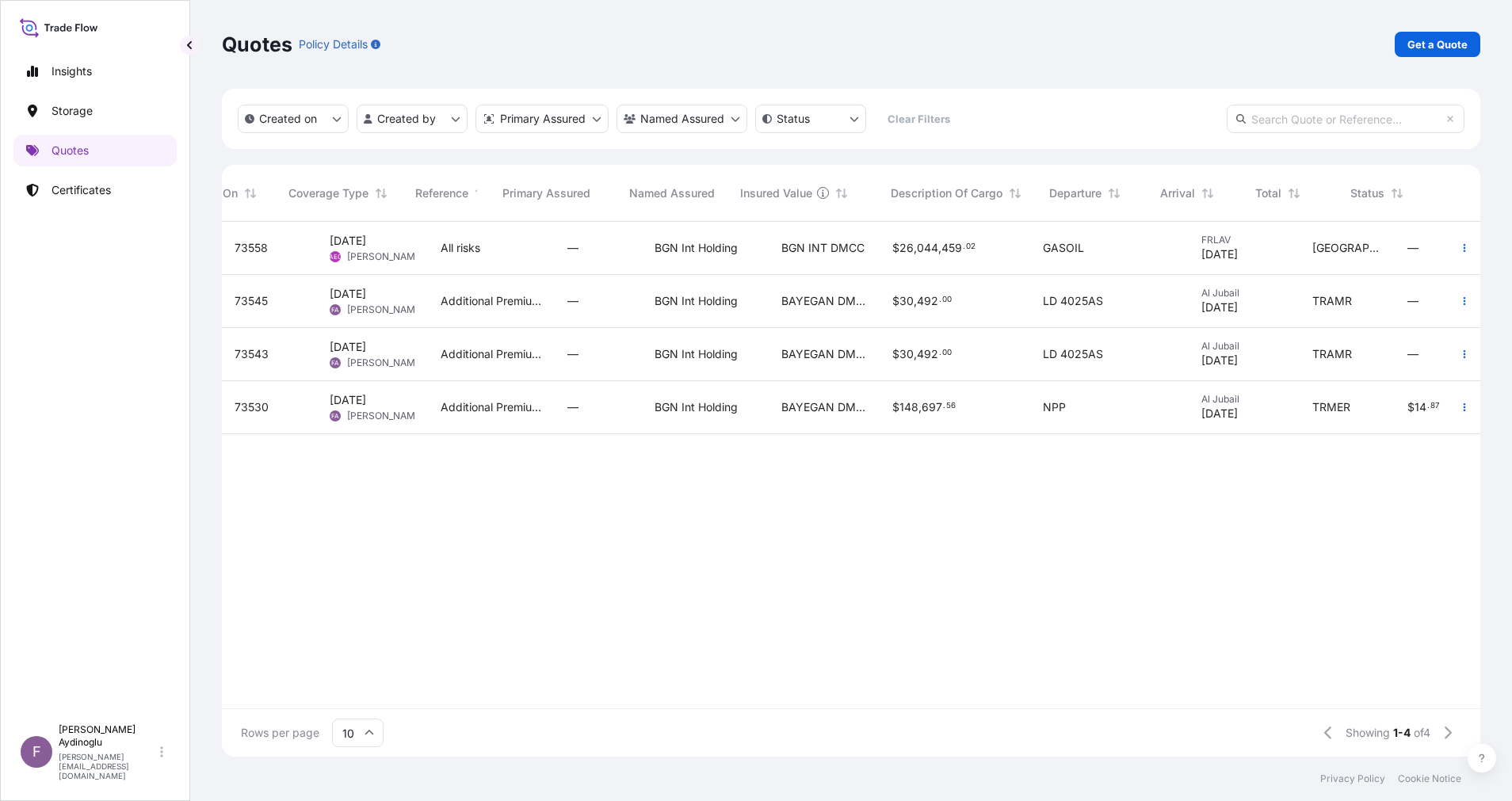
scroll to position [0, 153]
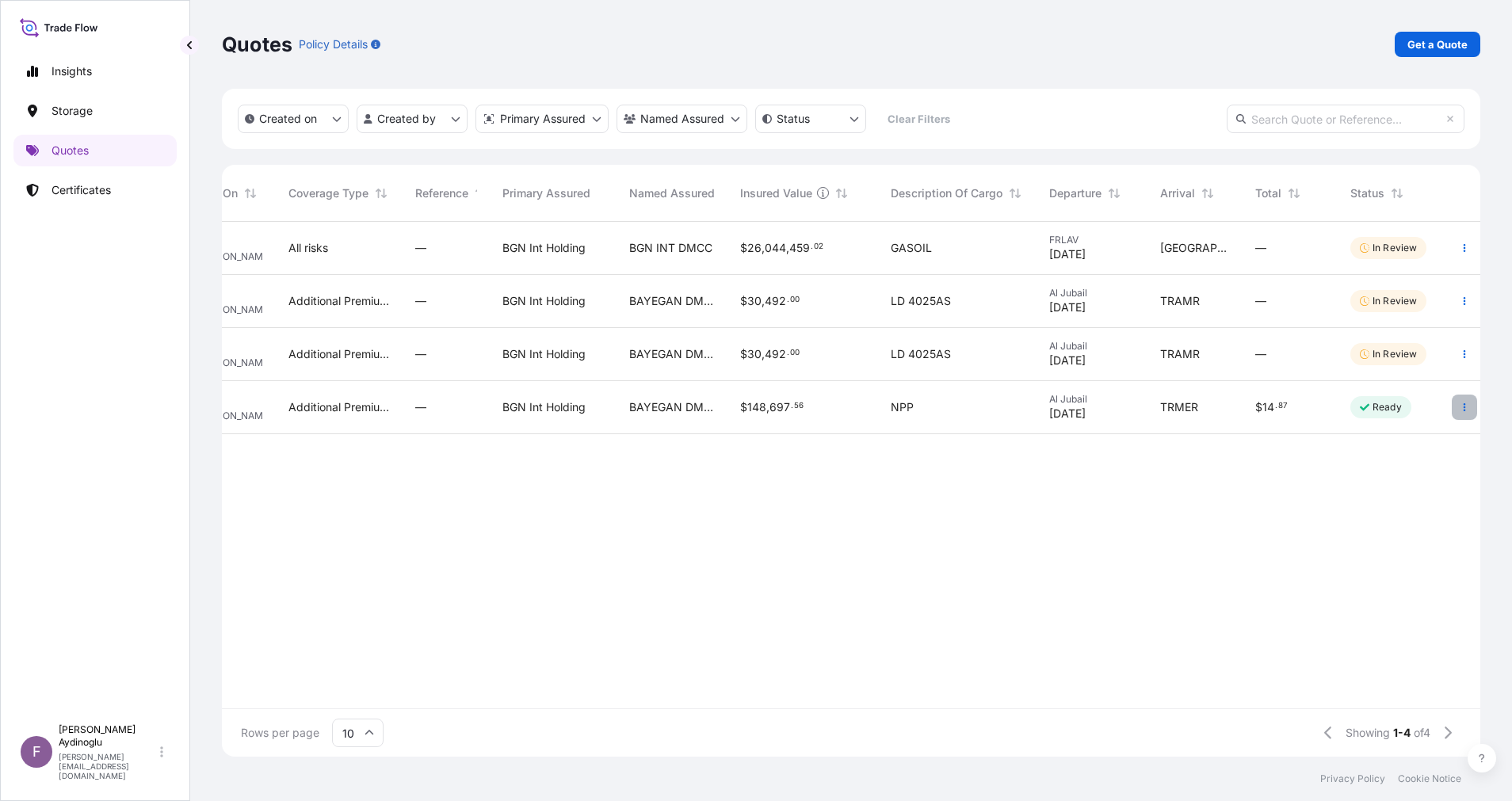
click at [1465, 408] on icon "button" at bounding box center [1464, 407] width 10 height 10
click at [1468, 405] on icon "button" at bounding box center [1464, 407] width 10 height 10
click at [1405, 408] on p "Edit quote" at bounding box center [1385, 410] width 53 height 16
select select "Ocean Vessel"
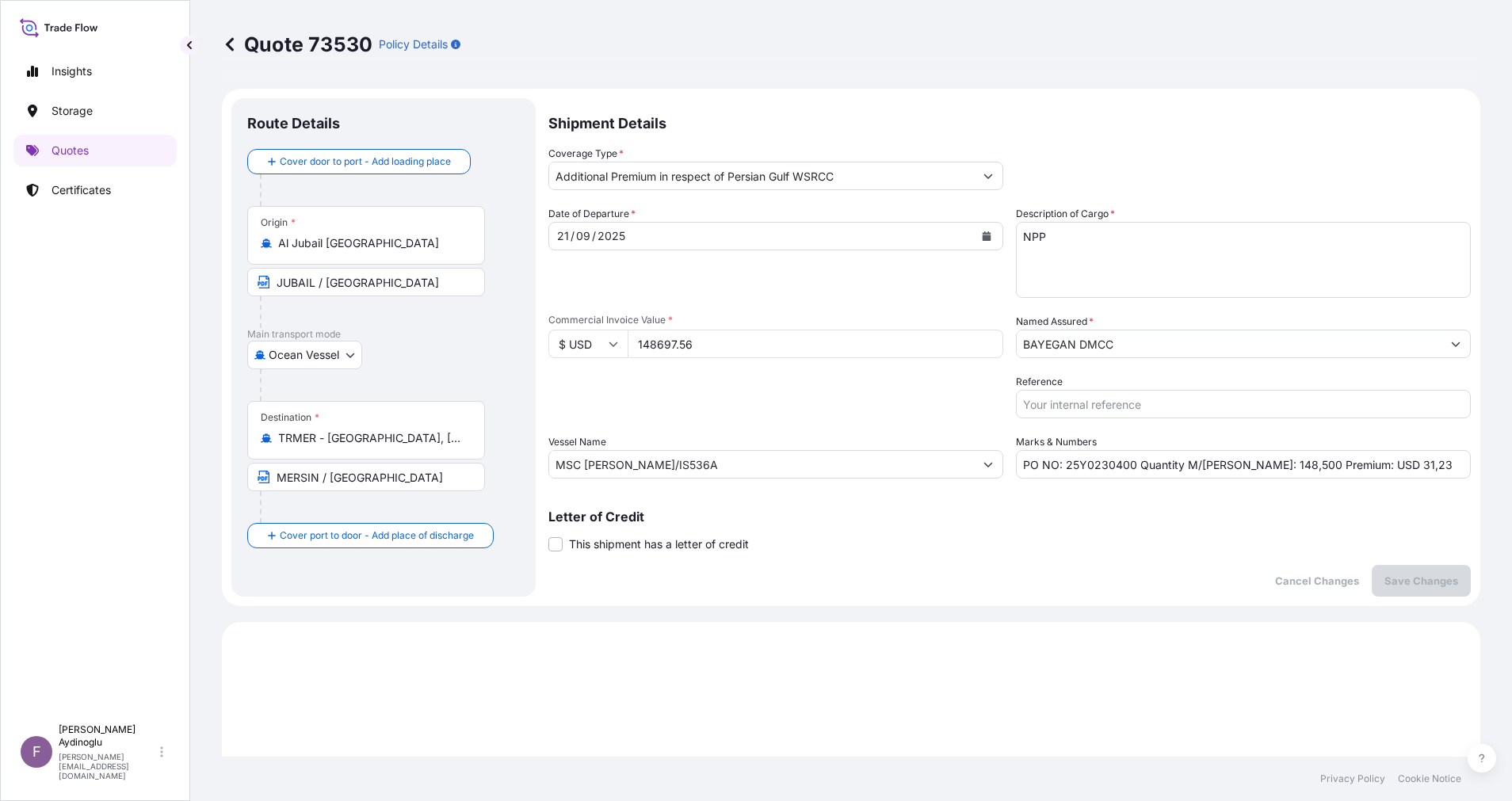
click at [229, 41] on icon at bounding box center [230, 43] width 8 height 13
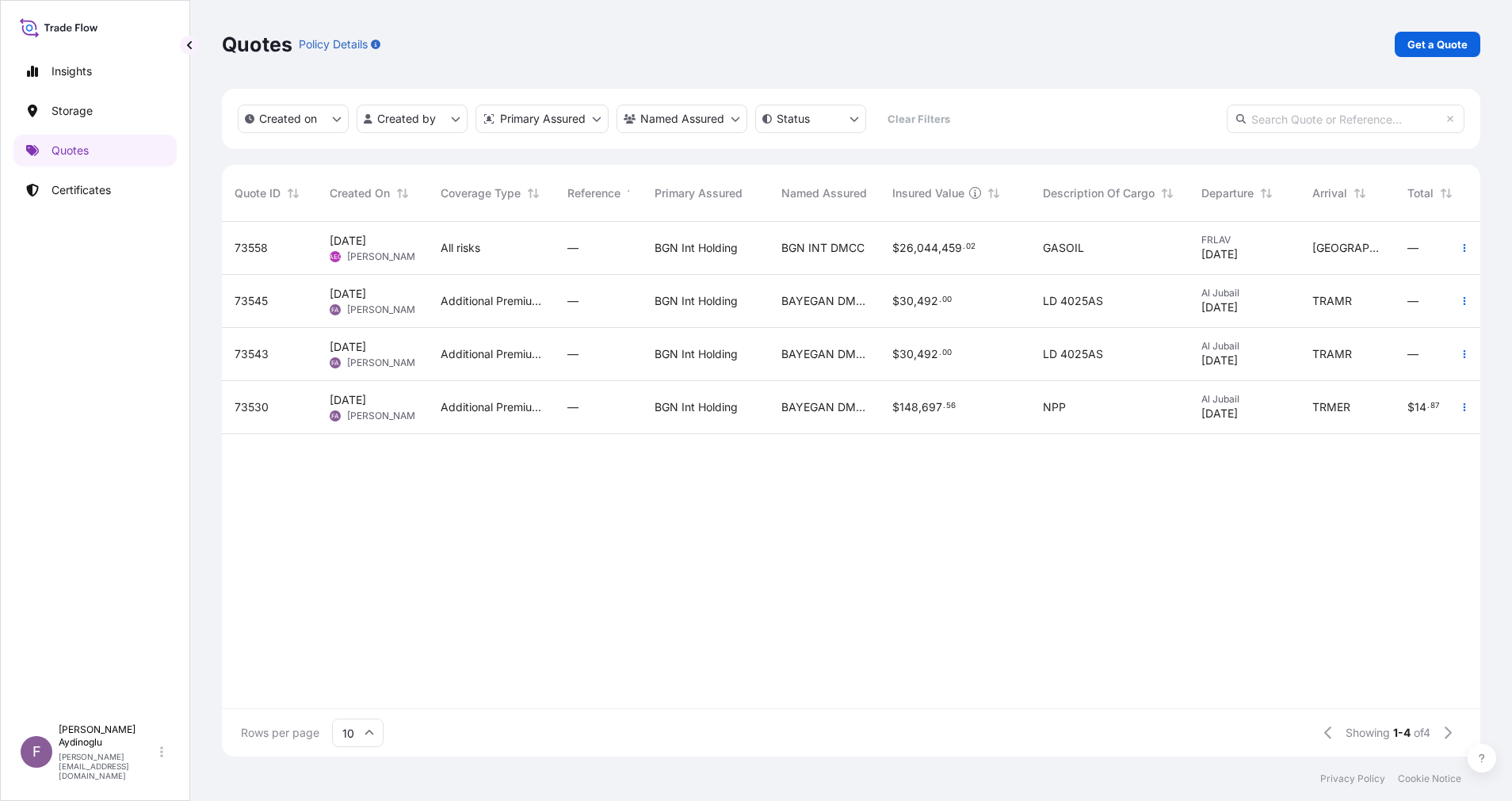
drag, startPoint x: 672, startPoint y: 686, endPoint x: 767, endPoint y: 682, distance: 95.1
click at [767, 682] on div "73558 [DATE] AEO Alp Eren Okur All risks — BGN Int Holding BGN INT DMCC $ 26 , …" at bounding box center [926, 464] width 1410 height 486
click at [681, 564] on div "73558 6 Oct 2025 AEO Alp Eren Okur All risks — BGN Int Holding BGN INT DMCC $ 2…" at bounding box center [926, 464] width 1410 height 486
click at [664, 553] on div "73558 6 Oct 2025 AEO Alp Eren Okur All risks — BGN Int Holding BGN INT DMCC $ 2…" at bounding box center [926, 464] width 1410 height 486
click at [120, 210] on div "Insights Storage Quotes Certificates" at bounding box center [95, 379] width 163 height 675
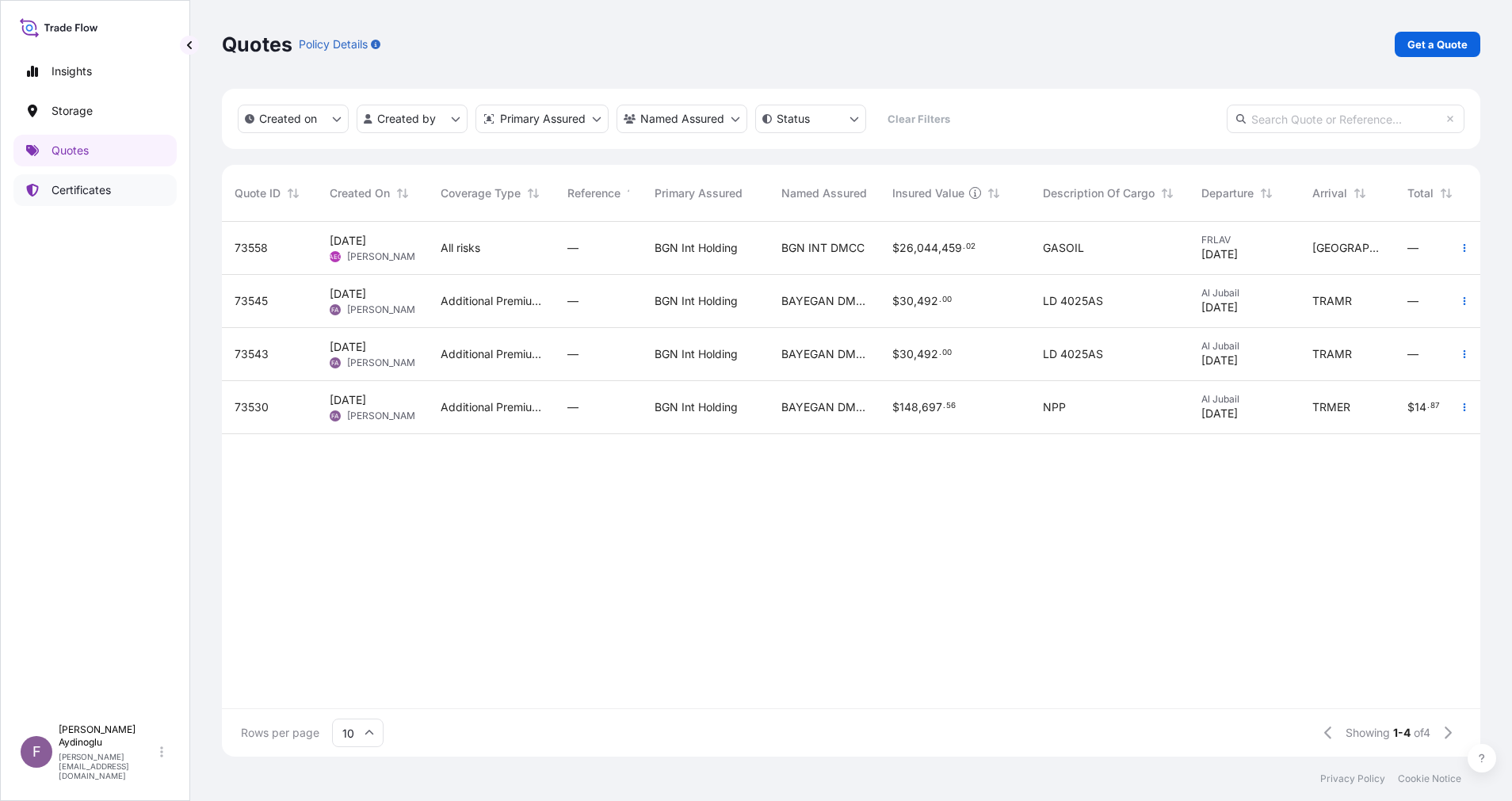
click at [111, 197] on p "Certificates" at bounding box center [82, 190] width 60 height 16
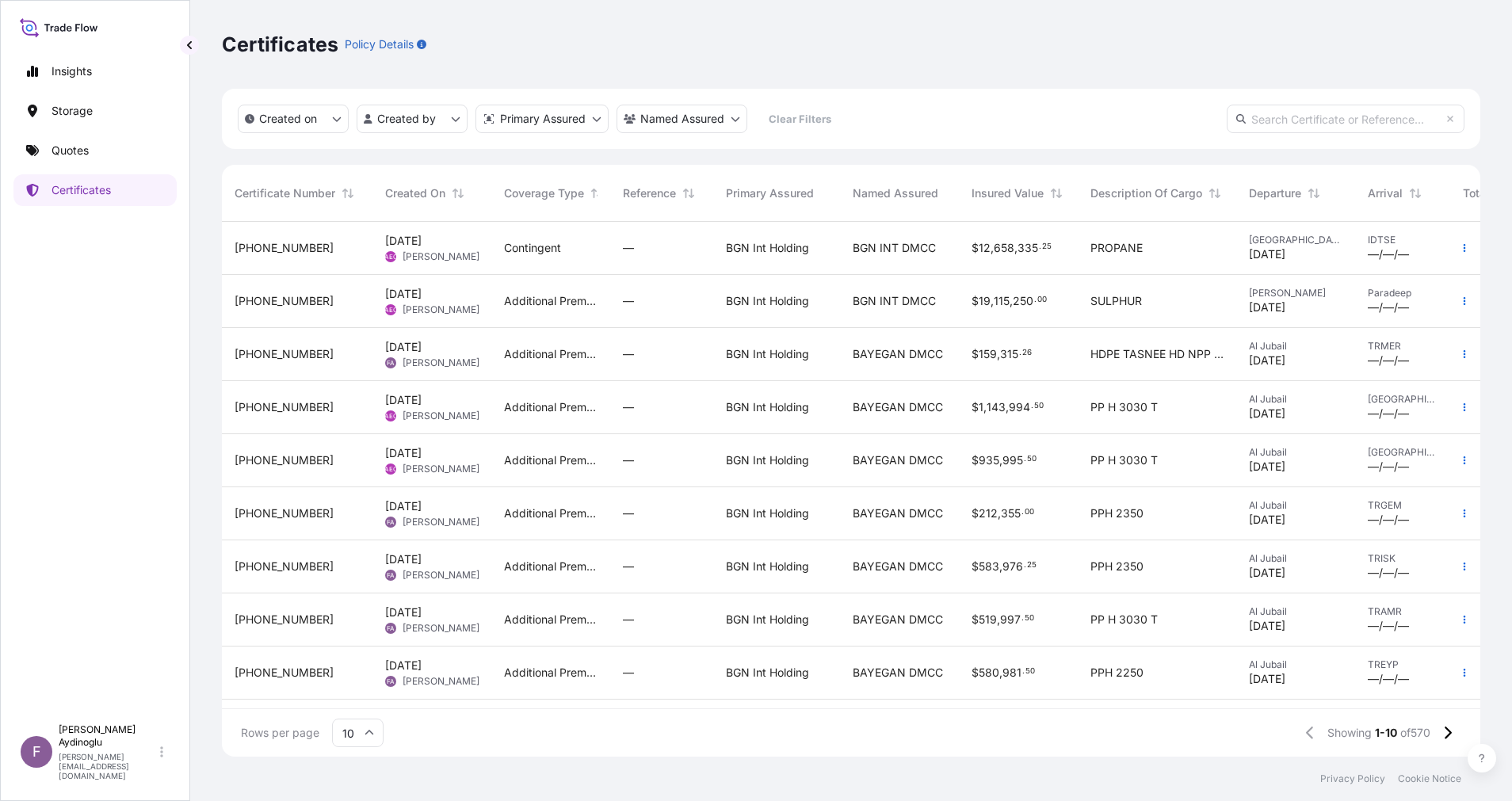
click at [898, 351] on span "BAYEGAN DMCC" at bounding box center [898, 354] width 90 height 16
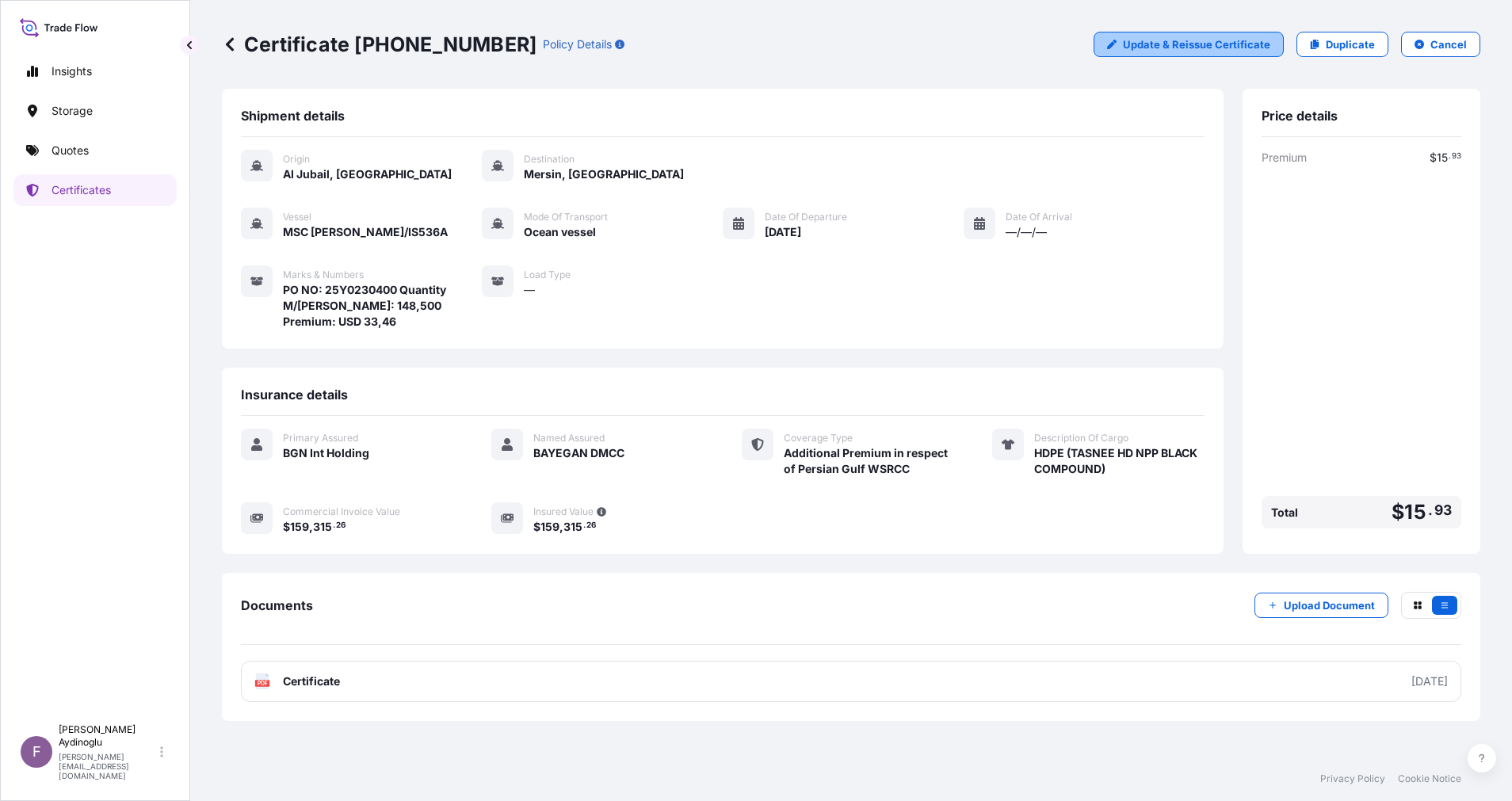
click at [1175, 47] on p "Update & Reissue Certificate" at bounding box center [1196, 45] width 147 height 16
select select "Ocean Vessel"
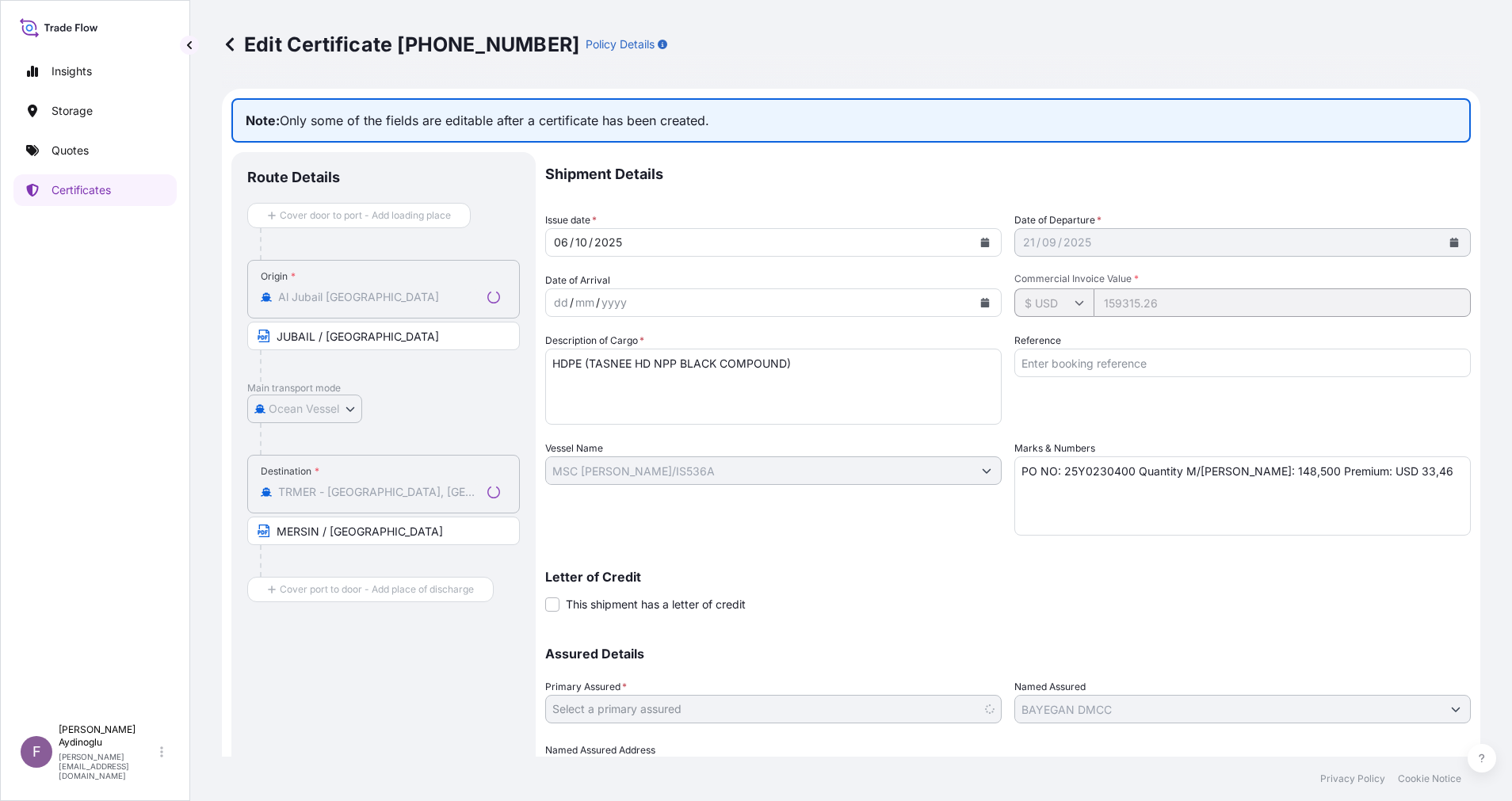
select select "32026"
click at [567, 600] on span "This shipment has a letter of credit" at bounding box center [655, 605] width 180 height 16
click at [545, 596] on input "This shipment has a letter of credit" at bounding box center [545, 596] width 0 height 0
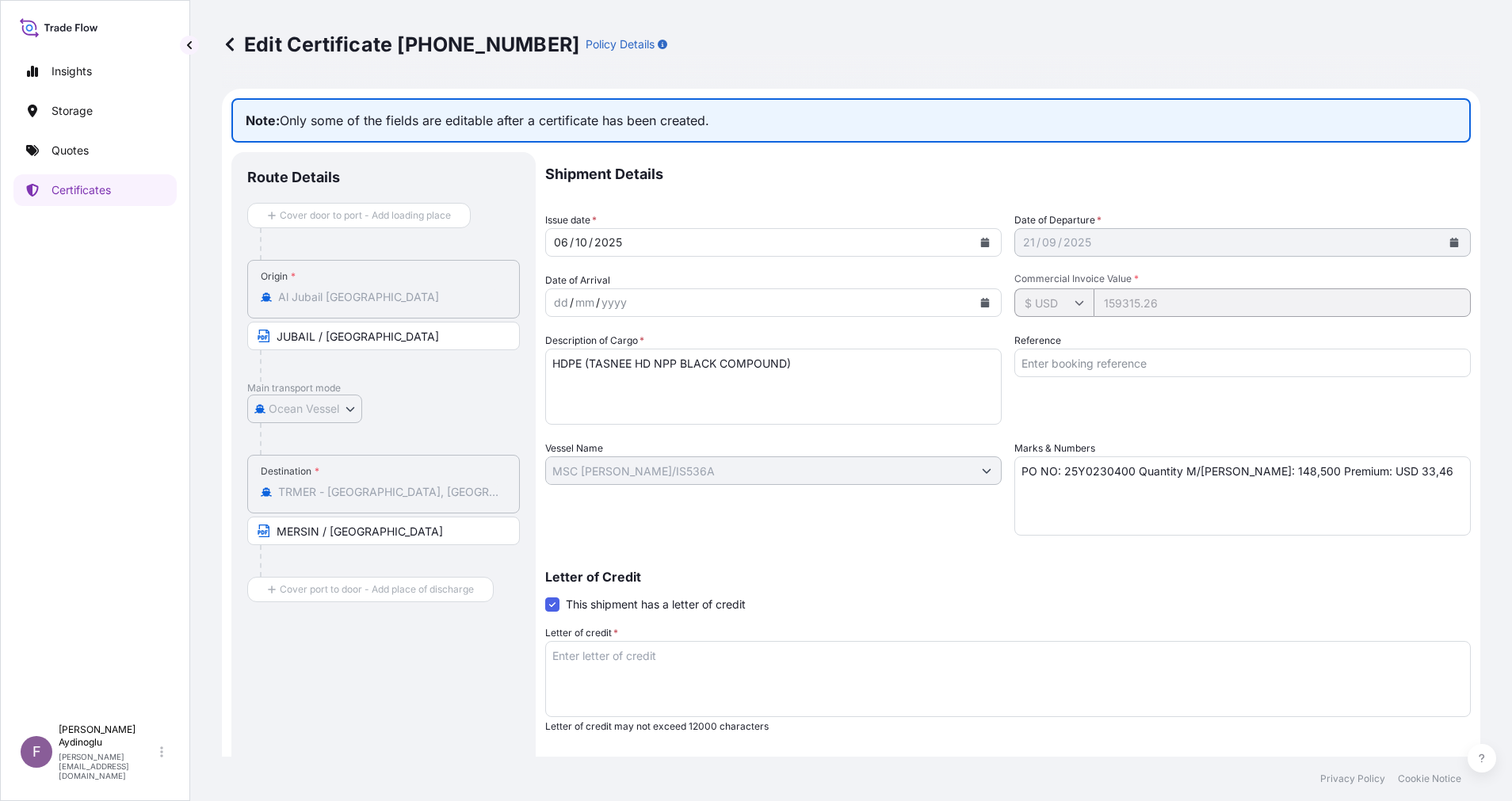
click at [710, 656] on textarea "Letter of credit *" at bounding box center [1008, 678] width 926 height 76
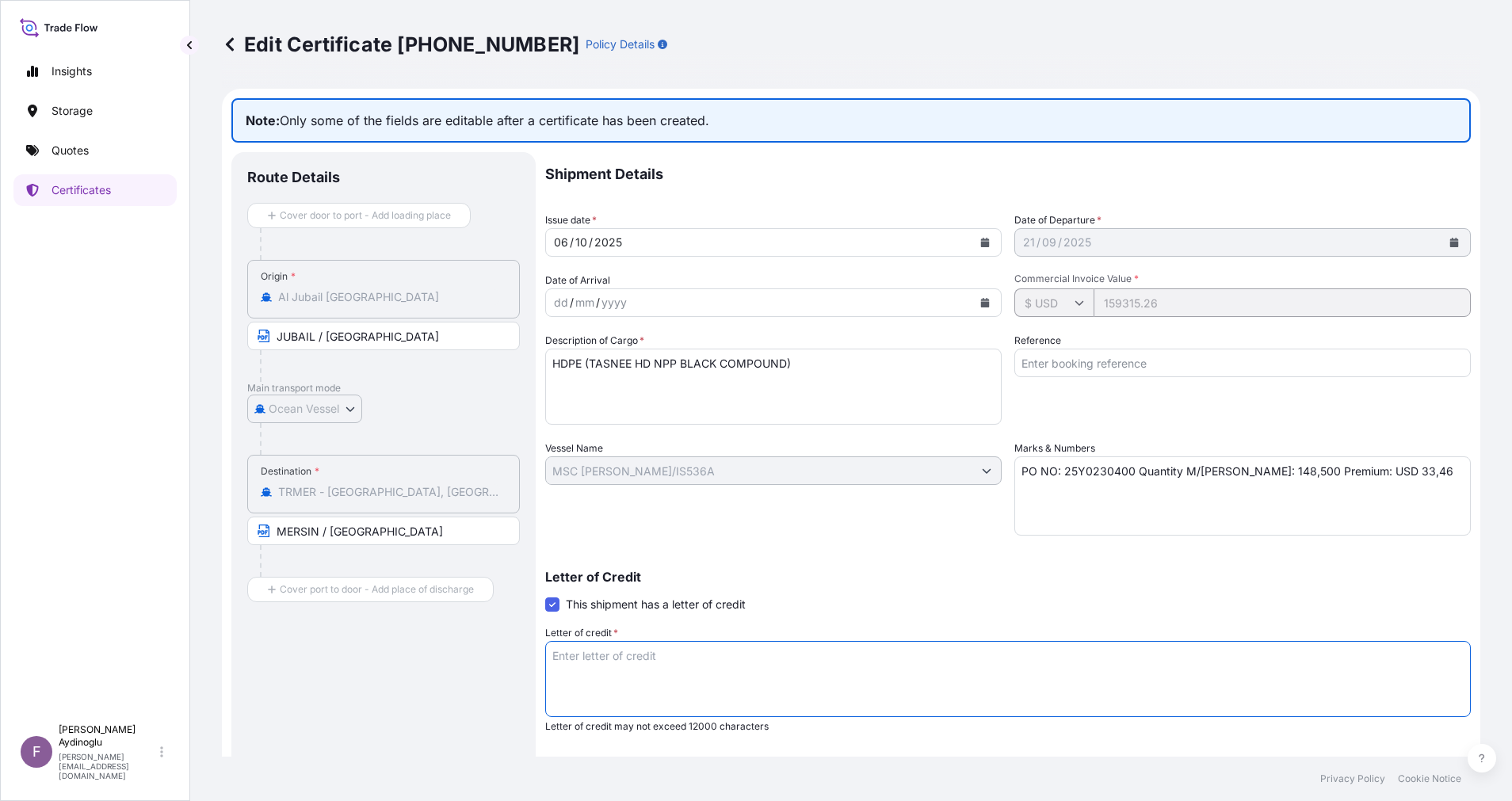
paste textarea "INSURANCE POLICY OR CERTIFICATE OF INSURANCE IN DUPLICATE ISSUED OR ENDORSED TO…"
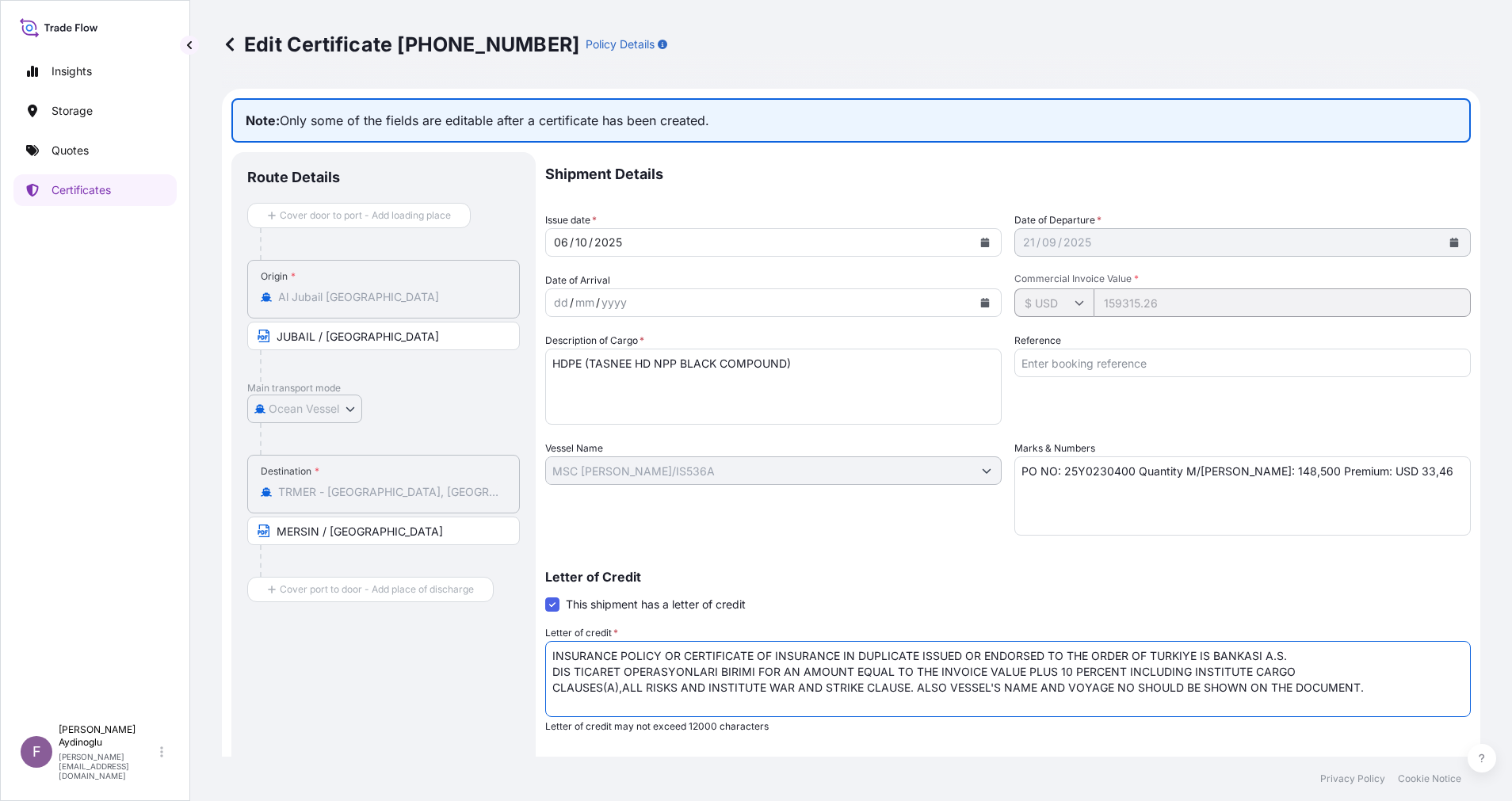
type textarea "INSURANCE POLICY OR CERTIFICATE OF INSURANCE IN DUPLICATE ISSUED OR ENDORSED TO…"
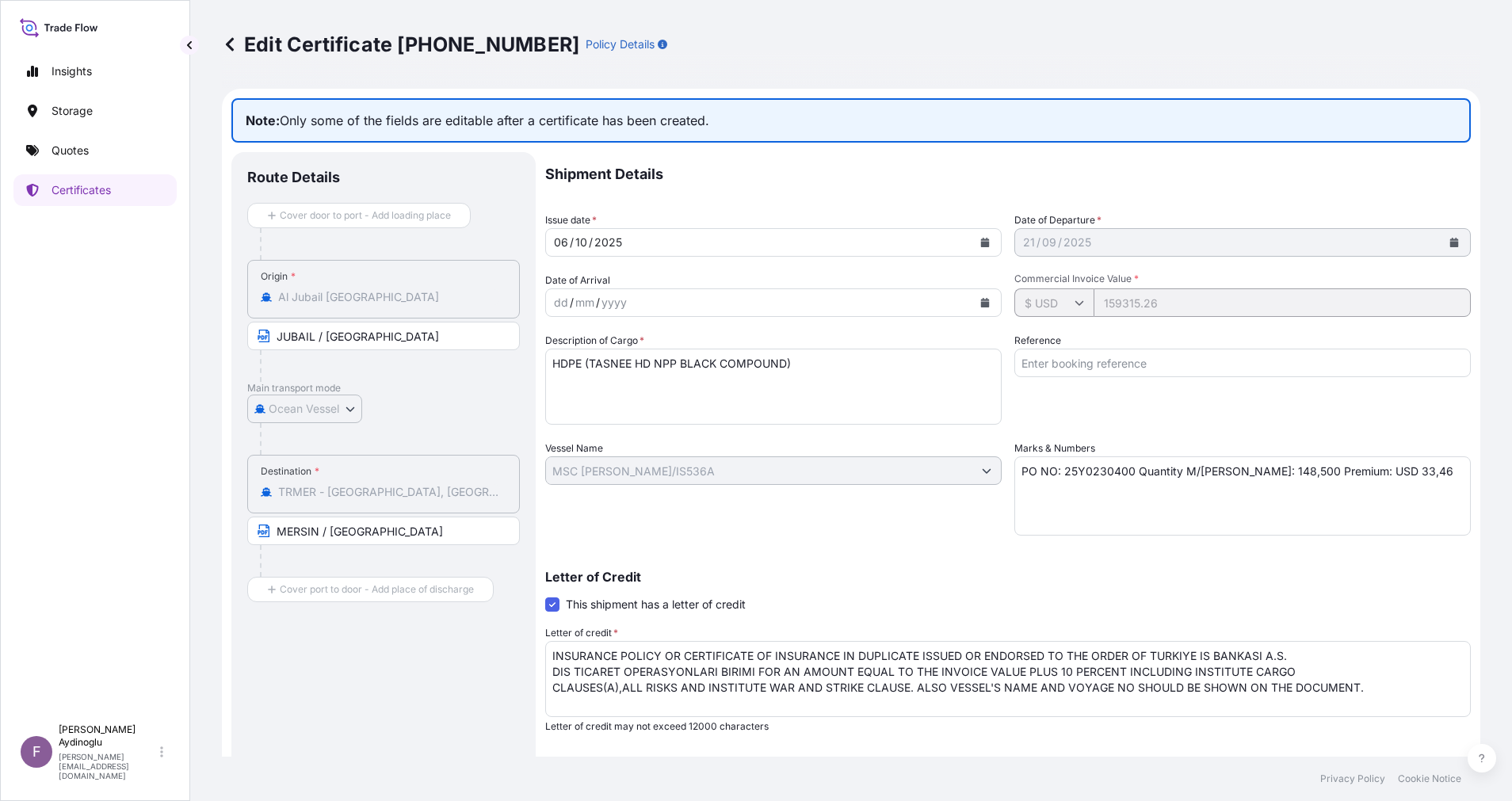
click at [1257, 725] on p "Letter of credit may not exceed 12000 characters" at bounding box center [1008, 727] width 926 height 12
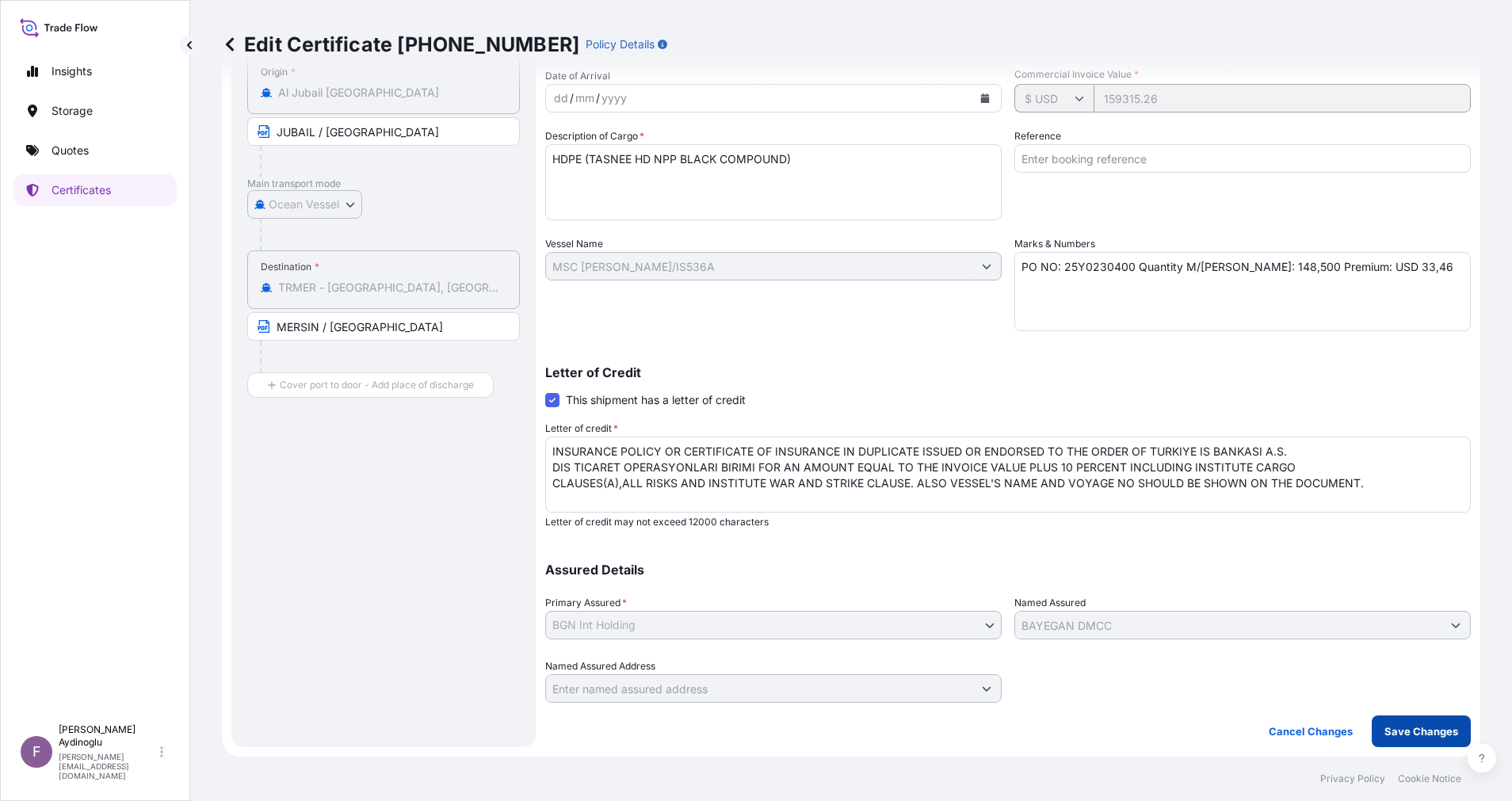
click at [1397, 725] on p "Save Changes" at bounding box center [1421, 731] width 74 height 16
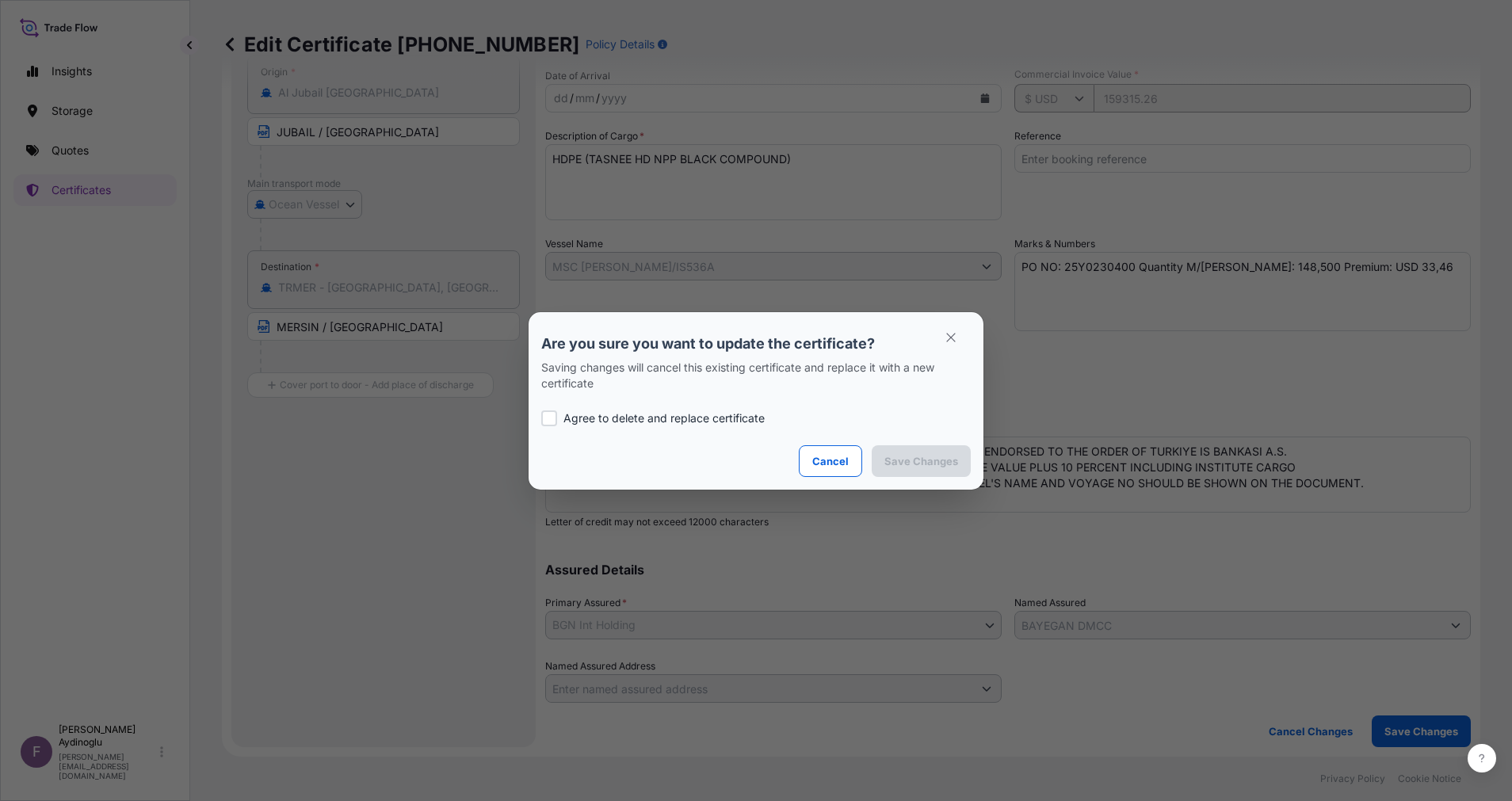
click at [655, 416] on p "Agree to delete and replace certificate" at bounding box center [664, 418] width 202 height 16
checkbox input "true"
click at [905, 456] on p "Save Changes" at bounding box center [921, 461] width 74 height 16
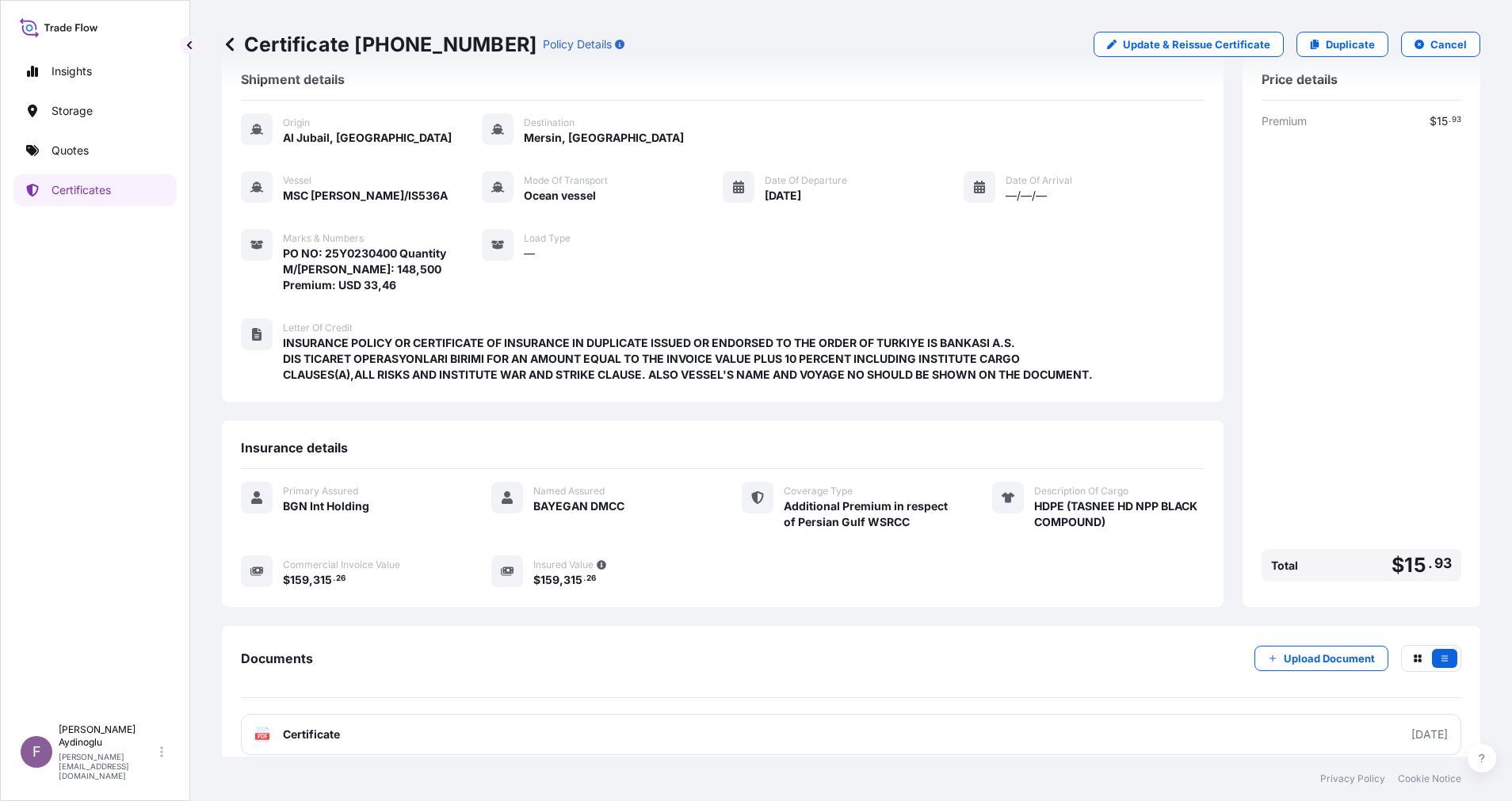
scroll to position [53, 0]
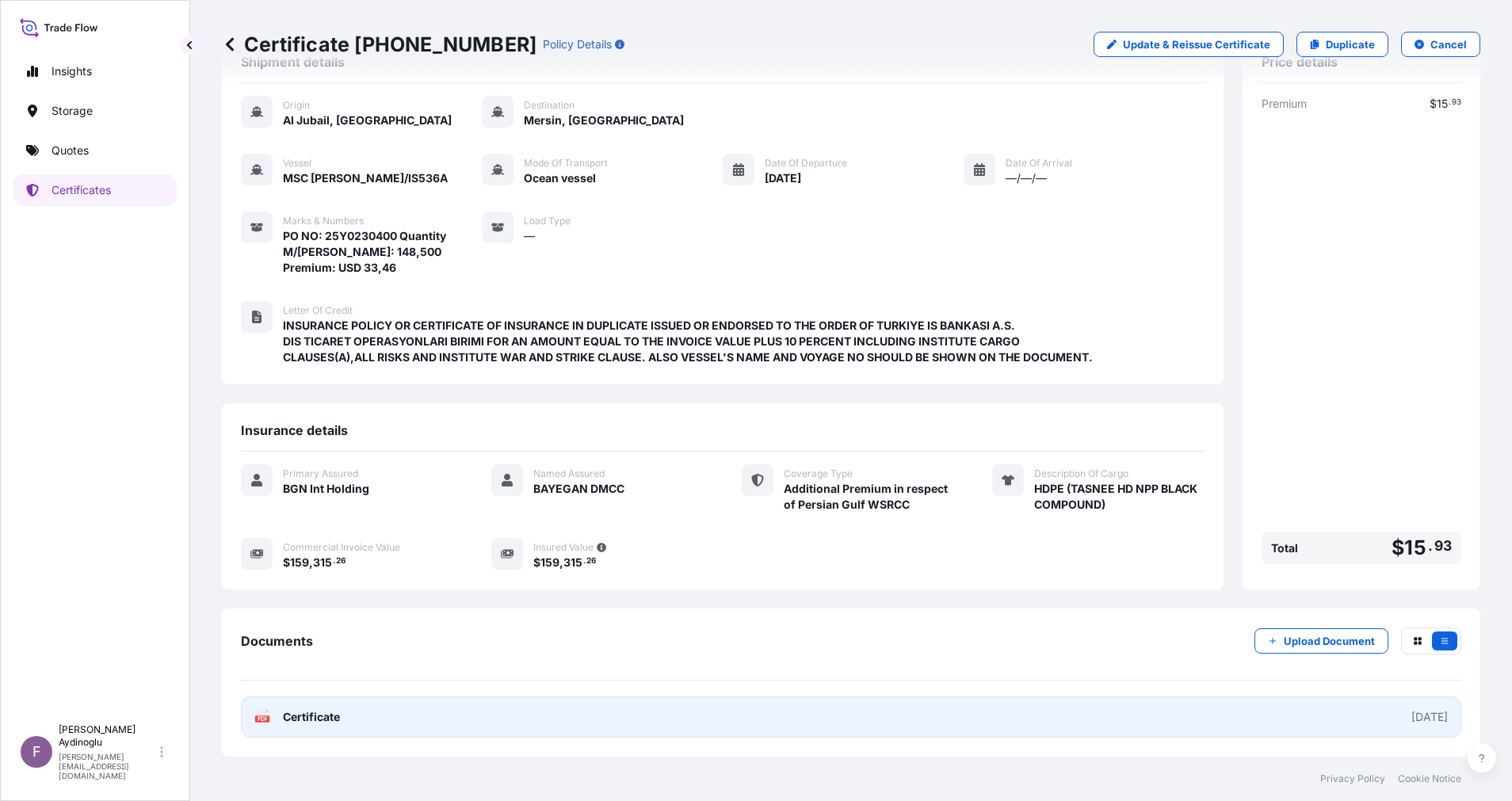
click at [859, 724] on link "PDF Certificate [DATE]" at bounding box center [851, 716] width 1220 height 41
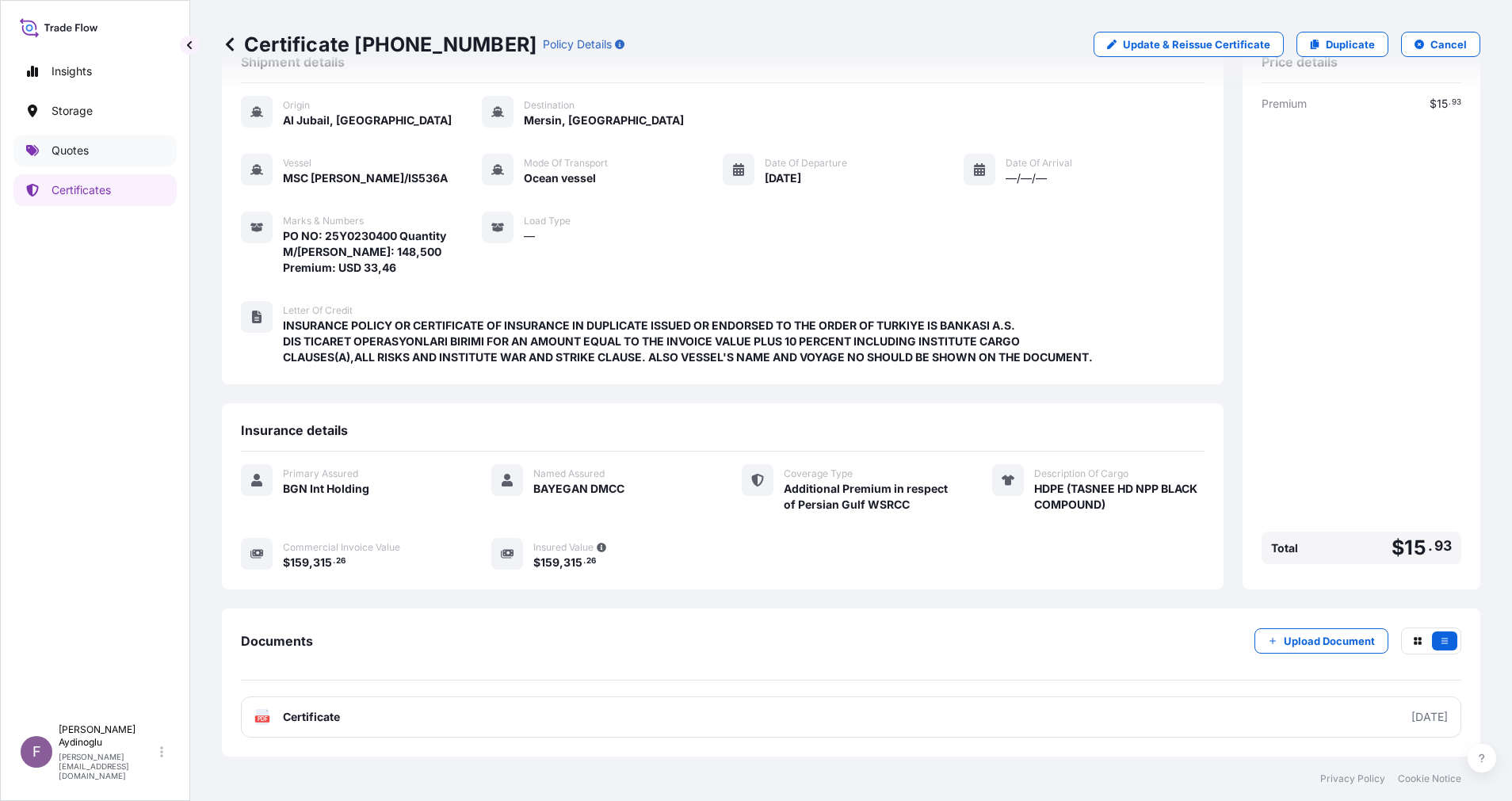
click at [87, 145] on p "Quotes" at bounding box center [70, 151] width 37 height 16
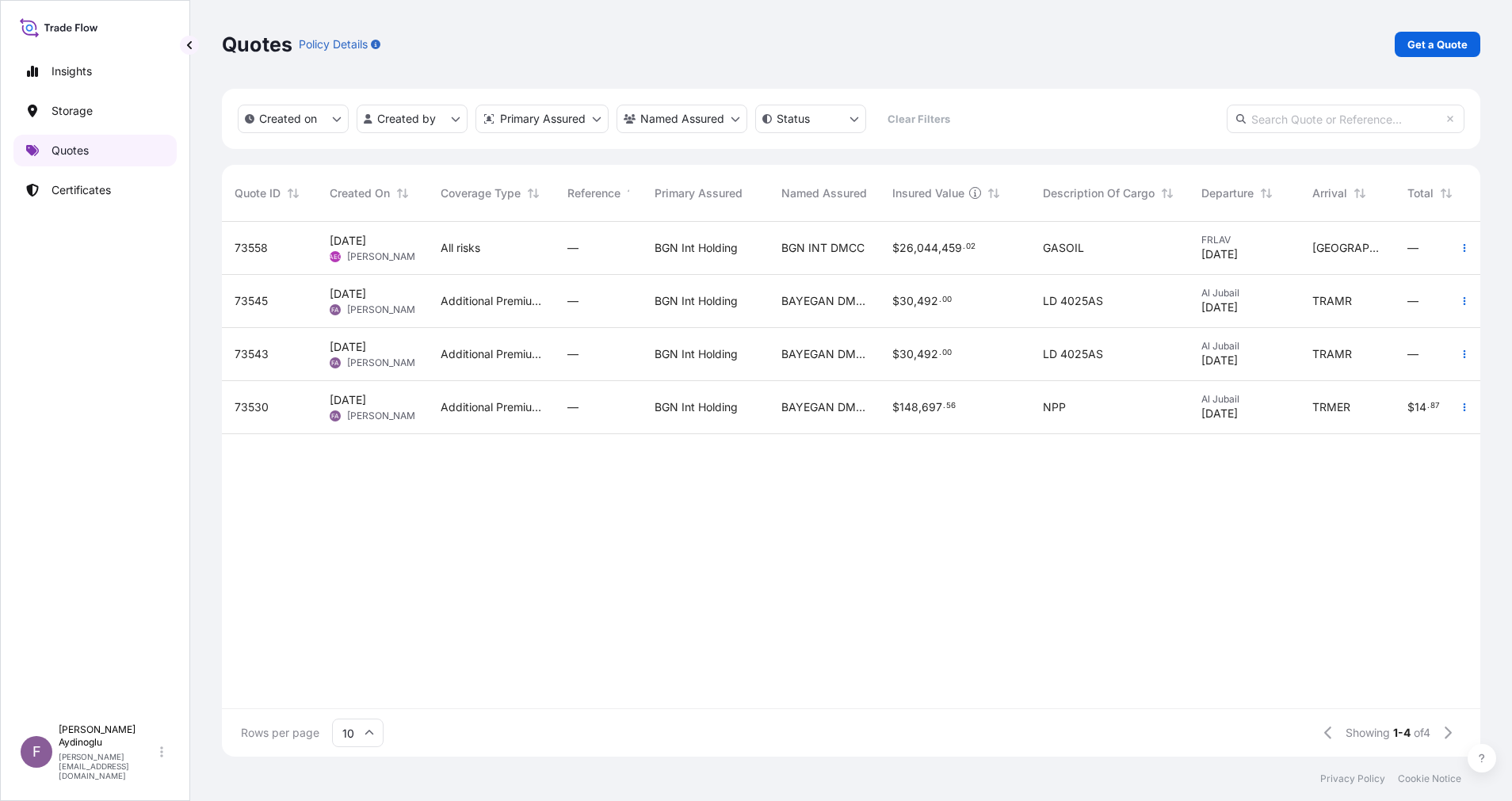
click at [95, 156] on link "Quotes" at bounding box center [95, 151] width 163 height 32
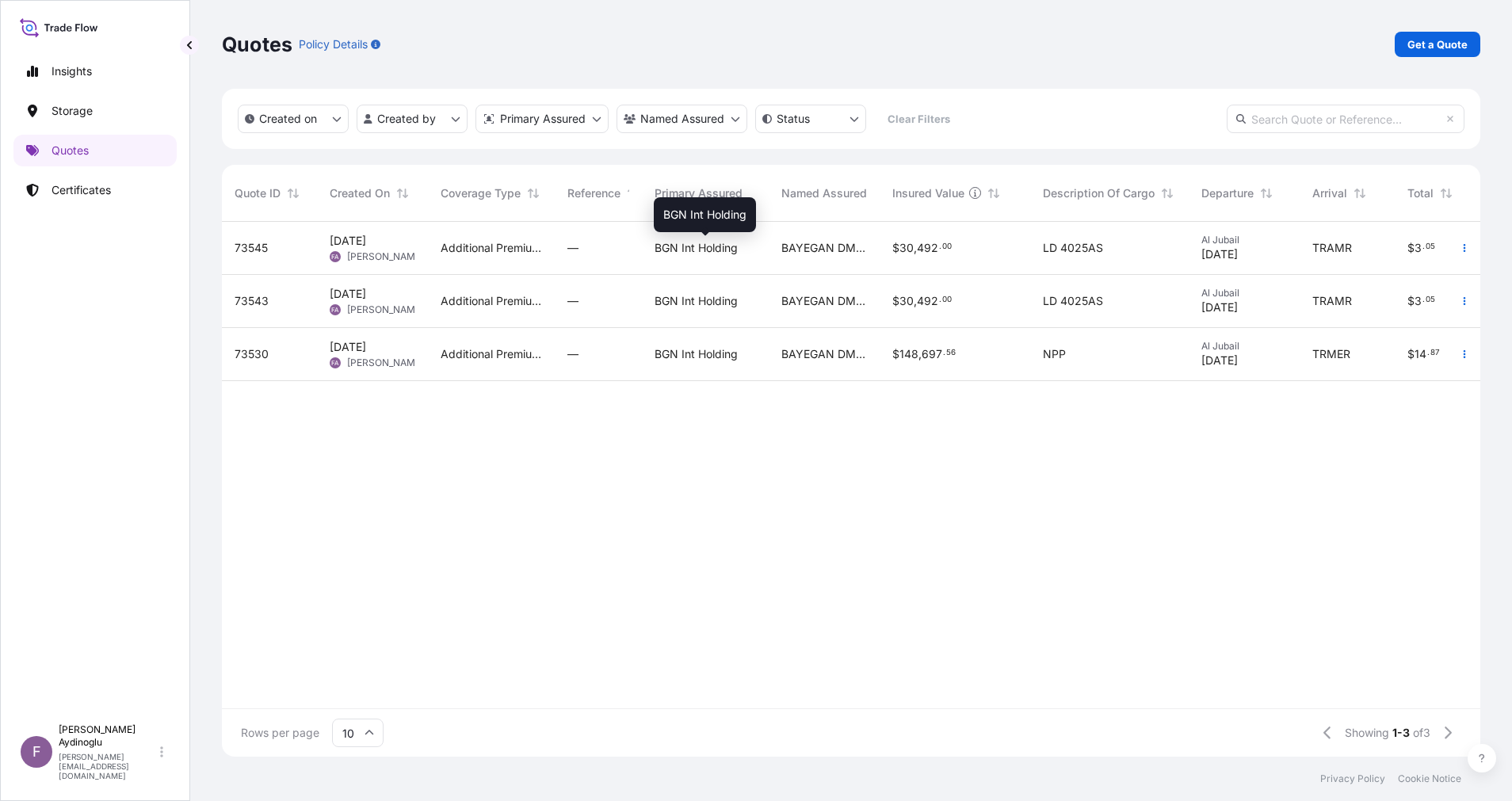
click at [713, 247] on span "BGN Int Holding" at bounding box center [696, 248] width 83 height 16
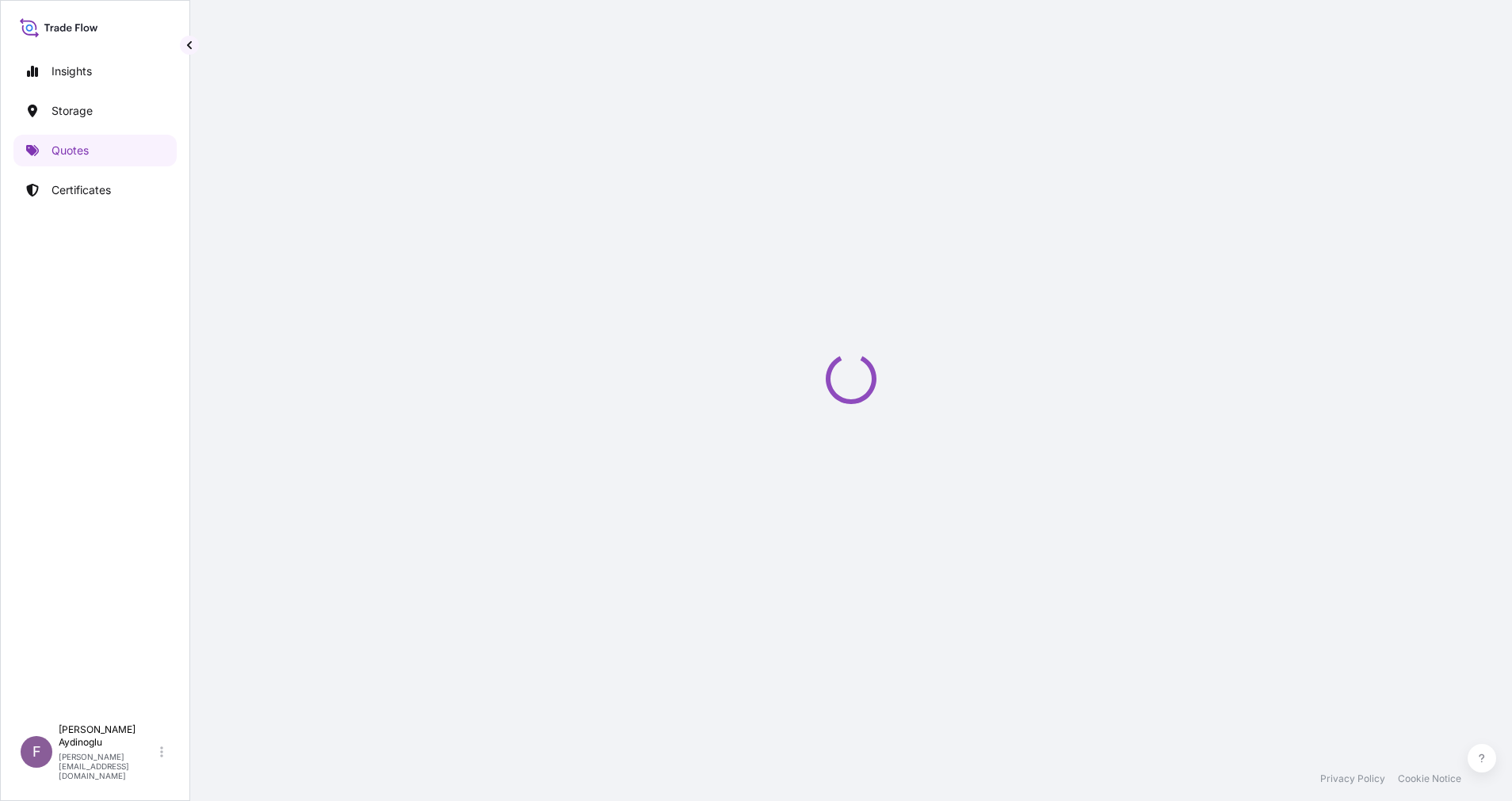
select select "Ocean Vessel"
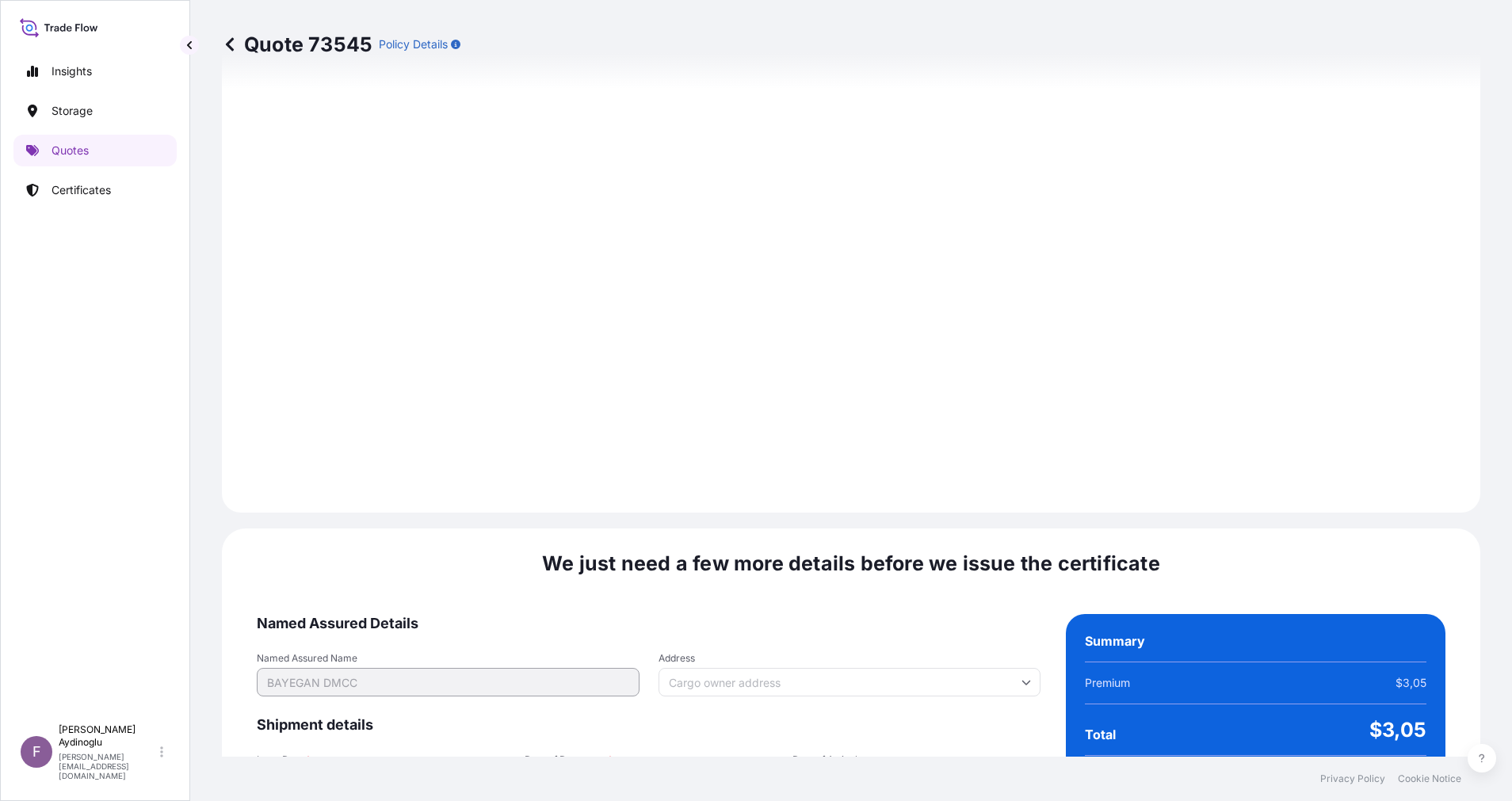
scroll to position [1701, 0]
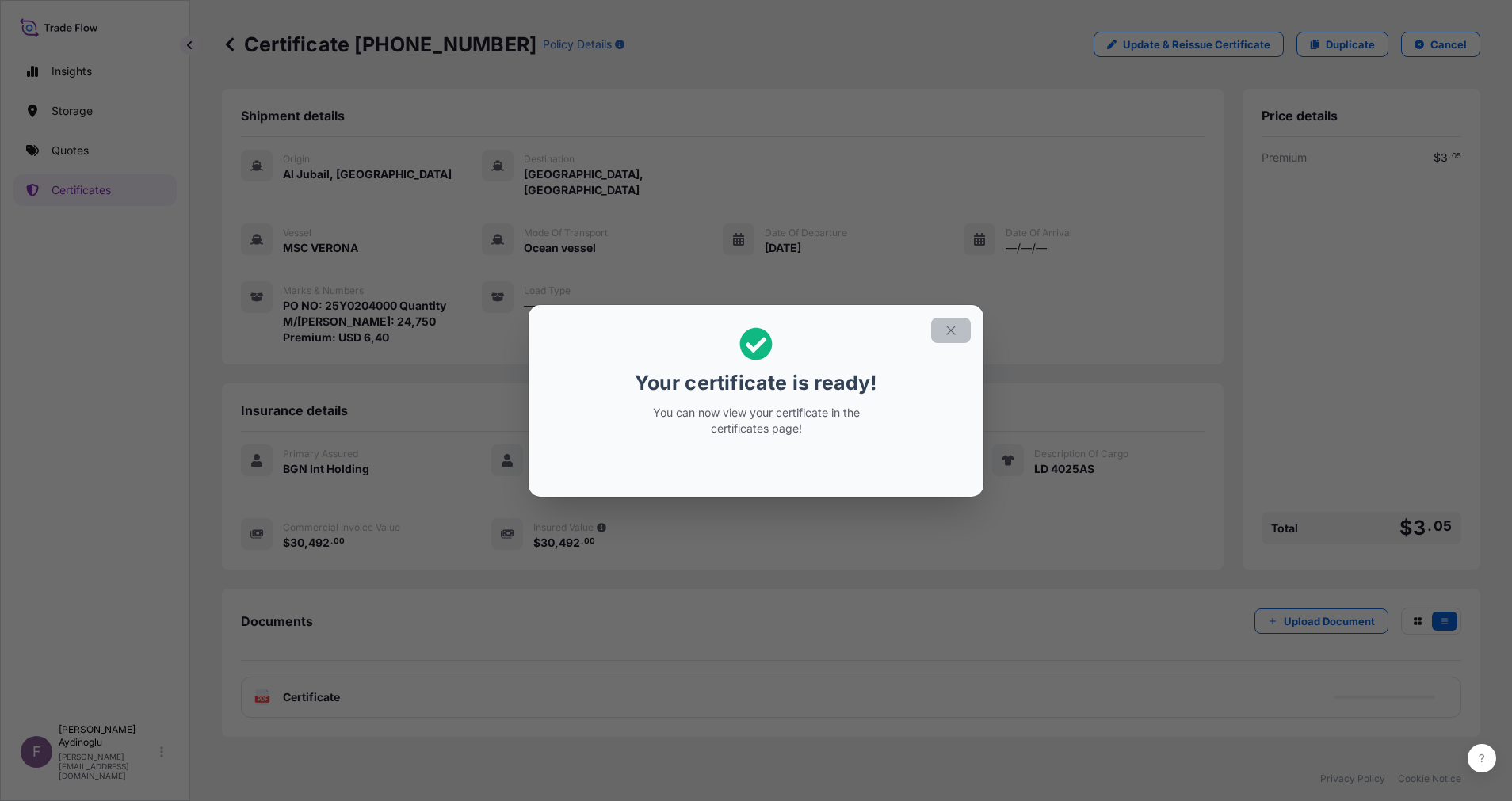
click at [956, 335] on icon "button" at bounding box center [950, 330] width 14 height 14
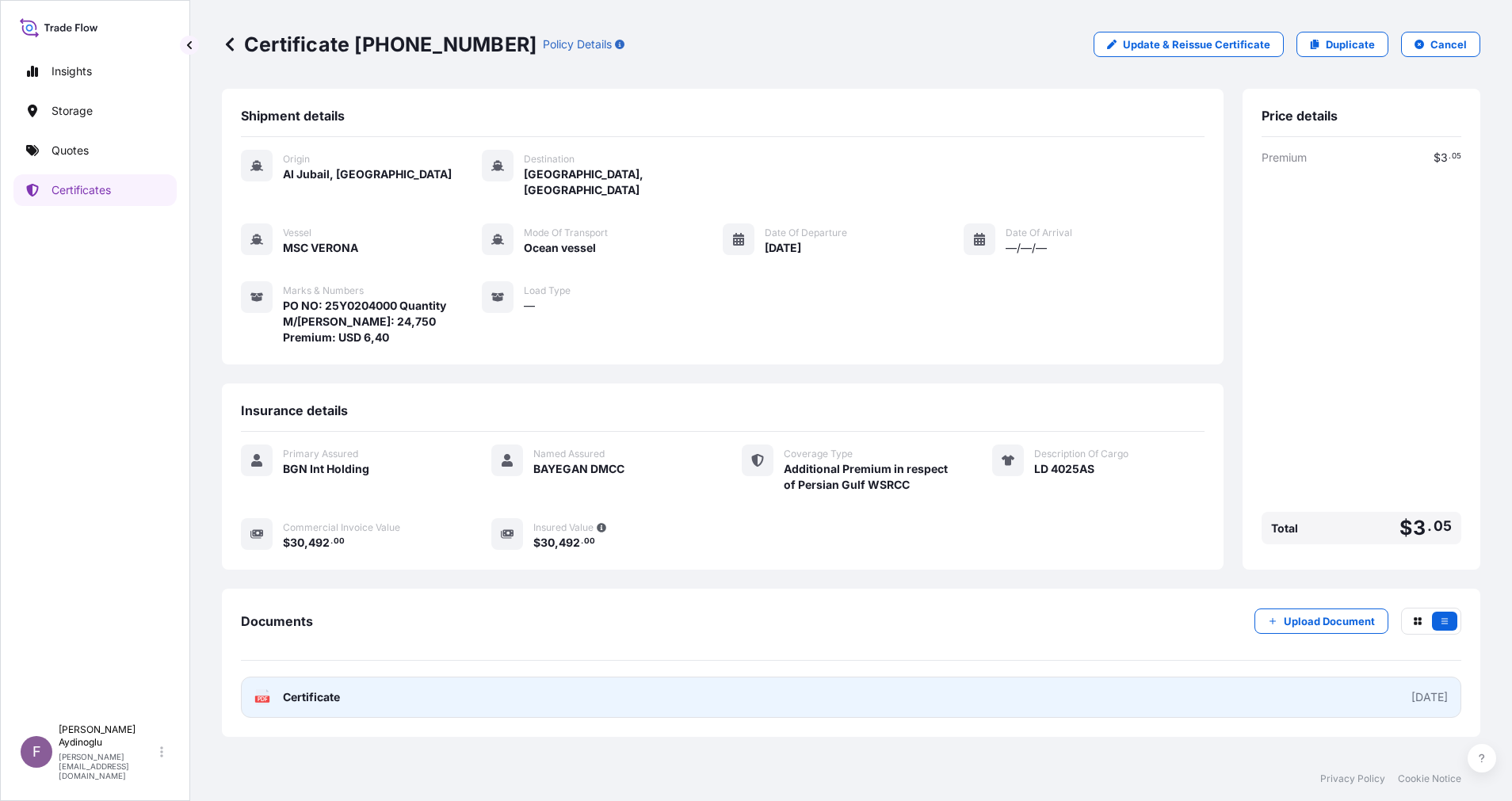
click at [798, 677] on link "PDF Certificate [DATE]" at bounding box center [851, 697] width 1220 height 41
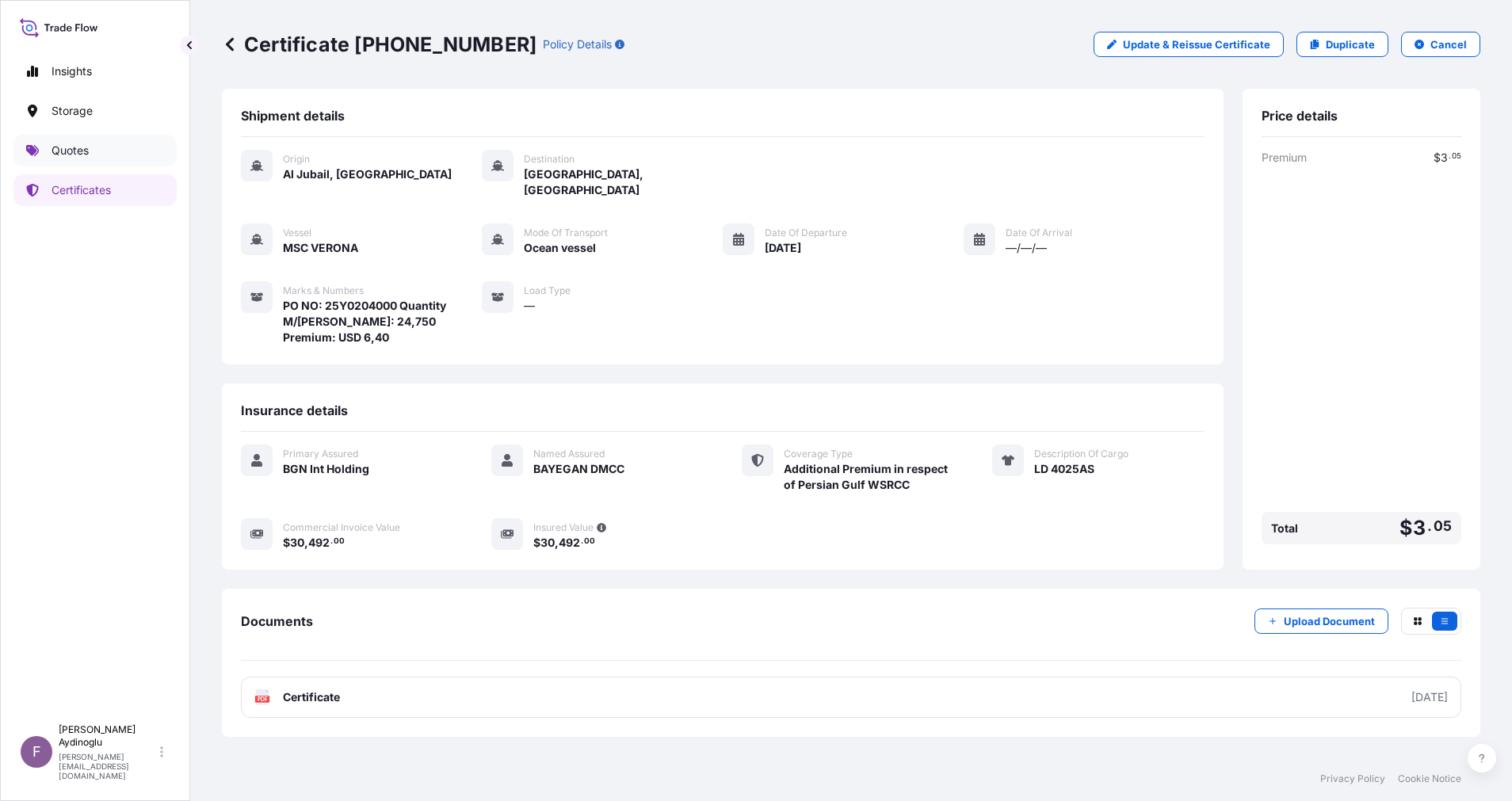
click at [107, 150] on link "Quotes" at bounding box center [95, 151] width 163 height 32
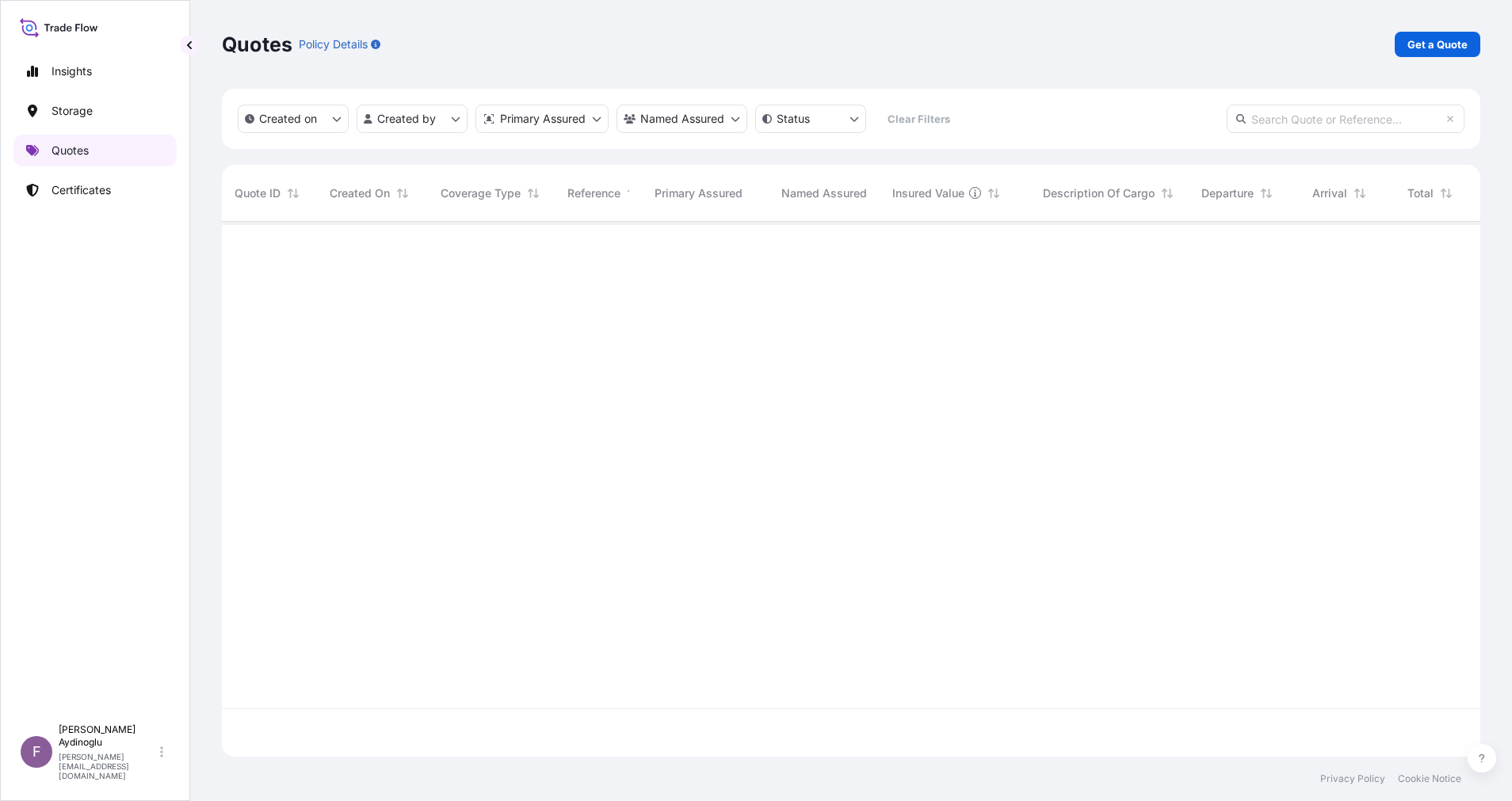
scroll to position [525, 1240]
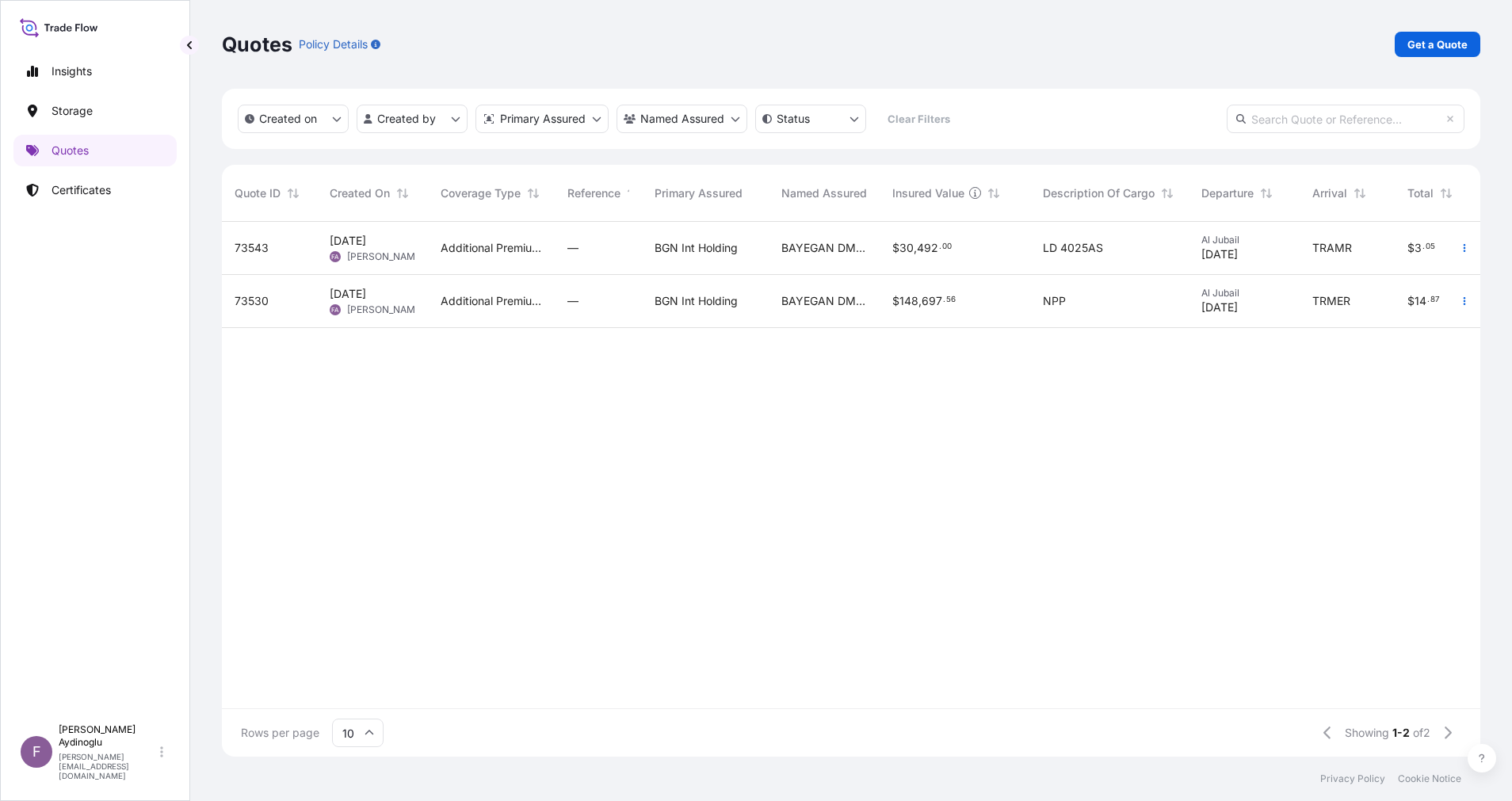
click at [997, 243] on div "$ 30 , 492 . 00" at bounding box center [955, 248] width 125 height 16
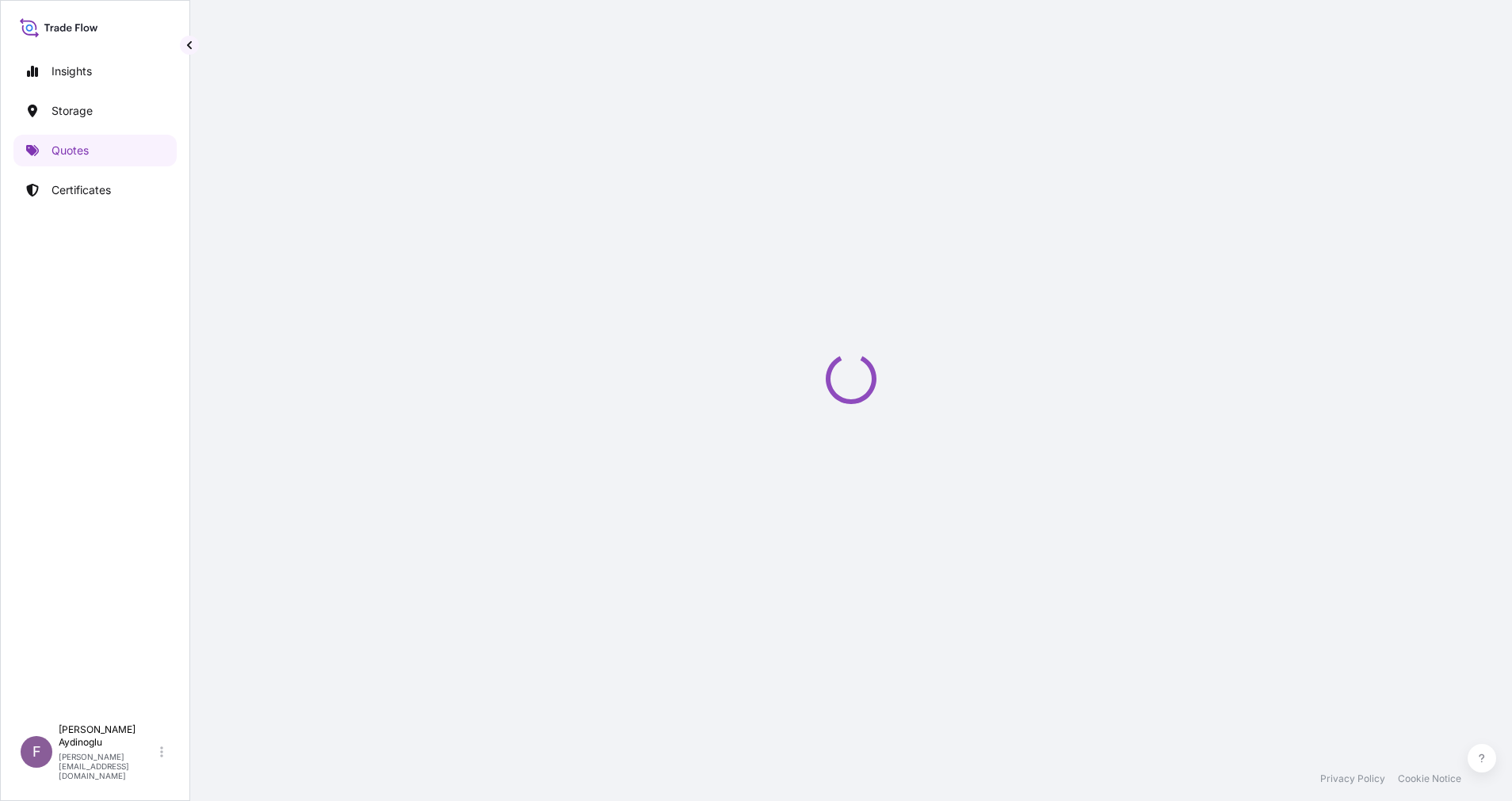
select select "Ocean Vessel"
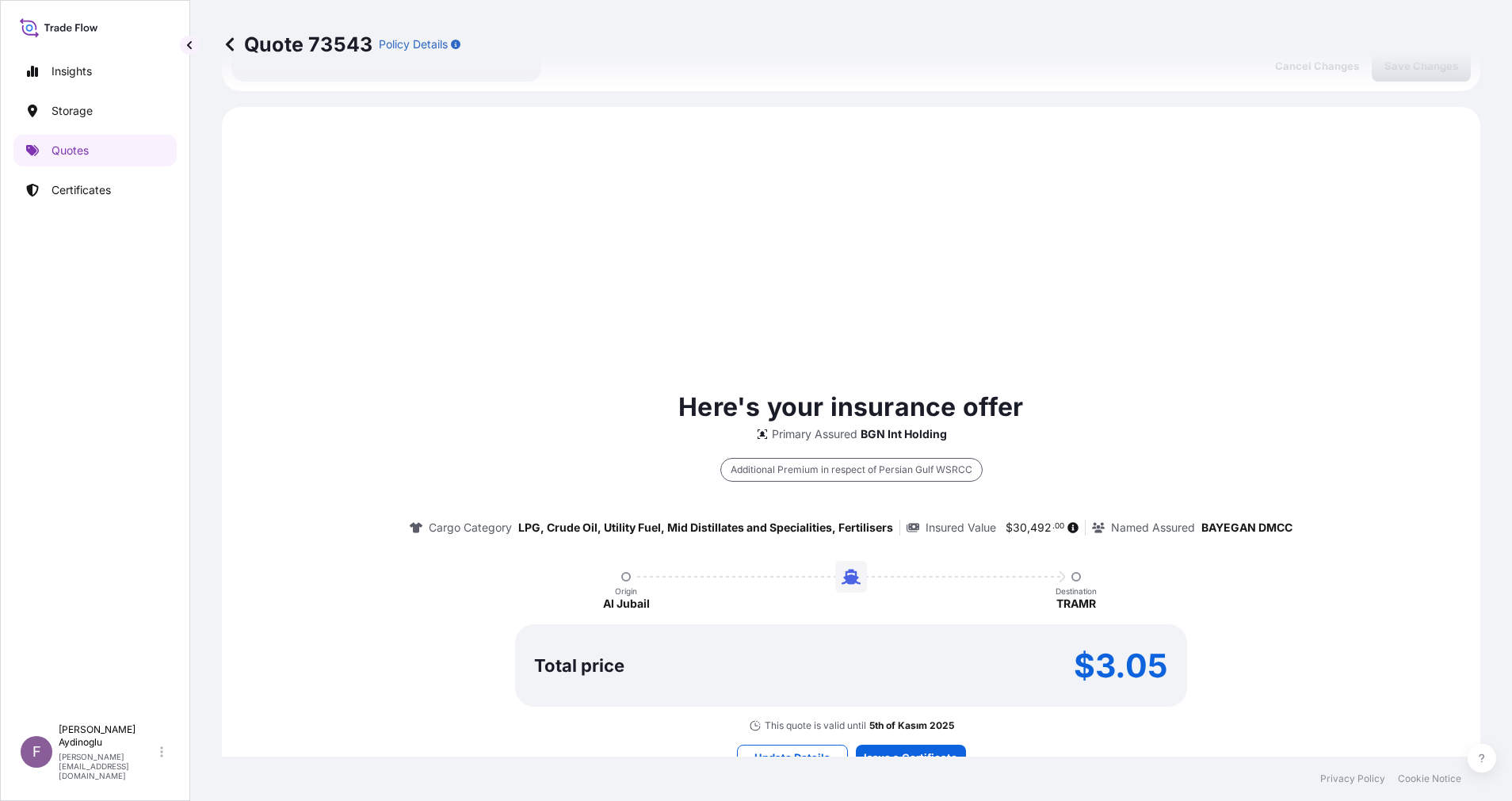
scroll to position [542, 0]
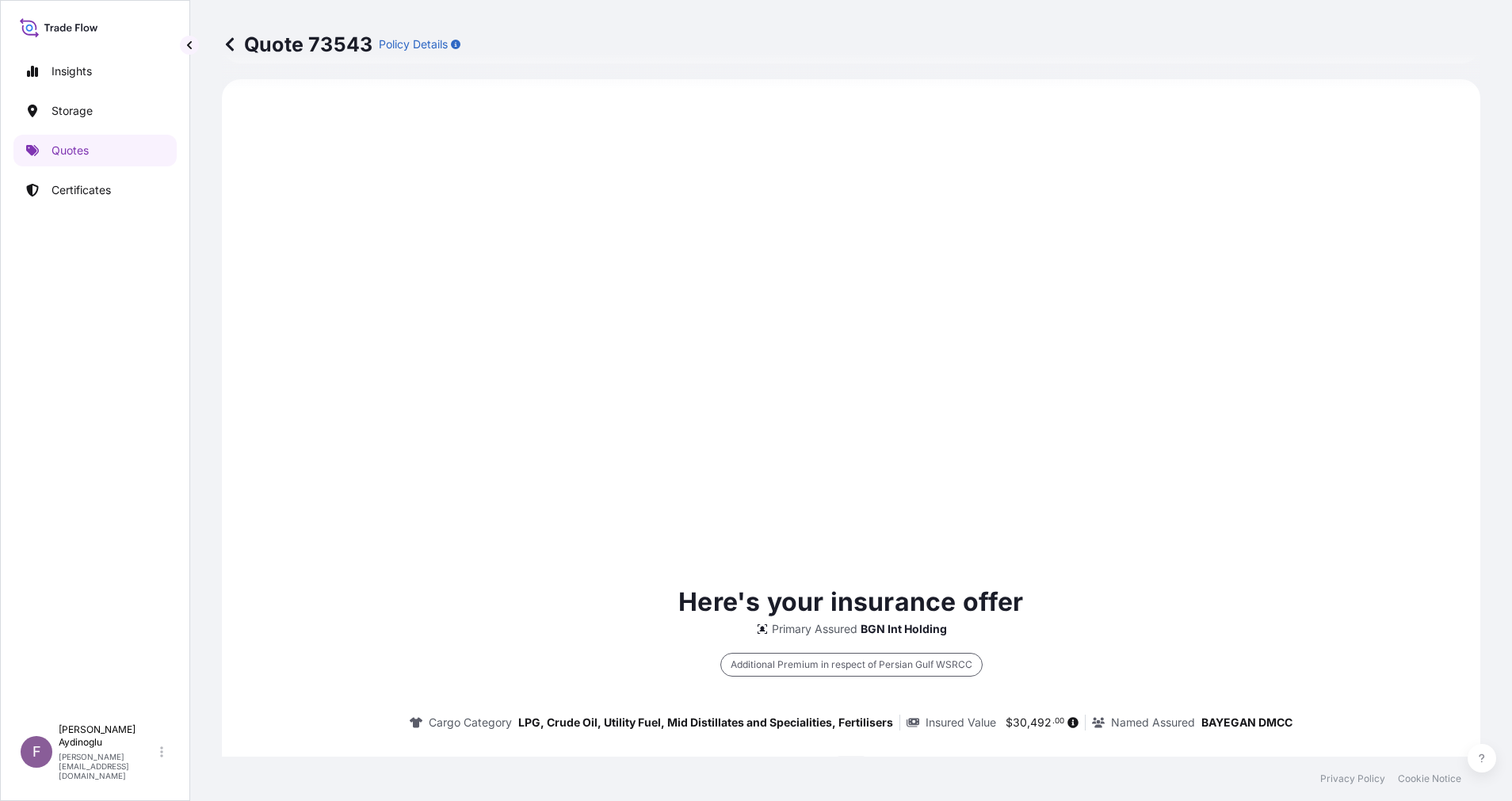
type input "[DATE]"
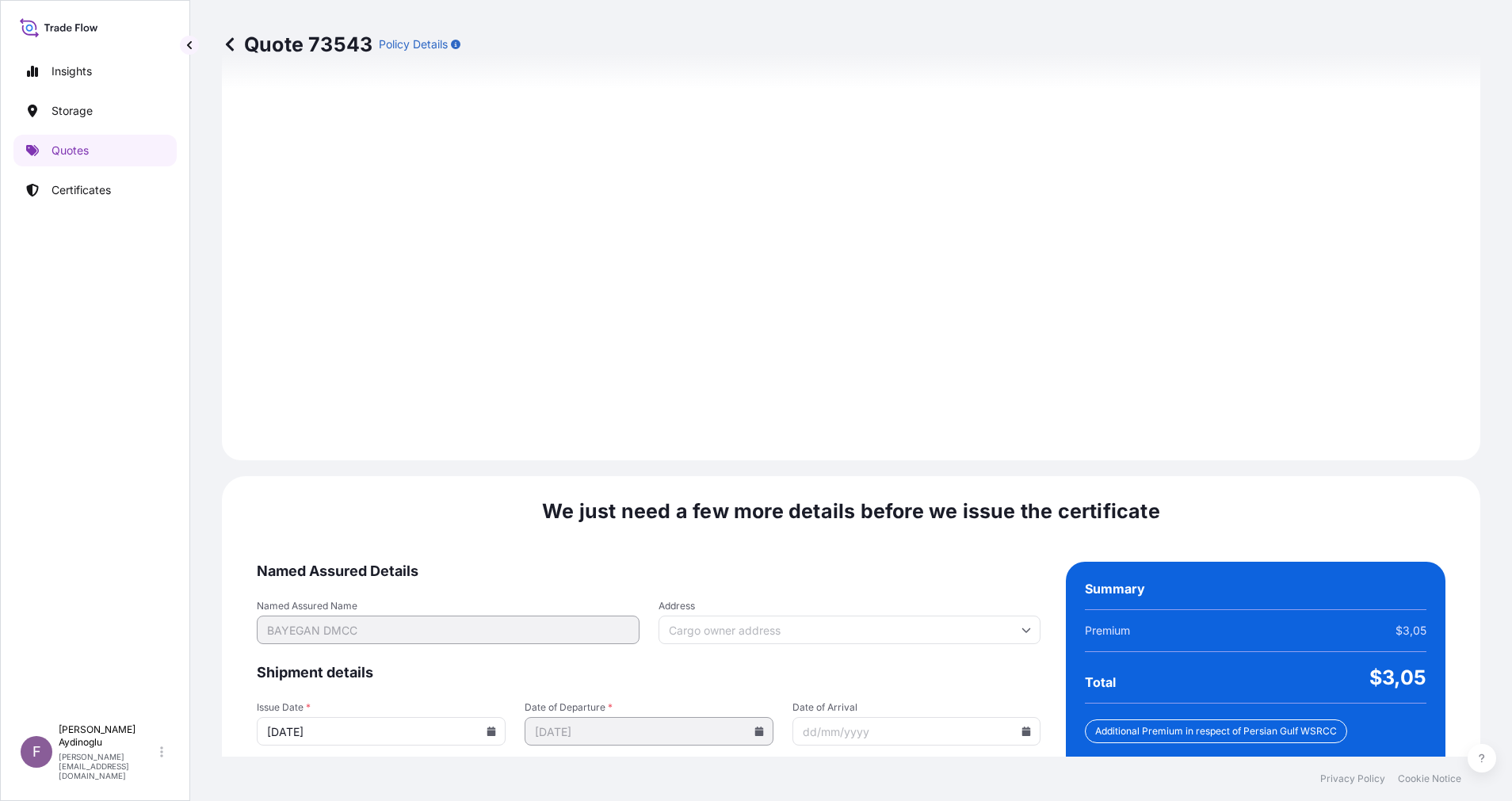
scroll to position [1701, 0]
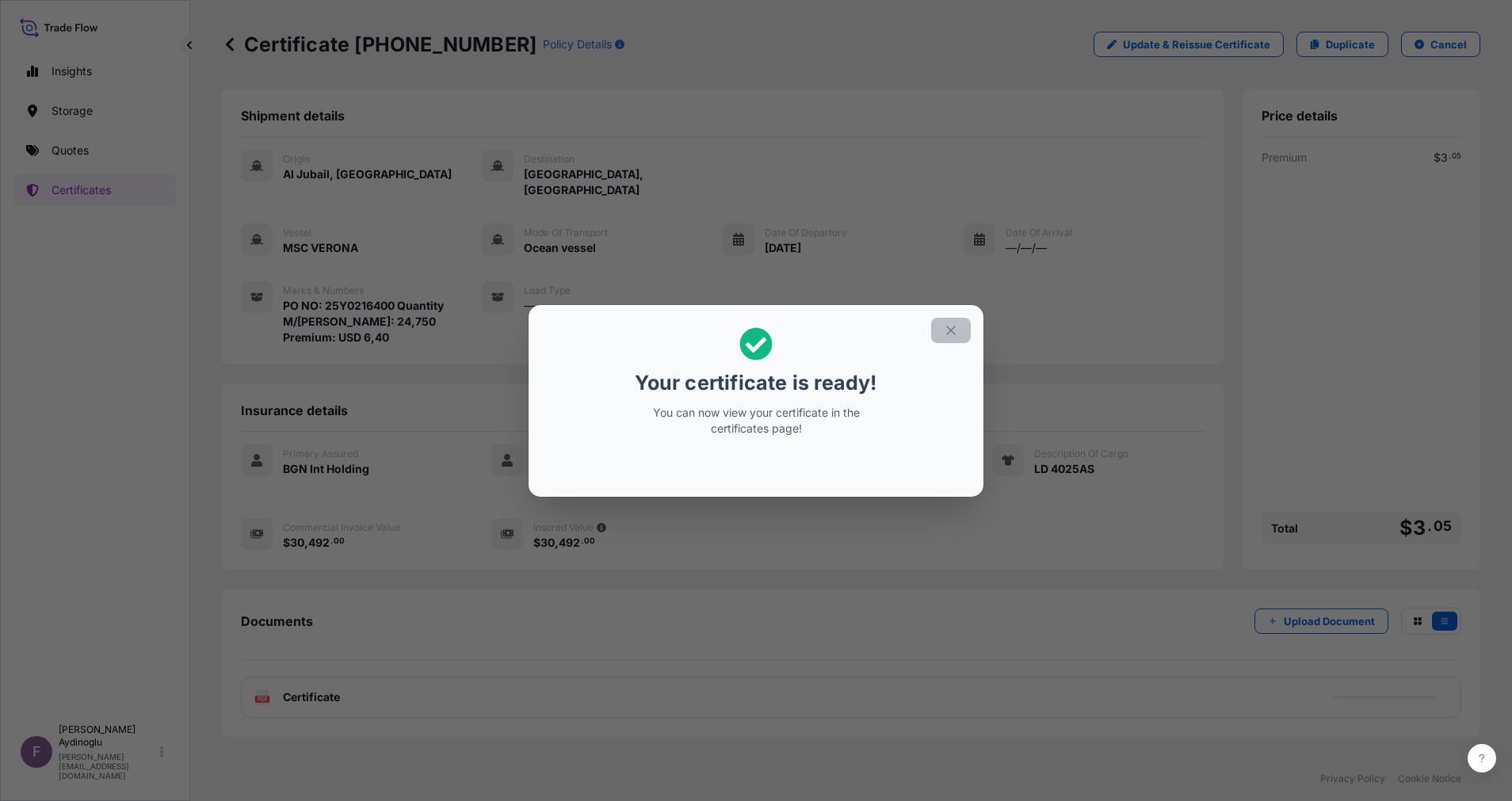
click at [946, 325] on icon "button" at bounding box center [950, 330] width 14 height 14
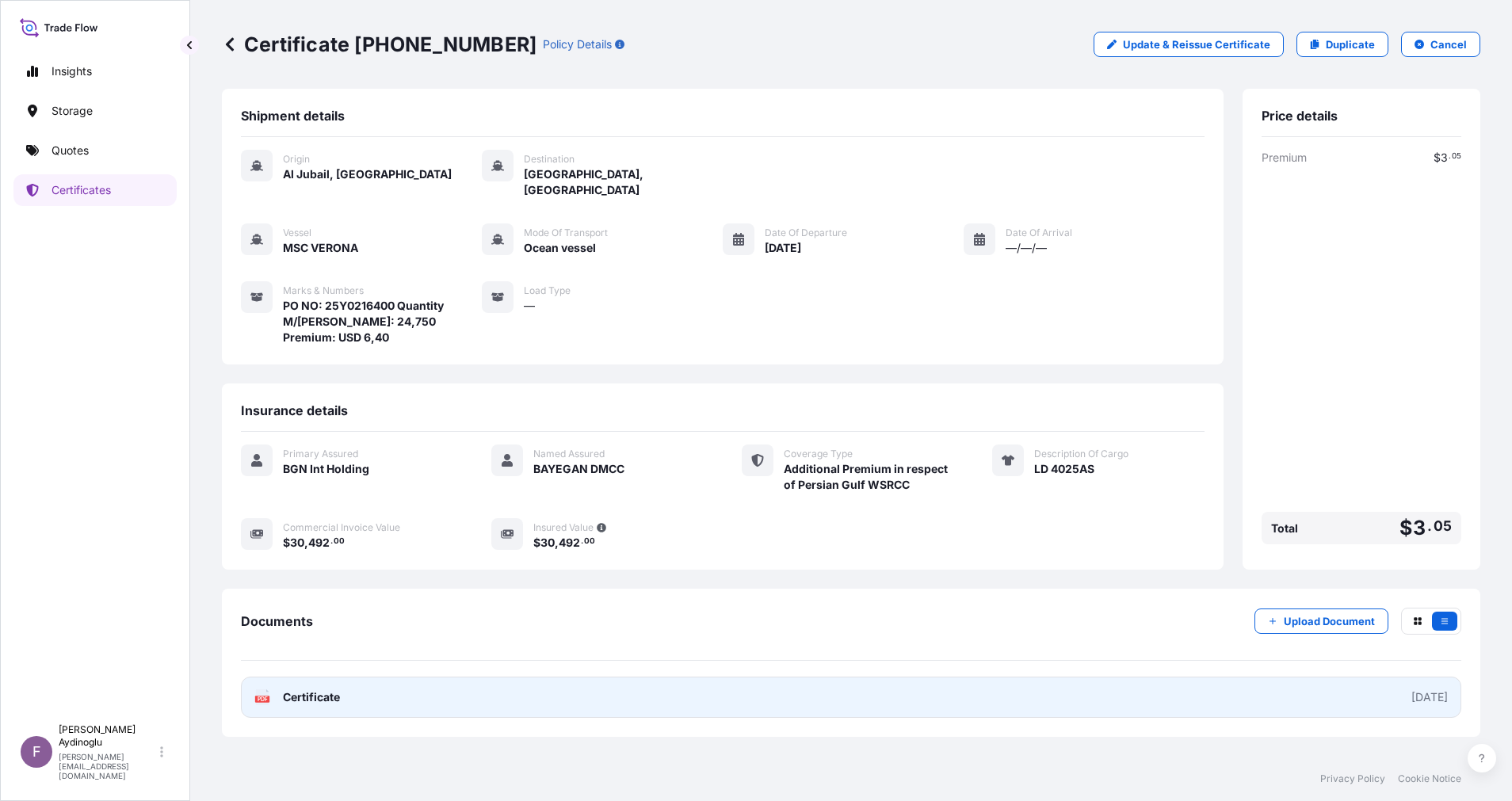
click at [696, 677] on link "PDF Certificate [DATE]" at bounding box center [851, 697] width 1220 height 41
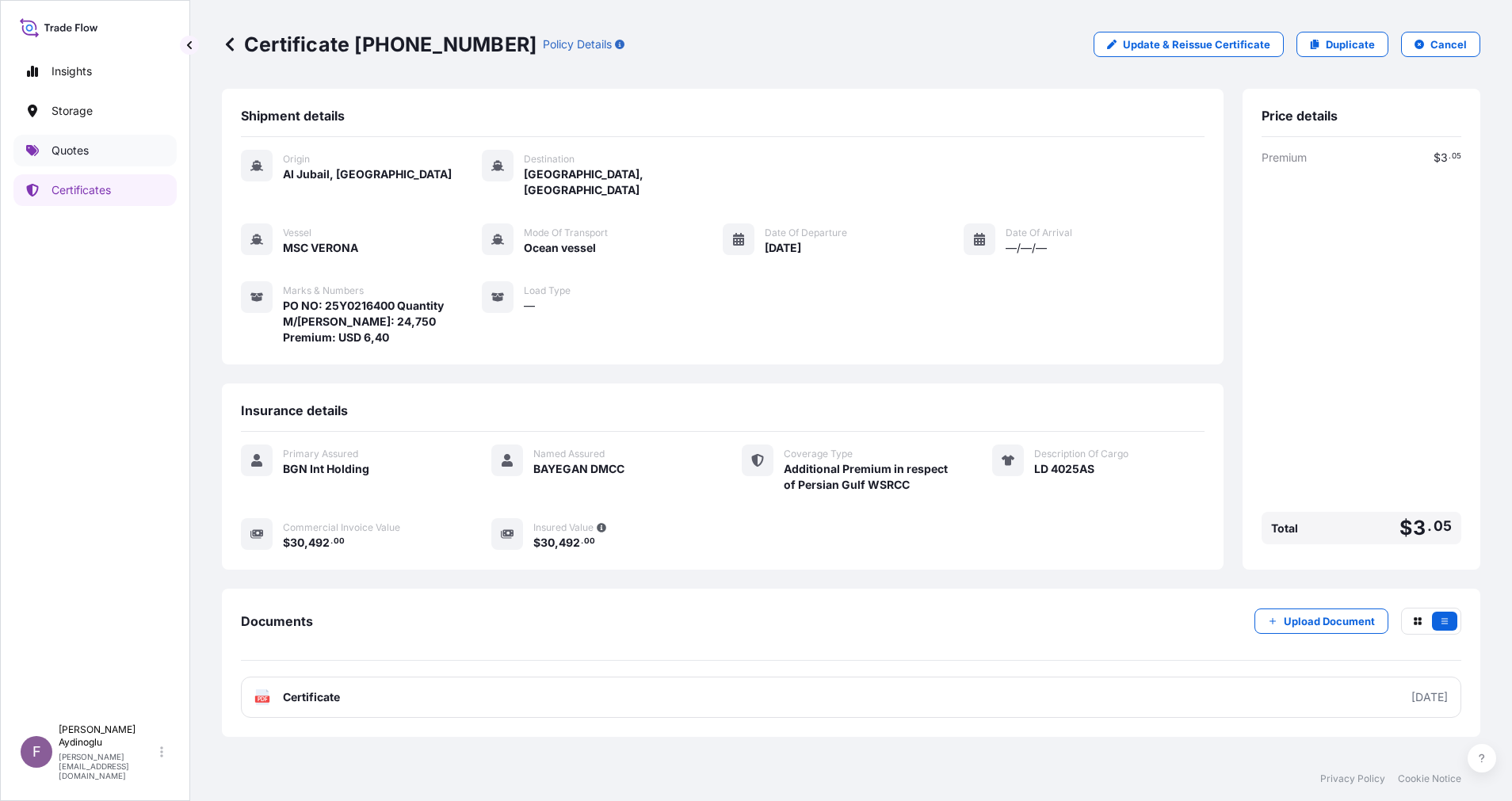
click at [74, 152] on p "Quotes" at bounding box center [70, 151] width 37 height 16
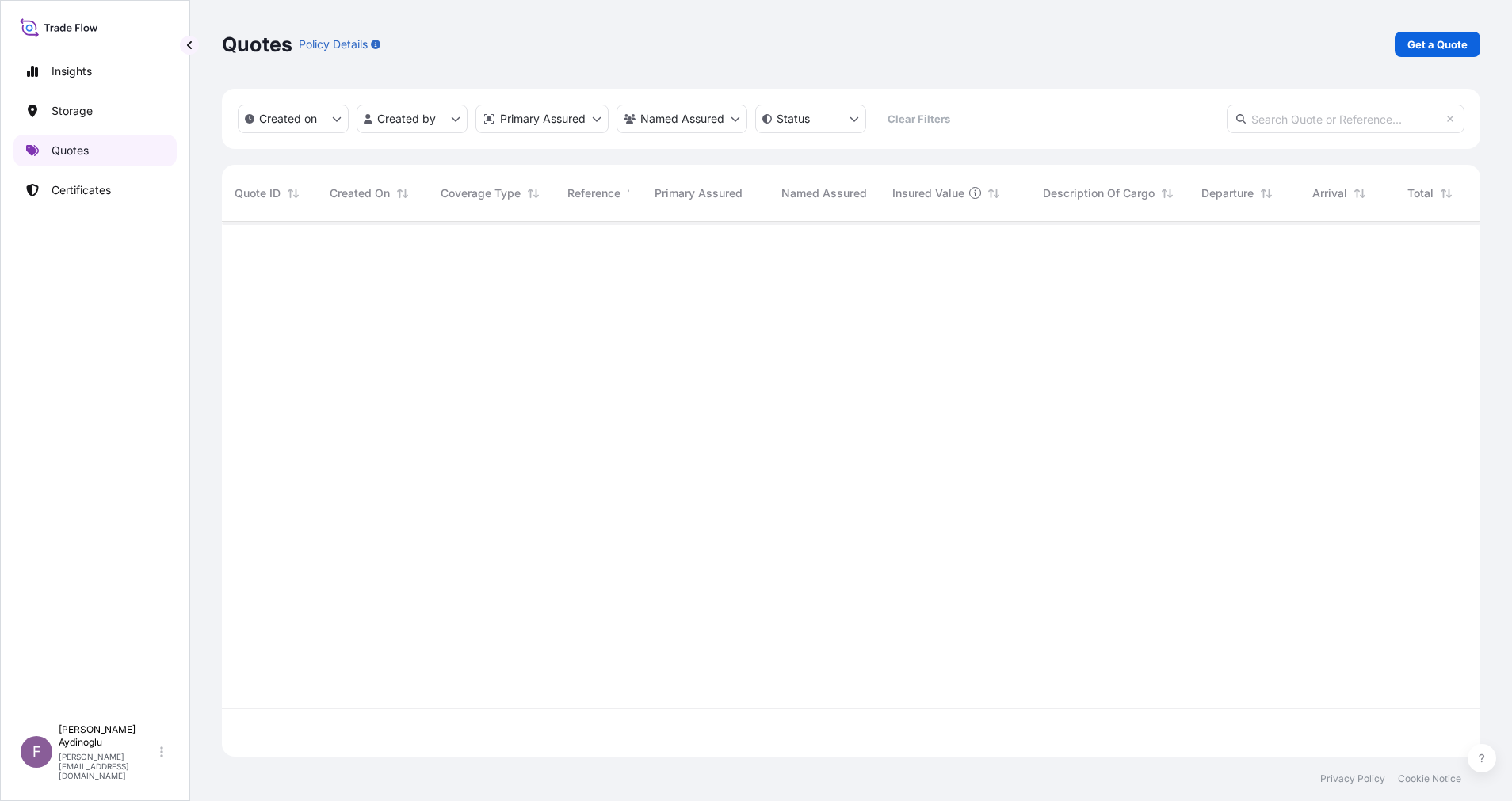
scroll to position [525, 1240]
